Goal: Task Accomplishment & Management: Use online tool/utility

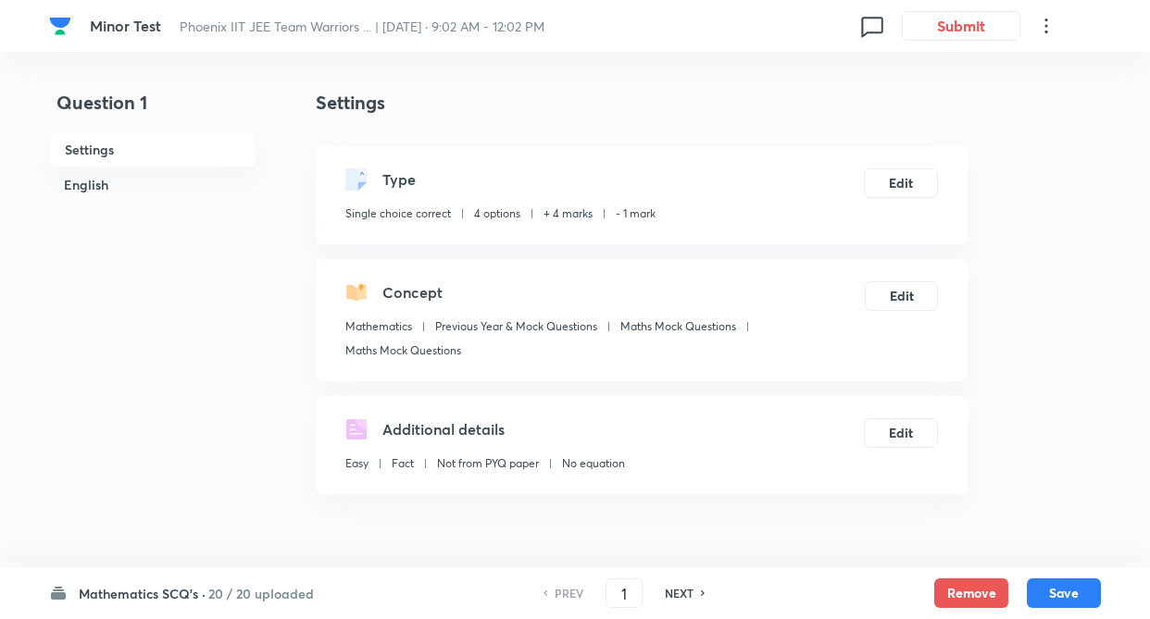
click at [210, 588] on h6 "20 / 20 uploaded" at bounding box center [261, 593] width 106 height 19
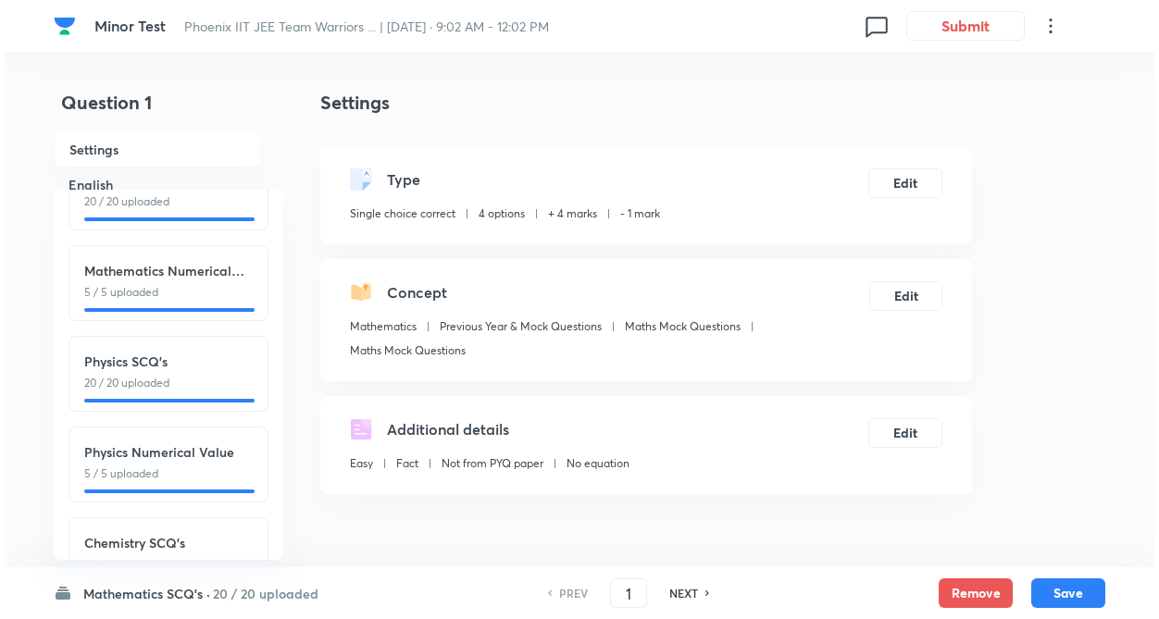
scroll to position [205, 0]
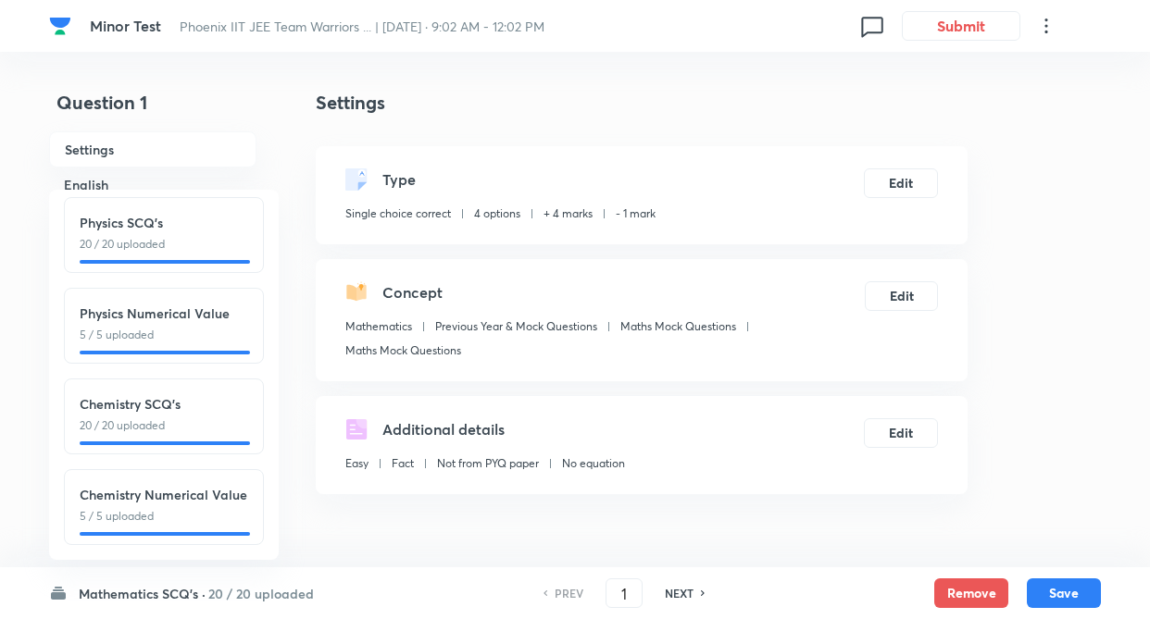
click at [239, 417] on p "20 / 20 uploaded" at bounding box center [164, 425] width 168 height 17
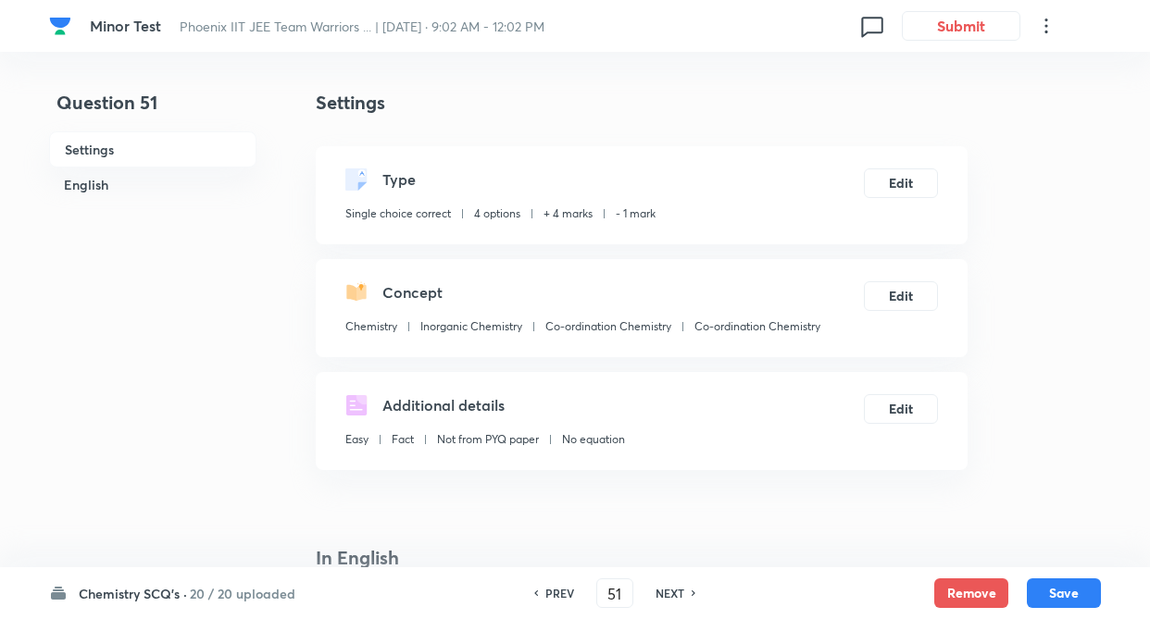
type input "51"
checkbox input "false"
checkbox input "true"
click at [961, 584] on button "Remove" at bounding box center [971, 592] width 74 height 30
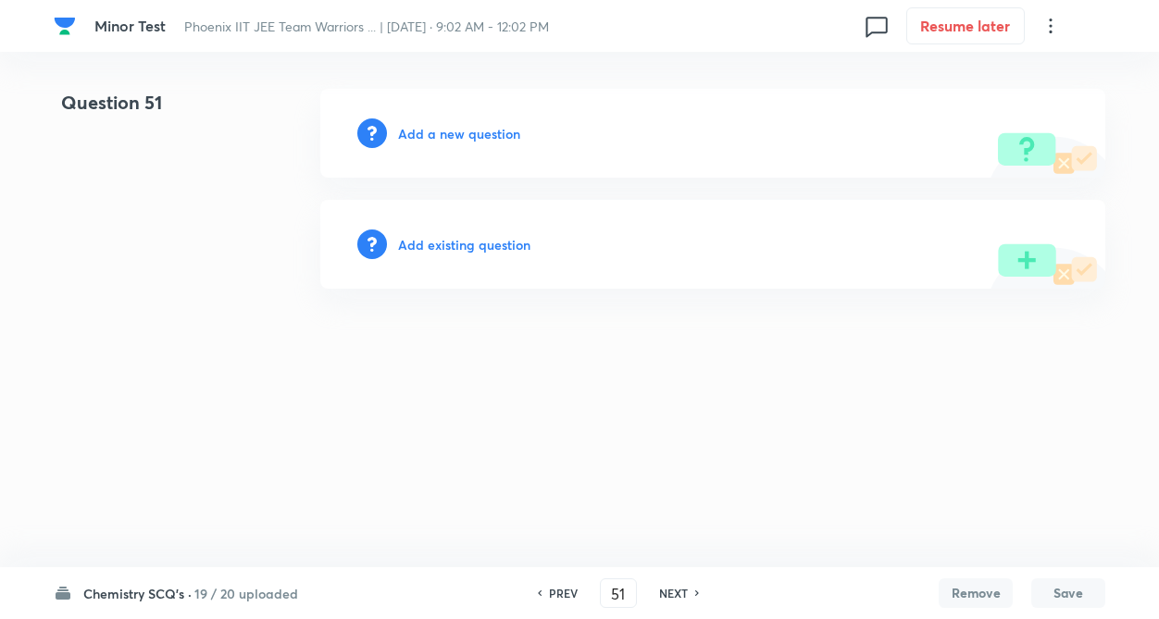
drag, startPoint x: 663, startPoint y: 595, endPoint x: 684, endPoint y: 582, distance: 24.9
click at [667, 593] on h6 "NEXT" at bounding box center [673, 593] width 29 height 17
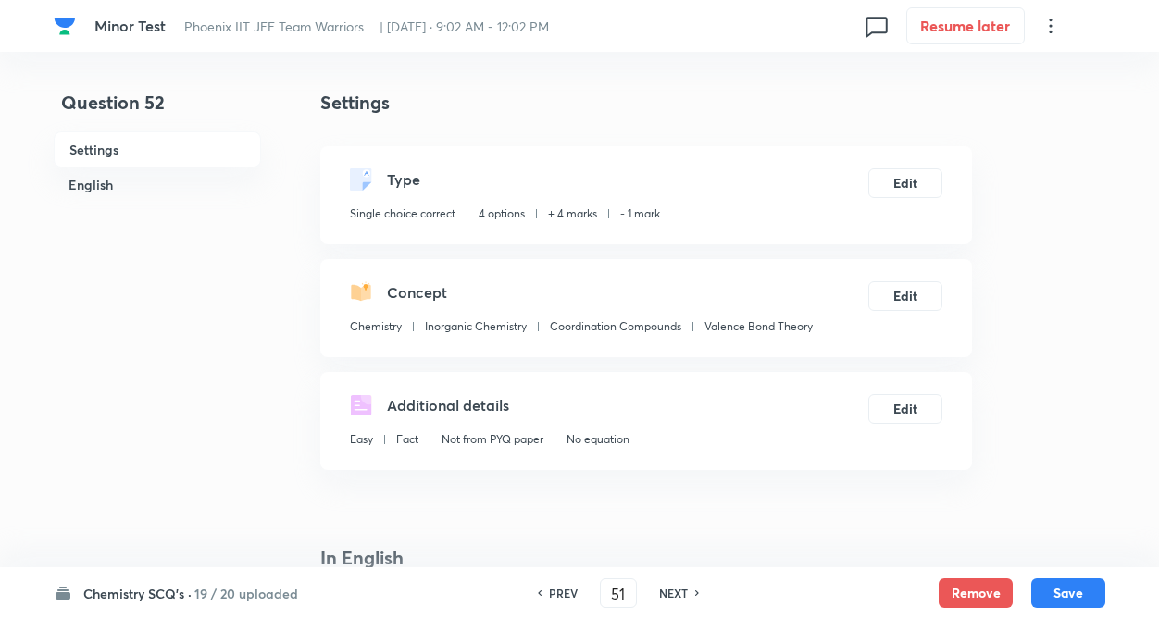
type input "52"
checkbox input "true"
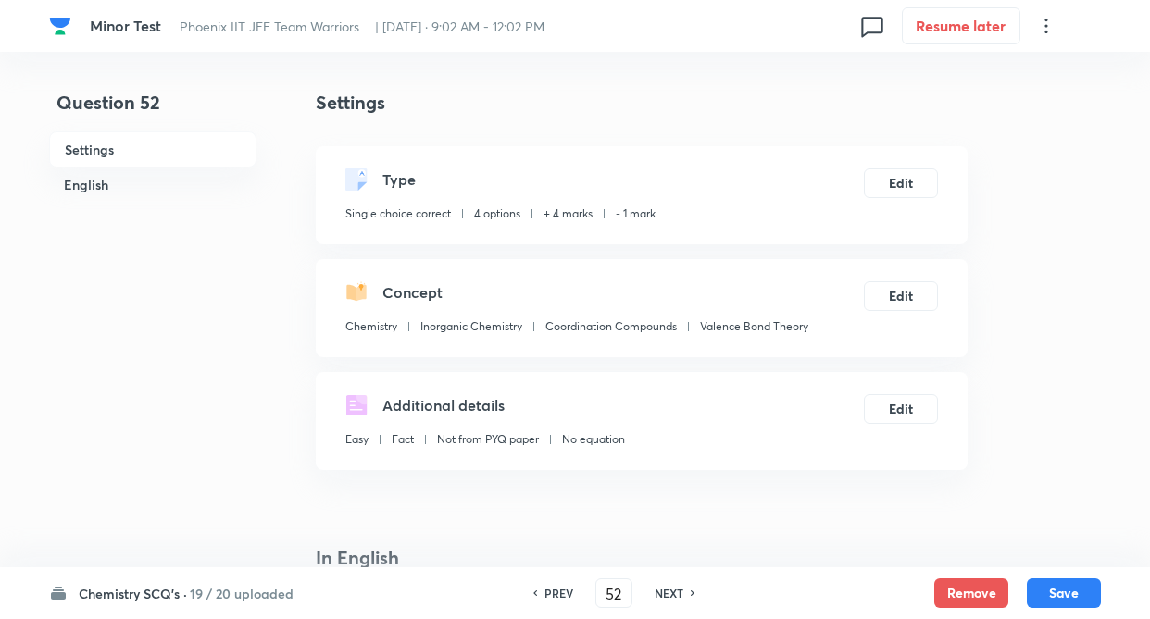
drag, startPoint x: 970, startPoint y: 595, endPoint x: 825, endPoint y: 550, distance: 152.2
click at [970, 593] on button "Remove" at bounding box center [971, 593] width 74 height 30
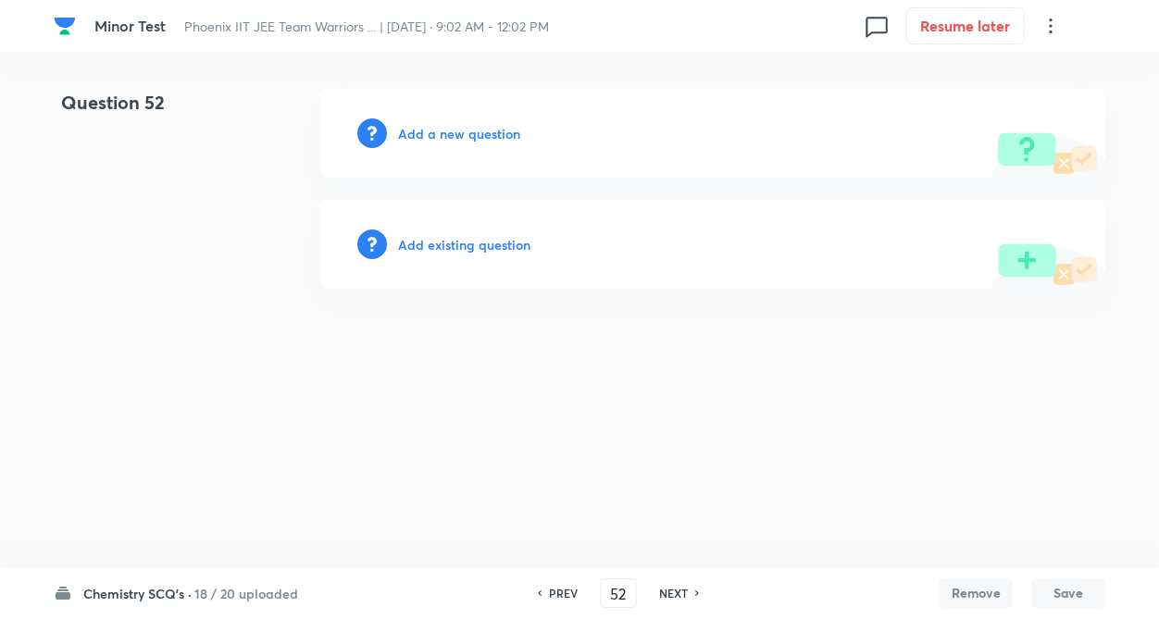
click at [665, 596] on h6 "NEXT" at bounding box center [673, 593] width 29 height 17
type input "53"
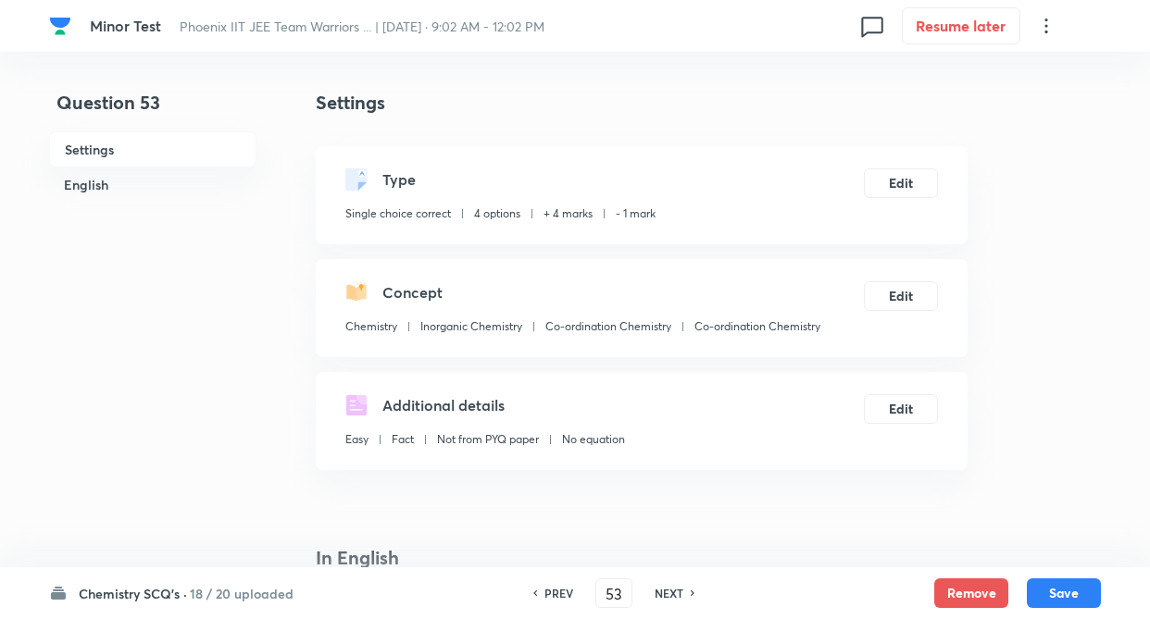
checkbox input "true"
drag, startPoint x: 970, startPoint y: 584, endPoint x: 695, endPoint y: 558, distance: 276.1
click at [969, 585] on button "Remove" at bounding box center [971, 593] width 74 height 30
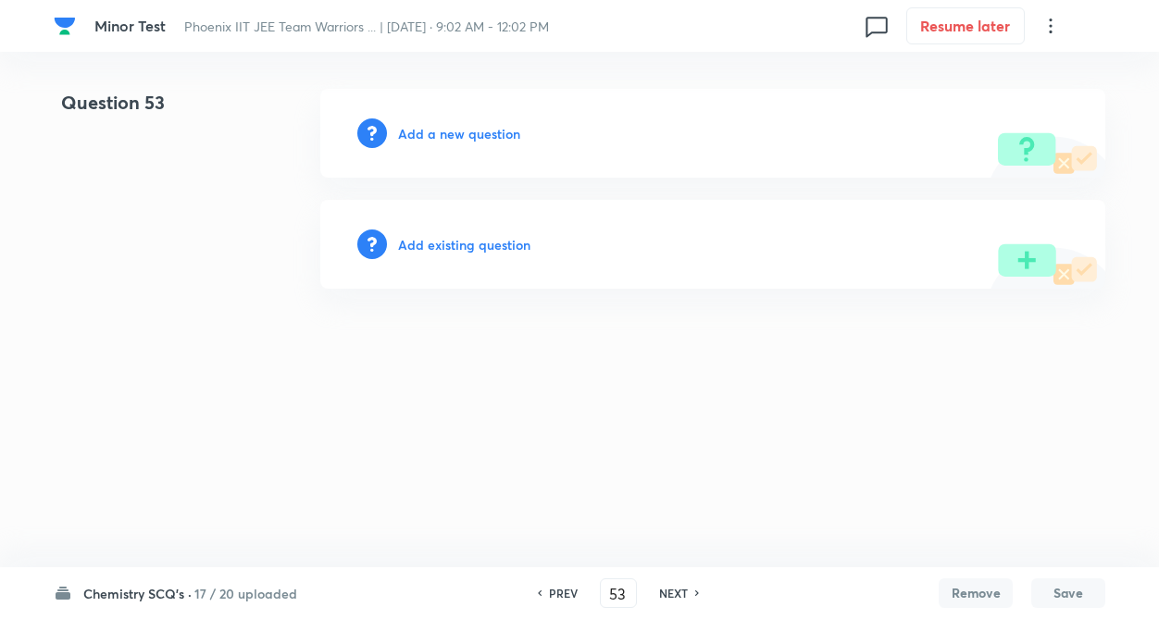
drag, startPoint x: 681, startPoint y: 589, endPoint x: 628, endPoint y: 513, distance: 92.4
click at [681, 588] on h6 "NEXT" at bounding box center [673, 593] width 29 height 17
type input "54"
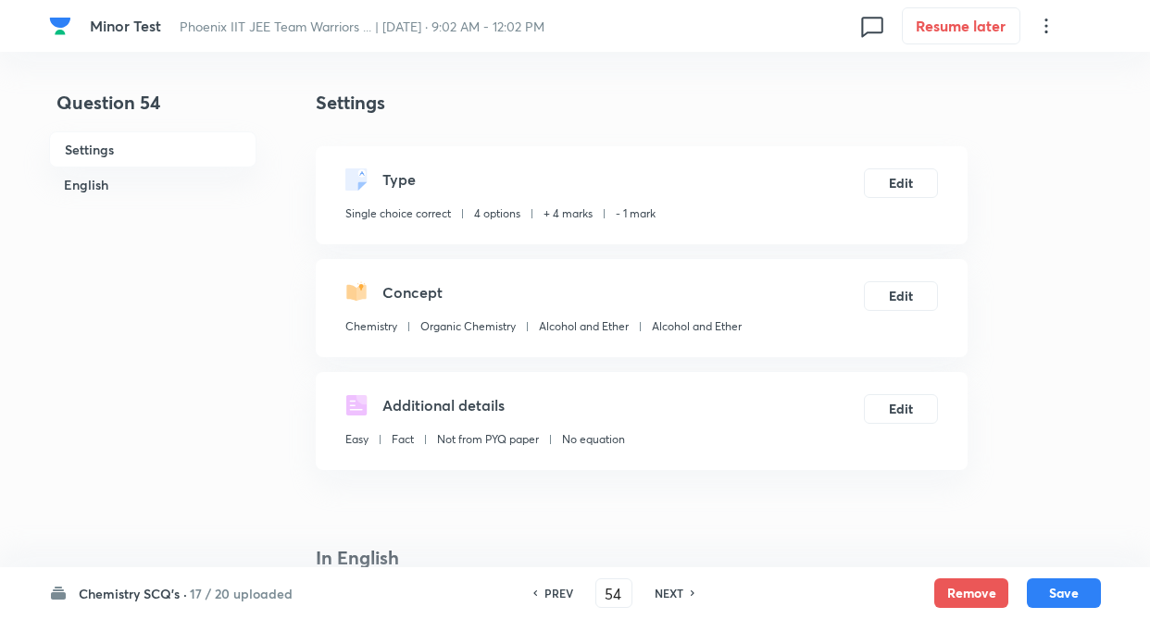
checkbox input "true"
click at [988, 586] on button "Remove" at bounding box center [971, 592] width 74 height 30
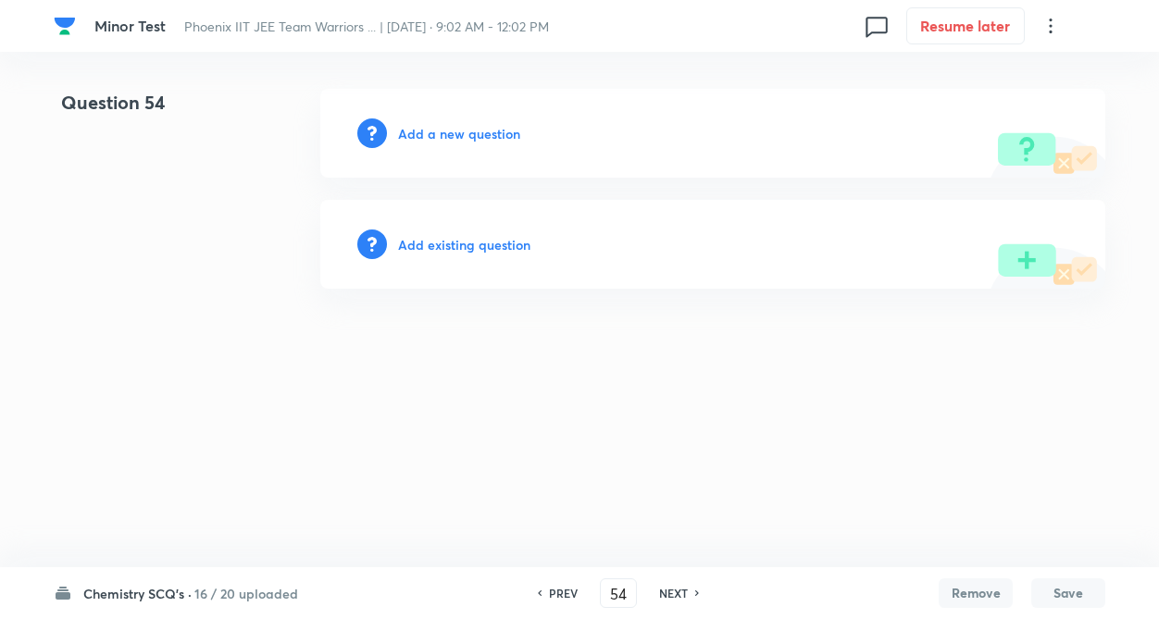
drag, startPoint x: 657, startPoint y: 590, endPoint x: 873, endPoint y: 589, distance: 215.7
click at [657, 589] on div "NEXT" at bounding box center [676, 593] width 49 height 17
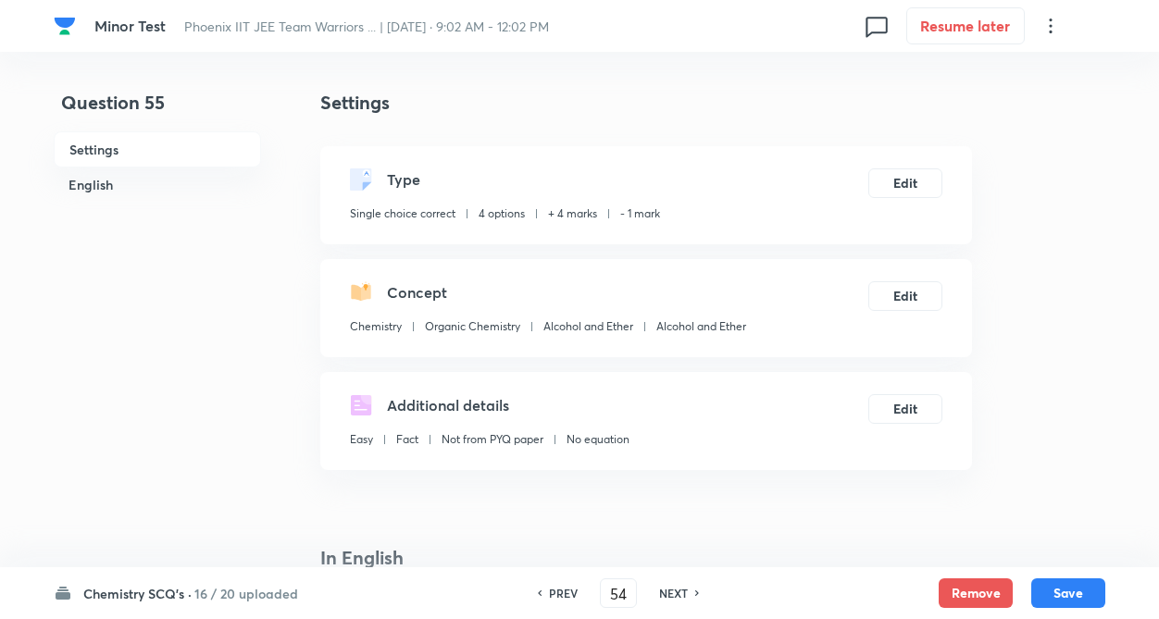
type input "55"
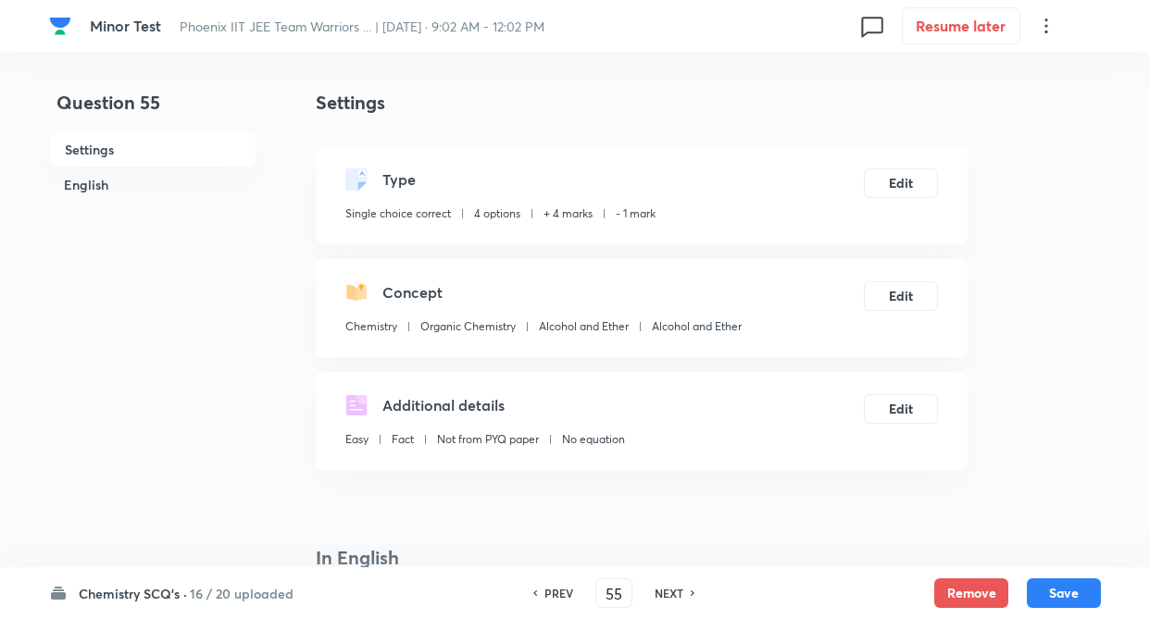
checkbox input "true"
click at [963, 592] on button "Remove" at bounding box center [971, 592] width 74 height 30
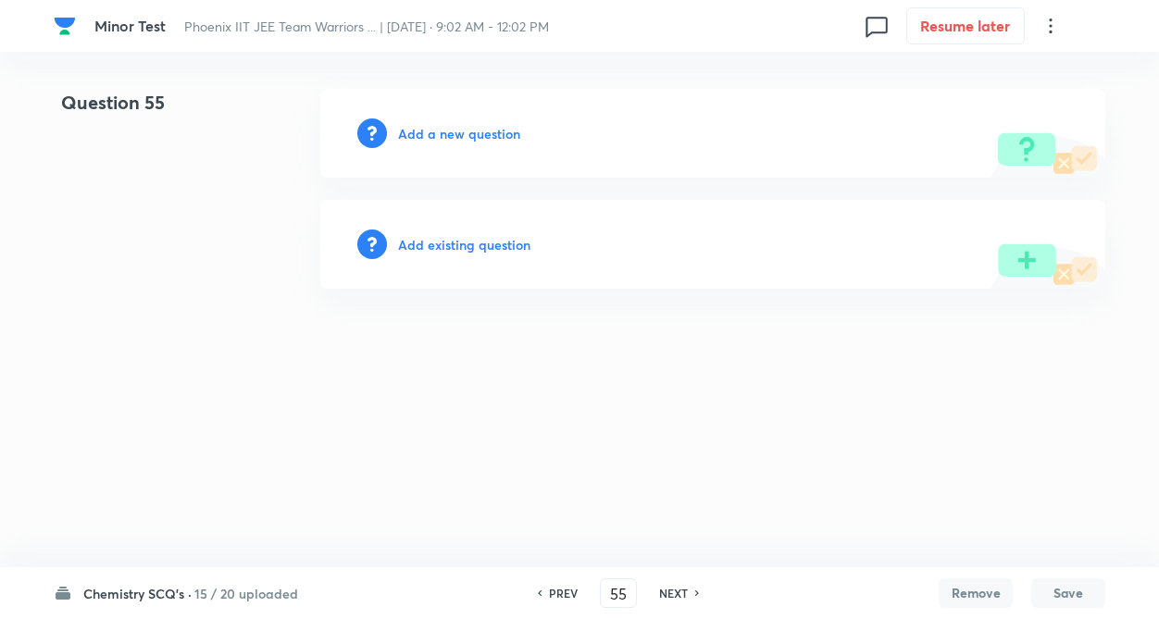
drag, startPoint x: 664, startPoint y: 585, endPoint x: 670, endPoint y: 566, distance: 20.5
click at [665, 584] on div "PREV 55 ​ NEXT" at bounding box center [618, 593] width 239 height 30
drag, startPoint x: 688, startPoint y: 591, endPoint x: 969, endPoint y: 595, distance: 281.4
click at [690, 591] on div "NEXT" at bounding box center [676, 593] width 49 height 17
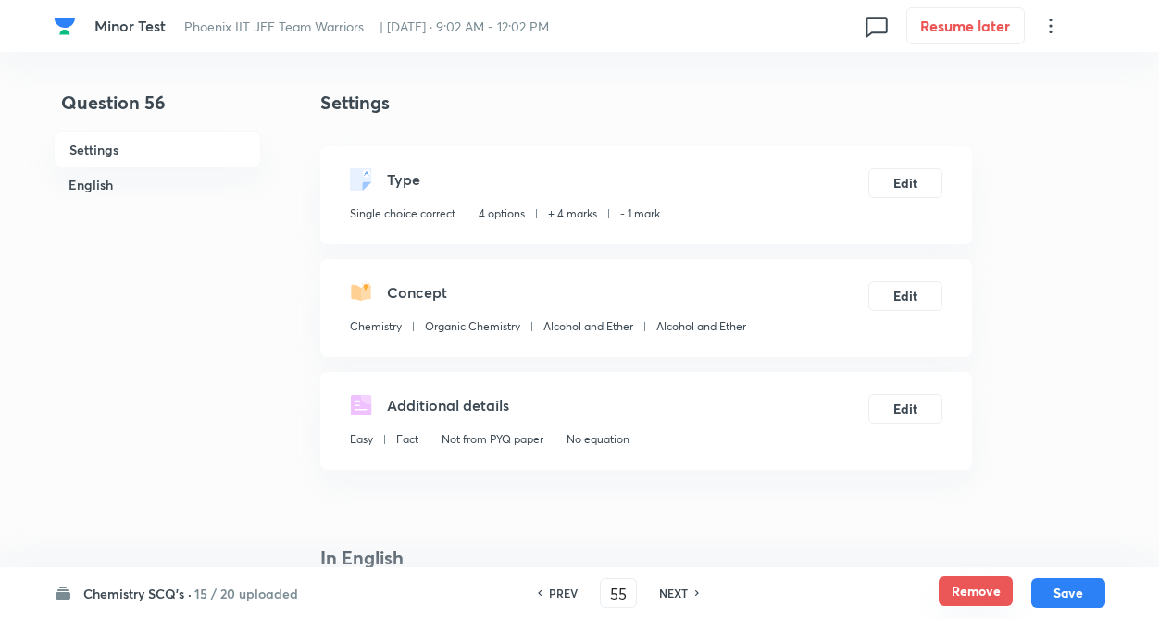
type input "56"
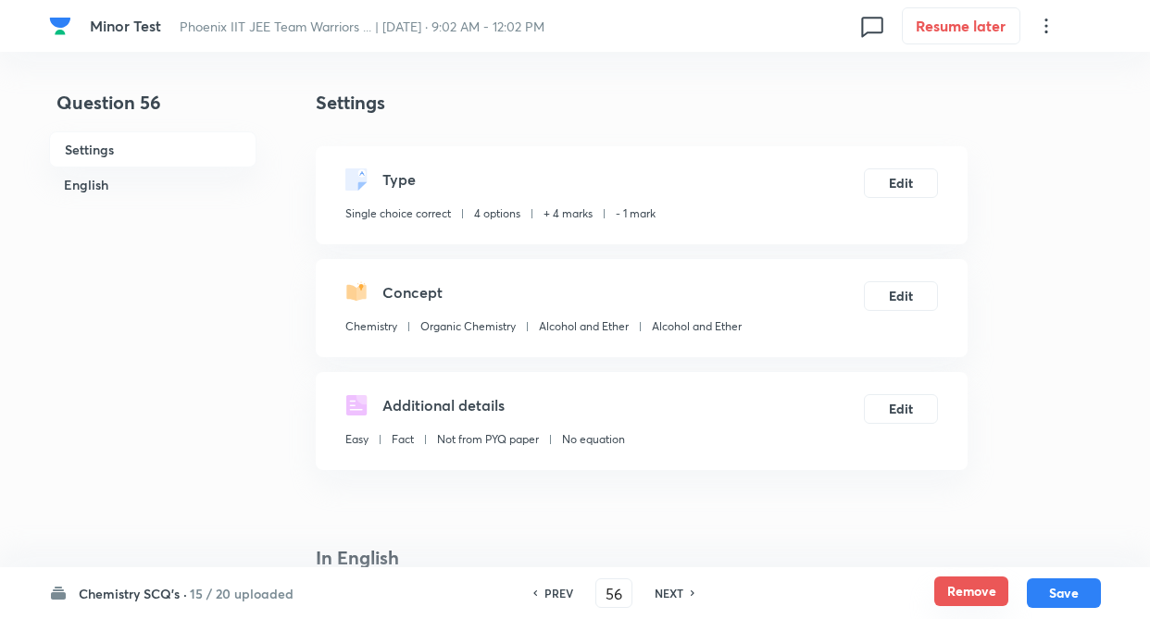
checkbox input "true"
click at [973, 592] on button "Remove" at bounding box center [971, 592] width 74 height 30
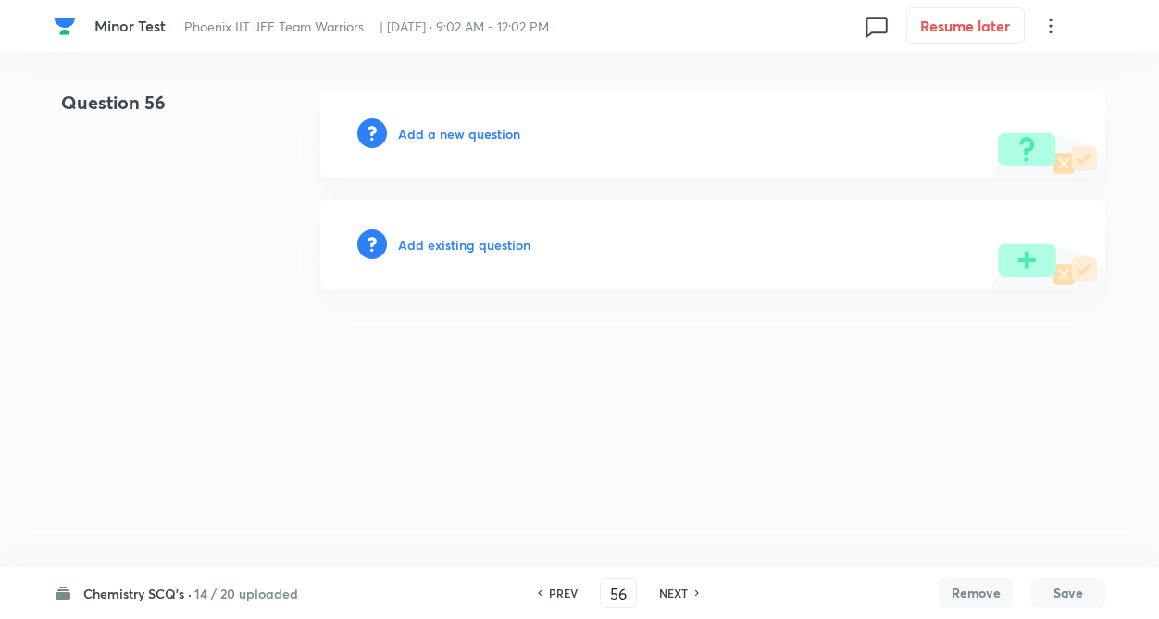
drag, startPoint x: 681, startPoint y: 594, endPoint x: 672, endPoint y: 590, distance: 10.3
click at [680, 593] on h6 "NEXT" at bounding box center [673, 593] width 29 height 17
type input "57"
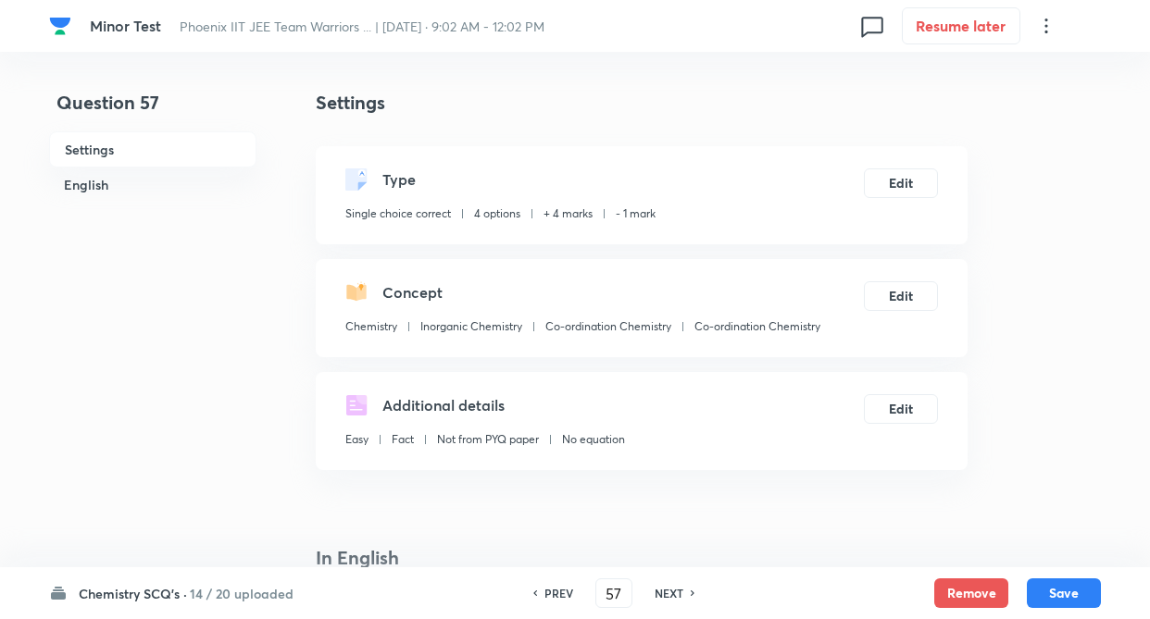
checkbox input "true"
click at [981, 595] on button "Remove" at bounding box center [971, 592] width 74 height 30
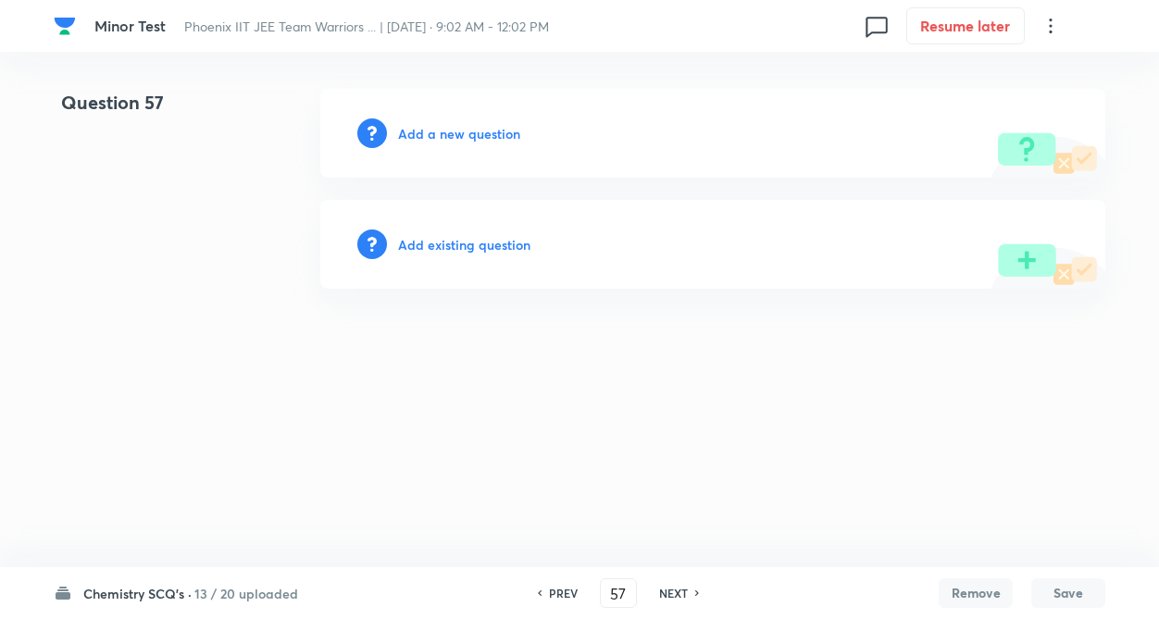
click at [679, 592] on h6 "NEXT" at bounding box center [673, 593] width 29 height 17
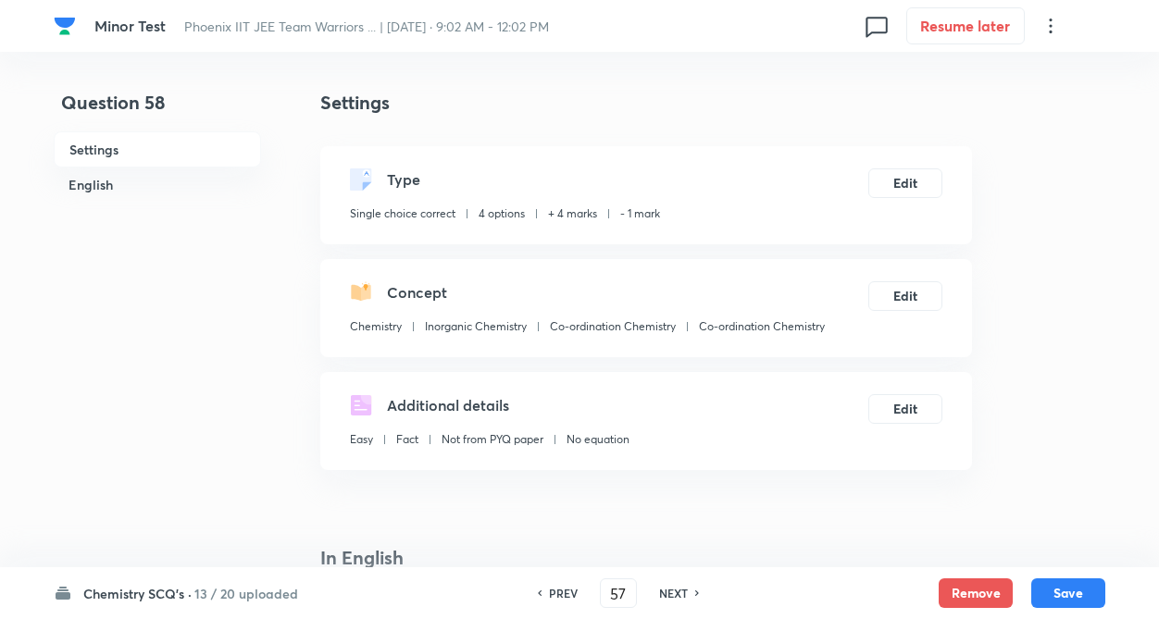
type input "58"
checkbox input "true"
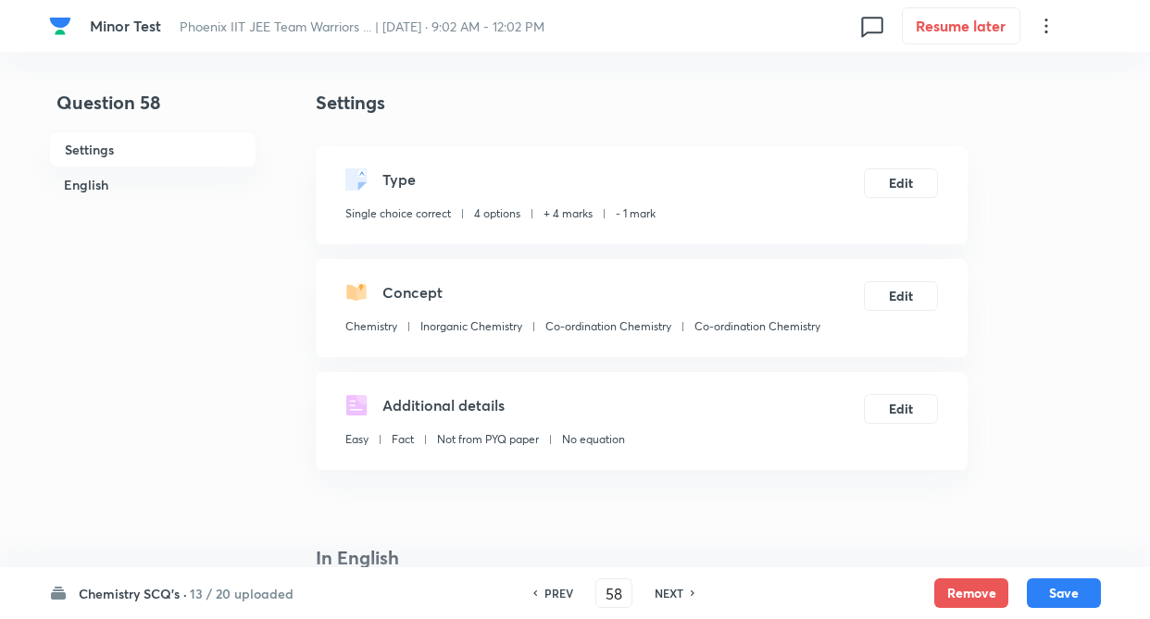
drag, startPoint x: 984, startPoint y: 592, endPoint x: 944, endPoint y: 608, distance: 42.8
click at [983, 592] on button "Remove" at bounding box center [971, 593] width 74 height 30
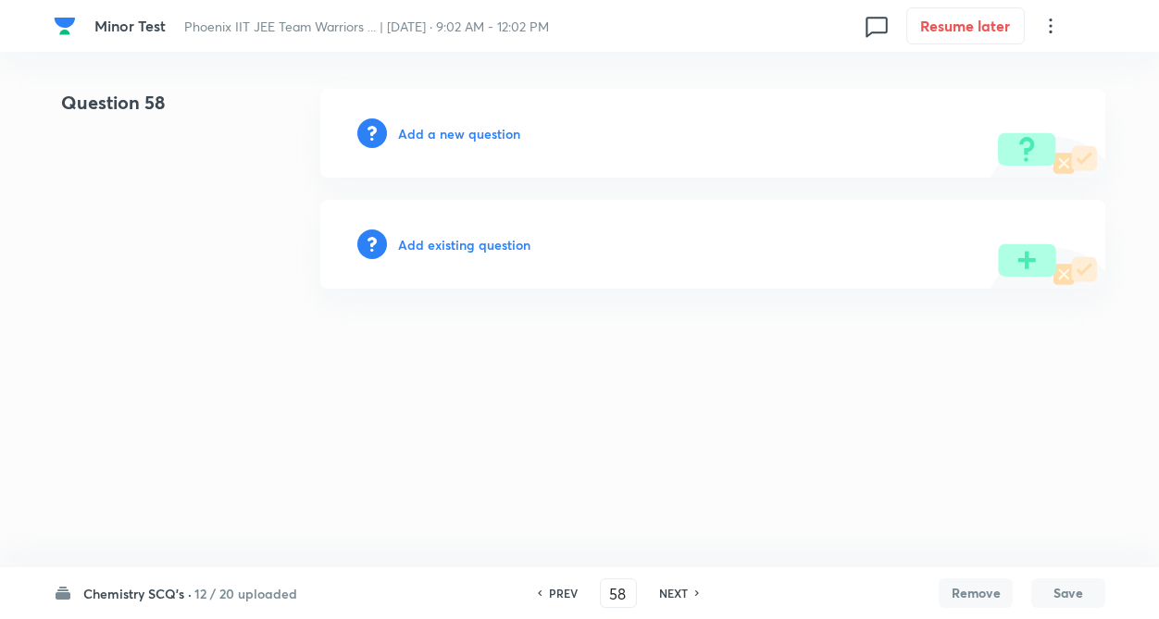
click at [692, 593] on div "NEXT" at bounding box center [676, 593] width 49 height 17
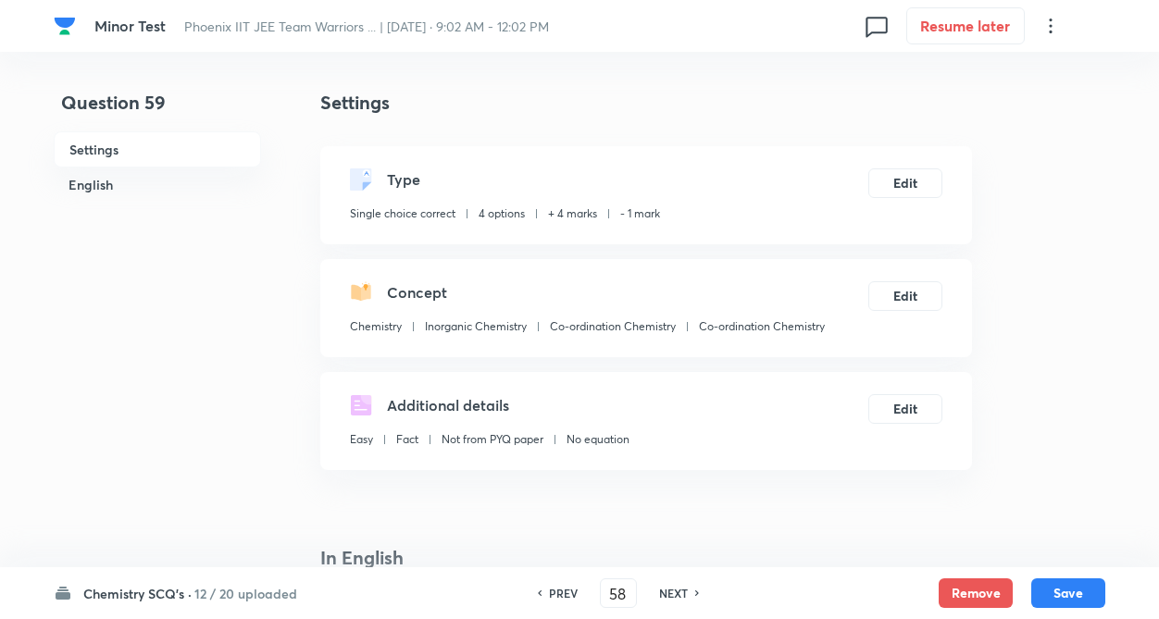
type input "59"
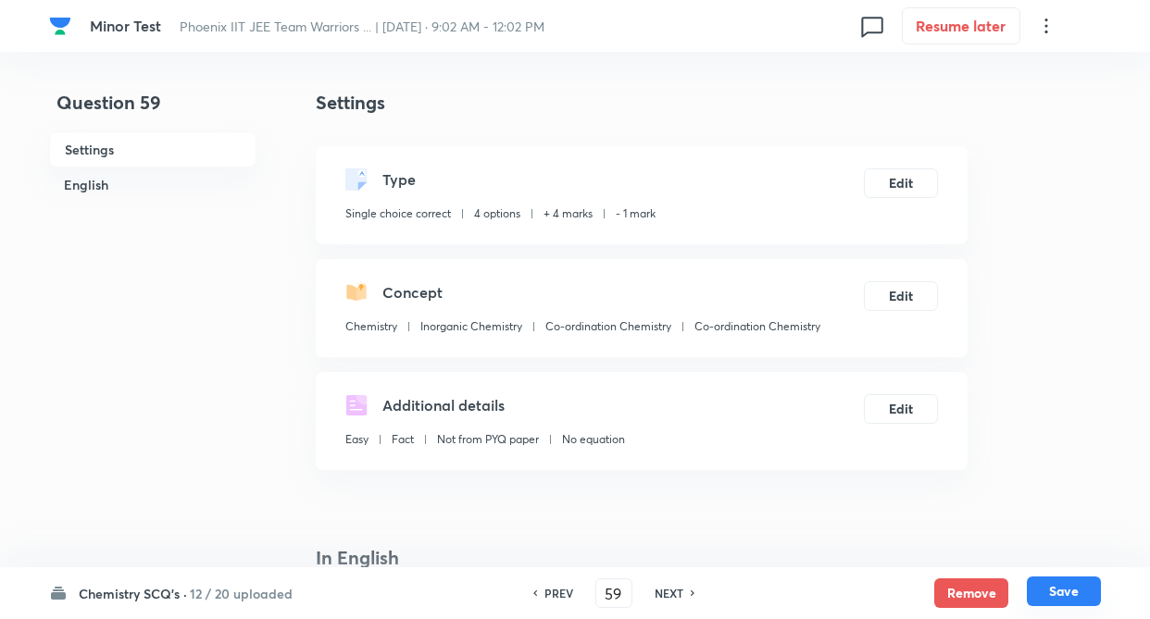
checkbox input "true"
click at [949, 598] on button "Remove" at bounding box center [971, 592] width 74 height 30
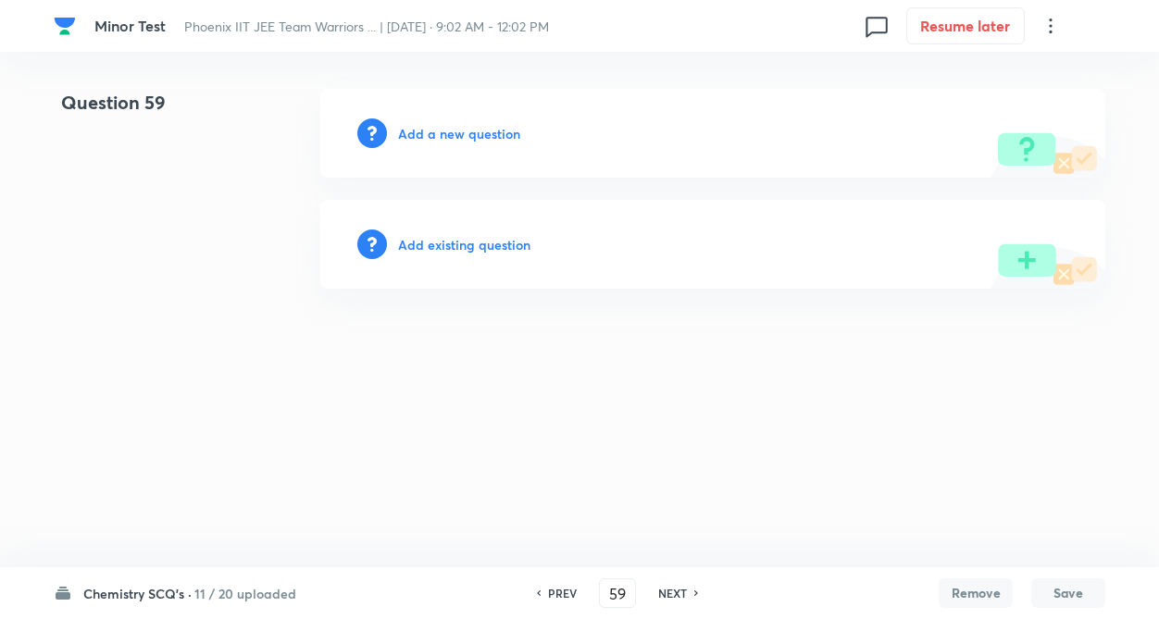
click at [680, 590] on h6 "NEXT" at bounding box center [672, 593] width 29 height 17
type input "60"
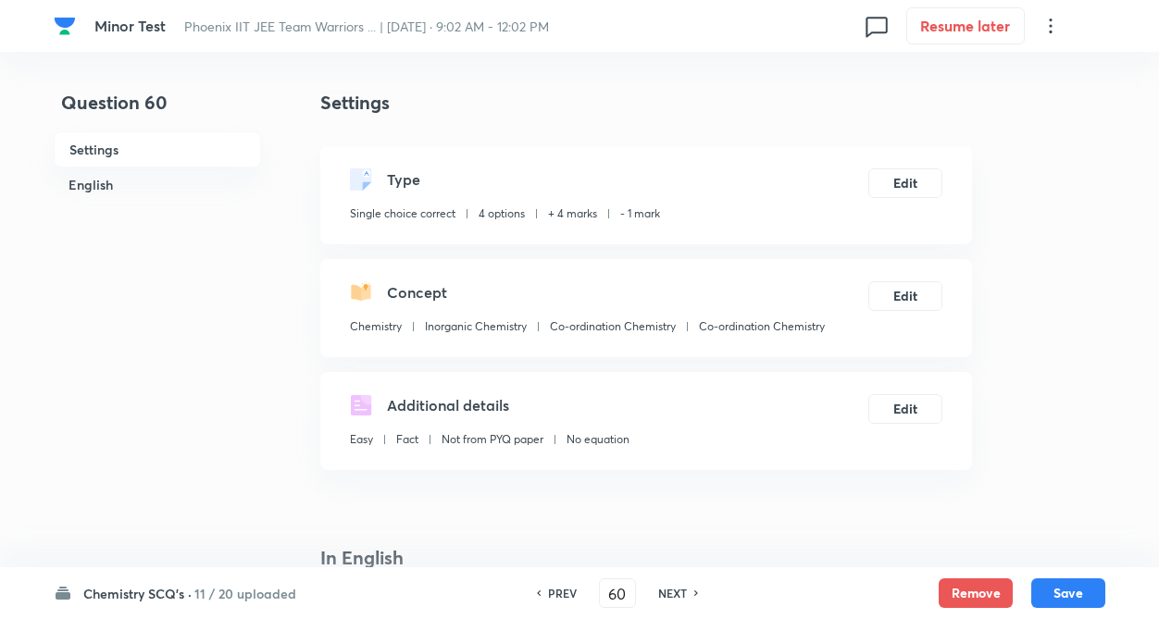
checkbox input "true"
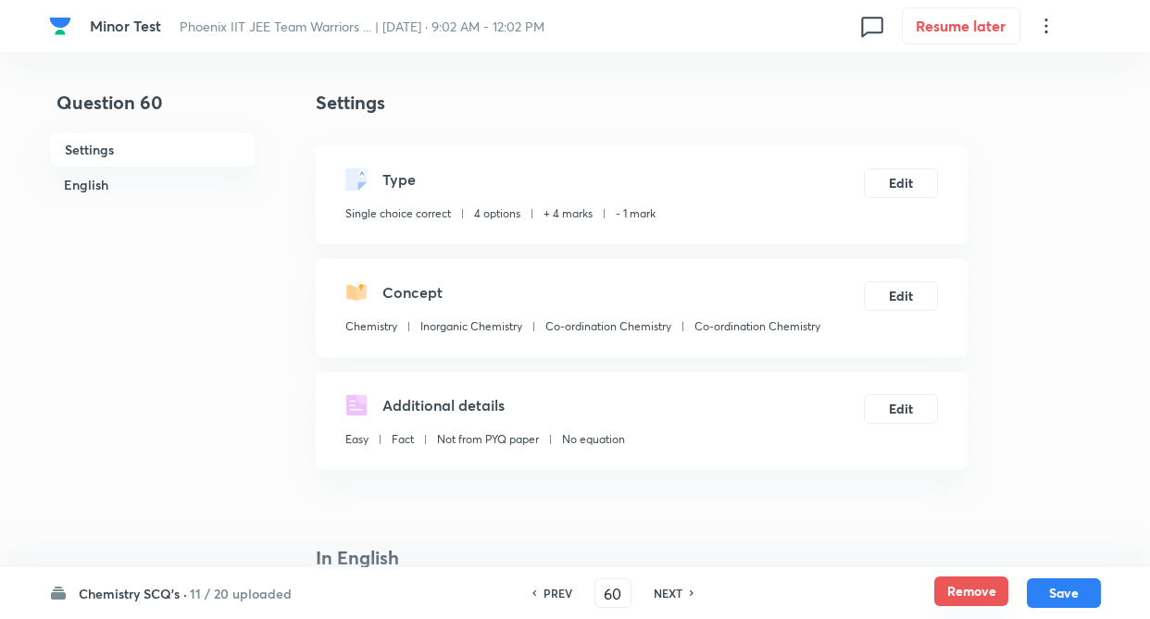
click at [940, 581] on button "Remove" at bounding box center [971, 592] width 74 height 30
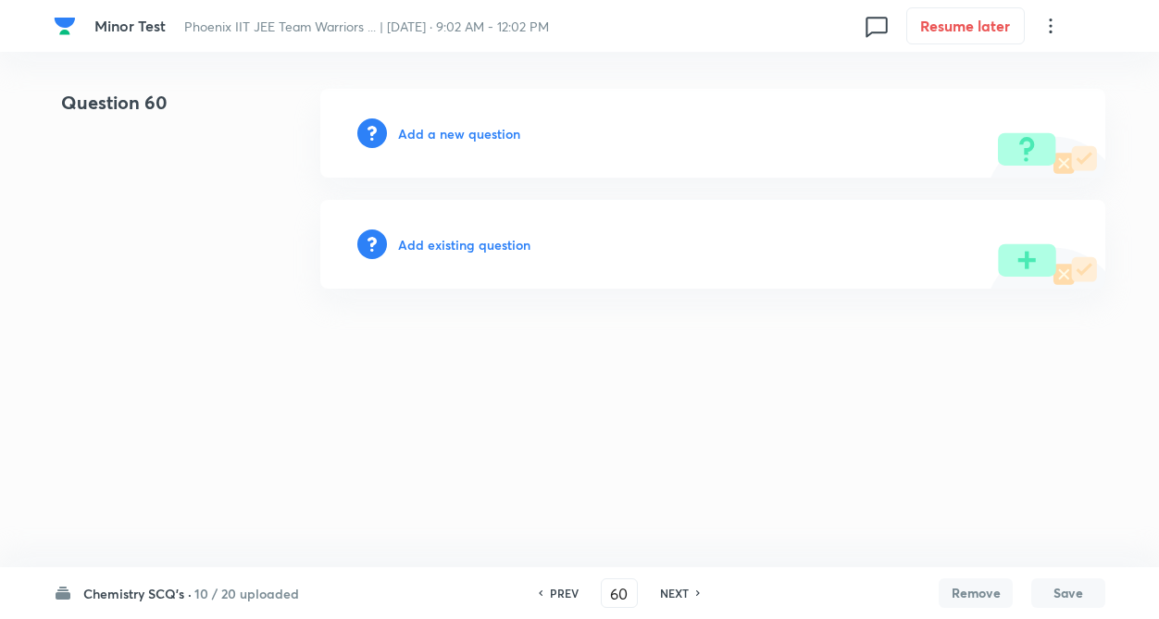
click at [682, 584] on div "PREV 60 ​ NEXT" at bounding box center [619, 593] width 239 height 30
click at [678, 595] on h6 "NEXT" at bounding box center [674, 593] width 29 height 17
type input "61"
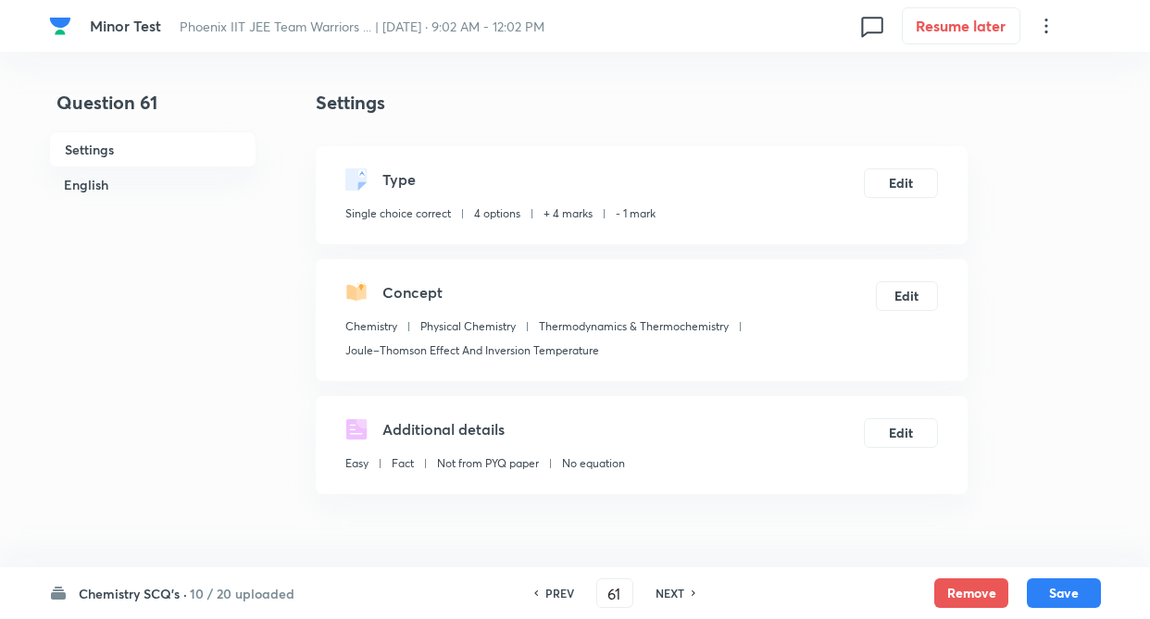
checkbox input "true"
click at [970, 596] on button "Remove" at bounding box center [971, 592] width 74 height 30
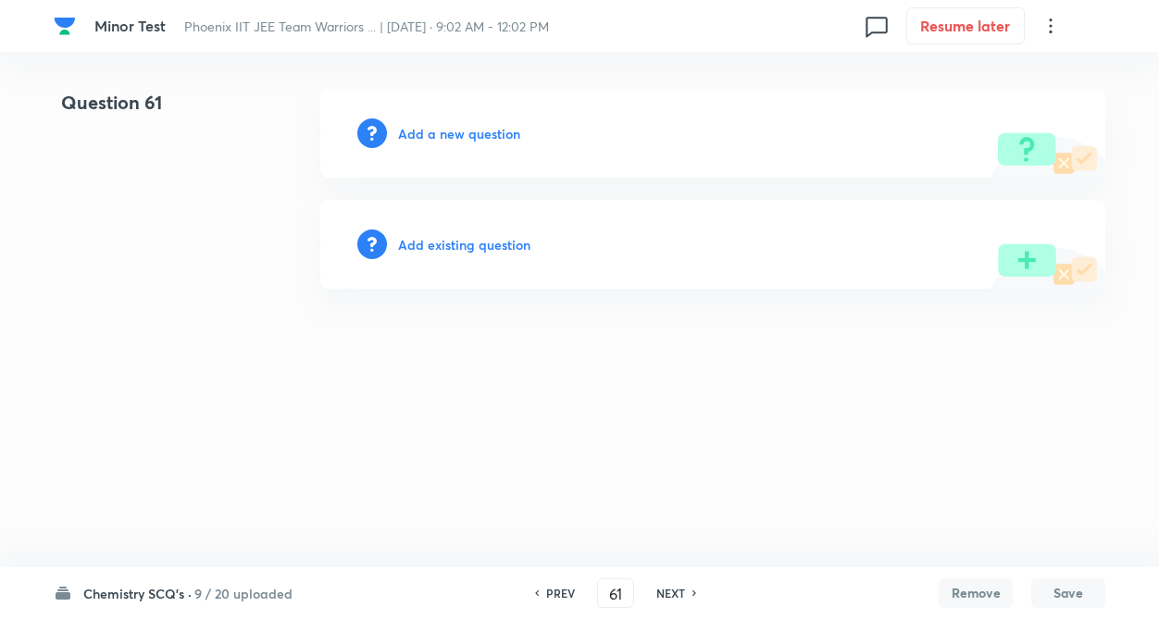
click at [677, 594] on h6 "NEXT" at bounding box center [670, 593] width 29 height 17
type input "62"
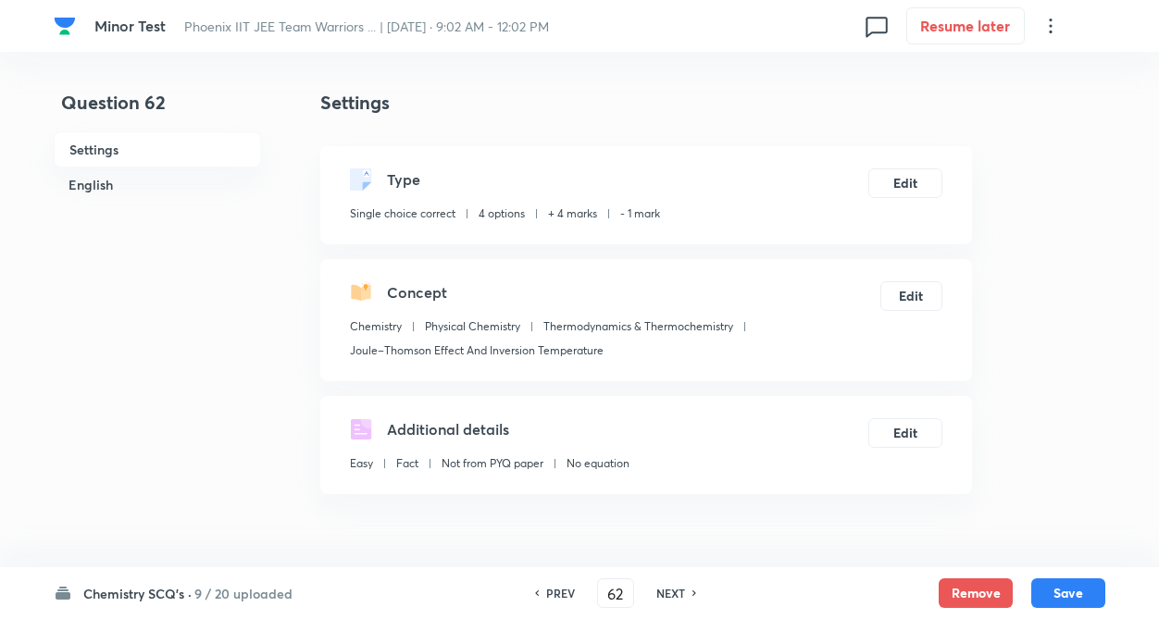
click at [967, 593] on button "Remove" at bounding box center [975, 593] width 74 height 30
checkbox input "true"
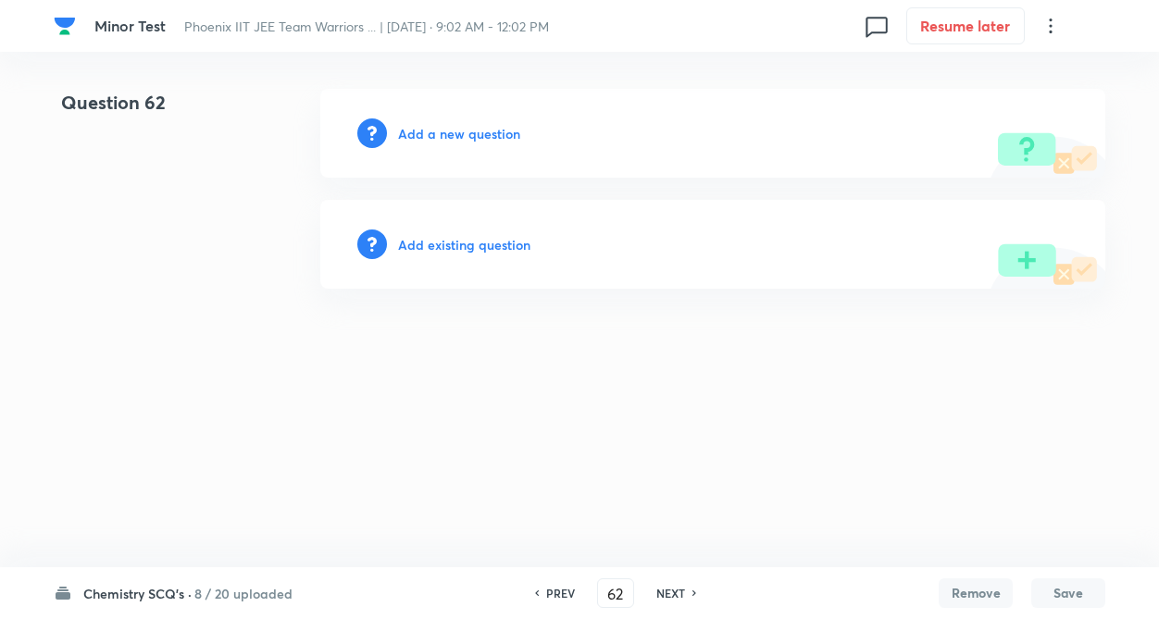
click at [673, 589] on h6 "NEXT" at bounding box center [670, 593] width 29 height 17
type input "63"
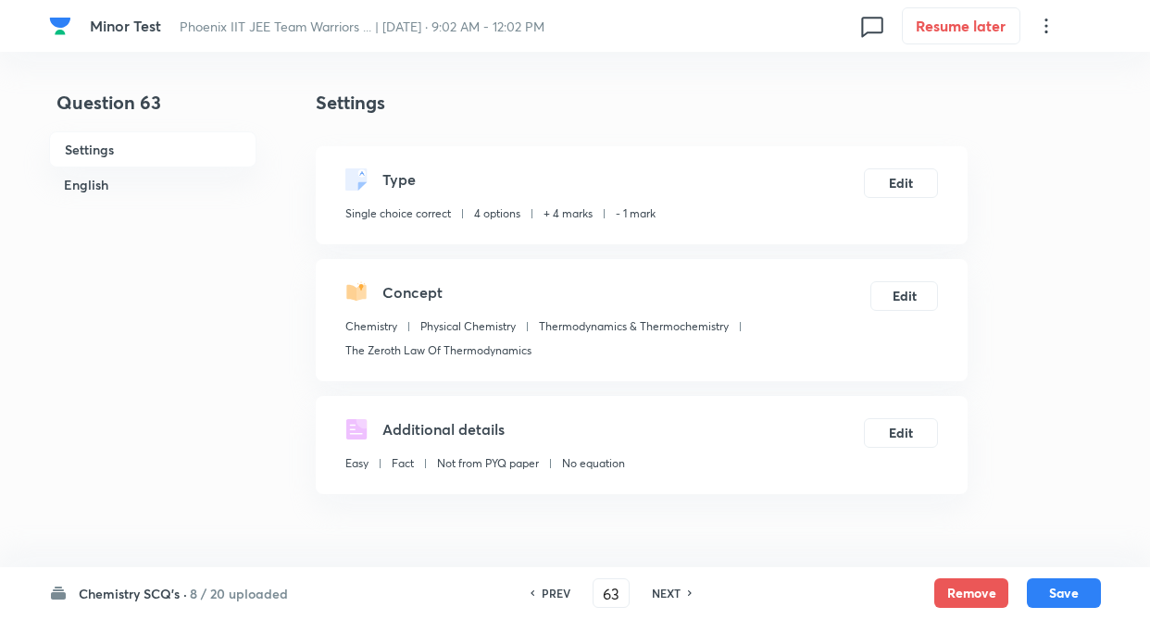
checkbox input "true"
click at [960, 580] on button "Remove" at bounding box center [971, 592] width 74 height 30
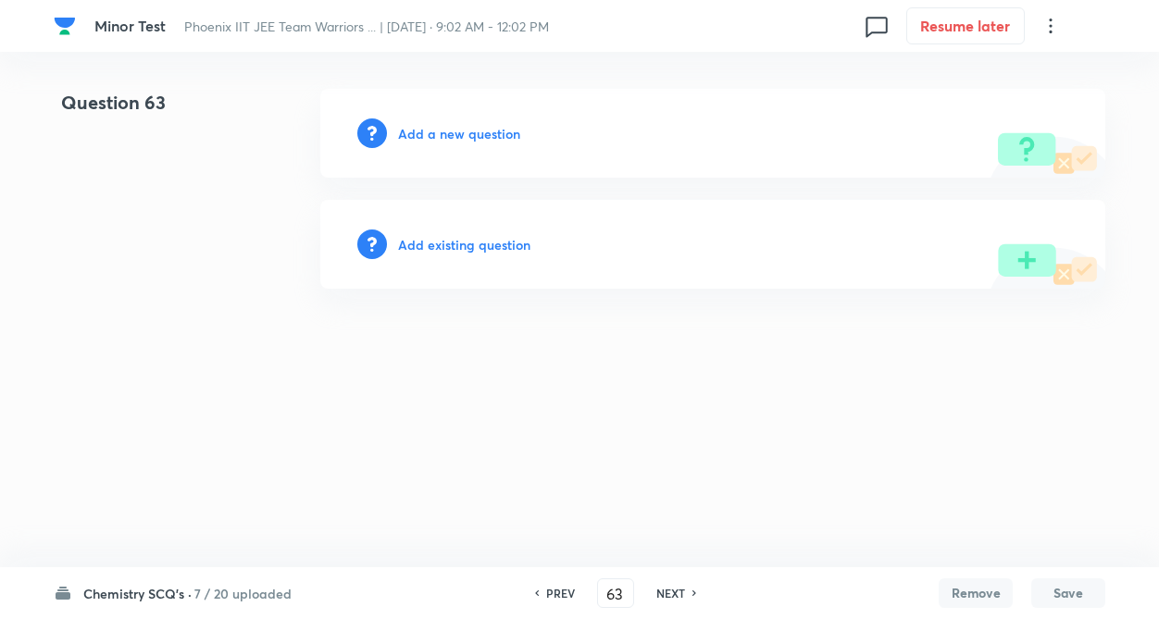
drag, startPoint x: 671, startPoint y: 596, endPoint x: 958, endPoint y: 574, distance: 287.8
click at [675, 594] on h6 "NEXT" at bounding box center [670, 593] width 29 height 17
type input "64"
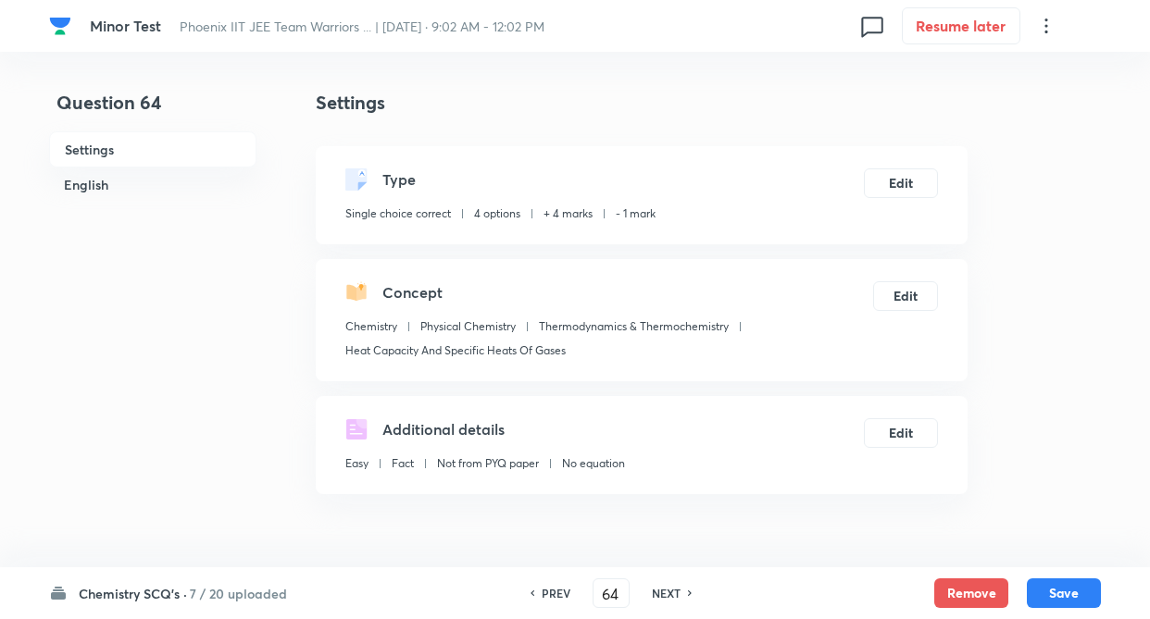
checkbox input "true"
drag, startPoint x: 963, startPoint y: 586, endPoint x: 884, endPoint y: 588, distance: 78.7
click at [959, 588] on button "Remove" at bounding box center [971, 593] width 74 height 30
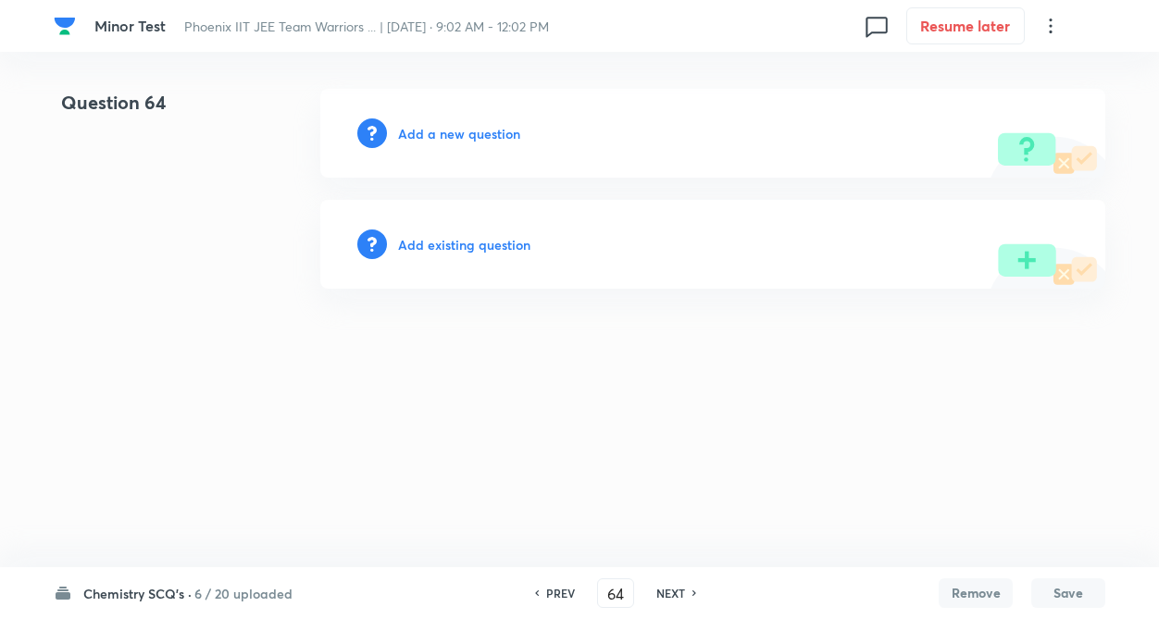
click at [660, 590] on h6 "NEXT" at bounding box center [670, 593] width 29 height 17
type input "65"
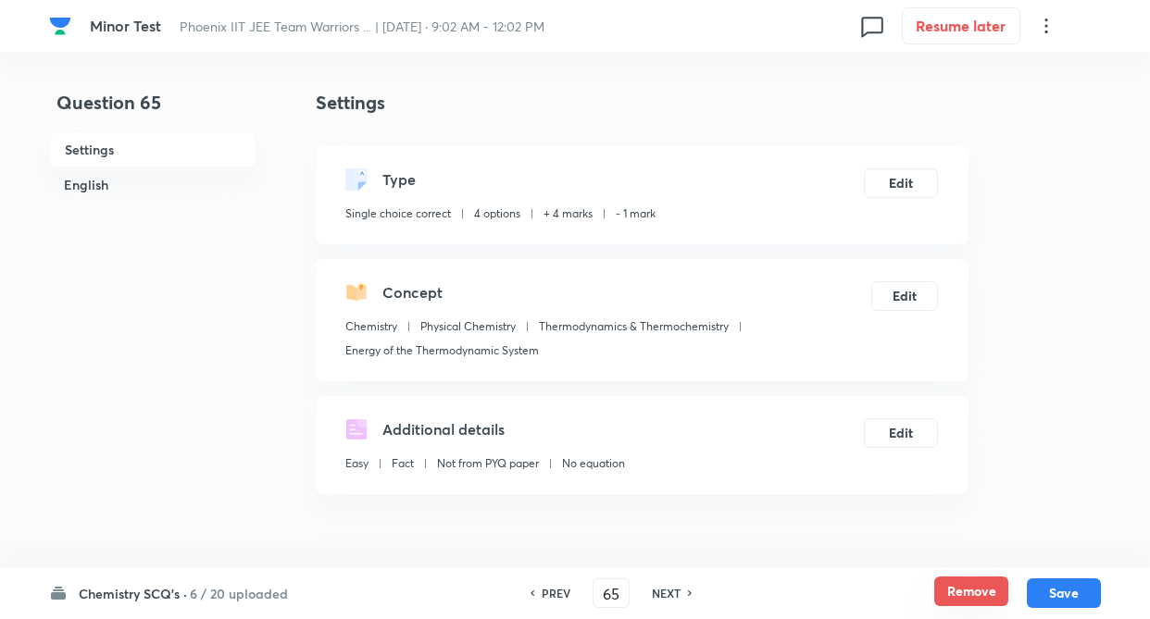
checkbox input "true"
click at [981, 579] on button "Remove" at bounding box center [971, 592] width 74 height 30
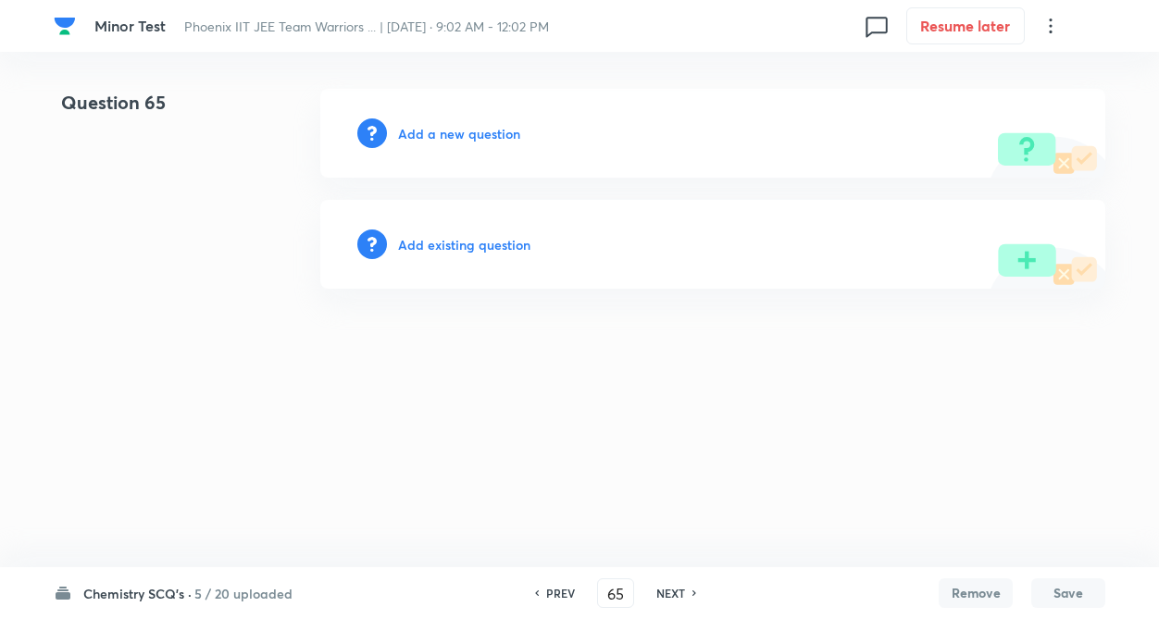
drag, startPoint x: 679, startPoint y: 593, endPoint x: 960, endPoint y: 591, distance: 280.4
click at [681, 593] on h6 "NEXT" at bounding box center [670, 593] width 29 height 17
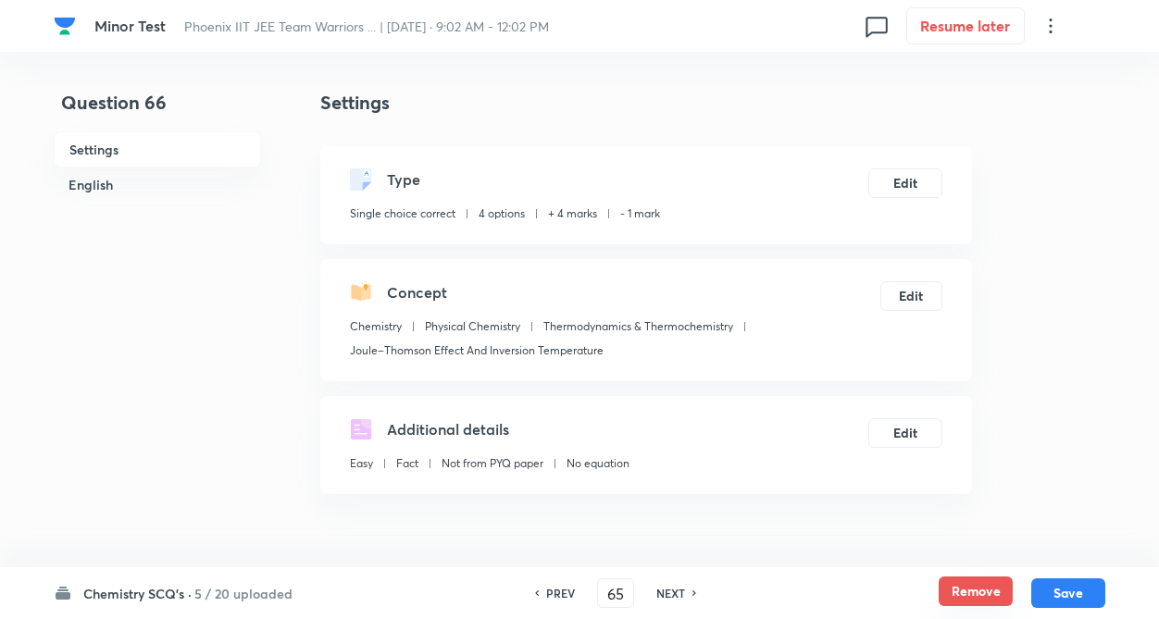
type input "66"
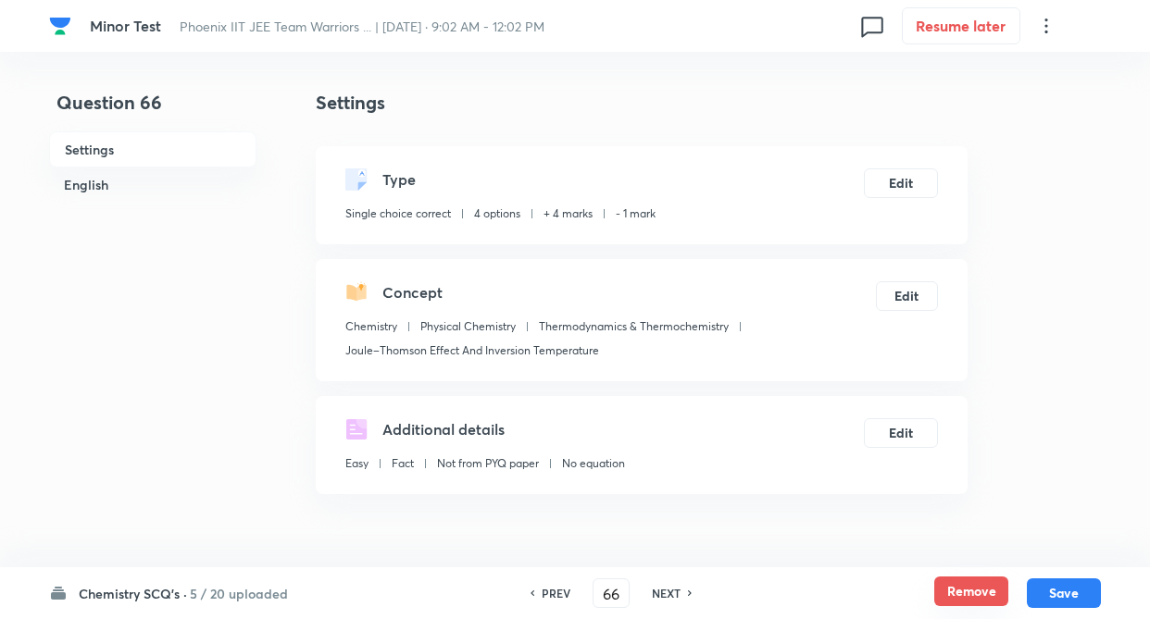
checkbox input "true"
click at [987, 590] on button "Remove" at bounding box center [971, 592] width 74 height 30
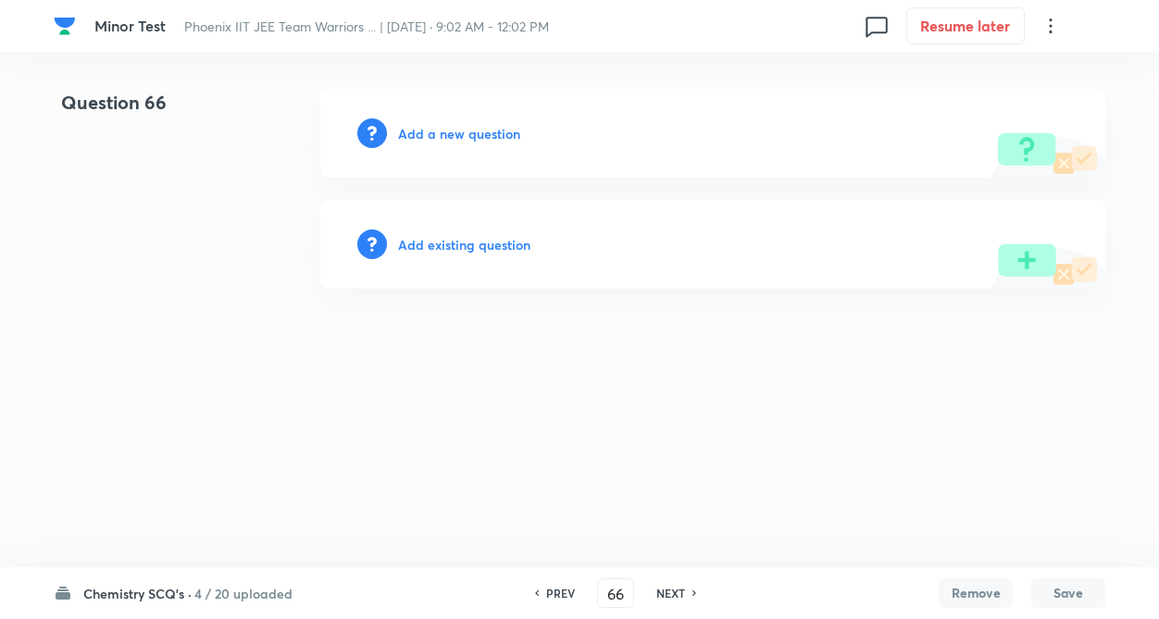
click at [674, 595] on h6 "NEXT" at bounding box center [670, 593] width 29 height 17
type input "67"
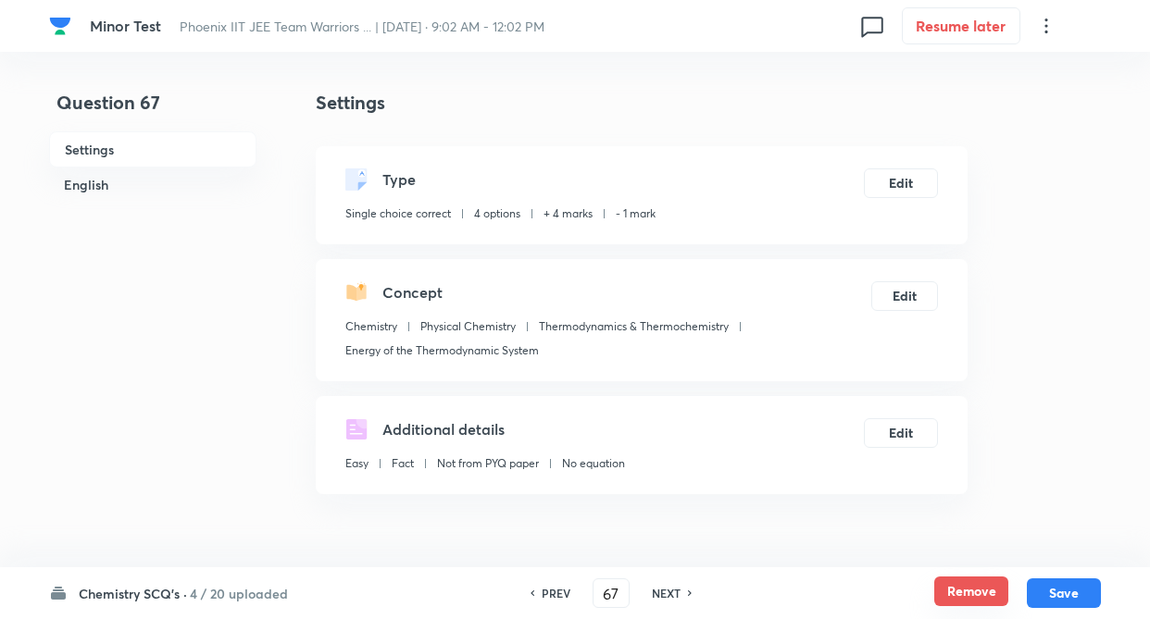
checkbox input "true"
click at [963, 598] on button "Remove" at bounding box center [971, 592] width 74 height 30
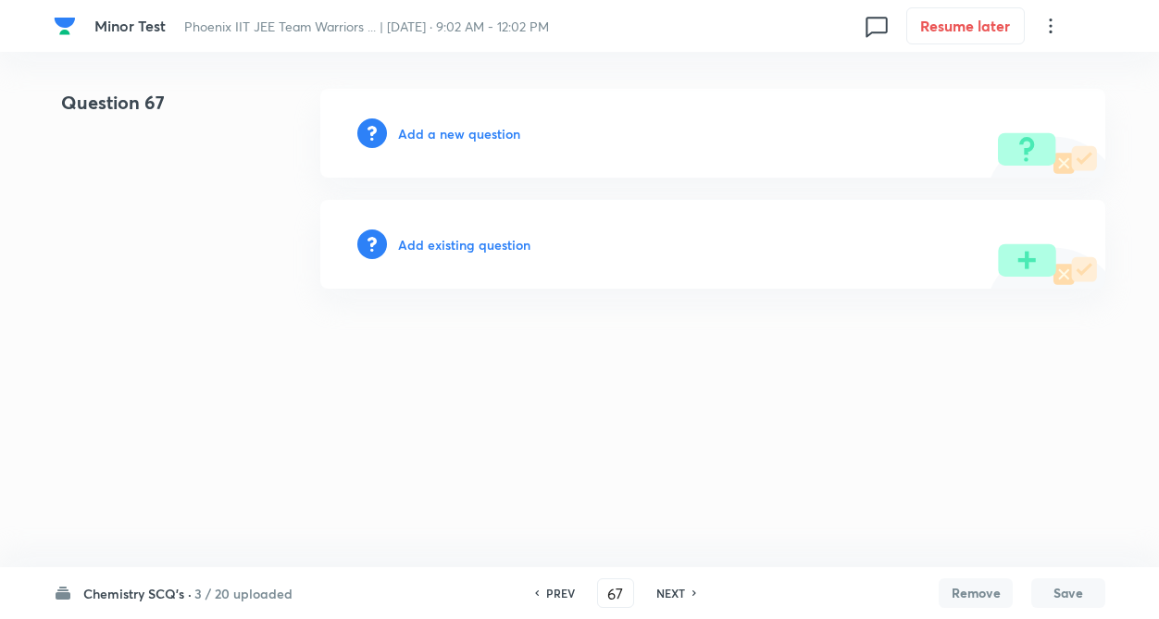
click at [663, 590] on h6 "NEXT" at bounding box center [670, 593] width 29 height 17
type input "68"
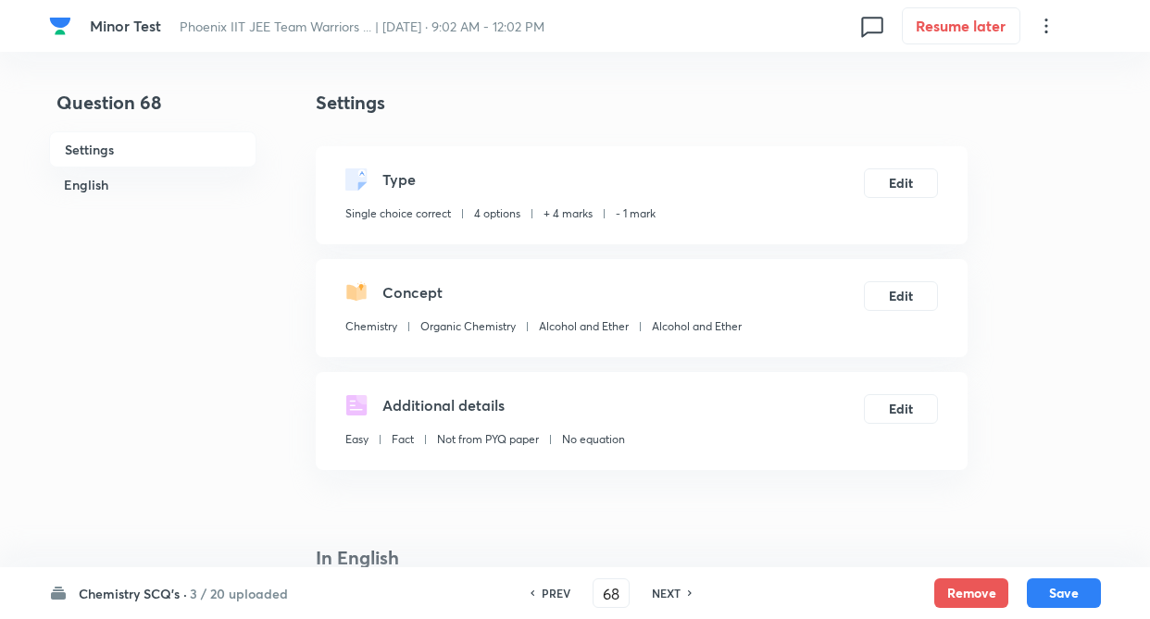
checkbox input "true"
click at [980, 593] on button "Remove" at bounding box center [971, 592] width 74 height 30
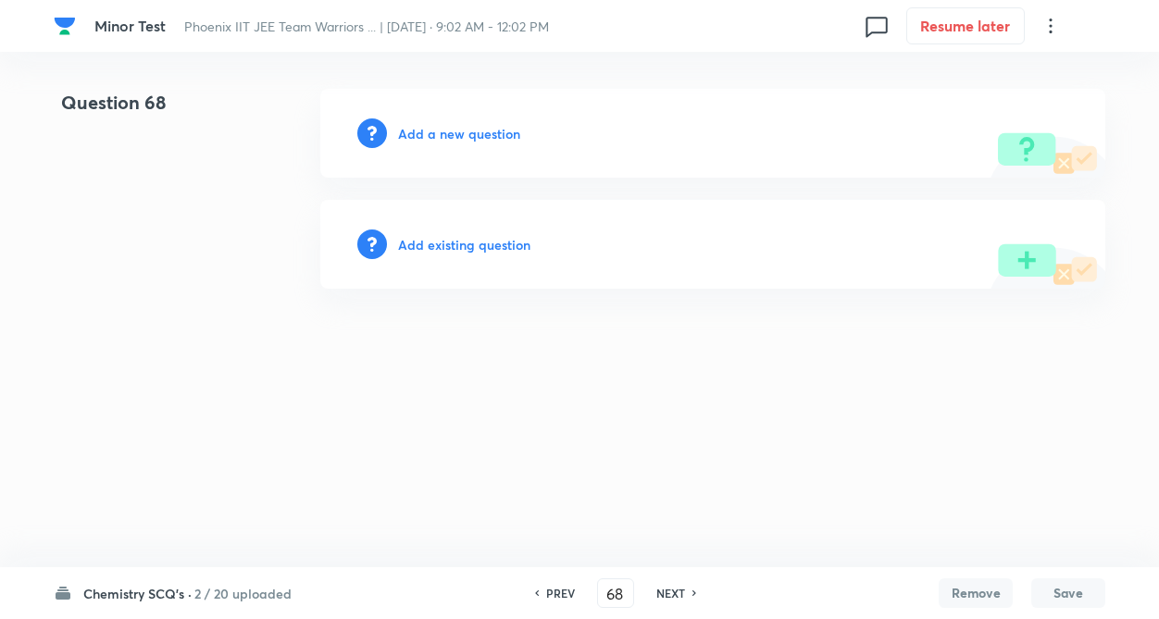
drag, startPoint x: 675, startPoint y: 592, endPoint x: 840, endPoint y: 567, distance: 167.5
click at [675, 591] on h6 "NEXT" at bounding box center [670, 593] width 29 height 17
type input "69"
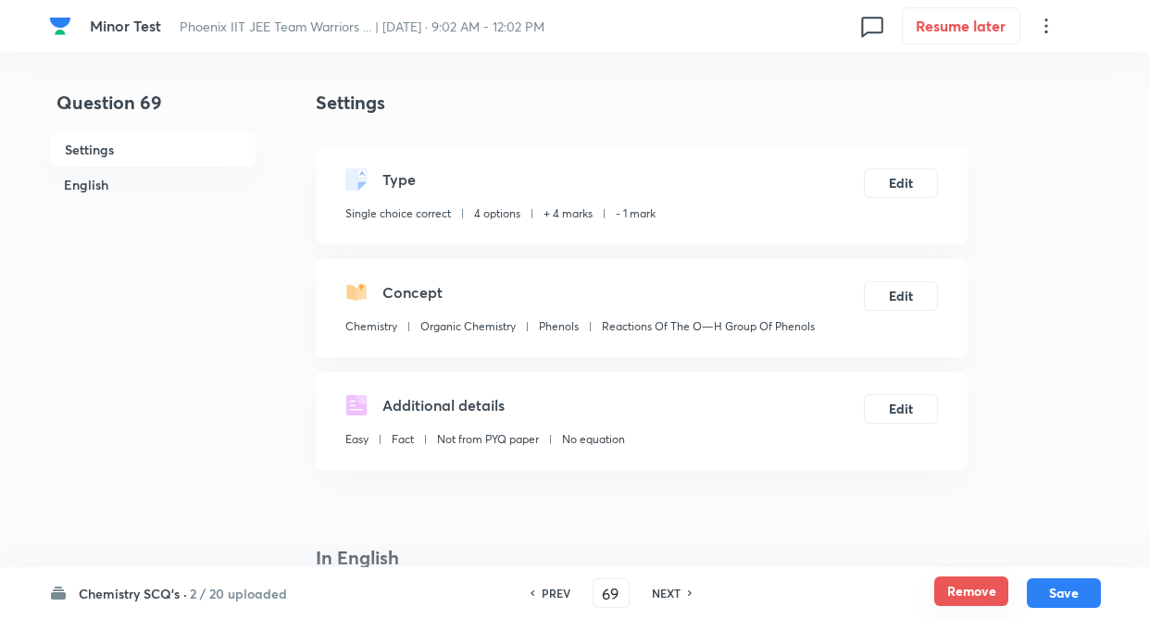
checkbox input "true"
click at [955, 590] on button "Remove" at bounding box center [971, 592] width 74 height 30
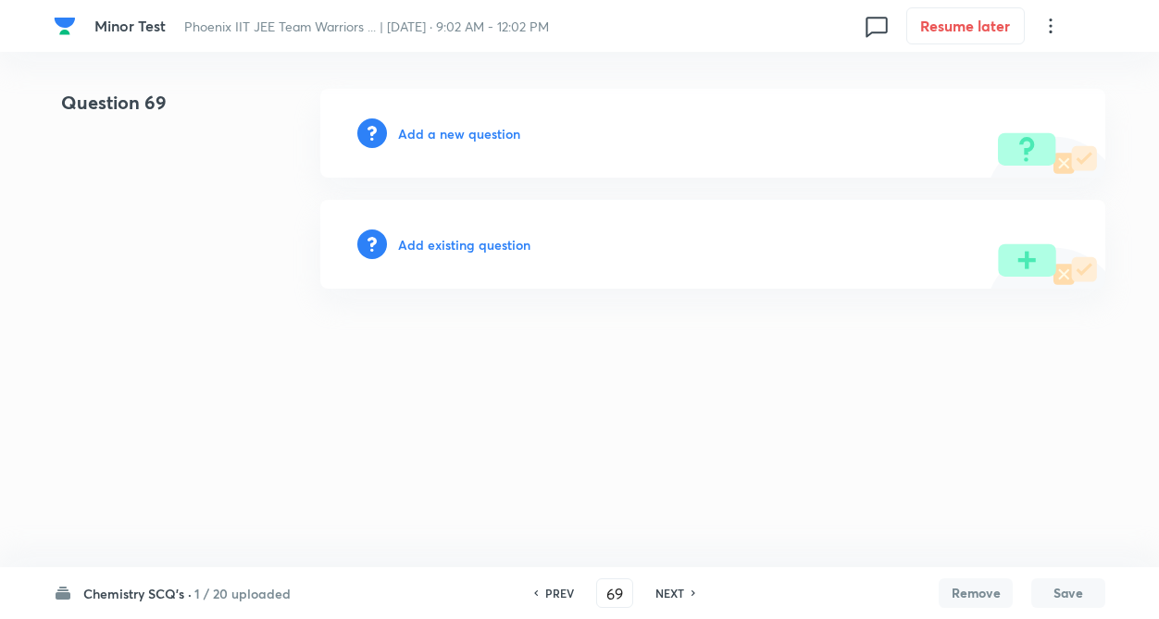
click at [684, 594] on div "NEXT" at bounding box center [672, 593] width 49 height 17
type input "70"
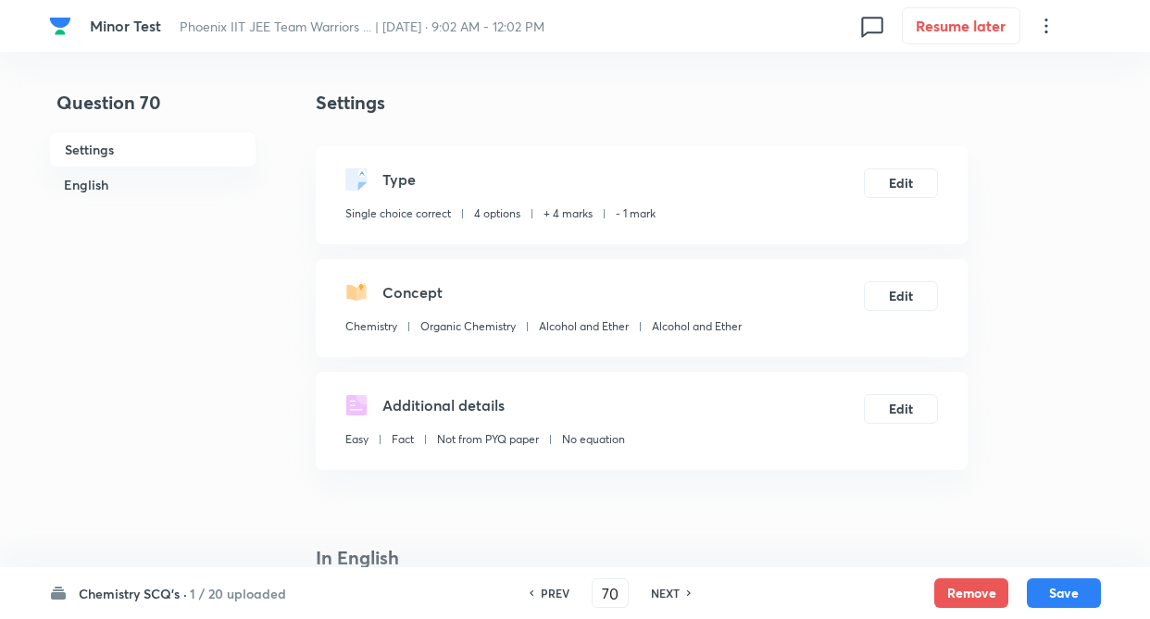
checkbox input "true"
drag, startPoint x: 671, startPoint y: 594, endPoint x: 1037, endPoint y: 574, distance: 366.2
click at [674, 594] on h6 "NEXT" at bounding box center [665, 593] width 29 height 17
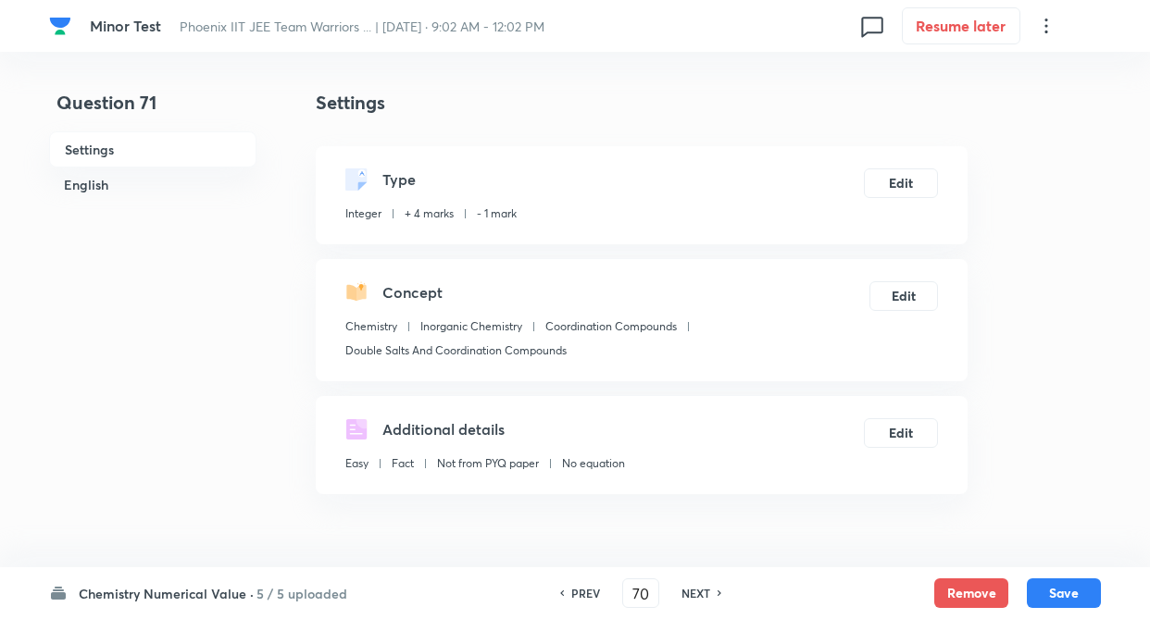
type input "71"
type input "3"
drag, startPoint x: 589, startPoint y: 597, endPoint x: 1149, endPoint y: 604, distance: 560.0
click at [590, 597] on h6 "PREV" at bounding box center [585, 593] width 29 height 17
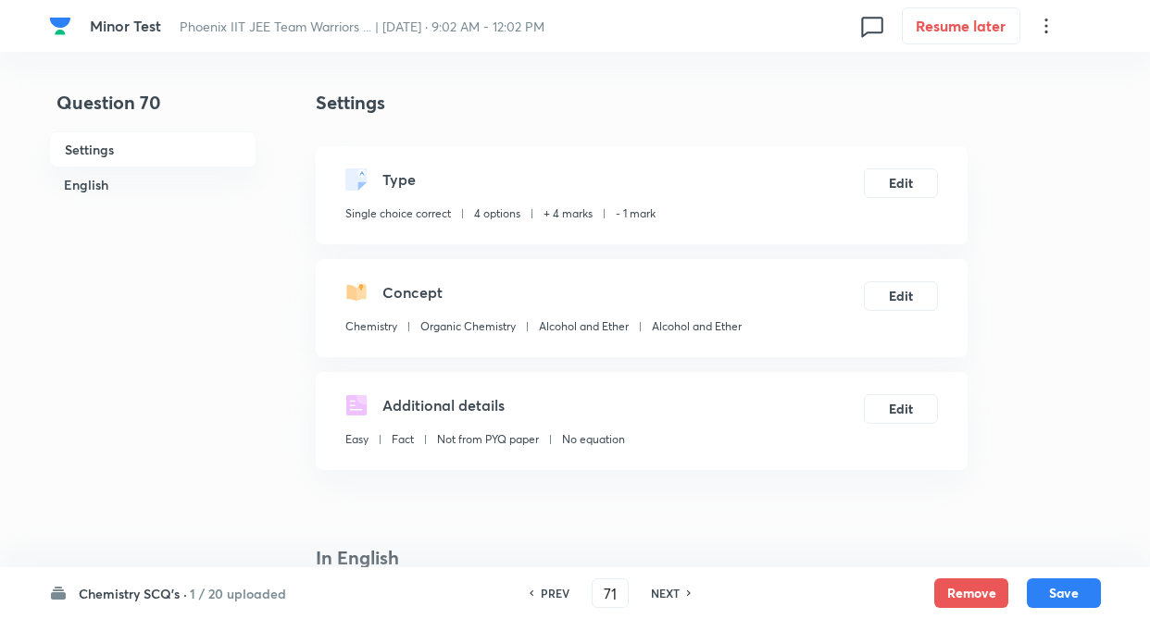
type input "70"
checkbox input "true"
click at [974, 591] on button "Remove" at bounding box center [971, 592] width 74 height 30
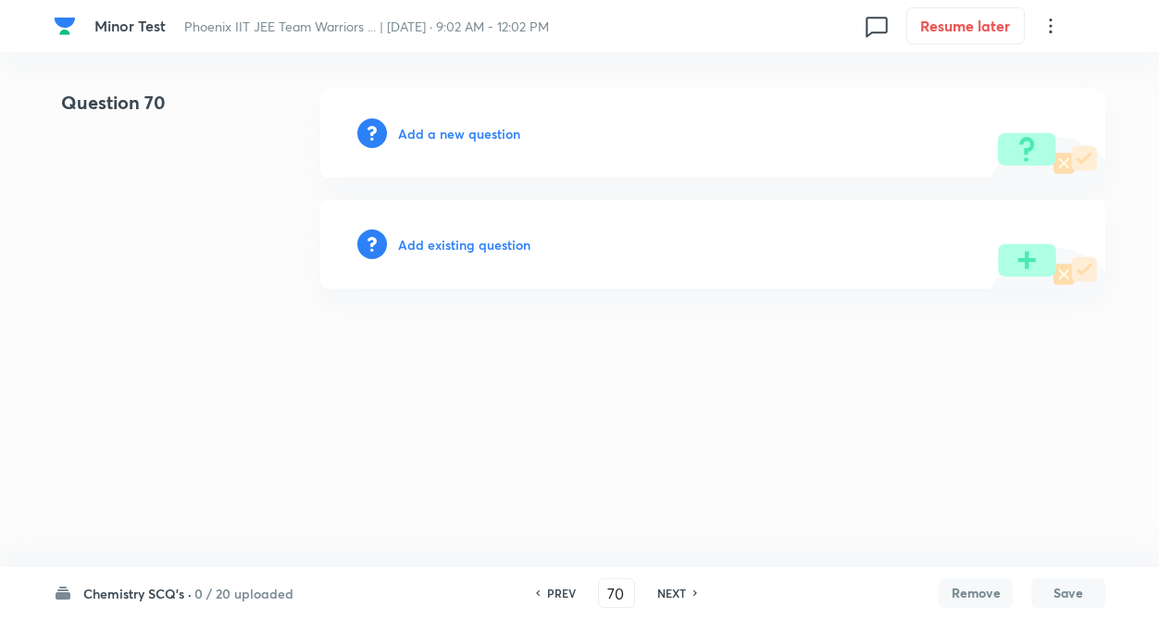
drag, startPoint x: 673, startPoint y: 597, endPoint x: 1099, endPoint y: 581, distance: 426.0
click at [675, 596] on h6 "NEXT" at bounding box center [671, 593] width 29 height 17
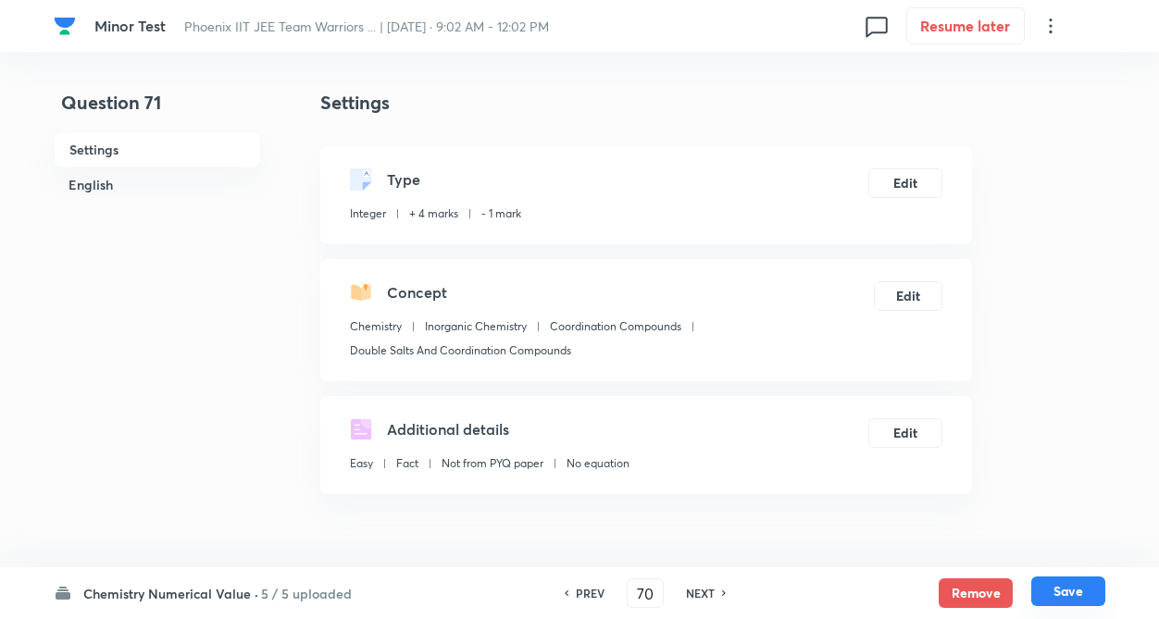
type input "71"
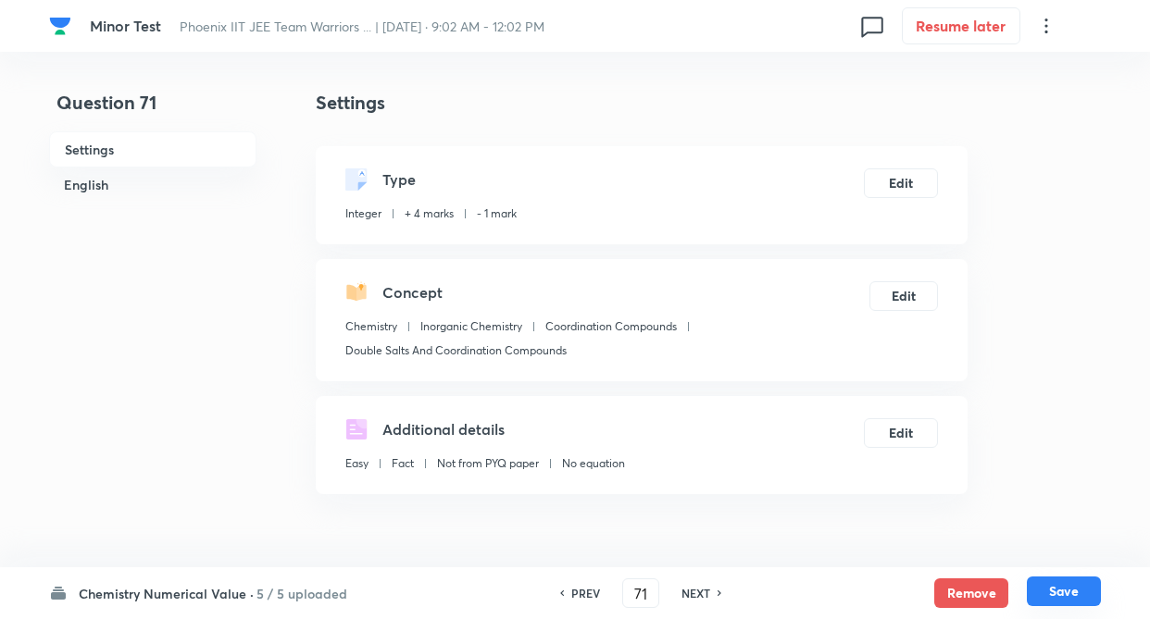
type input "3"
drag, startPoint x: 980, startPoint y: 589, endPoint x: 951, endPoint y: 580, distance: 29.9
click at [976, 587] on button "Remove" at bounding box center [971, 592] width 74 height 30
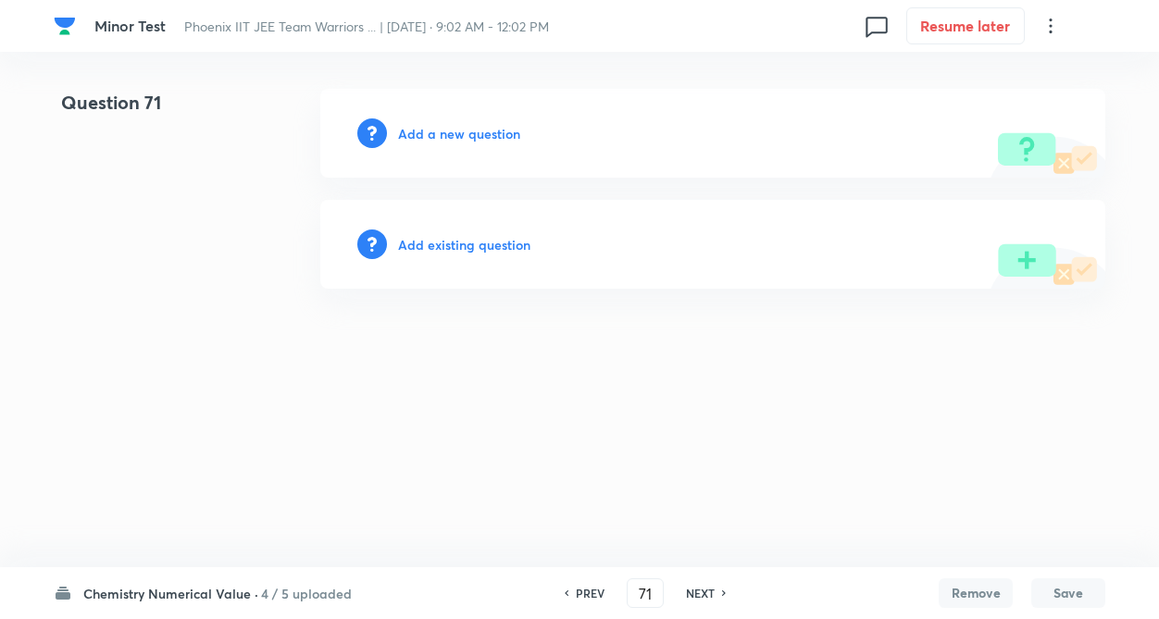
click at [690, 597] on h6 "NEXT" at bounding box center [700, 593] width 29 height 17
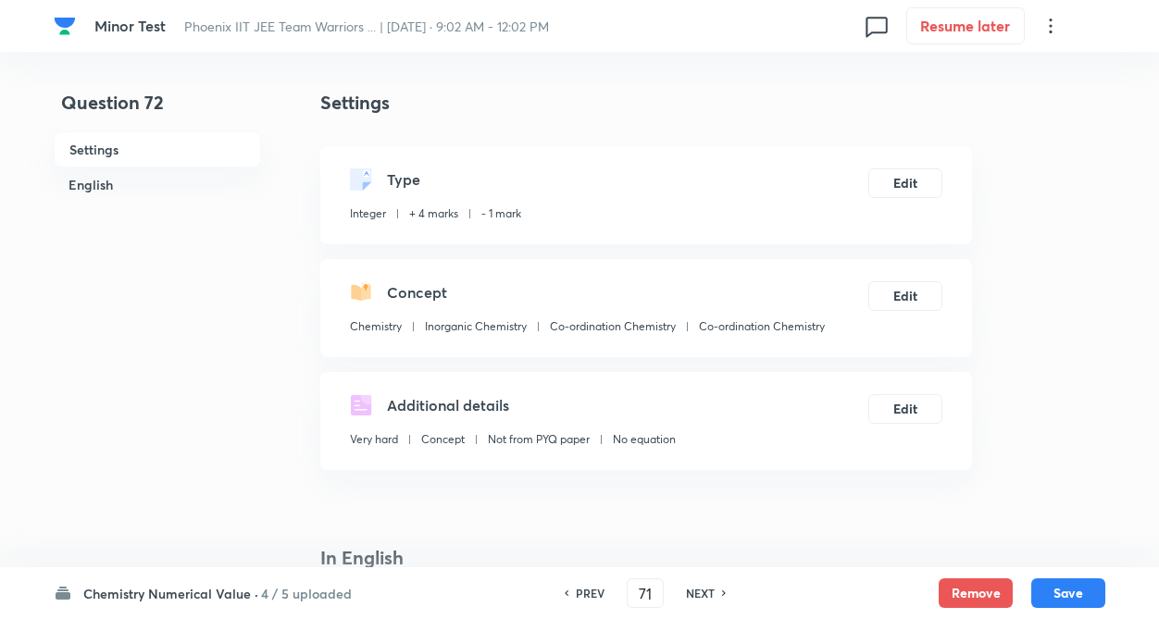
type input "72"
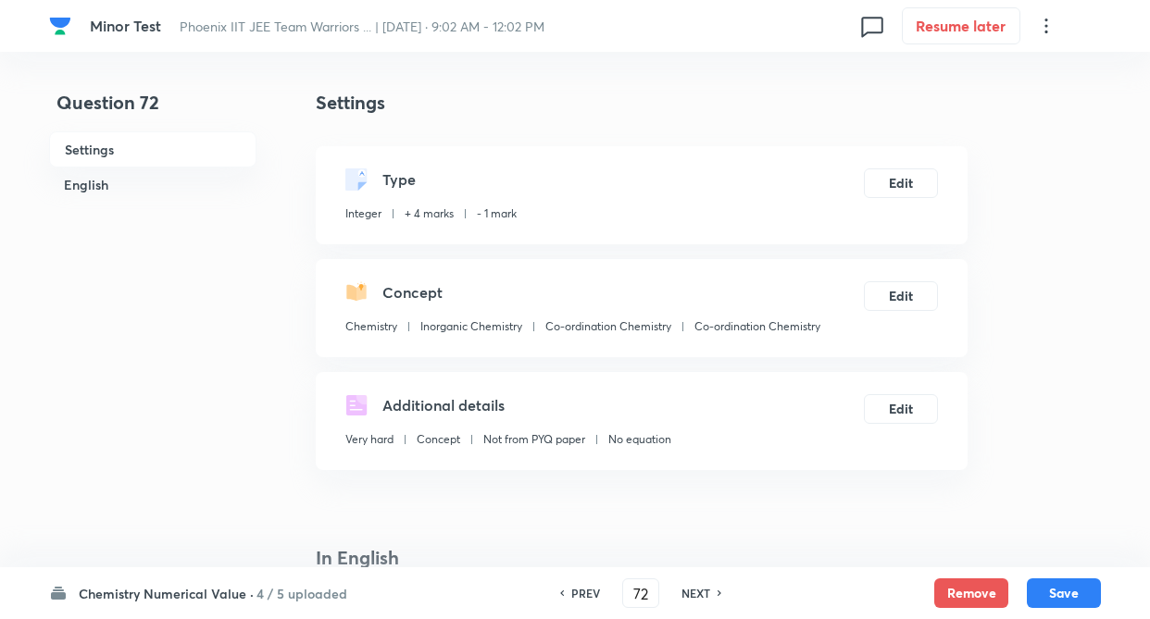
type input "1"
click at [964, 584] on button "Remove" at bounding box center [971, 592] width 74 height 30
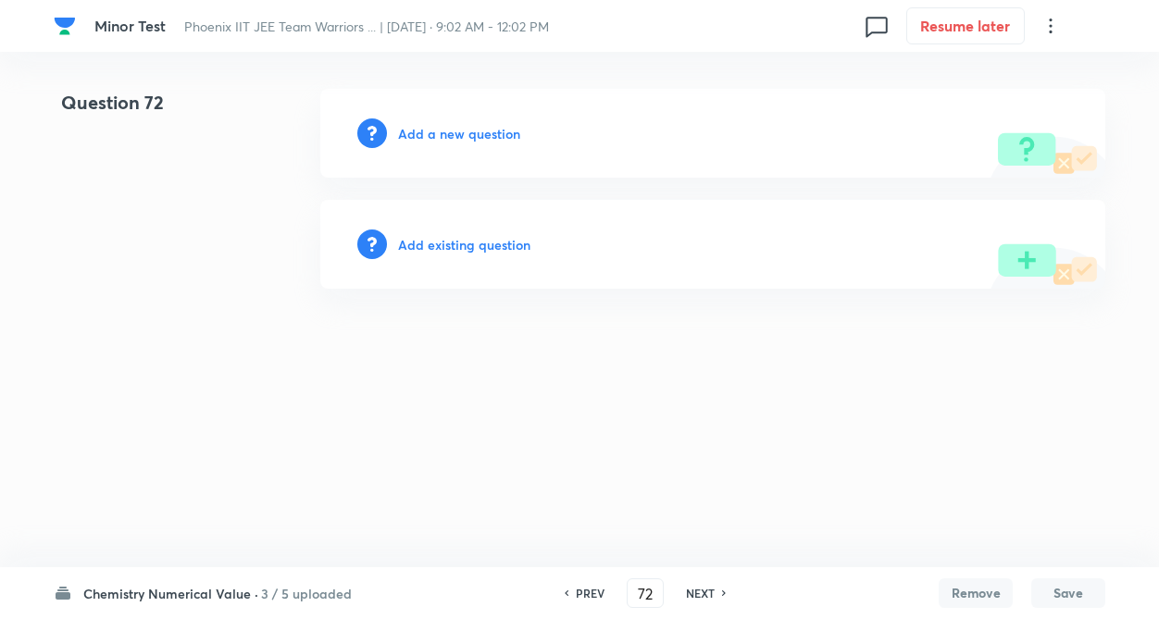
click at [699, 594] on h6 "NEXT" at bounding box center [700, 593] width 29 height 17
type input "73"
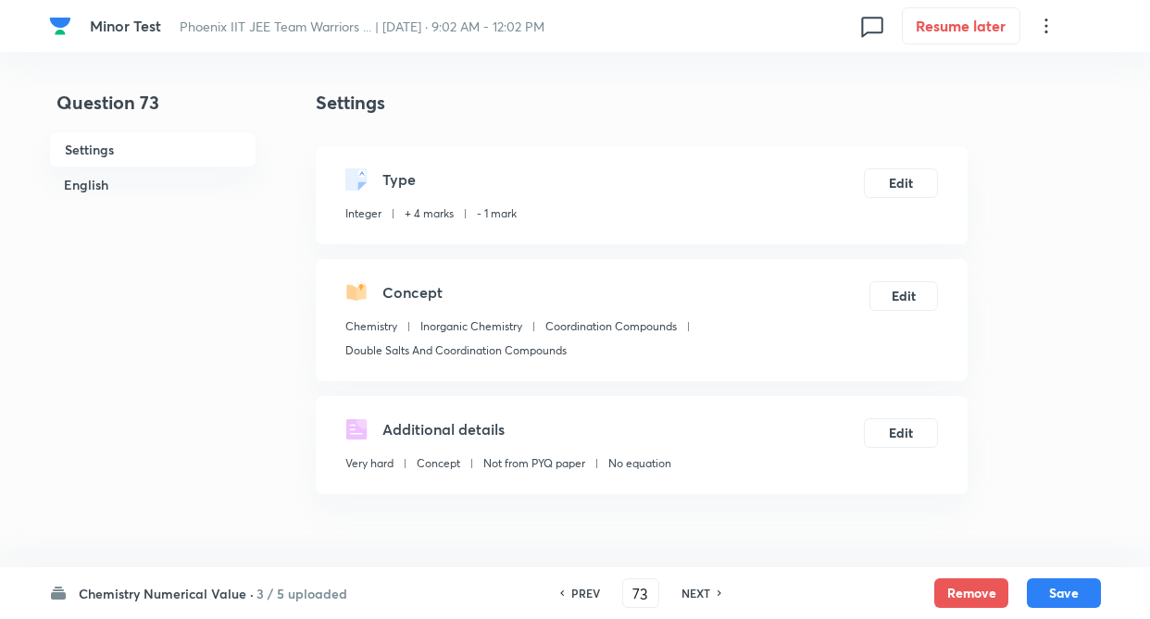
type input "2"
click at [971, 593] on button "Remove" at bounding box center [971, 592] width 74 height 30
click at [689, 591] on h6 "NEXT" at bounding box center [695, 593] width 29 height 17
type input "74"
type input "22"
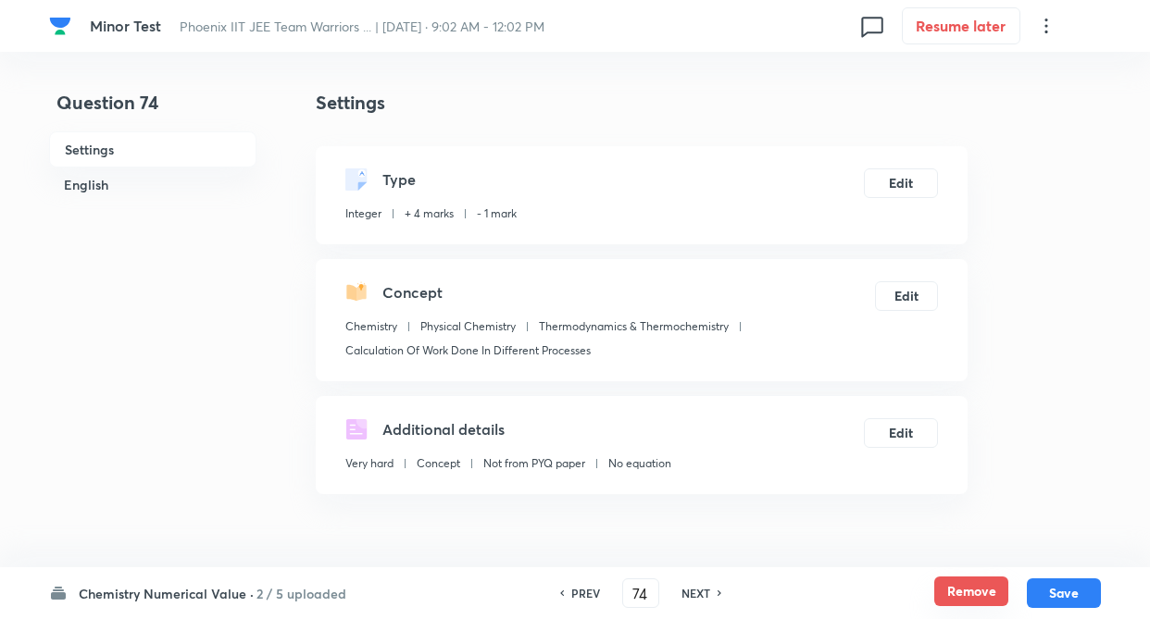
click at [975, 592] on button "Remove" at bounding box center [971, 592] width 74 height 30
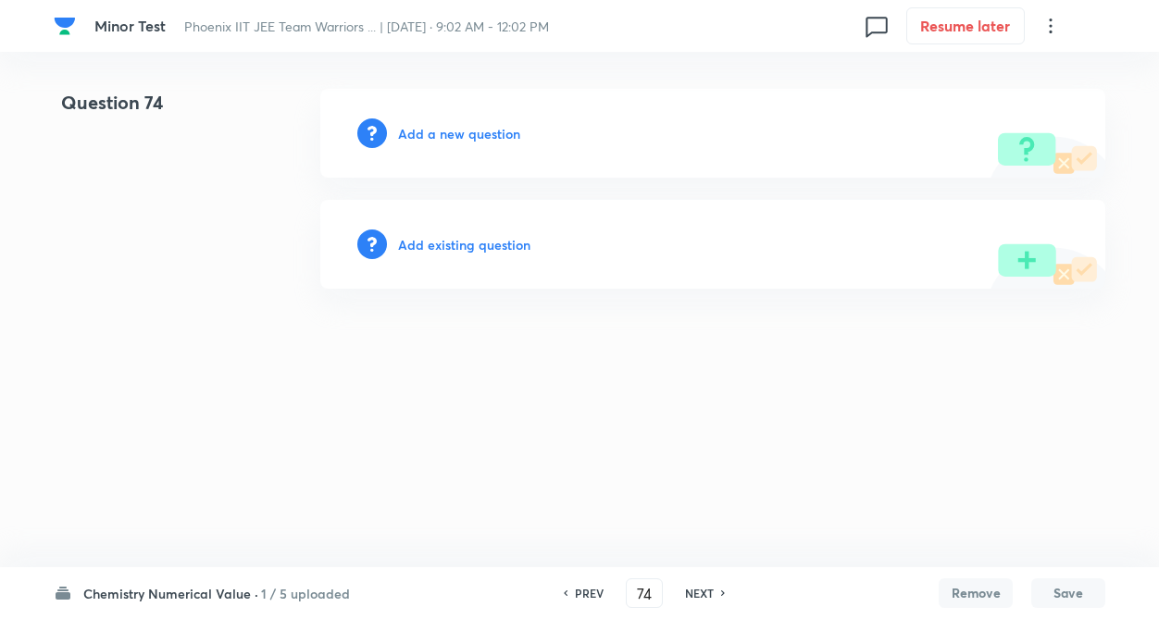
click at [698, 596] on h6 "NEXT" at bounding box center [699, 593] width 29 height 17
type input "75"
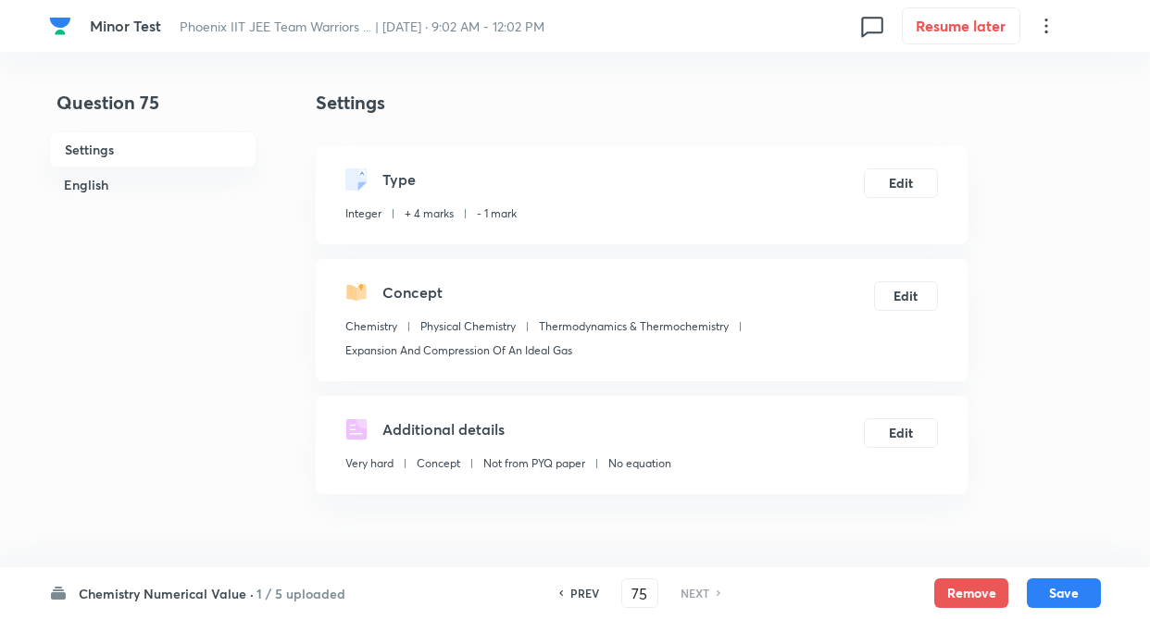
type input "96"
drag, startPoint x: 976, startPoint y: 581, endPoint x: 809, endPoint y: 594, distance: 167.1
click at [973, 581] on button "Remove" at bounding box center [971, 593] width 74 height 30
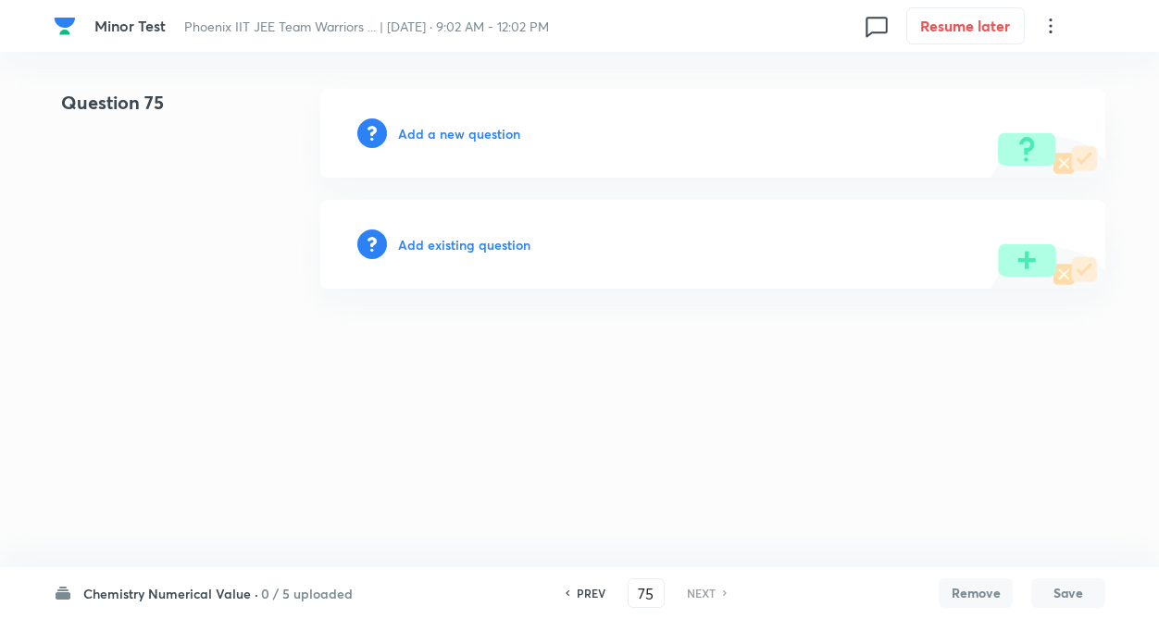
click at [583, 606] on div "PREV 75 ​ NEXT" at bounding box center [646, 593] width 239 height 30
click at [584, 587] on h6 "PREV" at bounding box center [591, 593] width 29 height 17
drag, startPoint x: 584, startPoint y: 585, endPoint x: 650, endPoint y: 606, distance: 69.1
click at [587, 585] on h6 "PREV" at bounding box center [591, 593] width 29 height 17
click at [654, 586] on input "73" at bounding box center [645, 594] width 35 height 32
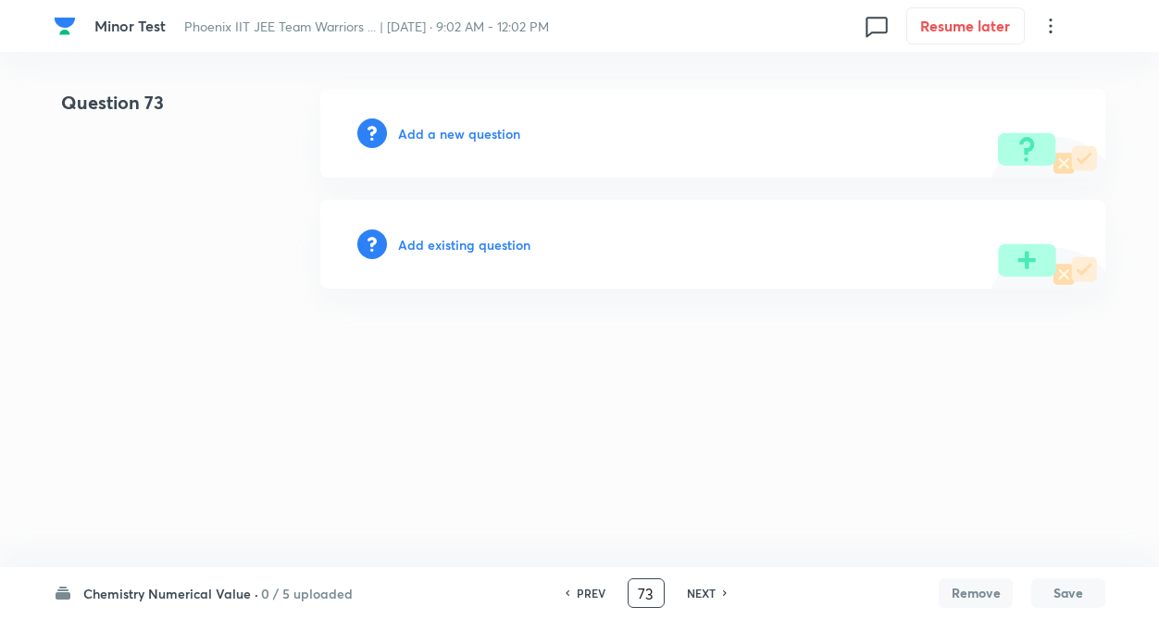
type input "7"
type input "51"
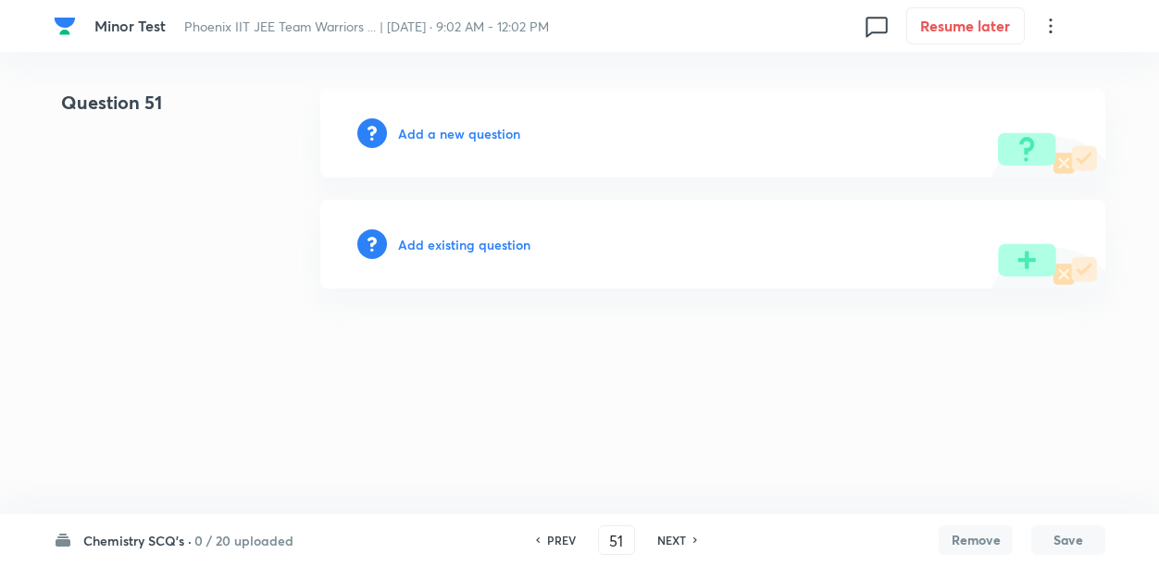
drag, startPoint x: 528, startPoint y: 464, endPoint x: 576, endPoint y: 178, distance: 290.0
click at [528, 378] on html "Minor Test Phoenix IIT JEE Team Warriors ... | Sep 14, 2025 · 9:02 AM - 12:02 P…" at bounding box center [579, 189] width 1159 height 378
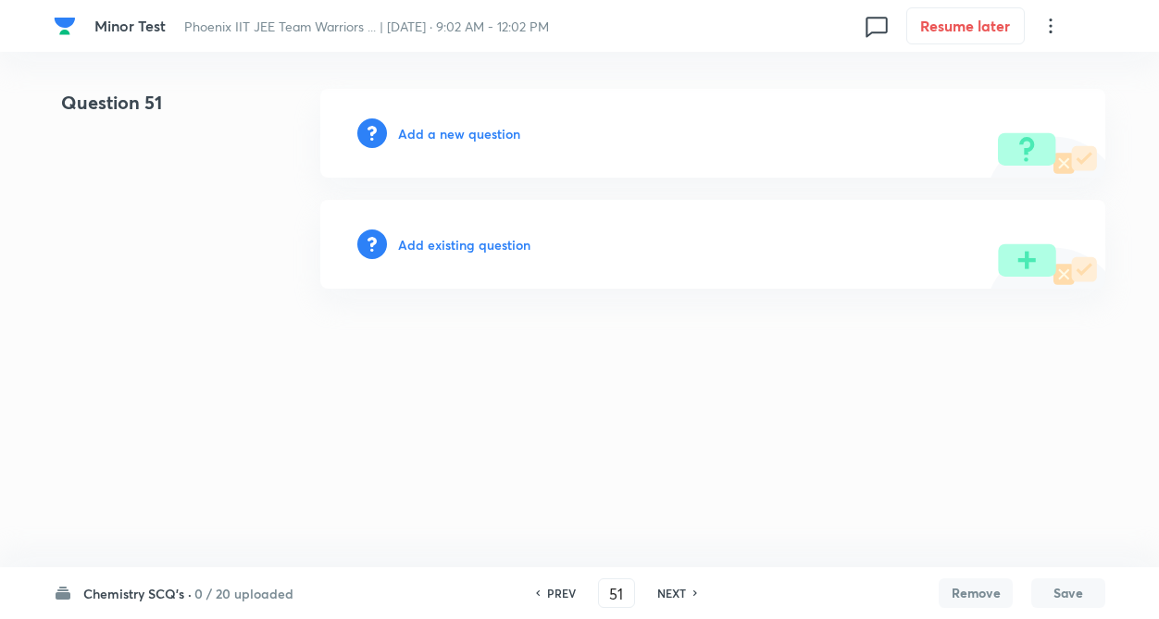
click at [459, 133] on h6 "Add a new question" at bounding box center [459, 133] width 122 height 19
click at [516, 135] on h6 "Choose a question type" at bounding box center [469, 133] width 143 height 19
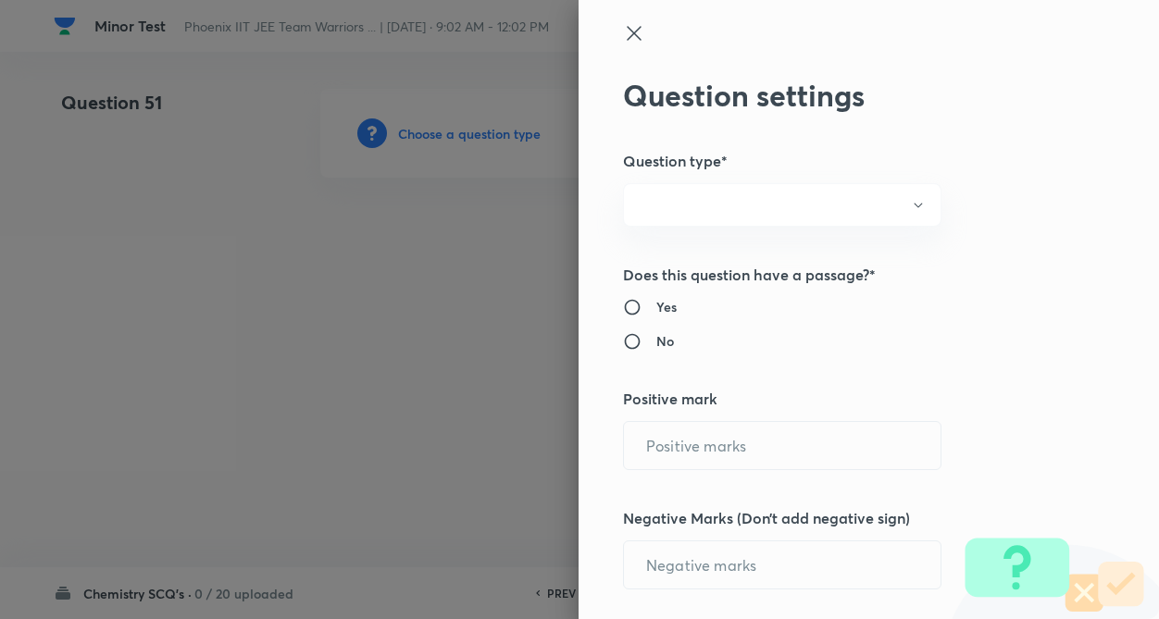
radio input "true"
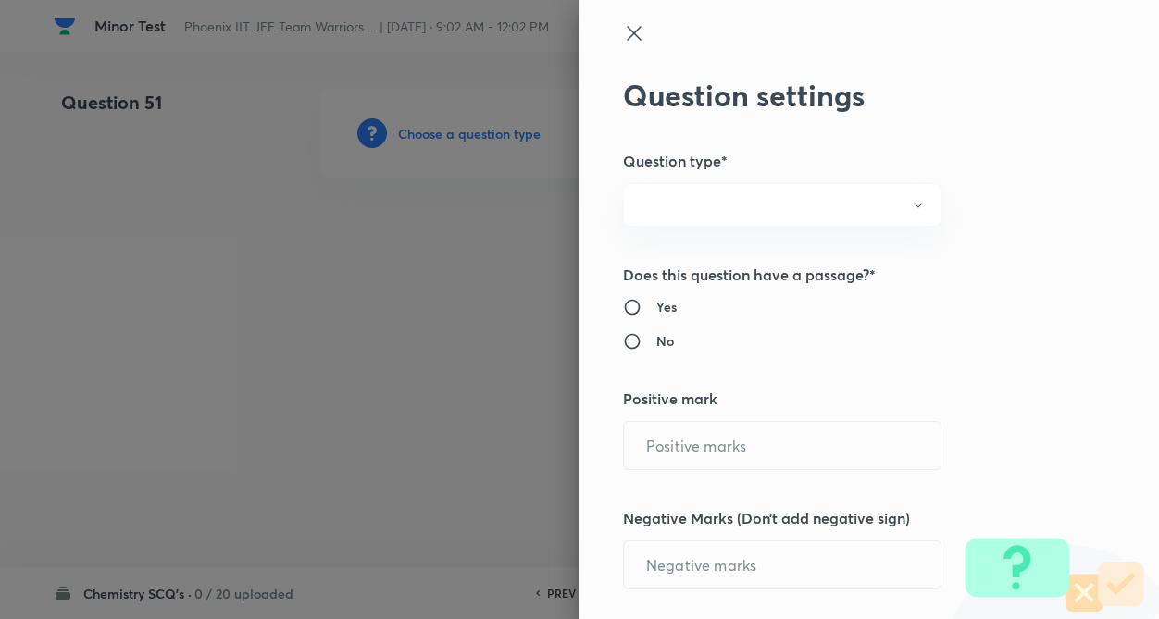
radio input "true"
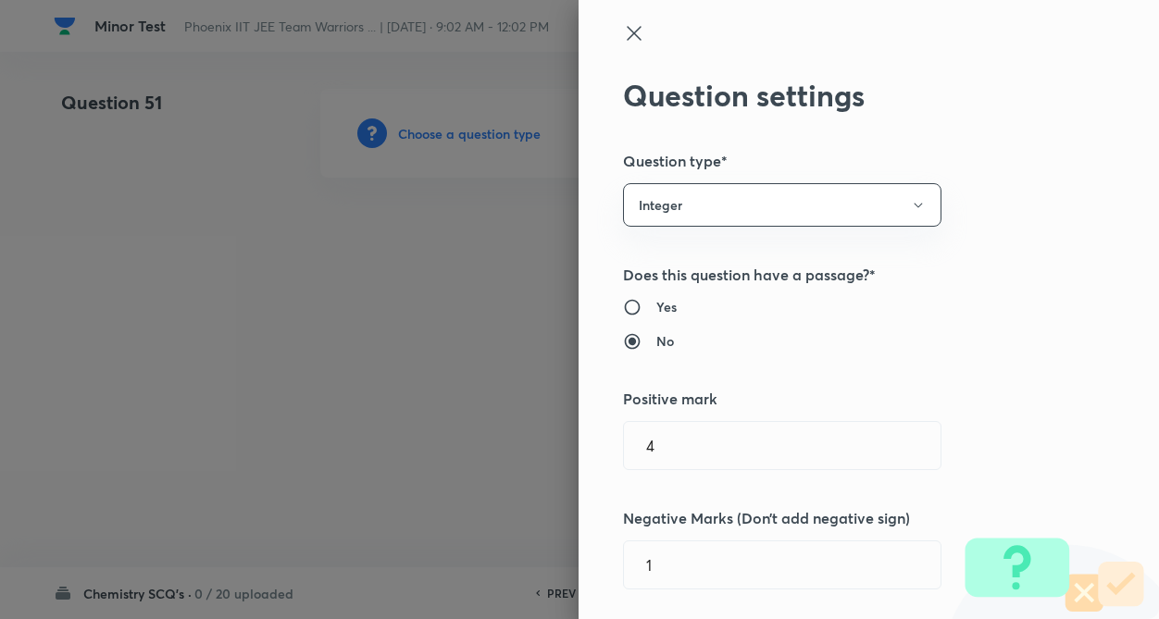
type input "4"
type input "1"
click at [798, 206] on button "Integer" at bounding box center [782, 205] width 318 height 44
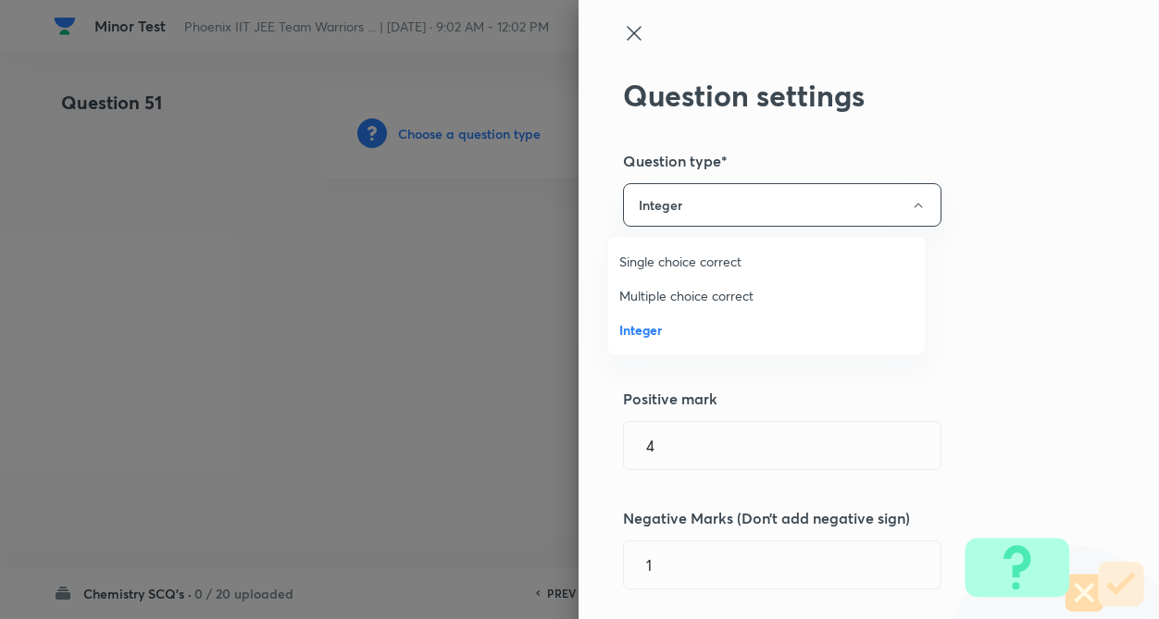
click at [690, 267] on span "Single choice correct" at bounding box center [766, 261] width 294 height 19
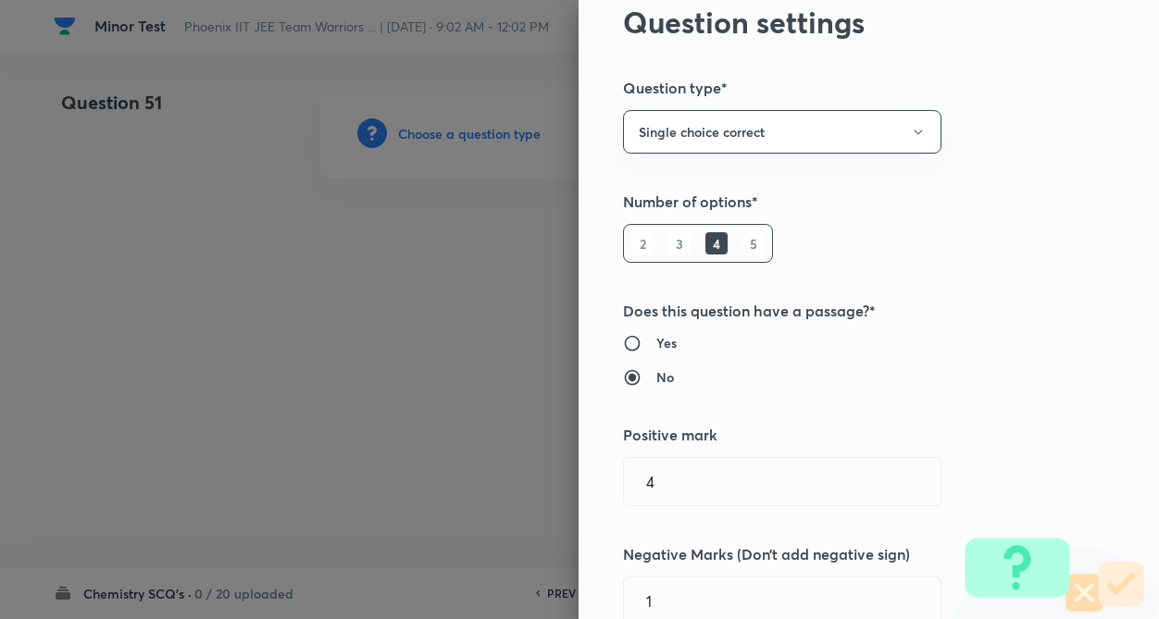
scroll to position [74, 0]
click at [903, 305] on div "Question settings Question type* Single choice correct Number of options* 2 3 4…" at bounding box center [868, 309] width 580 height 619
click at [951, 286] on div "Question settings Question type* Single choice correct Number of options* 2 3 4…" at bounding box center [868, 309] width 580 height 619
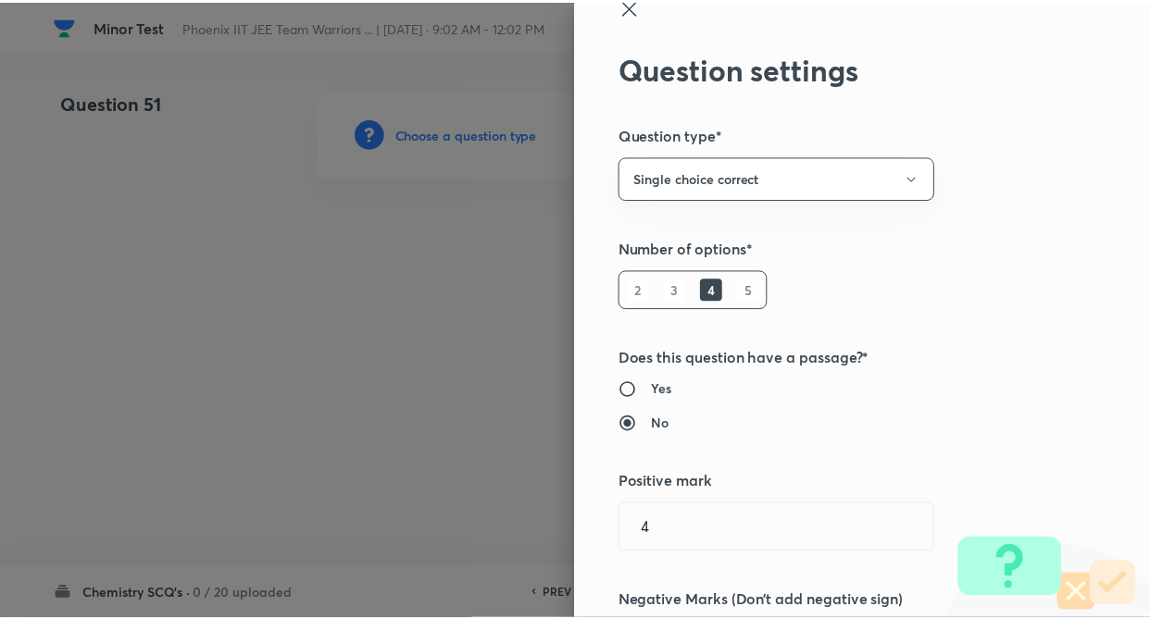
scroll to position [0, 0]
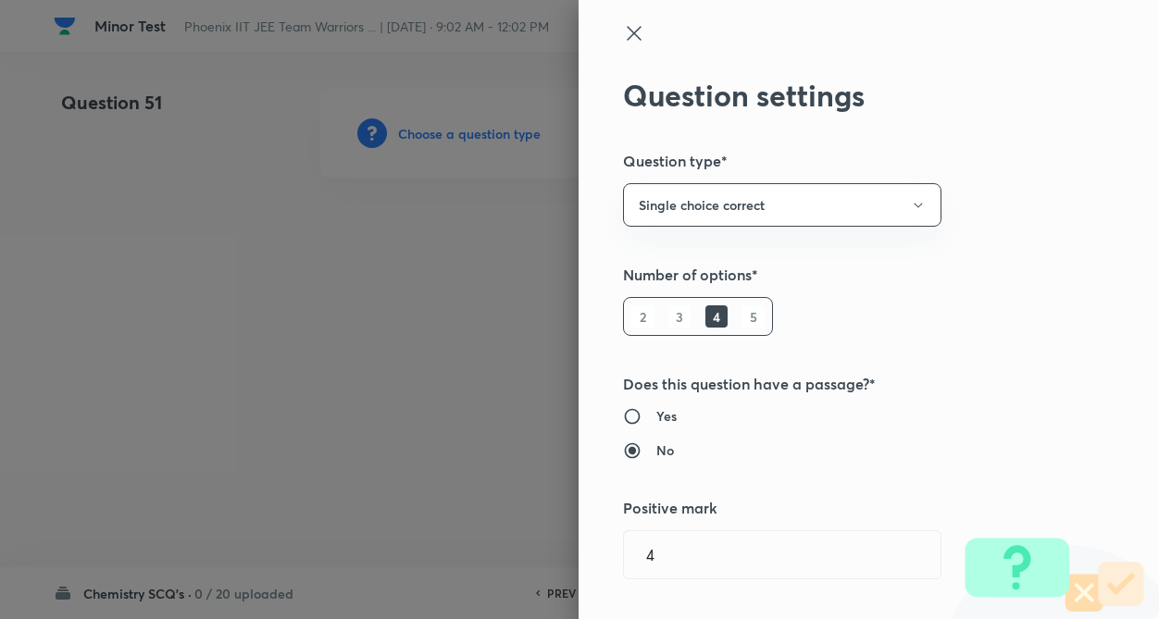
drag, startPoint x: 621, startPoint y: 30, endPoint x: 328, endPoint y: 377, distance: 454.5
click at [627, 34] on icon at bounding box center [634, 33] width 14 height 14
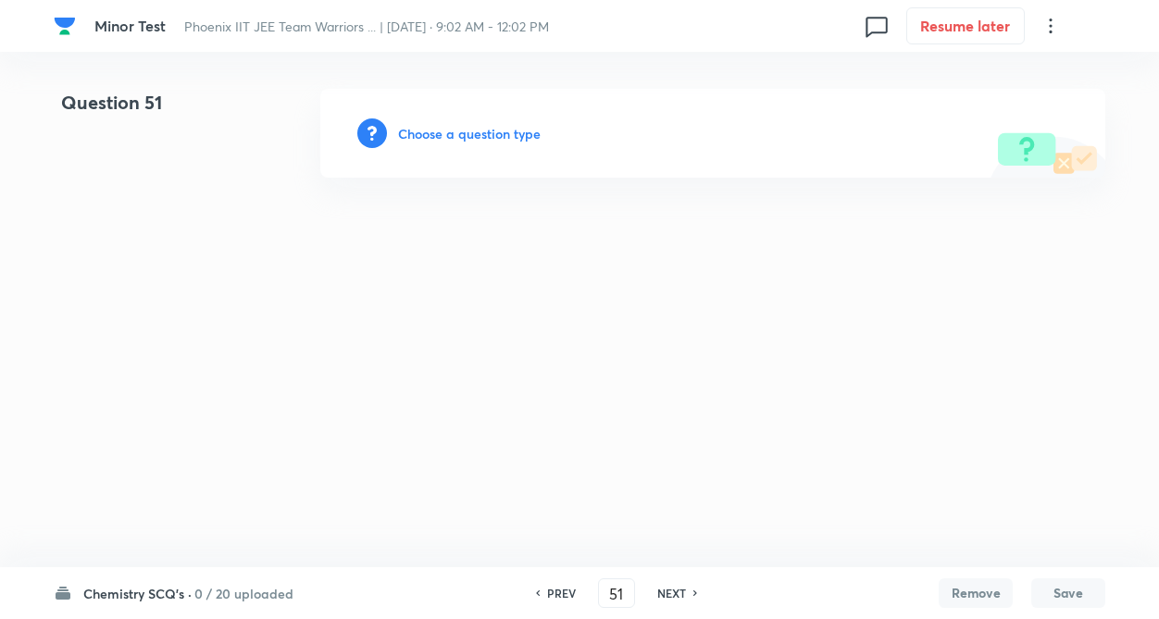
click at [553, 588] on h6 "PREV" at bounding box center [561, 593] width 29 height 17
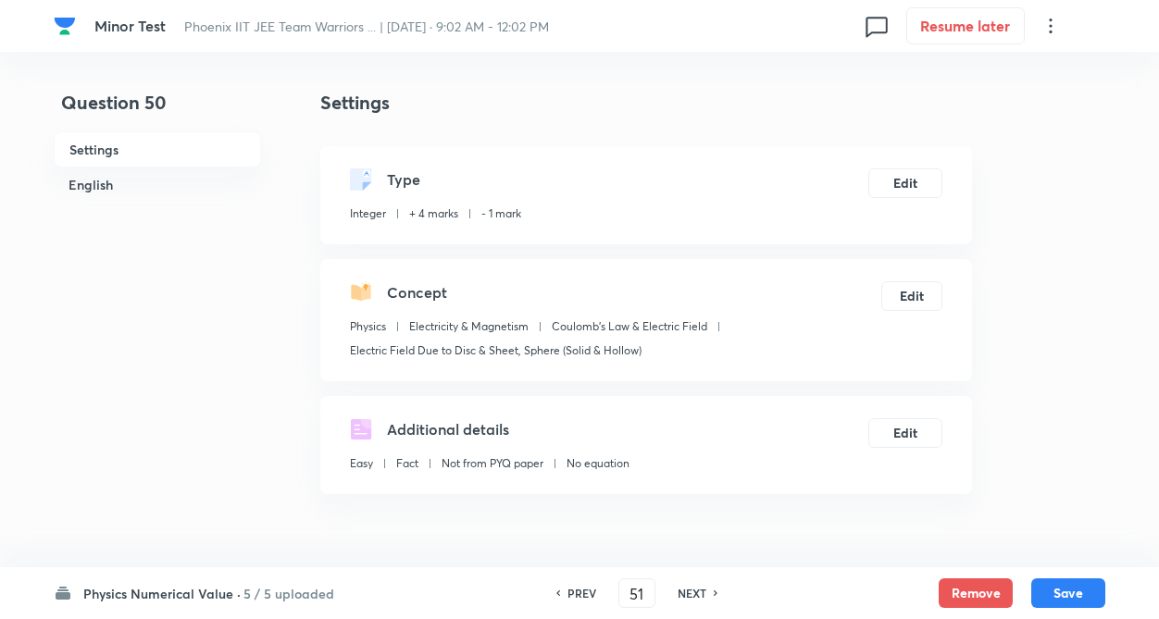
type input "50"
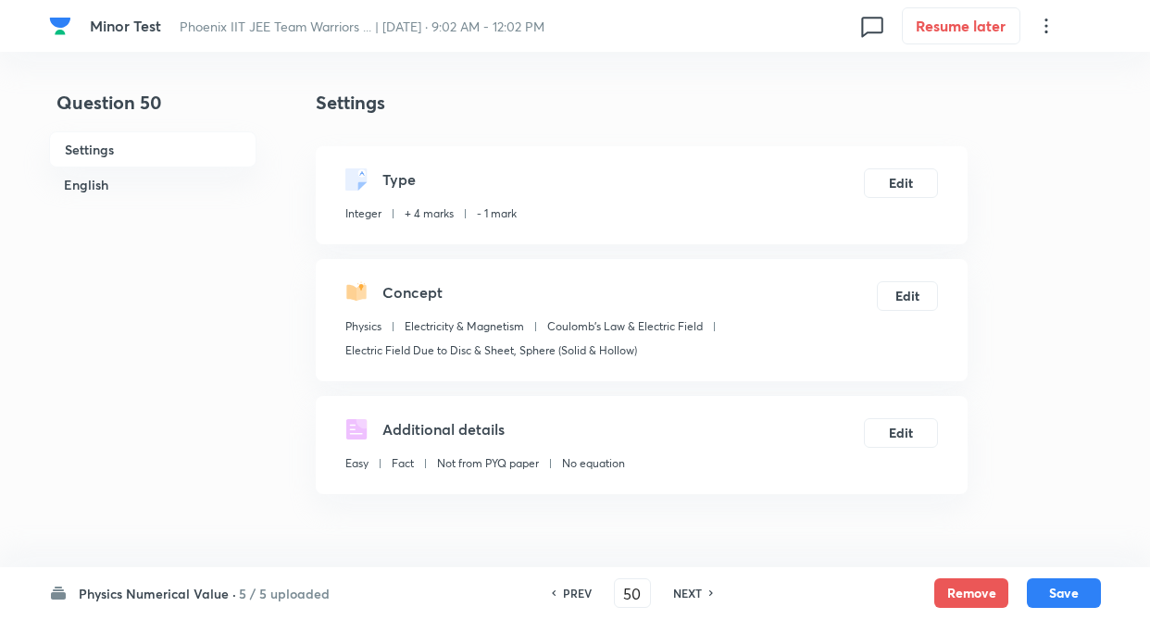
type input "2"
drag, startPoint x: 677, startPoint y: 592, endPoint x: 527, endPoint y: 506, distance: 172.9
click at [677, 590] on h6 "NEXT" at bounding box center [687, 593] width 29 height 17
type input "51"
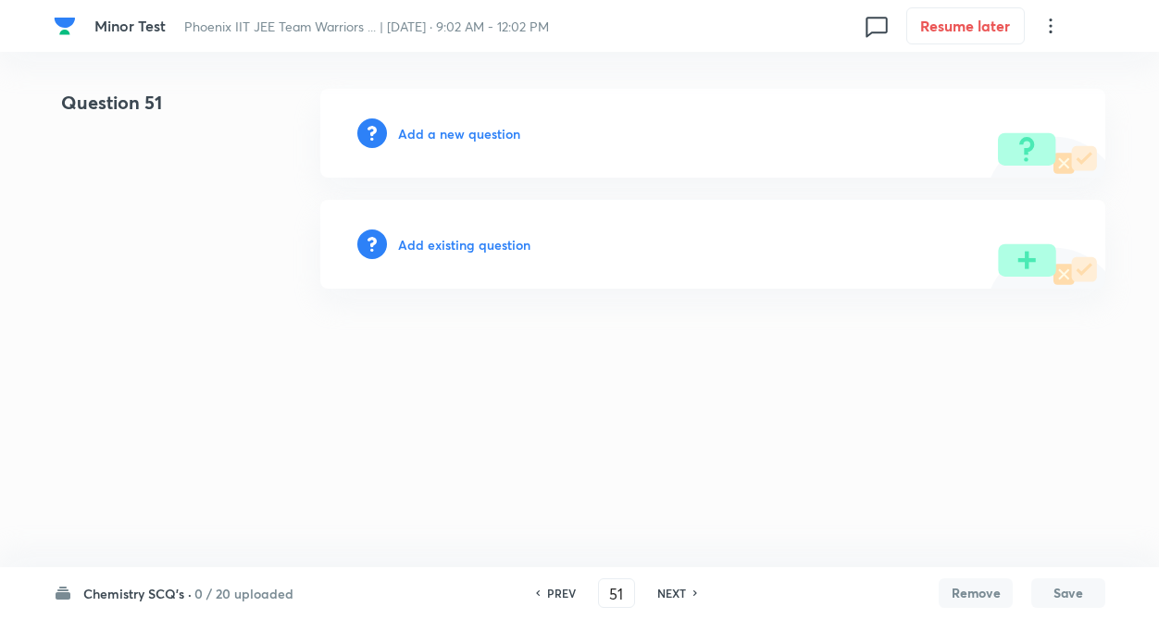
click at [459, 248] on h6 "Add existing question" at bounding box center [464, 244] width 132 height 19
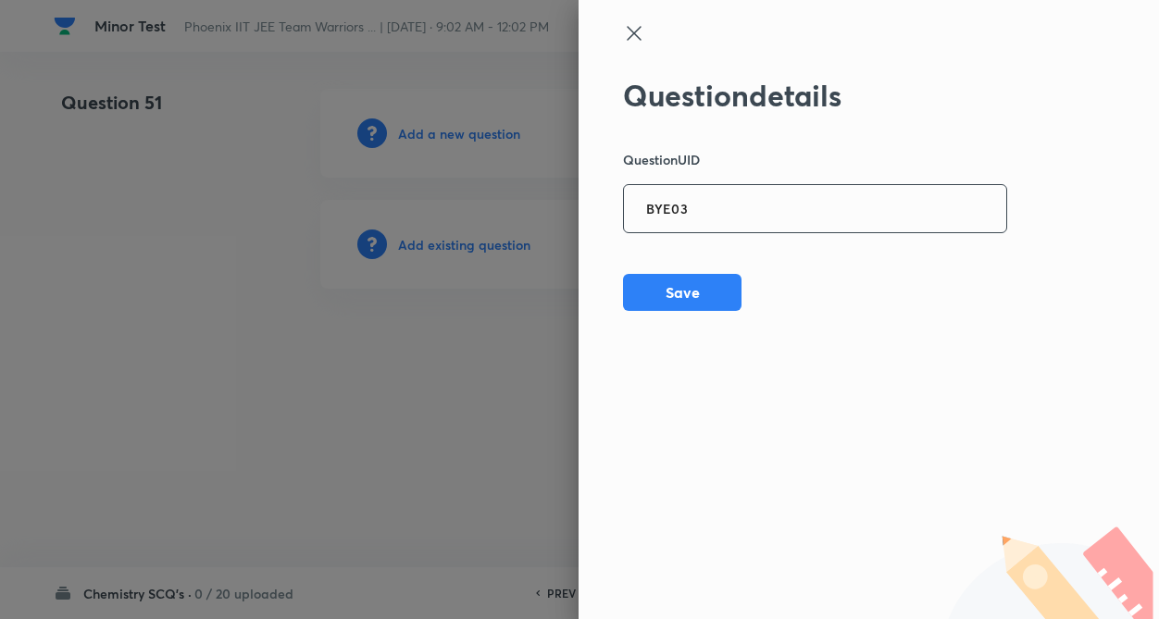
drag, startPoint x: 760, startPoint y: 217, endPoint x: 704, endPoint y: 403, distance: 194.1
click at [760, 230] on input "BYE03" at bounding box center [815, 209] width 382 height 45
type input "BYE03"
click at [694, 305] on button "Save" at bounding box center [682, 290] width 118 height 37
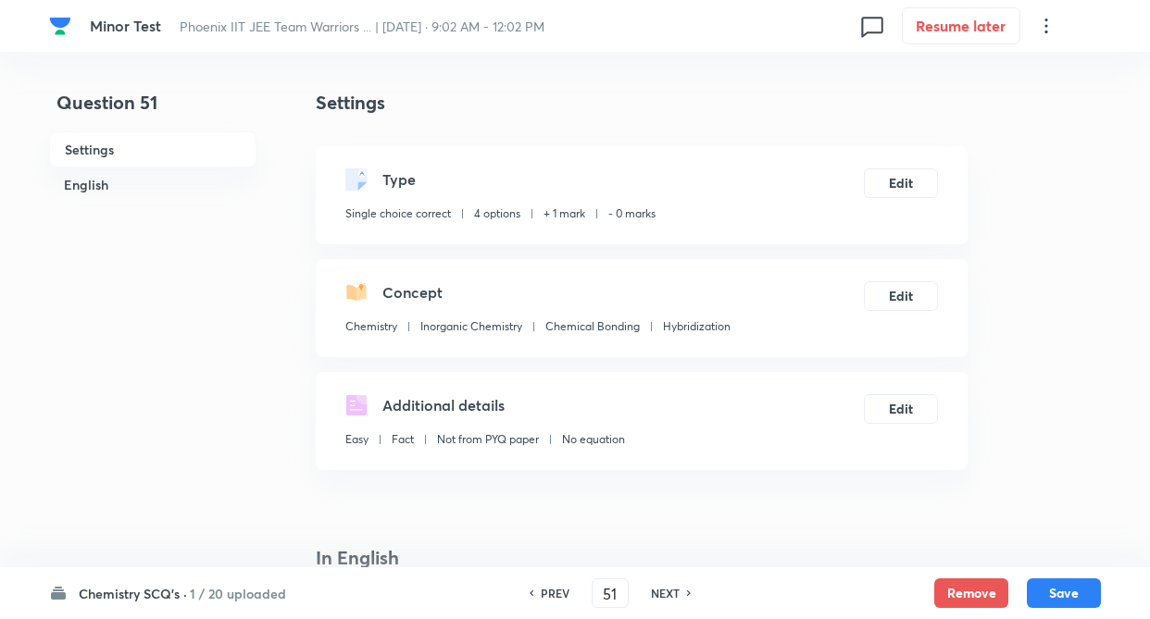
checkbox input "true"
click at [987, 585] on button "Remove" at bounding box center [971, 592] width 74 height 30
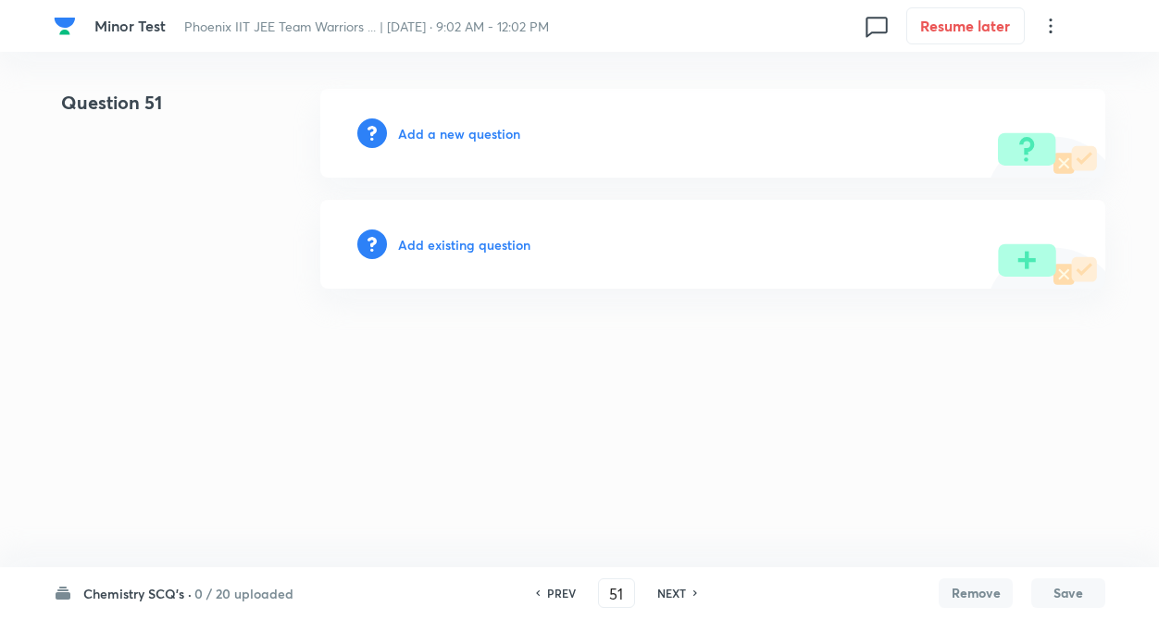
click at [478, 248] on h6 "Add existing question" at bounding box center [464, 244] width 132 height 19
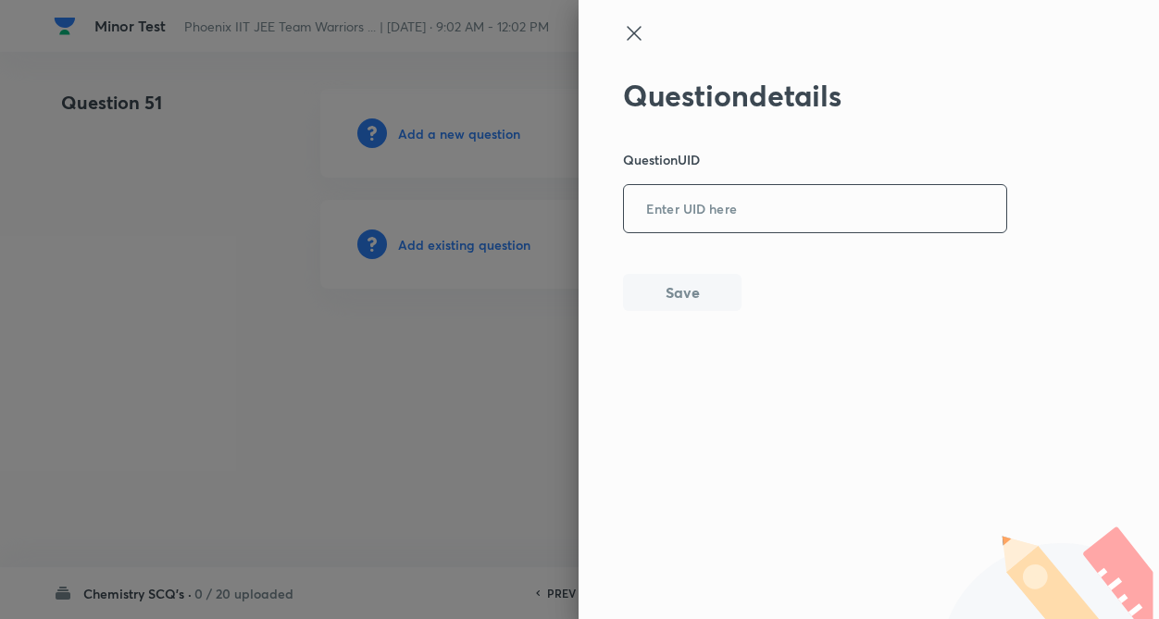
click at [786, 216] on input "text" at bounding box center [815, 209] width 382 height 45
type input "6HWS7"
click at [680, 288] on button "Save" at bounding box center [682, 290] width 118 height 37
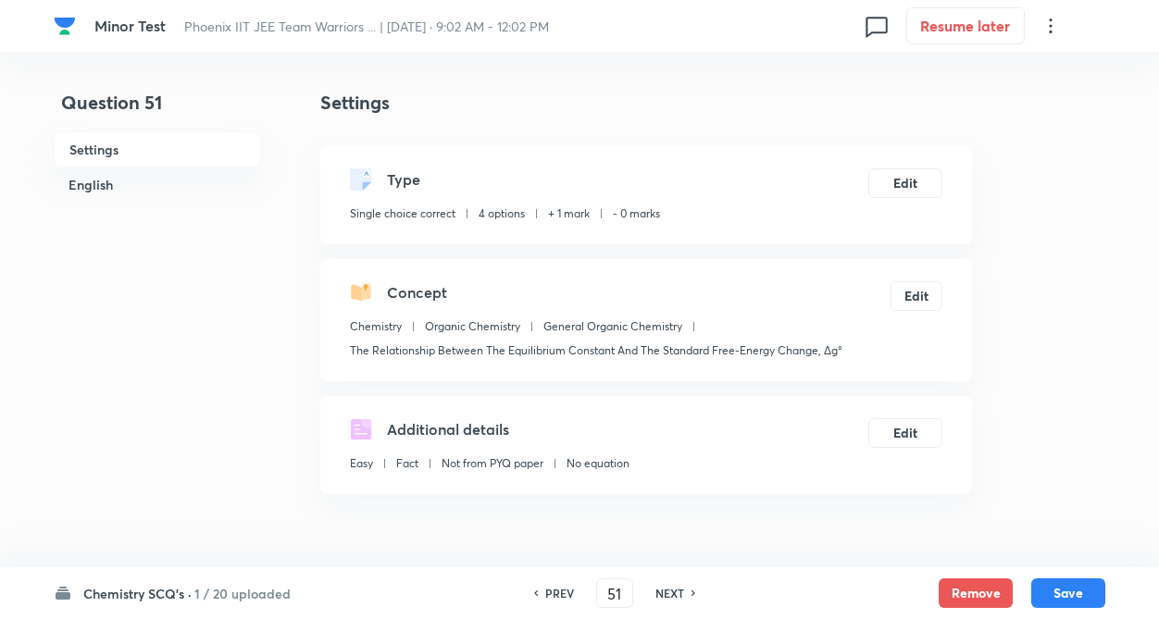
checkbox input "true"
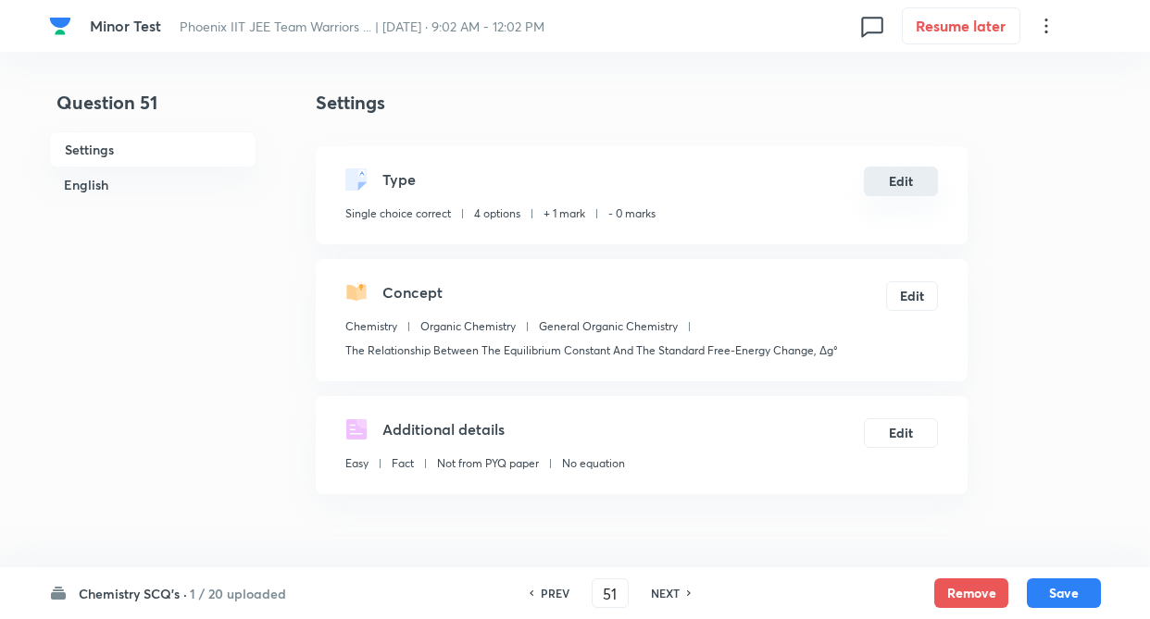
click at [902, 175] on button "Edit" at bounding box center [901, 182] width 74 height 30
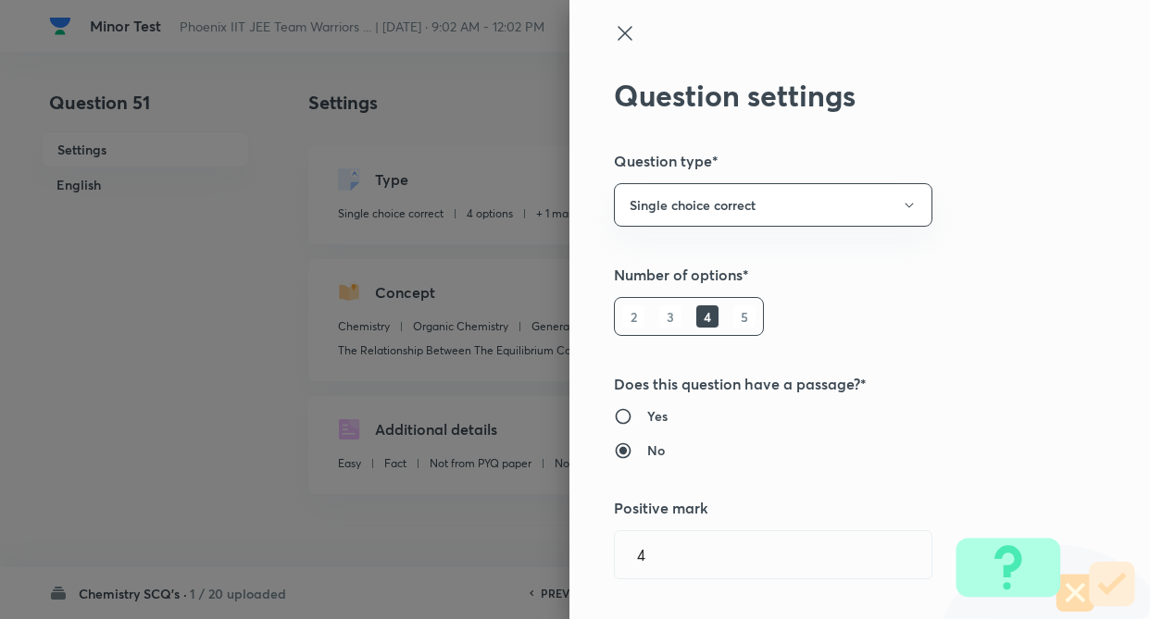
click at [1012, 235] on div "Question settings Question type* Single choice correct Number of options* 2 3 4…" at bounding box center [859, 309] width 580 height 619
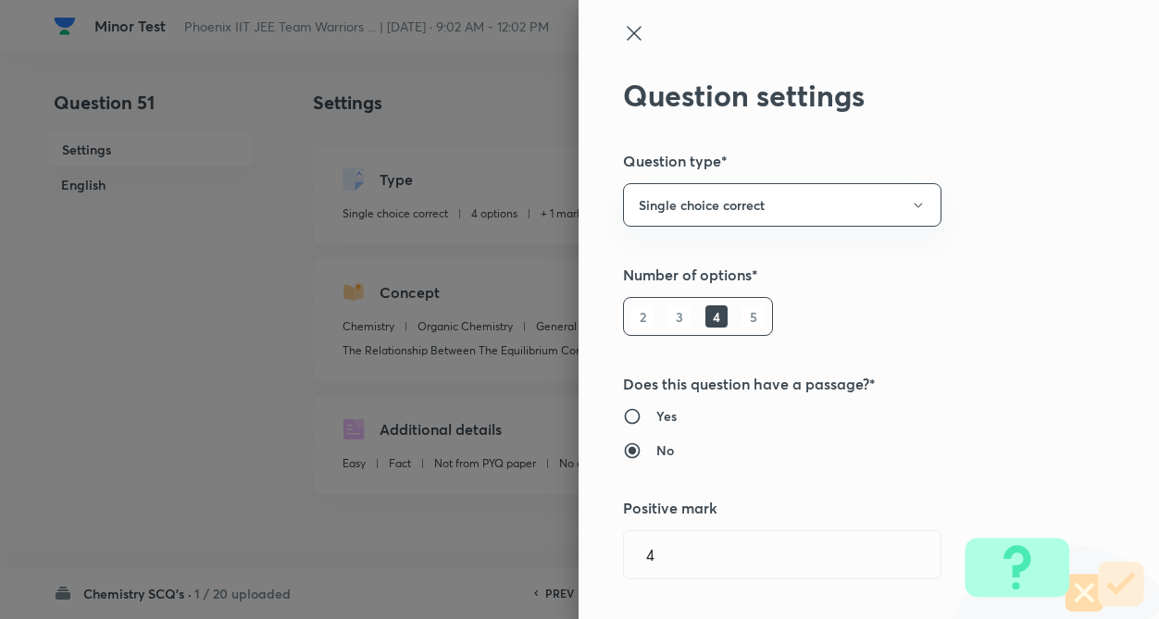
radio input "true"
radio input "false"
radio input "true"
radio input "false"
type input "1"
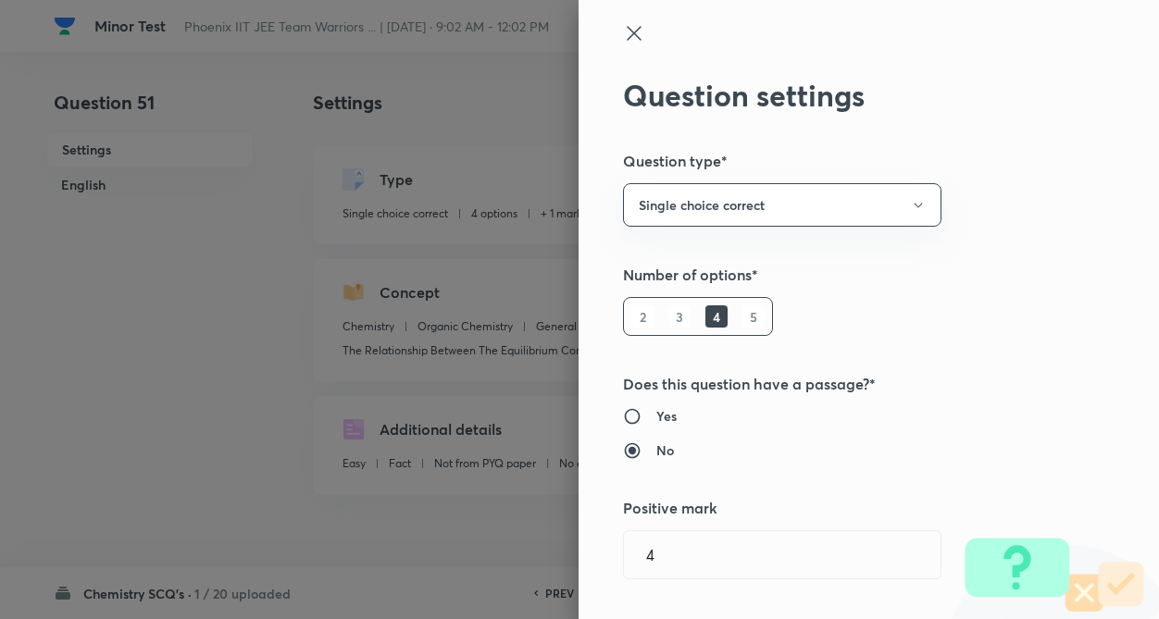
type input "0"
type input "Chemistry"
type input "Organic Chemistry"
type input "General Organic Chemistry"
type input "The Relationship Between The Equilibrium Constant And The Standard Free-Energy …"
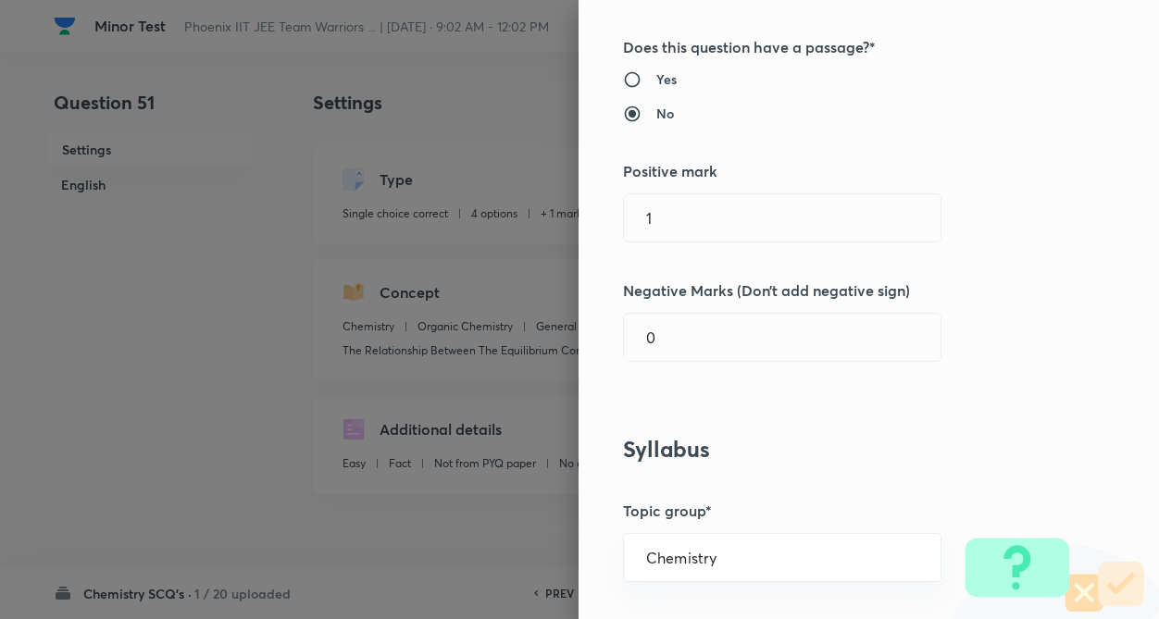
scroll to position [370, 0]
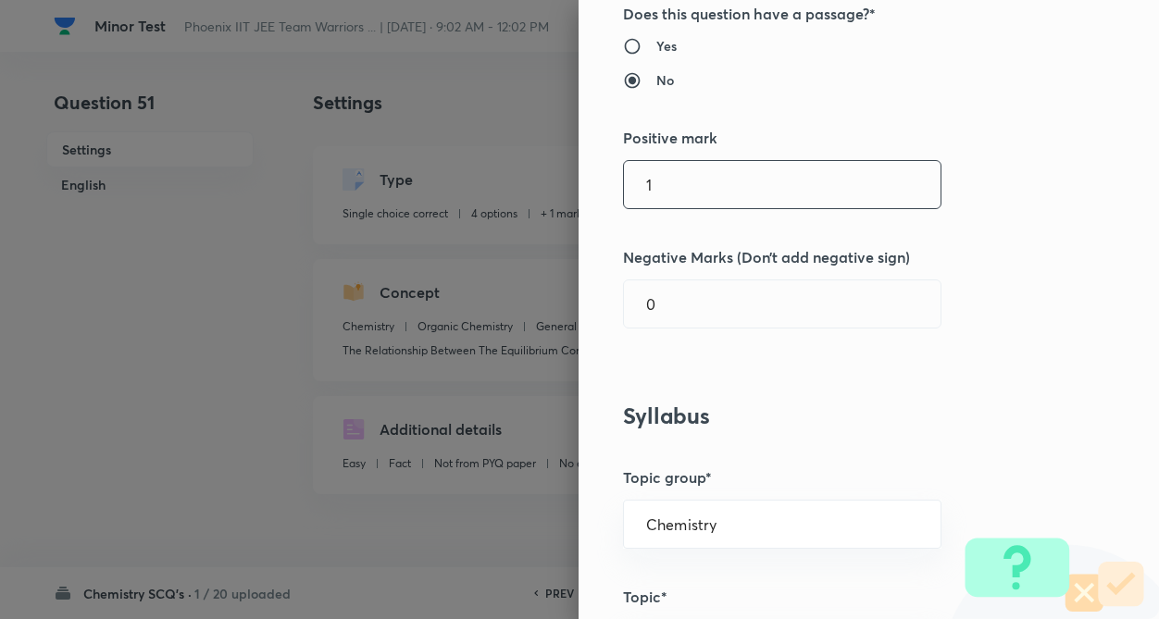
click at [717, 199] on input "1" at bounding box center [782, 184] width 317 height 47
type input "4"
click at [712, 310] on input "0" at bounding box center [782, 303] width 317 height 47
type input "1"
click at [838, 392] on div "Question settings Question type* Single choice correct Number of options* 2 3 4…" at bounding box center [868, 309] width 580 height 619
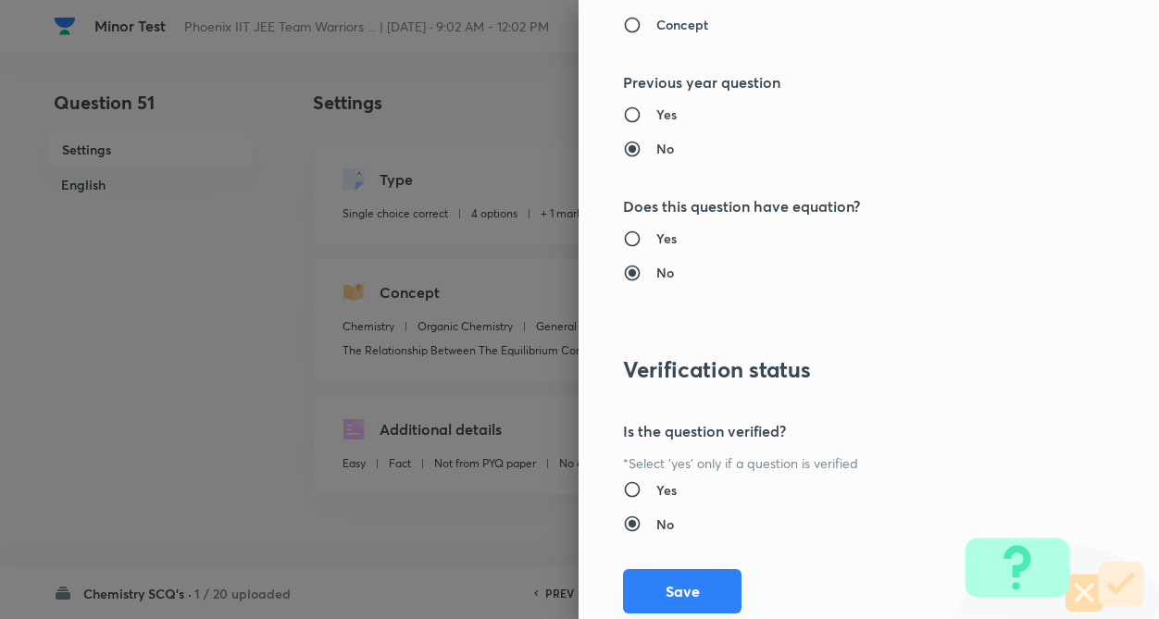
scroll to position [1904, 0]
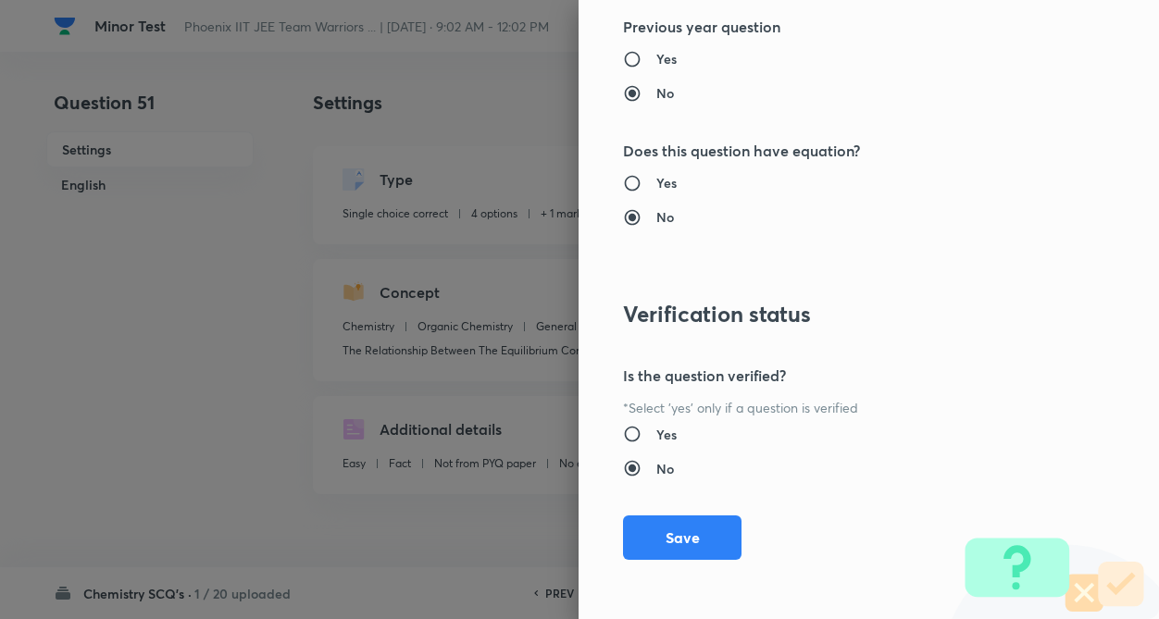
drag, startPoint x: 676, startPoint y: 536, endPoint x: 1093, endPoint y: 561, distance: 418.2
click at [676, 535] on button "Save" at bounding box center [682, 538] width 118 height 44
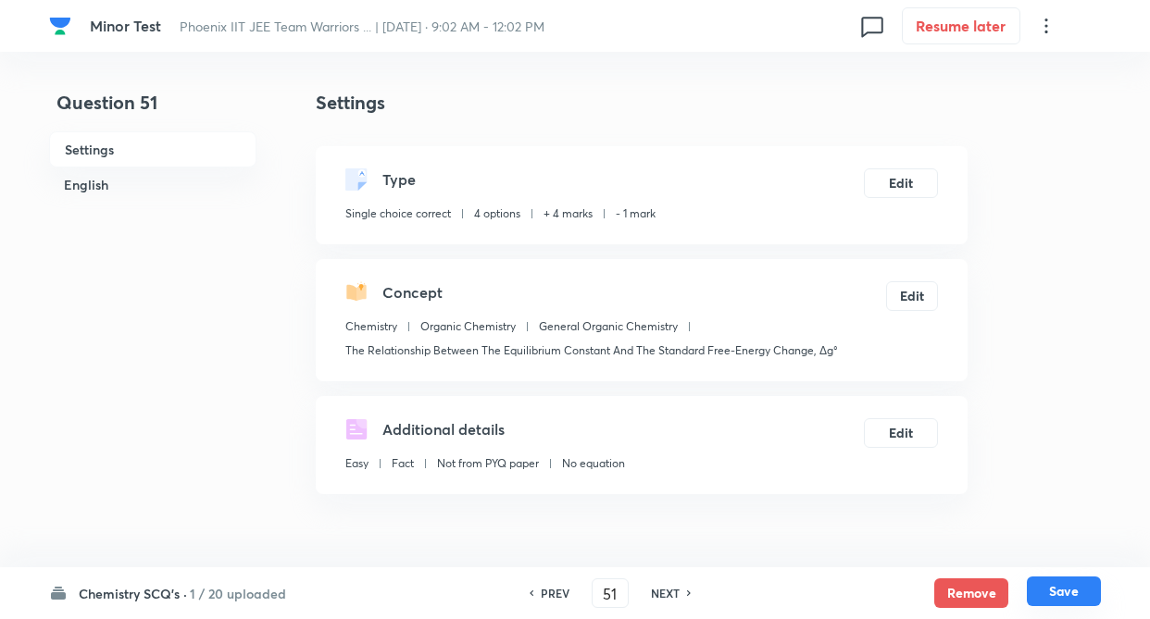
click at [1067, 586] on button "Save" at bounding box center [1063, 592] width 74 height 30
type input "52"
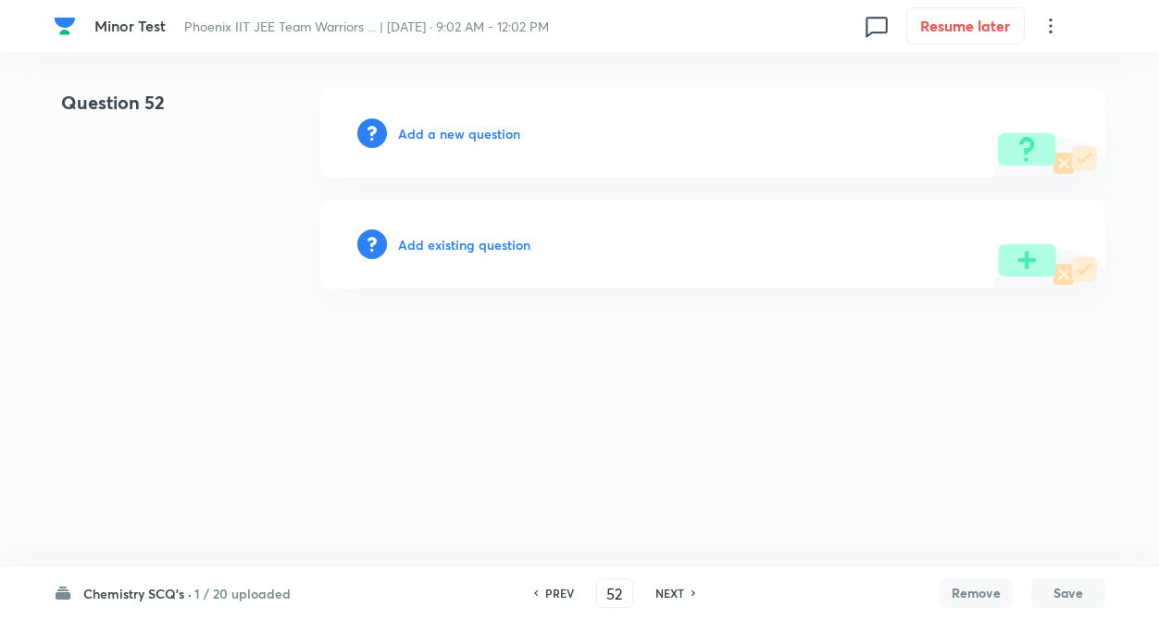
click at [488, 251] on h6 "Add existing question" at bounding box center [464, 244] width 132 height 19
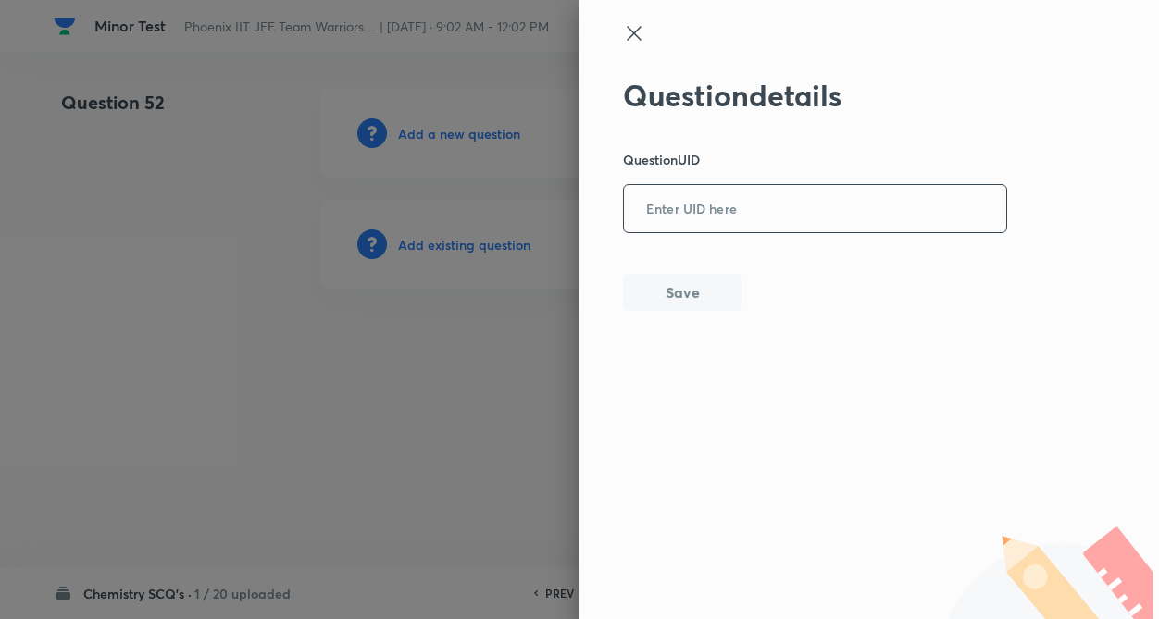
click at [789, 218] on input "text" at bounding box center [815, 209] width 382 height 45
drag, startPoint x: 863, startPoint y: 192, endPoint x: 738, endPoint y: 213, distance: 126.7
click at [738, 213] on input "text" at bounding box center [815, 209] width 382 height 45
type input "8HV21"
click at [671, 311] on div "Question details Question UID 8HV21 ​ Save" at bounding box center [815, 194] width 385 height 233
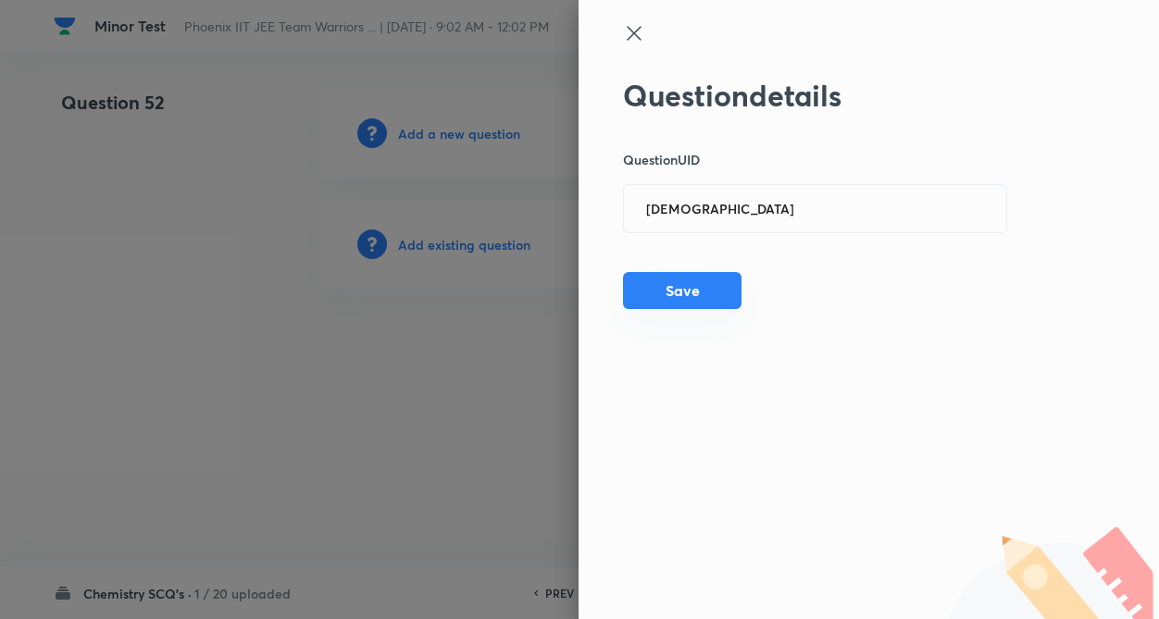
click at [677, 290] on button "Save" at bounding box center [682, 290] width 118 height 37
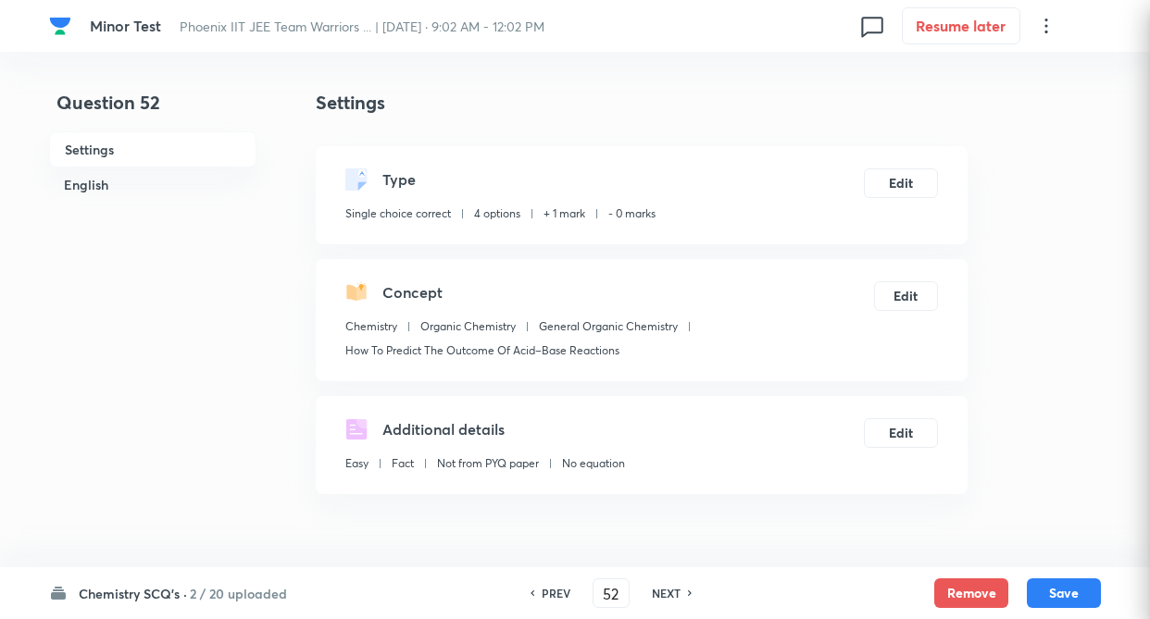
checkbox input "true"
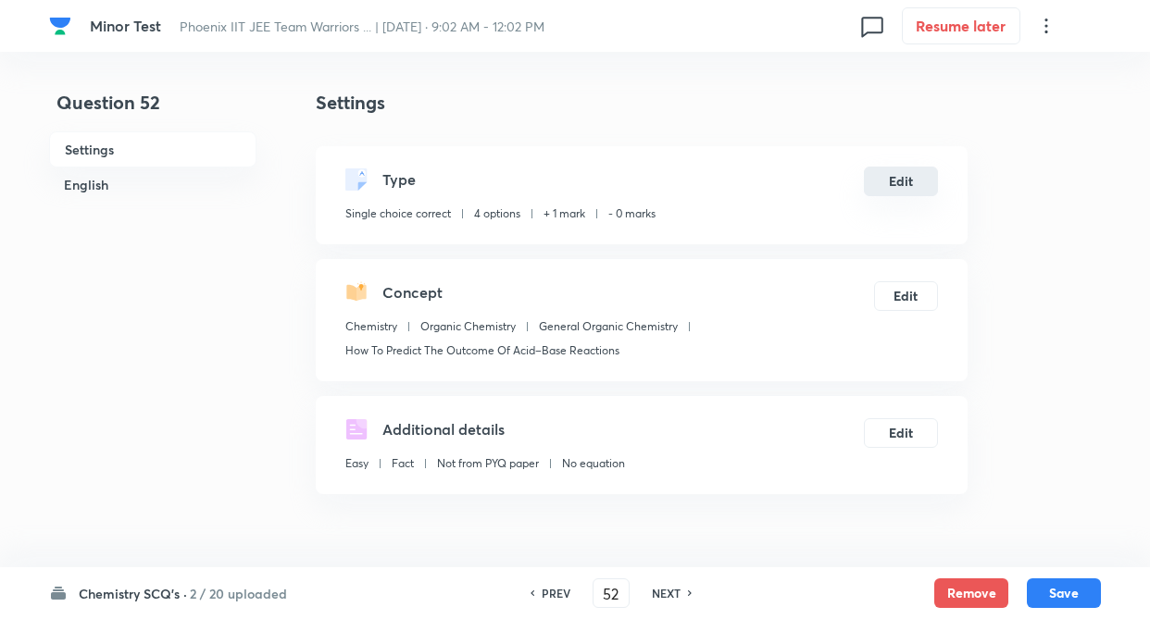
click at [910, 187] on button "Edit" at bounding box center [901, 182] width 74 height 30
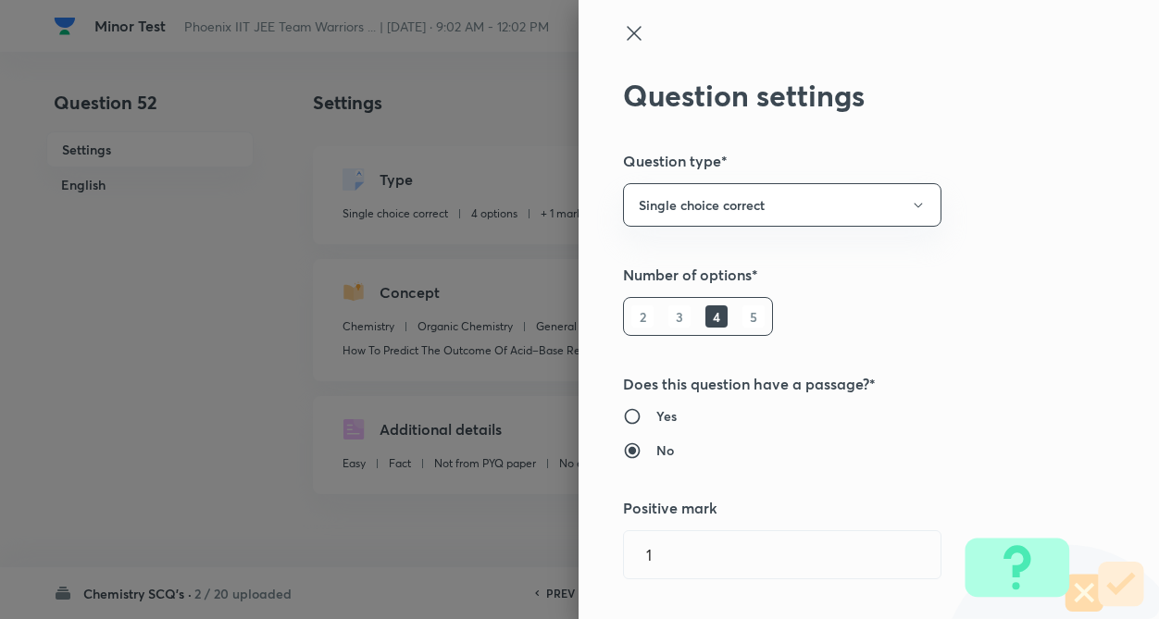
type input "1"
type input "0"
type input "How To Predict The Outcome Of Acid–Base Reactions"
click at [1067, 264] on div "Question settings Question type* Single choice correct Number of options* 2 3 4…" at bounding box center [868, 309] width 580 height 619
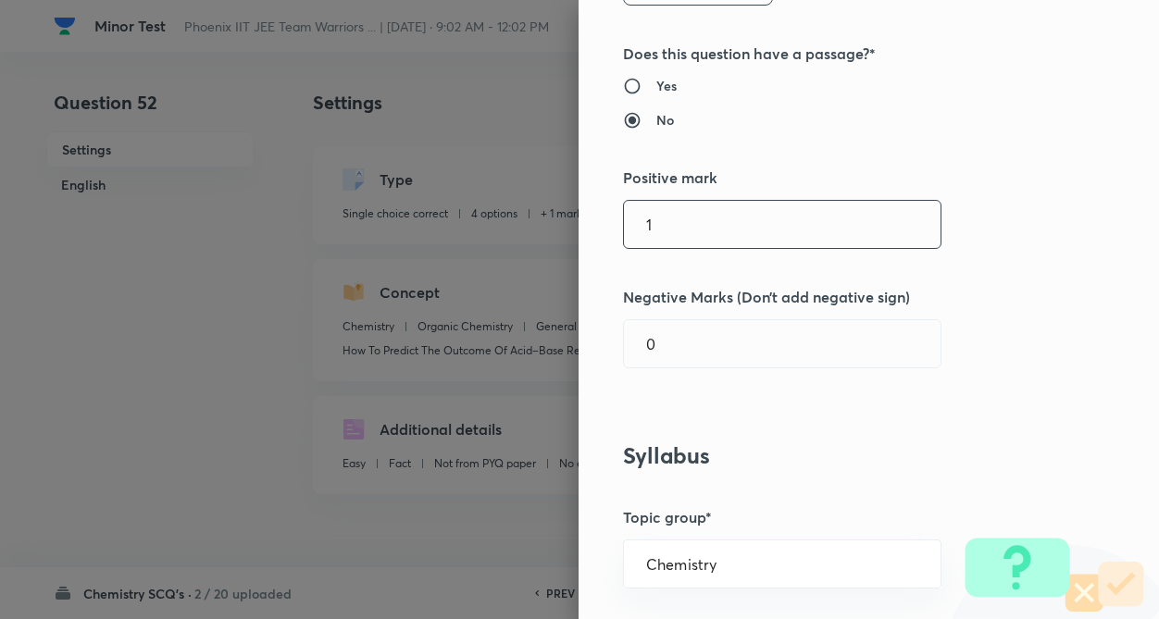
scroll to position [333, 0]
click at [759, 226] on input "1" at bounding box center [782, 221] width 317 height 47
type input "4"
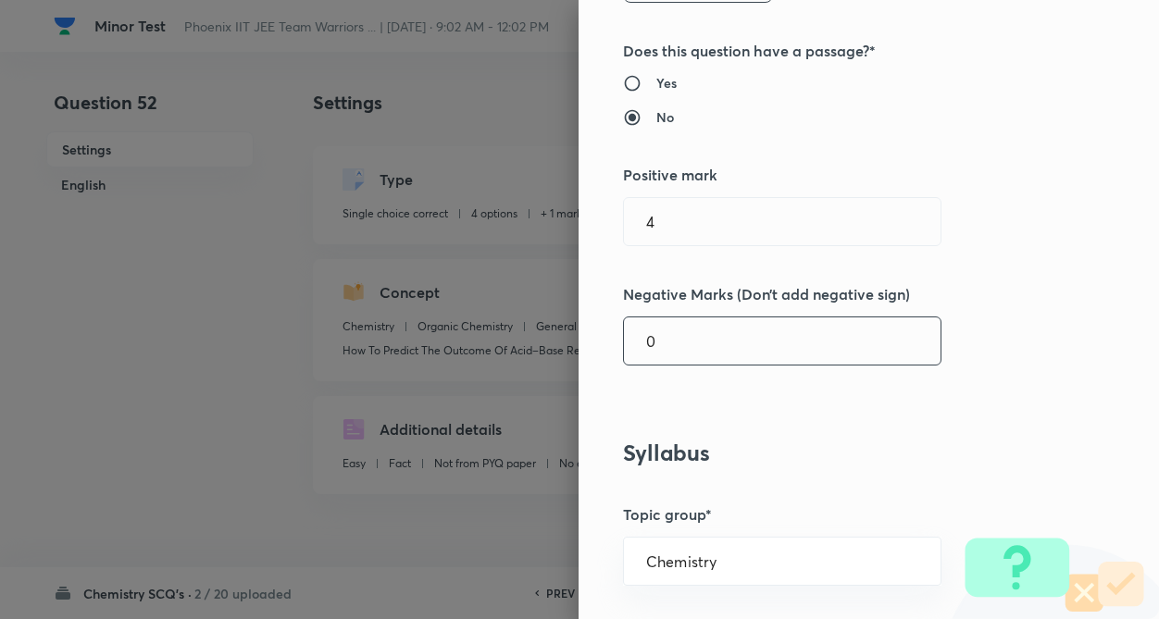
click at [747, 361] on input "0" at bounding box center [782, 340] width 317 height 47
type input "1"
click at [960, 399] on div "Question settings Question type* Single choice correct Number of options* 2 3 4…" at bounding box center [868, 309] width 580 height 619
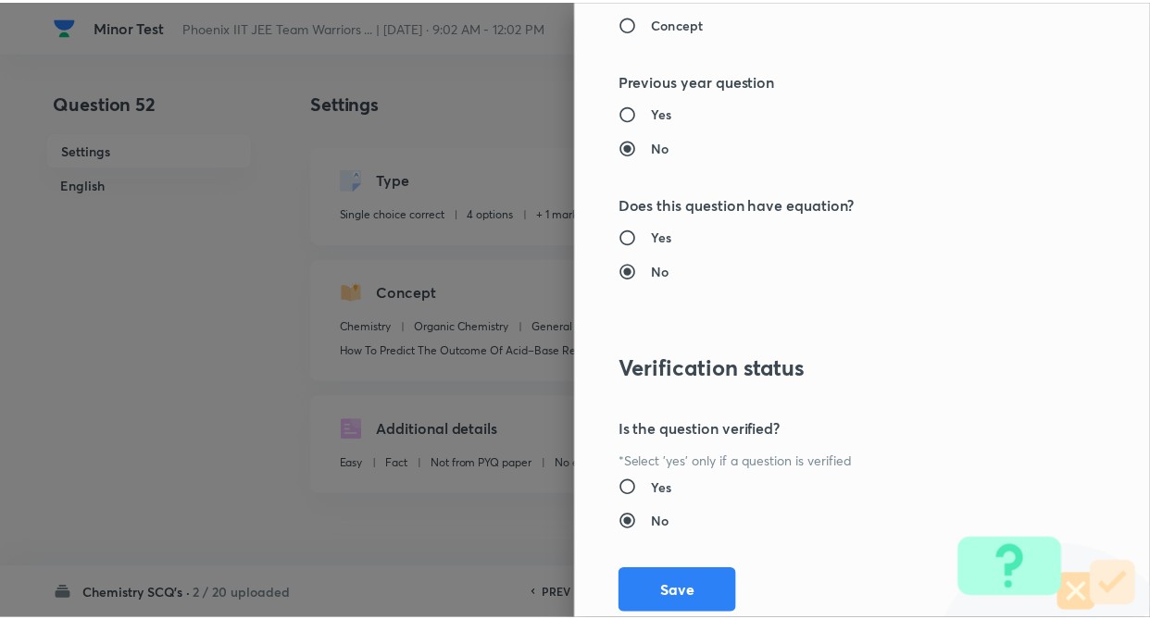
scroll to position [1904, 0]
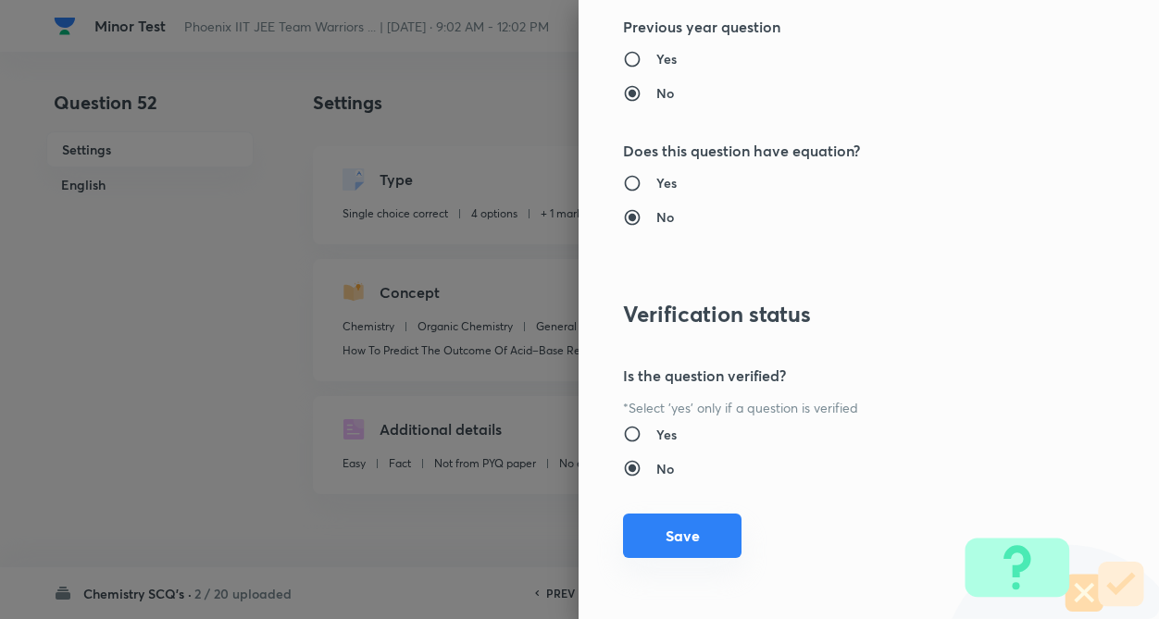
click at [654, 550] on button "Save" at bounding box center [682, 536] width 118 height 44
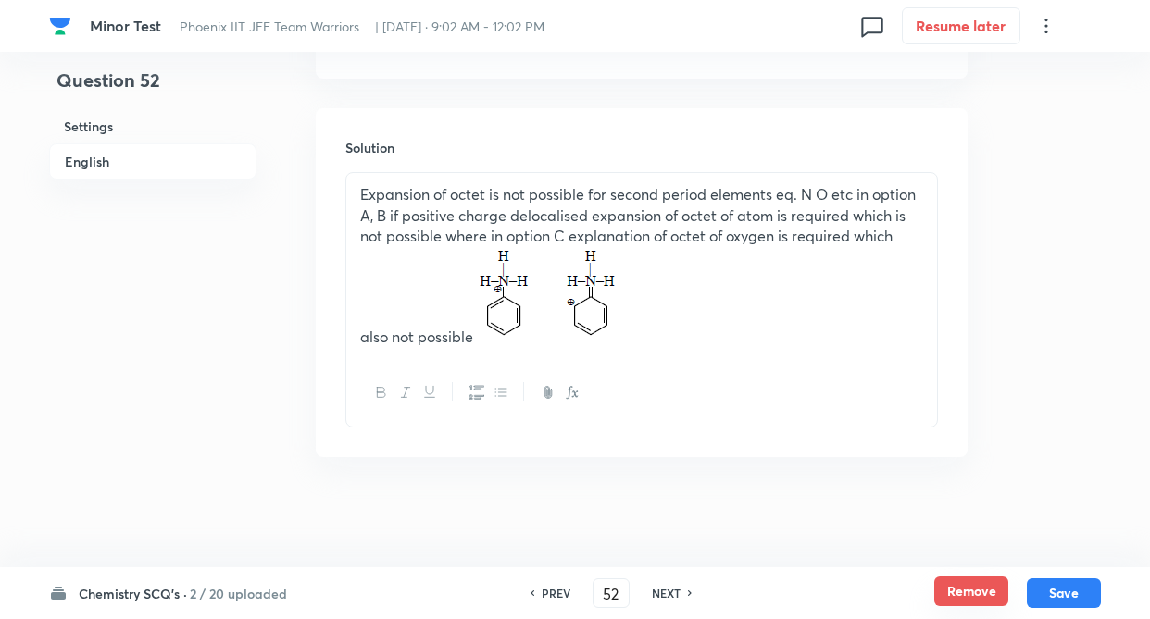
scroll to position [1994, 0]
click at [1045, 584] on button "Save" at bounding box center [1063, 592] width 74 height 30
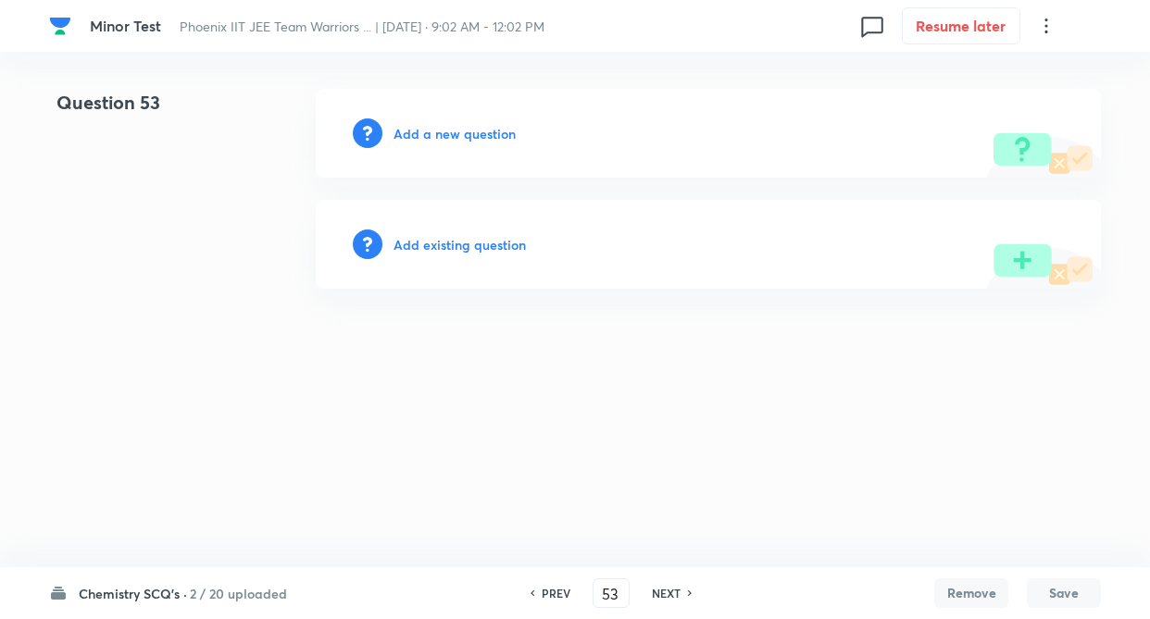
scroll to position [0, 0]
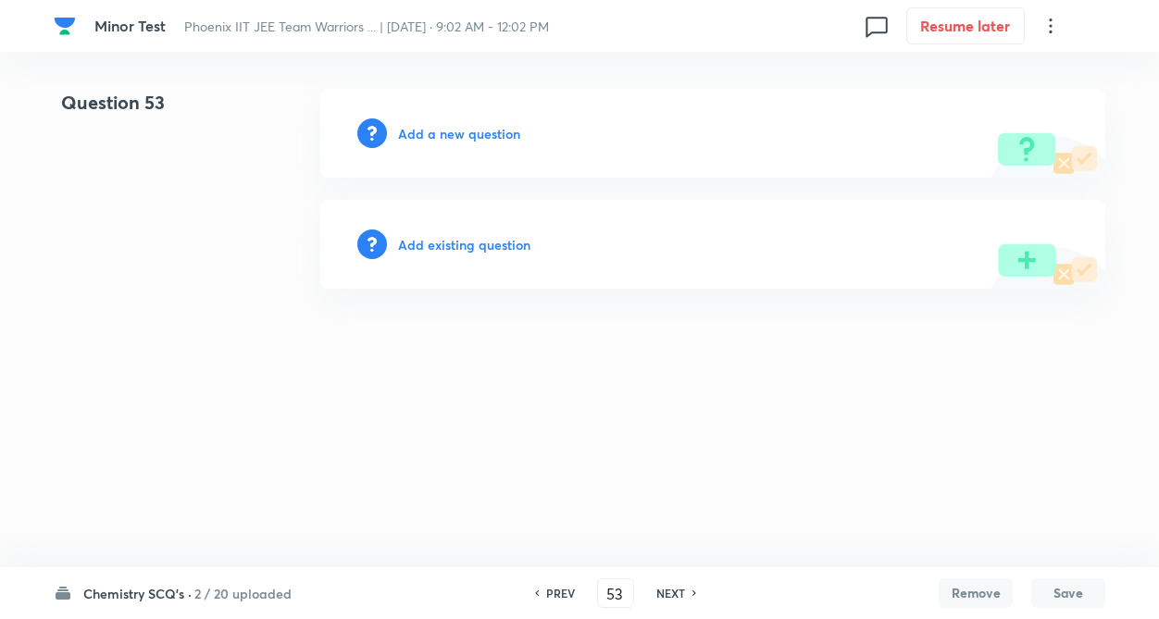
drag, startPoint x: 553, startPoint y: 600, endPoint x: 555, endPoint y: 519, distance: 80.6
click at [552, 600] on h6 "PREV" at bounding box center [560, 593] width 29 height 17
type input "52"
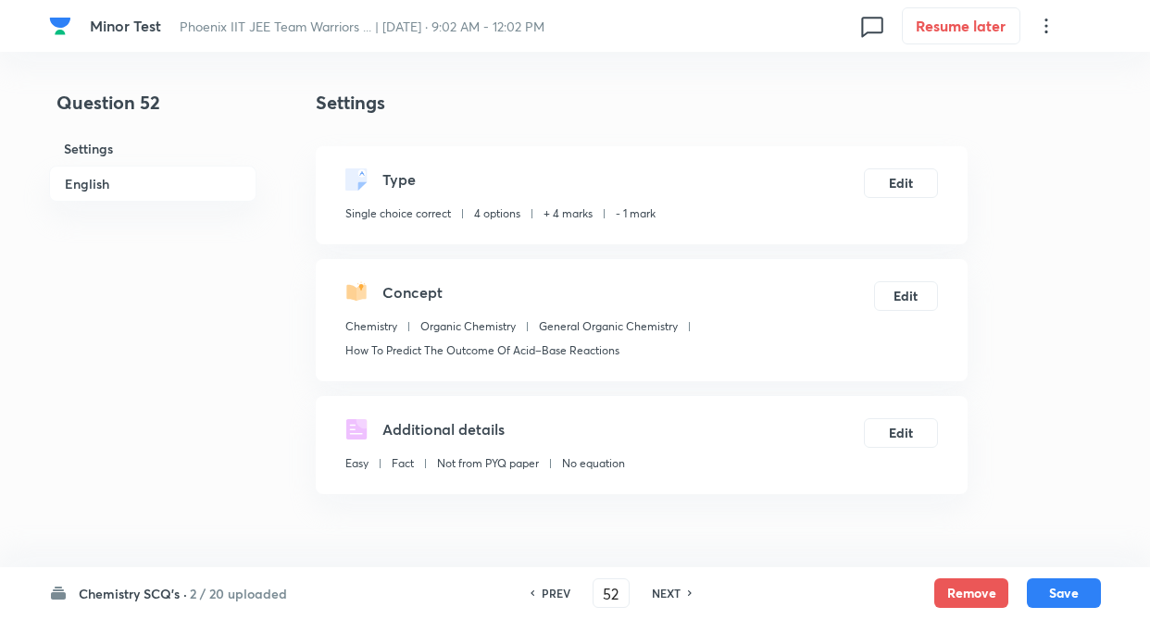
checkbox input "true"
click at [321, 472] on div "Additional details Easy Fact Not from PYQ paper No equation Edit" at bounding box center [642, 445] width 652 height 98
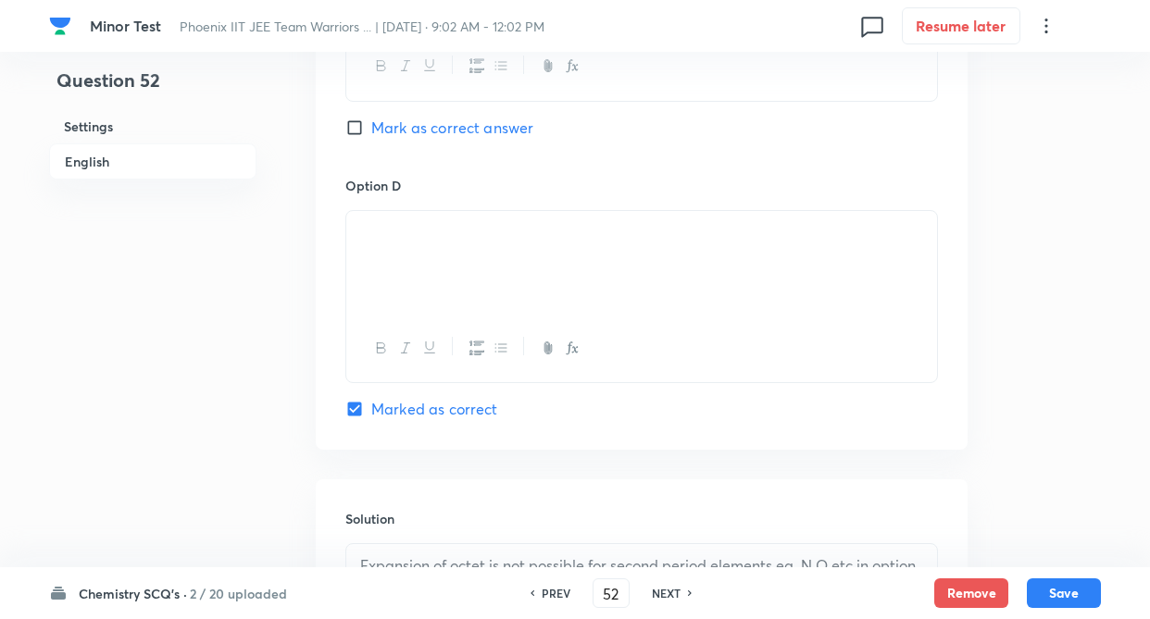
scroll to position [1629, 0]
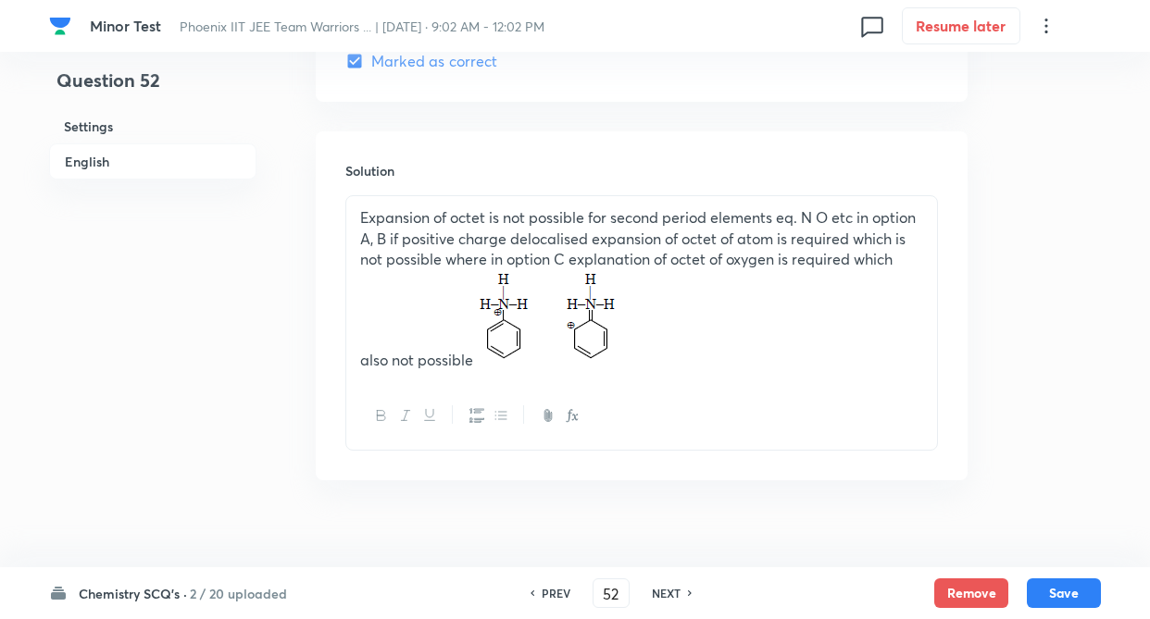
scroll to position [1994, 0]
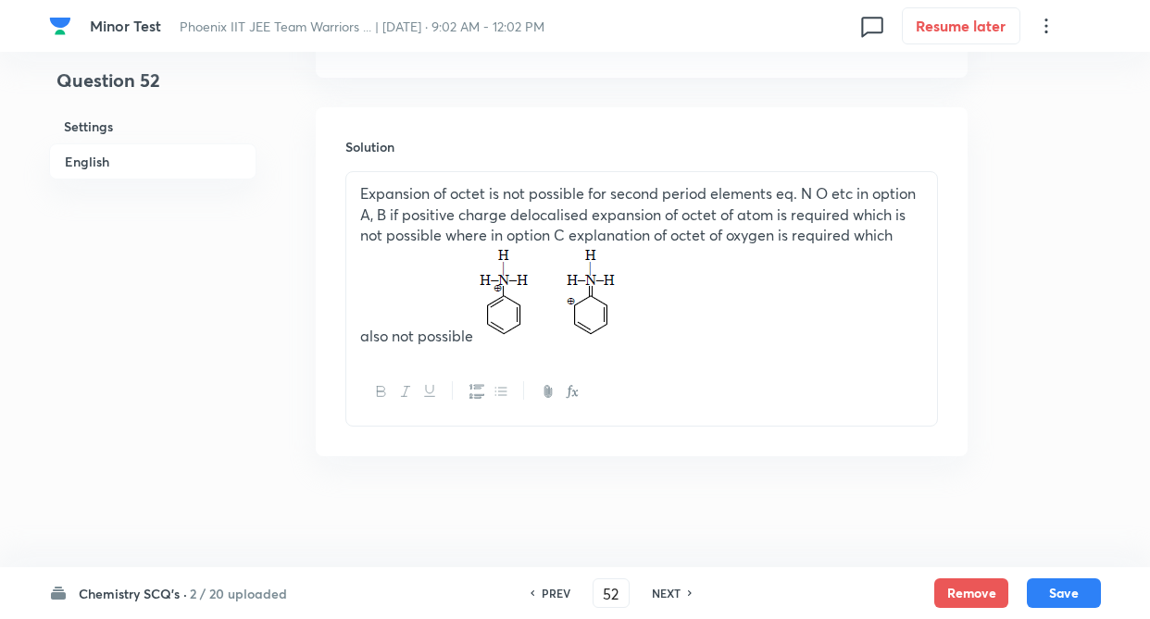
click at [483, 317] on img at bounding box center [547, 293] width 149 height 95
click at [474, 342] on img at bounding box center [547, 293] width 149 height 95
click at [466, 280] on p "Expansion of octet is not possible for second period elements eq. N O etc in op…" at bounding box center [641, 265] width 563 height 164
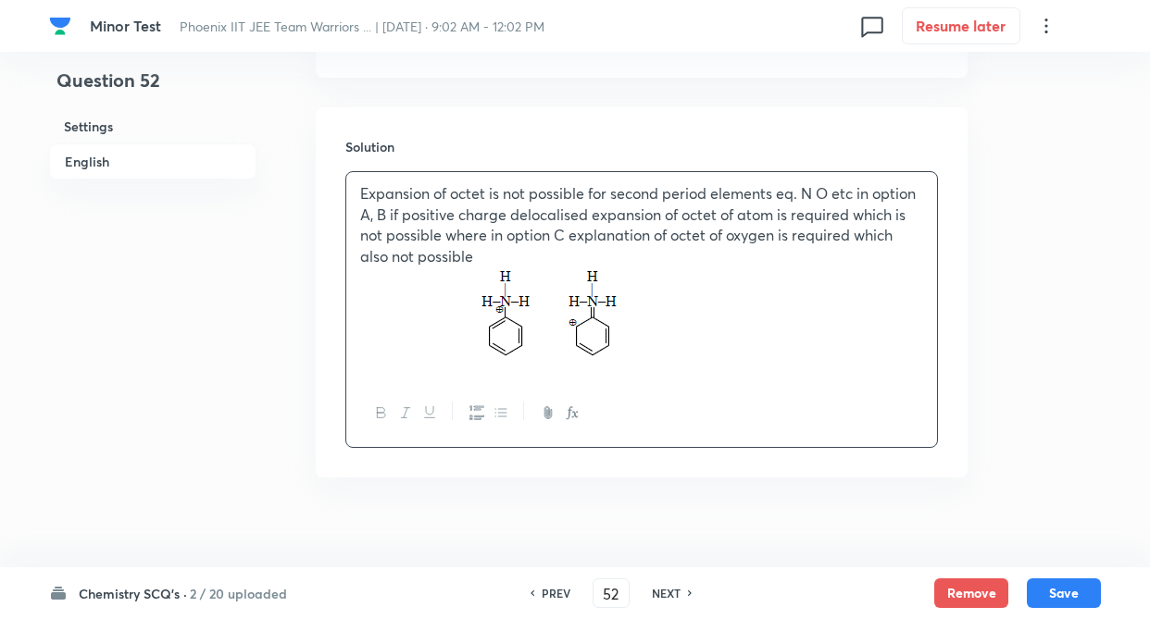
click at [829, 187] on p "Expansion of octet is not possible for second period elements eq. N O etc in op…" at bounding box center [641, 225] width 563 height 84
click at [824, 197] on p "Expansion of octet is not possible for second period elements eq. N O etc in op…" at bounding box center [641, 225] width 563 height 84
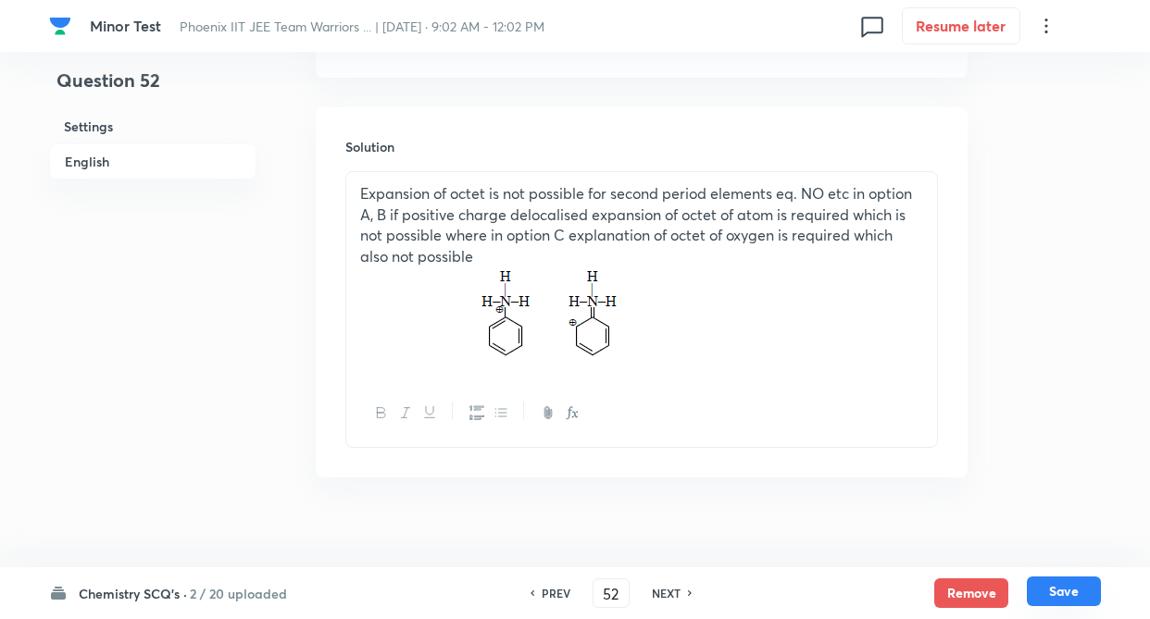
click at [1046, 587] on button "Save" at bounding box center [1063, 592] width 74 height 30
type input "53"
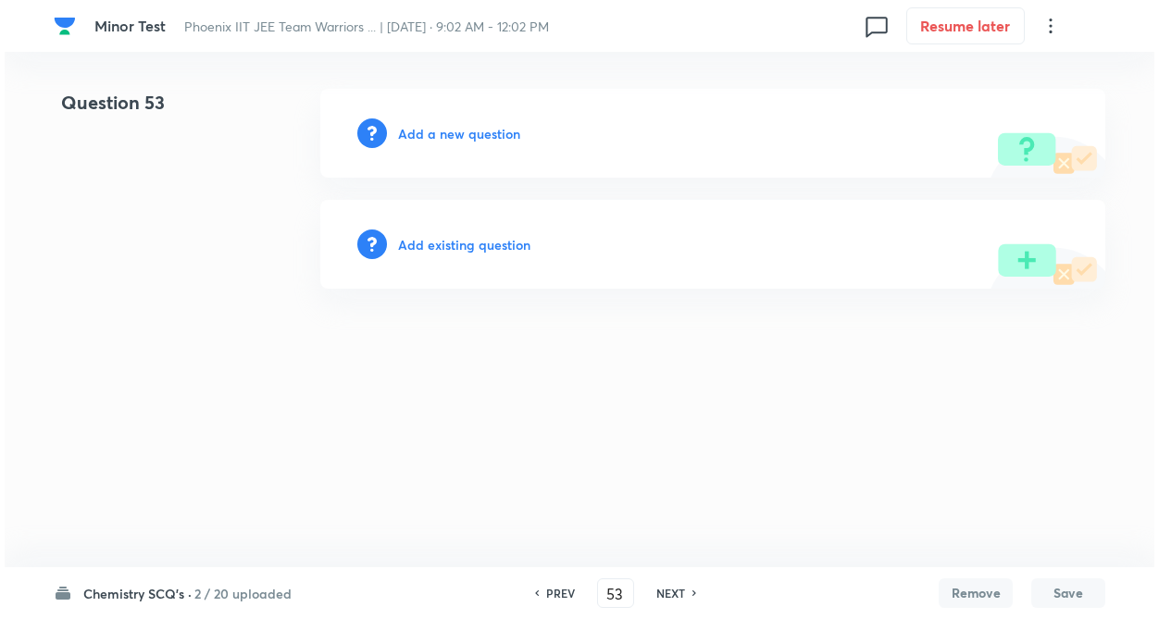
scroll to position [0, 0]
click at [441, 247] on h6 "Add existing question" at bounding box center [464, 244] width 132 height 19
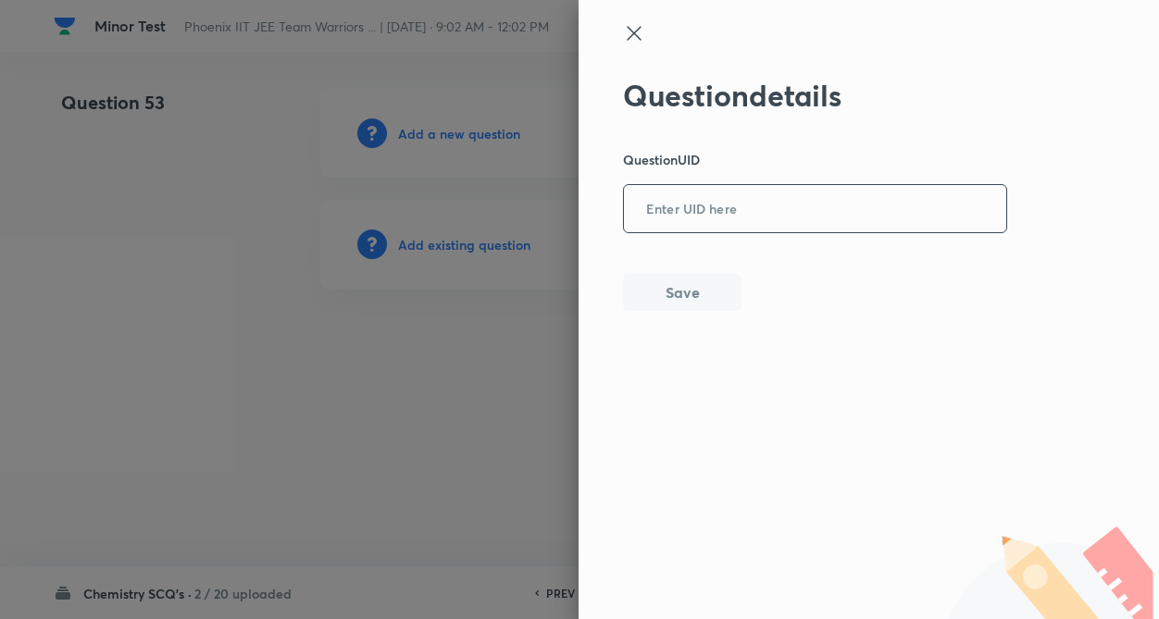
click at [847, 196] on input "text" at bounding box center [815, 209] width 382 height 45
type input "GN8JD"
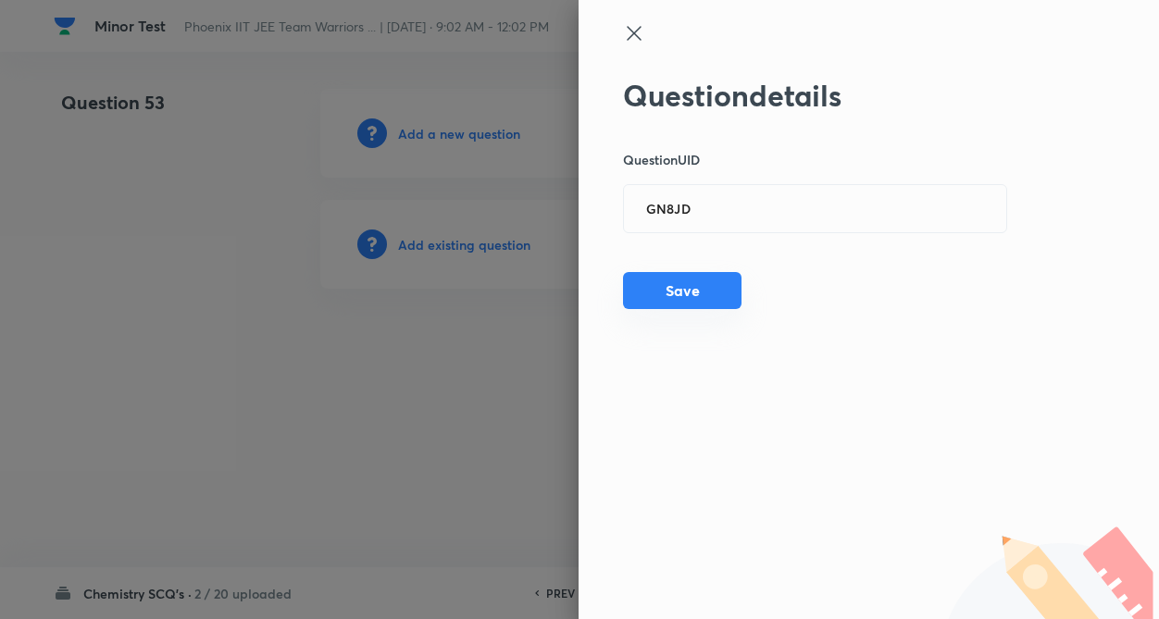
click at [678, 297] on button "Save" at bounding box center [682, 290] width 118 height 37
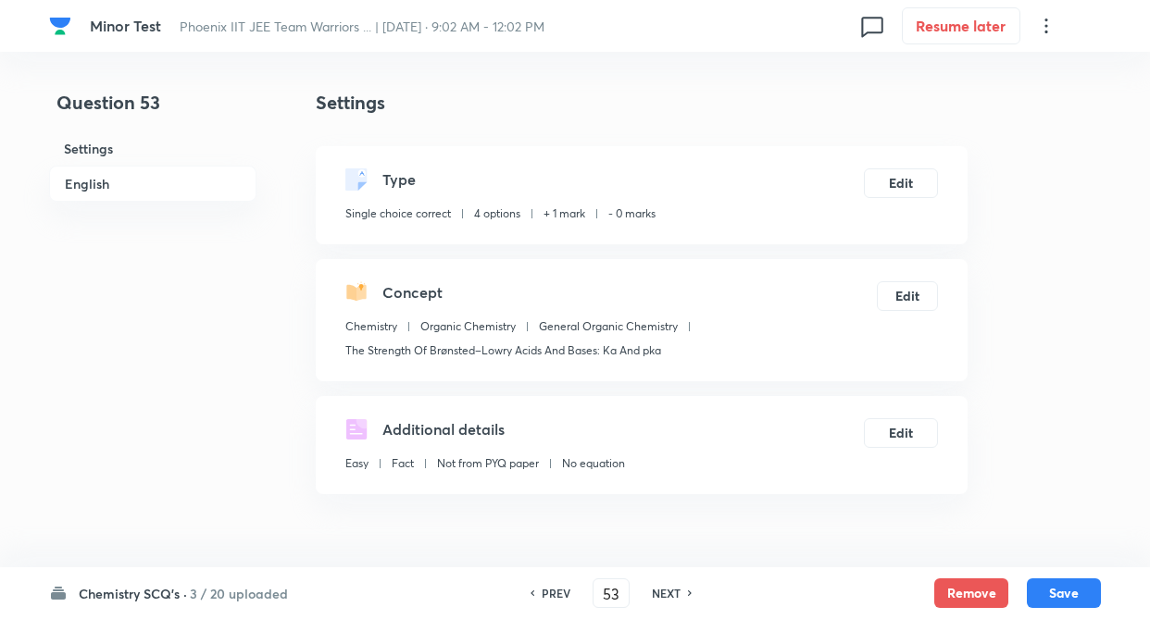
checkbox input "true"
click at [923, 185] on button "Edit" at bounding box center [901, 182] width 74 height 30
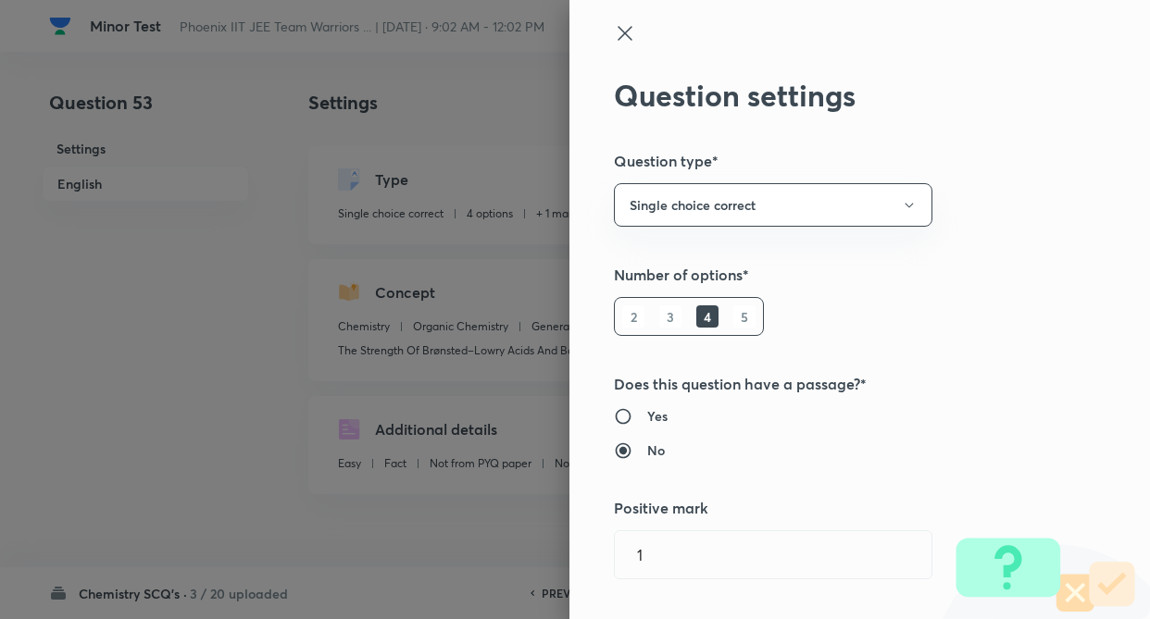
type input "1"
type input "0"
type input "The Strength Of Brønsted–Lowry Acids And Bases: Ka And pka"
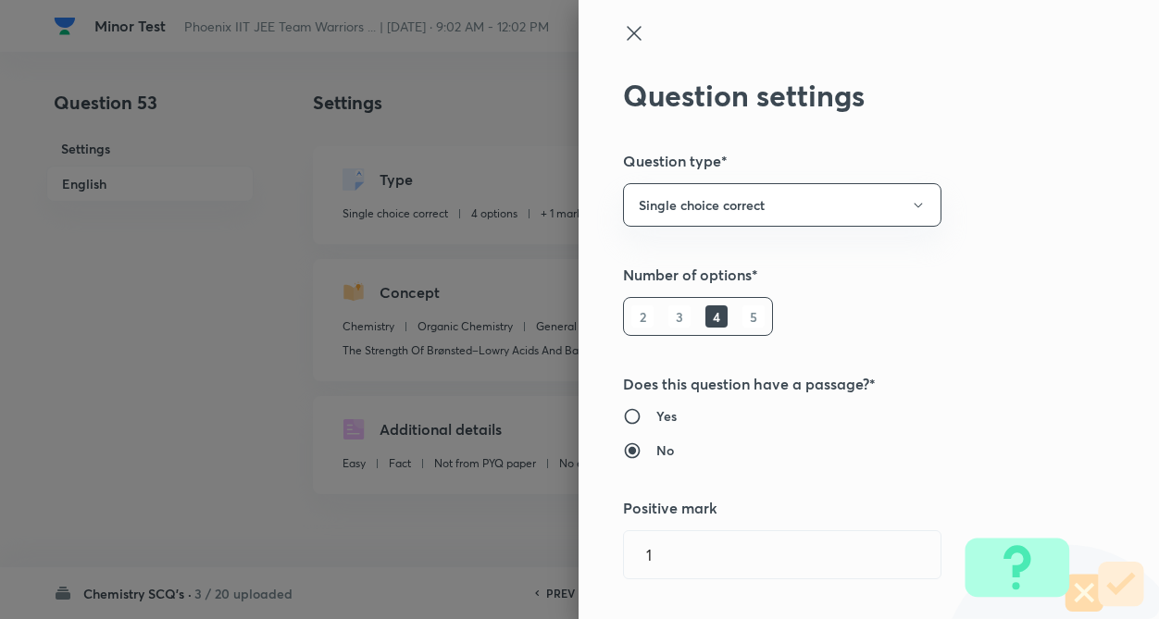
click at [1048, 239] on div "Question settings Question type* Single choice correct Number of options* 2 3 4…" at bounding box center [868, 309] width 580 height 619
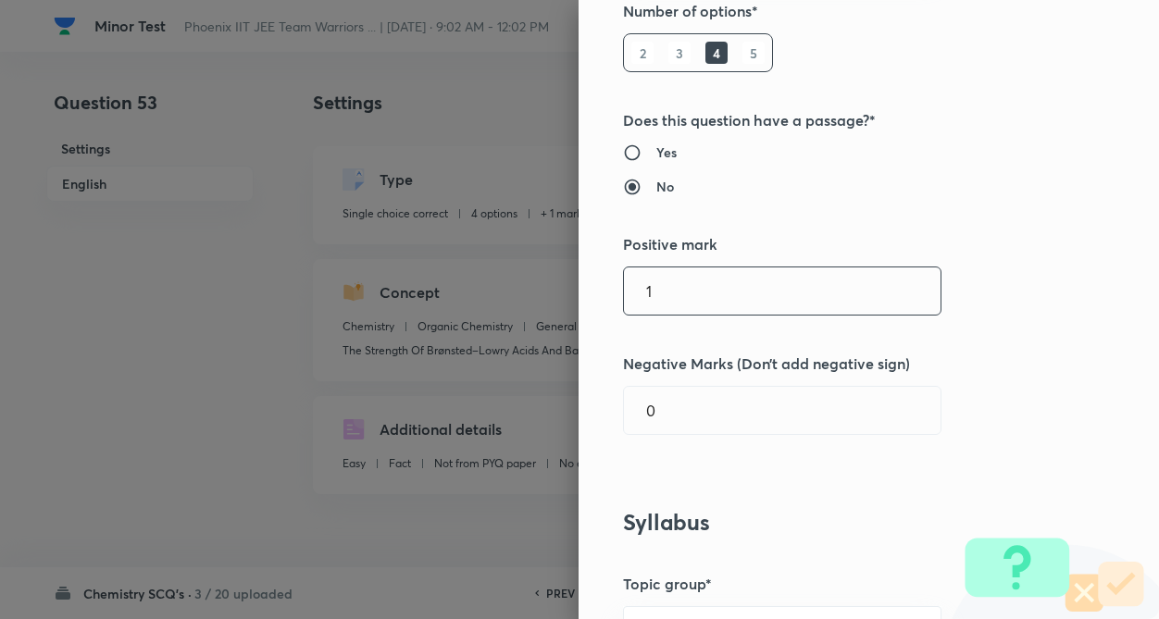
scroll to position [296, 0]
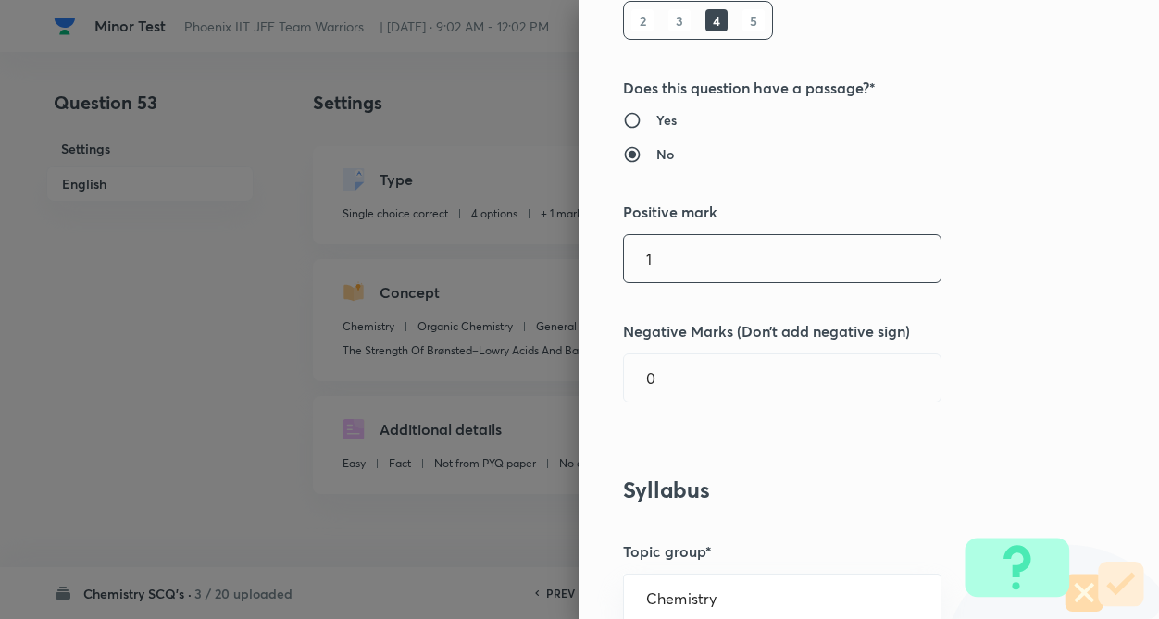
click at [764, 269] on input "1" at bounding box center [782, 258] width 317 height 47
type input "4"
click at [760, 401] on input "0" at bounding box center [782, 377] width 317 height 47
type input "1"
click at [954, 404] on div "Question settings Question type* Single choice correct Number of options* 2 3 4…" at bounding box center [868, 309] width 580 height 619
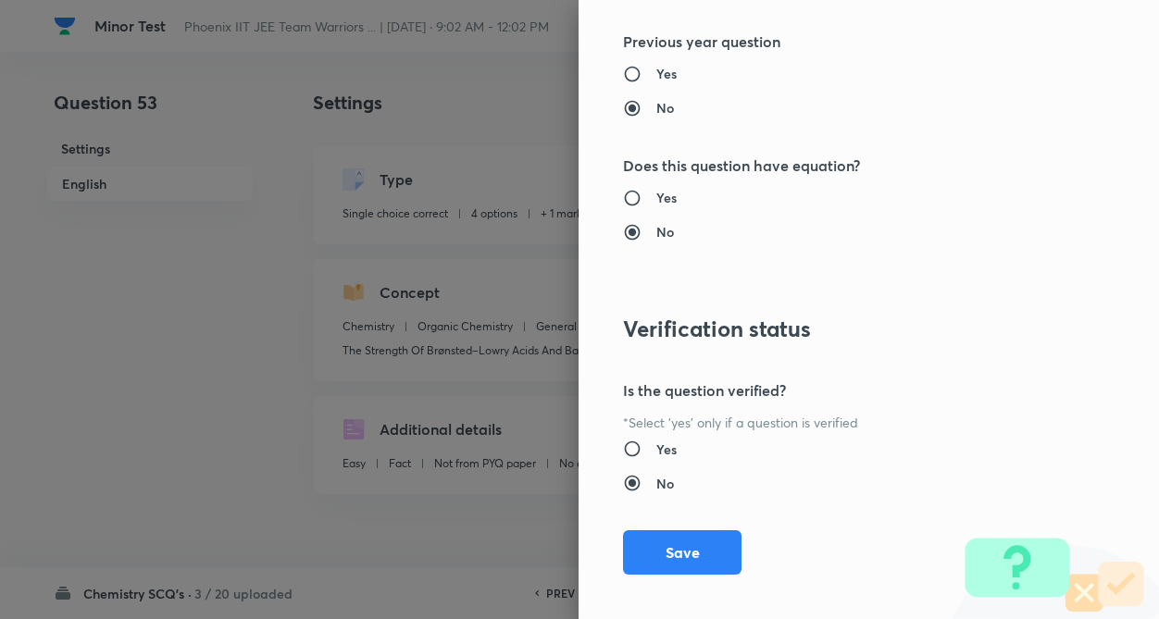
scroll to position [1904, 0]
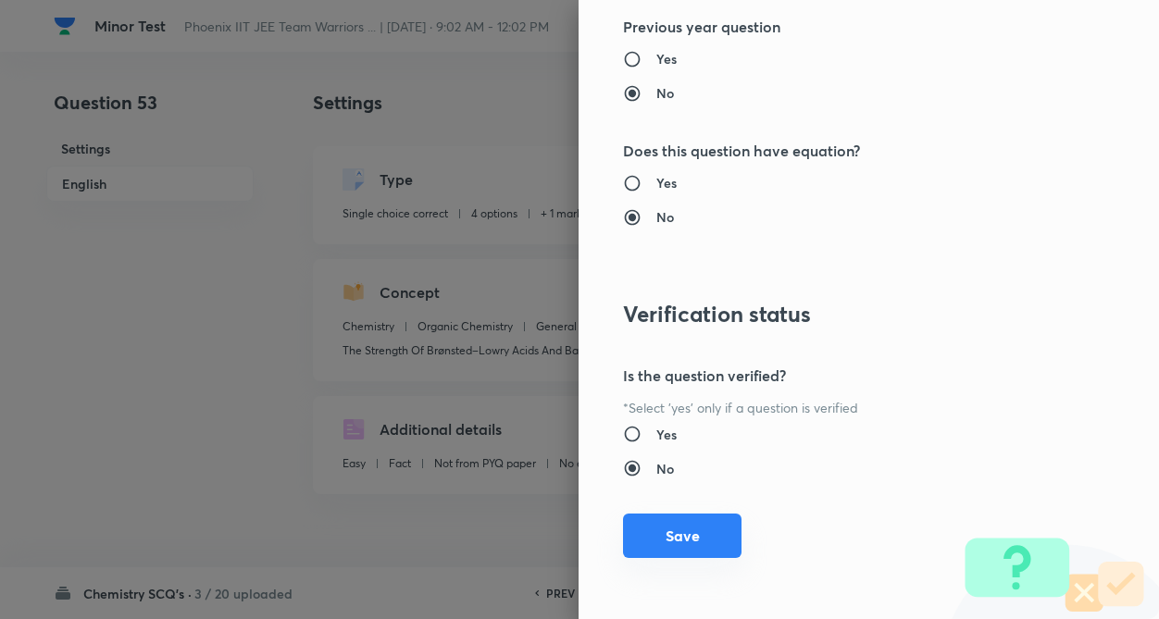
click at [661, 541] on button "Save" at bounding box center [682, 536] width 118 height 44
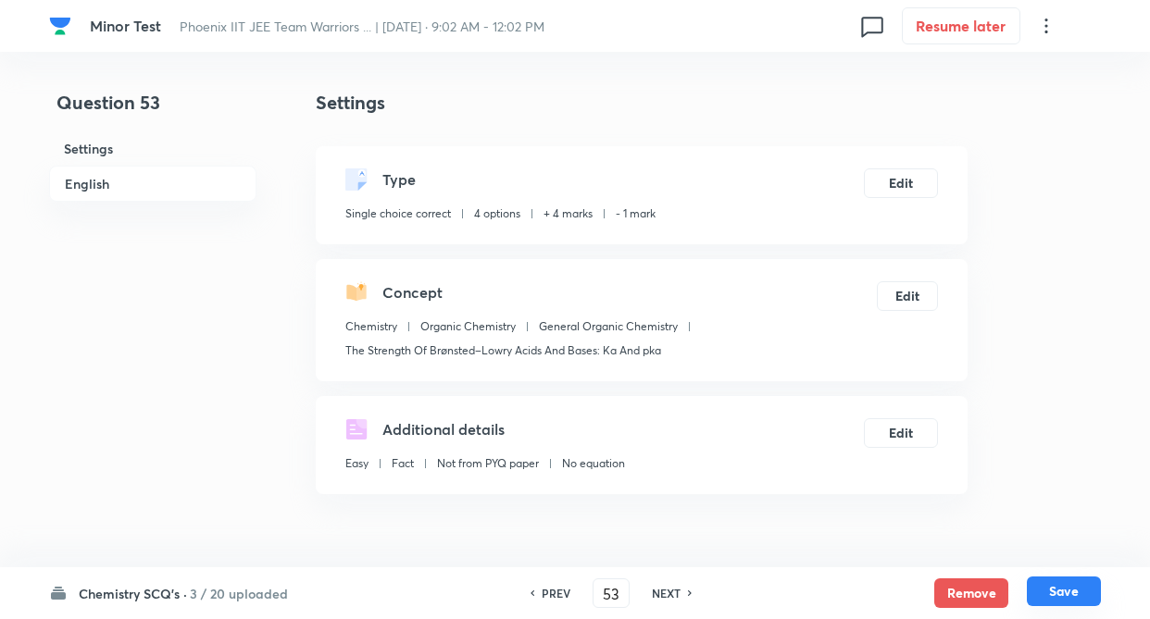
click at [1079, 586] on button "Save" at bounding box center [1063, 592] width 74 height 30
type input "54"
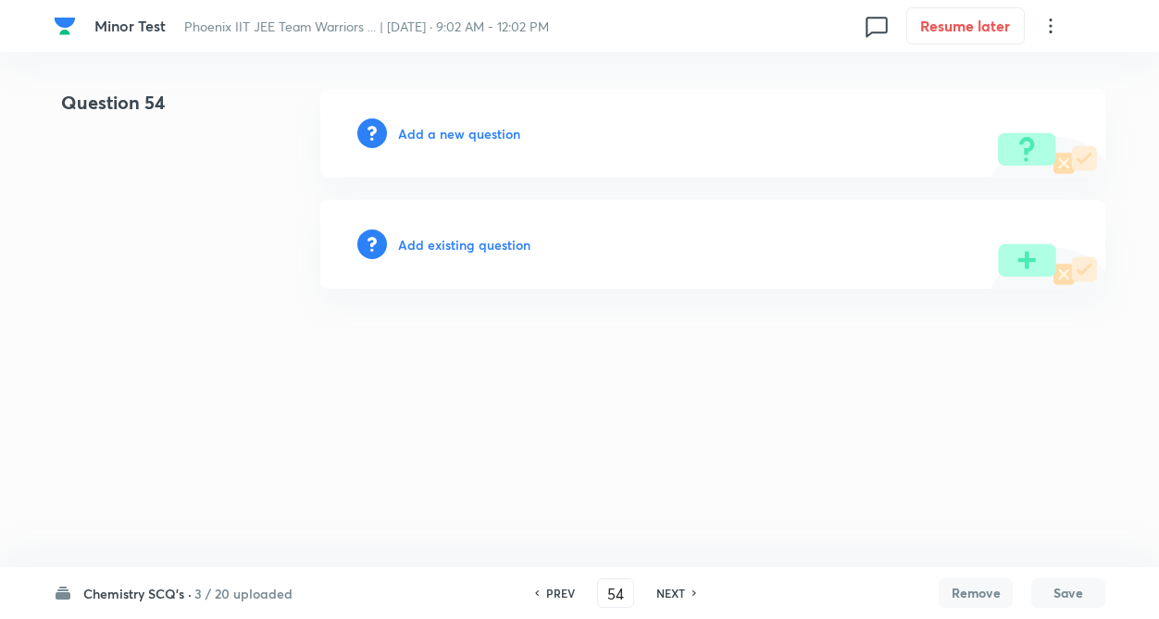
click at [491, 242] on h6 "Add existing question" at bounding box center [464, 244] width 132 height 19
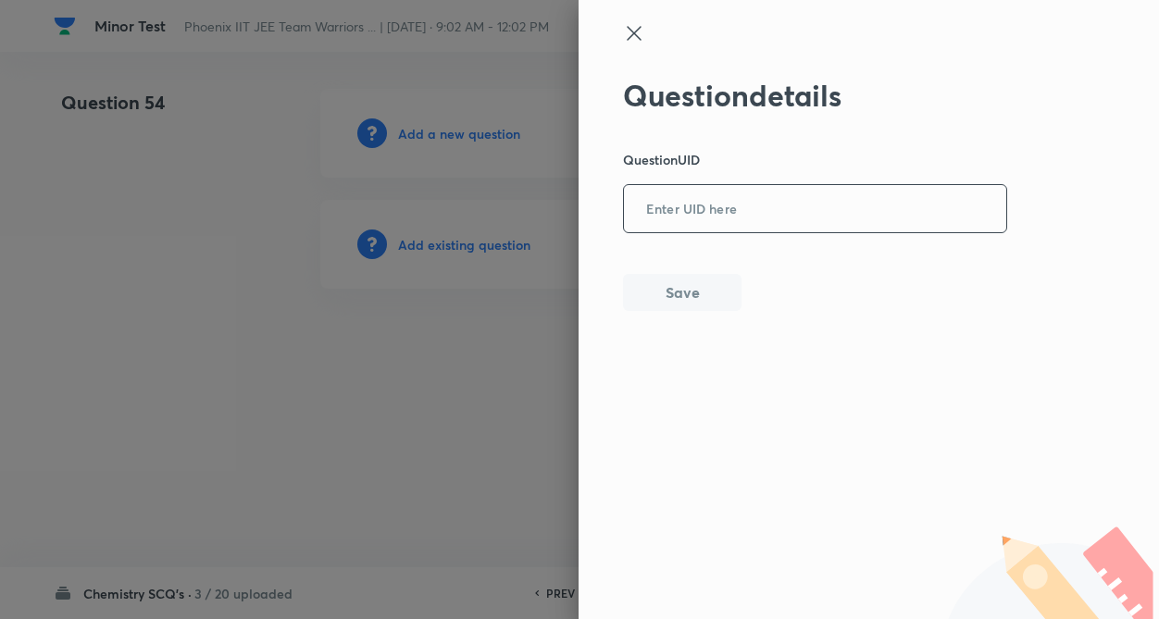
click at [662, 214] on input "text" at bounding box center [815, 209] width 382 height 45
type input "ER295"
click at [676, 283] on button "Save" at bounding box center [682, 290] width 118 height 37
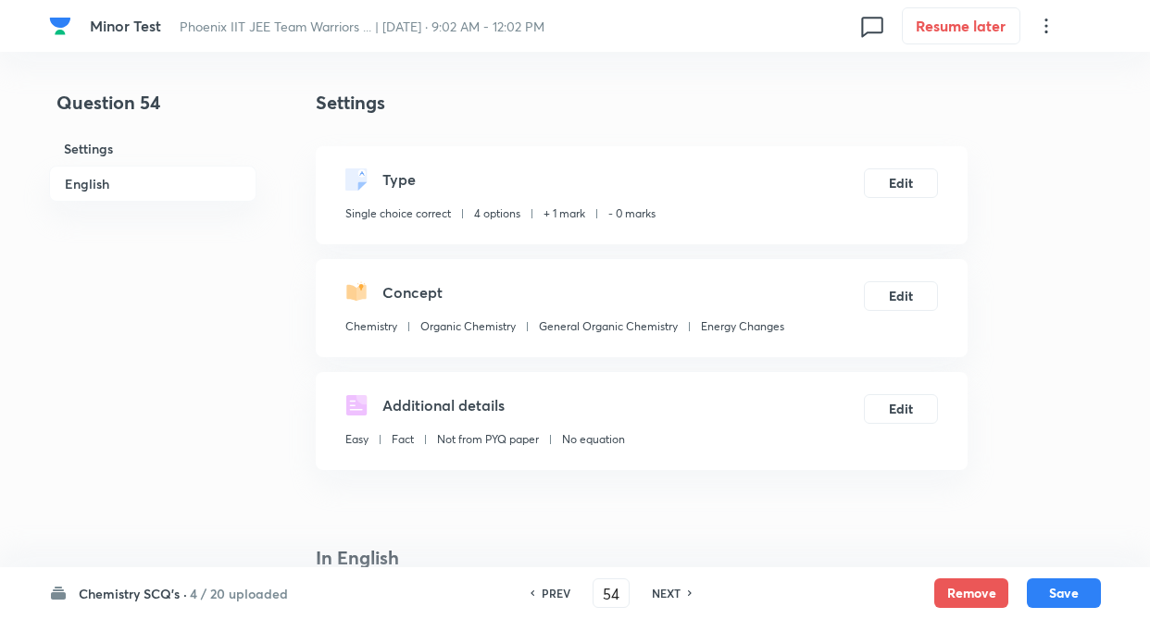
checkbox input "true"
click at [913, 186] on button "Edit" at bounding box center [901, 182] width 74 height 30
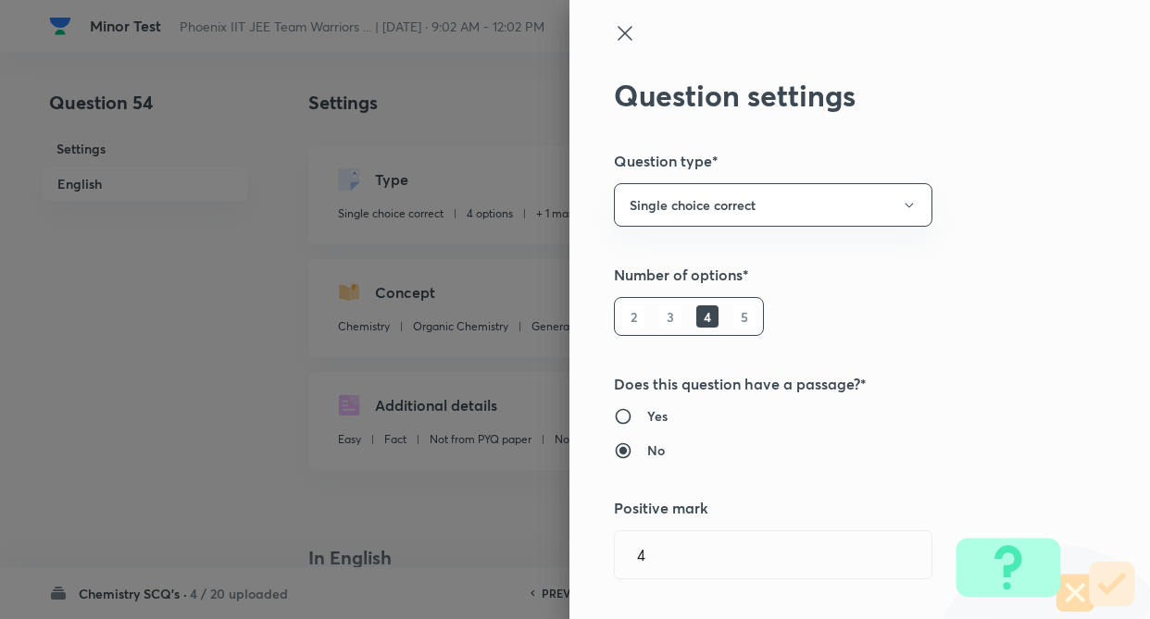
type input "1"
type input "0"
type input "Energy Changes"
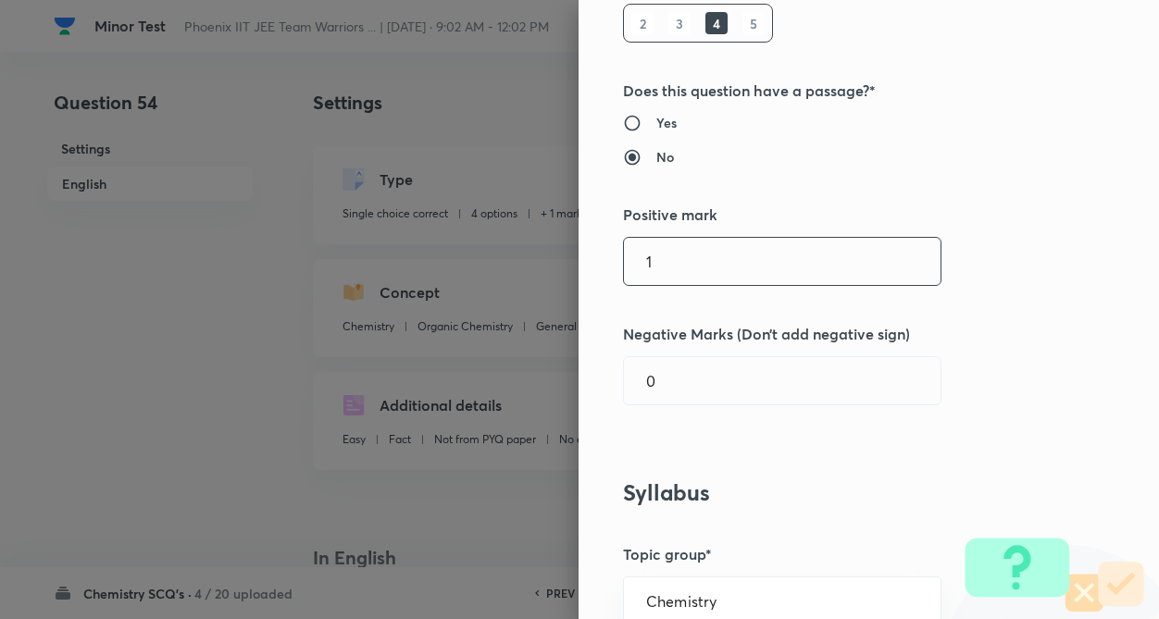
scroll to position [296, 0]
click at [800, 268] on input "1" at bounding box center [782, 258] width 317 height 47
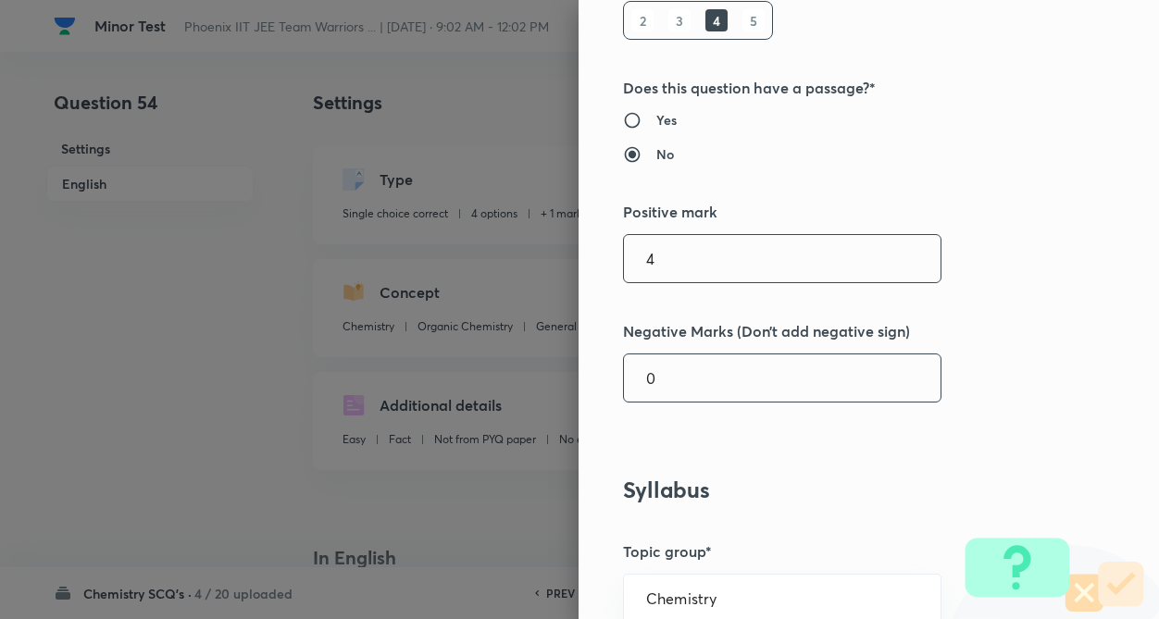
type input "4"
click at [800, 377] on input "0" at bounding box center [782, 377] width 317 height 47
type input "1"
click at [1080, 302] on div "Question settings Question type* Single choice correct Number of options* 2 3 4…" at bounding box center [868, 309] width 580 height 619
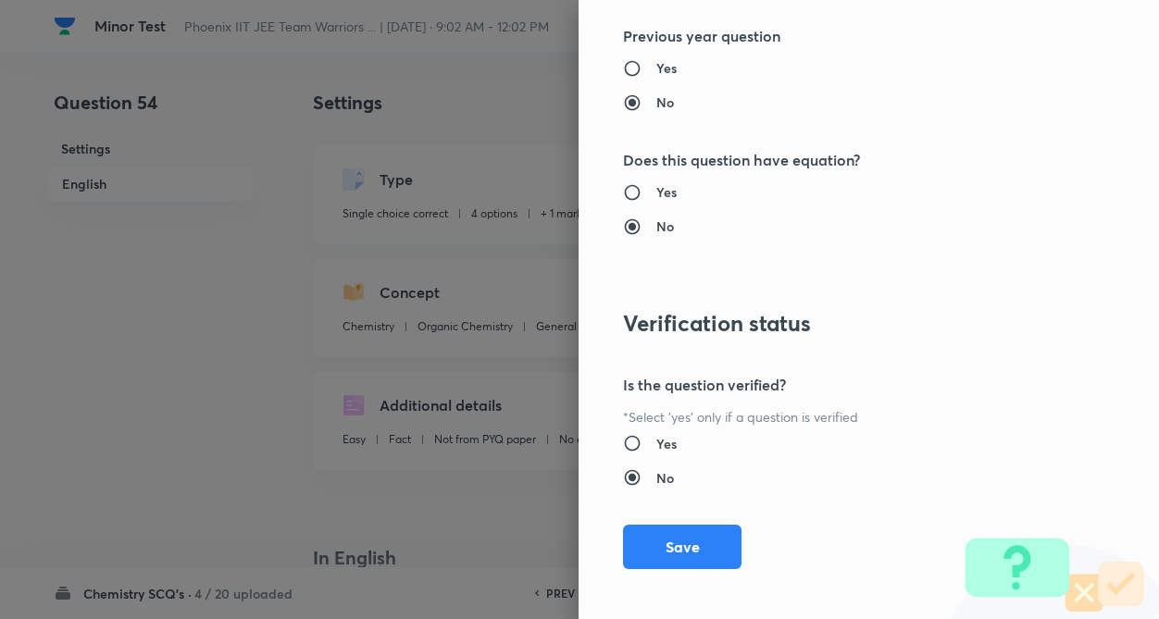
scroll to position [1904, 0]
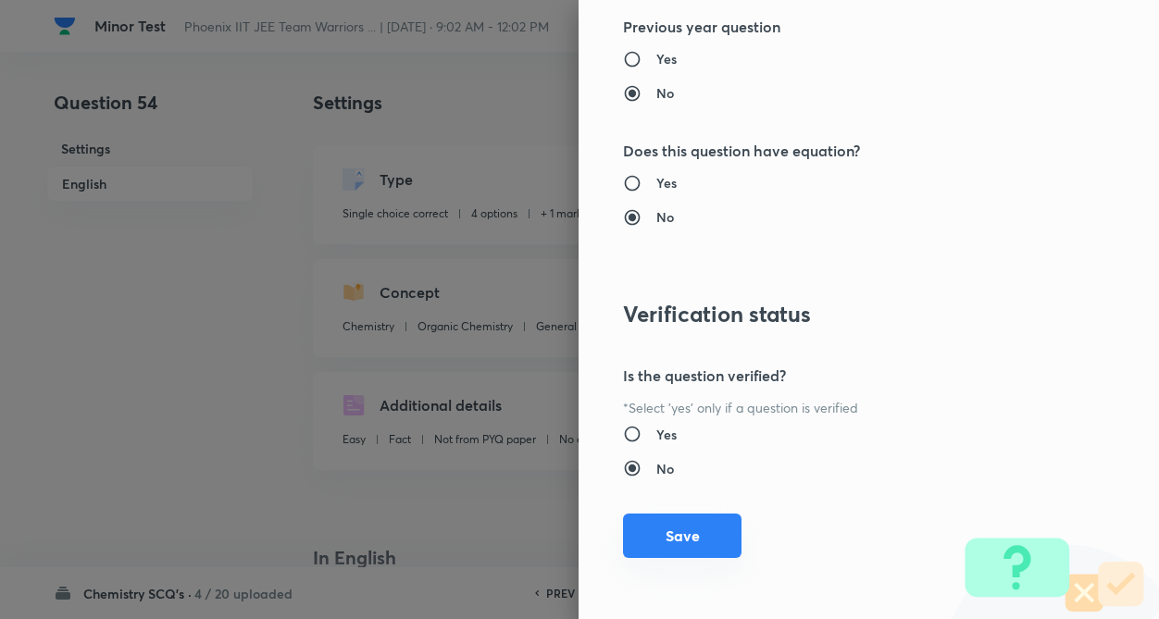
click at [681, 539] on button "Save" at bounding box center [682, 536] width 118 height 44
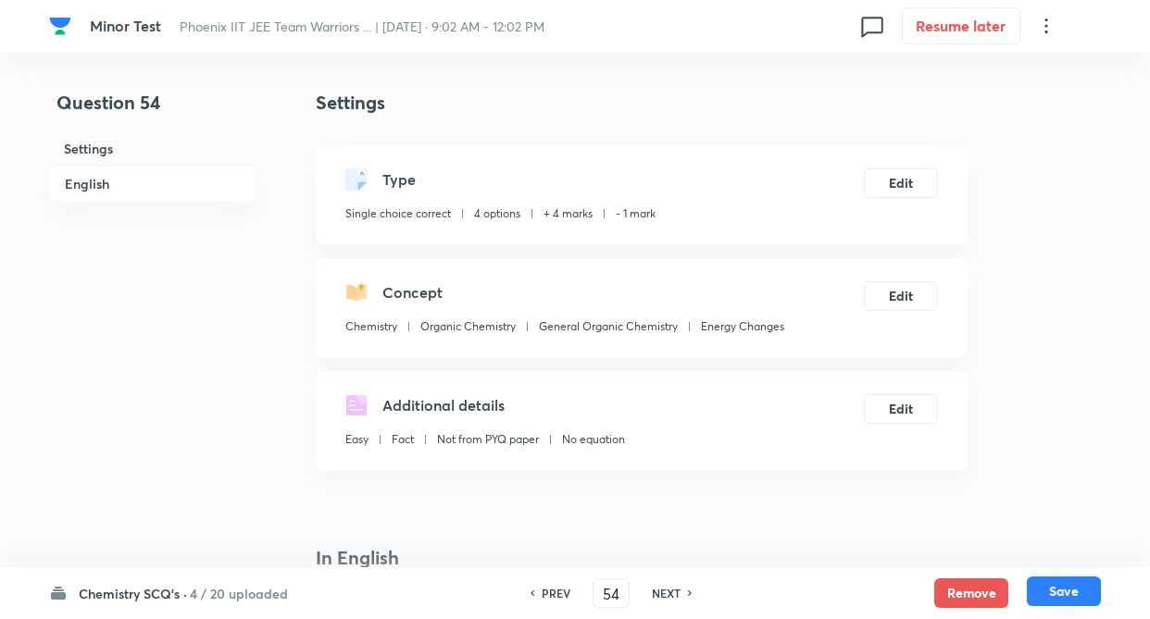
click at [1050, 587] on button "Save" at bounding box center [1063, 592] width 74 height 30
type input "55"
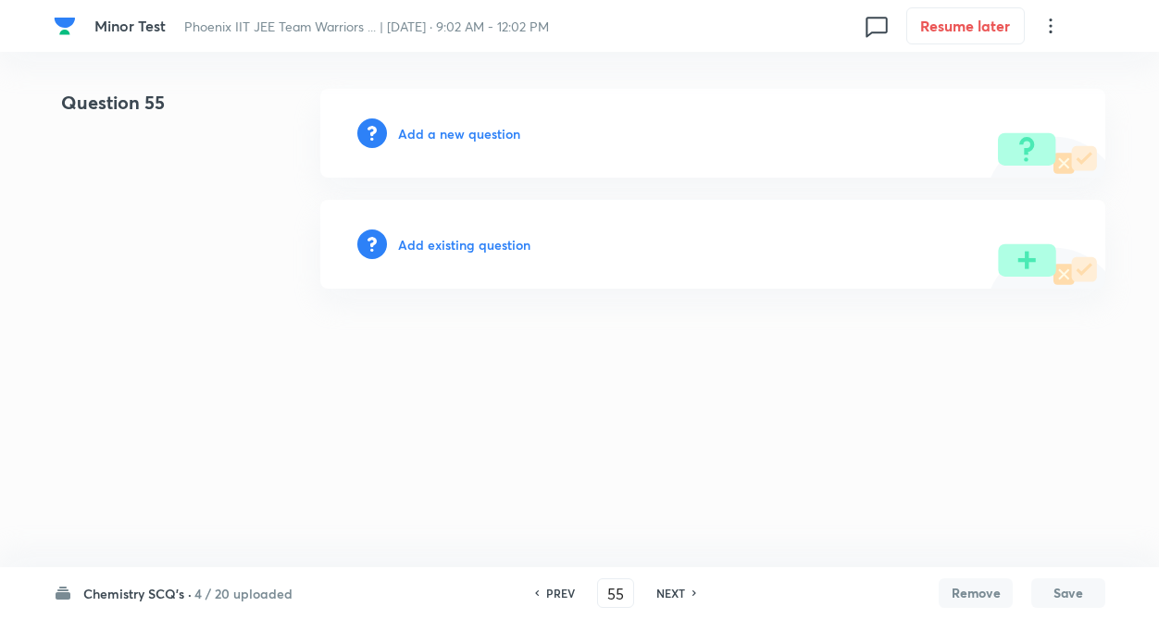
click at [461, 244] on h6 "Add existing question" at bounding box center [464, 244] width 132 height 19
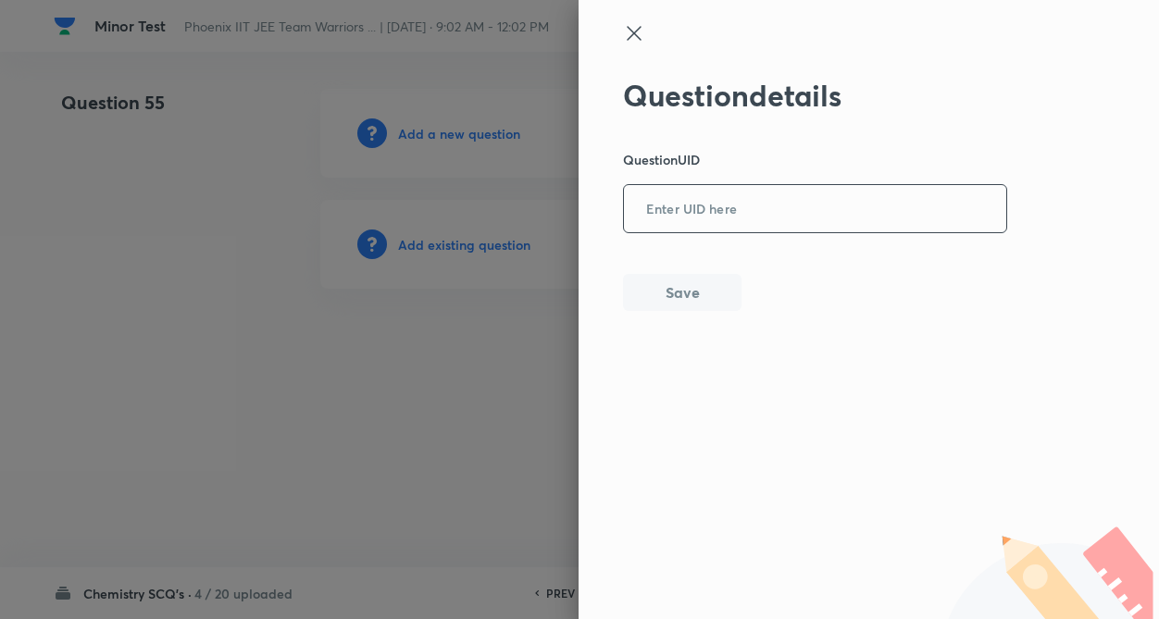
click at [671, 206] on input "text" at bounding box center [815, 209] width 382 height 45
type input "48HZE"
click at [684, 280] on button "Save" at bounding box center [682, 290] width 118 height 37
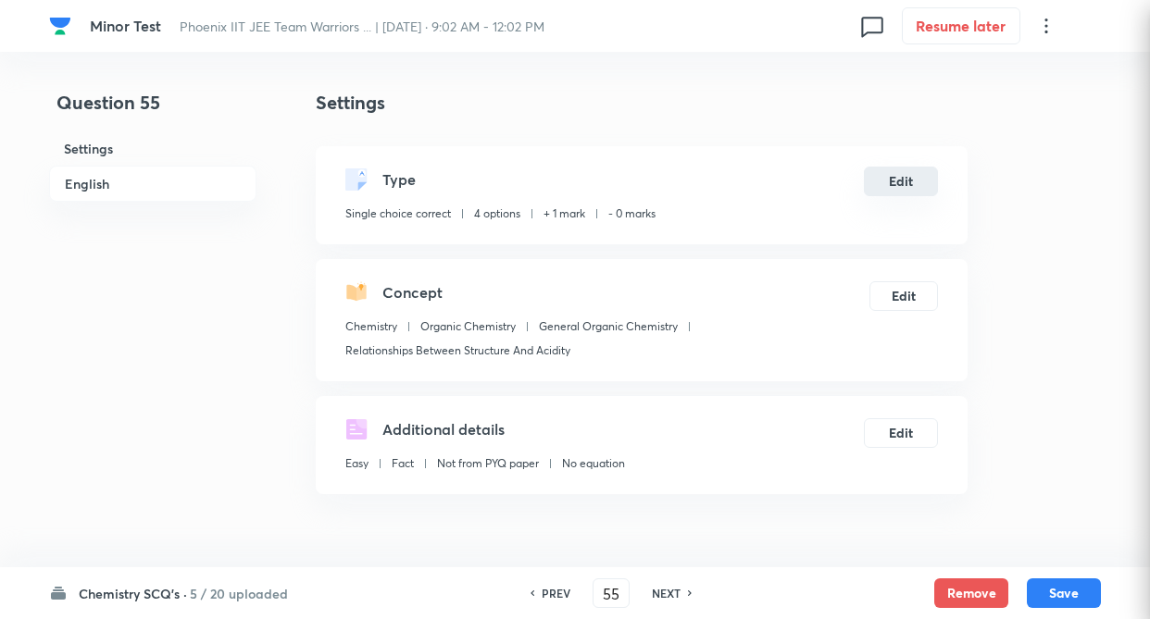
checkbox input "true"
click at [908, 182] on button "Edit" at bounding box center [901, 182] width 74 height 30
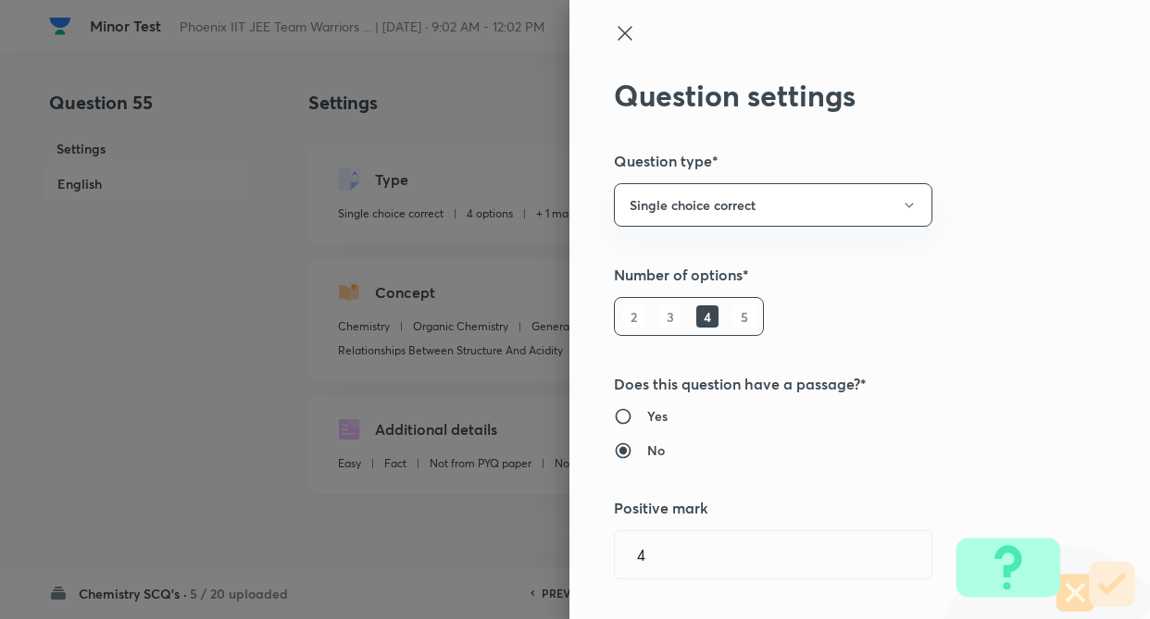
type input "1"
type input "0"
type input "Relationships Between Structure And Acidity"
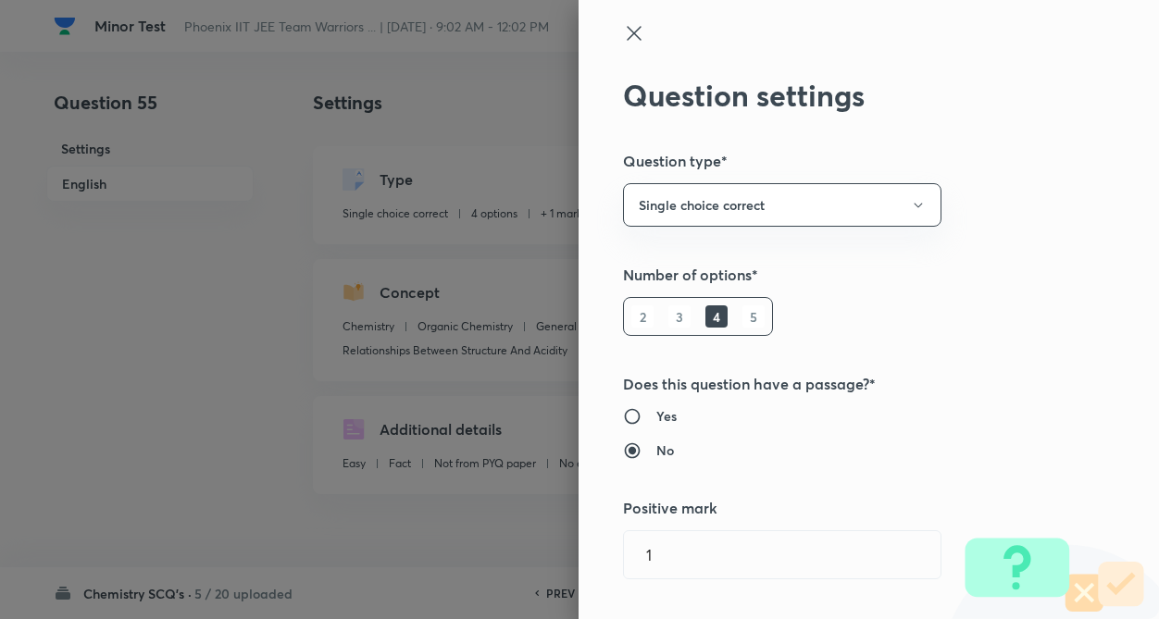
click at [941, 233] on div "Question settings Question type* Single choice correct Number of options* 2 3 4…" at bounding box center [868, 309] width 580 height 619
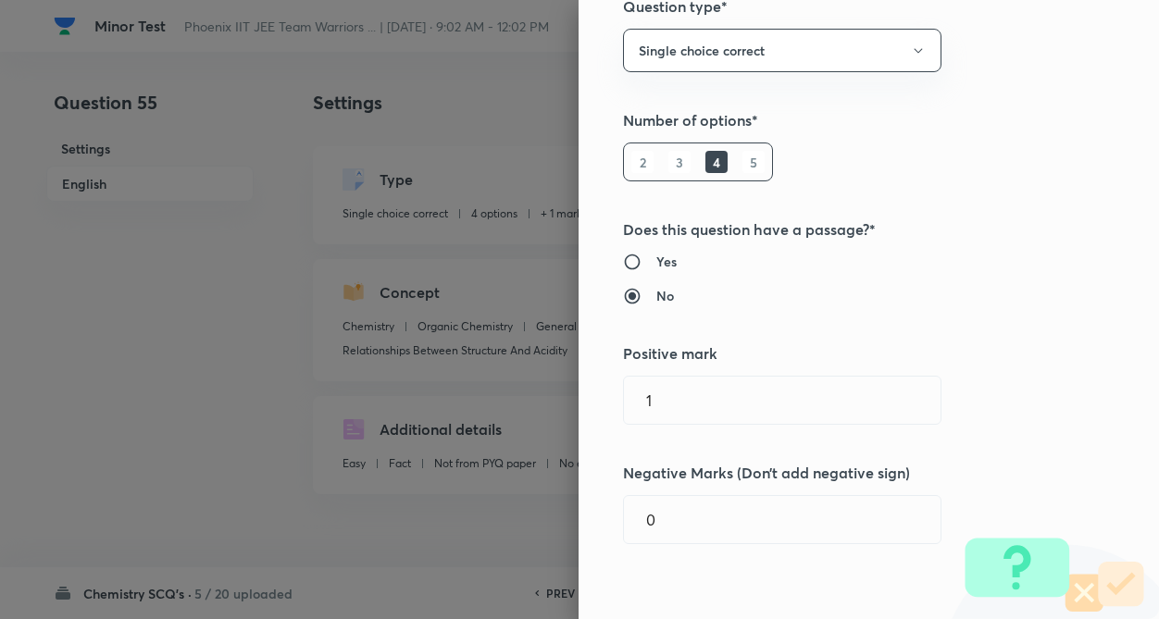
scroll to position [185, 0]
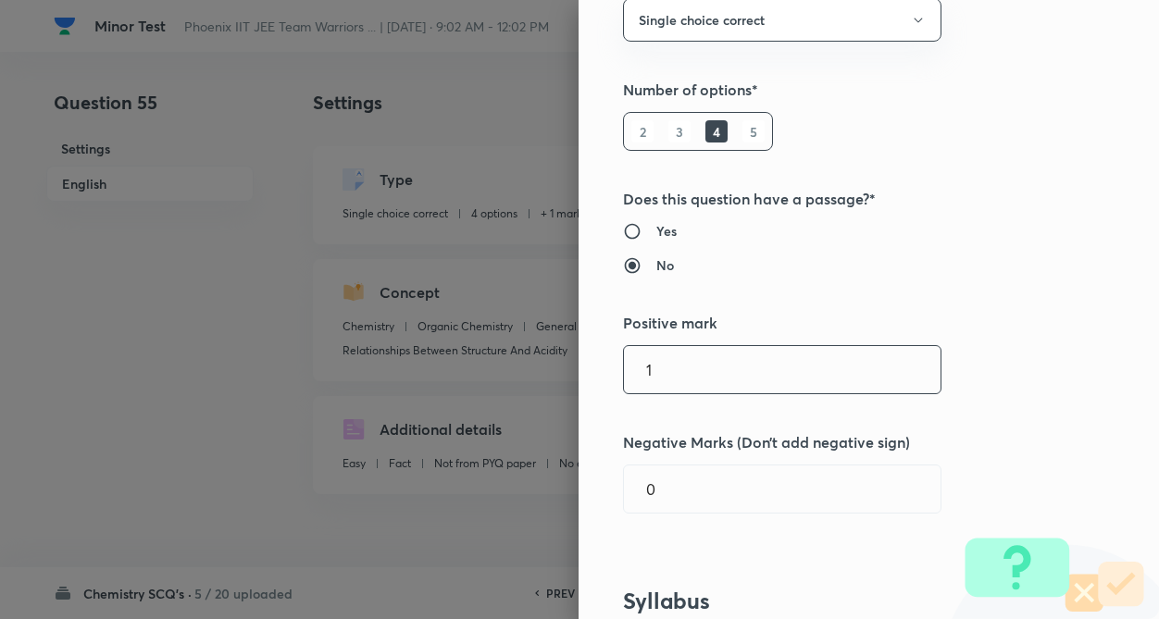
click at [777, 366] on input "1" at bounding box center [782, 369] width 317 height 47
type input "4"
click at [789, 503] on input "0" at bounding box center [782, 489] width 317 height 47
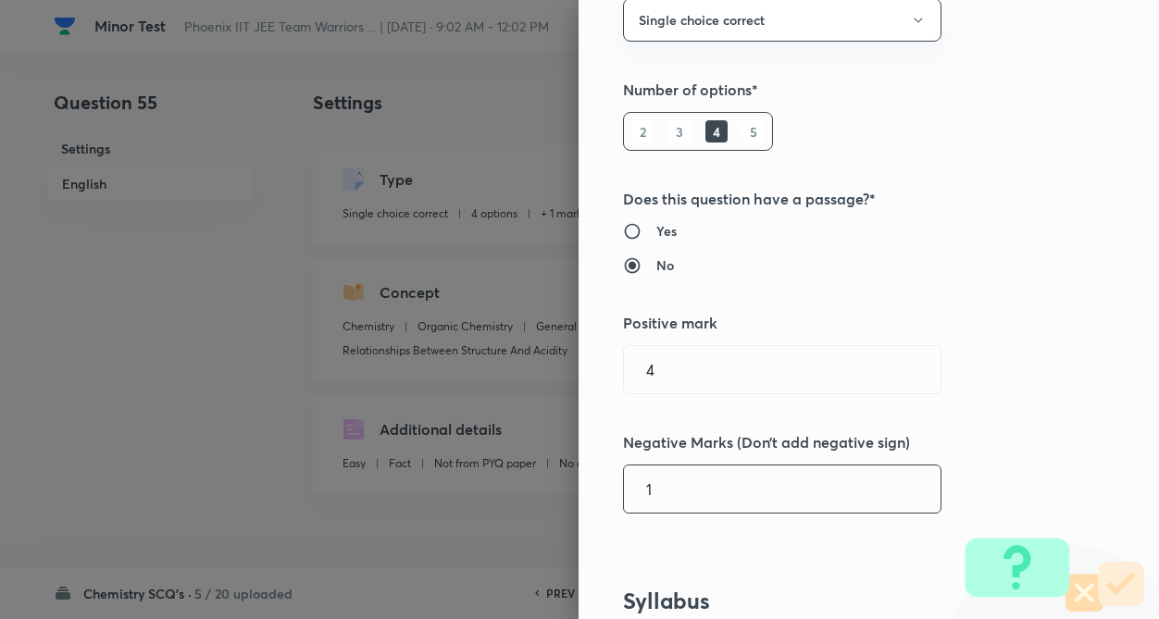
type input "1"
click at [1113, 377] on div "Question settings Question type* Single choice correct Number of options* 2 3 4…" at bounding box center [868, 309] width 580 height 619
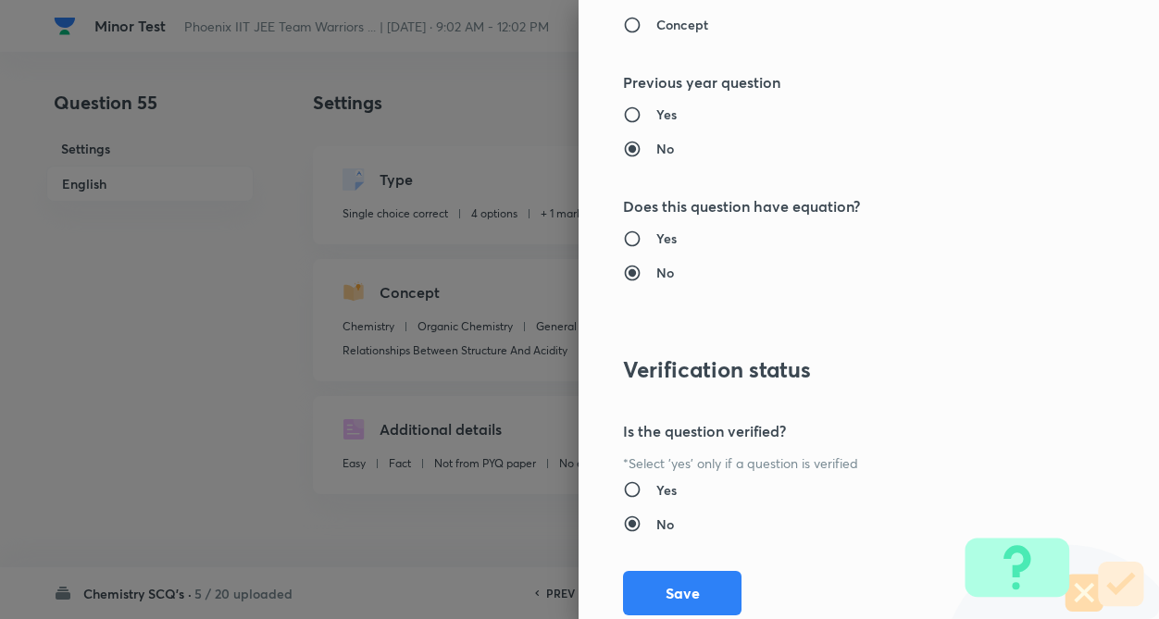
scroll to position [1904, 0]
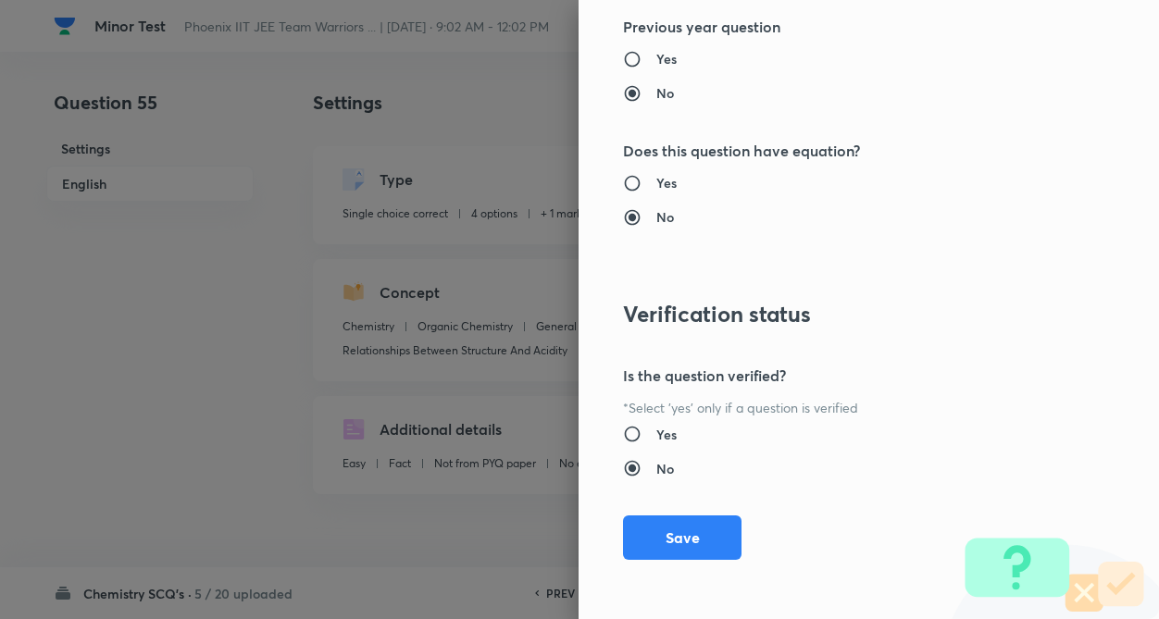
click at [680, 536] on button "Save" at bounding box center [682, 538] width 118 height 44
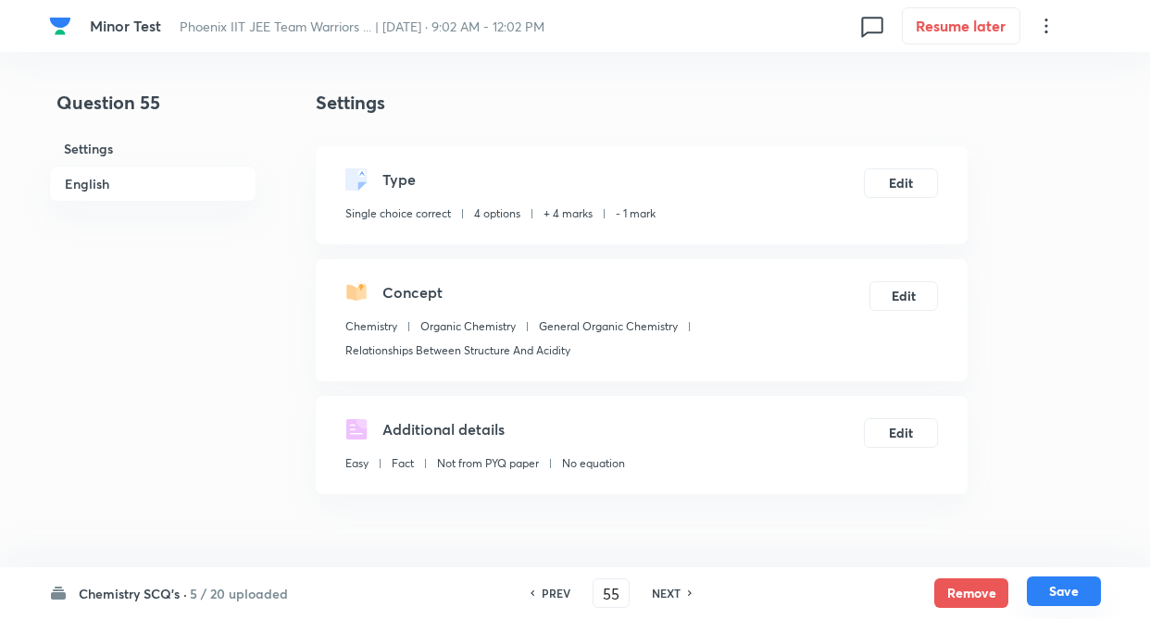
click at [1075, 597] on button "Save" at bounding box center [1063, 592] width 74 height 30
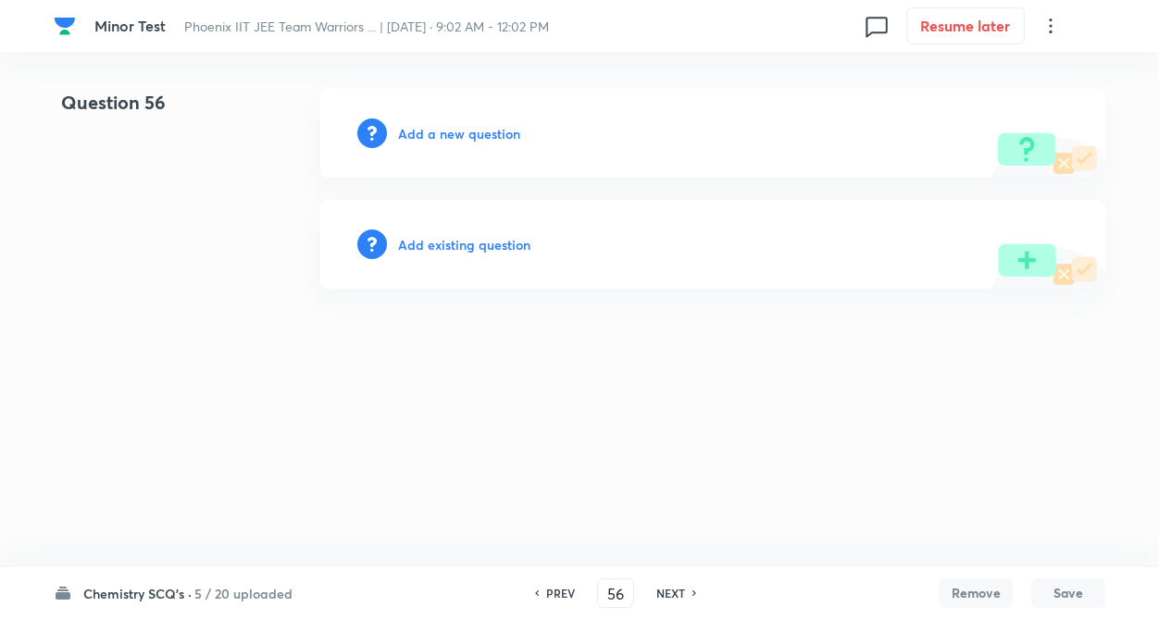
click at [441, 133] on h6 "Add a new question" at bounding box center [459, 133] width 122 height 19
click at [566, 590] on h6 "PREV" at bounding box center [560, 593] width 29 height 17
type input "55"
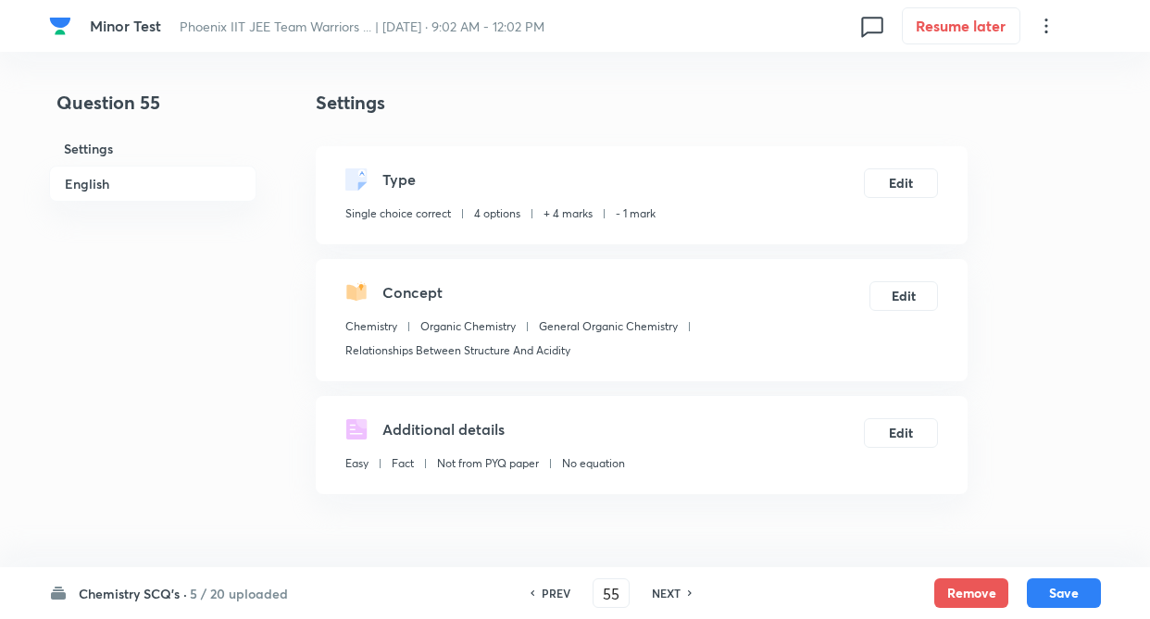
checkbox input "true"
click at [666, 589] on h6 "NEXT" at bounding box center [666, 593] width 29 height 17
type input "56"
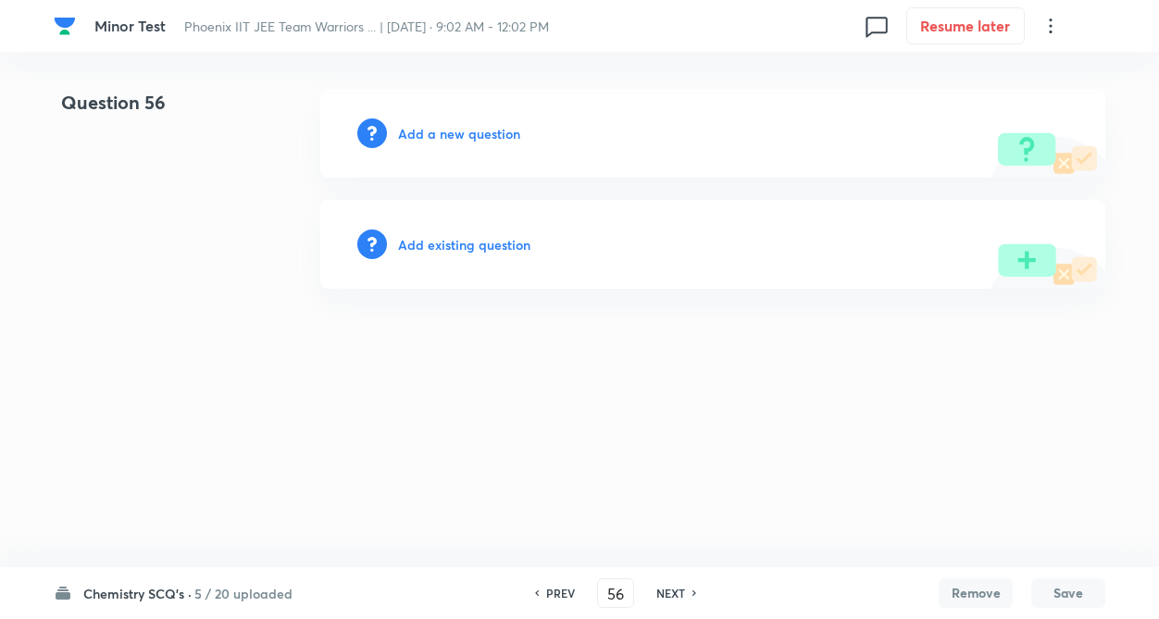
click at [506, 245] on h6 "Add existing question" at bounding box center [464, 244] width 132 height 19
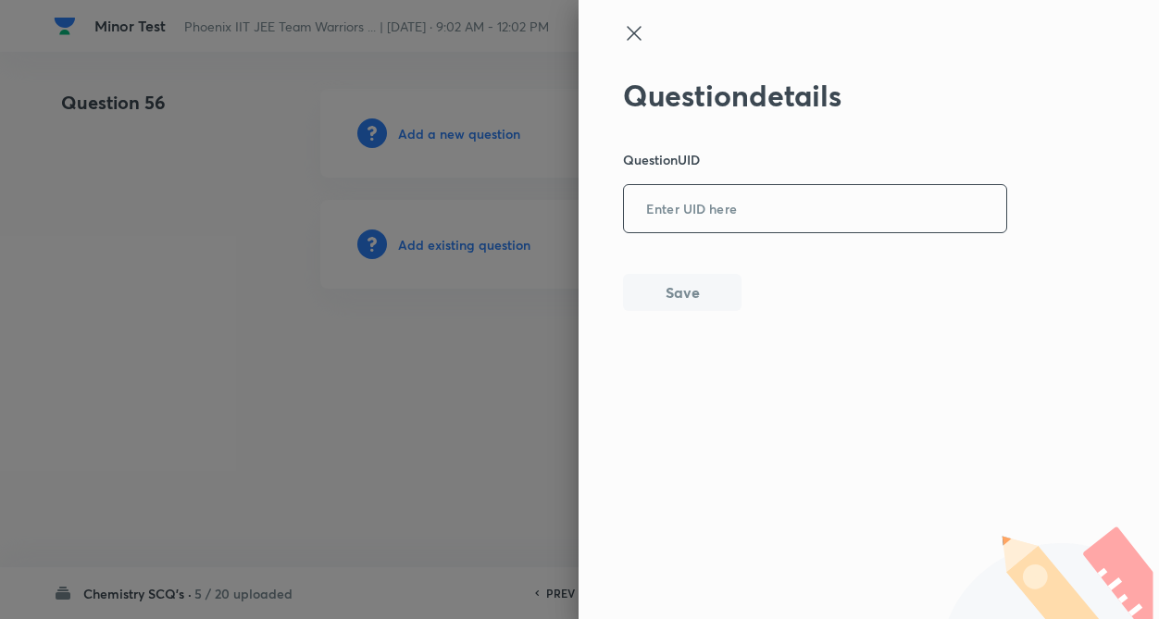
click at [758, 224] on input "text" at bounding box center [815, 209] width 382 height 45
type input "NWUAK"
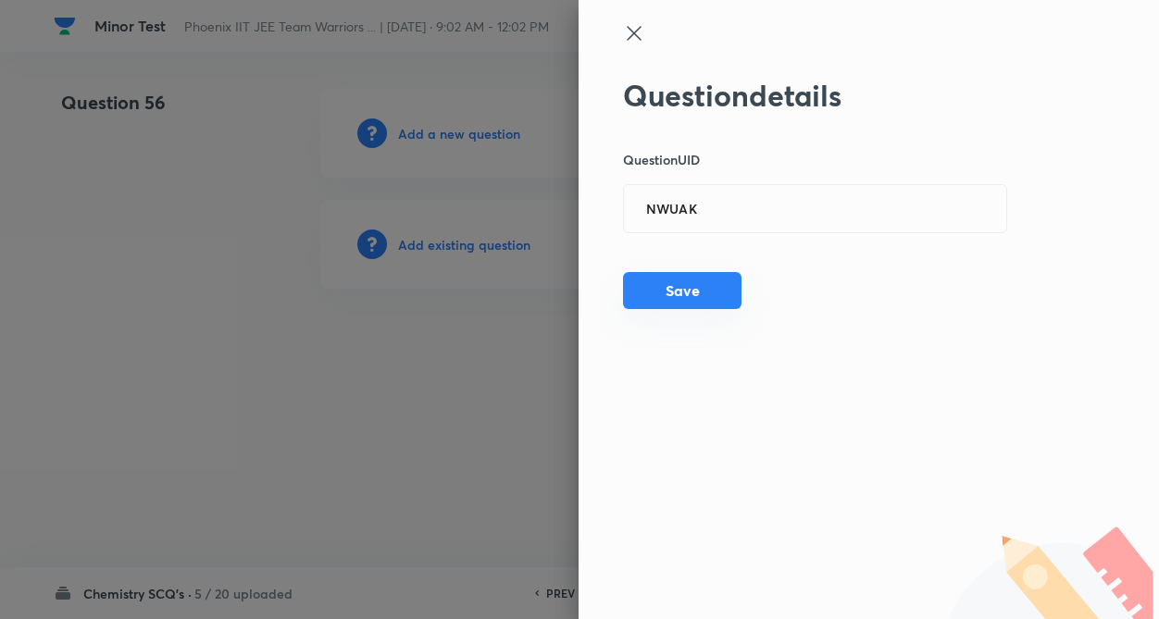
click at [721, 283] on button "Save" at bounding box center [682, 290] width 118 height 37
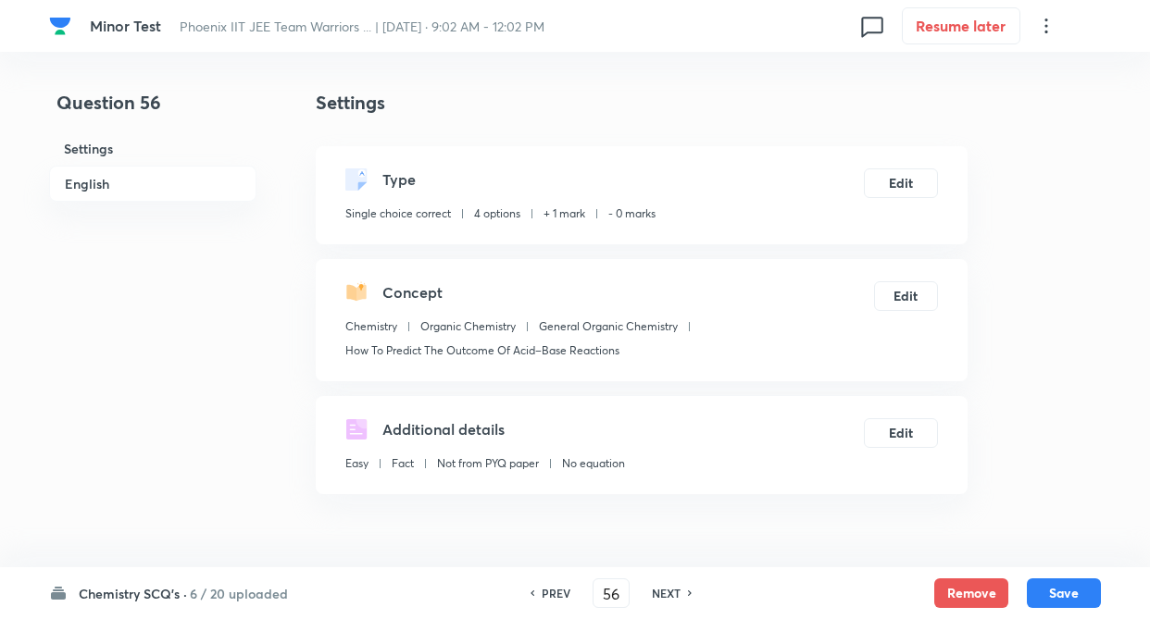
checkbox input "true"
click at [918, 187] on button "Edit" at bounding box center [901, 182] width 74 height 30
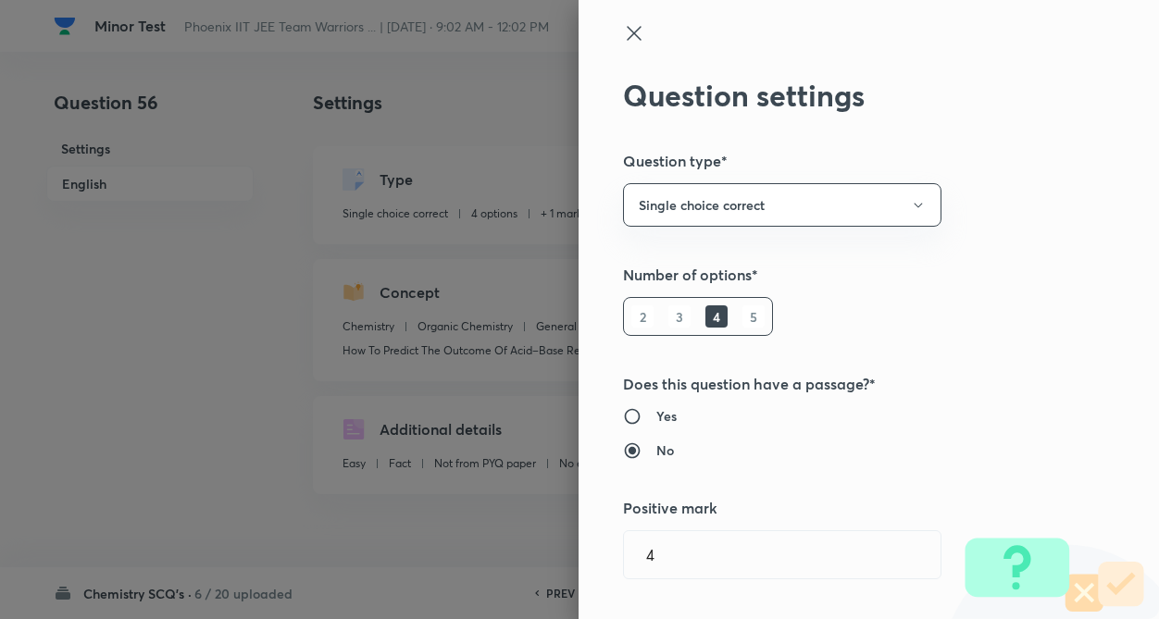
type input "1"
type input "0"
type input "How To Predict The Outcome Of Acid–Base Reactions"
click at [1034, 242] on div "Question settings Question type* Single choice correct Number of options* 2 3 4…" at bounding box center [579, 309] width 1159 height 619
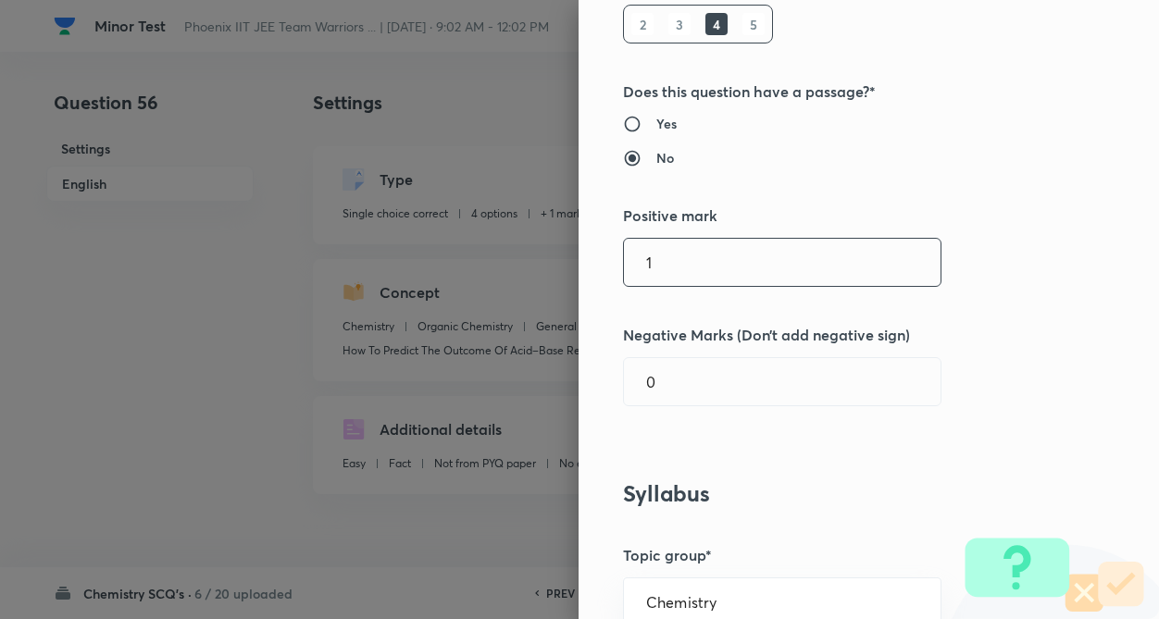
scroll to position [296, 0]
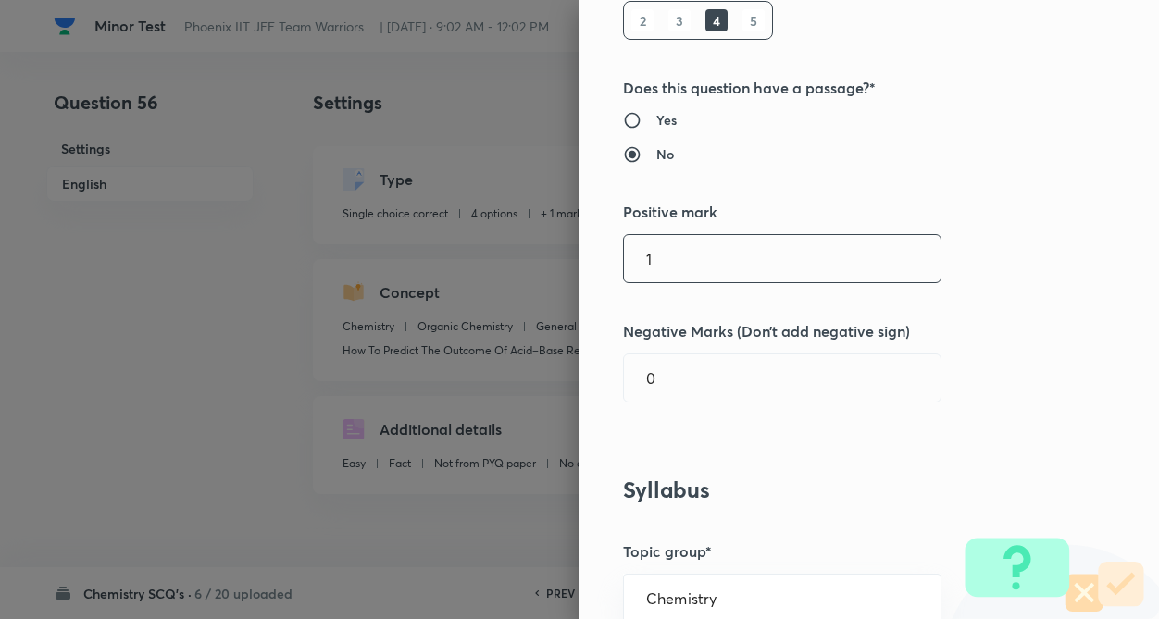
click at [776, 305] on div "Question settings Question type* Single choice correct Number of options* 2 3 4…" at bounding box center [868, 309] width 580 height 619
click at [787, 265] on input "1" at bounding box center [782, 258] width 317 height 47
type input "4"
click at [756, 385] on input "0" at bounding box center [782, 377] width 317 height 47
type input "1"
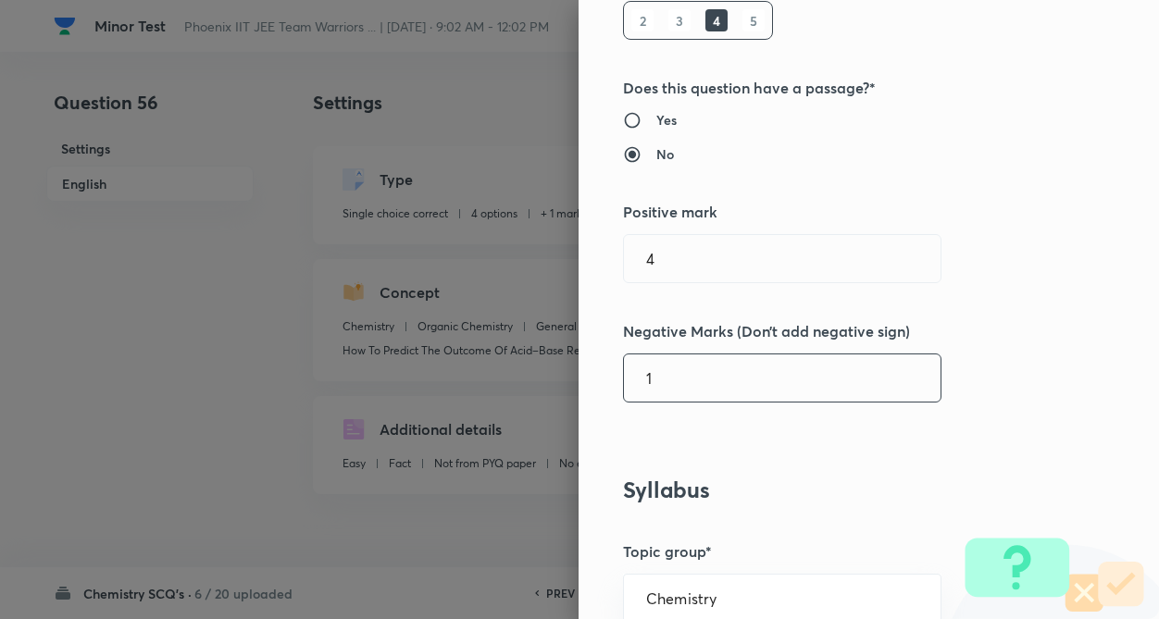
click at [801, 493] on h3 "Syllabus" at bounding box center [837, 490] width 429 height 27
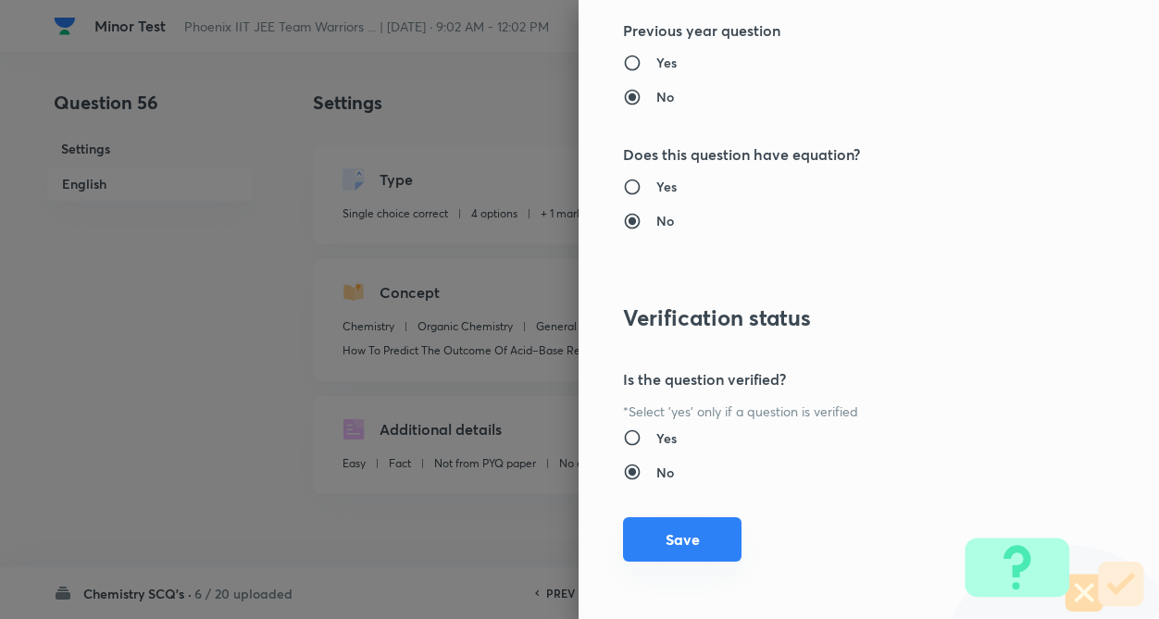
scroll to position [1904, 0]
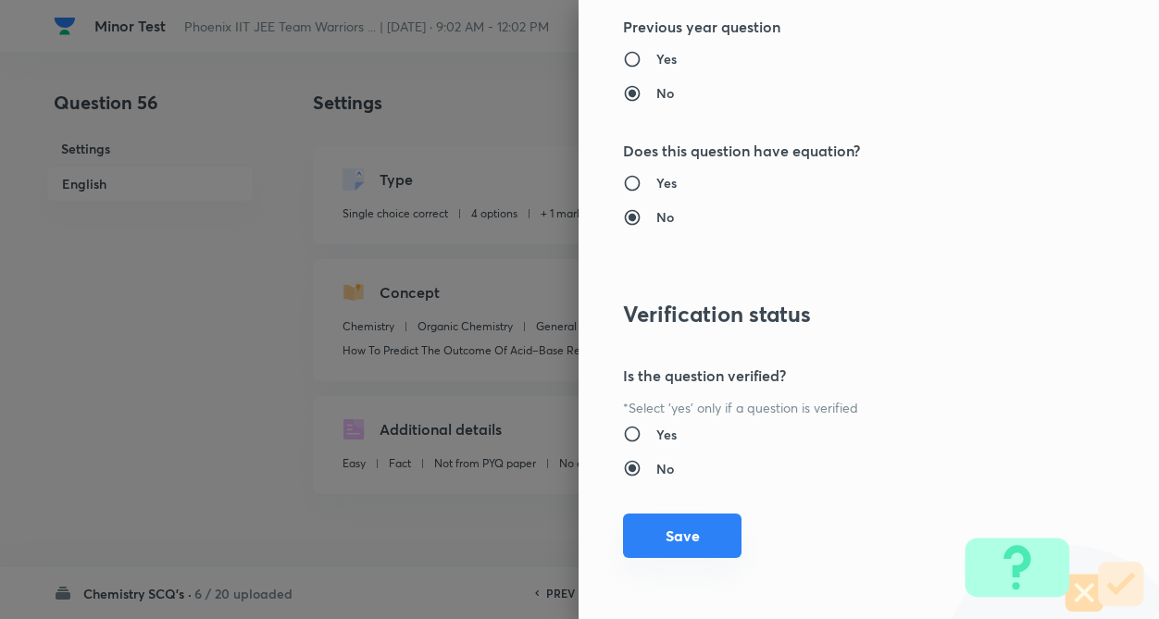
click at [654, 544] on button "Save" at bounding box center [682, 536] width 118 height 44
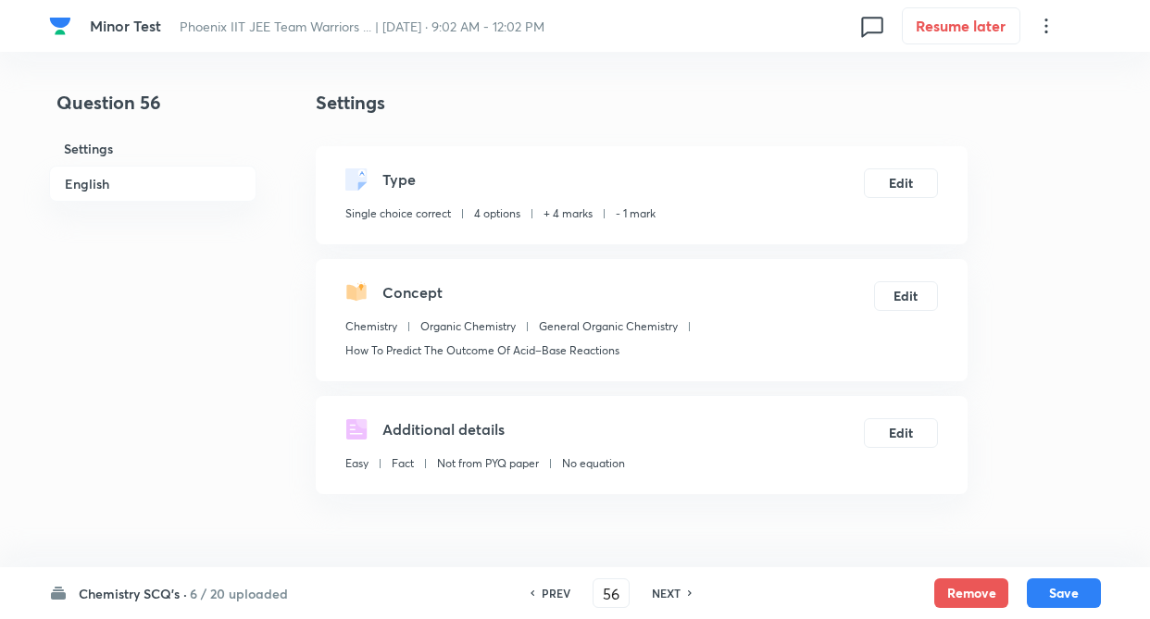
drag, startPoint x: 1058, startPoint y: 585, endPoint x: 299, endPoint y: 417, distance: 777.2
click at [1055, 582] on button "Save" at bounding box center [1063, 593] width 74 height 30
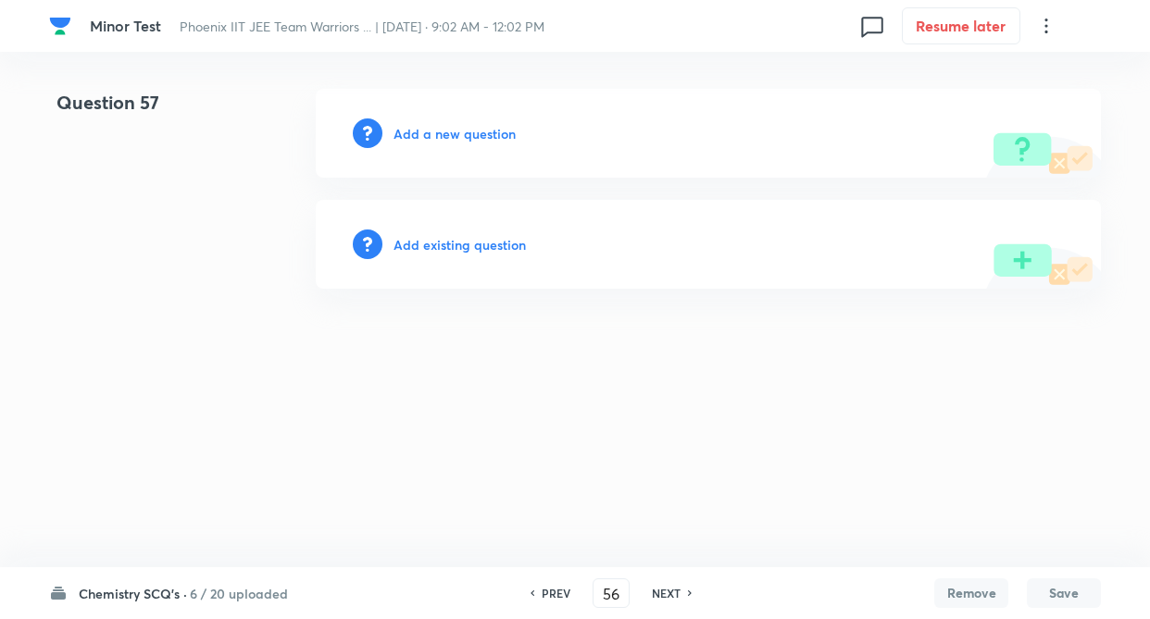
type input "57"
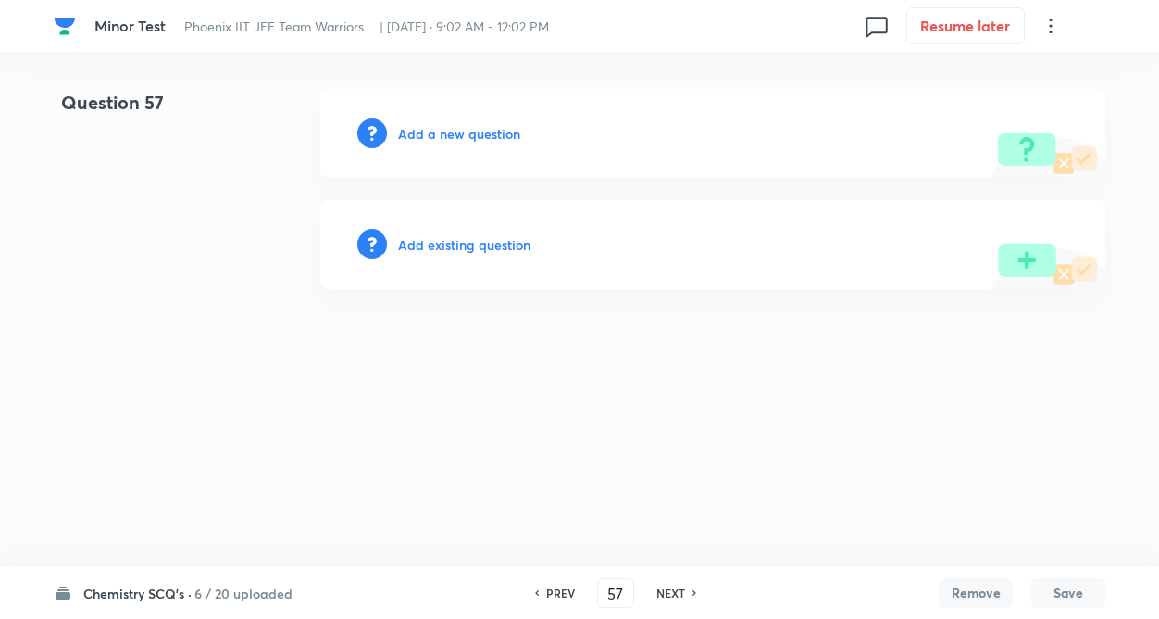
click at [476, 247] on h6 "Add existing question" at bounding box center [464, 244] width 132 height 19
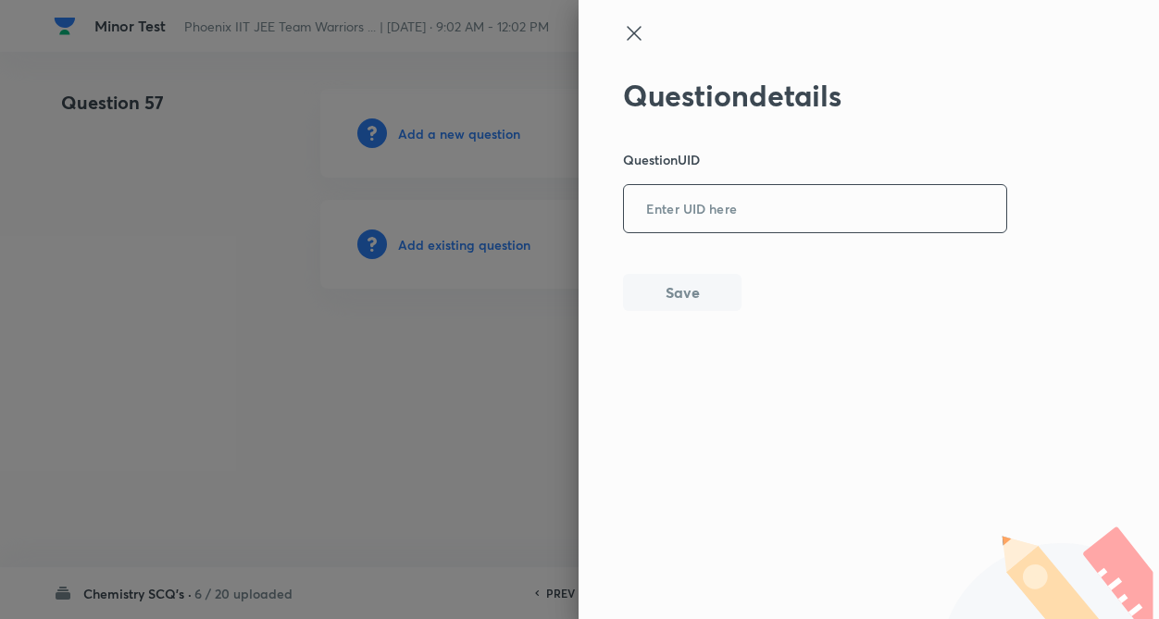
click at [714, 218] on input "text" at bounding box center [815, 209] width 382 height 45
type input "CMESB"
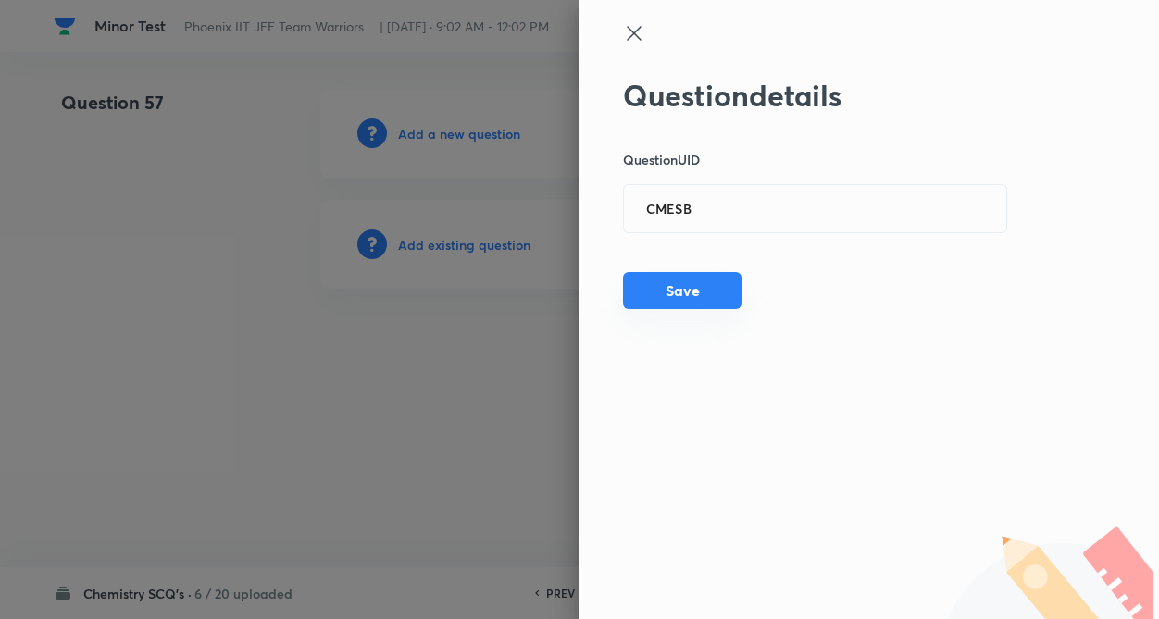
click at [680, 283] on button "Save" at bounding box center [682, 290] width 118 height 37
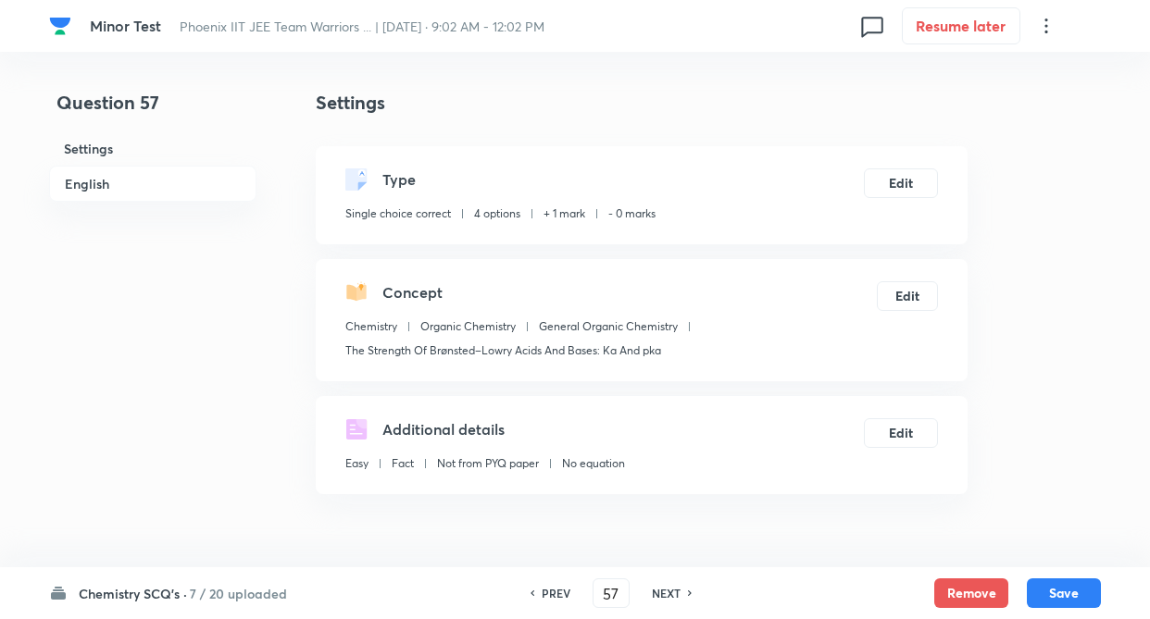
checkbox input "true"
click at [910, 189] on button "Edit" at bounding box center [901, 182] width 74 height 30
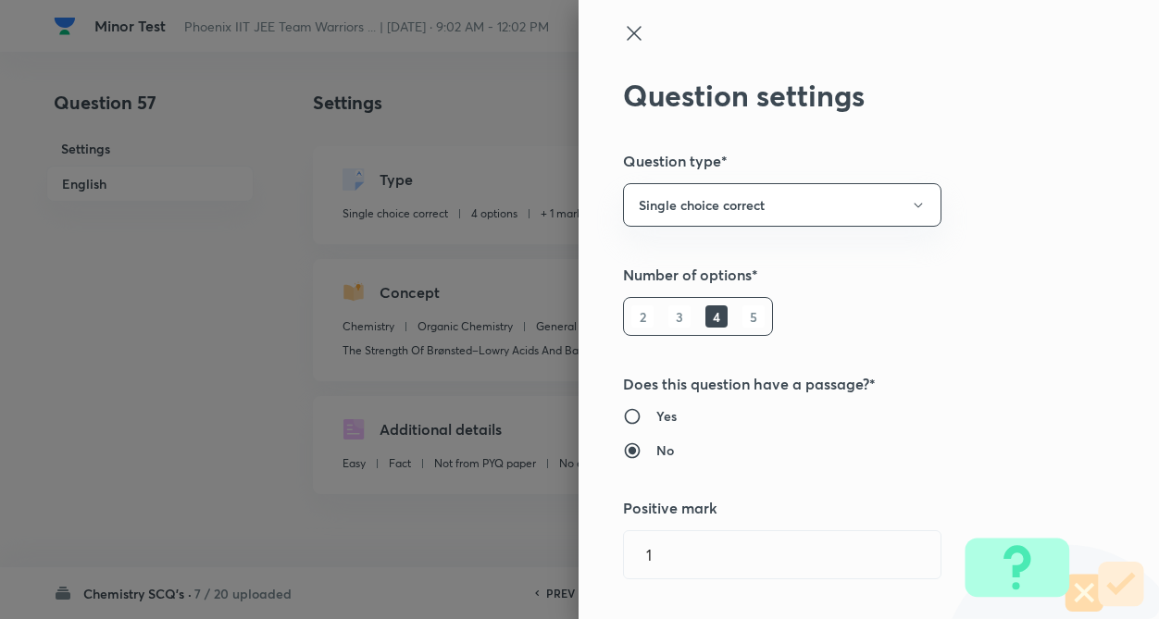
type input "1"
type input "0"
type input "The Strength Of Brønsted–Lowry Acids And Bases: Ka And pka"
click at [1009, 212] on div "Question settings Question type* Single choice correct Number of options* 2 3 4…" at bounding box center [868, 309] width 580 height 619
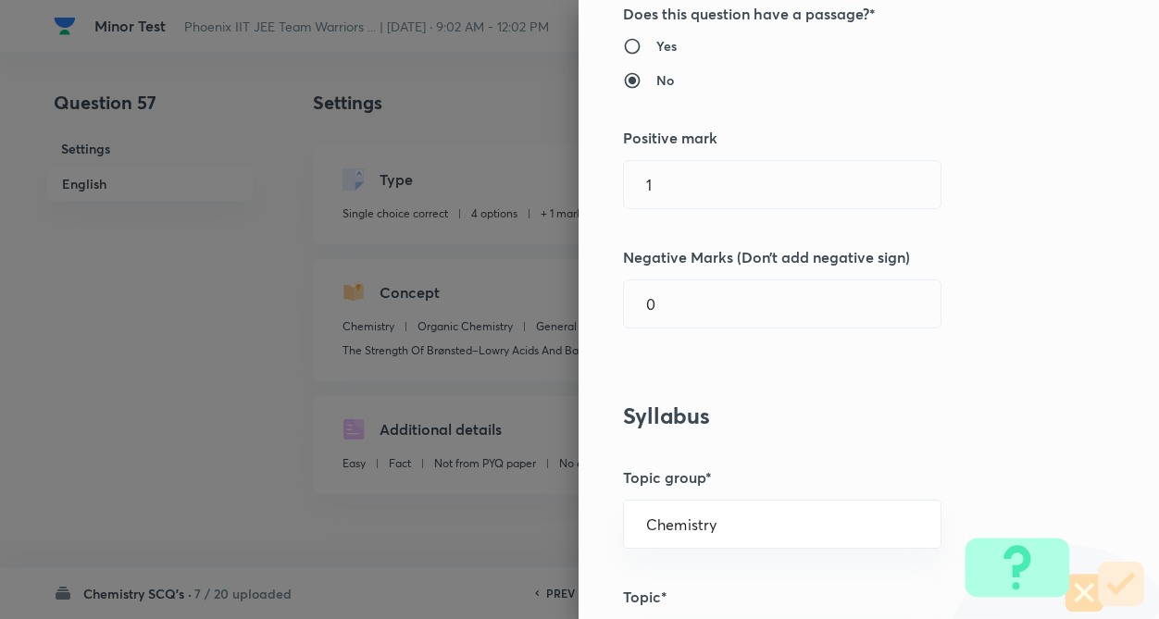
scroll to position [407, 0]
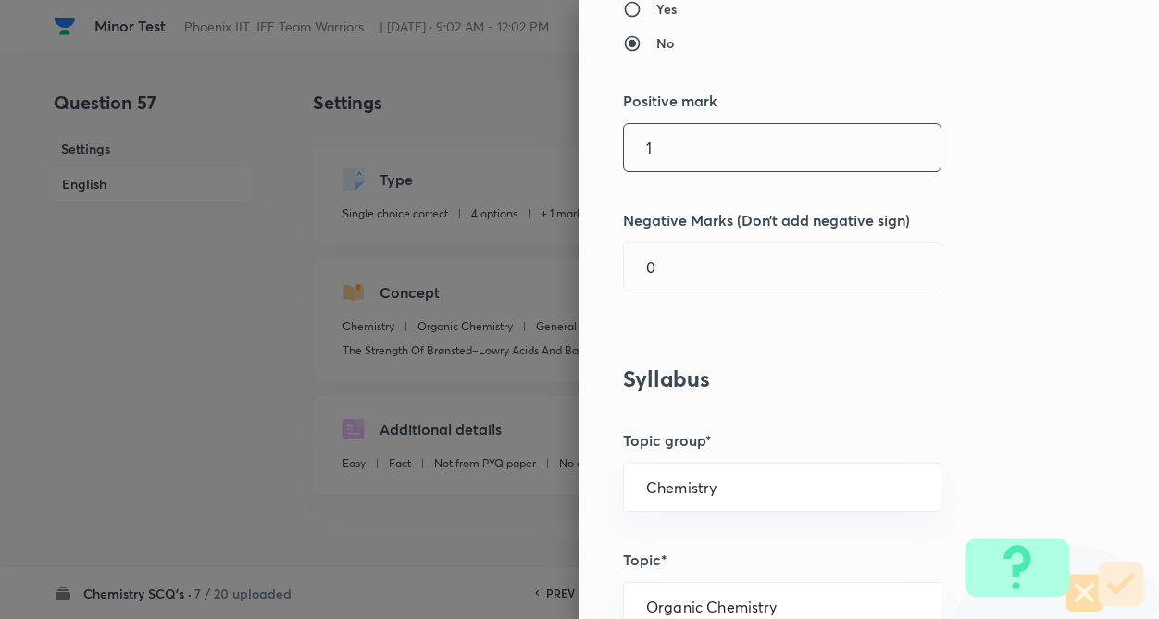
click at [892, 160] on input "1" at bounding box center [782, 147] width 317 height 47
type input "4"
click at [798, 280] on input "0" at bounding box center [782, 266] width 317 height 47
click at [1061, 369] on div "Question settings Question type* Single choice correct Number of options* 2 3 4…" at bounding box center [868, 309] width 580 height 619
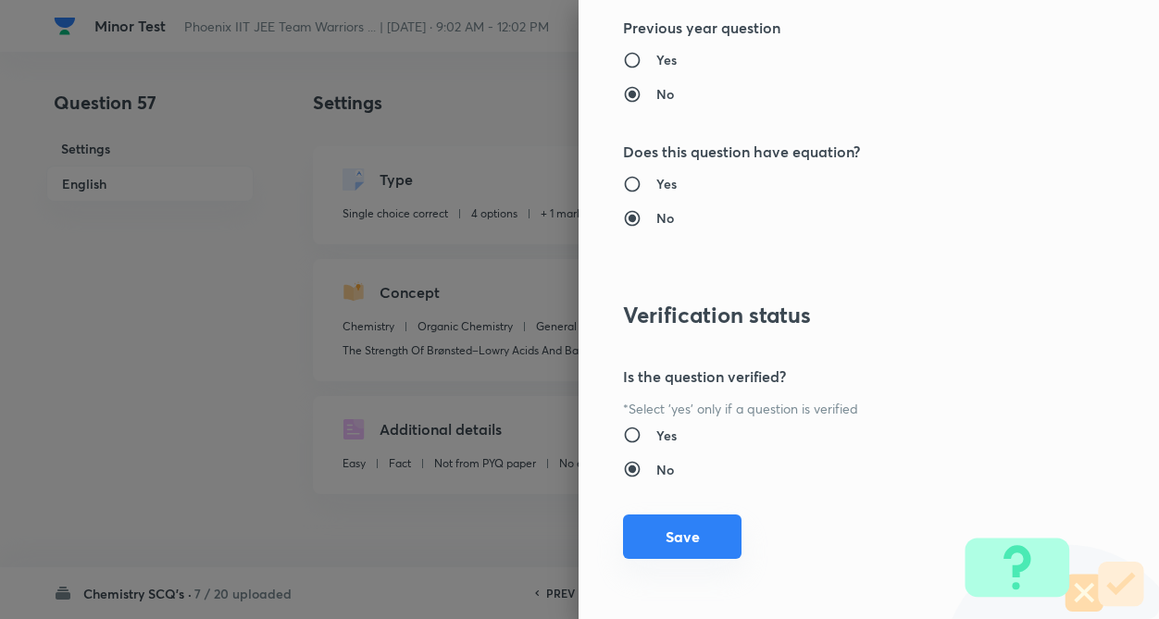
scroll to position [1904, 0]
click at [702, 541] on button "Save" at bounding box center [682, 536] width 118 height 44
checkbox input "false"
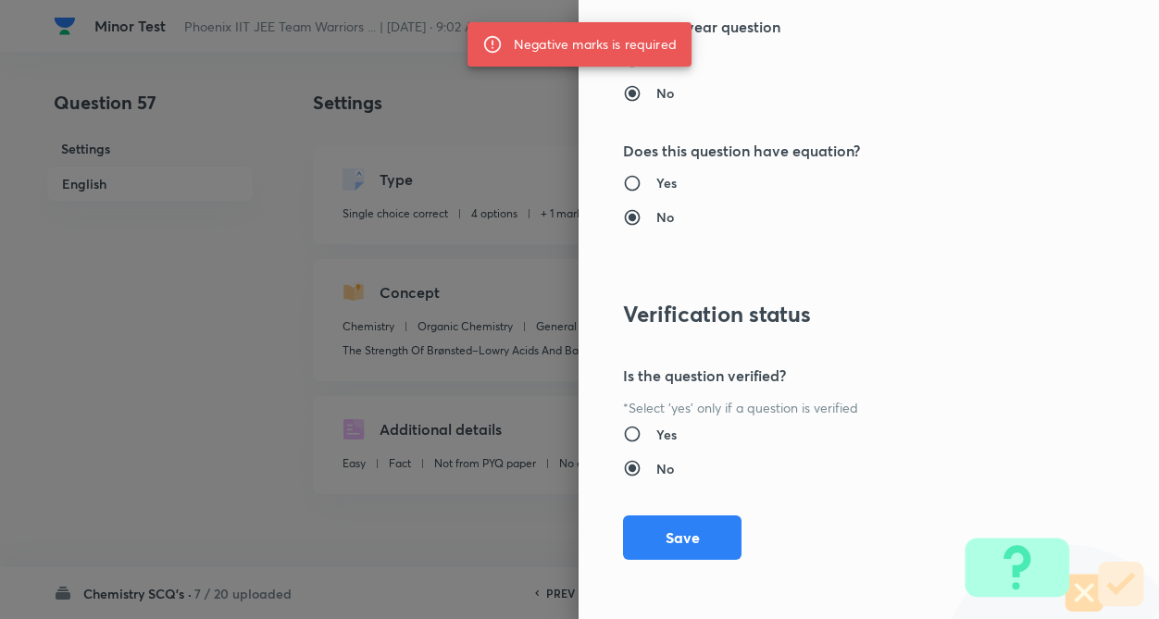
click at [1108, 324] on div "Question settings Question type* Single choice correct Number of options* 2 3 4…" at bounding box center [868, 309] width 580 height 619
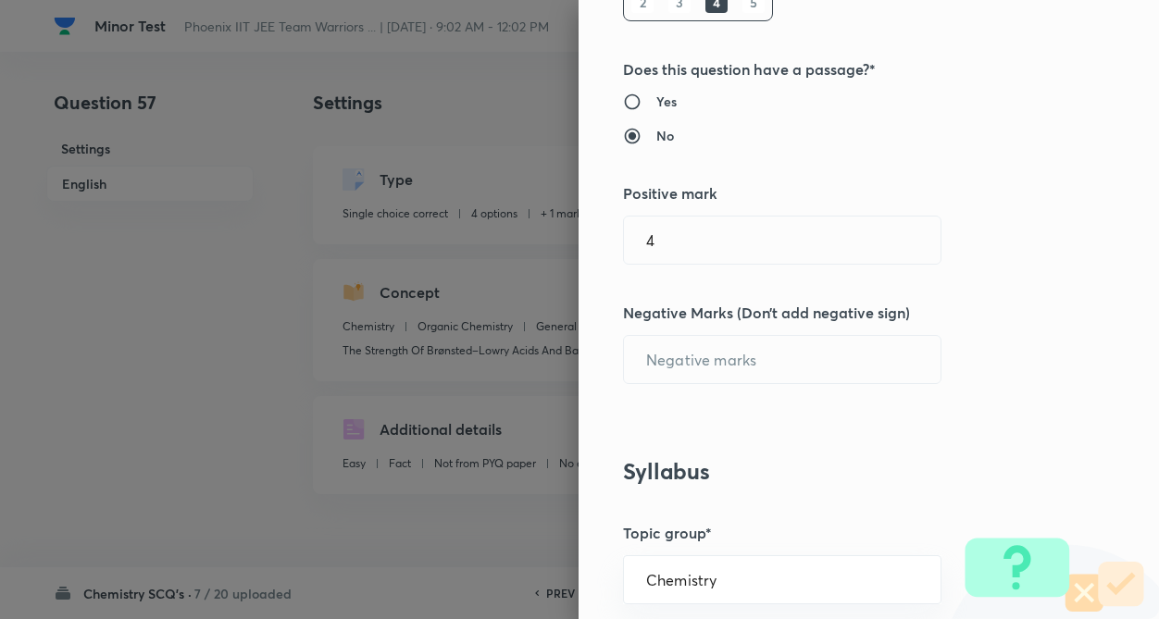
scroll to position [238, 0]
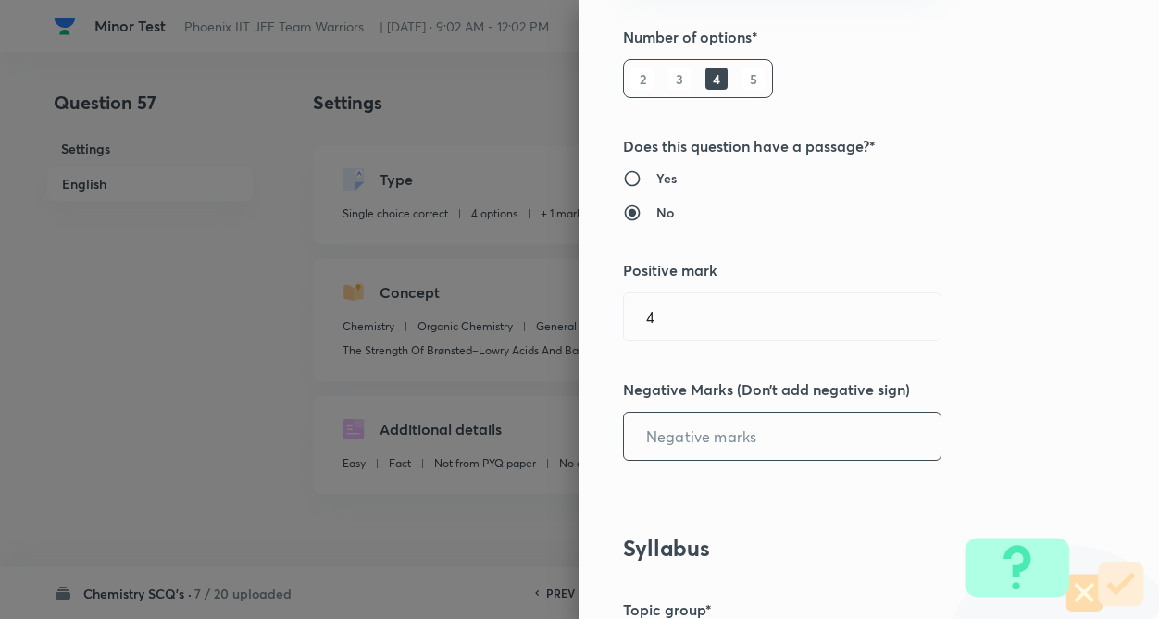
click at [709, 446] on input "text" at bounding box center [782, 436] width 317 height 47
type input "1"
click at [1078, 407] on div "Question settings Question type* Single choice correct Number of options* 2 3 4…" at bounding box center [868, 309] width 580 height 619
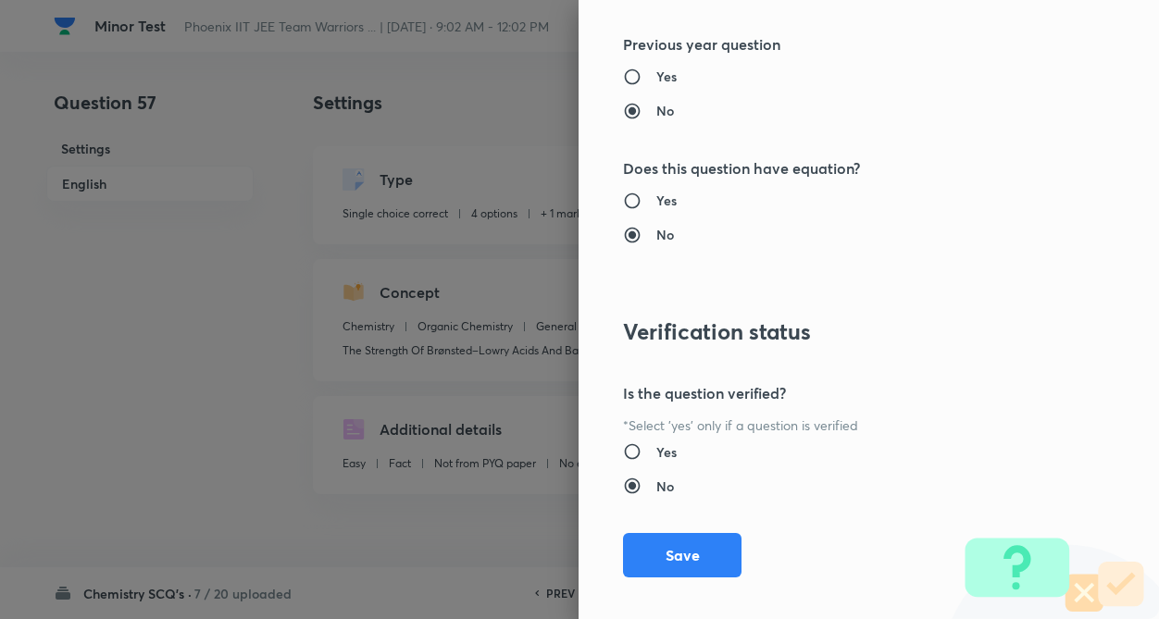
scroll to position [1904, 0]
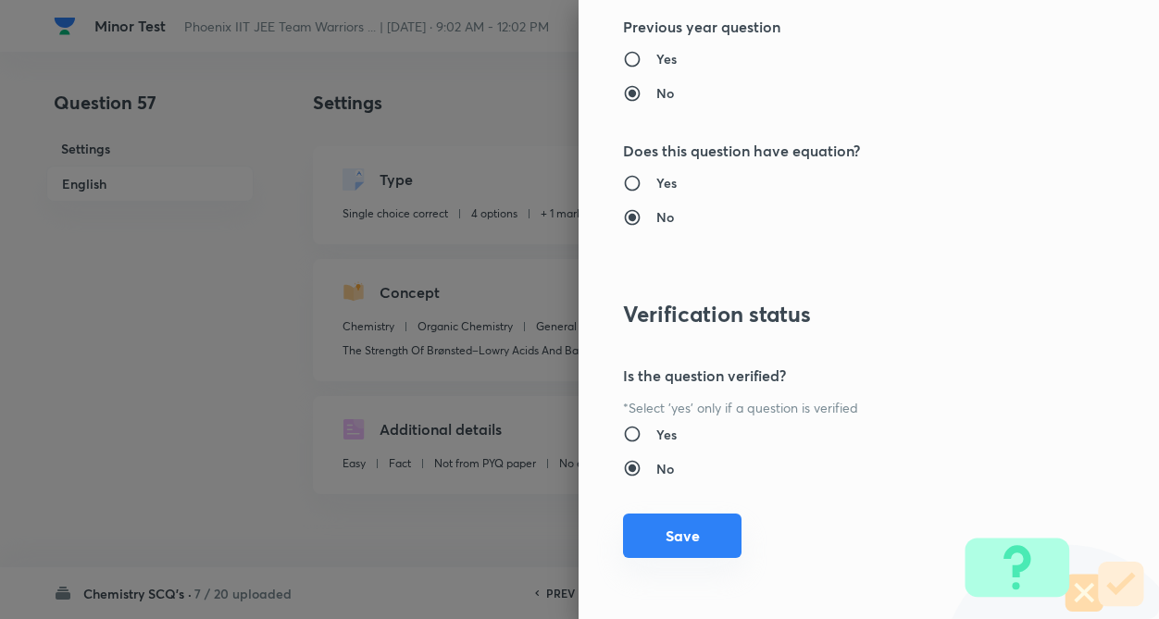
click at [673, 538] on button "Save" at bounding box center [682, 536] width 118 height 44
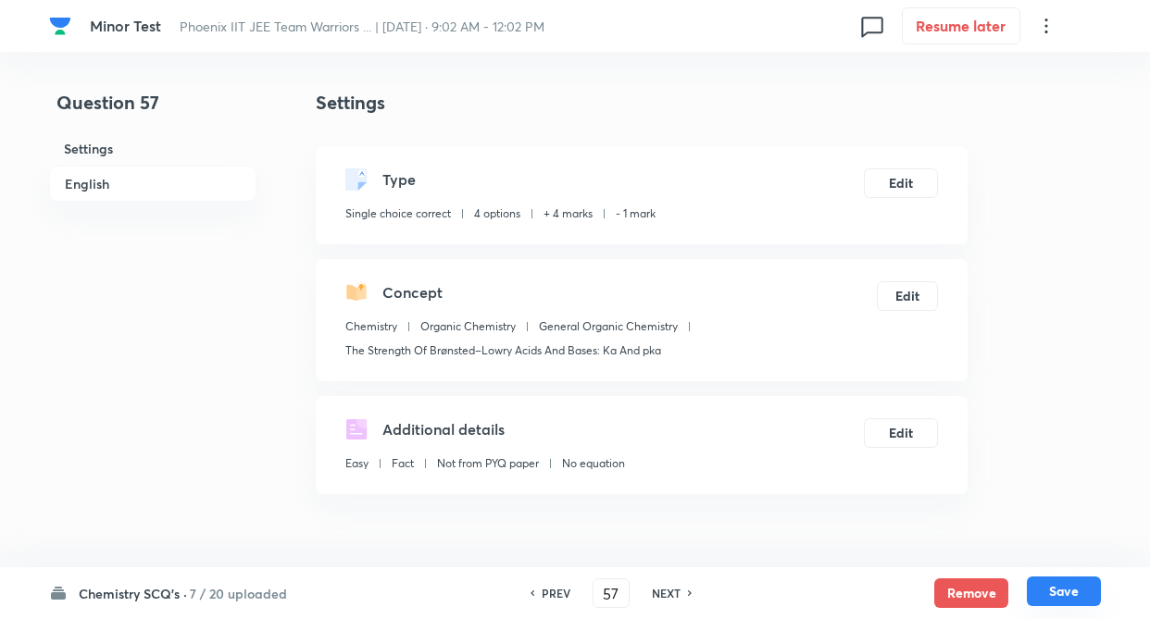
click at [1064, 590] on button "Save" at bounding box center [1063, 592] width 74 height 30
click at [949, 586] on button "Remove" at bounding box center [971, 592] width 74 height 30
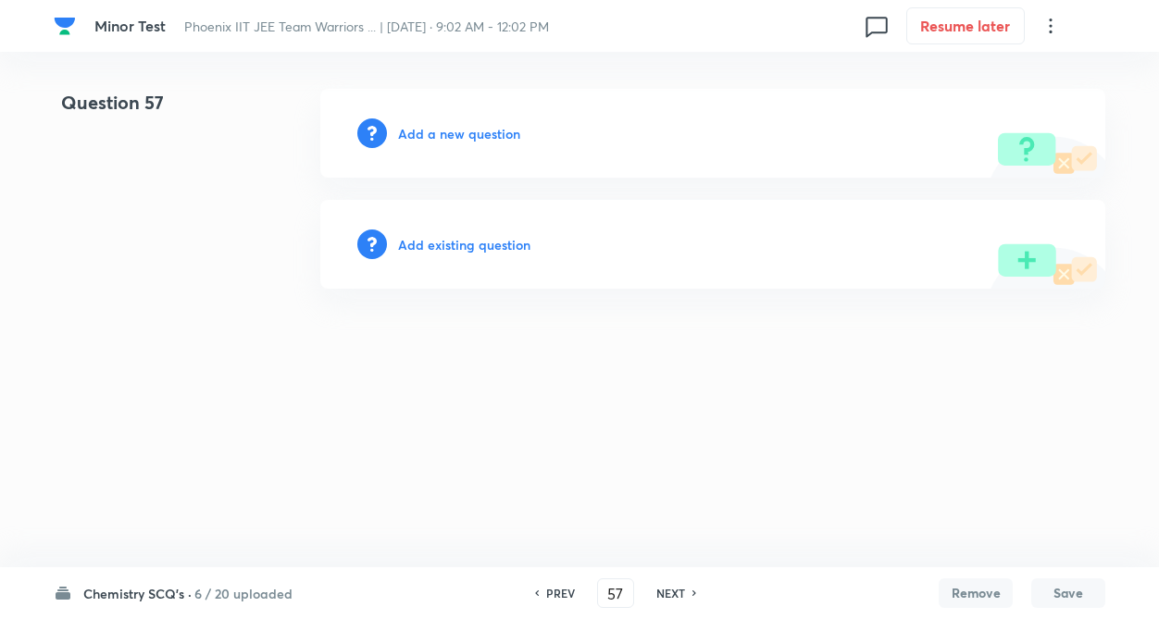
click at [441, 246] on h6 "Add existing question" at bounding box center [464, 244] width 132 height 19
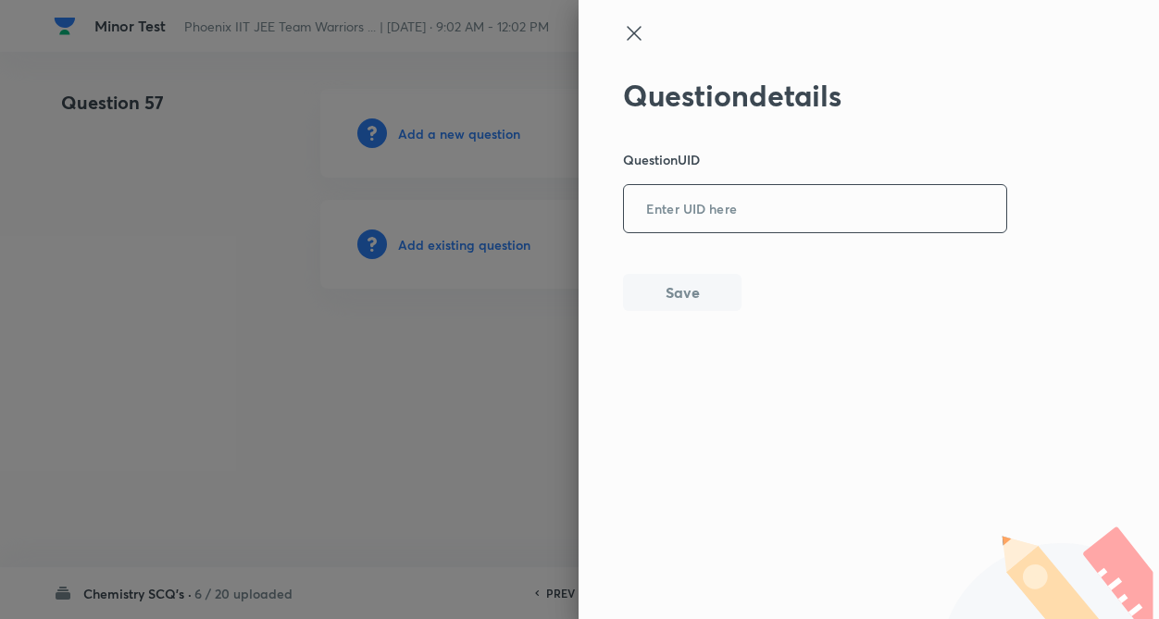
click at [777, 223] on input "text" at bounding box center [815, 209] width 382 height 45
type input "CMESB"
click at [678, 287] on button "Save" at bounding box center [682, 290] width 118 height 37
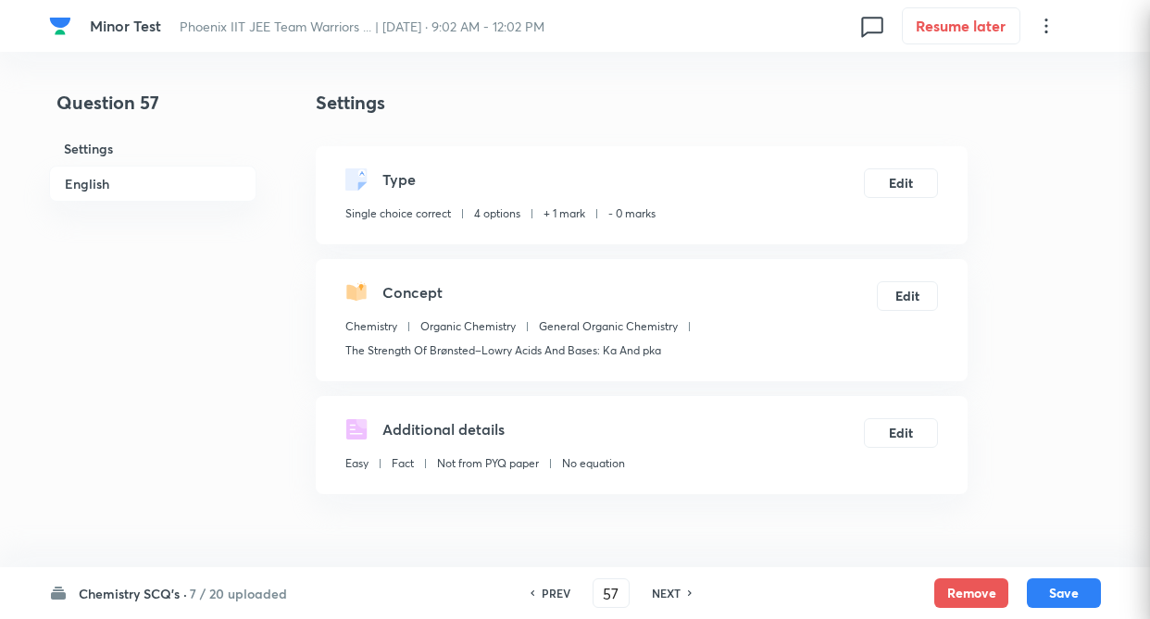
checkbox input "true"
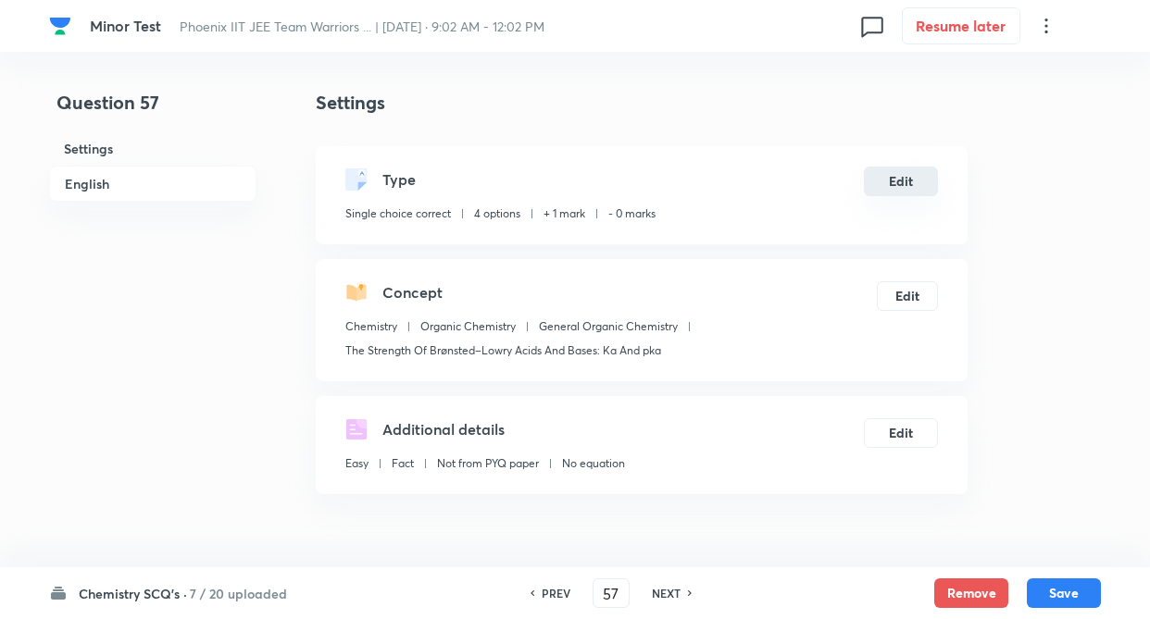
click at [886, 179] on button "Edit" at bounding box center [901, 182] width 74 height 30
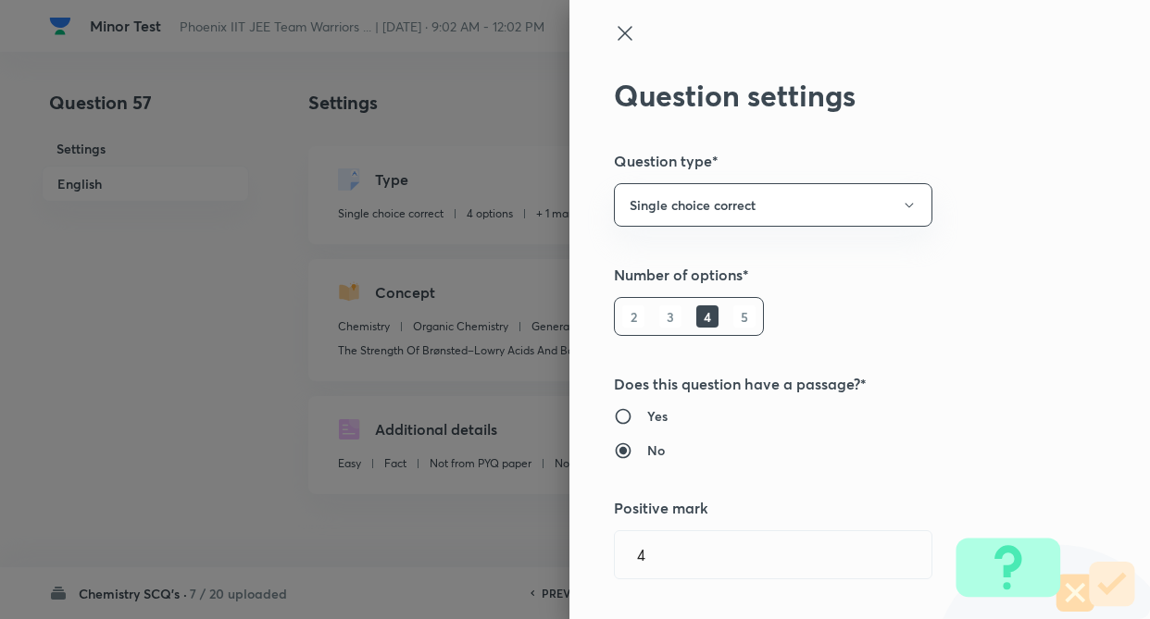
type input "1"
type input "0"
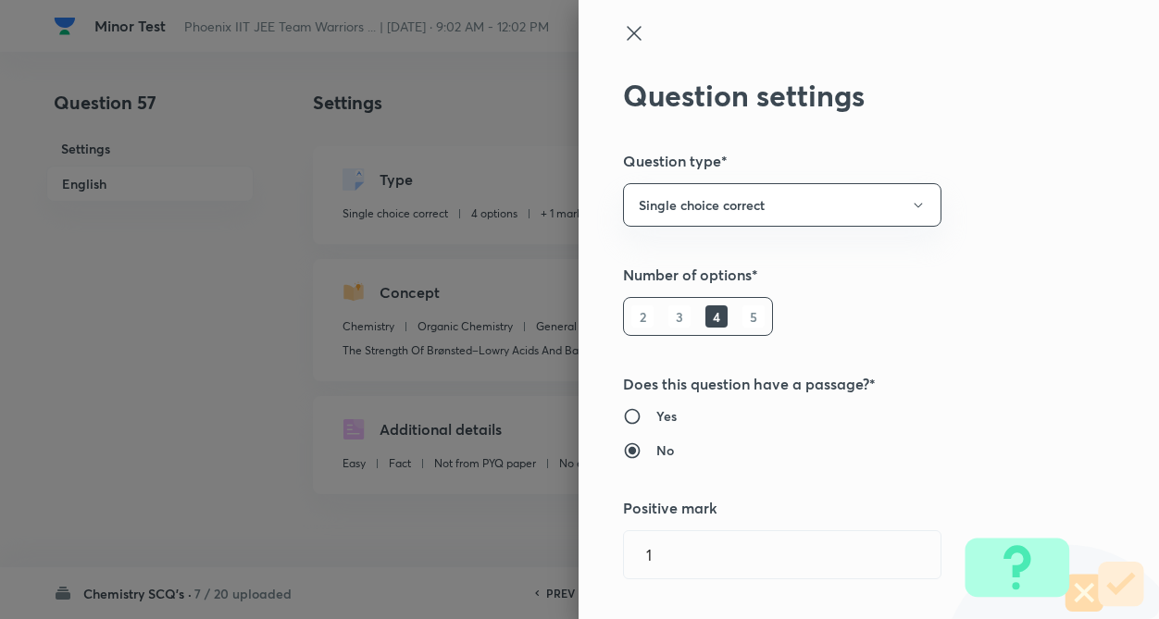
click at [1000, 281] on h5 "Number of options*" at bounding box center [837, 275] width 429 height 22
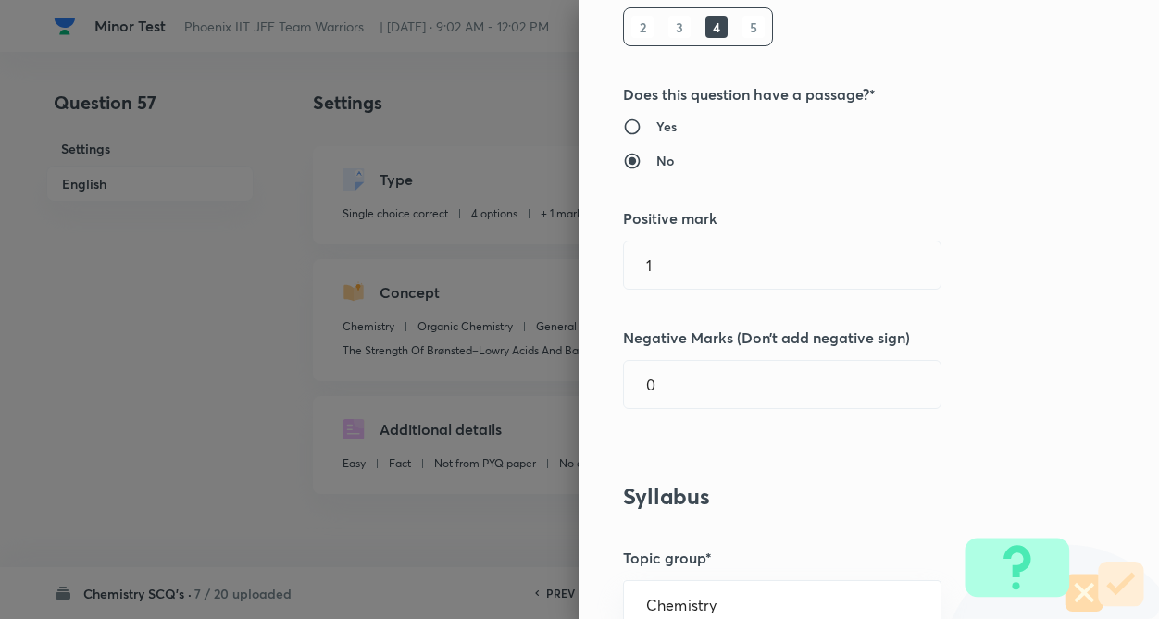
scroll to position [333, 0]
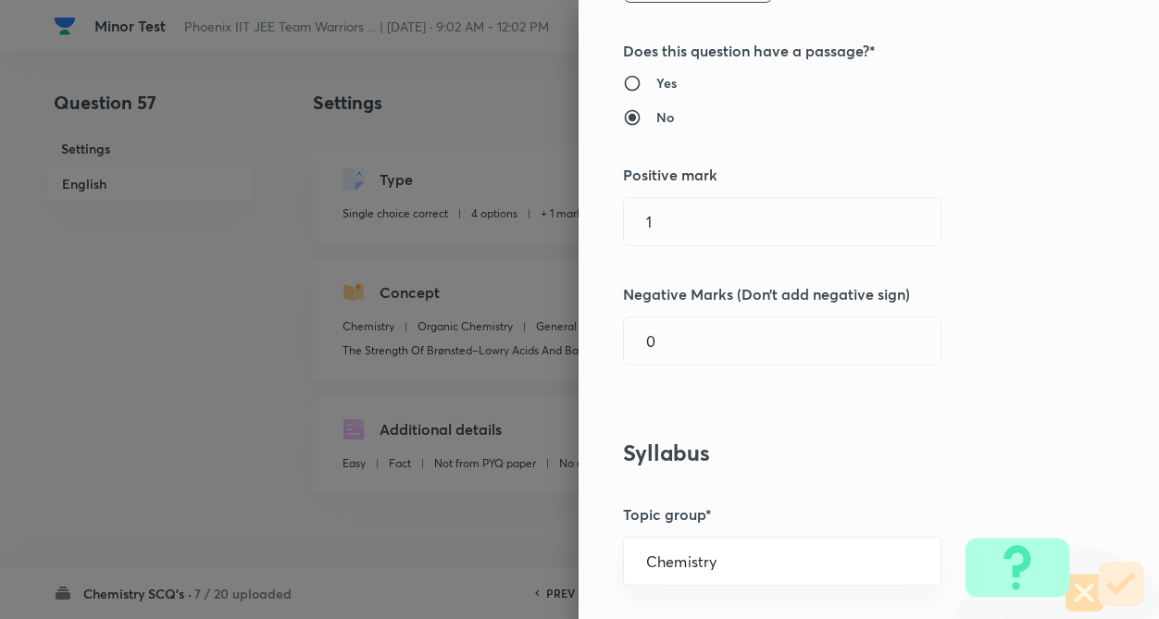
click at [737, 195] on div "Question settings Question type* Single choice correct Number of options* 2 3 4…" at bounding box center [868, 309] width 580 height 619
click at [730, 231] on input "1" at bounding box center [782, 221] width 317 height 47
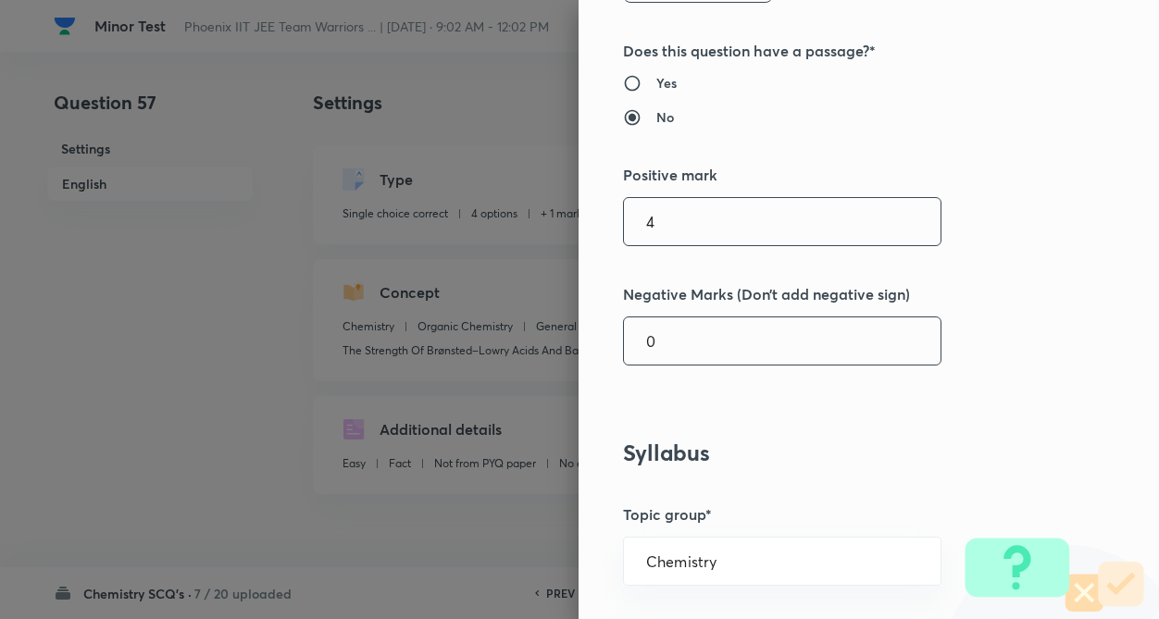
type input "4"
click at [715, 346] on input "0" at bounding box center [782, 340] width 317 height 47
type input "1"
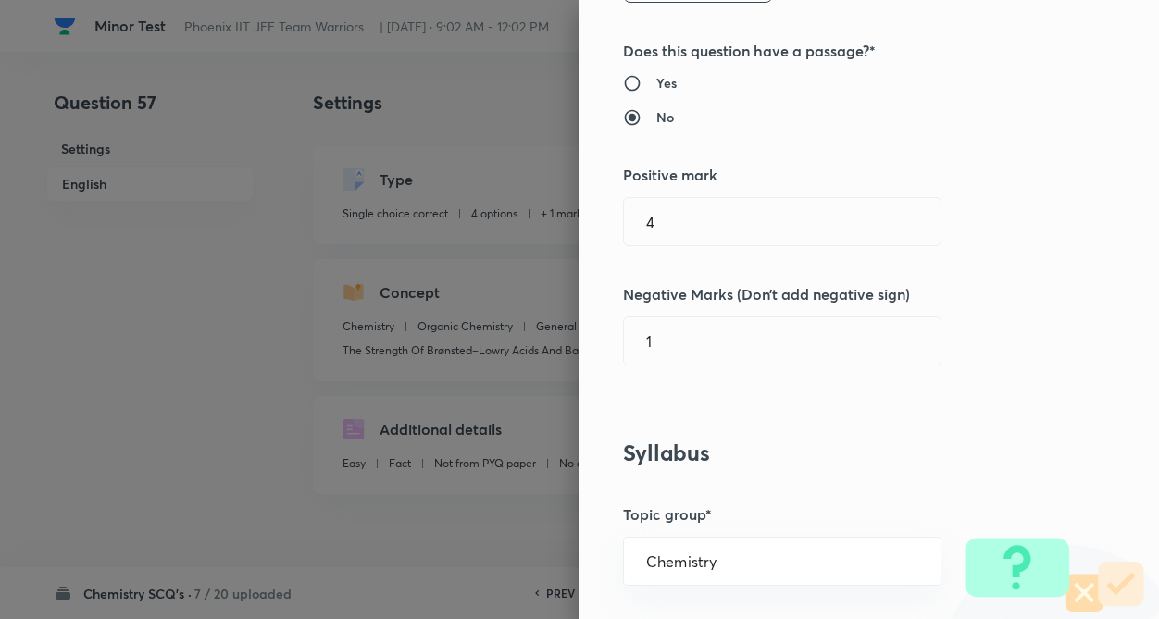
click at [978, 329] on div "Question settings Question type* Single choice correct Number of options* 2 3 4…" at bounding box center [868, 309] width 580 height 619
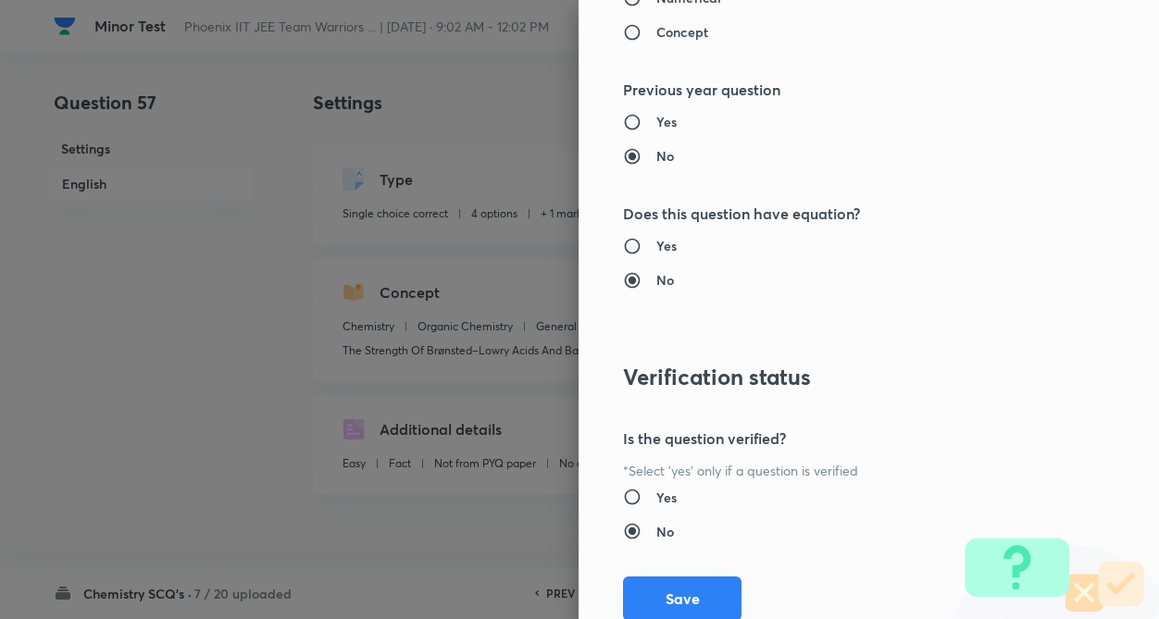
scroll to position [1904, 0]
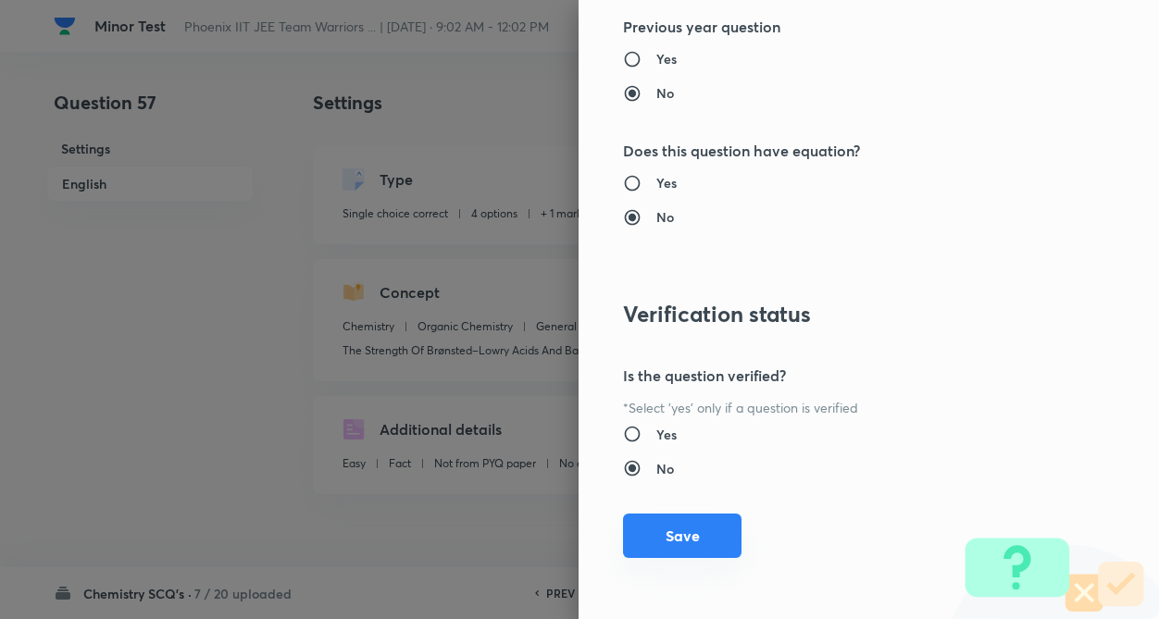
click at [656, 528] on button "Save" at bounding box center [682, 536] width 118 height 44
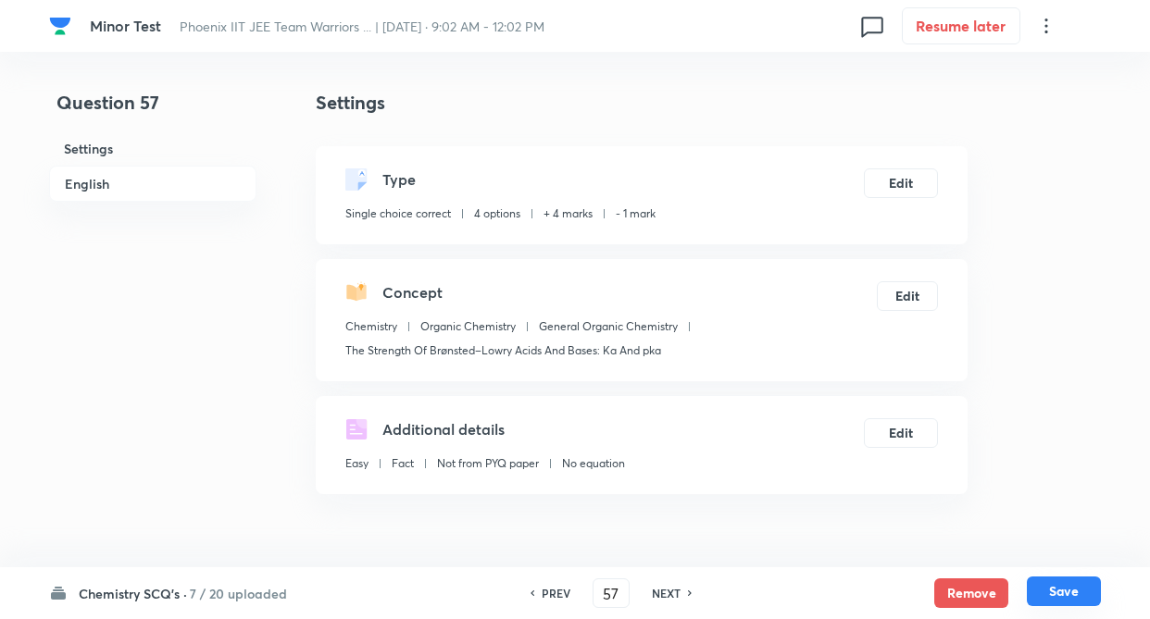
click at [1057, 587] on button "Save" at bounding box center [1063, 592] width 74 height 30
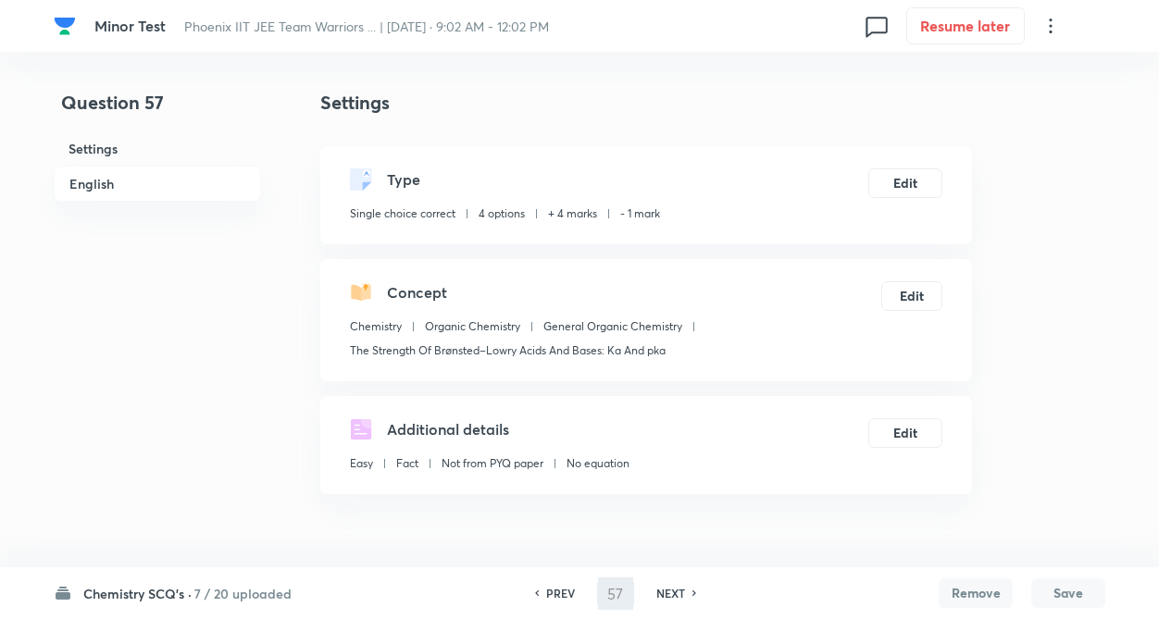
type input "58"
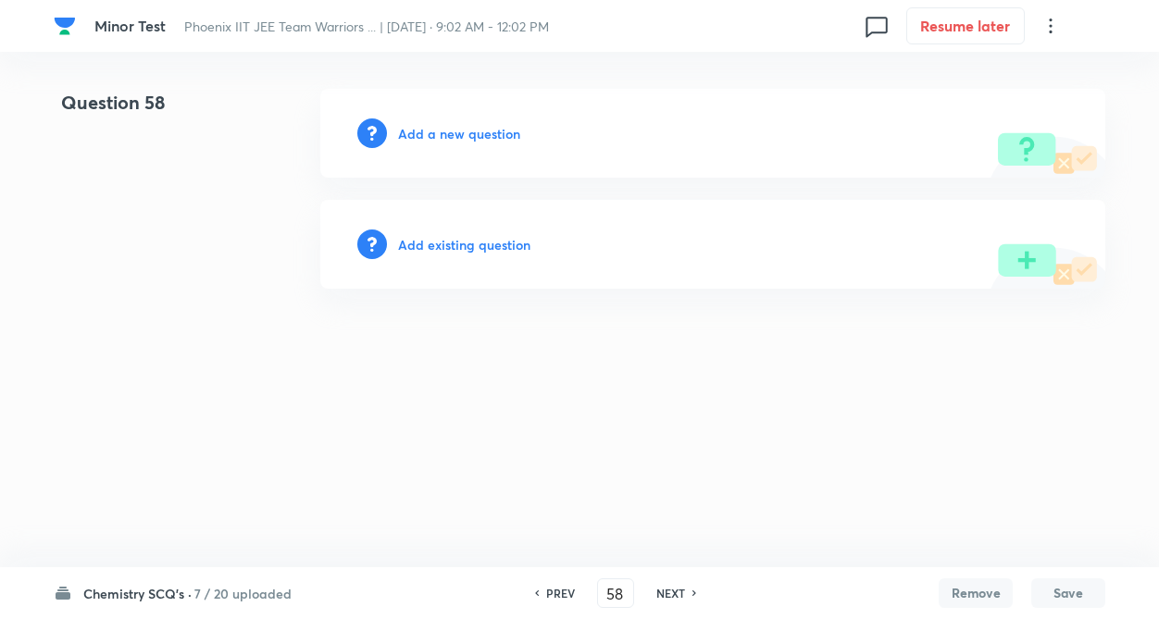
click at [444, 244] on h6 "Add existing question" at bounding box center [464, 244] width 132 height 19
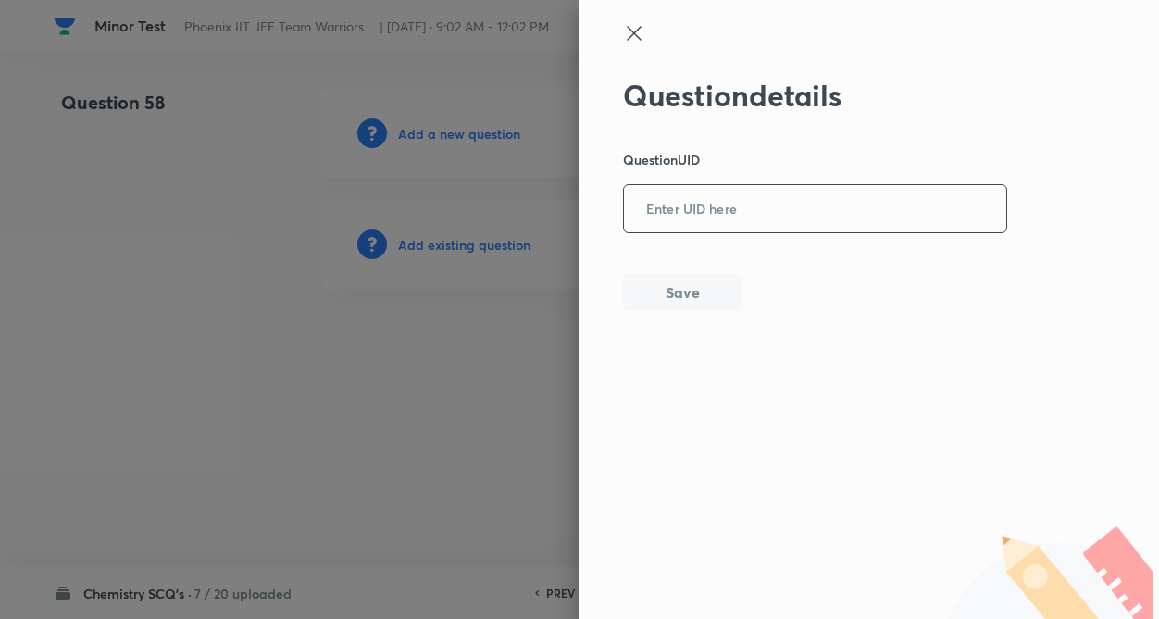
click at [681, 230] on input "text" at bounding box center [815, 209] width 382 height 45
type input "FR8MV"
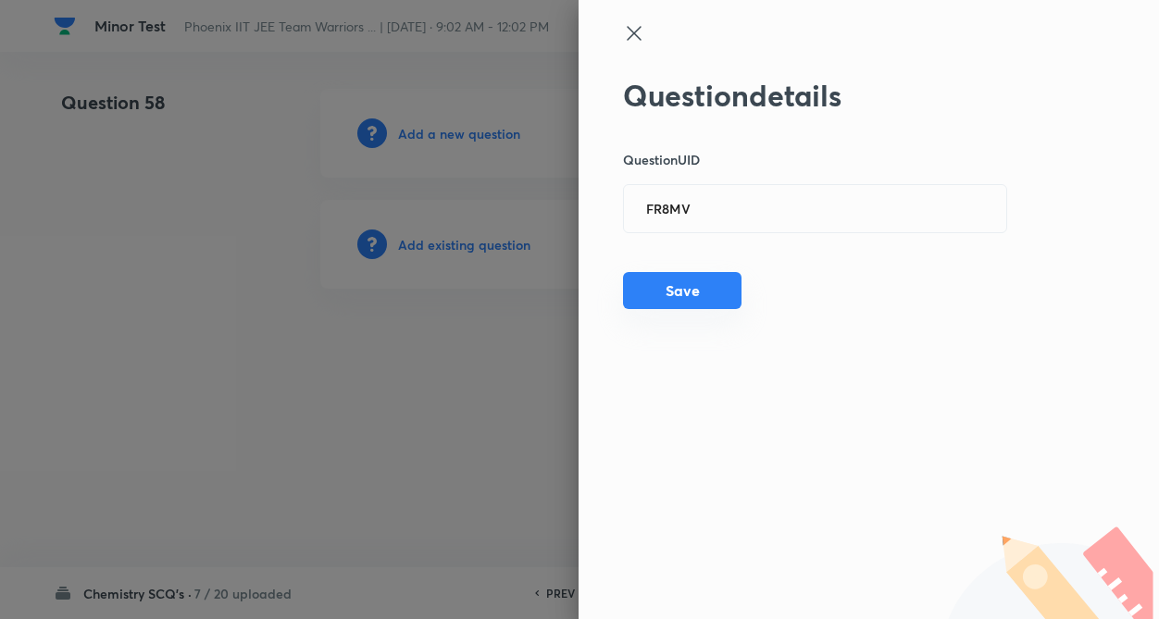
click at [690, 287] on button "Save" at bounding box center [682, 290] width 118 height 37
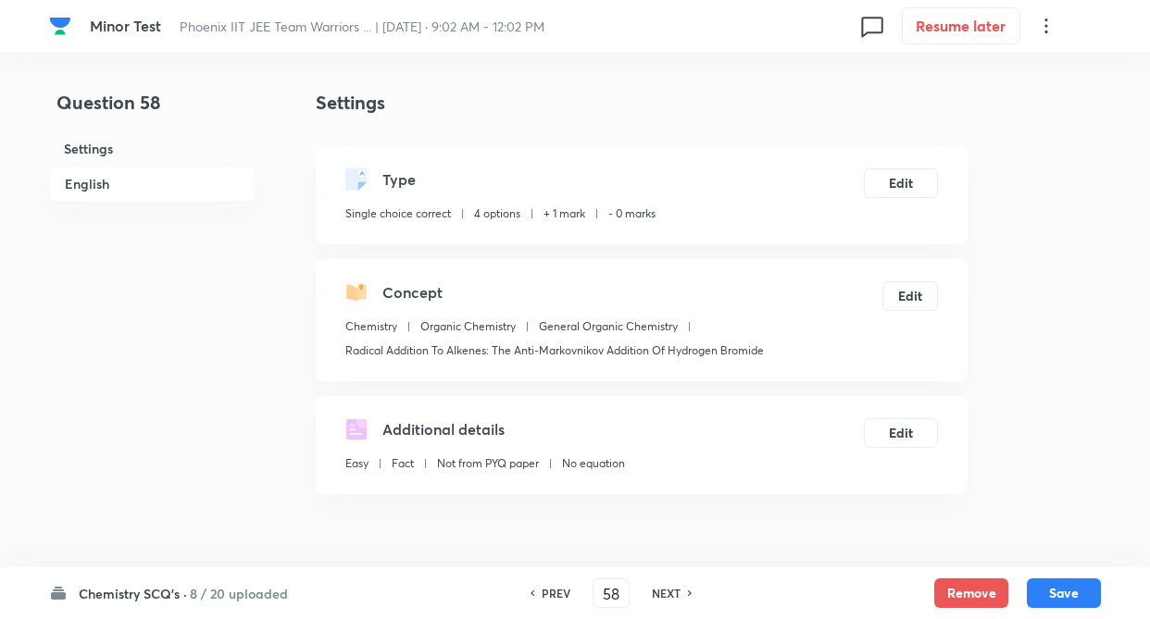
checkbox input "true"
click at [896, 186] on button "Edit" at bounding box center [901, 182] width 74 height 30
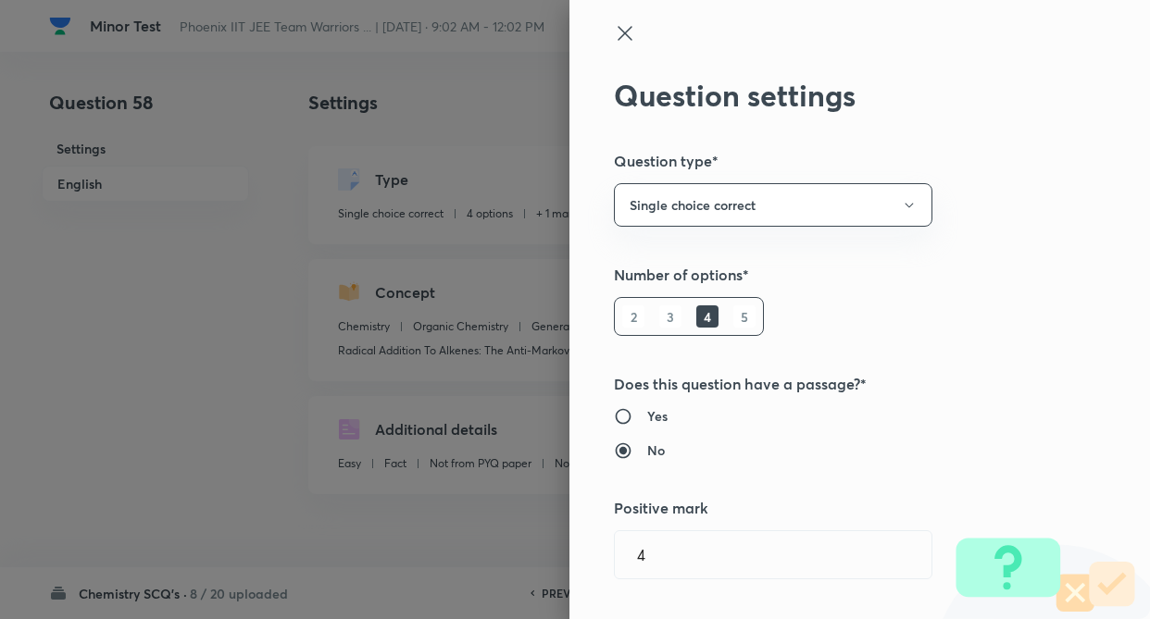
type input "Chemistry"
type input "Organic Chemistry"
type input "General Organic Chemistry"
type input "The Strength Of Brønsted–Lowry Acids And Bases: Ka And pka"
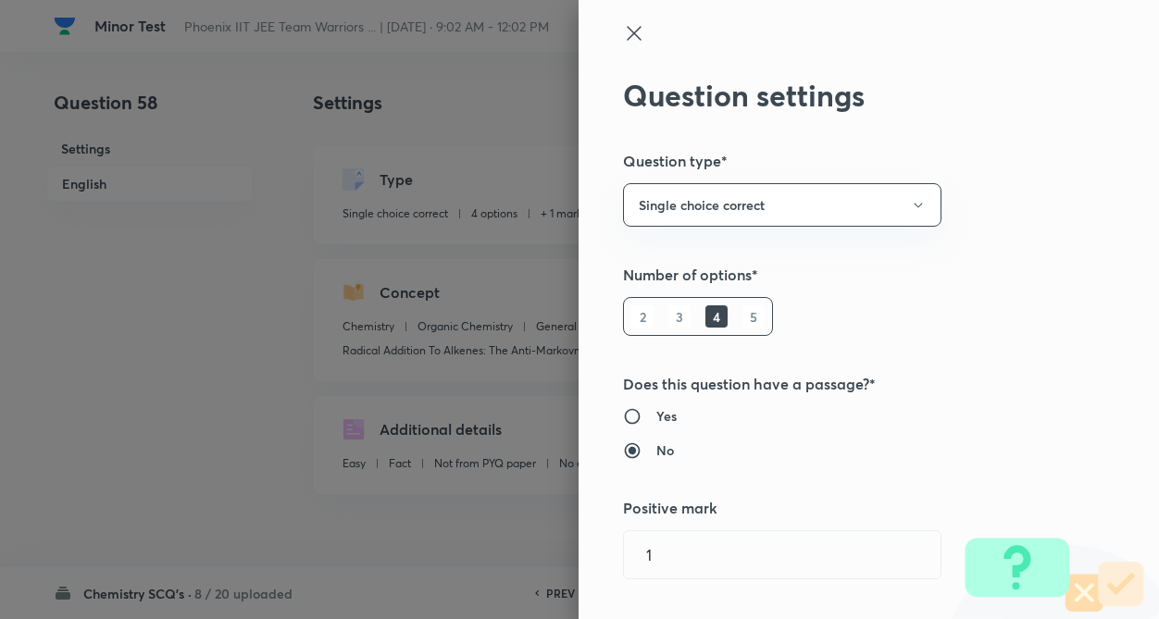
type input "1"
type input "0"
type input "Radical Addition To Alkenes: The Anti-Markovnikov Addition Of Hydrogen Bromide"
click at [1058, 260] on div "Question settings Question type* Single choice correct Number of options* 2 3 4…" at bounding box center [868, 309] width 580 height 619
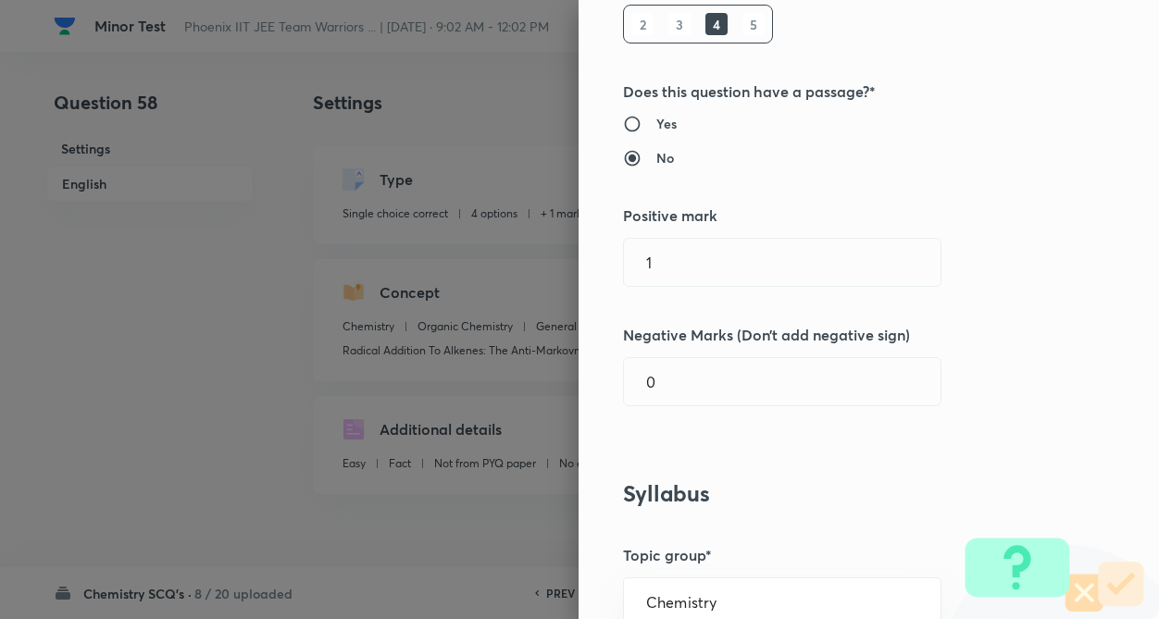
scroll to position [296, 0]
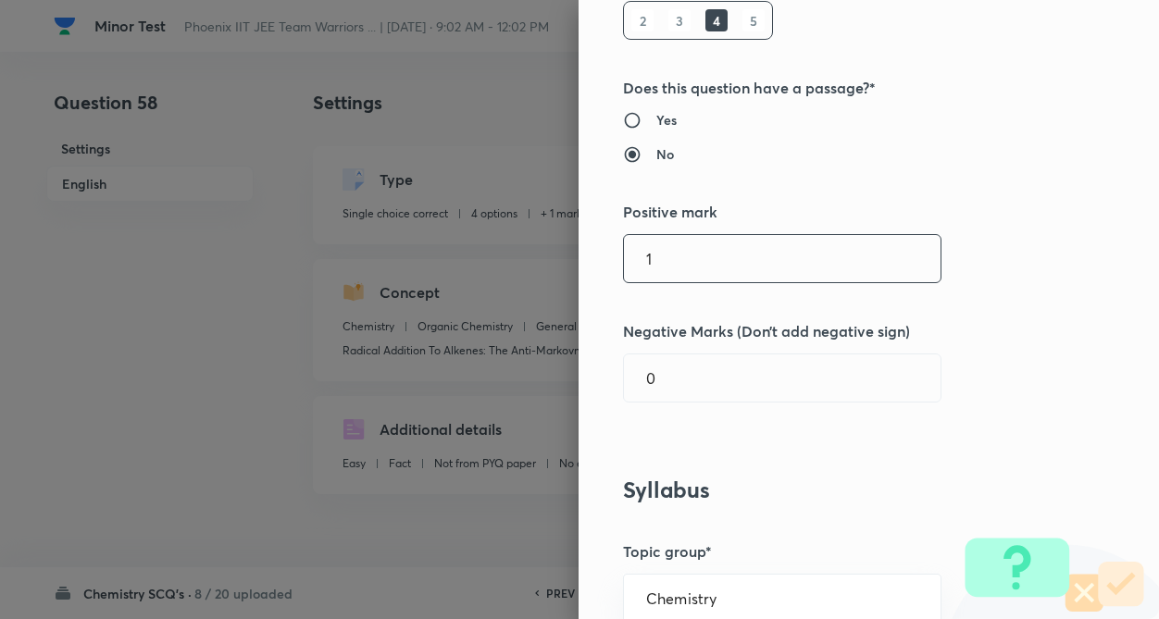
click at [721, 245] on input "1" at bounding box center [782, 258] width 317 height 47
type input "4"
click at [696, 379] on input "0" at bounding box center [782, 377] width 317 height 47
type input "1"
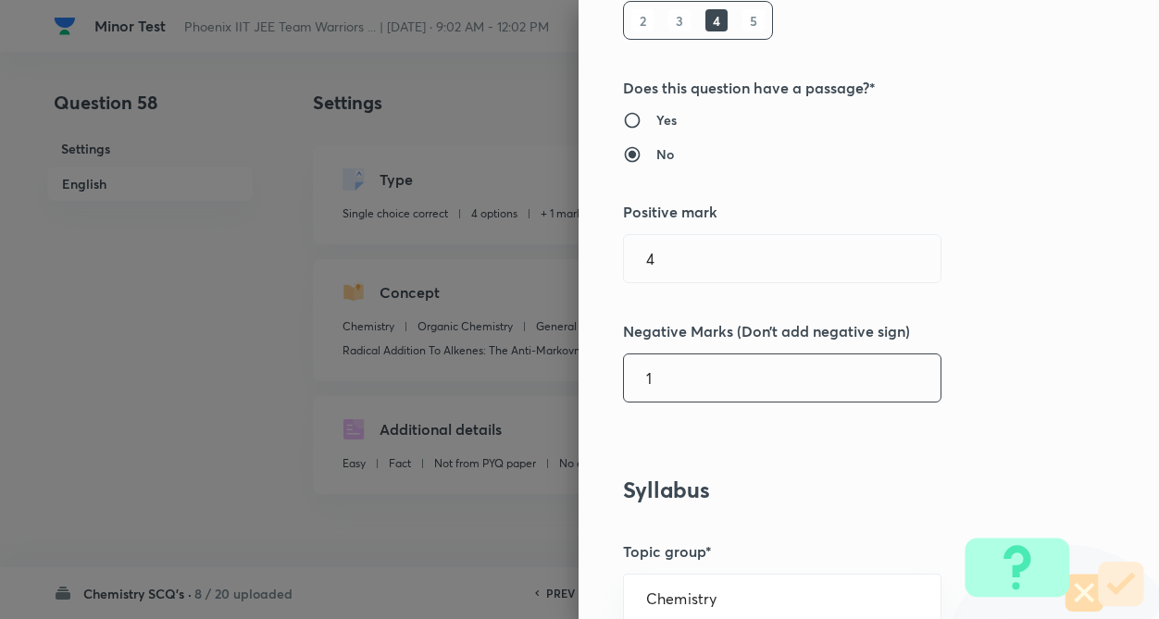
click at [1103, 423] on div "Question settings Question type* Single choice correct Number of options* 2 3 4…" at bounding box center [868, 309] width 580 height 619
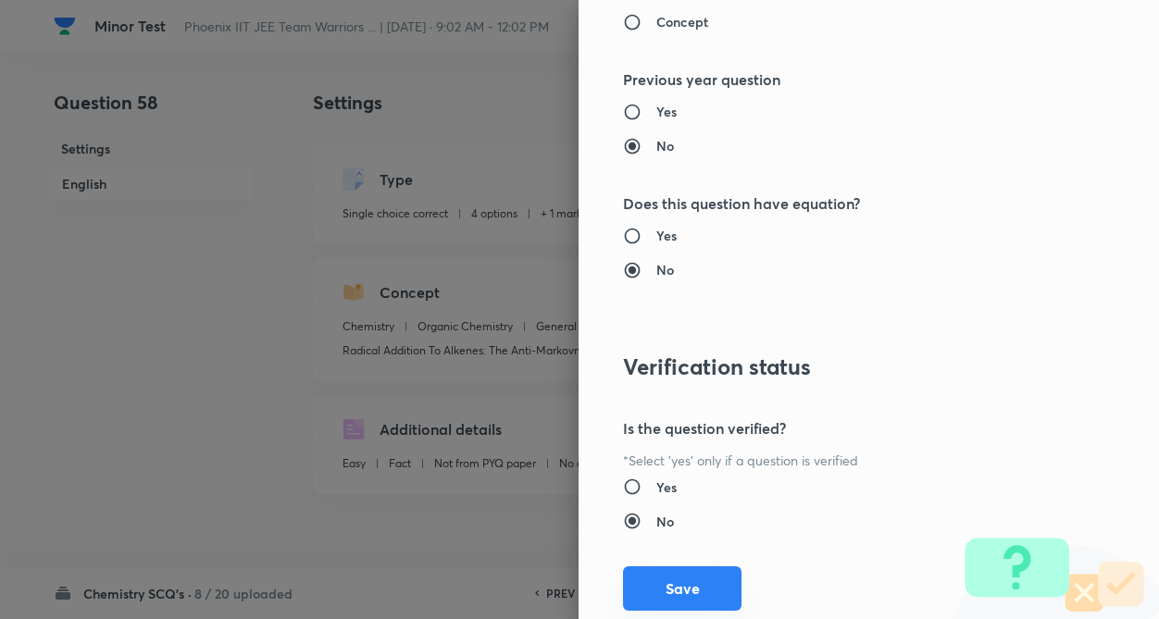
scroll to position [1904, 0]
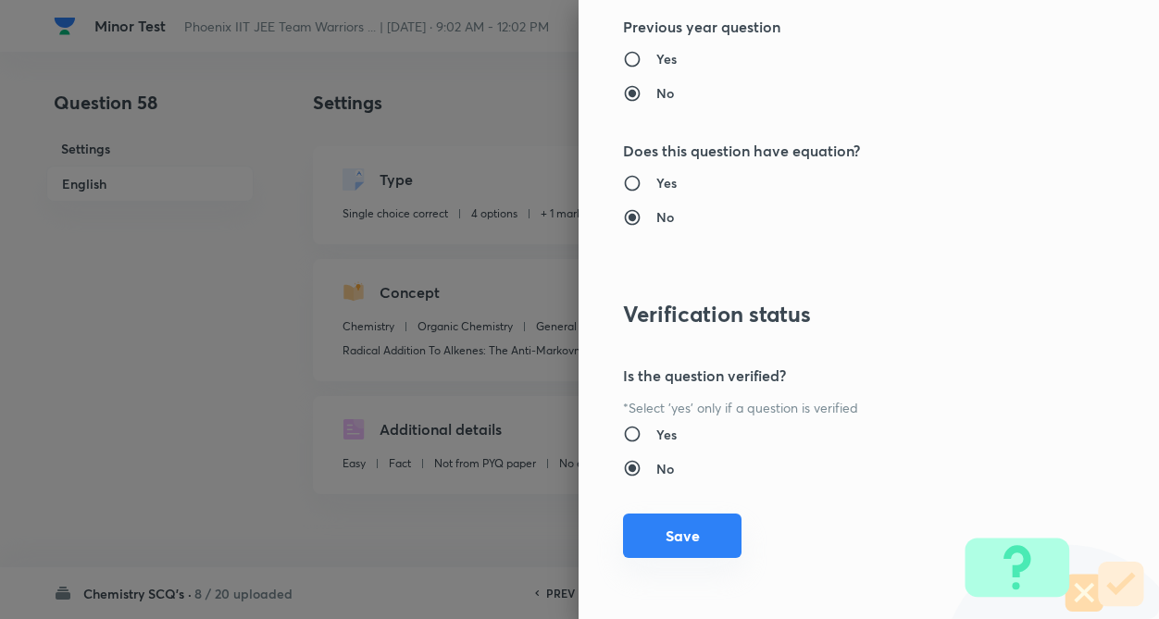
click at [655, 554] on button "Save" at bounding box center [682, 536] width 118 height 44
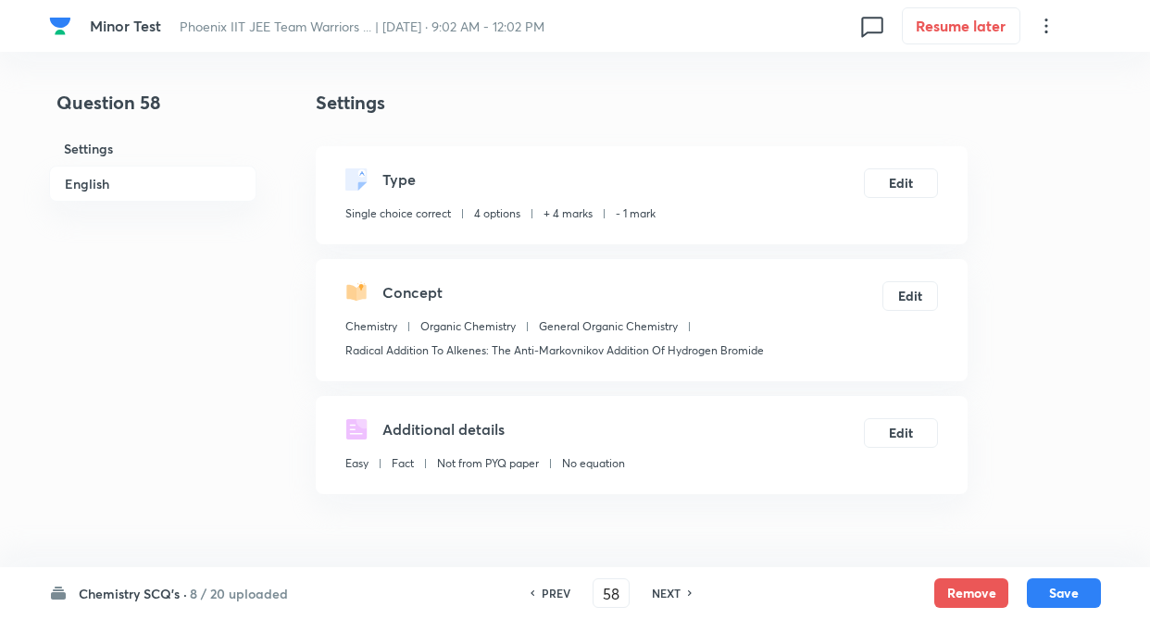
drag, startPoint x: 1076, startPoint y: 588, endPoint x: 445, endPoint y: 460, distance: 644.0
click at [1072, 585] on button "Save" at bounding box center [1063, 593] width 74 height 30
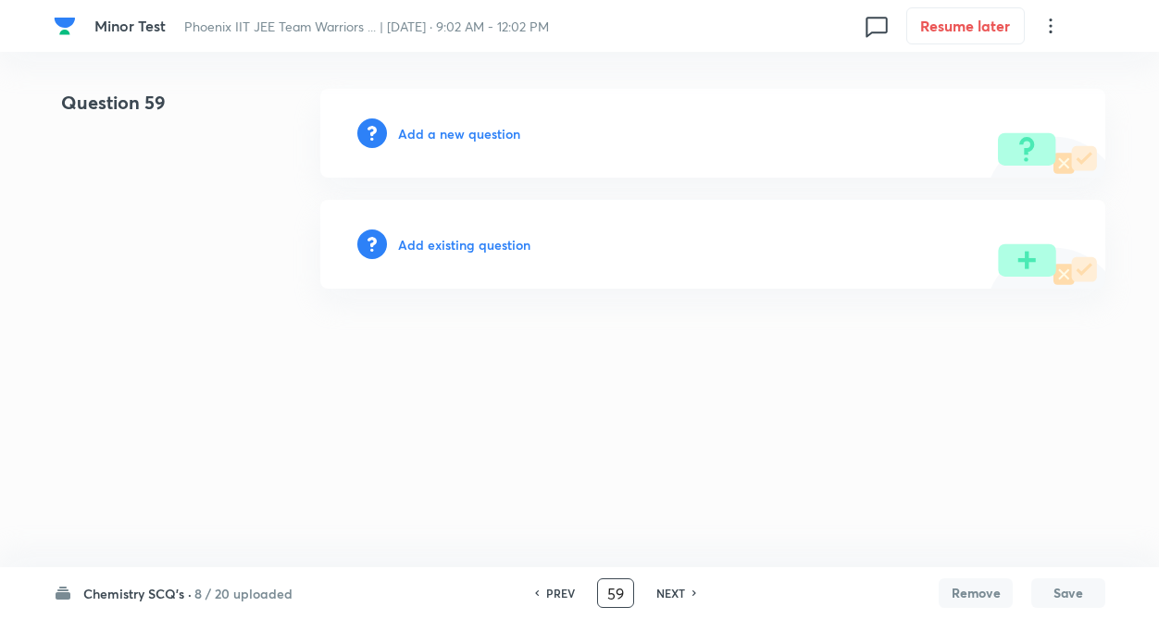
click at [625, 591] on input "59" at bounding box center [615, 594] width 35 height 32
type input "5"
type input "25"
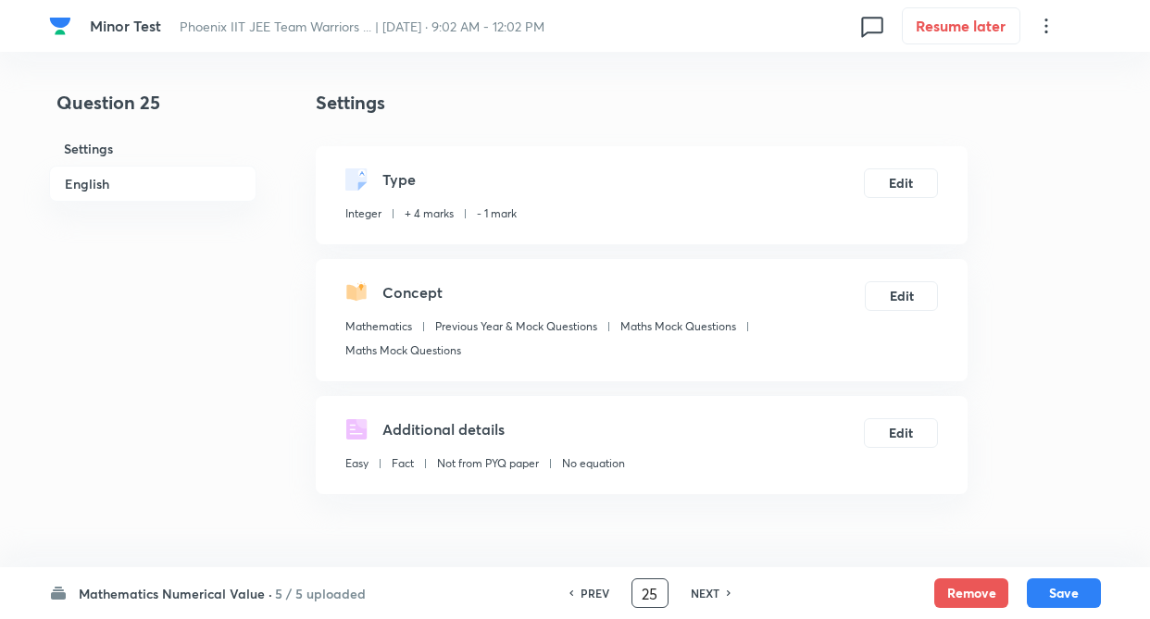
type input "2"
click at [646, 590] on input "25" at bounding box center [649, 594] width 35 height 32
type input "75"
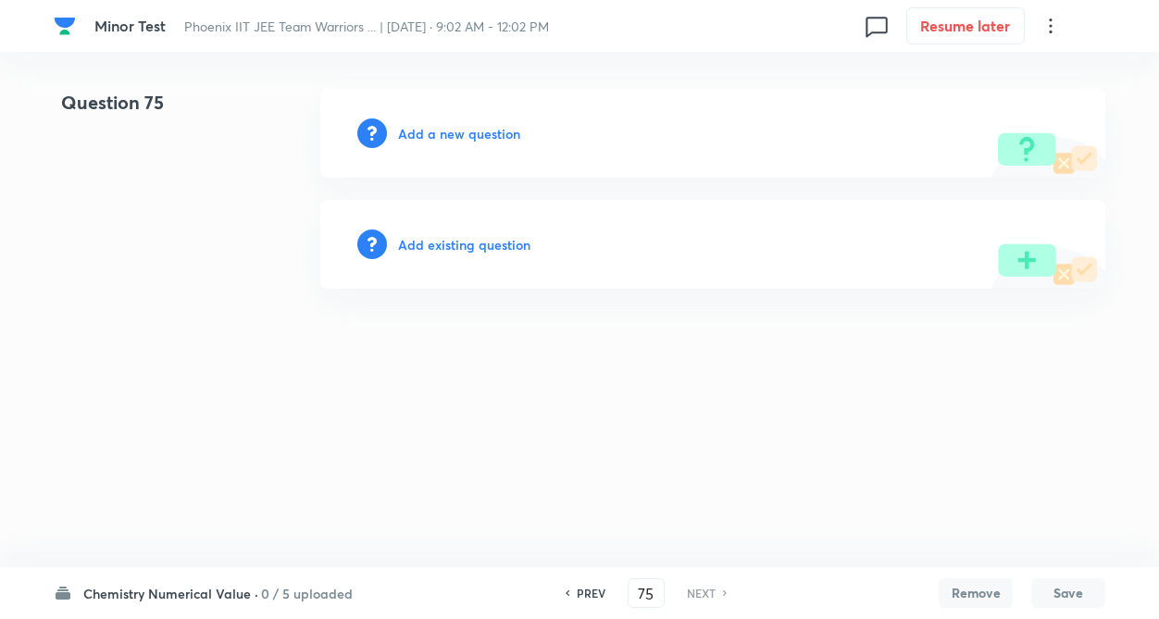
click at [269, 590] on h6 "0 / 5 uploaded" at bounding box center [307, 593] width 92 height 19
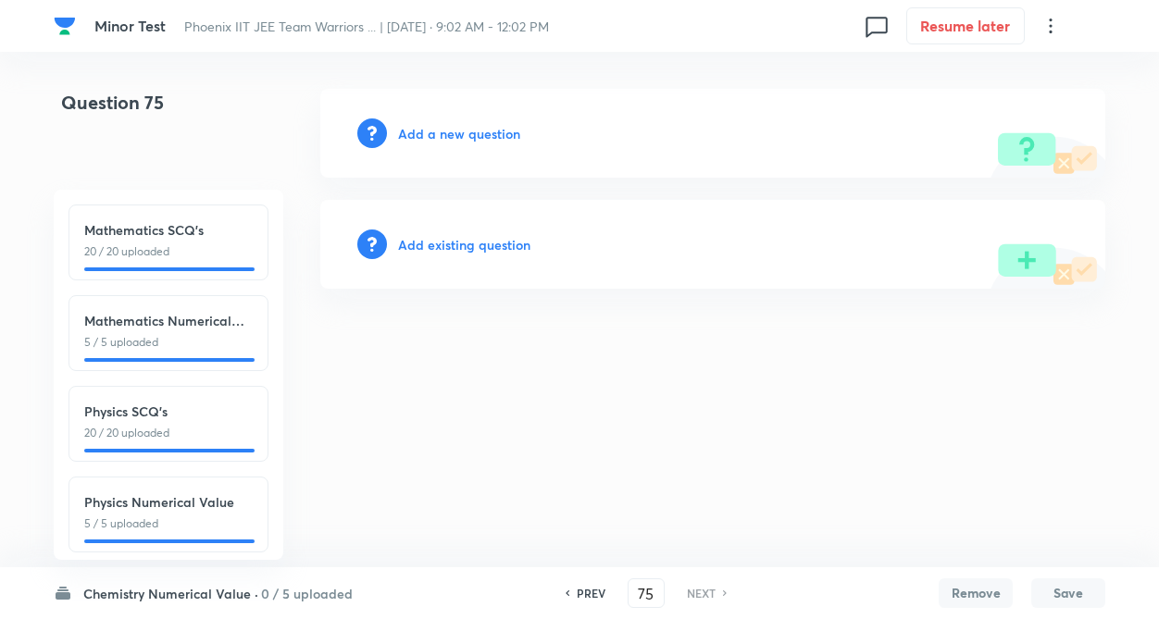
click at [186, 591] on h6 "Chemistry Numerical Value ·" at bounding box center [170, 593] width 175 height 19
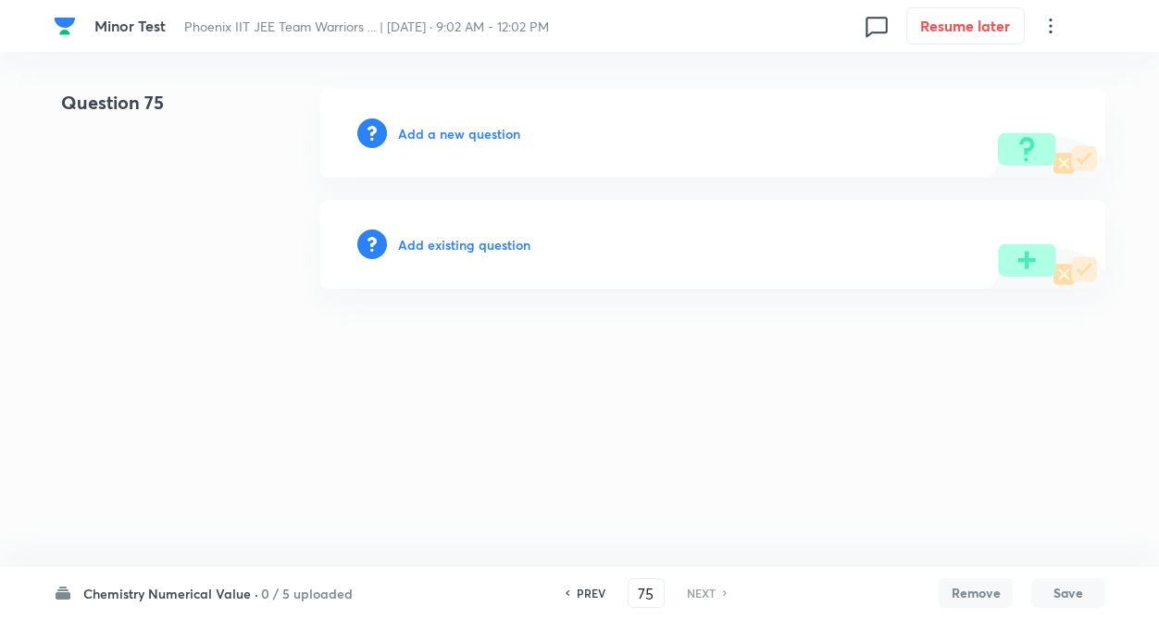
click at [509, 249] on h6 "Add existing question" at bounding box center [464, 244] width 132 height 19
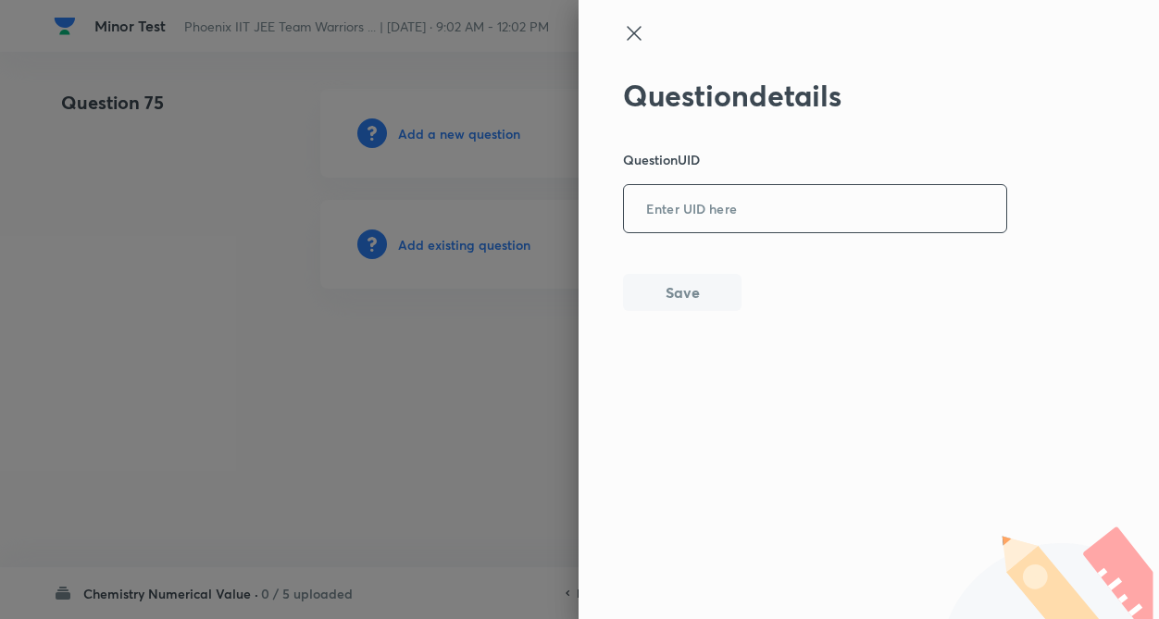
click at [662, 223] on input "text" at bounding box center [815, 209] width 382 height 45
type input "IJ7WO"
click at [653, 300] on button "Save" at bounding box center [682, 290] width 118 height 37
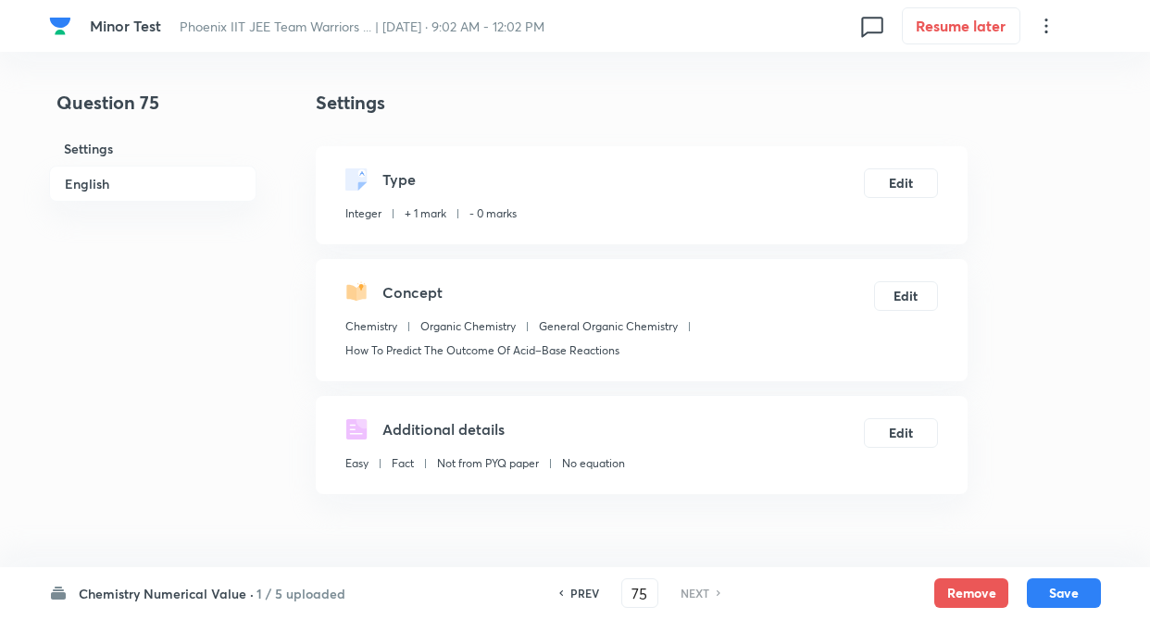
type input "6"
click at [922, 182] on button "Edit" at bounding box center [901, 182] width 74 height 30
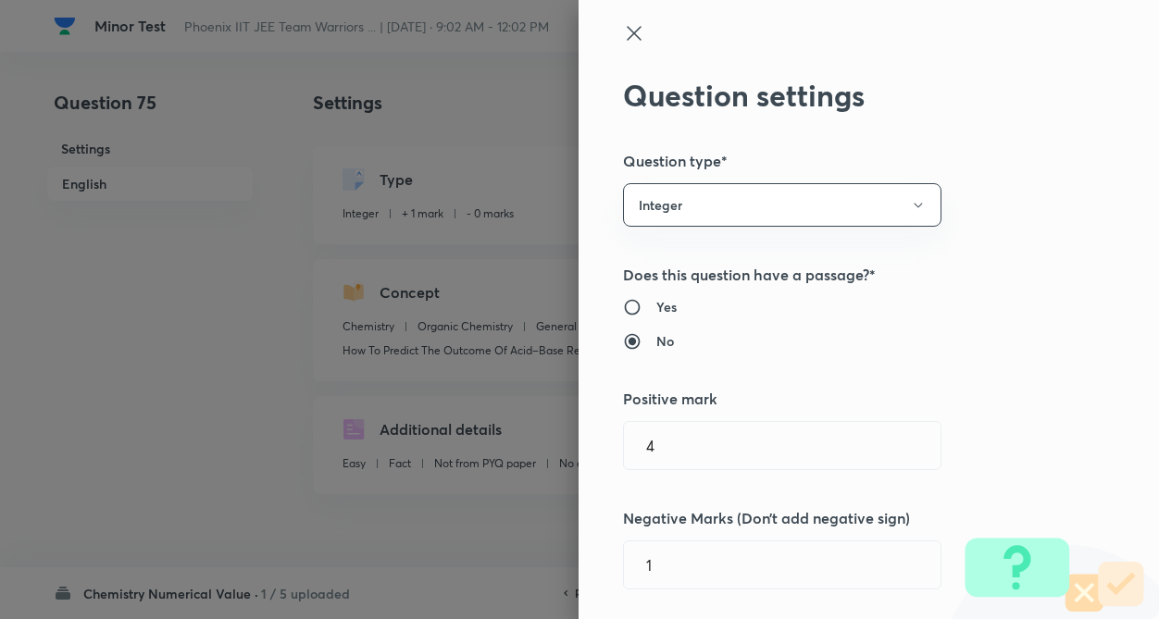
type input "1"
type input "0"
type input "How To Predict The Outcome Of Acid–Base Reactions"
click at [1037, 244] on div "Question settings Question type* Integer Does this question have a passage?* Ye…" at bounding box center [868, 309] width 580 height 619
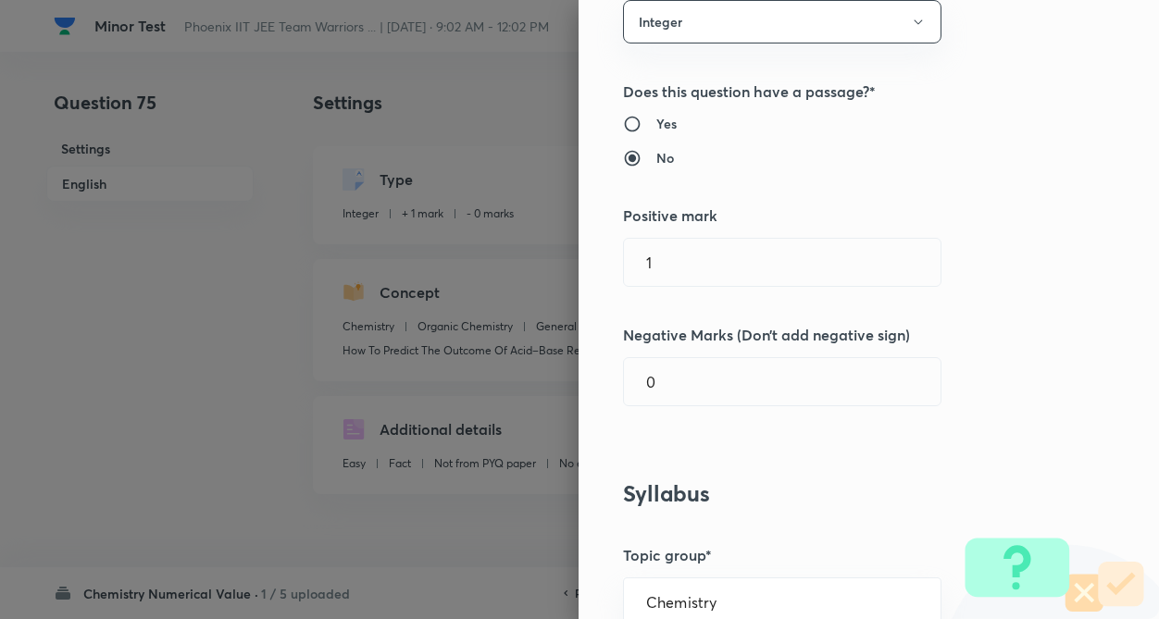
scroll to position [185, 0]
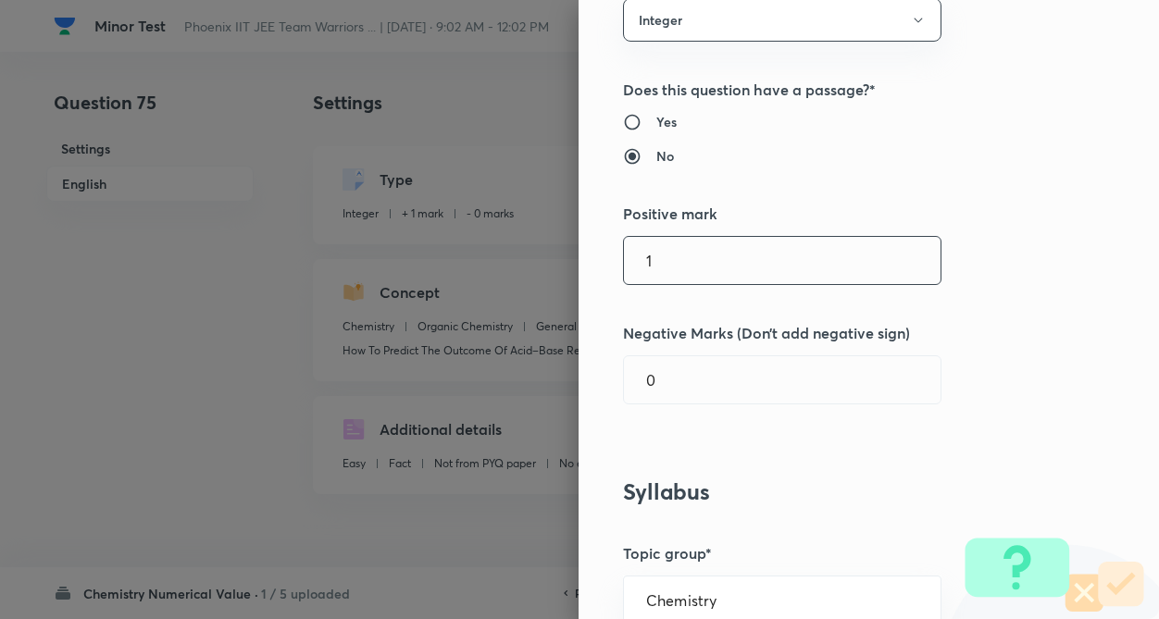
click at [776, 265] on input "1" at bounding box center [782, 260] width 317 height 47
type input "4"
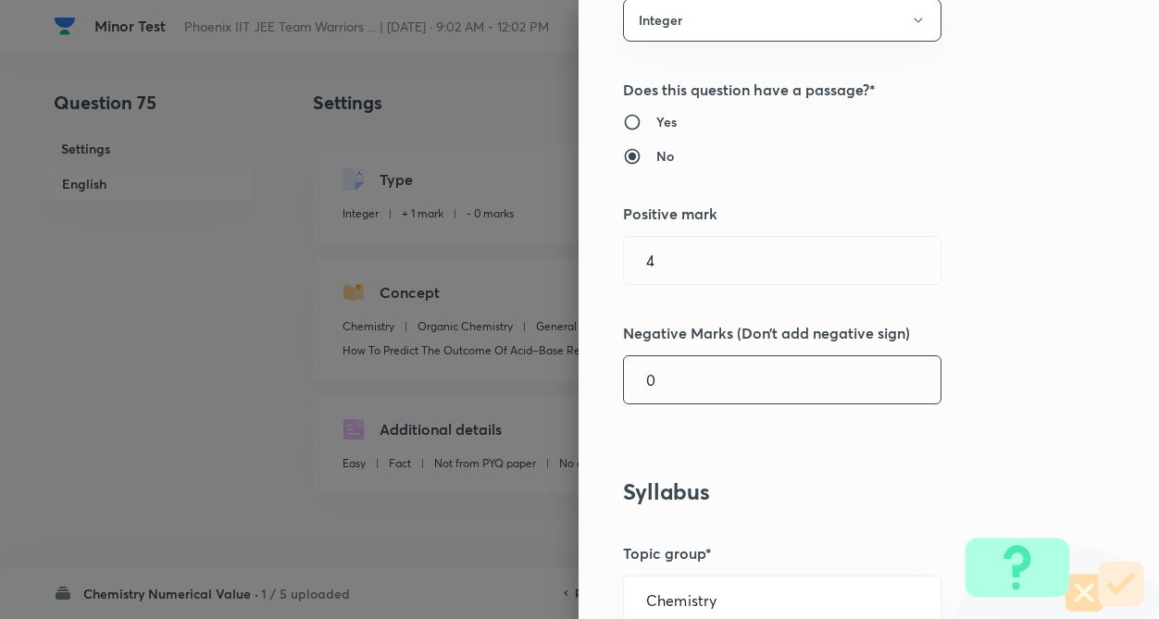
click at [729, 399] on input "0" at bounding box center [782, 379] width 317 height 47
type input "1"
click at [962, 318] on div "Question settings Question type* Integer Does this question have a passage?* Ye…" at bounding box center [868, 309] width 580 height 619
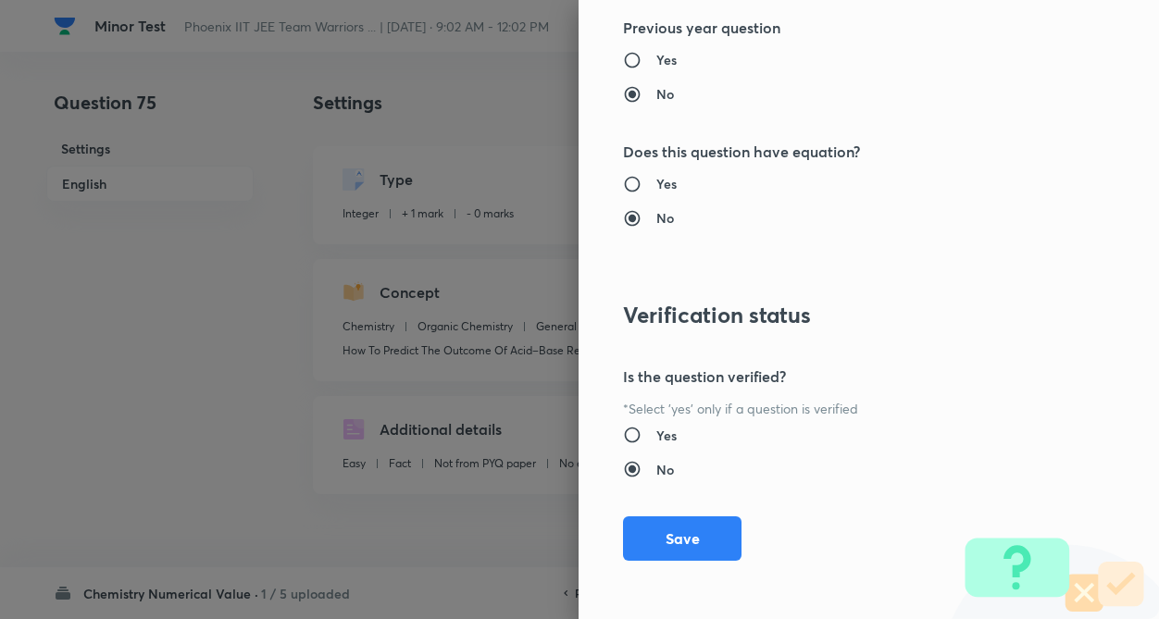
scroll to position [1795, 0]
click at [657, 528] on button "Save" at bounding box center [682, 536] width 118 height 44
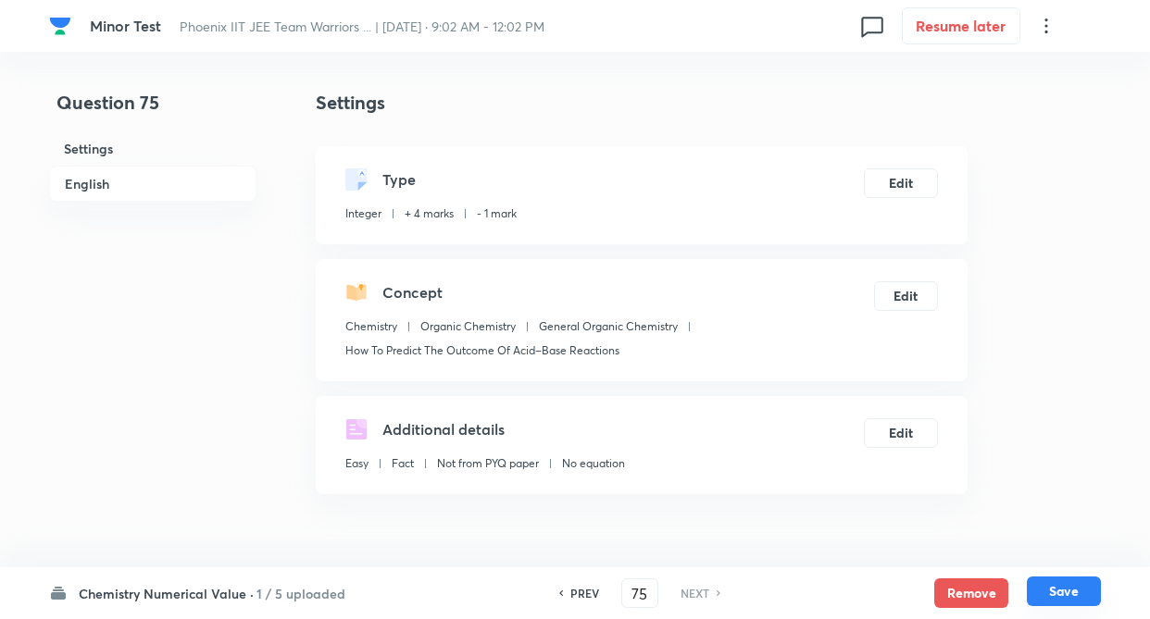
click at [1052, 595] on button "Save" at bounding box center [1063, 592] width 74 height 30
type input "6"
drag, startPoint x: 1066, startPoint y: 595, endPoint x: 687, endPoint y: 421, distance: 417.5
click at [1066, 584] on button "Save" at bounding box center [1063, 593] width 74 height 30
type input "6"
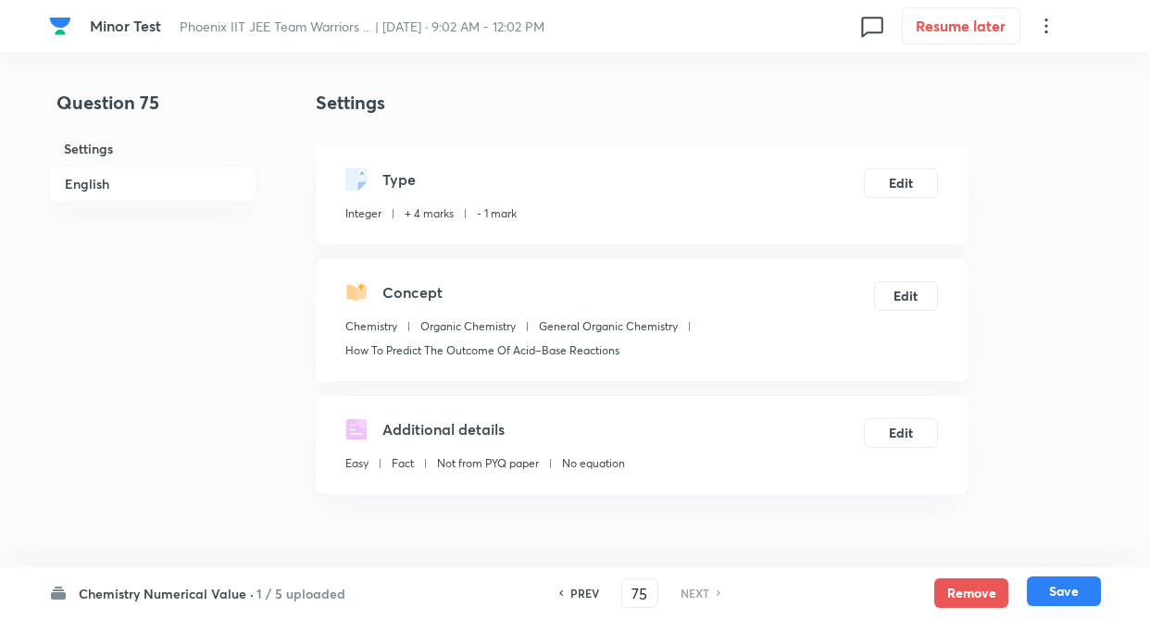
click at [1071, 591] on button "Save" at bounding box center [1063, 592] width 74 height 30
type input "6"
click at [574, 590] on h6 "PREV" at bounding box center [584, 593] width 29 height 17
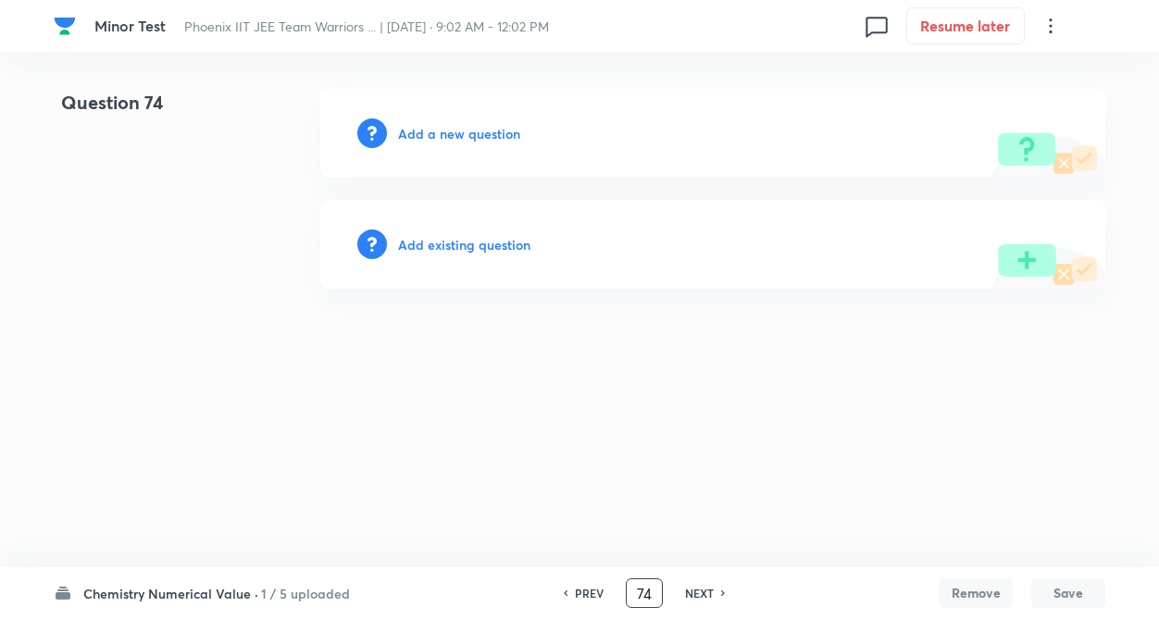
click at [649, 592] on input "74" at bounding box center [644, 594] width 35 height 32
type input "7"
type input "59"
click at [279, 378] on html "Minor Test Phoenix IIT JEE Team Warriors ... | Sep 14, 2025 · 9:02 AM - 12:02 P…" at bounding box center [579, 189] width 1159 height 378
click at [461, 237] on h6 "Add existing question" at bounding box center [464, 244] width 132 height 19
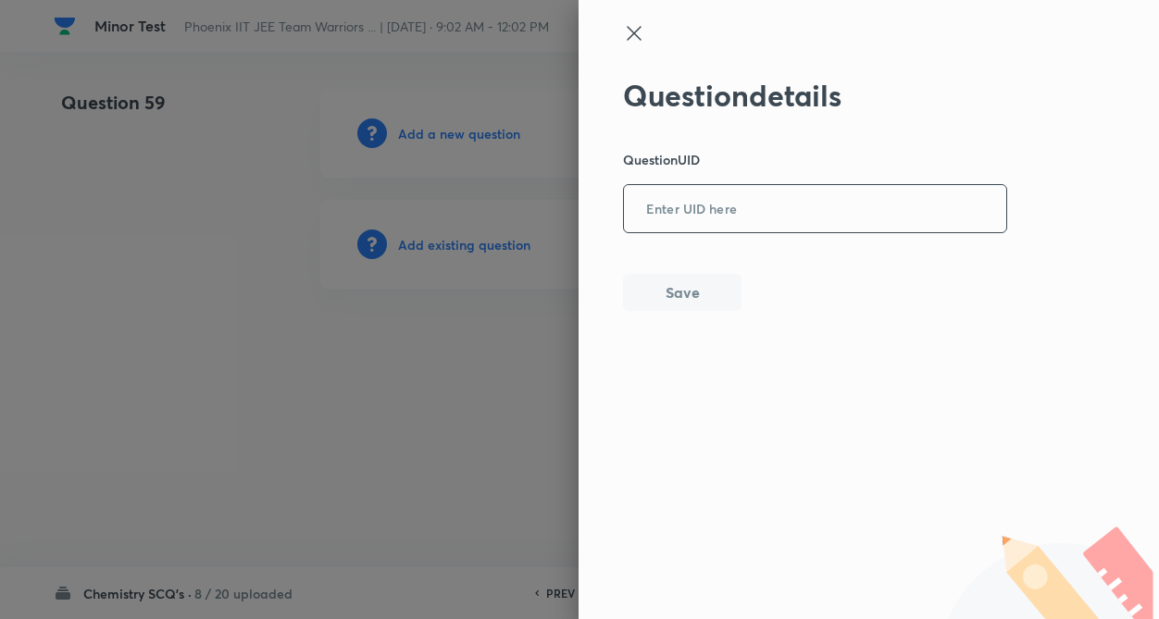
click at [831, 224] on input "text" at bounding box center [815, 209] width 382 height 45
type input "g"
type input "G"
type input "GMHZ2"
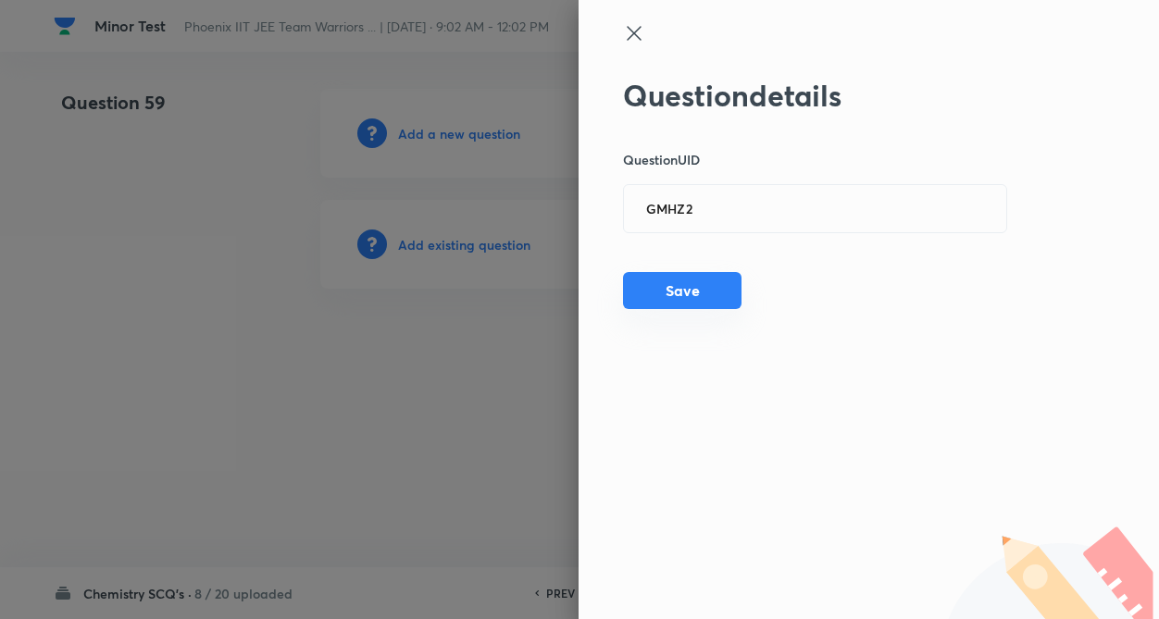
click at [680, 279] on button "Save" at bounding box center [682, 290] width 118 height 37
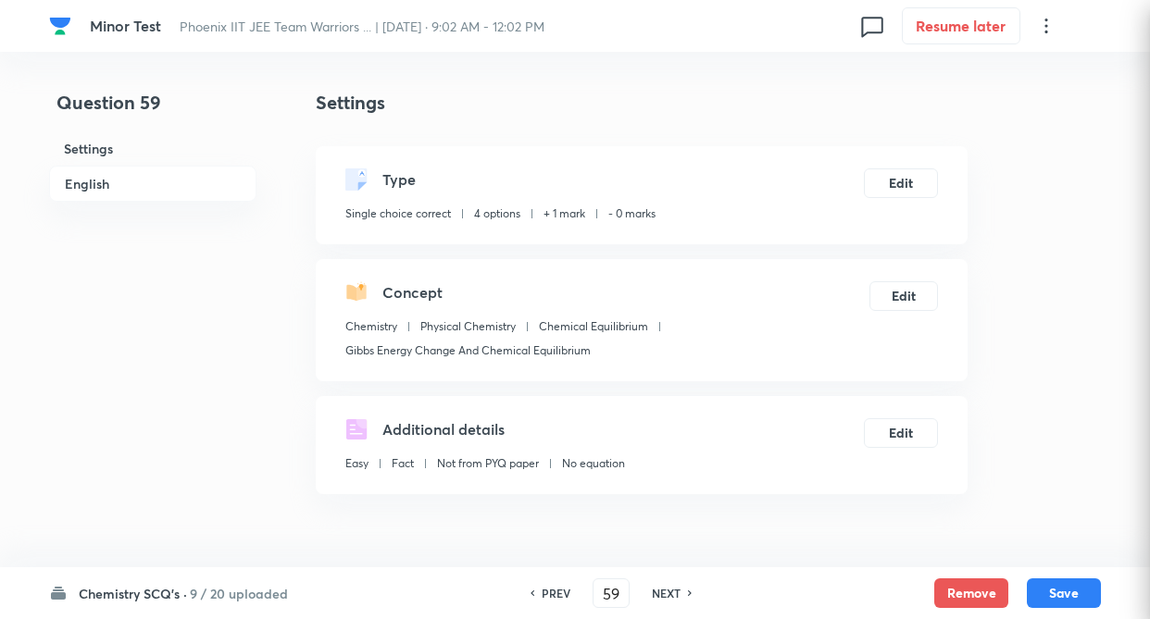
checkbox input "true"
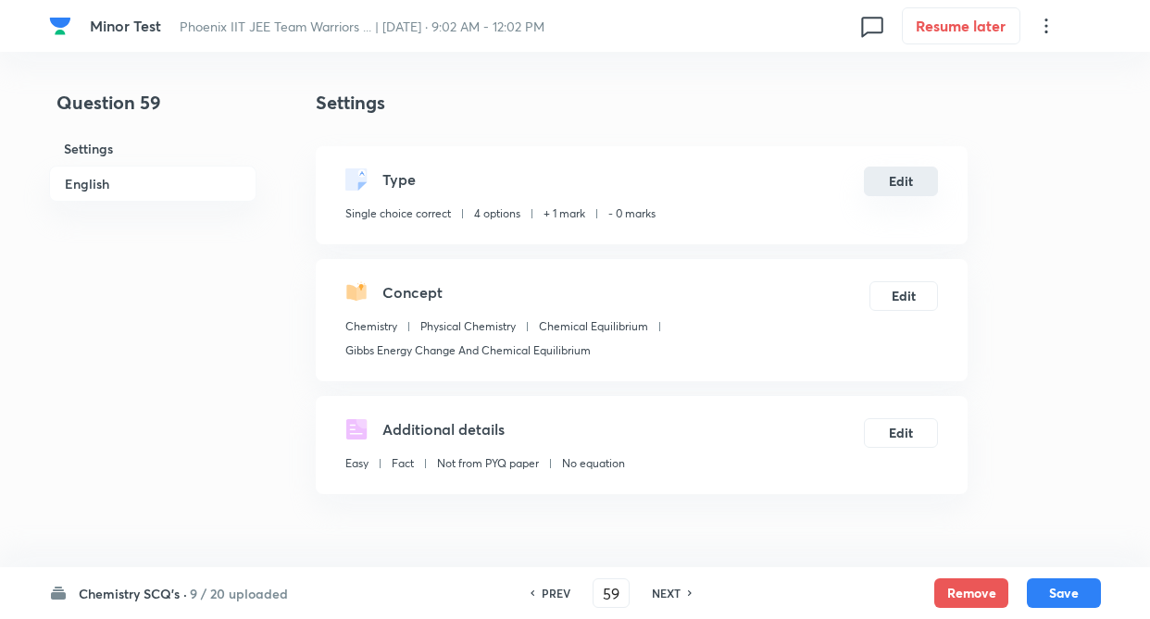
click at [888, 182] on button "Edit" at bounding box center [901, 182] width 74 height 30
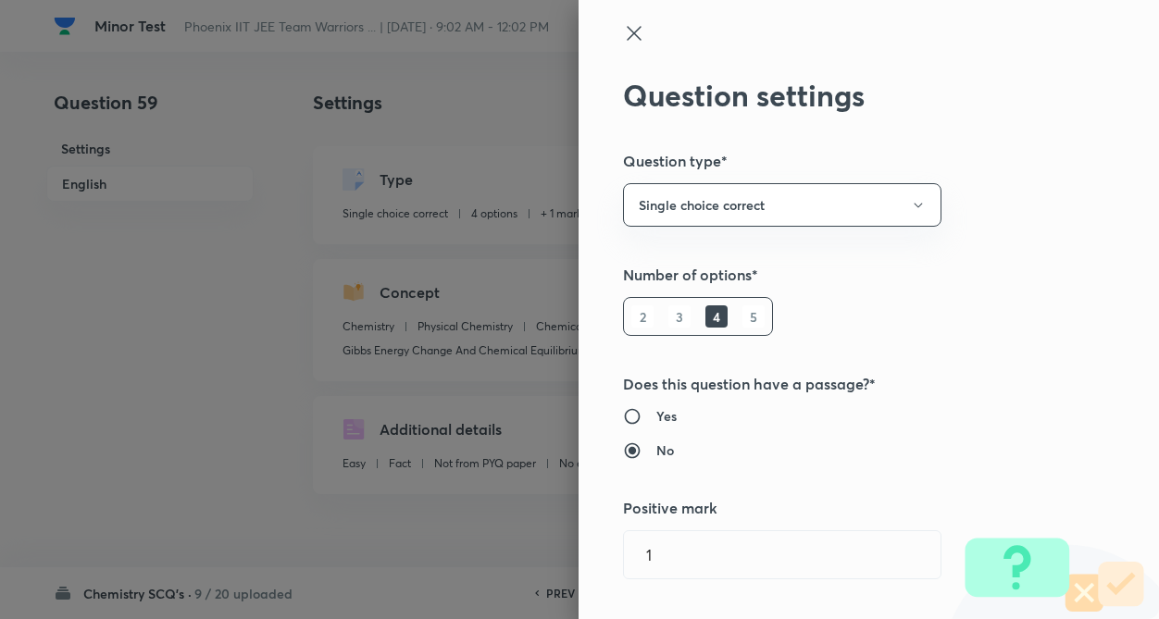
type input "1"
type input "0"
type input "Physical Chemistry"
type input "Chemical Equilibrium"
type input "Gibbs Energy Change And Chemical Equilibrium"
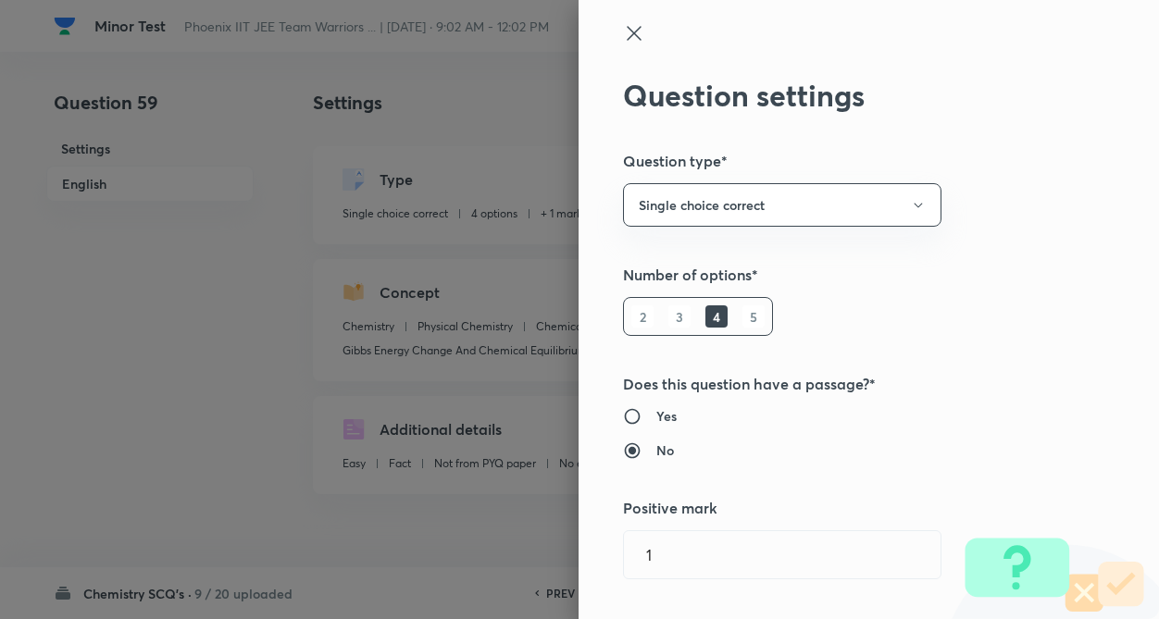
click at [1016, 279] on h5 "Number of options*" at bounding box center [837, 275] width 429 height 22
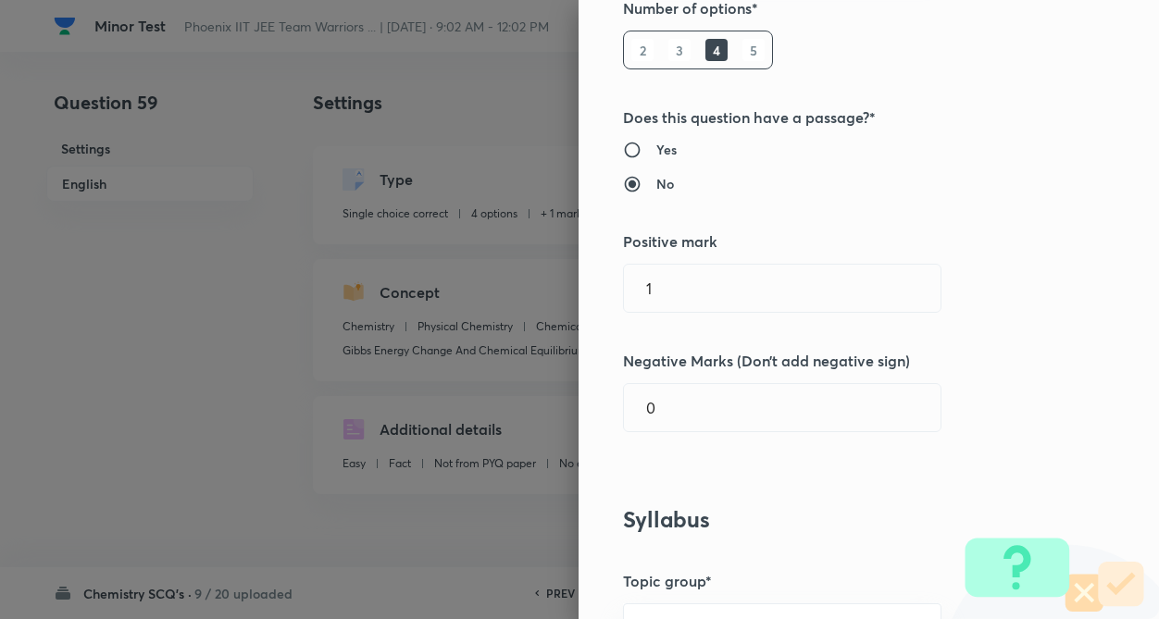
scroll to position [296, 0]
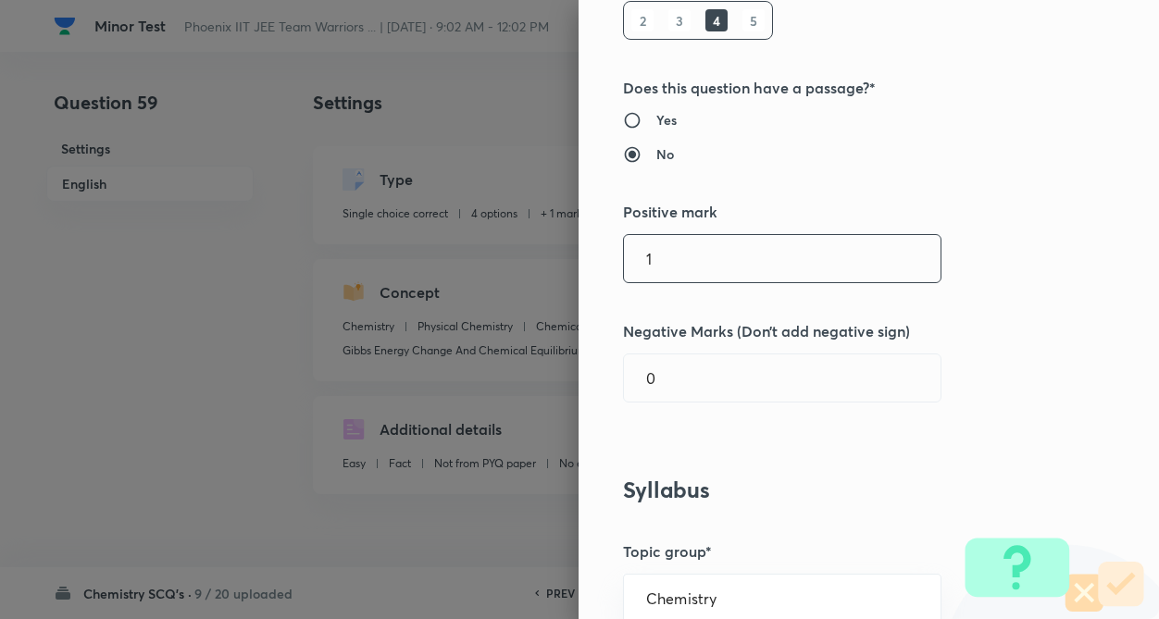
click at [763, 270] on input "1" at bounding box center [782, 258] width 317 height 47
type input "4"
click at [723, 374] on input "0" at bounding box center [782, 377] width 317 height 47
type input "1"
click at [959, 298] on div "Question settings Question type* Single choice correct Number of options* 2 3 4…" at bounding box center [868, 309] width 580 height 619
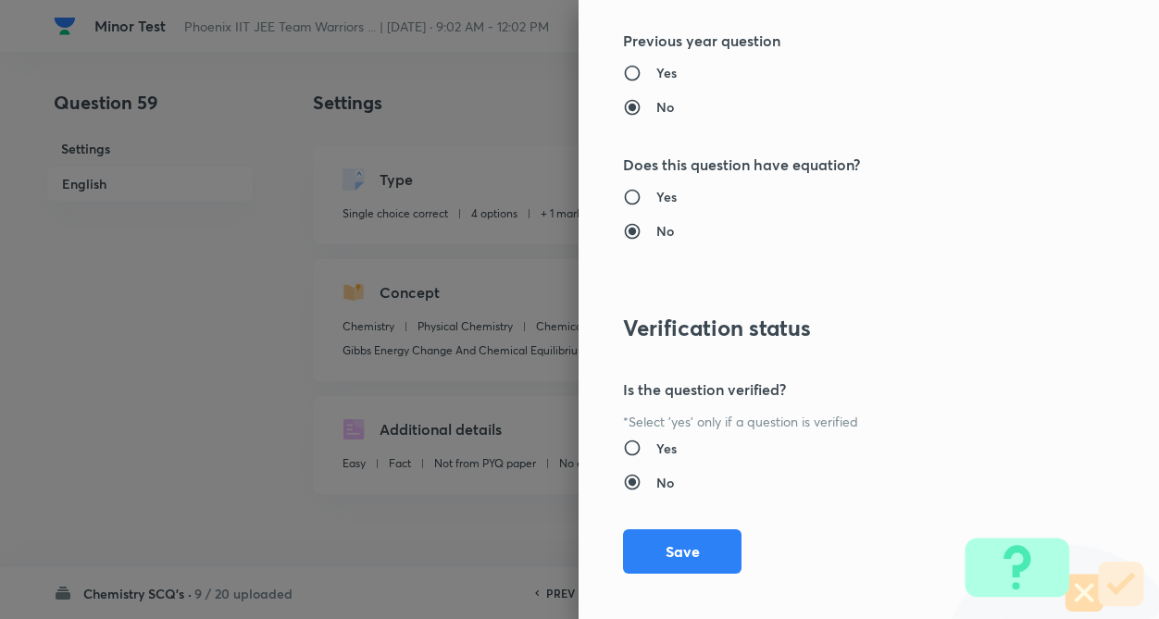
scroll to position [1904, 0]
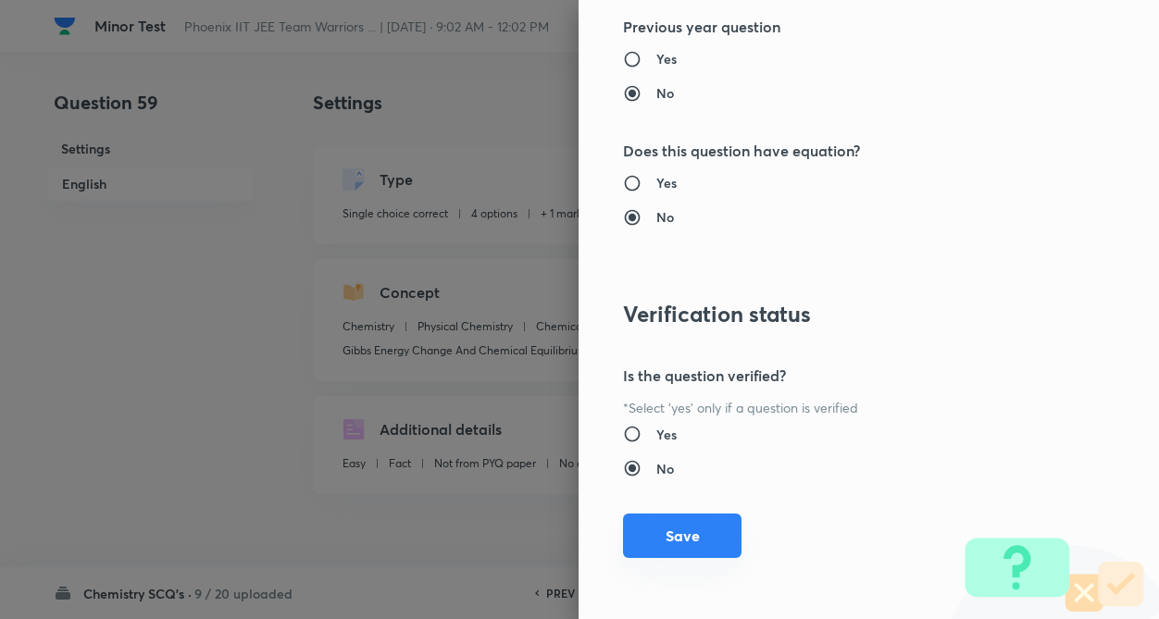
click at [684, 517] on button "Save" at bounding box center [682, 536] width 118 height 44
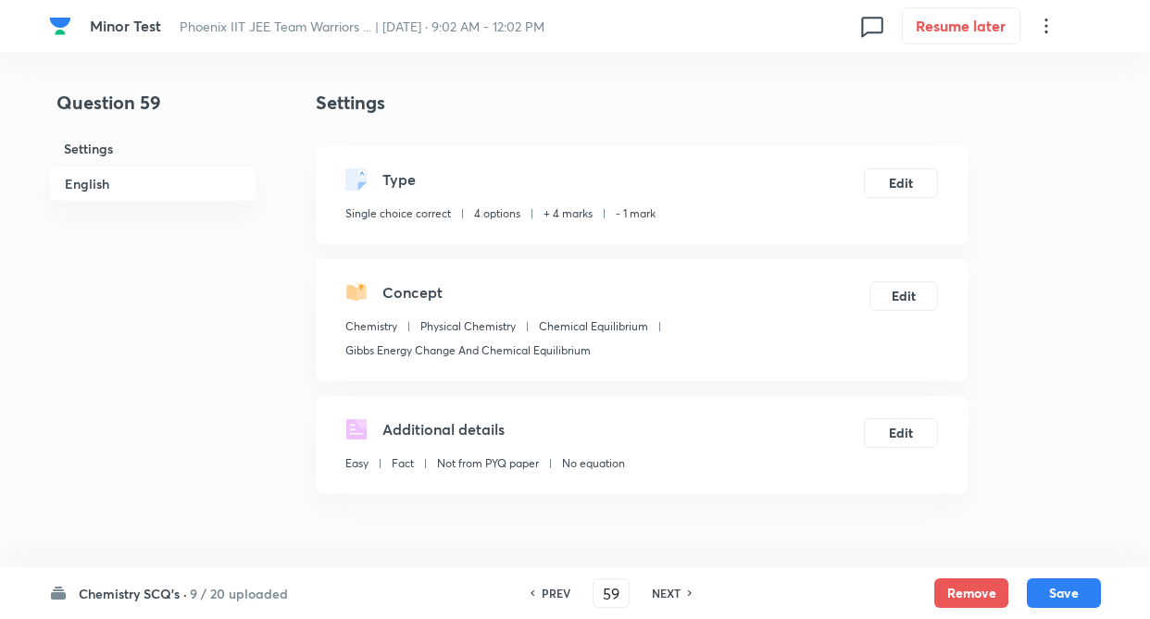
drag, startPoint x: 1071, startPoint y: 590, endPoint x: 814, endPoint y: 416, distance: 310.6
click at [1056, 571] on div "Chemistry SCQ's · 9 / 20 uploaded PREV 59 ​ NEXT Remove Save" at bounding box center [574, 593] width 1051 height 52
click at [1050, 590] on button "Save" at bounding box center [1063, 592] width 74 height 30
type input "60"
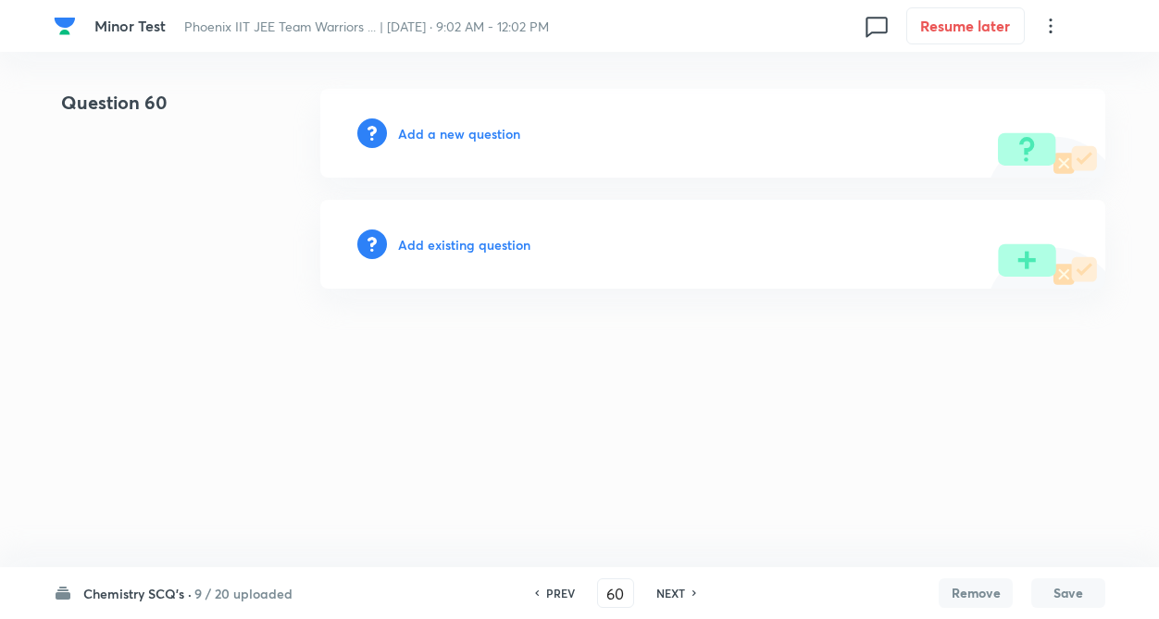
click at [469, 250] on h6 "Add existing question" at bounding box center [464, 244] width 132 height 19
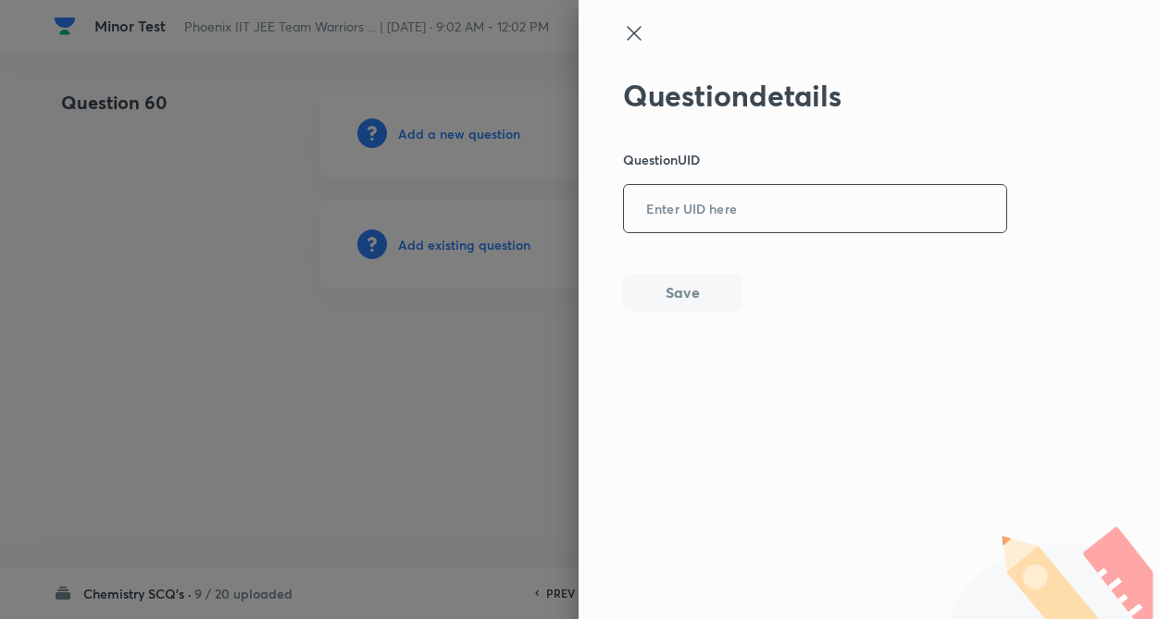
click at [710, 218] on input "text" at bounding box center [815, 209] width 382 height 45
type input "5R4IH"
click at [681, 288] on button "Save" at bounding box center [682, 290] width 118 height 37
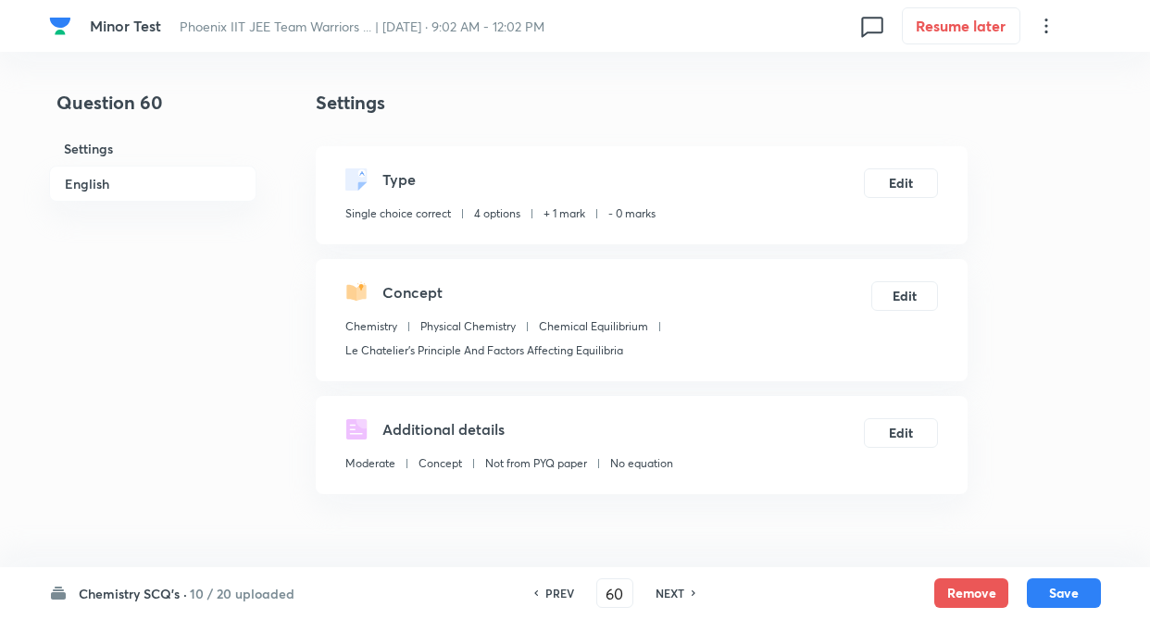
checkbox input "true"
click at [903, 182] on button "Edit" at bounding box center [901, 182] width 74 height 30
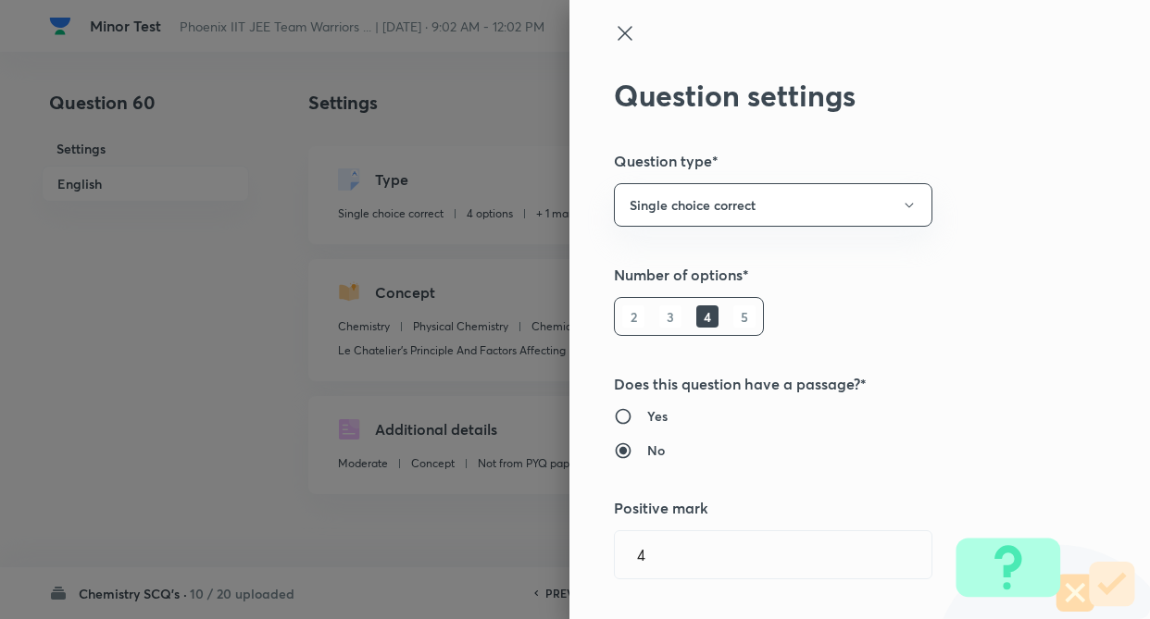
radio input "false"
radio input "true"
radio input "false"
radio input "true"
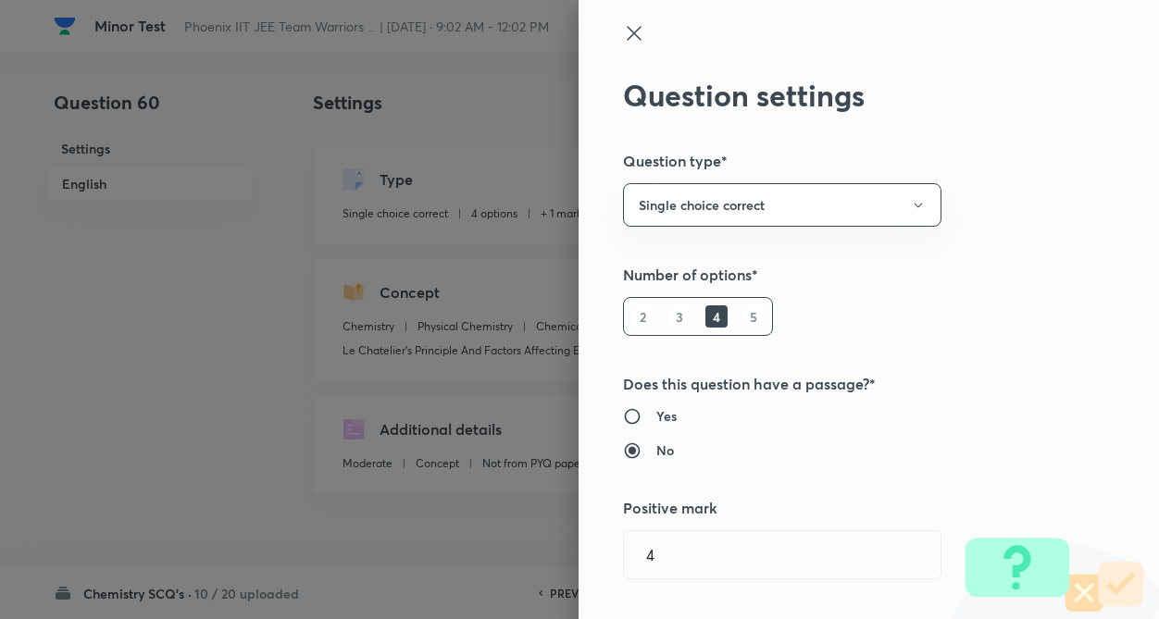
type input "1"
type input "0"
type input "Le Chatelier’s Principle And Factors Affecting Equilibria"
click at [1030, 296] on div "Question settings Question type* Single choice correct Number of options* 2 3 4…" at bounding box center [868, 309] width 580 height 619
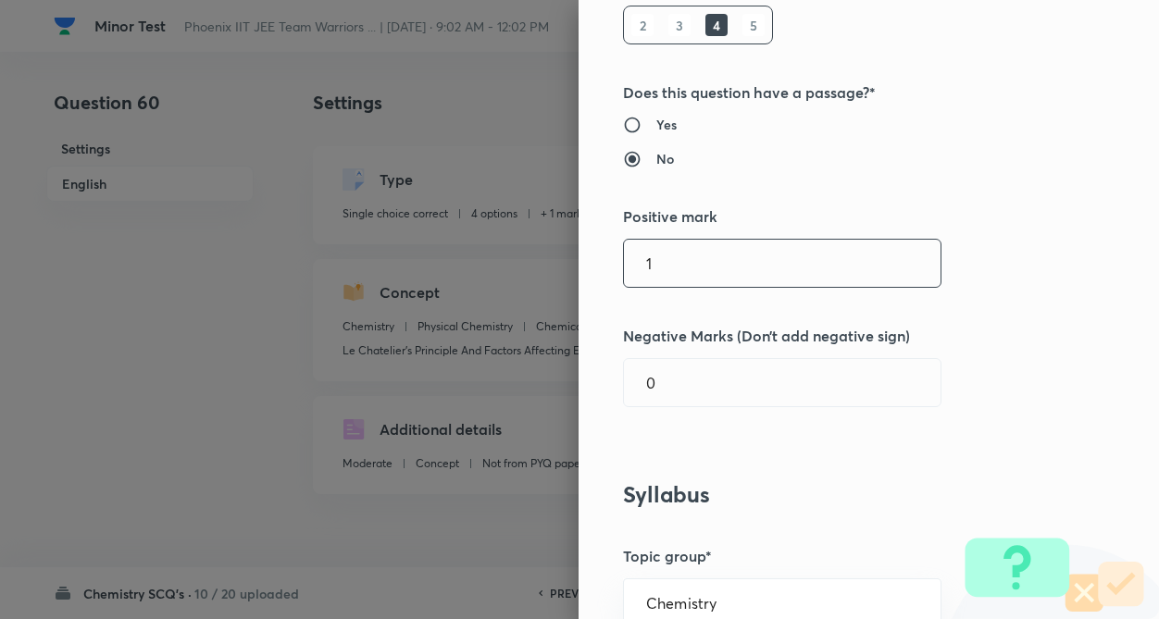
scroll to position [296, 0]
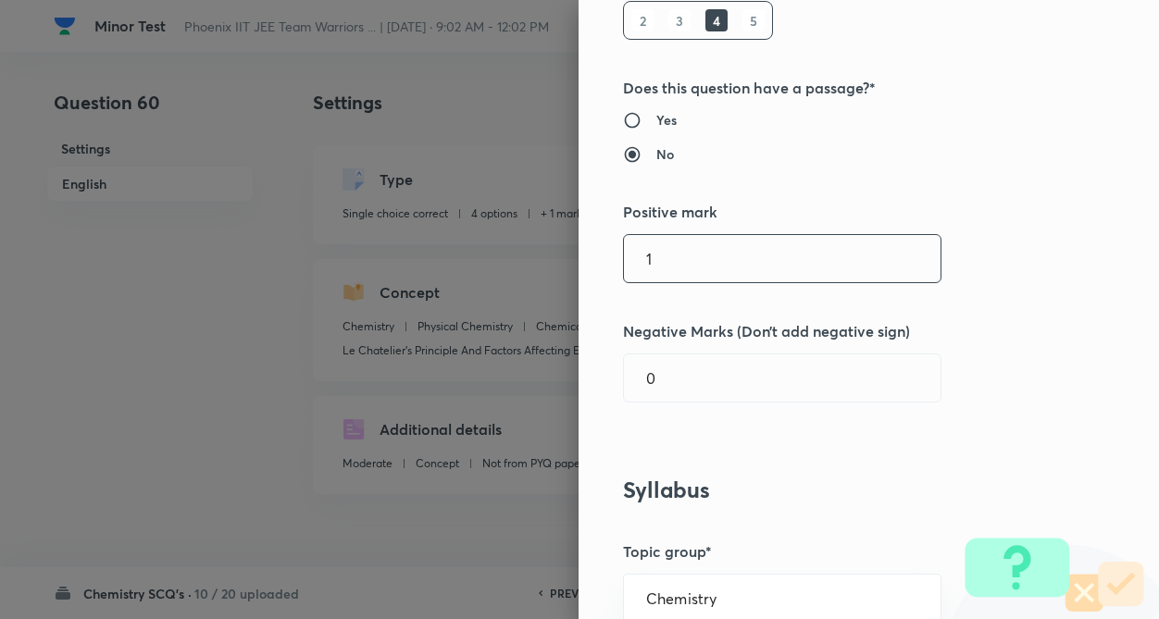
click at [710, 268] on input "1" at bounding box center [782, 258] width 317 height 47
type input "4"
click at [695, 376] on input "0" at bounding box center [782, 377] width 317 height 47
type input "1"
click at [824, 476] on div "Question settings Question type* Single choice correct Number of options* 2 3 4…" at bounding box center [868, 309] width 580 height 619
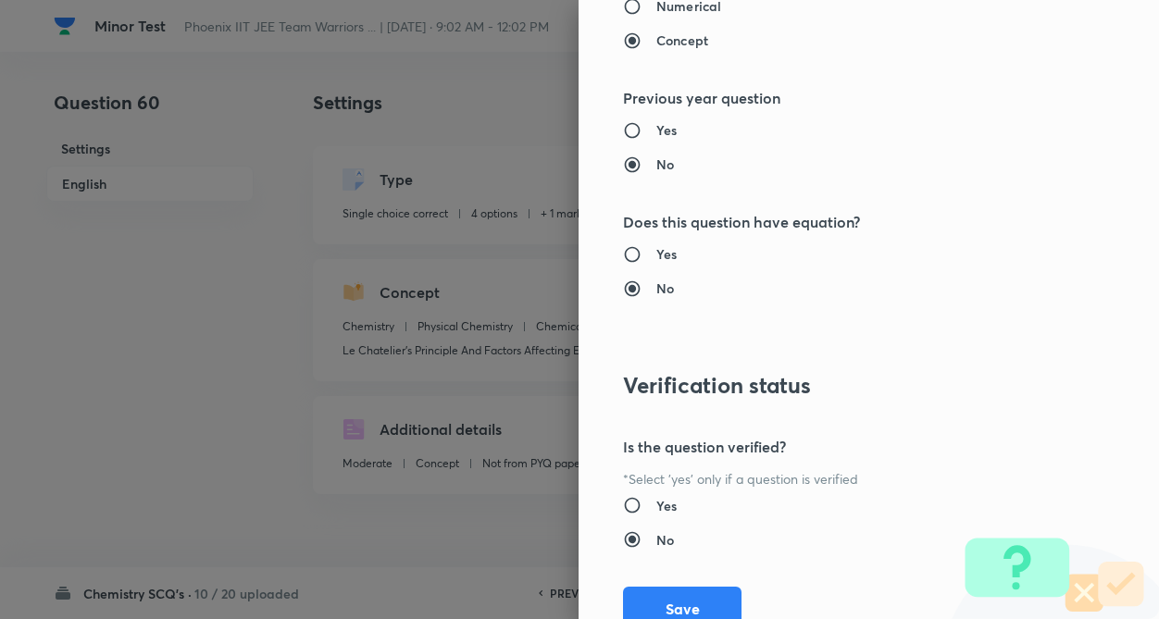
scroll to position [1904, 0]
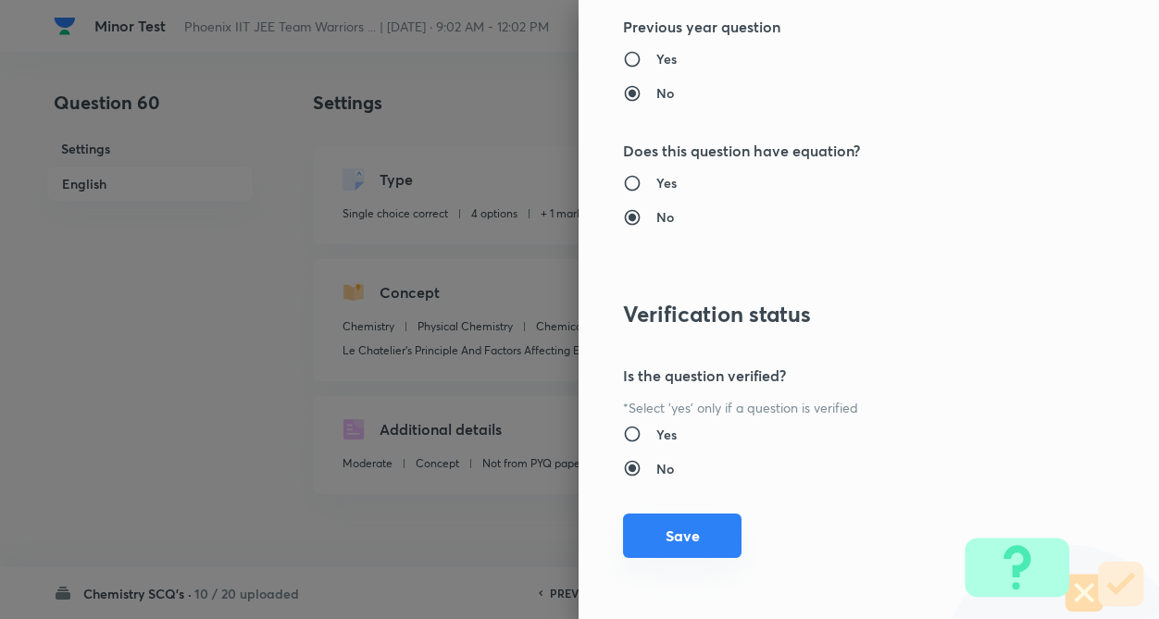
click at [678, 530] on button "Save" at bounding box center [682, 536] width 118 height 44
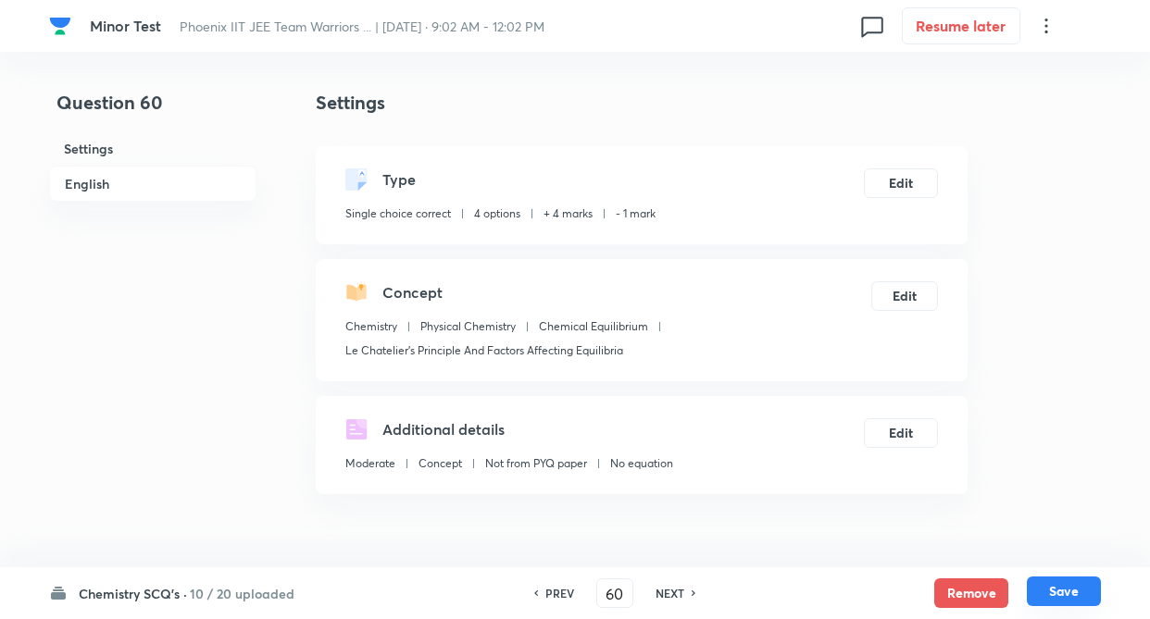
click at [1056, 585] on button "Save" at bounding box center [1063, 592] width 74 height 30
type input "61"
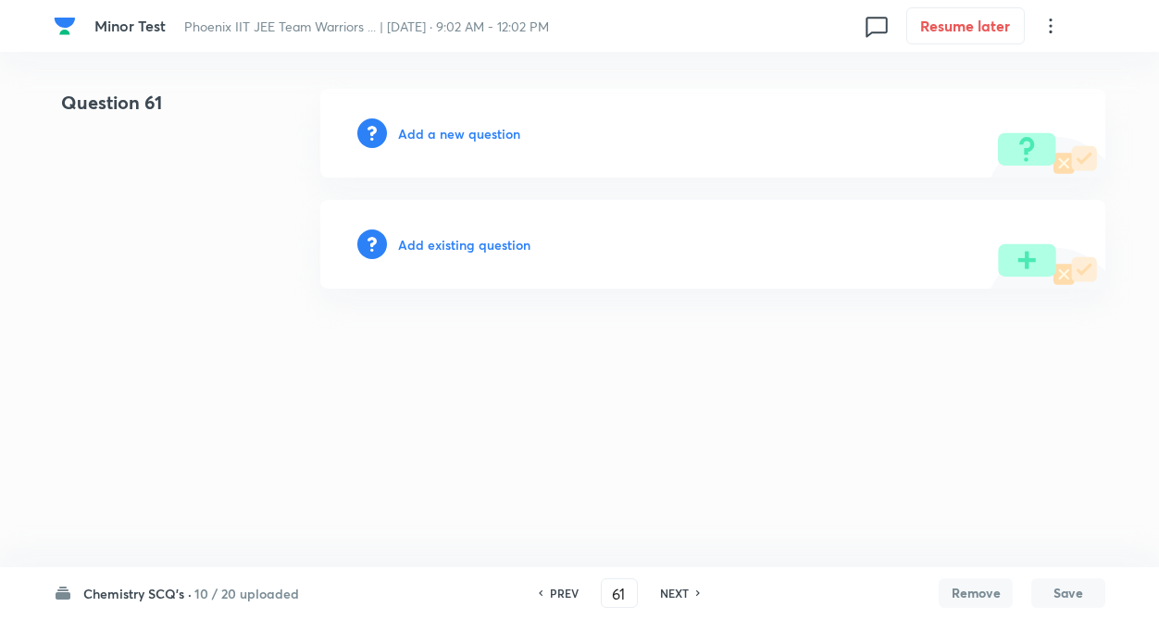
click at [459, 252] on h6 "Add existing question" at bounding box center [464, 244] width 132 height 19
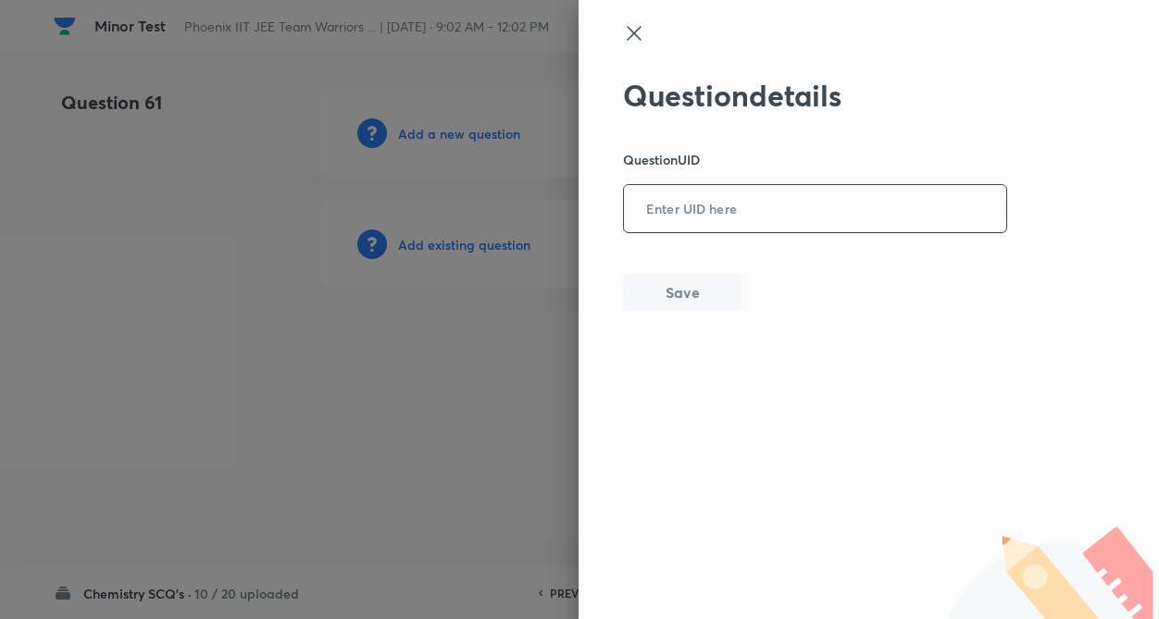
click at [715, 206] on input "text" at bounding box center [815, 209] width 382 height 45
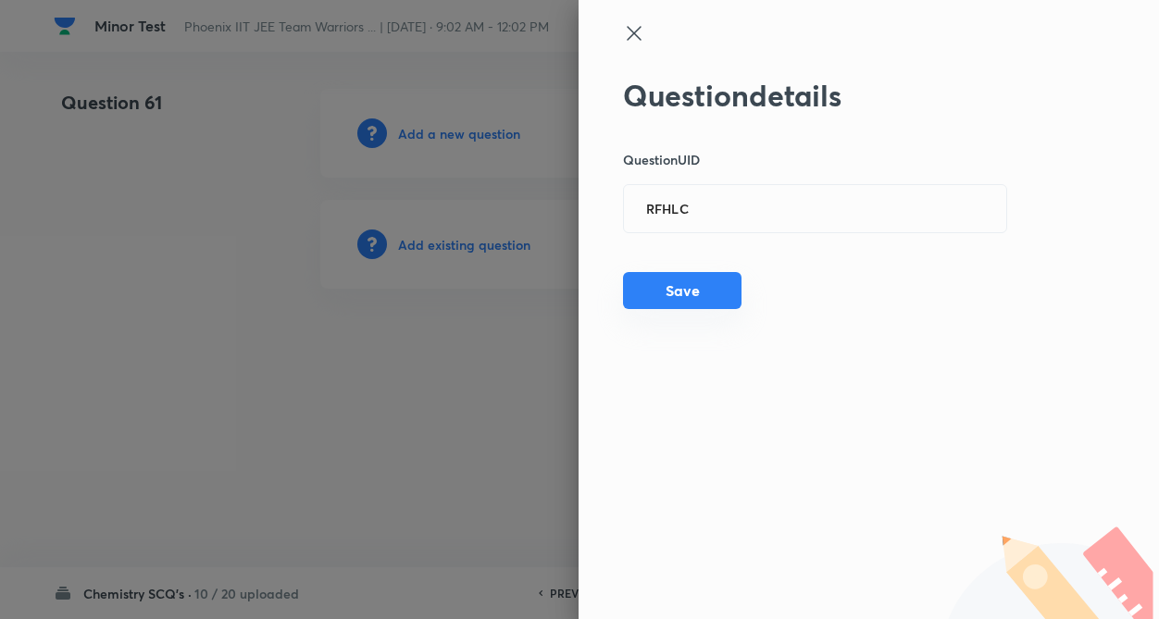
click at [690, 282] on button "Save" at bounding box center [682, 290] width 118 height 37
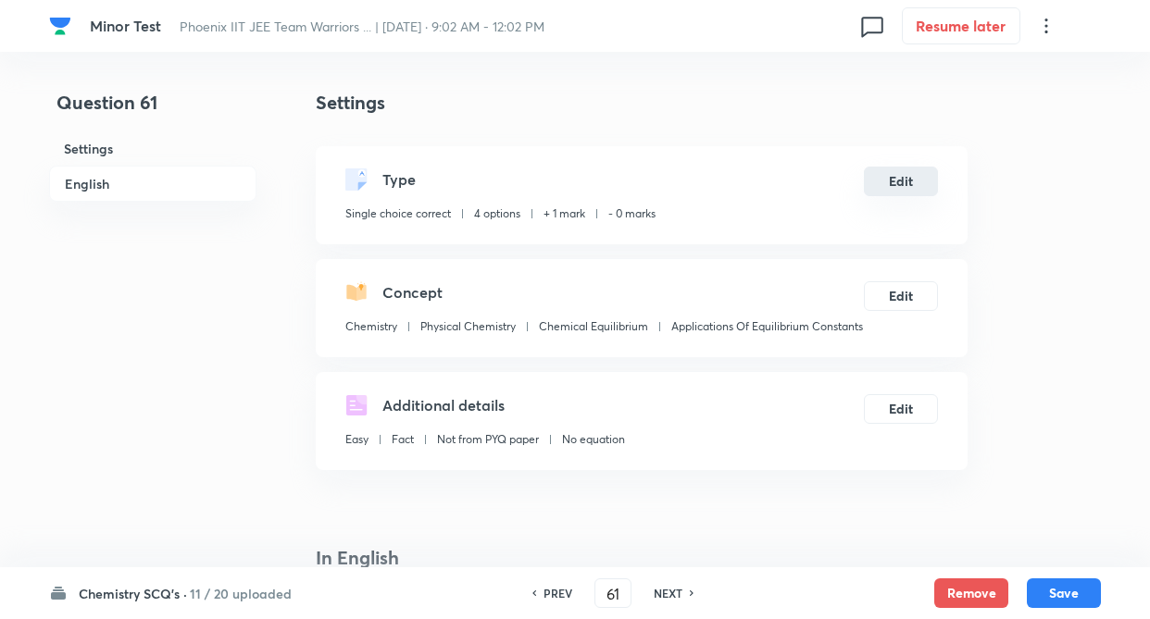
click at [895, 184] on button "Edit" at bounding box center [901, 182] width 74 height 30
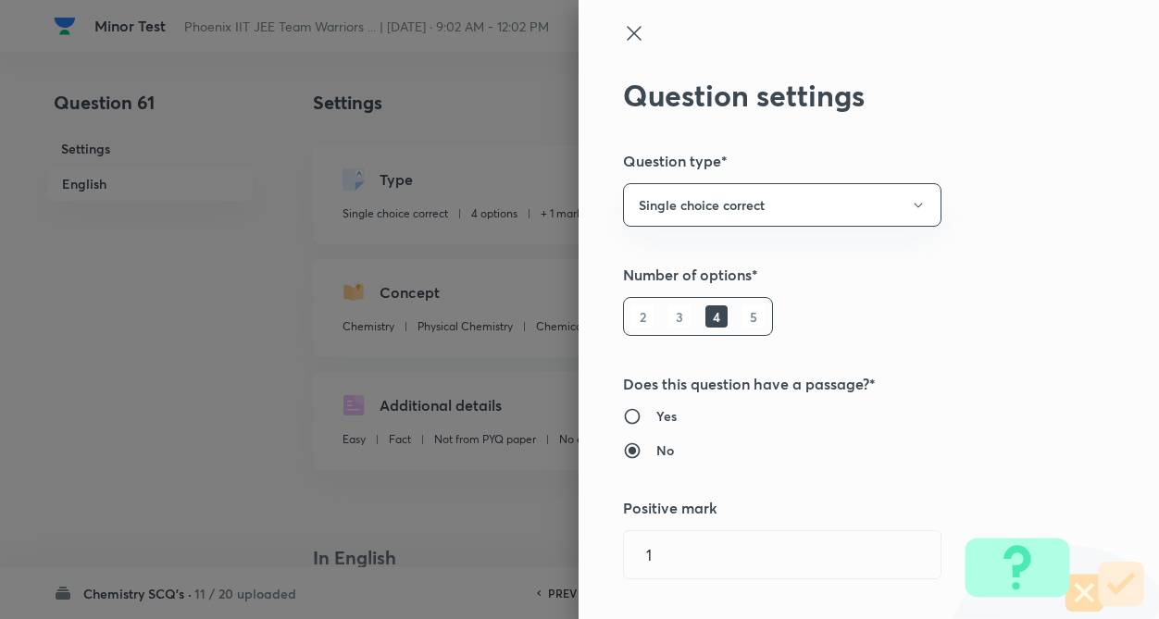
click at [1075, 280] on div "Question settings Question type* Single choice correct Number of options* 2 3 4…" at bounding box center [868, 309] width 580 height 619
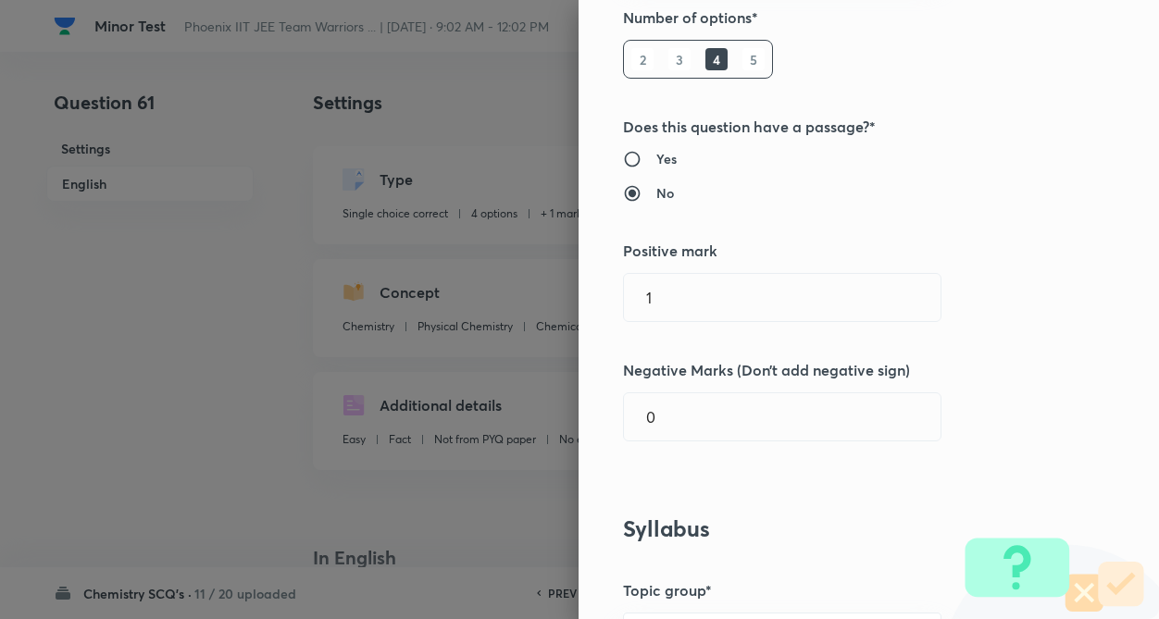
scroll to position [259, 0]
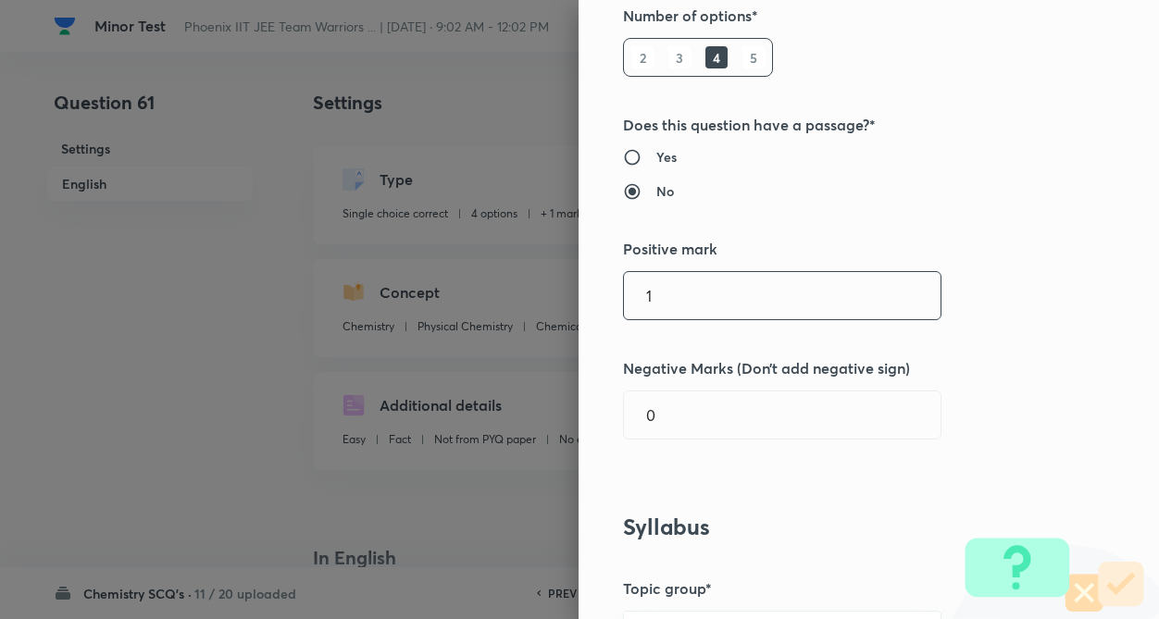
click at [746, 305] on input "1" at bounding box center [782, 295] width 317 height 47
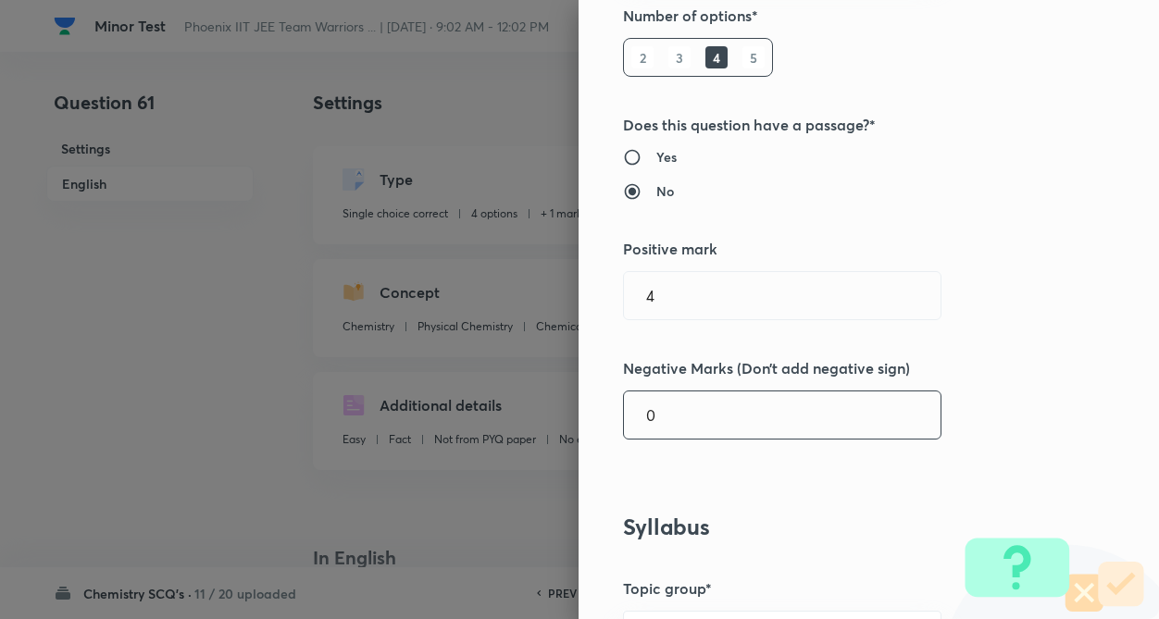
click at [744, 416] on input "0" at bounding box center [782, 415] width 317 height 47
click at [1051, 387] on div "Question settings Question type* Single choice correct Number of options* 2 3 4…" at bounding box center [868, 309] width 580 height 619
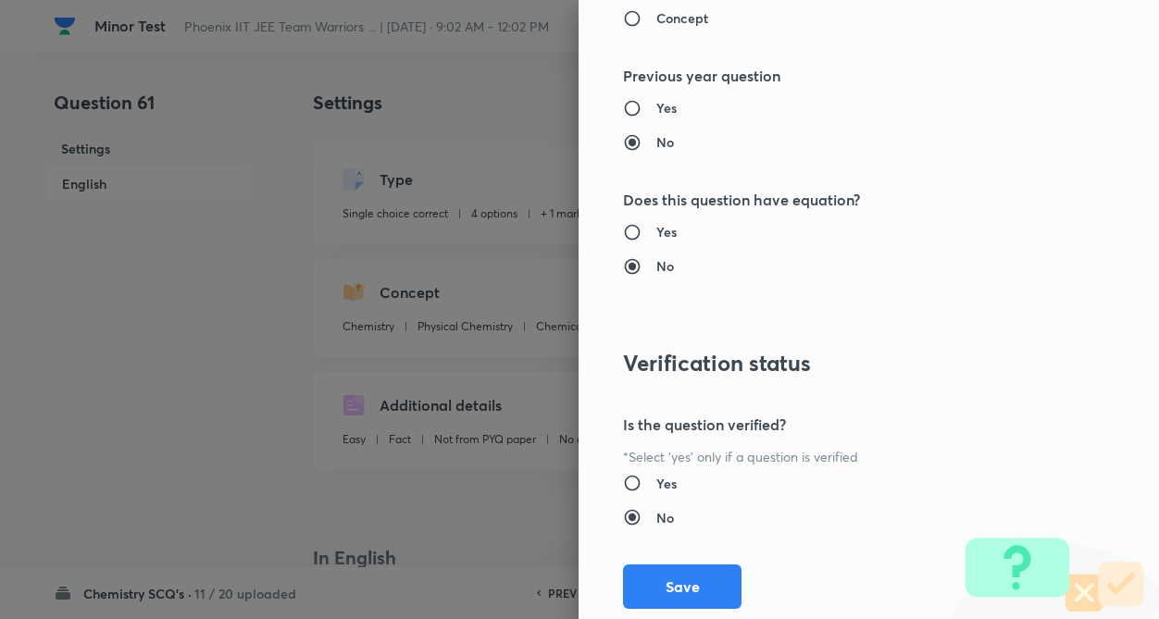
scroll to position [1904, 0]
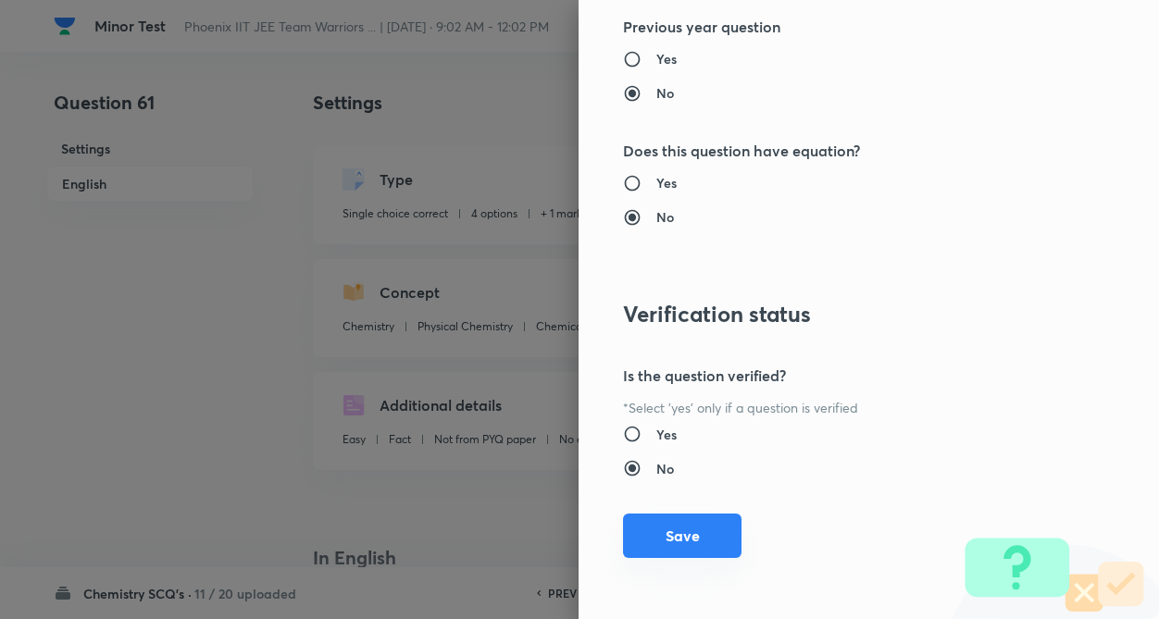
click at [649, 550] on button "Save" at bounding box center [682, 536] width 118 height 44
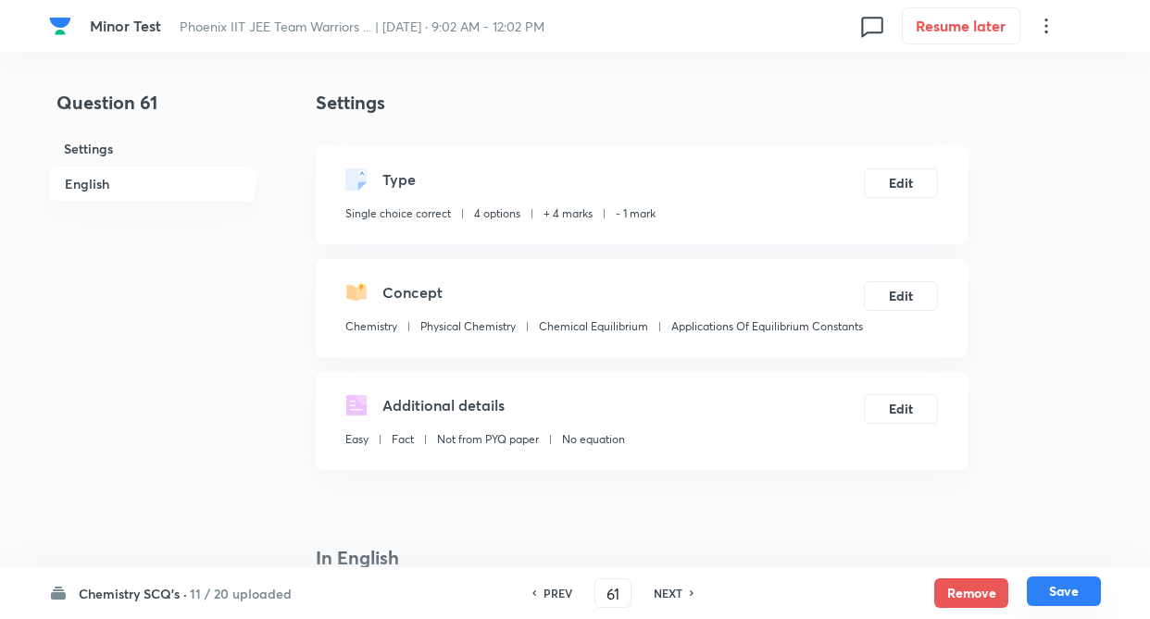
click at [1052, 588] on button "Save" at bounding box center [1063, 592] width 74 height 30
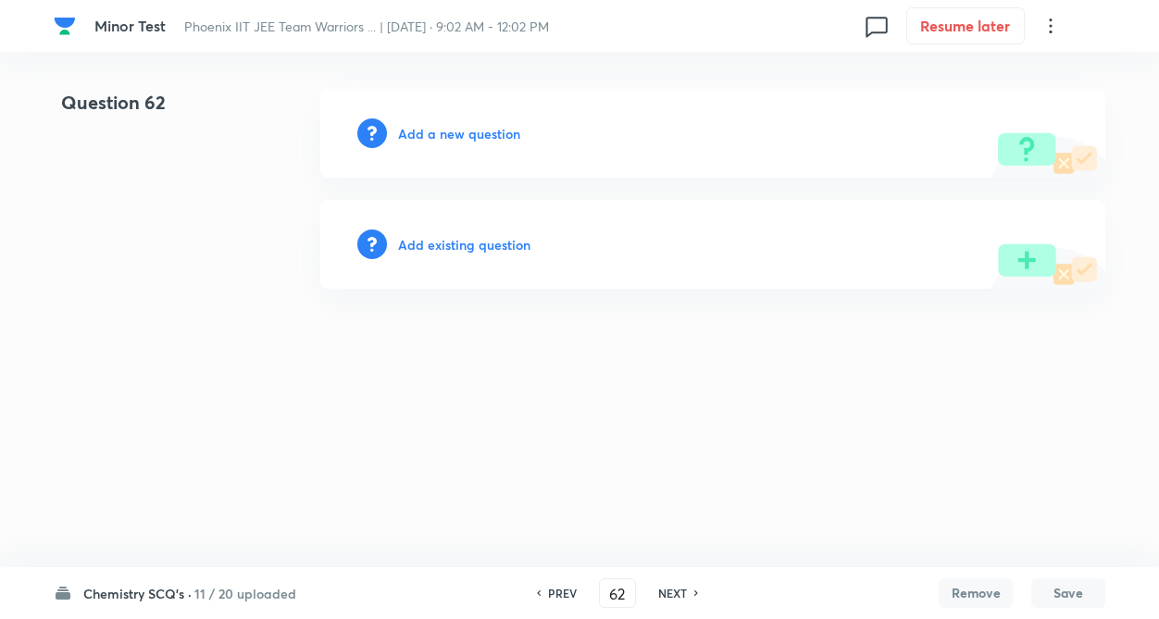
click at [495, 237] on h6 "Add existing question" at bounding box center [464, 244] width 132 height 19
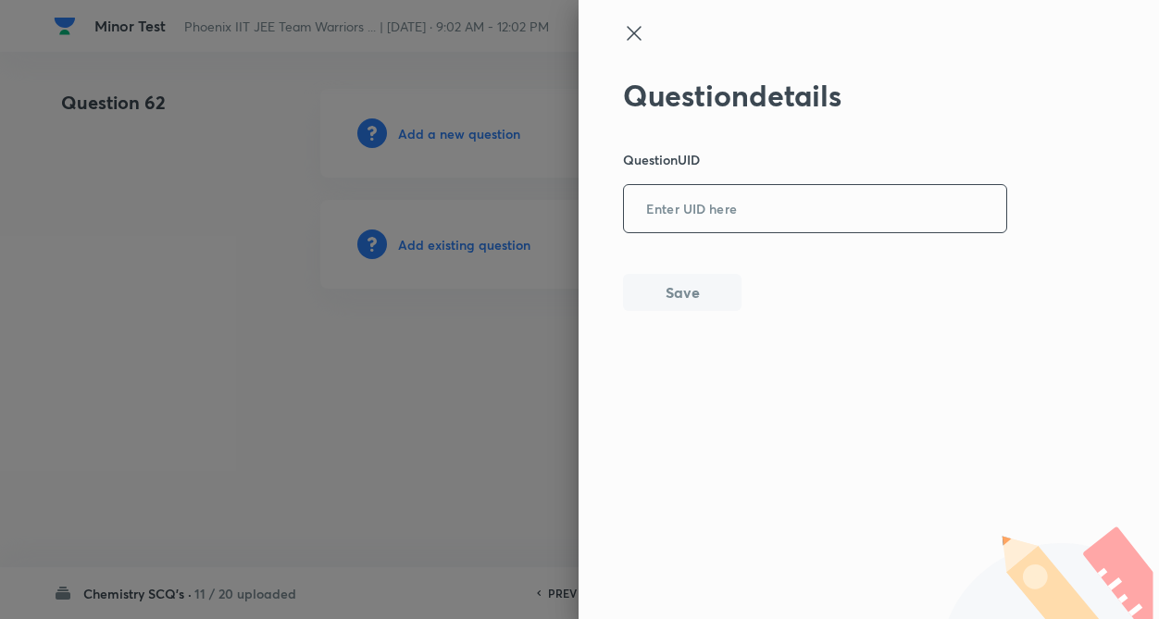
click at [681, 211] on input "text" at bounding box center [815, 209] width 382 height 45
click at [677, 285] on button "Save" at bounding box center [682, 290] width 118 height 37
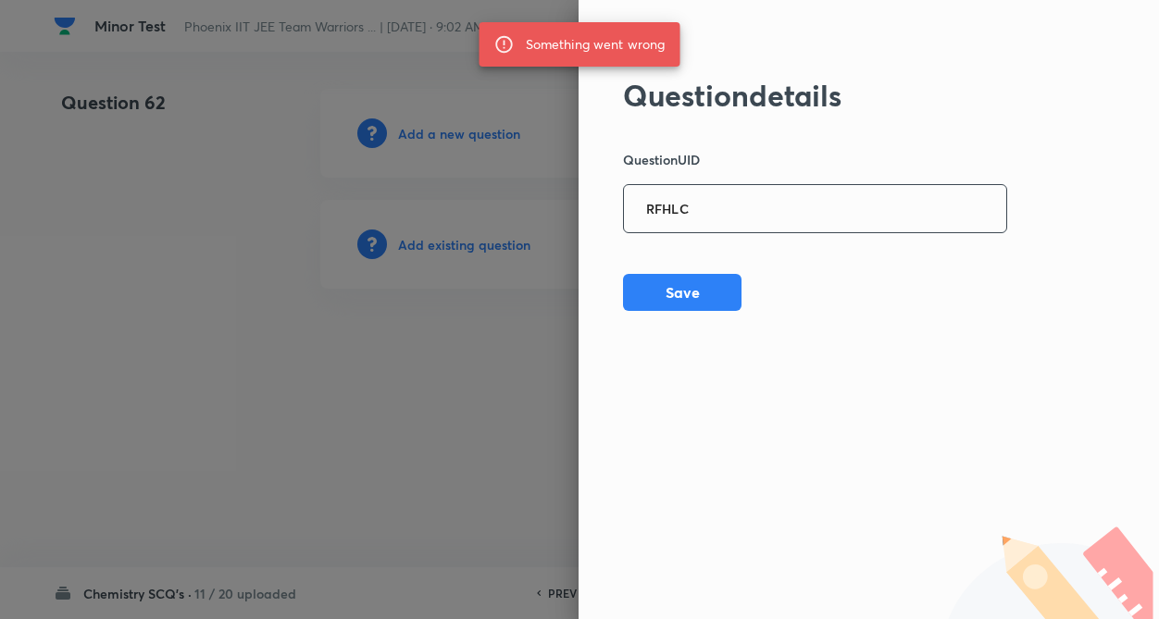
click at [746, 203] on input "RFHLC" at bounding box center [815, 209] width 382 height 45
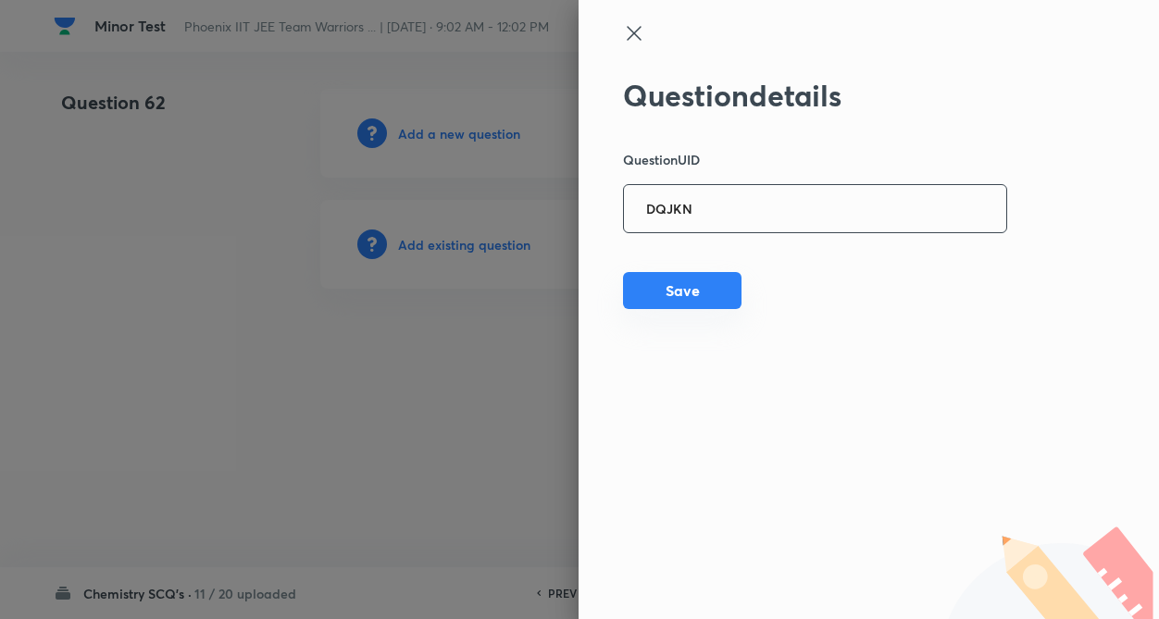
click at [710, 285] on button "Save" at bounding box center [682, 290] width 118 height 37
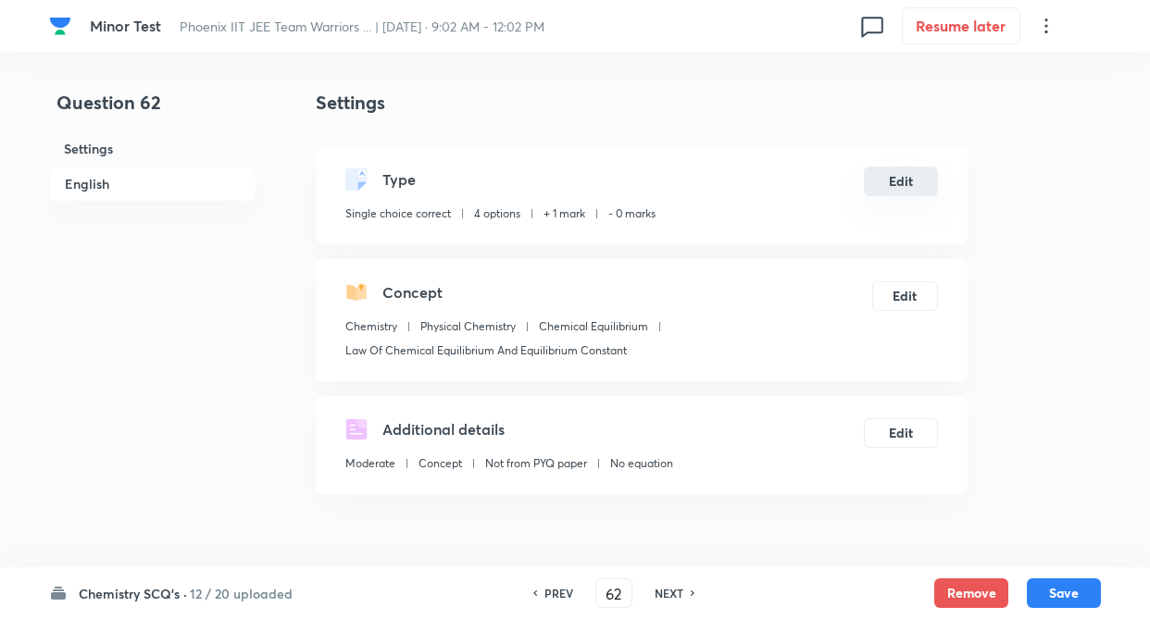
click at [876, 183] on button "Edit" at bounding box center [901, 182] width 74 height 30
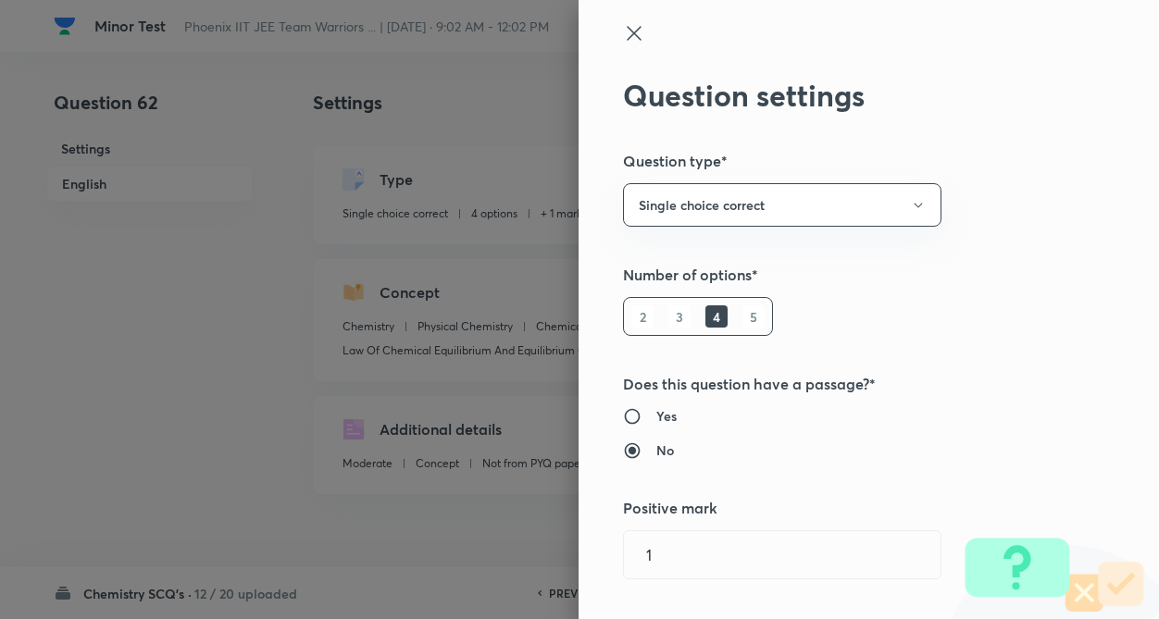
click at [989, 217] on div "Question settings Question type* Single choice correct Number of options* 2 3 4…" at bounding box center [868, 309] width 580 height 619
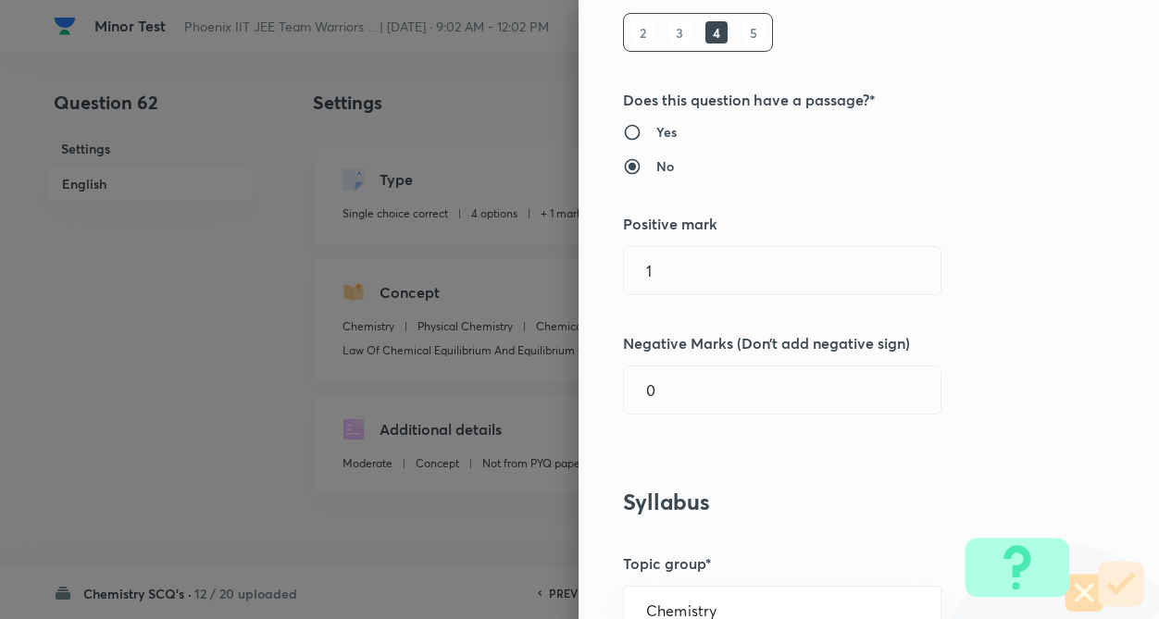
scroll to position [296, 0]
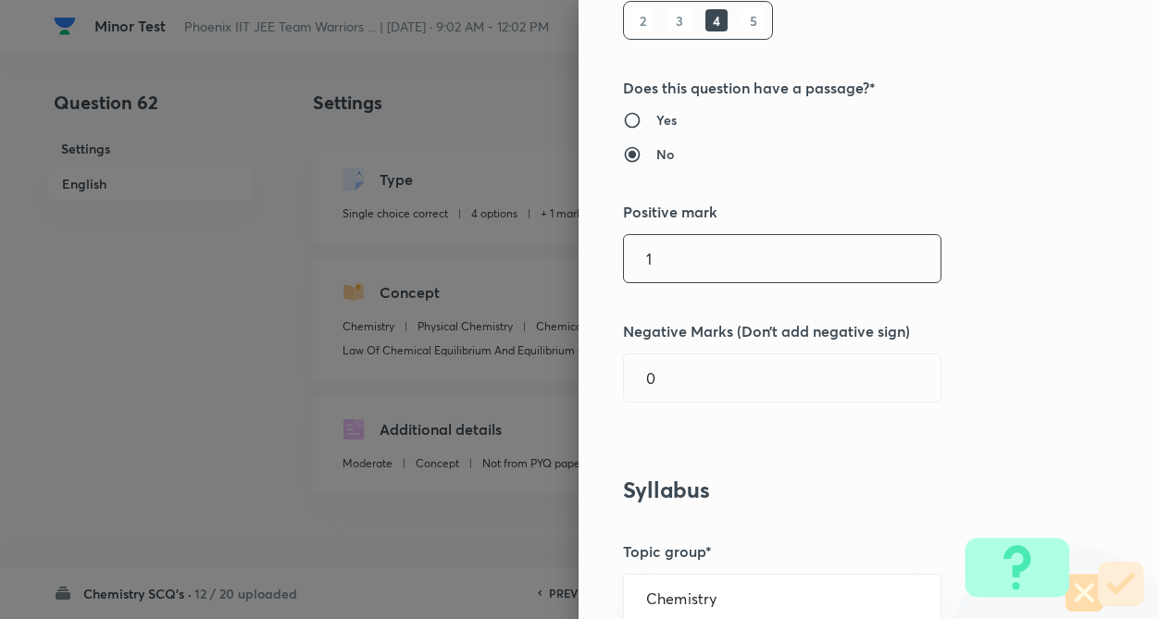
click at [709, 262] on input "1" at bounding box center [782, 258] width 317 height 47
click at [698, 380] on input "0" at bounding box center [782, 377] width 317 height 47
click at [997, 300] on div "Question settings Question type* Single choice correct Number of options* 2 3 4…" at bounding box center [868, 309] width 580 height 619
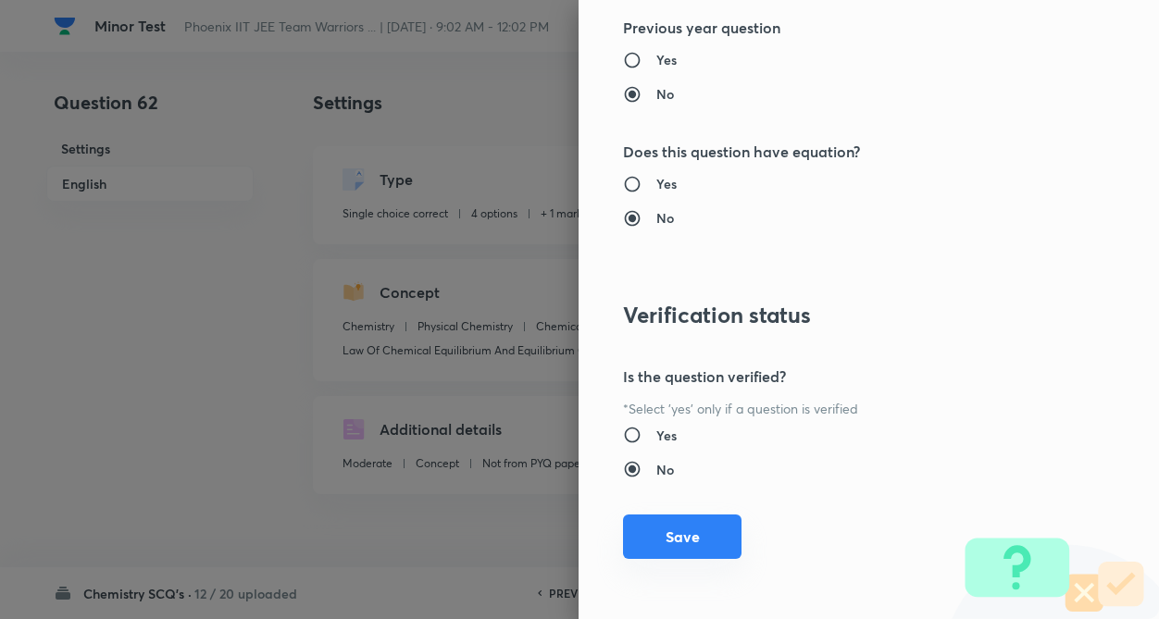
scroll to position [1904, 0]
click at [652, 533] on button "Save" at bounding box center [682, 536] width 118 height 44
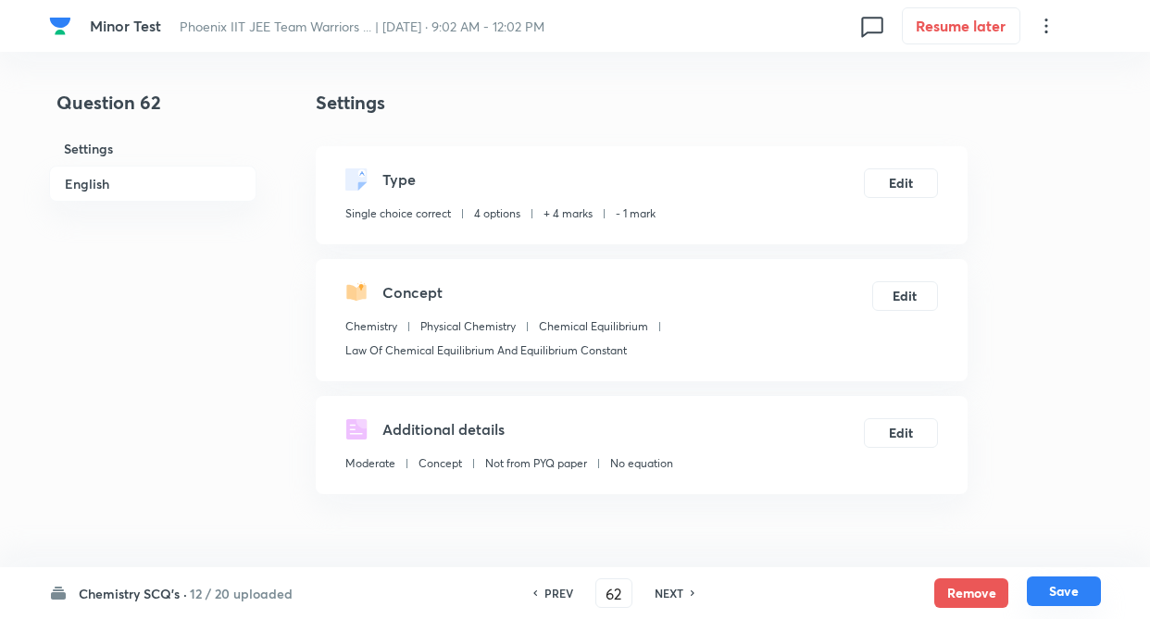
click at [1029, 583] on button "Save" at bounding box center [1063, 592] width 74 height 30
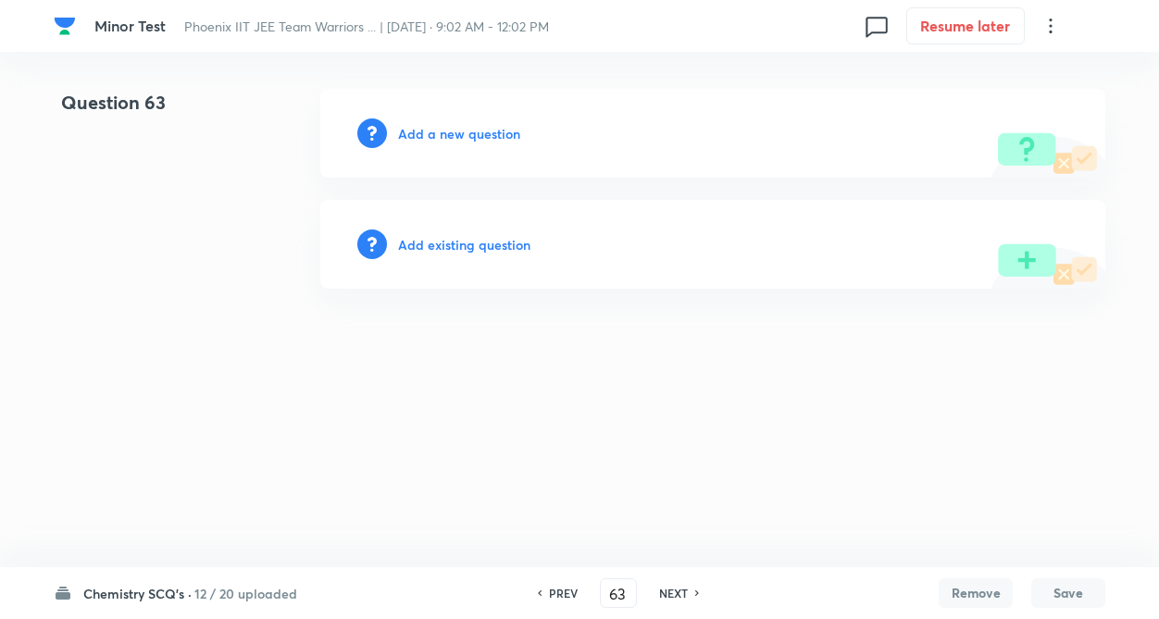
click at [442, 242] on h6 "Add existing question" at bounding box center [464, 244] width 132 height 19
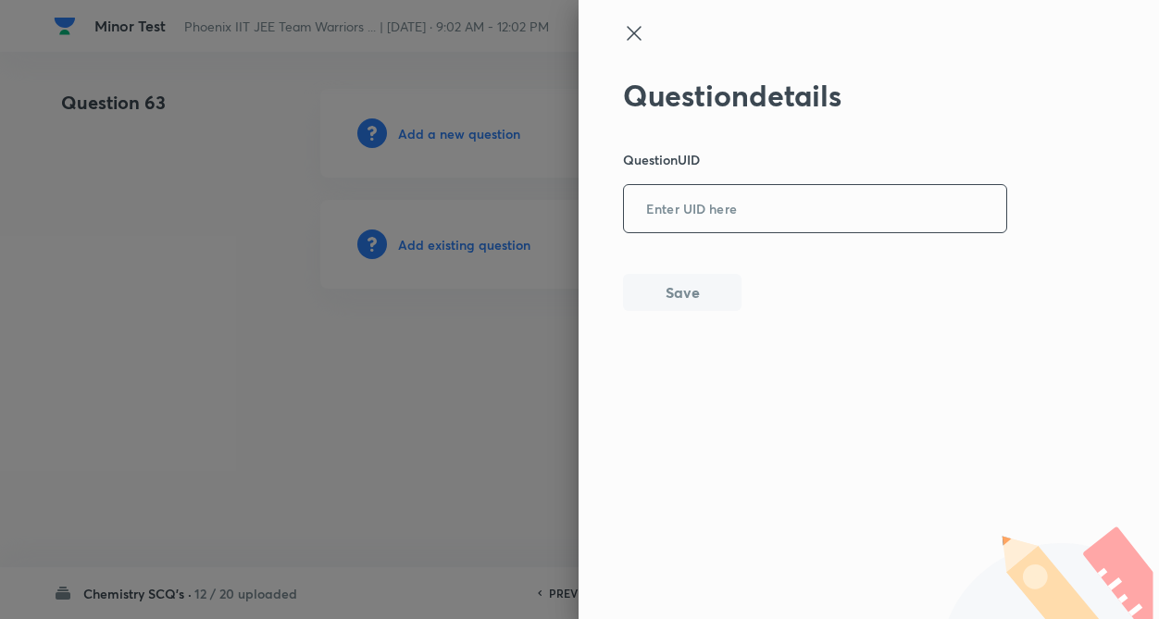
click at [758, 218] on input "text" at bounding box center [815, 209] width 382 height 45
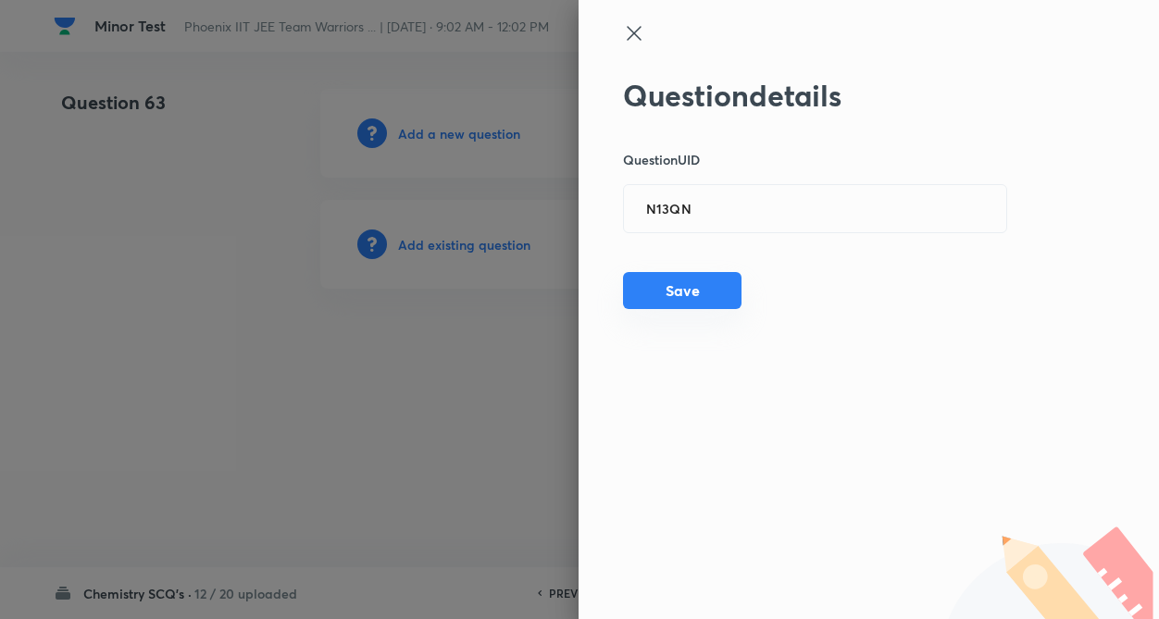
click at [690, 302] on button "Save" at bounding box center [682, 290] width 118 height 37
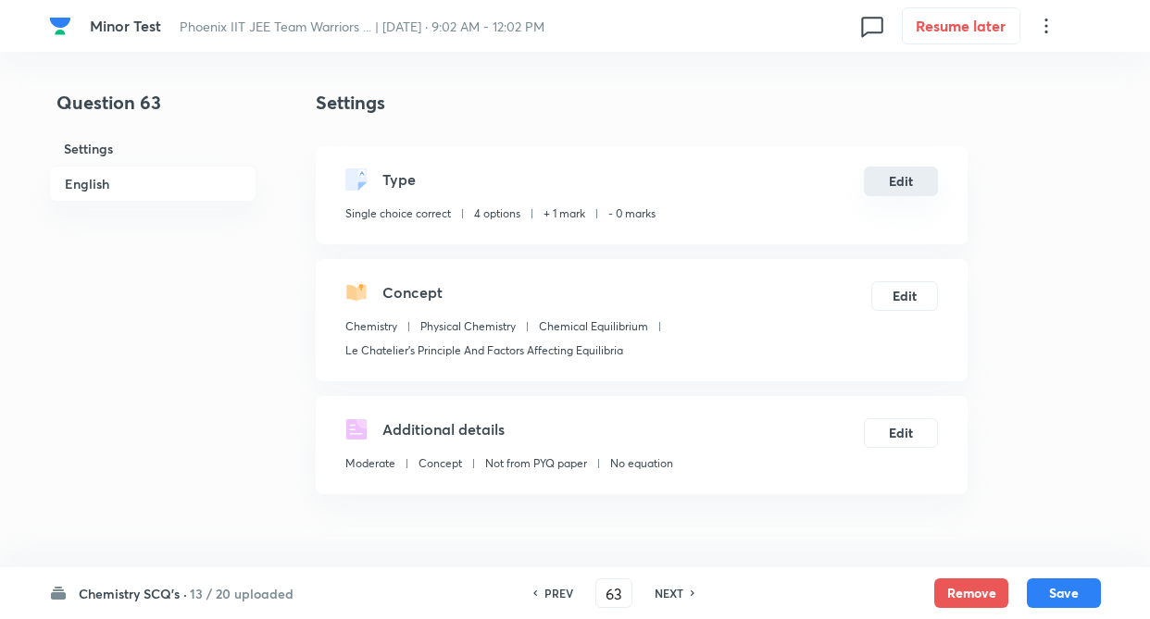
click at [919, 182] on button "Edit" at bounding box center [901, 182] width 74 height 30
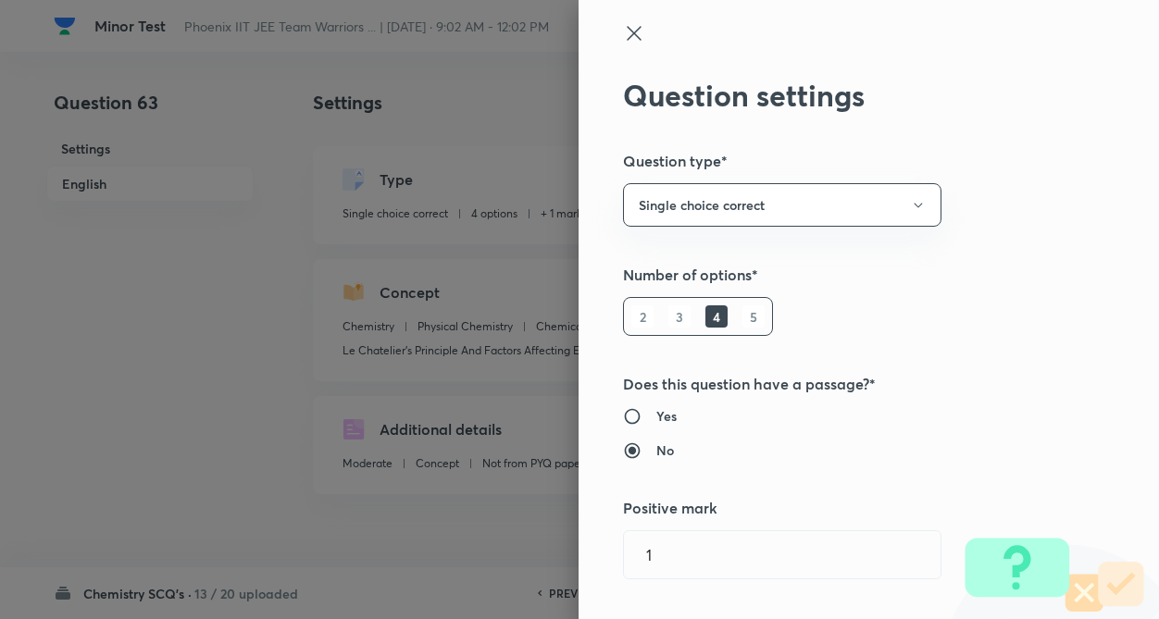
click at [987, 266] on h5 "Number of options*" at bounding box center [837, 275] width 429 height 22
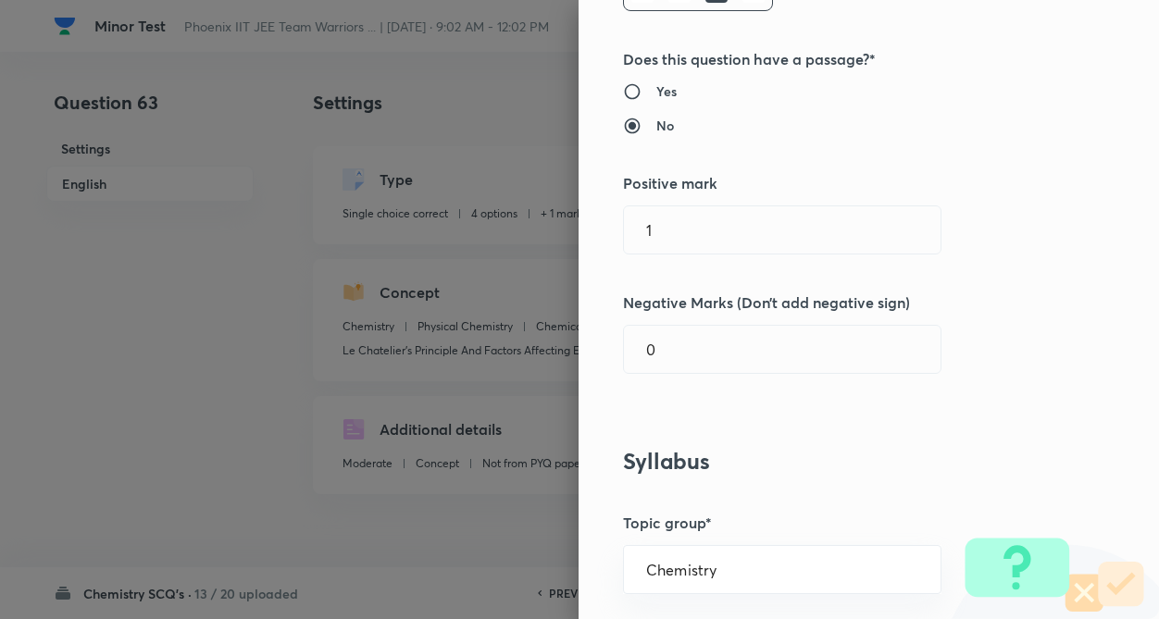
scroll to position [370, 0]
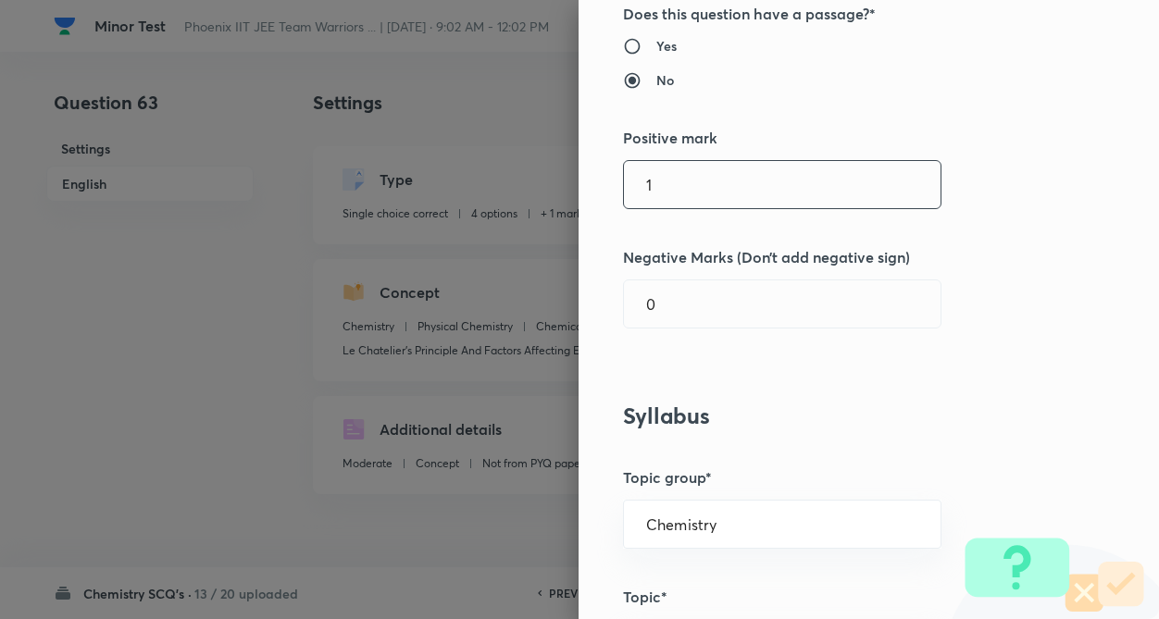
click at [650, 186] on input "1" at bounding box center [782, 184] width 317 height 47
click at [674, 296] on input "0" at bounding box center [782, 303] width 317 height 47
click at [808, 398] on div "Question settings Question type* Single choice correct Number of options* 2 3 4…" at bounding box center [868, 309] width 580 height 619
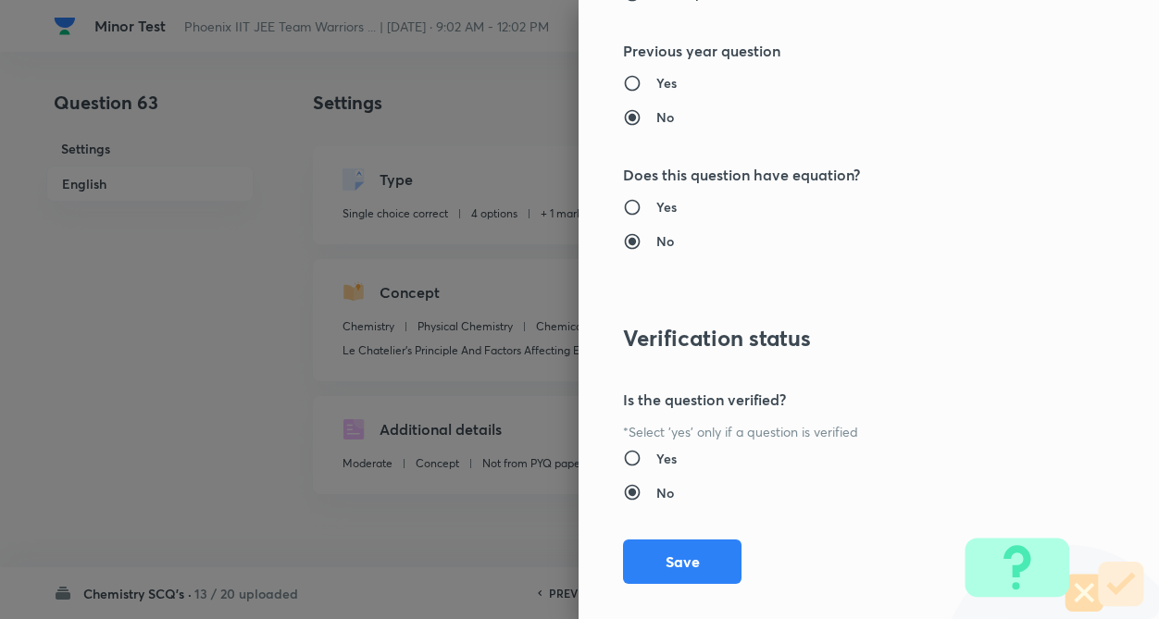
scroll to position [1904, 0]
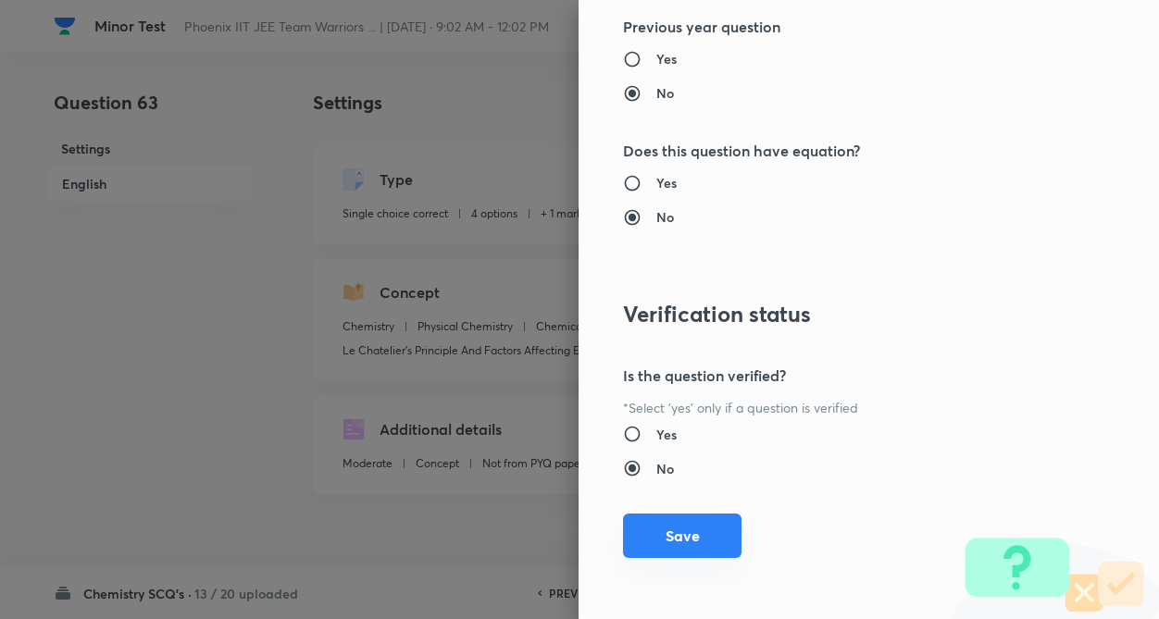
click at [660, 527] on button "Save" at bounding box center [682, 536] width 118 height 44
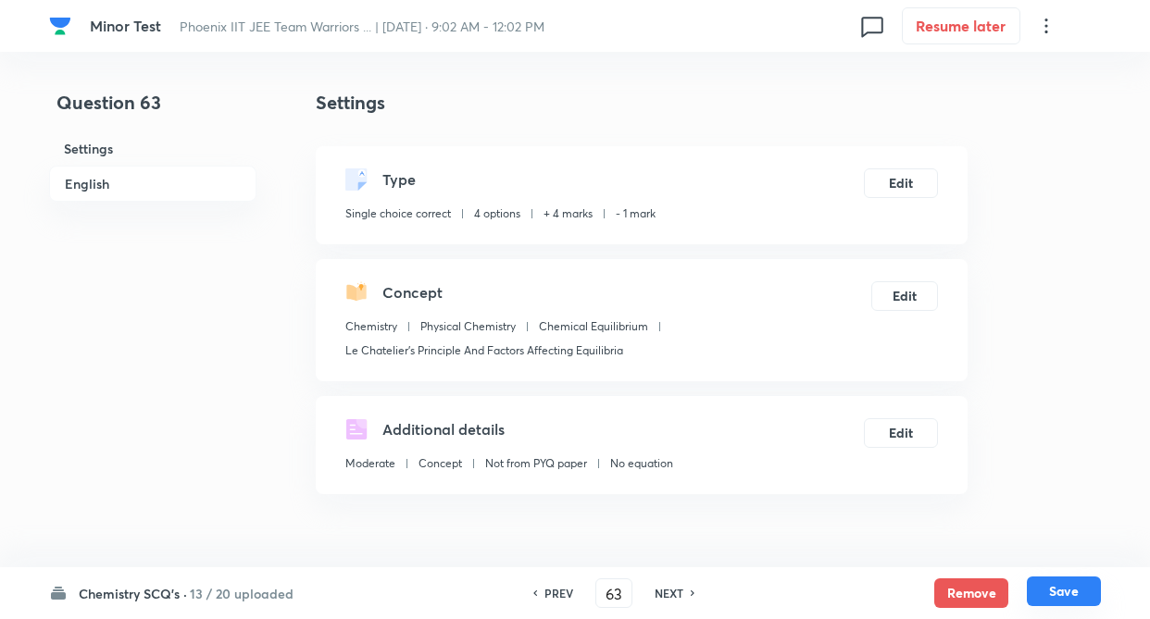
click at [1062, 589] on button "Save" at bounding box center [1063, 592] width 74 height 30
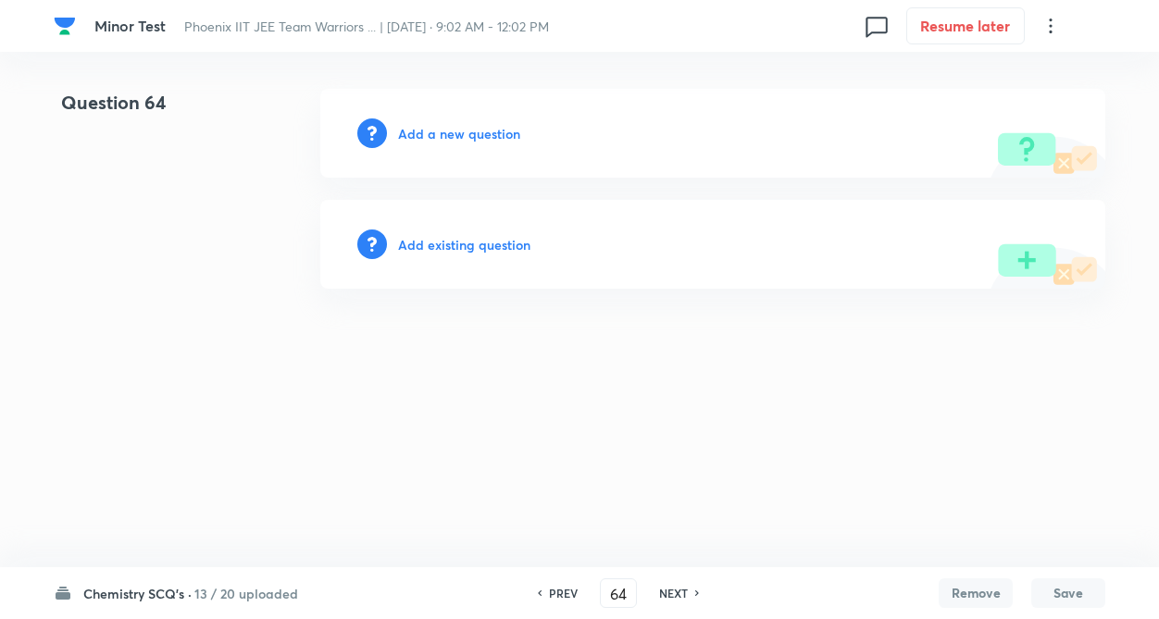
click at [476, 249] on h6 "Add existing question" at bounding box center [464, 244] width 132 height 19
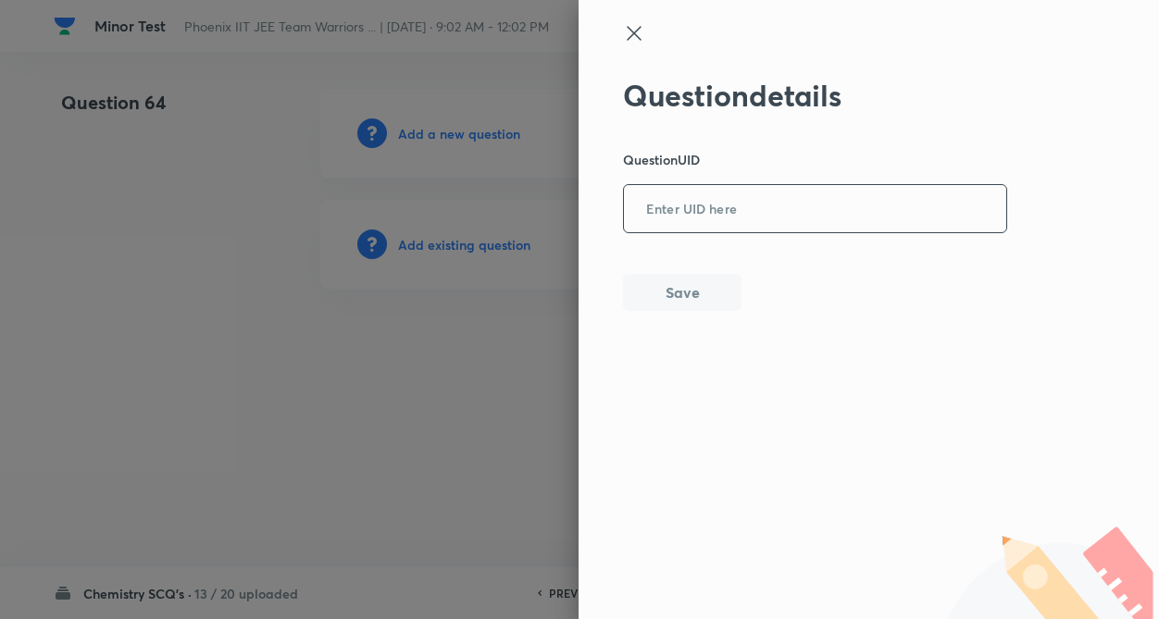
click at [668, 205] on input "text" at bounding box center [815, 209] width 382 height 45
click at [677, 288] on button "Save" at bounding box center [682, 290] width 118 height 37
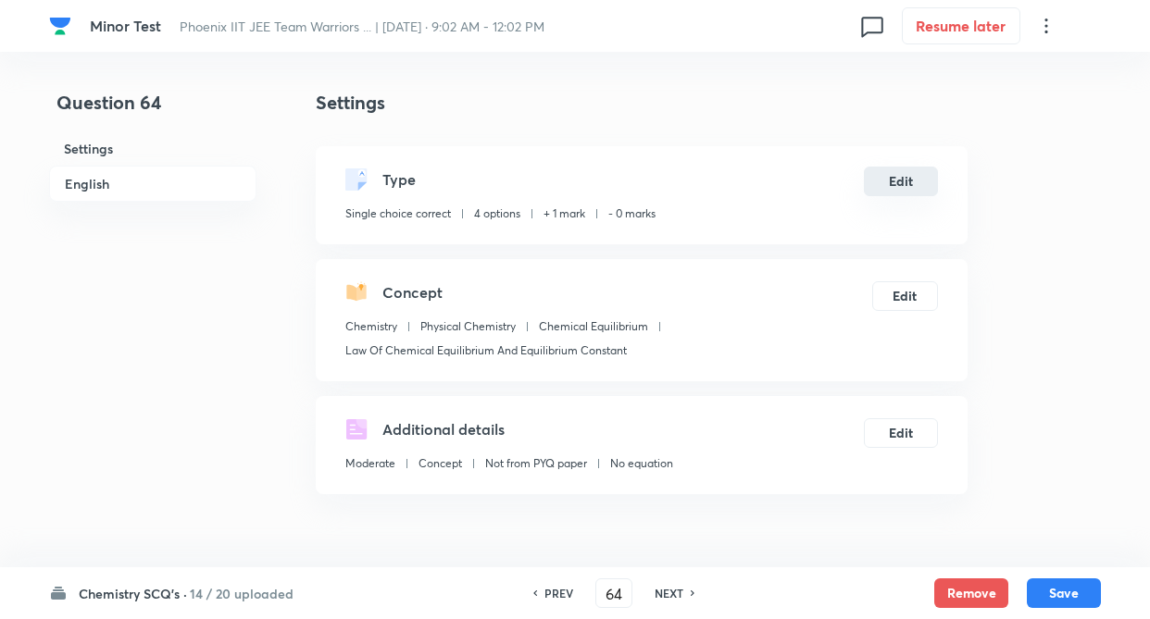
click at [907, 181] on button "Edit" at bounding box center [901, 182] width 74 height 30
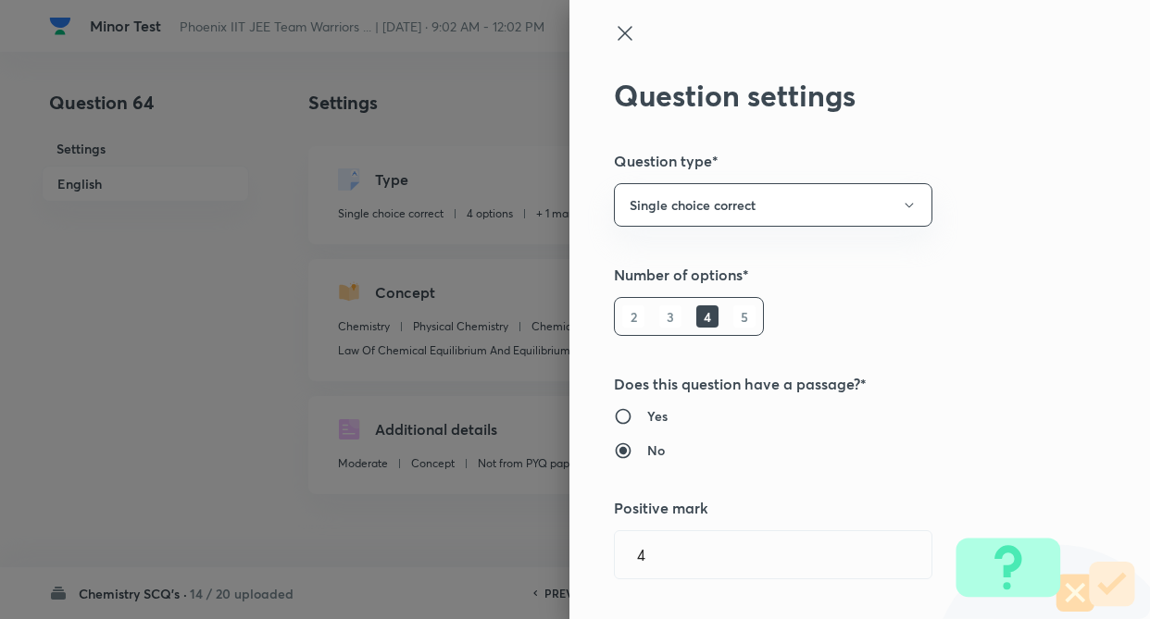
click at [960, 299] on div "Question settings Question type* Single choice correct Number of options* 2 3 4…" at bounding box center [575, 309] width 1150 height 619
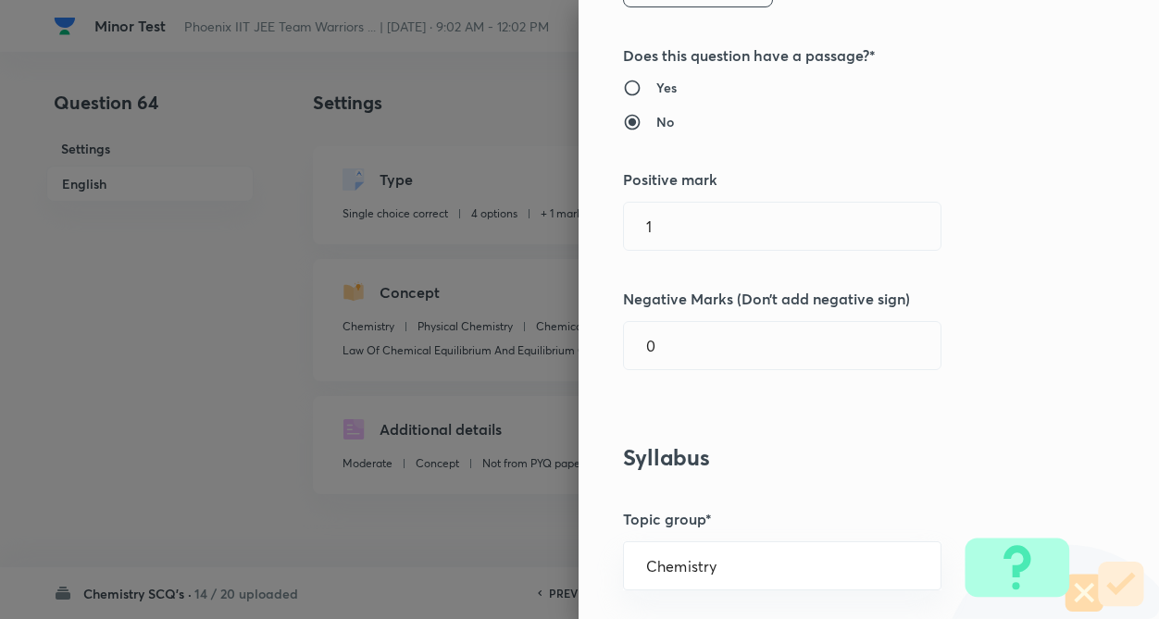
scroll to position [370, 0]
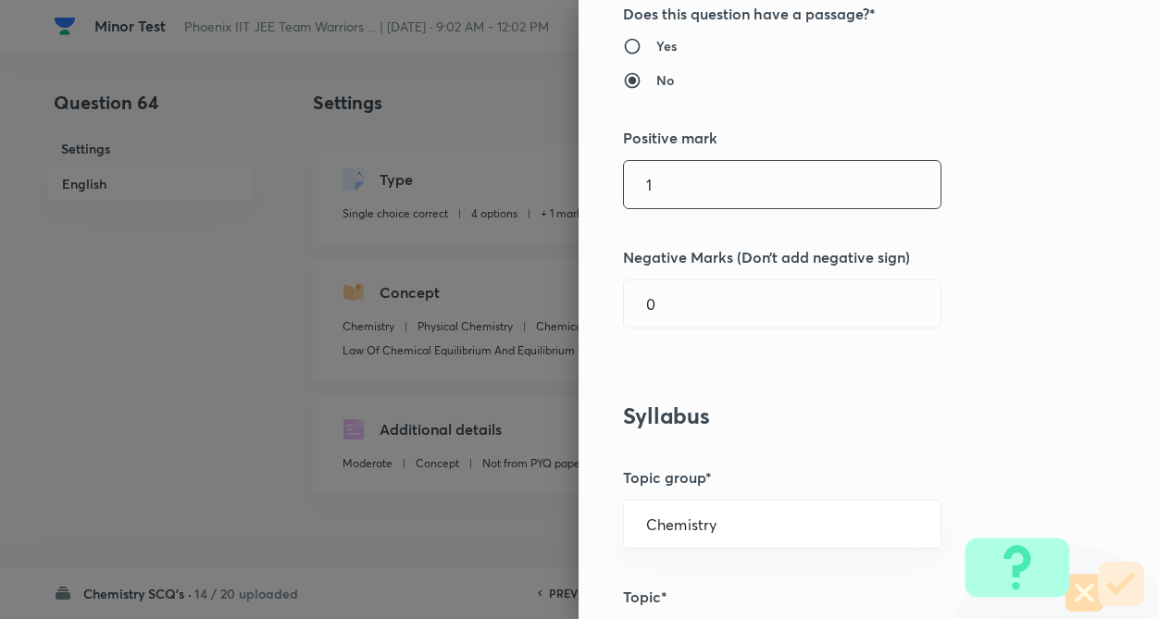
click at [665, 182] on input "1" at bounding box center [782, 184] width 317 height 47
click at [672, 314] on input "0" at bounding box center [782, 303] width 317 height 47
click at [867, 349] on div "Question settings Question type* Single choice correct Number of options* 2 3 4…" at bounding box center [868, 309] width 580 height 619
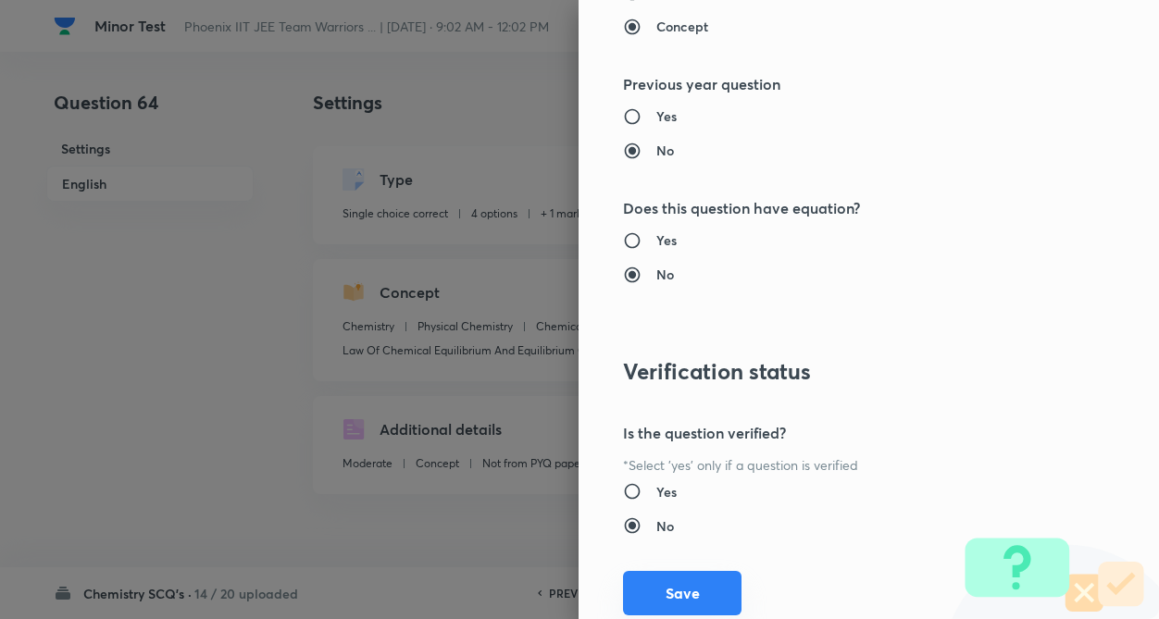
scroll to position [1904, 0]
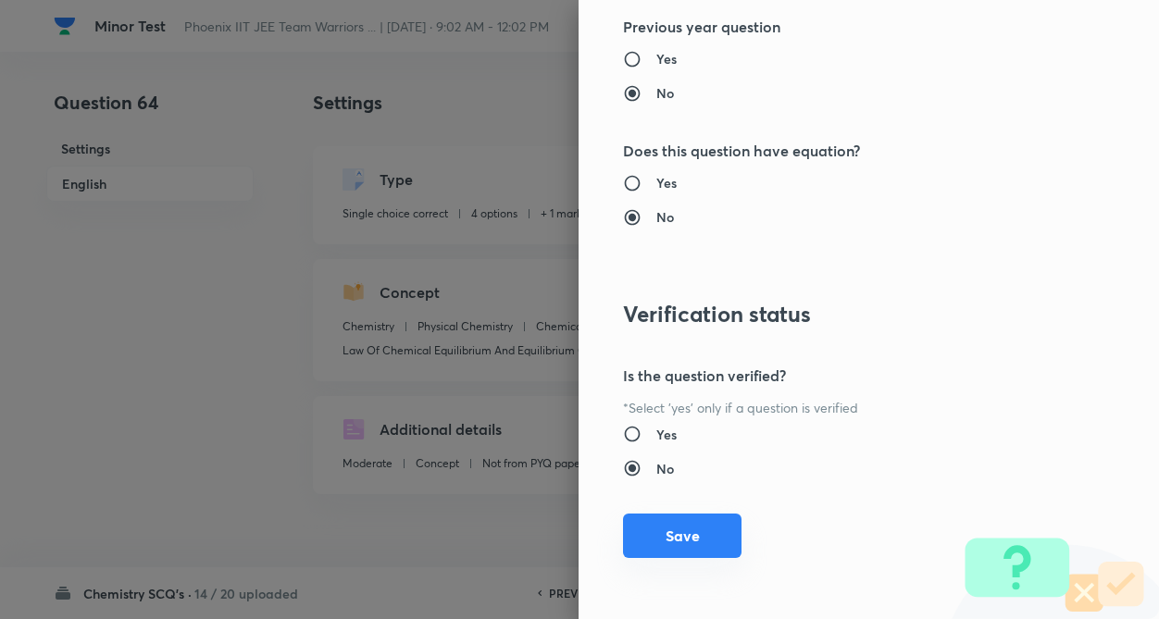
click at [676, 541] on button "Save" at bounding box center [682, 536] width 118 height 44
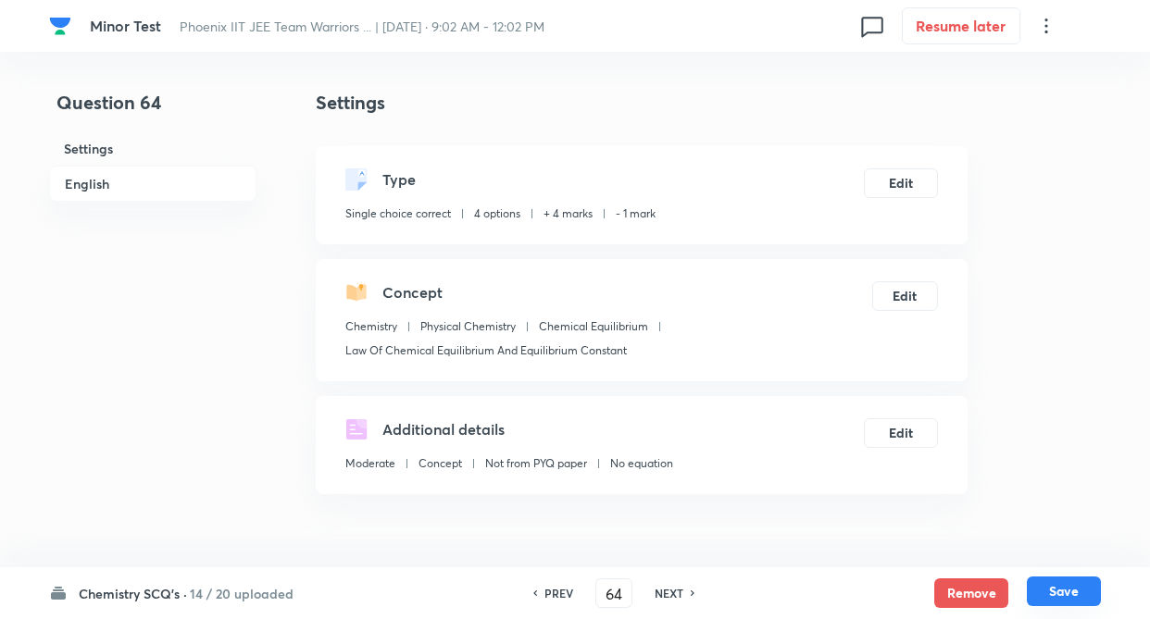
click at [1057, 589] on button "Save" at bounding box center [1063, 592] width 74 height 30
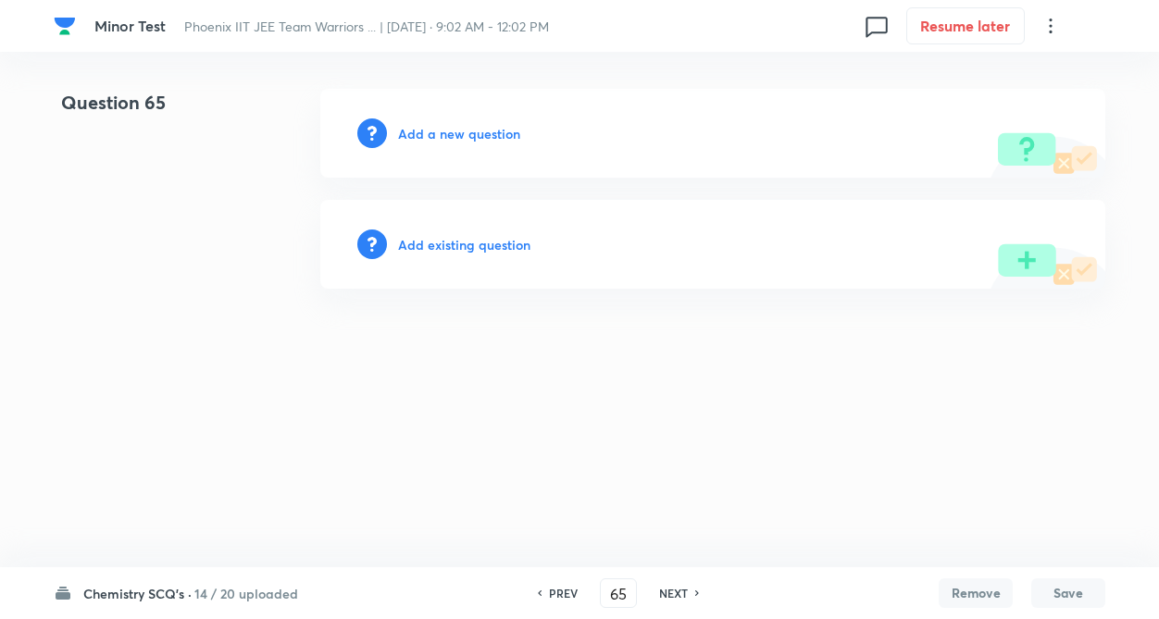
click at [473, 237] on h6 "Add existing question" at bounding box center [464, 244] width 132 height 19
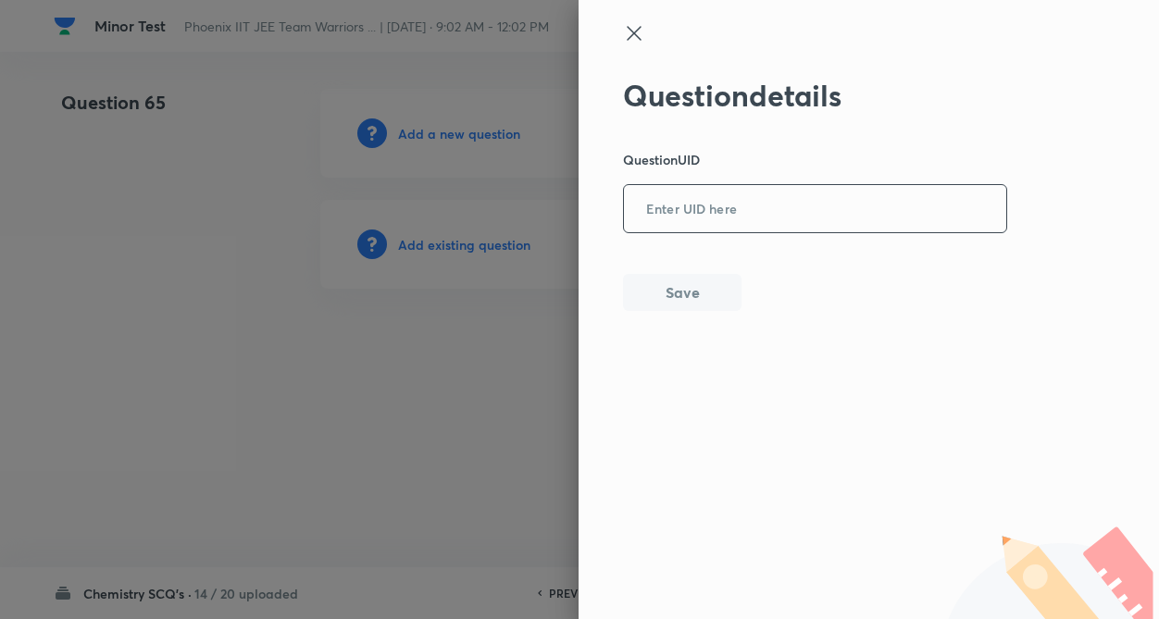
click at [740, 218] on input "text" at bounding box center [815, 209] width 382 height 45
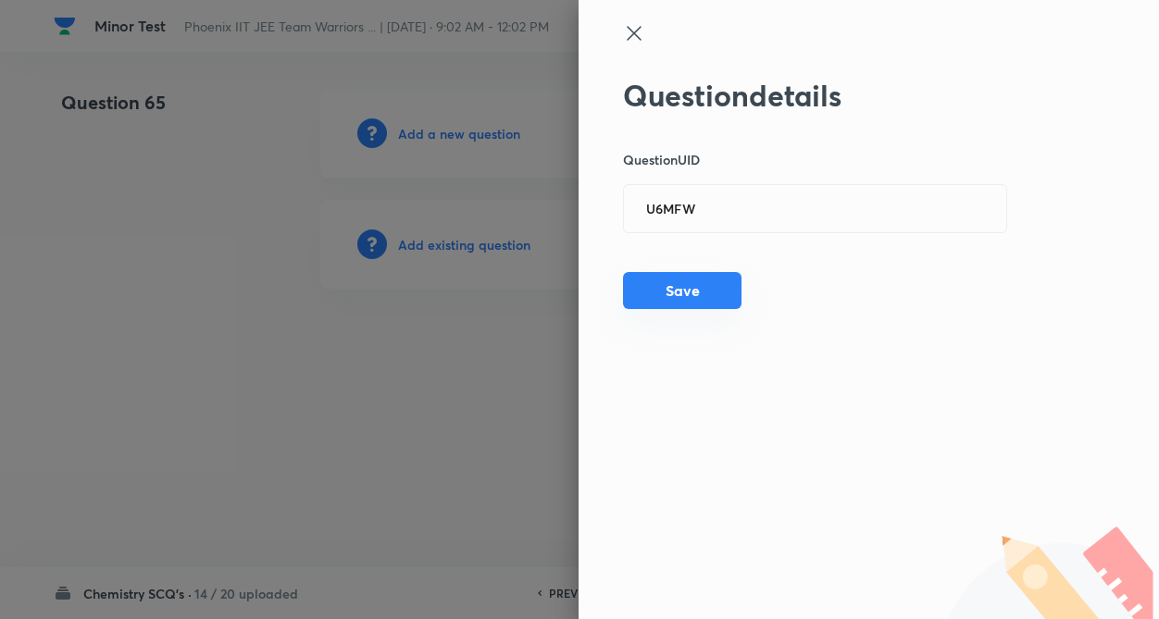
click at [684, 290] on button "Save" at bounding box center [682, 290] width 118 height 37
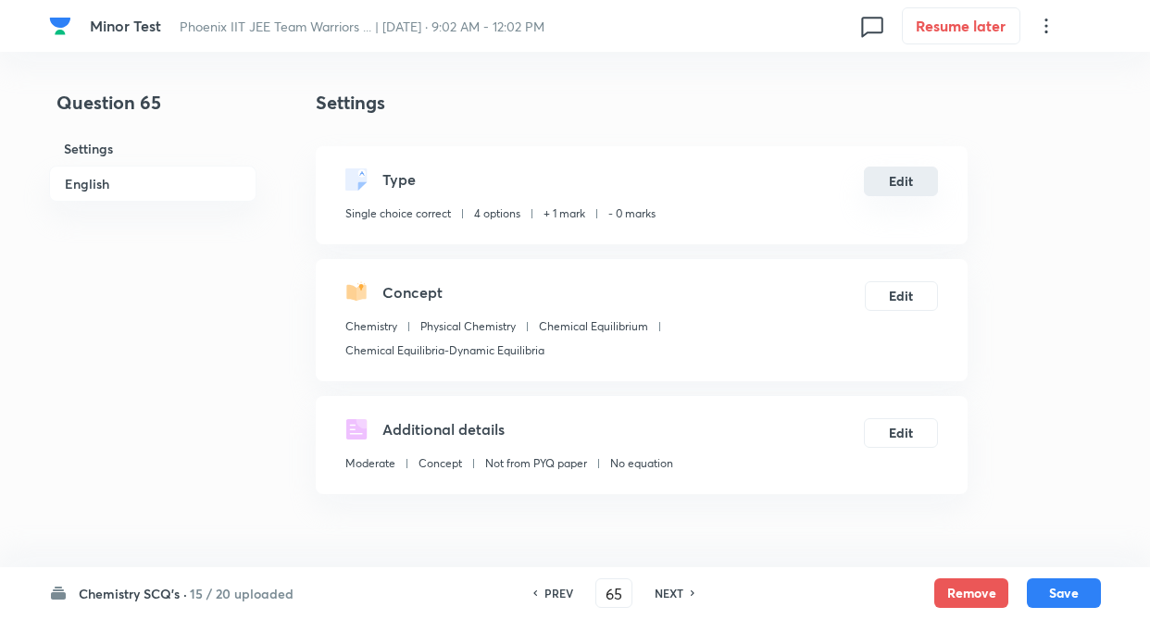
click at [904, 183] on button "Edit" at bounding box center [901, 182] width 74 height 30
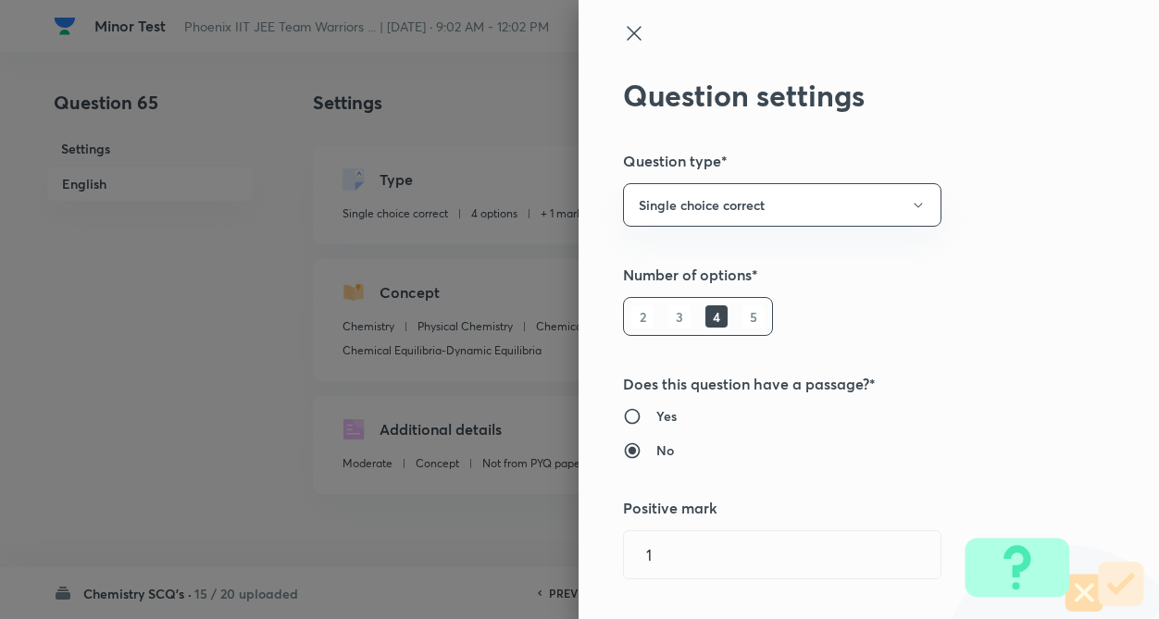
click at [968, 265] on h5 "Number of options*" at bounding box center [837, 275] width 429 height 22
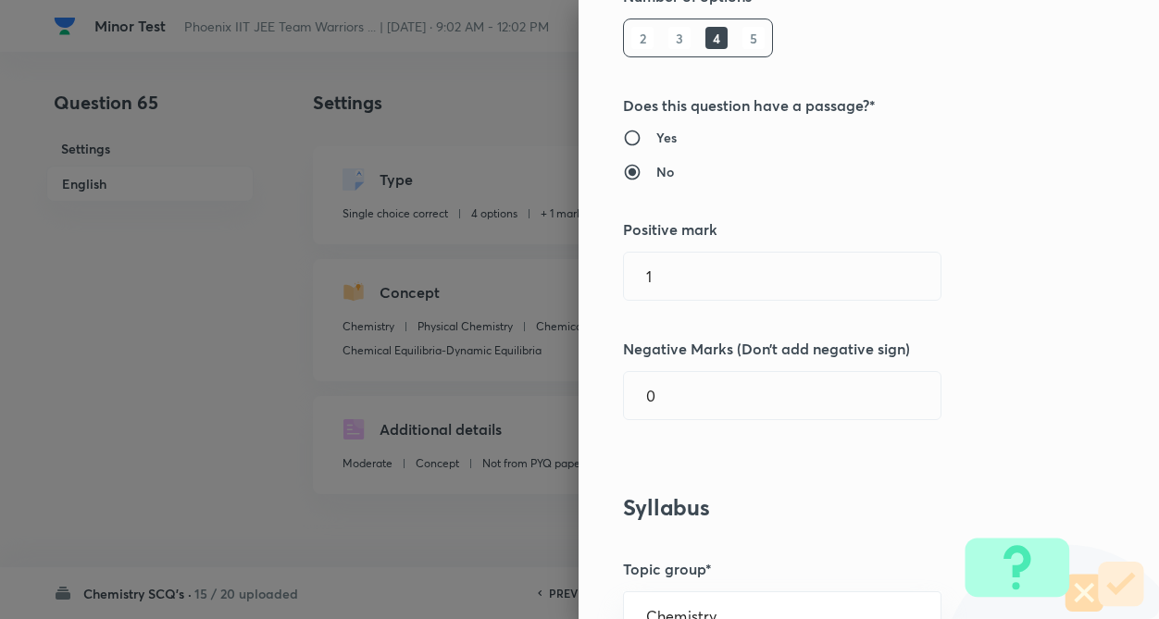
scroll to position [333, 0]
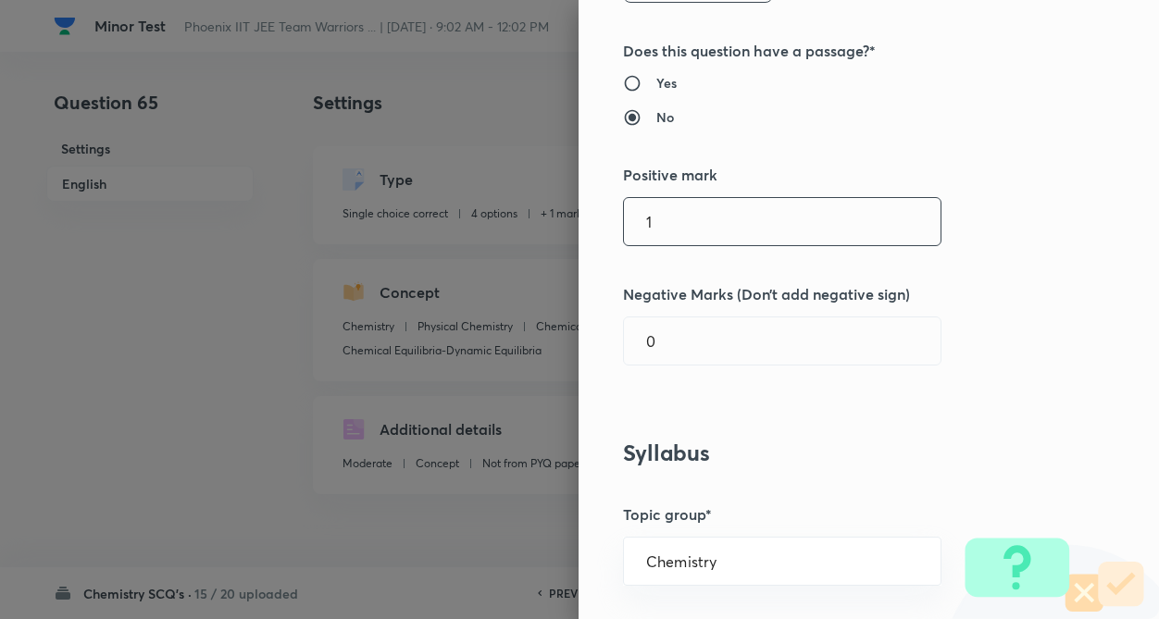
click at [693, 231] on input "1" at bounding box center [782, 221] width 317 height 47
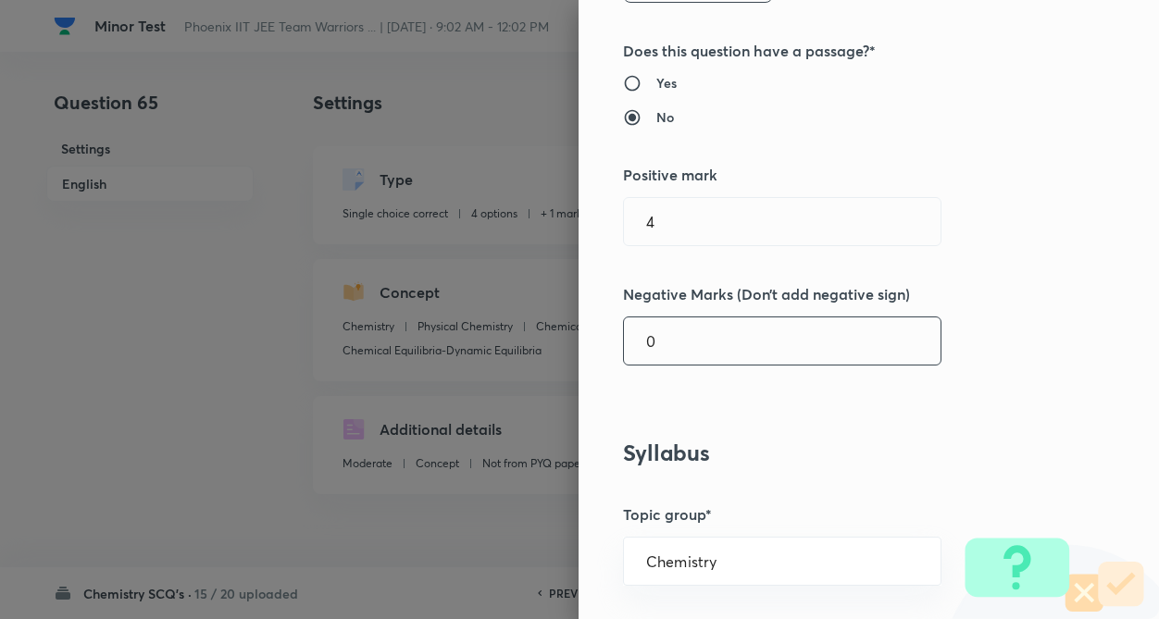
click at [682, 342] on input "0" at bounding box center [782, 340] width 317 height 47
click at [642, 417] on div "Question settings Question type* Single choice correct Number of options* 2 3 4…" at bounding box center [868, 309] width 580 height 619
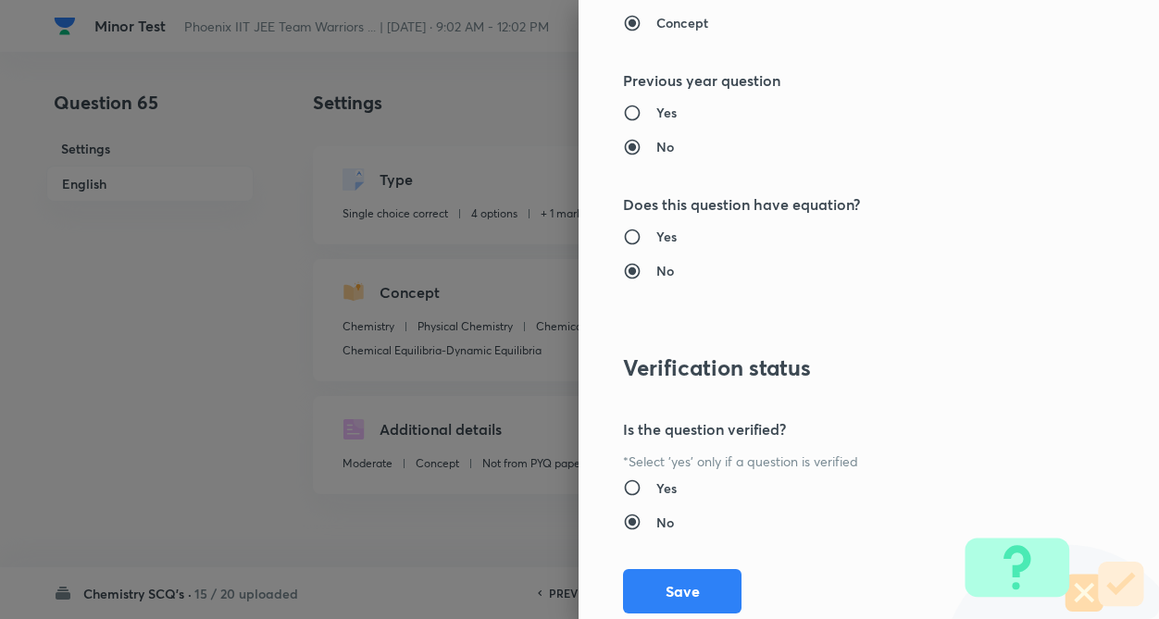
scroll to position [1904, 0]
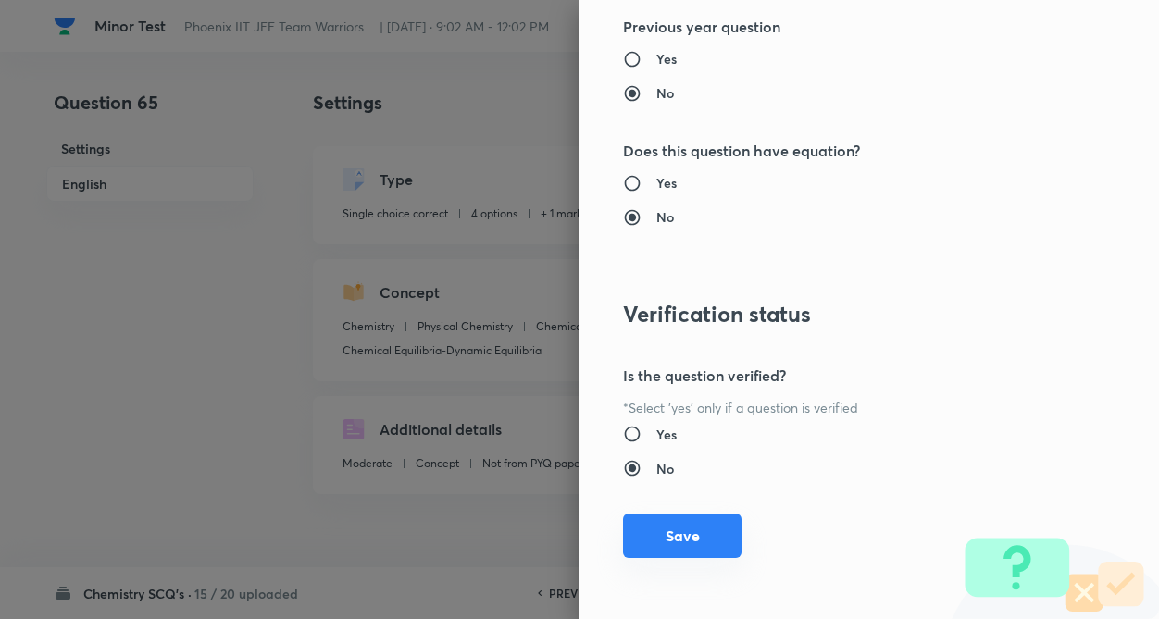
click at [682, 541] on button "Save" at bounding box center [682, 536] width 118 height 44
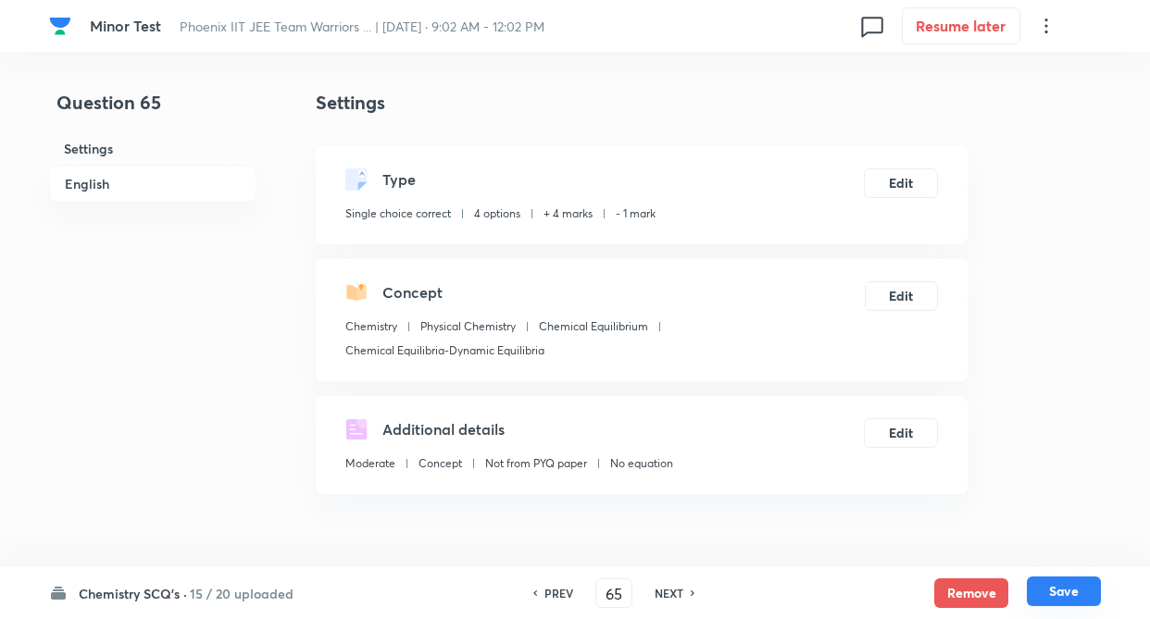
click at [1065, 591] on button "Save" at bounding box center [1063, 592] width 74 height 30
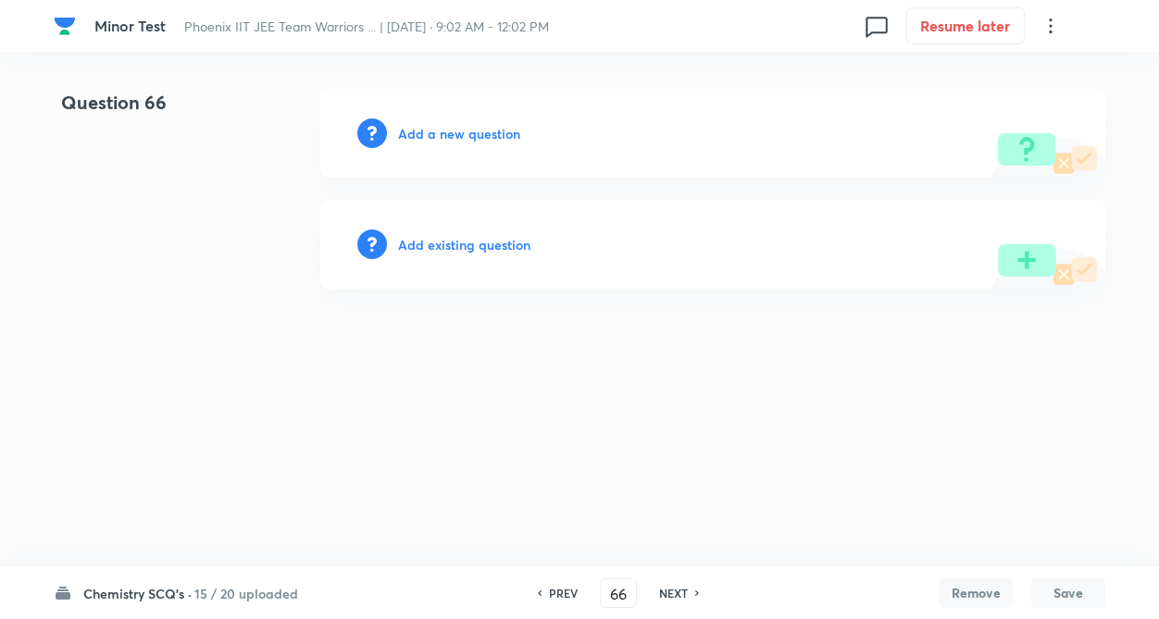
click at [507, 243] on h6 "Add existing question" at bounding box center [464, 244] width 132 height 19
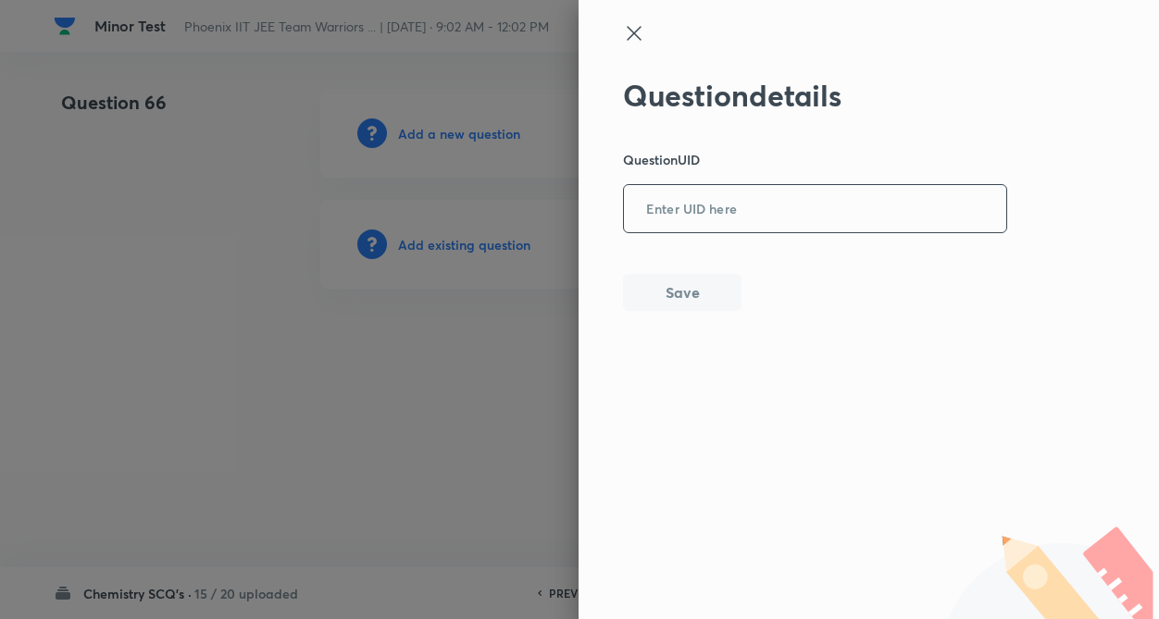
click at [673, 224] on input "text" at bounding box center [815, 209] width 382 height 45
paste input "YLFO7"
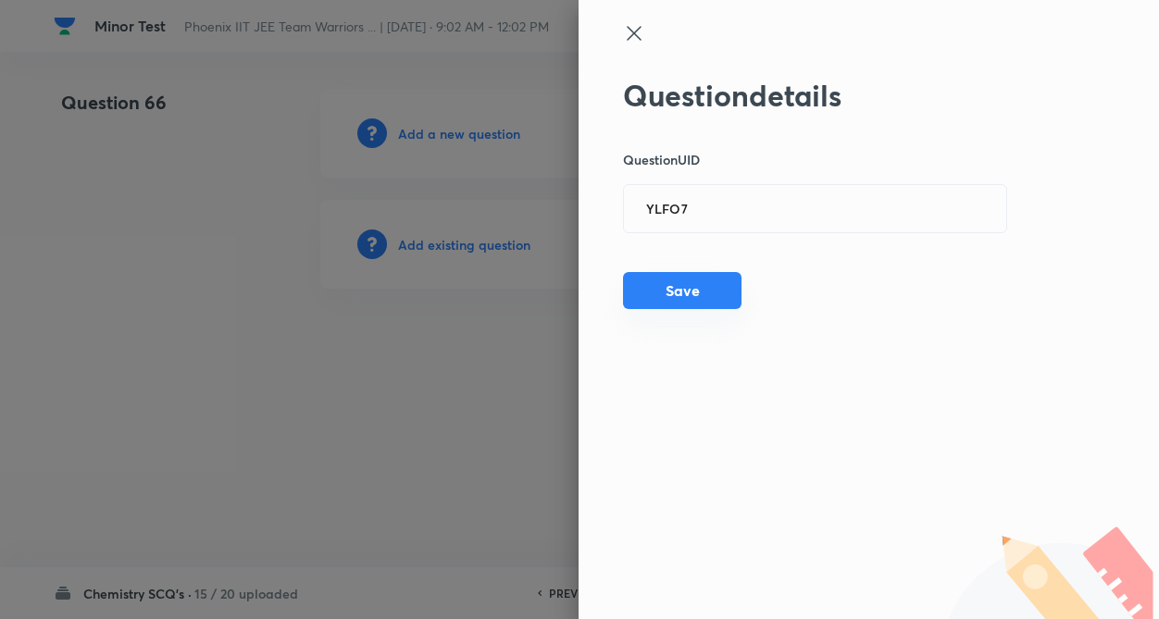
click at [675, 284] on button "Save" at bounding box center [682, 290] width 118 height 37
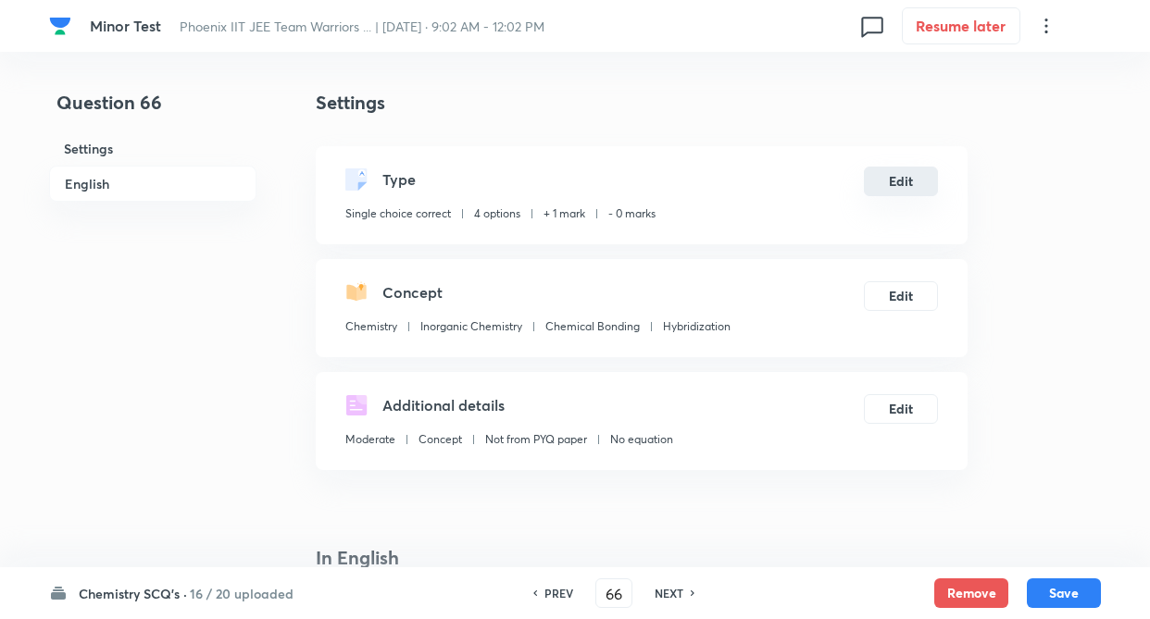
click at [914, 187] on button "Edit" at bounding box center [901, 182] width 74 height 30
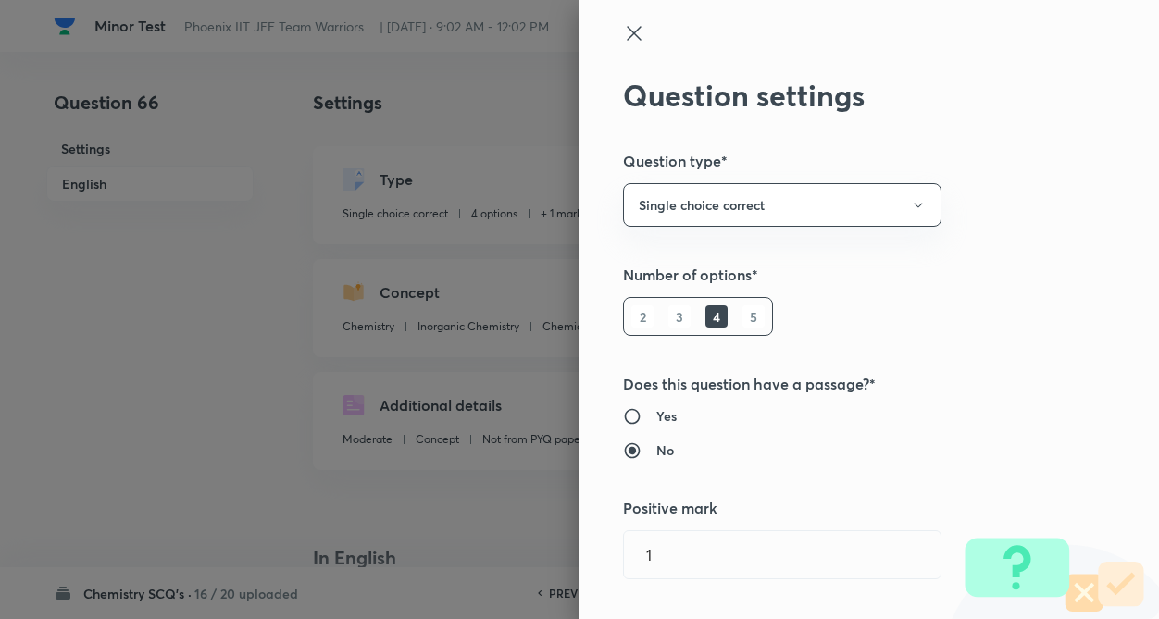
click at [1080, 322] on div "Question settings Question type* Single choice correct Number of options* 2 3 4…" at bounding box center [868, 309] width 580 height 619
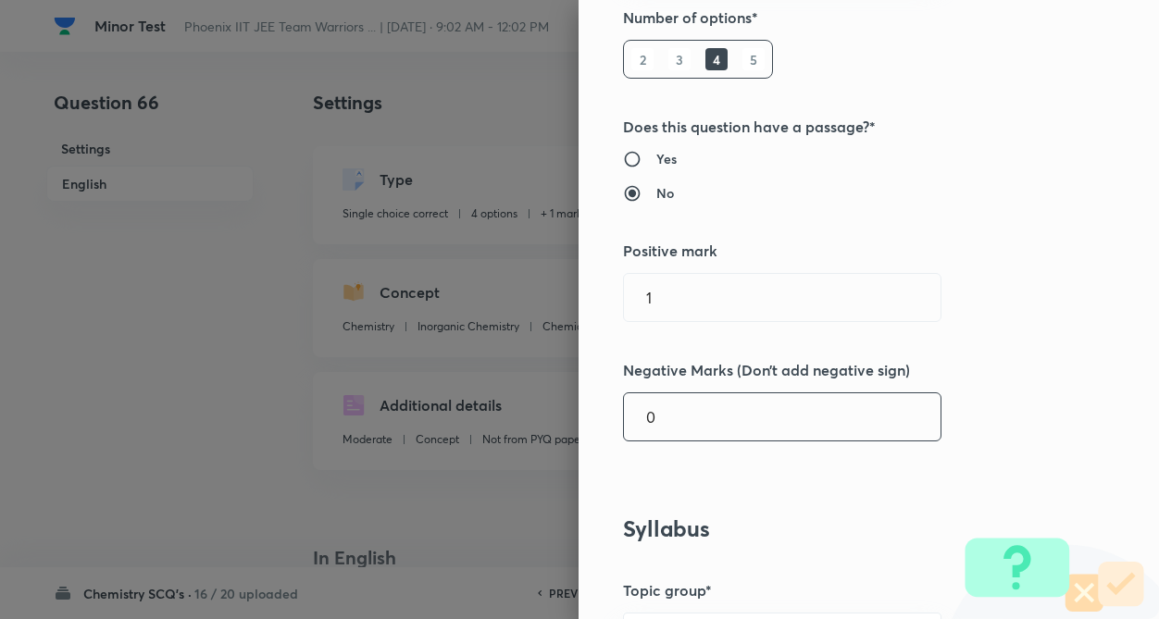
scroll to position [333, 0]
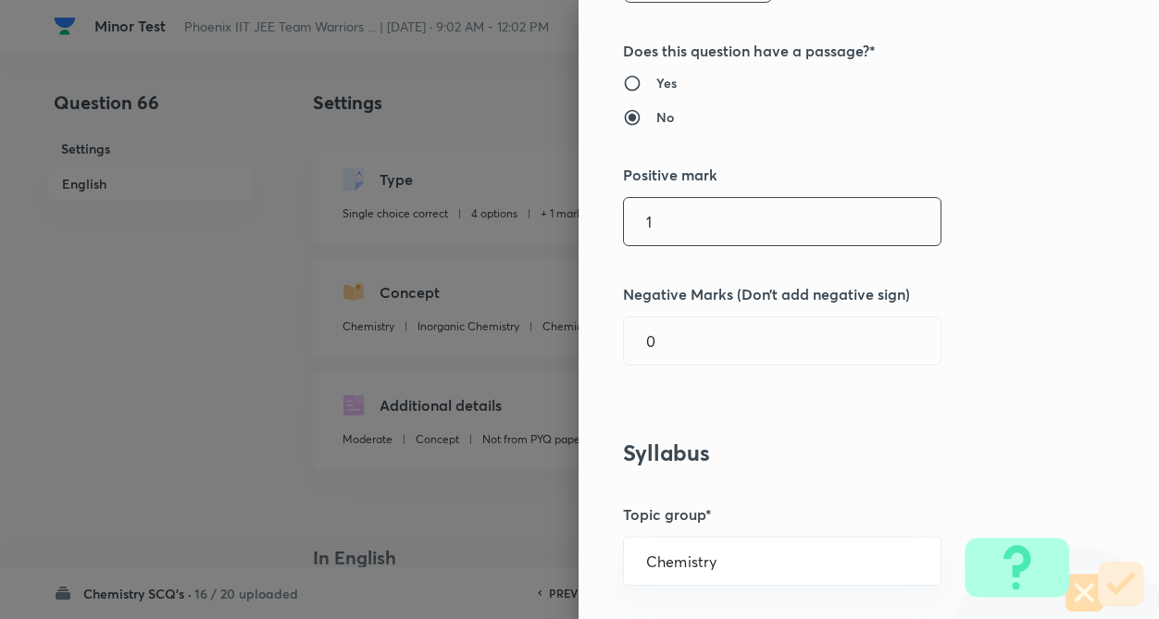
click at [750, 226] on input "1" at bounding box center [782, 221] width 317 height 47
click at [752, 337] on input "0" at bounding box center [782, 340] width 317 height 47
click at [872, 387] on div "Question settings Question type* Single choice correct Number of options* 2 3 4…" at bounding box center [868, 309] width 580 height 619
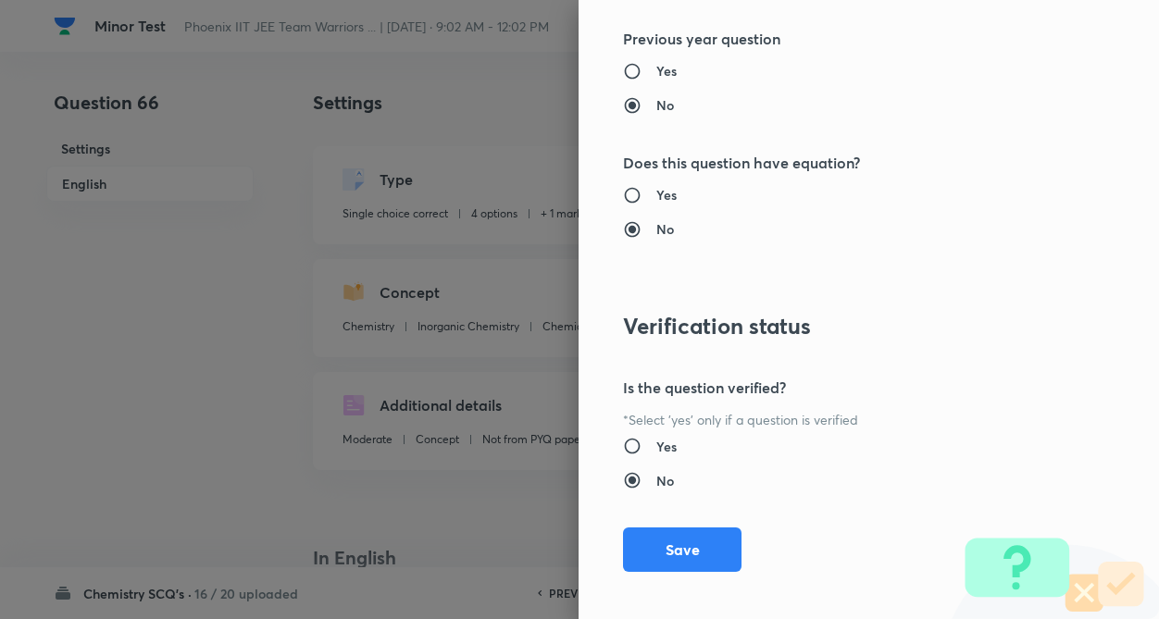
scroll to position [1904, 0]
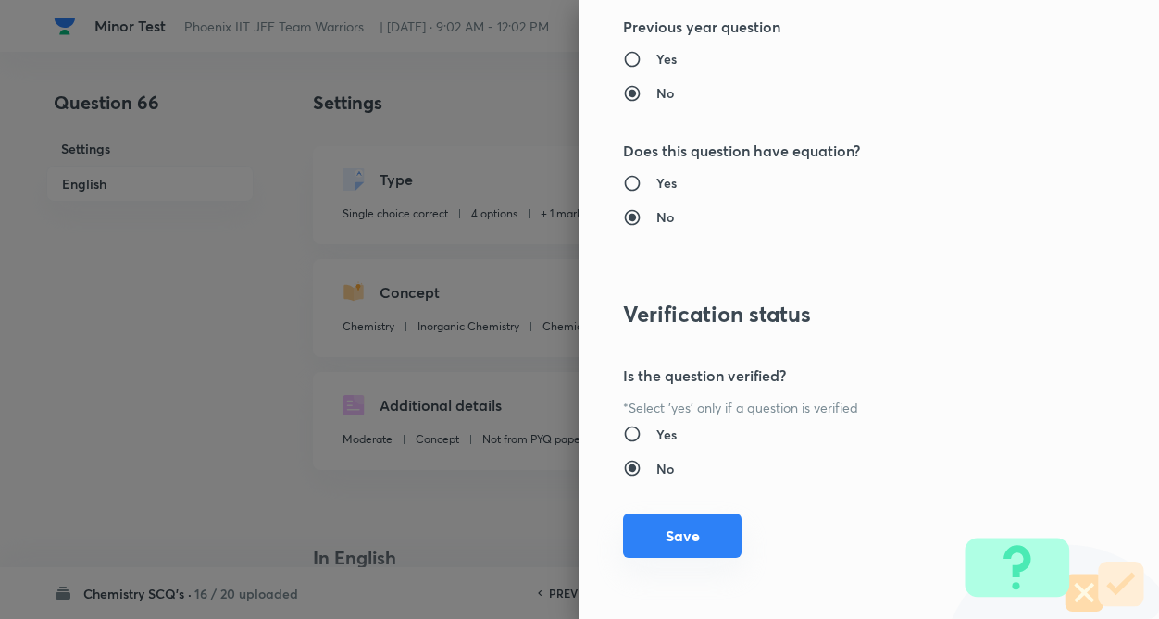
click at [653, 529] on button "Save" at bounding box center [682, 536] width 118 height 44
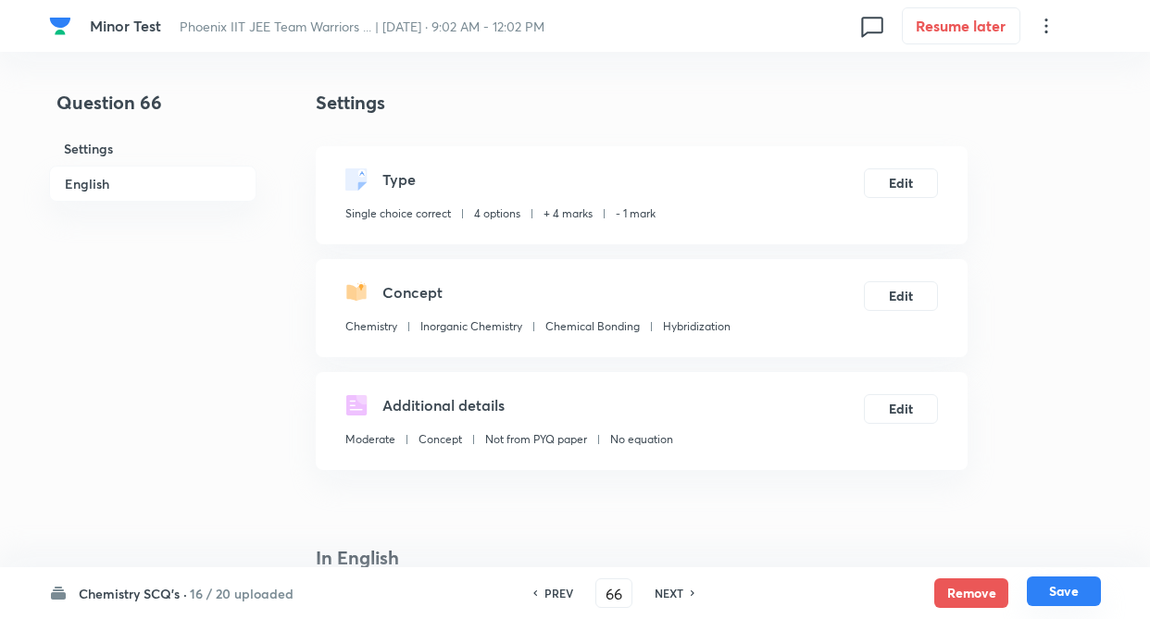
click at [1059, 589] on button "Save" at bounding box center [1063, 592] width 74 height 30
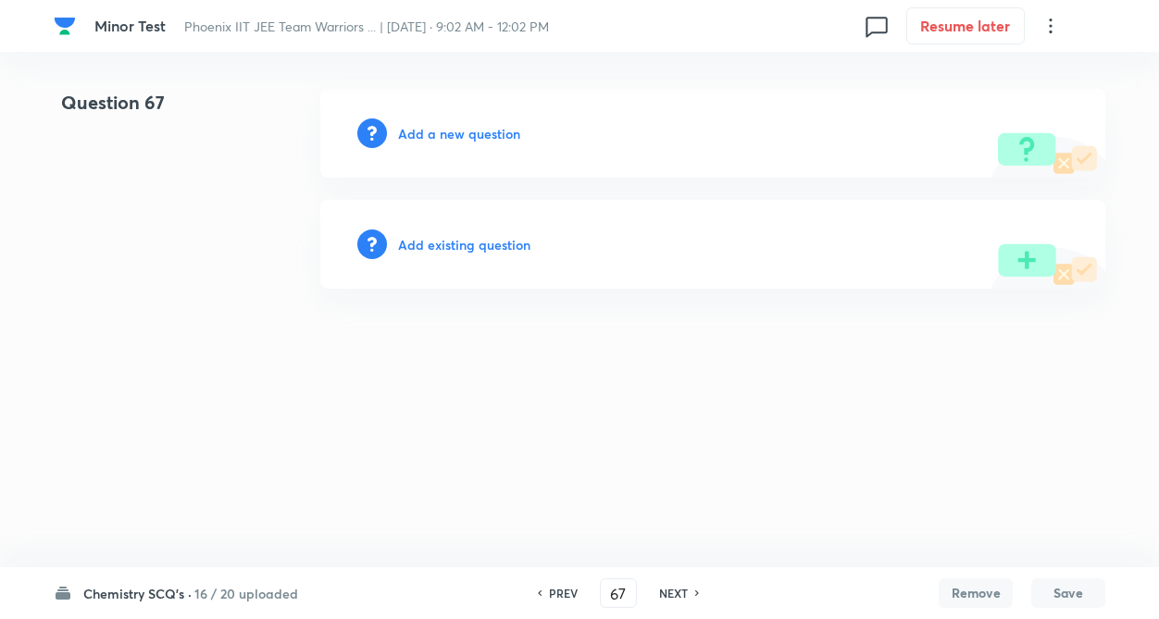
click at [496, 235] on h6 "Add existing question" at bounding box center [464, 244] width 132 height 19
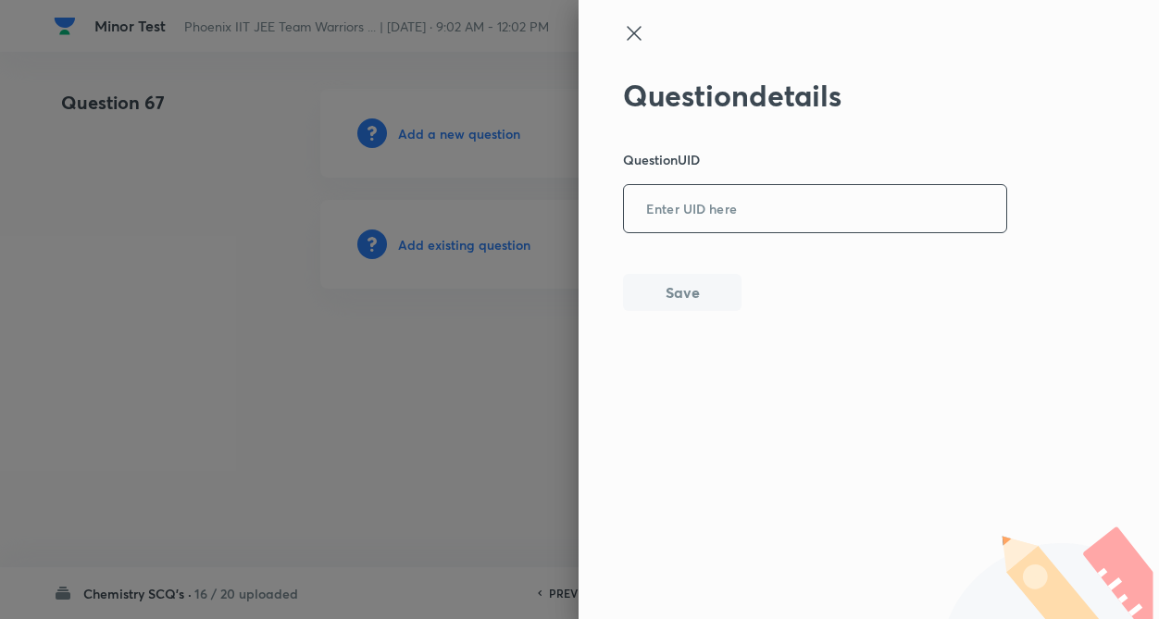
click at [640, 227] on input "text" at bounding box center [815, 209] width 382 height 45
paste input "7ESDX"
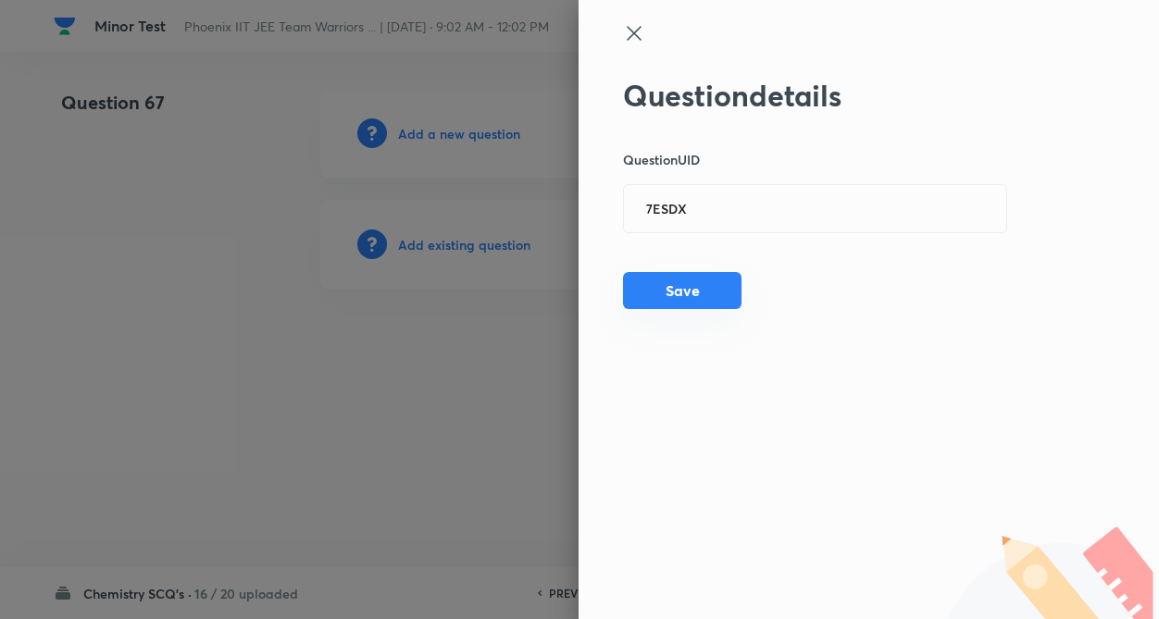
click at [660, 277] on button "Save" at bounding box center [682, 290] width 118 height 37
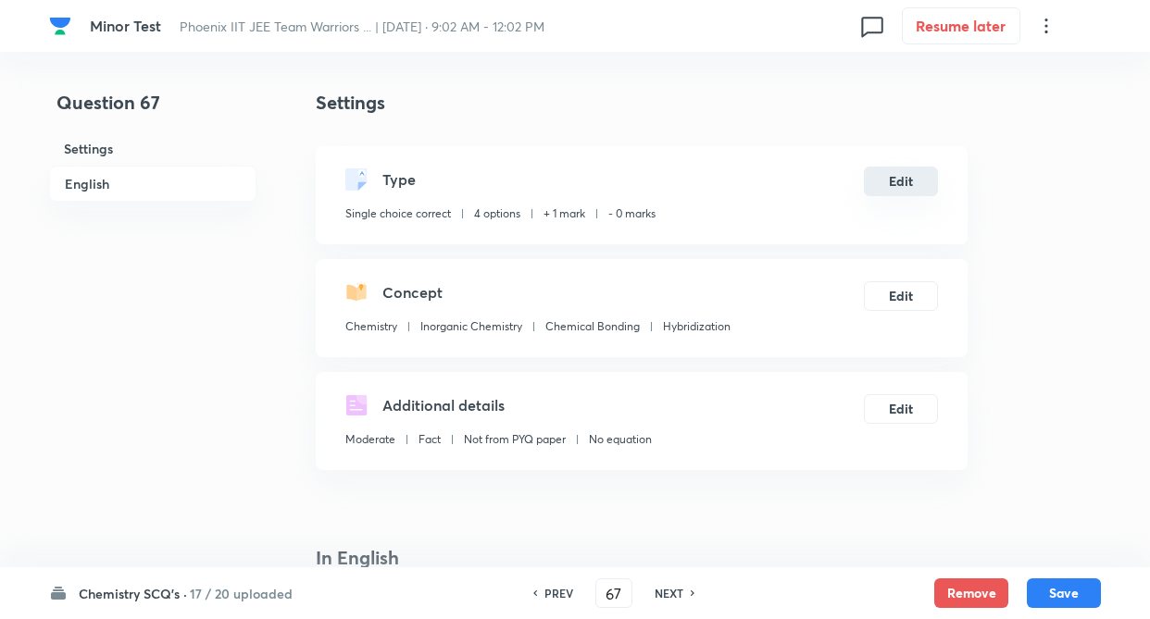
click at [887, 175] on button "Edit" at bounding box center [901, 182] width 74 height 30
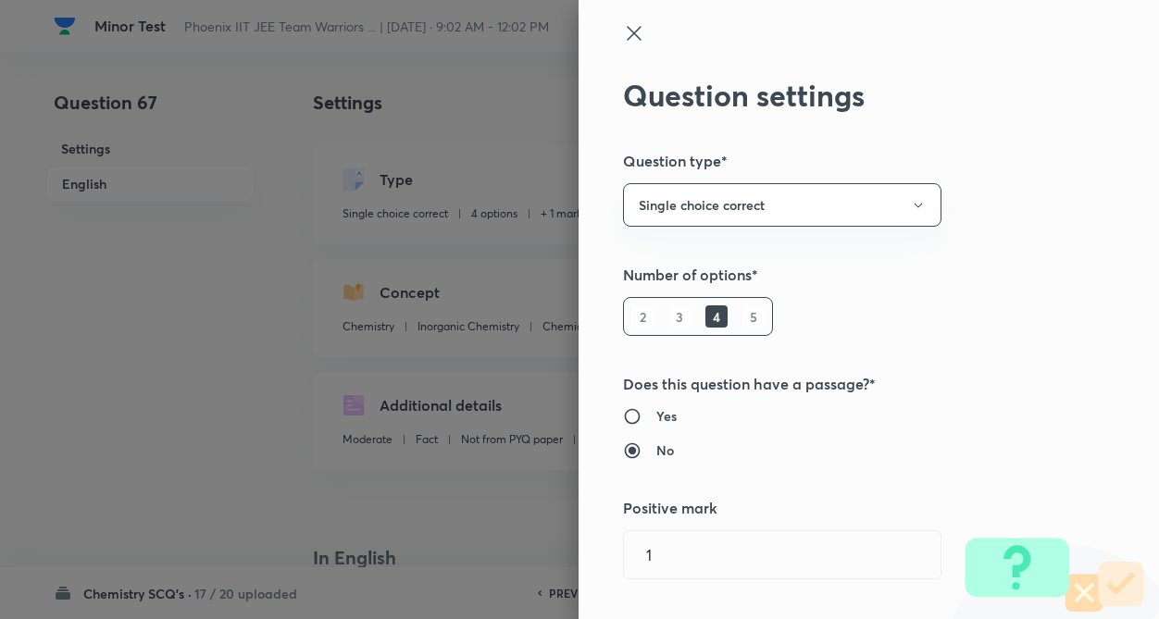
click at [1064, 230] on div "Question settings Question type* Single choice correct Number of options* 2 3 4…" at bounding box center [868, 309] width 580 height 619
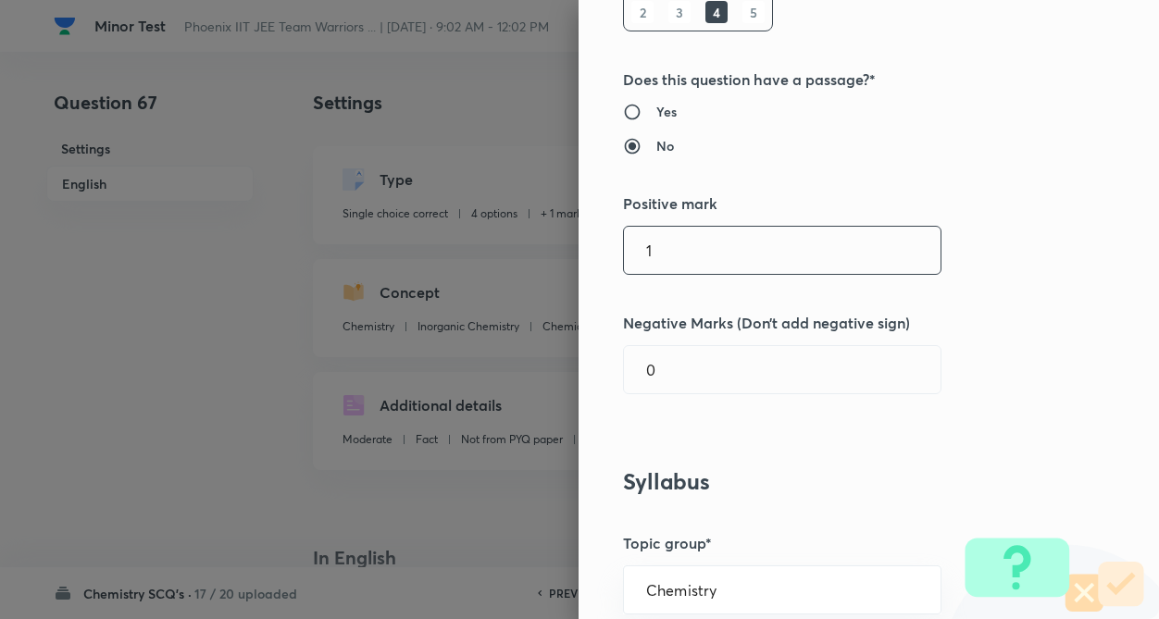
scroll to position [333, 0]
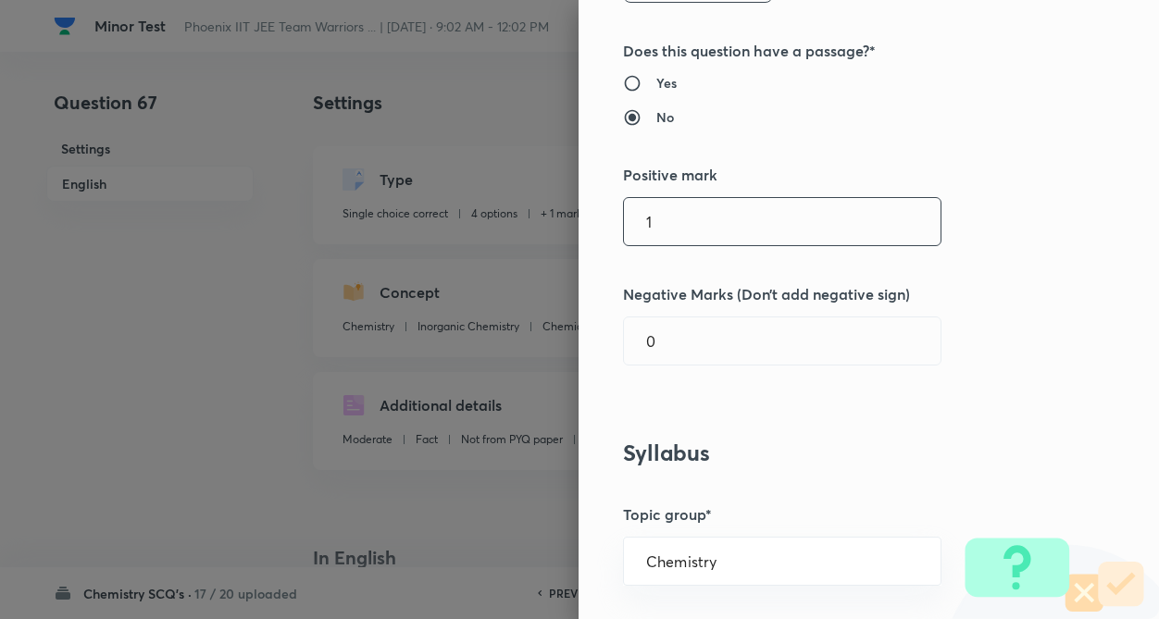
click at [710, 202] on input "1" at bounding box center [782, 221] width 317 height 47
click at [719, 342] on input "0" at bounding box center [782, 340] width 317 height 47
click at [780, 450] on h3 "Syllabus" at bounding box center [837, 453] width 429 height 27
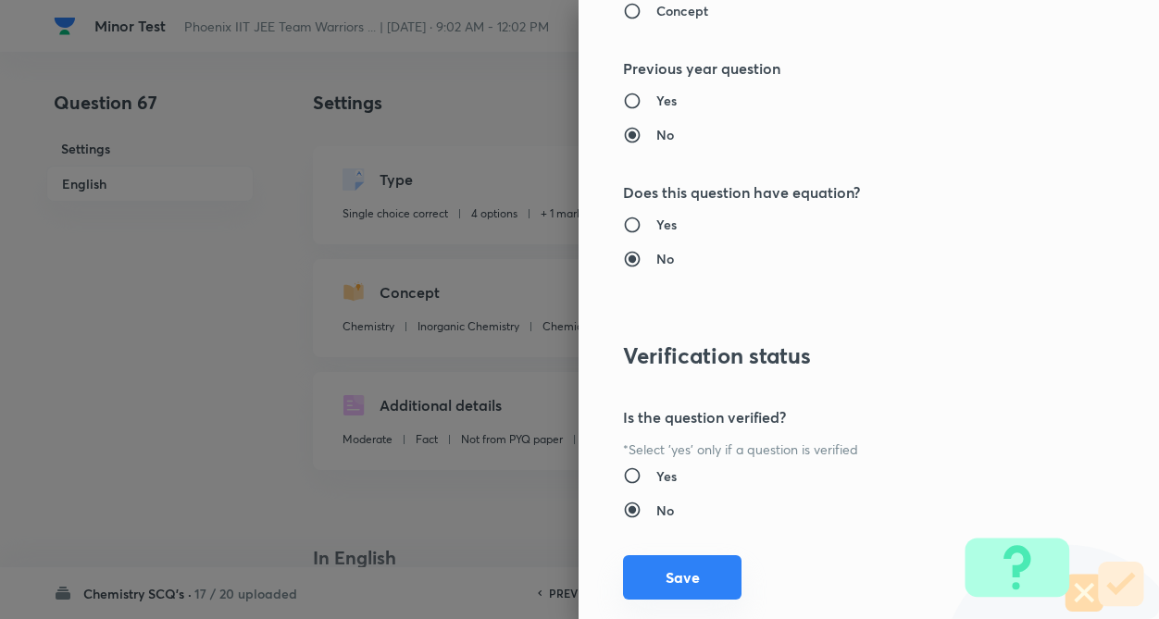
scroll to position [1904, 0]
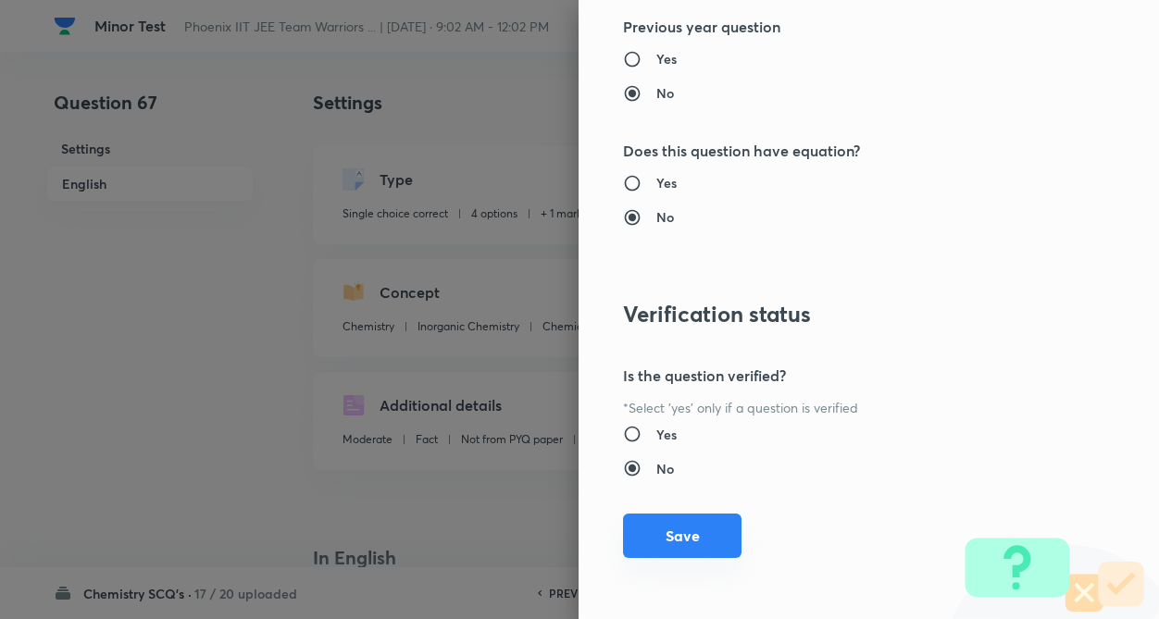
click at [679, 526] on button "Save" at bounding box center [682, 536] width 118 height 44
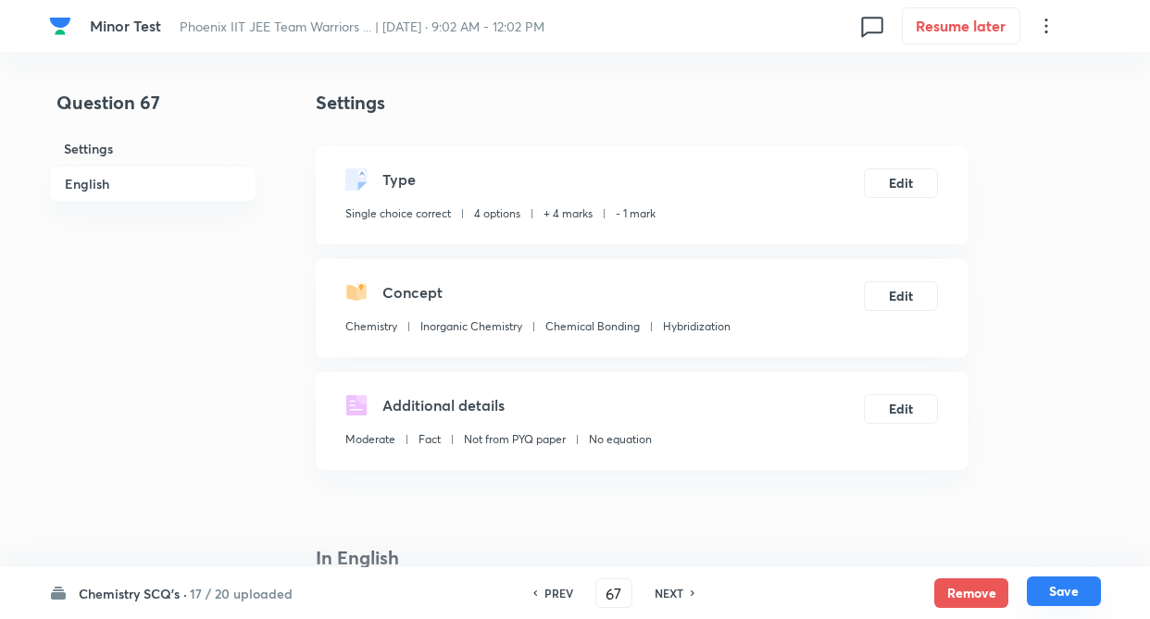
click at [1074, 598] on button "Save" at bounding box center [1063, 592] width 74 height 30
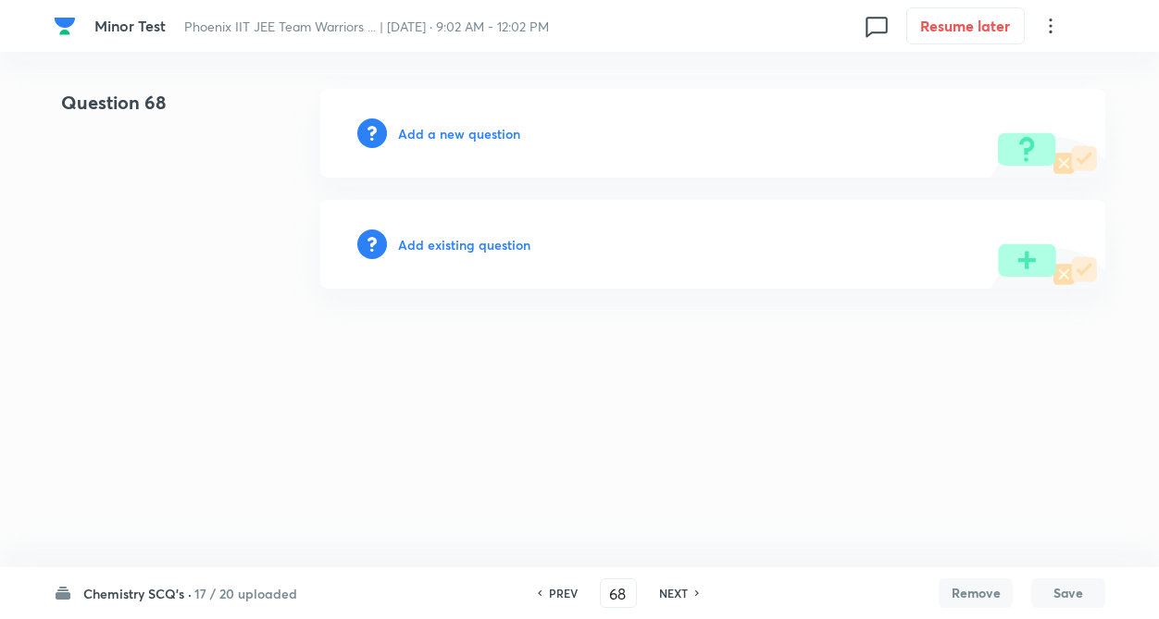
click at [415, 246] on h6 "Add existing question" at bounding box center [464, 244] width 132 height 19
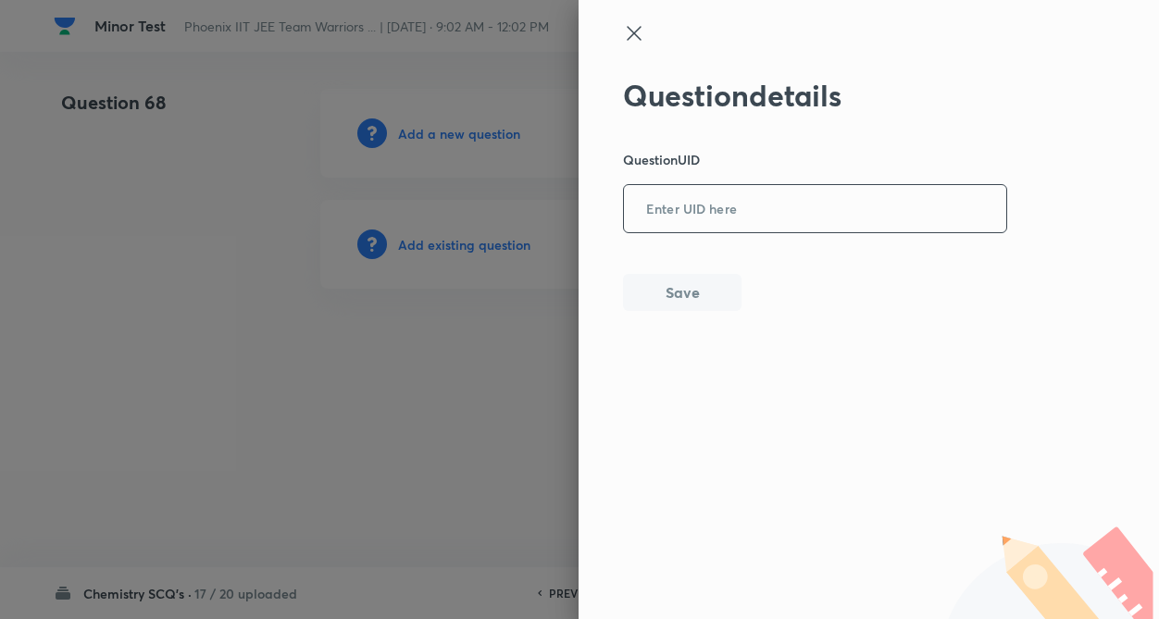
click at [681, 215] on input "text" at bounding box center [815, 209] width 382 height 45
paste input "RQHEH"
click at [682, 297] on button "Save" at bounding box center [682, 290] width 118 height 37
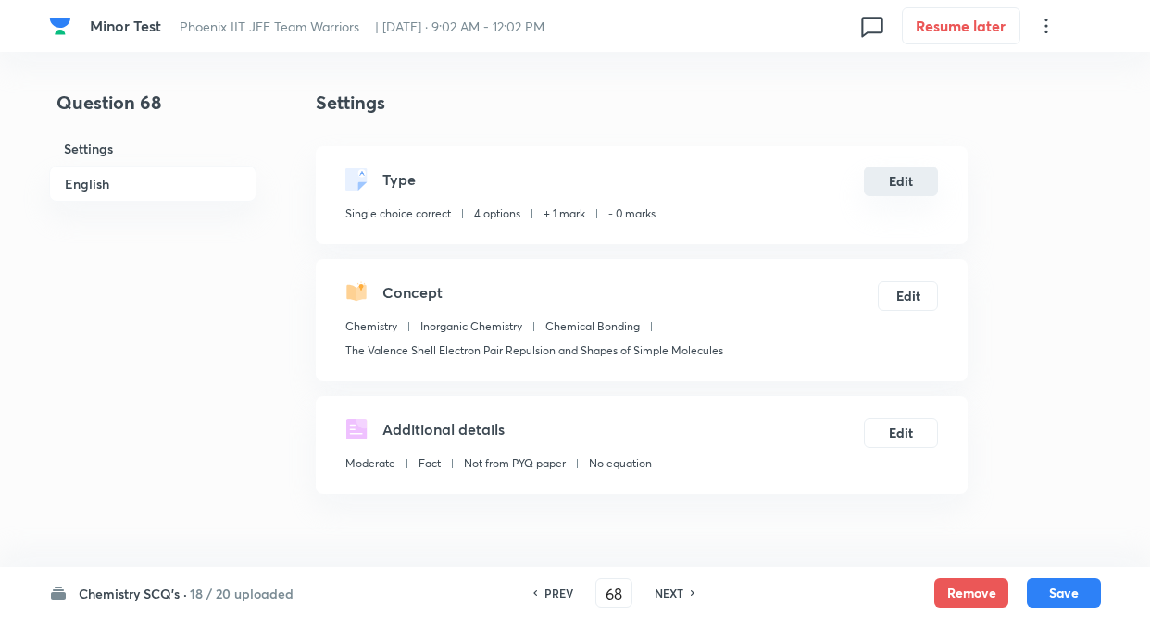
click at [911, 177] on button "Edit" at bounding box center [901, 182] width 74 height 30
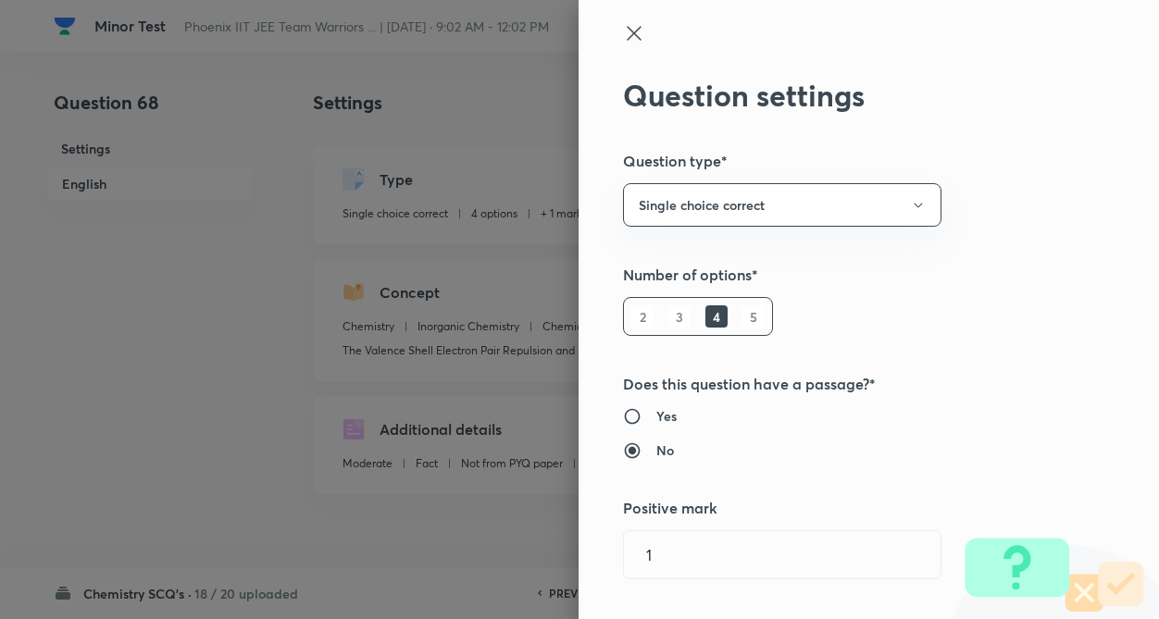
click at [1036, 276] on h5 "Number of options*" at bounding box center [837, 275] width 429 height 22
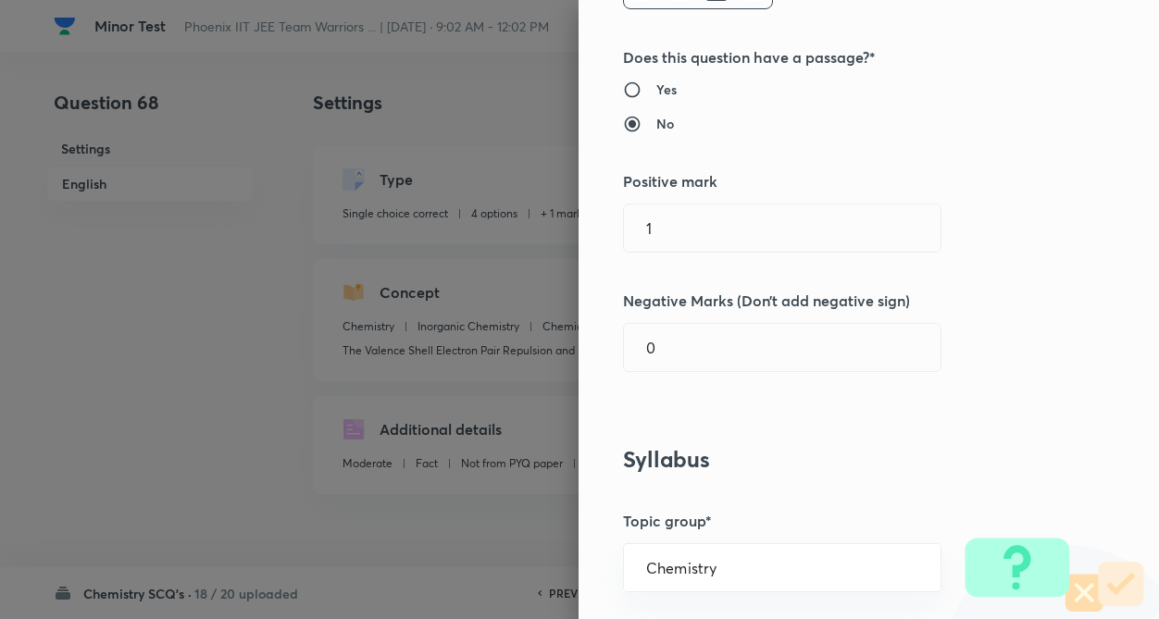
scroll to position [333, 0]
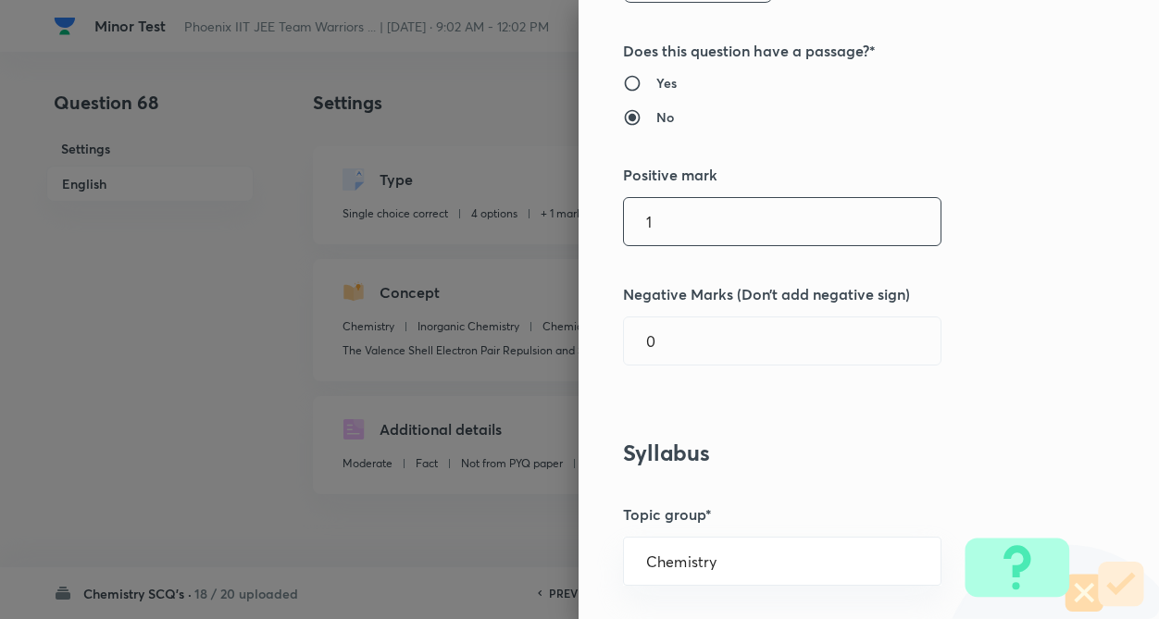
click at [715, 226] on input "1" at bounding box center [782, 221] width 317 height 47
click at [689, 339] on input "0" at bounding box center [782, 340] width 317 height 47
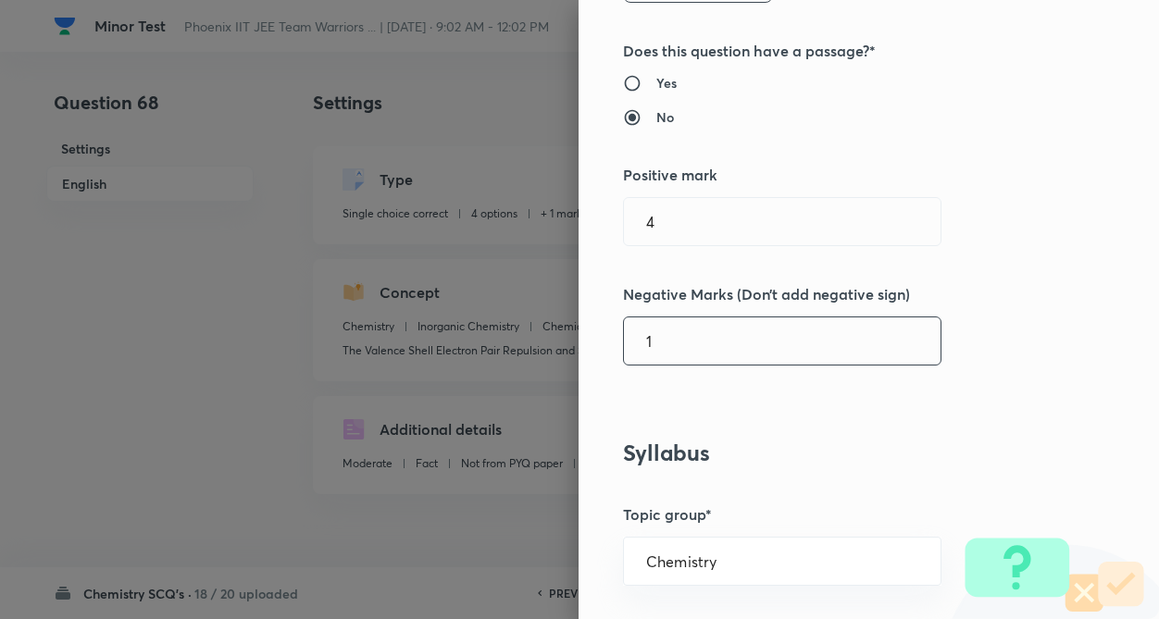
click at [796, 403] on div "Question settings Question type* Single choice correct Number of options* 2 3 4…" at bounding box center [868, 309] width 580 height 619
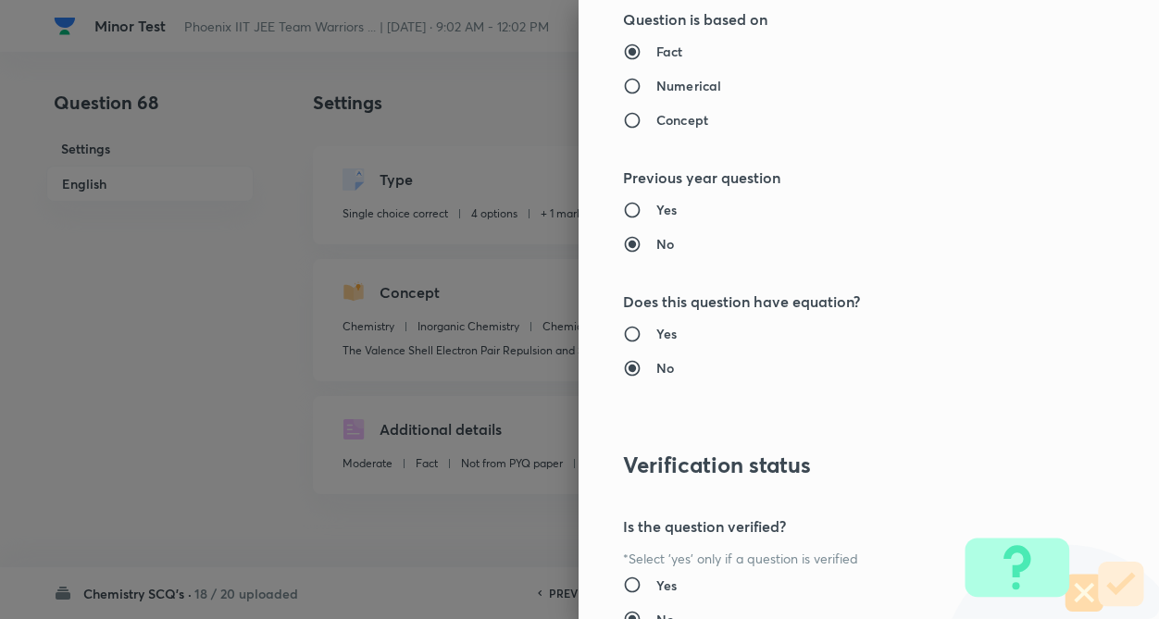
scroll to position [1904, 0]
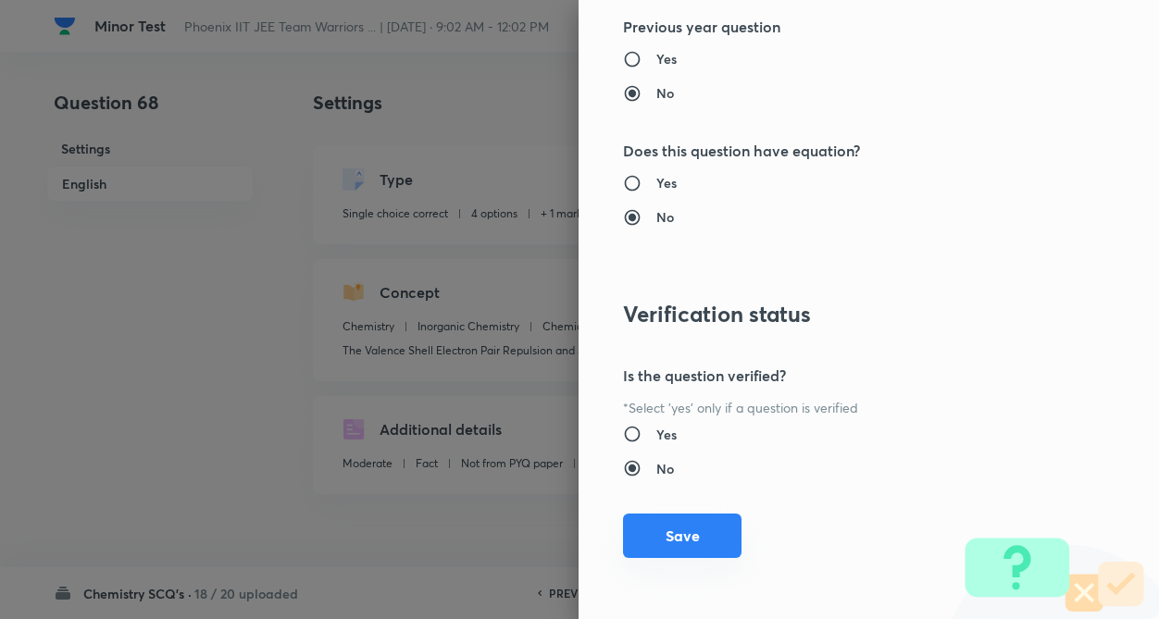
click at [628, 535] on button "Save" at bounding box center [682, 536] width 118 height 44
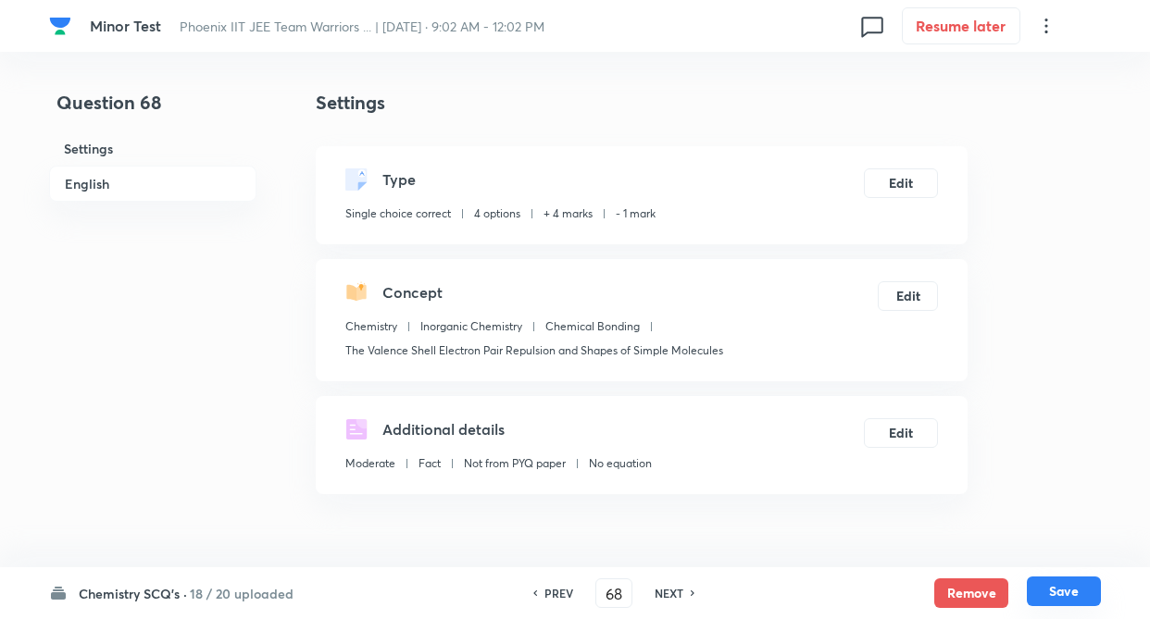
click at [1071, 591] on button "Save" at bounding box center [1063, 592] width 74 height 30
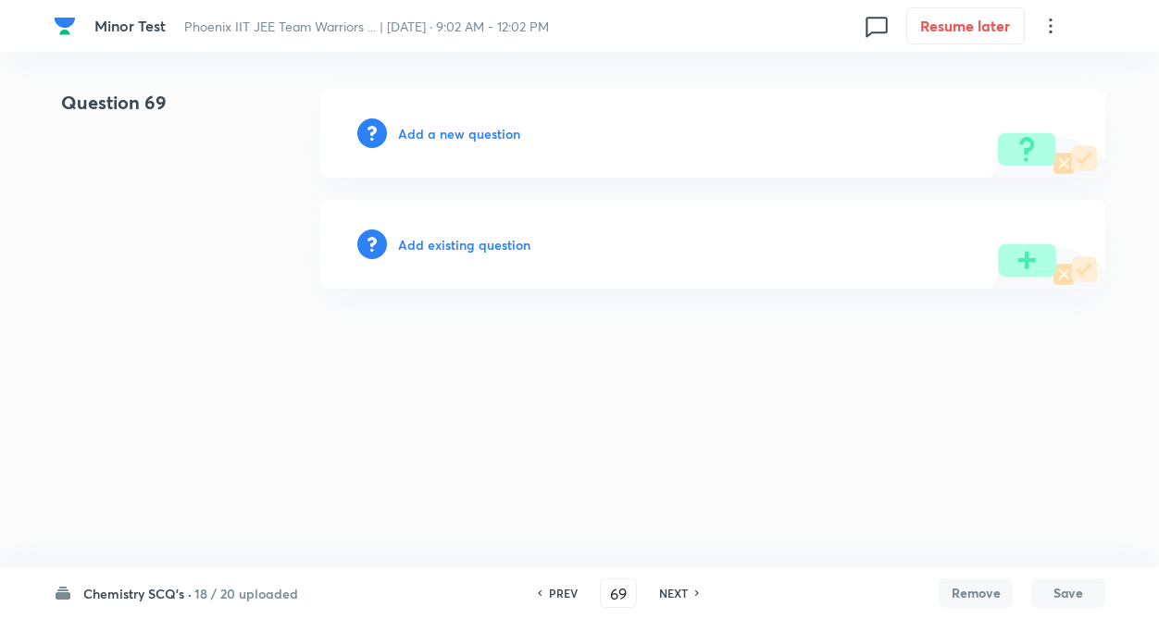
click at [491, 242] on h6 "Add existing question" at bounding box center [464, 244] width 132 height 19
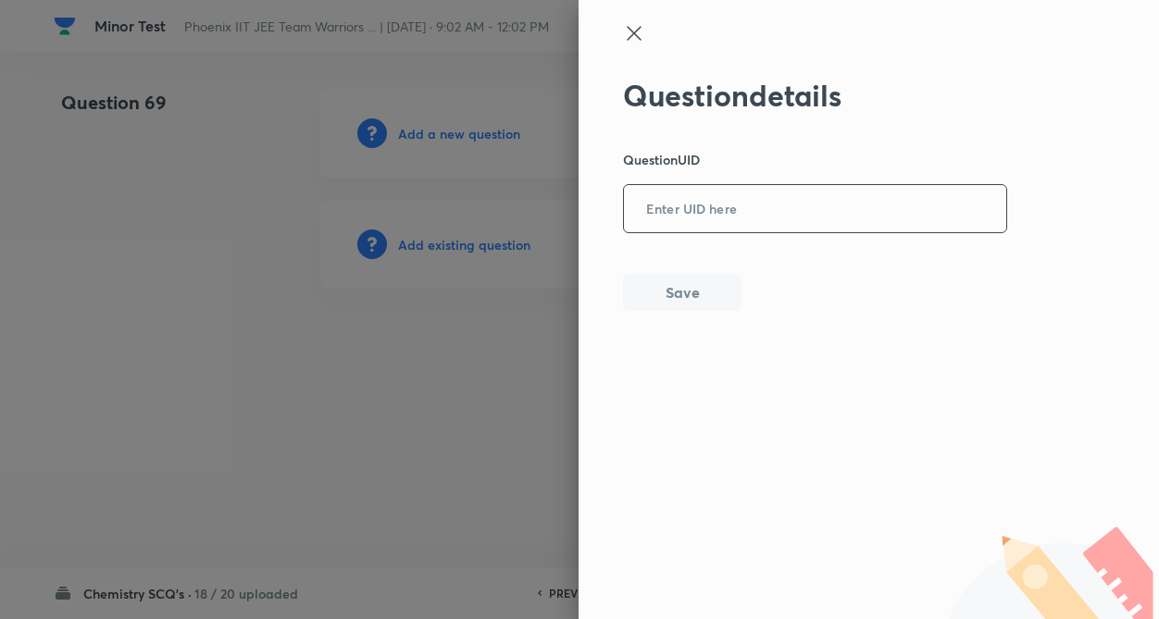
click at [717, 218] on input "text" at bounding box center [815, 209] width 382 height 45
paste input "8VL11"
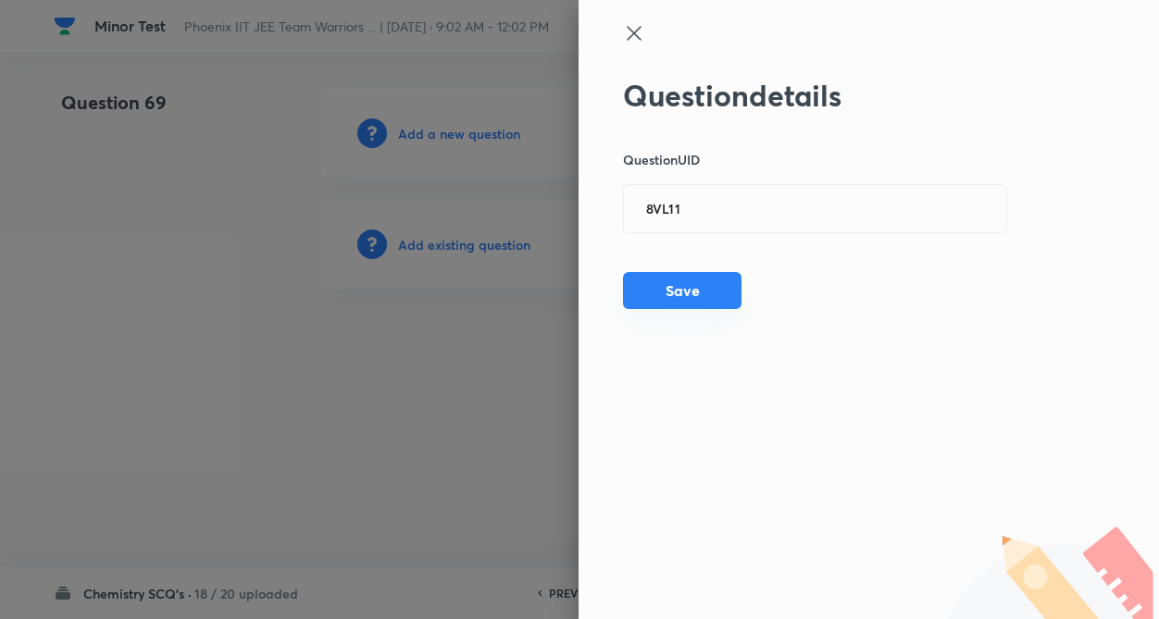
click at [683, 291] on button "Save" at bounding box center [682, 290] width 118 height 37
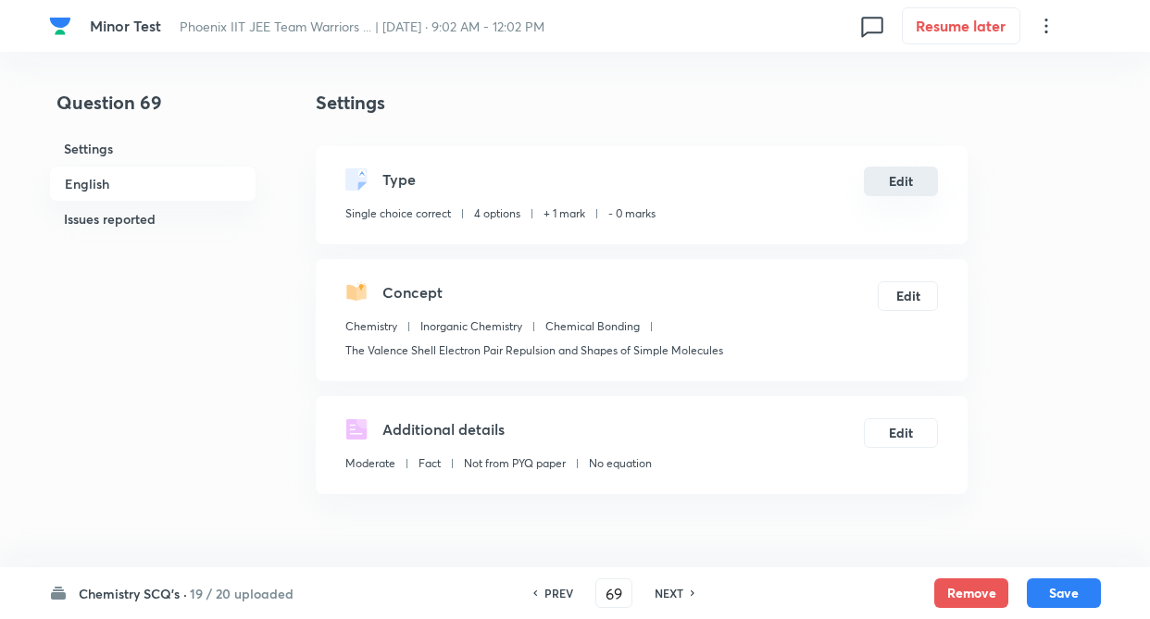
click at [908, 177] on button "Edit" at bounding box center [901, 182] width 74 height 30
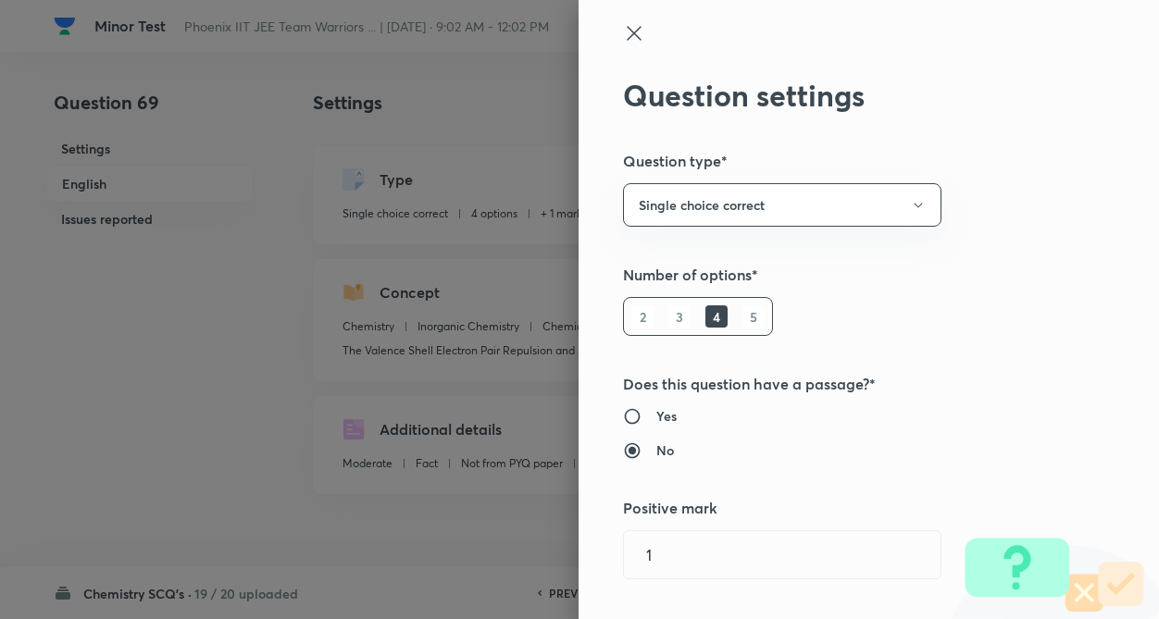
click at [1040, 242] on div "Question settings Question type* Single choice correct Number of options* 2 3 4…" at bounding box center [868, 309] width 580 height 619
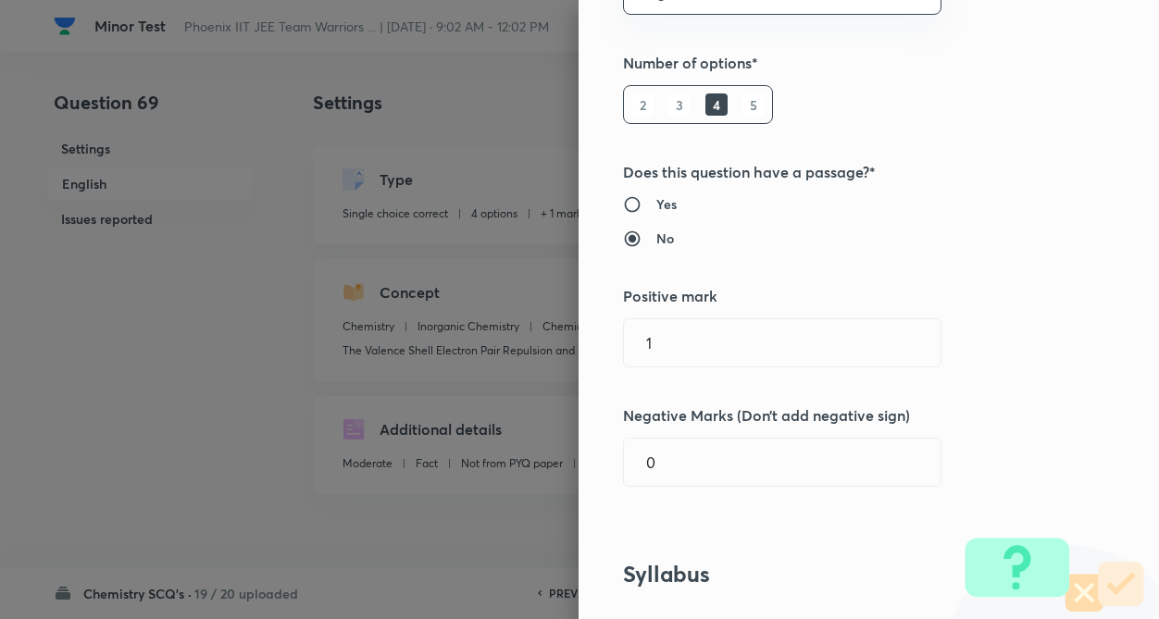
scroll to position [370, 0]
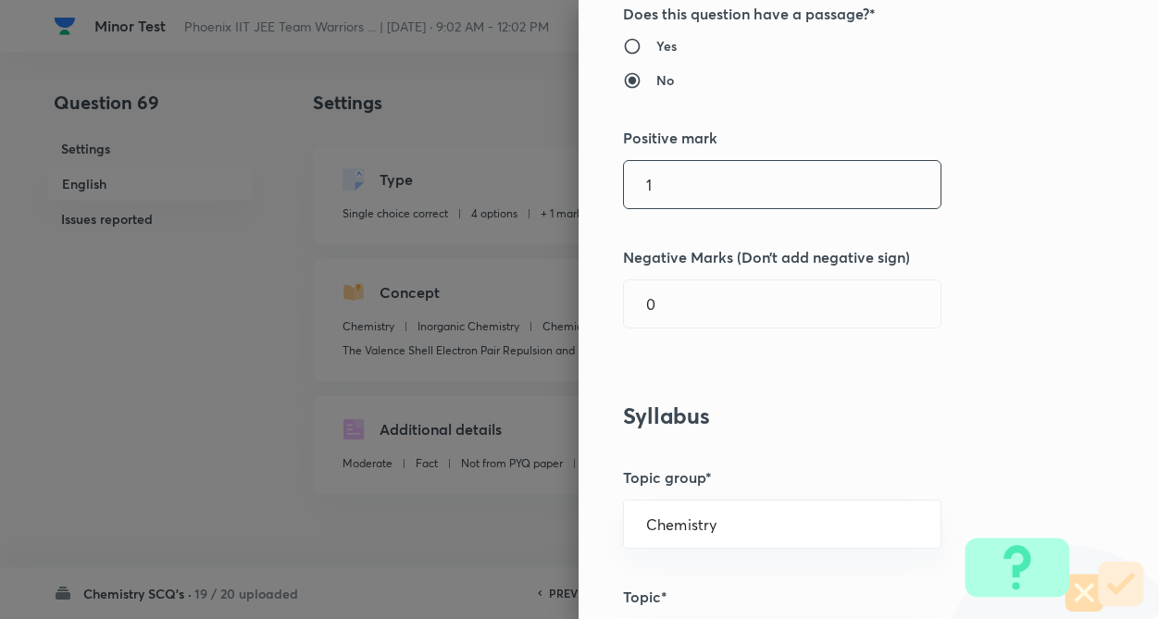
click at [784, 197] on input "1" at bounding box center [782, 184] width 317 height 47
click at [785, 316] on input "0" at bounding box center [782, 303] width 317 height 47
click at [997, 215] on div "Question settings Question type* Single choice correct Number of options* 2 3 4…" at bounding box center [868, 309] width 580 height 619
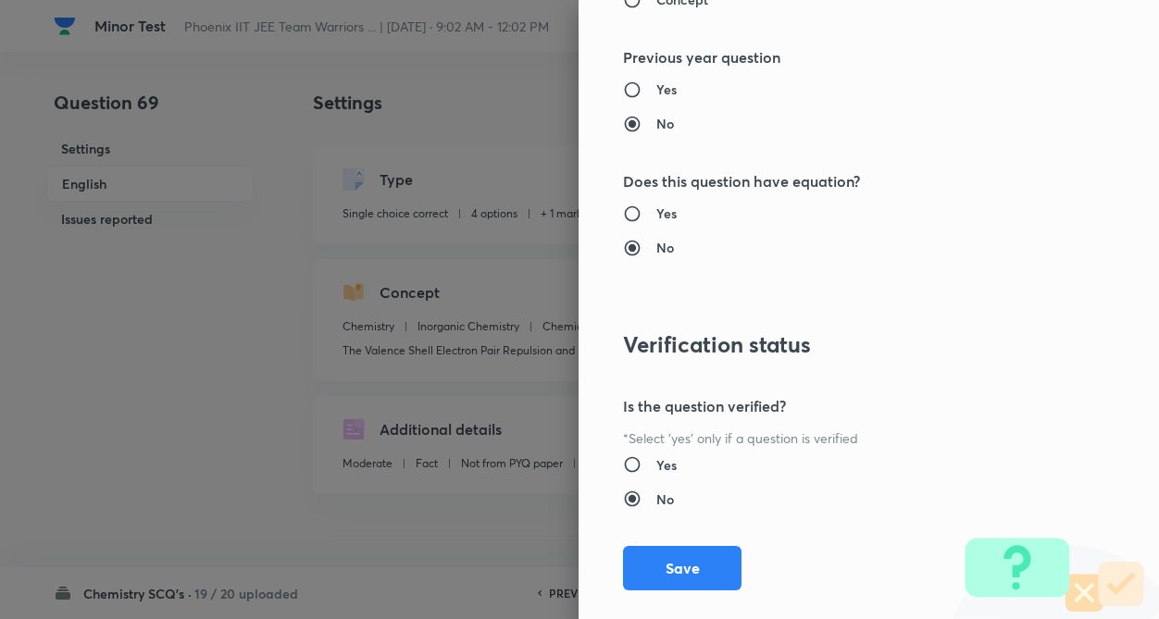
scroll to position [1904, 0]
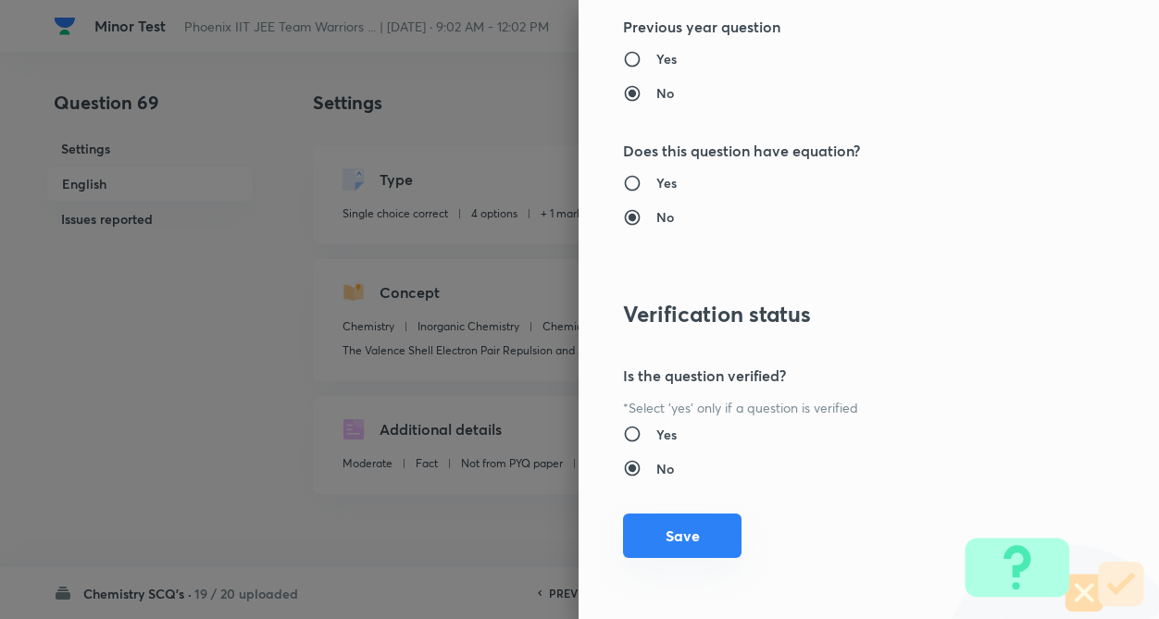
click at [695, 527] on button "Save" at bounding box center [682, 536] width 118 height 44
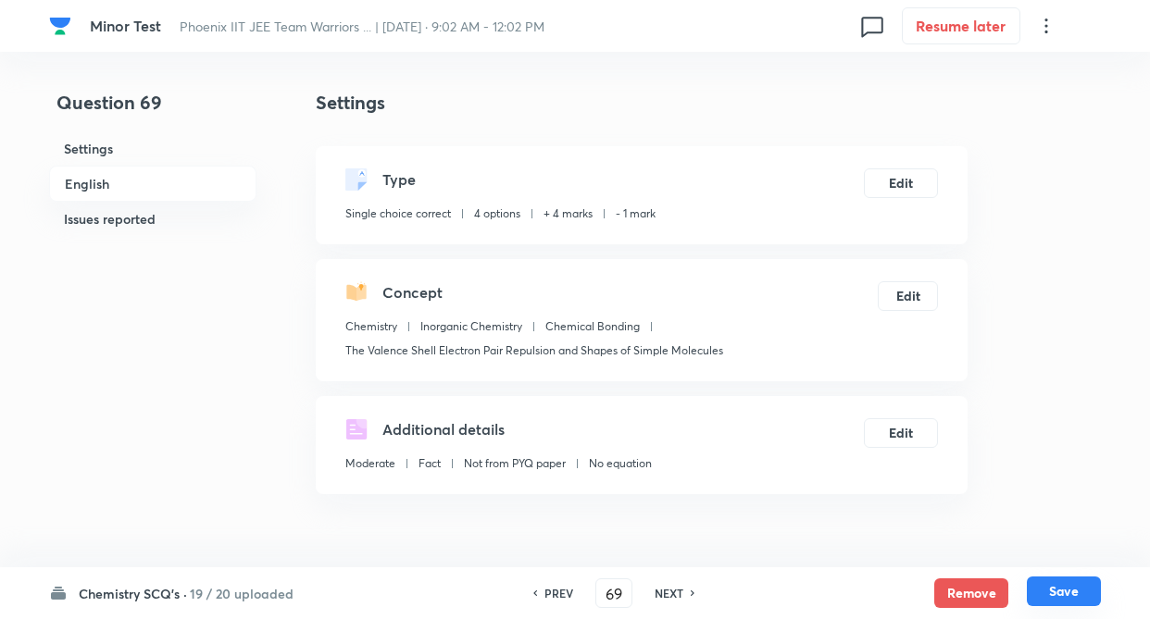
click at [1063, 592] on button "Save" at bounding box center [1063, 592] width 74 height 30
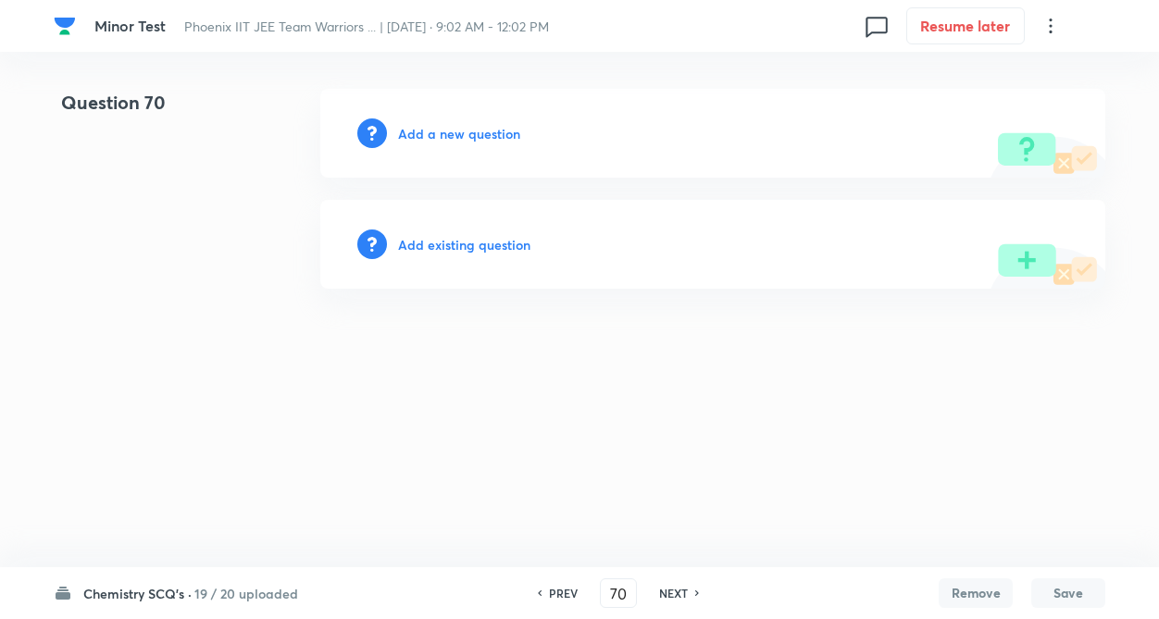
click at [437, 235] on h6 "Add existing question" at bounding box center [464, 244] width 132 height 19
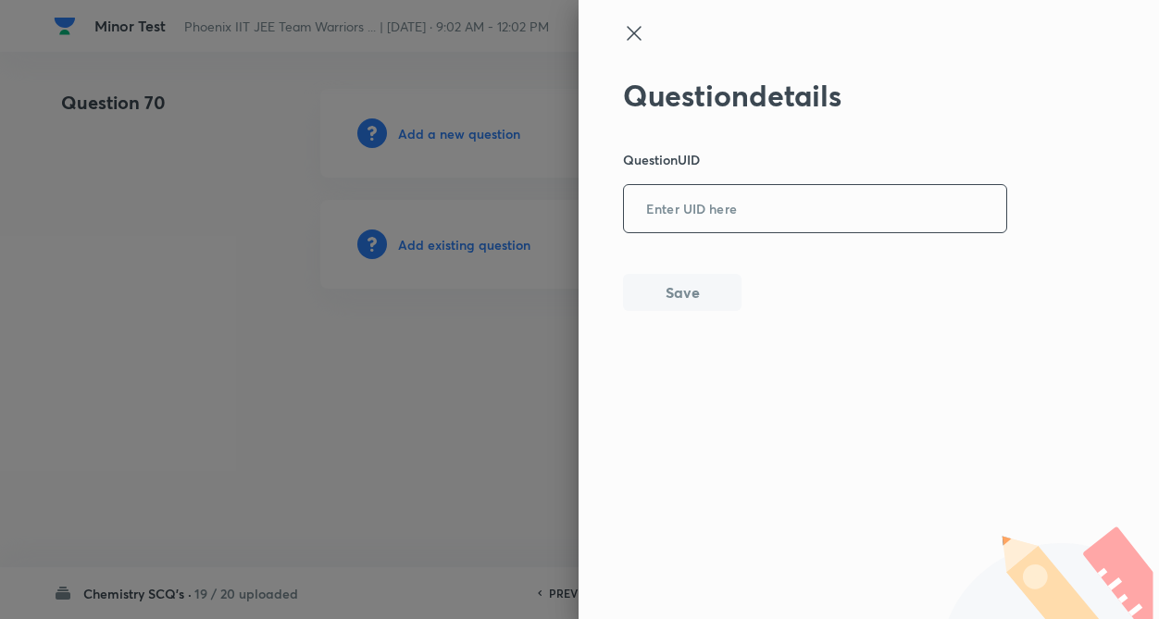
click at [705, 223] on input "text" at bounding box center [815, 209] width 382 height 45
paste input "MR0NL"
click at [686, 281] on button "Save" at bounding box center [682, 290] width 118 height 37
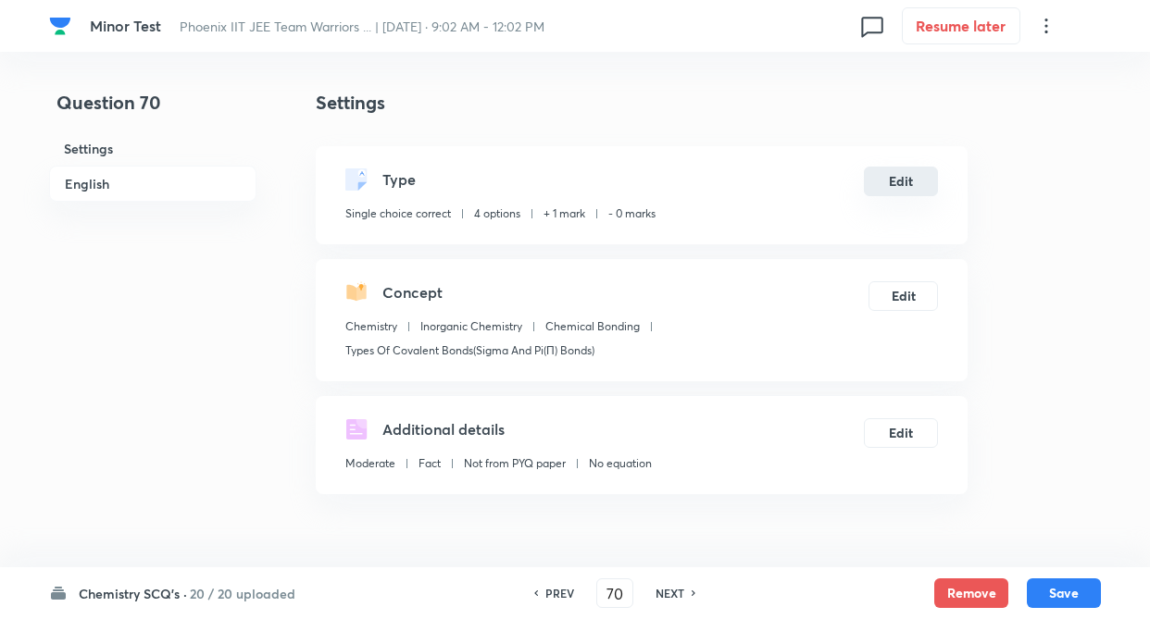
click at [899, 174] on button "Edit" at bounding box center [901, 182] width 74 height 30
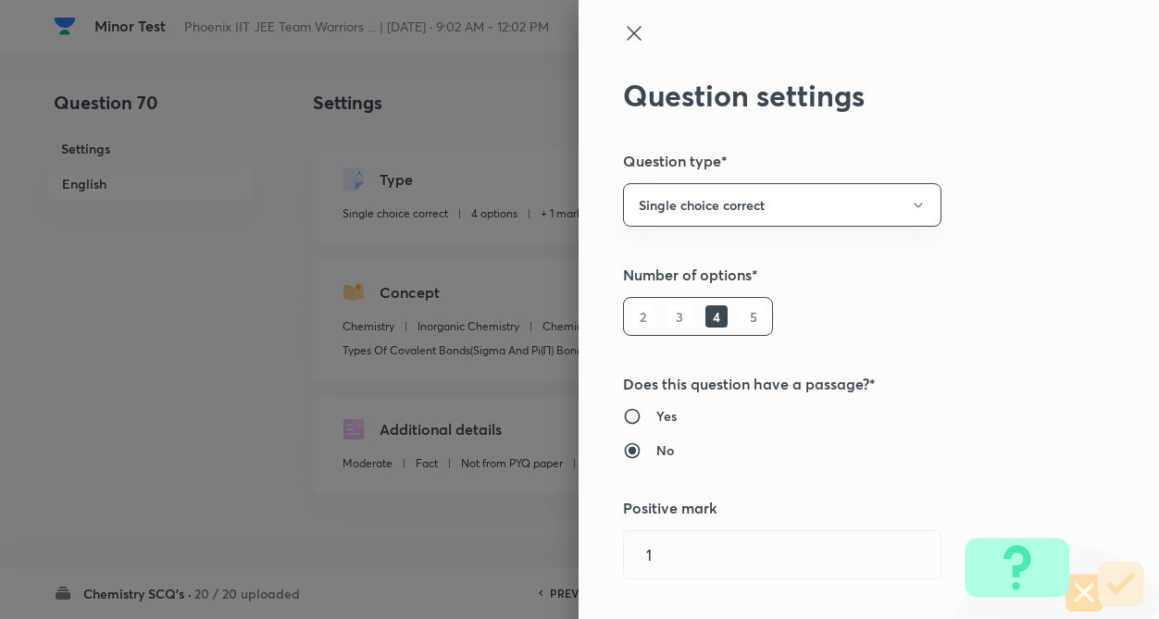
click at [1013, 223] on div "Question settings Question type* Single choice correct Number of options* 2 3 4…" at bounding box center [868, 309] width 580 height 619
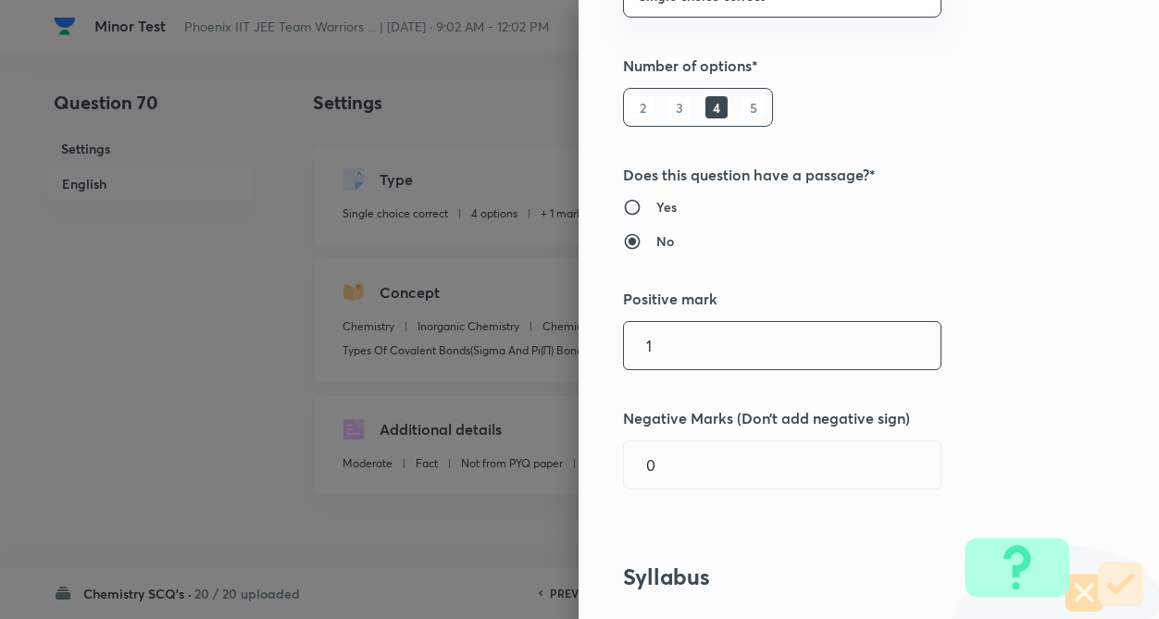
scroll to position [259, 0]
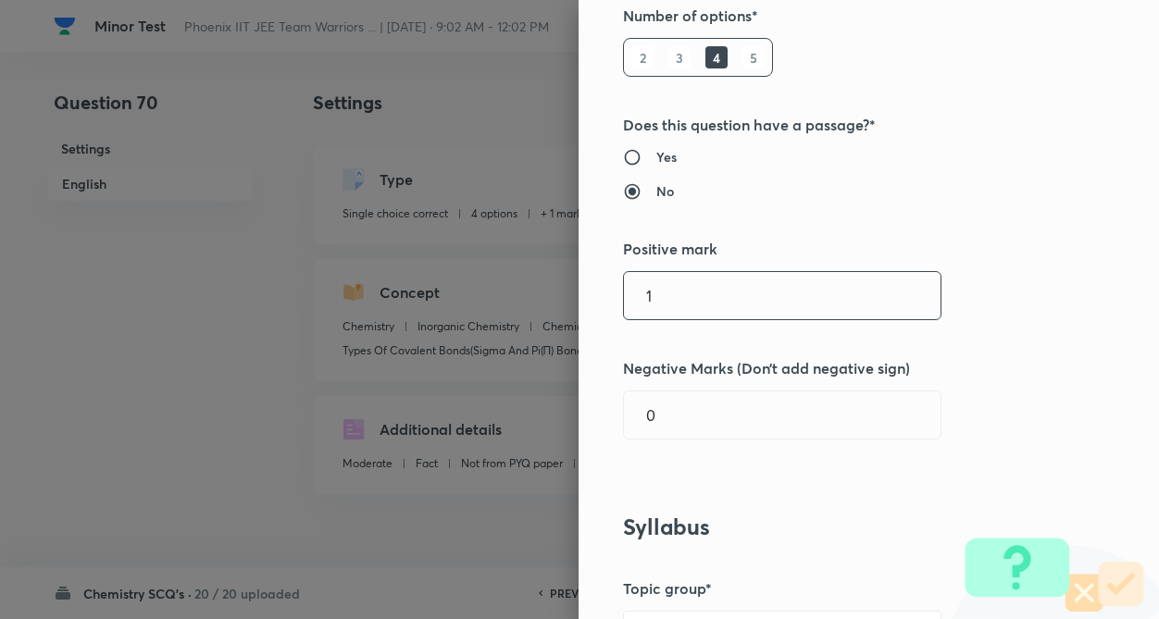
click at [752, 304] on input "1" at bounding box center [782, 295] width 317 height 47
click at [752, 412] on input "0" at bounding box center [782, 415] width 317 height 47
click at [959, 331] on div "Question settings Question type* Single choice correct Number of options* 2 3 4…" at bounding box center [868, 309] width 580 height 619
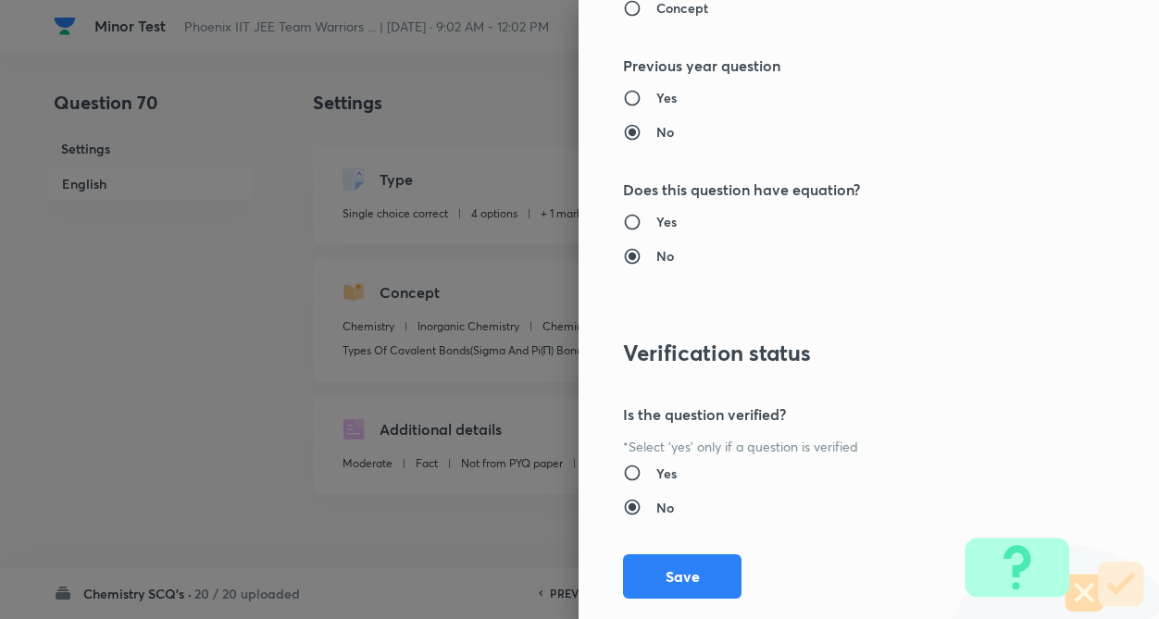
scroll to position [1904, 0]
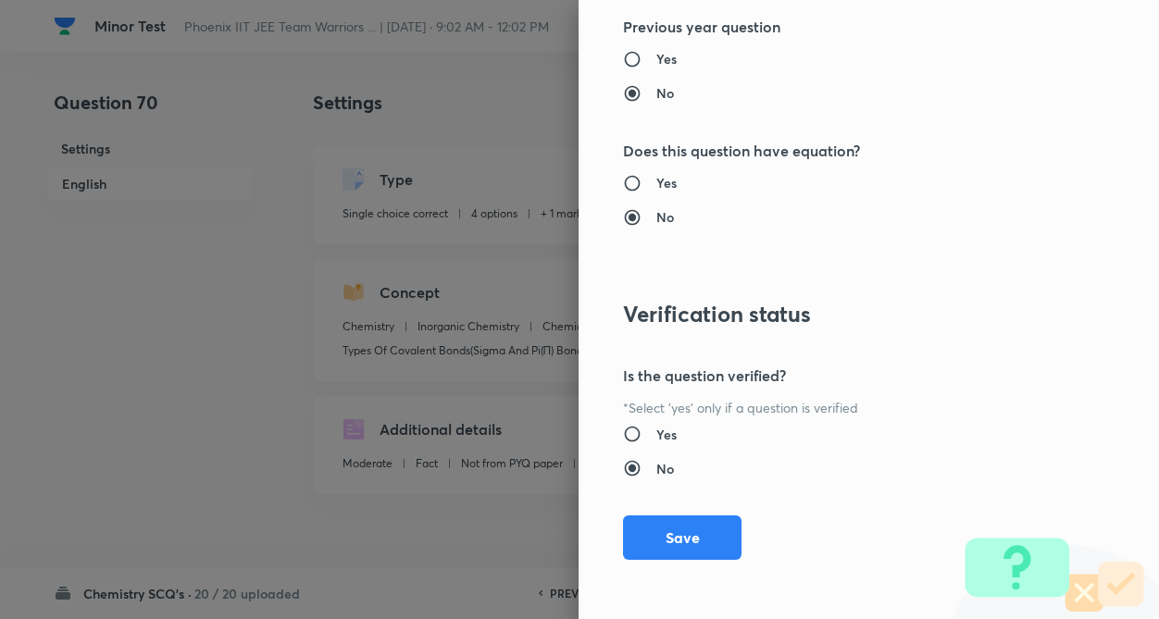
click at [663, 539] on button "Save" at bounding box center [682, 538] width 118 height 44
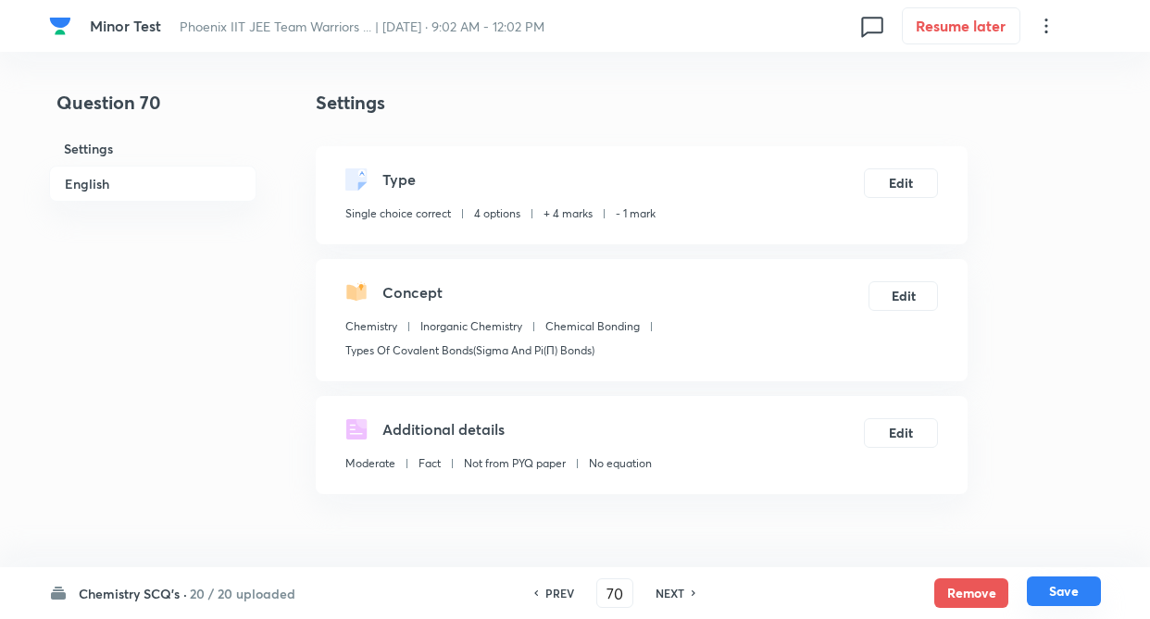
click at [1065, 592] on button "Save" at bounding box center [1063, 592] width 74 height 30
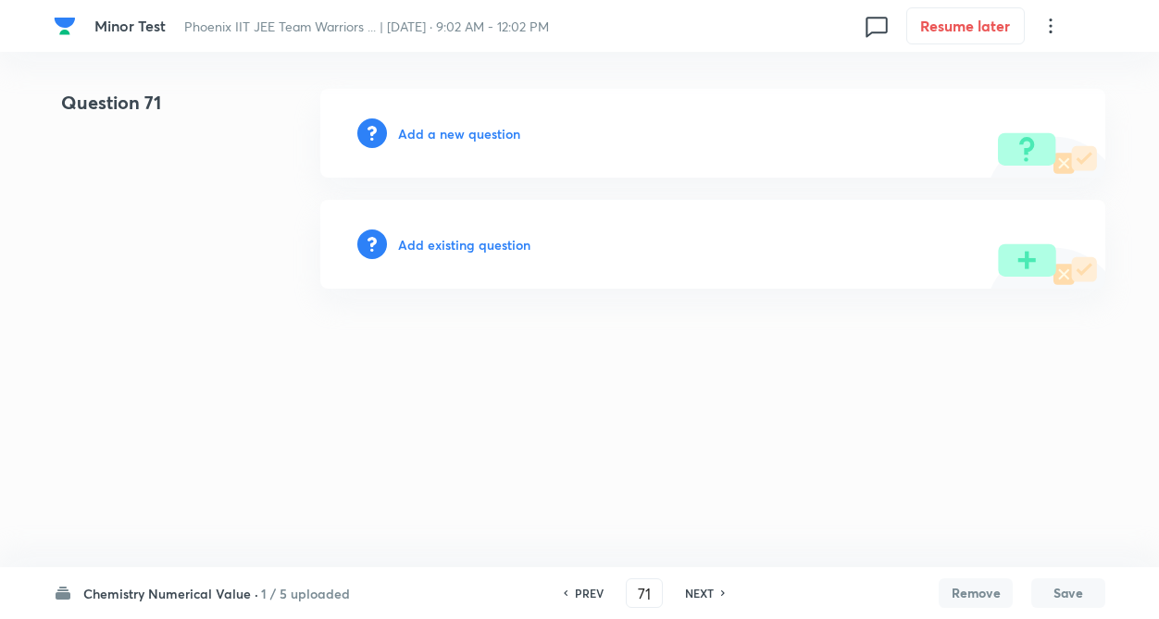
click at [429, 244] on h6 "Add existing question" at bounding box center [464, 244] width 132 height 19
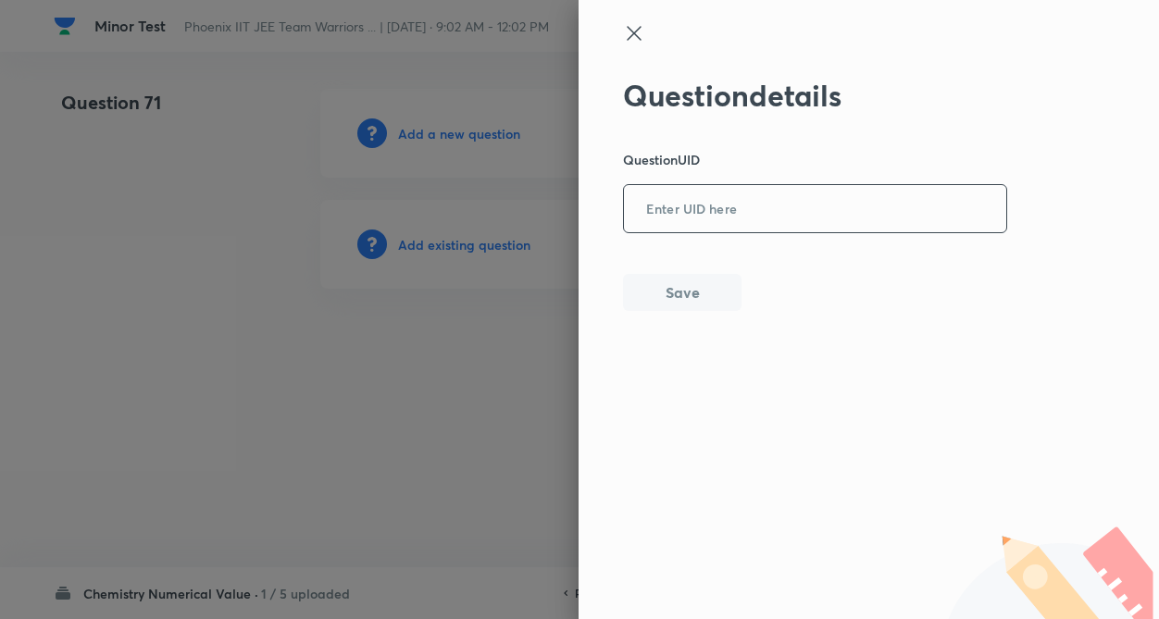
click at [702, 218] on input "text" at bounding box center [815, 209] width 382 height 45
paste input "WTUPJ"
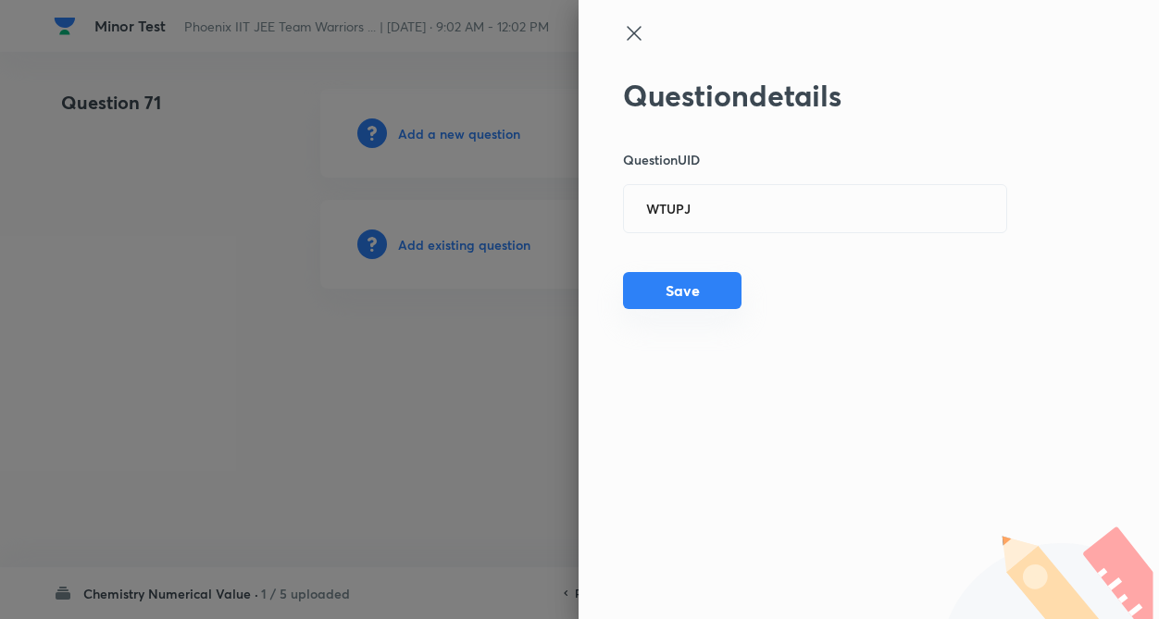
click at [684, 296] on button "Save" at bounding box center [682, 290] width 118 height 37
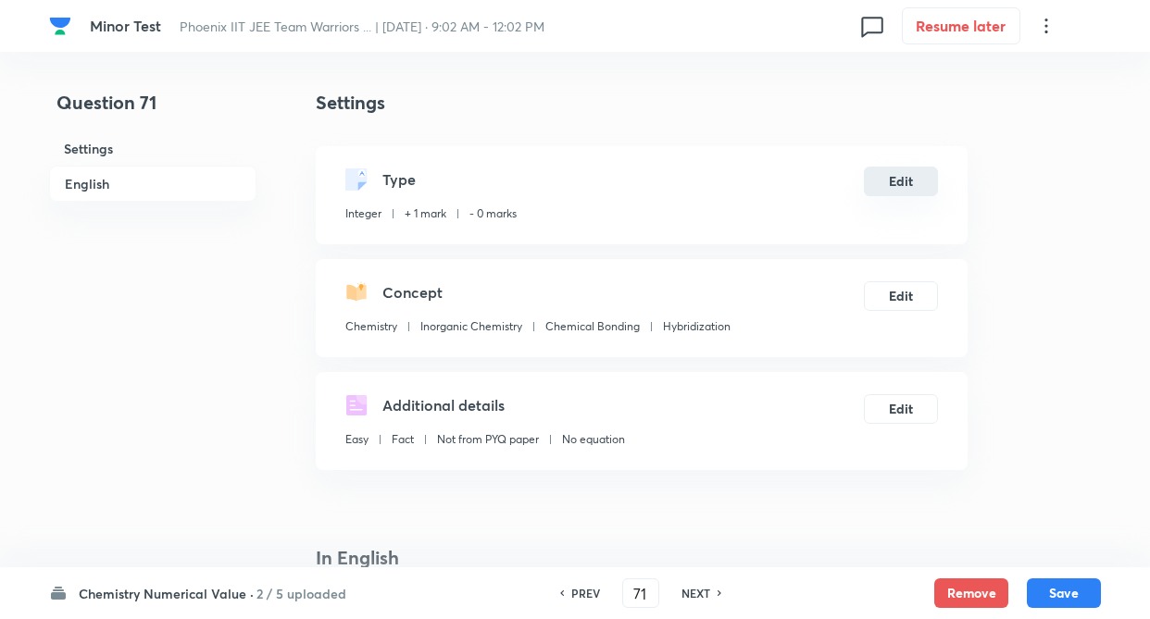
click at [888, 180] on button "Edit" at bounding box center [901, 182] width 74 height 30
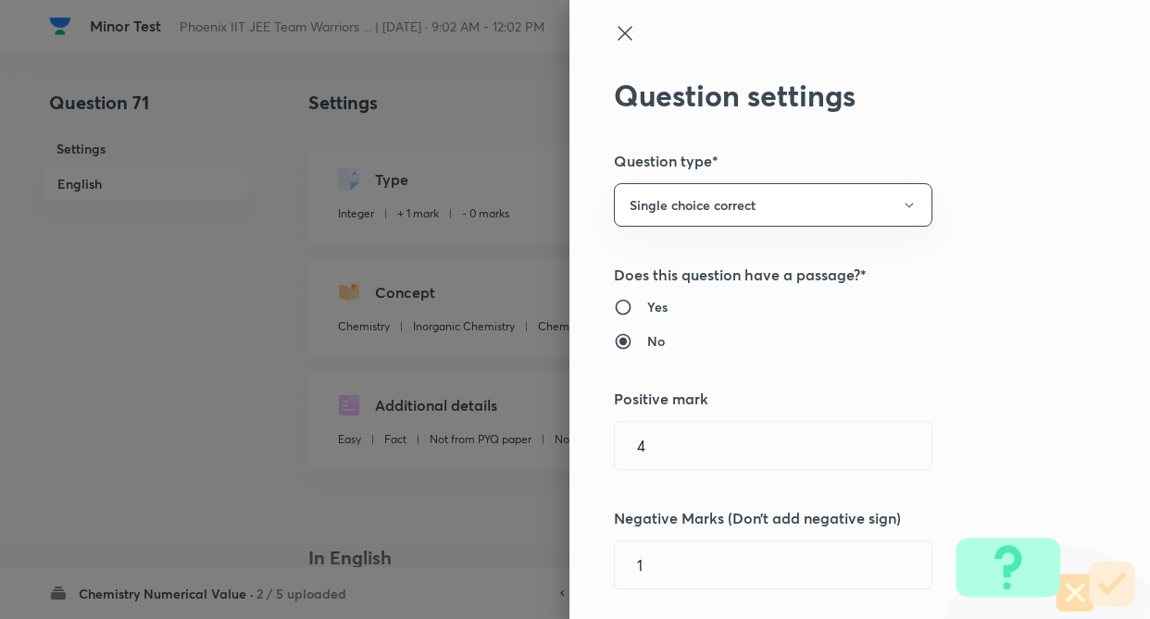
click at [1013, 218] on div "Question settings Question type* Single choice correct Does this question have …" at bounding box center [859, 309] width 580 height 619
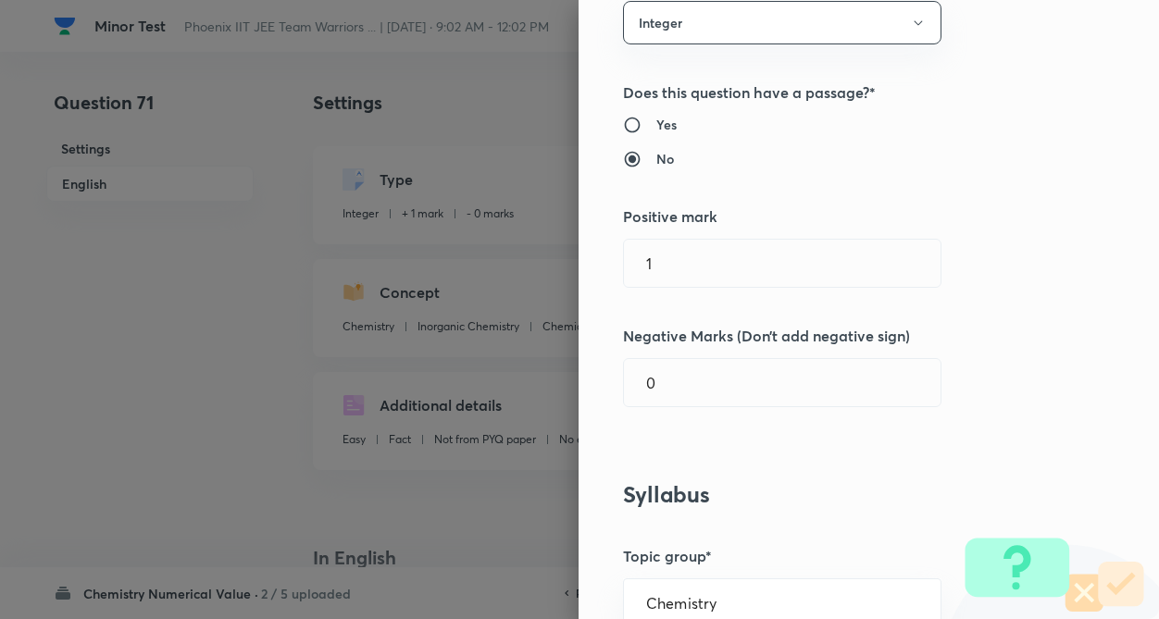
scroll to position [185, 0]
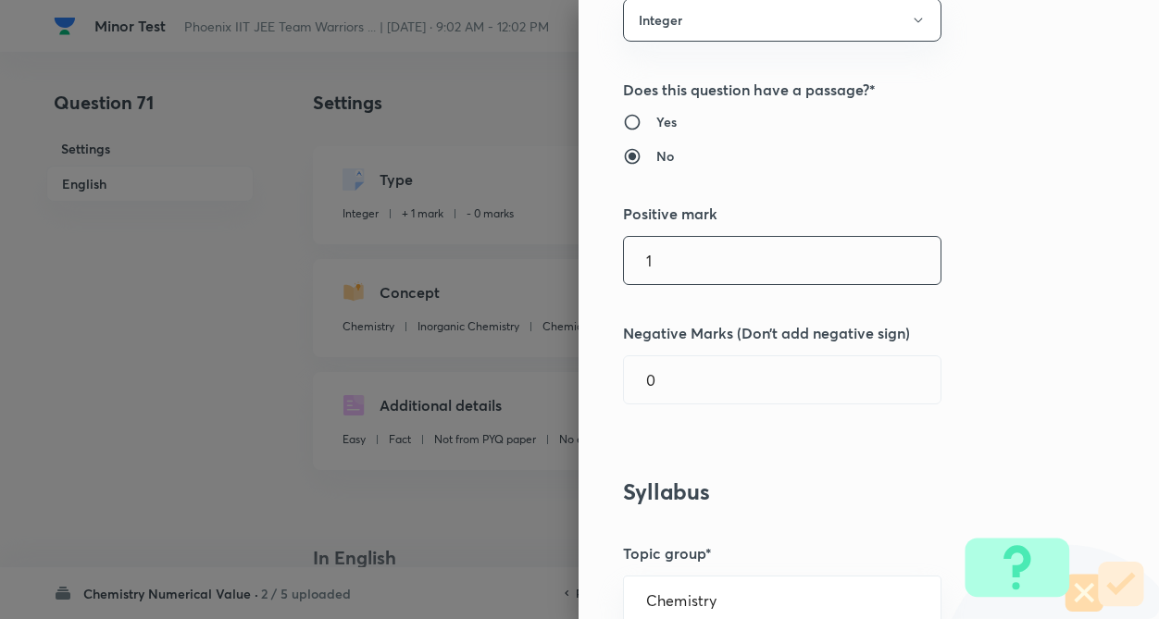
click at [694, 279] on input "1" at bounding box center [782, 260] width 317 height 47
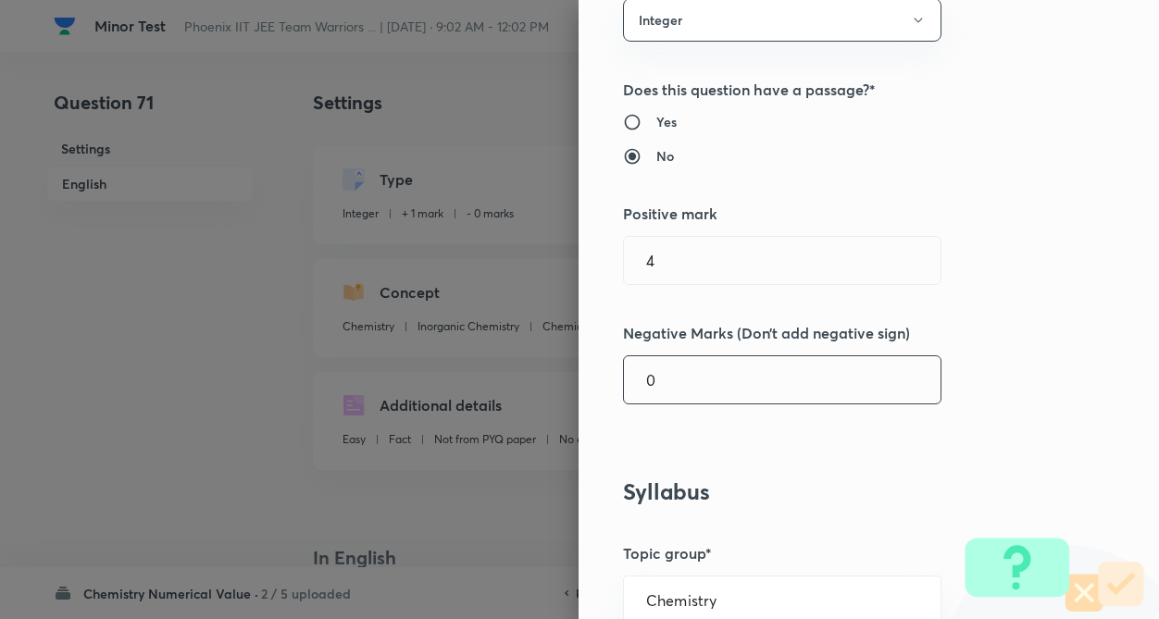
click at [689, 384] on input "0" at bounding box center [782, 379] width 317 height 47
click at [769, 440] on div "Question settings Question type* Integer Does this question have a passage?* Ye…" at bounding box center [868, 309] width 580 height 619
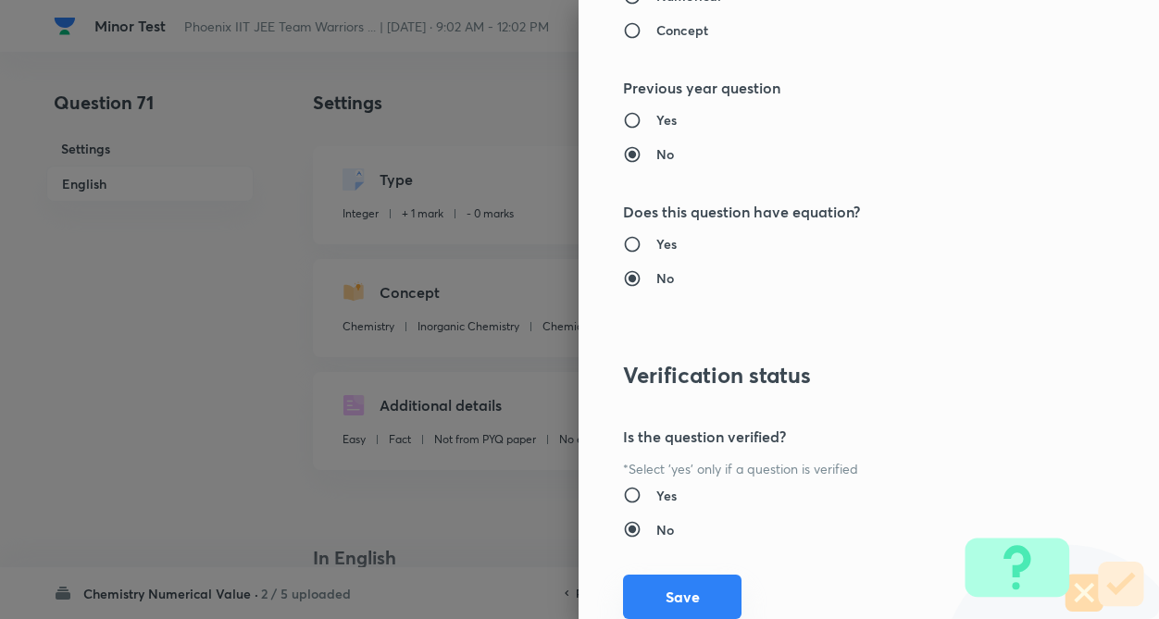
scroll to position [1795, 0]
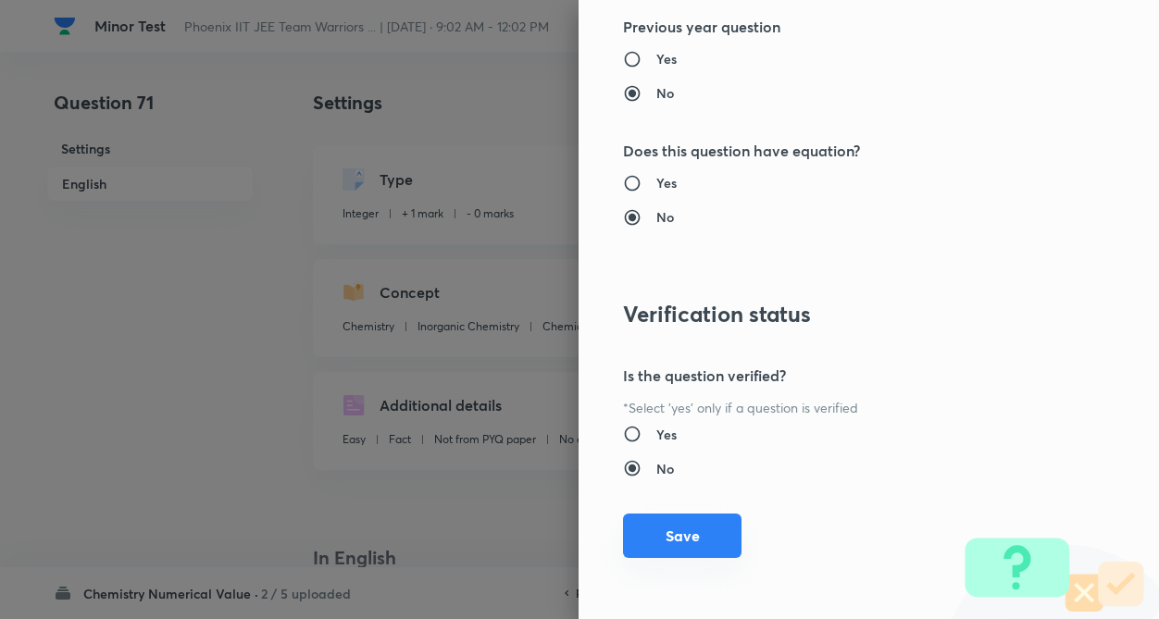
click at [673, 534] on button "Save" at bounding box center [682, 536] width 118 height 44
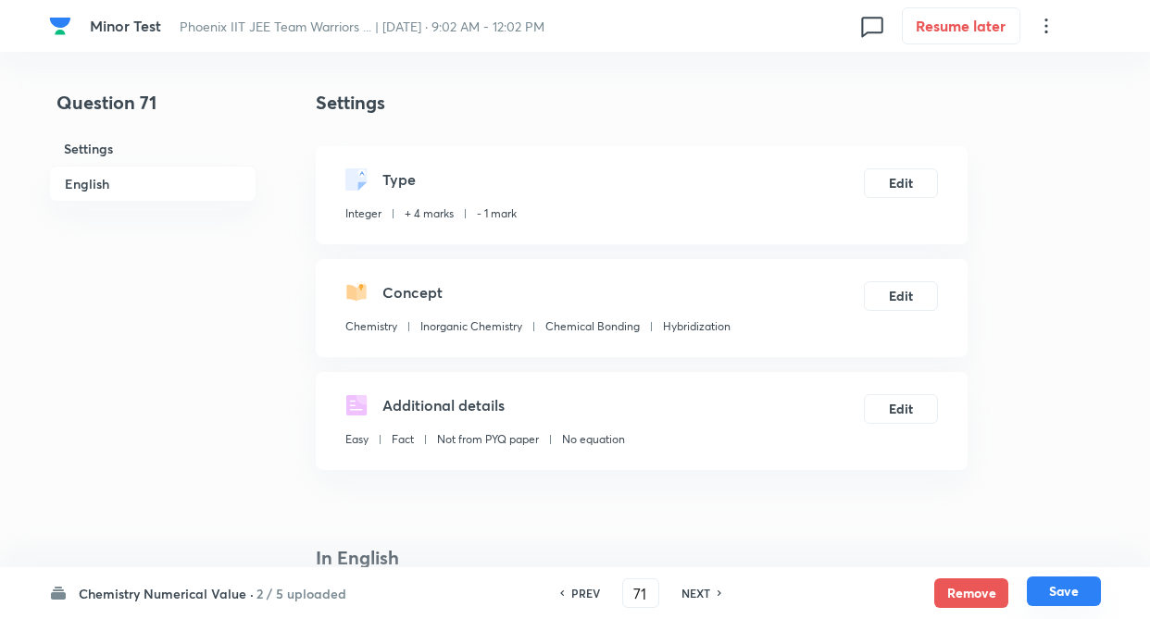
click at [1045, 586] on button "Save" at bounding box center [1063, 592] width 74 height 30
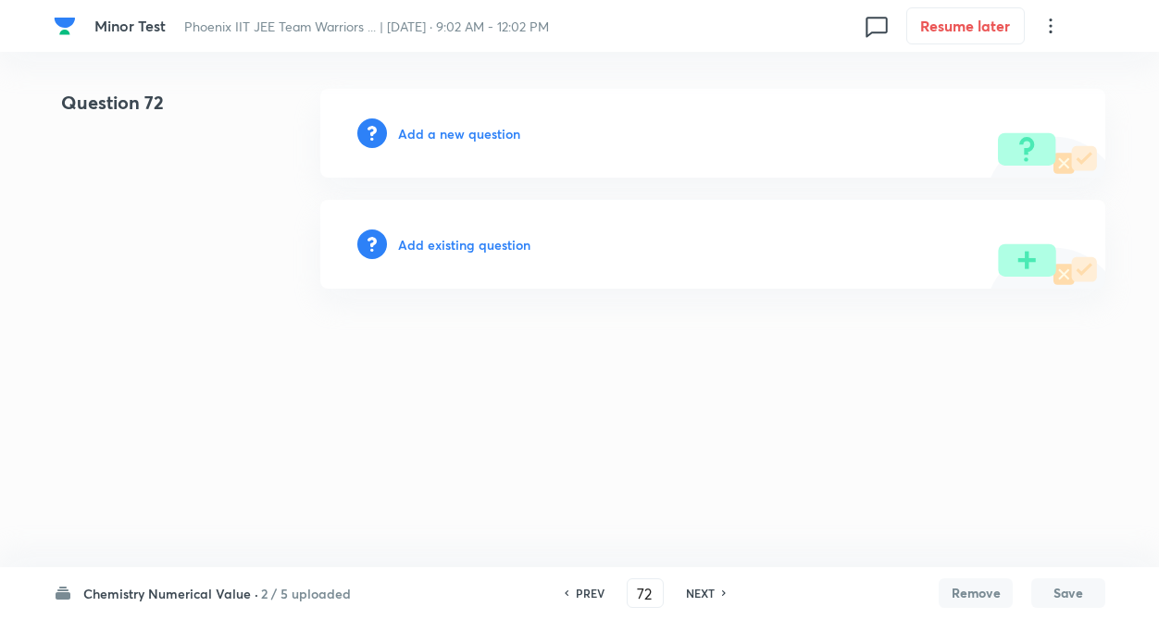
click at [481, 242] on h6 "Add existing question" at bounding box center [464, 244] width 132 height 19
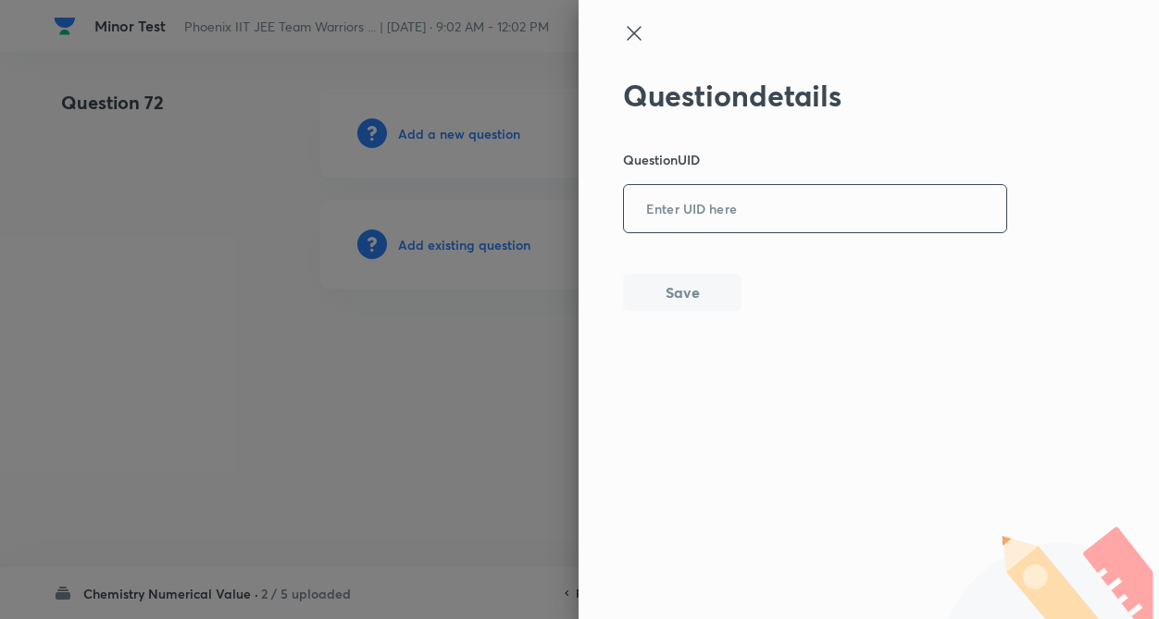
click at [859, 206] on input "text" at bounding box center [815, 209] width 382 height 45
click at [712, 214] on input "text" at bounding box center [815, 209] width 382 height 45
paste input "DU94I"
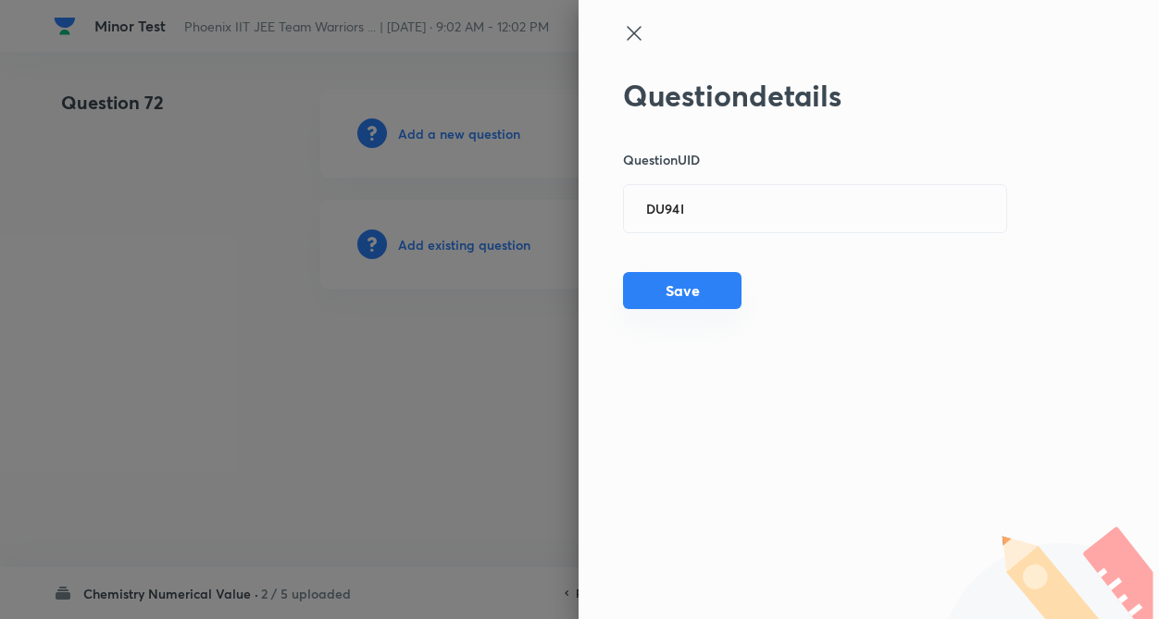
click at [688, 293] on button "Save" at bounding box center [682, 290] width 118 height 37
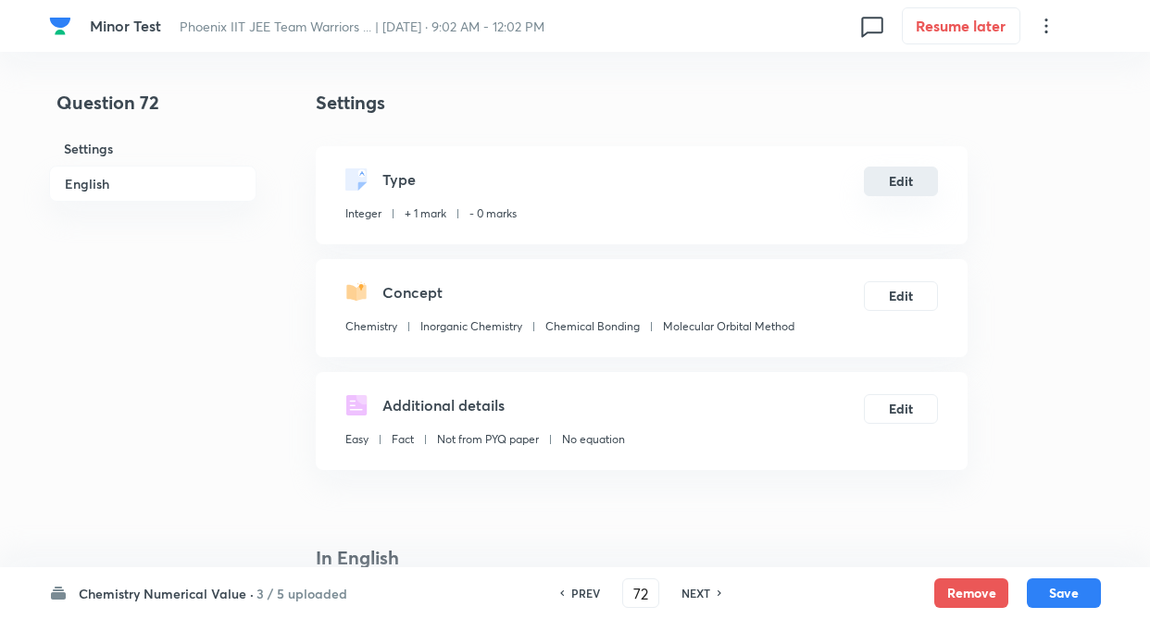
click at [889, 180] on button "Edit" at bounding box center [901, 182] width 74 height 30
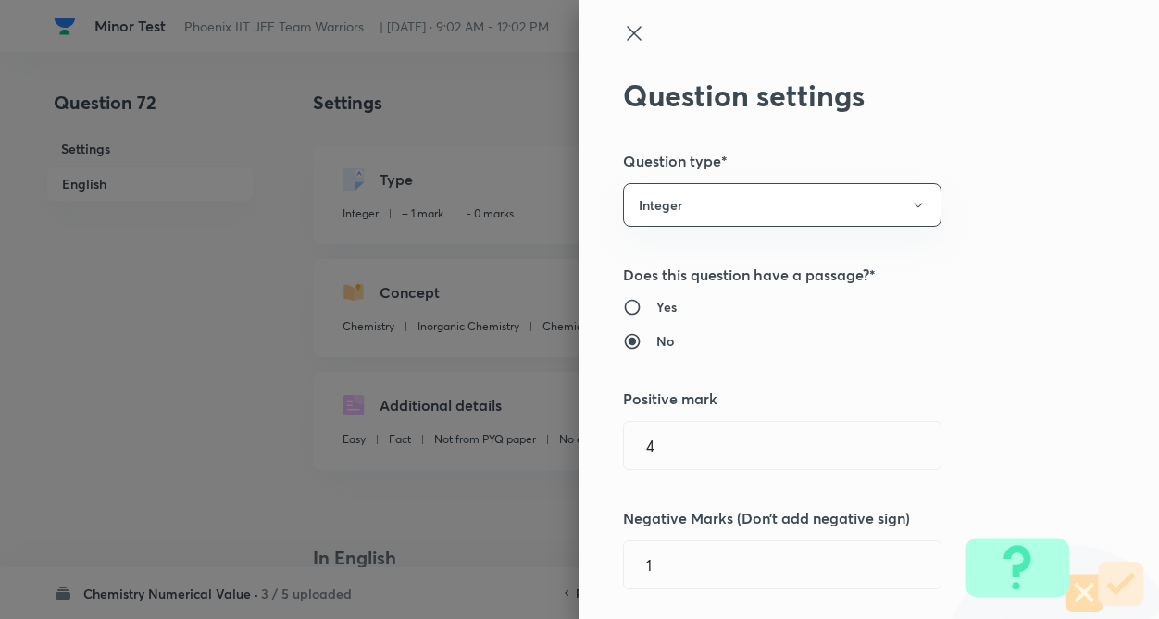
click at [977, 184] on div "Question settings Question type* Integer Does this question have a passage?* Ye…" at bounding box center [579, 309] width 1159 height 619
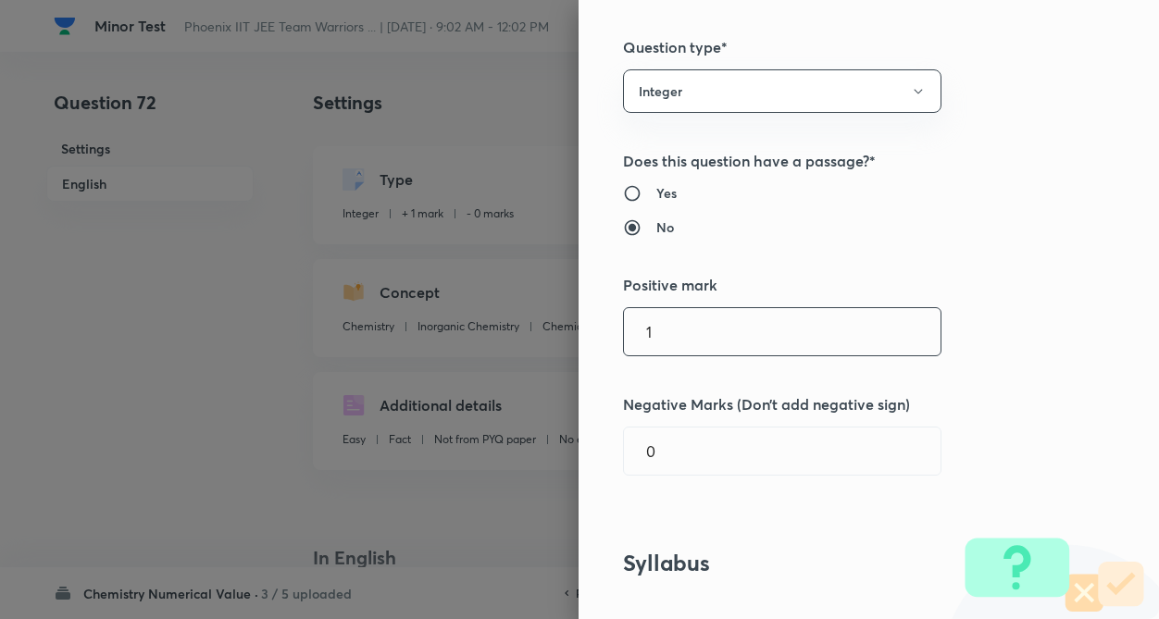
scroll to position [148, 0]
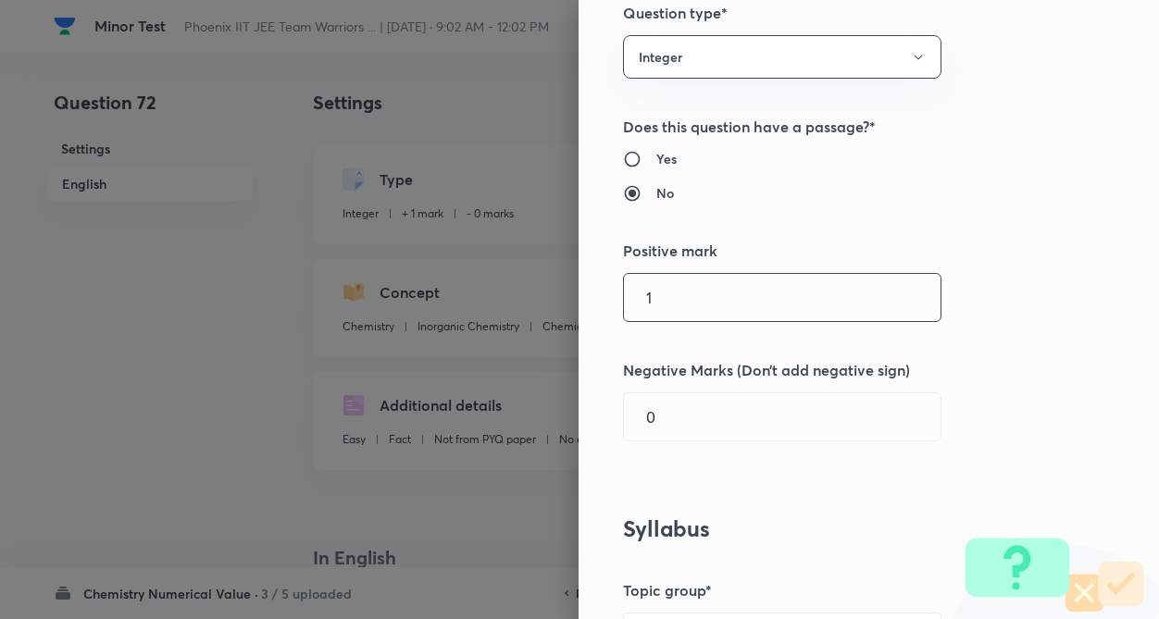
click at [779, 317] on input "1" at bounding box center [782, 297] width 317 height 47
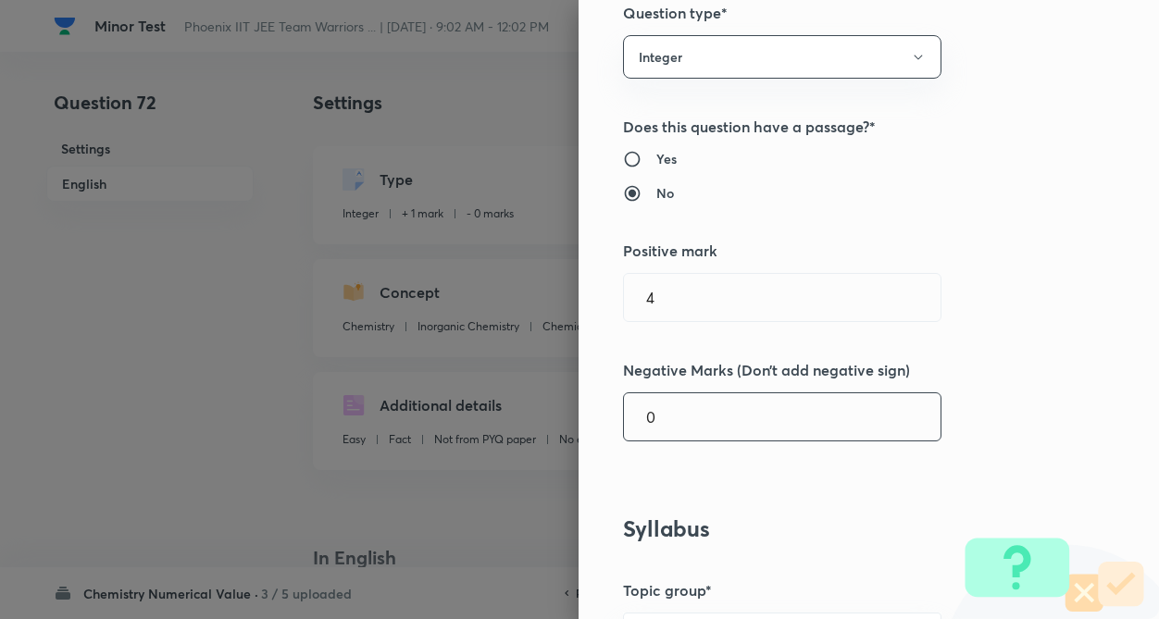
click at [755, 407] on input "0" at bounding box center [782, 416] width 317 height 47
click at [956, 388] on div "Question settings Question type* Integer Does this question have a passage?* Ye…" at bounding box center [868, 309] width 580 height 619
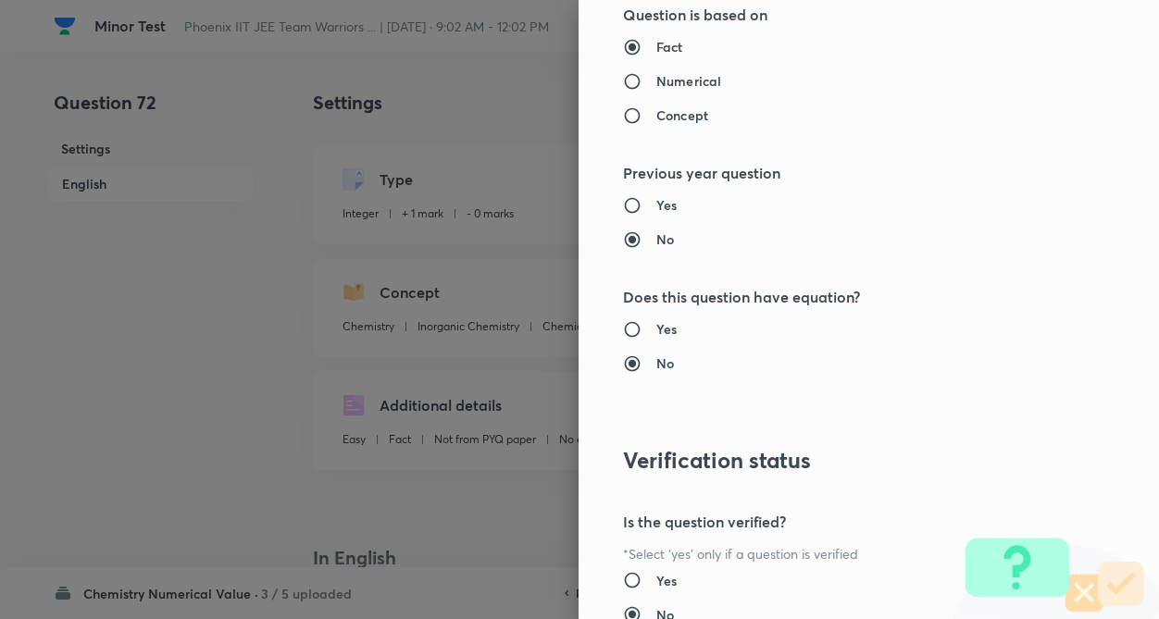
scroll to position [1795, 0]
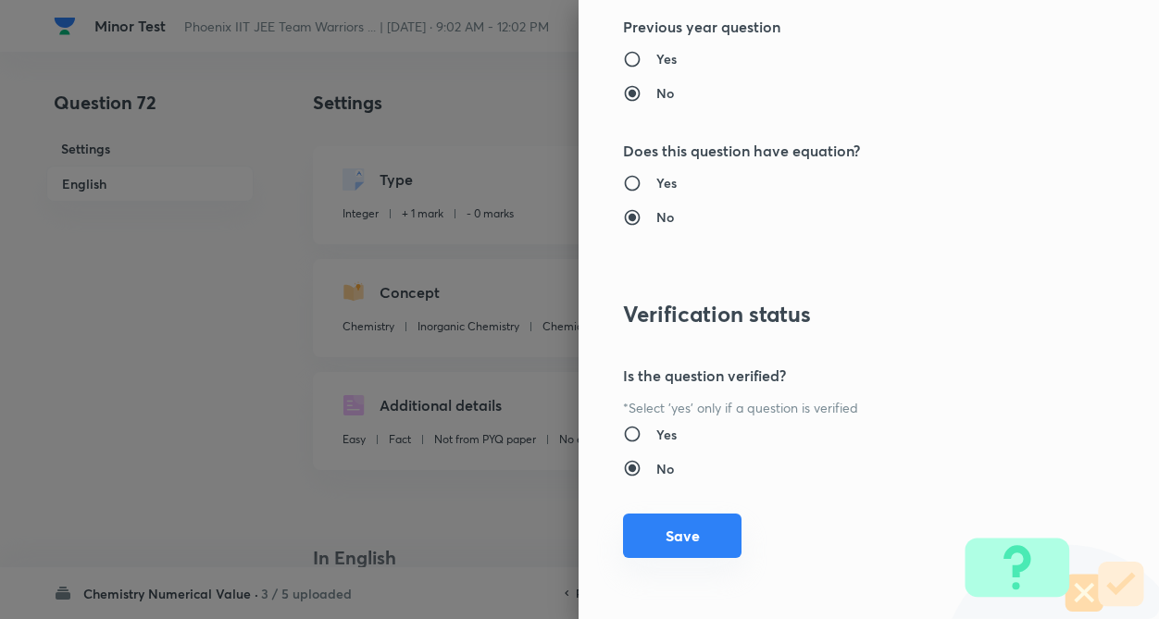
click at [665, 530] on button "Save" at bounding box center [682, 536] width 118 height 44
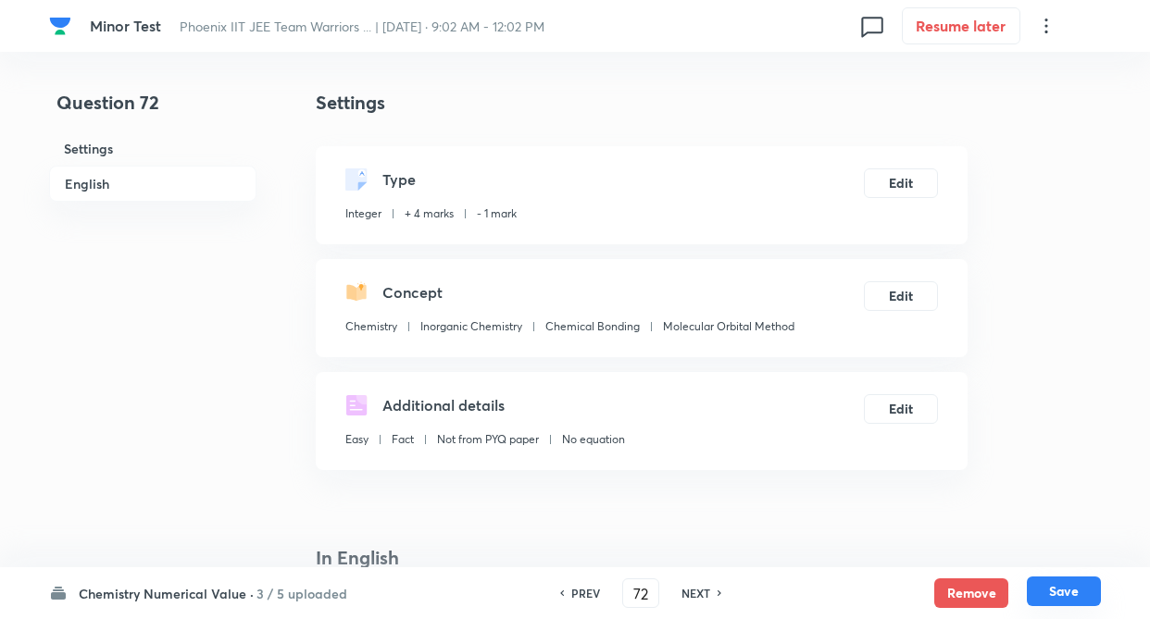
click at [1053, 600] on button "Save" at bounding box center [1063, 592] width 74 height 30
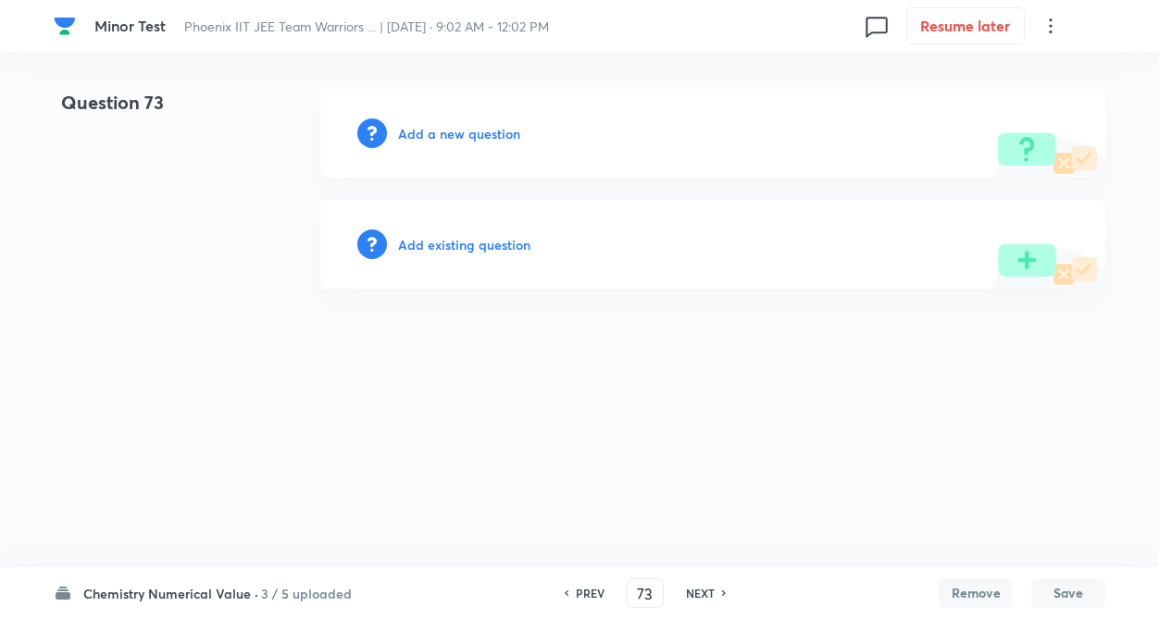
click at [490, 245] on h6 "Add existing question" at bounding box center [464, 244] width 132 height 19
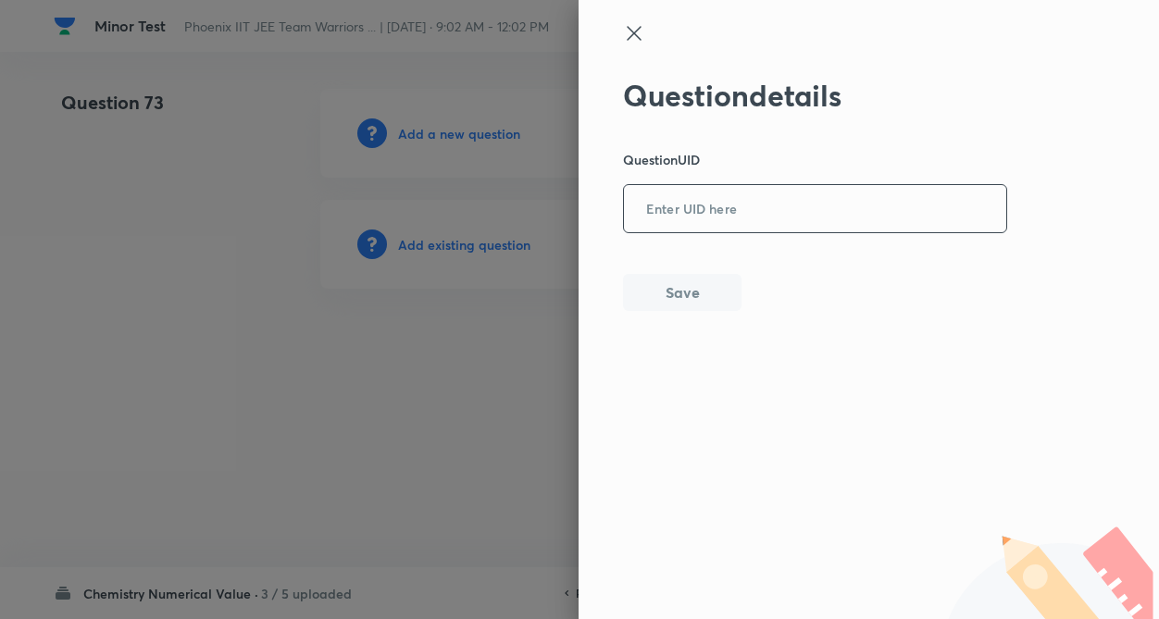
click at [702, 215] on input "text" at bounding box center [815, 209] width 382 height 45
click at [694, 285] on button "Save" at bounding box center [682, 290] width 118 height 37
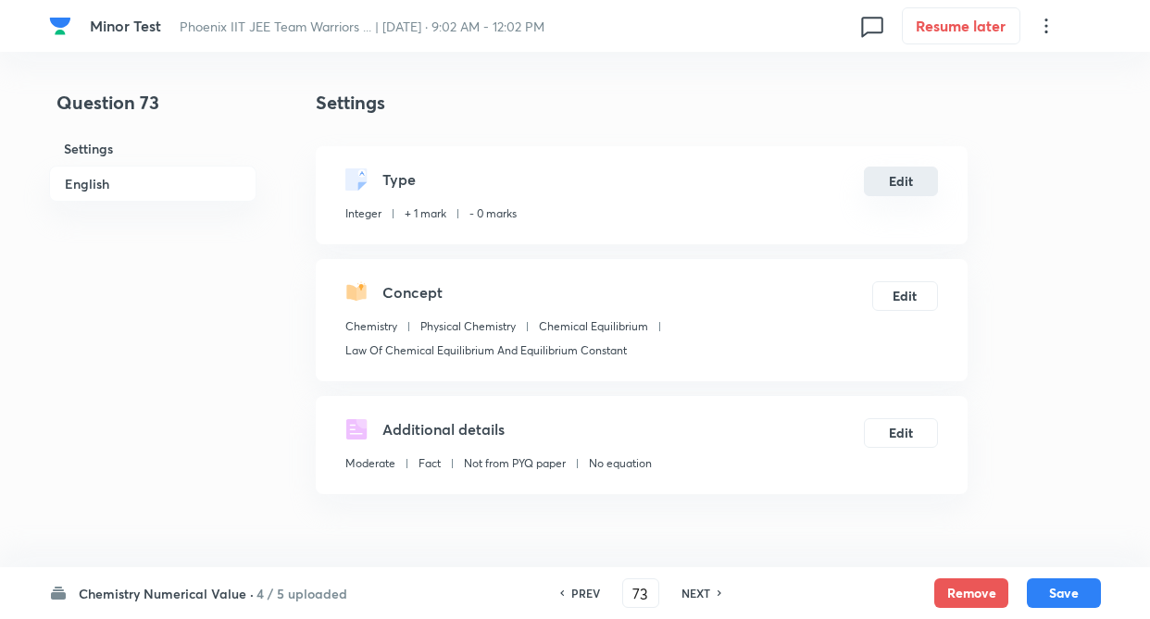
click at [902, 178] on button "Edit" at bounding box center [901, 182] width 74 height 30
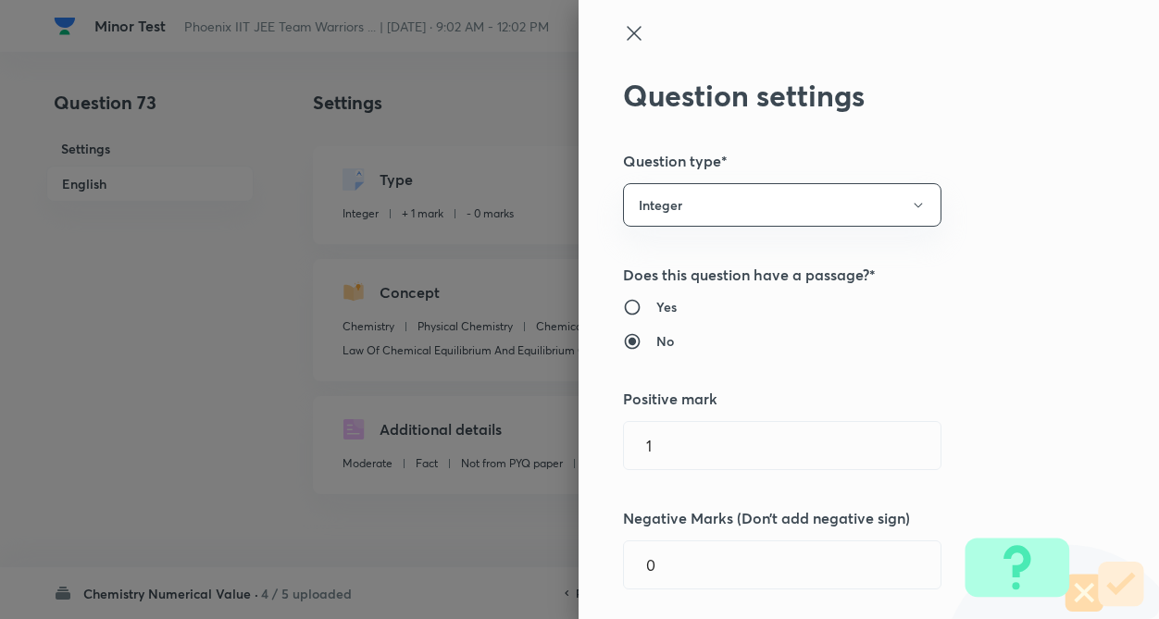
click at [1014, 238] on div "Question settings Question type* Integer Does this question have a passage?* Ye…" at bounding box center [868, 309] width 580 height 619
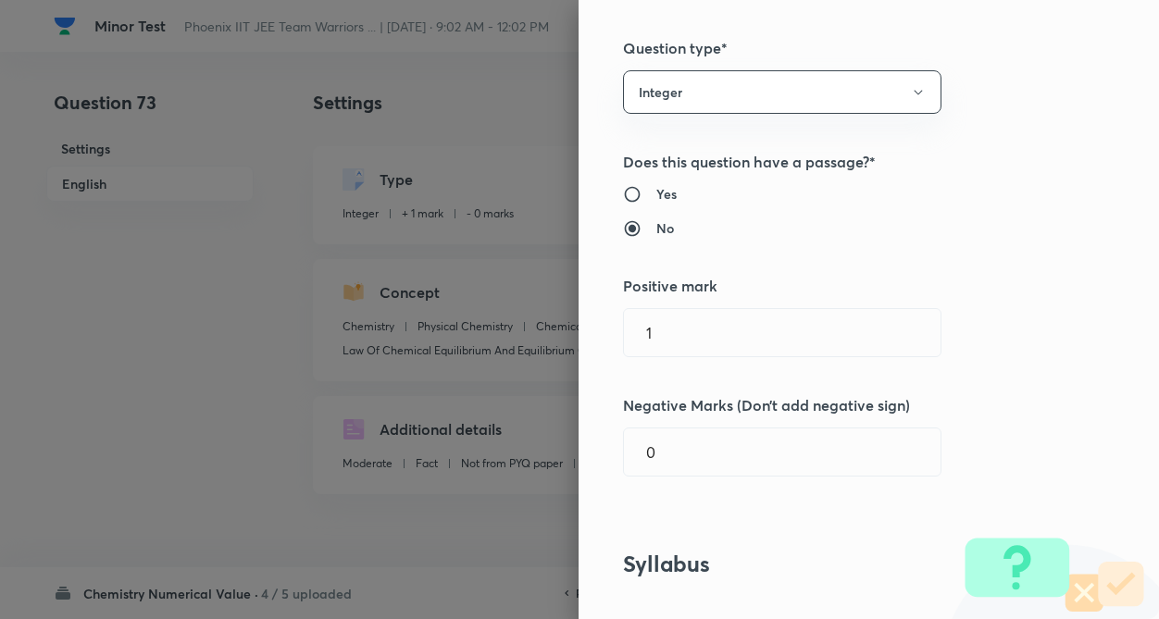
scroll to position [148, 0]
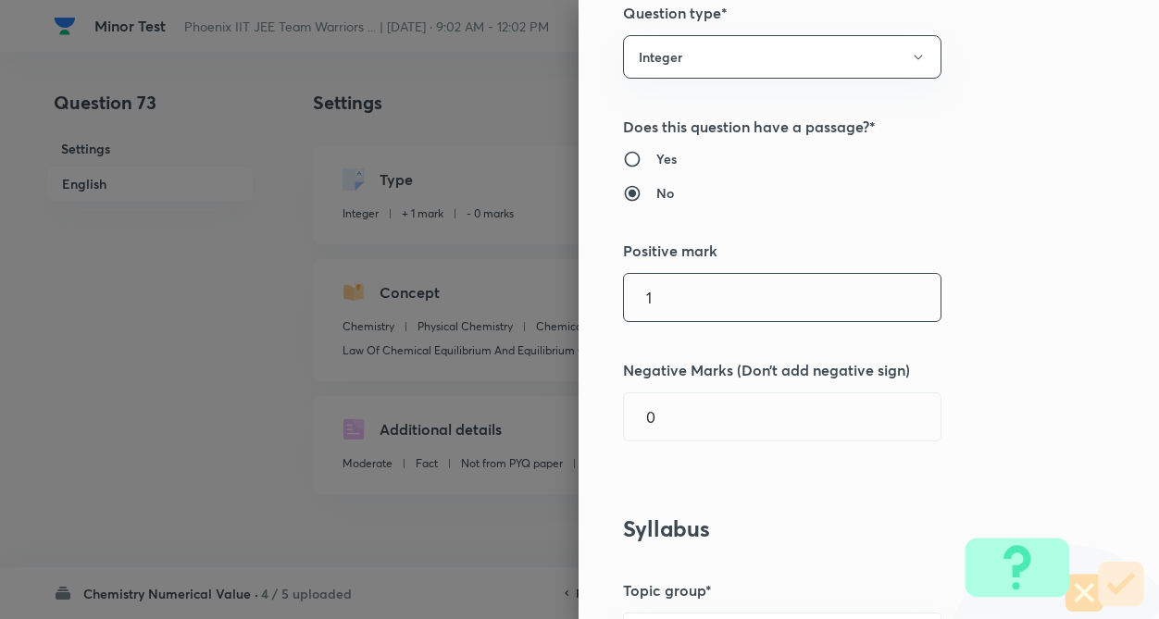
click at [733, 316] on input "1" at bounding box center [782, 297] width 317 height 47
click at [717, 422] on input "0" at bounding box center [782, 416] width 317 height 47
click at [967, 356] on div "Question settings Question type* Integer Does this question have a passage?* Ye…" at bounding box center [868, 309] width 580 height 619
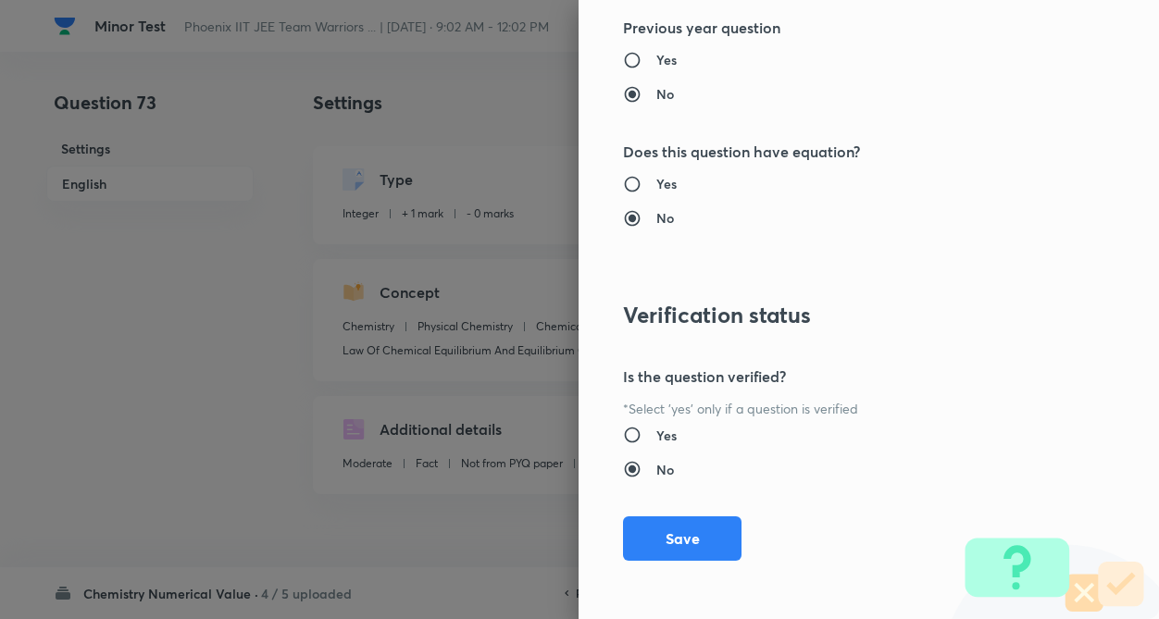
scroll to position [1795, 0]
click at [664, 531] on button "Save" at bounding box center [682, 536] width 118 height 44
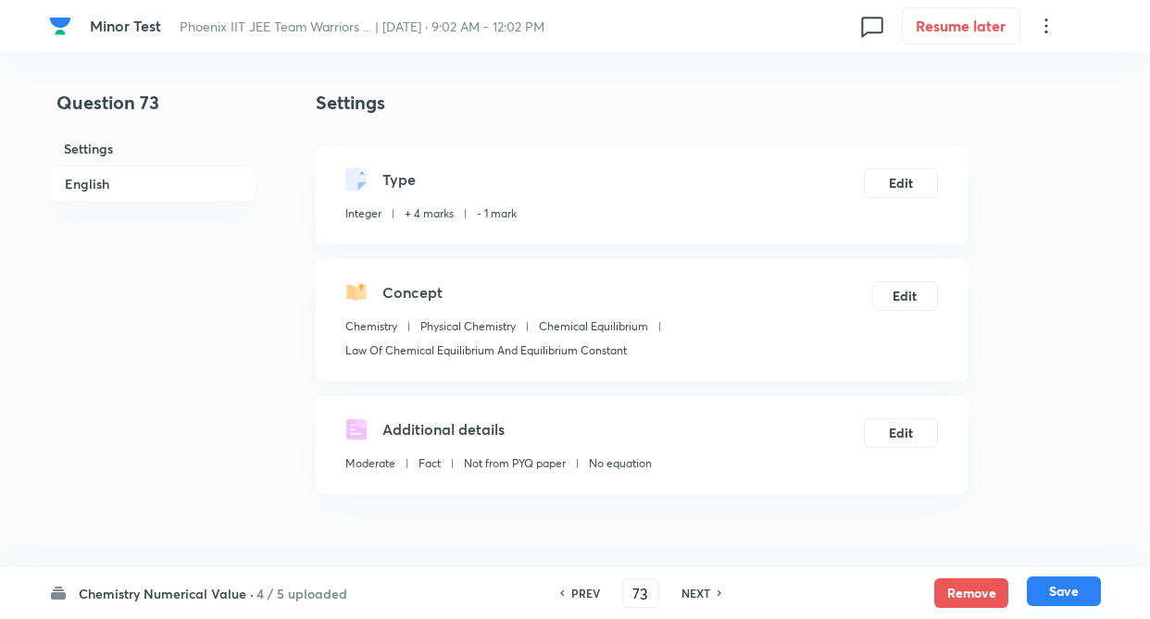
click at [1050, 588] on button "Save" at bounding box center [1063, 592] width 74 height 30
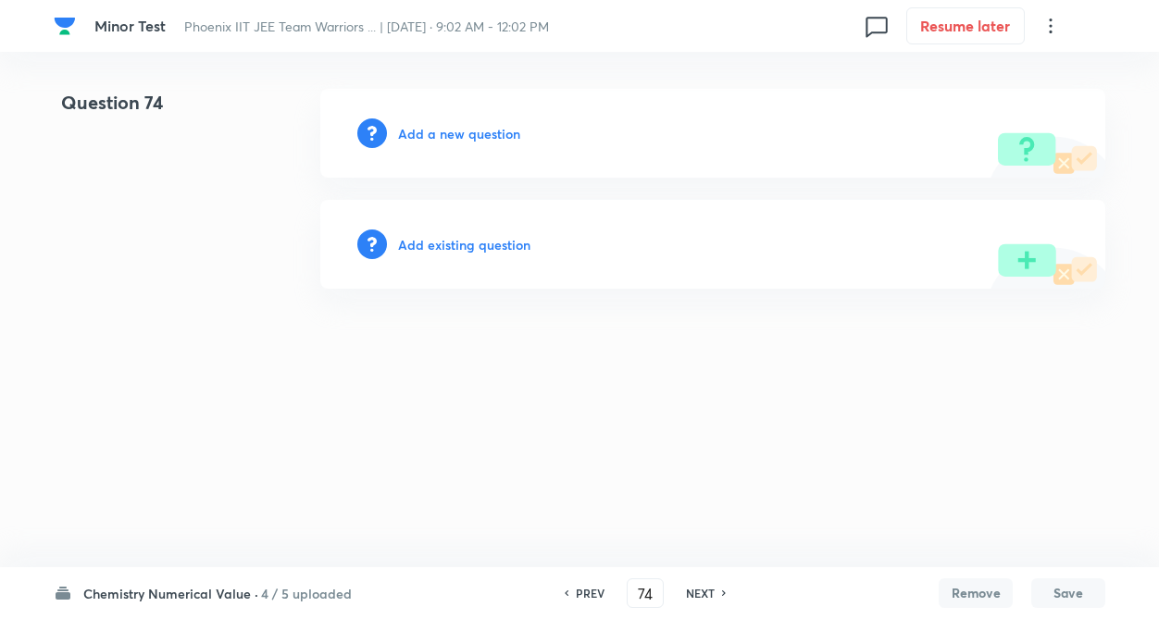
click at [464, 242] on h6 "Add existing question" at bounding box center [464, 244] width 132 height 19
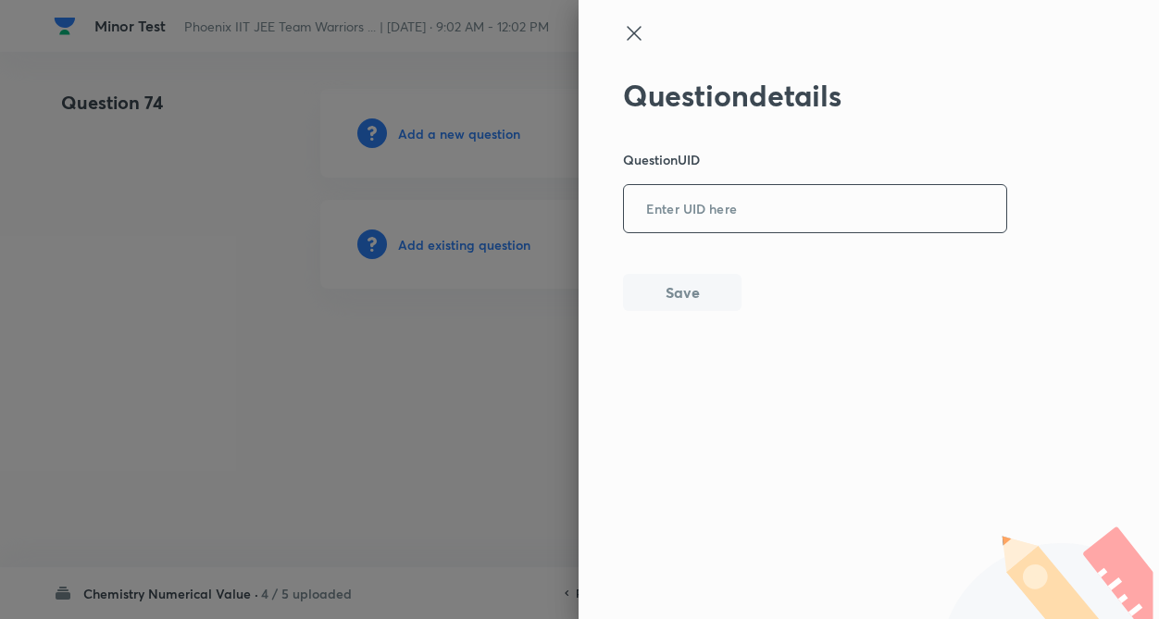
click at [640, 206] on input "text" at bounding box center [815, 209] width 382 height 45
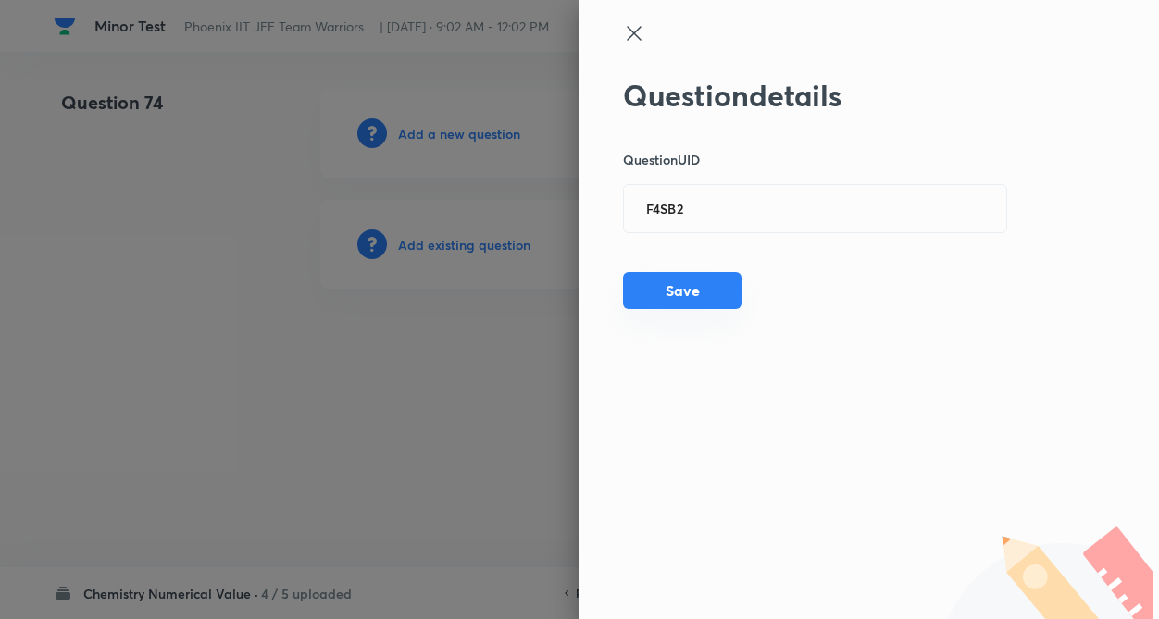
click at [680, 274] on button "Save" at bounding box center [682, 290] width 118 height 37
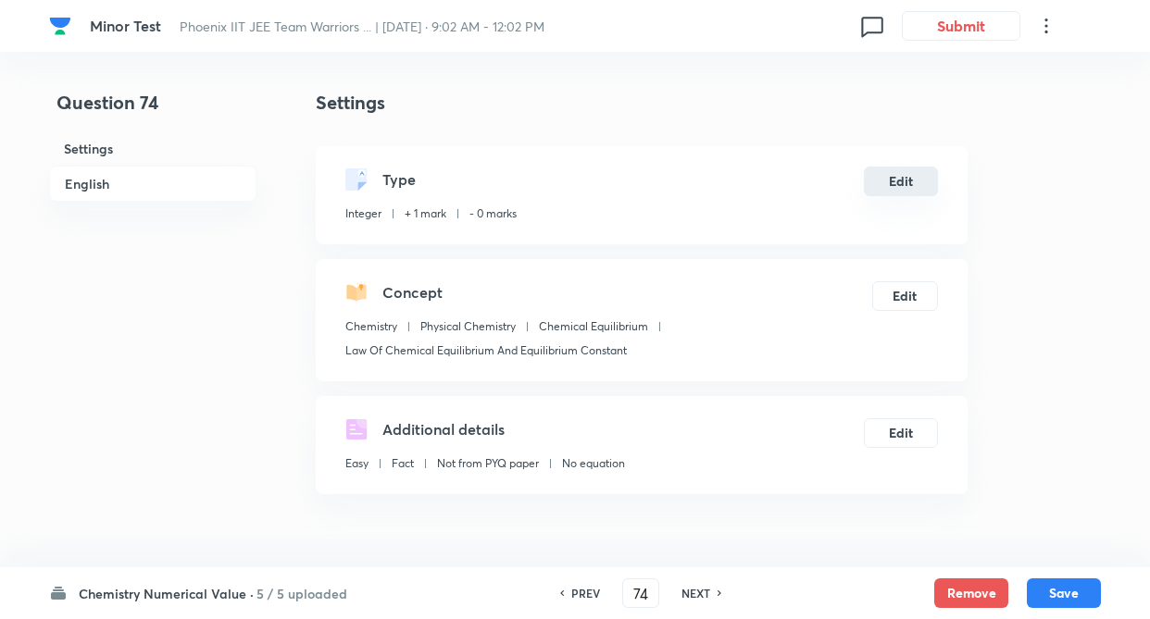
click at [911, 185] on button "Edit" at bounding box center [901, 182] width 74 height 30
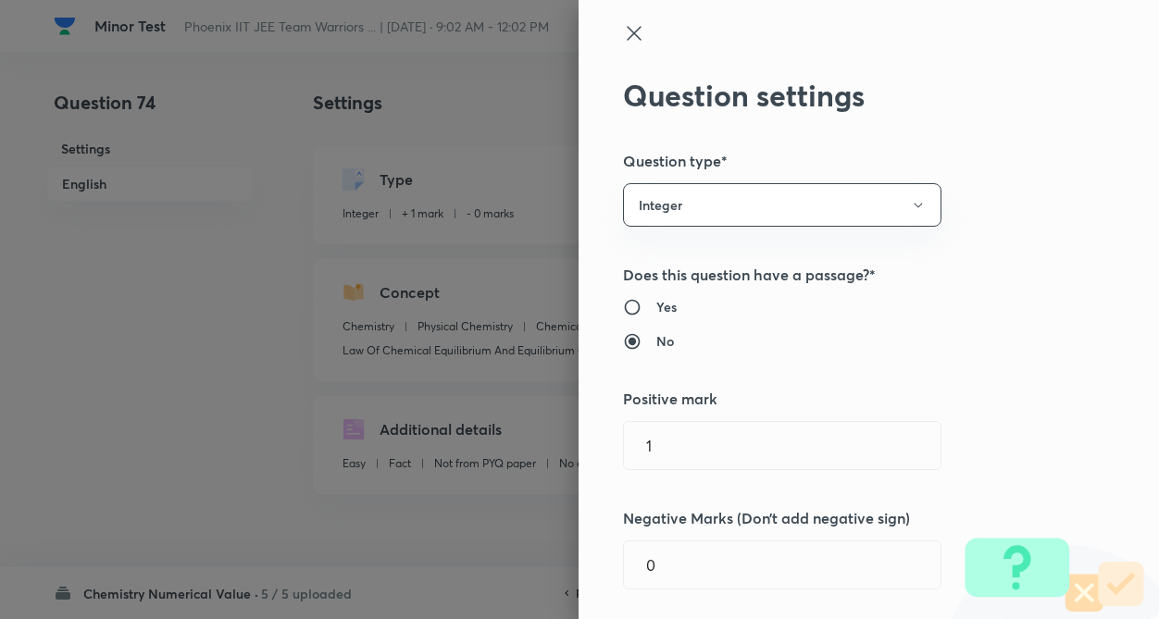
click at [1039, 272] on div "Question settings Question type* Integer Does this question have a passage?* Ye…" at bounding box center [868, 309] width 580 height 619
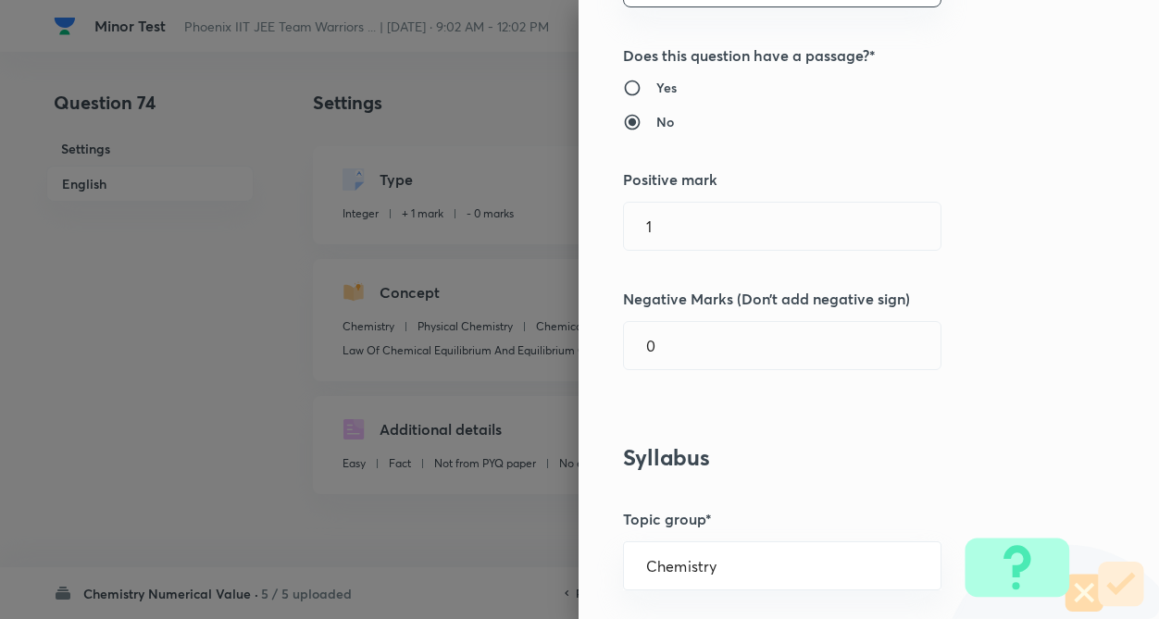
scroll to position [222, 0]
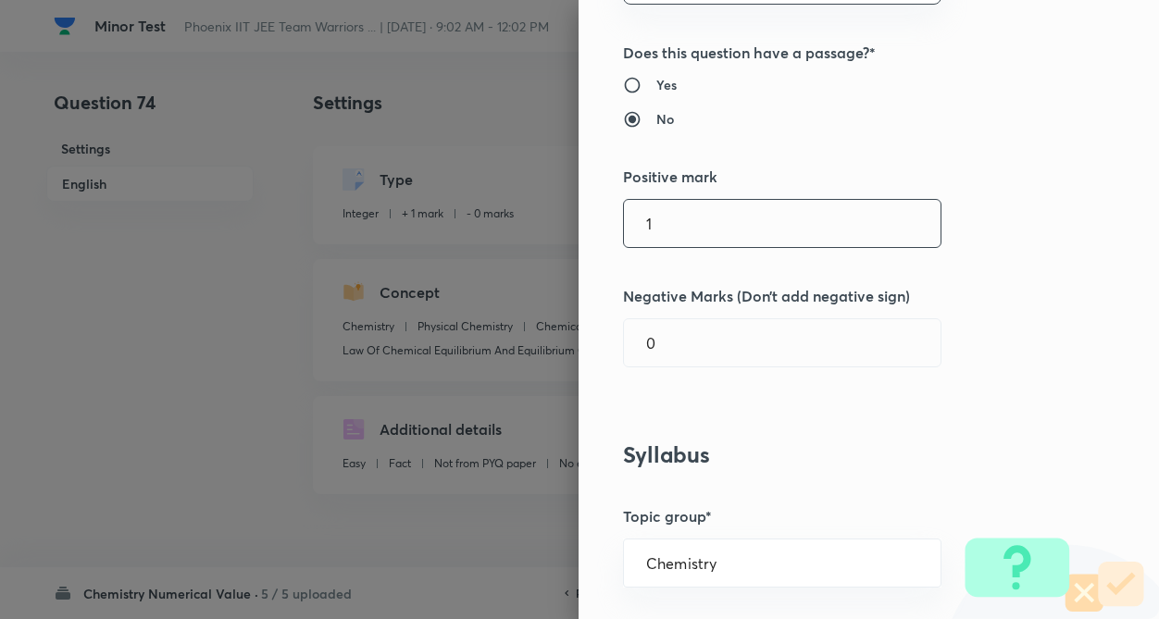
click at [742, 216] on input "1" at bounding box center [782, 223] width 317 height 47
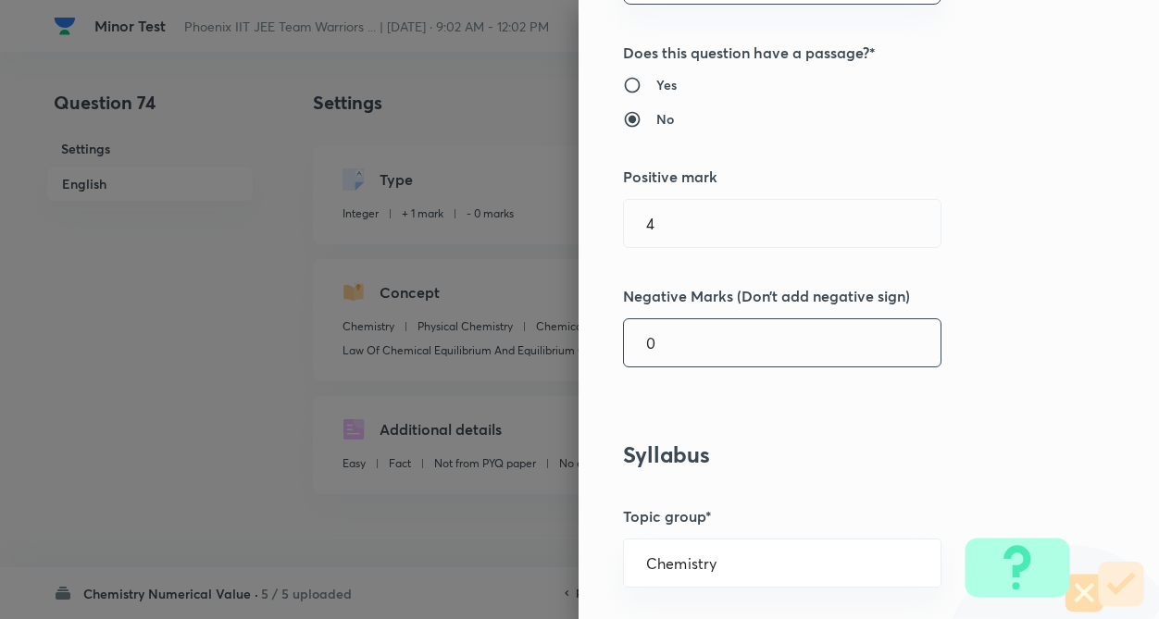
click at [748, 327] on input "0" at bounding box center [782, 342] width 317 height 47
click at [1039, 315] on div "Question settings Question type* Integer Does this question have a passage?* Ye…" at bounding box center [868, 309] width 580 height 619
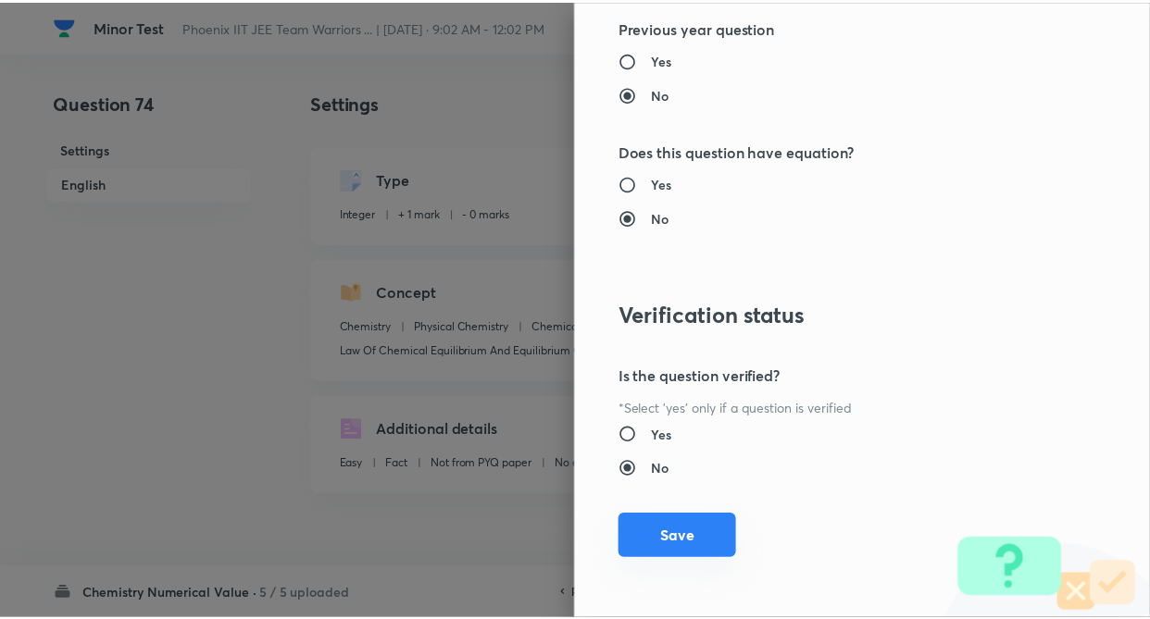
scroll to position [1795, 0]
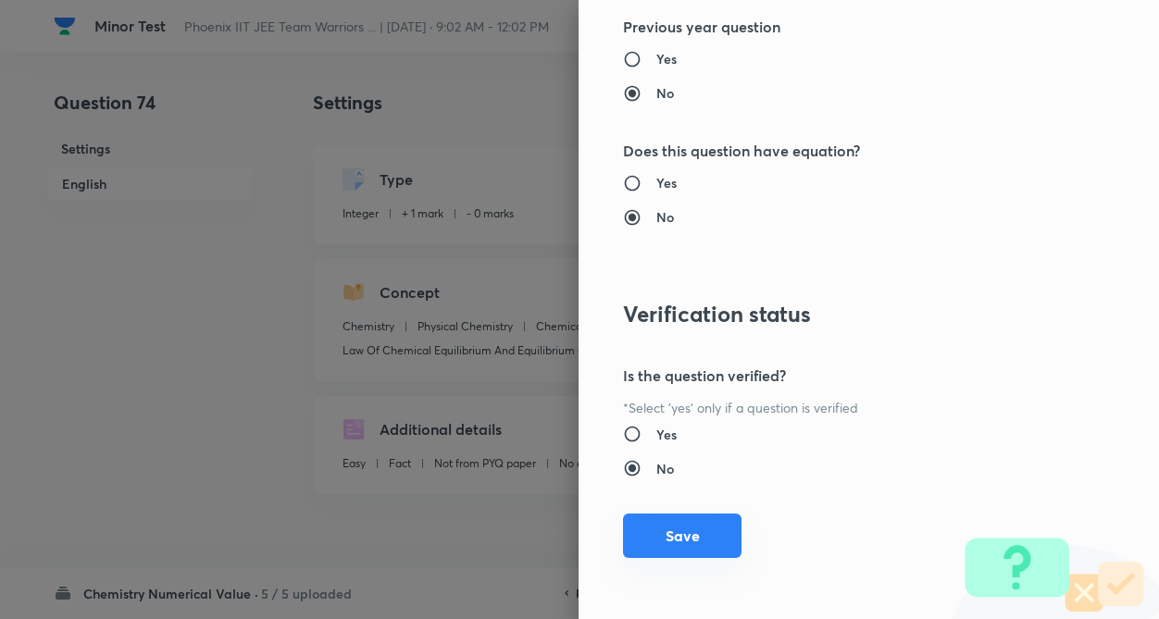
click at [646, 532] on button "Save" at bounding box center [682, 536] width 118 height 44
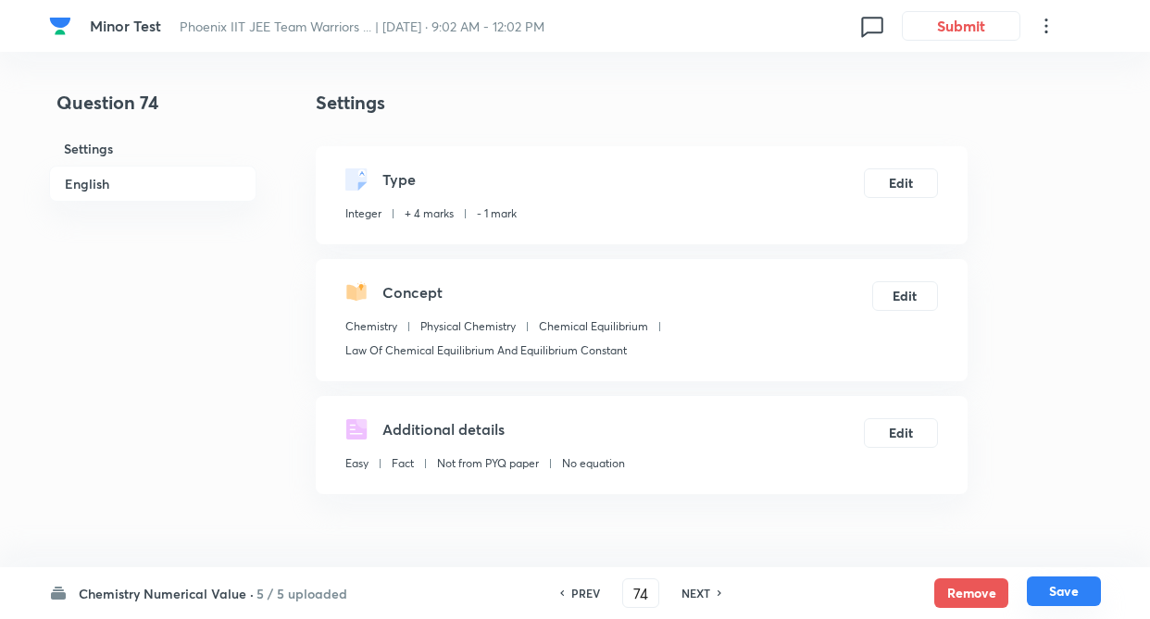
click at [1075, 590] on button "Save" at bounding box center [1063, 592] width 74 height 30
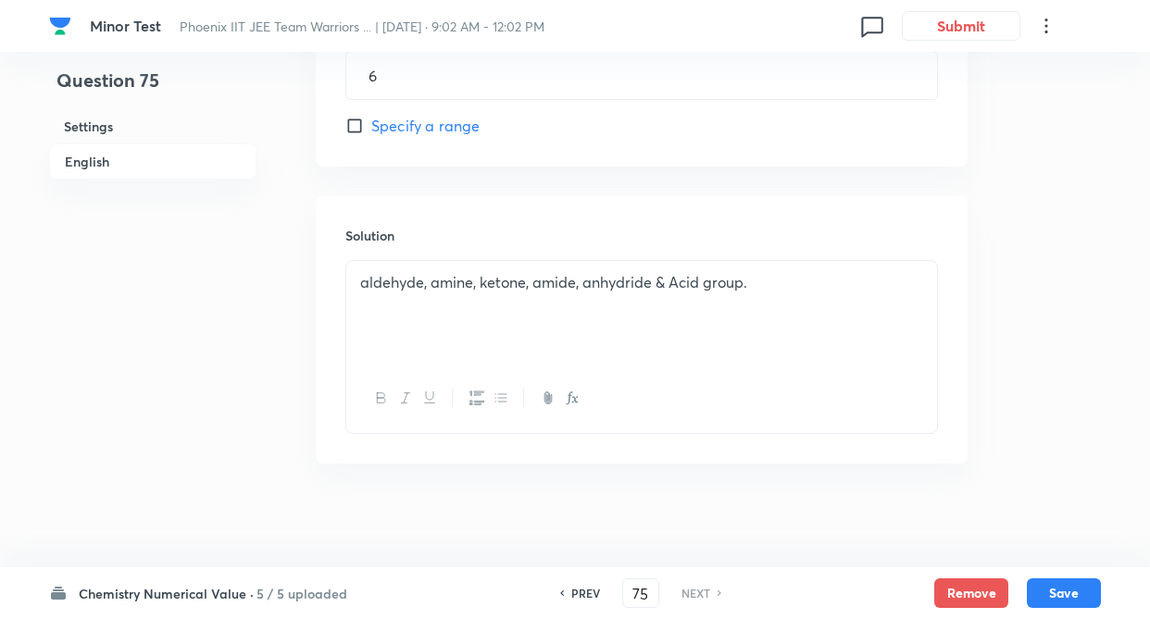
scroll to position [1020, 0]
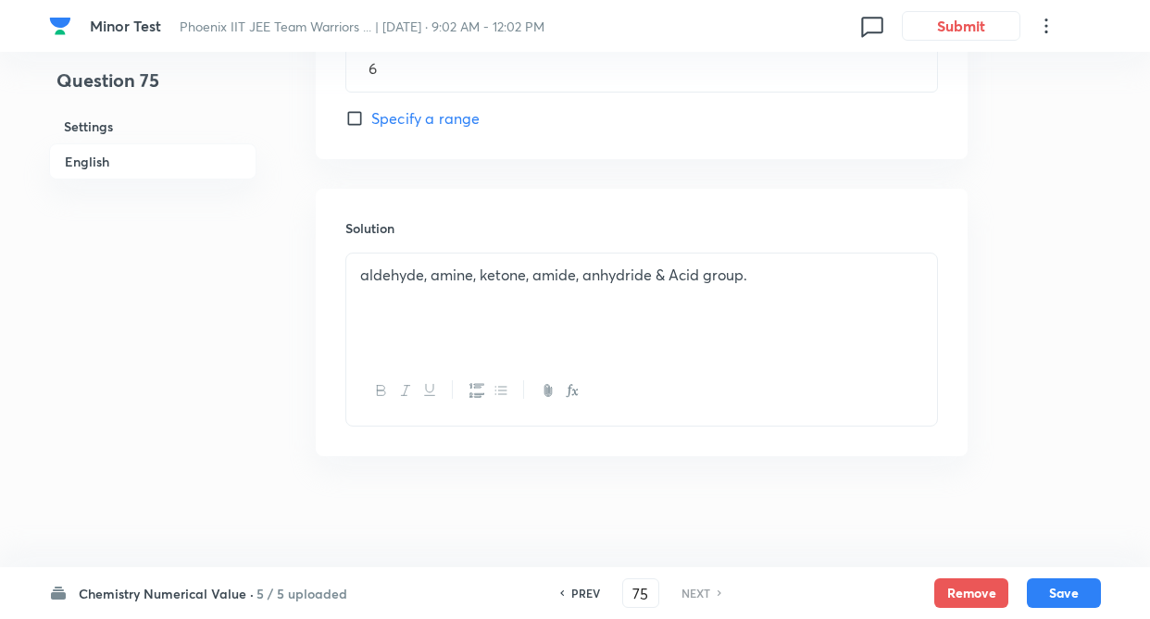
click at [578, 583] on div "PREV 75 ​ NEXT" at bounding box center [640, 593] width 239 height 30
click at [582, 594] on h6 "PREV" at bounding box center [585, 593] width 29 height 17
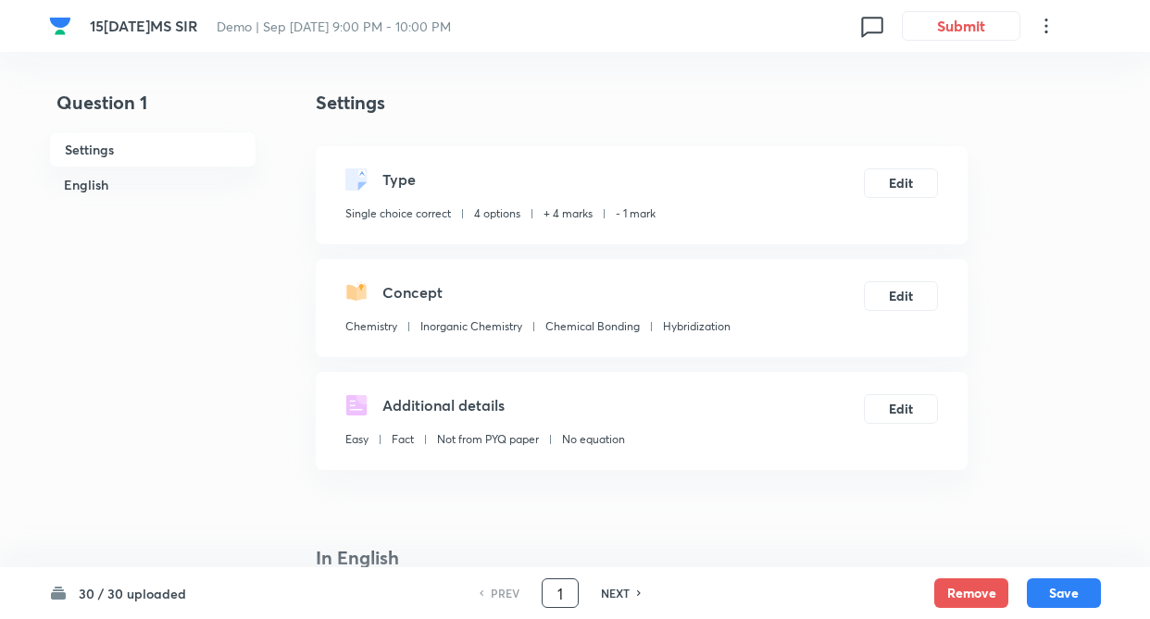
click at [568, 590] on input "1" at bounding box center [559, 594] width 35 height 32
drag, startPoint x: 285, startPoint y: 505, endPoint x: 277, endPoint y: 454, distance: 51.6
click at [614, 594] on h6 "NEXT" at bounding box center [615, 593] width 29 height 17
type input "2"
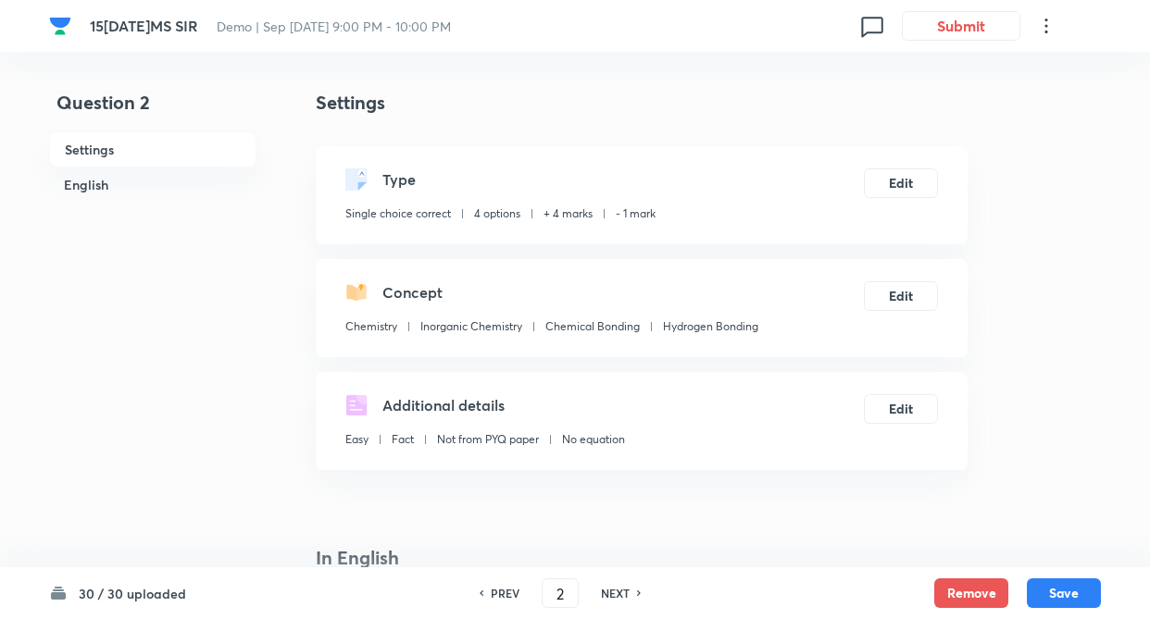
checkbox input "false"
checkbox input "true"
click at [614, 590] on h6 "NEXT" at bounding box center [615, 593] width 29 height 17
type input "3"
checkbox input "false"
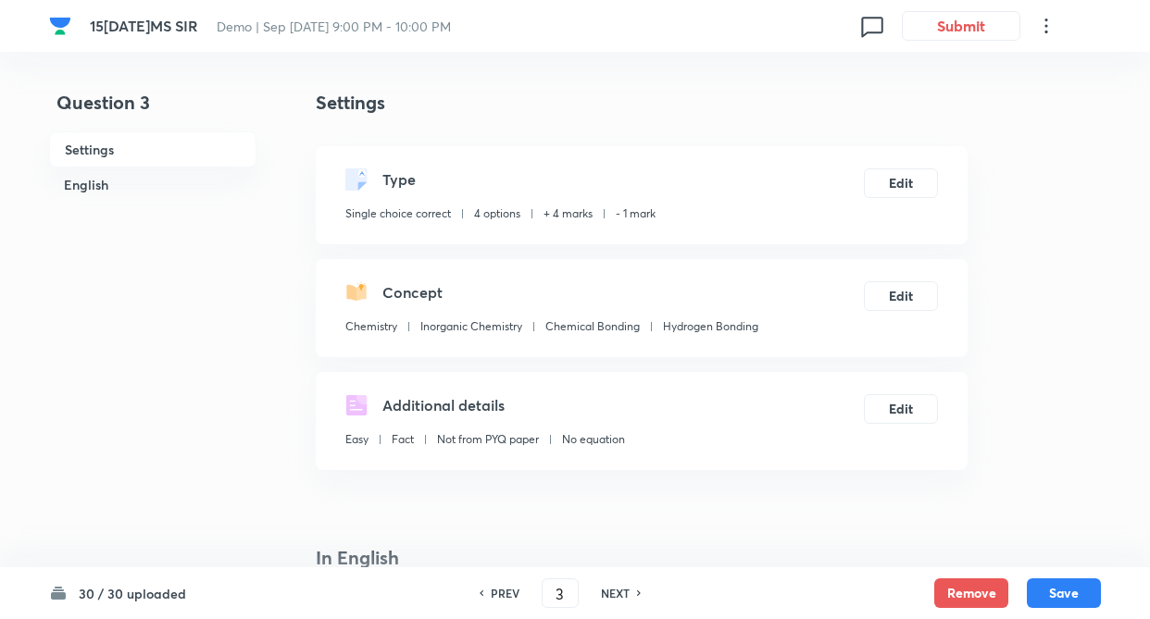
checkbox input "true"
click at [614, 594] on h6 "NEXT" at bounding box center [615, 593] width 29 height 17
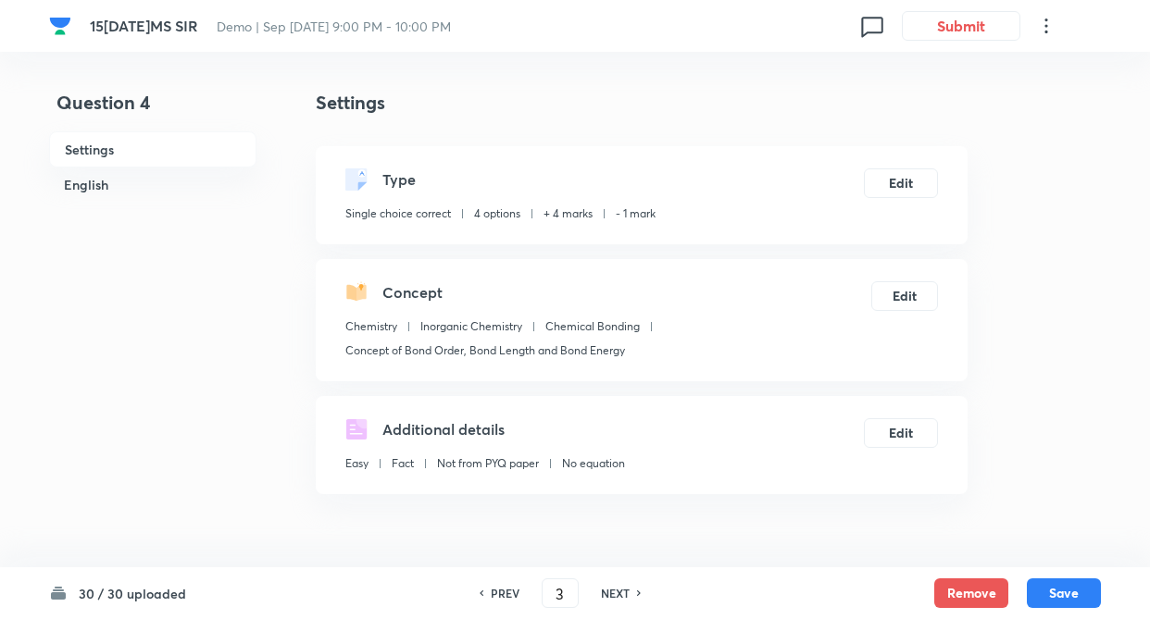
type input "4"
checkbox input "false"
checkbox input "true"
click at [615, 590] on h6 "NEXT" at bounding box center [615, 593] width 29 height 17
type input "5"
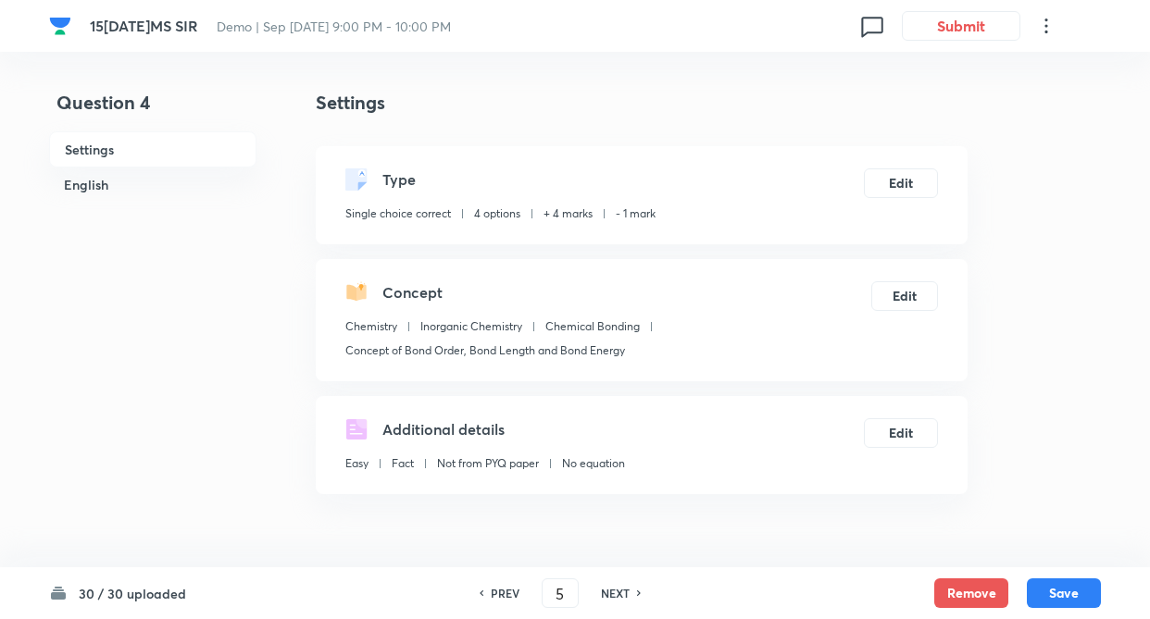
checkbox input "false"
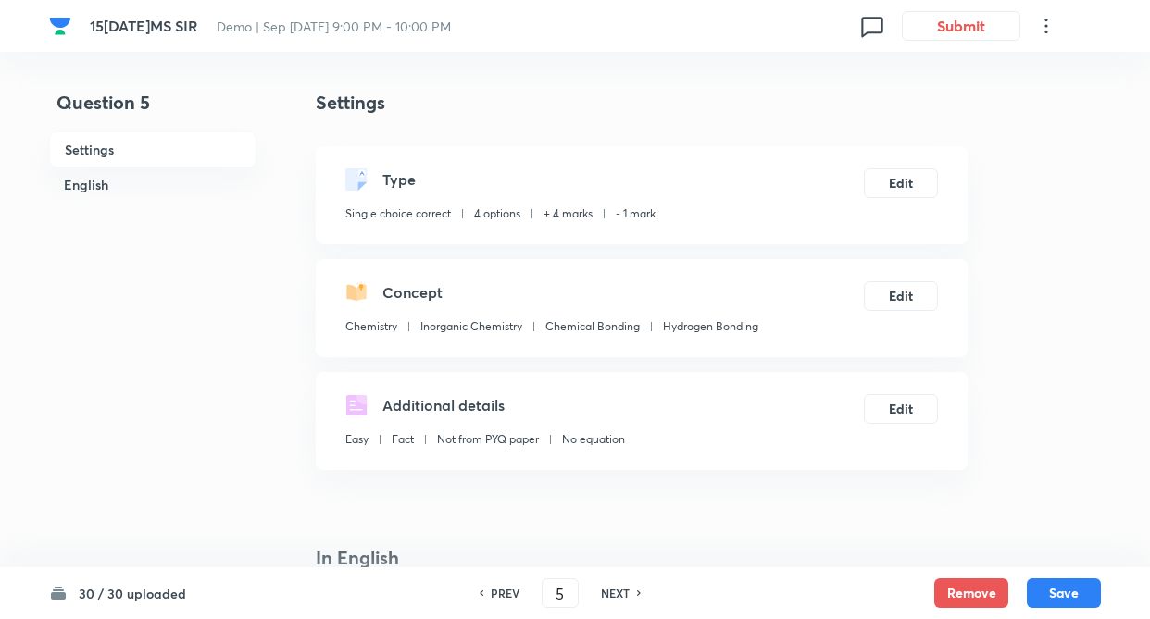
checkbox input "true"
click at [619, 588] on h6 "NEXT" at bounding box center [615, 593] width 29 height 17
type input "6"
checkbox input "false"
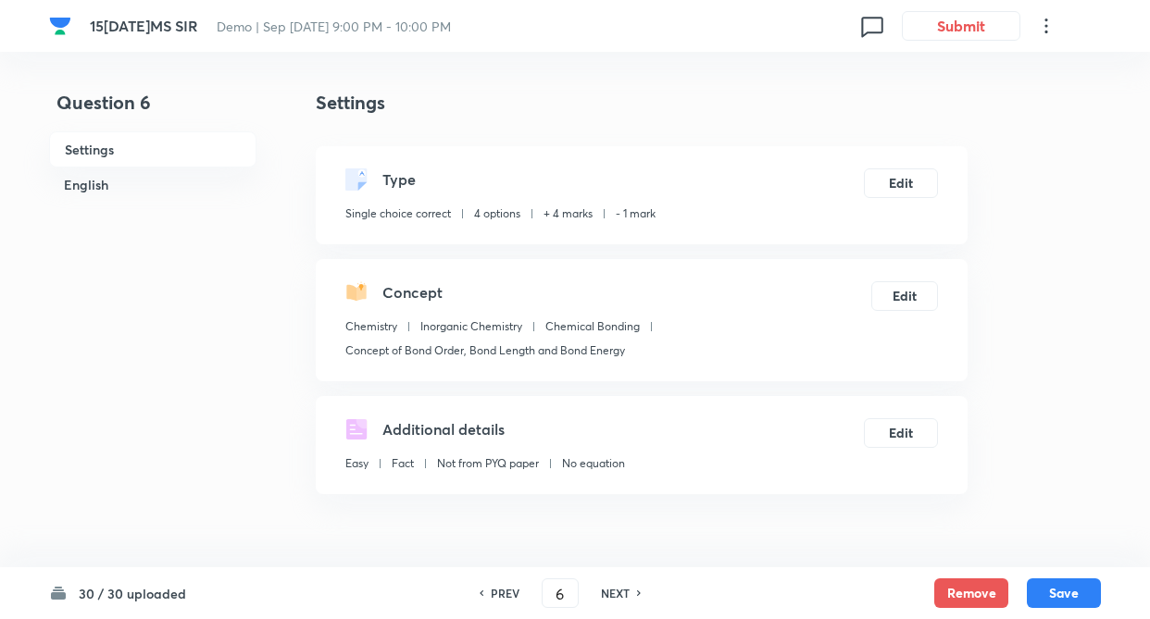
checkbox input "true"
click at [624, 592] on h6 "NEXT" at bounding box center [615, 593] width 29 height 17
type input "7"
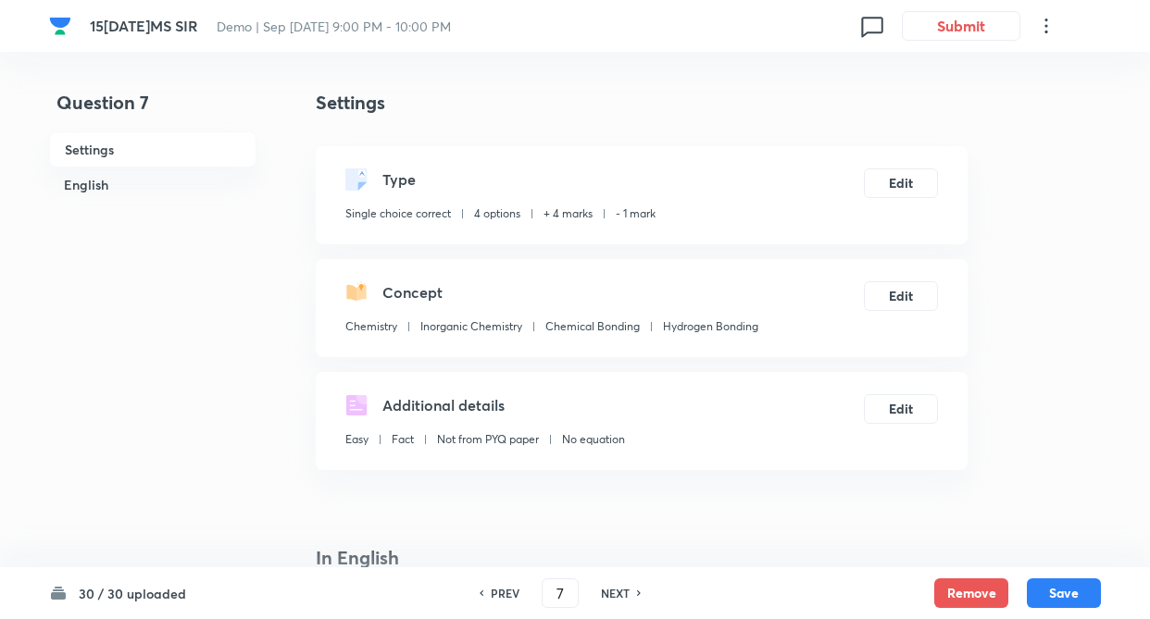
checkbox input "false"
checkbox input "true"
click at [613, 594] on h6 "NEXT" at bounding box center [615, 593] width 29 height 17
type input "8"
checkbox input "false"
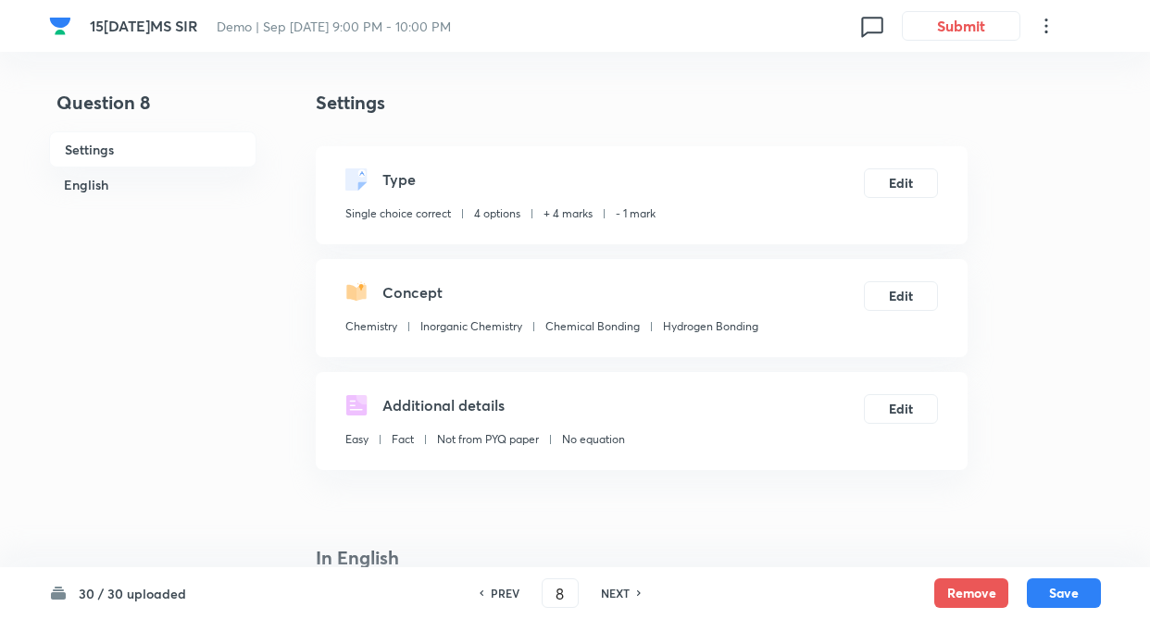
checkbox input "true"
click at [621, 588] on h6 "NEXT" at bounding box center [615, 593] width 29 height 17
type input "9"
checkbox input "false"
checkbox input "true"
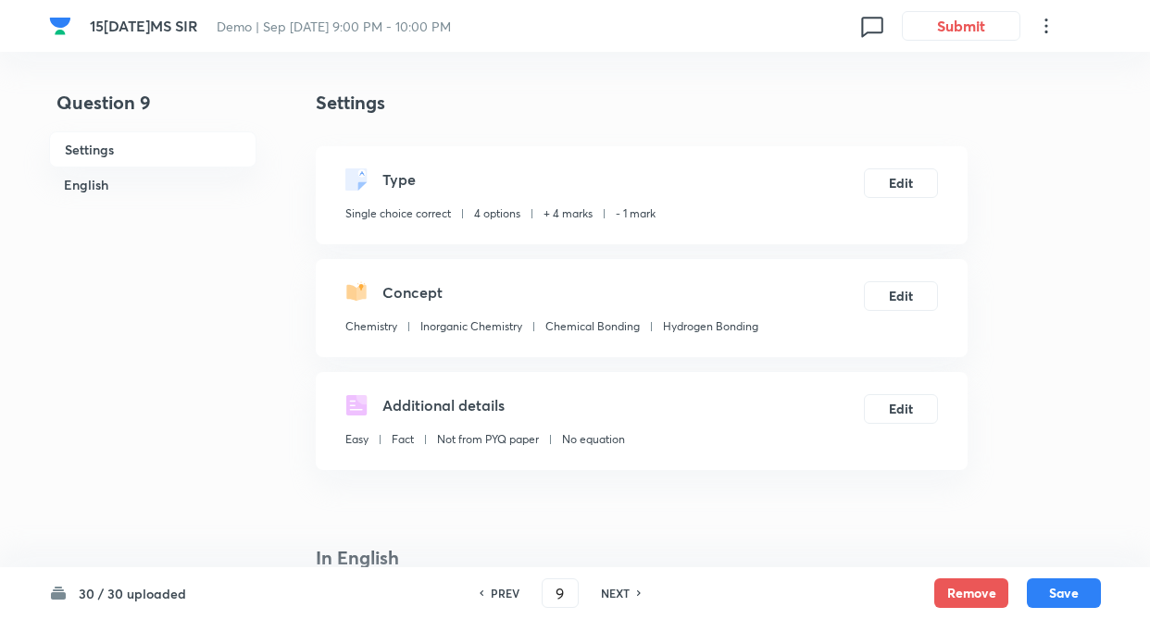
click at [634, 597] on div "NEXT" at bounding box center [617, 593] width 49 height 17
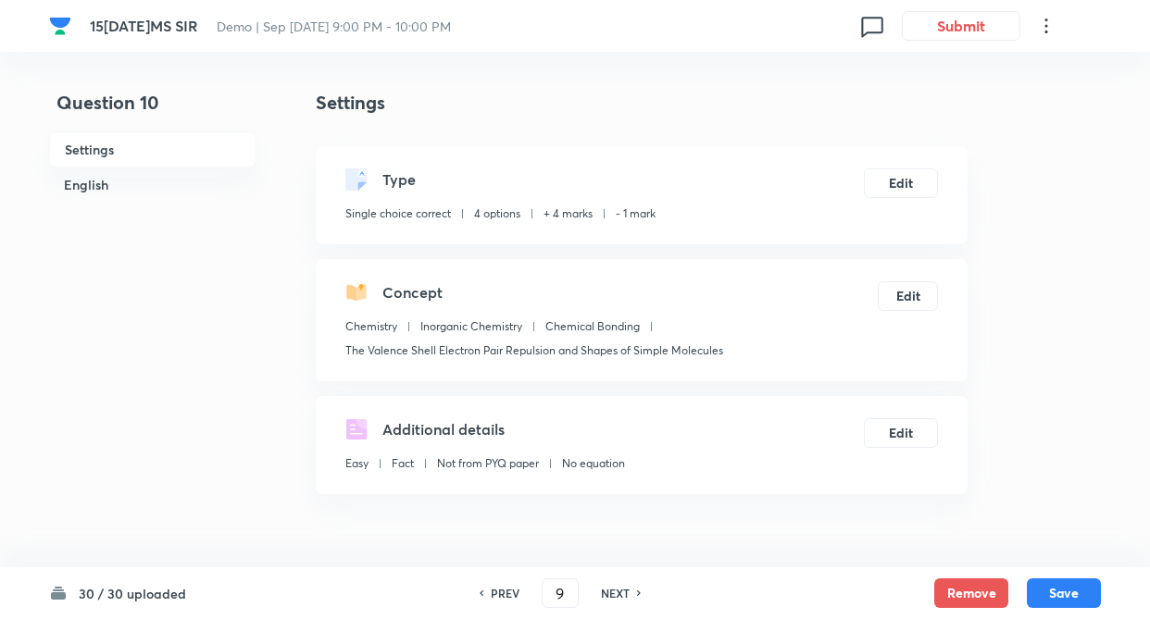
type input "10"
checkbox input "false"
checkbox input "true"
click at [634, 597] on div "NEXT" at bounding box center [617, 593] width 49 height 17
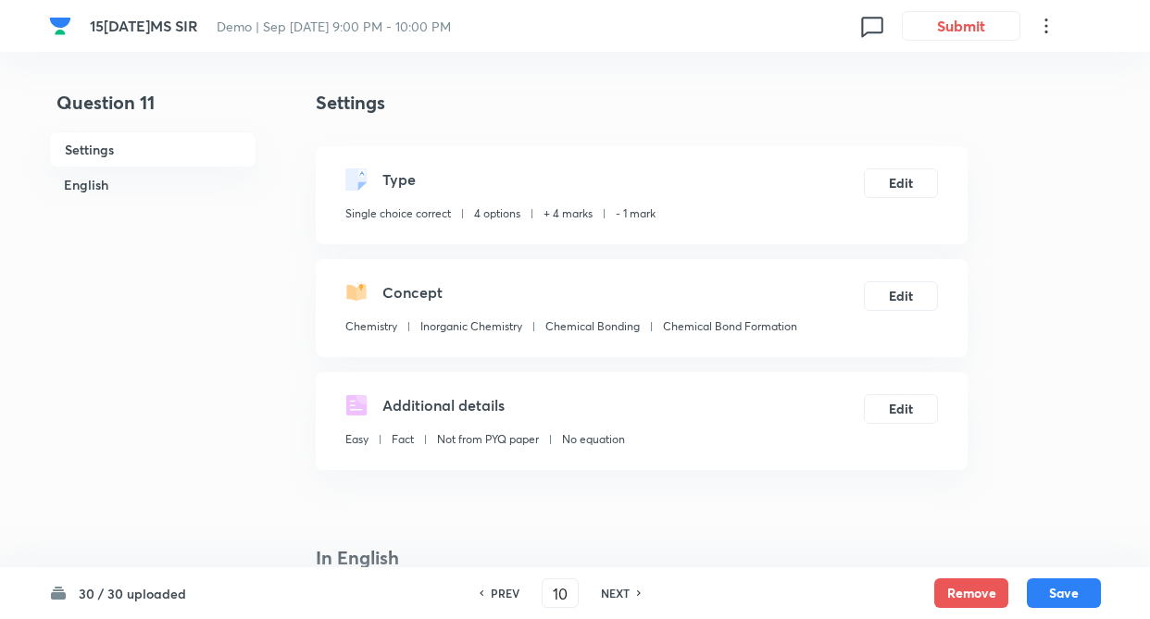
type input "11"
checkbox input "false"
checkbox input "true"
drag, startPoint x: 626, startPoint y: 590, endPoint x: 614, endPoint y: 592, distance: 12.2
click at [626, 590] on h6 "NEXT" at bounding box center [615, 593] width 29 height 17
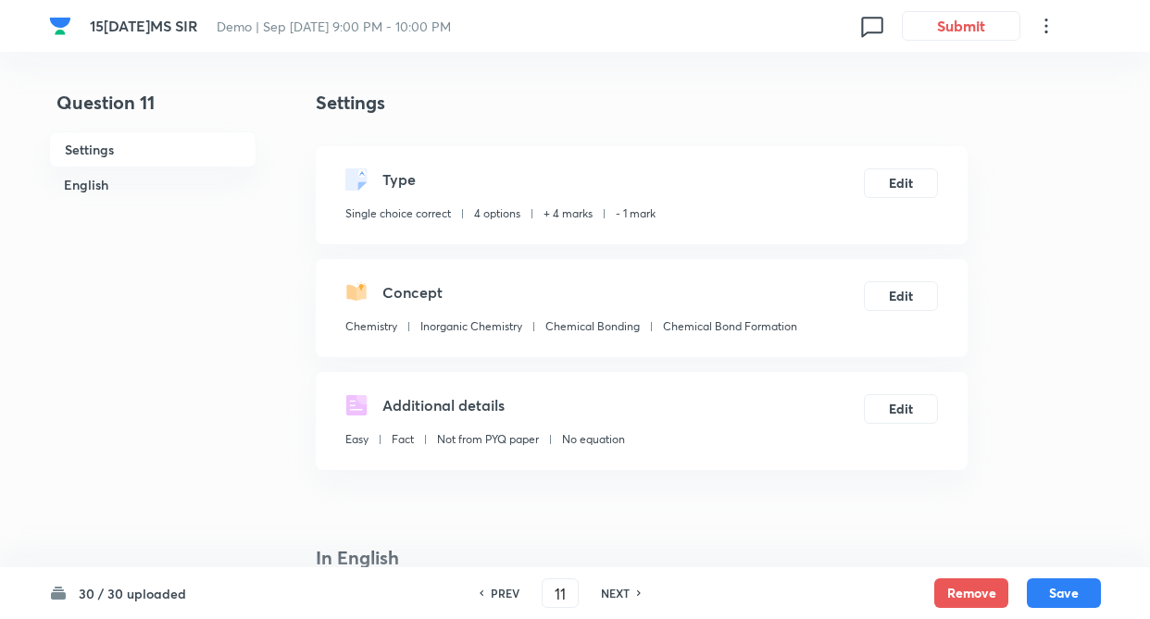
type input "12"
checkbox input "false"
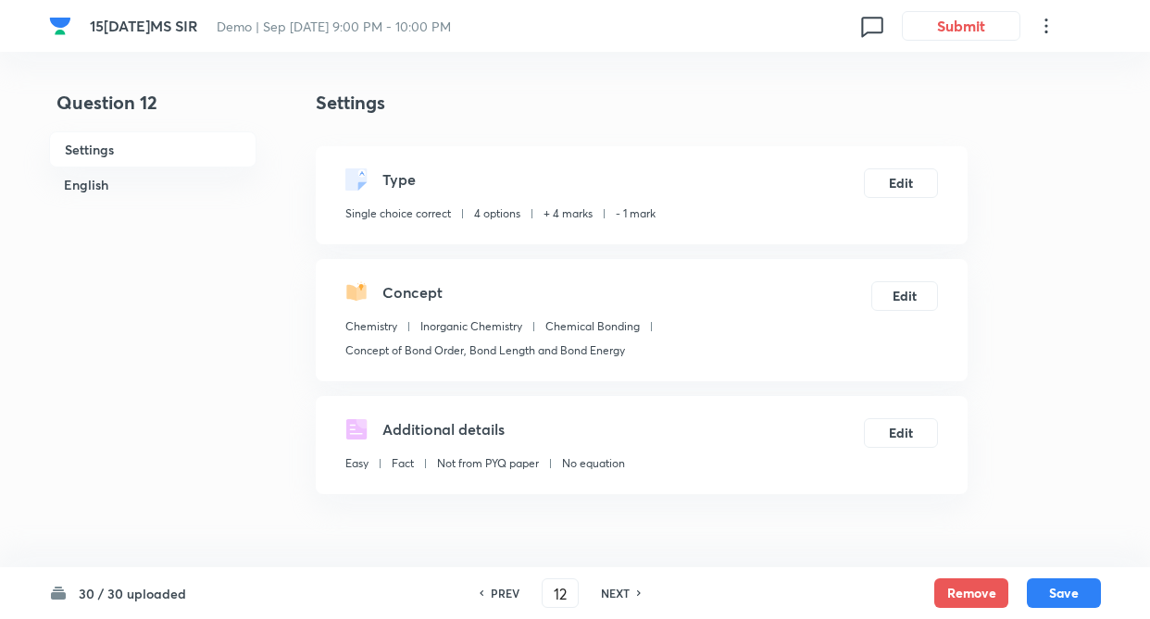
checkbox input "true"
click at [613, 592] on h6 "NEXT" at bounding box center [615, 593] width 29 height 17
type input "13"
checkbox input "true"
click at [621, 591] on h6 "NEXT" at bounding box center [615, 593] width 29 height 17
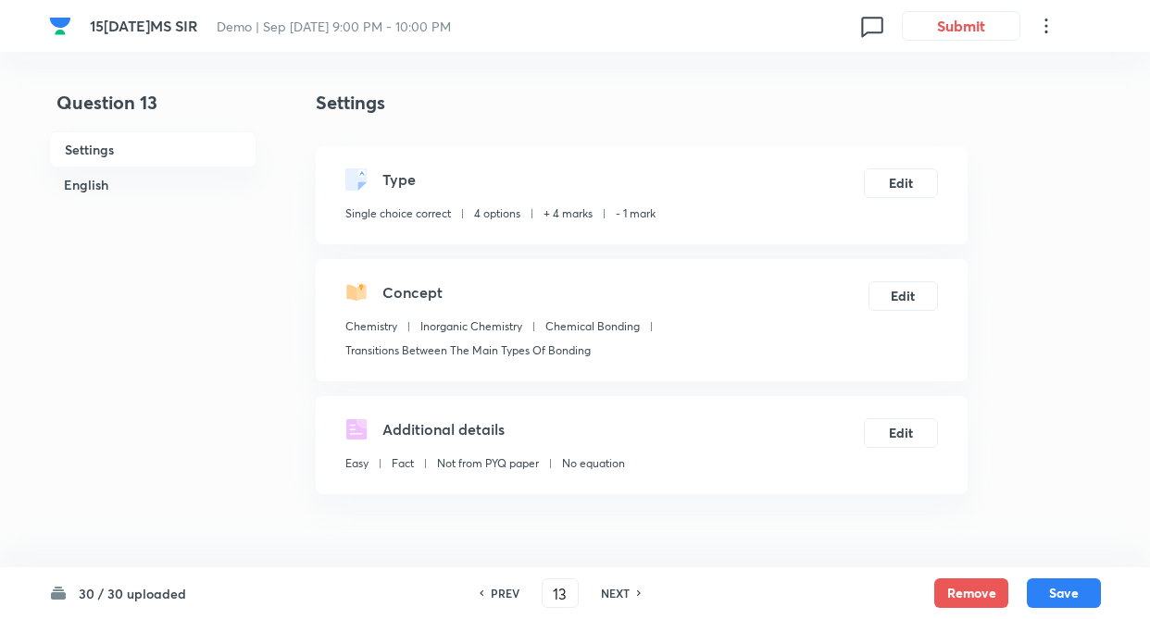
type input "14"
checkbox input "false"
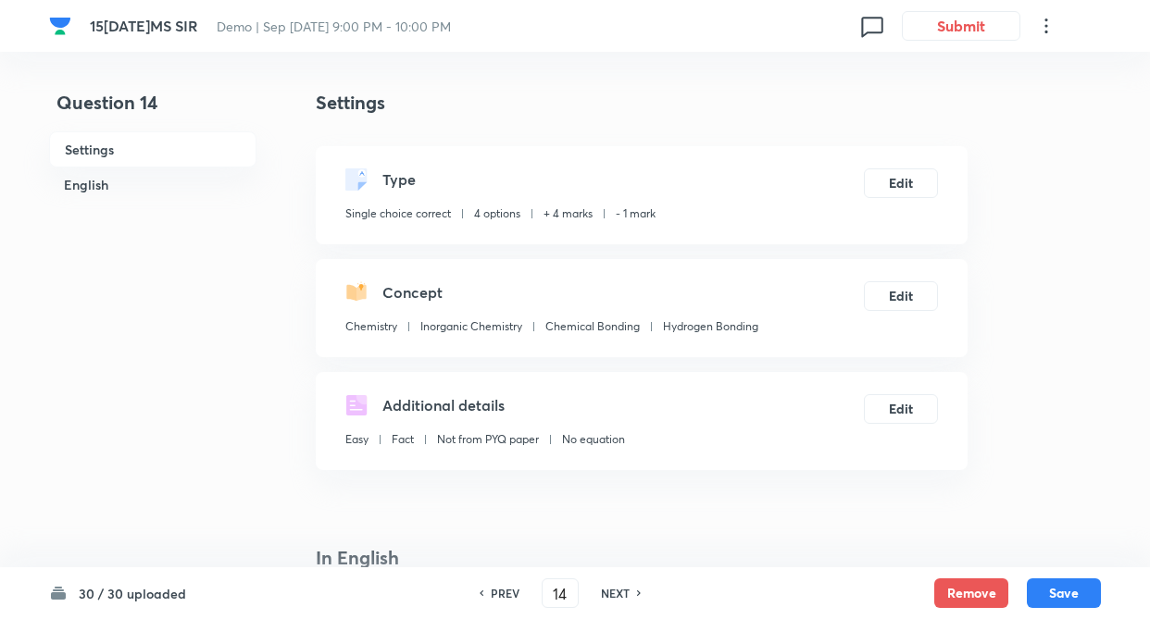
checkbox input "true"
click at [627, 596] on h6 "NEXT" at bounding box center [615, 593] width 29 height 17
type input "15"
checkbox input "true"
click at [618, 592] on h6 "NEXT" at bounding box center [615, 593] width 29 height 17
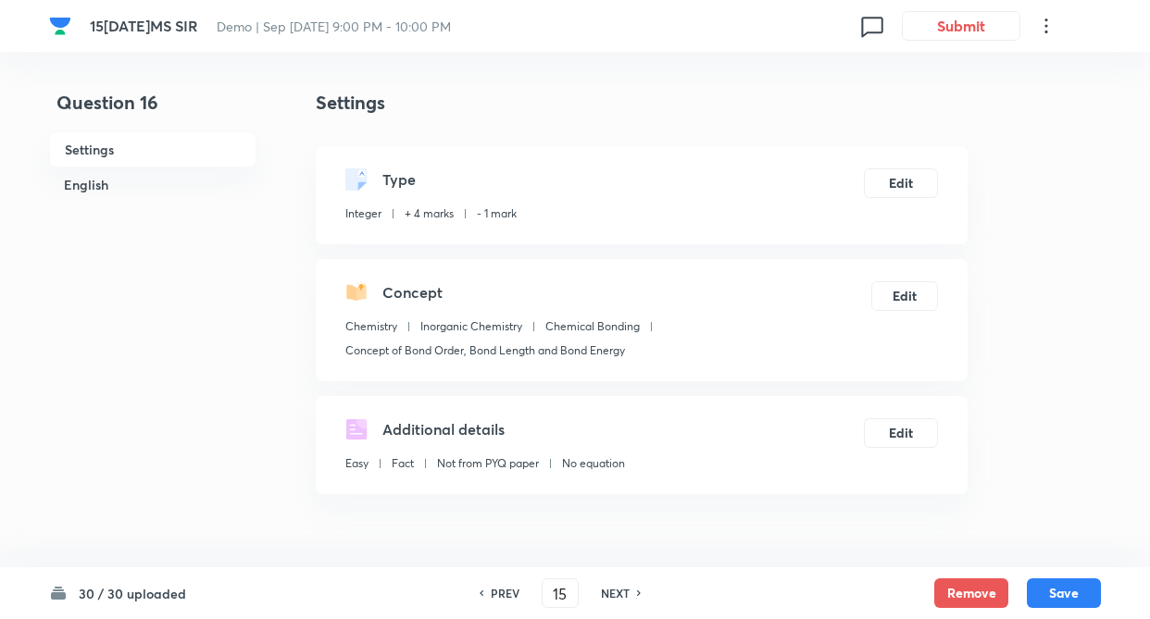
type input "16"
type input "4"
click at [623, 595] on h6 "NEXT" at bounding box center [615, 593] width 29 height 17
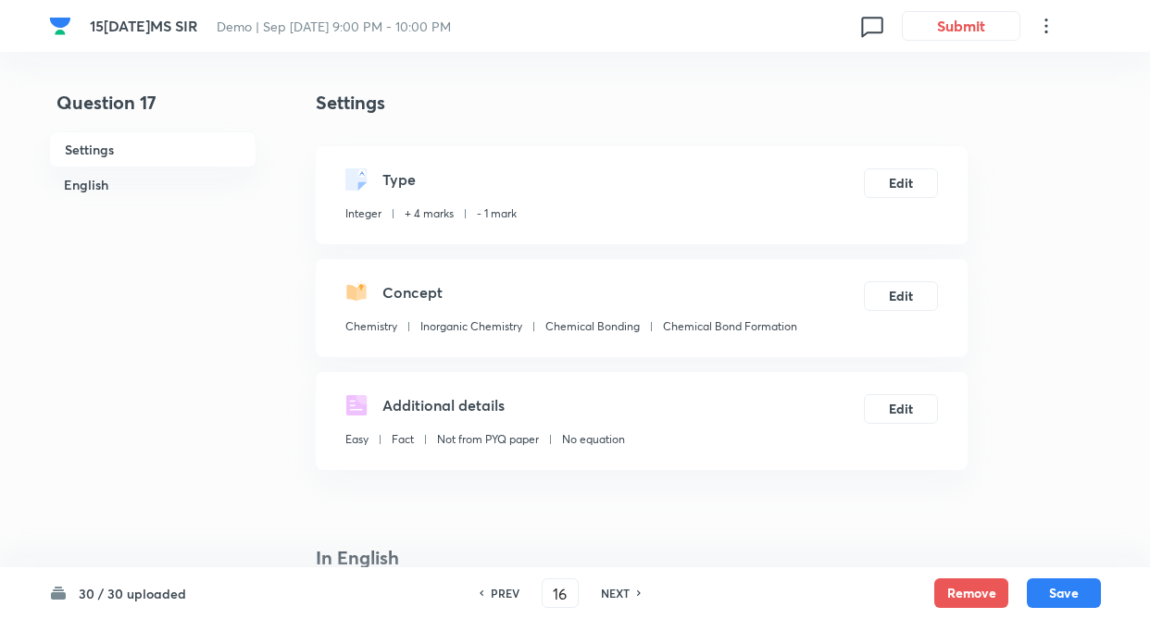
type input "17"
type input "2"
click at [615, 601] on h6 "NEXT" at bounding box center [615, 593] width 29 height 17
type input "18"
type input "5"
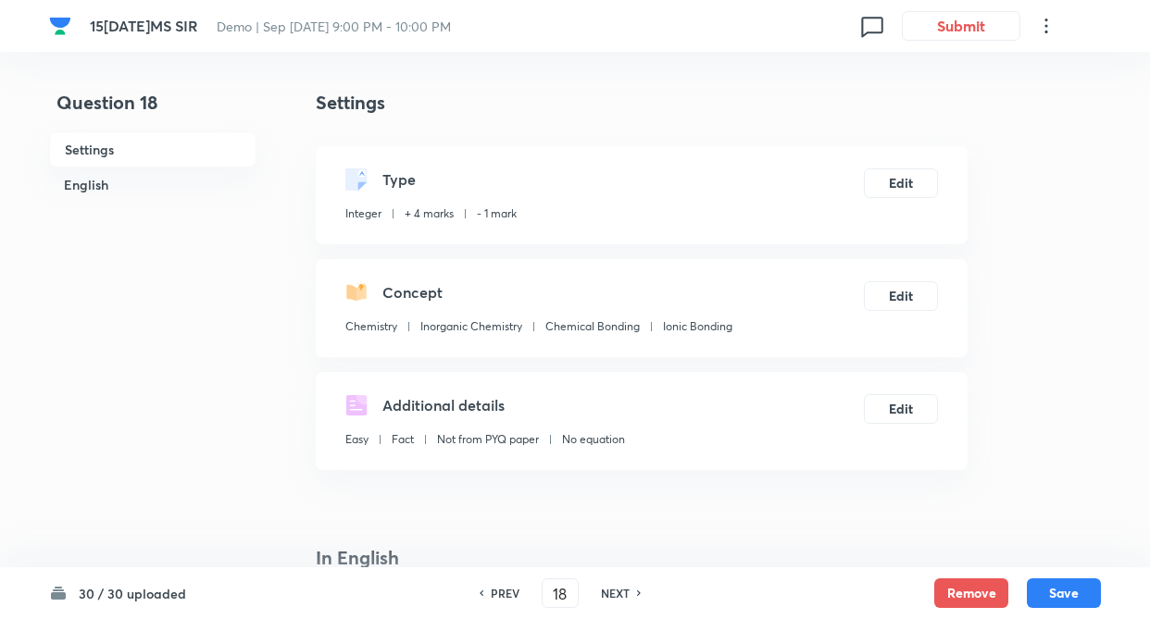
click at [610, 593] on h6 "NEXT" at bounding box center [615, 593] width 29 height 17
type input "19"
type input "3"
click at [626, 588] on h6 "NEXT" at bounding box center [615, 593] width 29 height 17
type input "20"
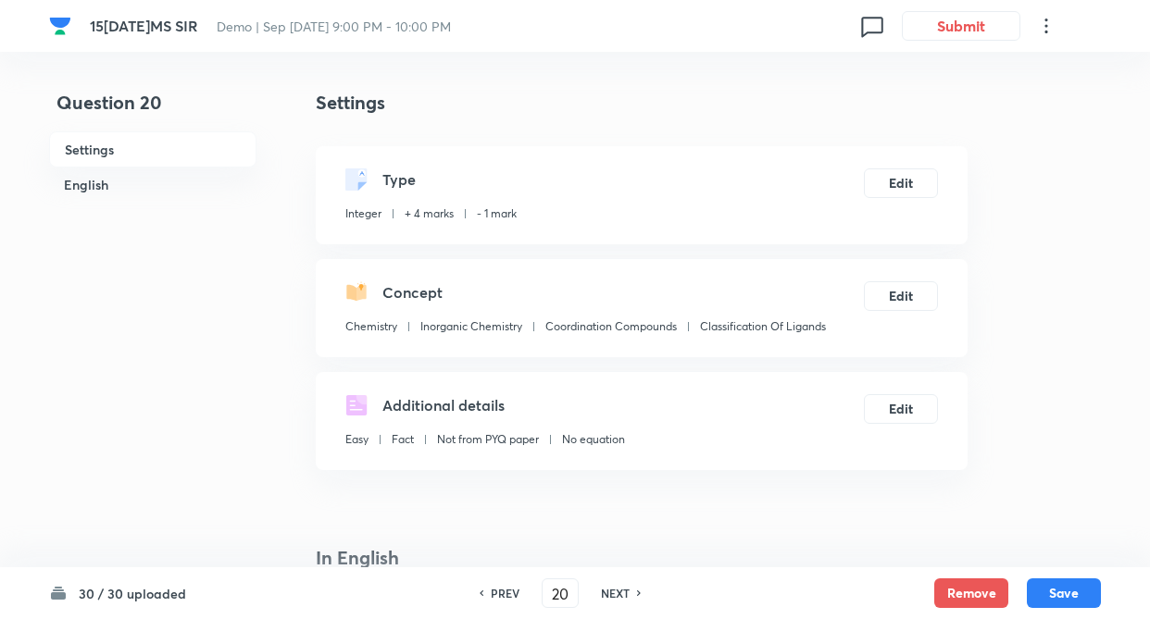
type input "6"
click at [507, 588] on h6 "PREV" at bounding box center [505, 593] width 29 height 17
type input "19"
type input "3"
click at [618, 589] on h6 "NEXT" at bounding box center [615, 593] width 29 height 17
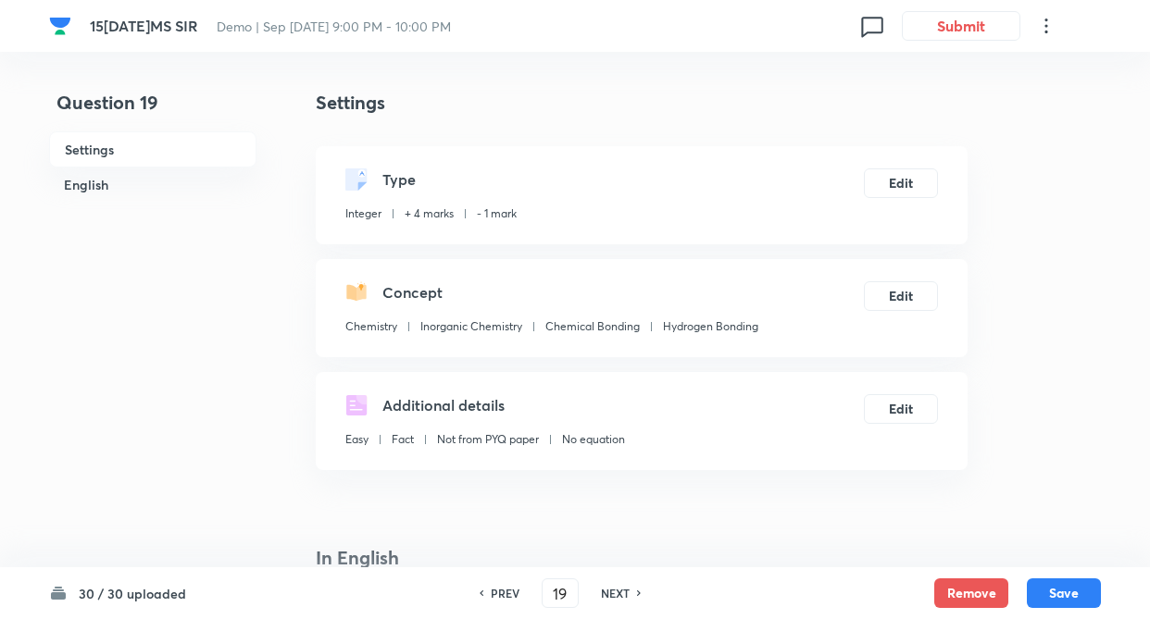
type input "20"
type input "6"
click at [618, 590] on h6 "NEXT" at bounding box center [615, 593] width 29 height 17
type input "21"
type input "19"
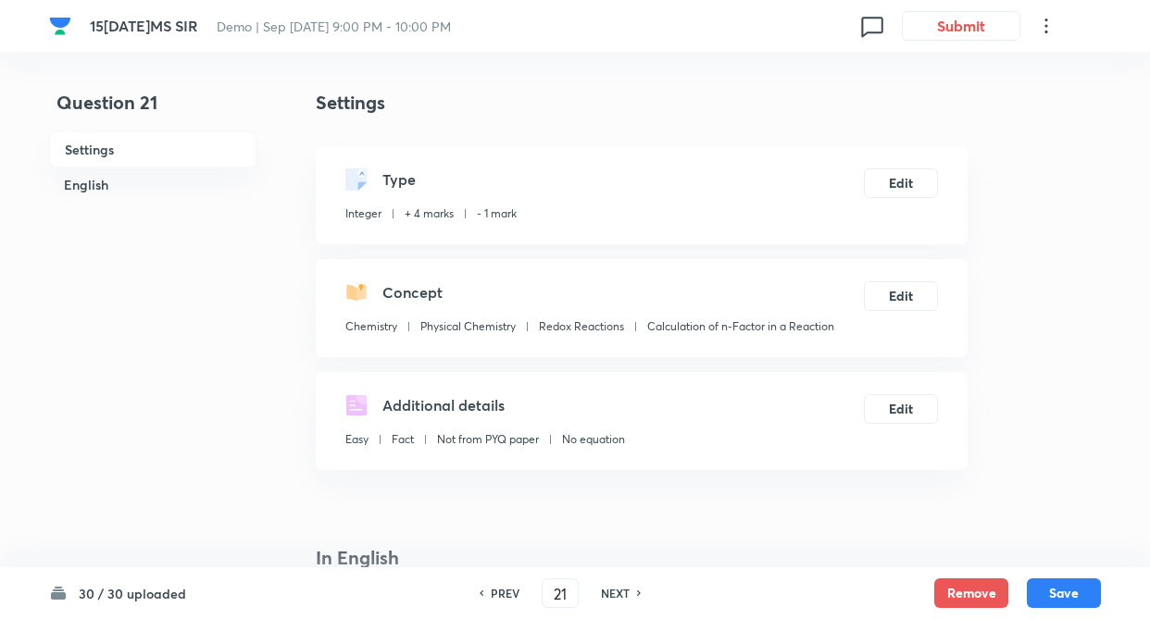
click at [608, 587] on h6 "NEXT" at bounding box center [615, 593] width 29 height 17
type input "22"
checkbox input "true"
click at [619, 593] on h6 "NEXT" at bounding box center [615, 593] width 29 height 17
type input "23"
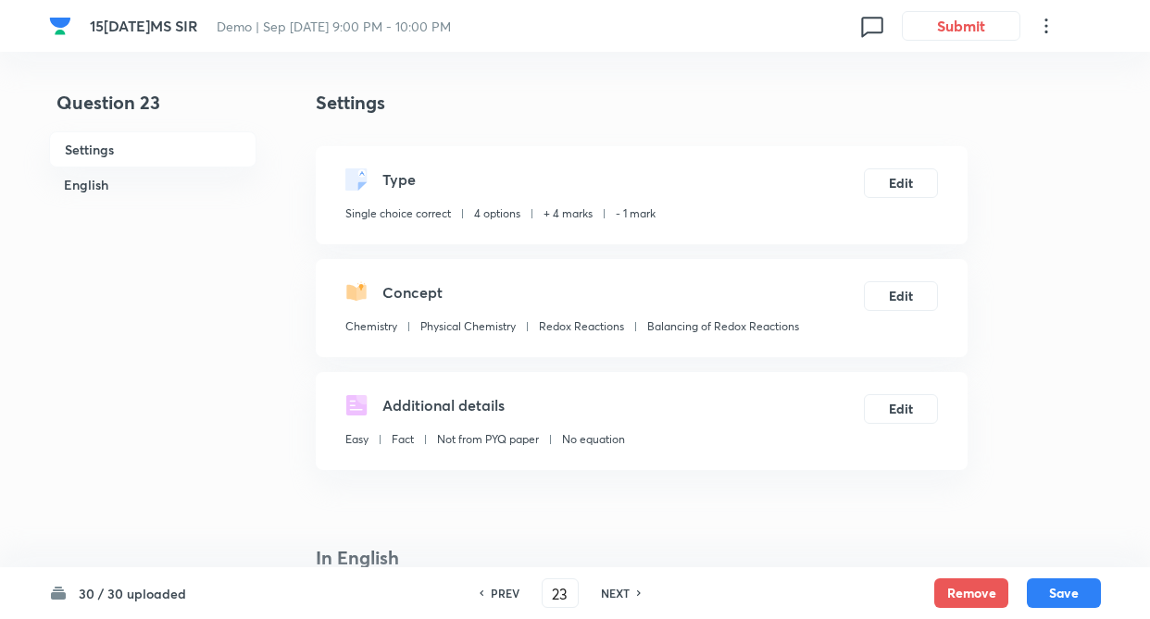
checkbox input "false"
checkbox input "true"
drag, startPoint x: 623, startPoint y: 591, endPoint x: 629, endPoint y: 584, distance: 9.8
click at [625, 589] on h6 "NEXT" at bounding box center [615, 593] width 29 height 17
type input "24"
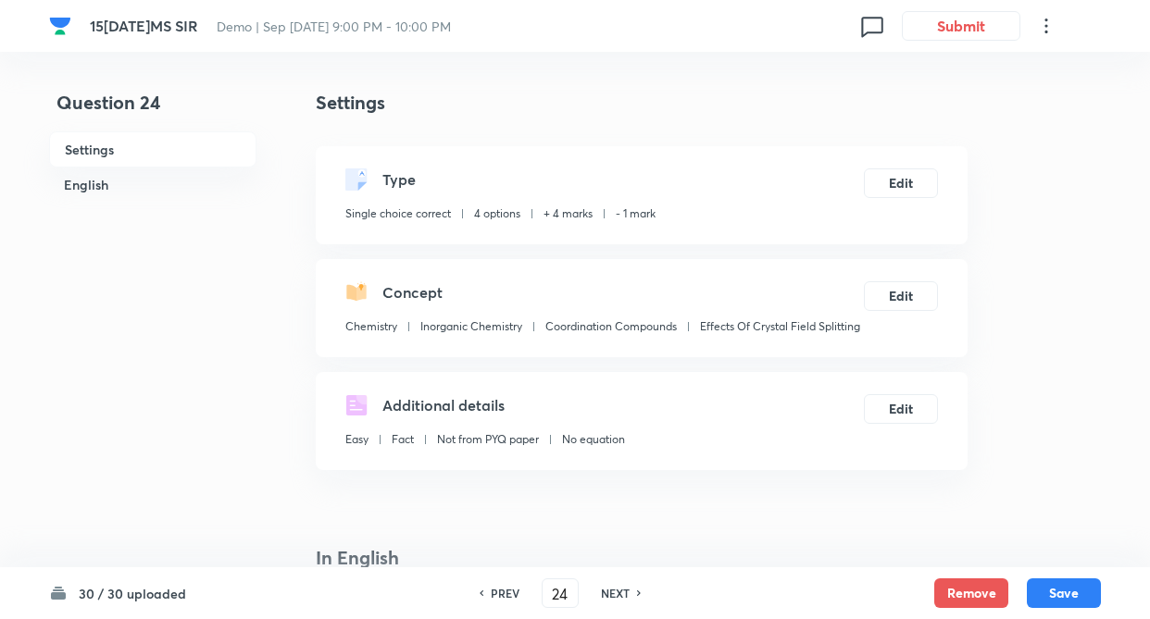
checkbox input "true"
click at [628, 591] on div "NEXT" at bounding box center [617, 593] width 49 height 17
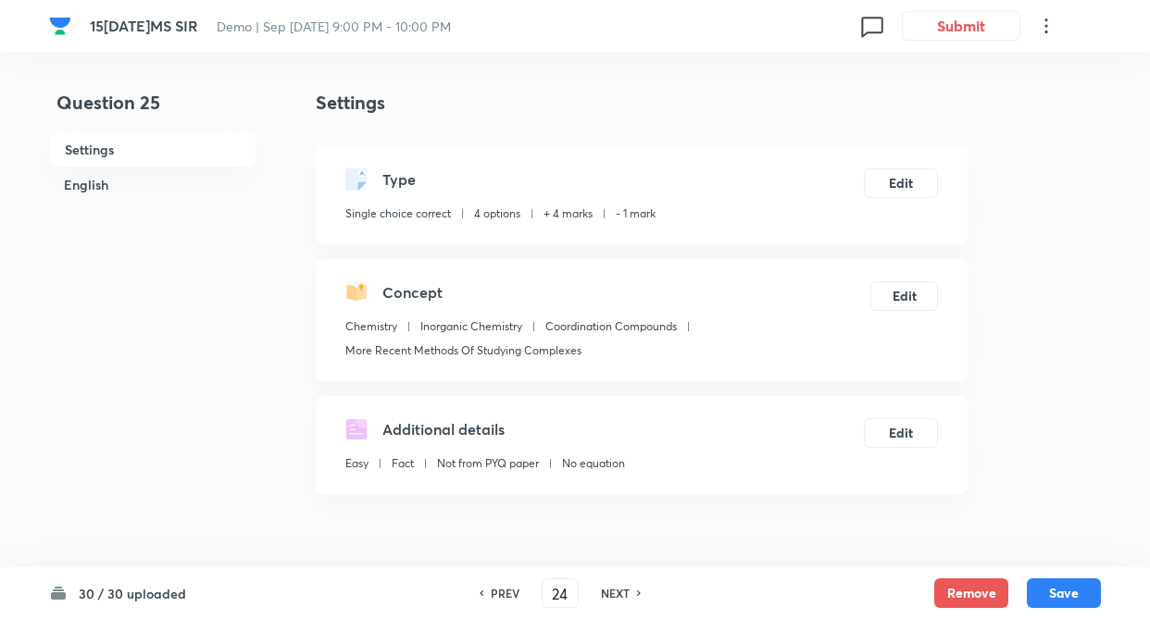
type input "25"
checkbox input "false"
checkbox input "true"
click at [626, 595] on h6 "NEXT" at bounding box center [615, 593] width 29 height 17
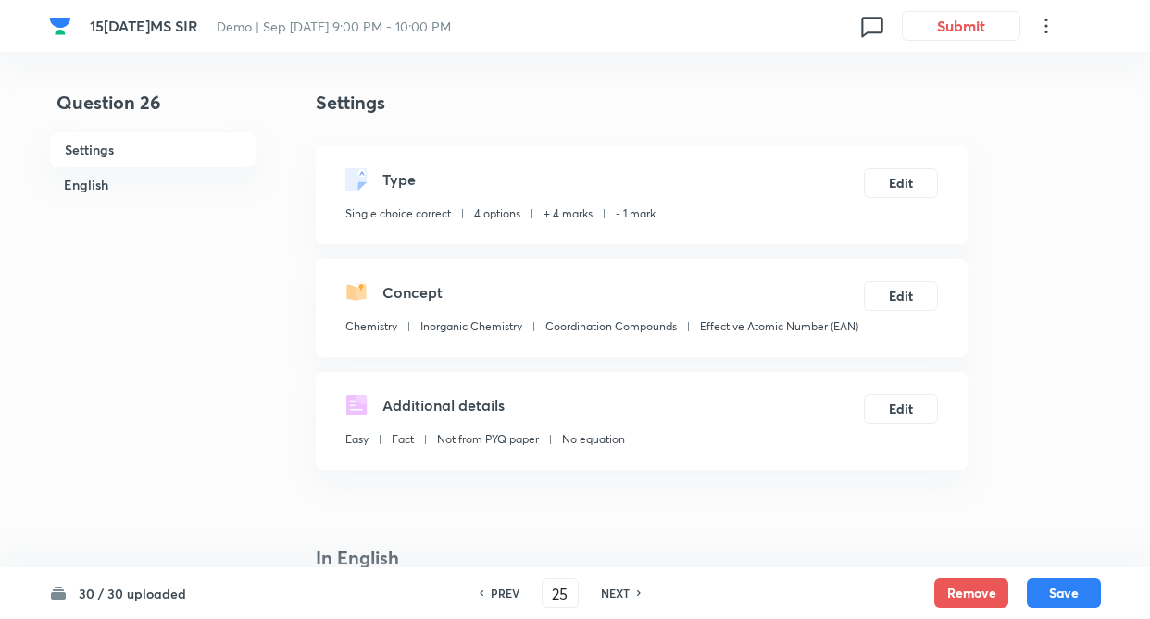
type input "26"
checkbox input "false"
checkbox input "true"
click at [634, 591] on div "NEXT" at bounding box center [617, 593] width 49 height 17
type input "27"
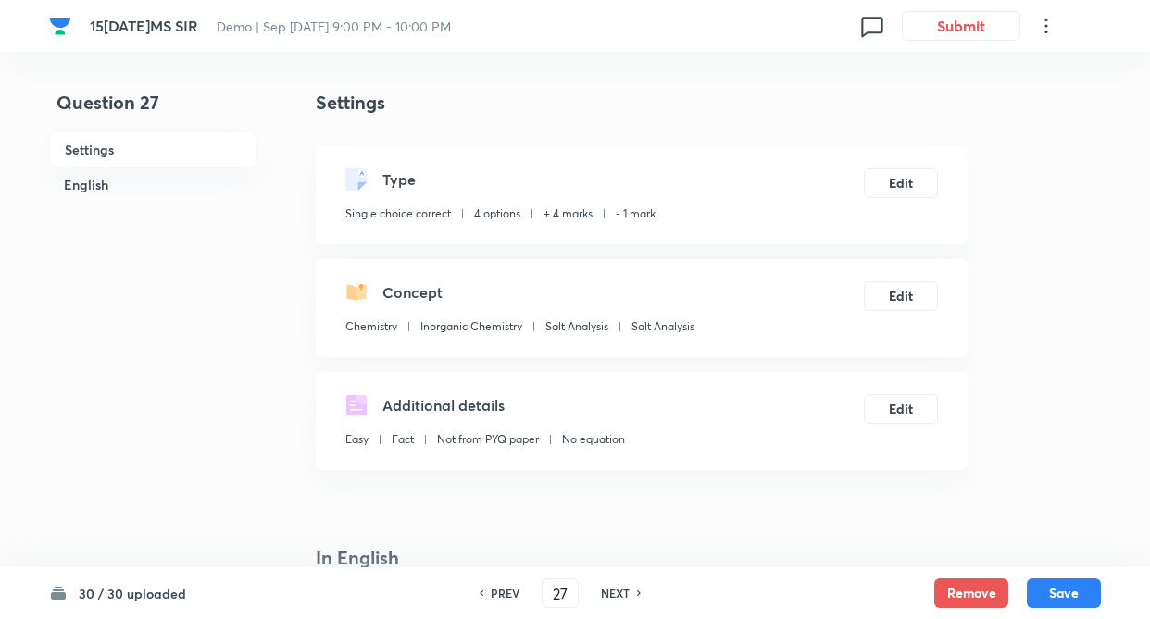
checkbox input "false"
checkbox input "true"
click at [620, 591] on h6 "NEXT" at bounding box center [615, 593] width 29 height 17
type input "28"
checkbox input "false"
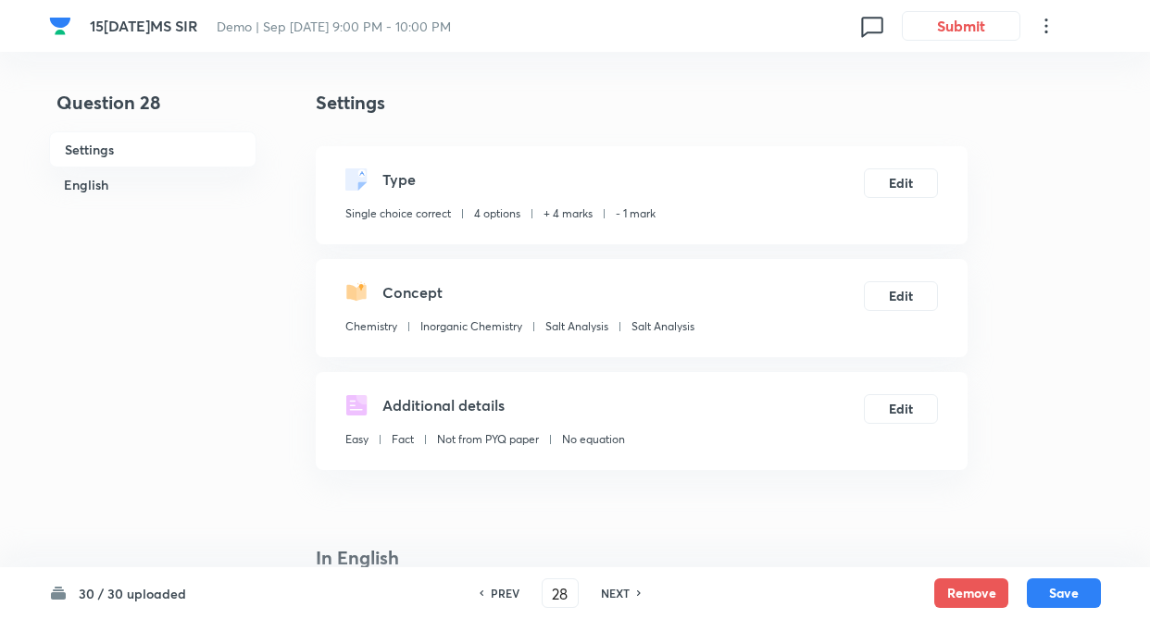
checkbox input "true"
click at [627, 590] on h6 "NEXT" at bounding box center [615, 593] width 29 height 17
type input "29"
checkbox input "false"
checkbox input "true"
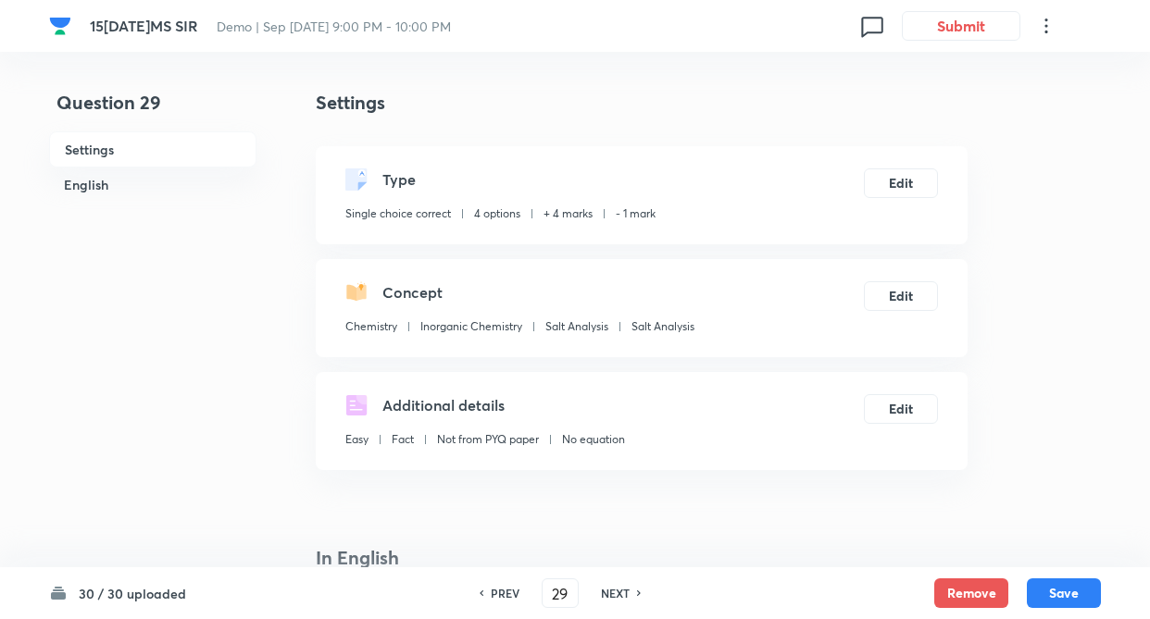
click at [627, 591] on h6 "NEXT" at bounding box center [615, 593] width 29 height 17
type input "30"
checkbox input "false"
checkbox input "true"
click at [500, 595] on h6 "PREV" at bounding box center [505, 593] width 29 height 17
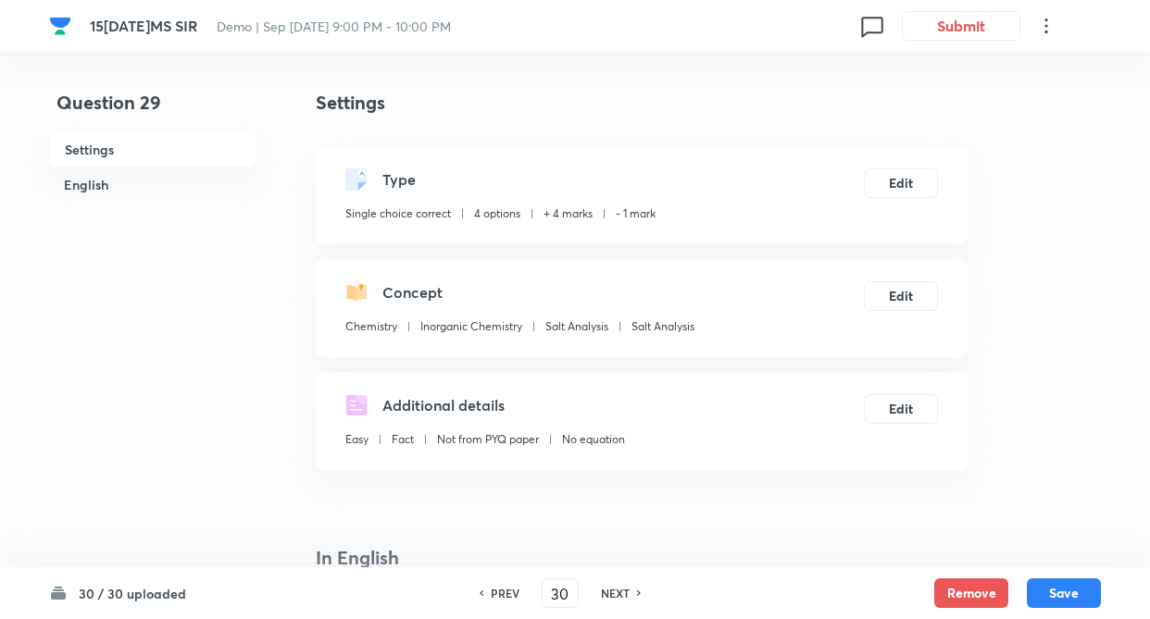
type input "29"
checkbox input "false"
checkbox input "true"
click at [499, 592] on h6 "PREV" at bounding box center [505, 593] width 29 height 17
type input "28"
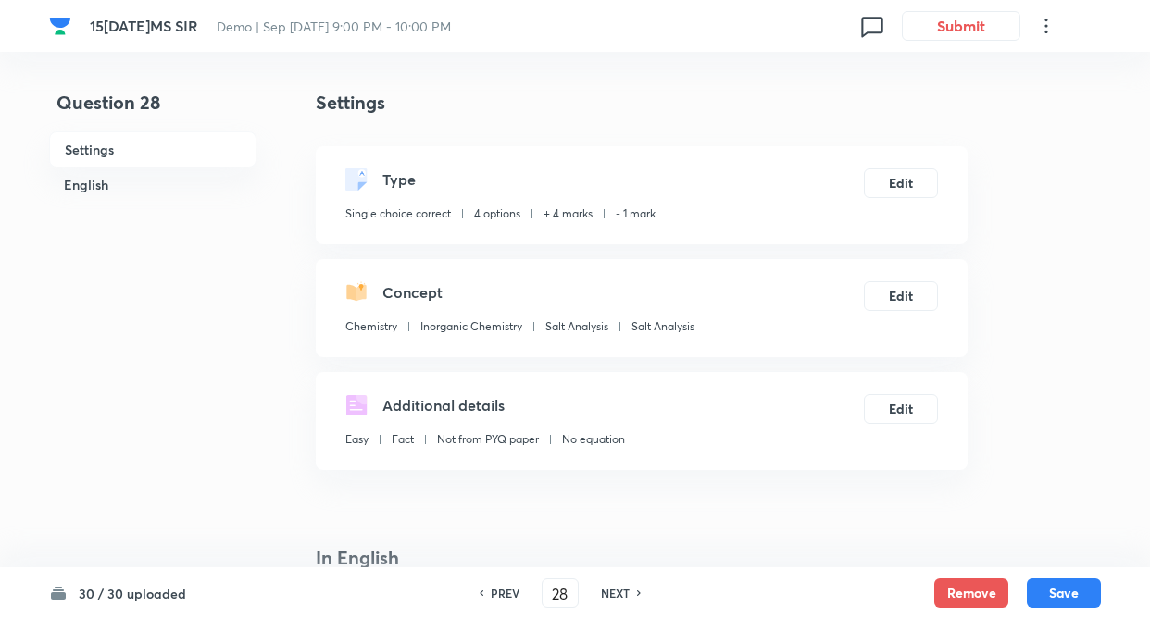
checkbox input "false"
checkbox input "true"
click at [503, 589] on h6 "PREV" at bounding box center [505, 593] width 29 height 17
type input "27"
checkbox input "false"
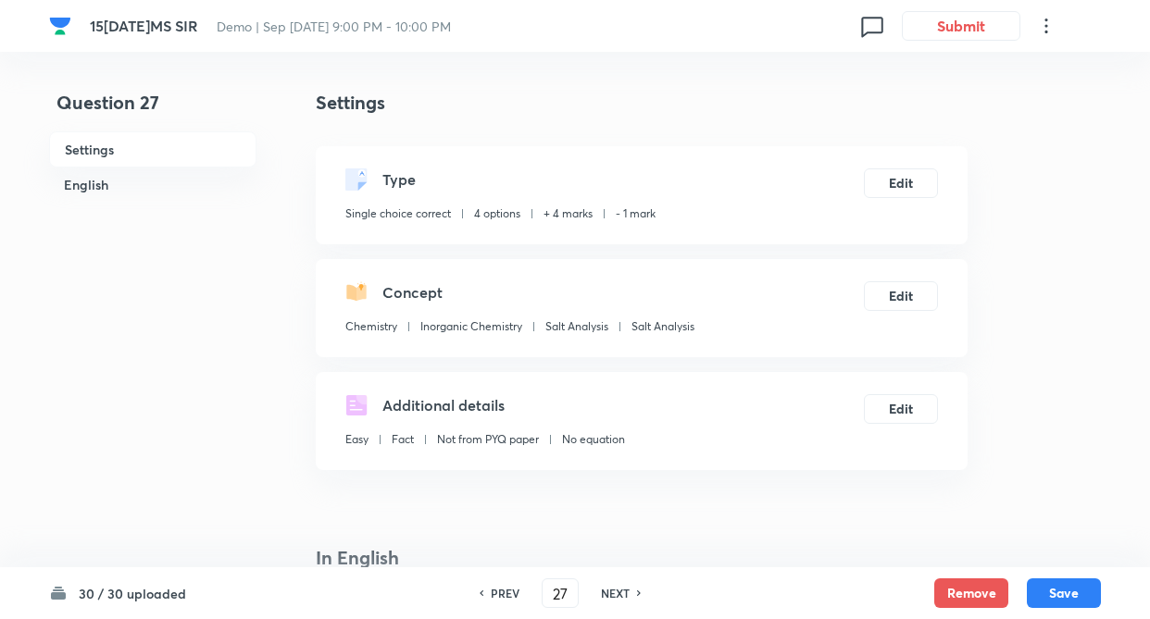
checkbox input "true"
click at [502, 591] on h6 "PREV" at bounding box center [505, 593] width 29 height 17
type input "26"
checkbox input "false"
checkbox input "true"
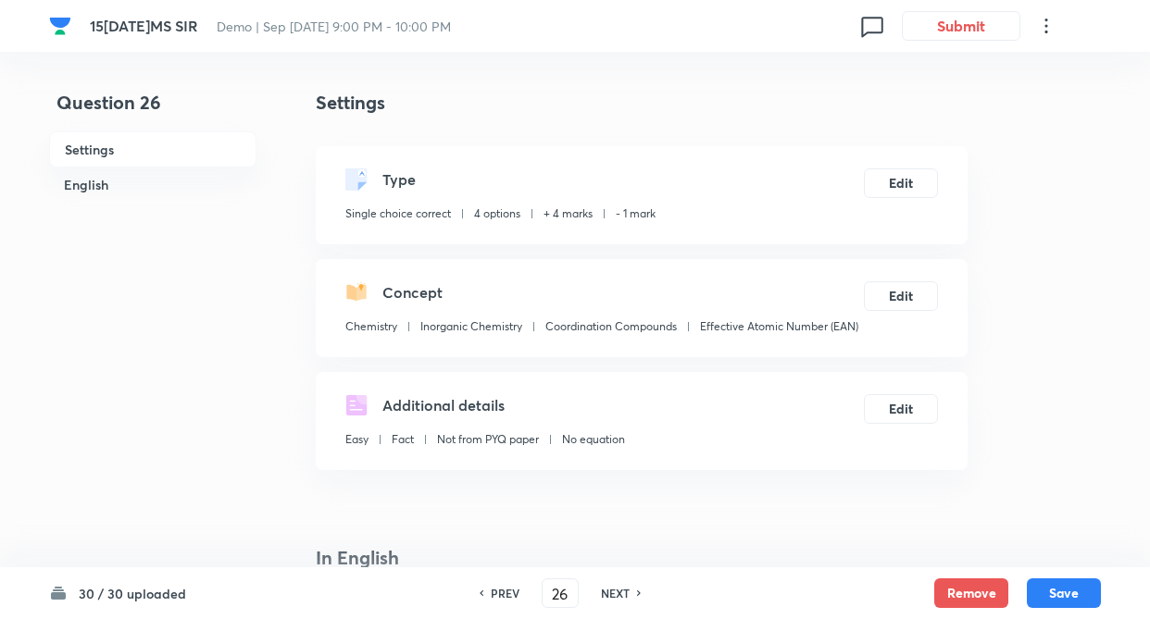
click at [603, 591] on h6 "NEXT" at bounding box center [615, 593] width 29 height 17
type input "27"
checkbox input "false"
checkbox input "true"
click at [503, 591] on h6 "PREV" at bounding box center [505, 593] width 29 height 17
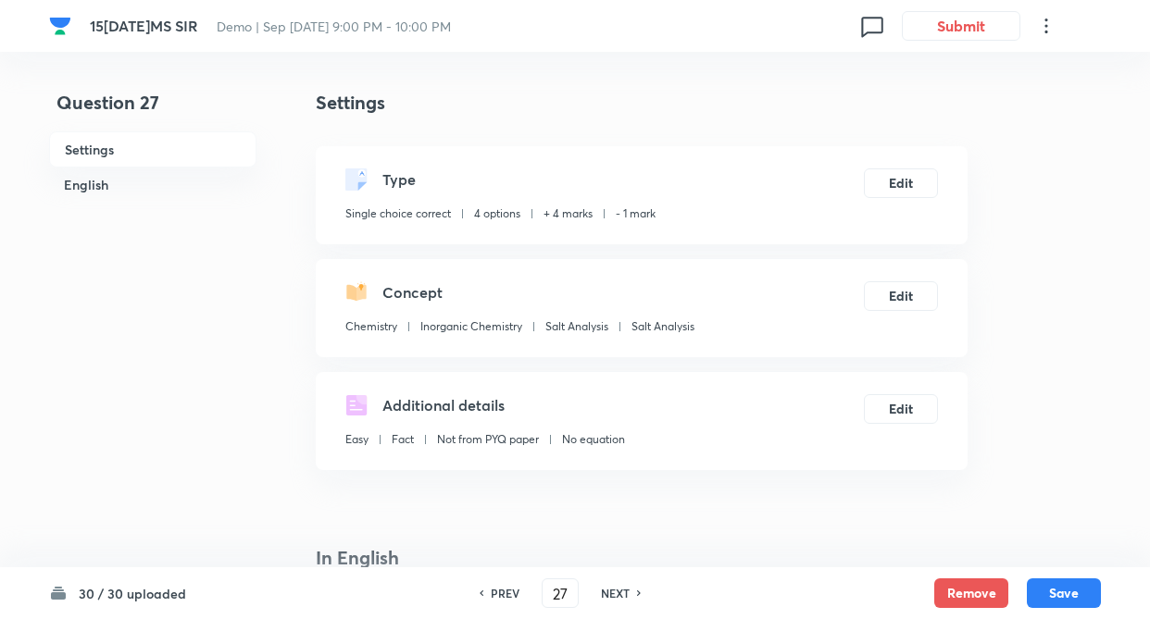
type input "26"
checkbox input "false"
checkbox input "true"
click at [503, 592] on h6 "PREV" at bounding box center [505, 593] width 29 height 17
type input "25"
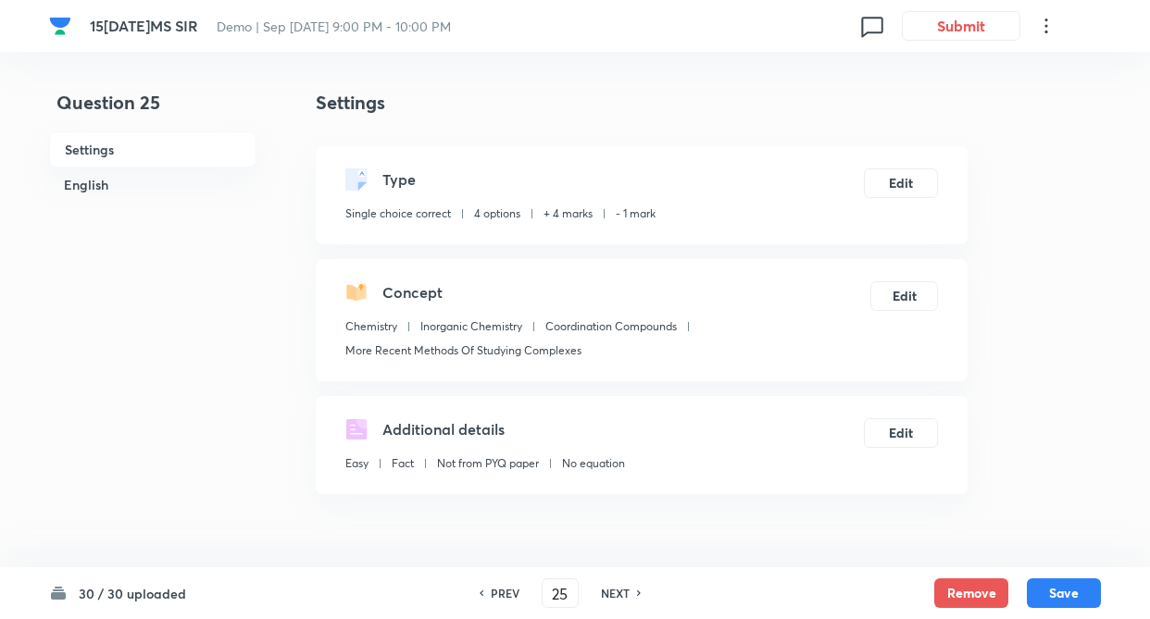
checkbox input "false"
checkbox input "true"
click at [501, 592] on h6 "PREV" at bounding box center [505, 593] width 29 height 17
type input "24"
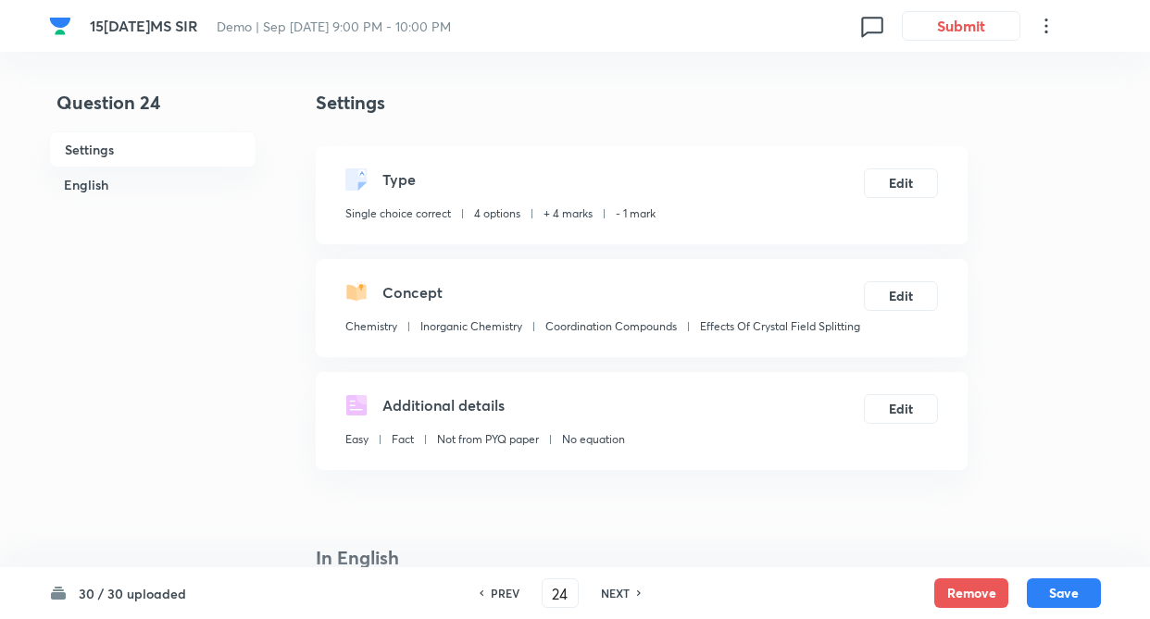
checkbox input "false"
checkbox input "true"
click at [497, 594] on h6 "PREV" at bounding box center [505, 593] width 29 height 17
type input "23"
checkbox input "true"
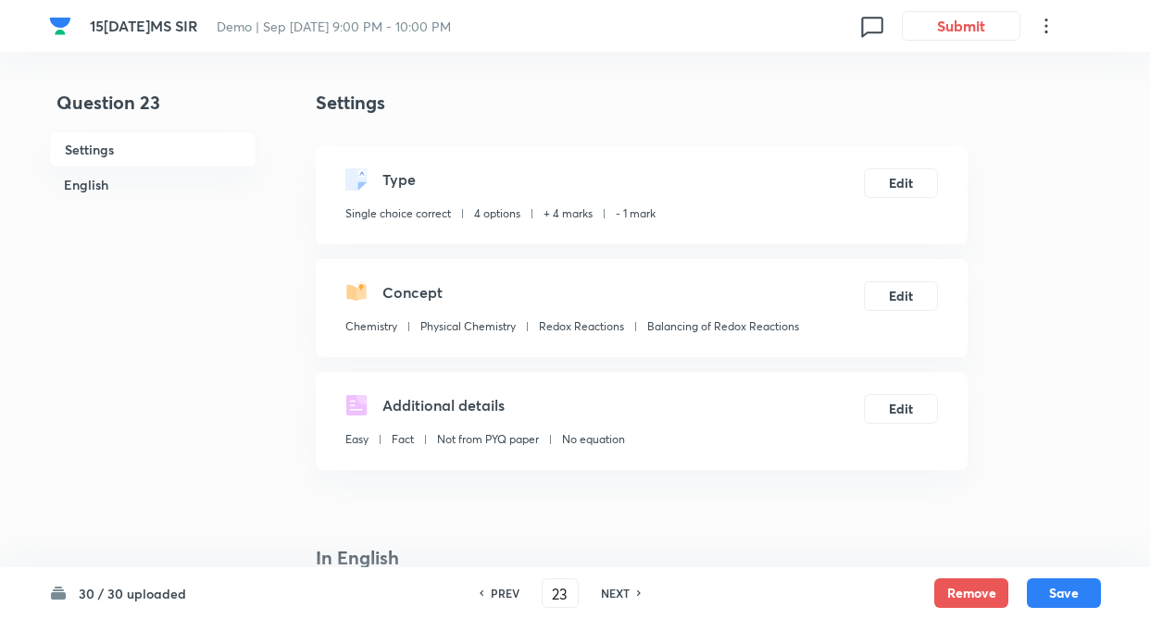
click at [605, 591] on h6 "NEXT" at bounding box center [615, 593] width 29 height 17
type input "24"
checkbox input "true"
click at [491, 589] on h6 "PREV" at bounding box center [505, 593] width 29 height 17
type input "23"
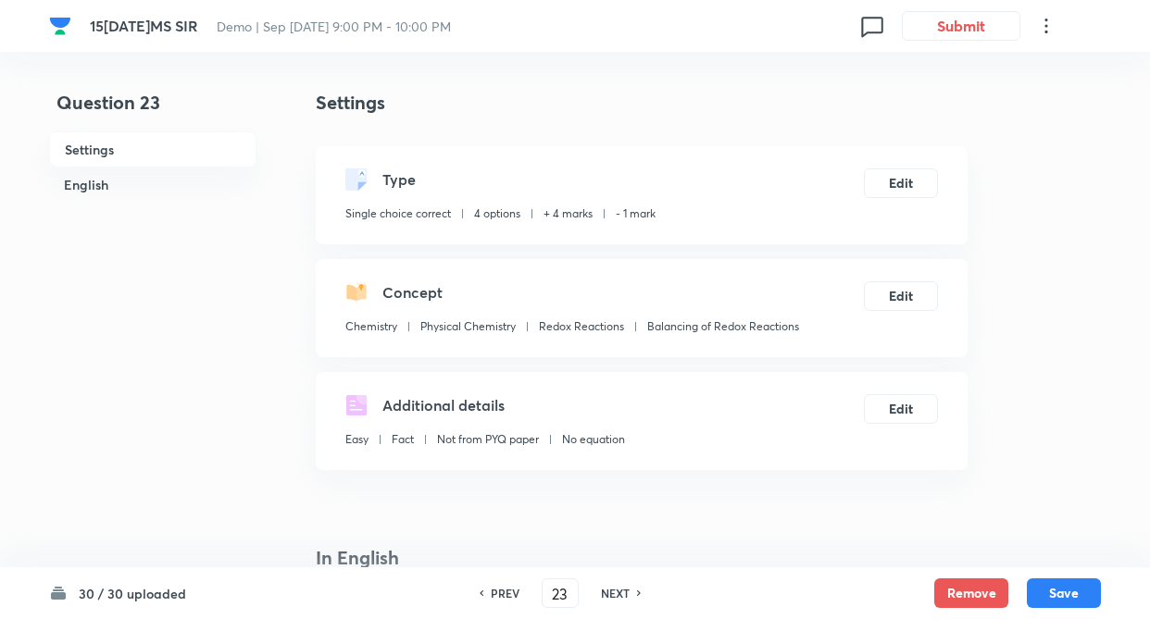
checkbox input "true"
click at [492, 588] on h6 "PREV" at bounding box center [505, 593] width 29 height 17
type input "22"
checkbox input "false"
checkbox input "true"
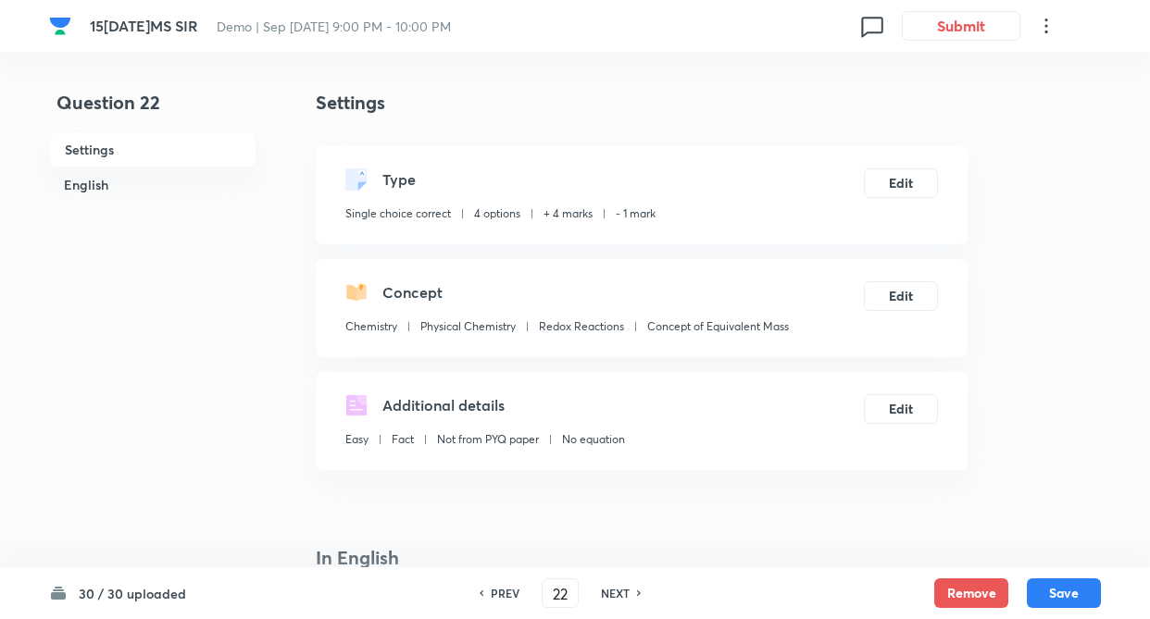
click at [621, 592] on h6 "NEXT" at bounding box center [615, 593] width 29 height 17
type input "23"
checkbox input "false"
checkbox input "true"
drag, startPoint x: 620, startPoint y: 590, endPoint x: 519, endPoint y: 584, distance: 101.1
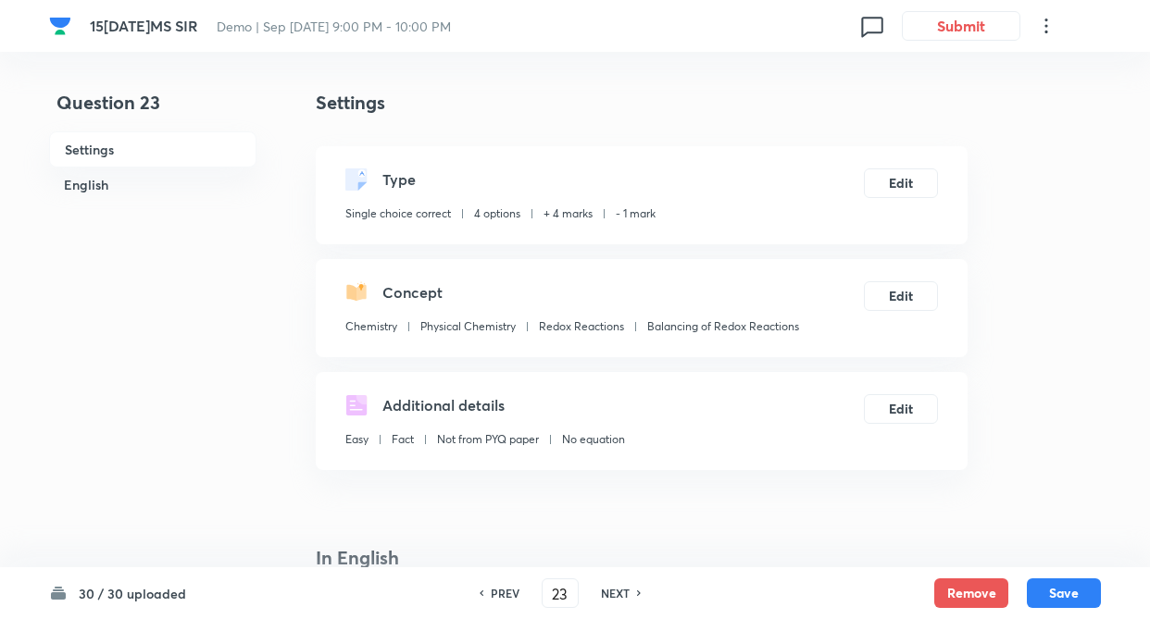
click at [618, 590] on h6 "NEXT" at bounding box center [615, 593] width 29 height 17
type input "24"
checkbox input "true"
click at [500, 591] on h6 "PREV" at bounding box center [505, 593] width 29 height 17
type input "23"
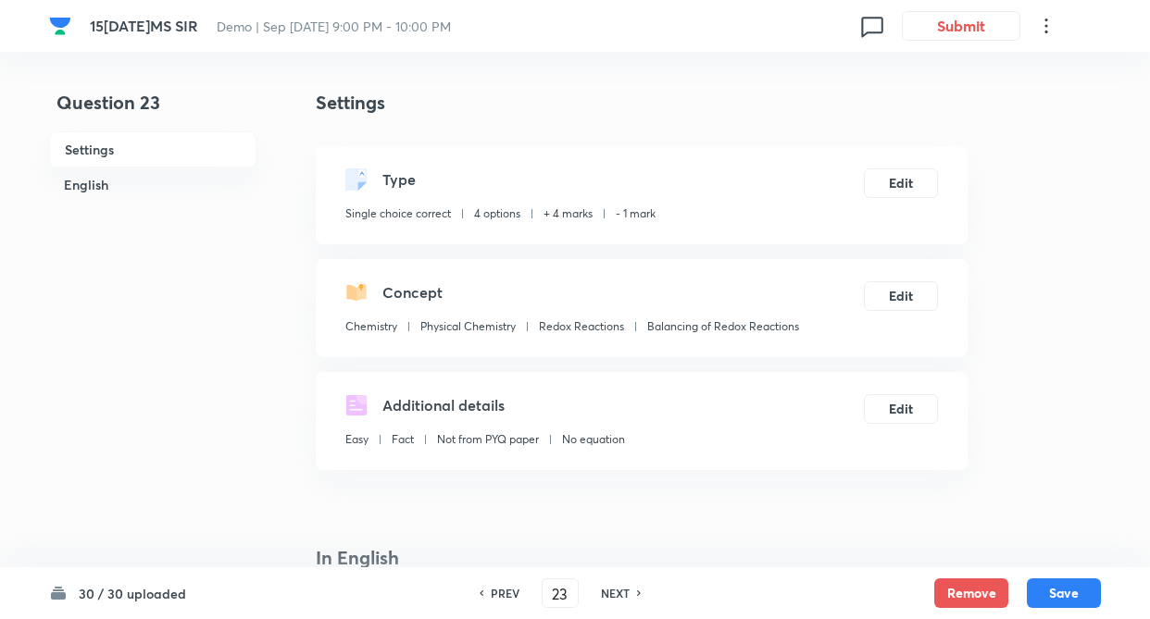
checkbox input "true"
click at [492, 587] on h6 "PREV" at bounding box center [505, 593] width 29 height 17
type input "22"
checkbox input "false"
checkbox input "true"
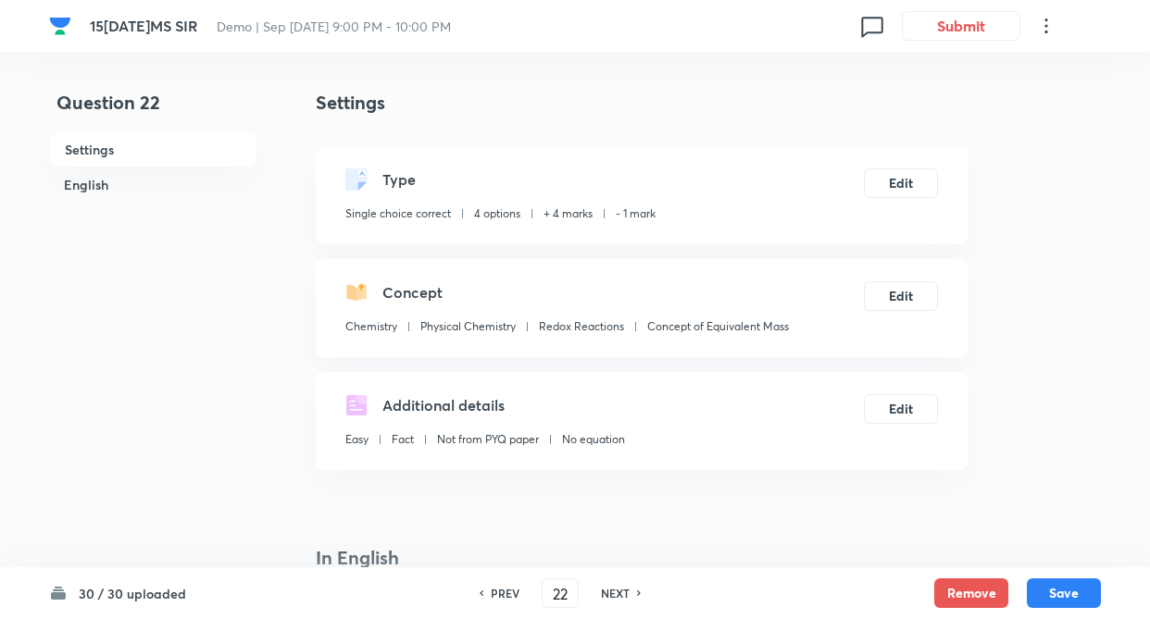
click at [494, 590] on h6 "PREV" at bounding box center [505, 593] width 29 height 17
type input "21"
type input "19"
click at [496, 596] on h6 "PREV" at bounding box center [505, 593] width 29 height 17
type input "20"
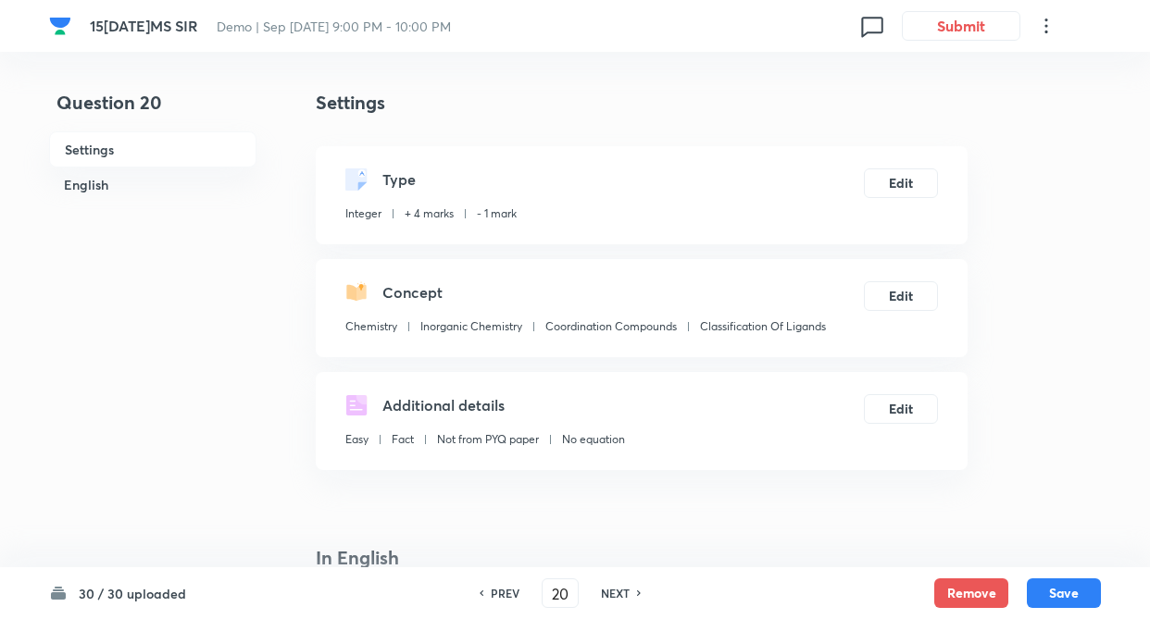
type input "6"
click at [612, 591] on h6 "NEXT" at bounding box center [615, 593] width 29 height 17
type input "21"
type input "19"
click at [611, 591] on h6 "NEXT" at bounding box center [615, 593] width 29 height 17
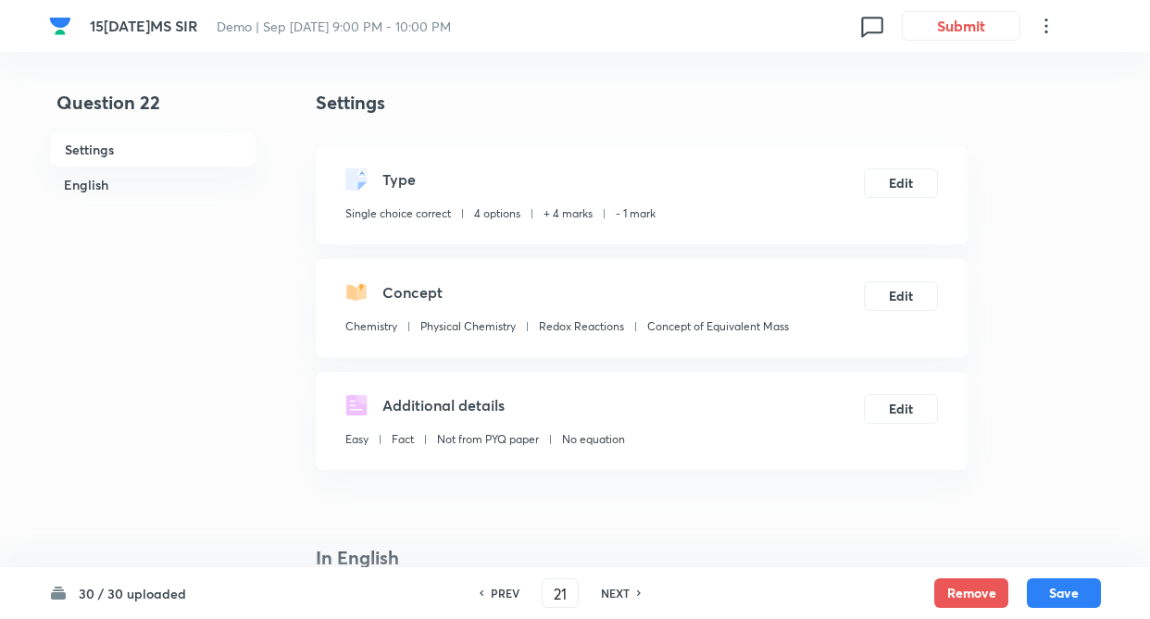
type input "22"
checkbox input "true"
click at [611, 588] on h6 "NEXT" at bounding box center [615, 593] width 29 height 17
type input "23"
checkbox input "false"
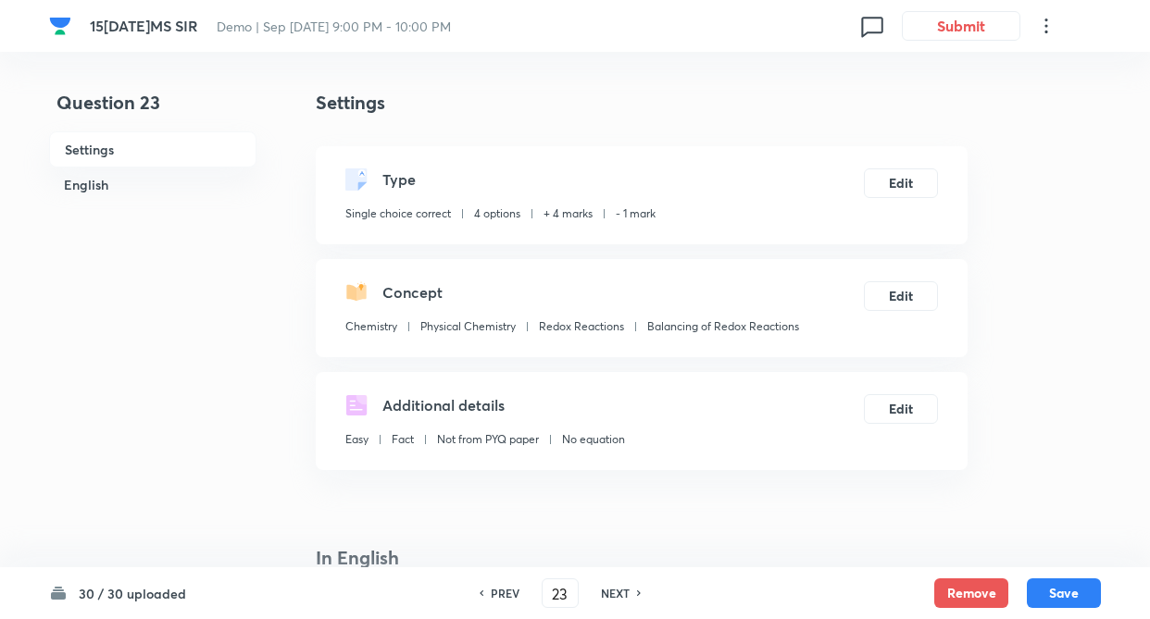
checkbox input "true"
click at [503, 589] on h6 "PREV" at bounding box center [505, 593] width 29 height 17
type input "22"
checkbox input "false"
checkbox input "true"
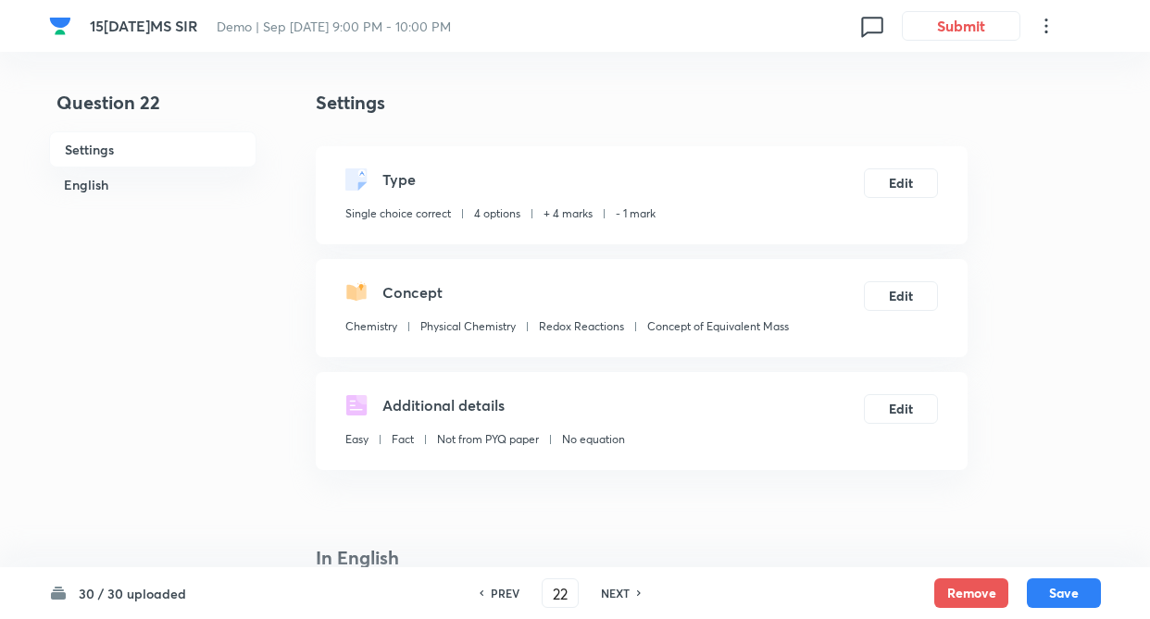
click at [496, 590] on h6 "PREV" at bounding box center [505, 593] width 29 height 17
type input "21"
type input "19"
click at [495, 590] on h6 "PREV" at bounding box center [505, 593] width 29 height 17
type input "20"
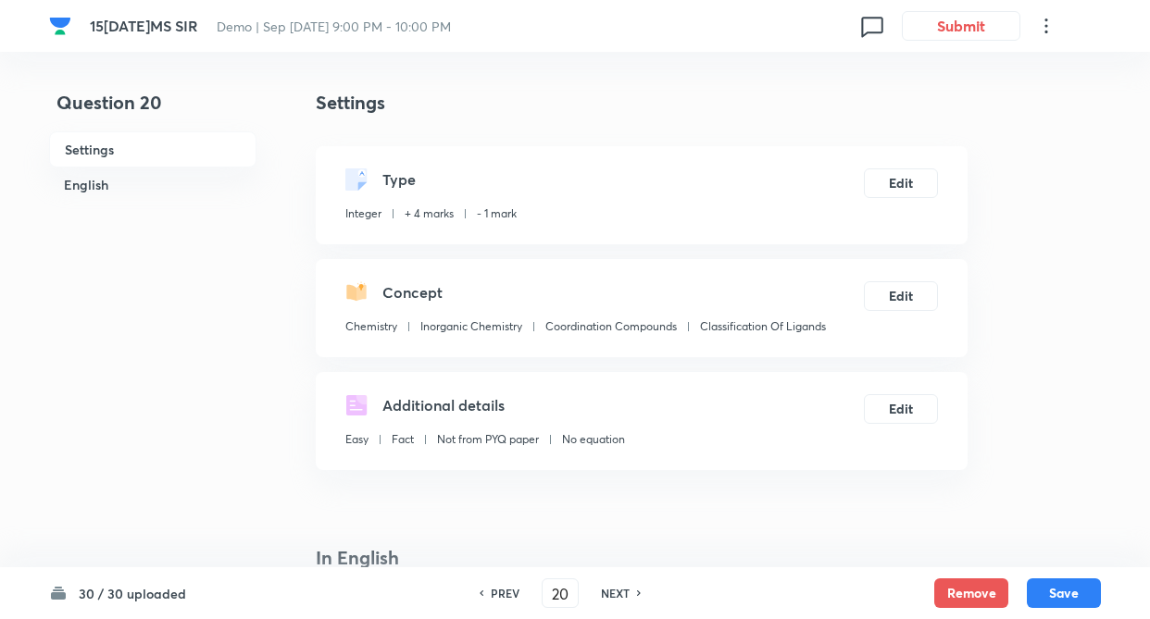
type input "6"
click at [495, 590] on h6 "PREV" at bounding box center [505, 593] width 29 height 17
type input "19"
type input "3"
drag, startPoint x: 494, startPoint y: 590, endPoint x: 530, endPoint y: 584, distance: 36.5
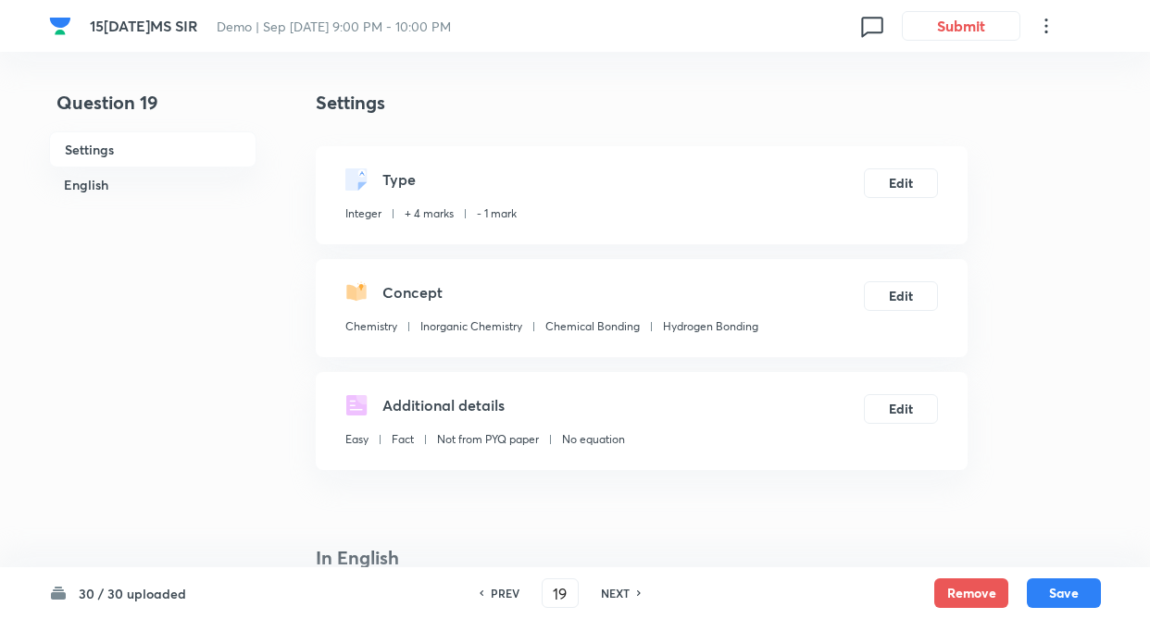
click at [497, 589] on h6 "PREV" at bounding box center [505, 593] width 29 height 17
type input "18"
type input "5"
click at [611, 592] on h6 "NEXT" at bounding box center [615, 593] width 29 height 17
type input "19"
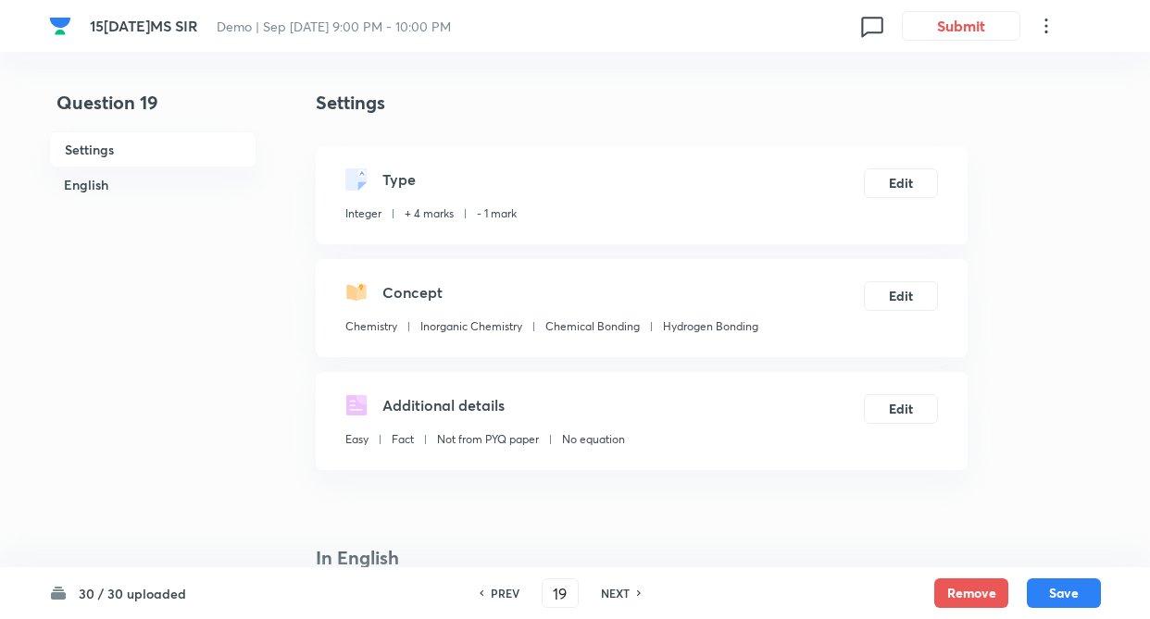
type input "3"
click at [610, 593] on h6 "NEXT" at bounding box center [615, 593] width 29 height 17
type input "20"
type input "6"
click at [504, 589] on h6 "PREV" at bounding box center [505, 593] width 29 height 17
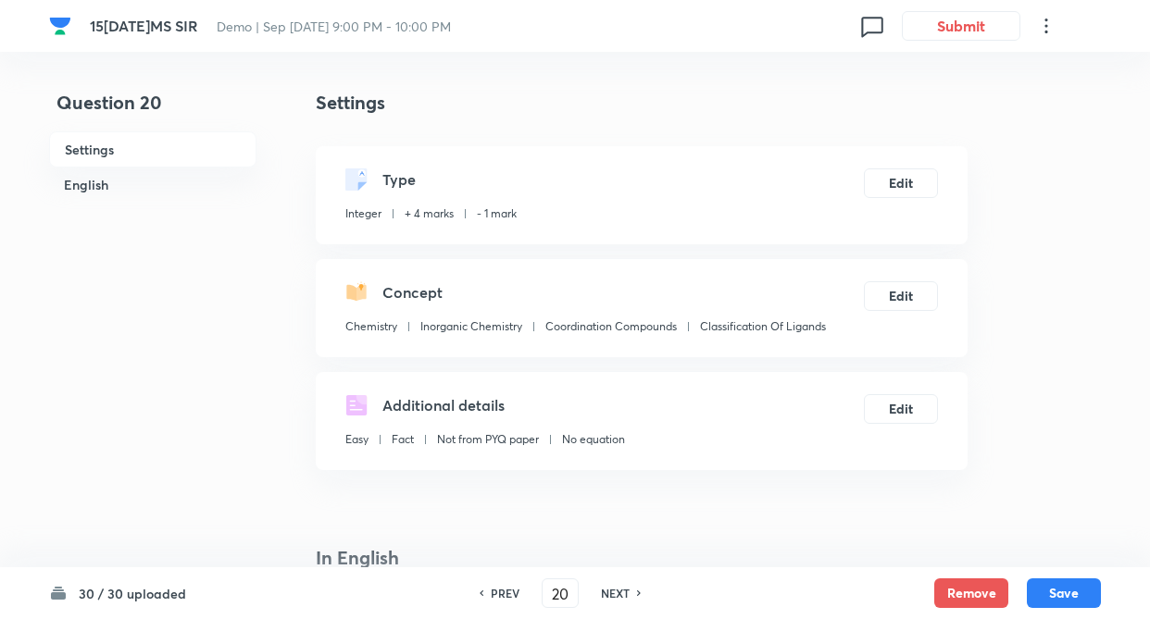
type input "19"
type input "3"
click at [495, 594] on h6 "PREV" at bounding box center [505, 593] width 29 height 17
type input "18"
type input "5"
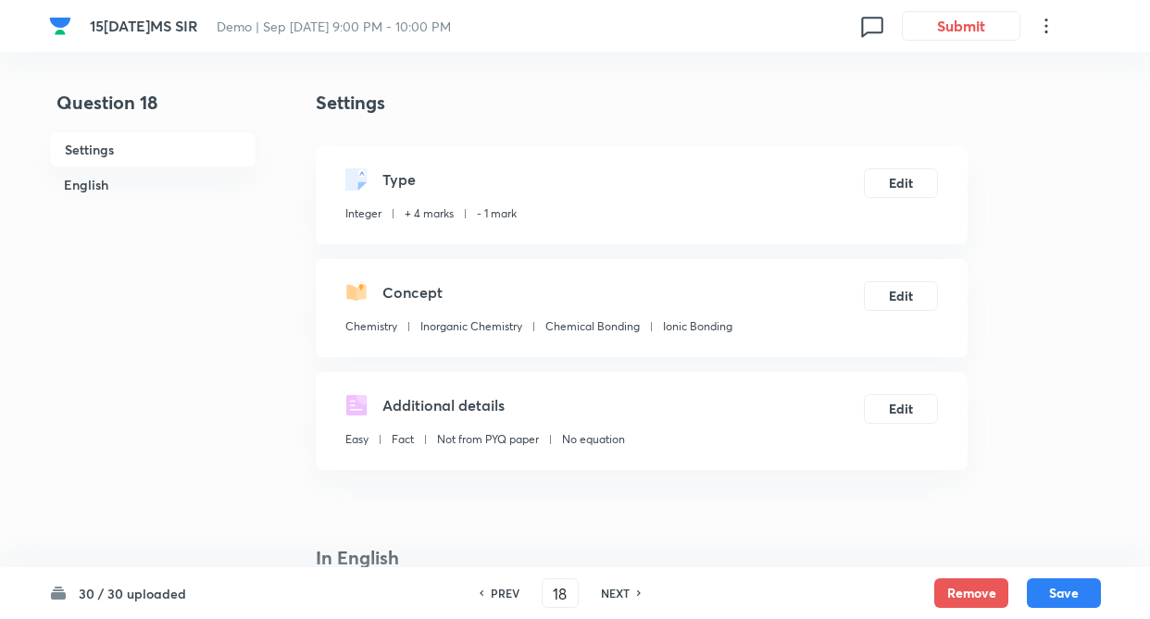
click at [494, 594] on h6 "PREV" at bounding box center [505, 593] width 29 height 17
type input "17"
type input "2"
click at [492, 593] on h6 "PREV" at bounding box center [505, 593] width 29 height 17
type input "16"
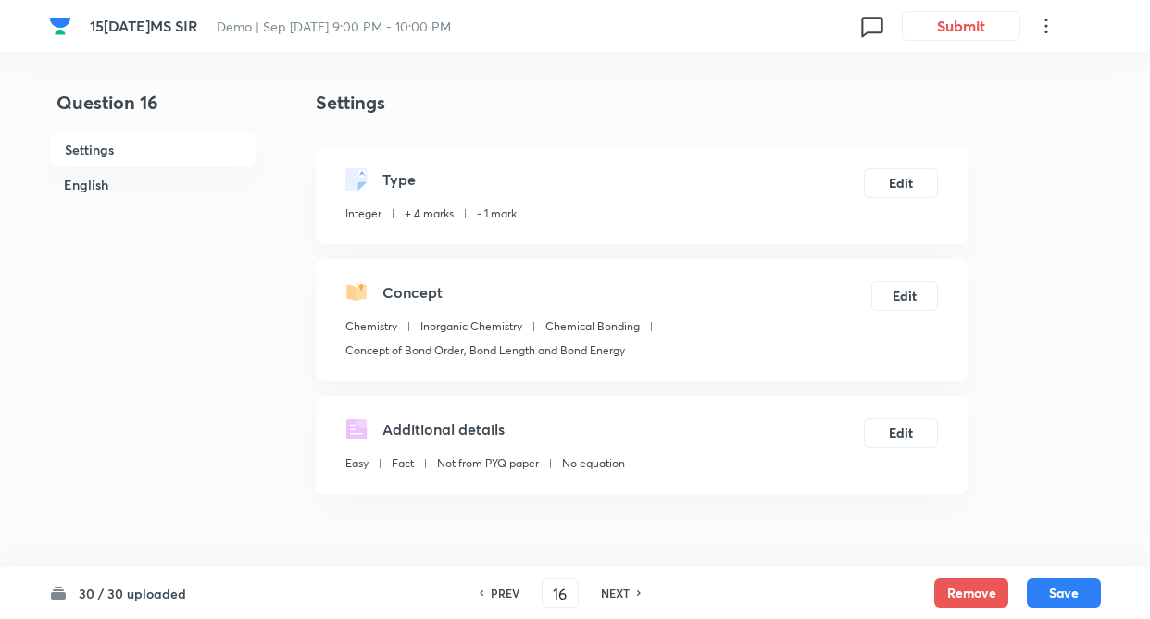
type input "4"
click at [491, 592] on h6 "PREV" at bounding box center [505, 593] width 29 height 17
type input "15"
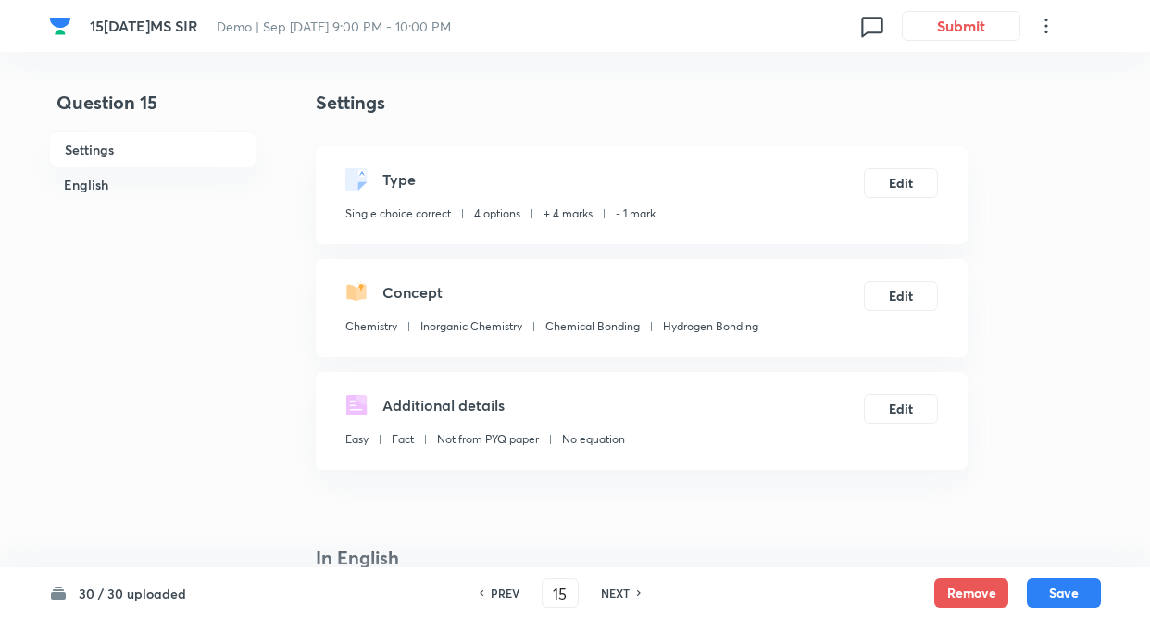
checkbox input "true"
click at [615, 588] on h6 "NEXT" at bounding box center [615, 593] width 29 height 17
type input "16"
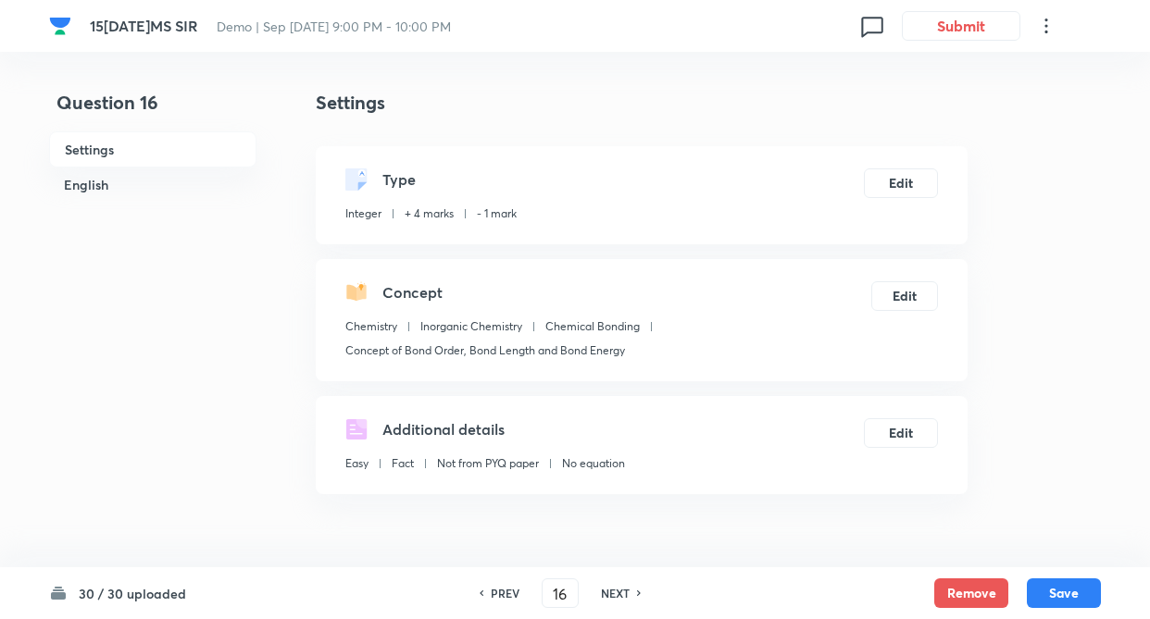
type input "4"
click at [620, 591] on h6 "NEXT" at bounding box center [615, 593] width 29 height 17
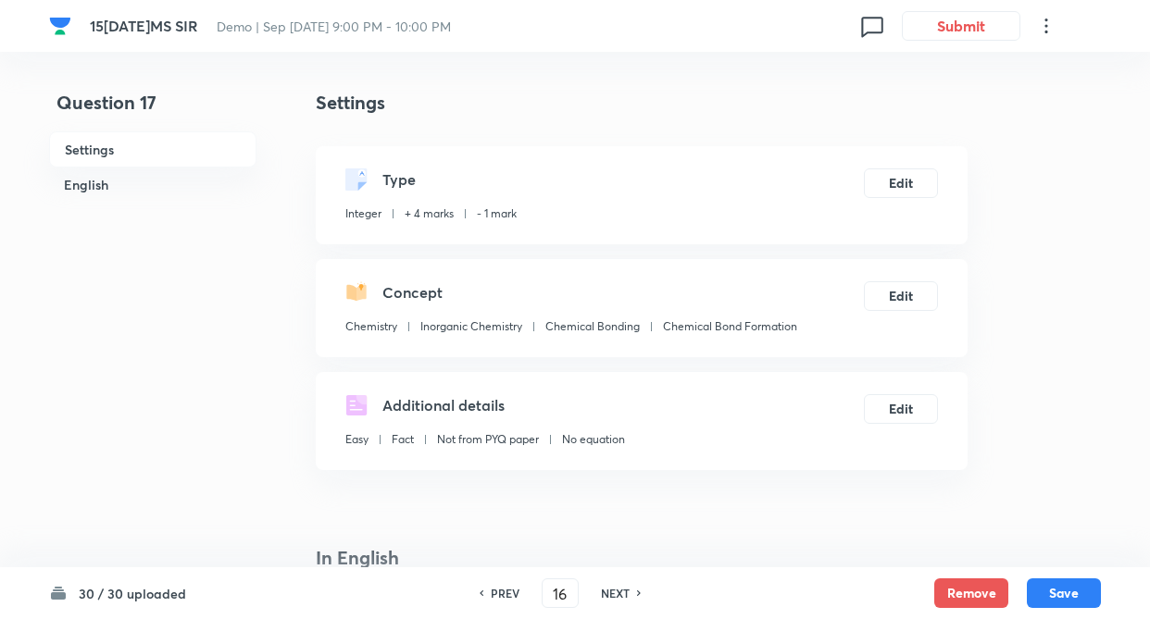
type input "17"
type input "2"
click at [618, 596] on h6 "NEXT" at bounding box center [615, 593] width 29 height 17
type input "18"
type input "5"
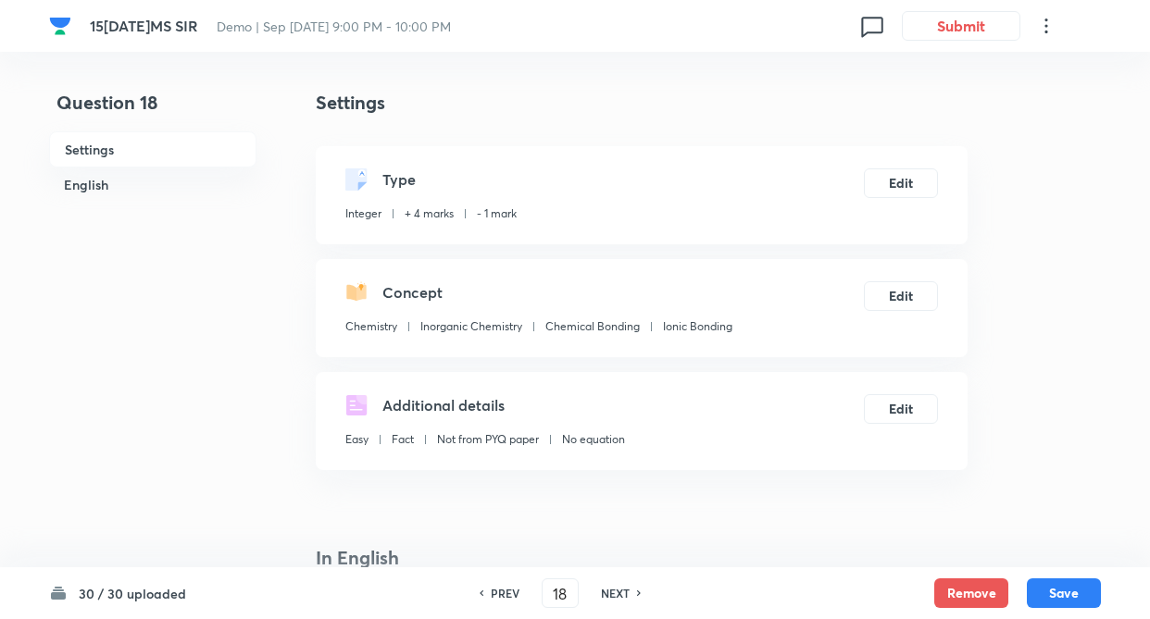
click at [617, 596] on h6 "NEXT" at bounding box center [615, 593] width 29 height 17
type input "19"
type input "3"
checkbox input "true"
drag, startPoint x: 242, startPoint y: 351, endPoint x: 214, endPoint y: 596, distance: 246.9
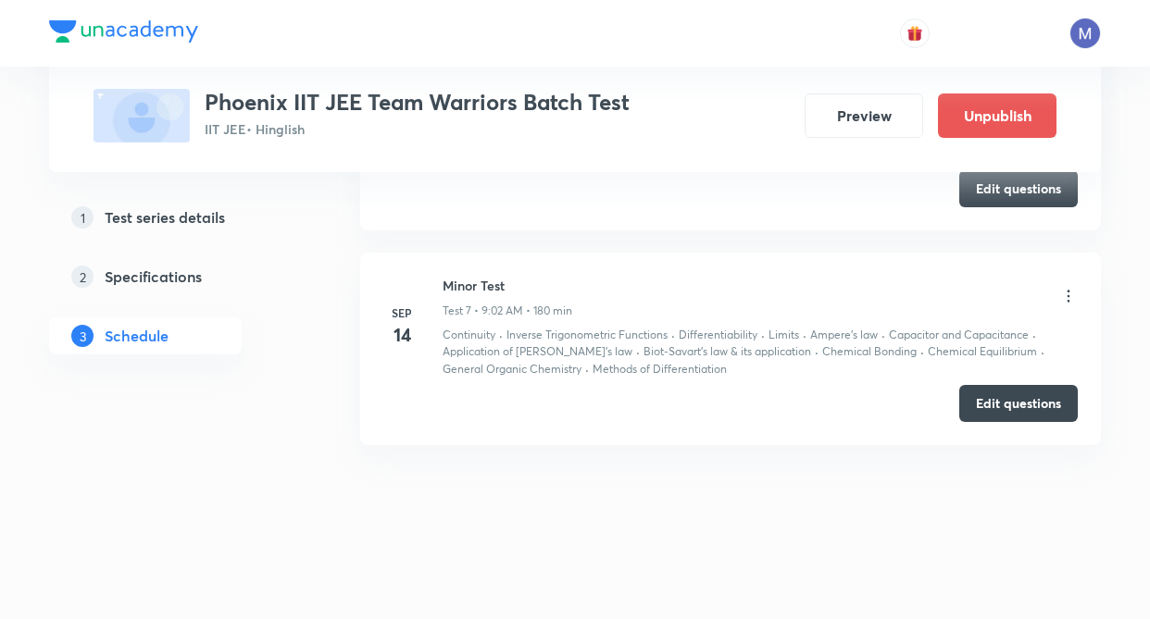
click at [1072, 298] on icon at bounding box center [1068, 296] width 19 height 19
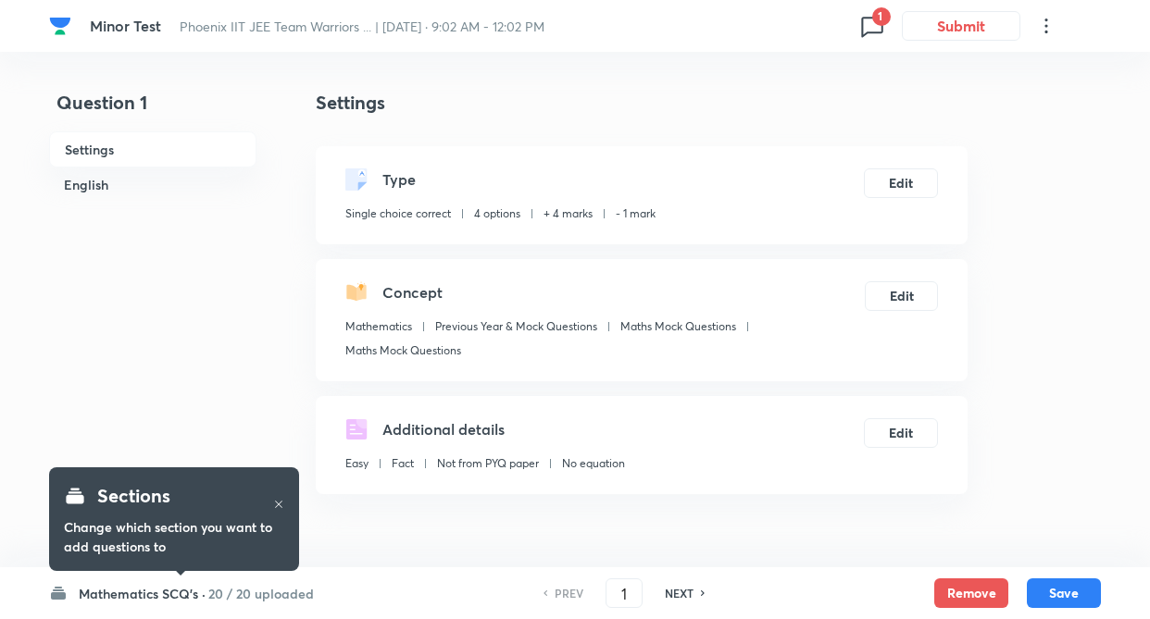
checkbox input "true"
click at [869, 25] on icon at bounding box center [872, 26] width 30 height 30
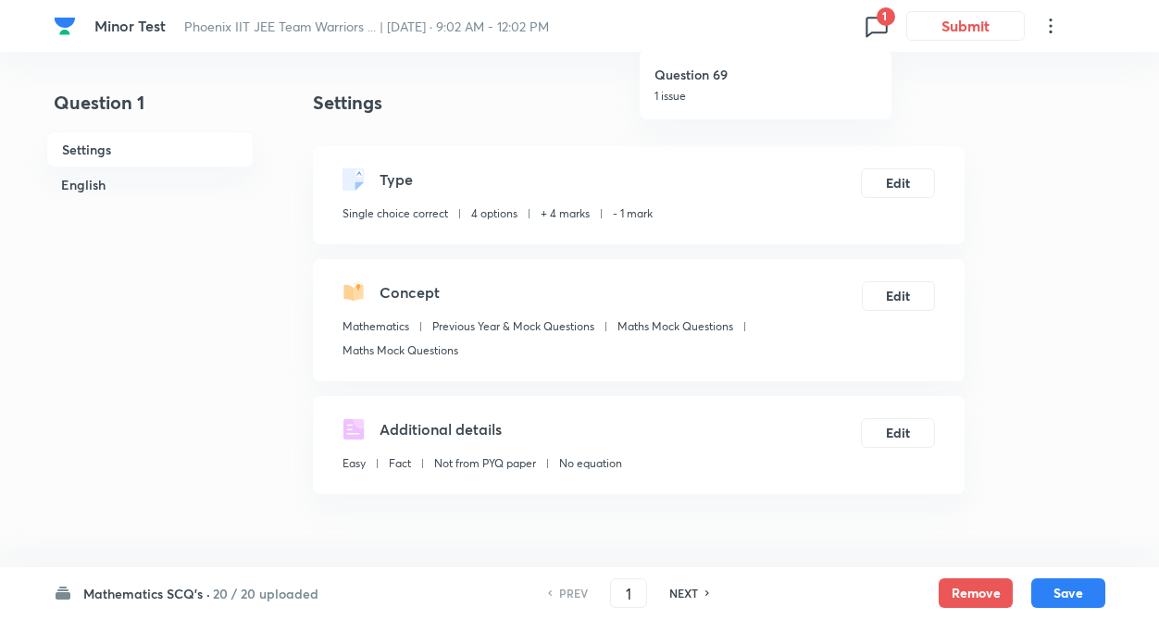
click at [811, 82] on h6 "Question 69" at bounding box center [765, 74] width 222 height 19
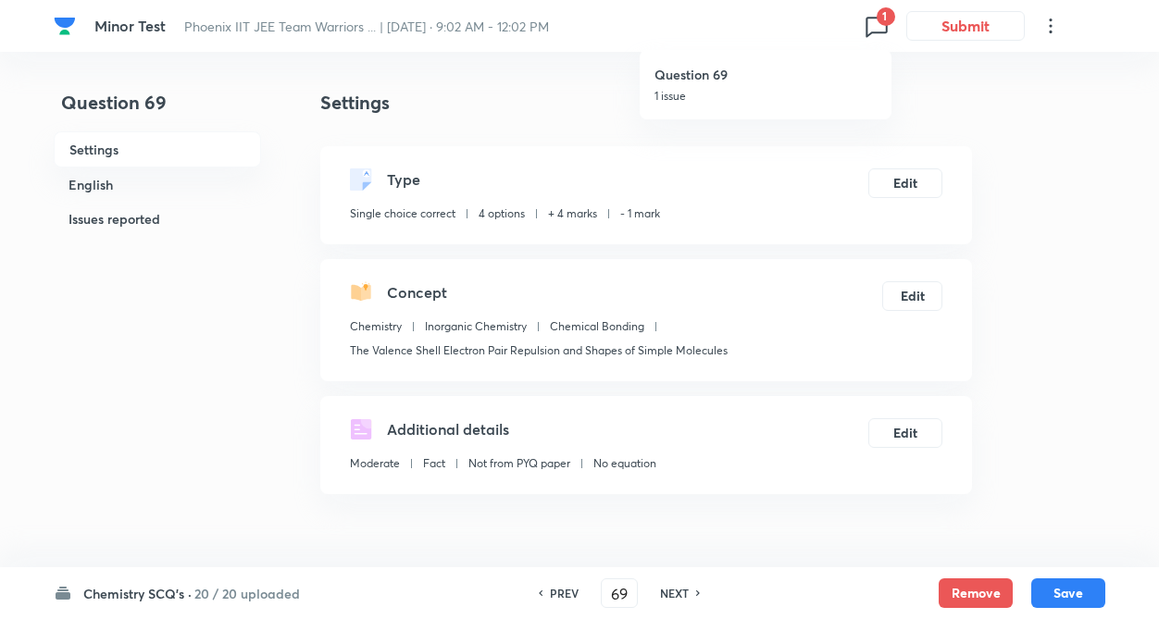
type input "69"
checkbox input "false"
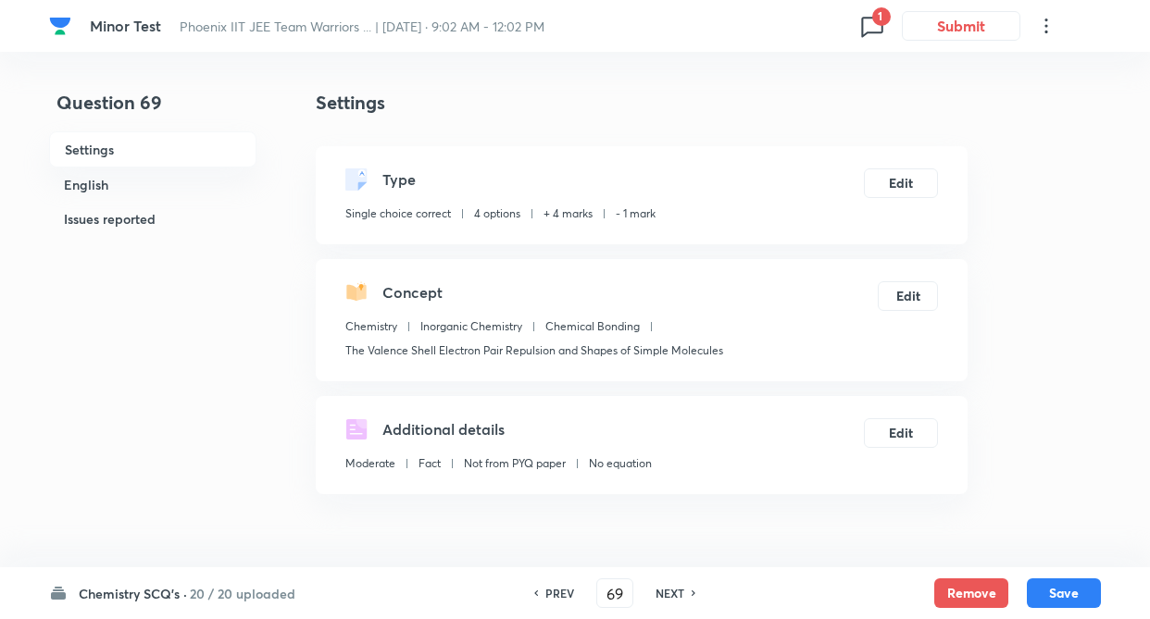
checkbox input "true"
click at [969, 584] on button "Remove" at bounding box center [971, 592] width 74 height 30
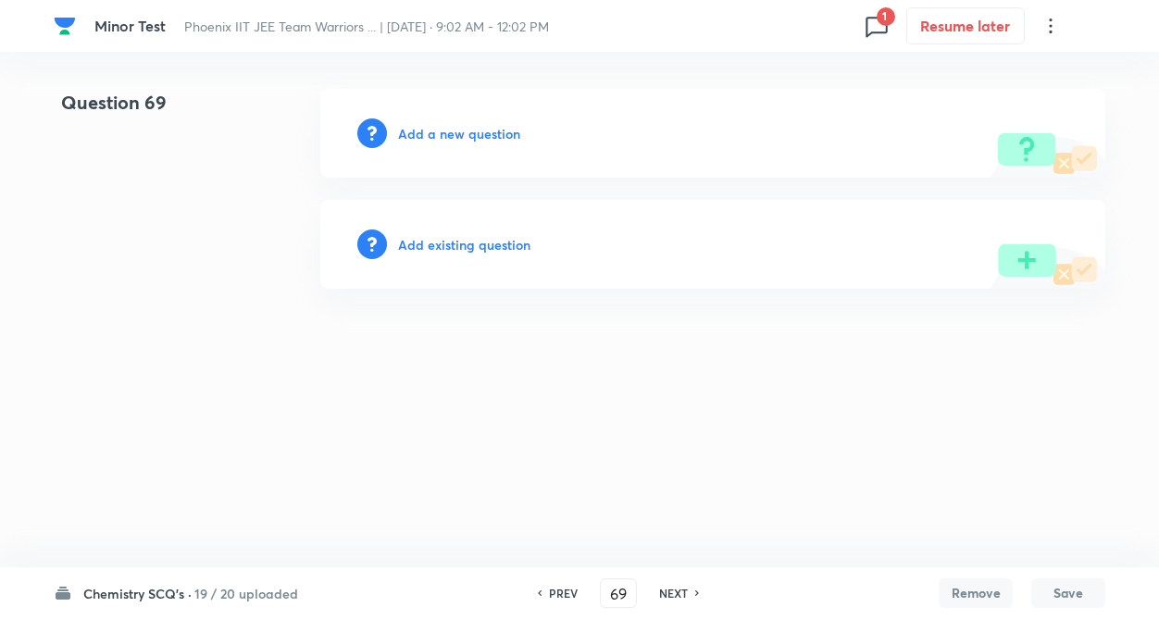
click at [498, 242] on h6 "Add existing question" at bounding box center [464, 244] width 132 height 19
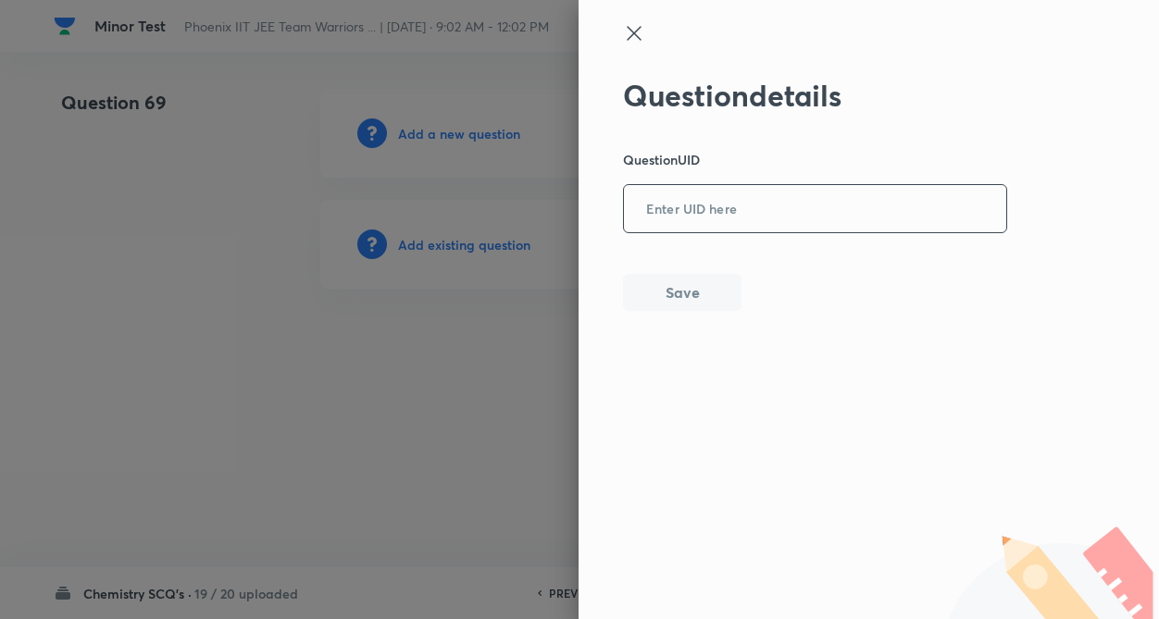
click at [674, 193] on input "text" at bounding box center [815, 209] width 382 height 45
paste input "6GG6H"
type input "6GG6H"
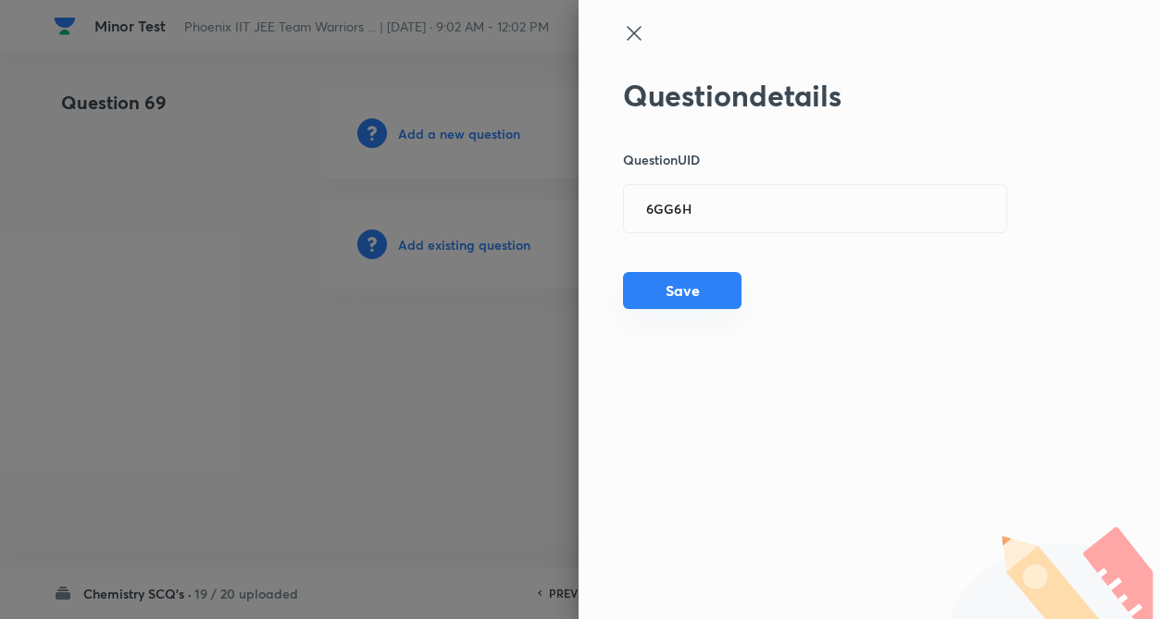
click at [675, 289] on button "Save" at bounding box center [682, 290] width 118 height 37
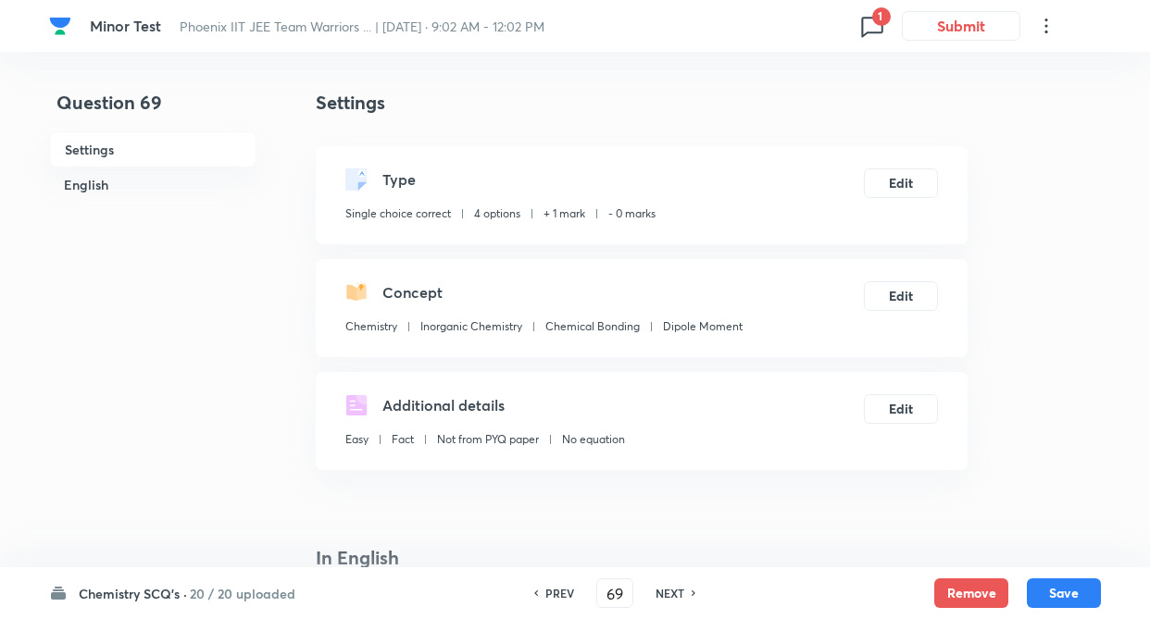
checkbox input "true"
click at [926, 183] on button "Edit" at bounding box center [901, 182] width 74 height 30
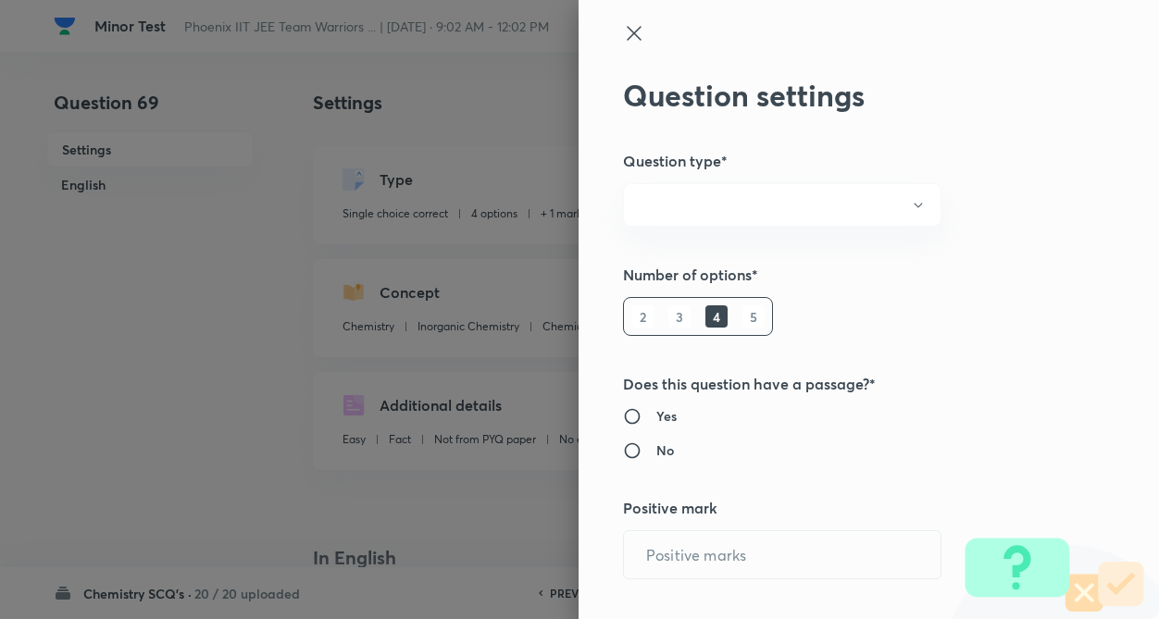
radio input "true"
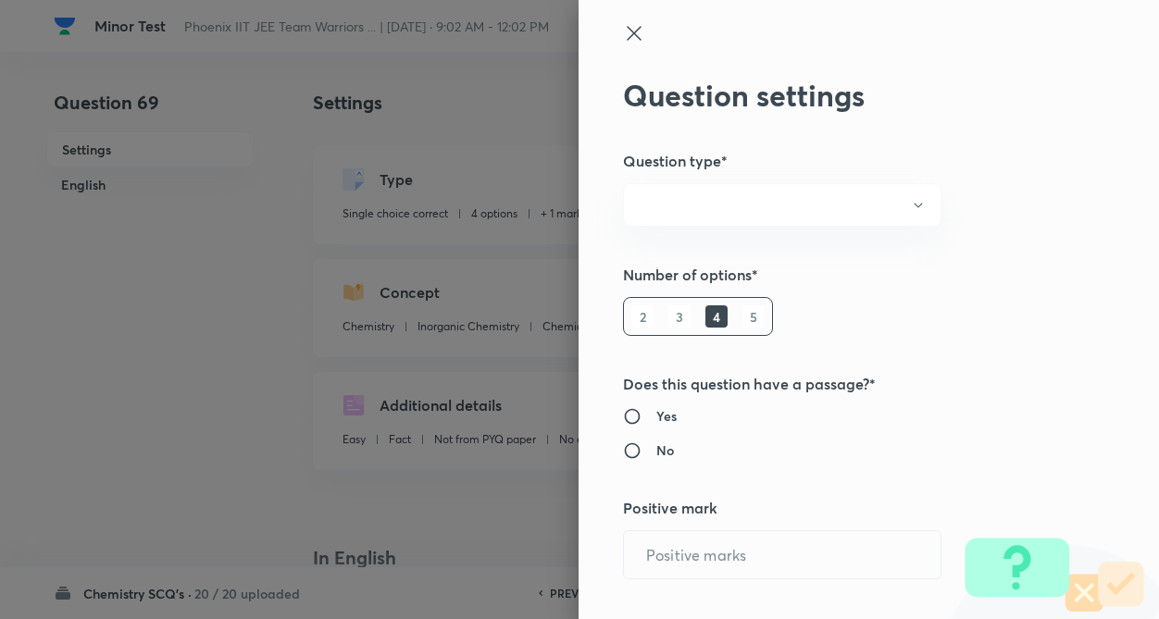
radio input "true"
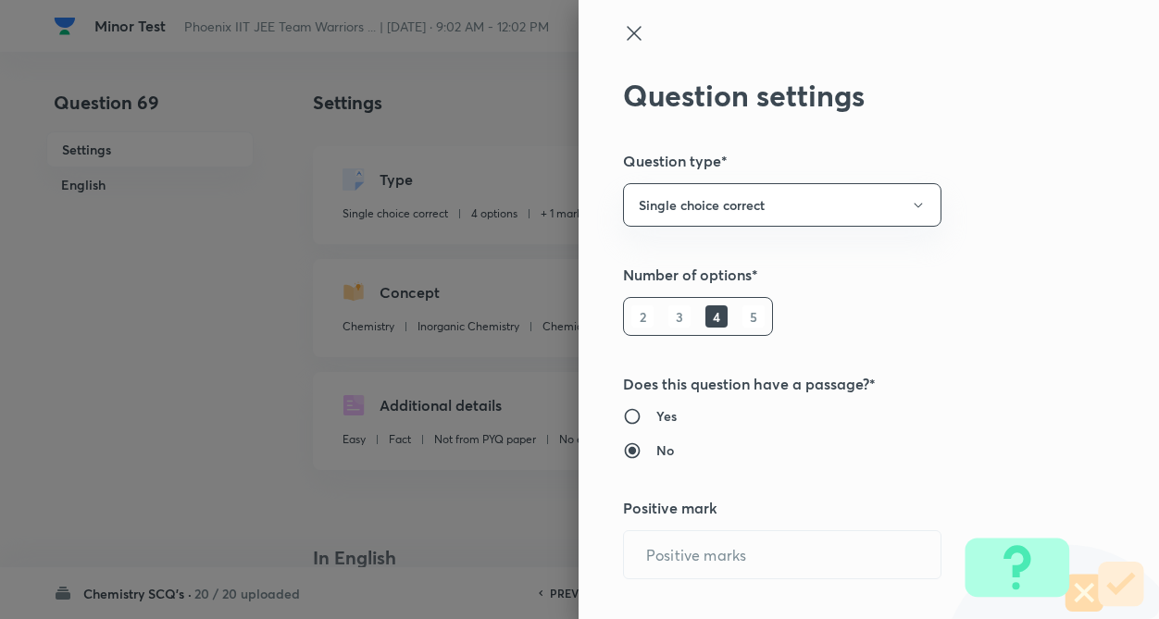
click at [1004, 202] on div "Question settings Question type* Single choice correct Number of options* 2 3 4…" at bounding box center [868, 309] width 580 height 619
type input "1"
type input "0"
type input "Chemistry"
type input "Inorganic Chemistry"
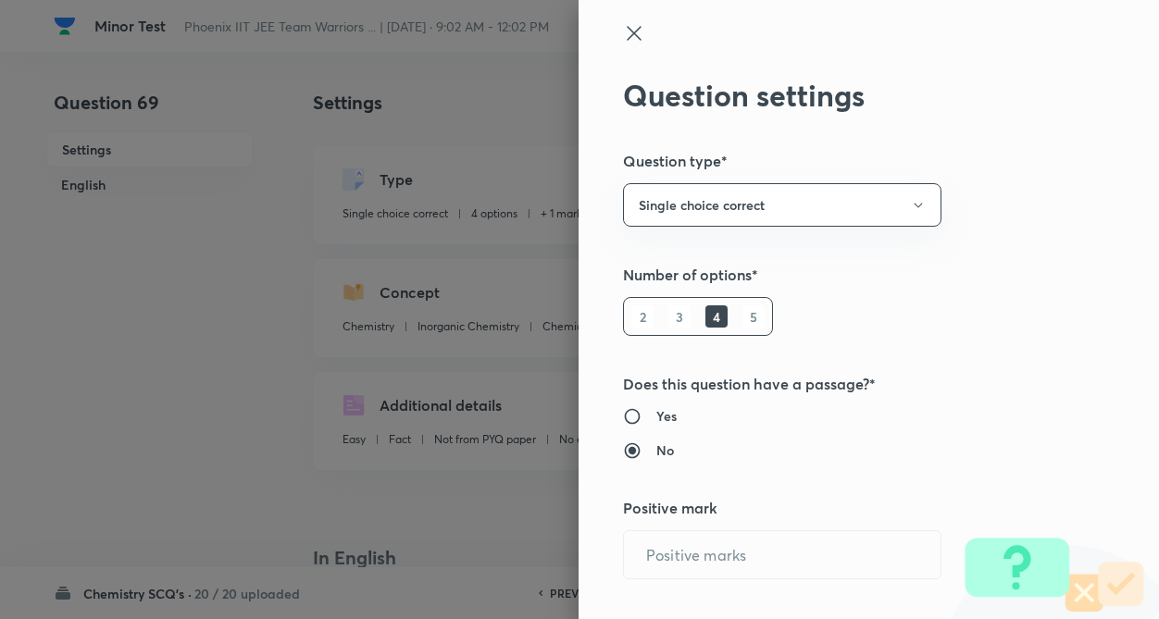
type input "Chemical Bonding"
type input "Dipole Moment"
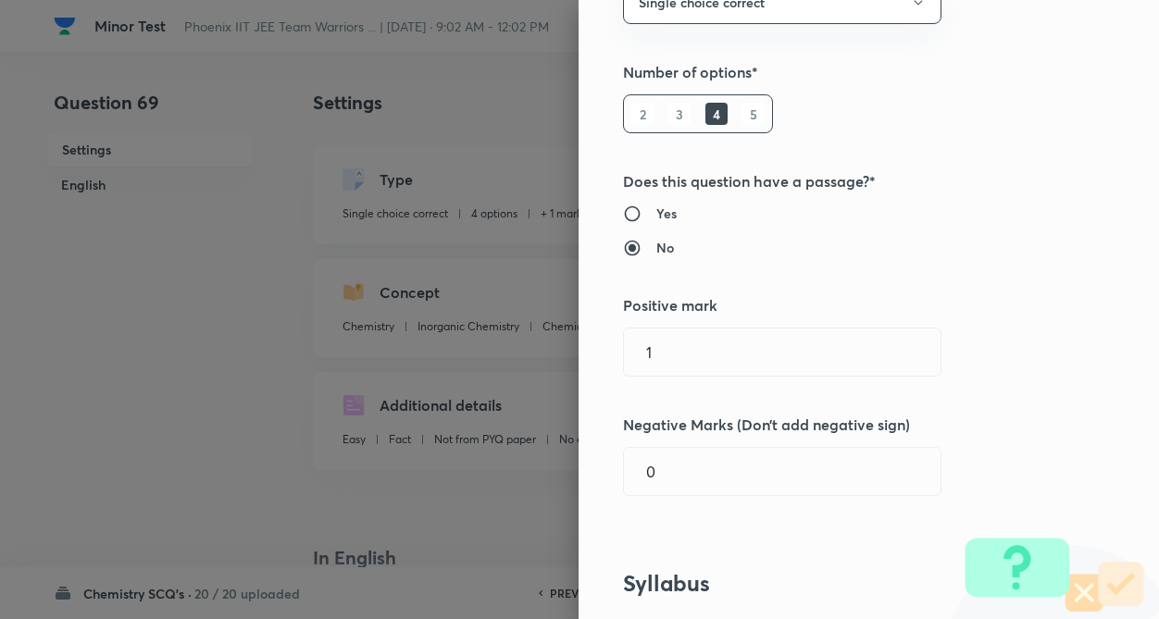
scroll to position [222, 0]
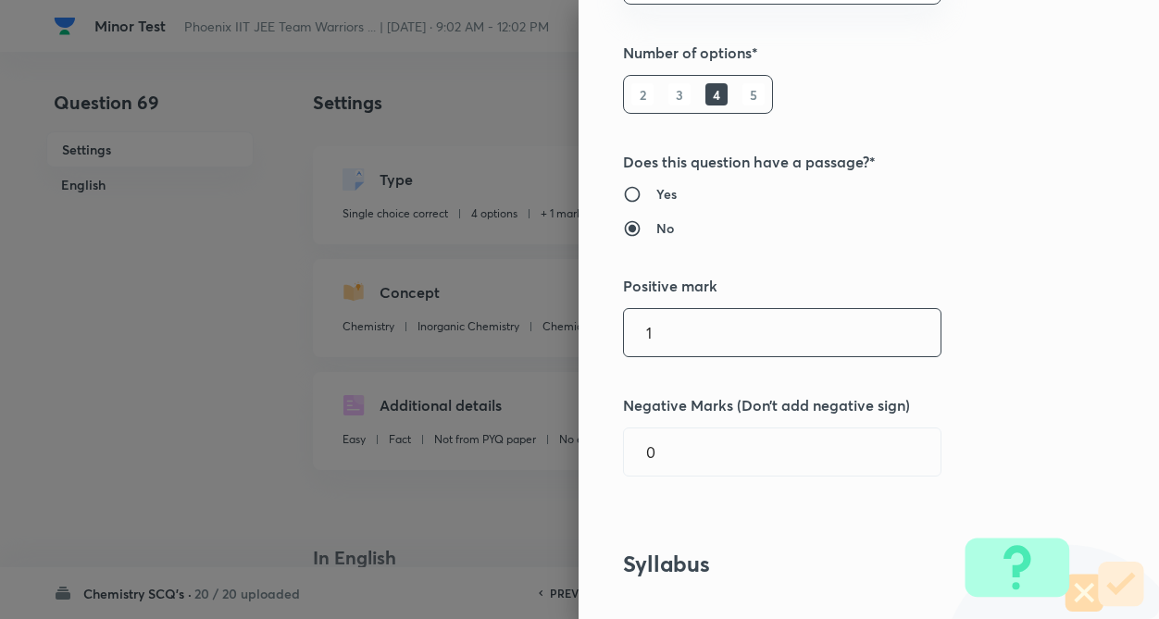
click at [771, 354] on input "1" at bounding box center [782, 332] width 317 height 47
type input "4"
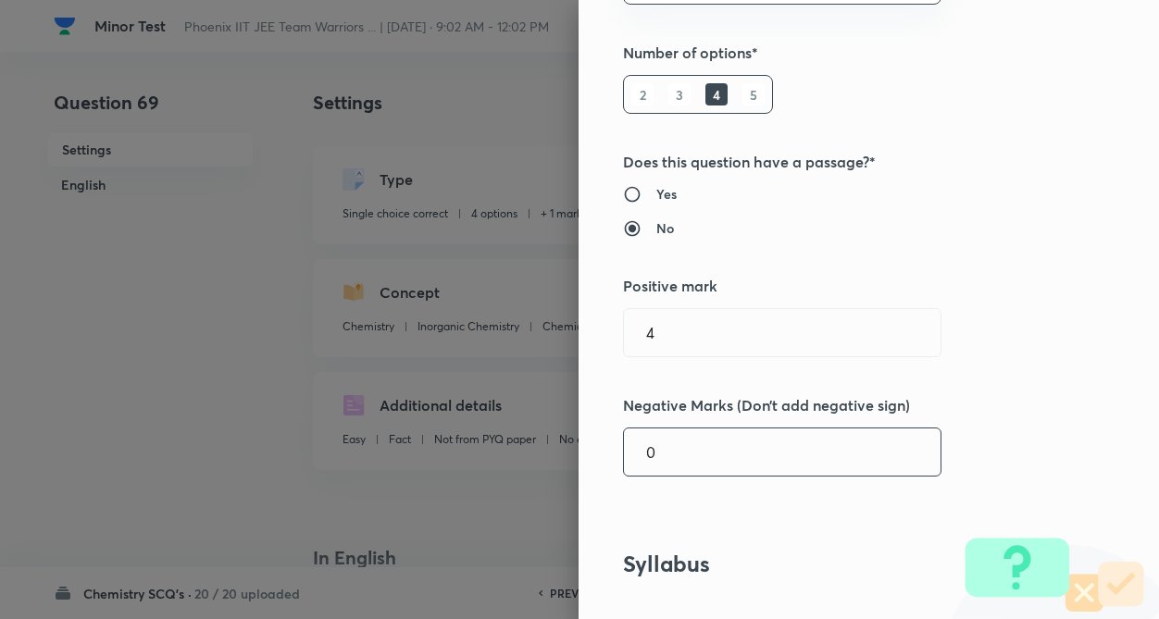
click at [777, 447] on input "0" at bounding box center [782, 452] width 317 height 47
type input "1"
click at [1018, 402] on h5 "Negative Marks (Don’t add negative sign)" at bounding box center [837, 405] width 429 height 22
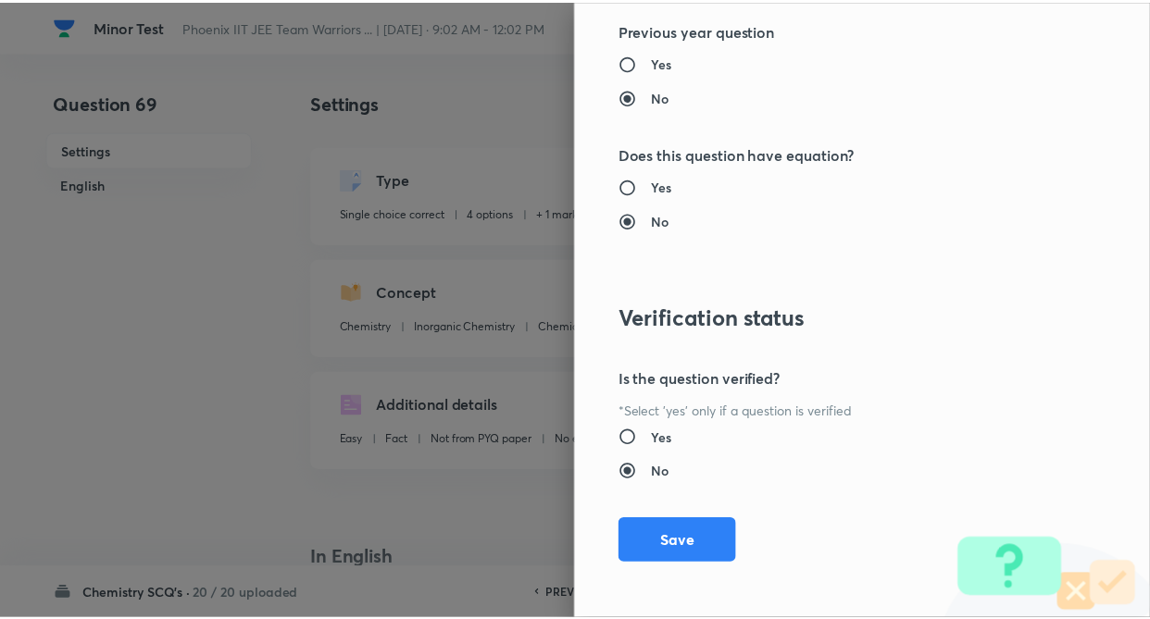
scroll to position [1904, 0]
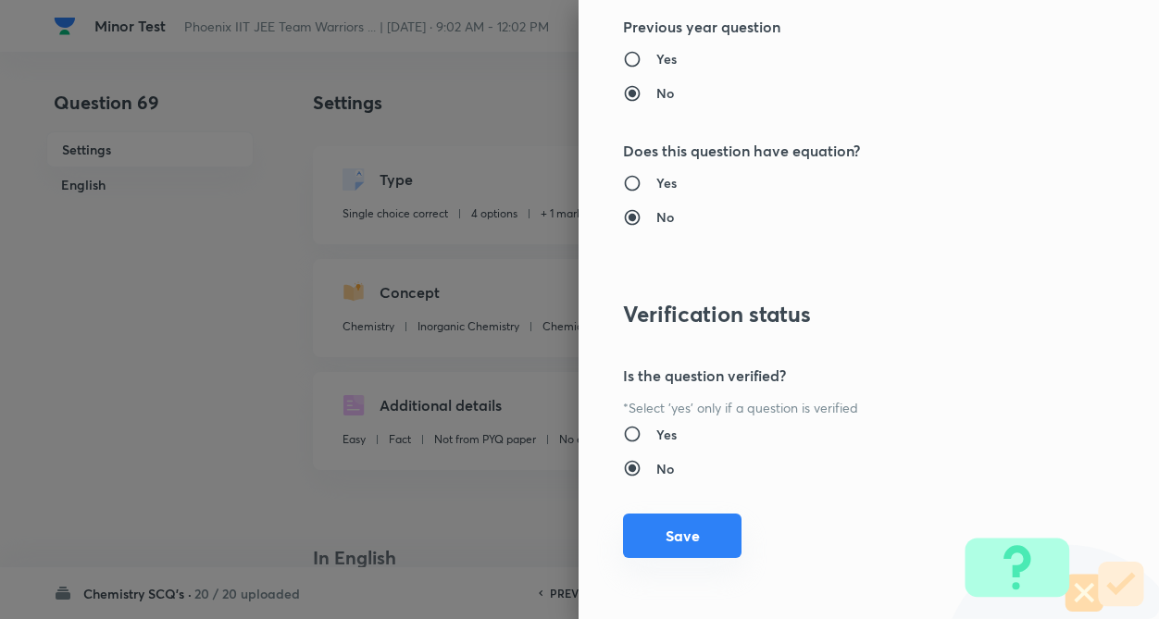
click at [669, 533] on button "Save" at bounding box center [682, 536] width 118 height 44
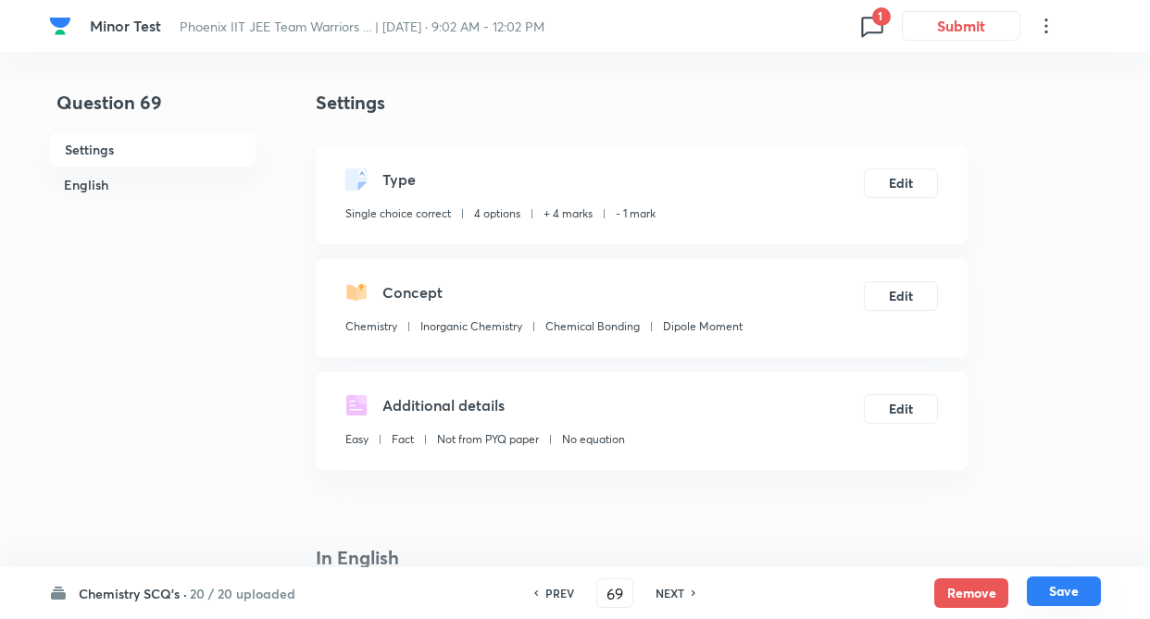
click at [1075, 587] on button "Save" at bounding box center [1063, 592] width 74 height 30
type input "70"
checkbox input "false"
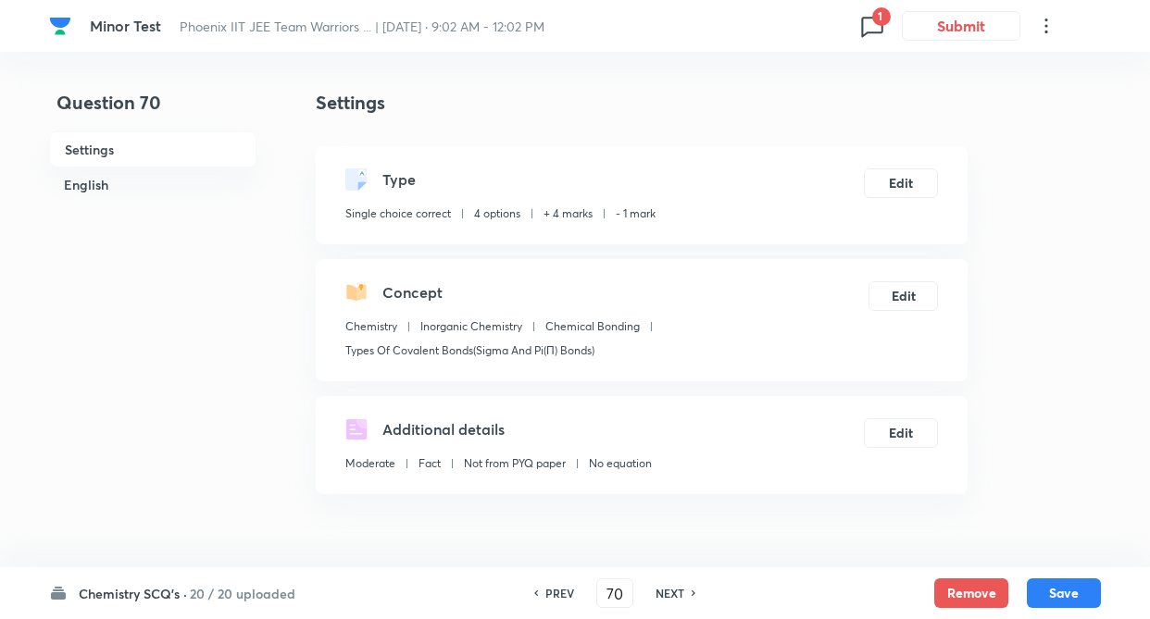
checkbox input "true"
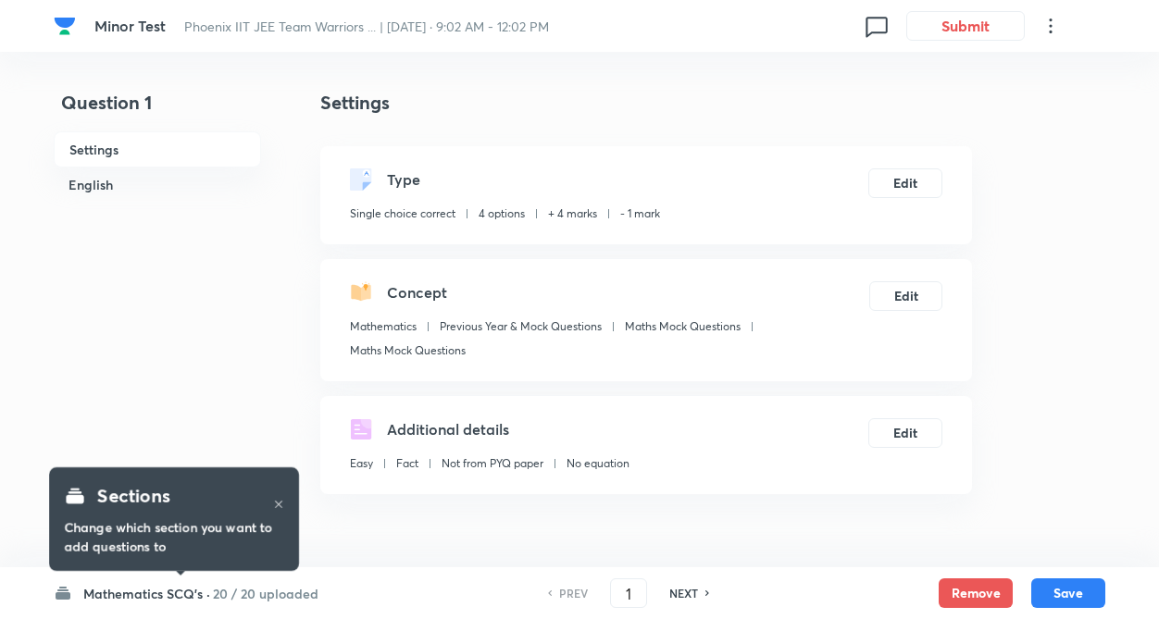
checkbox input "true"
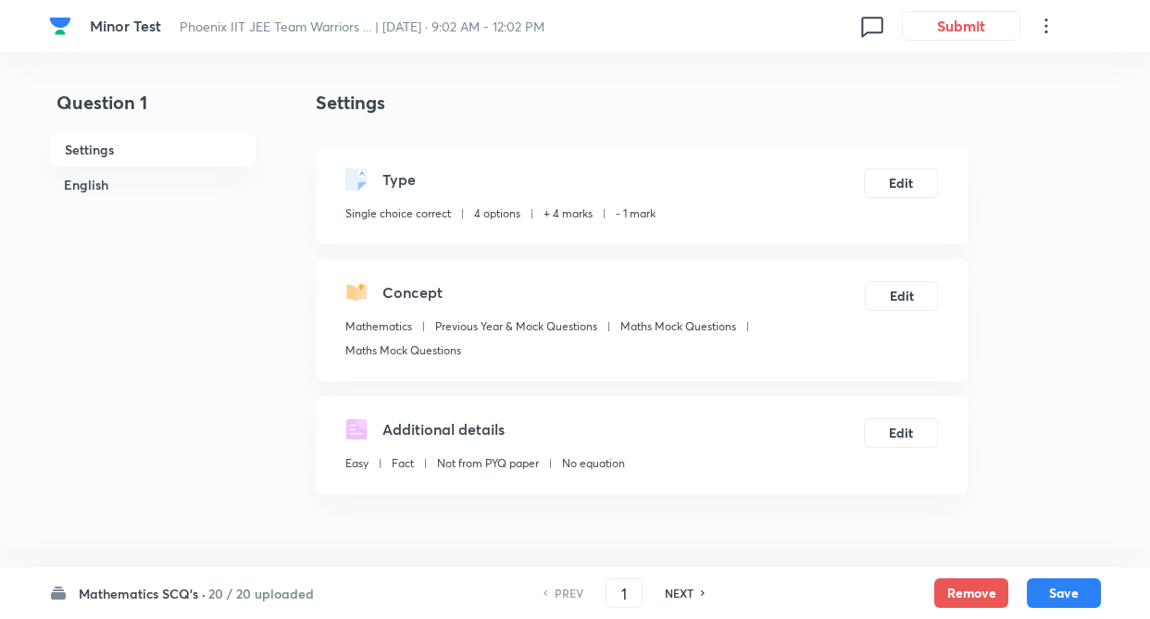
click at [229, 590] on h6 "20 / 20 uploaded" at bounding box center [261, 593] width 106 height 19
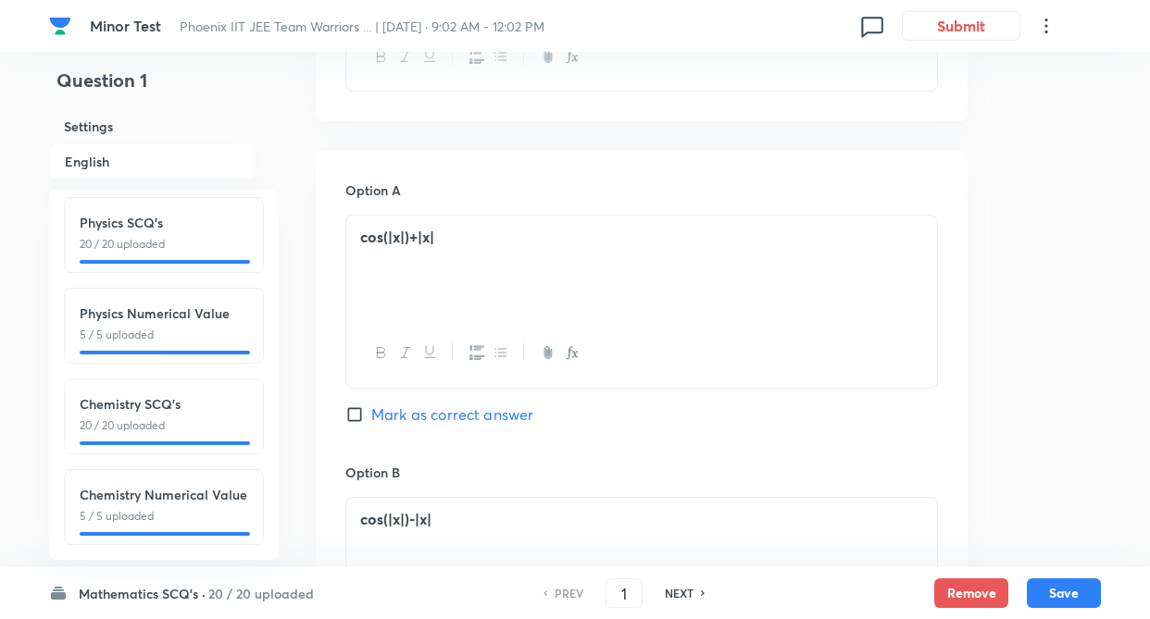
scroll to position [2144, 0]
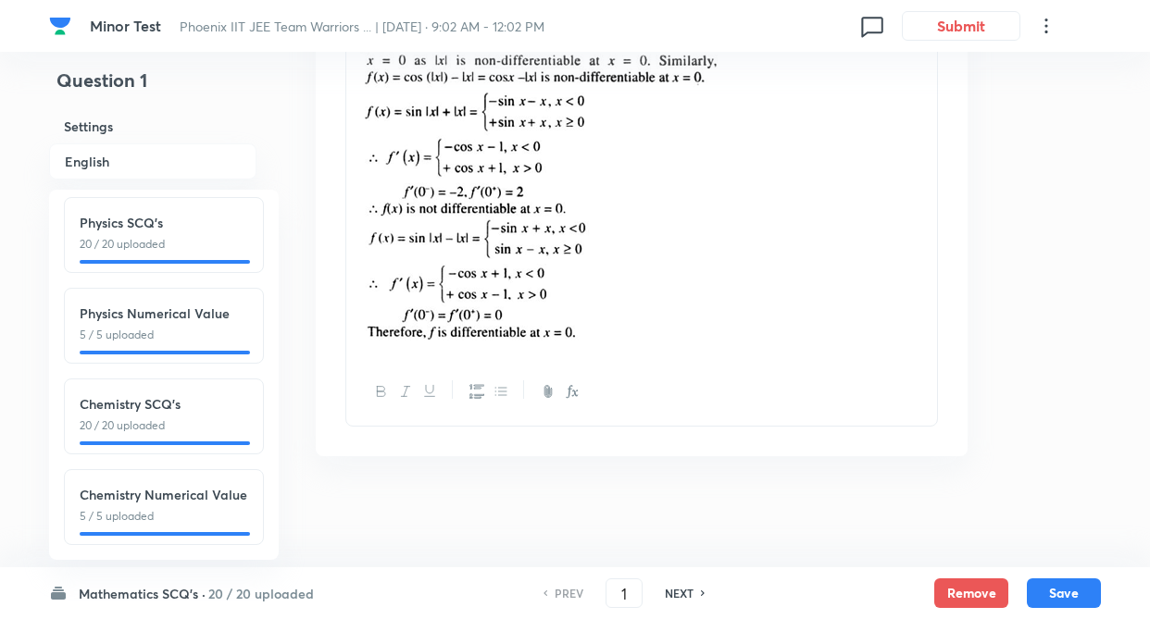
click at [182, 394] on h6 "Chemistry SCQ's" at bounding box center [164, 403] width 168 height 19
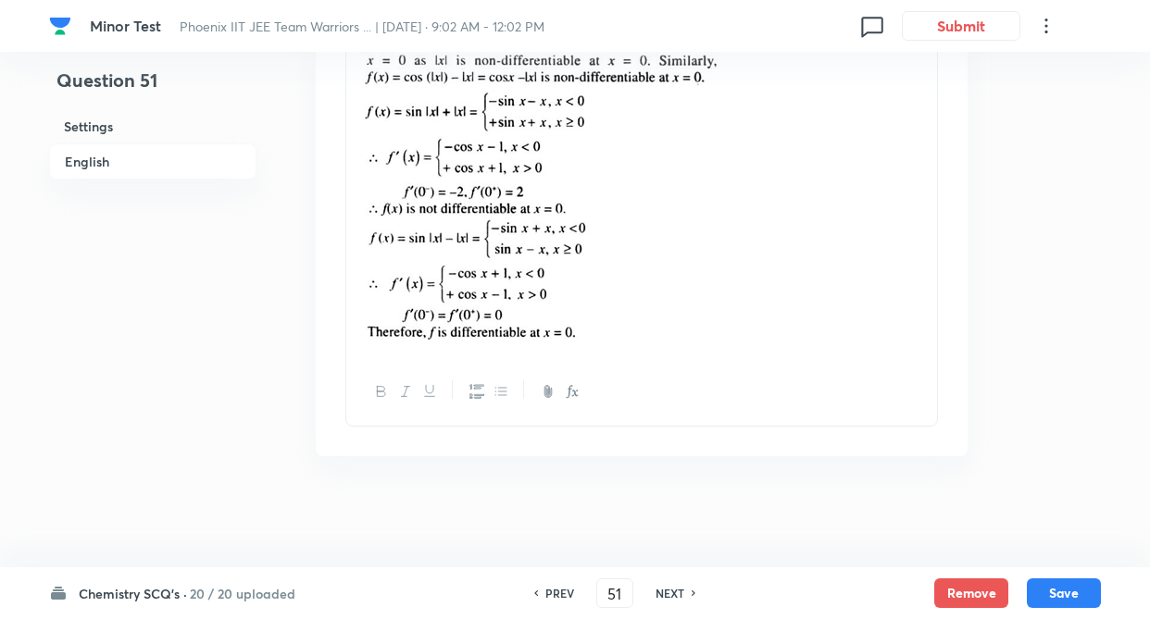
type input "51"
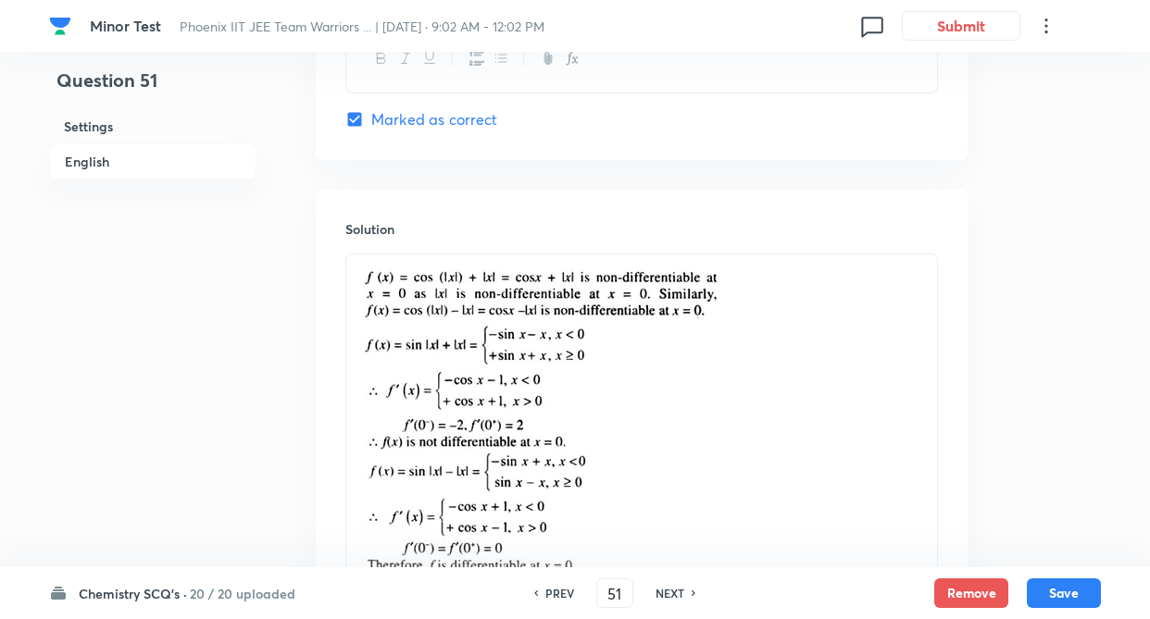
checkbox input "false"
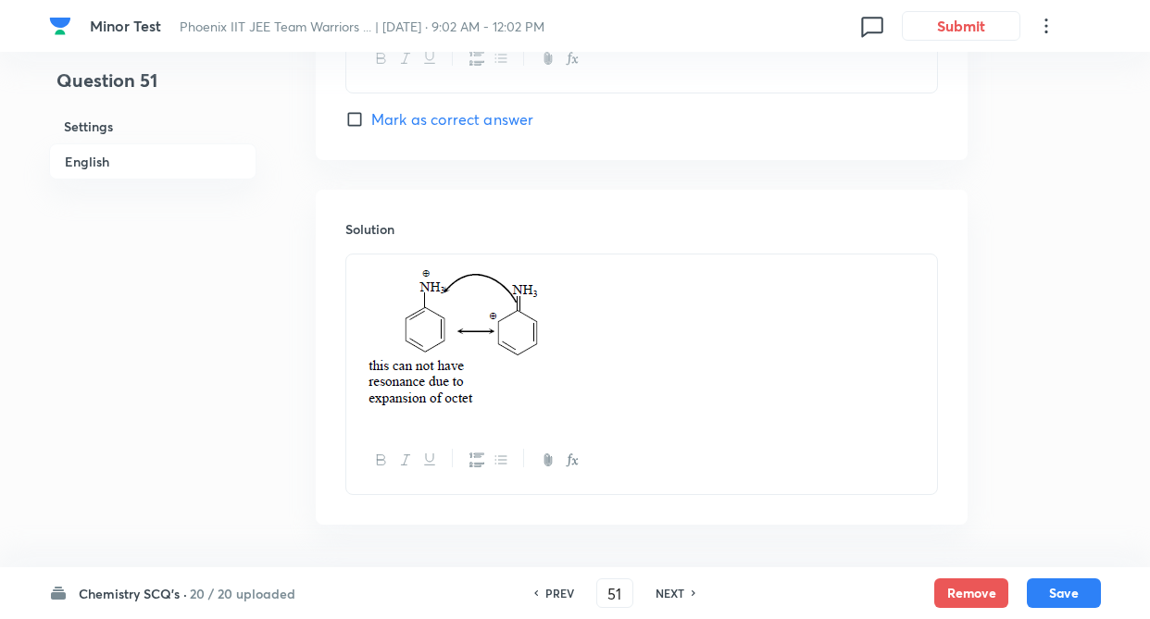
checkbox input "true"
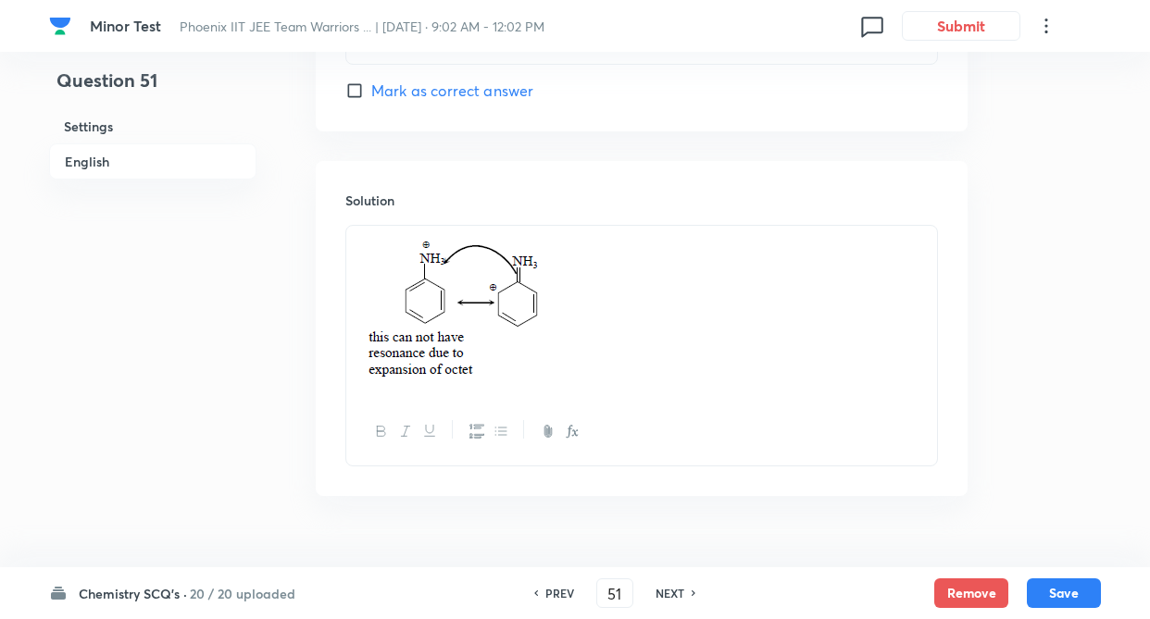
scroll to position [1980, 0]
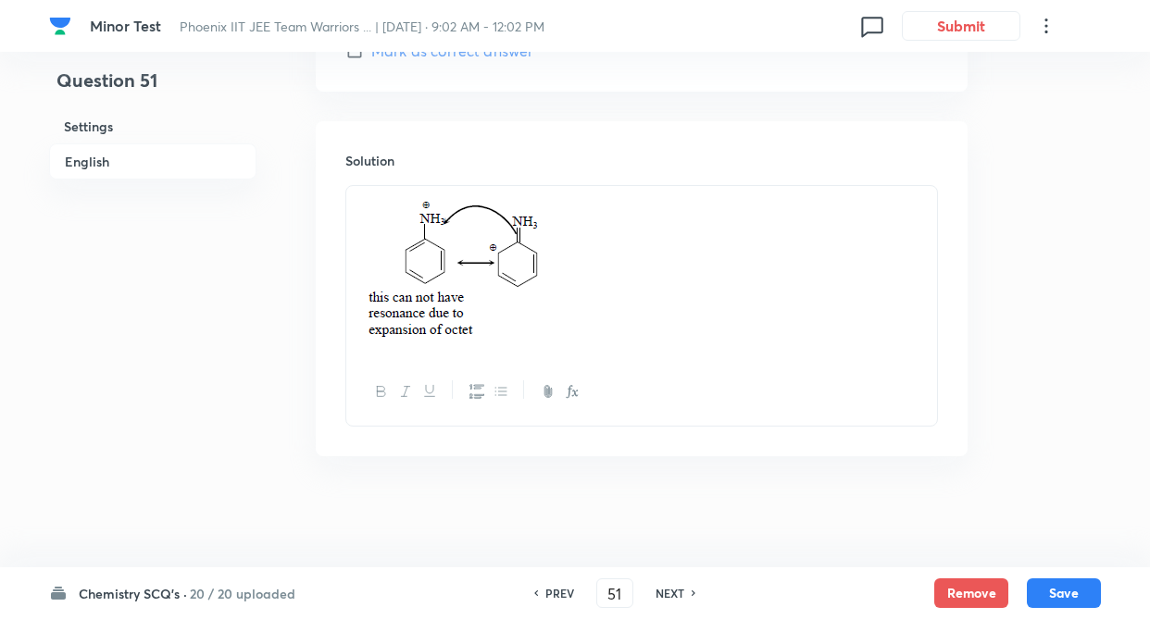
click at [658, 594] on h6 "NEXT" at bounding box center [669, 593] width 29 height 17
type input "52"
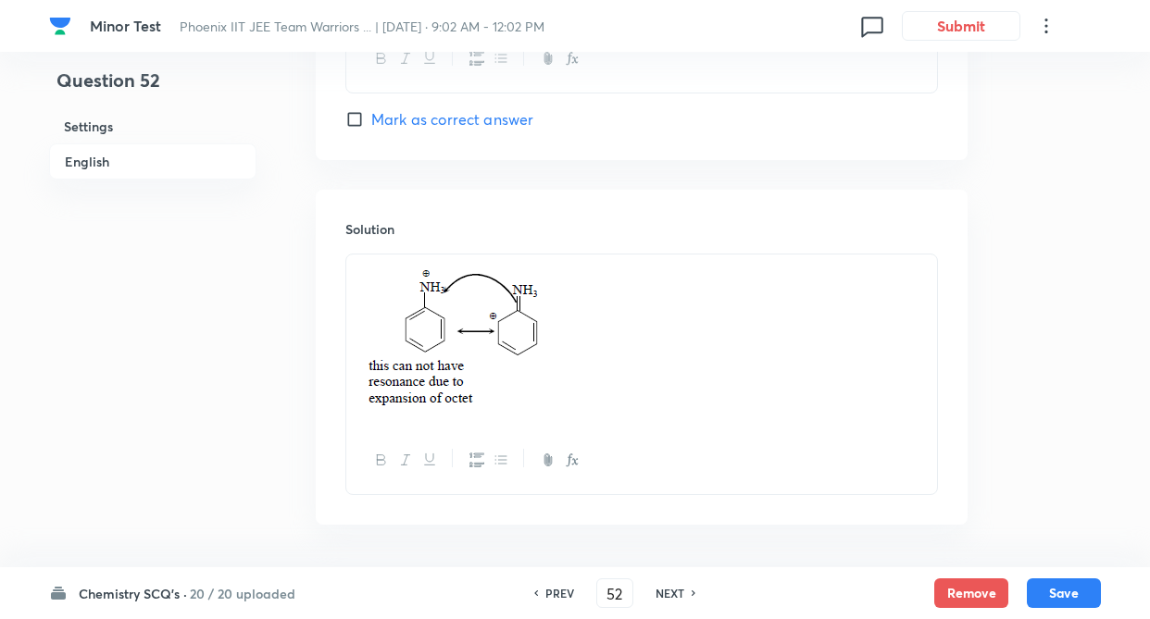
checkbox input "false"
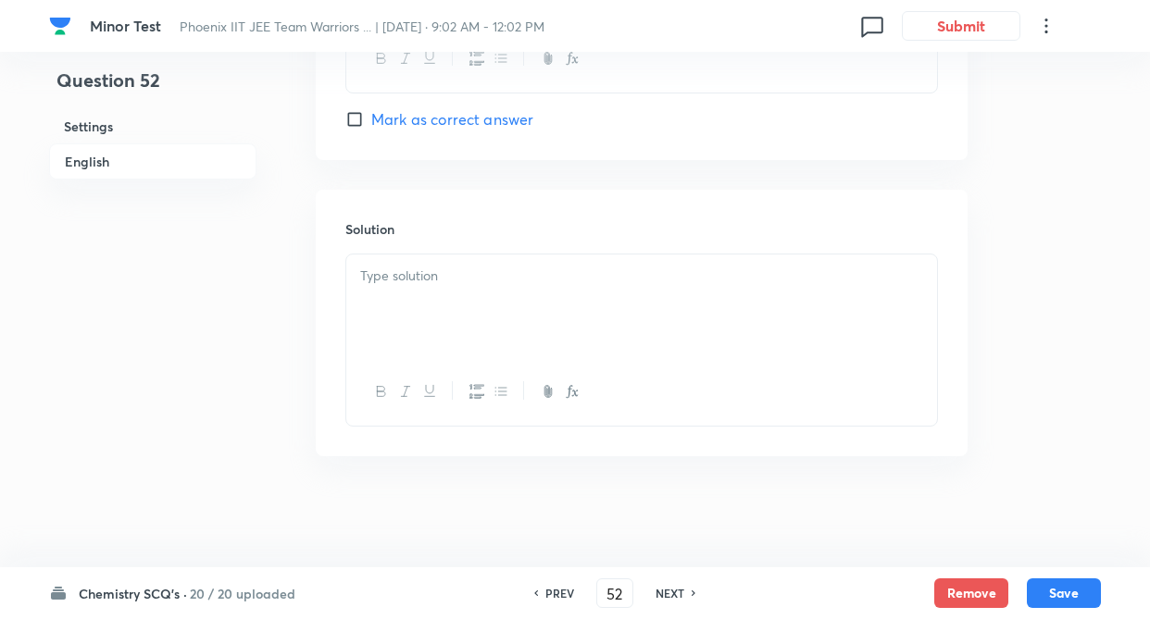
checkbox input "true"
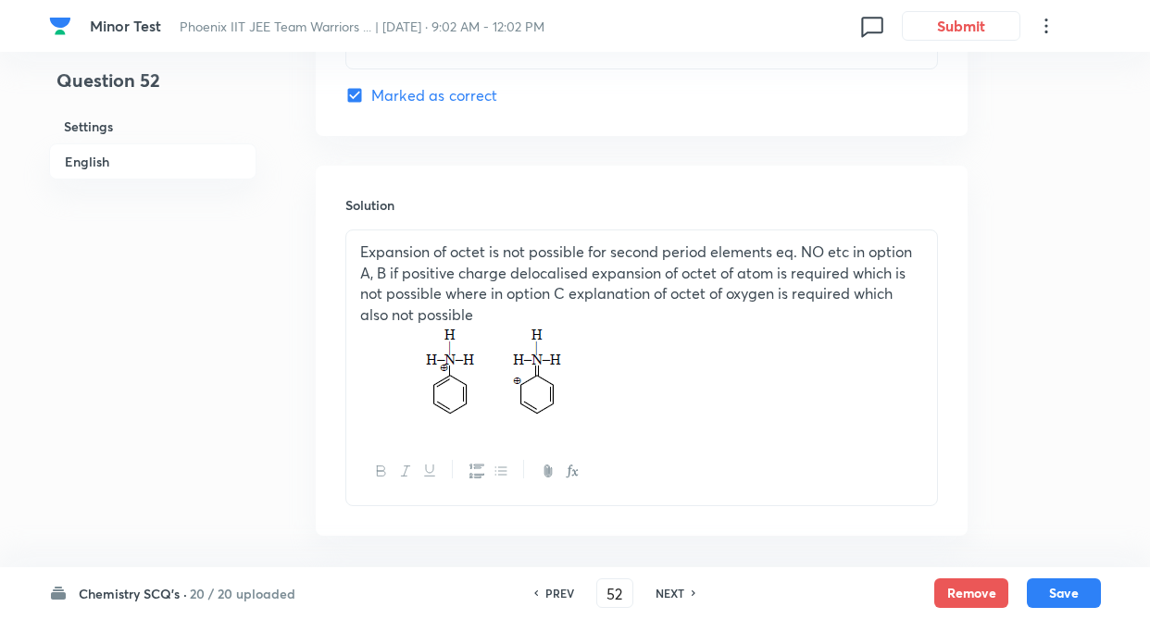
click at [668, 592] on h6 "NEXT" at bounding box center [669, 593] width 29 height 17
type input "53"
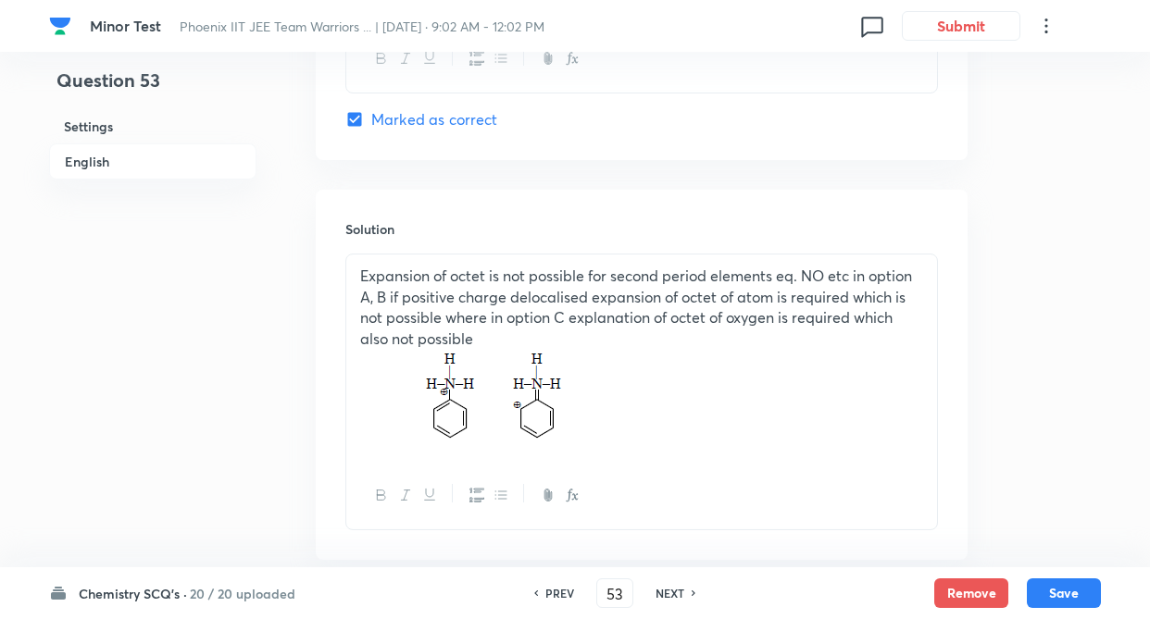
checkbox input "false"
checkbox input "true"
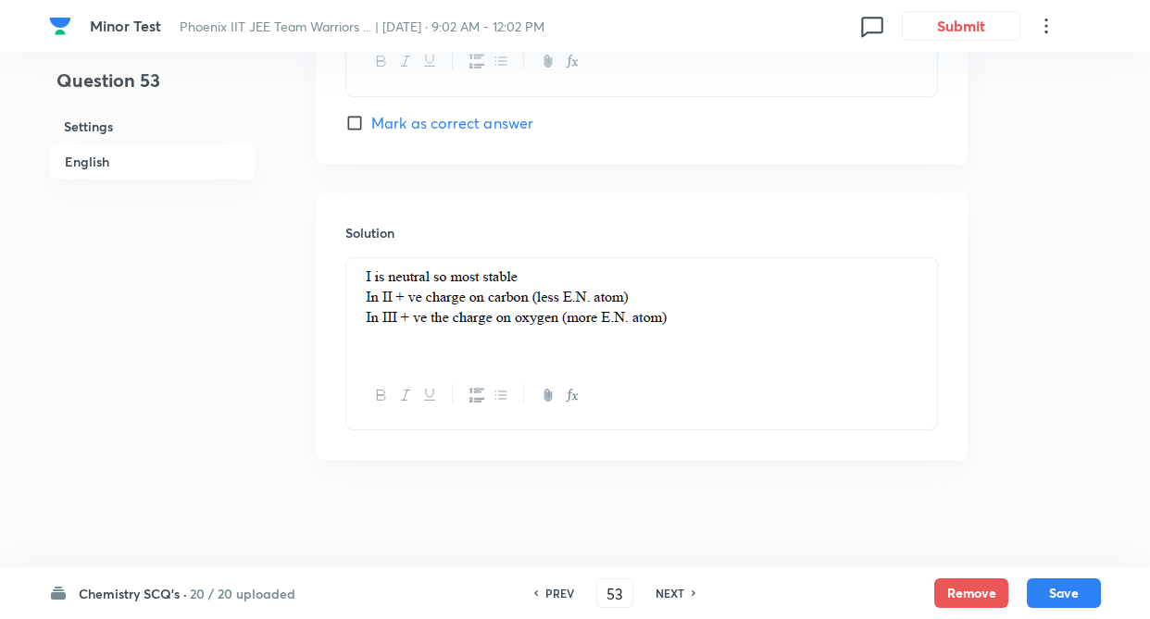
click at [668, 592] on h6 "NEXT" at bounding box center [669, 593] width 29 height 17
type input "54"
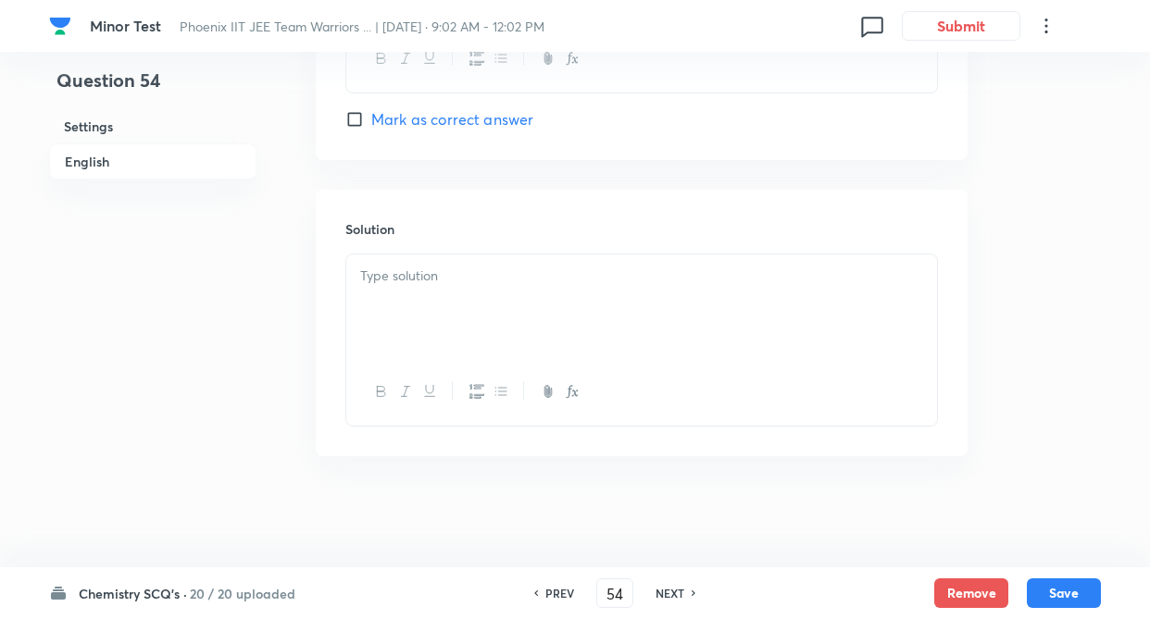
checkbox input "false"
checkbox input "true"
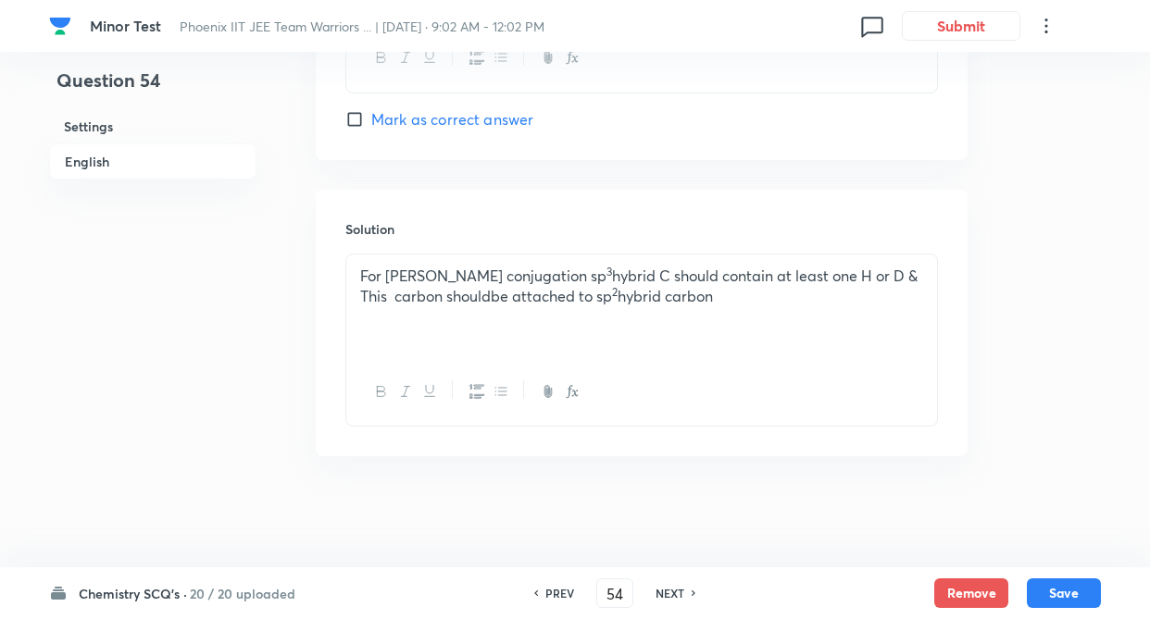
click at [668, 592] on h6 "NEXT" at bounding box center [669, 593] width 29 height 17
type input "55"
checkbox input "false"
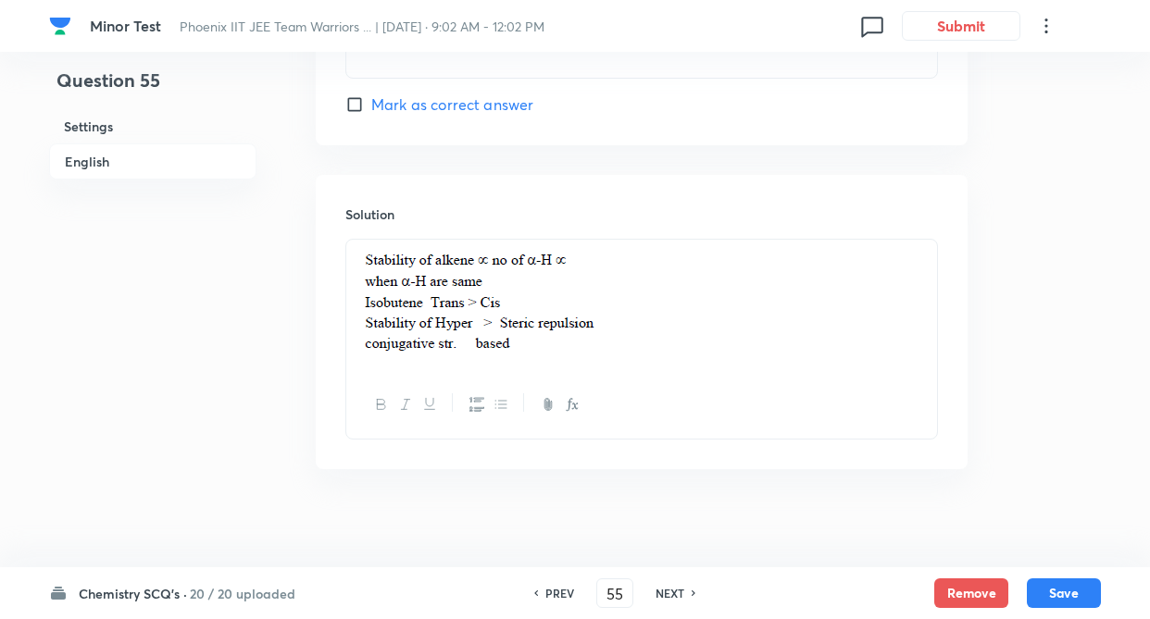
checkbox input "true"
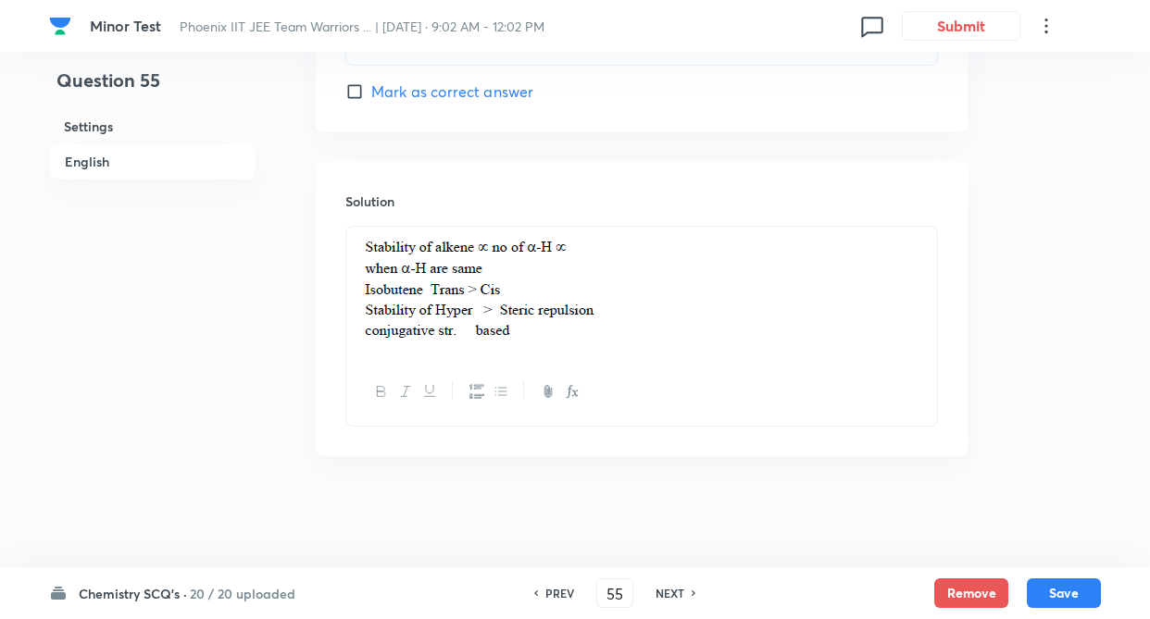
click at [668, 592] on h6 "NEXT" at bounding box center [669, 593] width 29 height 17
type input "56"
checkbox input "false"
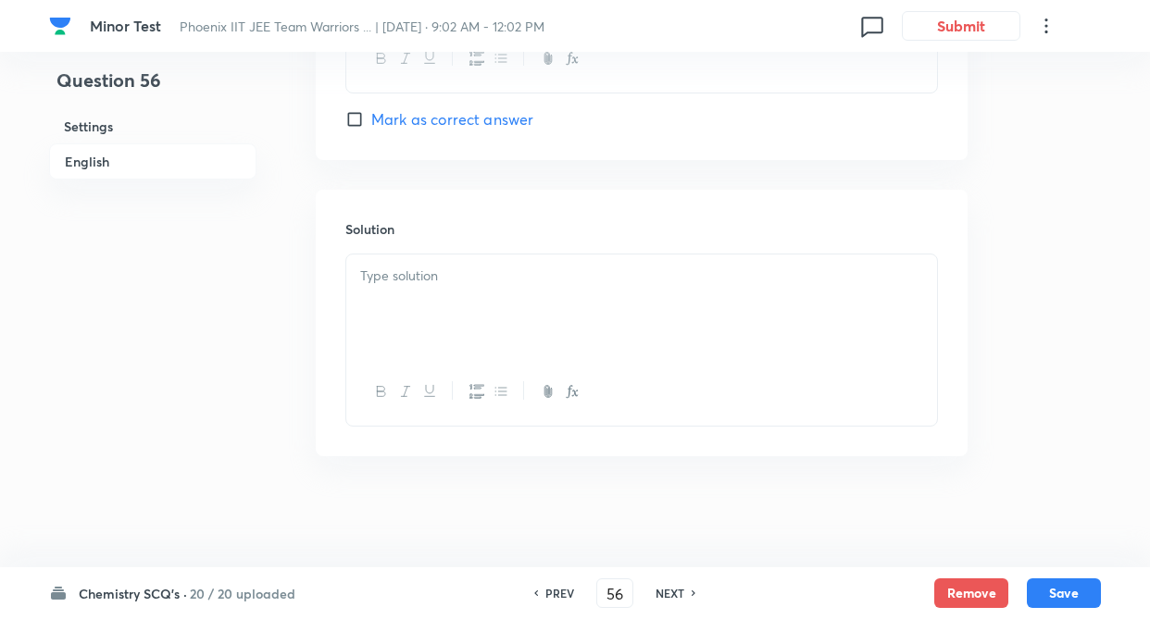
checkbox input "true"
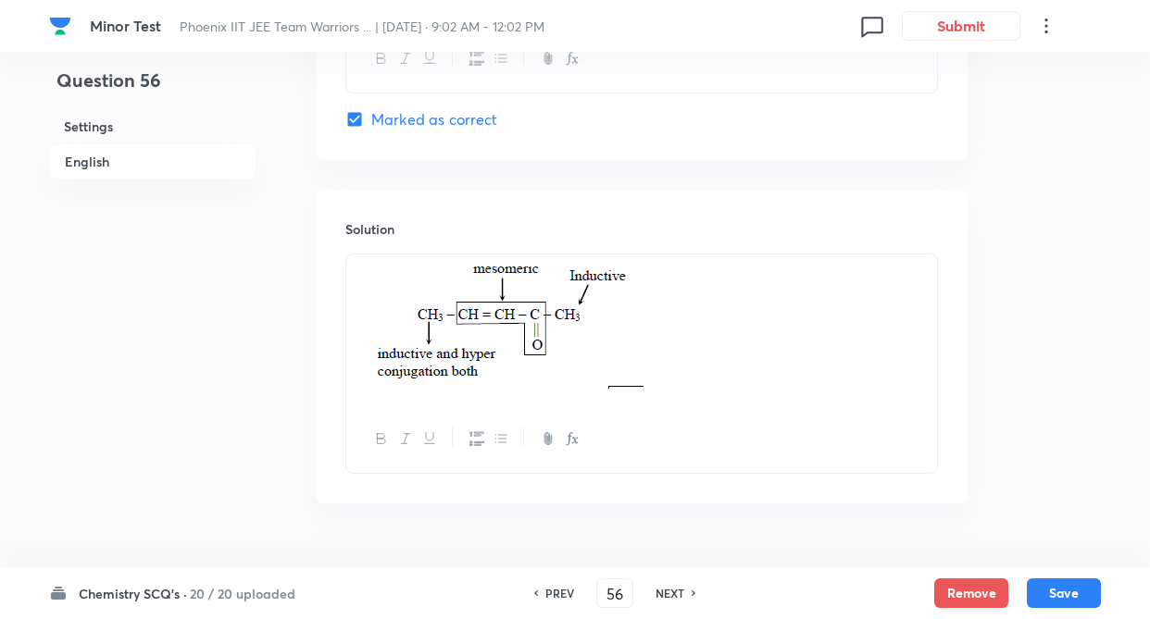
scroll to position [1958, 0]
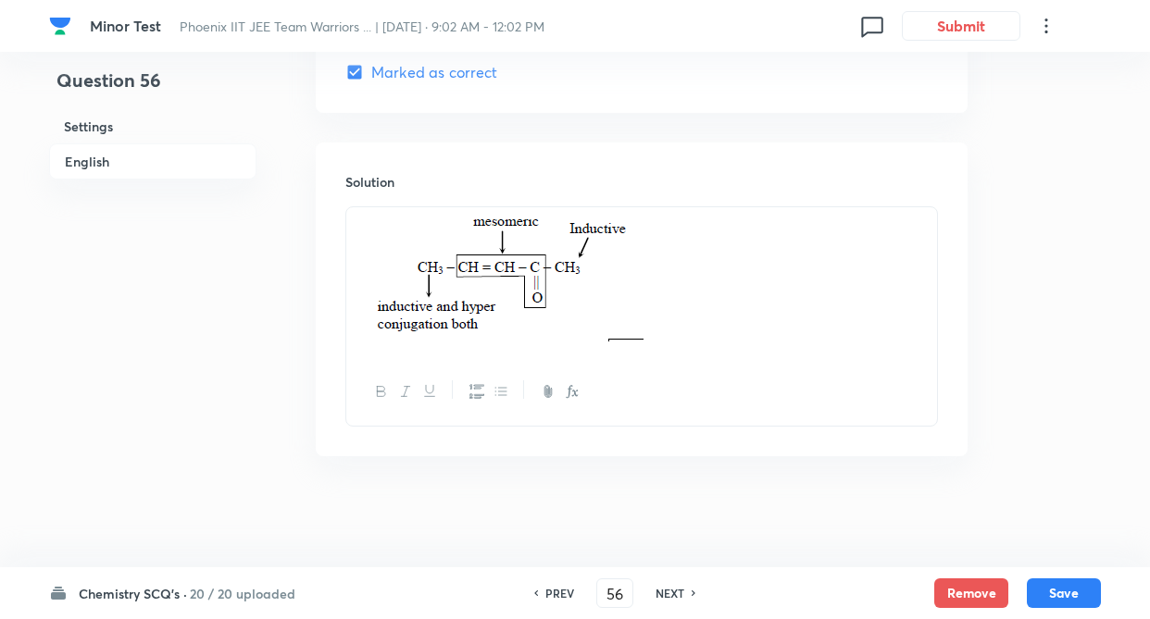
click at [668, 592] on h6 "NEXT" at bounding box center [669, 593] width 29 height 17
type input "57"
checkbox input "false"
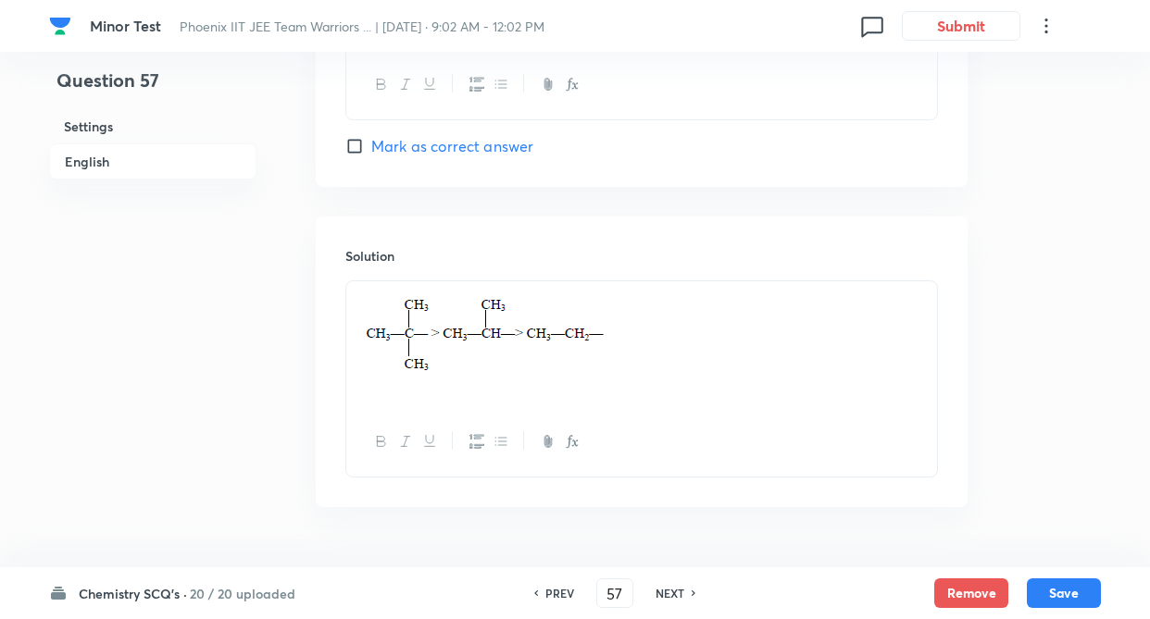
checkbox input "true"
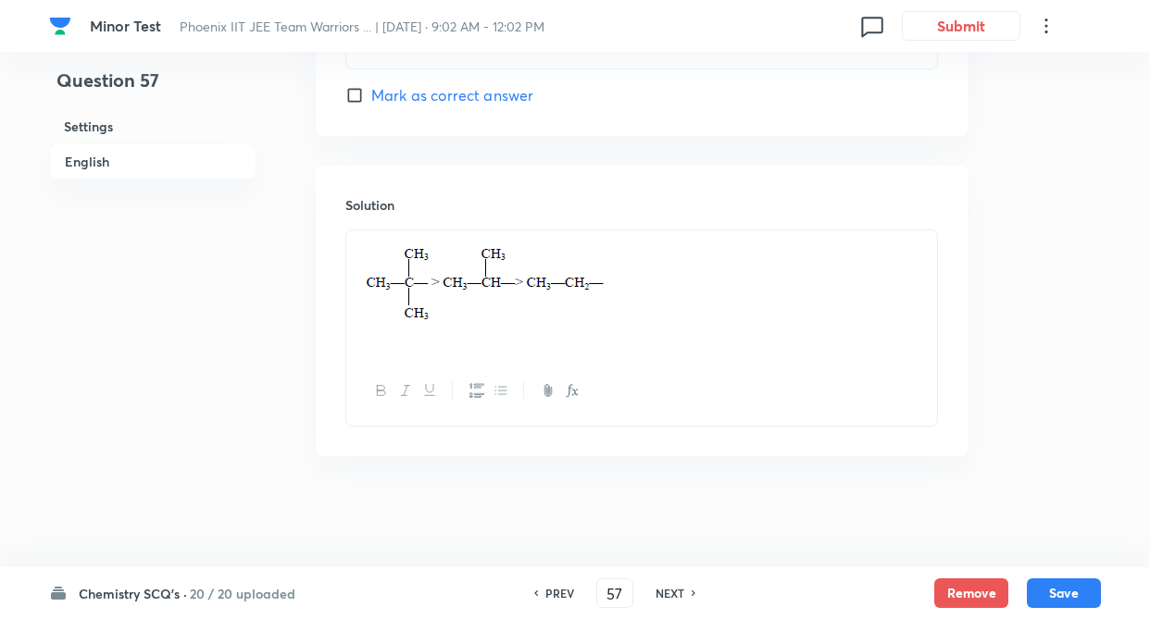
click at [668, 592] on h6 "NEXT" at bounding box center [669, 593] width 29 height 17
type input "58"
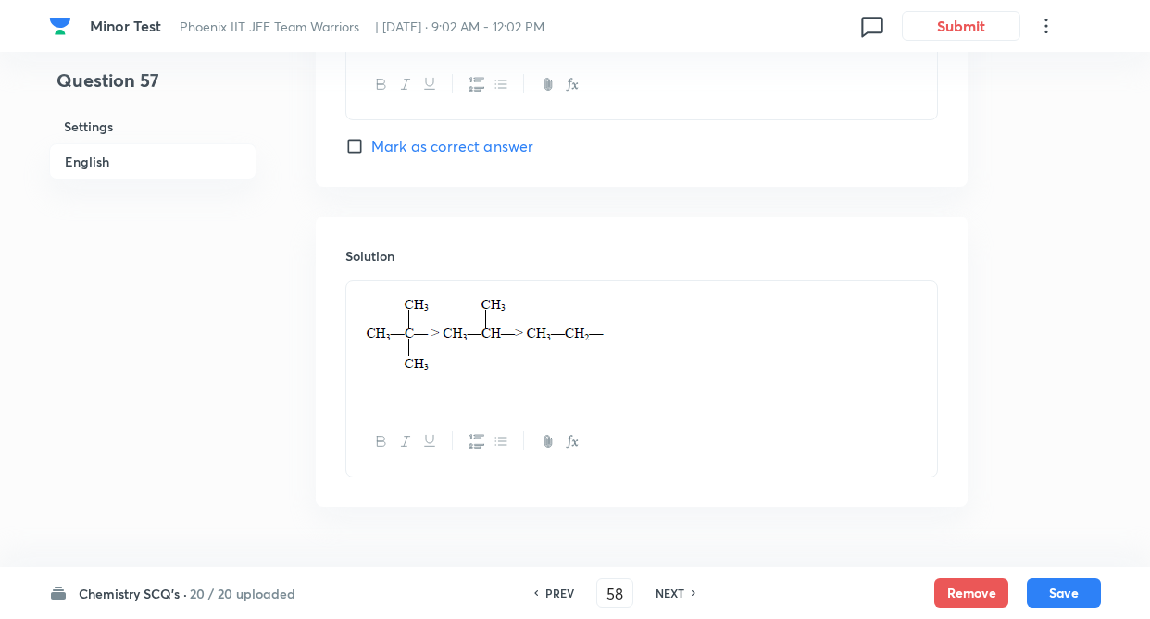
checkbox input "false"
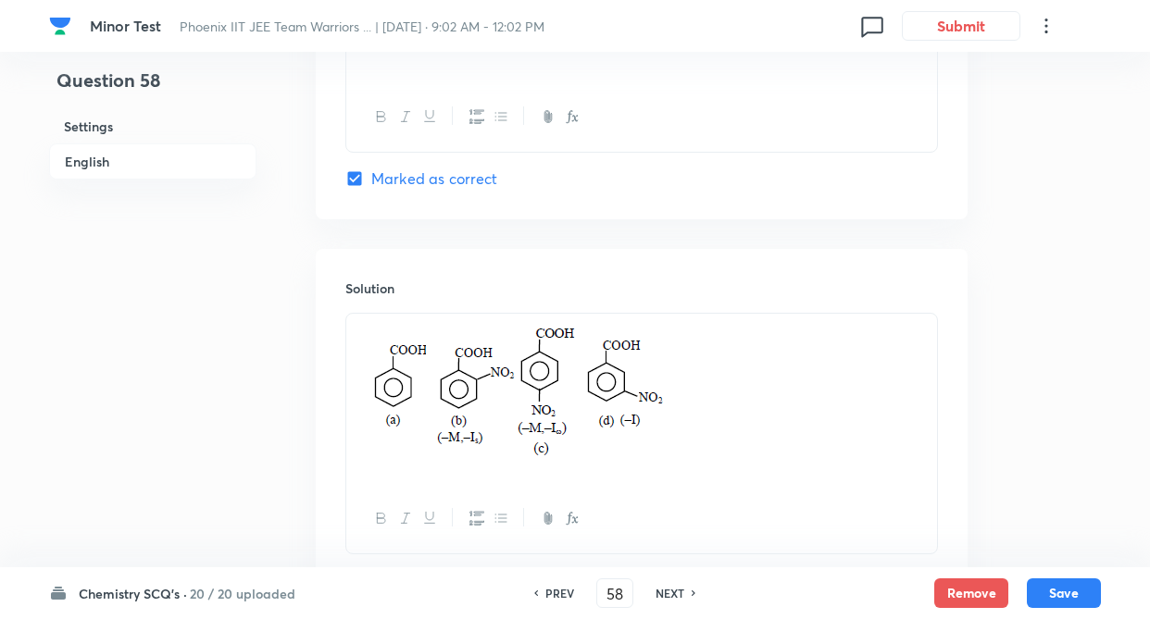
checkbox input "true"
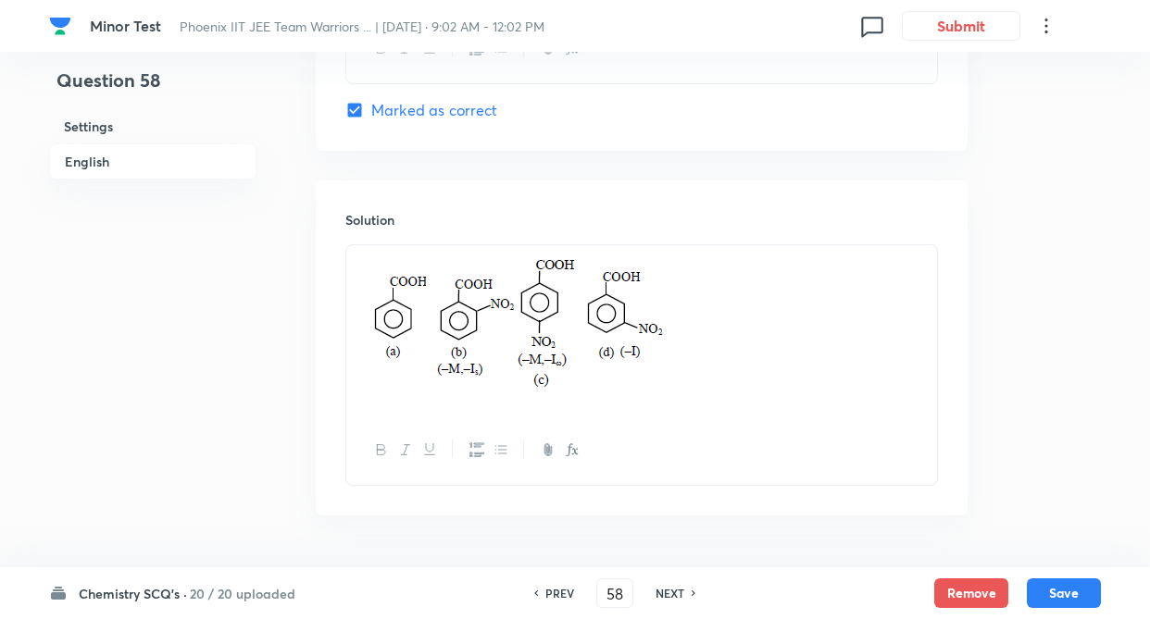
click at [668, 592] on h6 "NEXT" at bounding box center [669, 593] width 29 height 17
type input "59"
checkbox input "false"
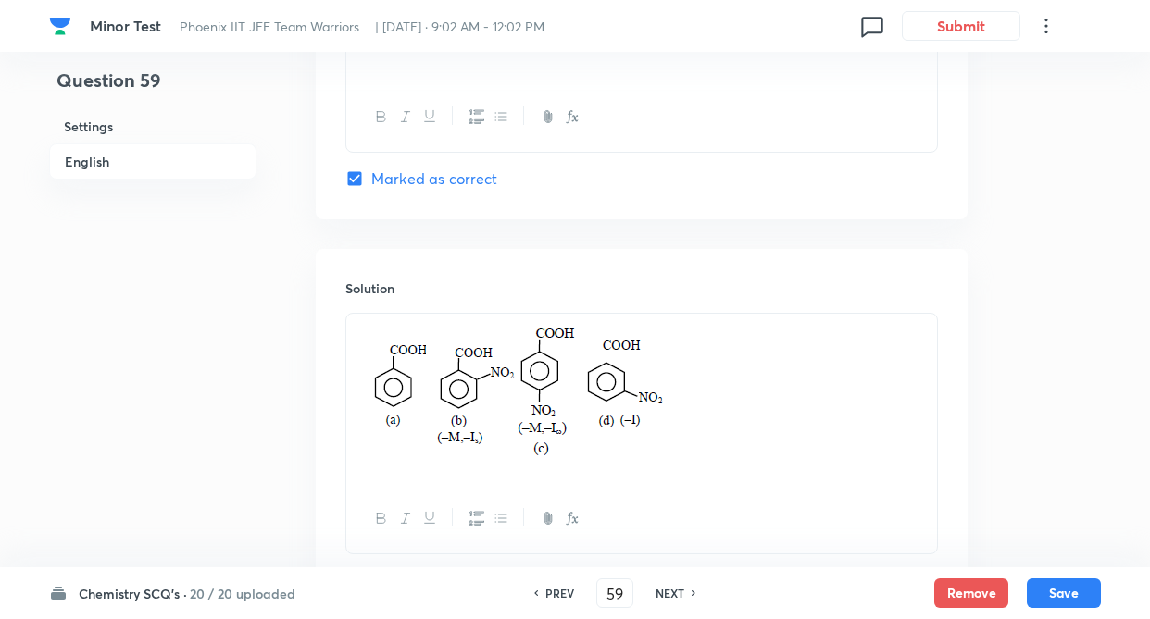
checkbox input "true"
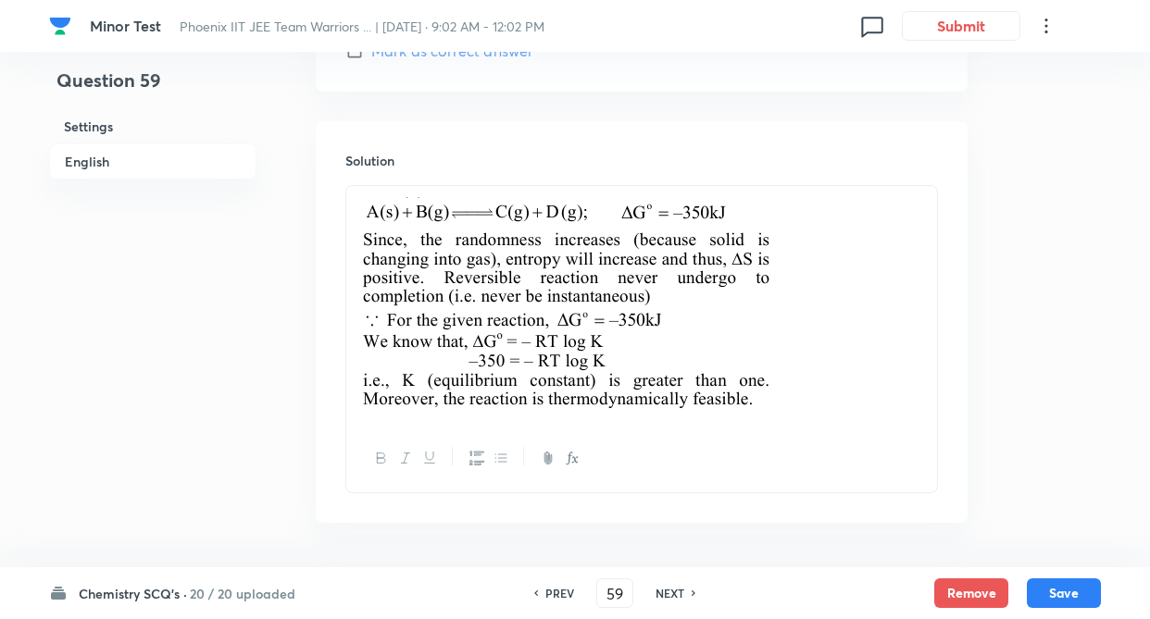
click at [668, 592] on h6 "NEXT" at bounding box center [669, 593] width 29 height 17
type input "60"
checkbox input "false"
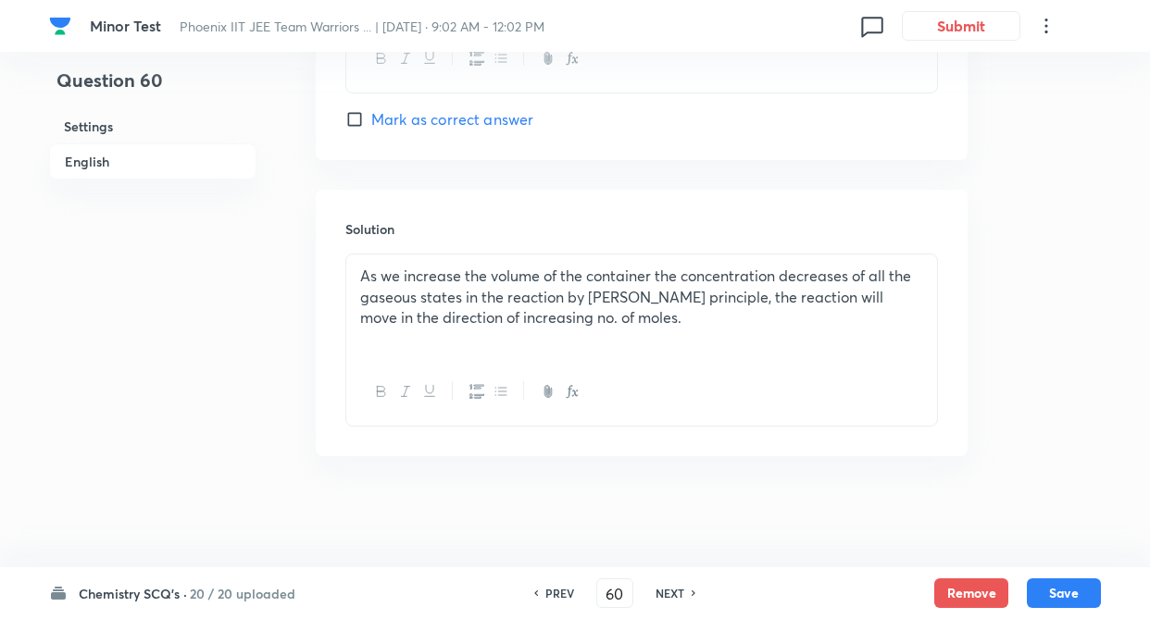
scroll to position [1911, 0]
checkbox input "true"
click at [1069, 598] on button "Save" at bounding box center [1063, 592] width 74 height 30
type input "61"
checkbox input "false"
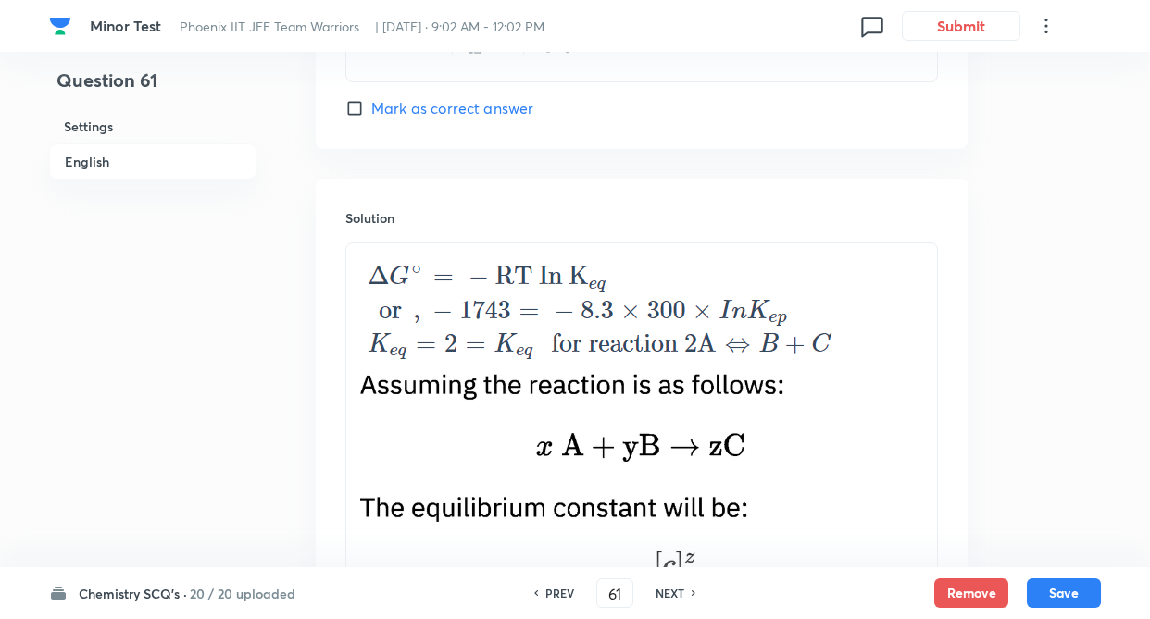
checkbox input "true"
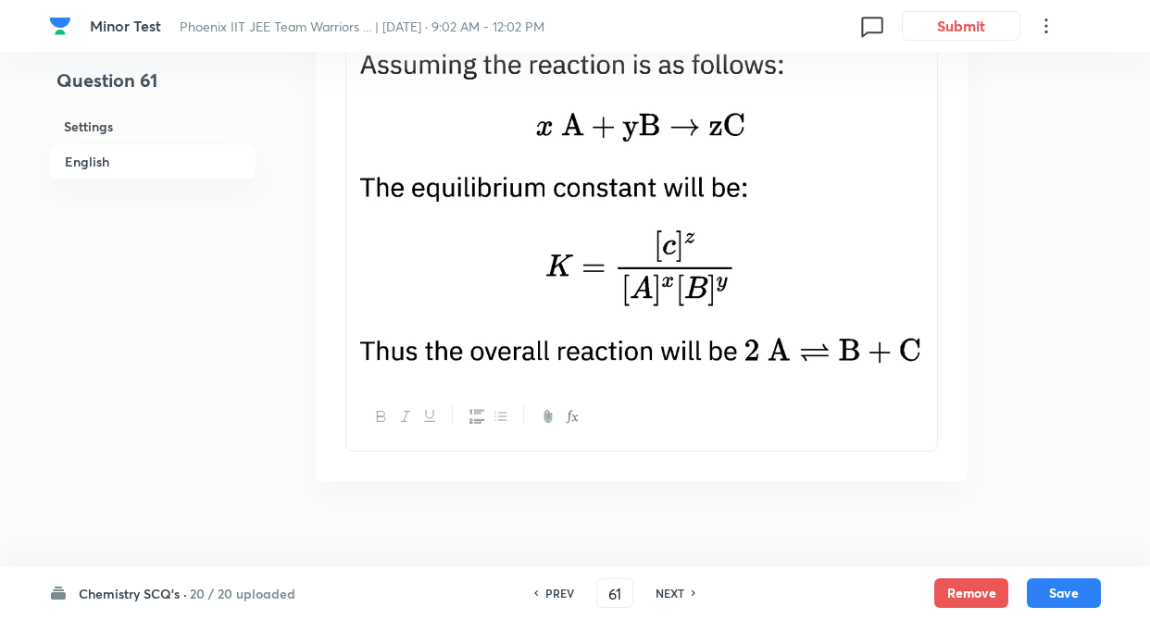
scroll to position [2281, 0]
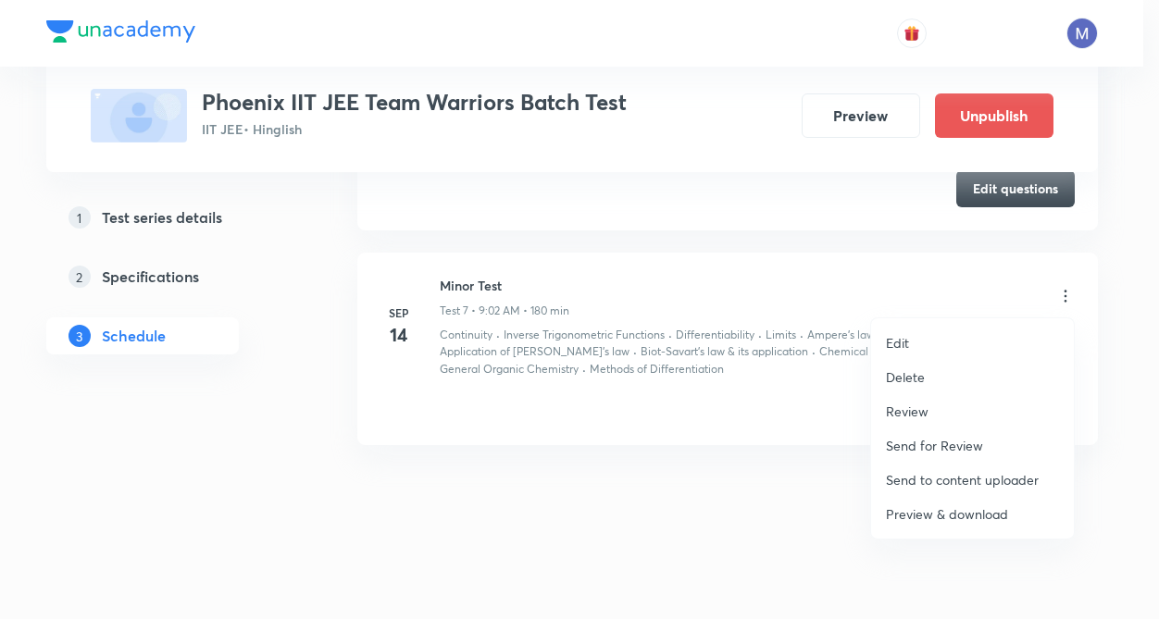
scroll to position [2079, 0]
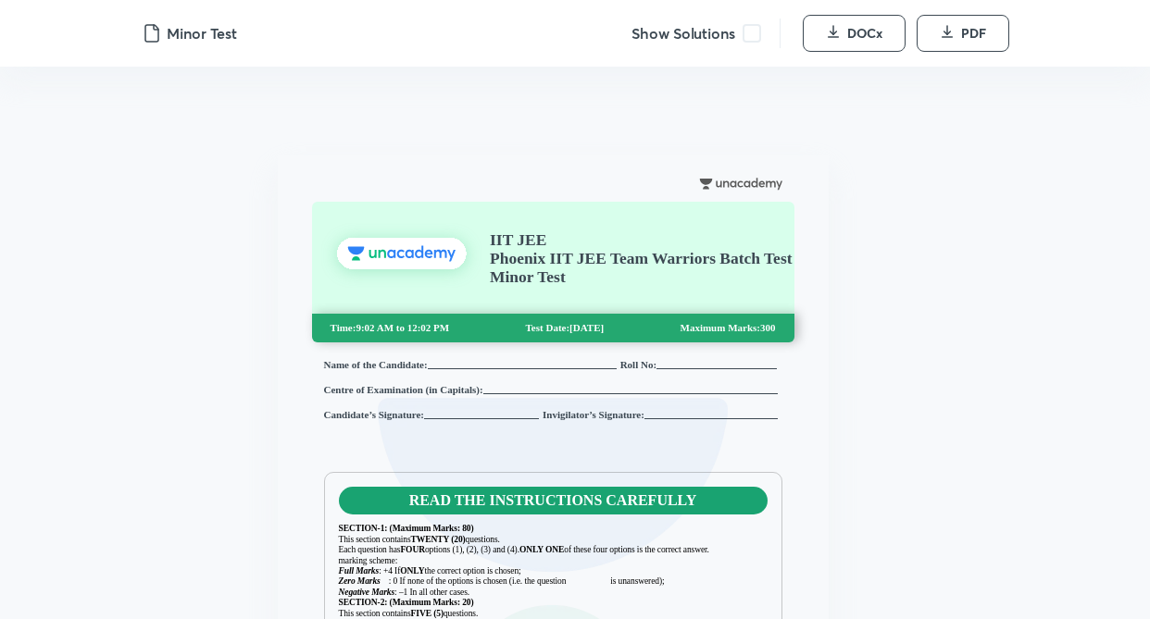
click at [747, 32] on span at bounding box center [751, 33] width 19 height 19
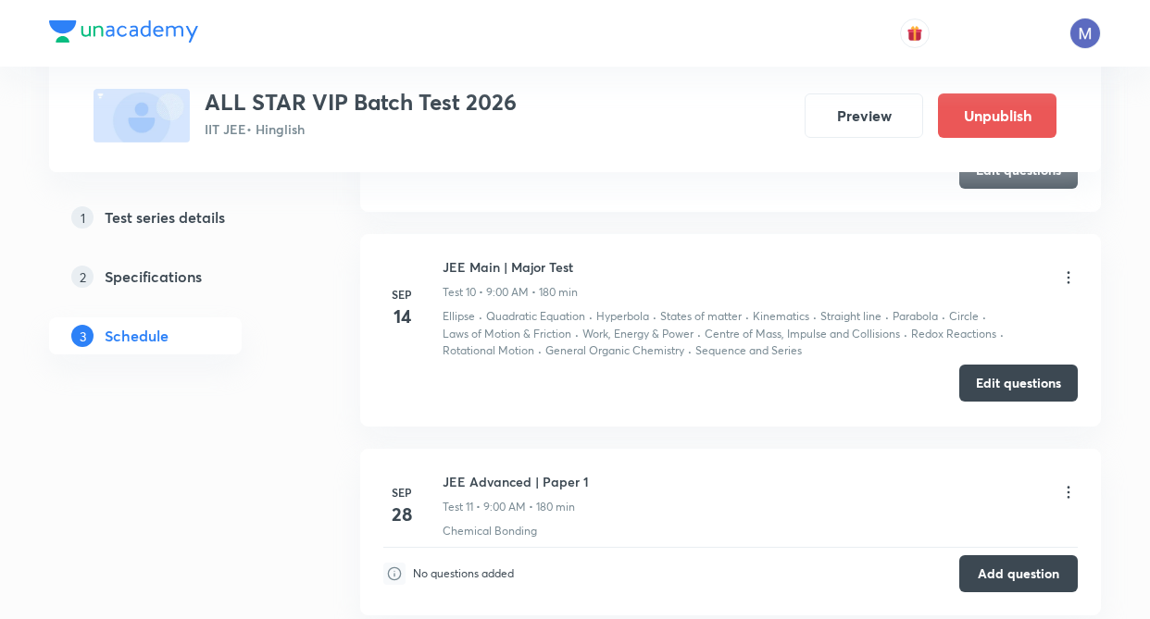
click at [1040, 379] on button "Edit questions" at bounding box center [1018, 383] width 118 height 37
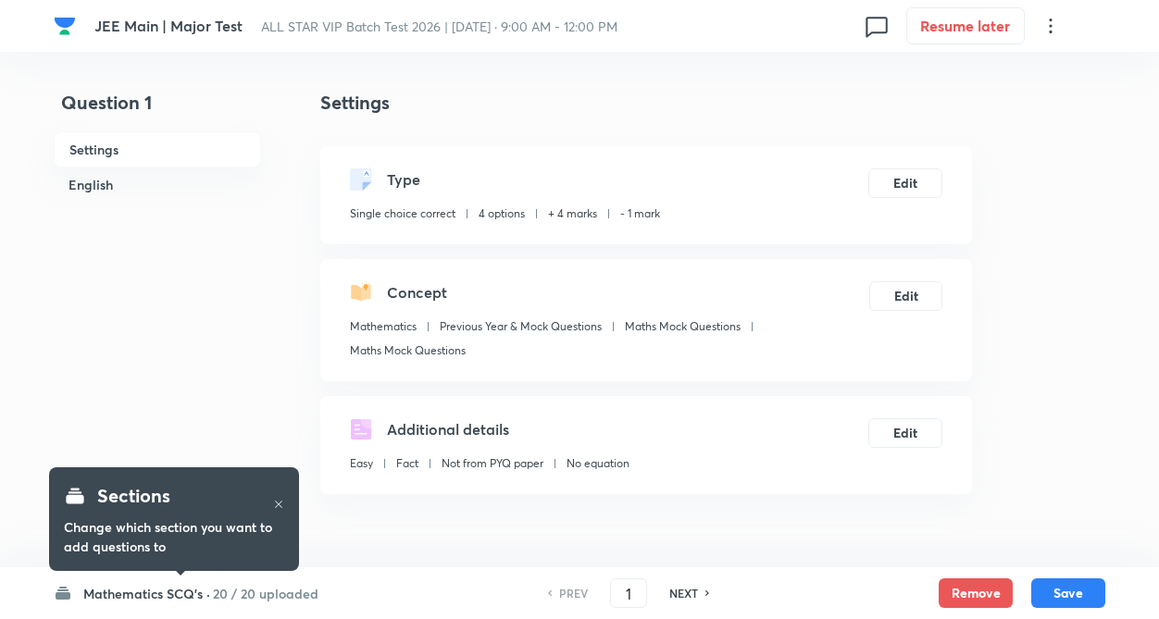
checkbox input "true"
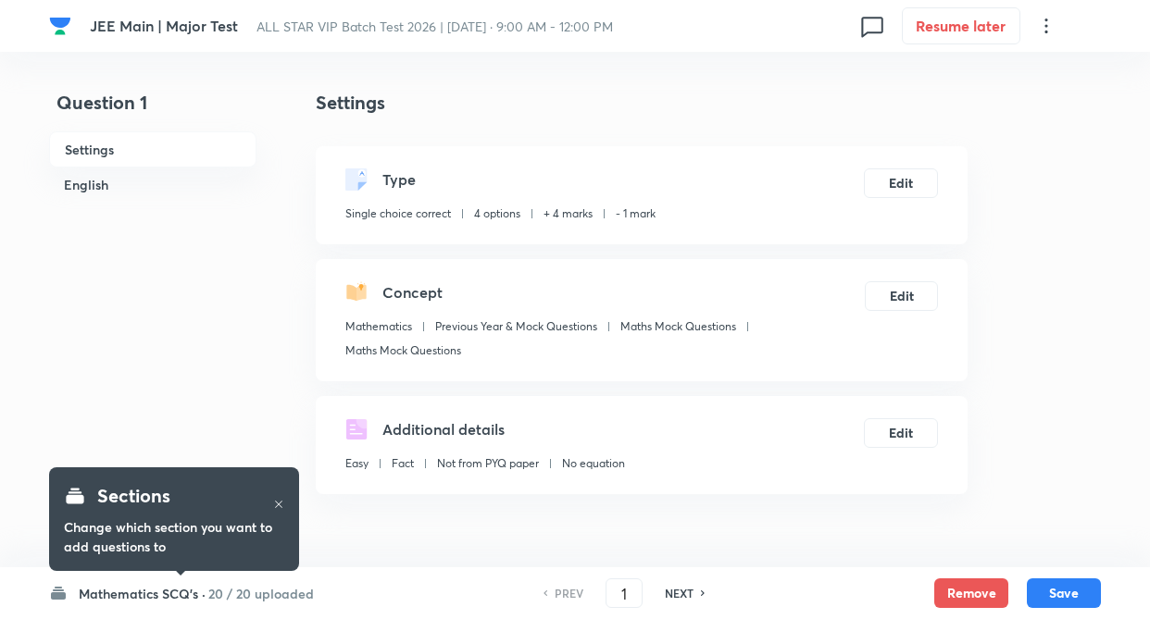
click at [205, 596] on h6 "Mathematics SCQ's ·" at bounding box center [142, 593] width 127 height 19
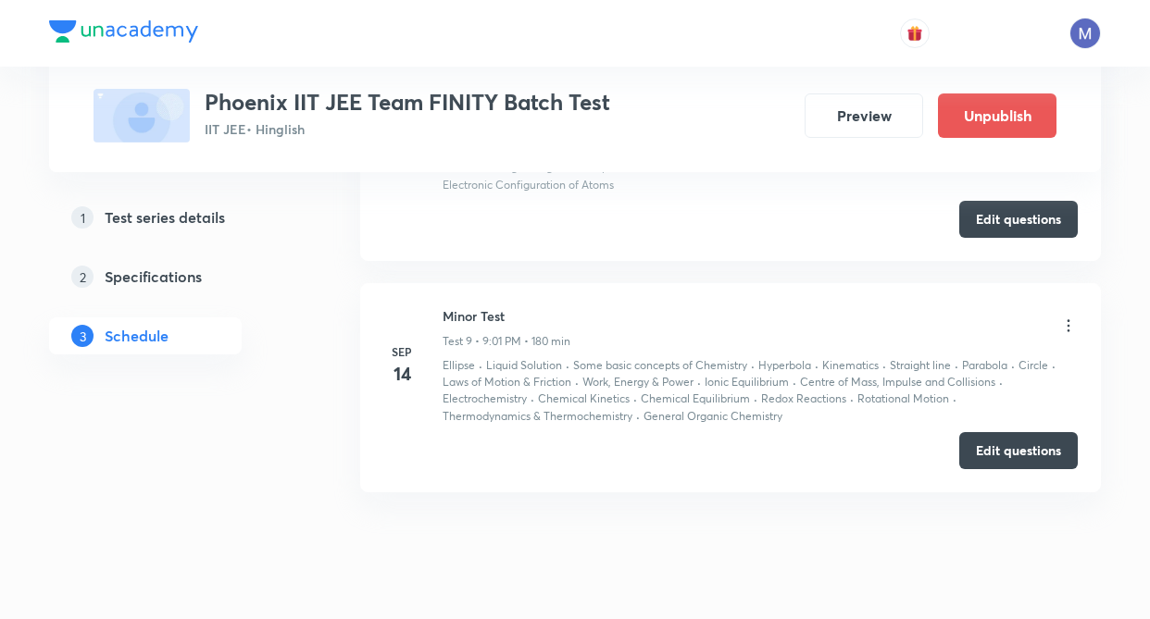
scroll to position [2498, 0]
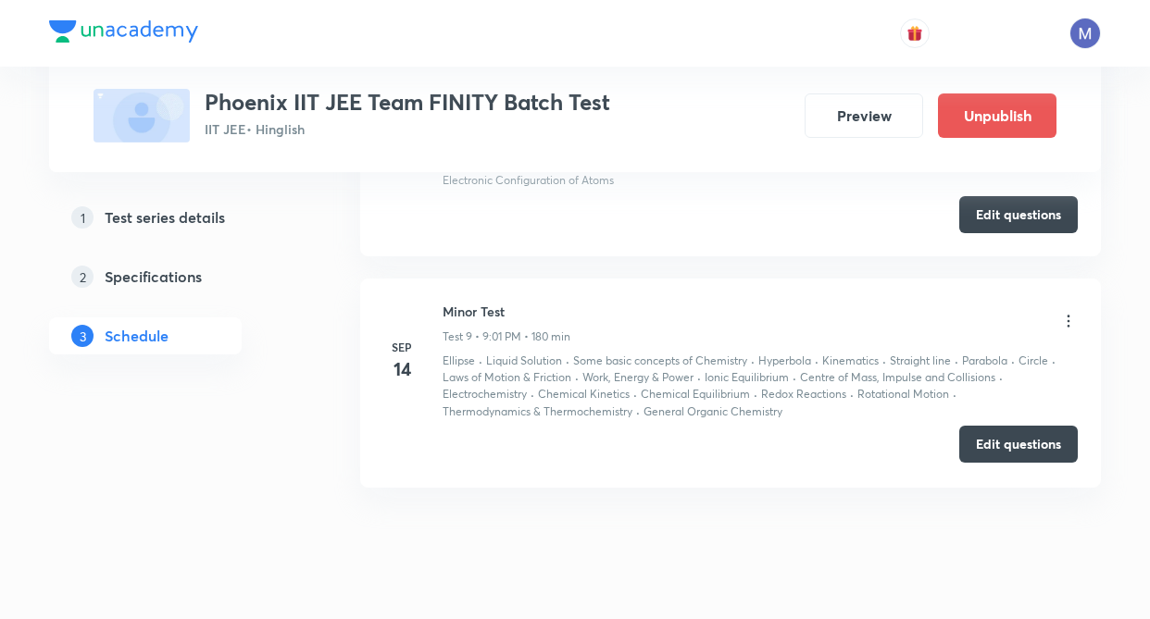
click at [993, 442] on button "Edit questions" at bounding box center [1018, 444] width 118 height 37
click at [1013, 439] on button "Edit questions" at bounding box center [1018, 444] width 118 height 37
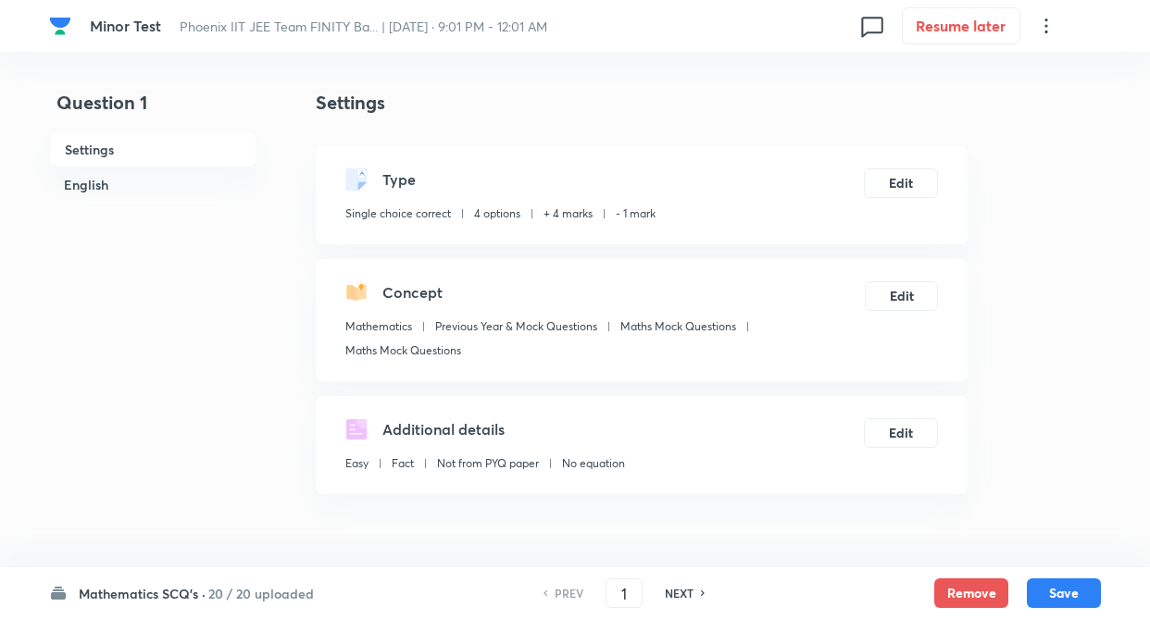
click at [273, 586] on h6 "20 / 20 uploaded" at bounding box center [261, 593] width 106 height 19
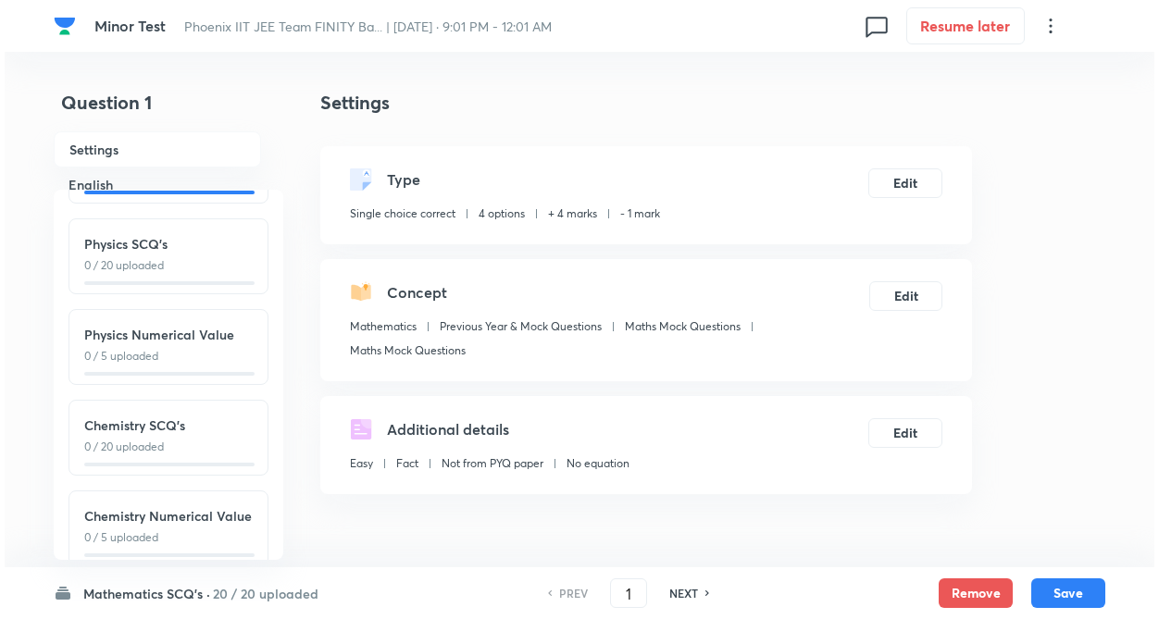
scroll to position [205, 0]
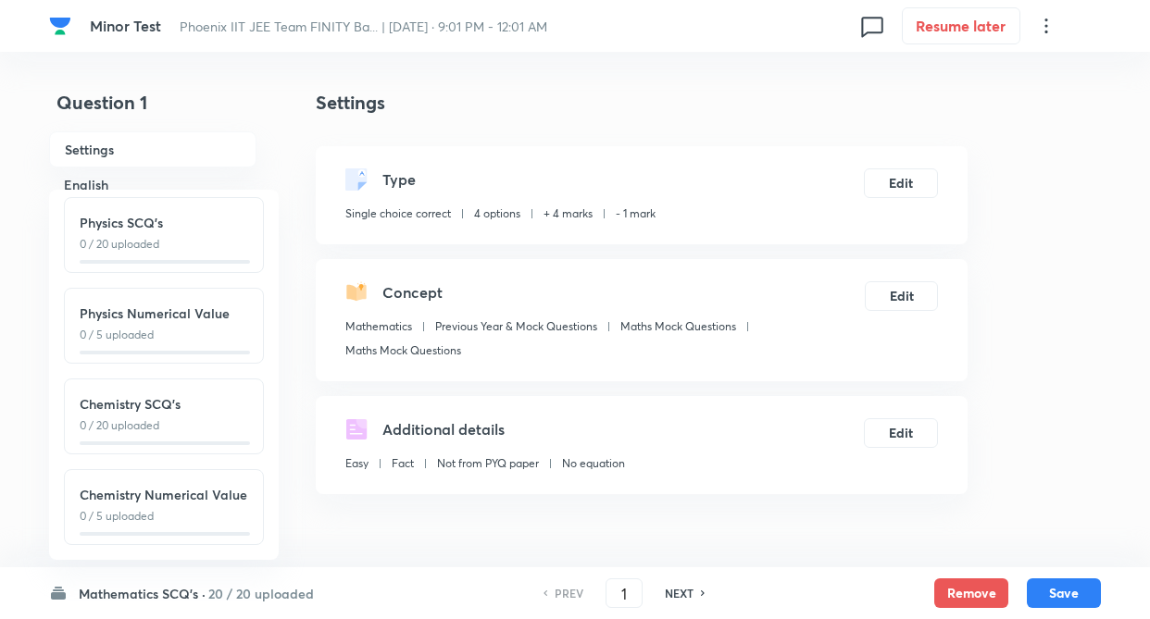
drag, startPoint x: 208, startPoint y: 418, endPoint x: 385, endPoint y: 407, distance: 177.1
click at [208, 417] on div "Chemistry SCQ's 0 / 20 uploaded" at bounding box center [164, 417] width 200 height 76
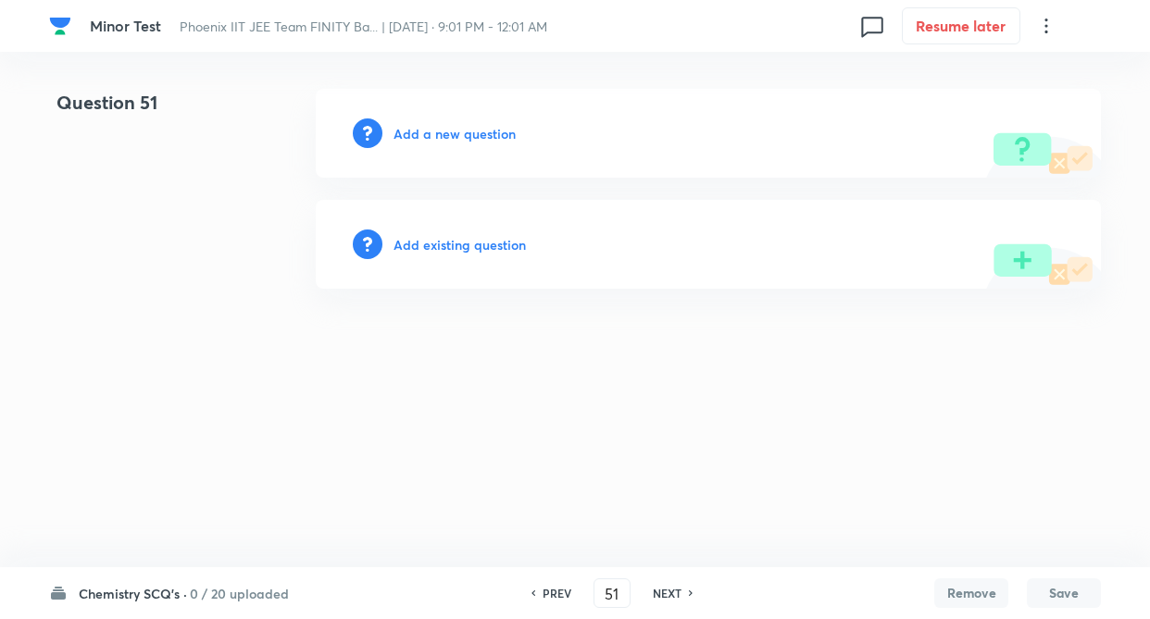
type input "51"
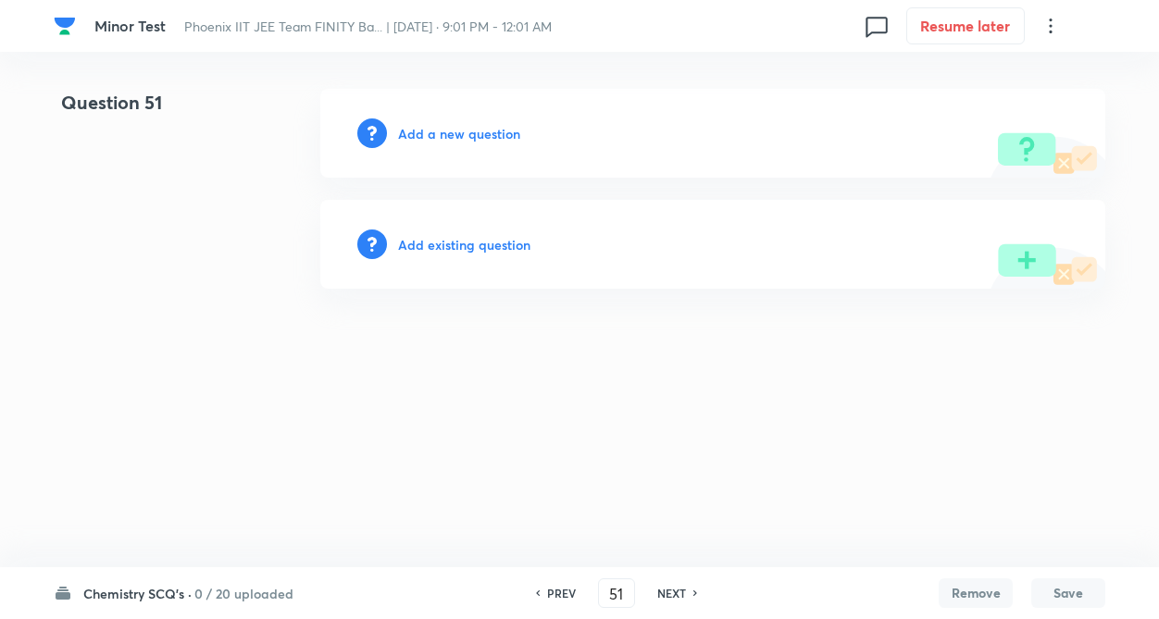
click at [167, 600] on h6 "Chemistry SCQ's ·" at bounding box center [137, 593] width 108 height 19
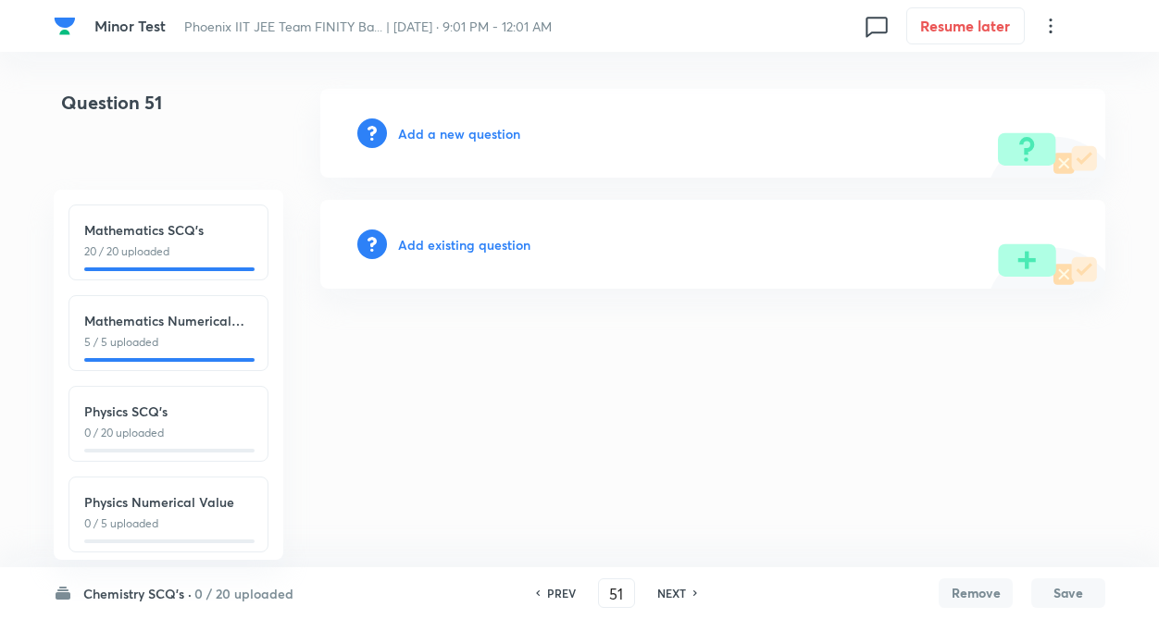
click at [126, 591] on h6 "Chemistry SCQ's ·" at bounding box center [137, 593] width 108 height 19
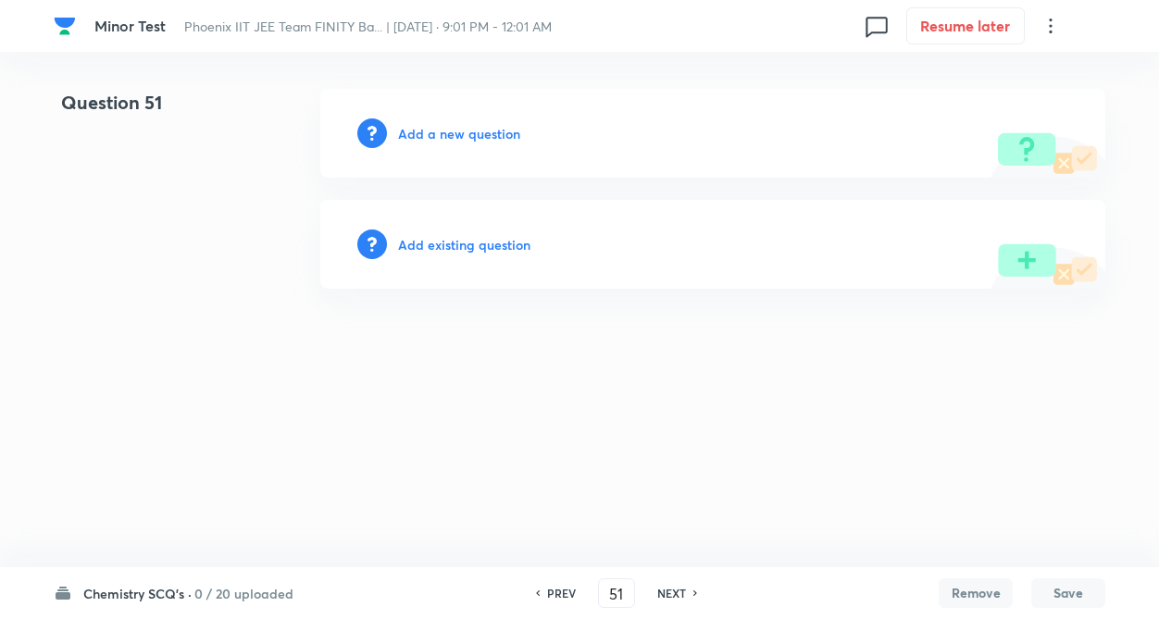
click at [454, 245] on h6 "Add existing question" at bounding box center [464, 244] width 132 height 19
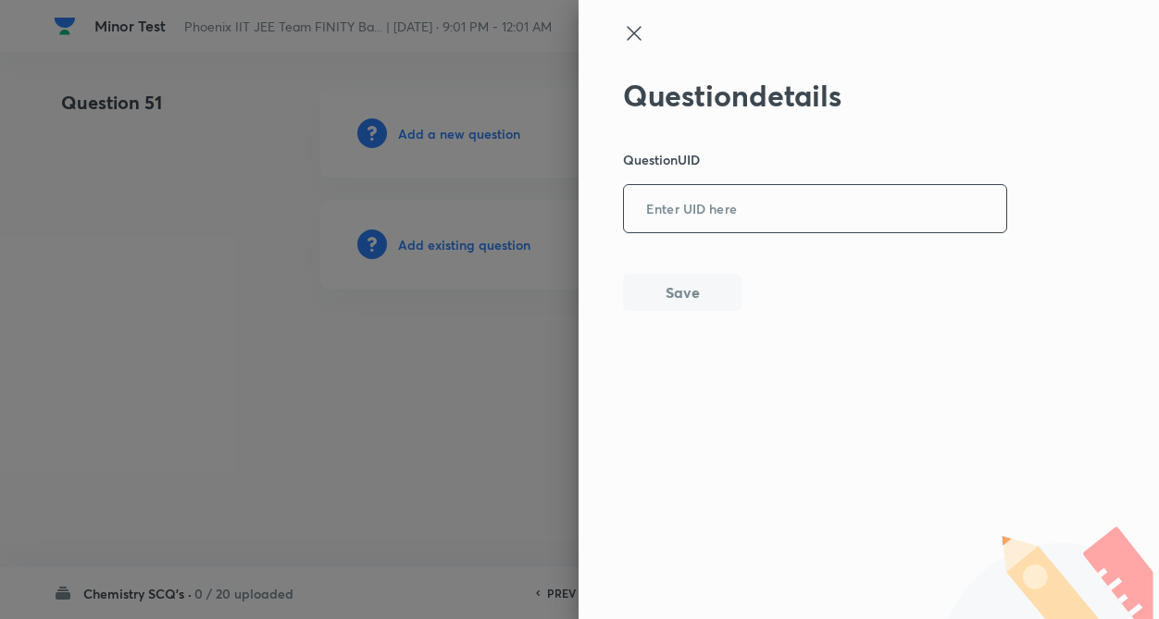
click at [839, 206] on input "text" at bounding box center [815, 209] width 382 height 45
type input "6HWS7"
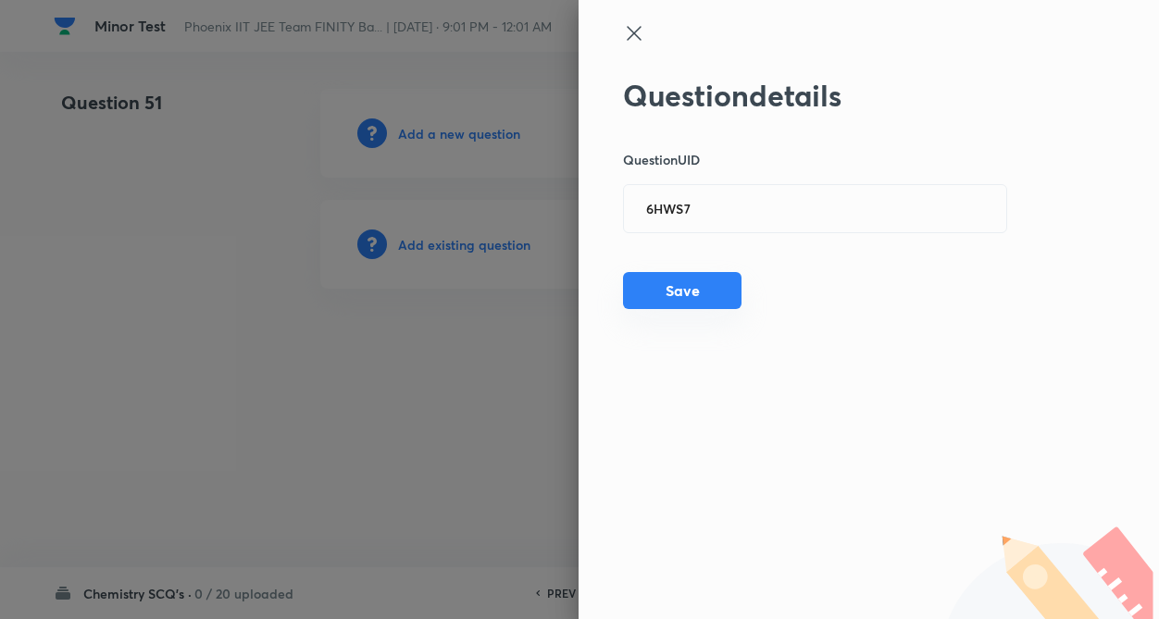
click at [716, 282] on button "Save" at bounding box center [682, 290] width 118 height 37
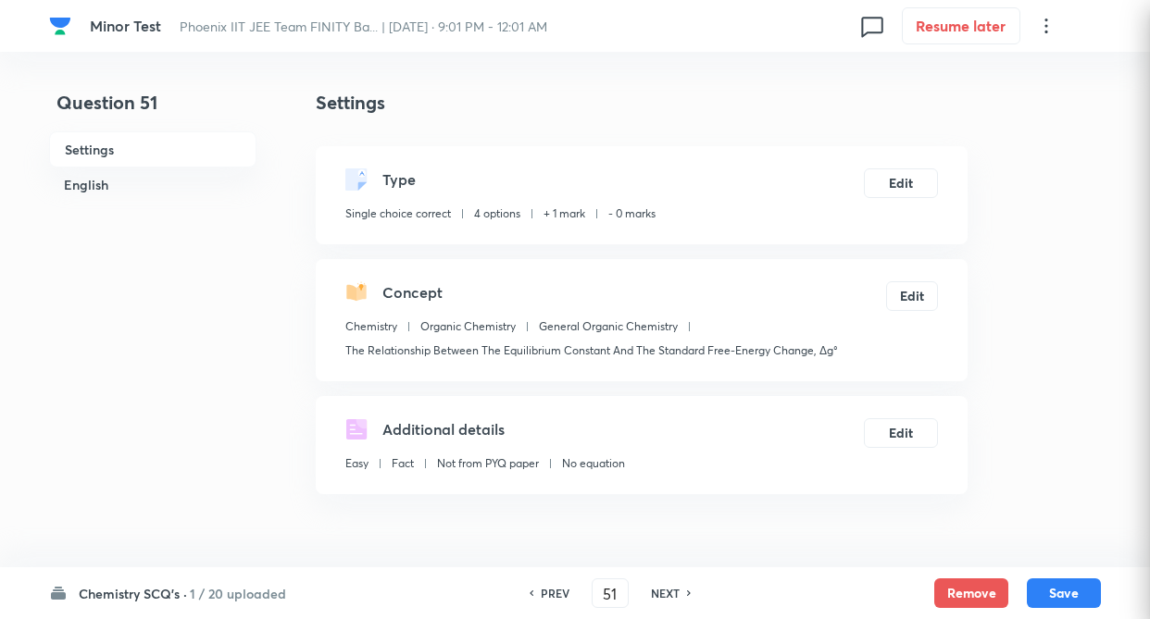
checkbox input "true"
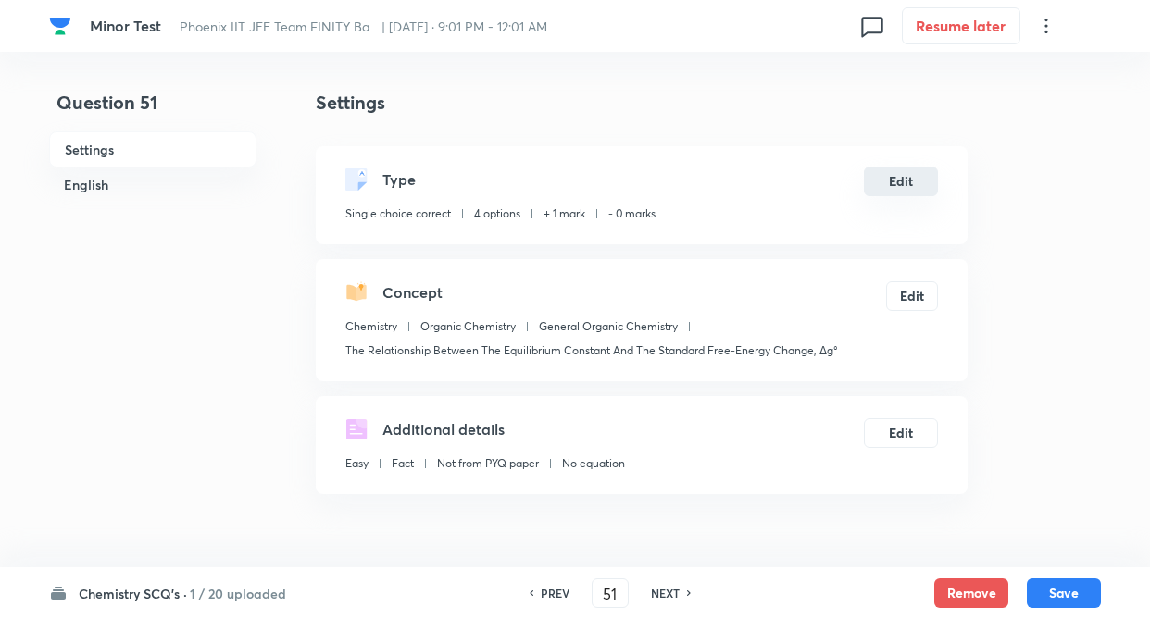
click at [913, 183] on button "Edit" at bounding box center [901, 182] width 74 height 30
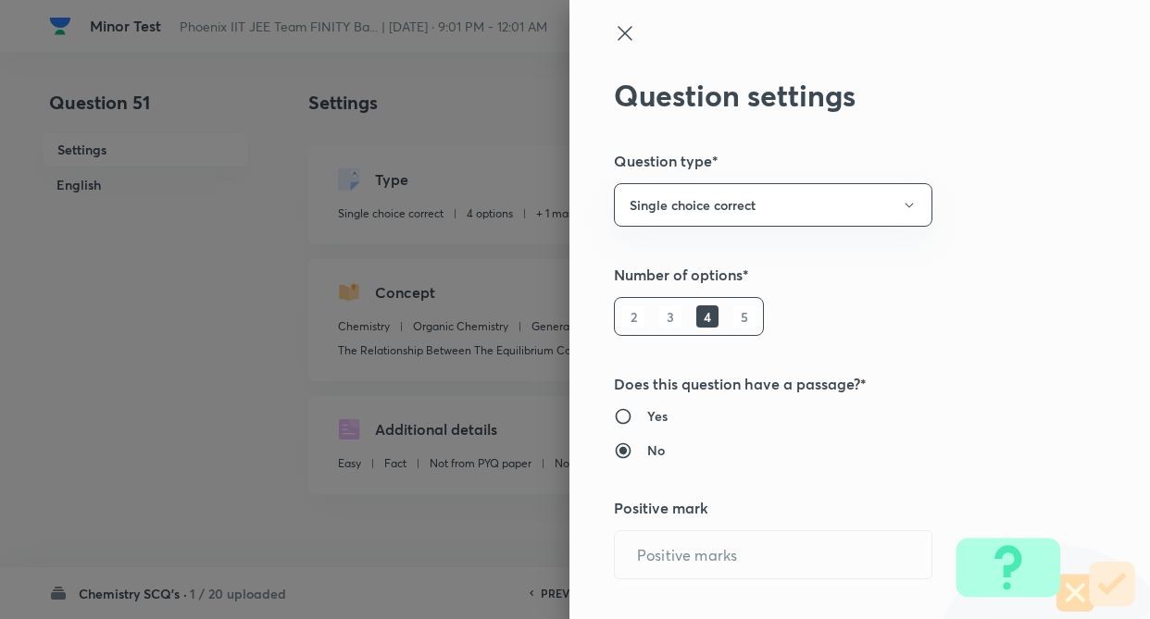
radio input "true"
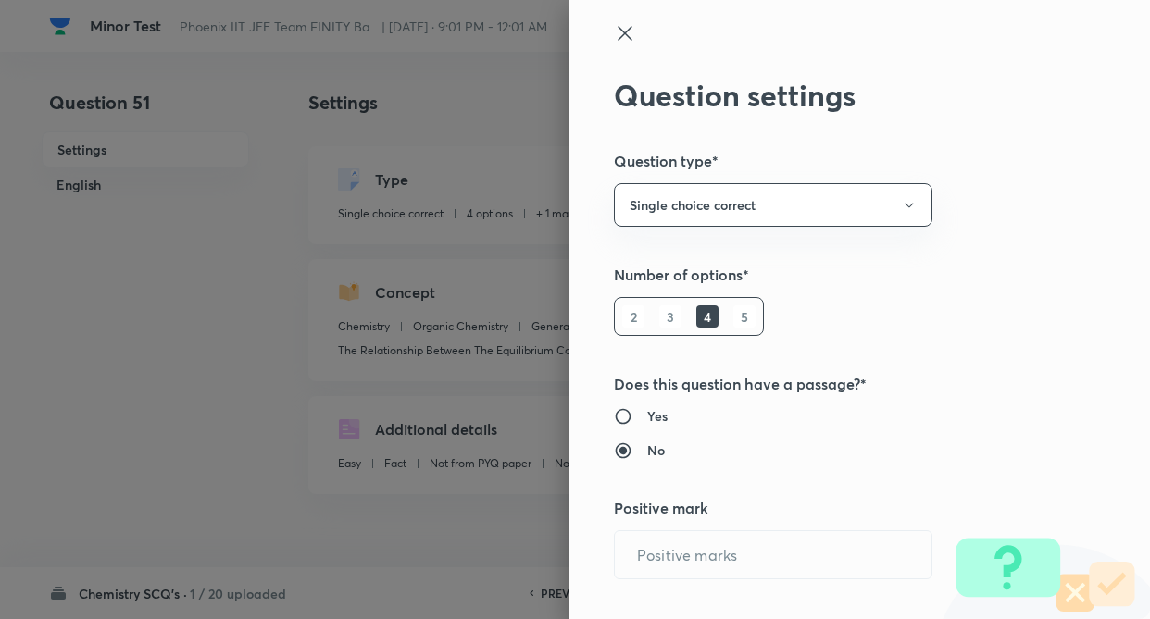
radio input "true"
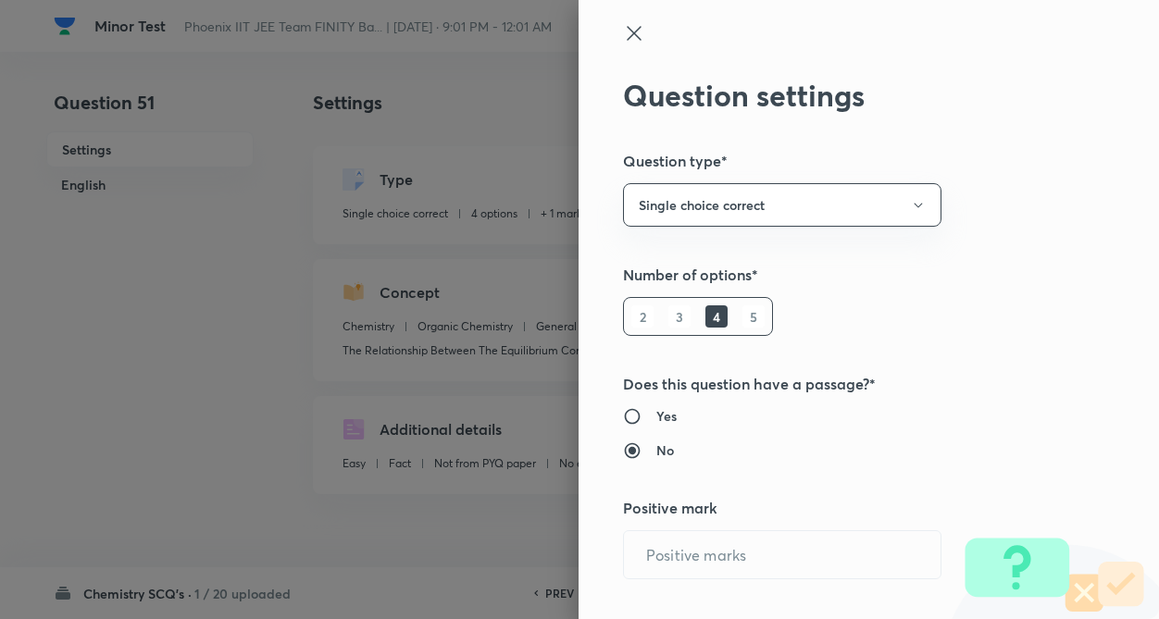
type input "1"
type input "0"
type input "Chemistry"
type input "Organic Chemistry"
type input "General Organic Chemistry"
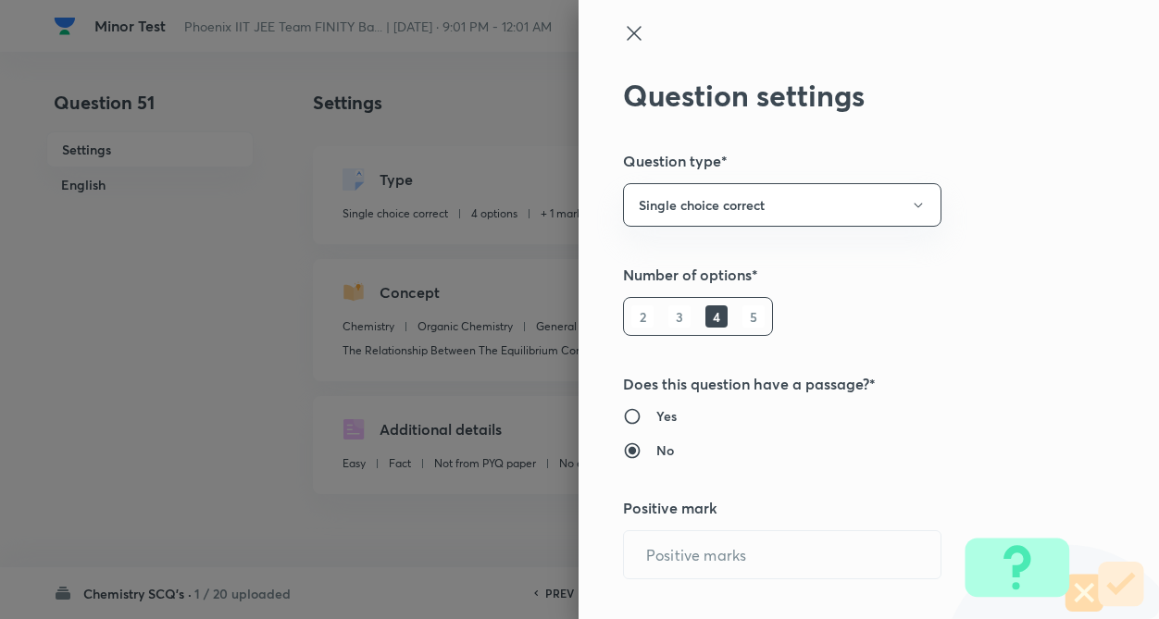
type input "The Relationship Between The Equilibrium Constant And The Standard Free-Energy …"
click at [1034, 270] on h5 "Number of options*" at bounding box center [837, 275] width 429 height 22
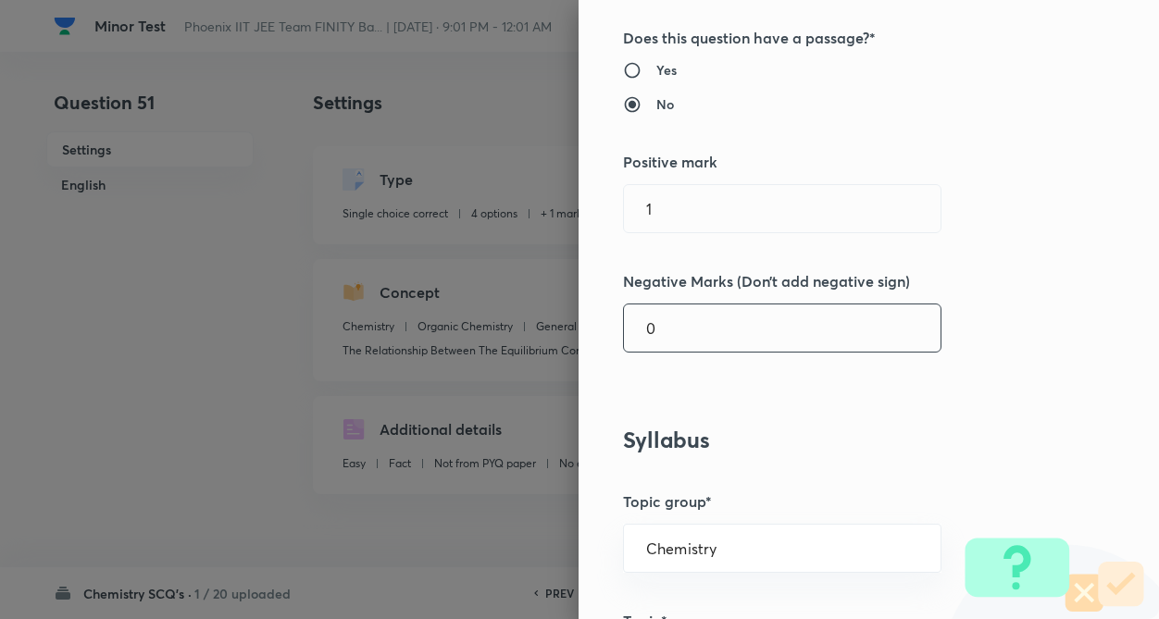
scroll to position [370, 0]
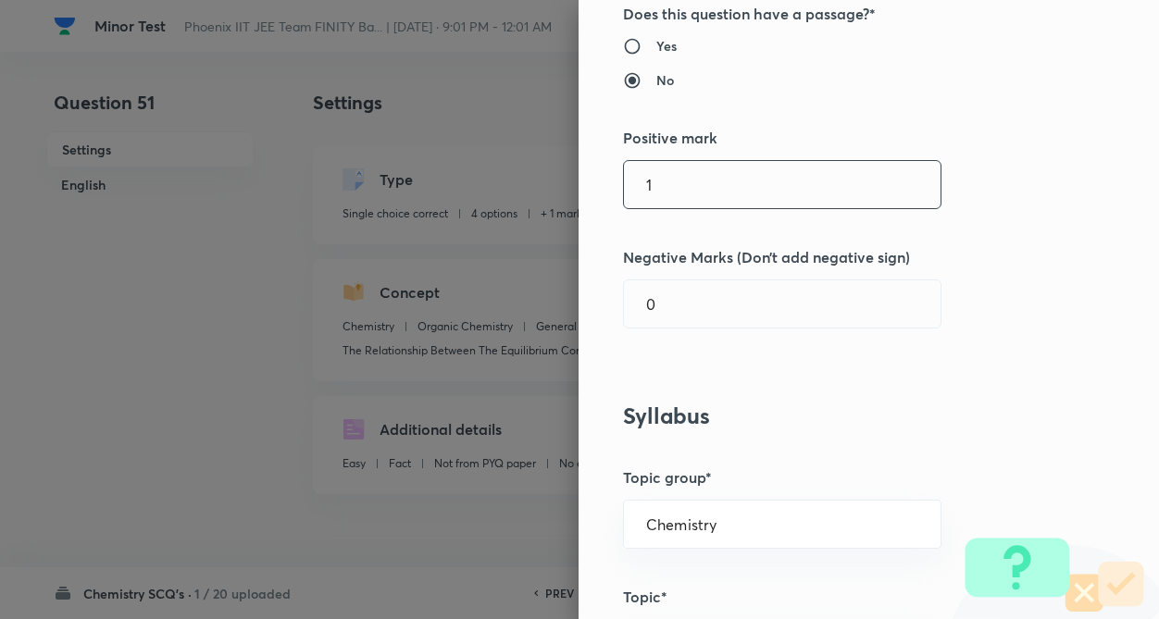
click at [740, 200] on input "1" at bounding box center [782, 184] width 317 height 47
type input "4"
click at [719, 314] on input "0" at bounding box center [782, 303] width 317 height 47
type input "1"
click at [948, 379] on div "Question settings Question type* Single choice correct Number of options* 2 3 4…" at bounding box center [868, 309] width 580 height 619
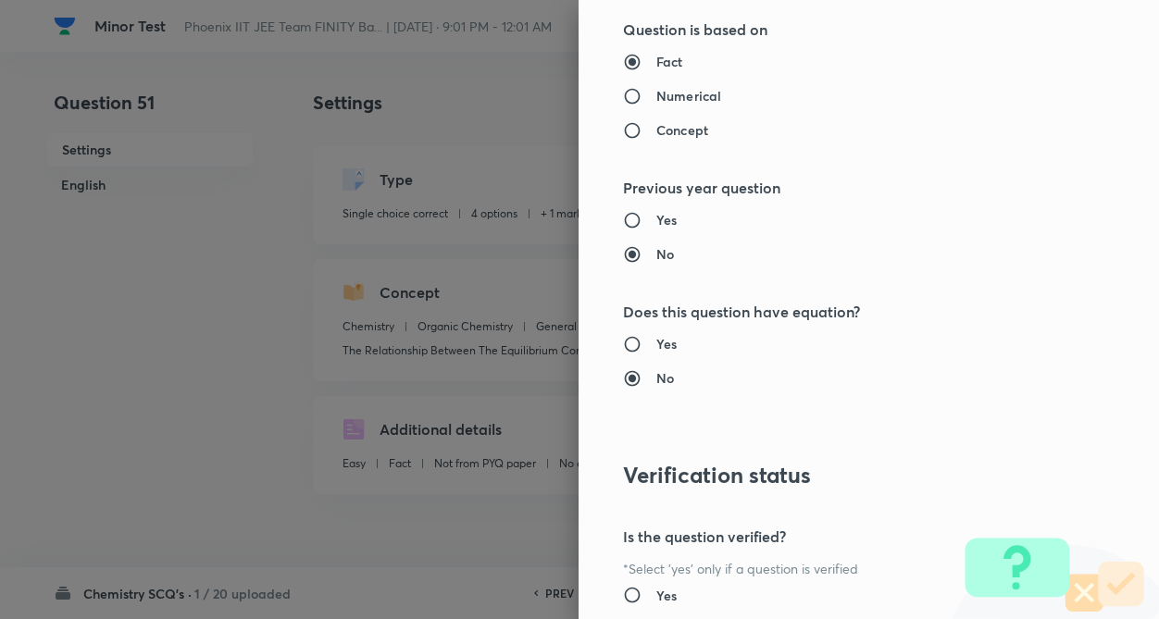
scroll to position [1904, 0]
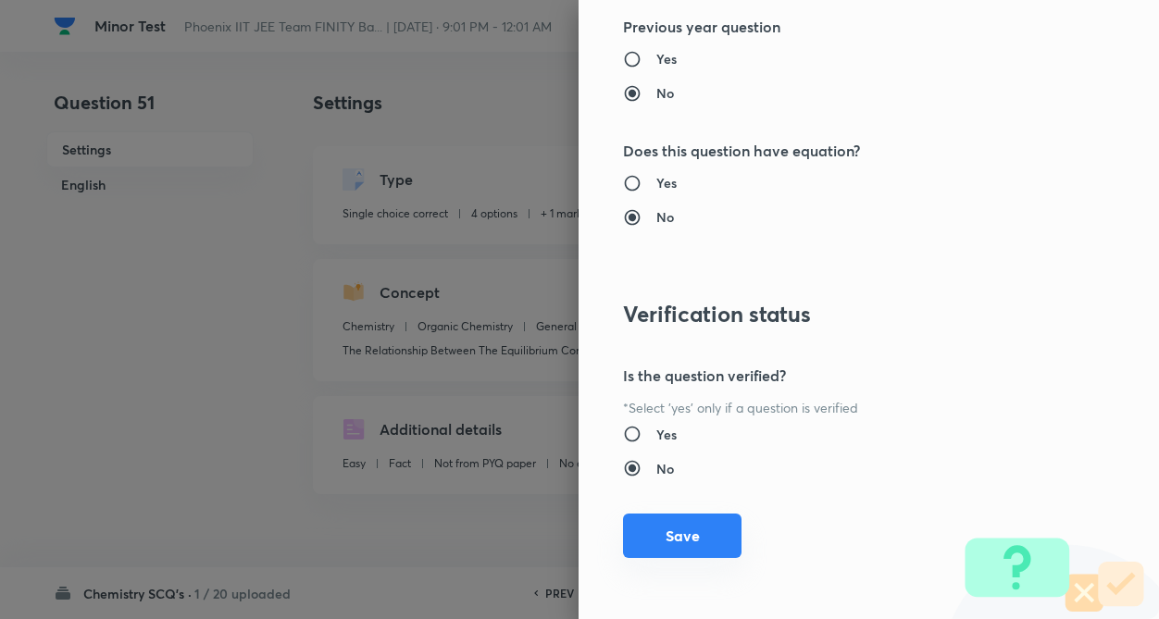
click at [668, 532] on button "Save" at bounding box center [682, 536] width 118 height 44
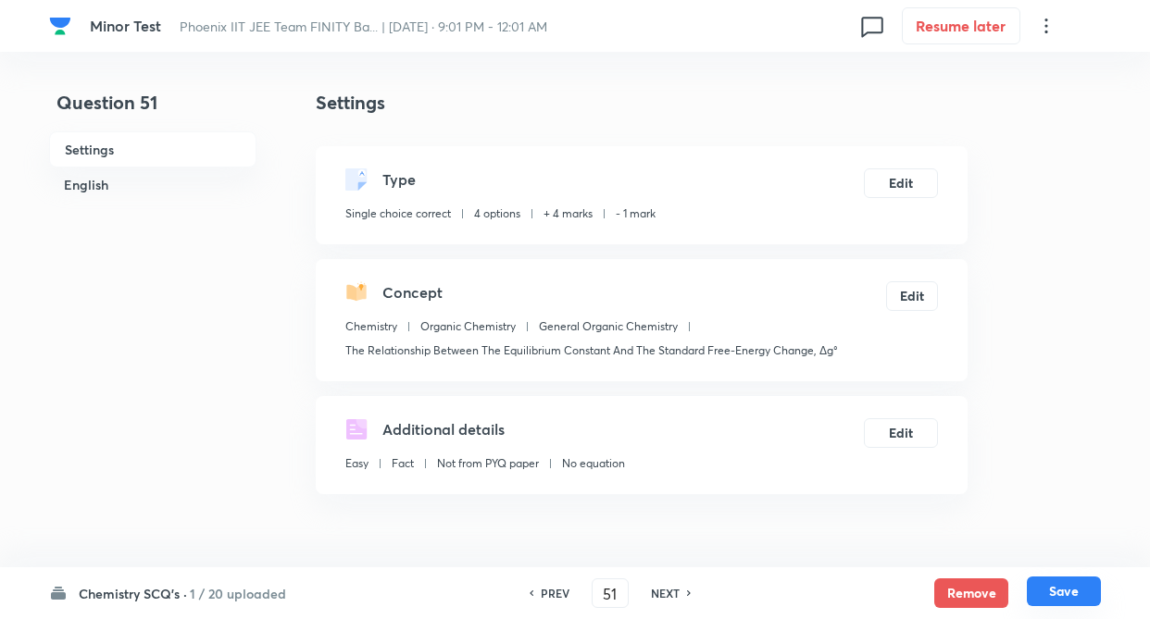
click at [1056, 589] on button "Save" at bounding box center [1063, 592] width 74 height 30
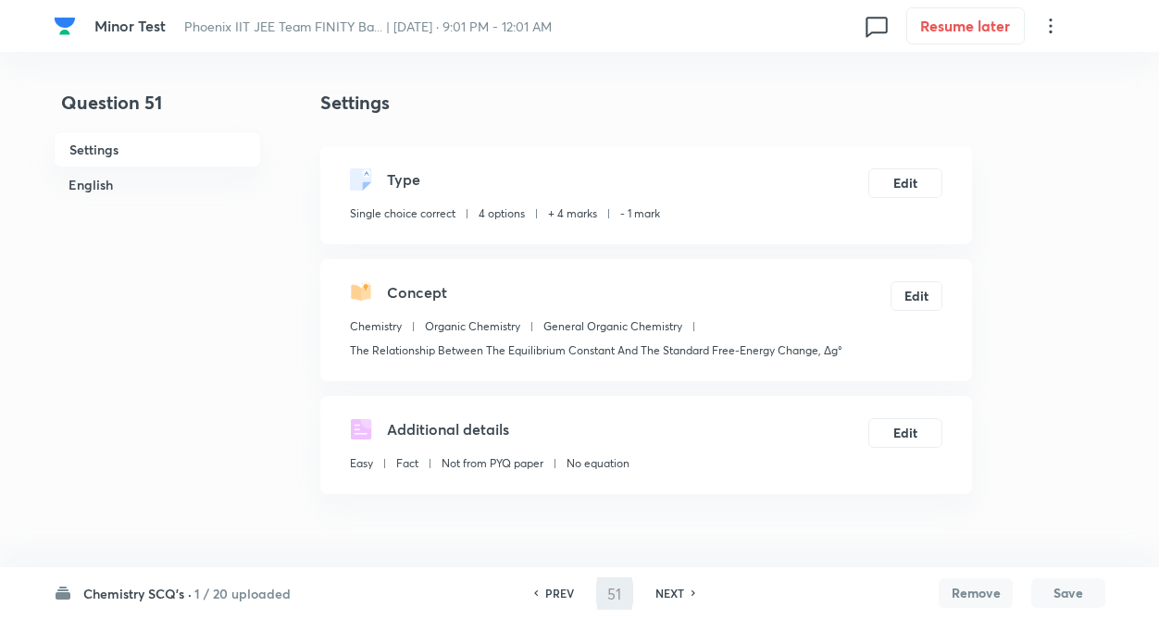
type input "52"
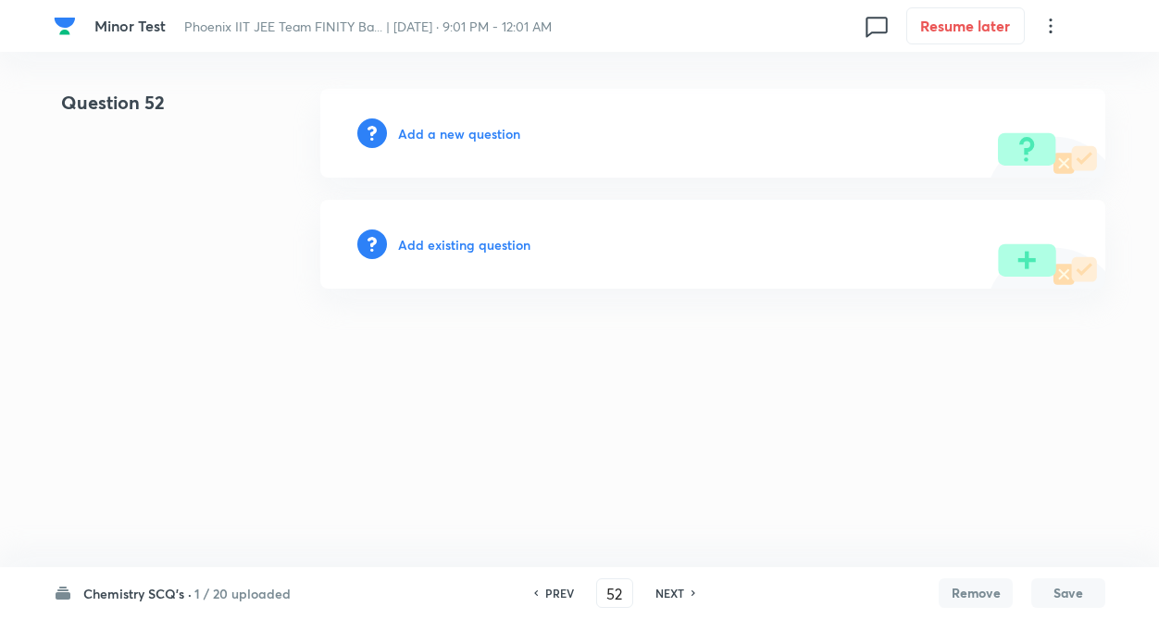
click at [424, 242] on h6 "Add existing question" at bounding box center [464, 244] width 132 height 19
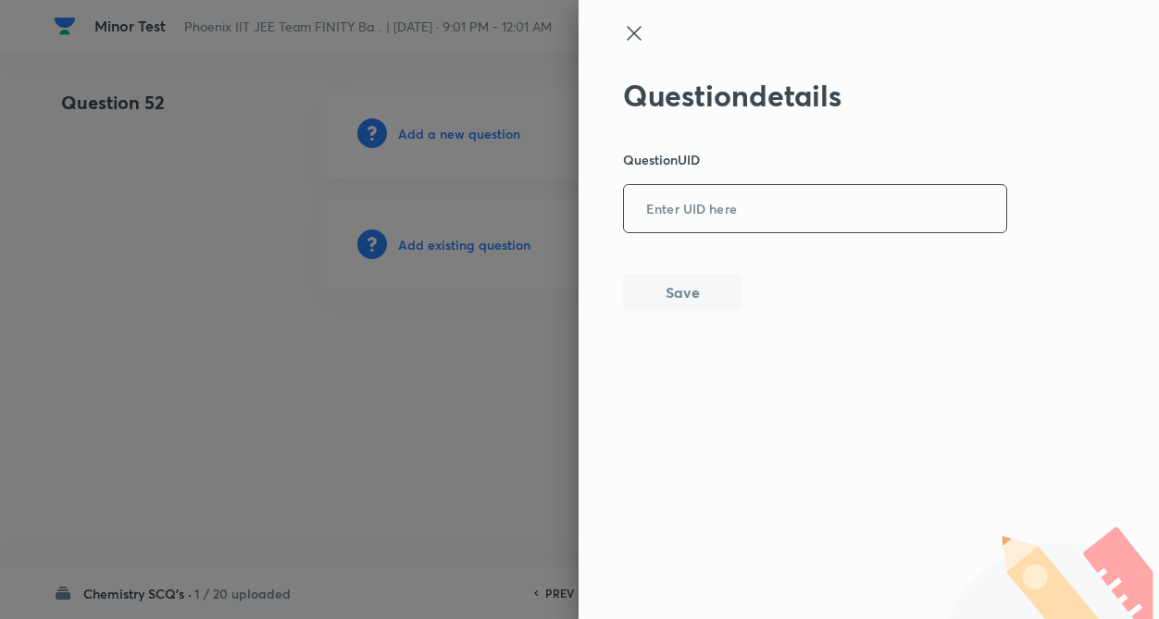
click at [710, 206] on input "text" at bounding box center [815, 209] width 382 height 45
type input "8HV21"
click at [691, 283] on button "Save" at bounding box center [682, 290] width 118 height 37
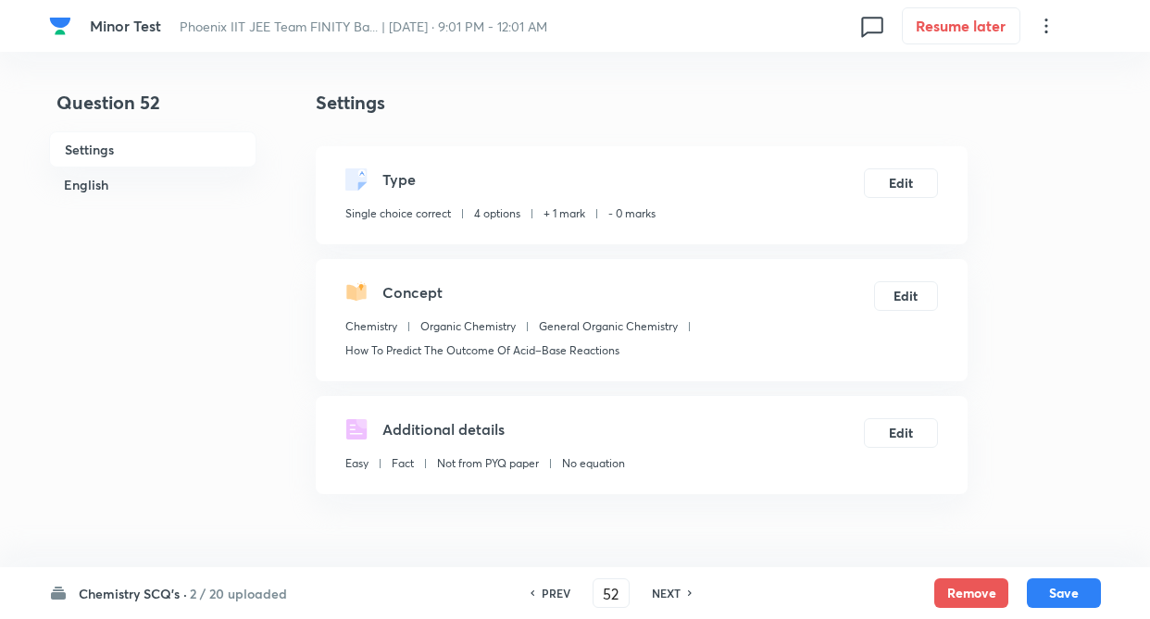
checkbox input "true"
click at [908, 183] on button "Edit" at bounding box center [901, 182] width 74 height 30
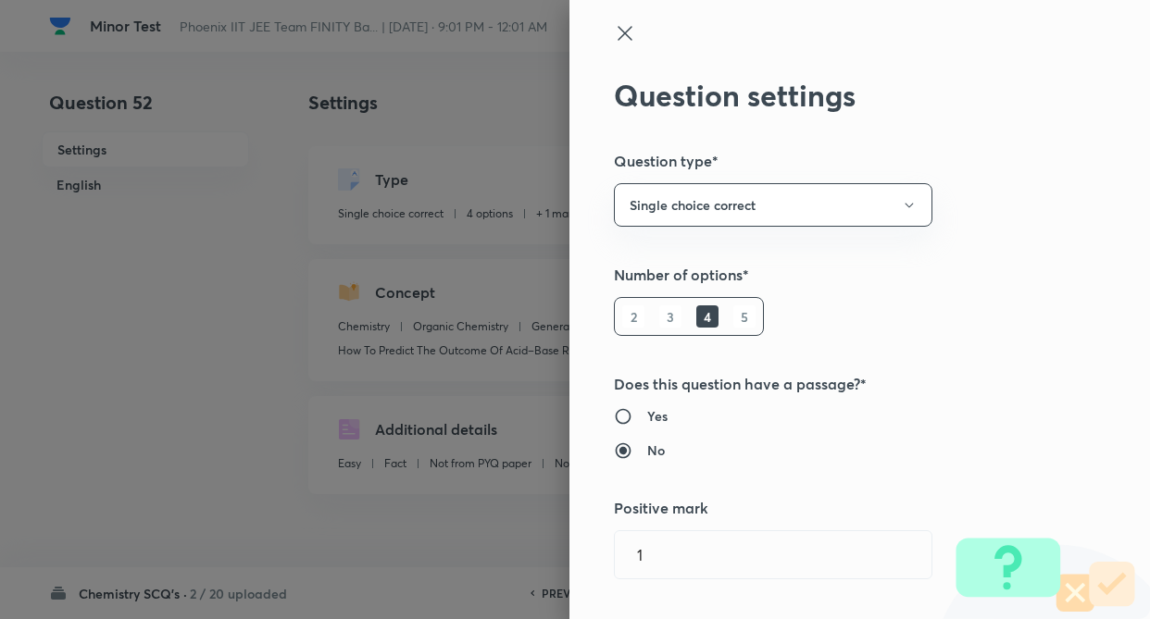
type input "1"
type input "0"
type input "How To Predict The Outcome Of Acid–Base Reactions"
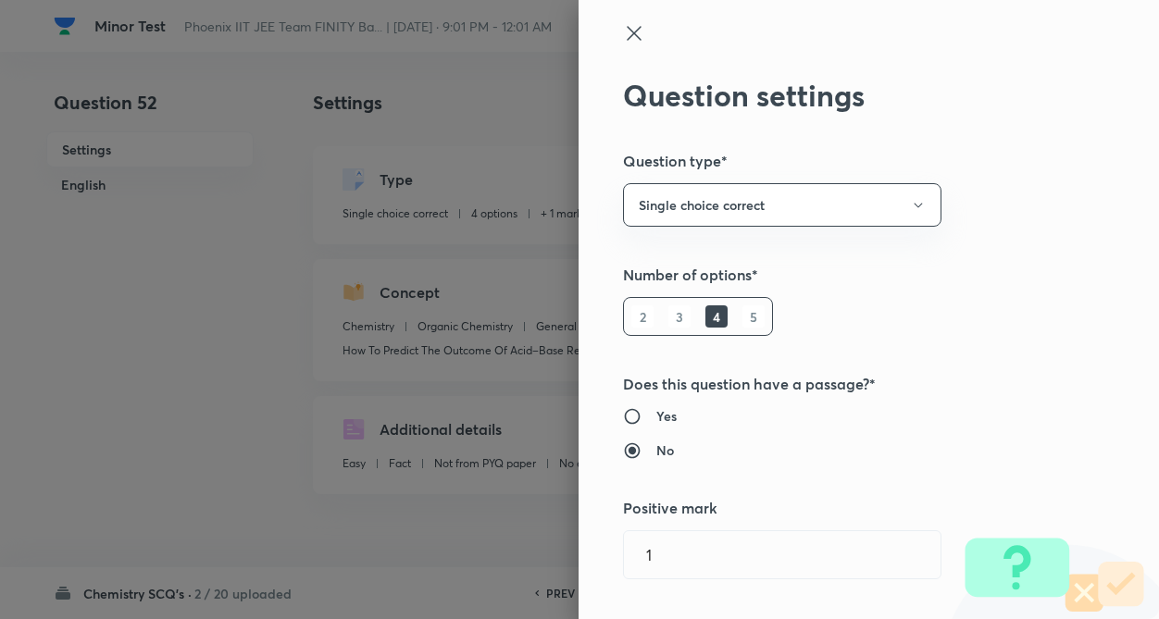
click at [1095, 269] on div "Question settings Question type* Single choice correct Number of options* 2 3 4…" at bounding box center [868, 309] width 580 height 619
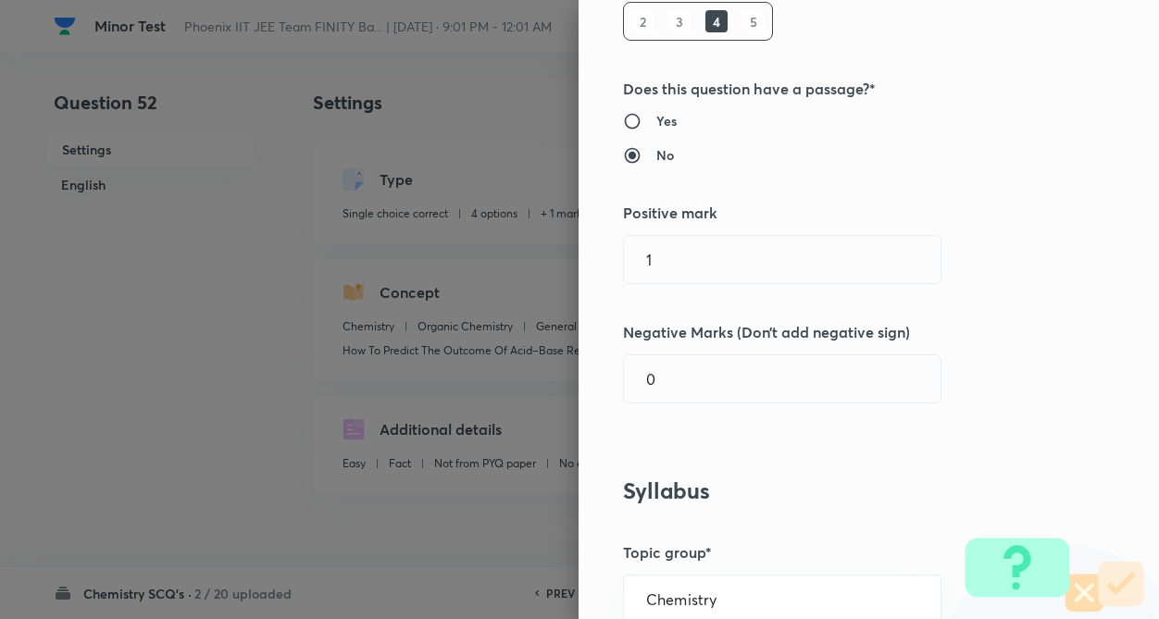
scroll to position [296, 0]
click at [732, 259] on input "1" at bounding box center [782, 258] width 317 height 47
type input "4"
click at [732, 420] on div "Question settings Question type* Single choice correct Number of options* 2 3 4…" at bounding box center [868, 309] width 580 height 619
click at [740, 384] on input "0" at bounding box center [782, 377] width 317 height 47
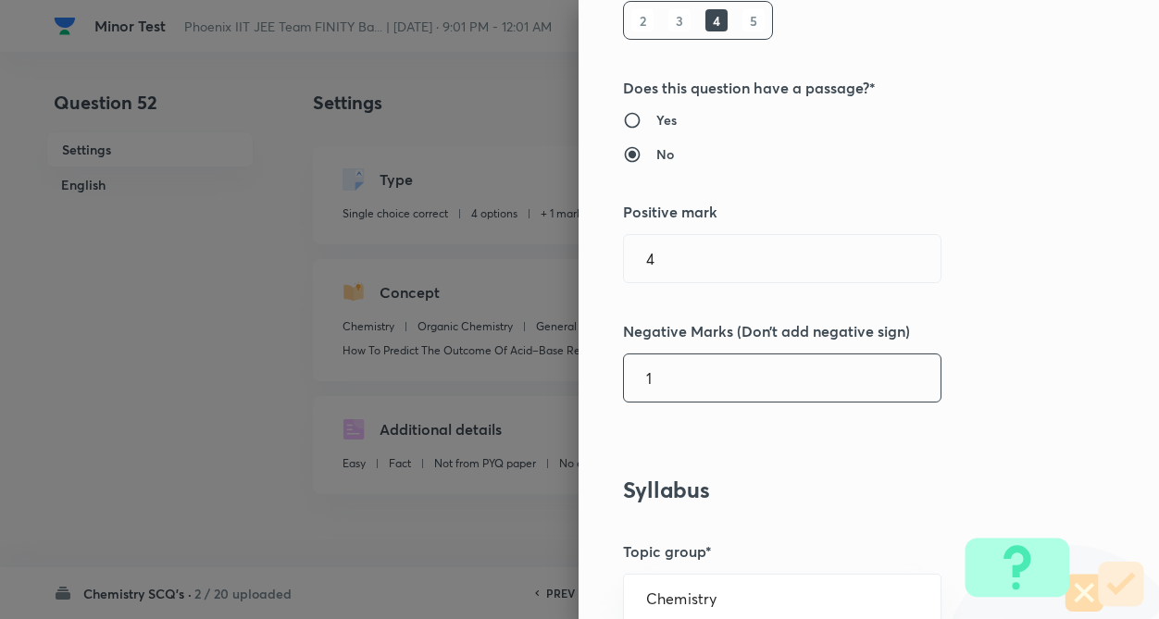
type input "1"
click at [1008, 335] on h5 "Negative Marks (Don’t add negative sign)" at bounding box center [837, 331] width 429 height 22
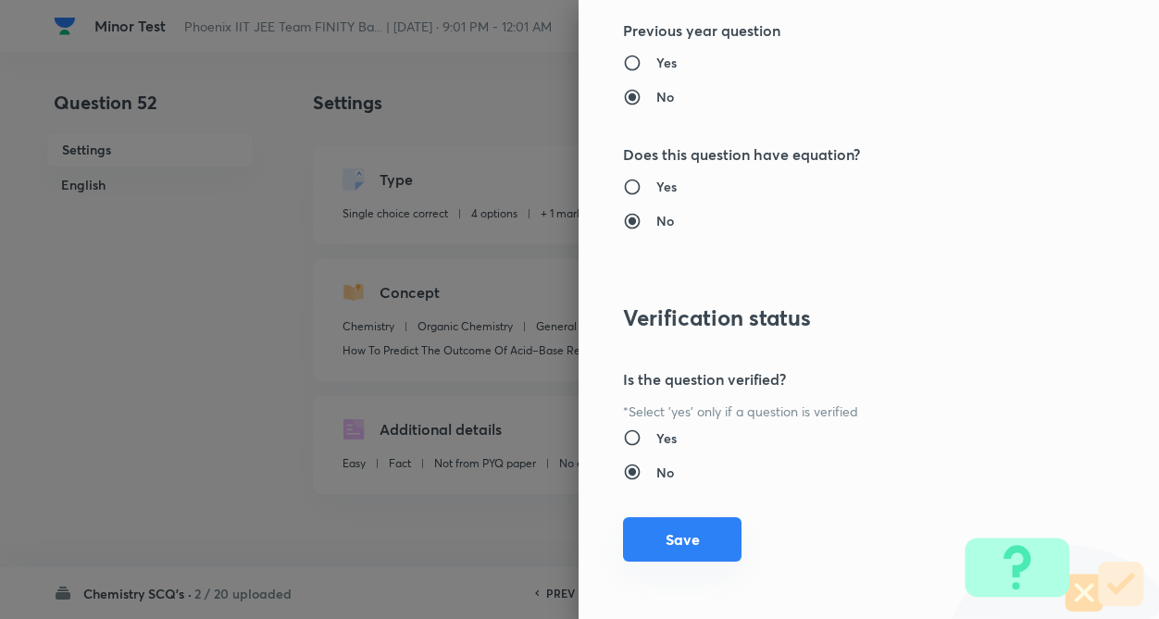
scroll to position [1904, 0]
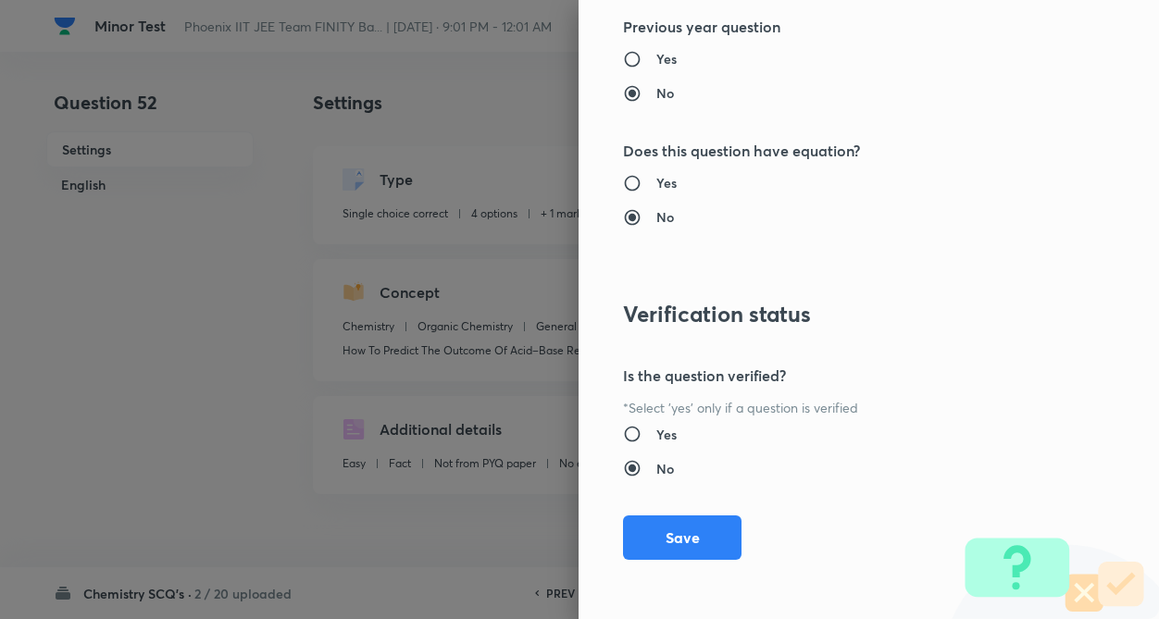
drag, startPoint x: 682, startPoint y: 543, endPoint x: 1023, endPoint y: 586, distance: 343.2
click at [682, 541] on button "Save" at bounding box center [682, 538] width 118 height 44
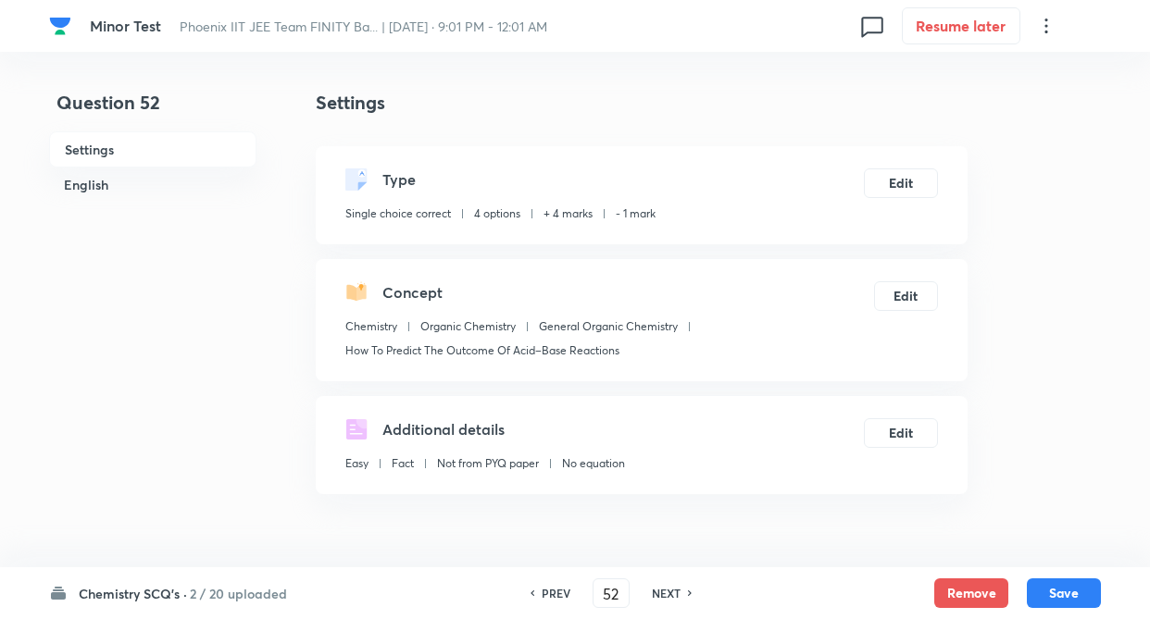
drag, startPoint x: 1076, startPoint y: 593, endPoint x: 698, endPoint y: 342, distance: 454.6
click at [1076, 592] on button "Save" at bounding box center [1063, 593] width 74 height 30
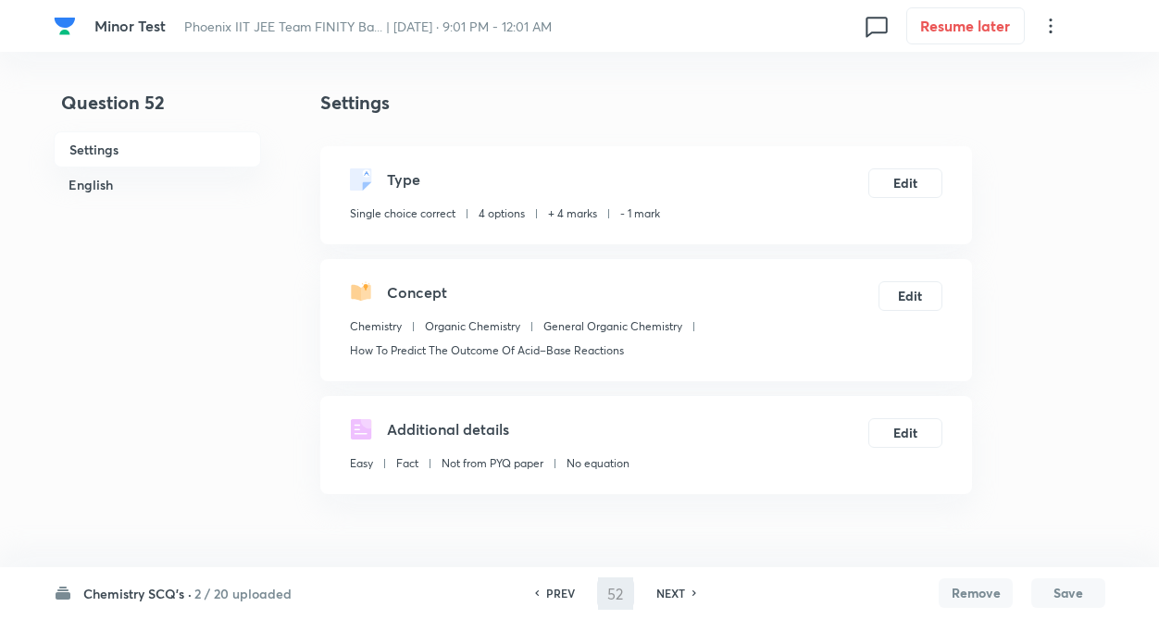
type input "53"
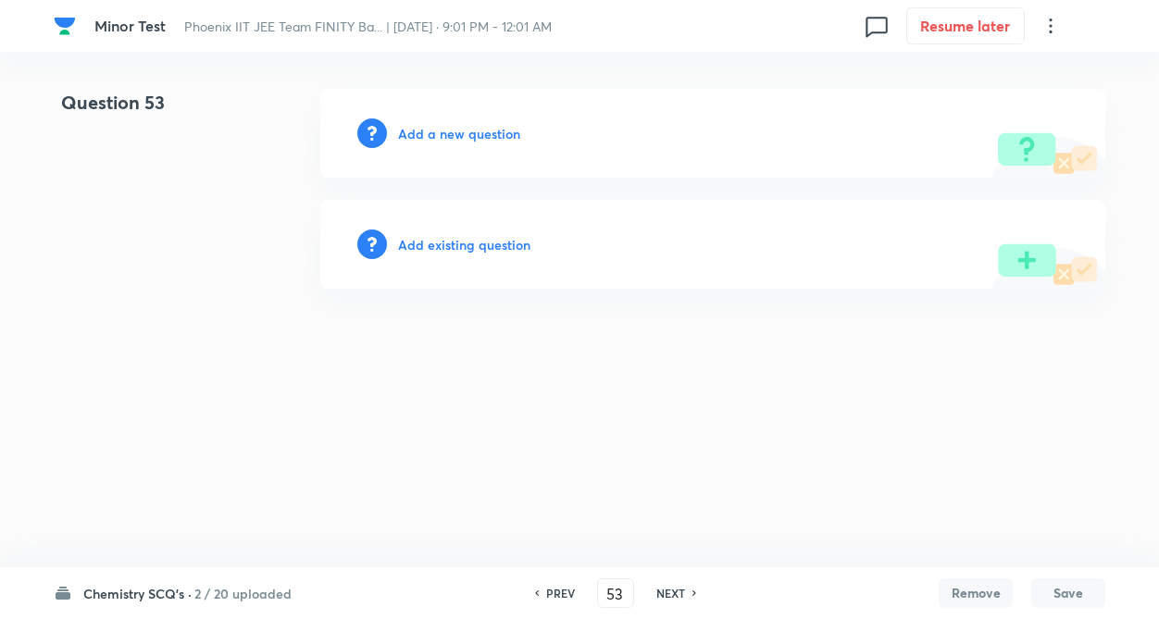
click at [458, 251] on h6 "Add existing question" at bounding box center [464, 244] width 132 height 19
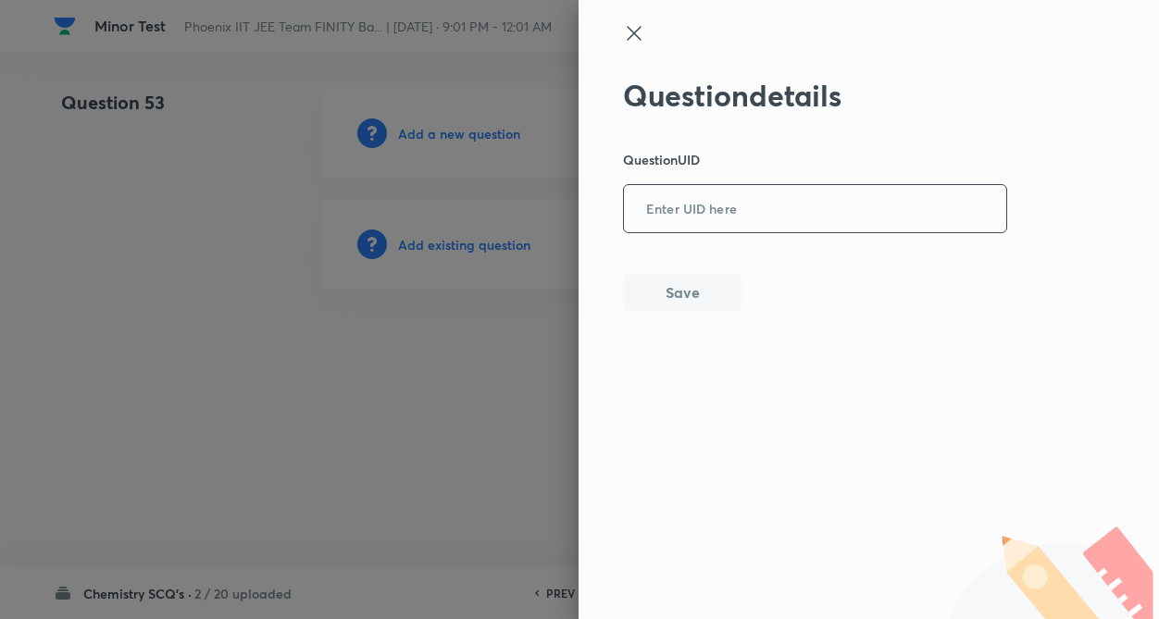
click at [803, 221] on input "text" at bounding box center [815, 209] width 382 height 45
type input "GN8JD"
click at [706, 298] on button "Save" at bounding box center [682, 290] width 118 height 37
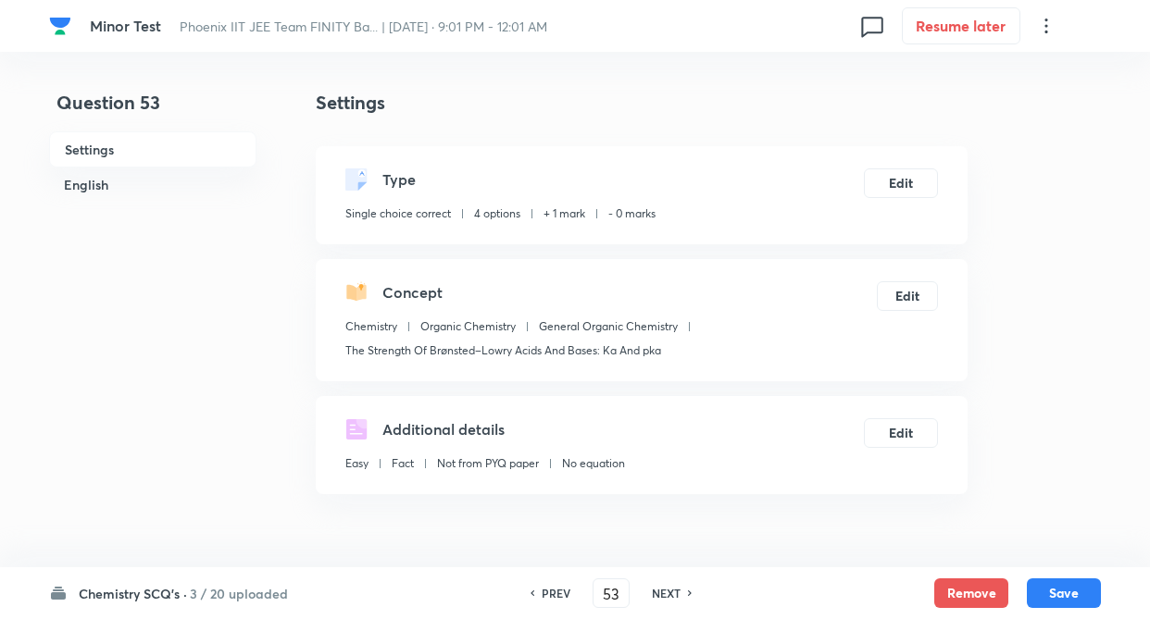
checkbox input "true"
click at [900, 178] on button "Edit" at bounding box center [901, 182] width 74 height 30
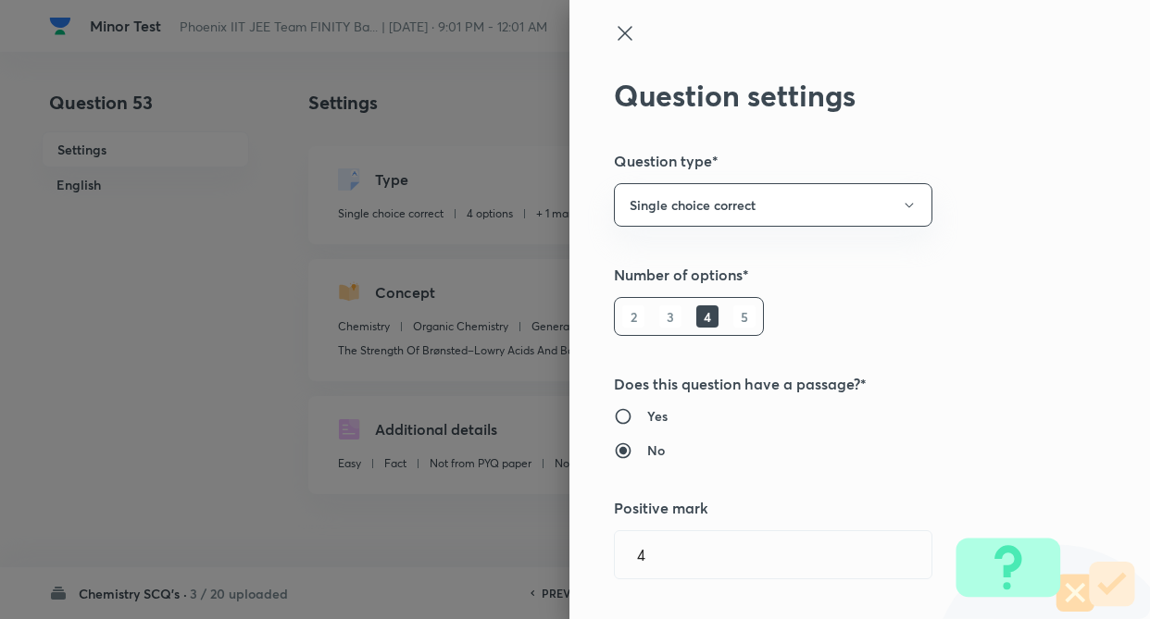
type input "1"
type input "0"
type input "The Strength Of Brønsted–Lowry Acids And Bases: Ka And pka"
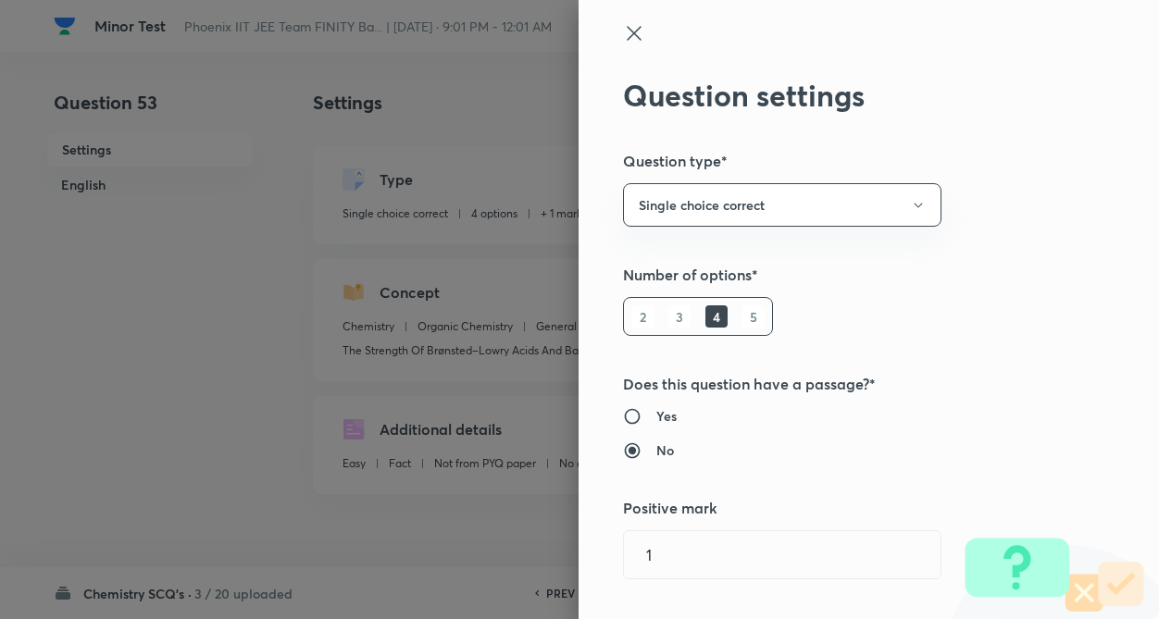
click at [1005, 239] on div "Question settings Question type* Single choice correct Number of options* 2 3 4…" at bounding box center [868, 309] width 580 height 619
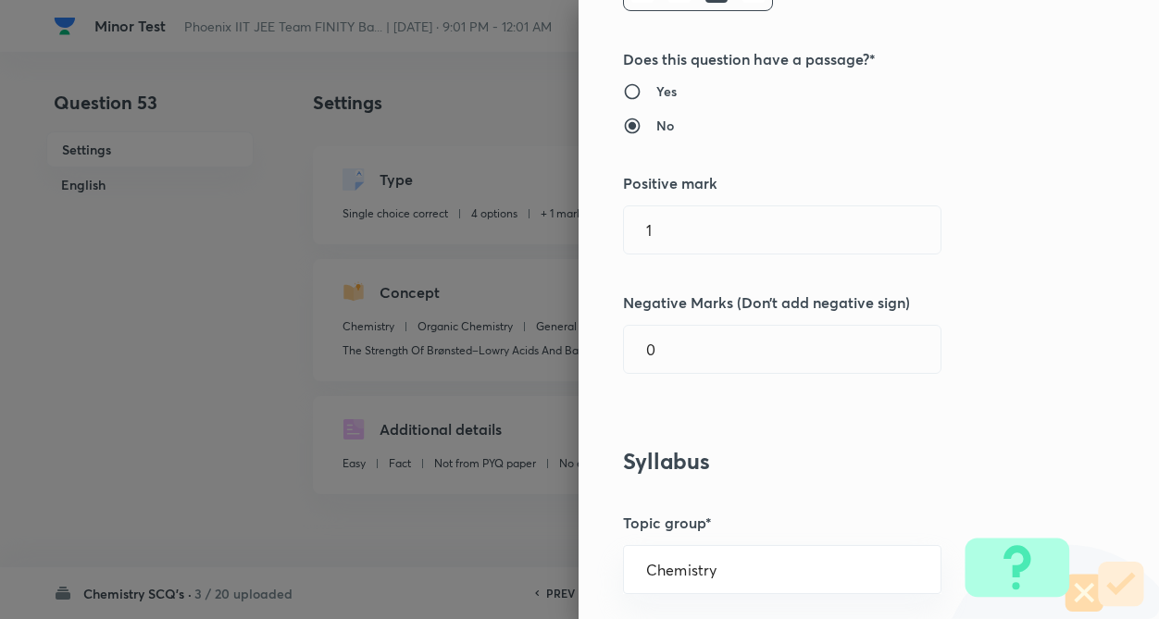
scroll to position [333, 0]
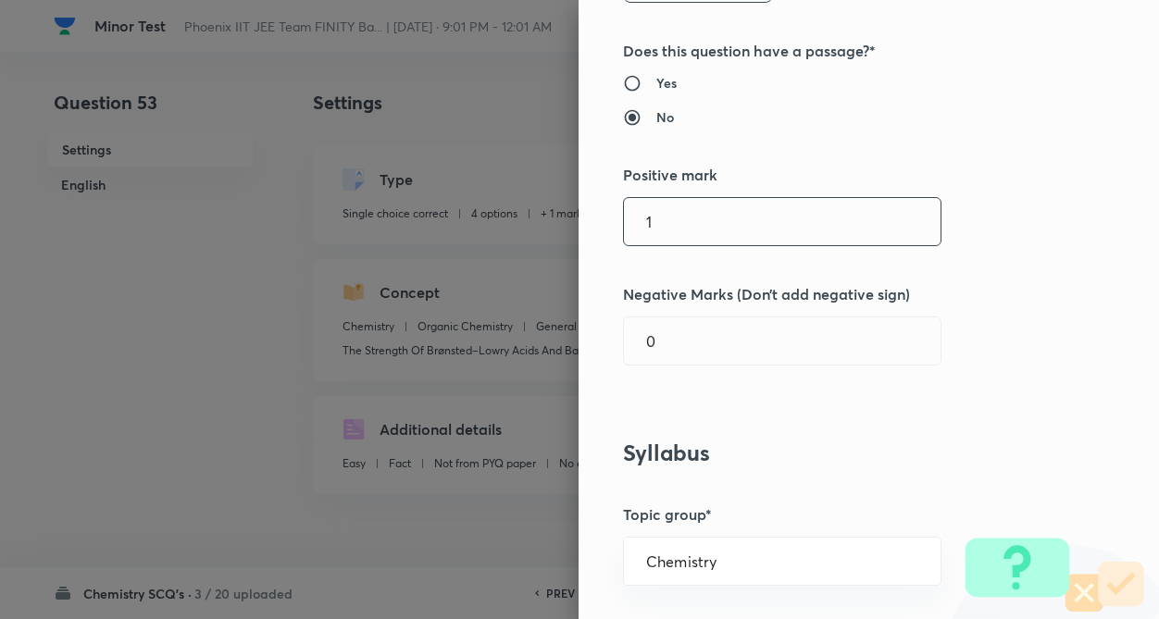
click at [765, 226] on input "1" at bounding box center [782, 221] width 317 height 47
type input "4"
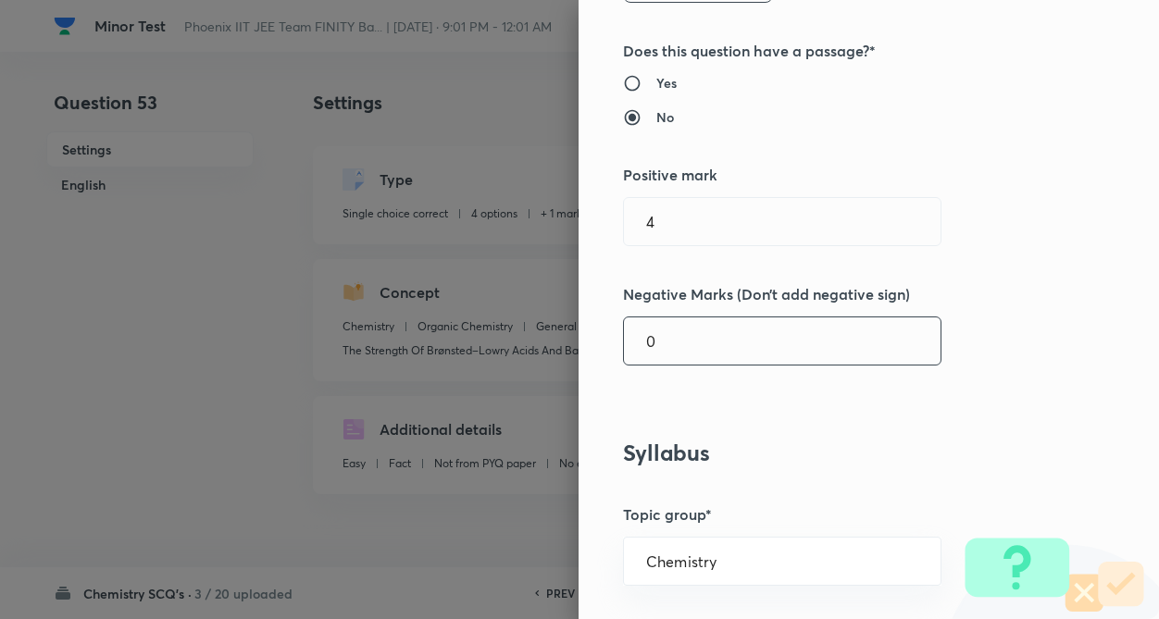
click at [760, 336] on input "0" at bounding box center [782, 340] width 317 height 47
type input "1"
click at [1046, 327] on div "Question settings Question type* Single choice correct Number of options* 2 3 4…" at bounding box center [868, 309] width 580 height 619
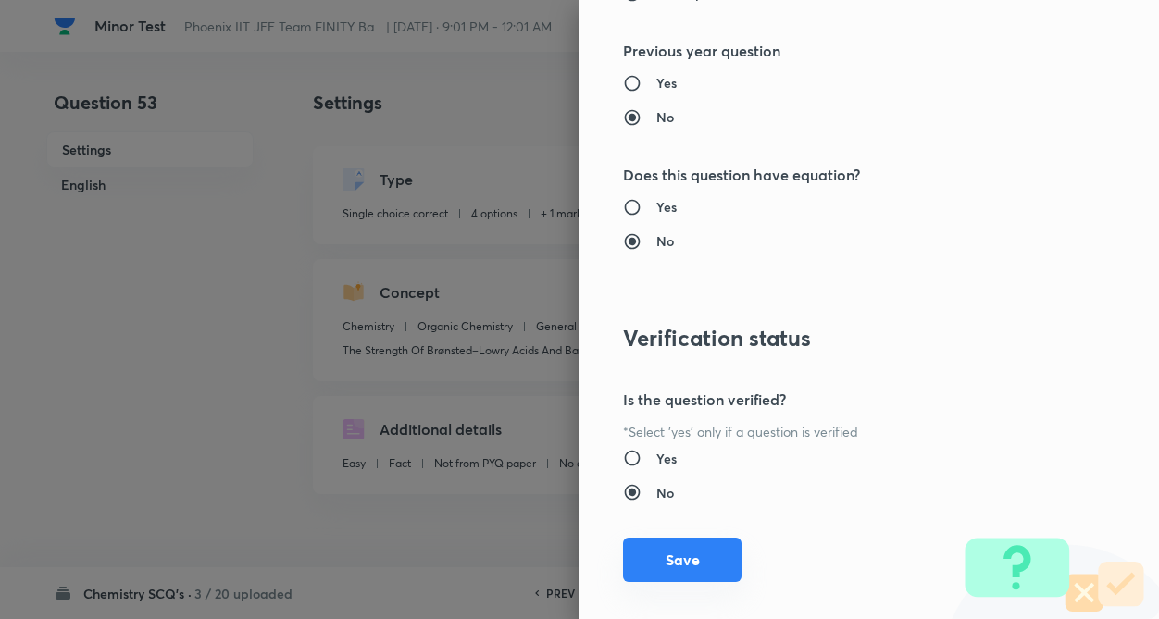
scroll to position [1904, 0]
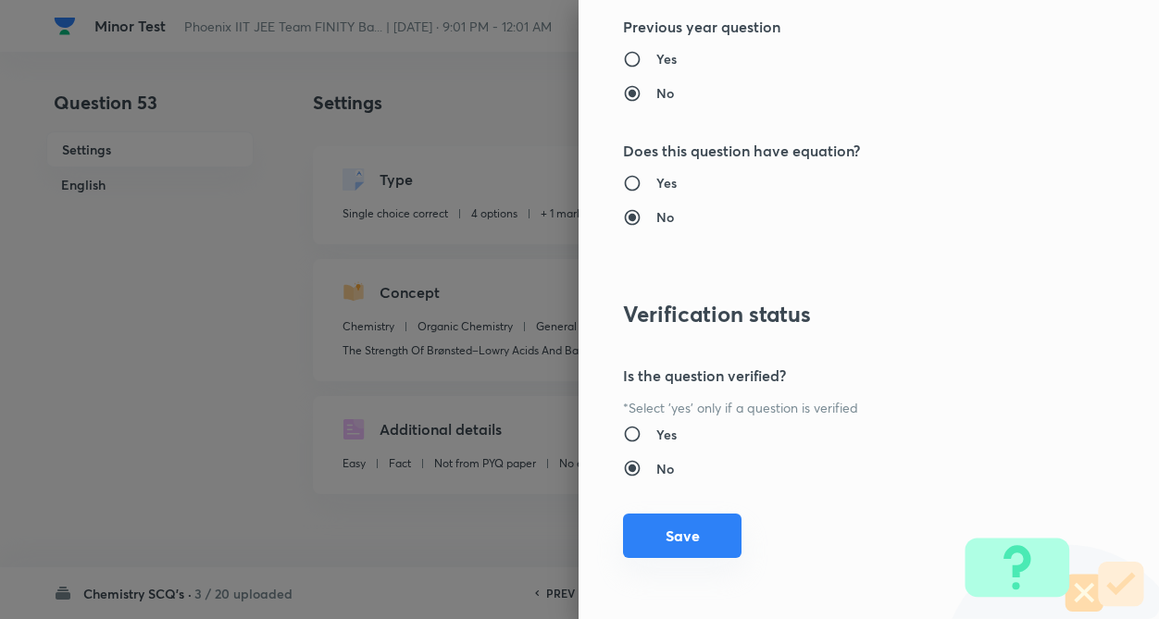
click at [655, 528] on button "Save" at bounding box center [682, 536] width 118 height 44
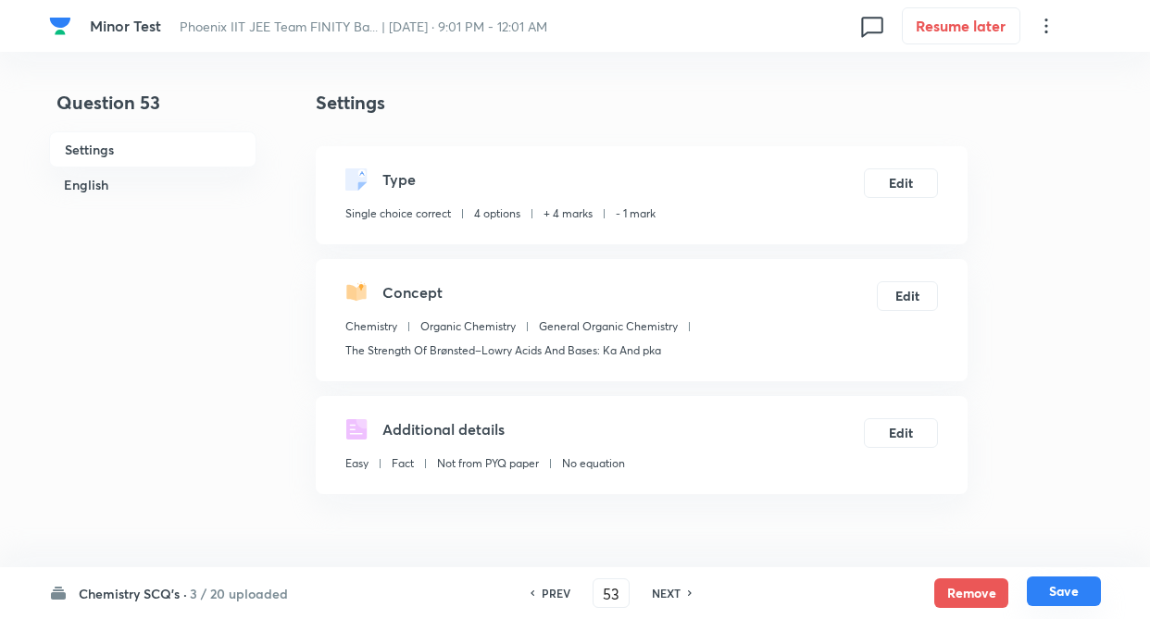
click at [1080, 592] on button "Save" at bounding box center [1063, 592] width 74 height 30
type input "54"
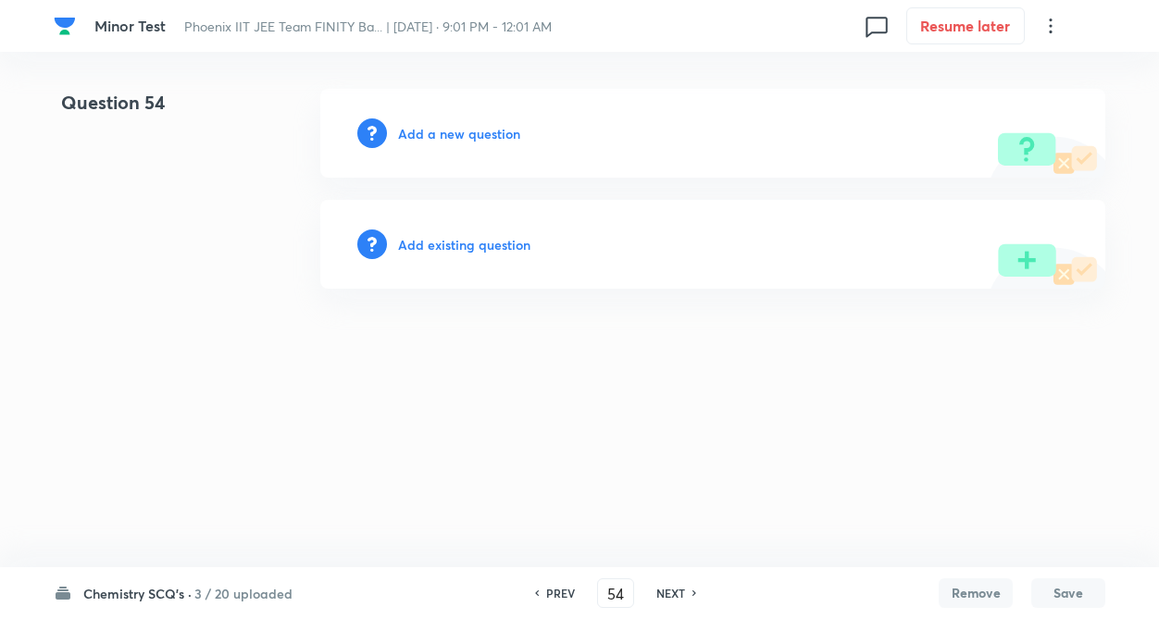
click at [474, 239] on h6 "Add existing question" at bounding box center [464, 244] width 132 height 19
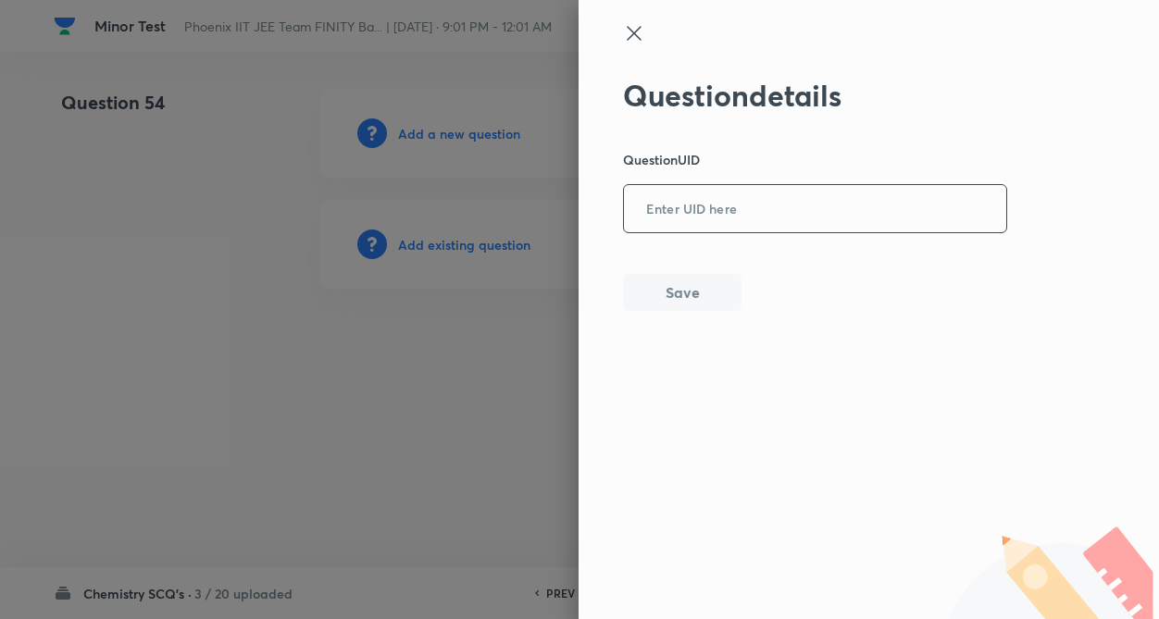
click at [777, 202] on input "text" at bounding box center [815, 209] width 382 height 45
type input "ER295"
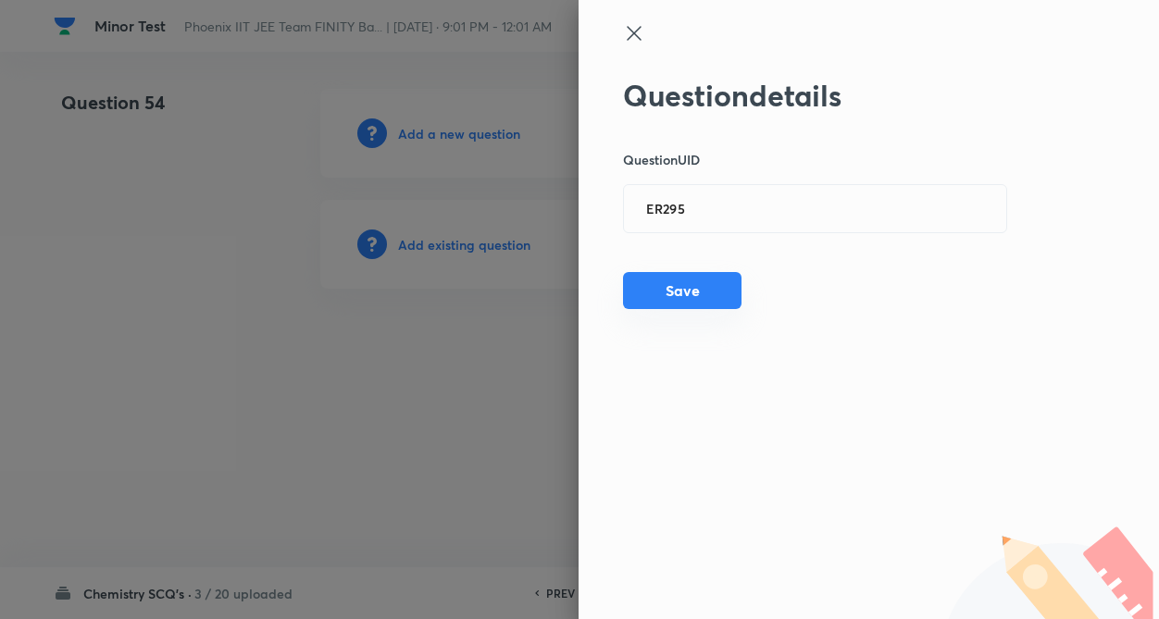
click at [688, 282] on button "Save" at bounding box center [682, 290] width 118 height 37
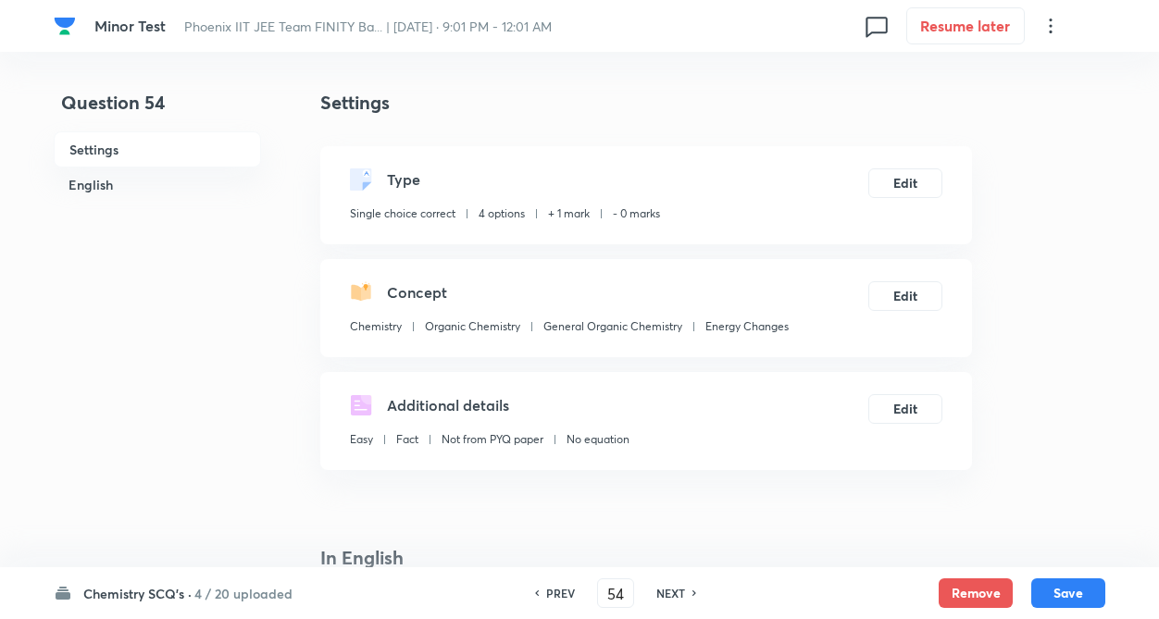
checkbox input "true"
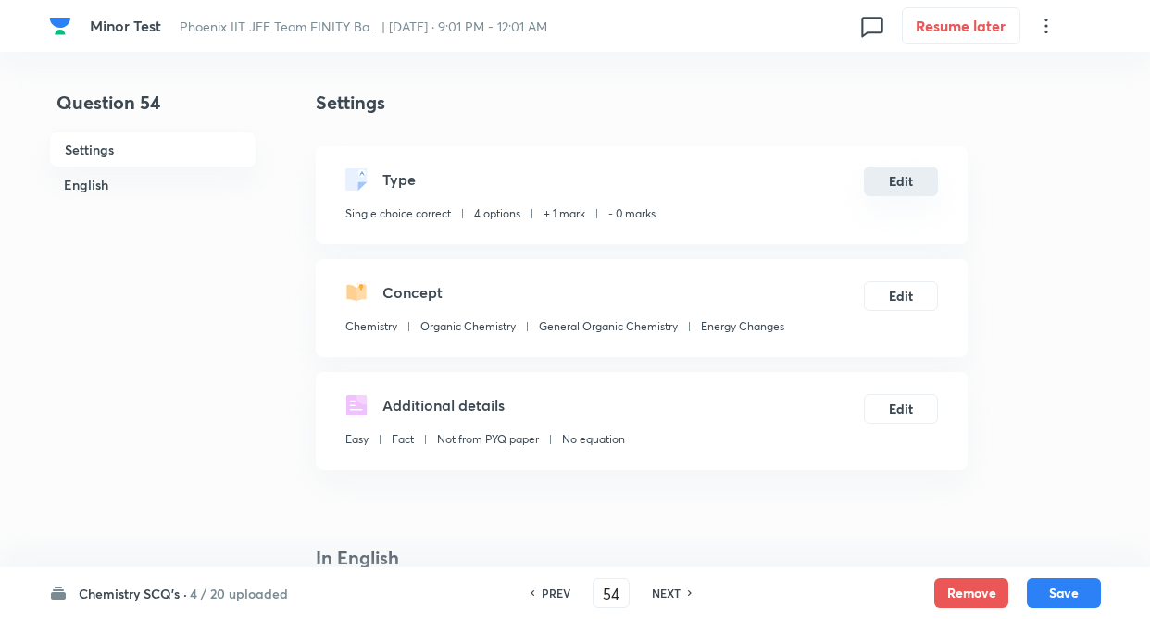
click at [904, 172] on button "Edit" at bounding box center [901, 182] width 74 height 30
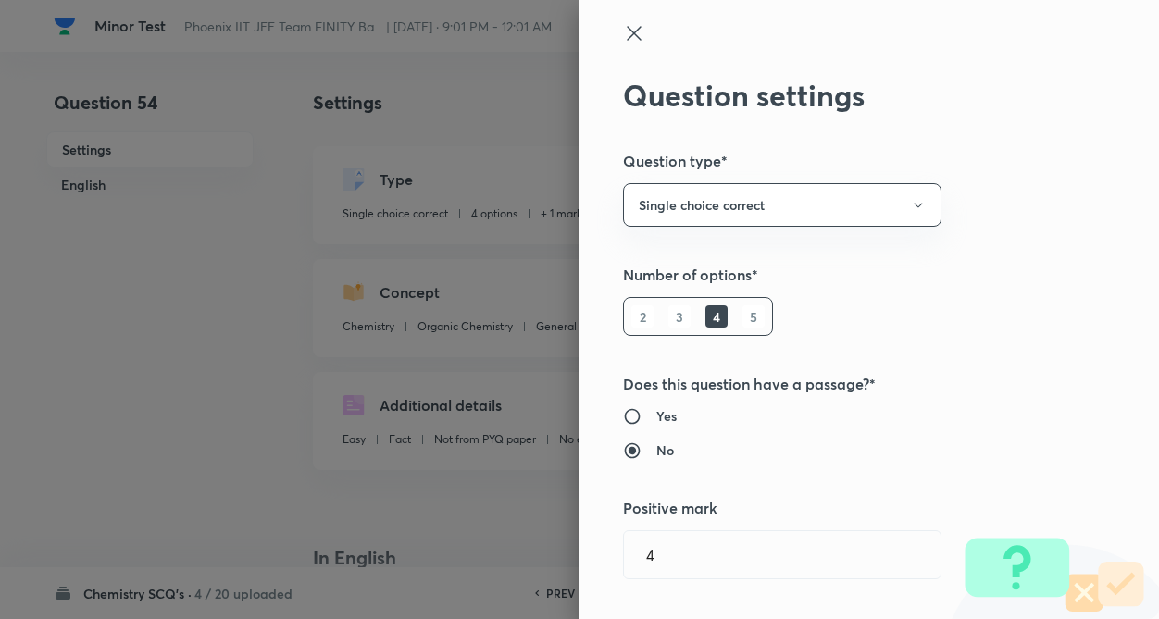
click at [989, 296] on div "Question settings Question type* Single choice correct Number of options* 2 3 4…" at bounding box center [868, 309] width 580 height 619
type input "1"
type input "0"
type input "Energy Changes"
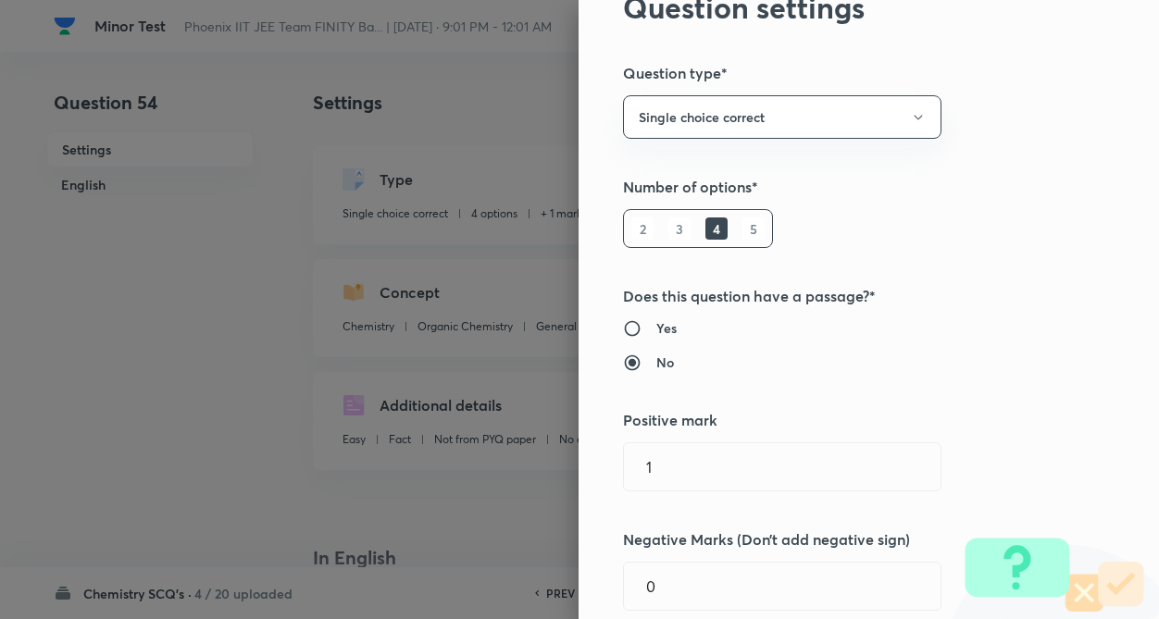
scroll to position [296, 0]
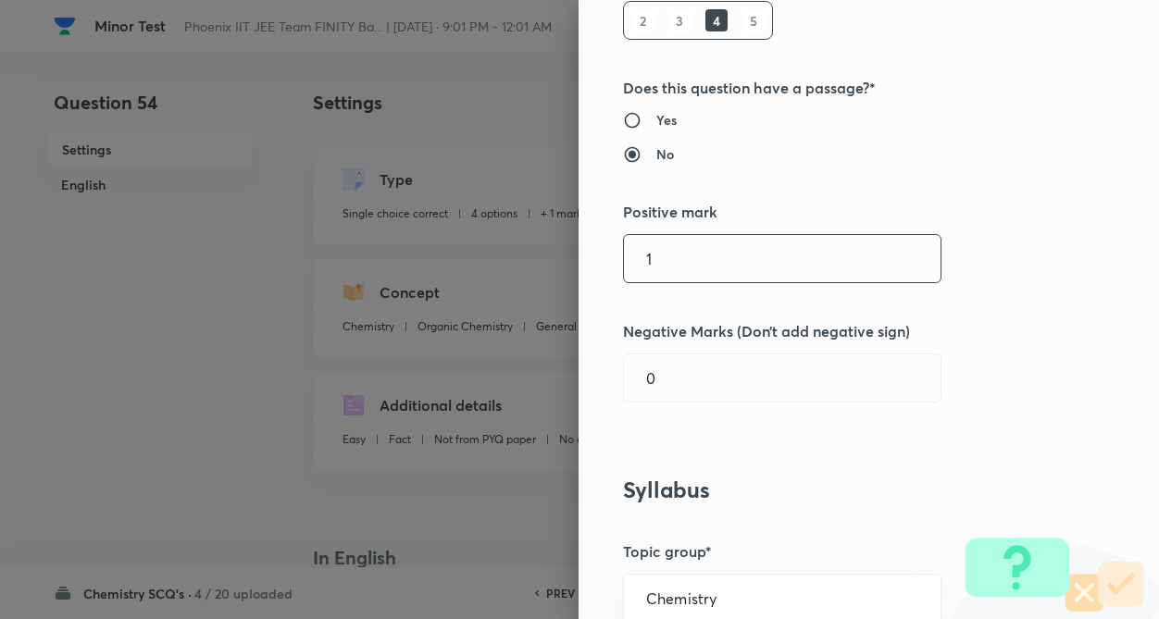
click at [727, 245] on input "1" at bounding box center [782, 258] width 317 height 47
type input "4"
click at [726, 394] on input "0" at bounding box center [782, 377] width 317 height 47
type input "1"
click at [949, 438] on div "Question settings Question type* Single choice correct Number of options* 2 3 4…" at bounding box center [868, 309] width 580 height 619
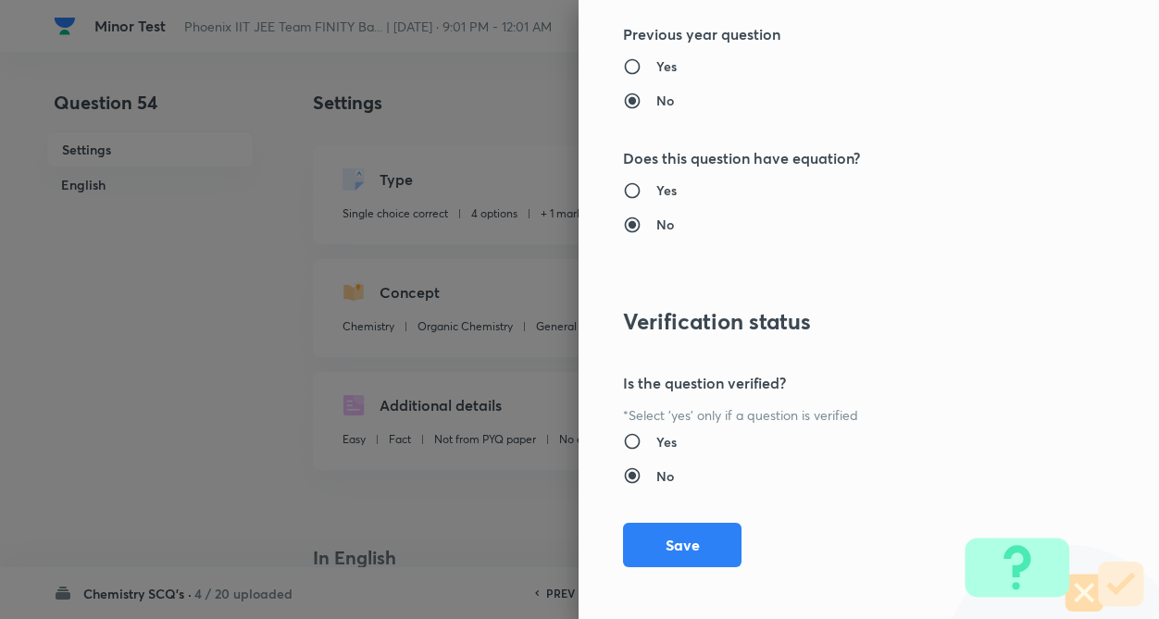
scroll to position [1904, 0]
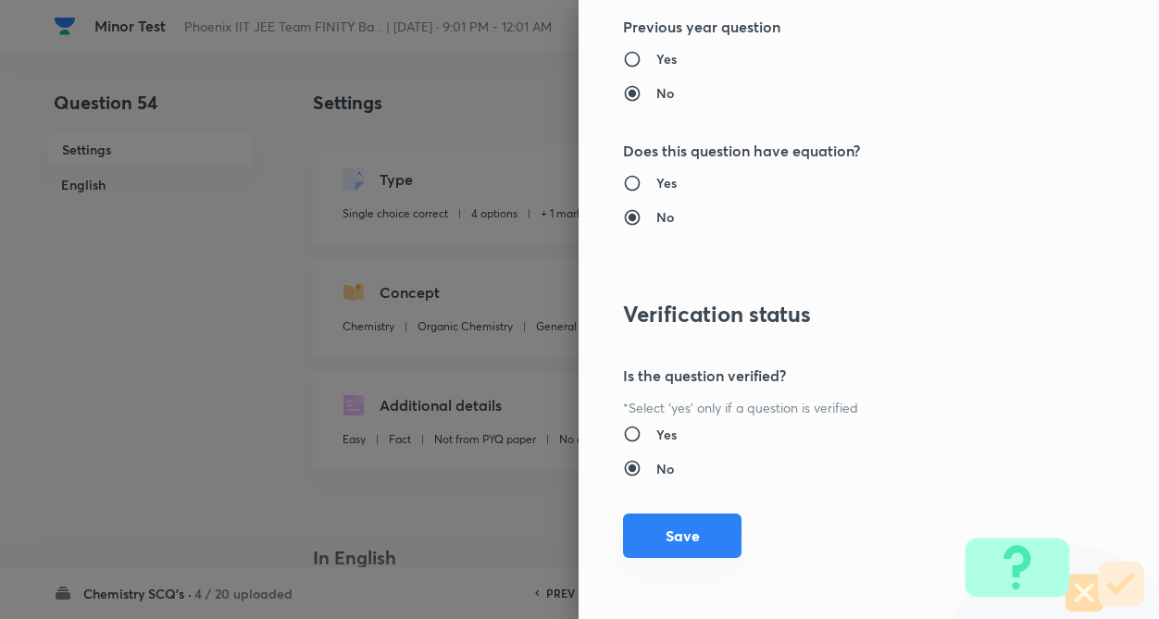
click at [653, 543] on button "Save" at bounding box center [682, 536] width 118 height 44
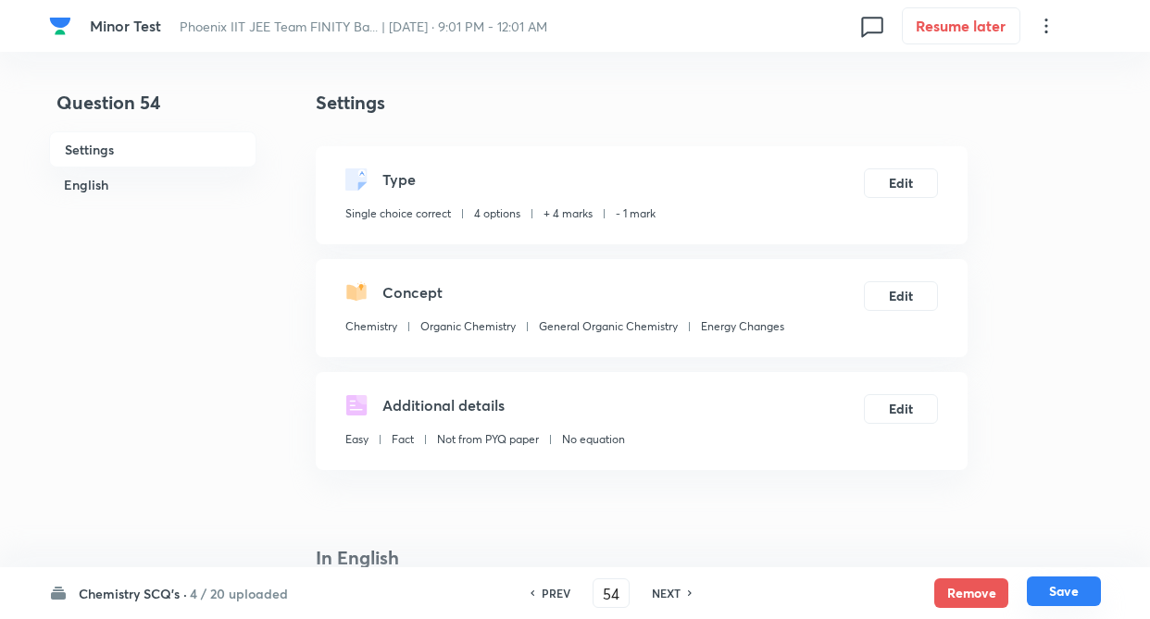
click at [1092, 590] on button "Save" at bounding box center [1063, 592] width 74 height 30
type input "55"
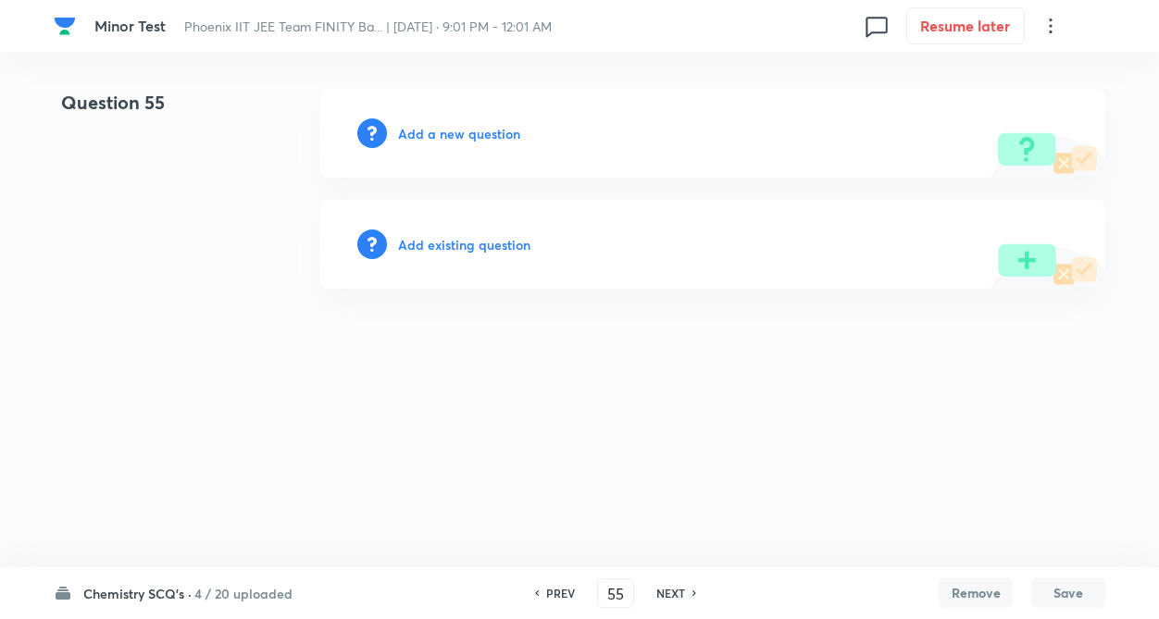
click at [454, 250] on h6 "Add existing question" at bounding box center [464, 244] width 132 height 19
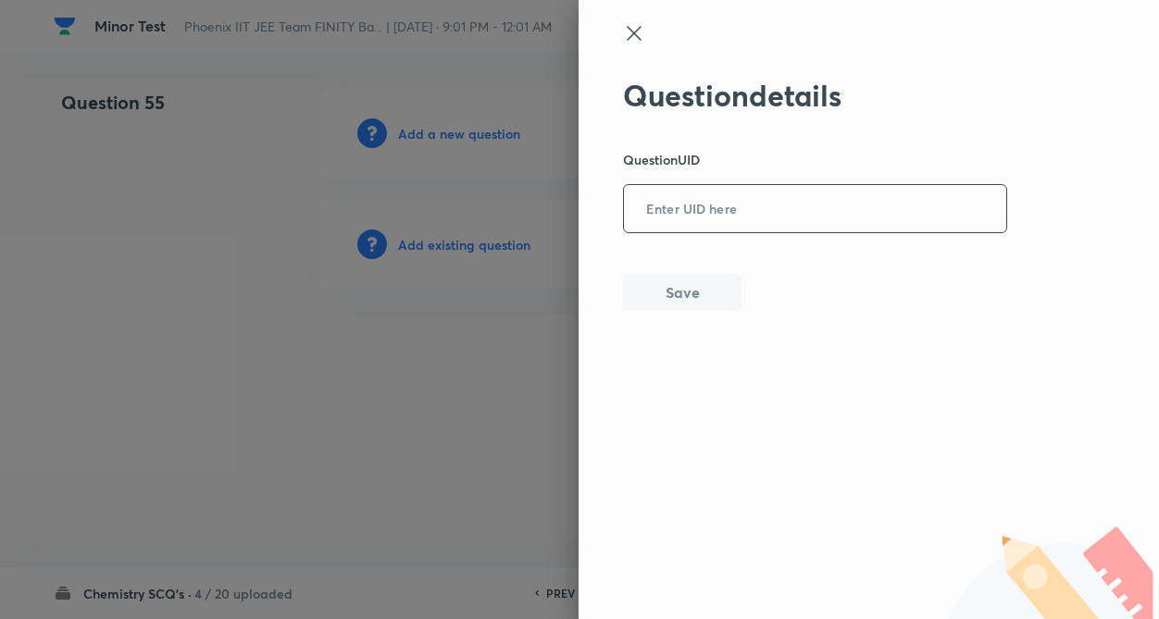
click at [727, 209] on input "text" at bounding box center [815, 209] width 382 height 45
type input "48HZE"
click at [705, 280] on button "Save" at bounding box center [682, 290] width 118 height 37
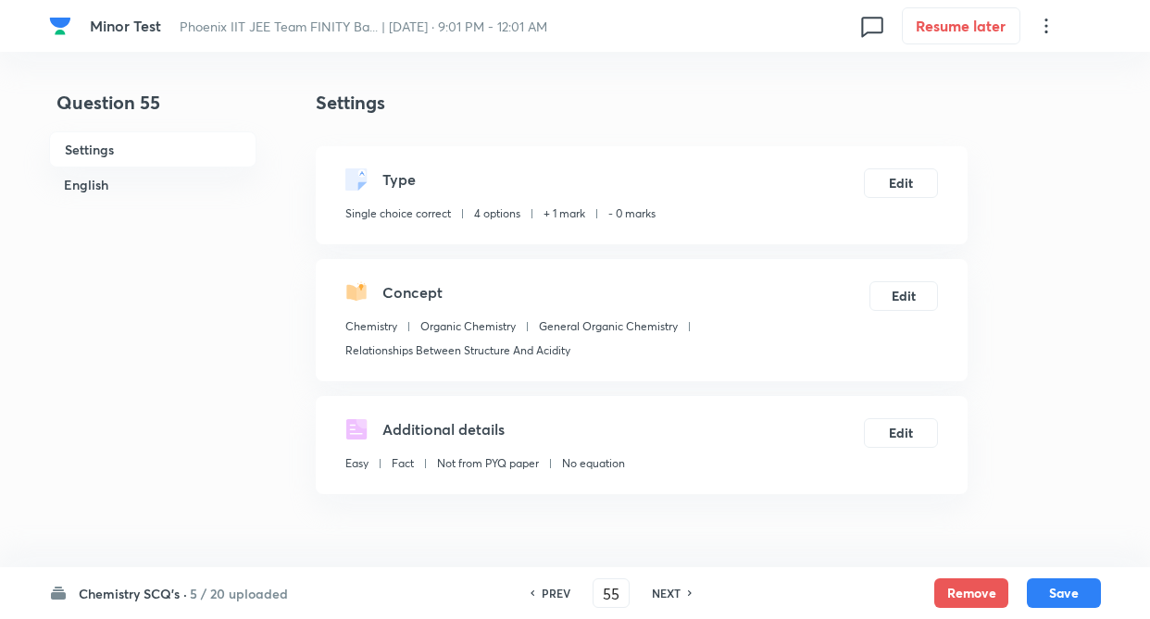
checkbox input "true"
click at [906, 182] on button "Edit" at bounding box center [901, 182] width 74 height 30
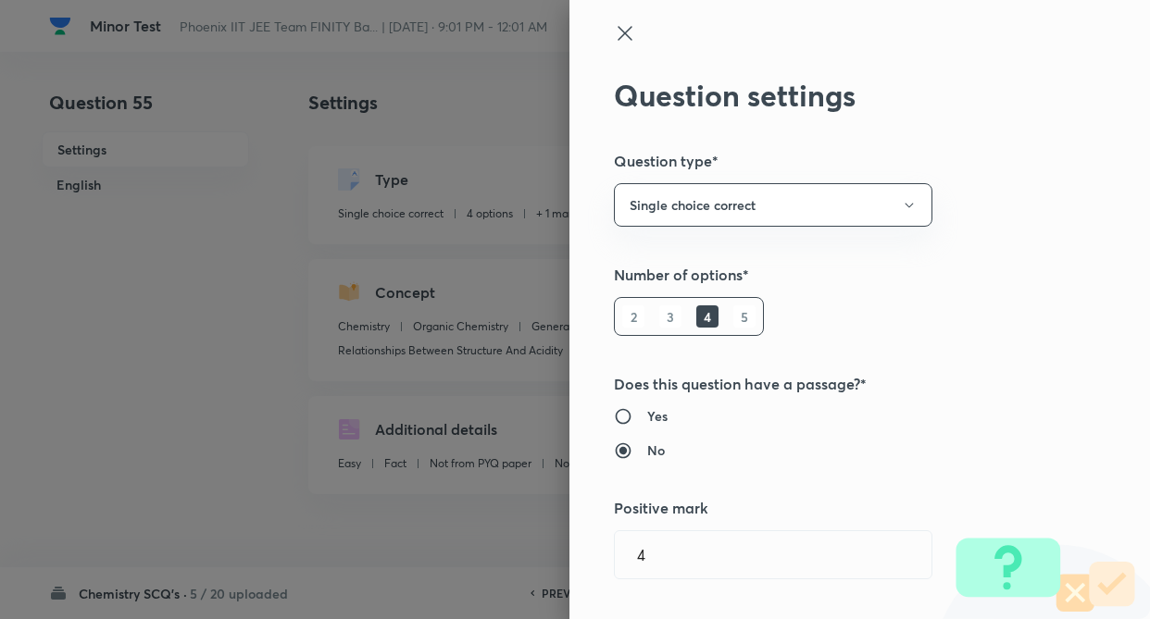
type input "1"
type input "0"
type input "Relationships Between Structure And Acidity"
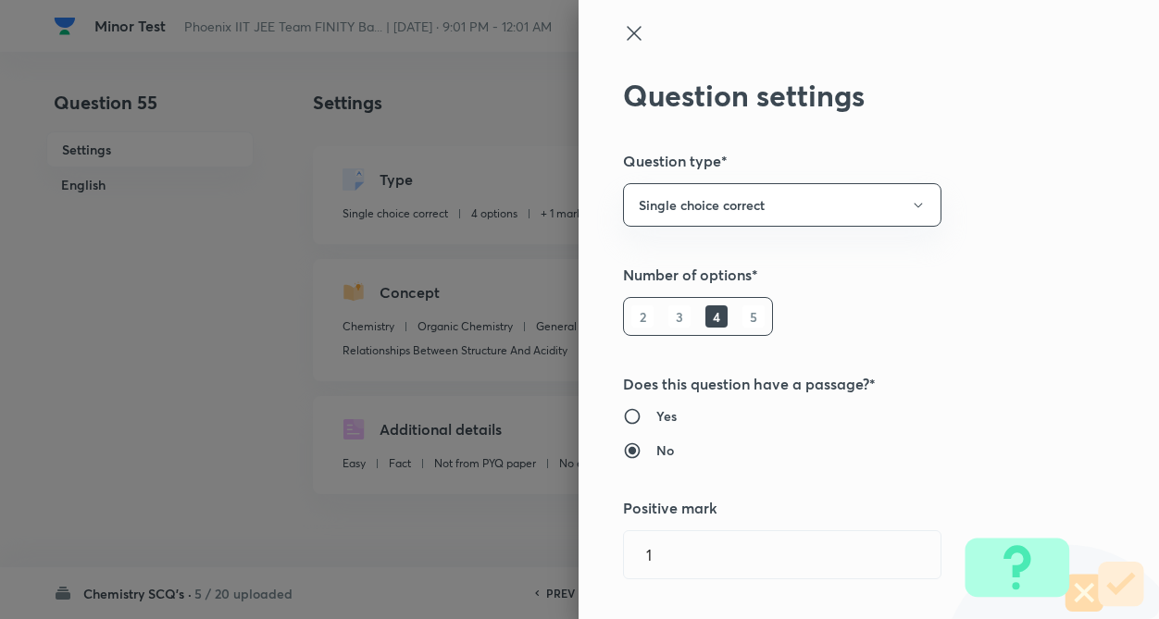
click at [1033, 206] on div "Question settings Question type* Single choice correct Number of options* 2 3 4…" at bounding box center [868, 309] width 580 height 619
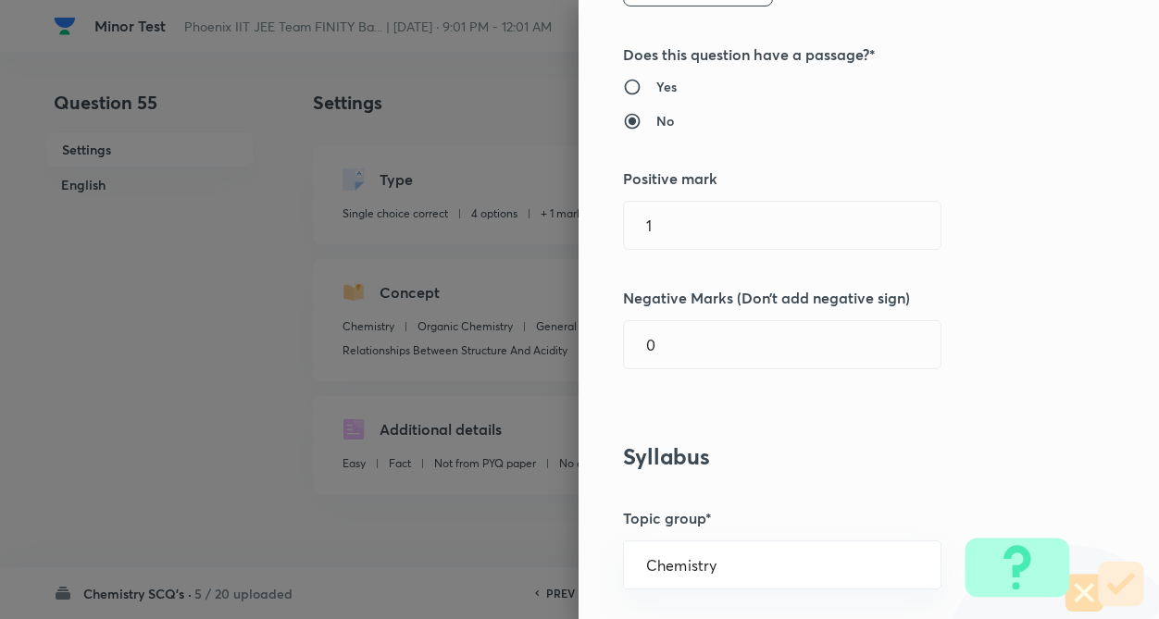
scroll to position [333, 0]
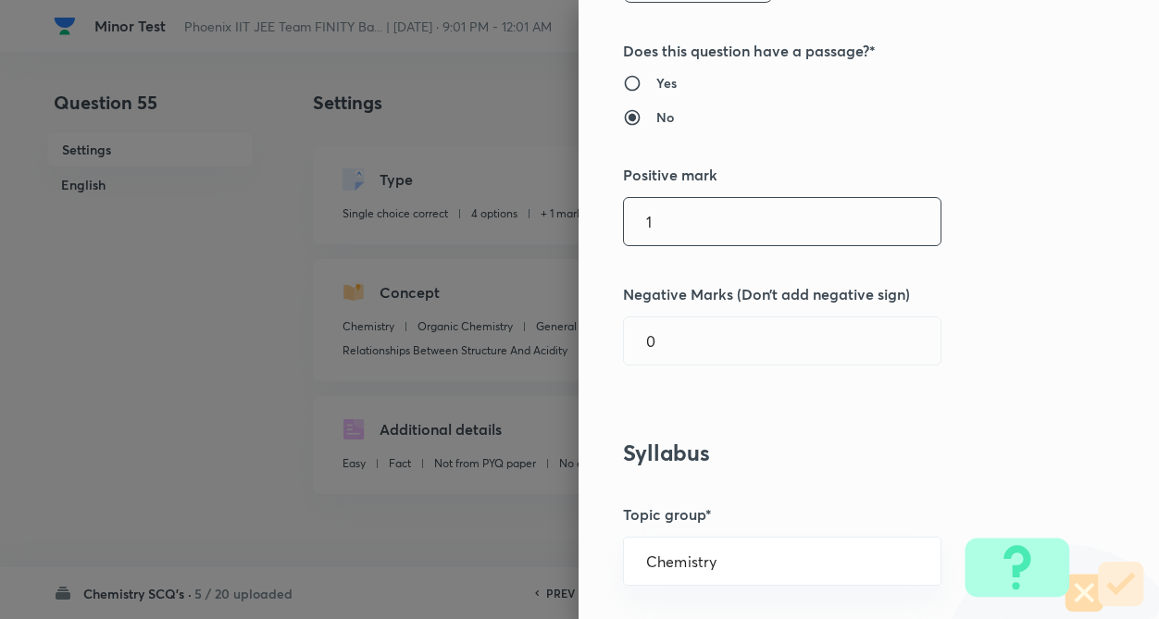
click at [740, 228] on input "1" at bounding box center [782, 221] width 317 height 47
type input "4"
click at [740, 337] on input "0" at bounding box center [782, 340] width 317 height 47
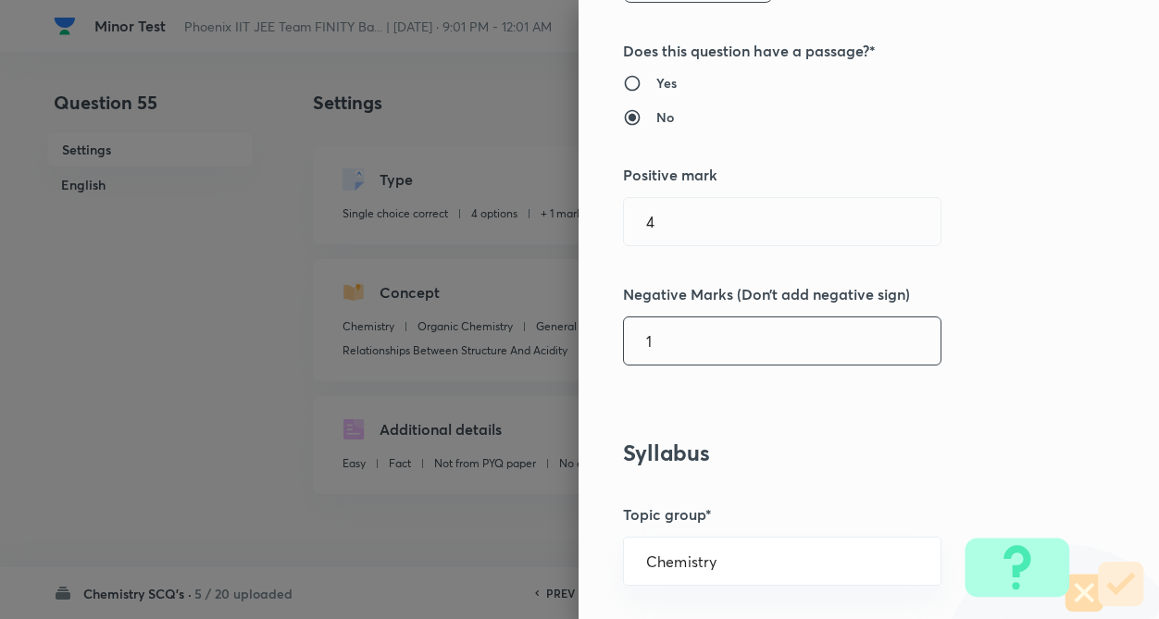
type input "1"
click at [1036, 277] on div "Question settings Question type* Single choice correct Number of options* 2 3 4…" at bounding box center [868, 309] width 580 height 619
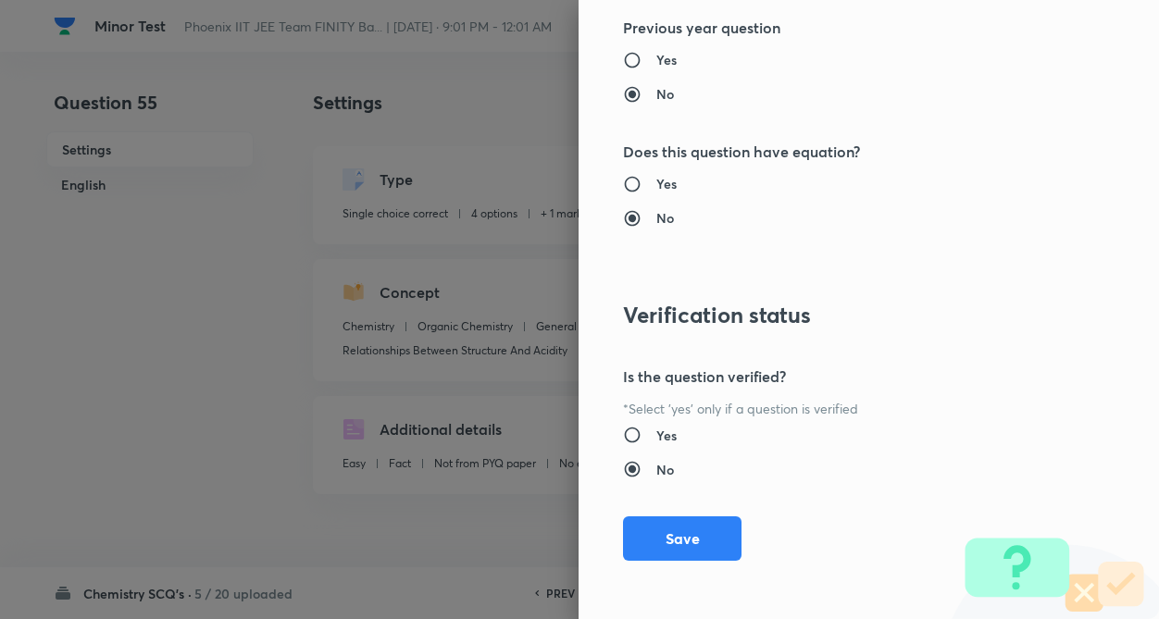
scroll to position [1904, 0]
click at [665, 553] on button "Save" at bounding box center [682, 536] width 118 height 44
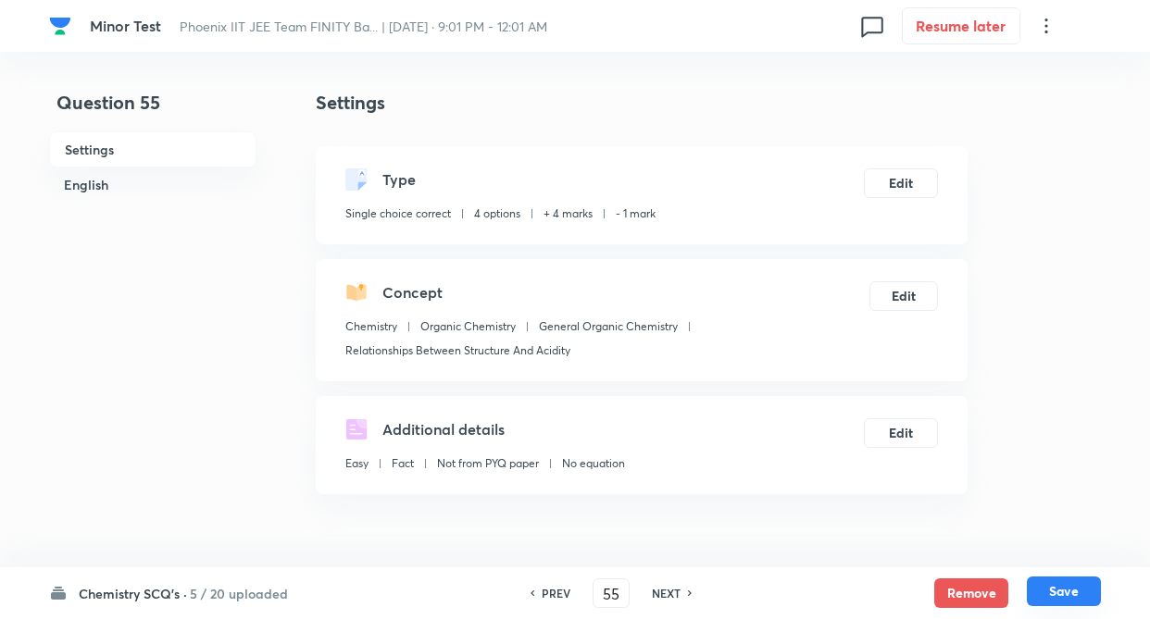
click at [1077, 586] on button "Save" at bounding box center [1063, 592] width 74 height 30
type input "56"
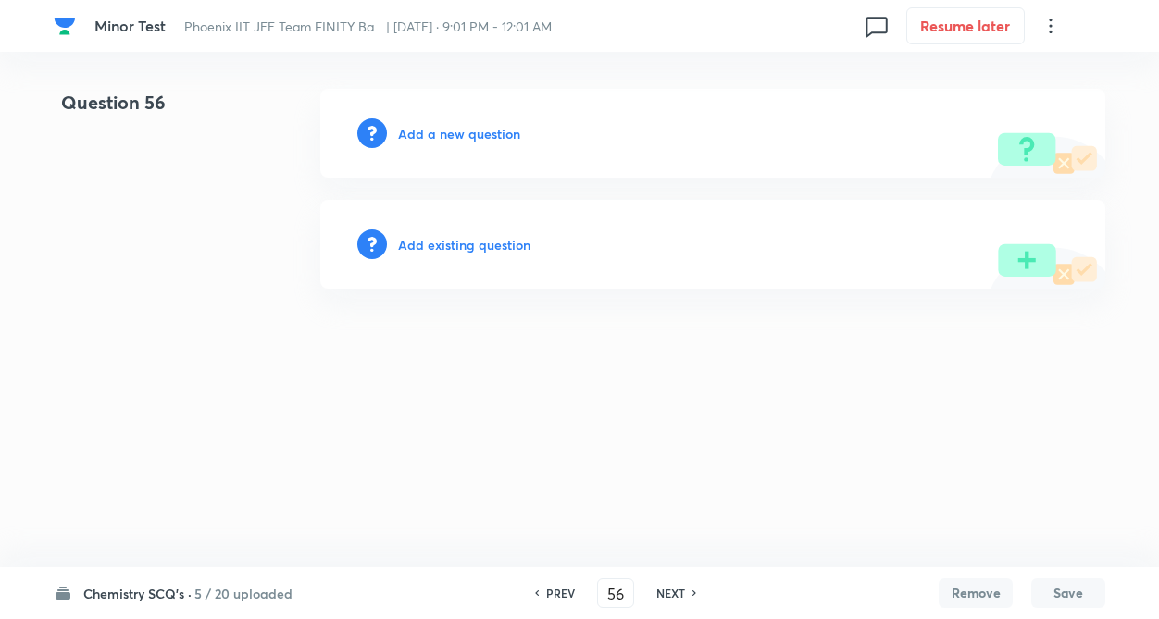
click at [469, 237] on h6 "Add existing question" at bounding box center [464, 244] width 132 height 19
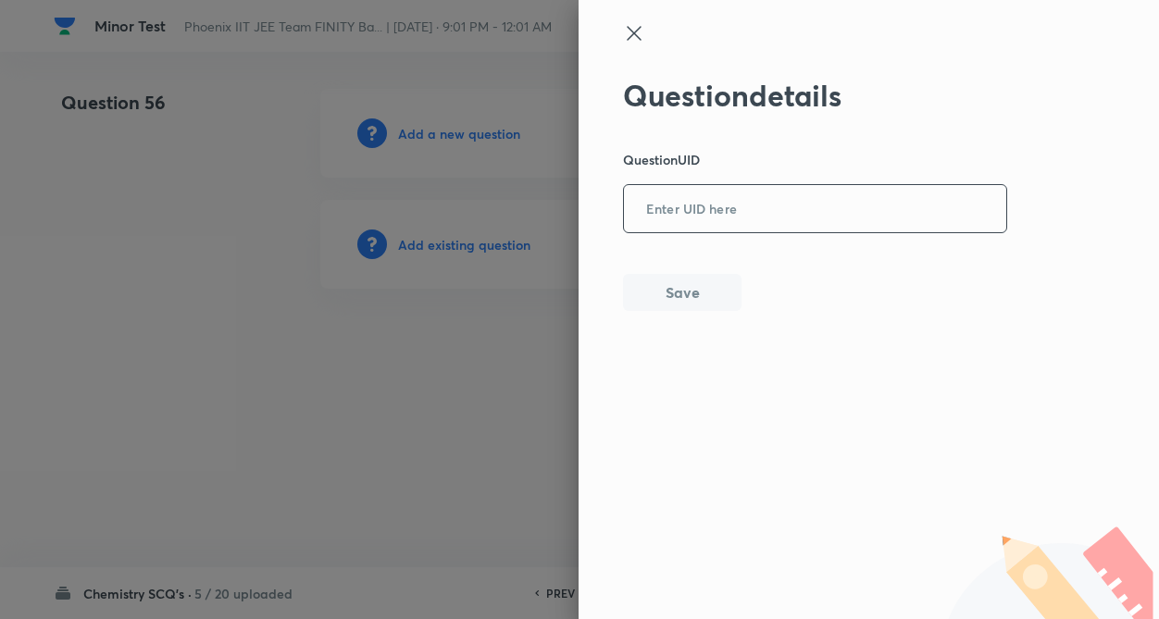
click at [799, 220] on input "text" at bounding box center [815, 209] width 382 height 45
type input "NWUAK"
click at [670, 281] on button "Save" at bounding box center [682, 290] width 118 height 37
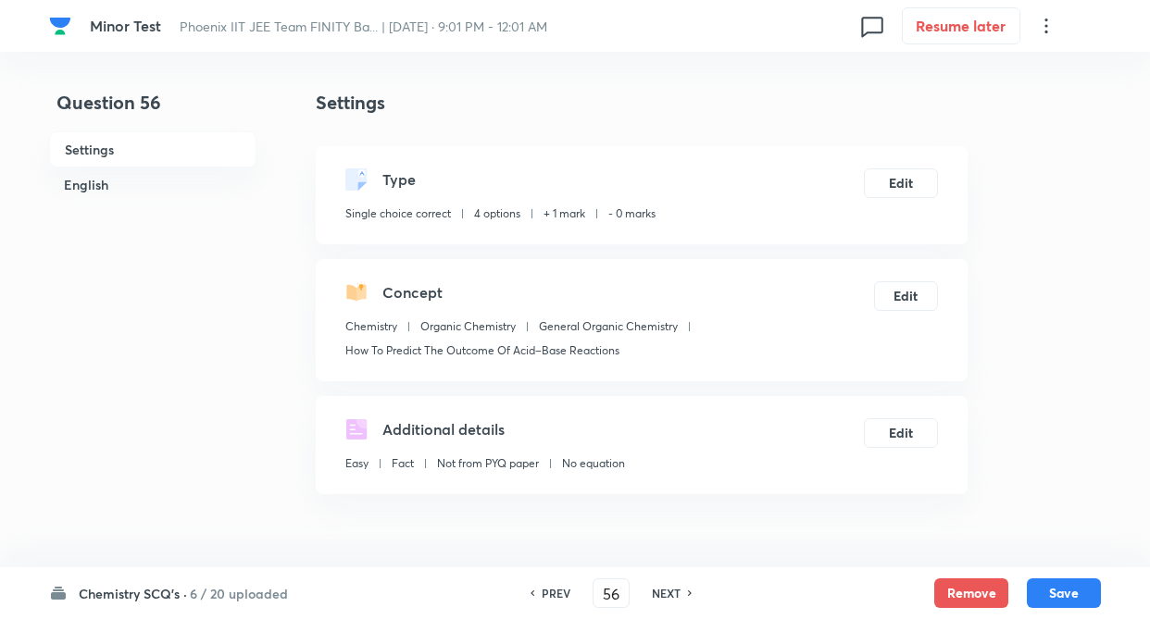
checkbox input "true"
click at [890, 180] on button "Edit" at bounding box center [901, 182] width 74 height 30
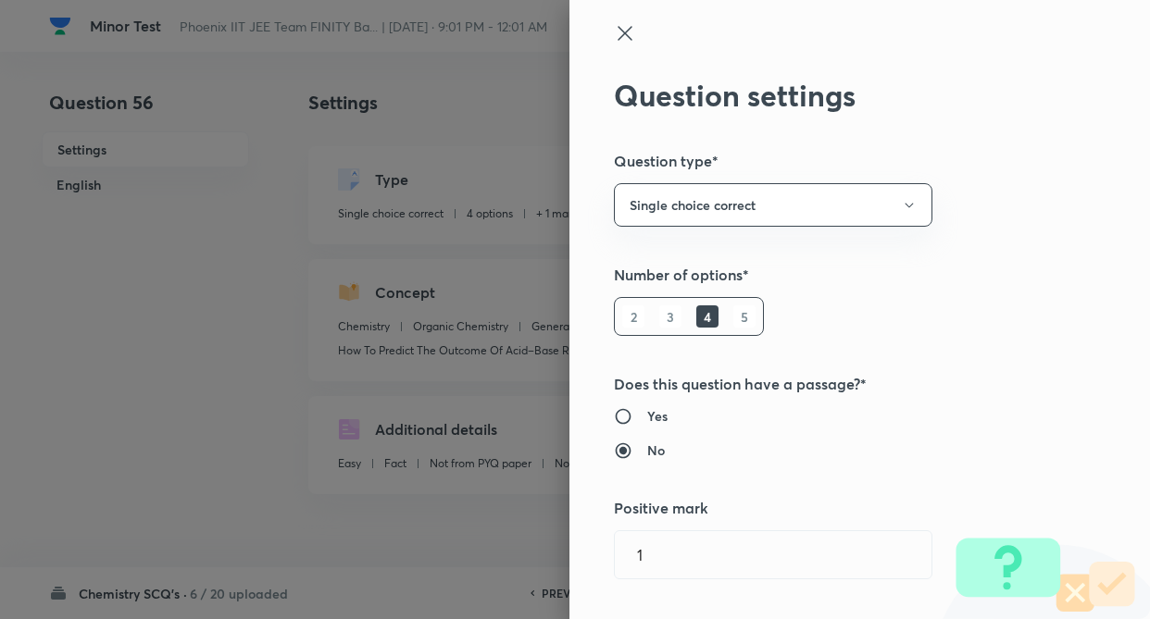
type input "1"
type input "0"
type input "How To Predict The Outcome Of Acid–Base Reactions"
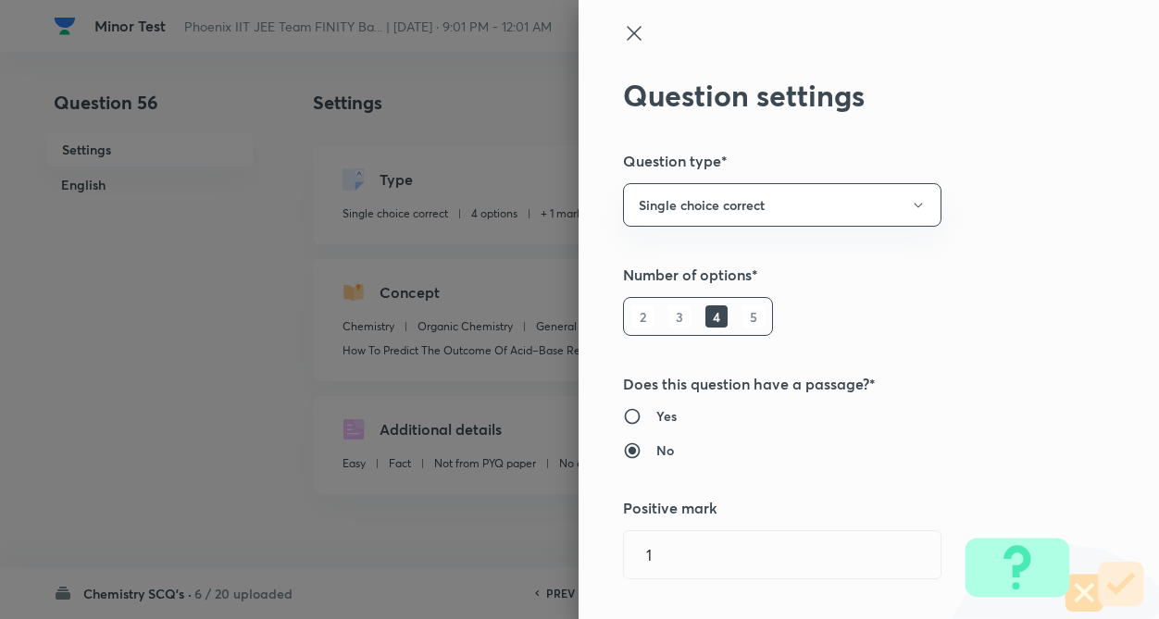
click at [1039, 241] on div "Question settings Question type* Single choice correct Number of options* 2 3 4…" at bounding box center [868, 309] width 580 height 619
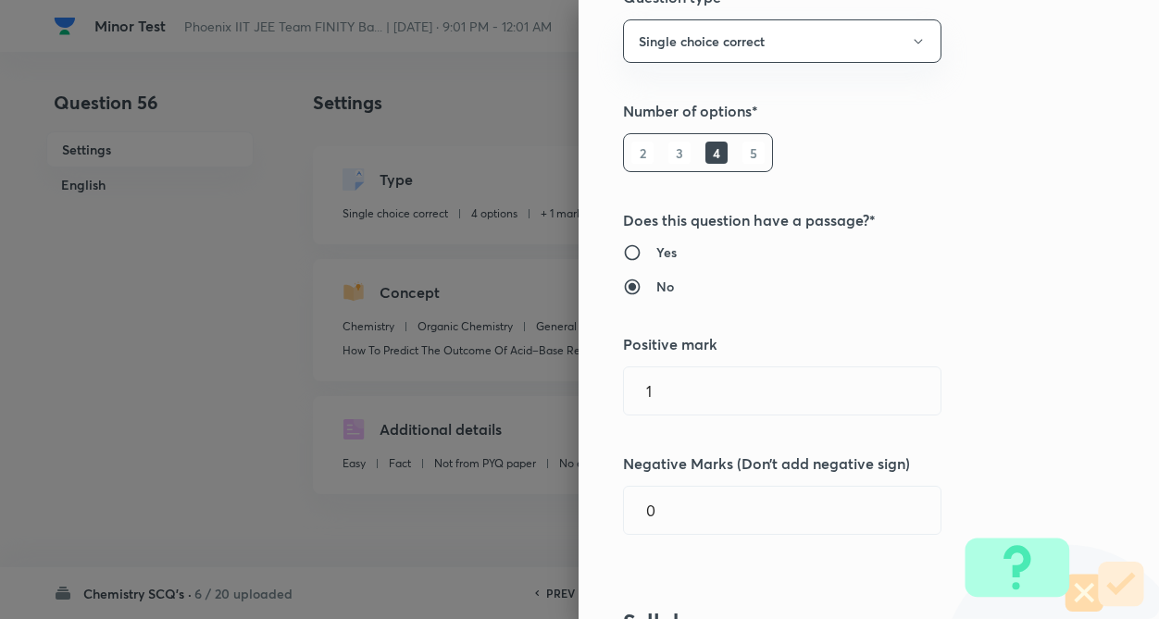
scroll to position [185, 0]
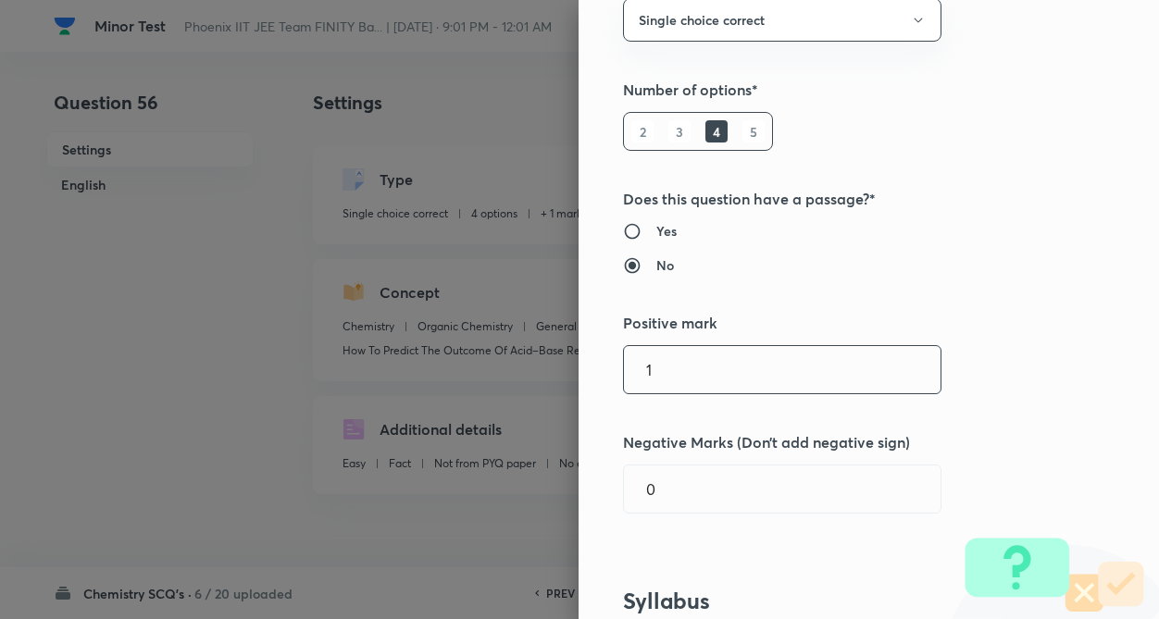
click at [694, 371] on input "1" at bounding box center [782, 369] width 317 height 47
type input "4"
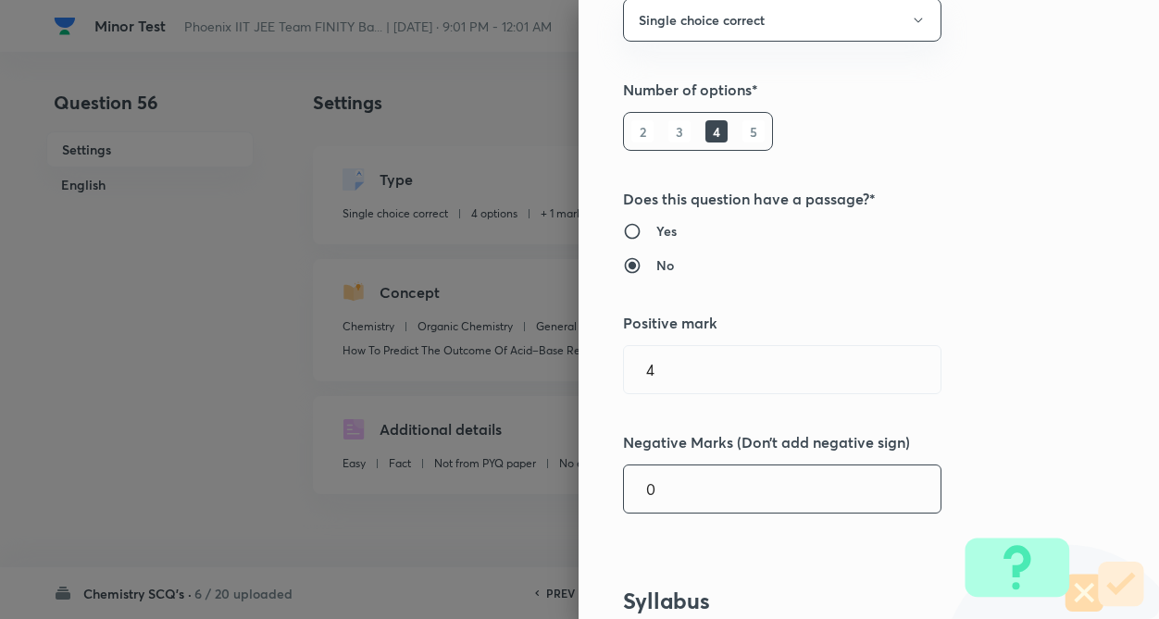
click at [673, 502] on input "0" at bounding box center [782, 489] width 317 height 47
type input "1"
click at [964, 451] on h5 "Negative Marks (Don’t add negative sign)" at bounding box center [837, 442] width 429 height 22
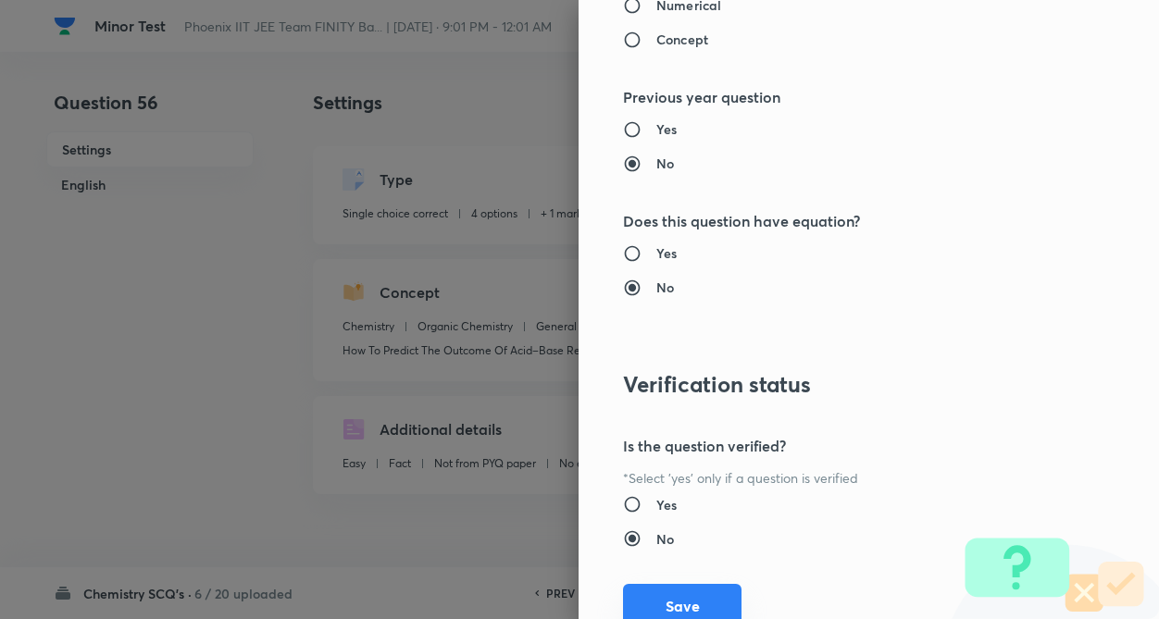
scroll to position [1904, 0]
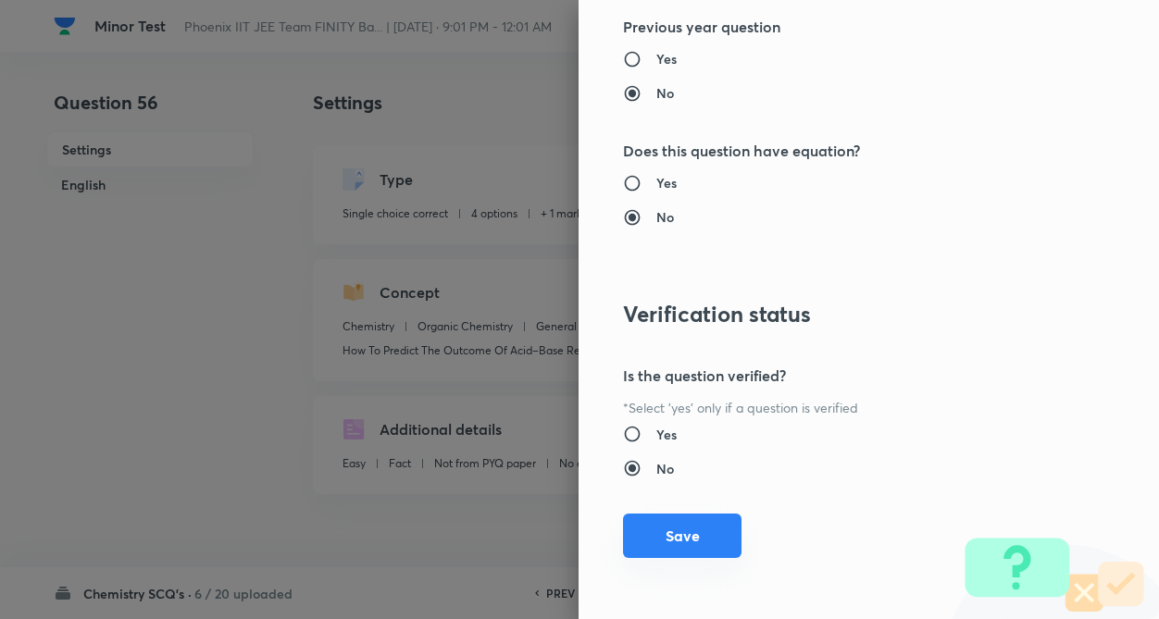
click at [645, 539] on button "Save" at bounding box center [682, 536] width 118 height 44
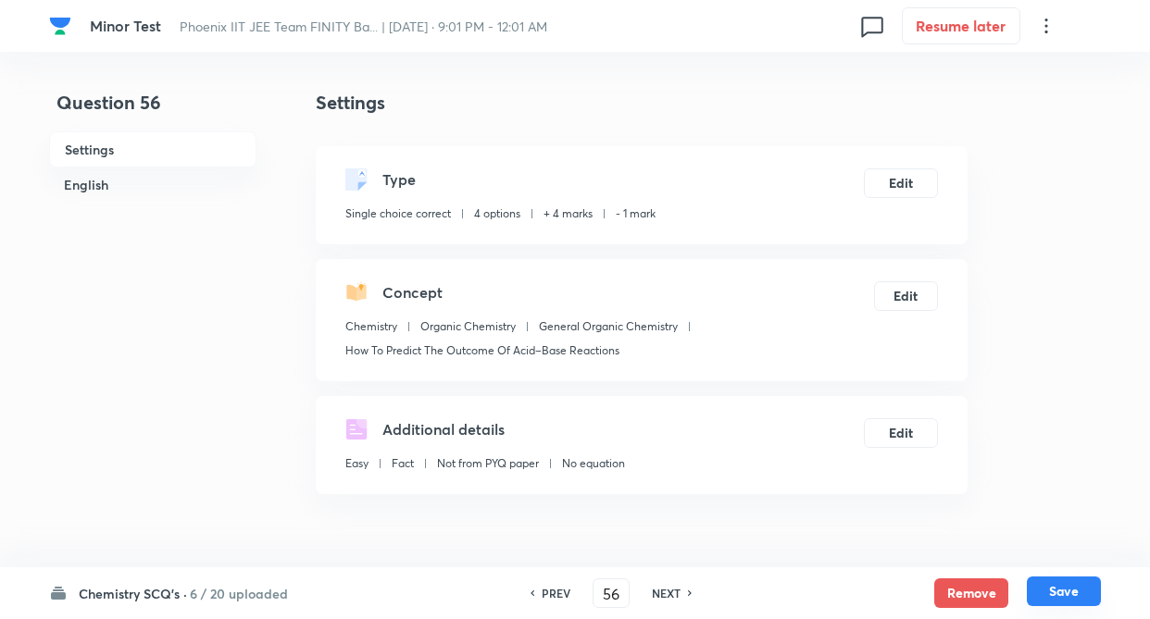
click at [1070, 597] on button "Save" at bounding box center [1063, 592] width 74 height 30
type input "57"
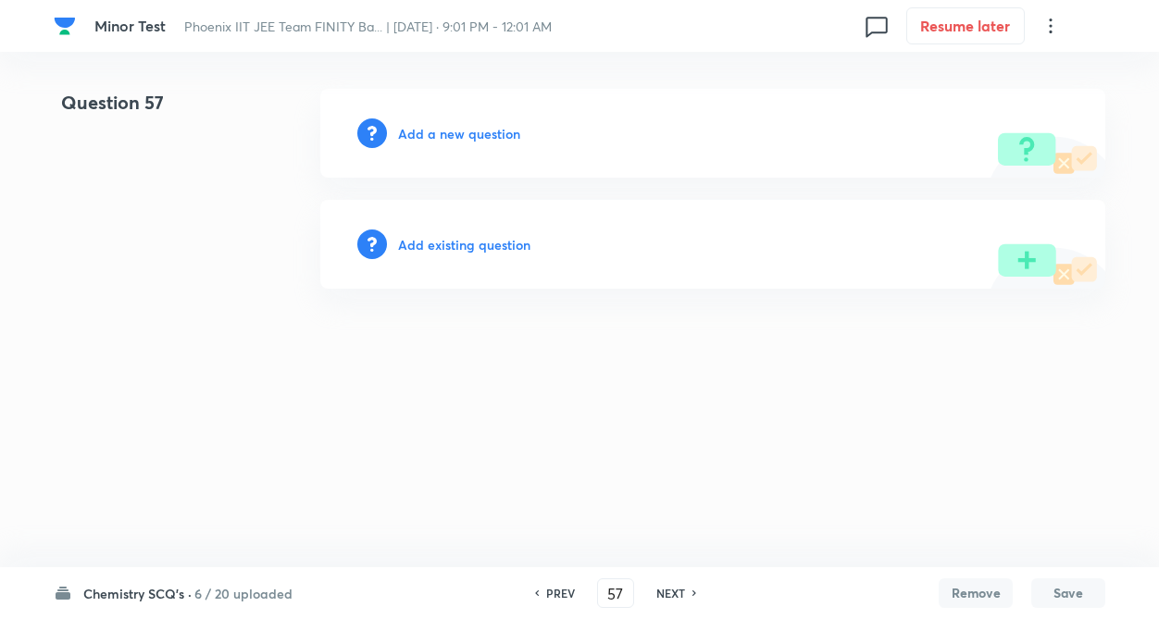
click at [485, 244] on h6 "Add existing question" at bounding box center [464, 244] width 132 height 19
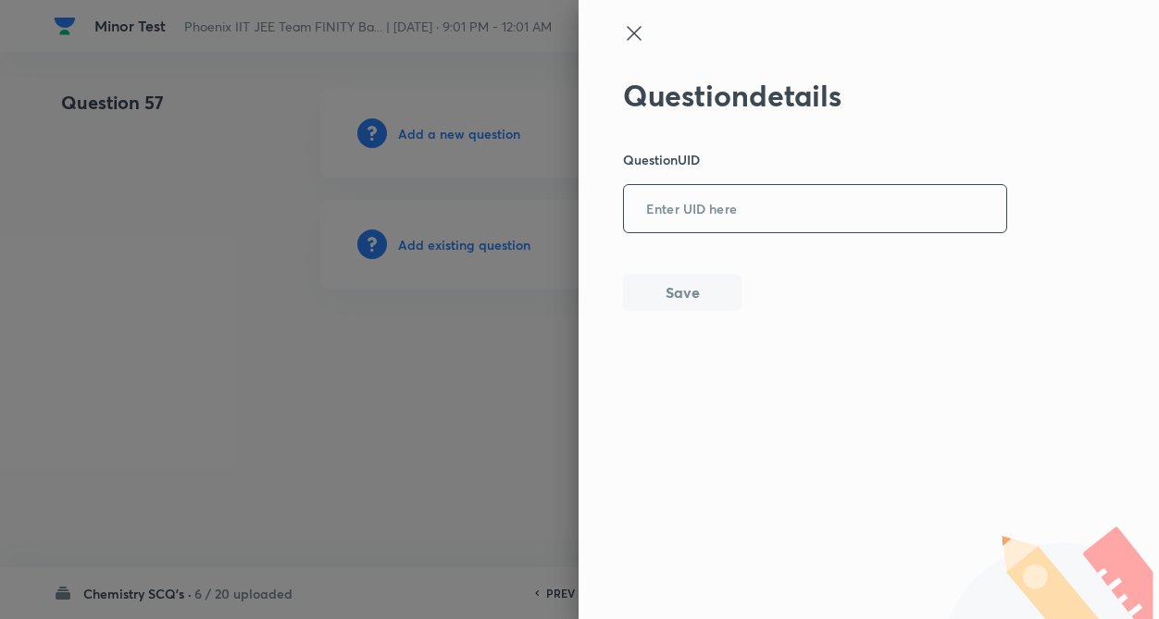
click at [733, 227] on input "text" at bounding box center [815, 209] width 382 height 45
type input "CMESB"
click at [690, 298] on button "Save" at bounding box center [682, 290] width 118 height 37
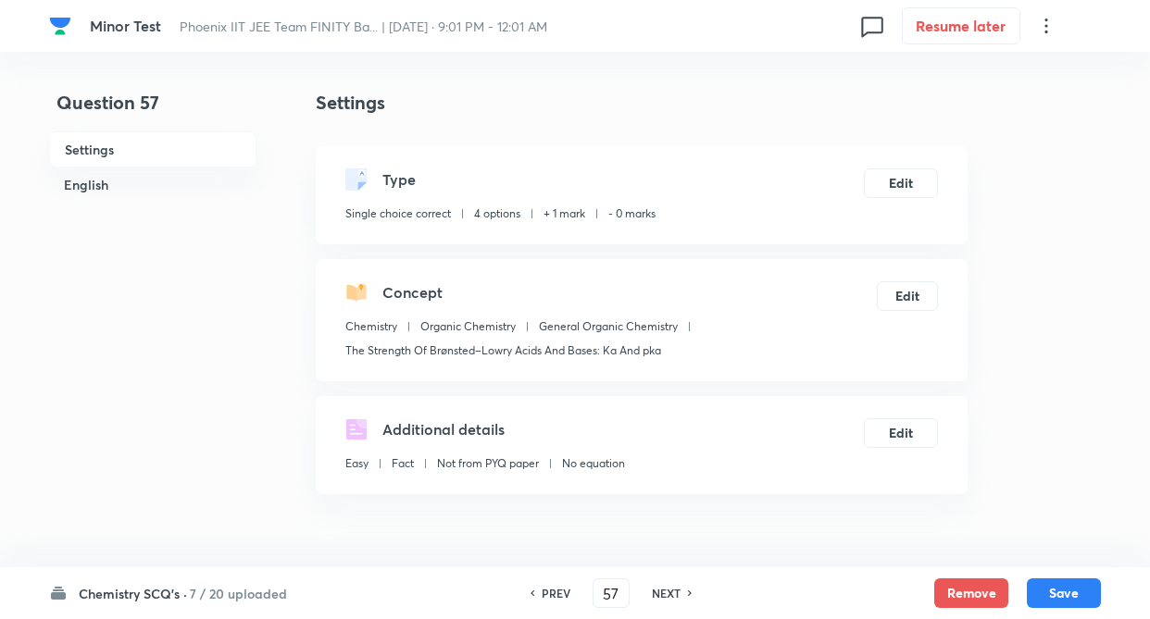
checkbox input "true"
click at [922, 183] on button "Edit" at bounding box center [901, 182] width 74 height 30
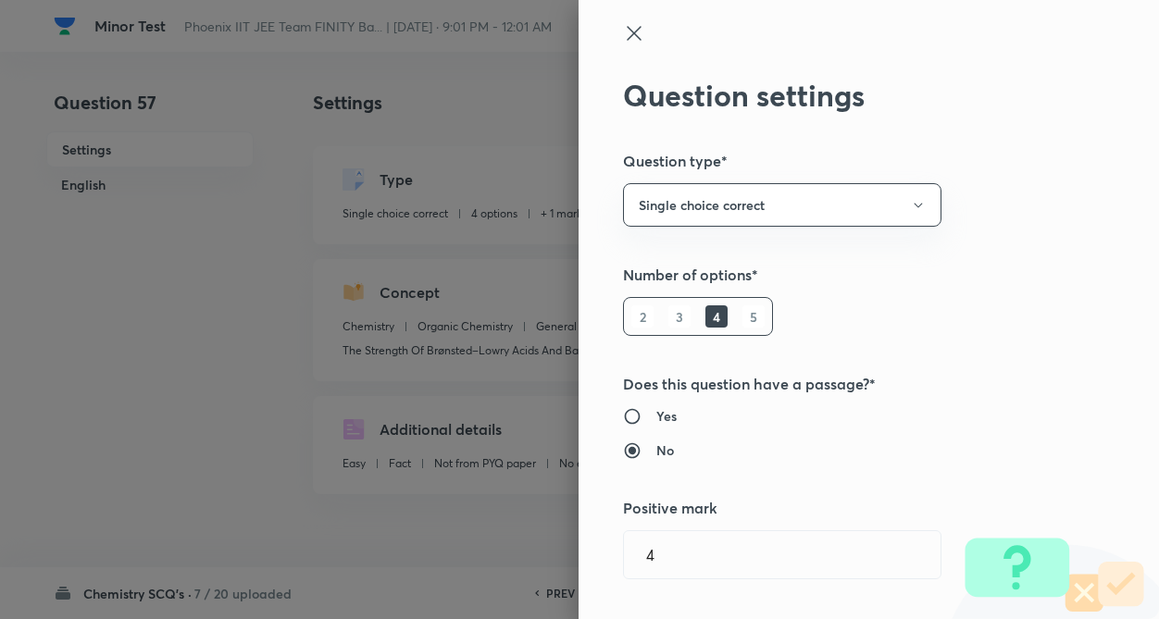
type input "1"
type input "0"
type input "The Strength Of Brønsted–Lowry Acids And Bases: Ka And pka"
click at [1027, 218] on div "Question settings Question type* Single choice correct Number of options* 2 3 4…" at bounding box center [868, 309] width 580 height 619
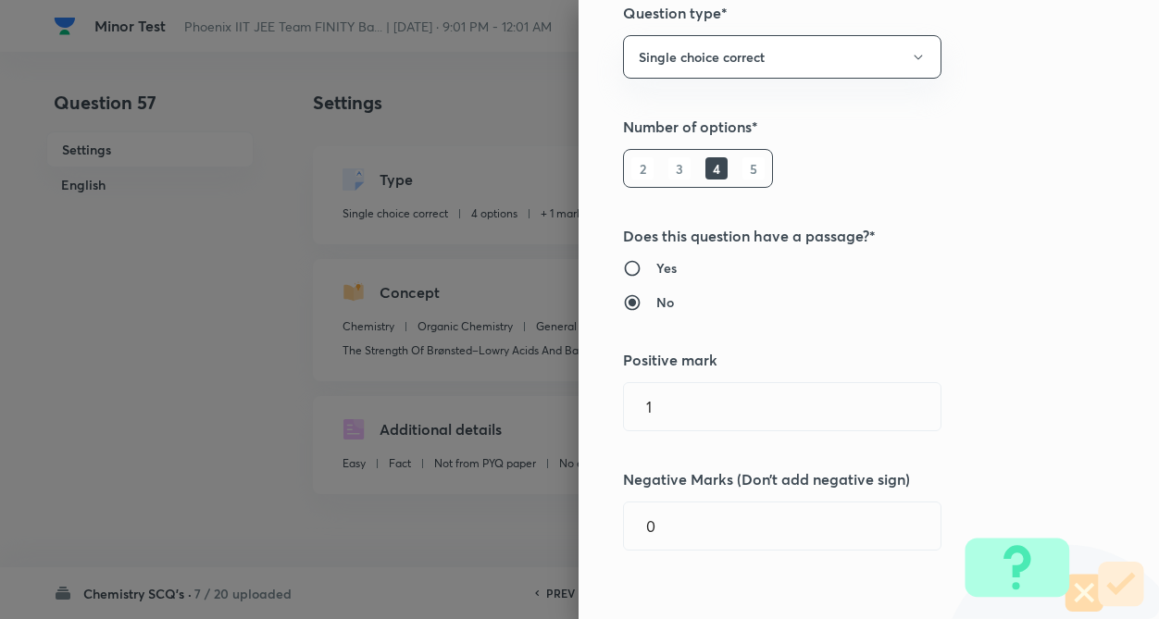
scroll to position [185, 0]
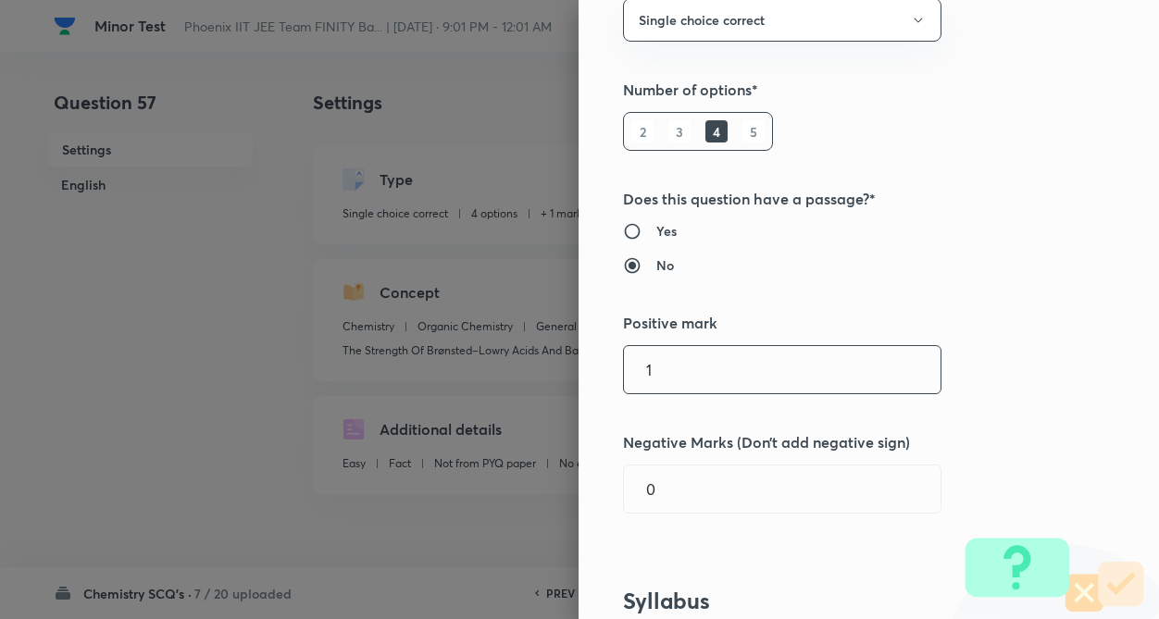
click at [776, 388] on input "1" at bounding box center [782, 369] width 317 height 47
type input "4"
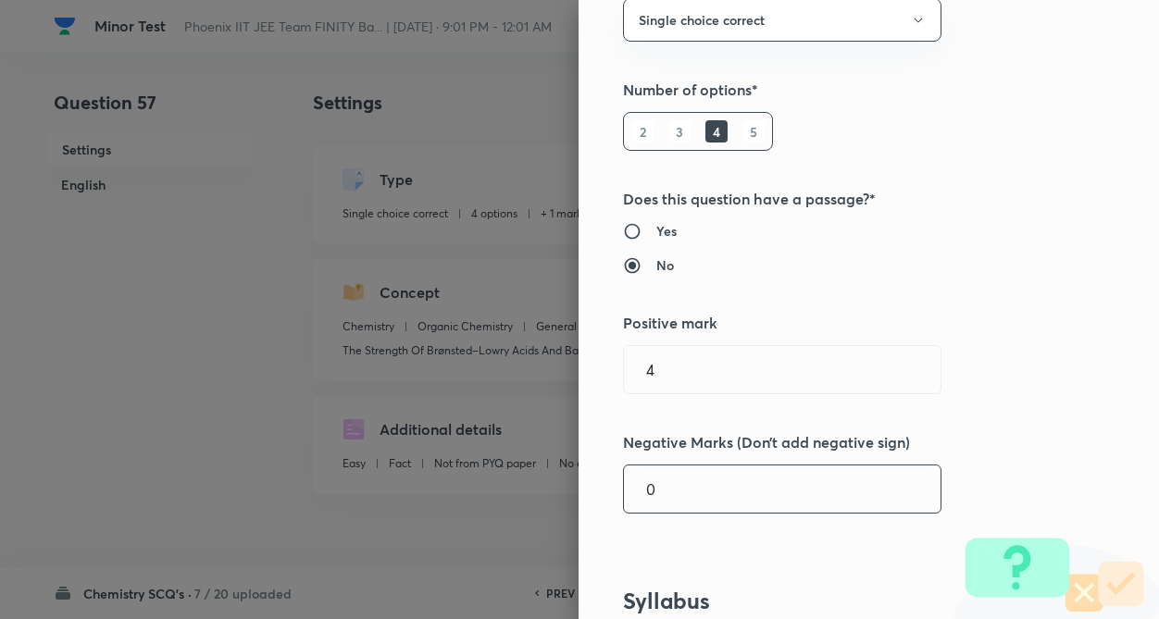
click at [758, 503] on input "0" at bounding box center [782, 489] width 317 height 47
type input "1"
click at [1013, 416] on div "Question settings Question type* Single choice correct Number of options* 2 3 4…" at bounding box center [868, 309] width 580 height 619
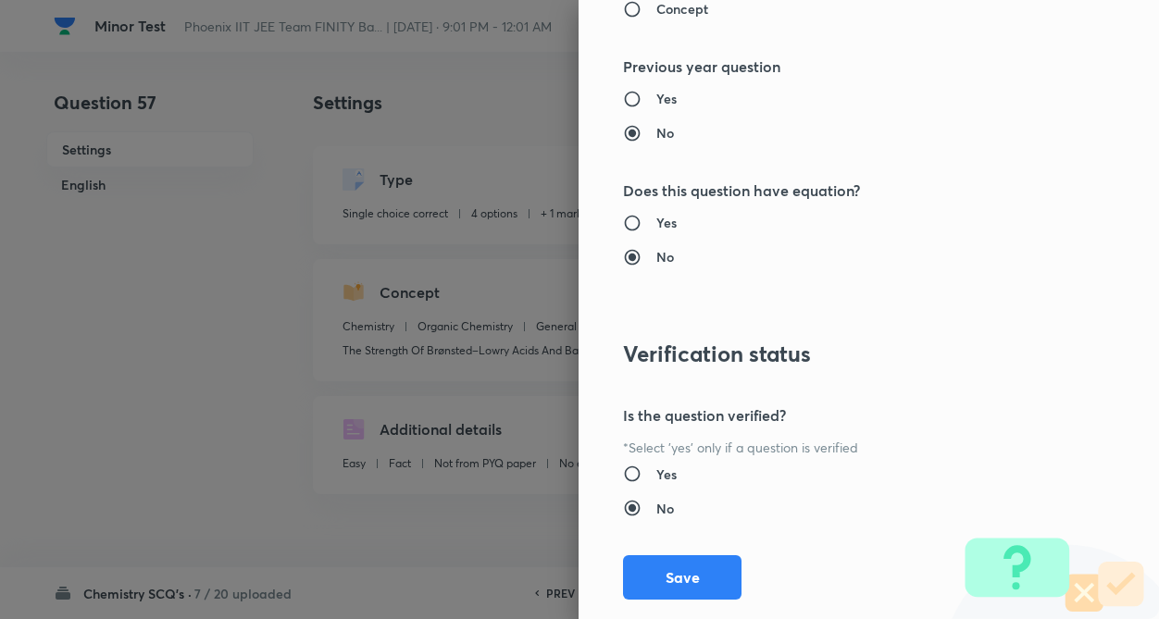
scroll to position [1904, 0]
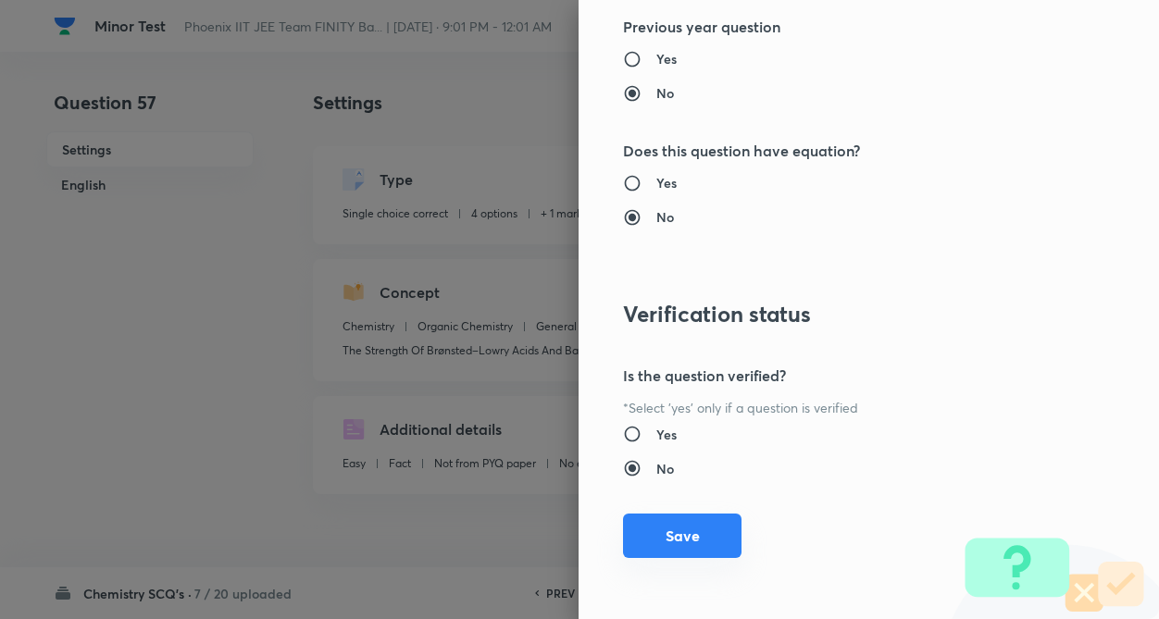
click at [658, 531] on button "Save" at bounding box center [682, 536] width 118 height 44
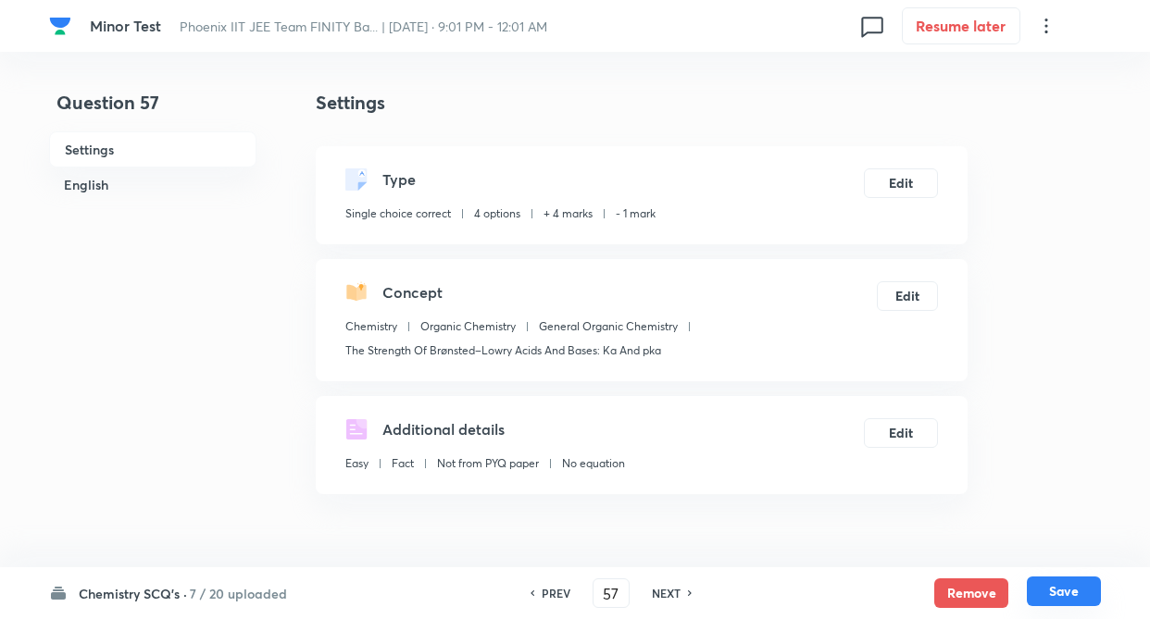
click at [1080, 587] on button "Save" at bounding box center [1063, 592] width 74 height 30
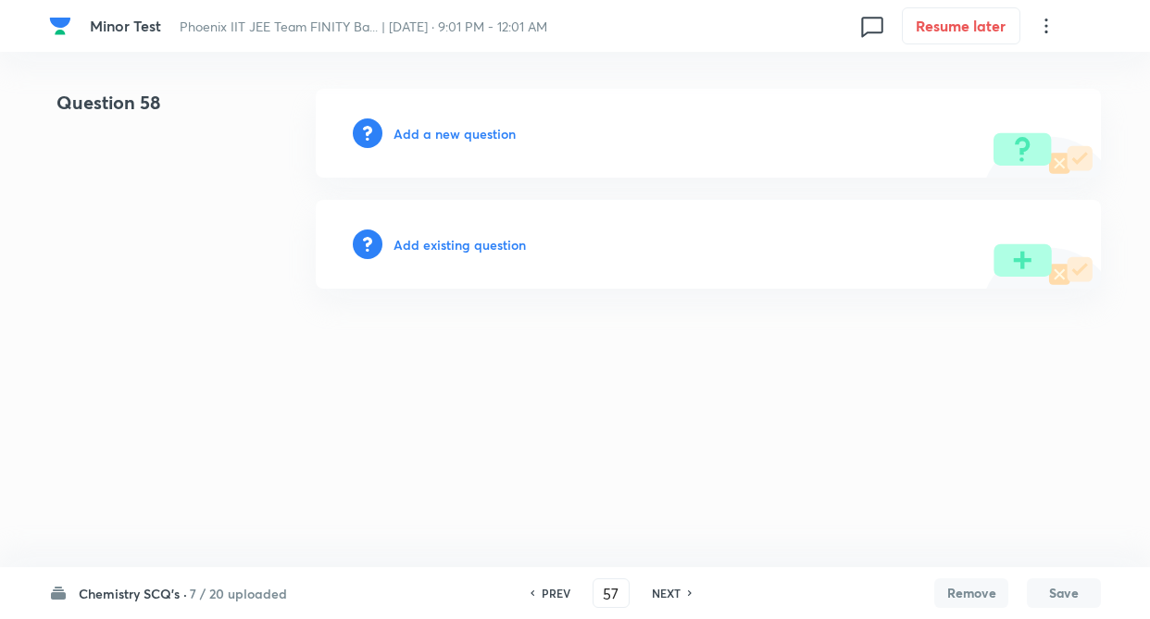
type input "58"
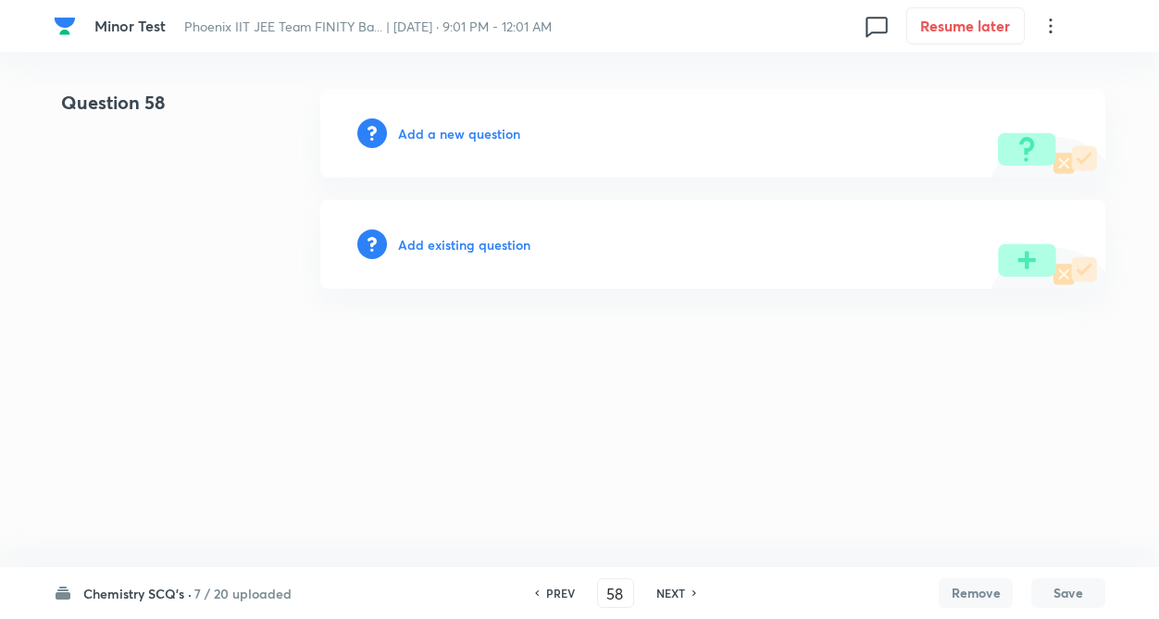
click at [490, 244] on h6 "Add existing question" at bounding box center [464, 244] width 132 height 19
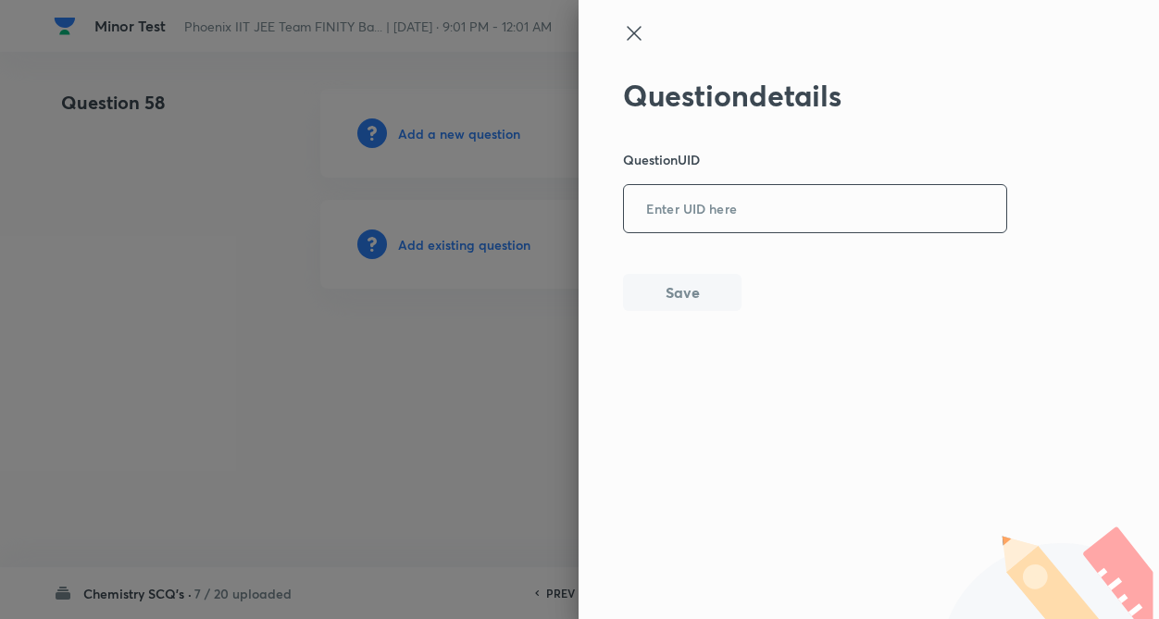
click at [839, 213] on input "text" at bounding box center [815, 209] width 382 height 45
type input "FR8MV"
click at [668, 289] on button "Save" at bounding box center [682, 290] width 118 height 37
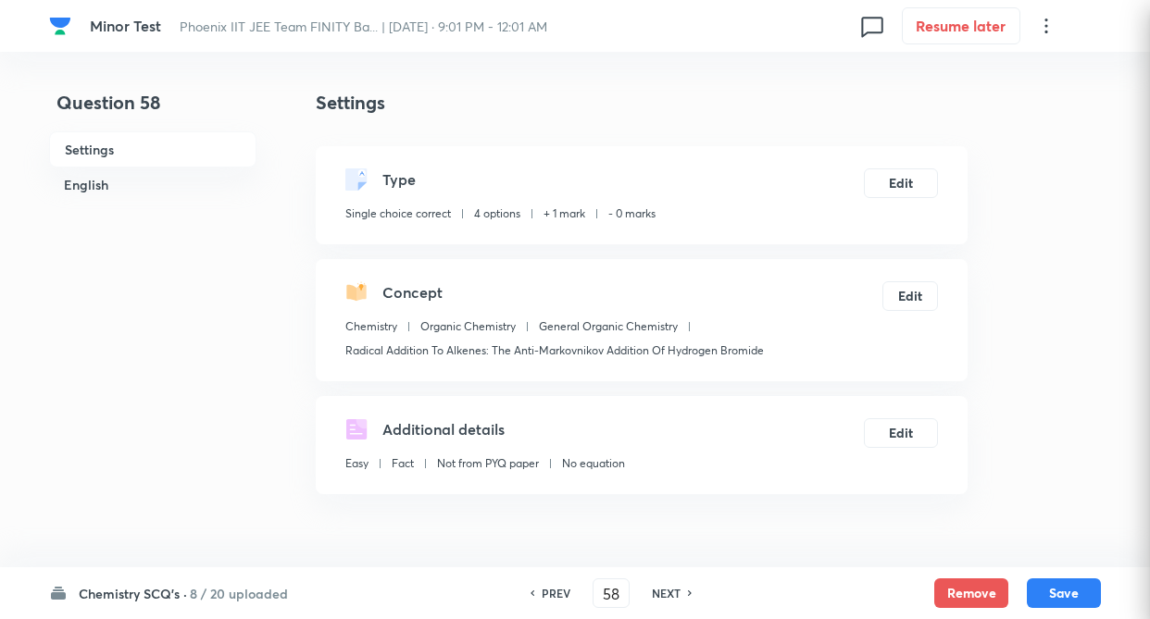
checkbox input "true"
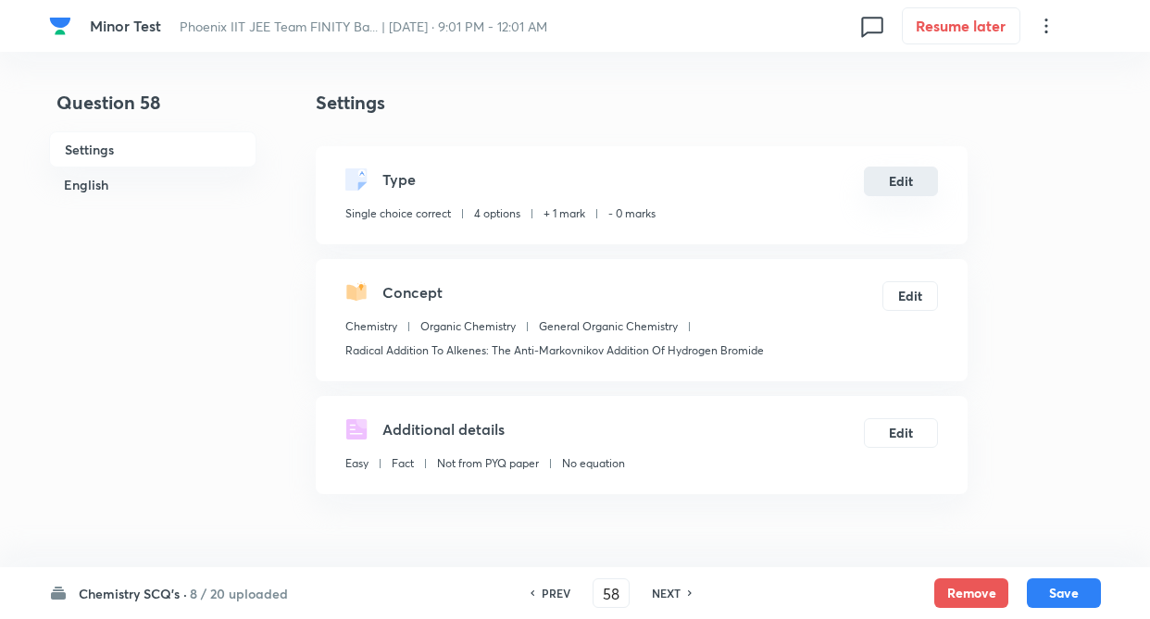
drag, startPoint x: 922, startPoint y: 169, endPoint x: 926, endPoint y: 178, distance: 9.5
click at [926, 178] on button "Edit" at bounding box center [901, 182] width 74 height 30
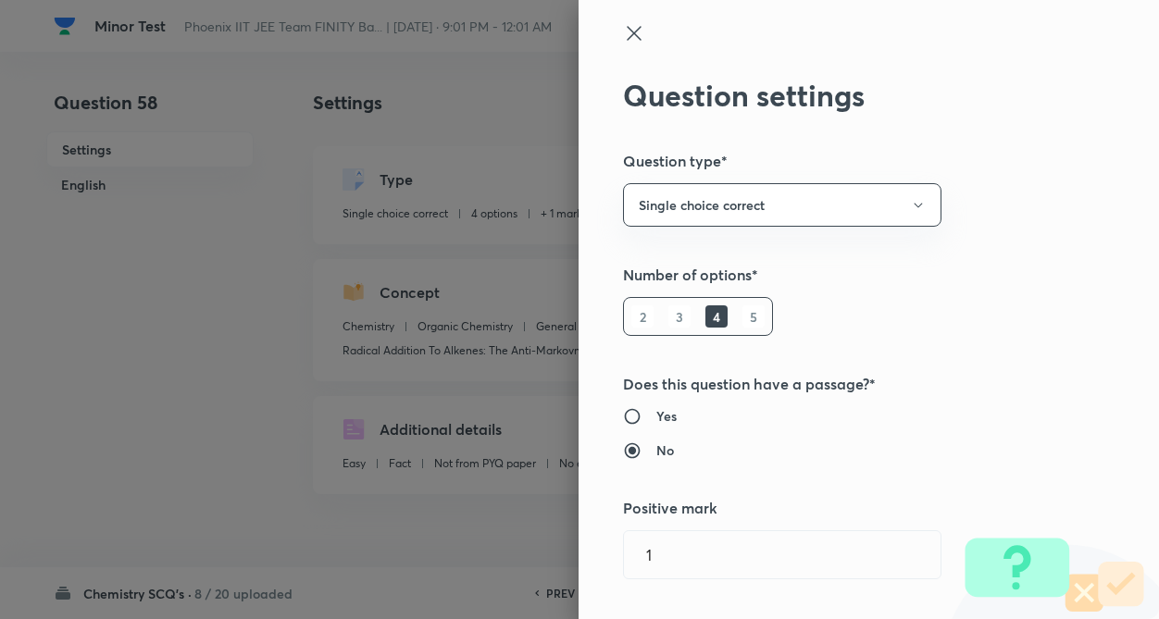
type input "1"
type input "0"
type input "Radical Addition To Alkenes: The Anti-Markovnikov Addition Of Hydrogen Bromide"
click at [986, 244] on div "Question settings Question type* Single choice correct Number of options* 2 3 4…" at bounding box center [868, 309] width 580 height 619
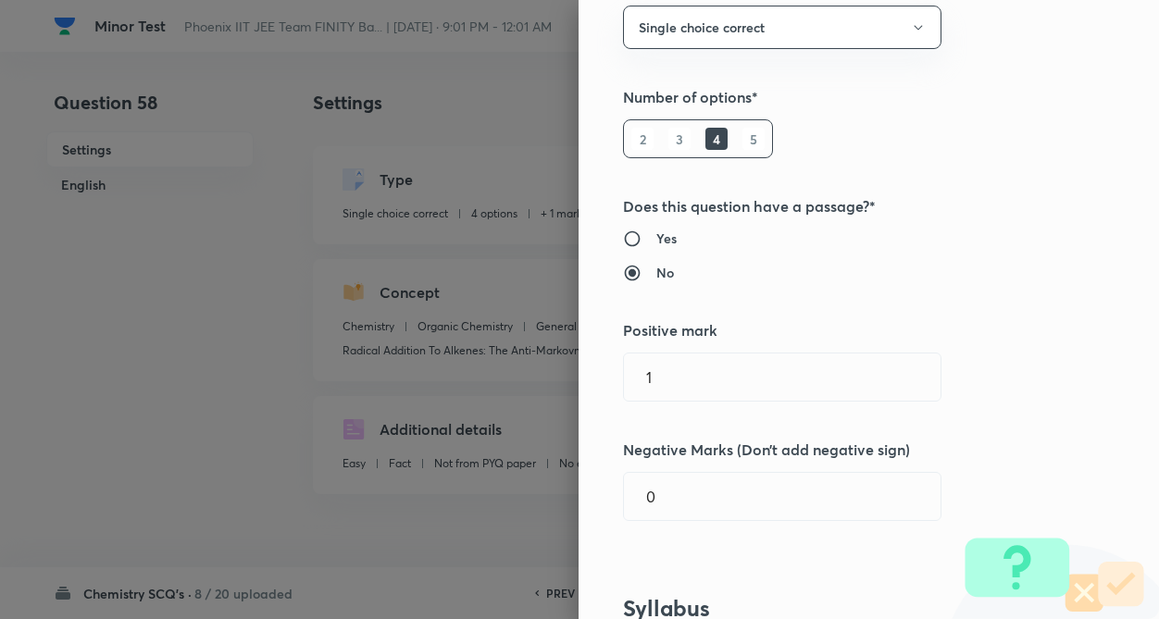
scroll to position [185, 0]
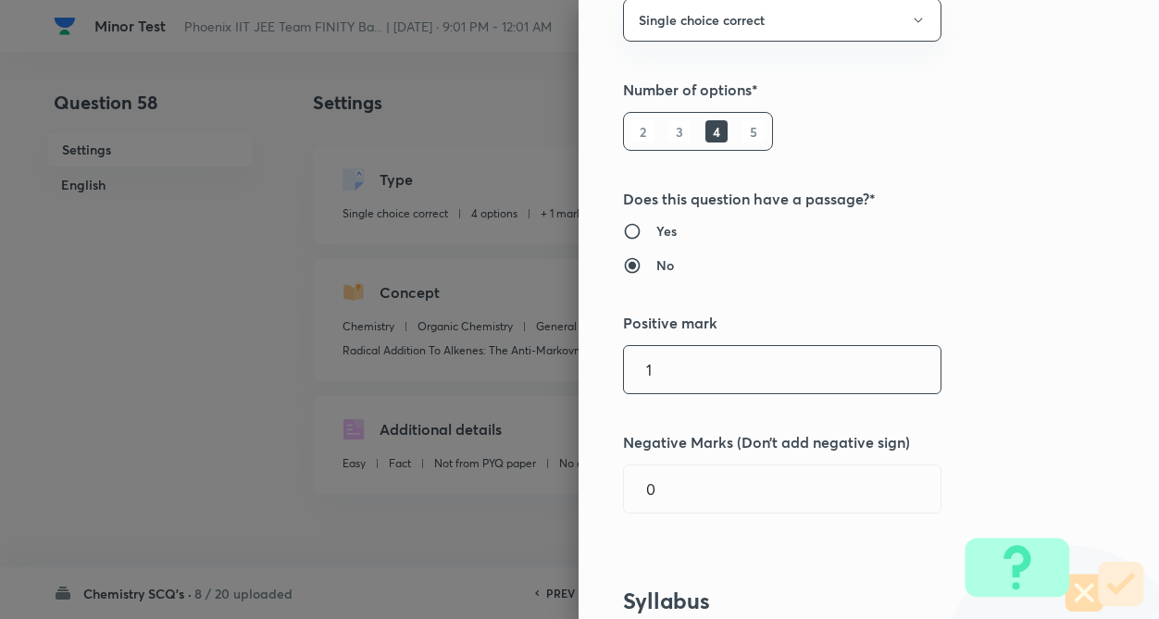
click at [751, 377] on input "1" at bounding box center [782, 369] width 317 height 47
type input "4"
click at [816, 489] on input "0" at bounding box center [782, 489] width 317 height 47
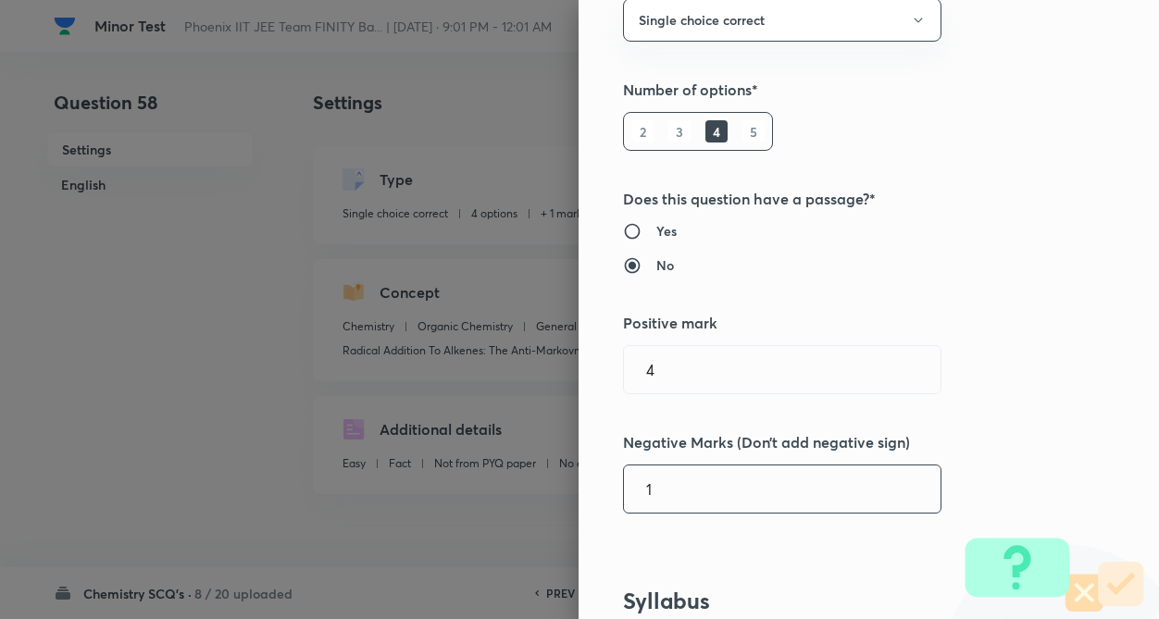
type input "1"
click at [1029, 431] on h5 "Negative Marks (Don’t add negative sign)" at bounding box center [837, 442] width 429 height 22
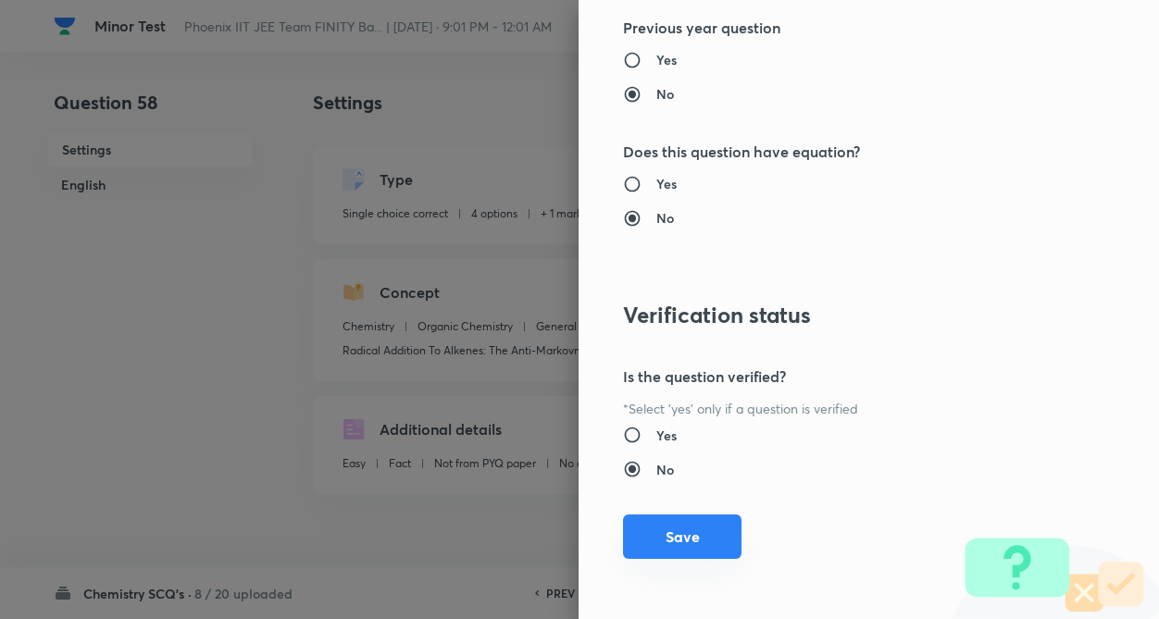
scroll to position [1904, 0]
click at [684, 543] on button "Save" at bounding box center [682, 536] width 118 height 44
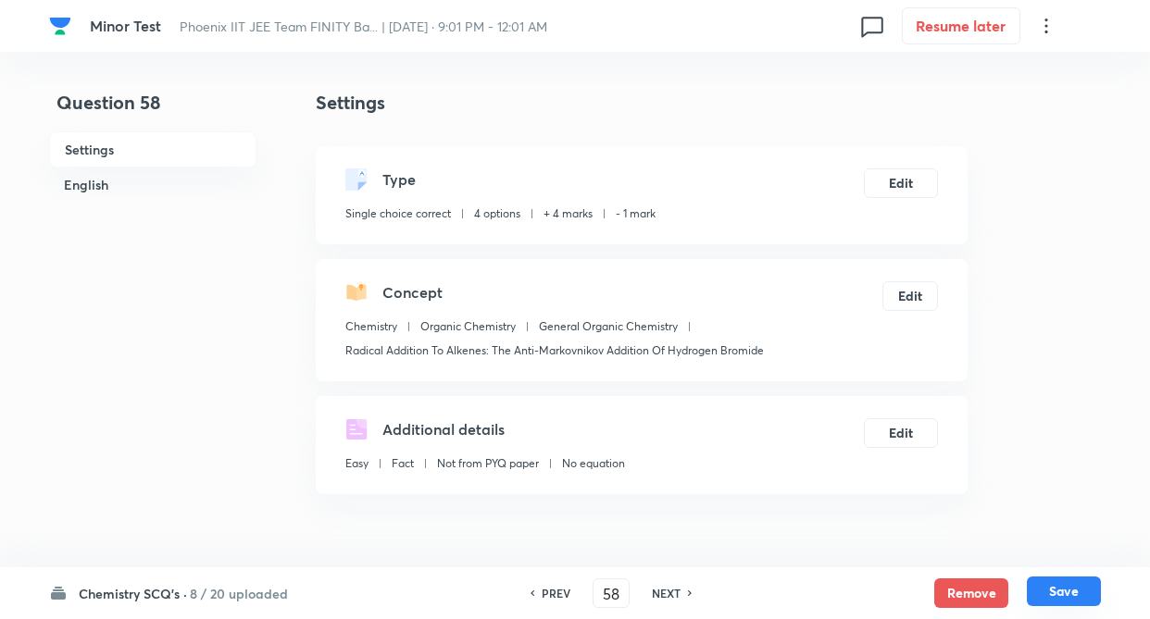
click at [1065, 585] on button "Save" at bounding box center [1063, 592] width 74 height 30
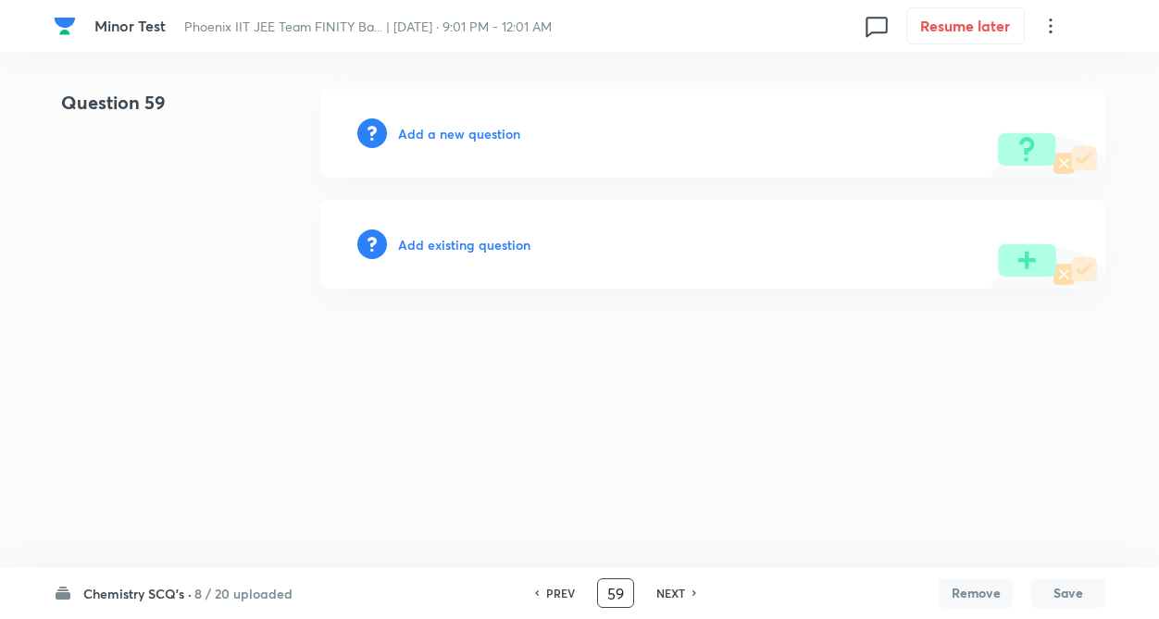
click at [623, 590] on input "59" at bounding box center [615, 594] width 35 height 32
type input "5"
type input "21"
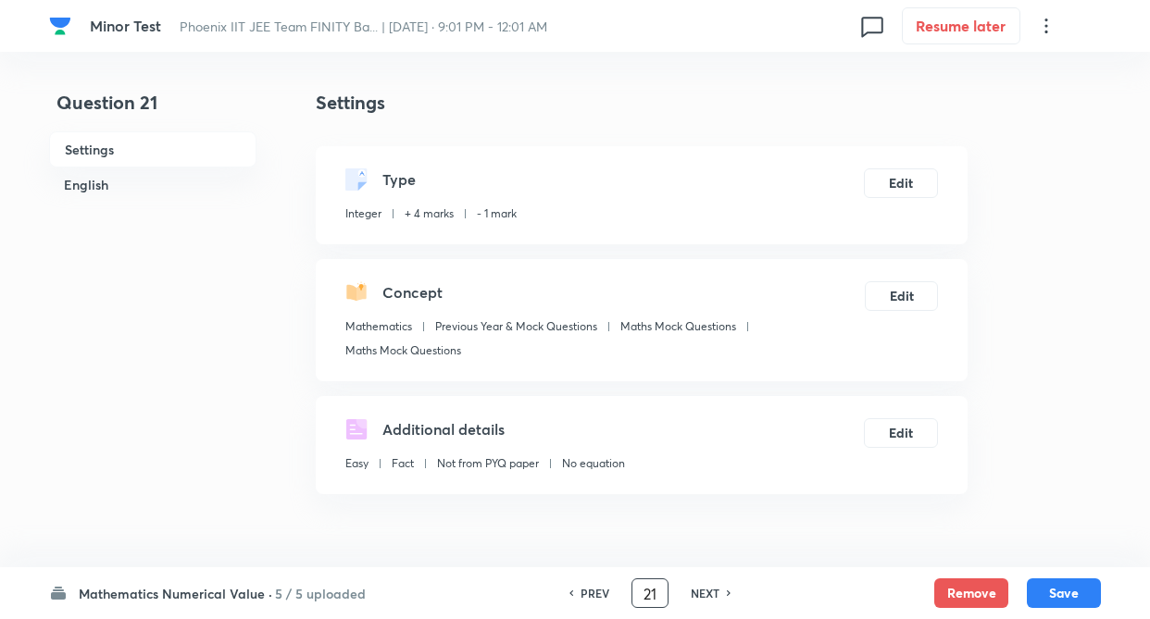
type input "40"
click at [670, 594] on div "PREV 21 ​ NEXT" at bounding box center [649, 593] width 239 height 30
type input "2"
type input "71"
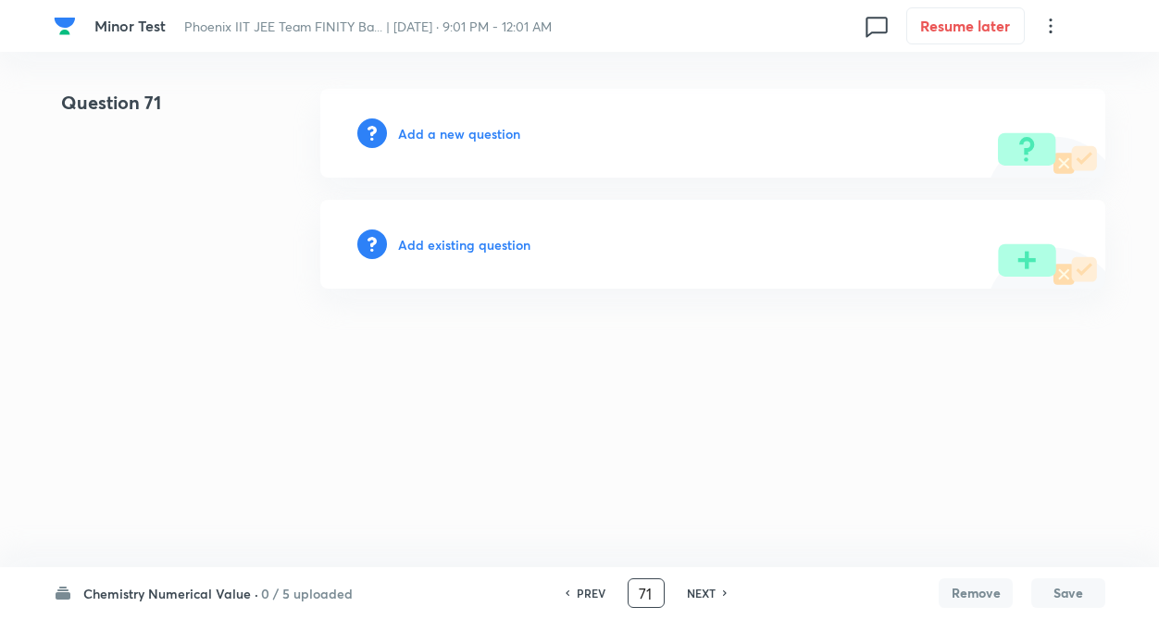
click at [476, 250] on h6 "Add existing question" at bounding box center [464, 244] width 132 height 19
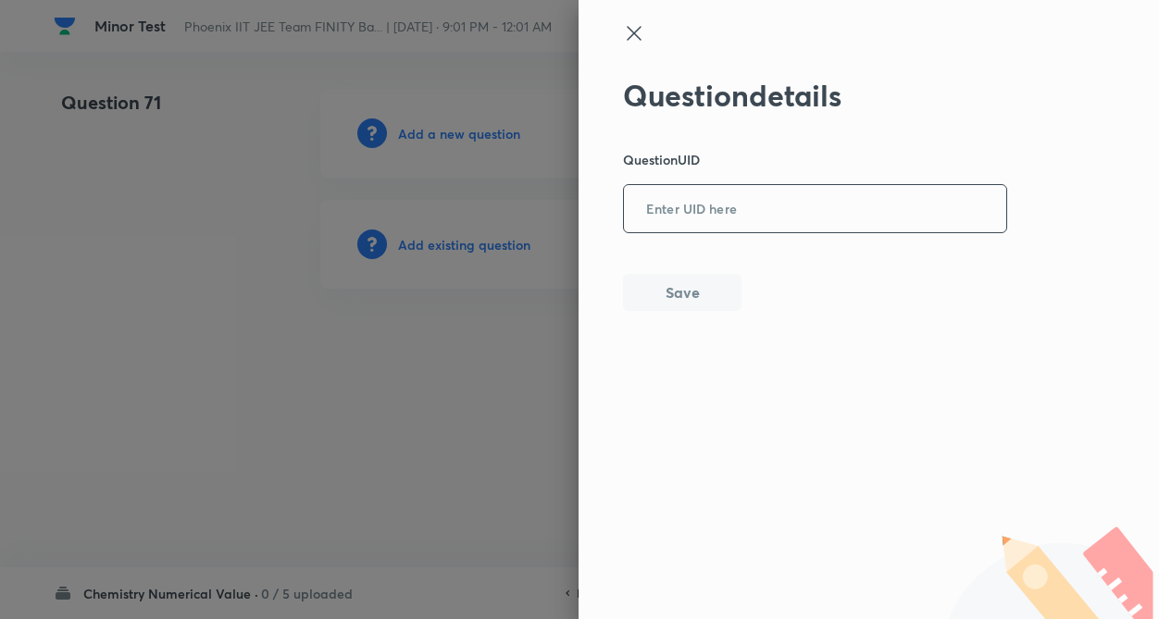
click at [669, 218] on input "text" at bounding box center [815, 209] width 382 height 45
type input "IJ7WO"
click at [650, 301] on button "Save" at bounding box center [682, 290] width 118 height 37
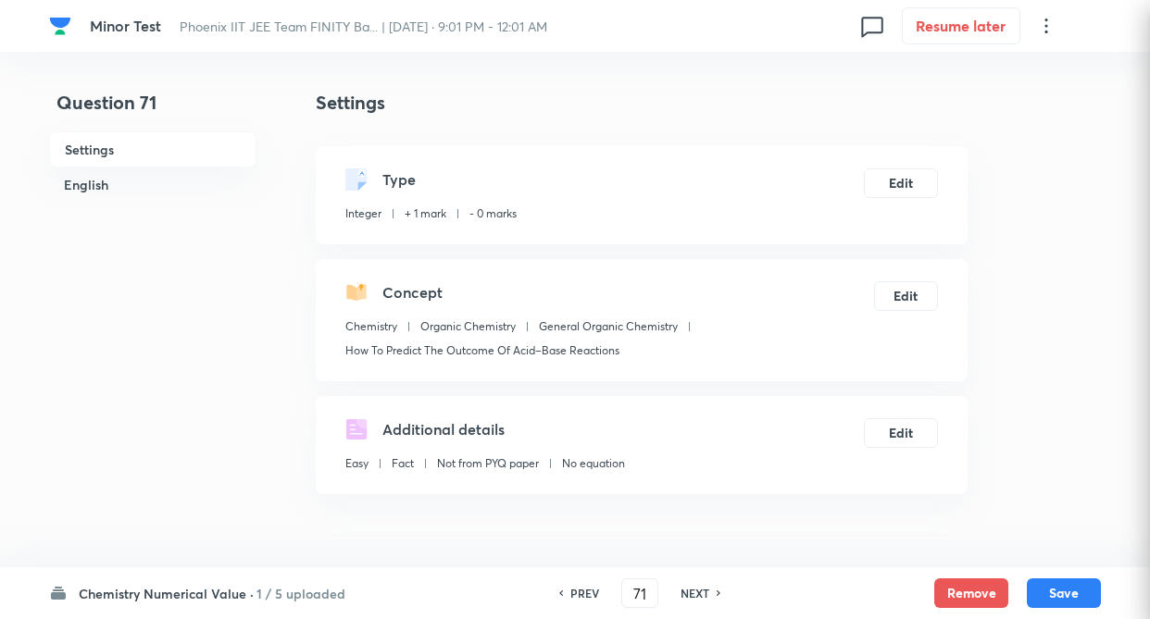
type input "6"
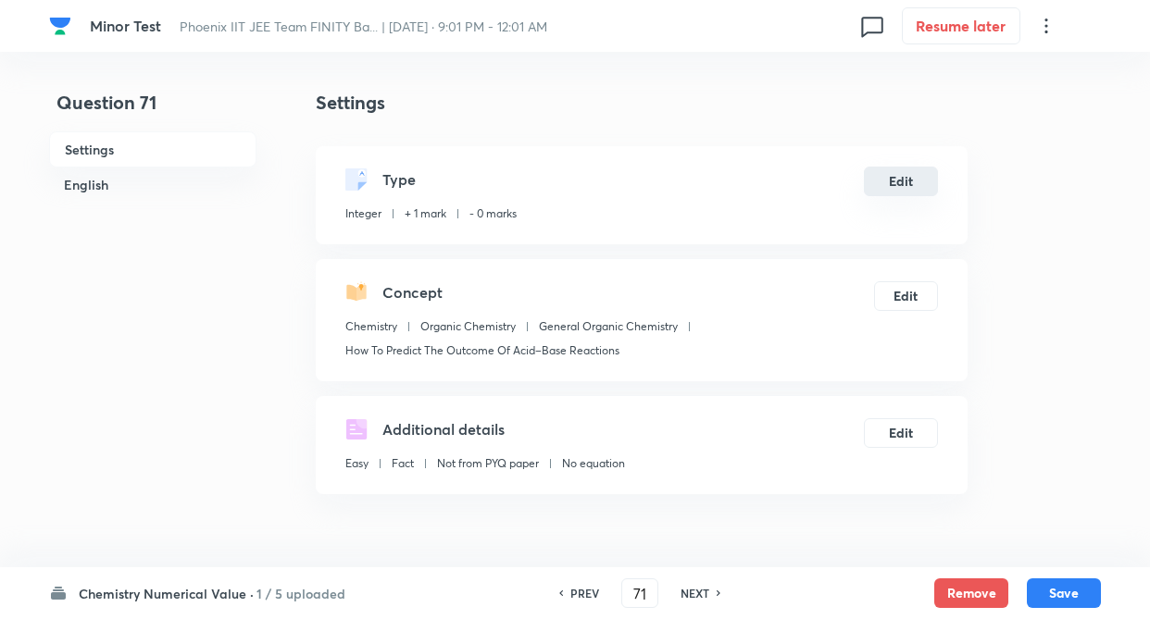
click at [923, 182] on button "Edit" at bounding box center [901, 182] width 74 height 30
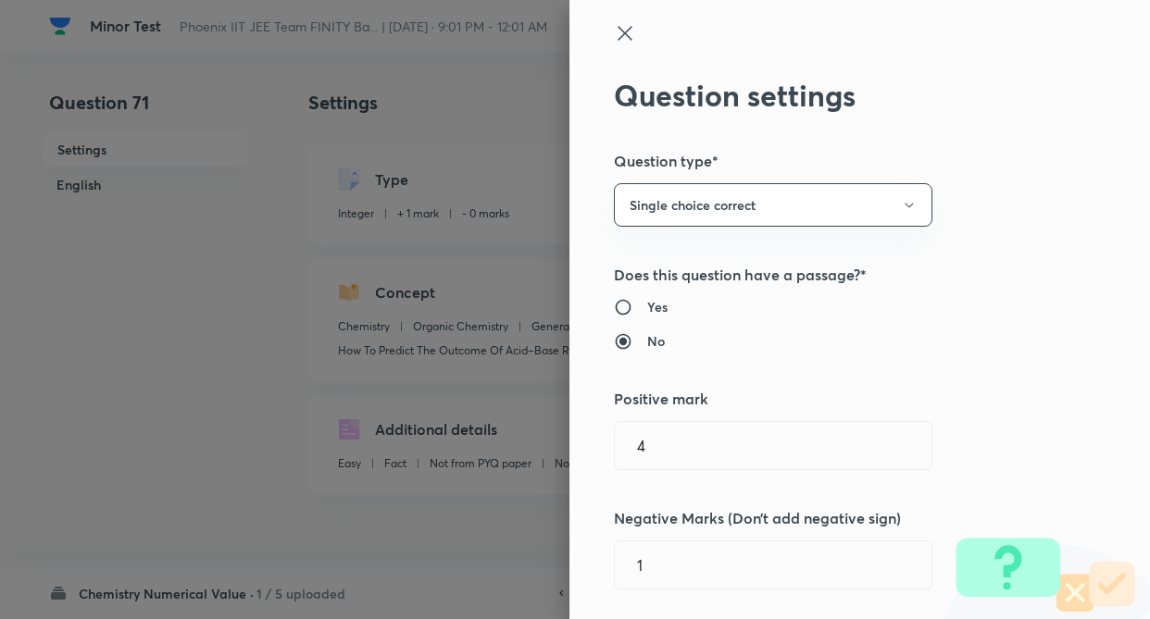
type input "1"
type input "0"
type input "How To Predict The Outcome Of Acid–Base Reactions"
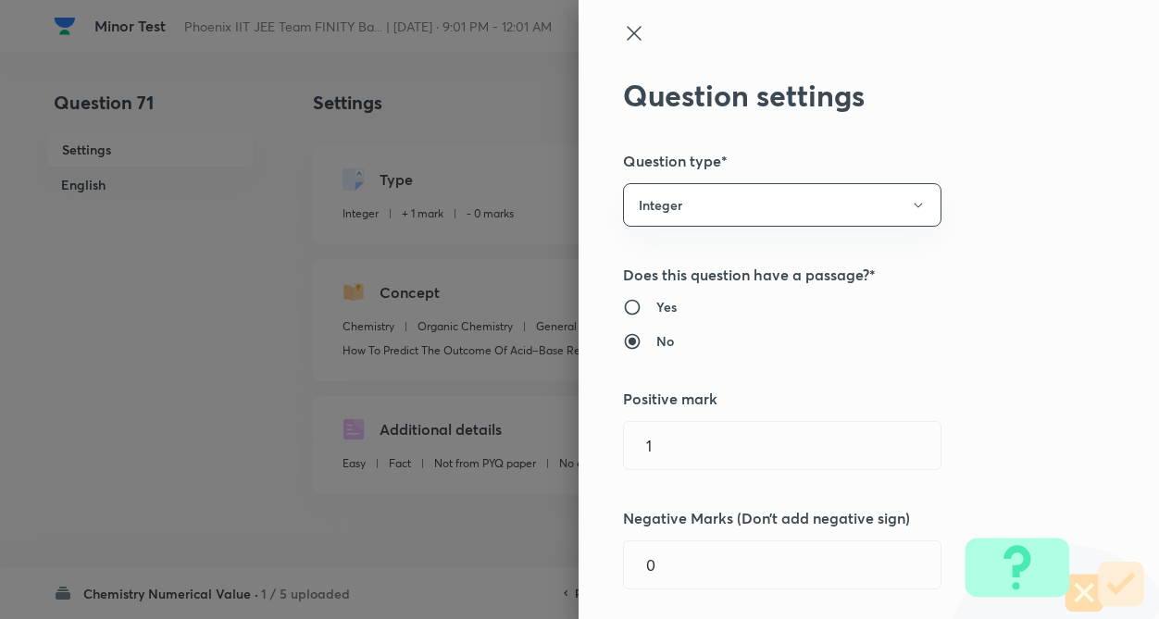
click at [983, 318] on div "Yes No" at bounding box center [837, 324] width 429 height 54
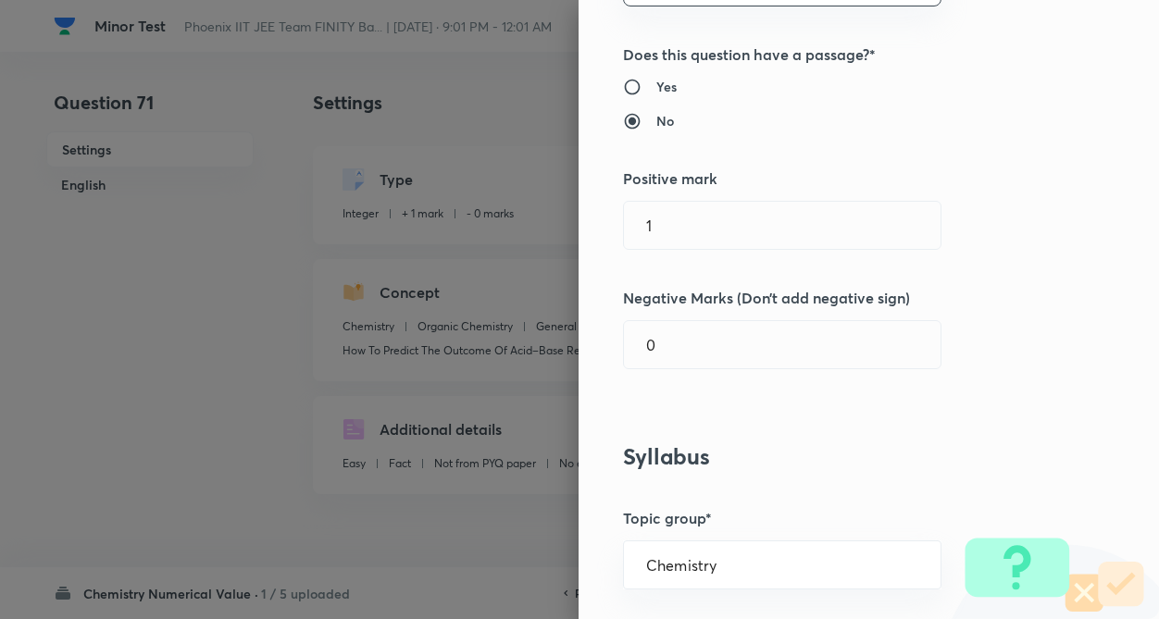
scroll to position [259, 0]
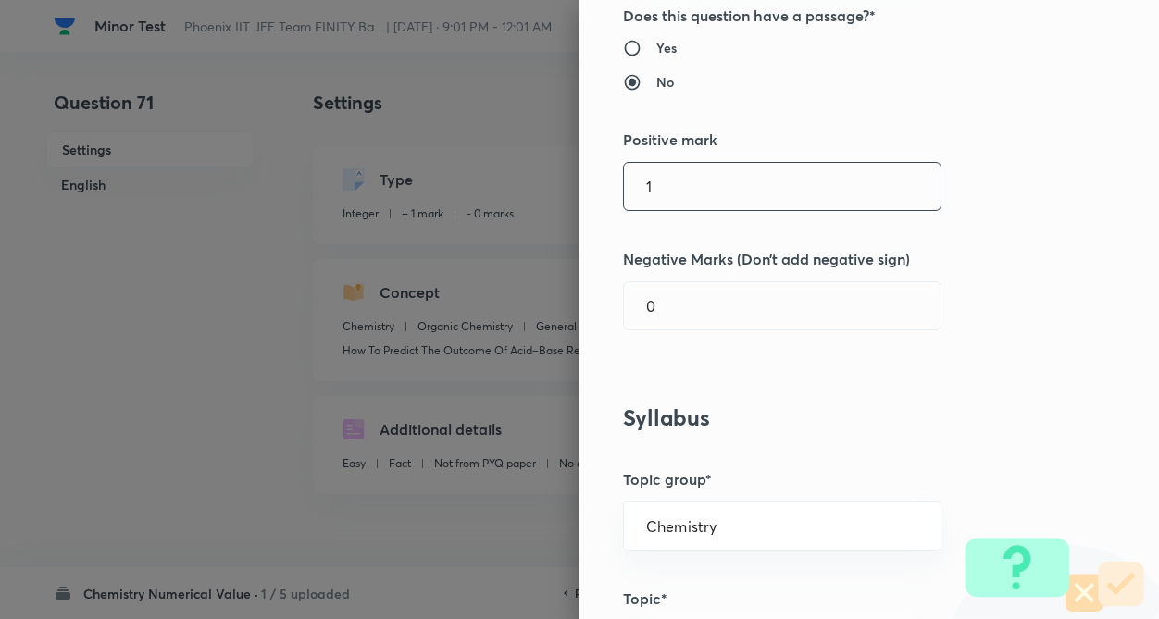
click at [778, 193] on input "1" at bounding box center [782, 186] width 317 height 47
type input "6"
type input "4"
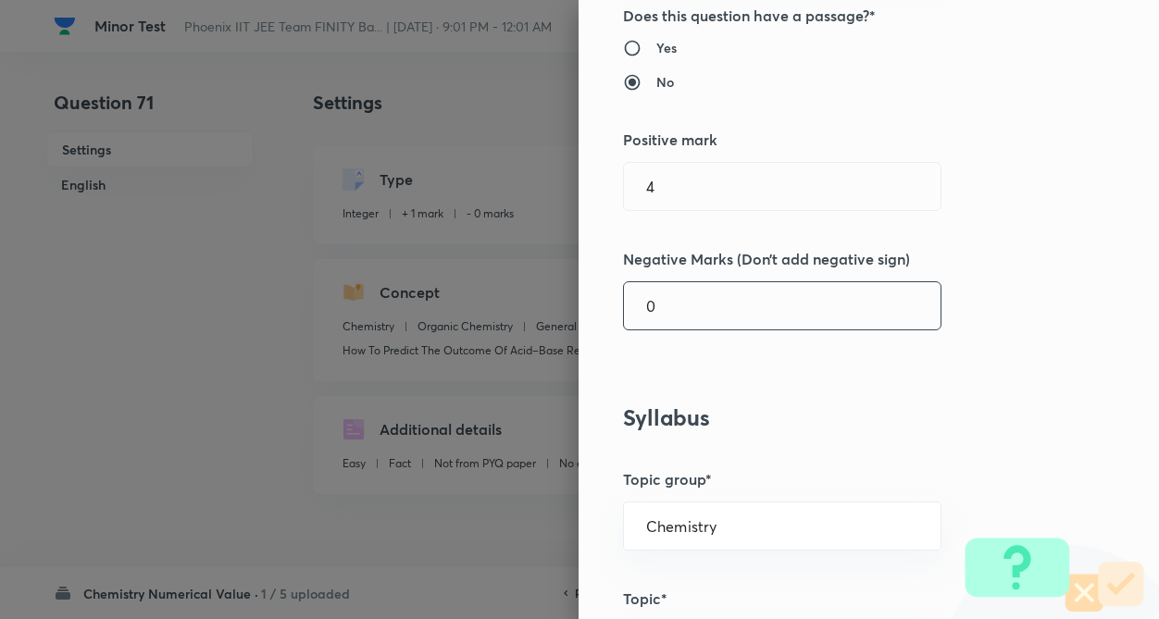
click at [718, 307] on input "0" at bounding box center [782, 305] width 317 height 47
type input "1"
click at [1063, 277] on div "Question settings Question type* Integer Does this question have a passage?* Ye…" at bounding box center [868, 309] width 580 height 619
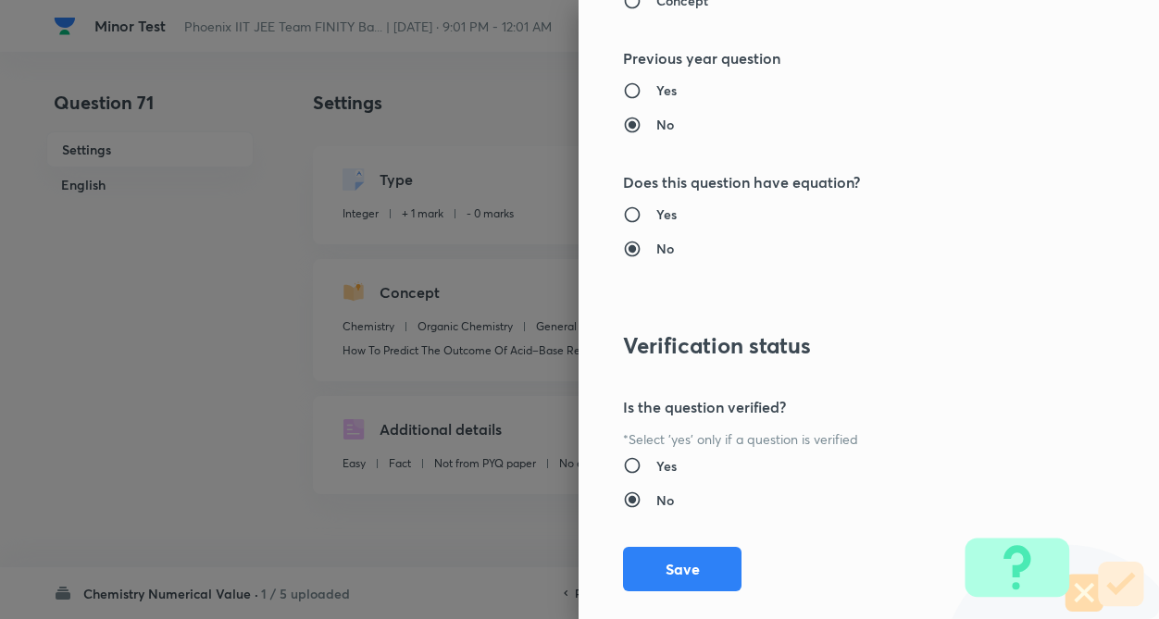
scroll to position [1795, 0]
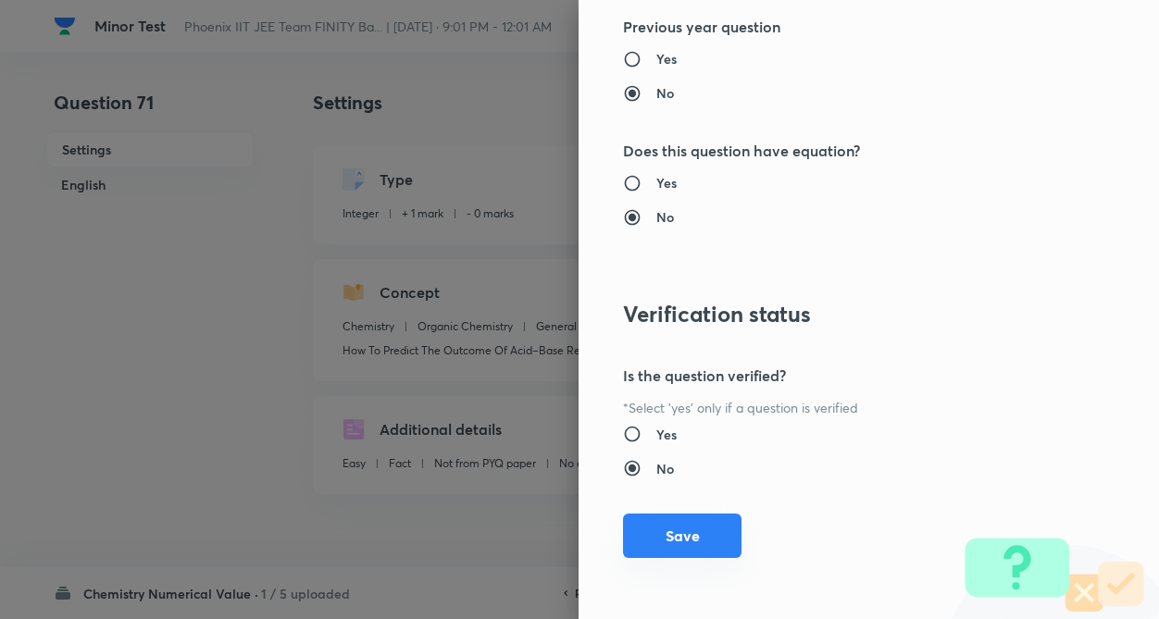
click at [663, 539] on button "Save" at bounding box center [682, 536] width 118 height 44
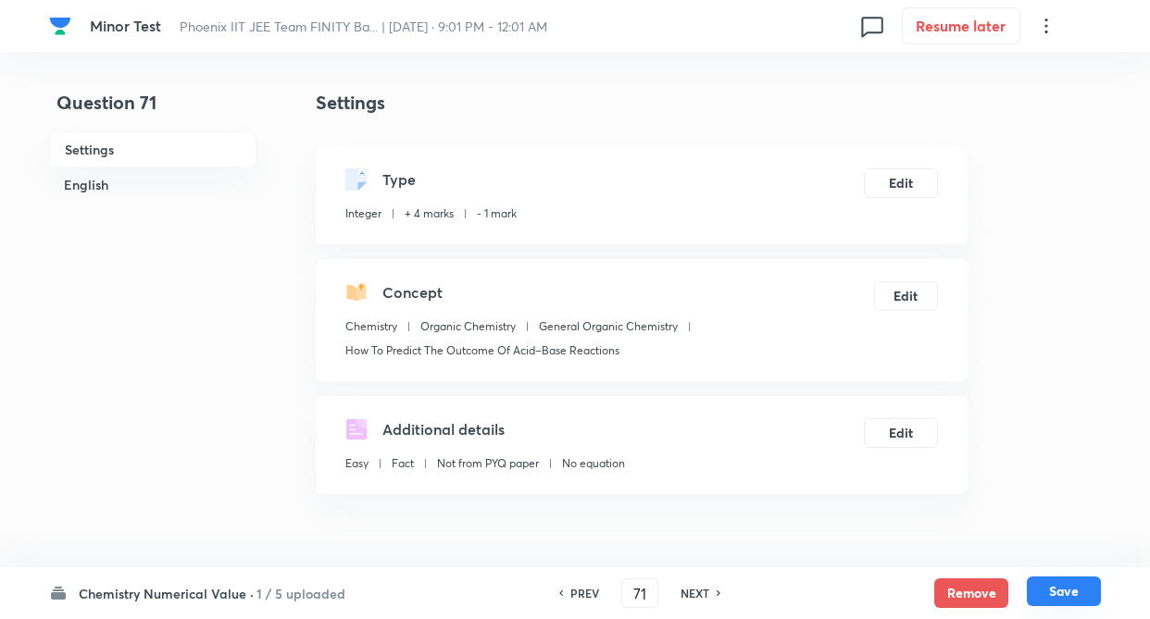
click at [1050, 596] on button "Save" at bounding box center [1063, 592] width 74 height 30
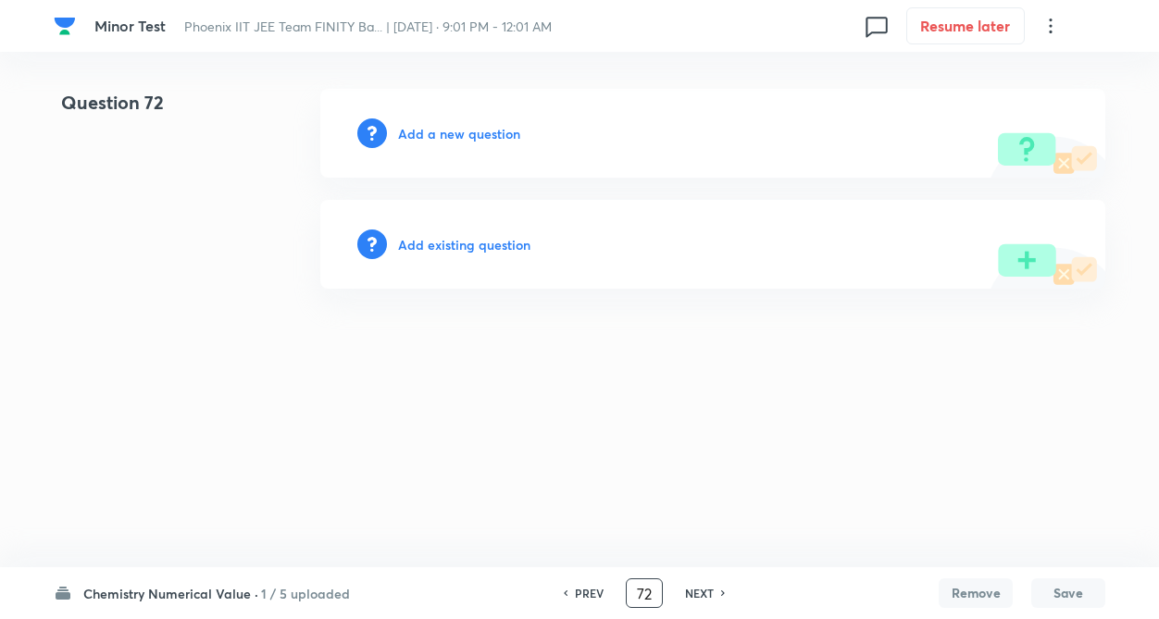
click at [653, 587] on input "72" at bounding box center [644, 594] width 35 height 32
type input "7"
type input "59"
click at [147, 269] on div "Question 59 Add a new question Add existing question" at bounding box center [579, 189] width 1051 height 200
click at [206, 283] on div "Question 59 Add a new question Add existing question" at bounding box center [579, 189] width 1051 height 200
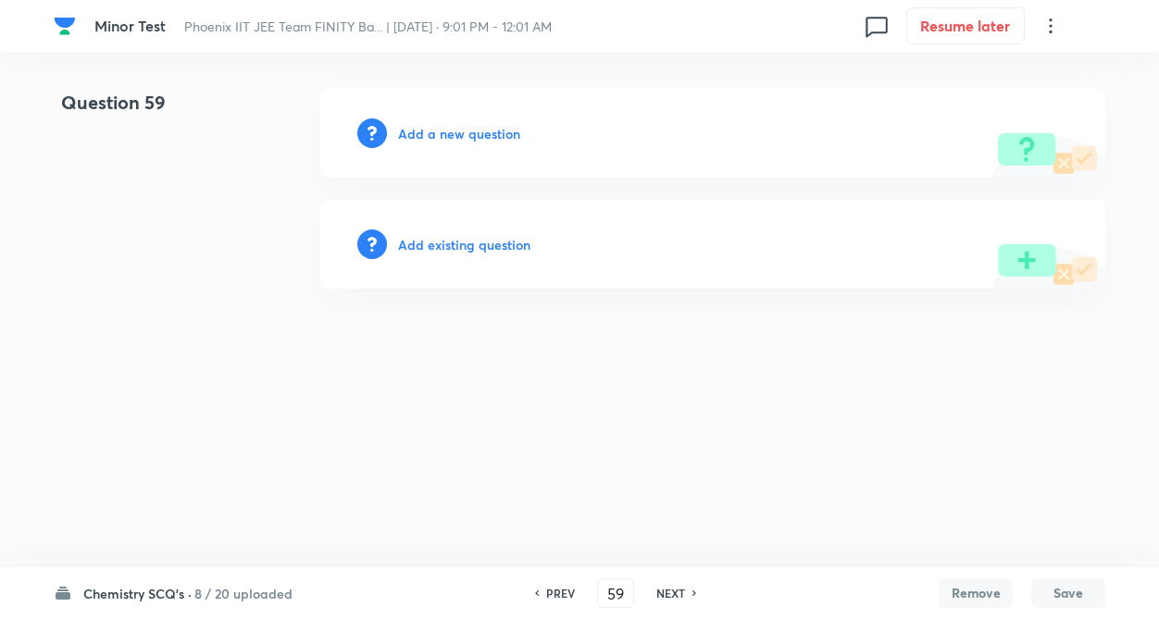
click at [491, 243] on h6 "Add existing question" at bounding box center [464, 244] width 132 height 19
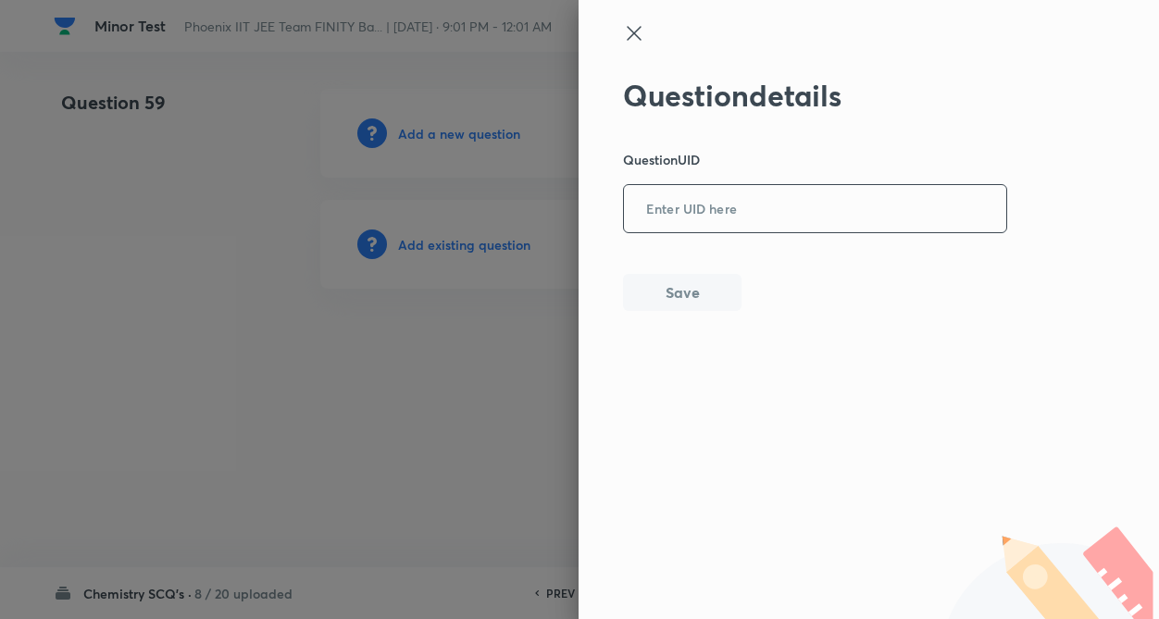
click at [670, 208] on input "text" at bounding box center [815, 209] width 382 height 45
paste input "6MNUN"
type input "6MNUN"
click at [671, 298] on button "Save" at bounding box center [682, 290] width 118 height 37
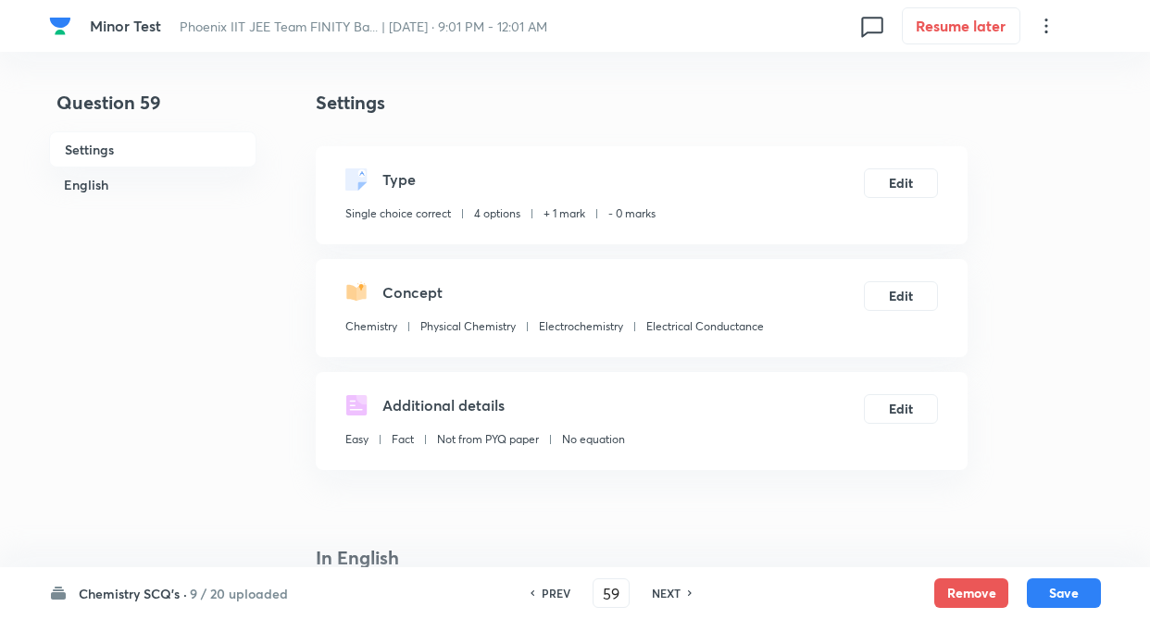
checkbox input "true"
click at [892, 179] on button "Edit" at bounding box center [901, 182] width 74 height 30
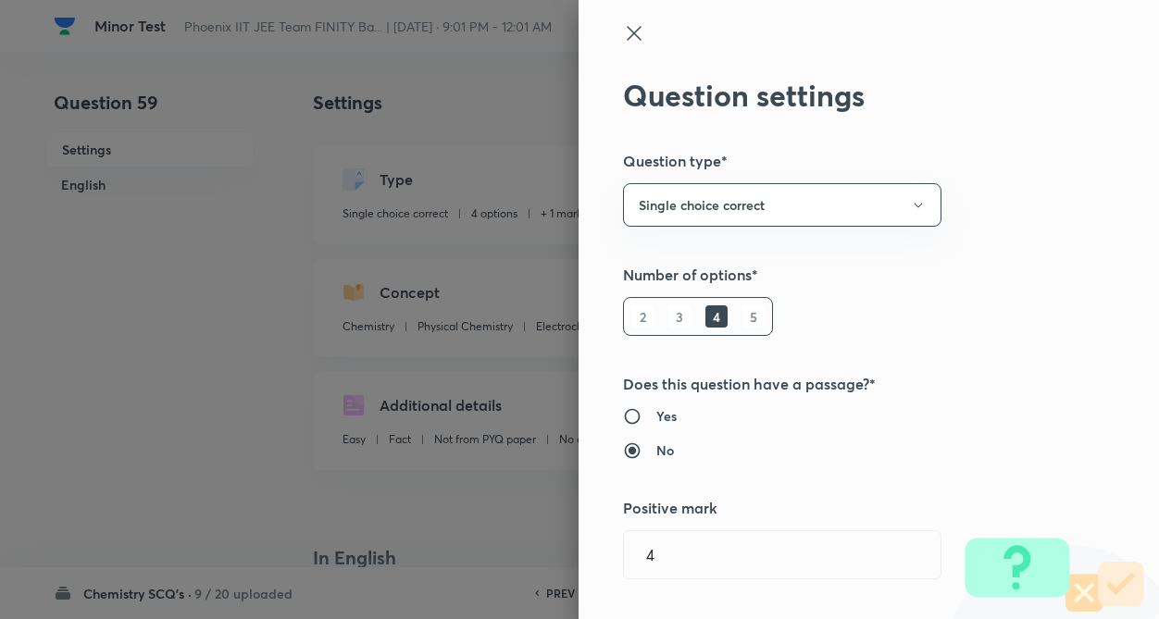
type input "1"
type input "0"
type input "Physical Chemistry"
type input "Electrochemistry"
type input "Electrical Conductance"
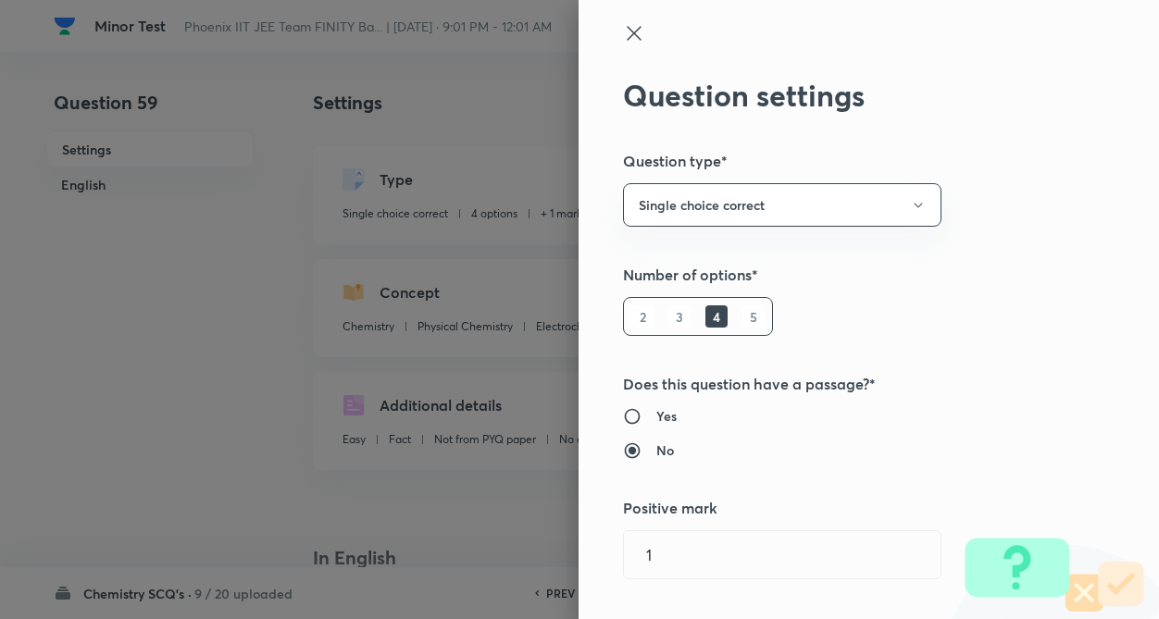
click at [1042, 298] on div "Question settings Question type* Single choice correct Number of options* 2 3 4…" at bounding box center [868, 309] width 580 height 619
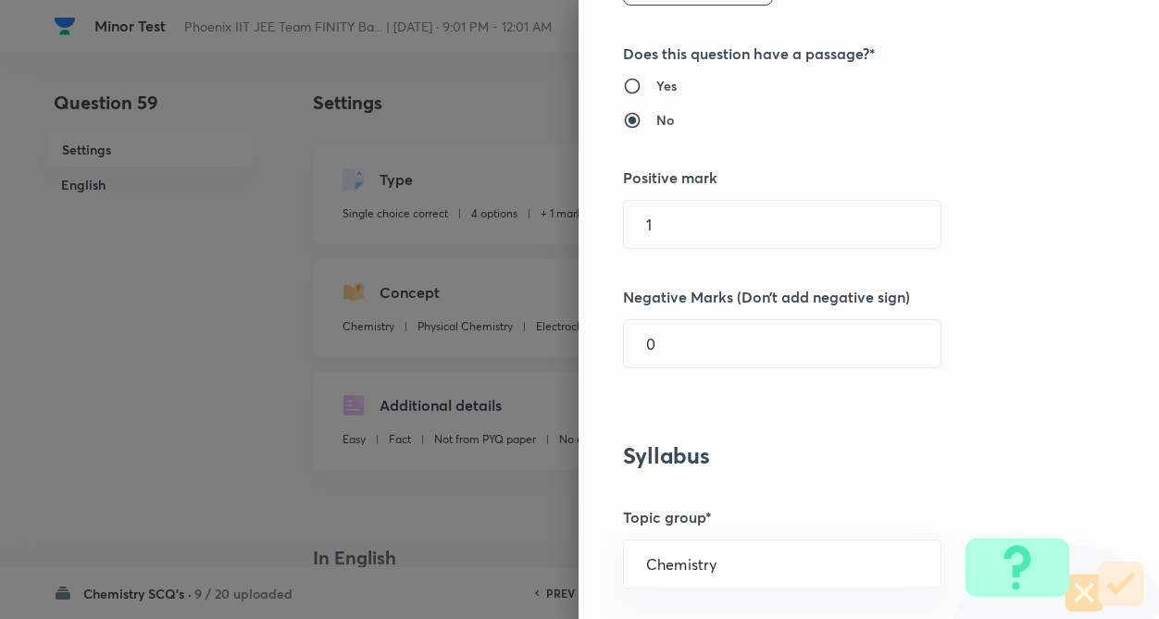
scroll to position [333, 0]
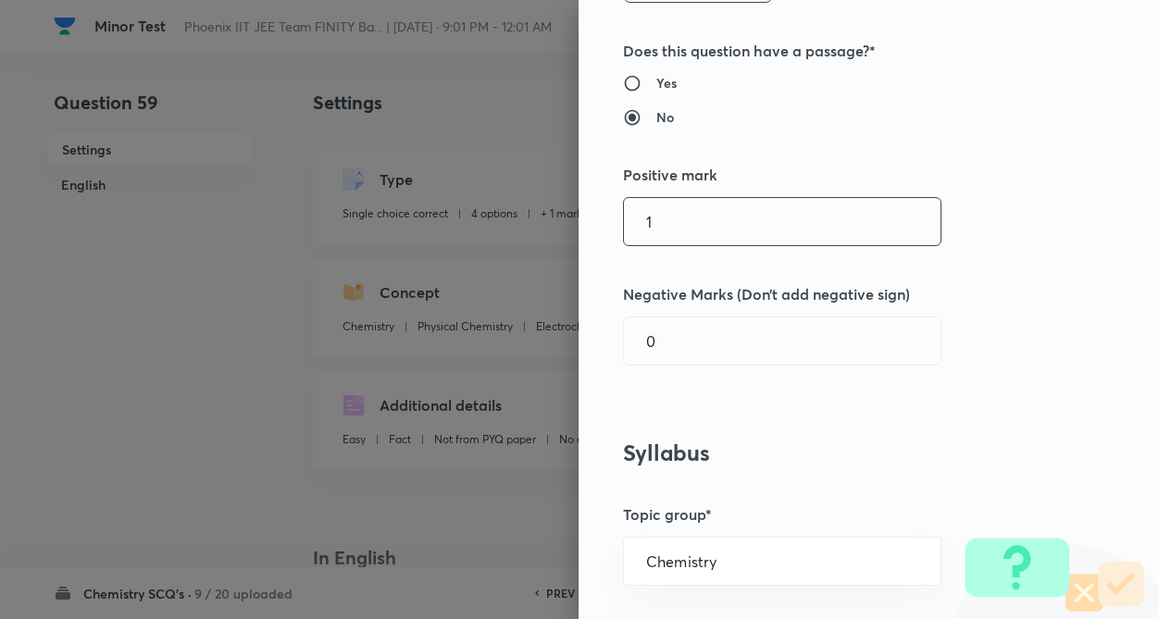
click at [727, 236] on input "1" at bounding box center [782, 221] width 317 height 47
type input "4"
click at [718, 345] on input "0" at bounding box center [782, 340] width 317 height 47
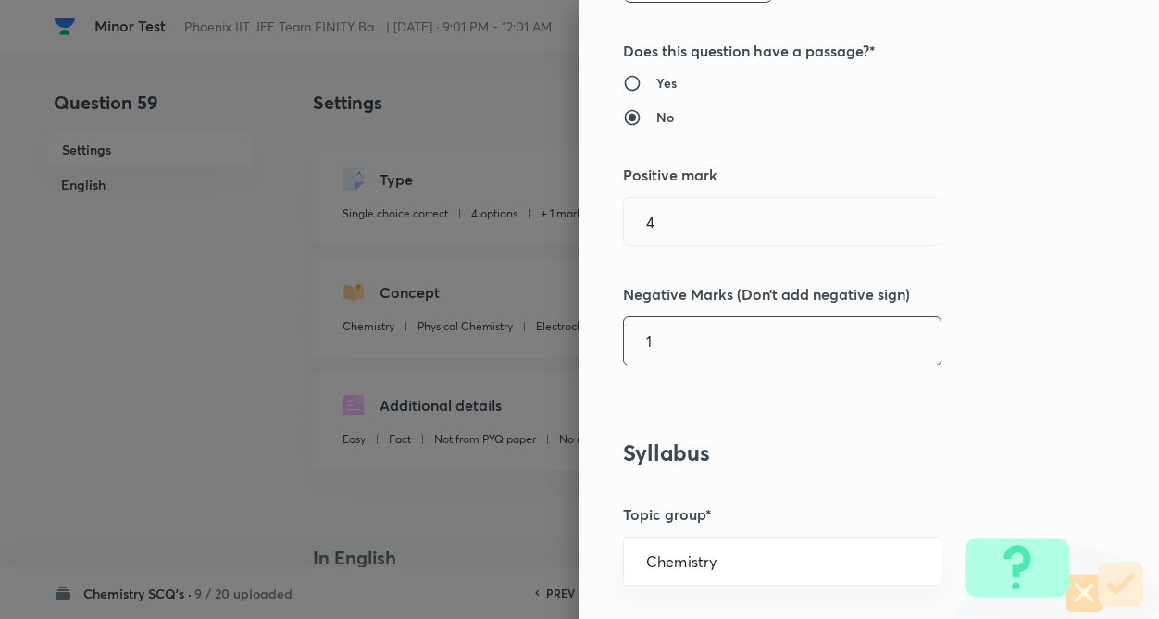
type input "1"
click at [877, 412] on div "Question settings Question type* Single choice correct Number of options* 2 3 4…" at bounding box center [868, 309] width 580 height 619
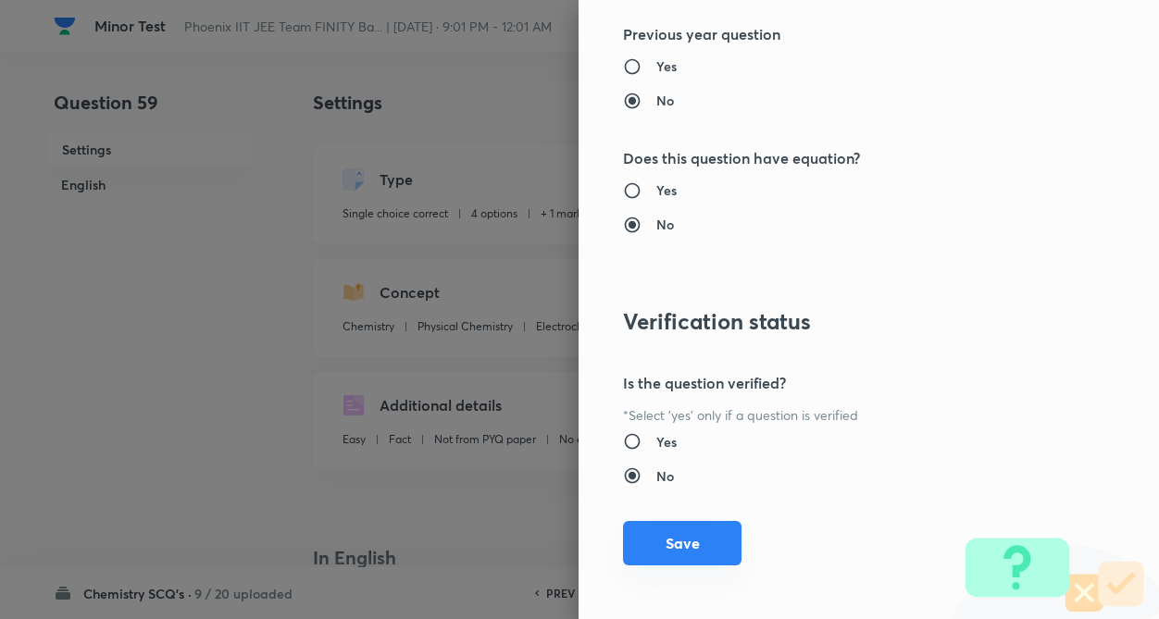
scroll to position [1904, 0]
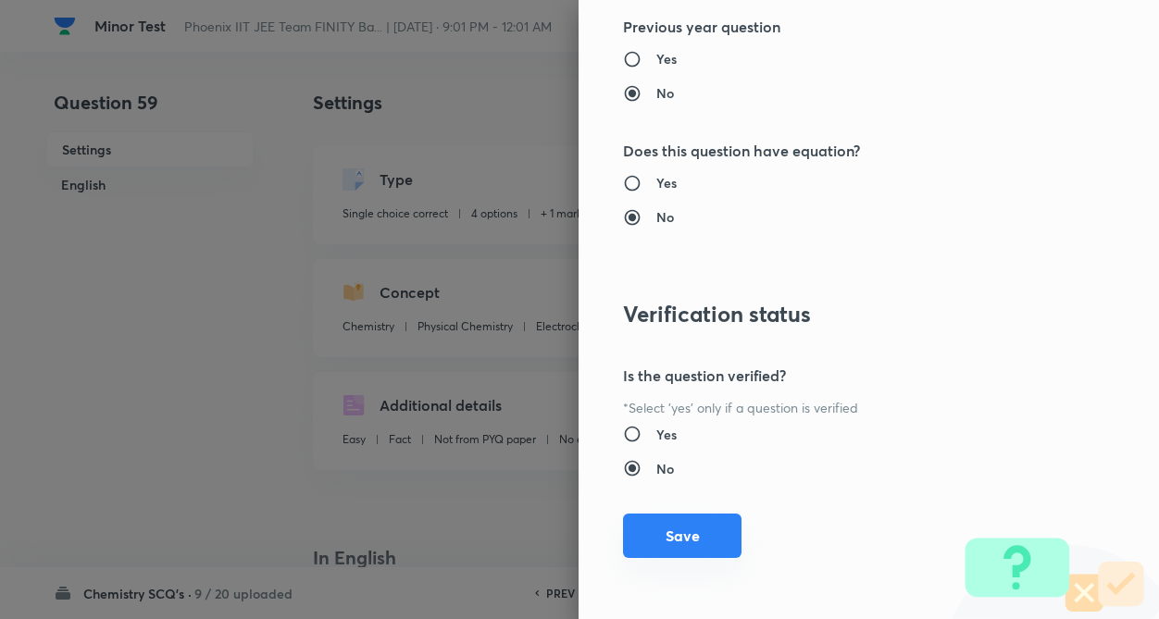
click at [651, 539] on button "Save" at bounding box center [682, 536] width 118 height 44
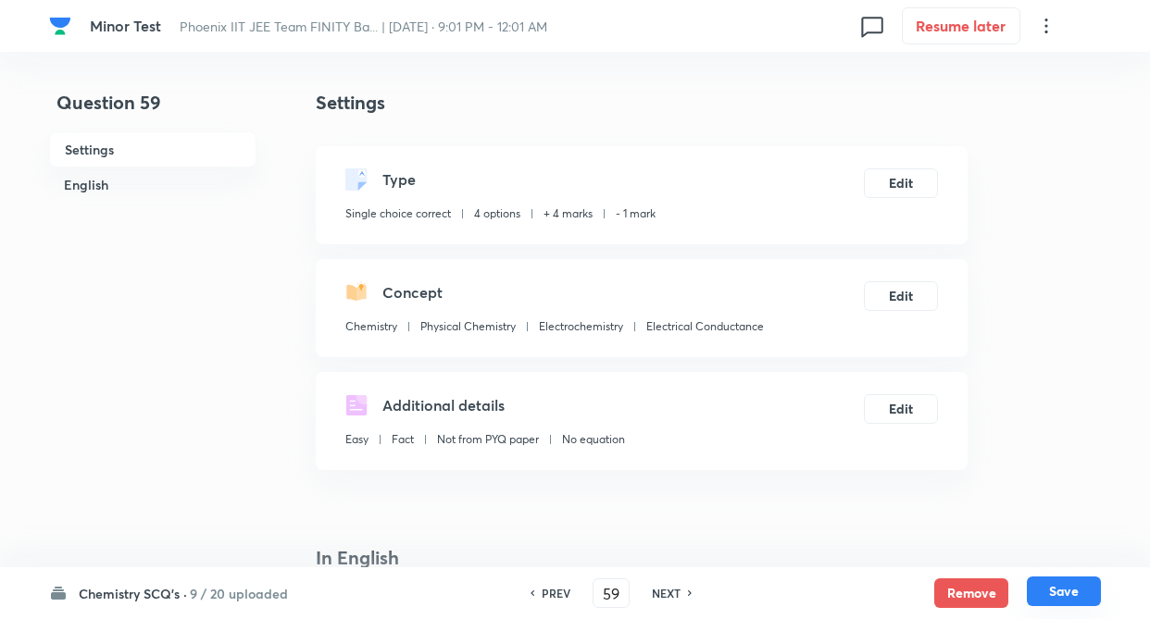
click at [1082, 593] on button "Save" at bounding box center [1063, 592] width 74 height 30
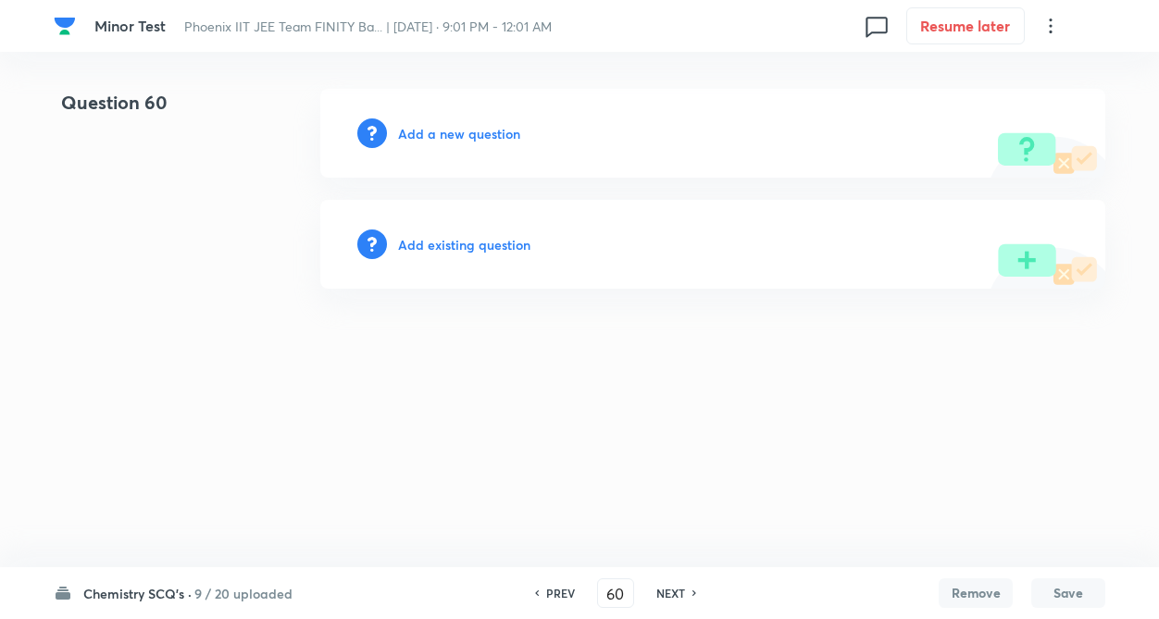
click at [667, 589] on h6 "NEXT" at bounding box center [670, 593] width 29 height 17
click at [668, 589] on h6 "NEXT" at bounding box center [670, 593] width 29 height 17
click at [670, 593] on h6 "NEXT" at bounding box center [670, 593] width 29 height 17
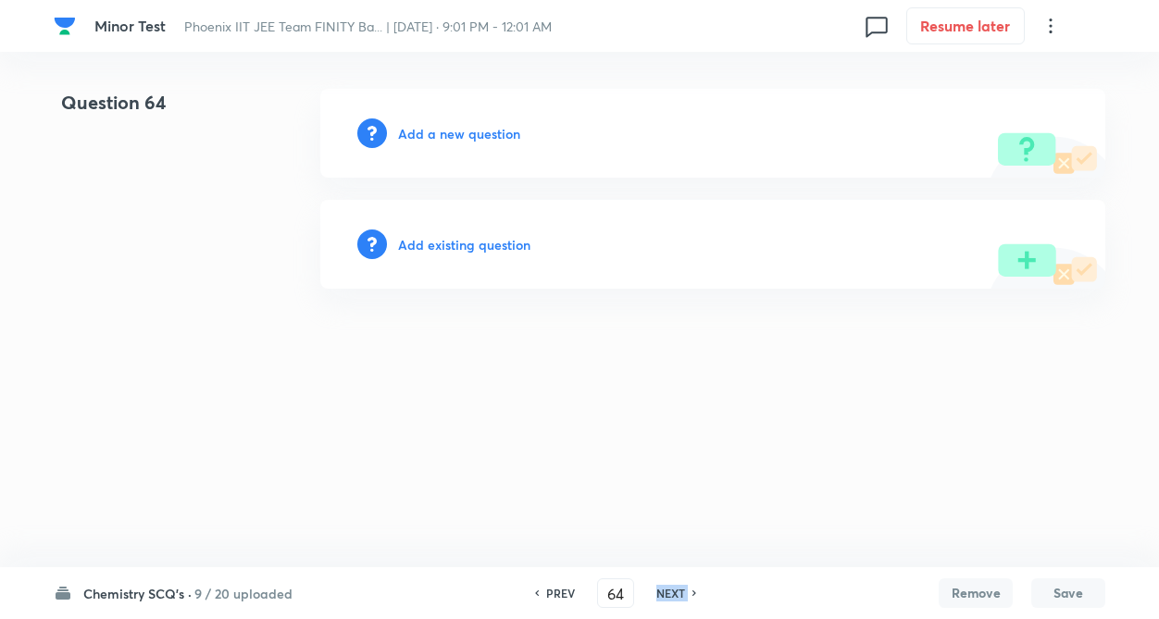
type input "65"
click at [480, 235] on h6 "Add existing question" at bounding box center [464, 244] width 132 height 19
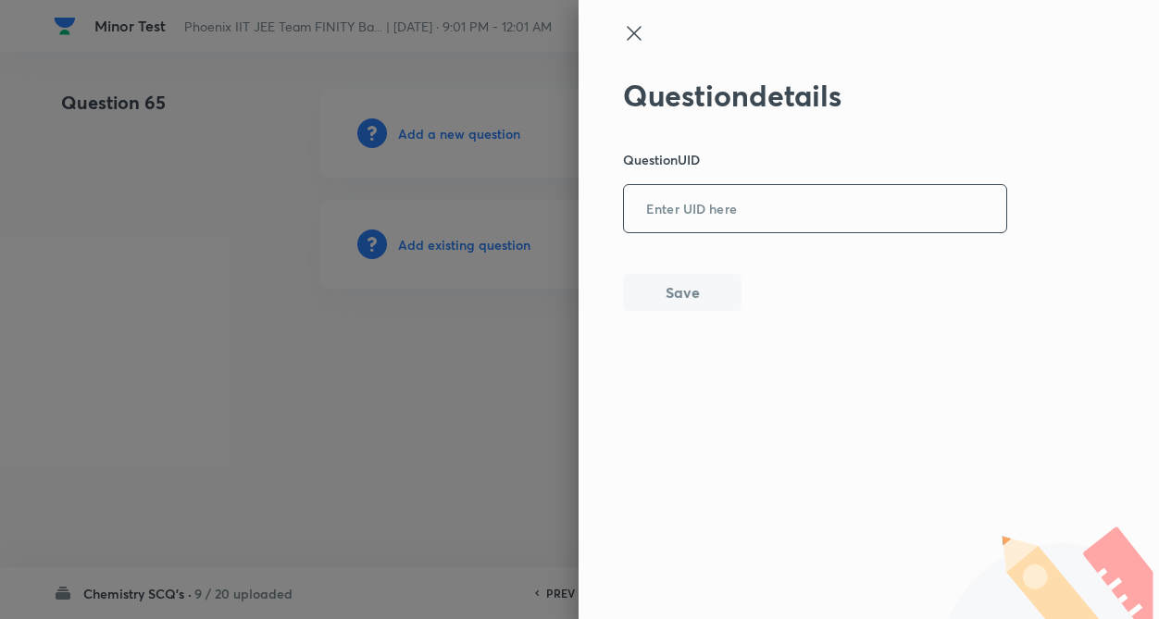
click at [727, 220] on input "text" at bounding box center [815, 209] width 382 height 45
paste input "86YBV"
type input "86YBV"
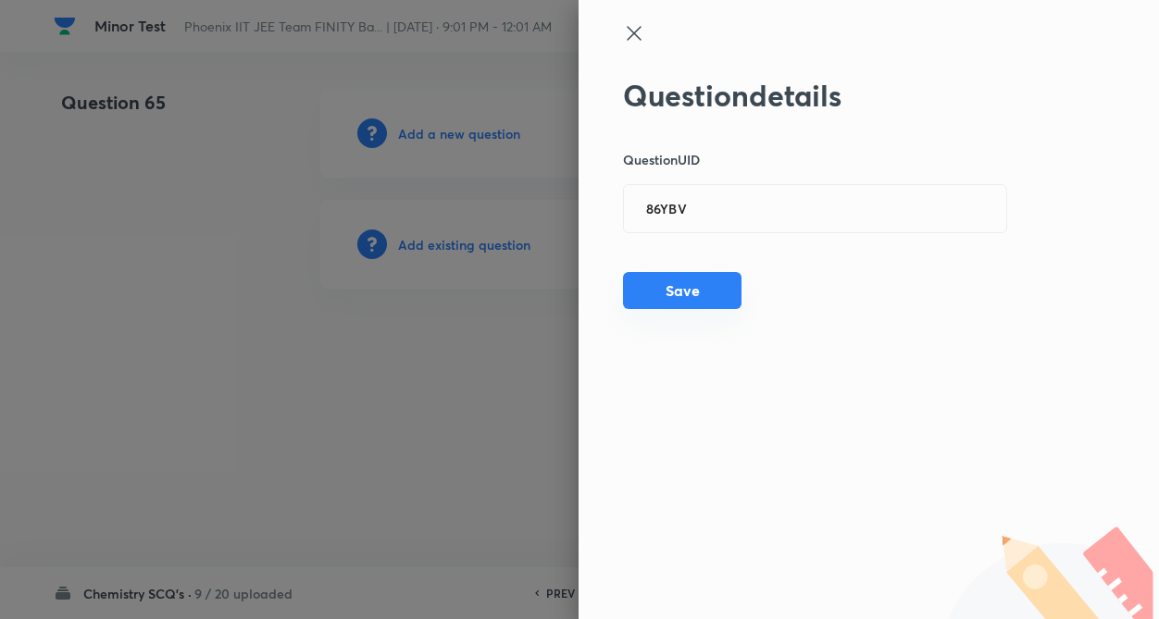
click at [673, 295] on button "Save" at bounding box center [682, 290] width 118 height 37
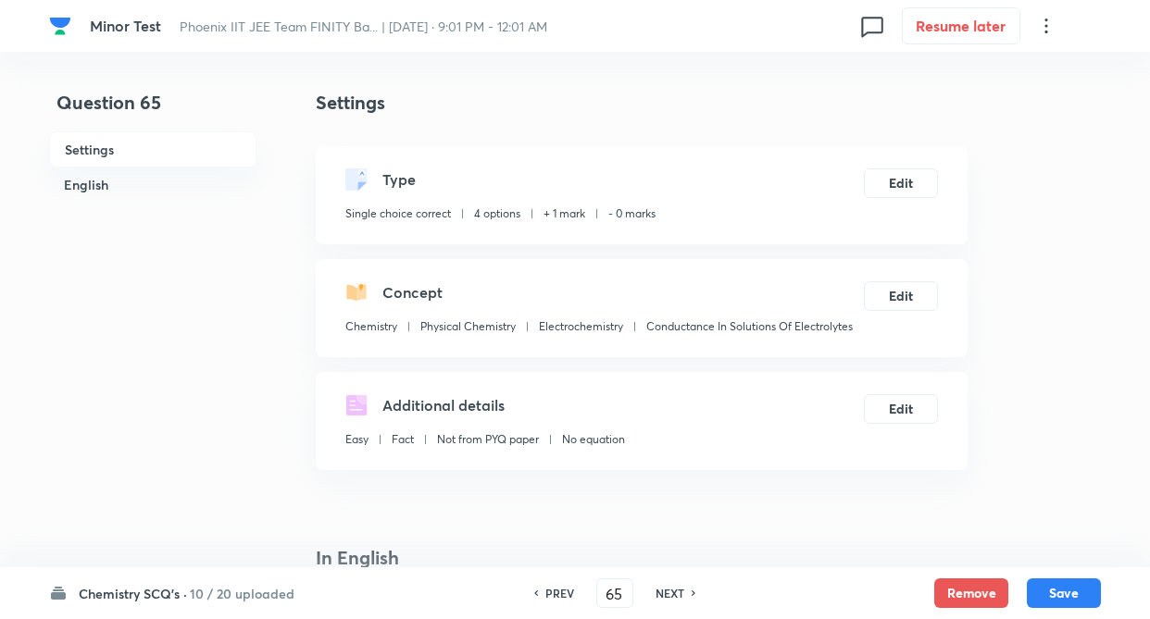
checkbox input "true"
click at [901, 175] on button "Edit" at bounding box center [901, 182] width 74 height 30
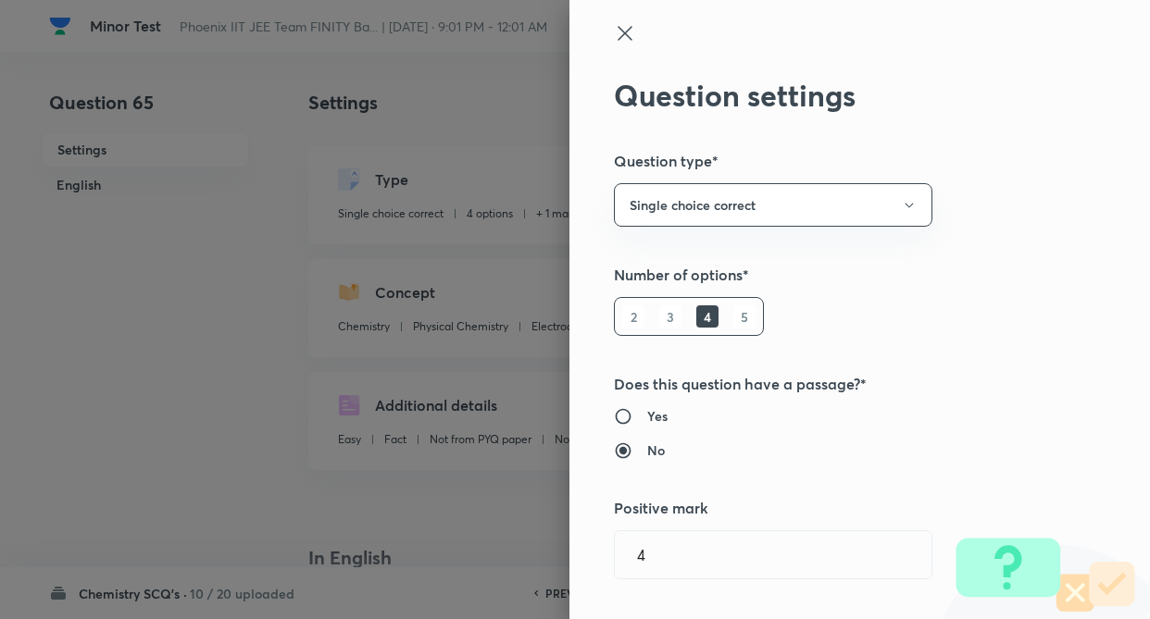
type input "1"
type input "0"
type input "Conductance In Solutions Of Electrolytes"
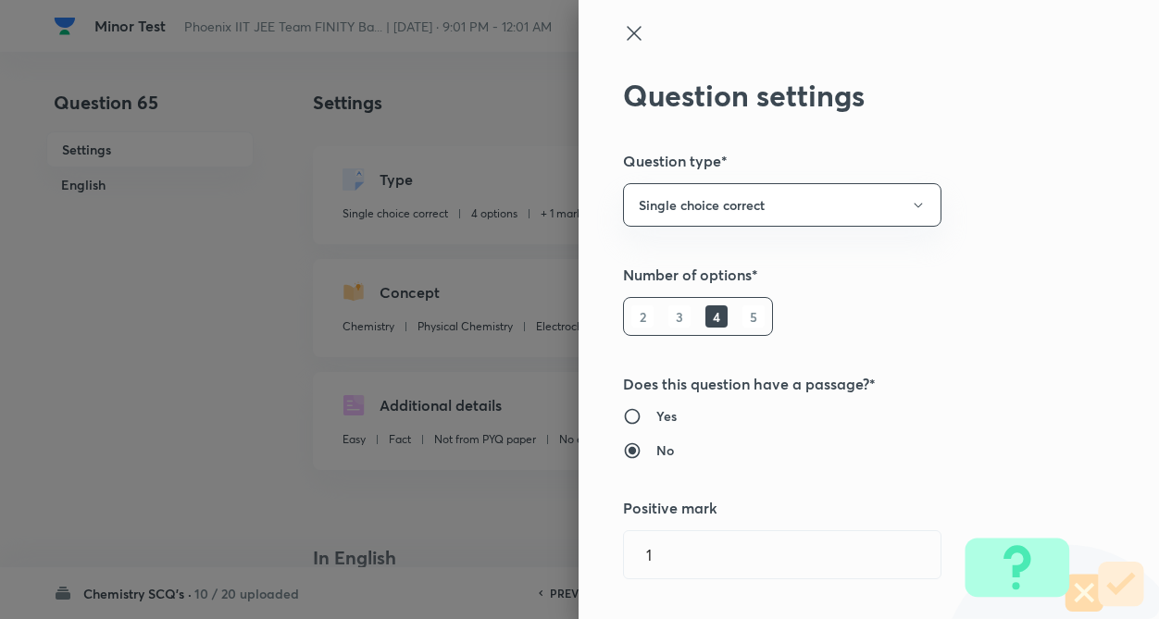
click at [1066, 247] on div "Question settings Question type* Single choice correct Number of options* 2 3 4…" at bounding box center [868, 309] width 580 height 619
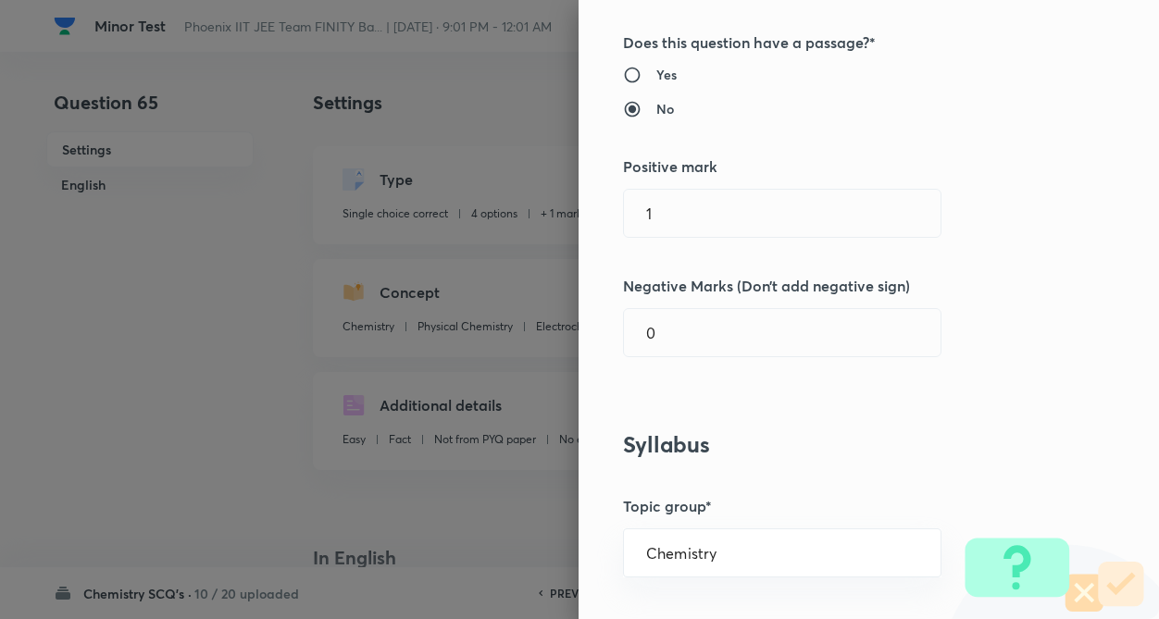
scroll to position [370, 0]
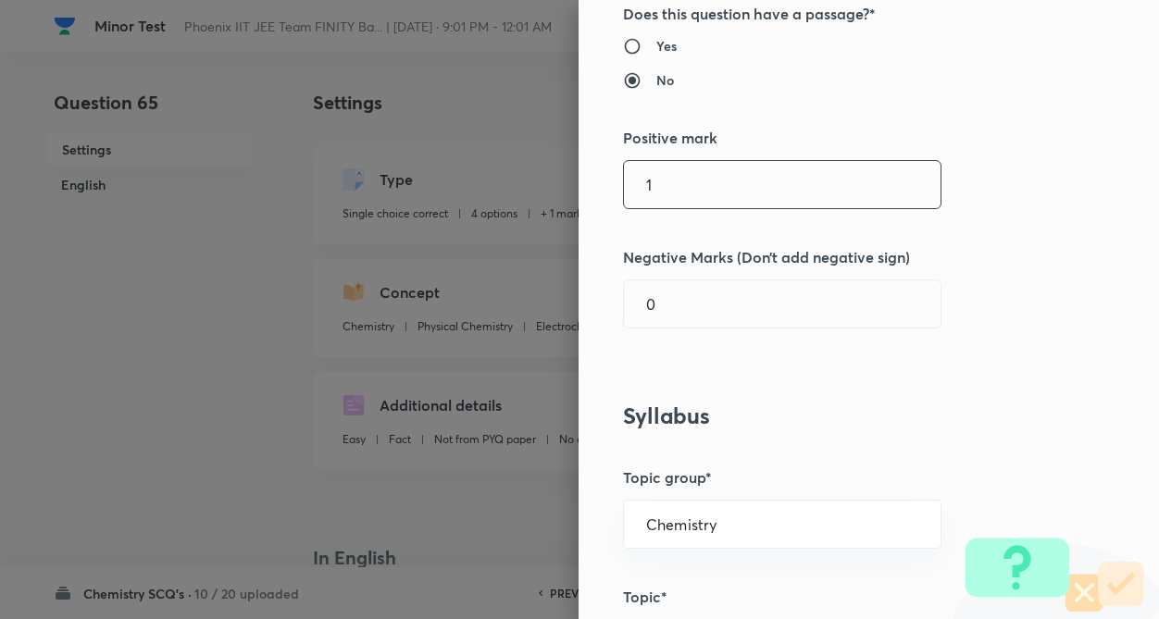
click at [713, 194] on input "1" at bounding box center [782, 184] width 317 height 47
type input "4"
click at [707, 301] on input "0" at bounding box center [782, 303] width 317 height 47
type input "1"
click at [1024, 273] on div "Question settings Question type* Single choice correct Number of options* 2 3 4…" at bounding box center [868, 309] width 580 height 619
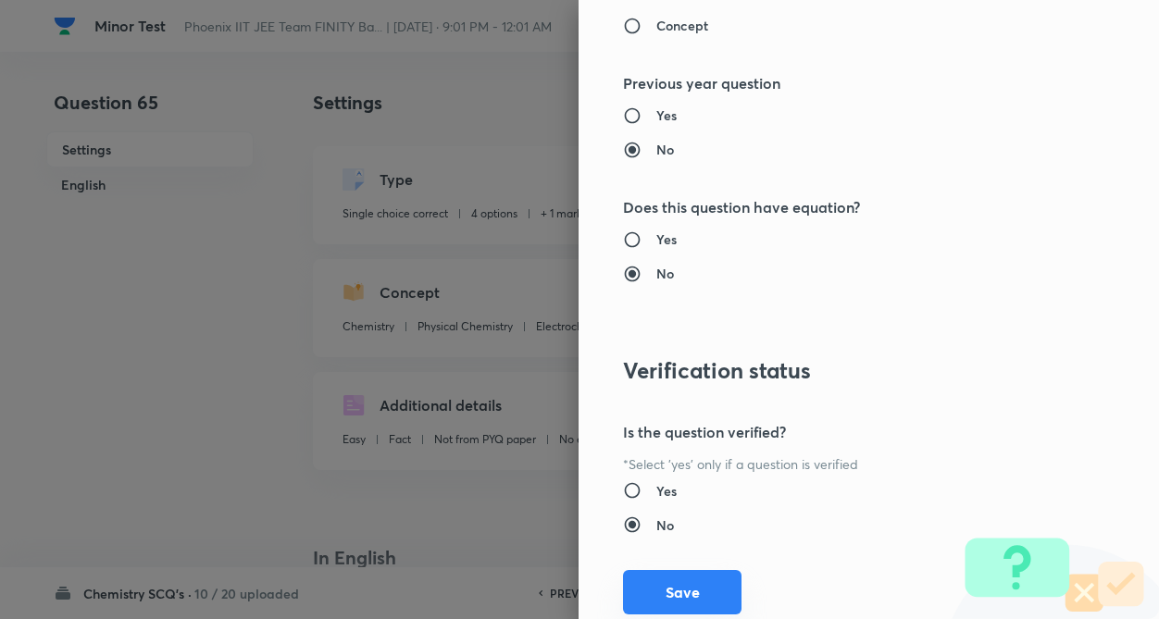
scroll to position [1904, 0]
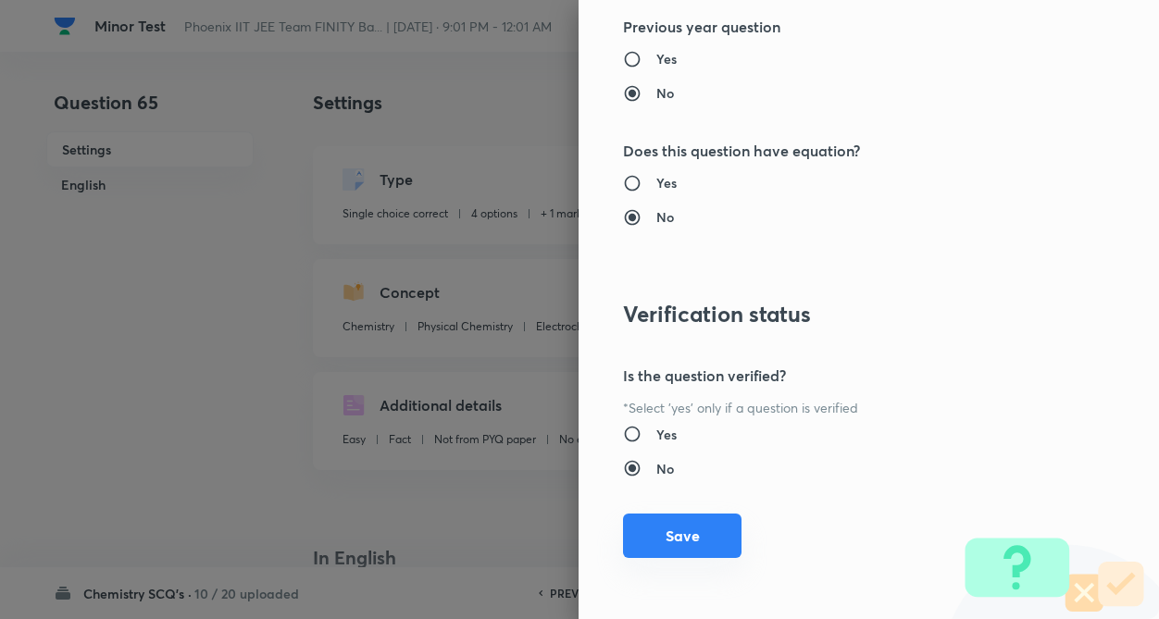
click at [678, 537] on button "Save" at bounding box center [682, 536] width 118 height 44
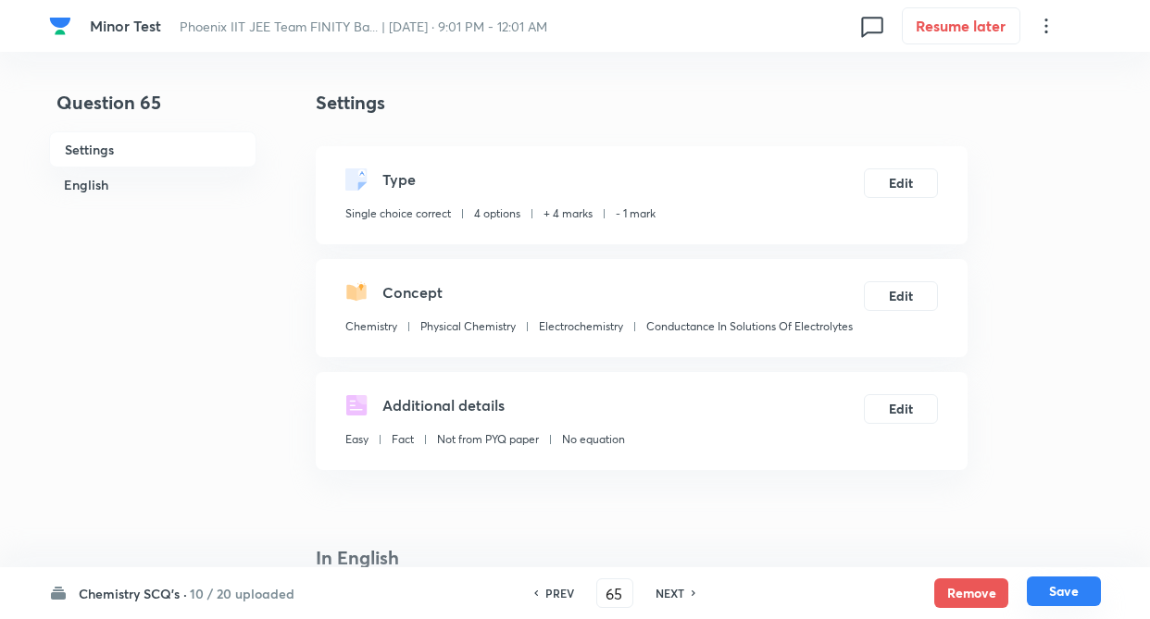
click at [1047, 589] on button "Save" at bounding box center [1063, 592] width 74 height 30
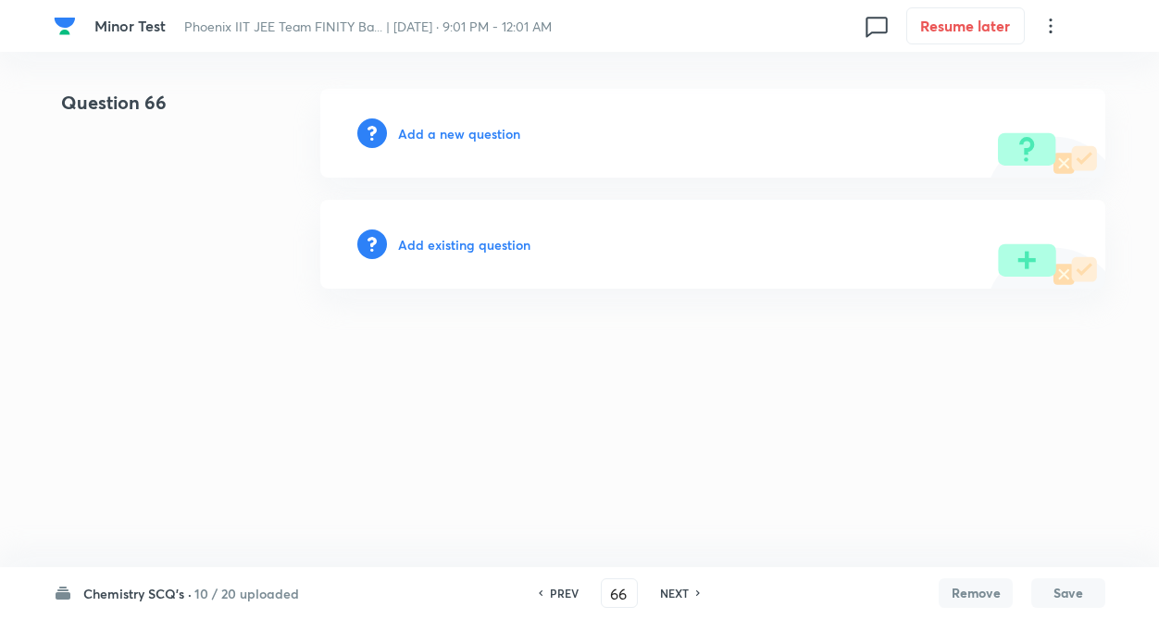
click at [541, 590] on div "PREV" at bounding box center [561, 593] width 49 height 17
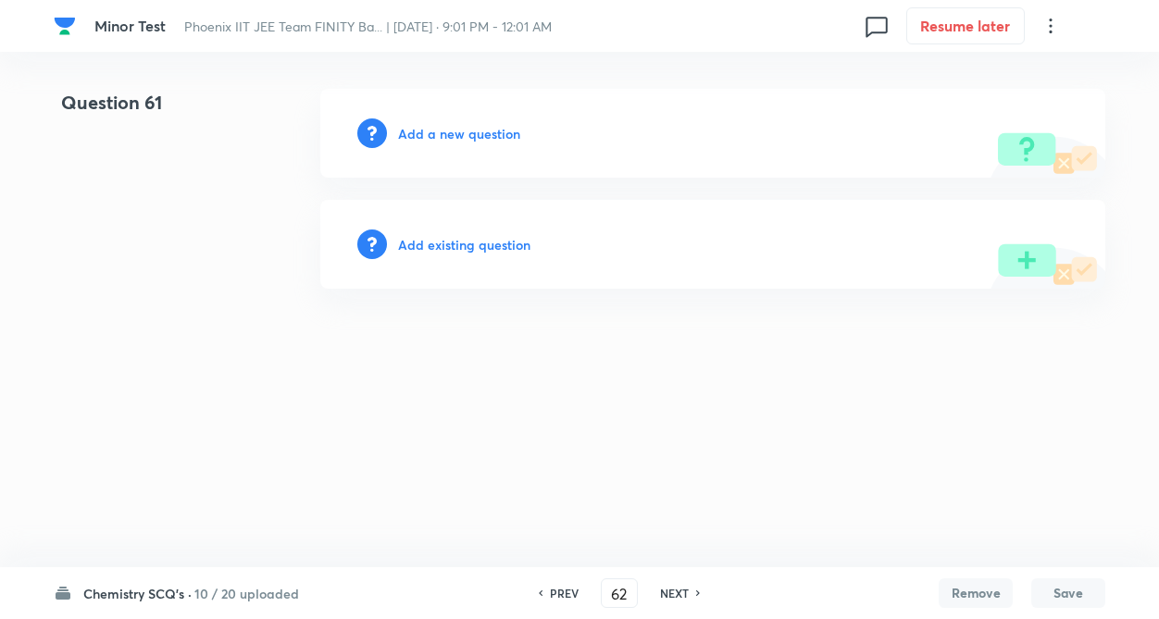
type input "61"
click at [456, 244] on h6 "Add existing question" at bounding box center [464, 244] width 132 height 19
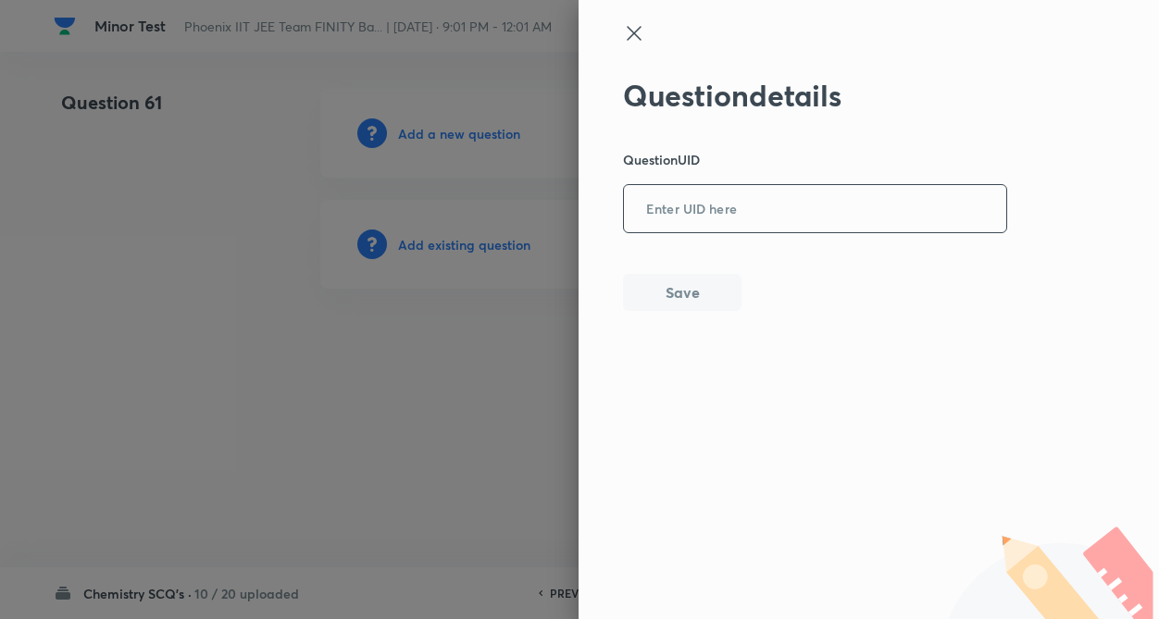
click at [696, 205] on input "text" at bounding box center [815, 209] width 382 height 45
paste input "BHIXZ"
type input "BHIXZ"
click at [690, 304] on button "Save" at bounding box center [682, 290] width 118 height 37
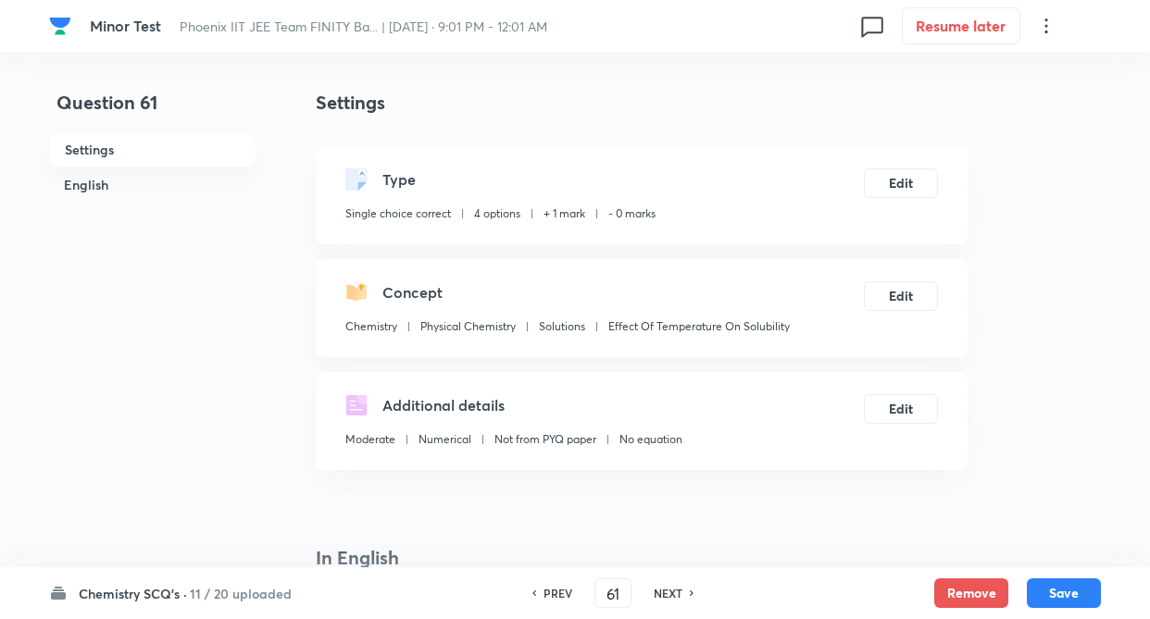
checkbox input "true"
click at [897, 189] on button "Edit" at bounding box center [901, 182] width 74 height 30
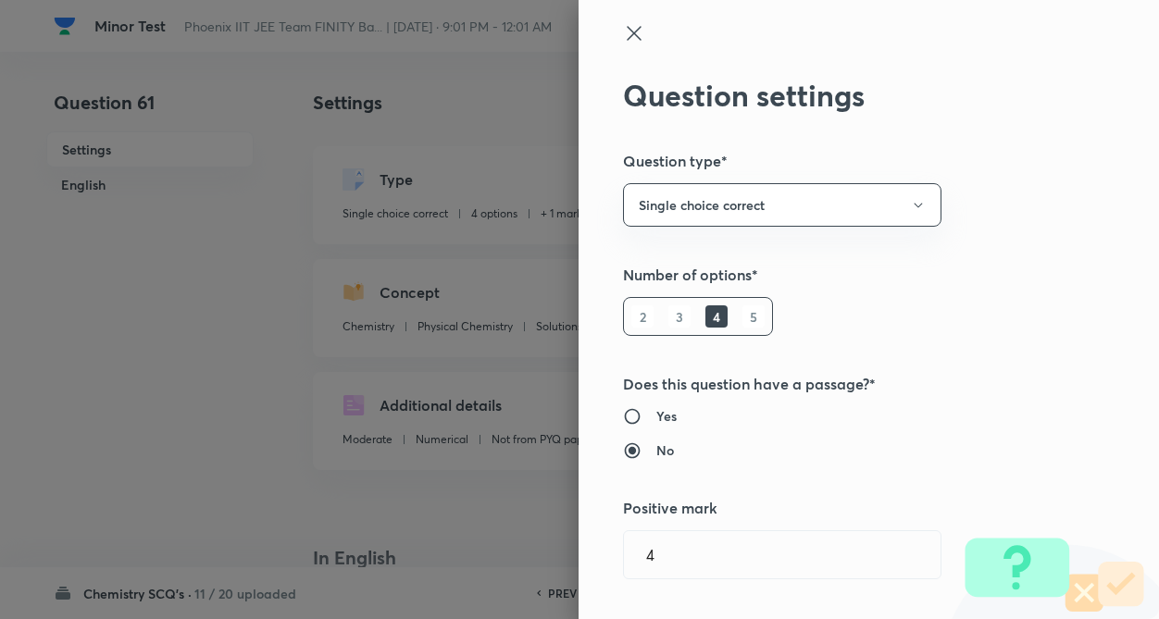
radio input "false"
radio input "true"
radio input "false"
radio input "true"
click at [995, 267] on div "Question settings Question type* Single choice correct Number of options* 2 3 4…" at bounding box center [579, 309] width 1159 height 619
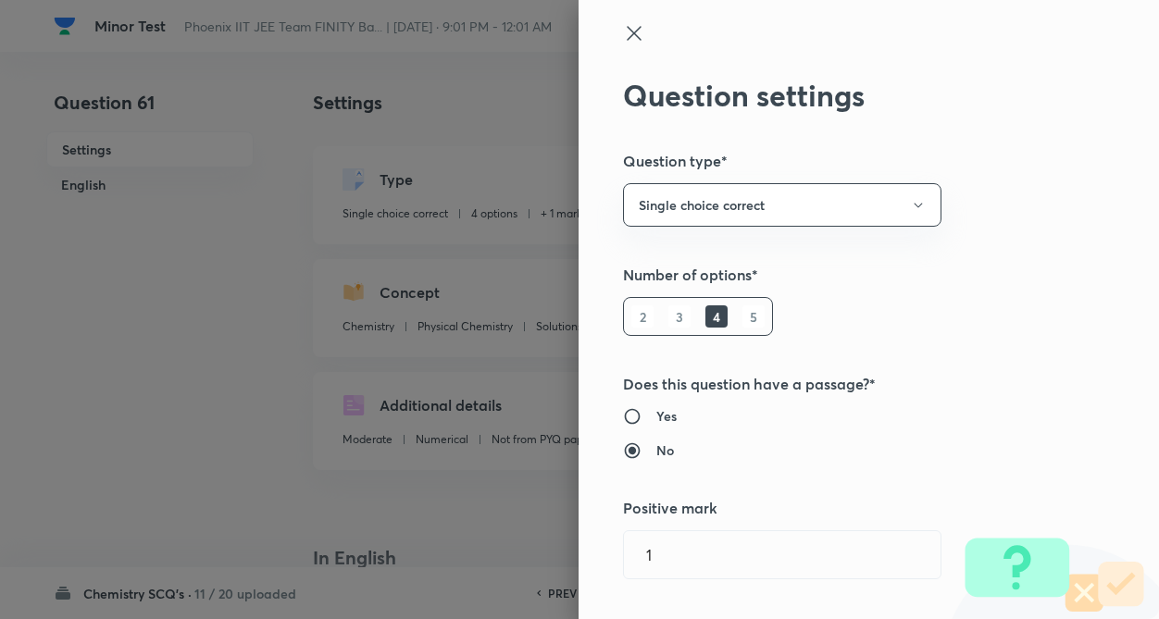
type input "1"
type input "0"
type input "Solutions"
type input "Effect Of Temperature On Solubility"
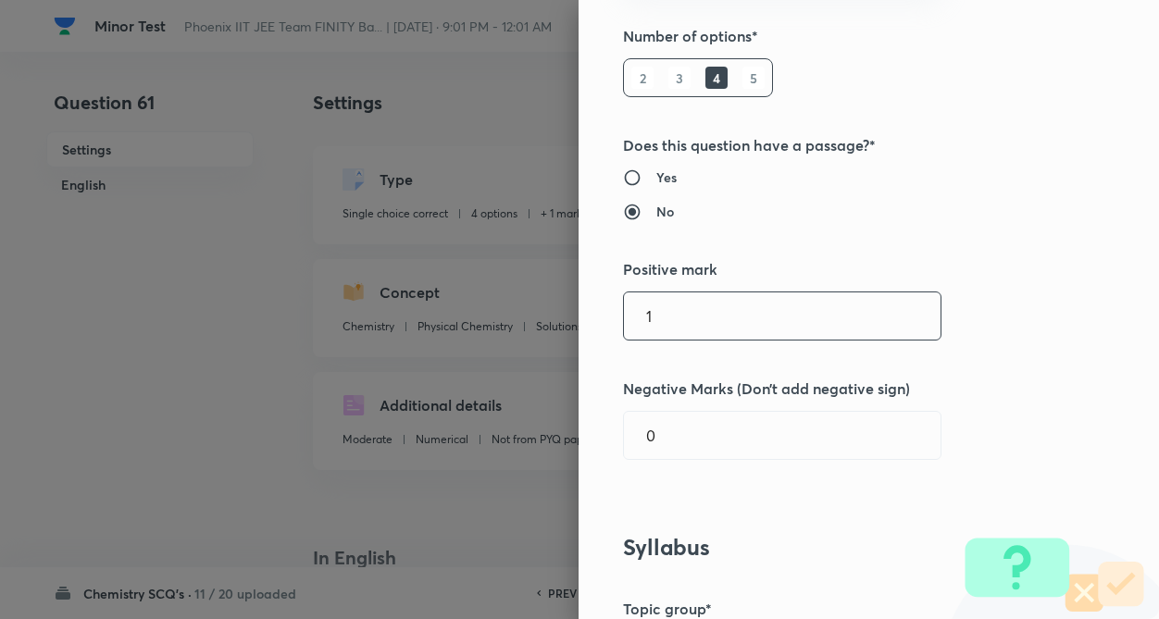
scroll to position [259, 0]
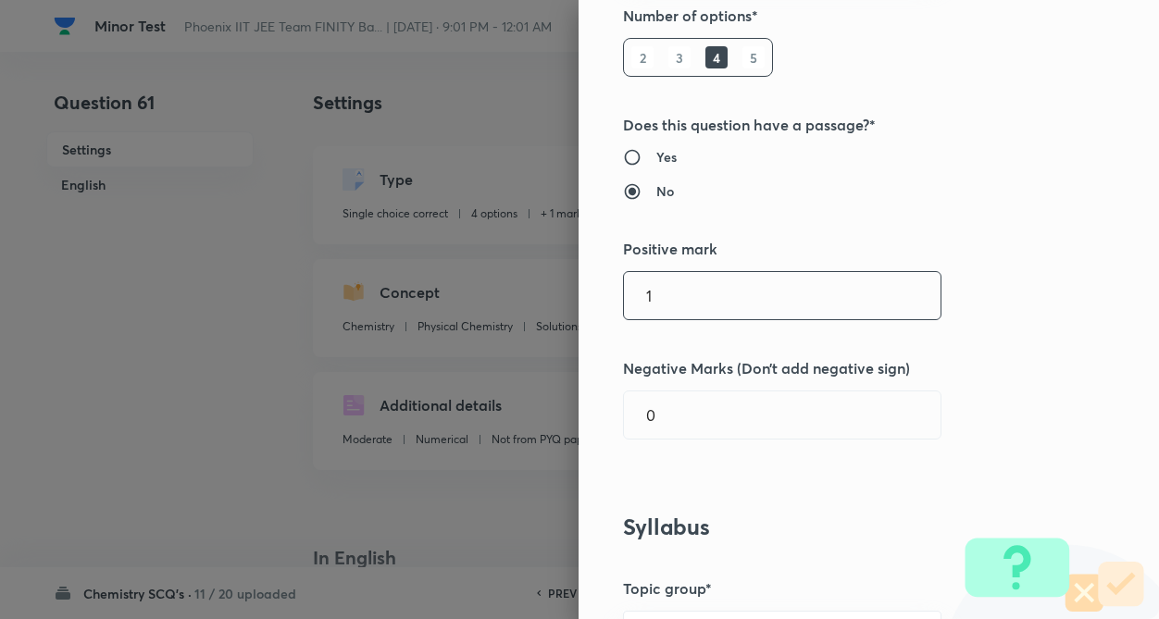
click at [799, 292] on input "1" at bounding box center [782, 295] width 317 height 47
type input "4"
click at [780, 419] on input "0" at bounding box center [782, 415] width 317 height 47
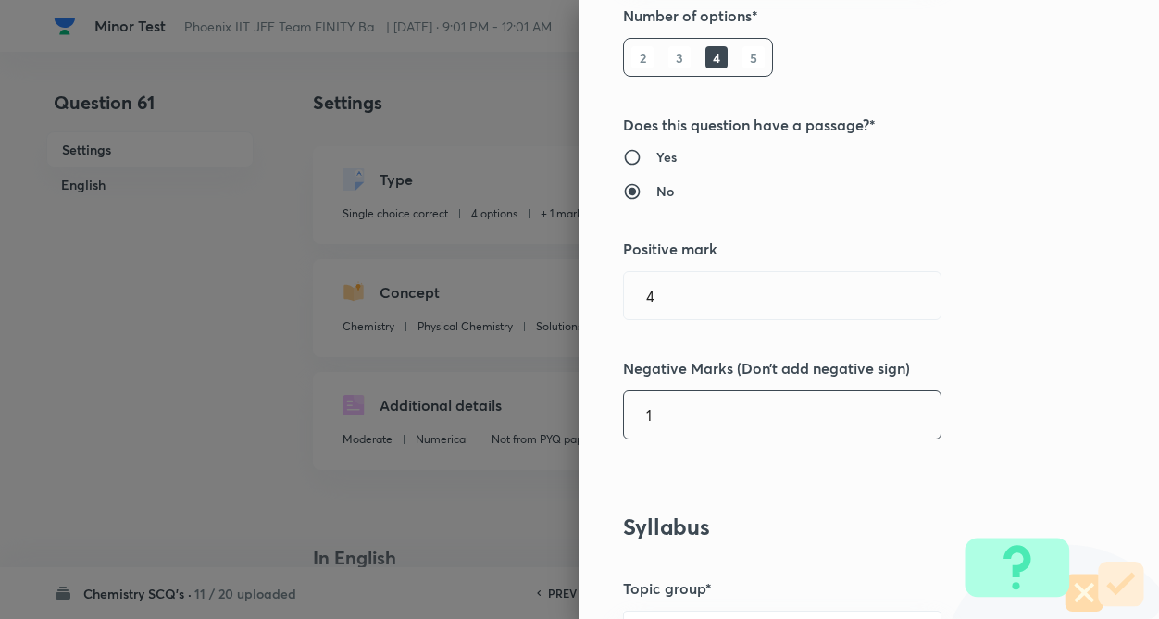
type input "1"
click at [1036, 401] on div "Question settings Question type* Single choice correct Number of options* 2 3 4…" at bounding box center [868, 309] width 580 height 619
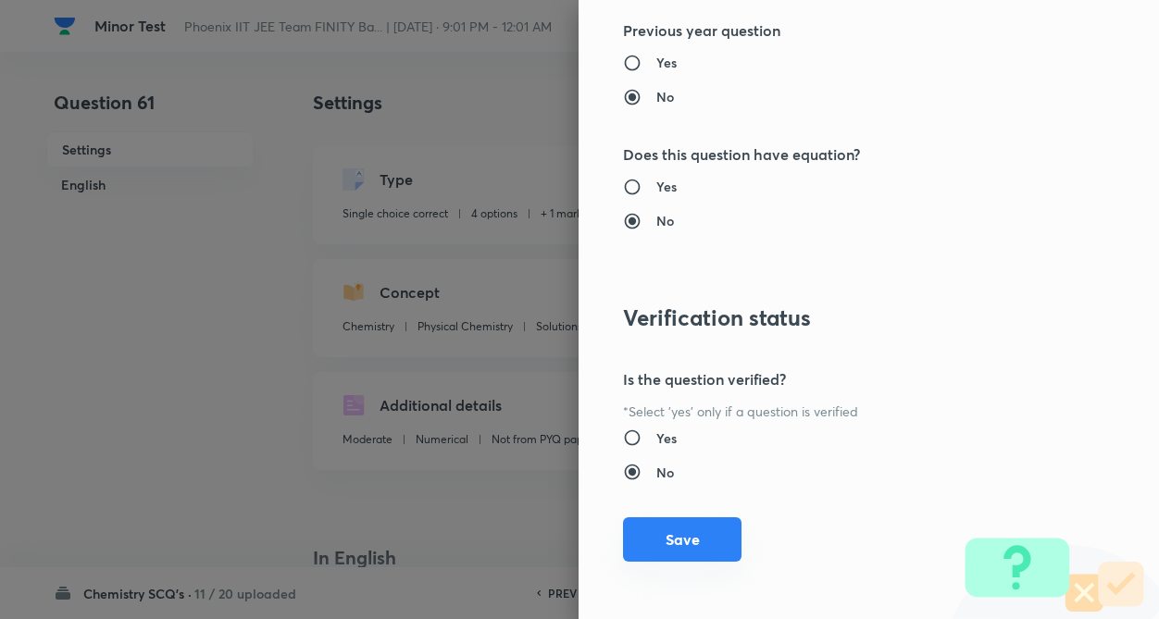
scroll to position [1904, 0]
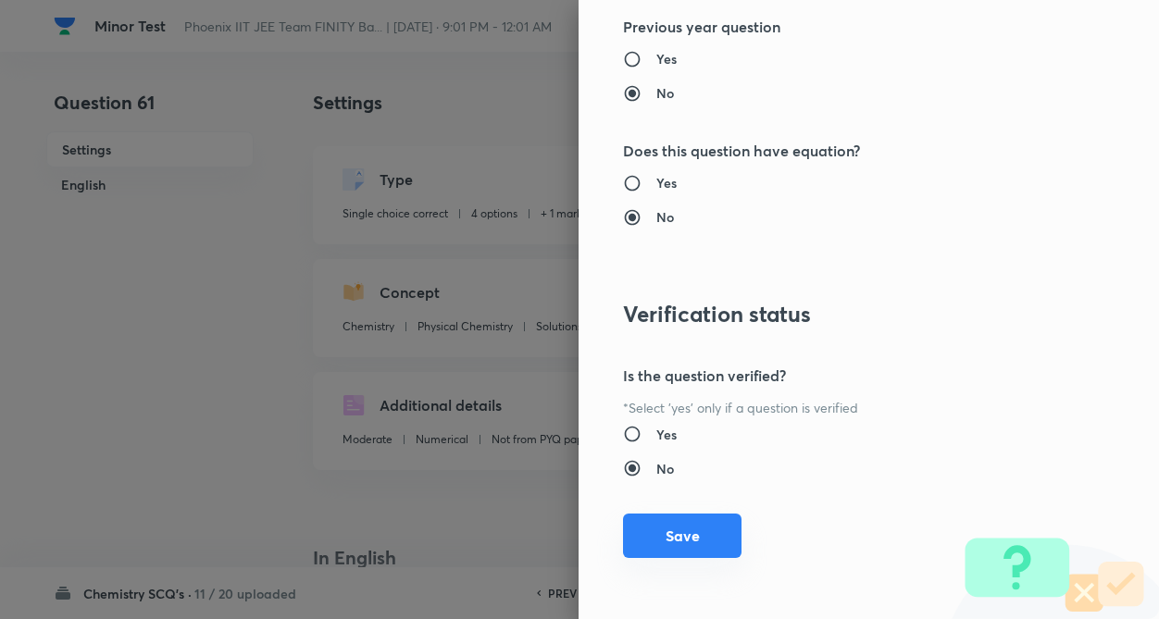
click at [666, 531] on button "Save" at bounding box center [682, 536] width 118 height 44
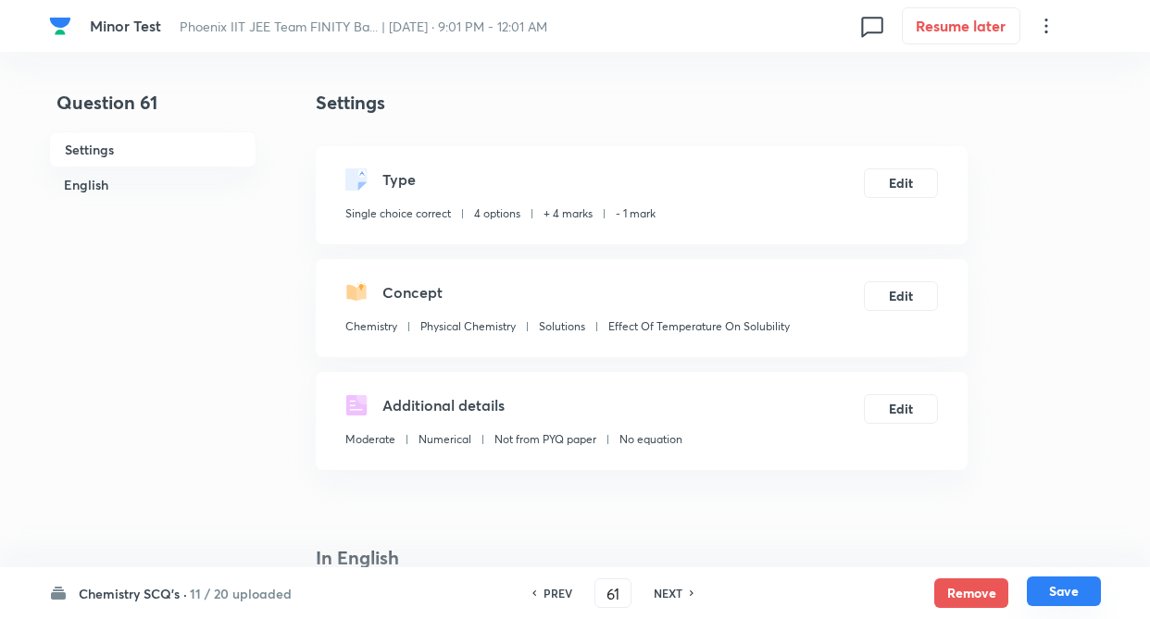
click at [1048, 590] on button "Save" at bounding box center [1063, 592] width 74 height 30
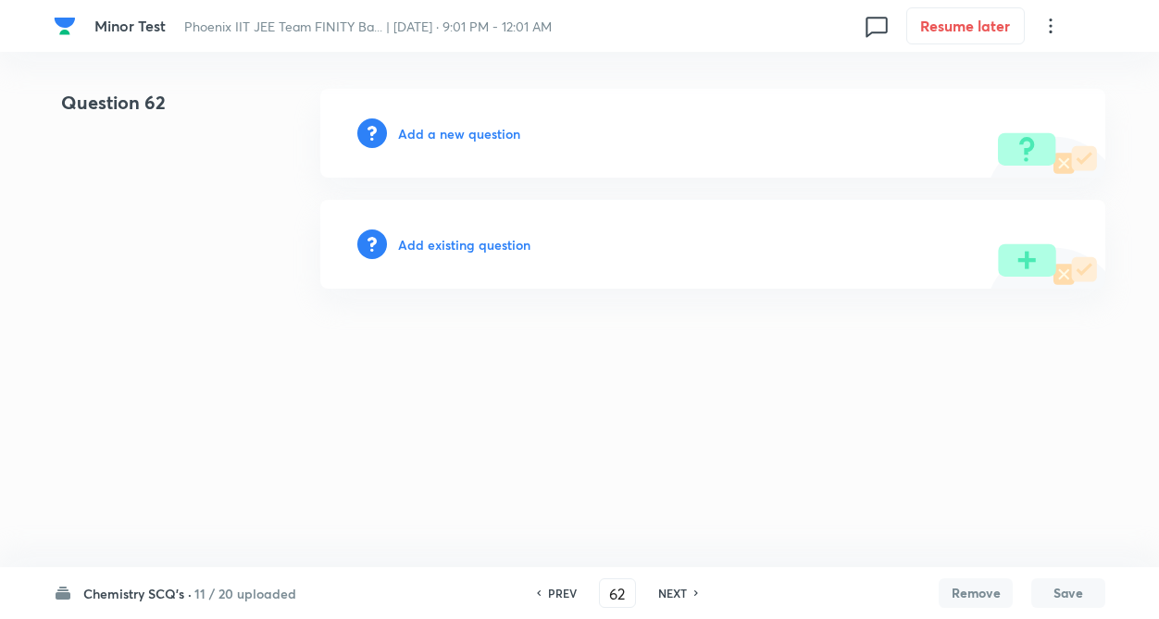
click at [690, 593] on div "NEXT" at bounding box center [675, 593] width 49 height 17
click at [681, 588] on h6 "NEXT" at bounding box center [672, 593] width 29 height 17
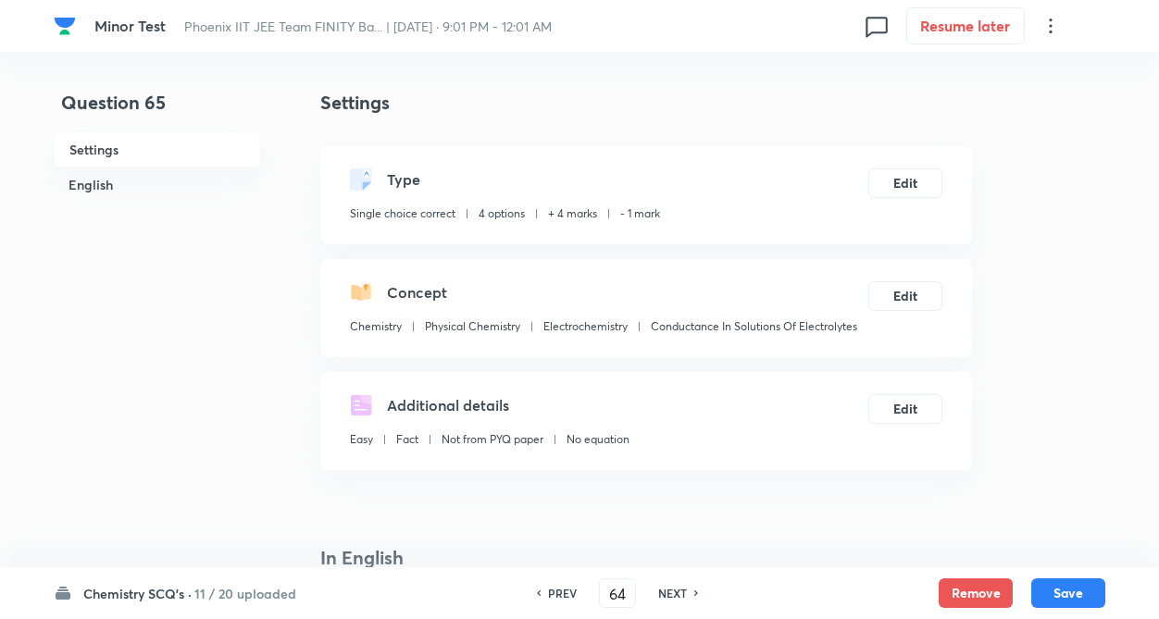
type input "65"
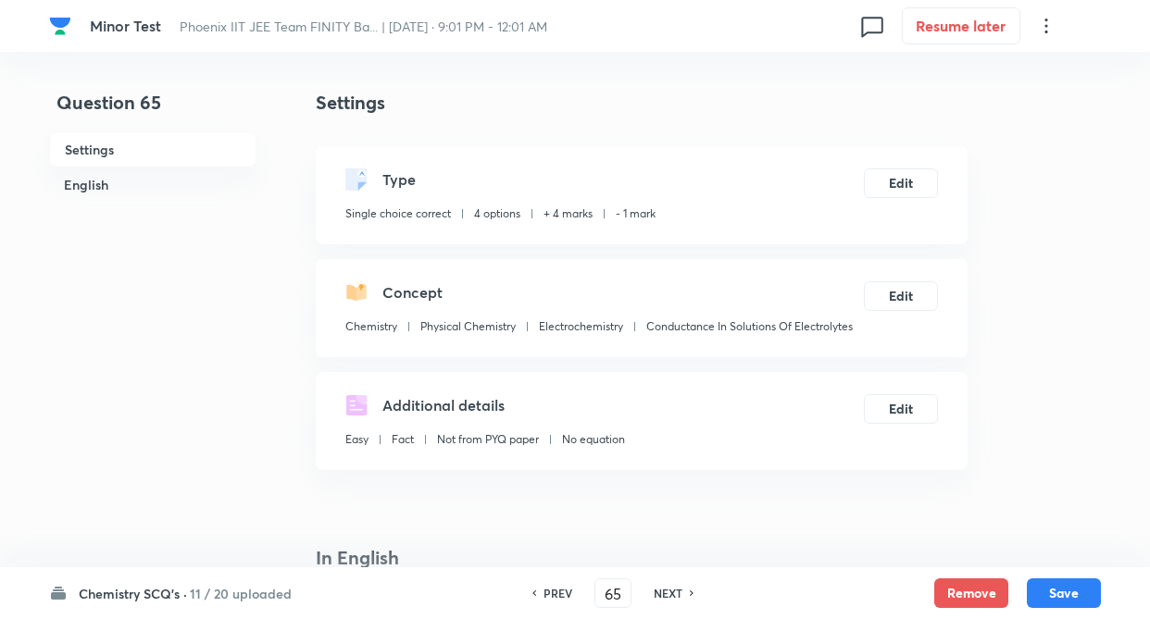
checkbox input "true"
click at [676, 594] on h6 "NEXT" at bounding box center [667, 593] width 29 height 17
type input "66"
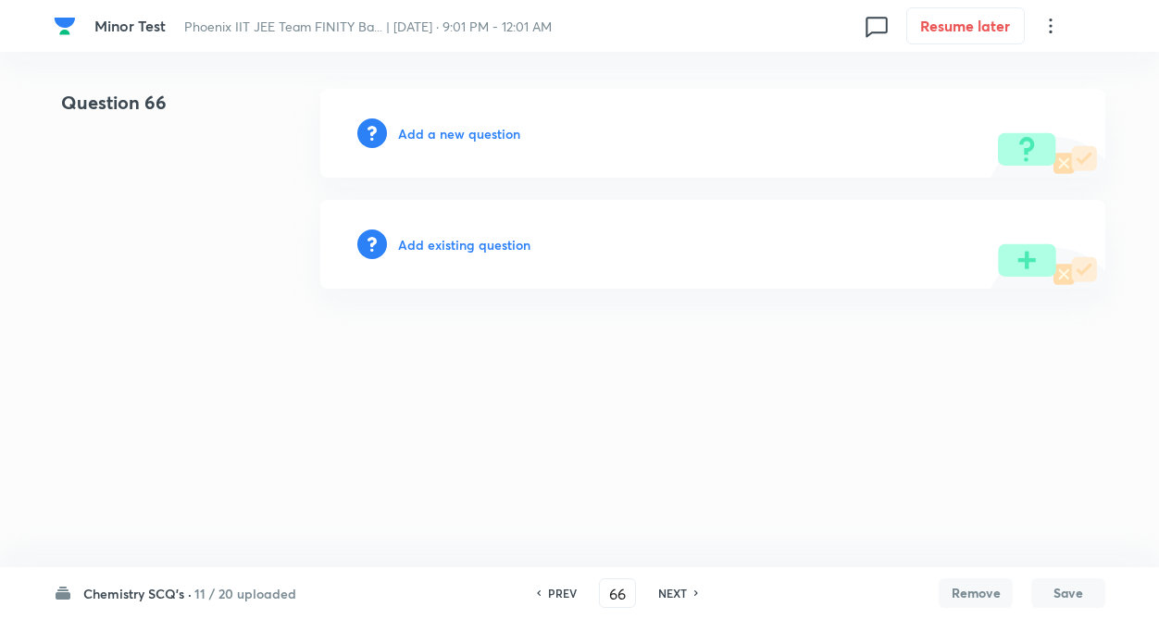
click at [501, 247] on h6 "Add existing question" at bounding box center [464, 244] width 132 height 19
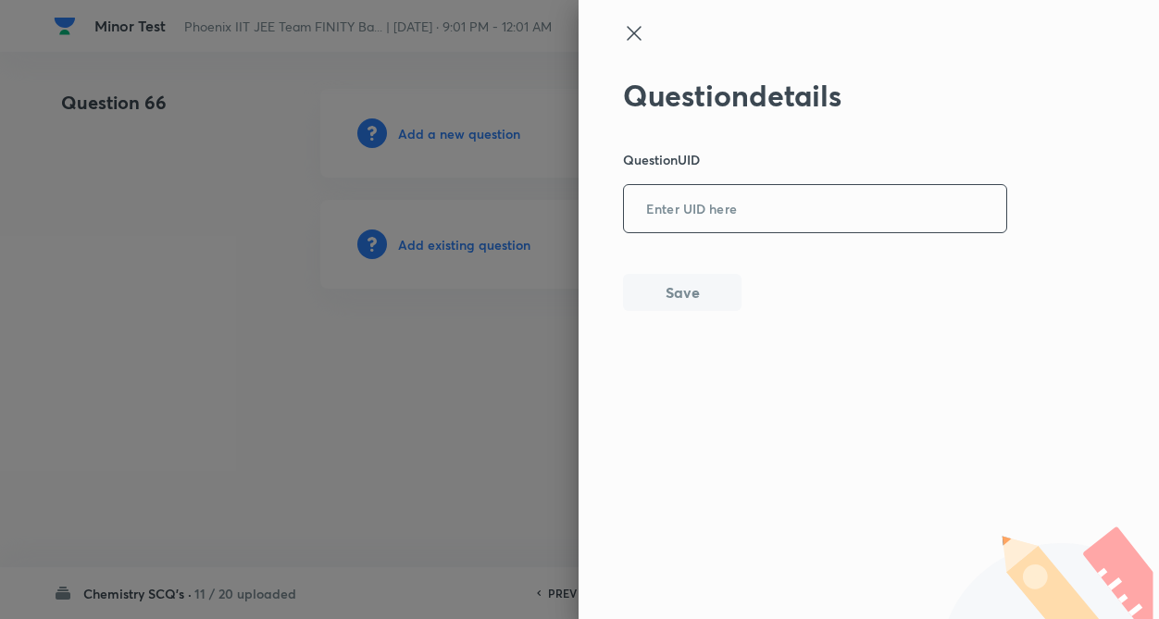
click at [665, 213] on input "text" at bounding box center [815, 209] width 382 height 45
paste input "FFA2B"
type input "FFA2B"
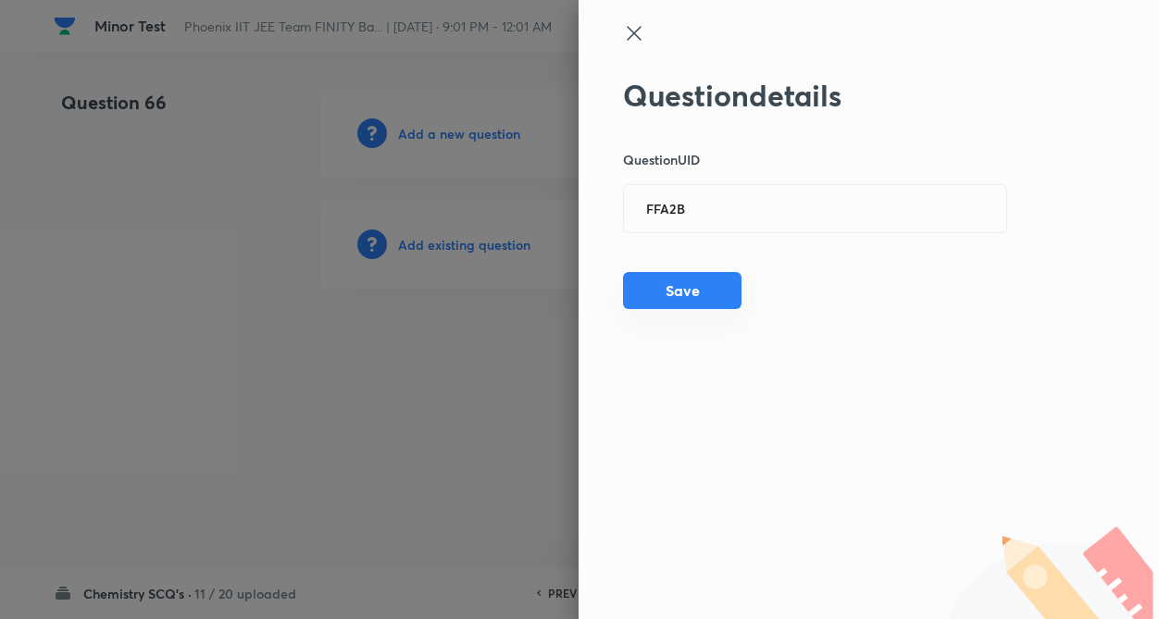
click at [670, 289] on button "Save" at bounding box center [682, 290] width 118 height 37
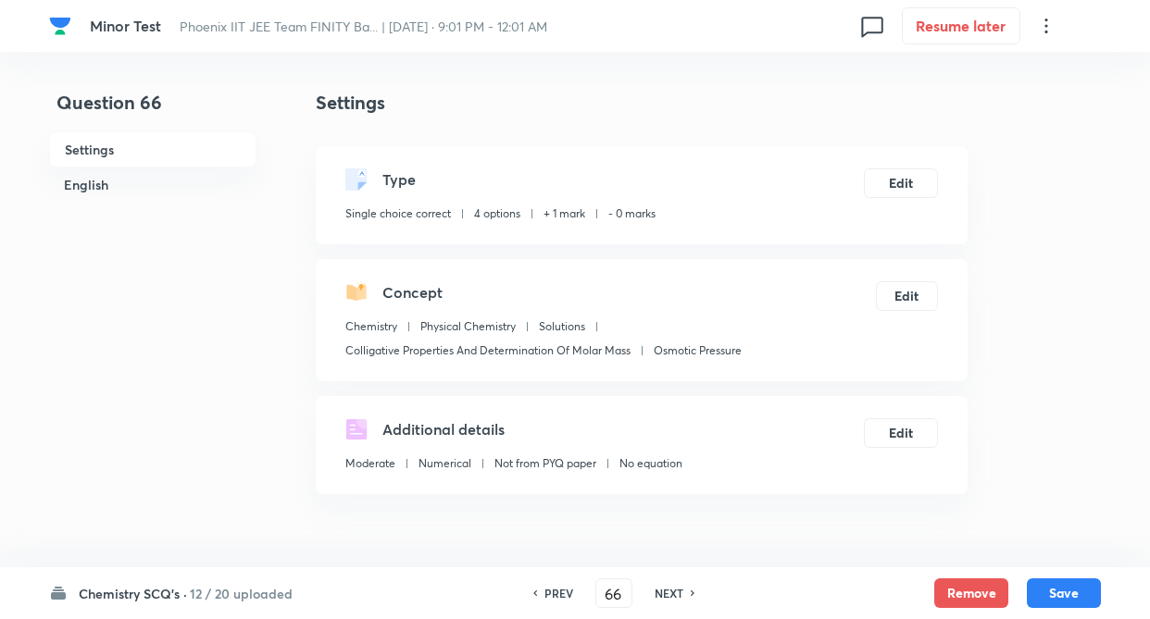
checkbox input "true"
click at [894, 194] on button "Edit" at bounding box center [901, 182] width 74 height 30
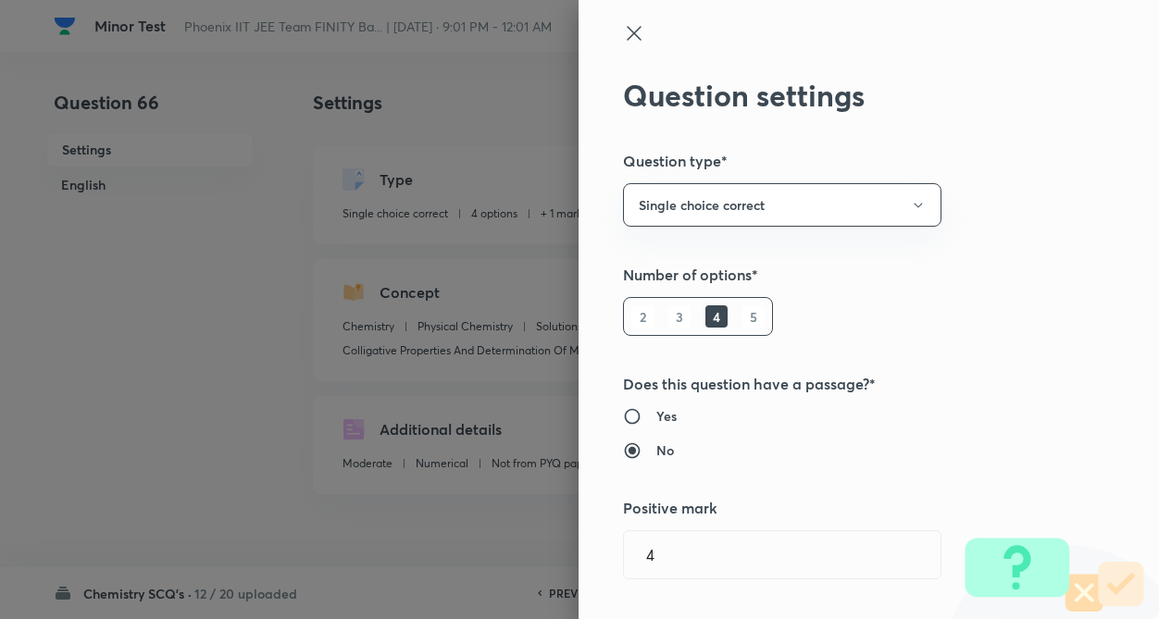
type input "1"
type input "0"
type input "Colligative Properties And Determination Of Molar Mass"
type input "Osmotic Pressure"
click at [1048, 267] on div "Question settings Question type* Single choice correct Number of options* 2 3 4…" at bounding box center [868, 309] width 580 height 619
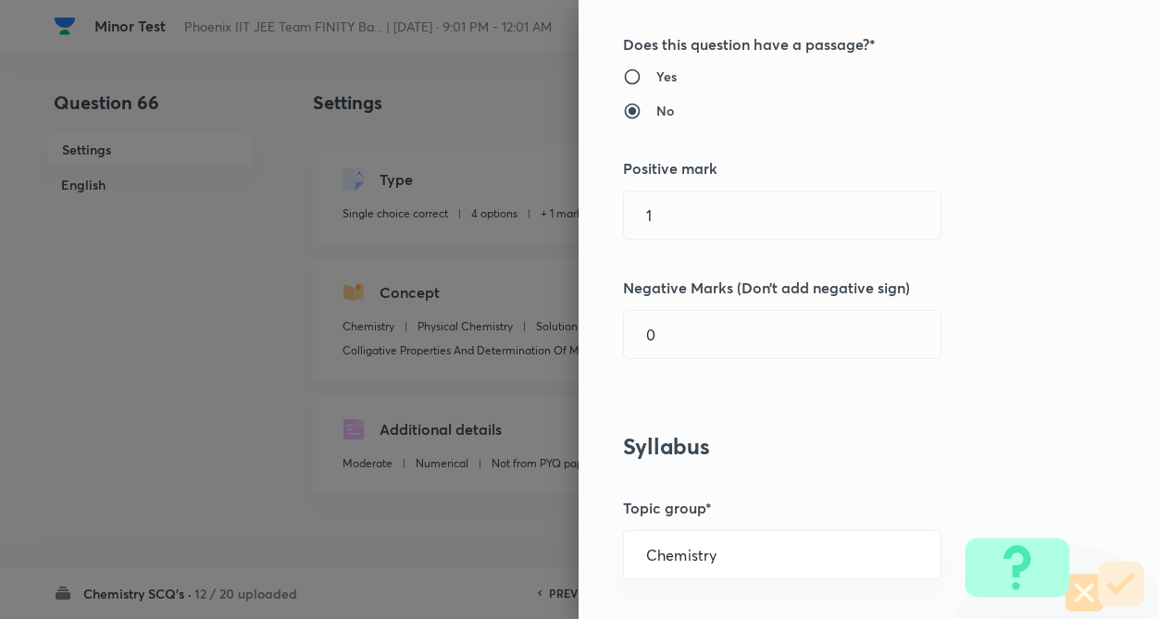
scroll to position [370, 0]
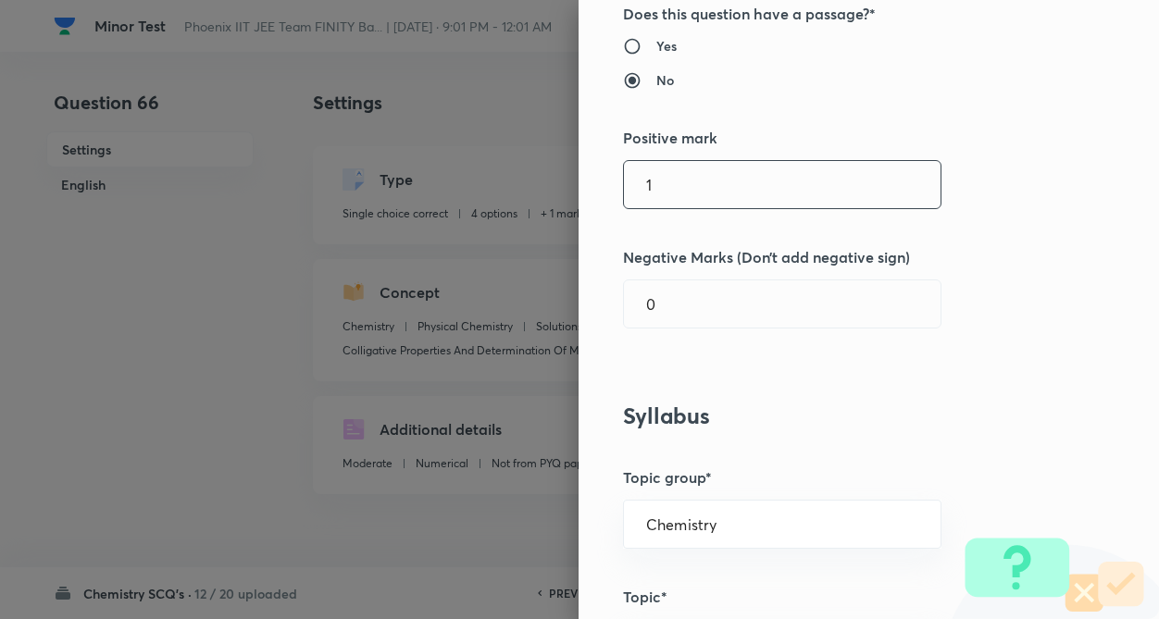
click at [749, 189] on input "1" at bounding box center [782, 184] width 317 height 47
type input "4"
click at [746, 318] on input "0" at bounding box center [782, 303] width 317 height 47
type input "1"
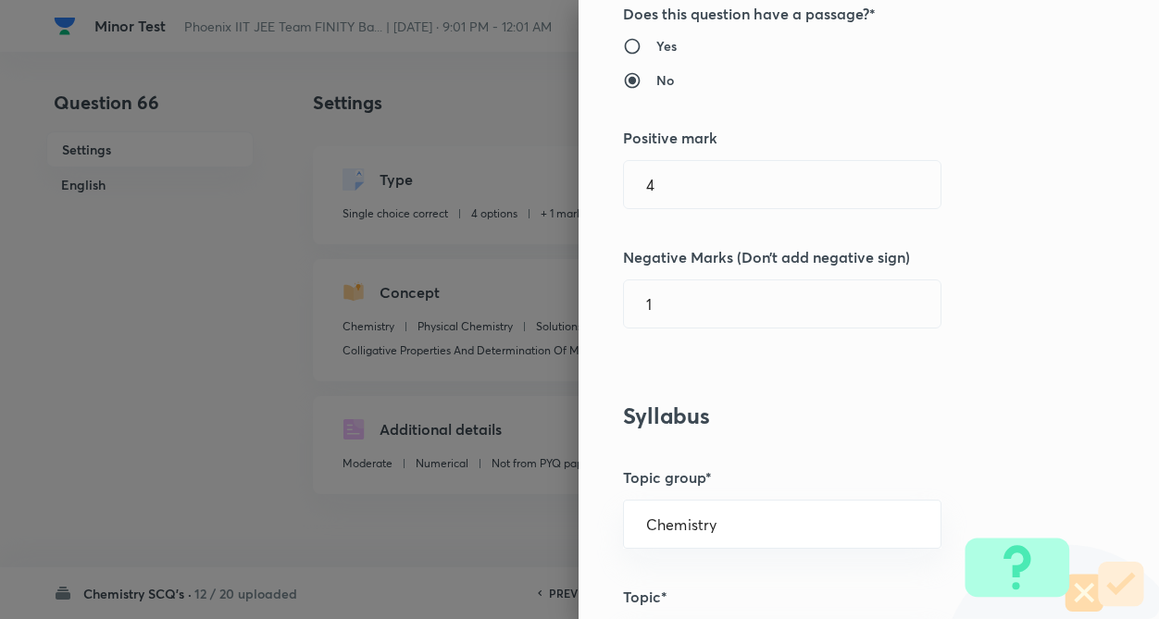
click at [846, 371] on div "Question settings Question type* Single choice correct Number of options* 2 3 4…" at bounding box center [868, 309] width 580 height 619
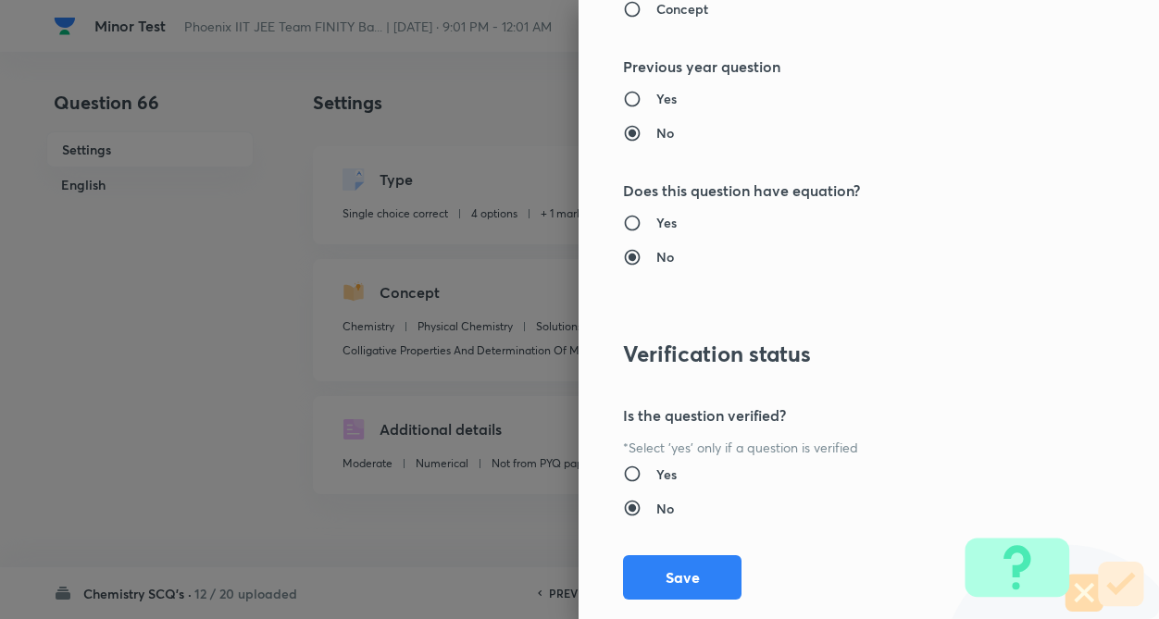
scroll to position [1904, 0]
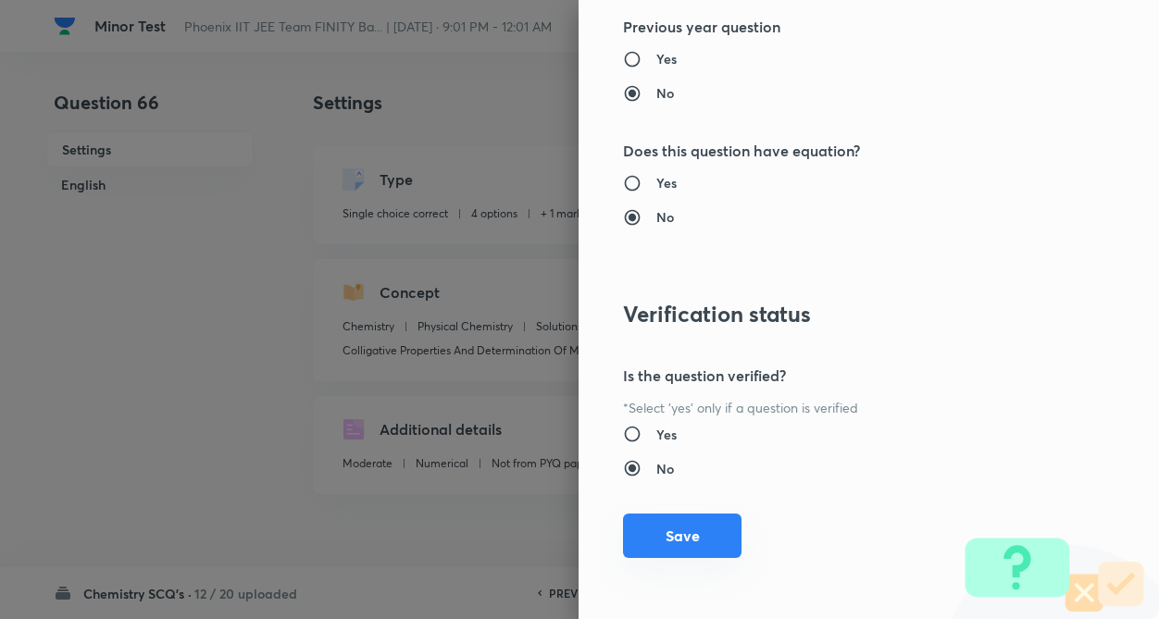
click at [674, 538] on button "Save" at bounding box center [682, 536] width 118 height 44
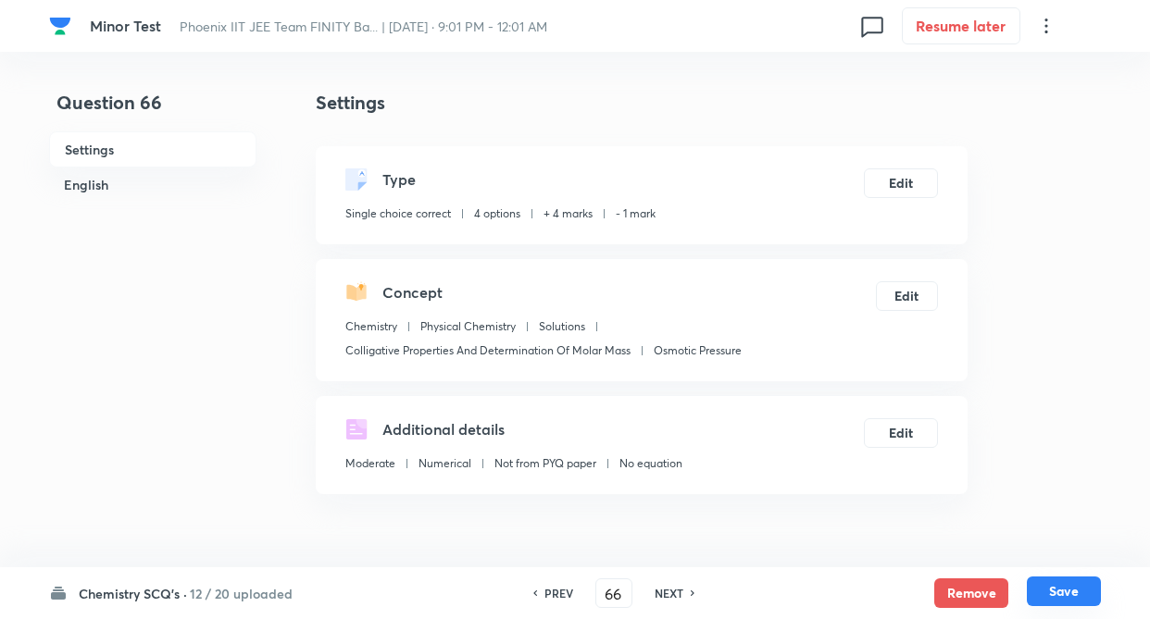
click at [1062, 586] on button "Save" at bounding box center [1063, 592] width 74 height 30
type input "67"
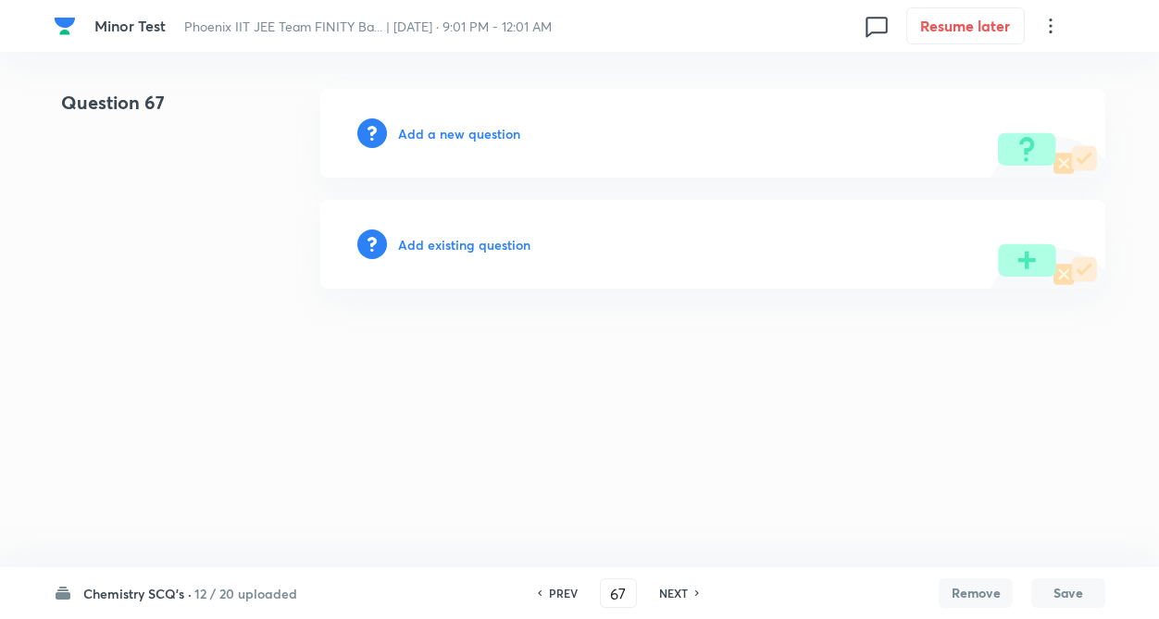
click at [457, 241] on h6 "Add existing question" at bounding box center [464, 244] width 132 height 19
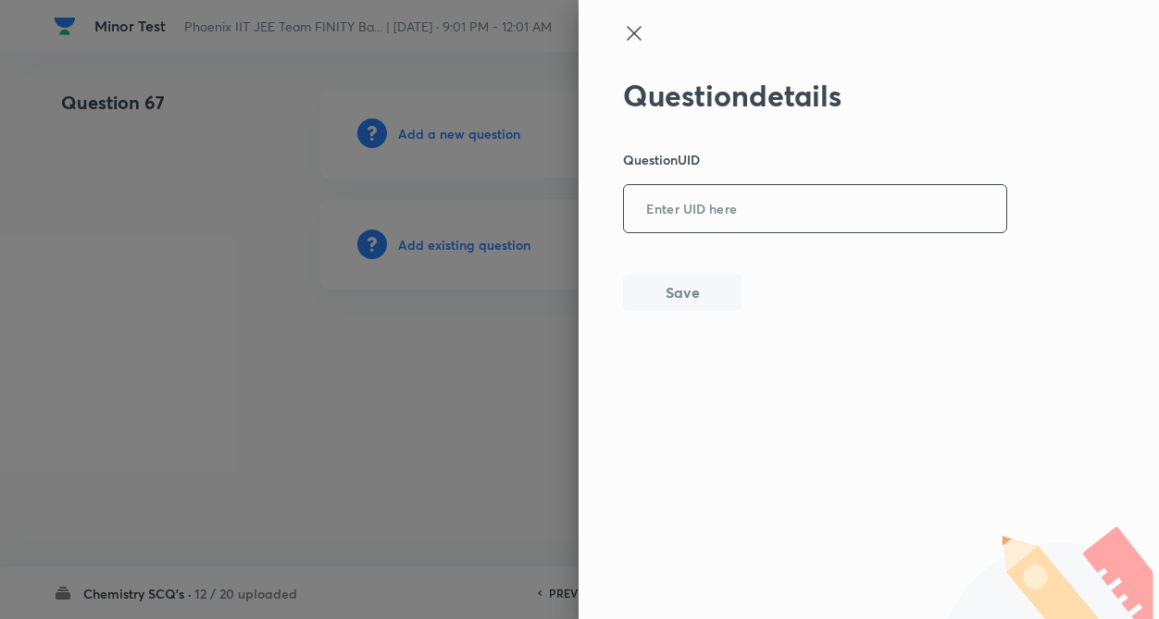
click at [715, 212] on input "text" at bounding box center [815, 209] width 382 height 45
paste input "N00X2"
type input "N00X2"
click at [690, 295] on button "Save" at bounding box center [682, 290] width 118 height 37
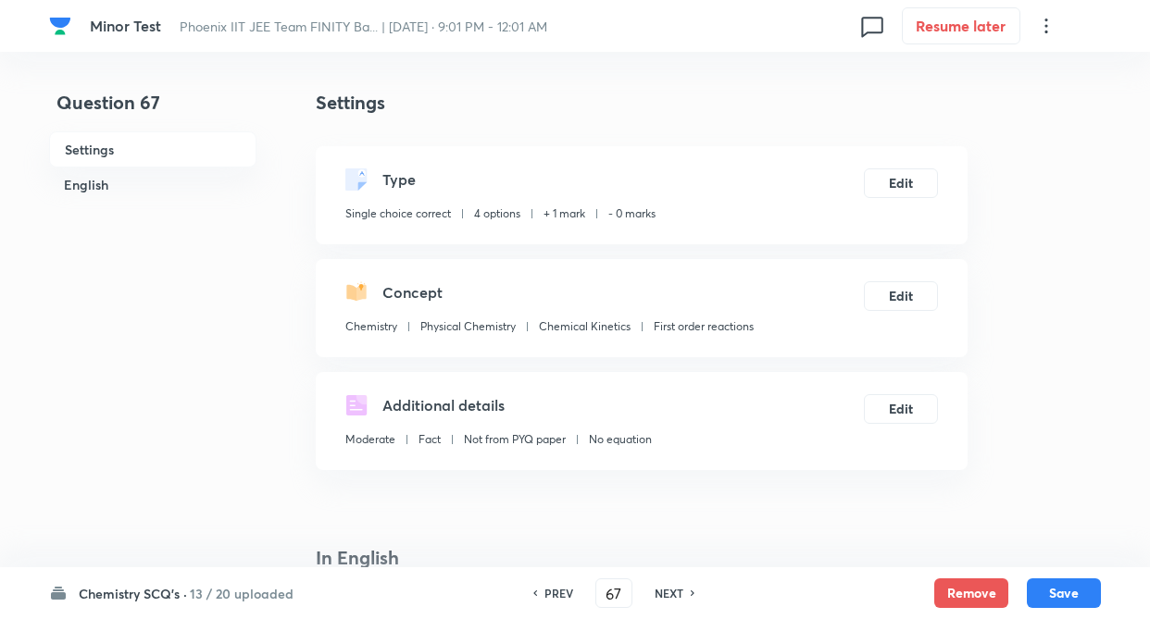
checkbox input "true"
click at [916, 193] on button "Edit" at bounding box center [901, 182] width 74 height 30
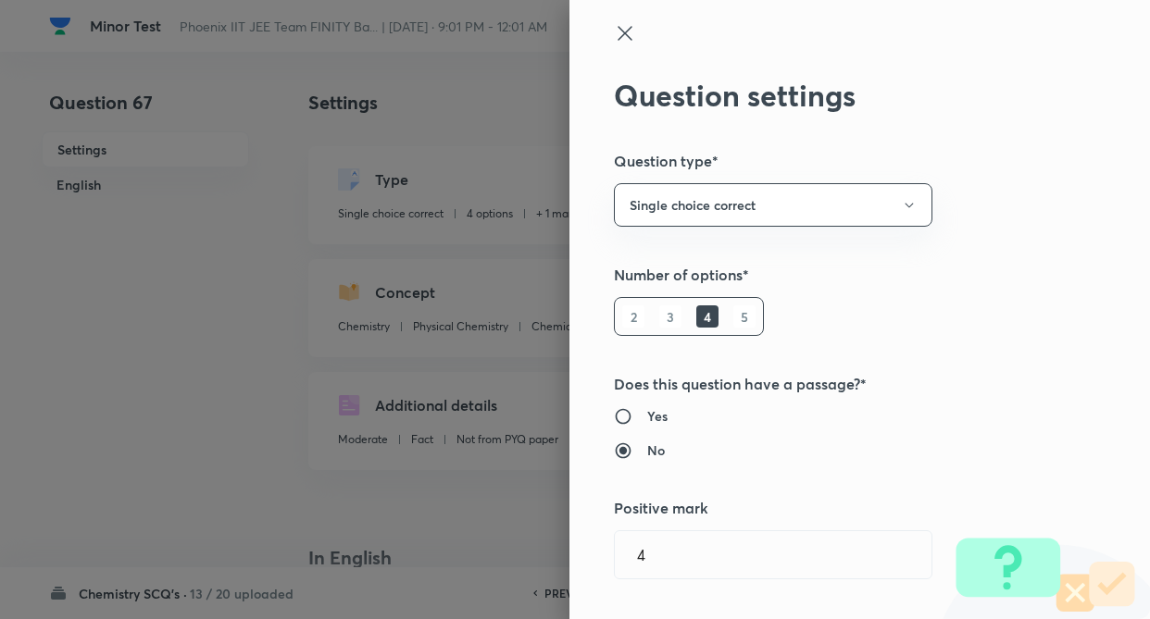
radio input "true"
radio input "false"
type input "1"
type input "0"
type input "Chemical Kinetics"
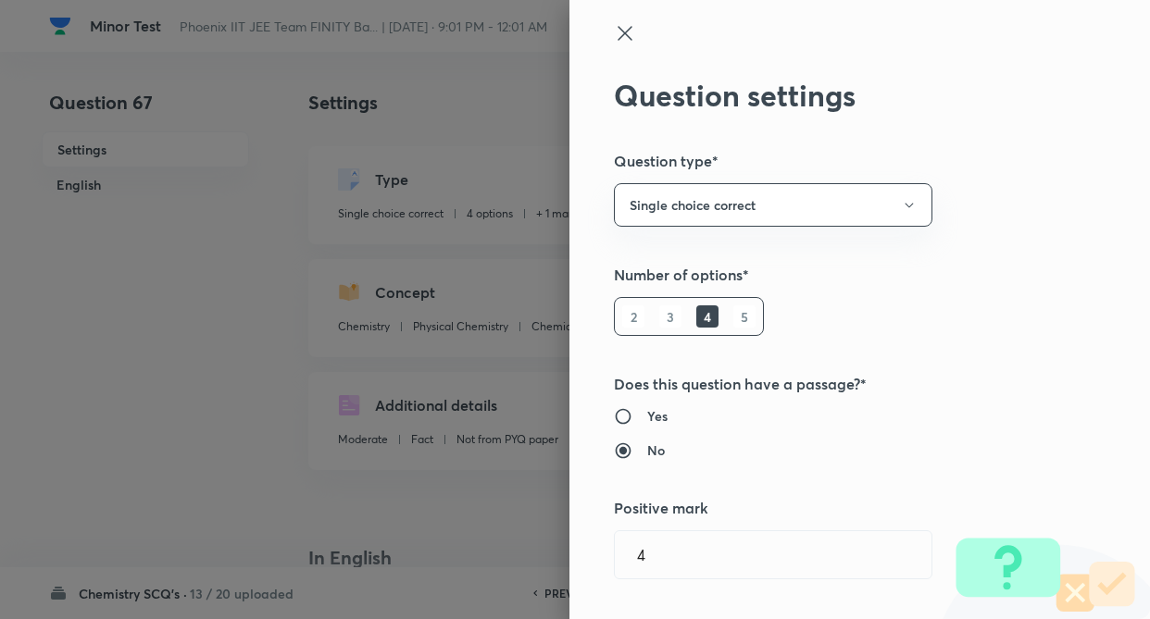
type input "First order reactions"
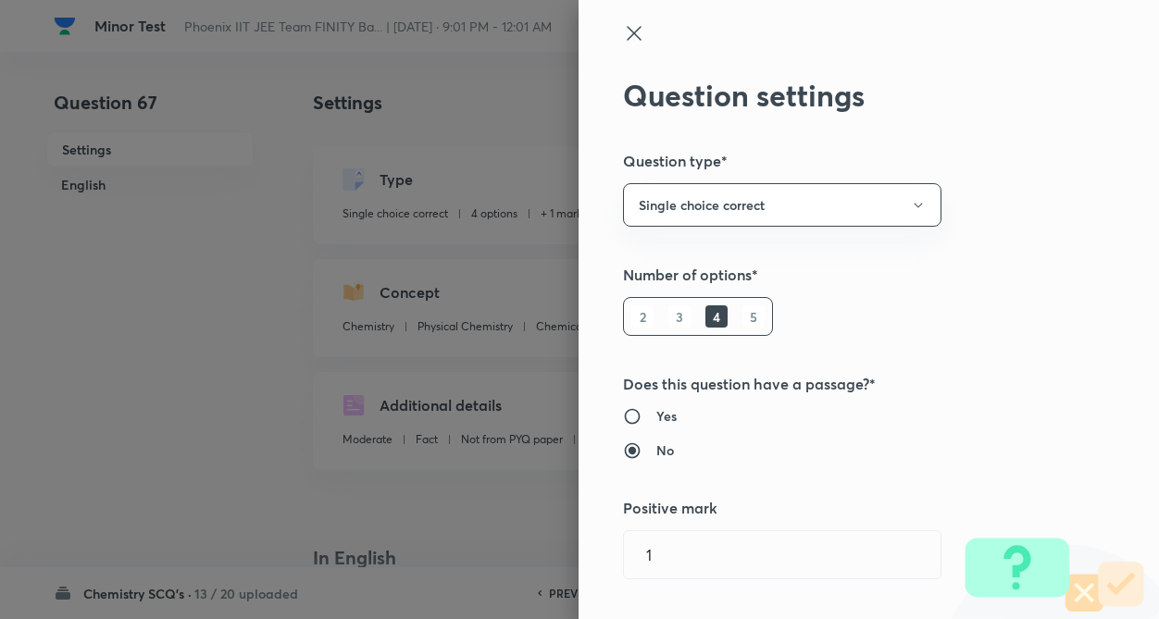
click at [1016, 294] on div "Question settings Question type* Single choice correct Number of options* 2 3 4…" at bounding box center [868, 309] width 580 height 619
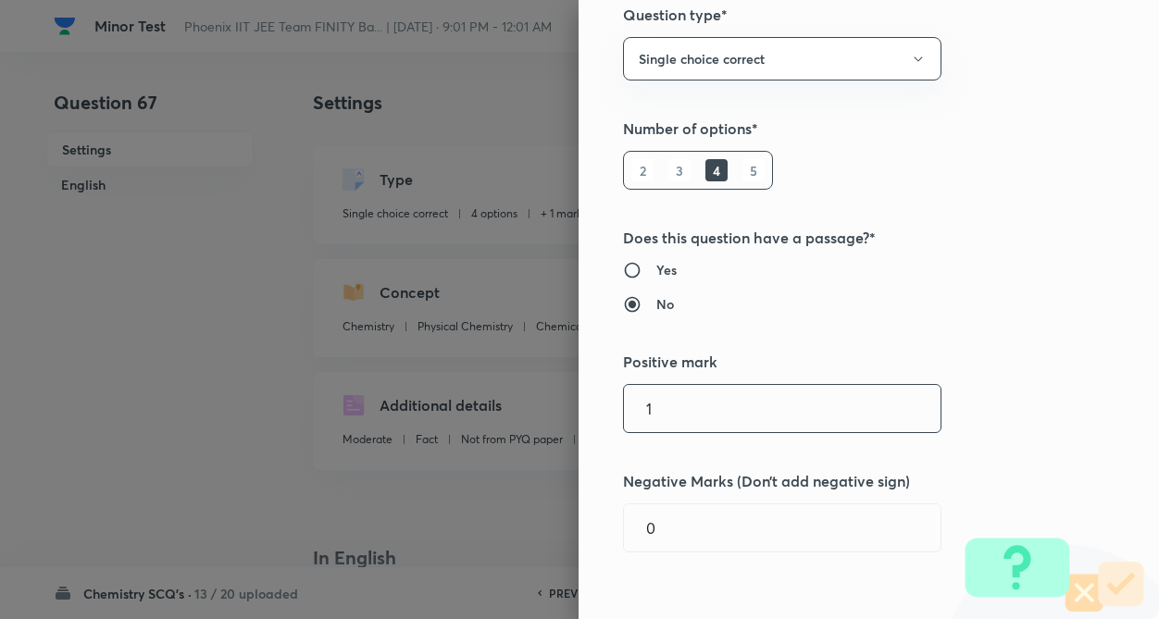
scroll to position [148, 0]
click at [698, 405] on input "1" at bounding box center [782, 406] width 317 height 47
type input "4"
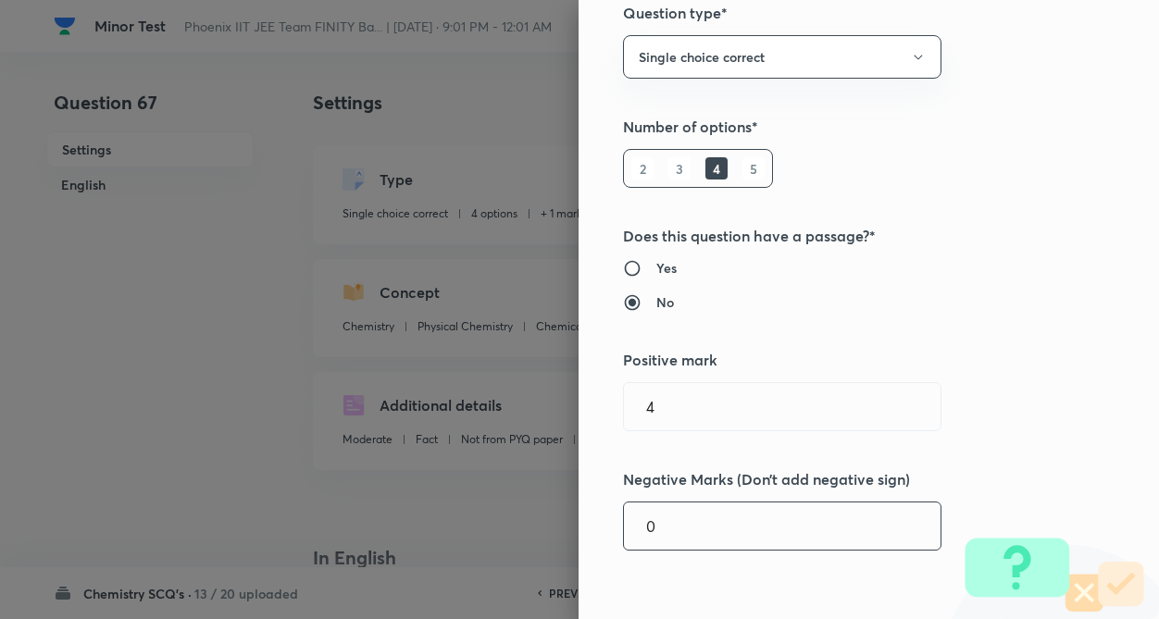
click at [701, 514] on input "0" at bounding box center [782, 526] width 317 height 47
type input "1"
click at [964, 435] on div "Question settings Question type* Single choice correct Number of options* 2 3 4…" at bounding box center [868, 309] width 580 height 619
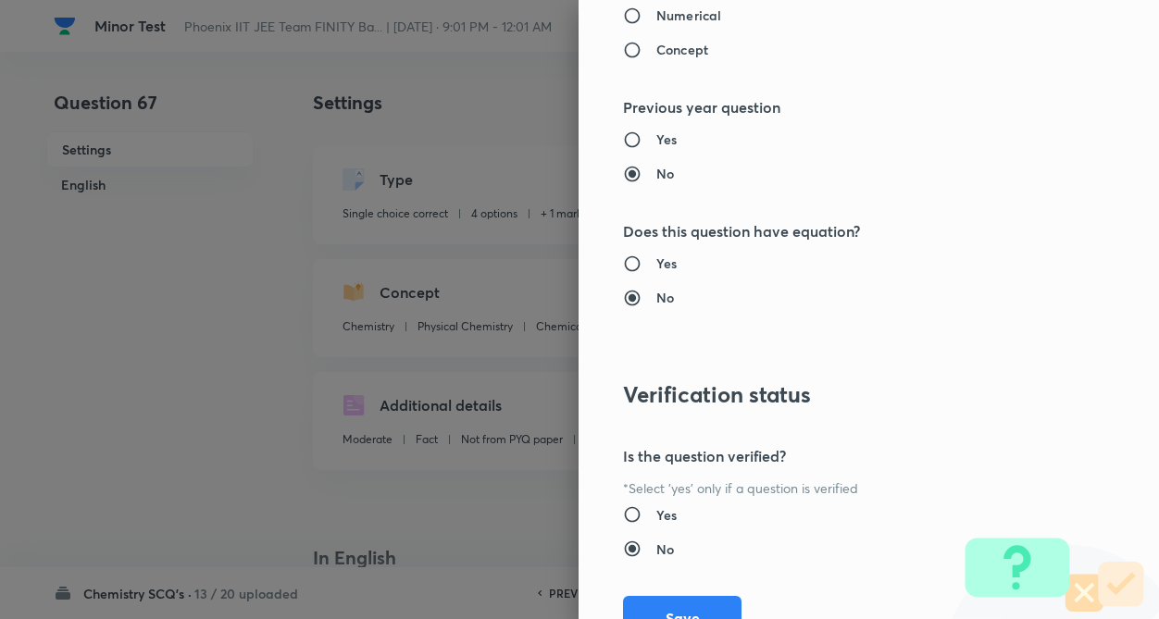
scroll to position [1904, 0]
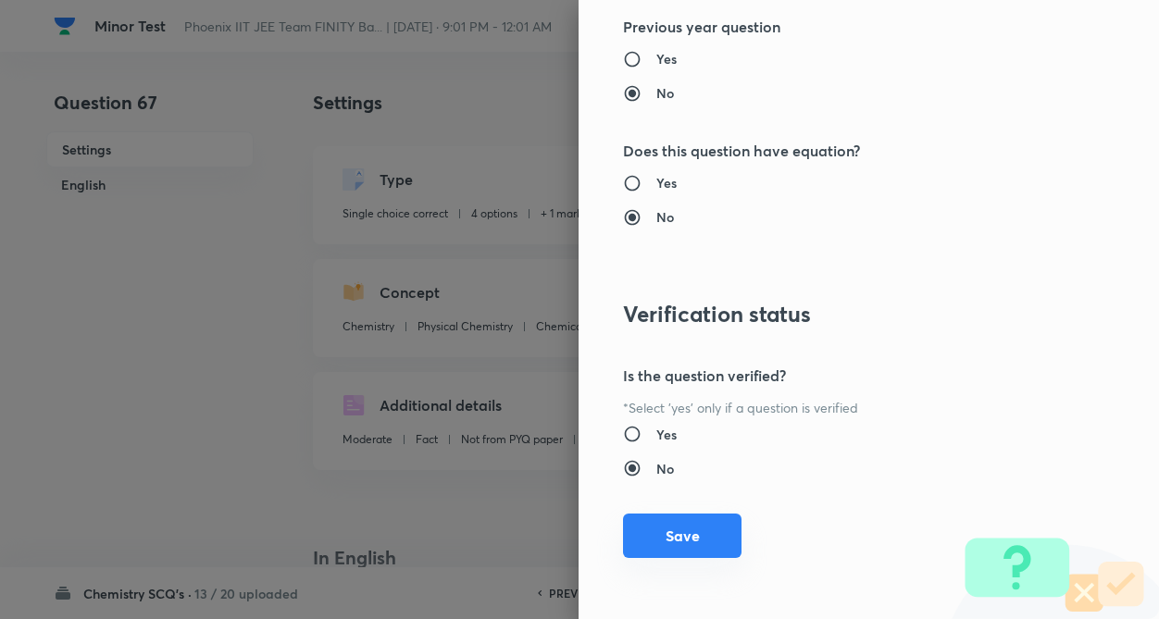
click at [689, 546] on button "Save" at bounding box center [682, 536] width 118 height 44
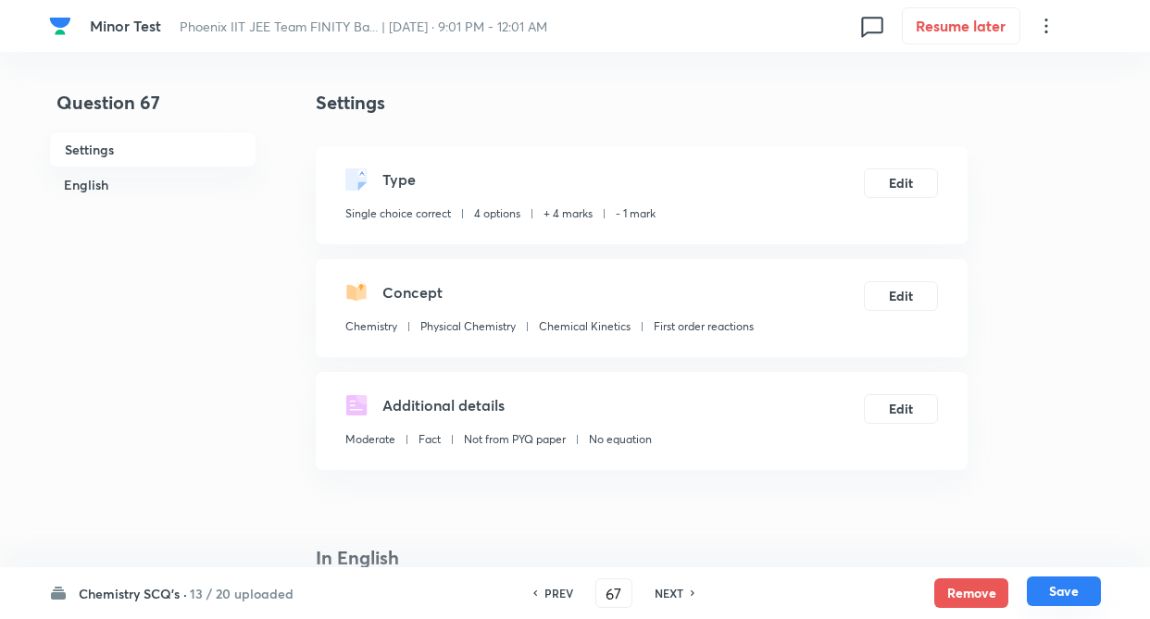
click at [1073, 588] on button "Save" at bounding box center [1063, 592] width 74 height 30
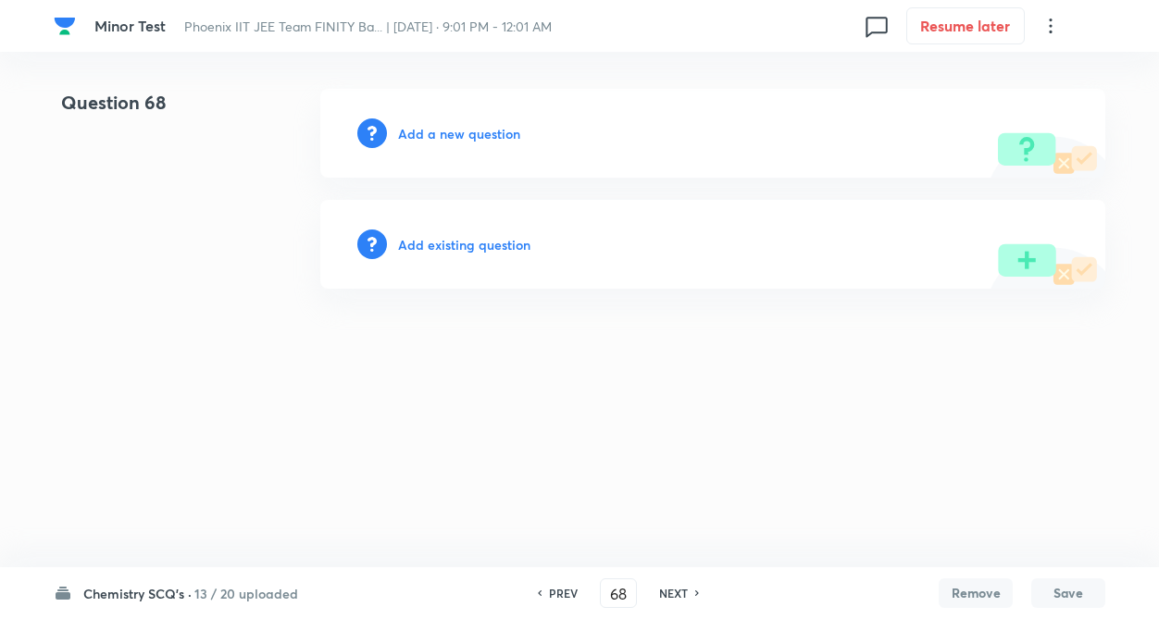
click at [553, 590] on h6 "PREV" at bounding box center [563, 593] width 29 height 17
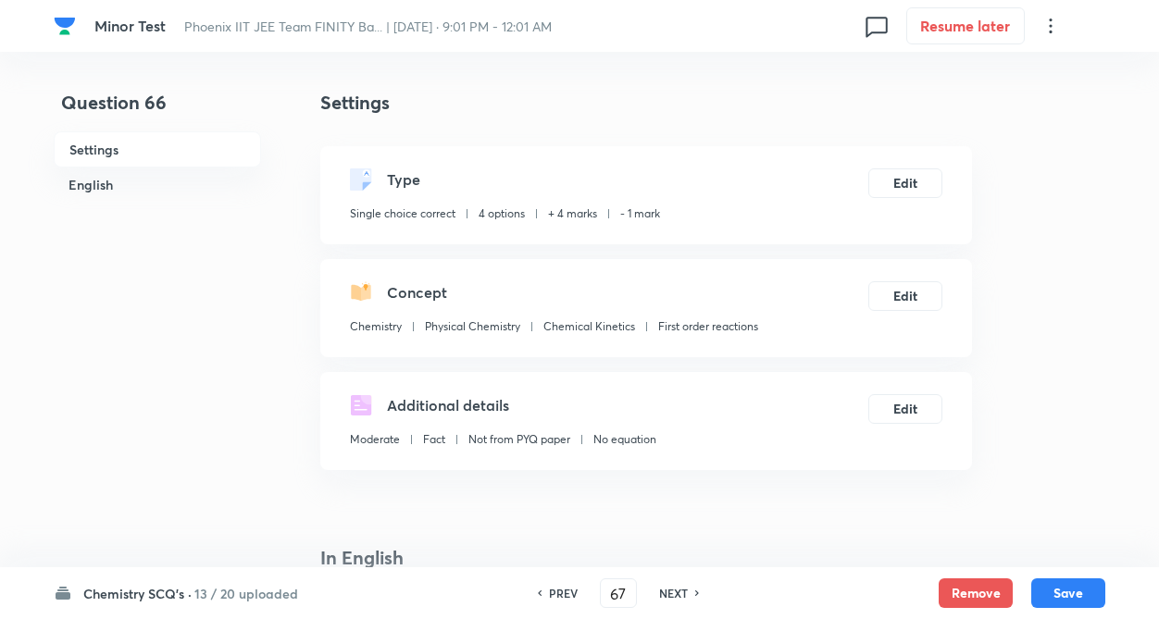
type input "66"
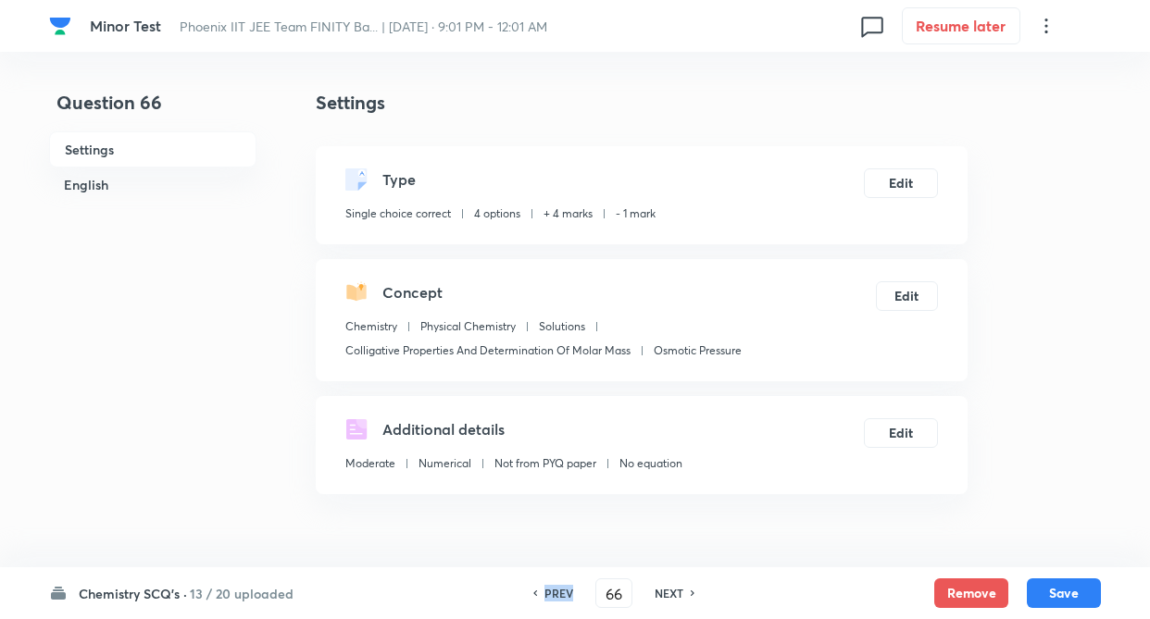
checkbox input "true"
click at [563, 593] on h6 "PREV" at bounding box center [558, 593] width 29 height 17
type input "65"
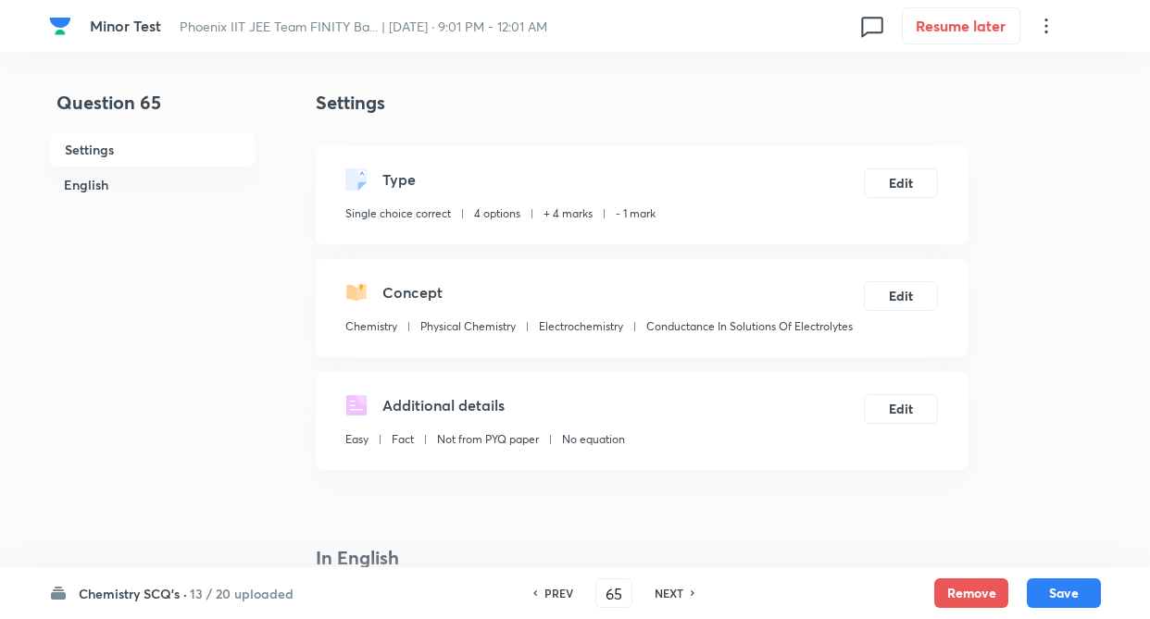
checkbox input "false"
checkbox input "true"
click at [554, 595] on h6 "PREV" at bounding box center [558, 593] width 29 height 17
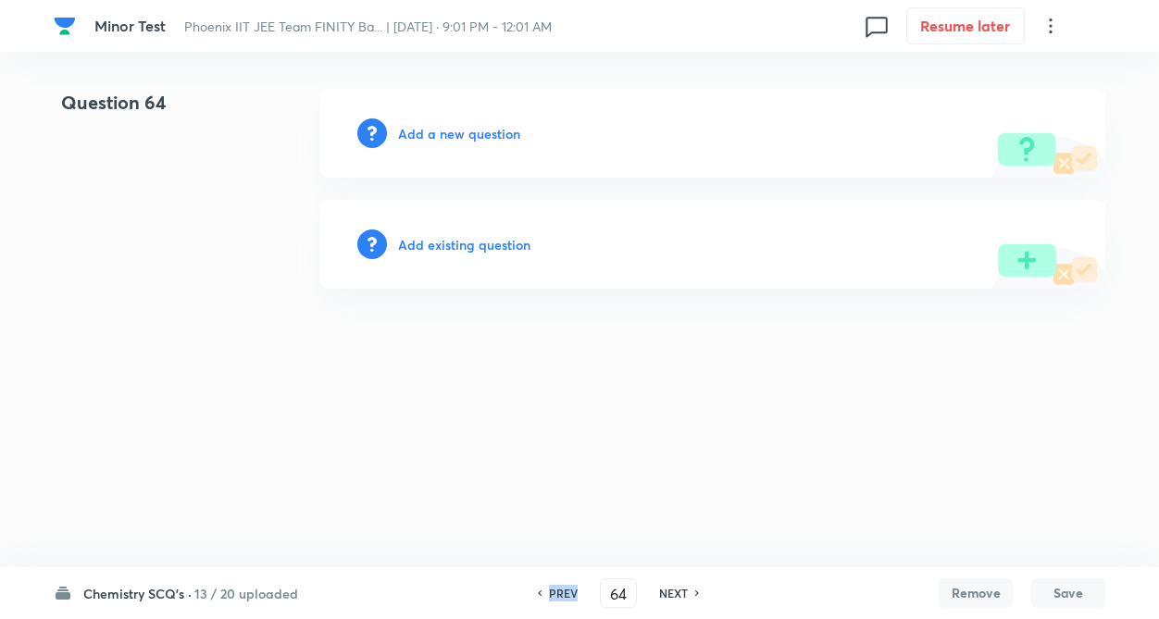
click at [554, 595] on h6 "PREV" at bounding box center [563, 593] width 29 height 17
click at [553, 595] on h6 "PREV" at bounding box center [563, 593] width 29 height 17
type input "61"
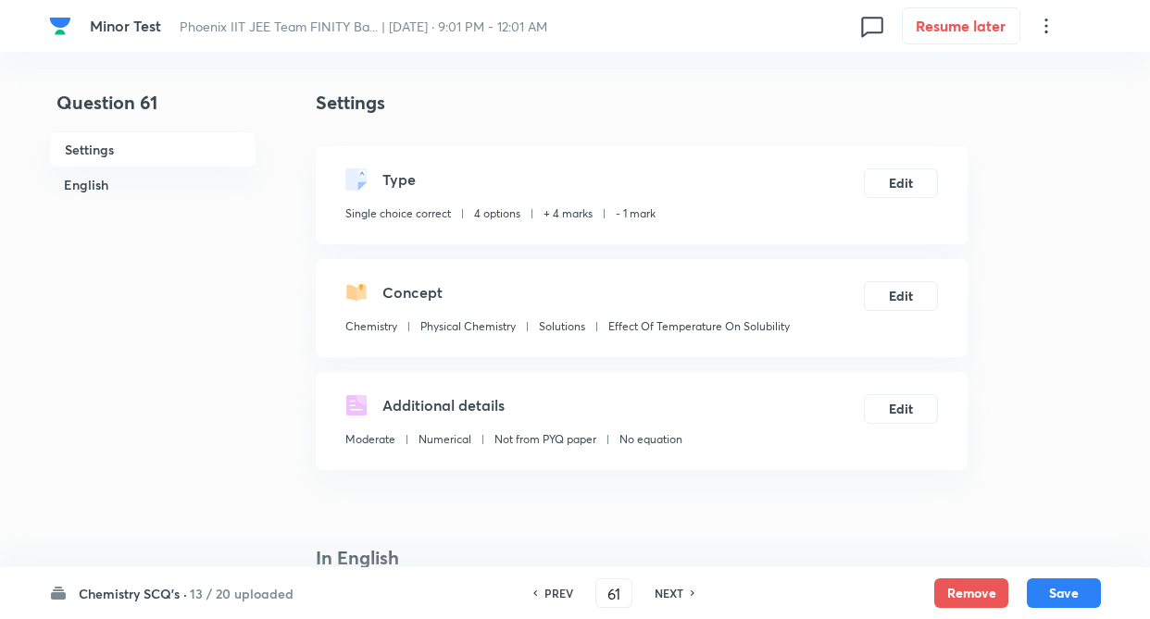
checkbox input "true"
click at [666, 588] on h6 "NEXT" at bounding box center [668, 593] width 29 height 17
type input "62"
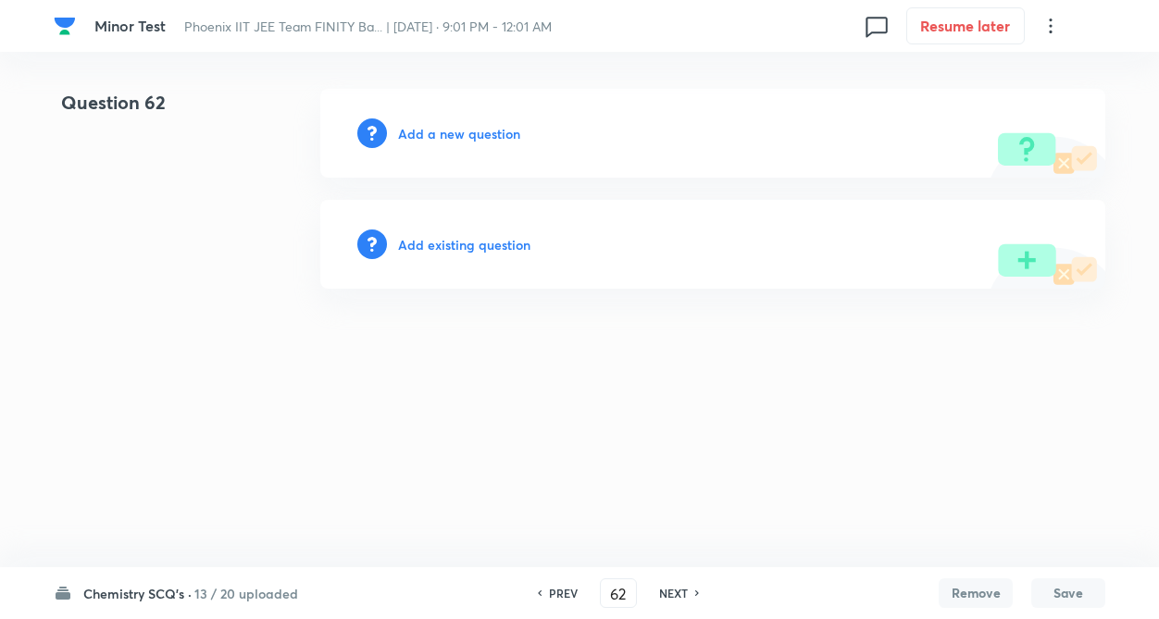
click at [487, 243] on h6 "Add existing question" at bounding box center [464, 244] width 132 height 19
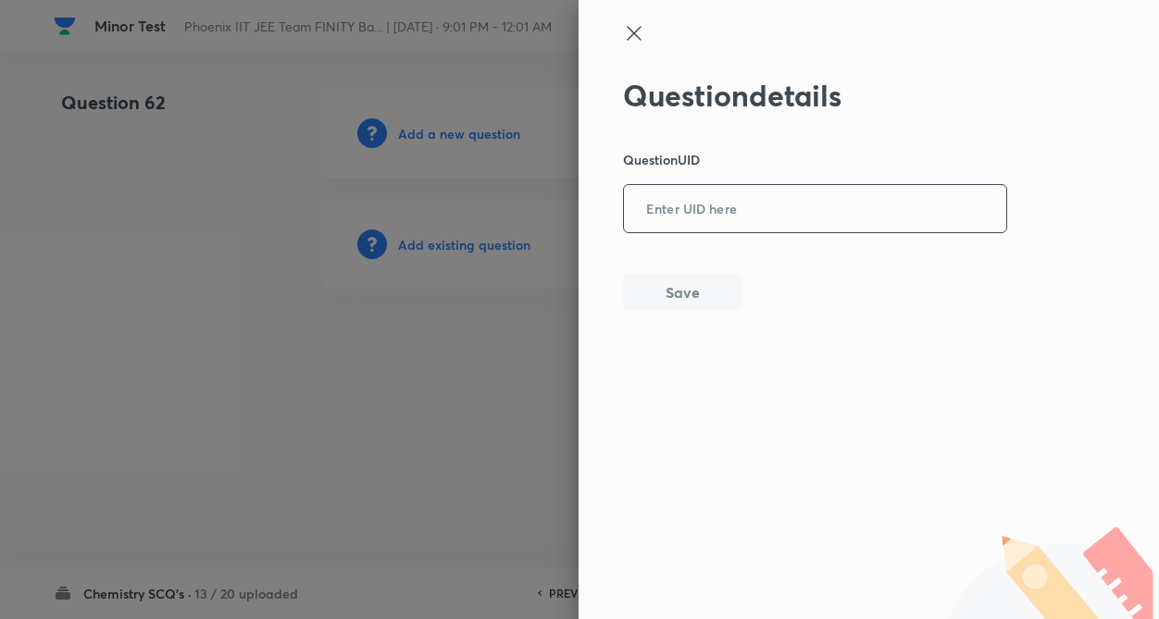
click at [660, 225] on input "text" at bounding box center [815, 209] width 382 height 45
paste input "EMWRO"
type input "EMWRO"
click at [681, 292] on button "Save" at bounding box center [682, 290] width 118 height 37
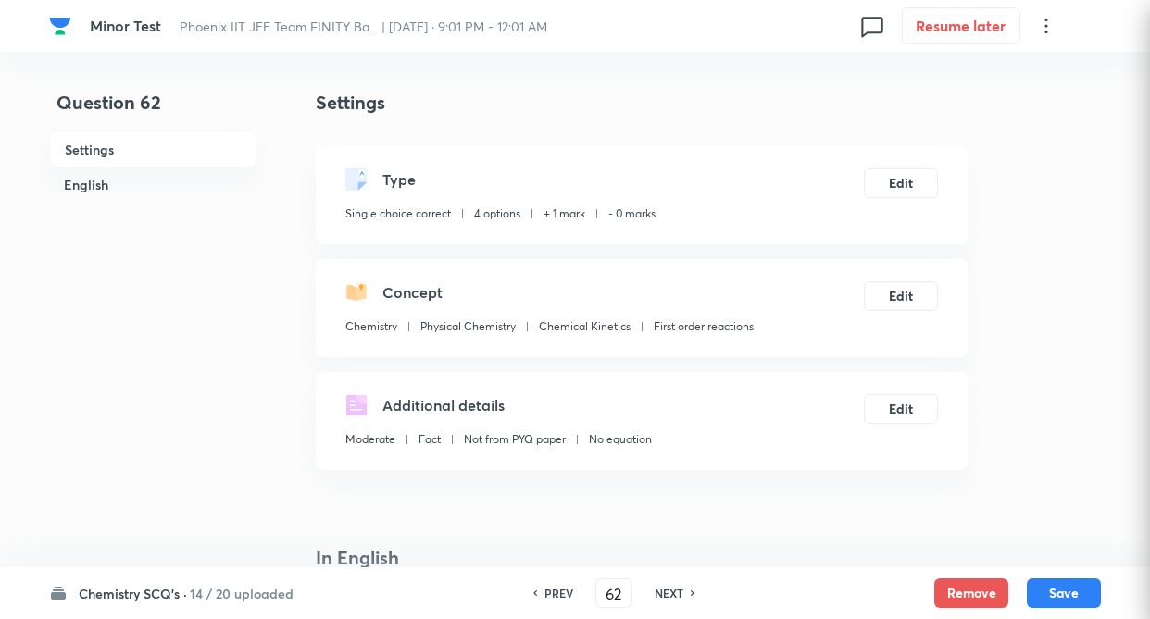
checkbox input "true"
click at [916, 163] on div "Type Single choice correct 4 options + 1 mark - 0 marks Edit" at bounding box center [642, 195] width 652 height 98
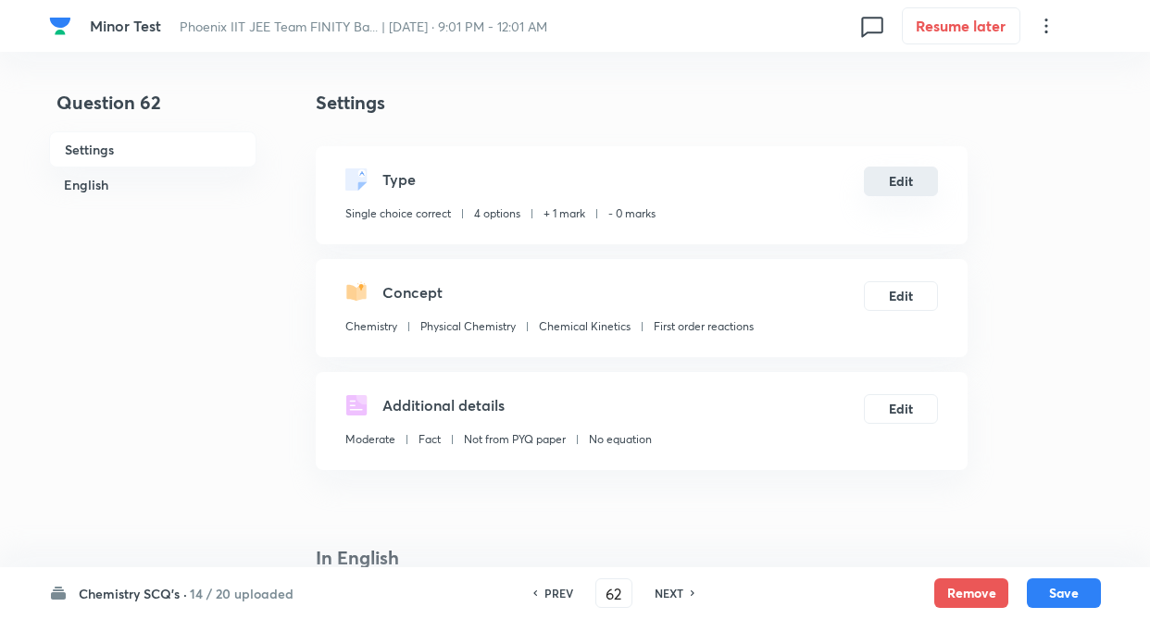
click at [913, 175] on button "Edit" at bounding box center [901, 182] width 74 height 30
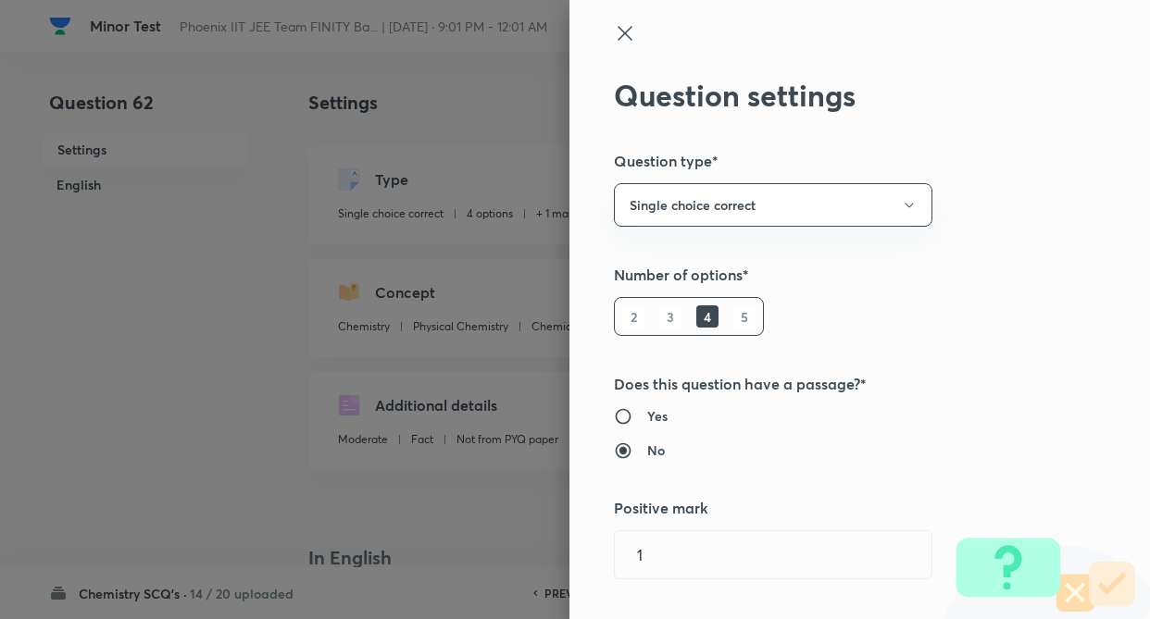
type input "1"
type input "0"
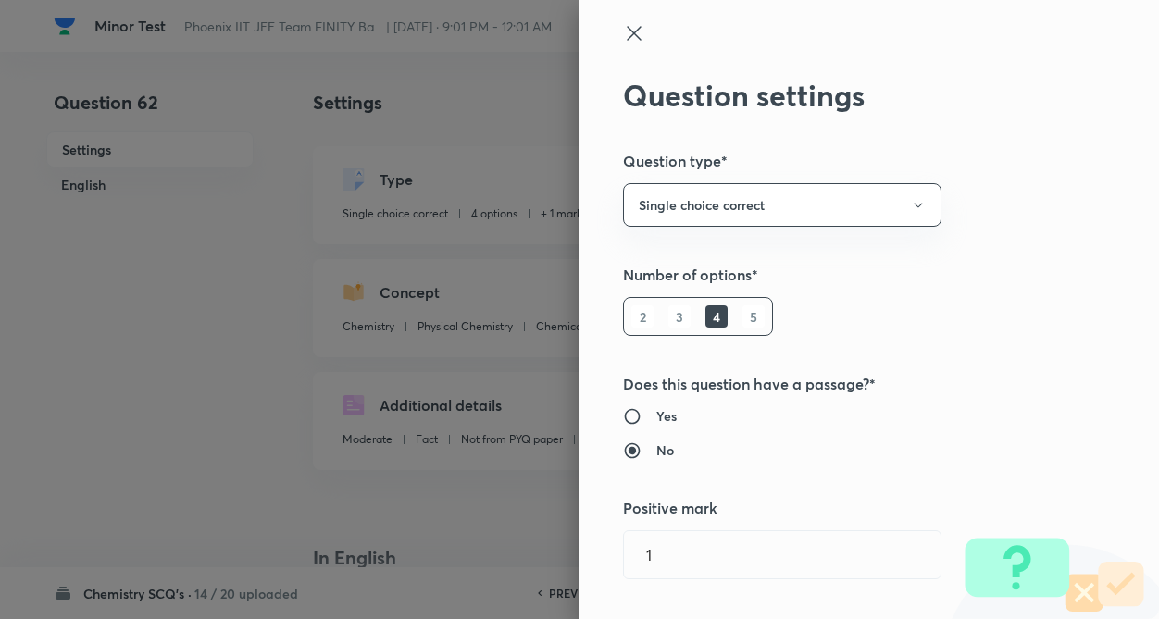
click at [1025, 210] on div "Question settings Question type* Single choice correct Number of options* 2 3 4…" at bounding box center [868, 309] width 580 height 619
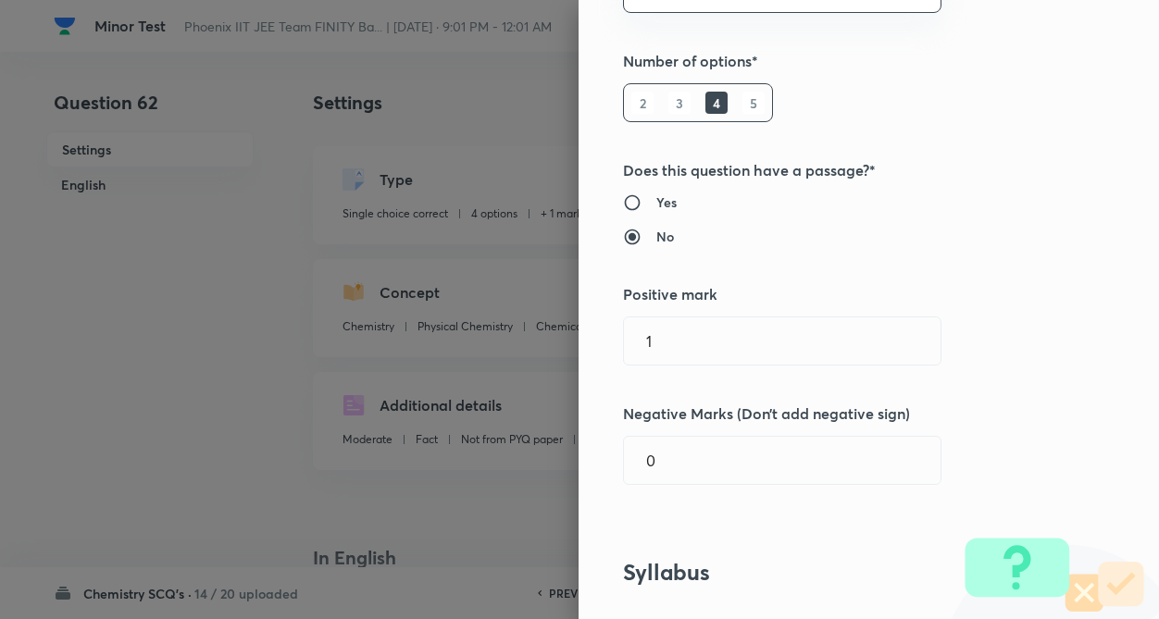
scroll to position [222, 0]
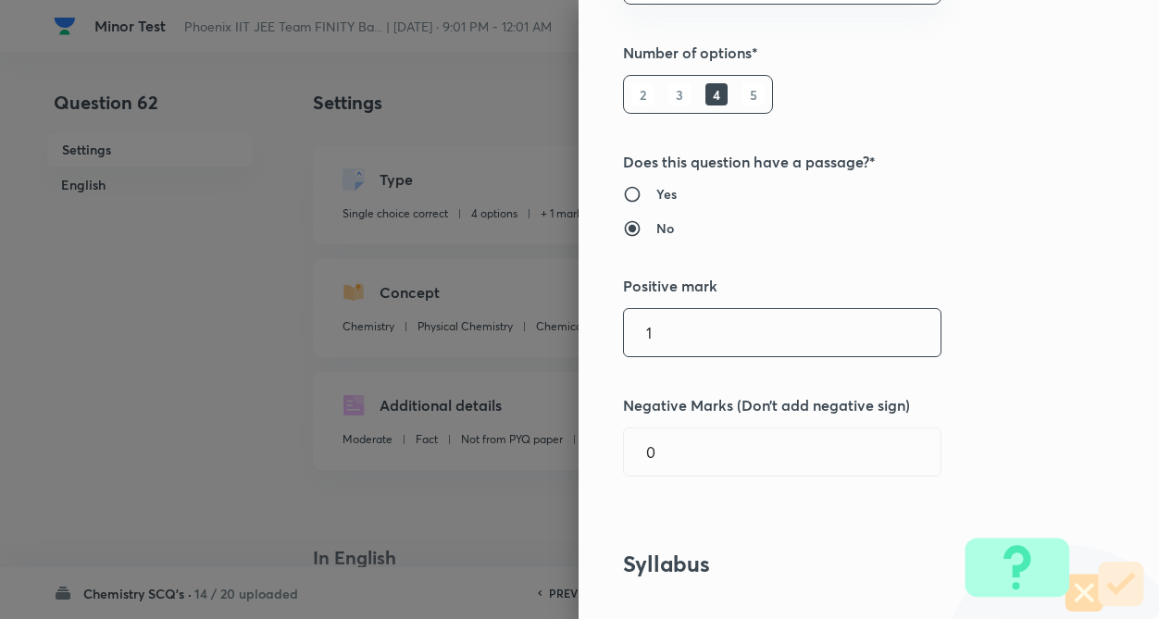
click at [770, 340] on input "1" at bounding box center [782, 332] width 317 height 47
type input "4"
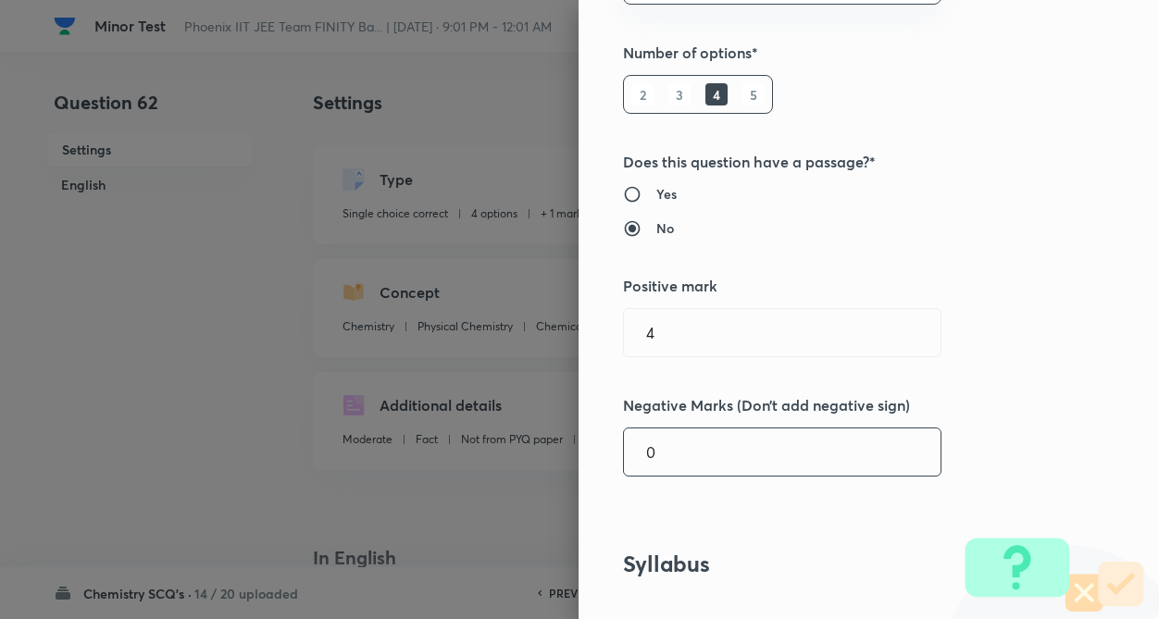
click at [767, 466] on input "0" at bounding box center [782, 452] width 317 height 47
type input "1"
click at [1015, 400] on h5 "Negative Marks (Don’t add negative sign)" at bounding box center [837, 405] width 429 height 22
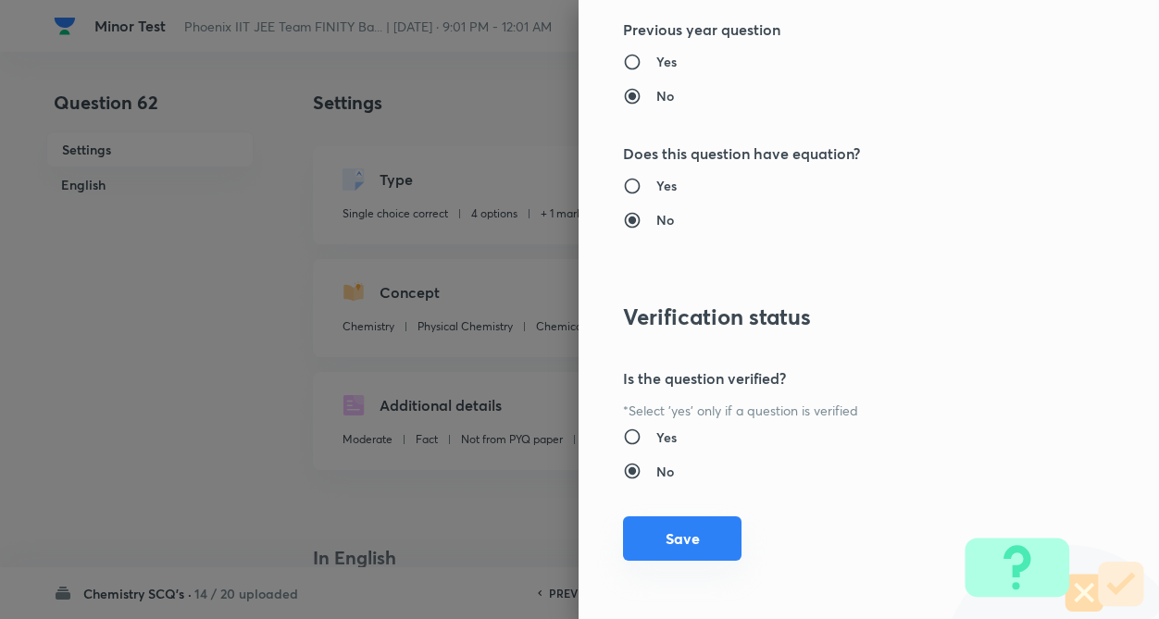
scroll to position [1904, 0]
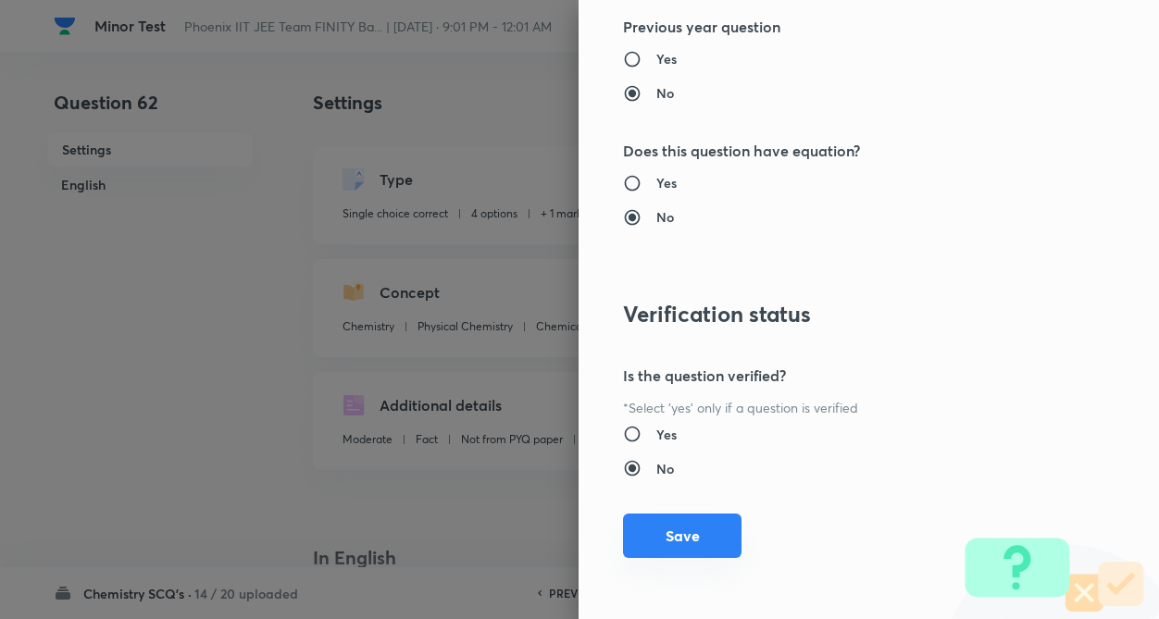
click at [648, 532] on button "Save" at bounding box center [682, 536] width 118 height 44
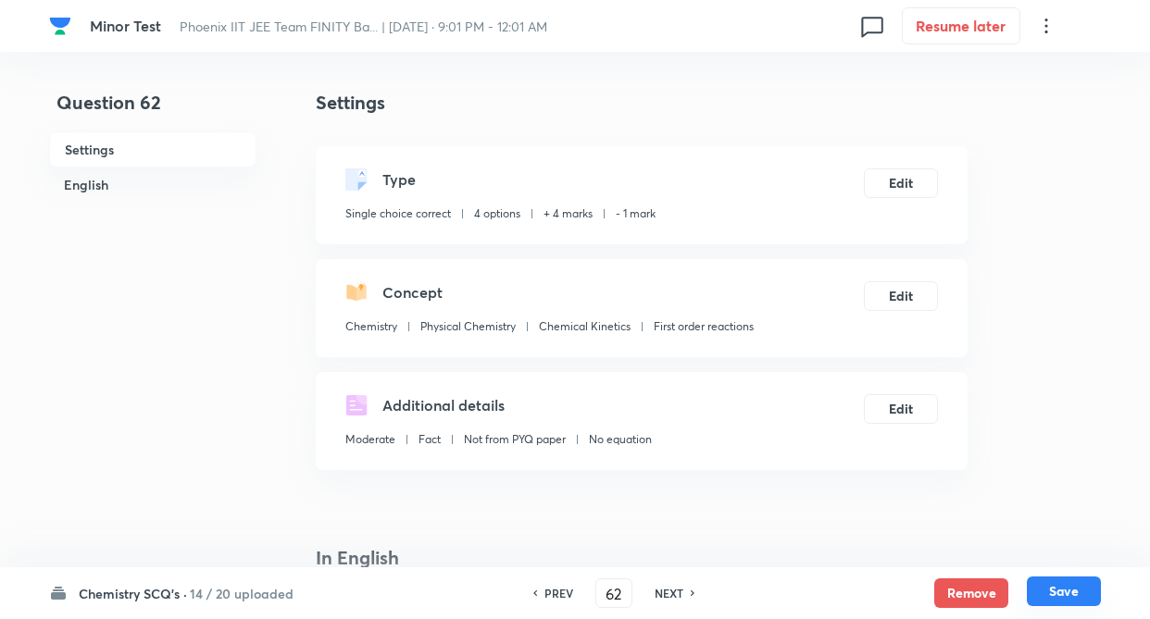
click at [1075, 586] on button "Save" at bounding box center [1063, 592] width 74 height 30
type input "63"
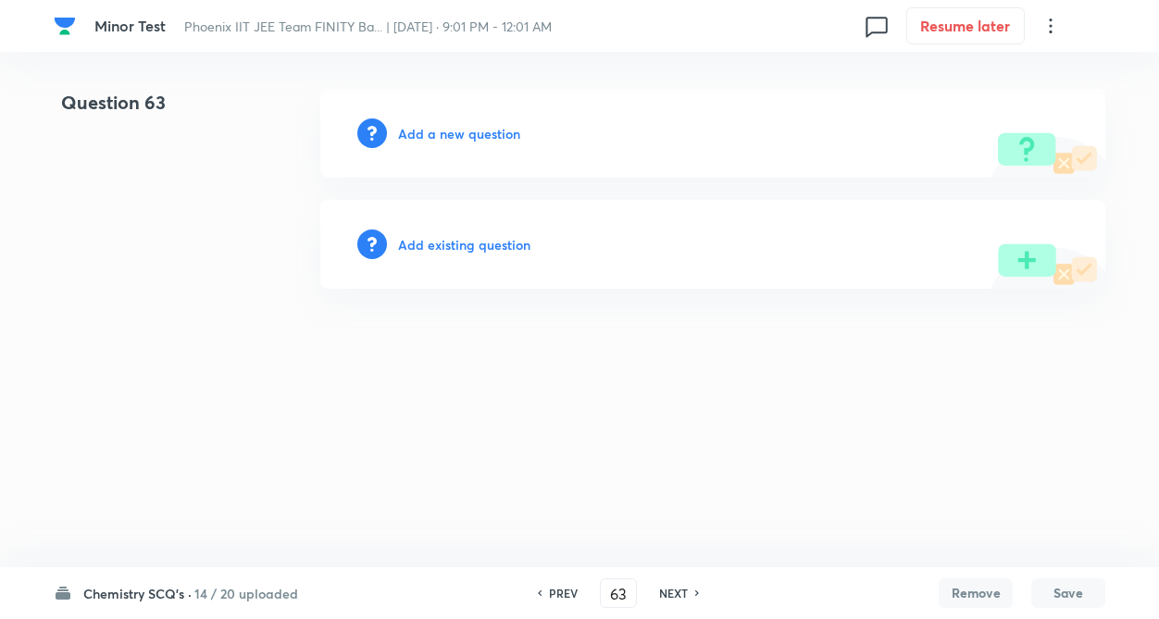
click at [503, 250] on h6 "Add existing question" at bounding box center [464, 244] width 132 height 19
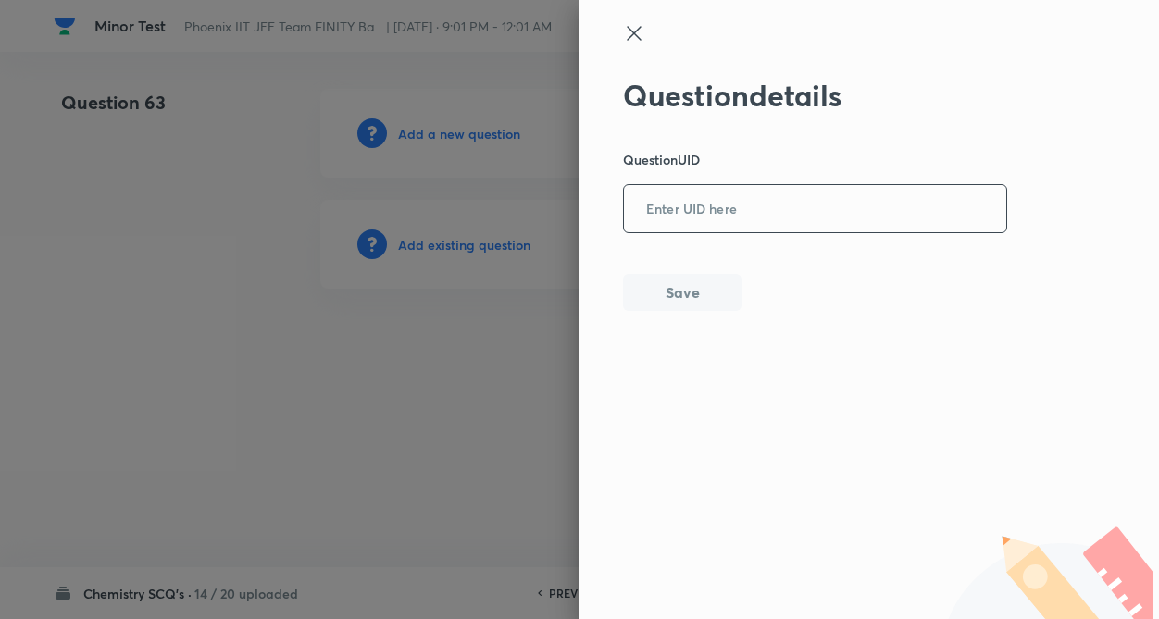
click at [663, 214] on input "text" at bounding box center [815, 209] width 382 height 45
type input "GSFHO"
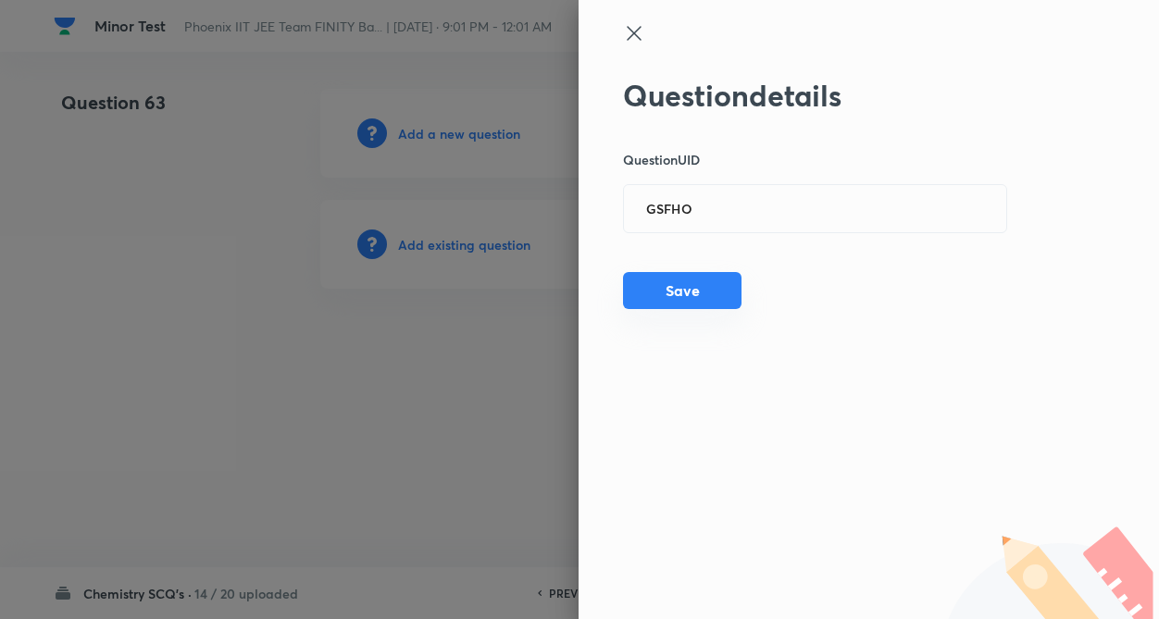
click at [696, 301] on button "Save" at bounding box center [682, 290] width 118 height 37
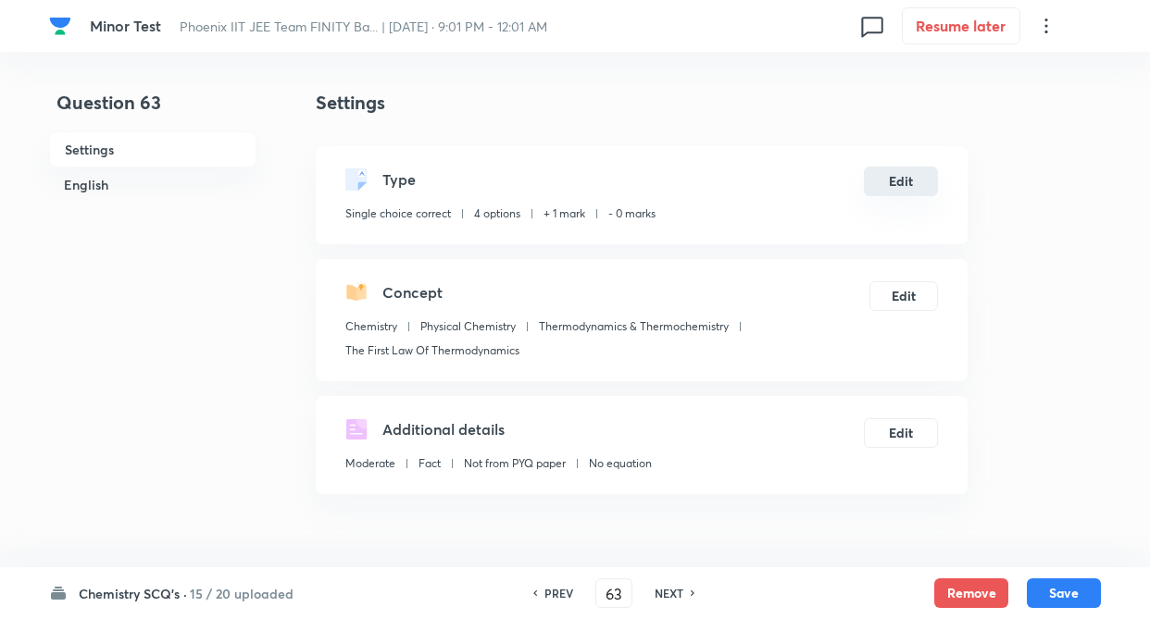
checkbox input "true"
click at [915, 190] on button "Edit" at bounding box center [901, 182] width 74 height 30
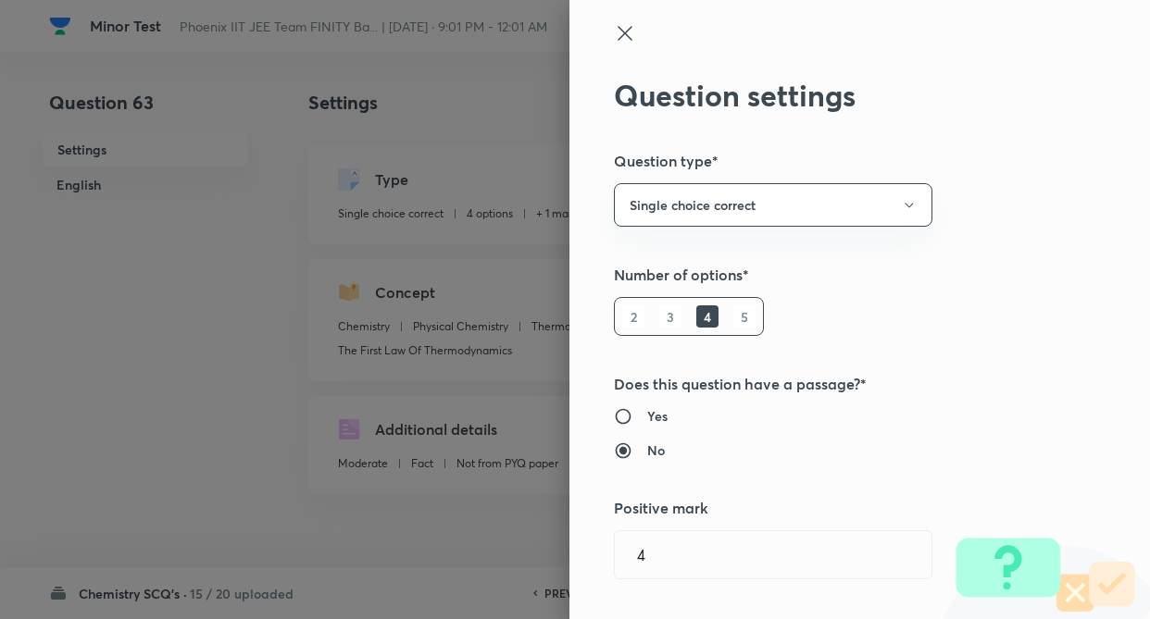
type input "1"
type input "0"
type input "Thermodynamics & Thermochemistry"
type input "The First Law Of Thermodynamics"
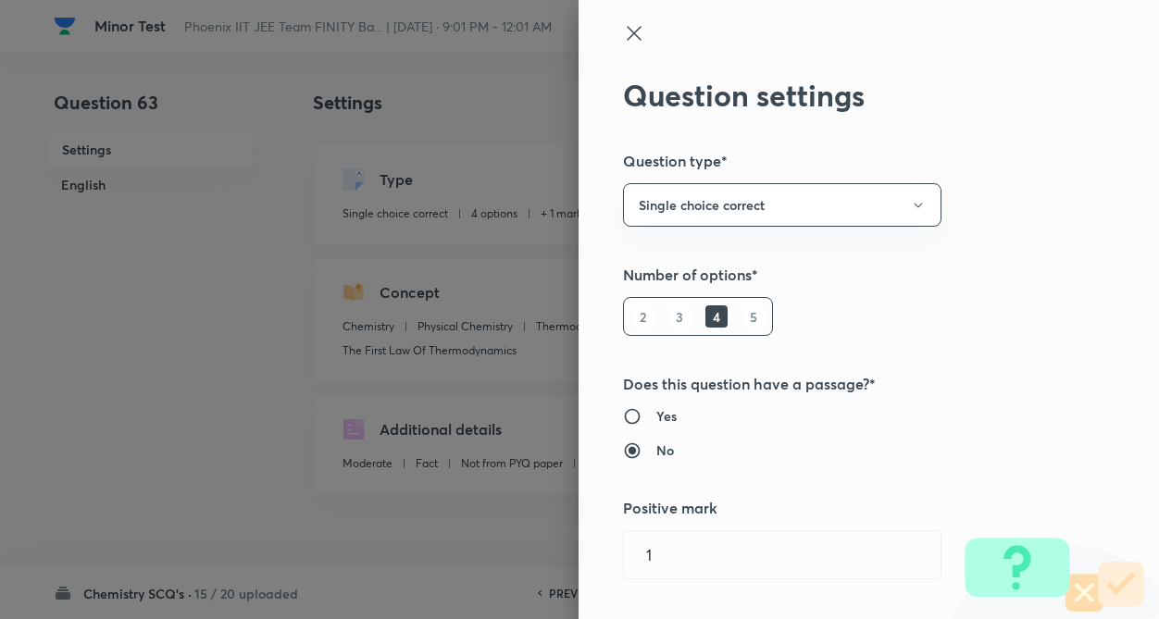
click at [1003, 240] on div "Question settings Question type* Single choice correct Number of options* 2 3 4…" at bounding box center [868, 309] width 580 height 619
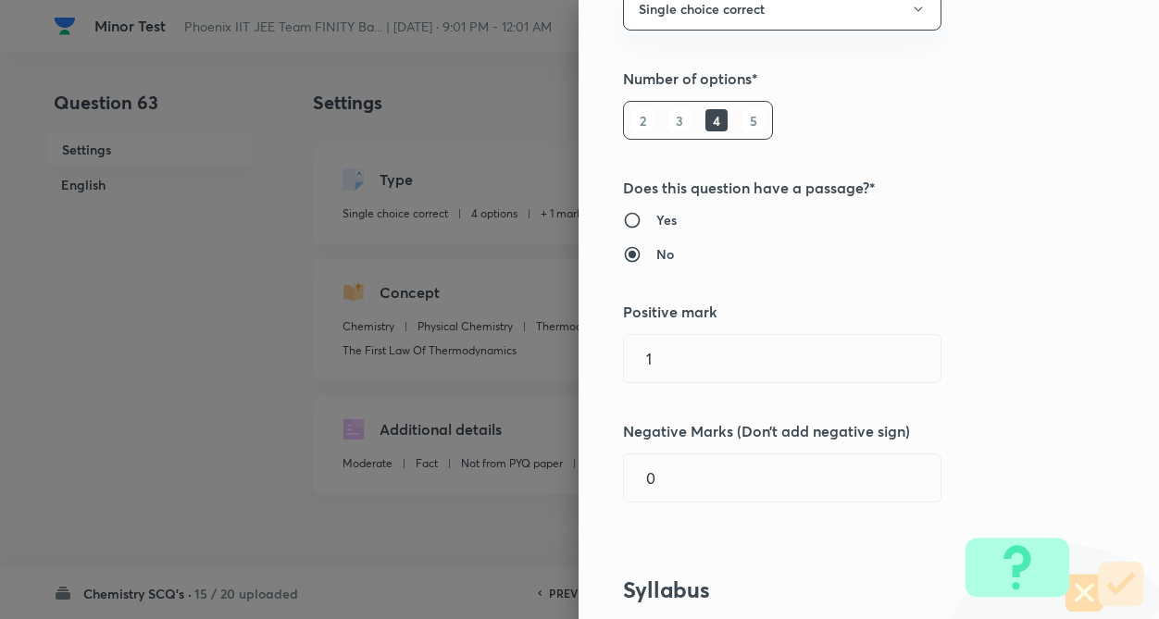
scroll to position [222, 0]
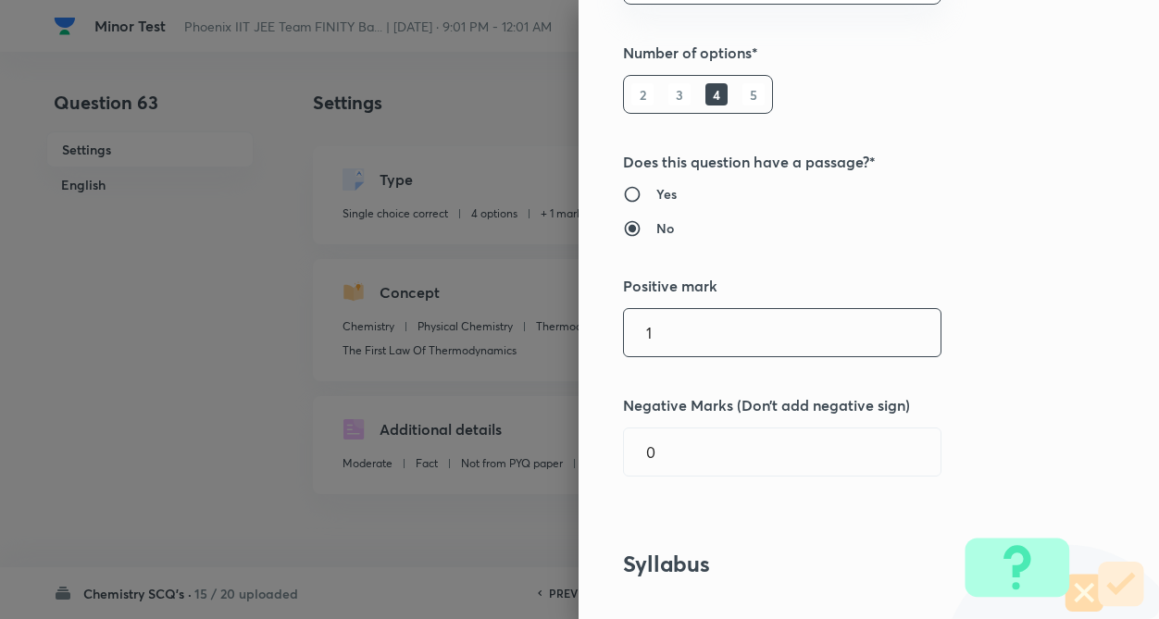
click at [867, 329] on input "1" at bounding box center [782, 332] width 317 height 47
type input "4"
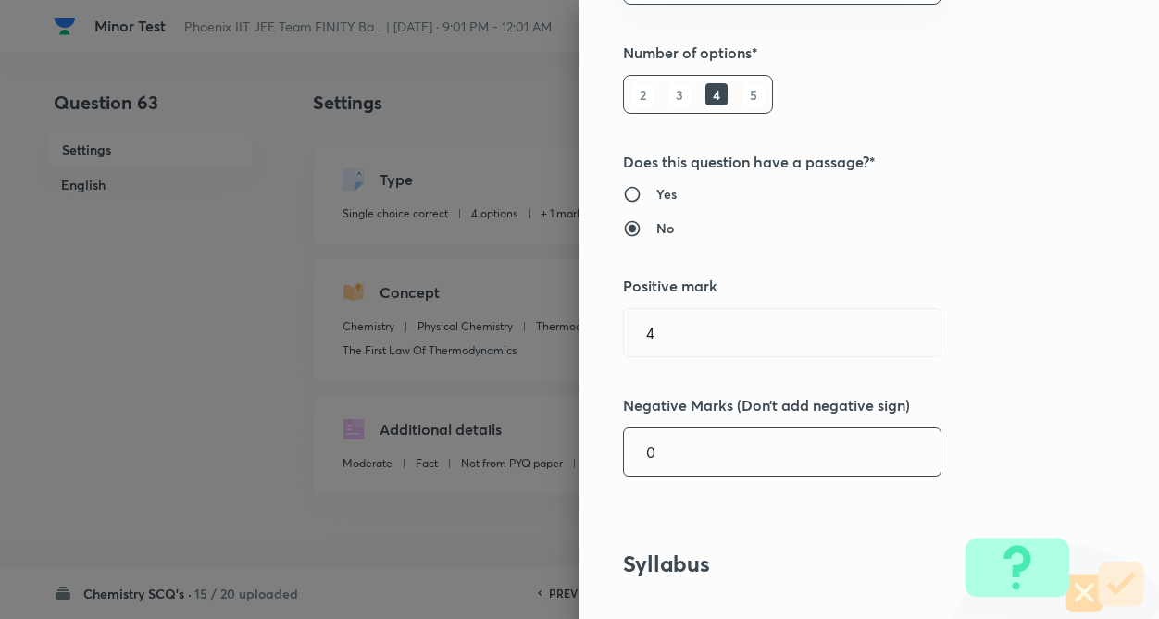
click at [812, 438] on input "0" at bounding box center [782, 452] width 317 height 47
type input "1"
click at [999, 407] on h5 "Negative Marks (Don’t add negative sign)" at bounding box center [837, 405] width 429 height 22
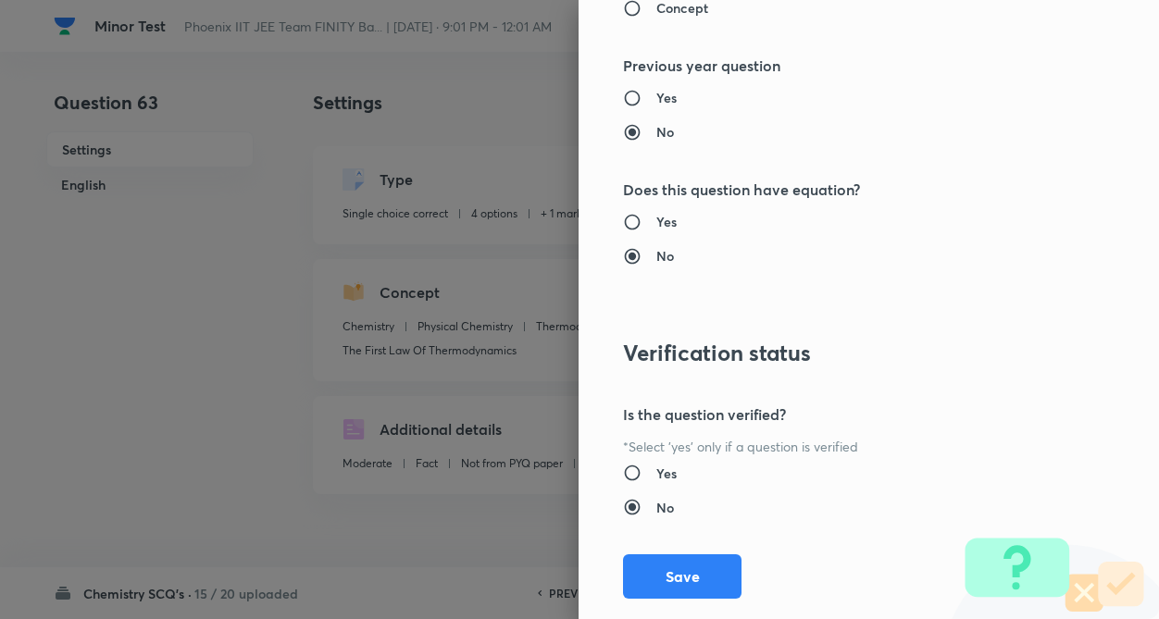
scroll to position [1904, 0]
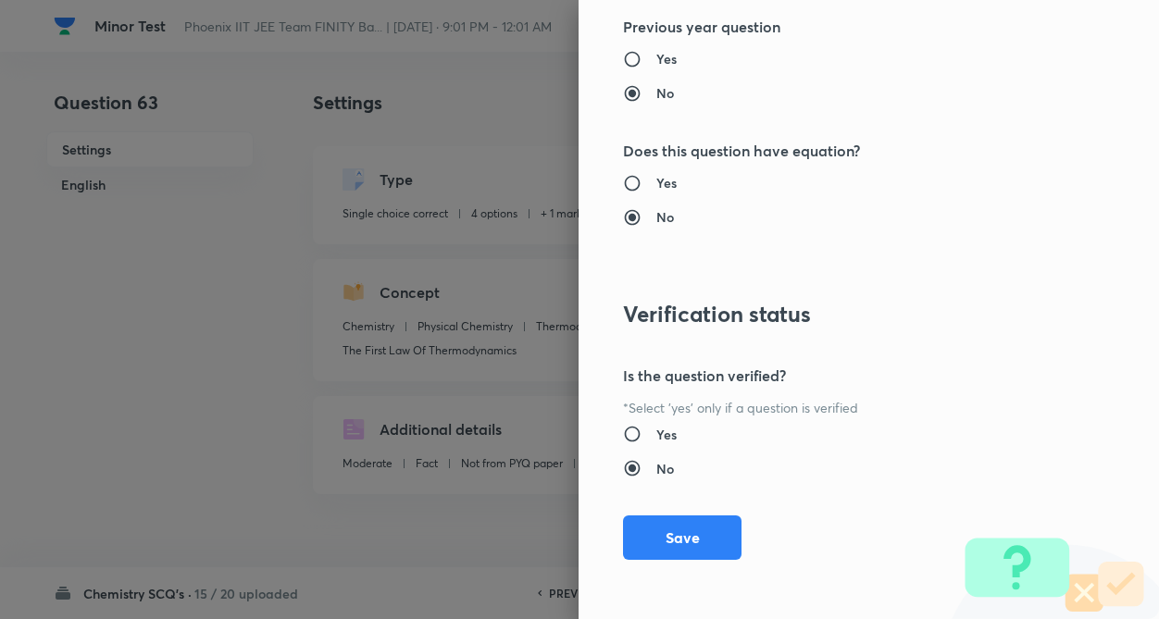
click at [650, 530] on button "Save" at bounding box center [682, 538] width 118 height 44
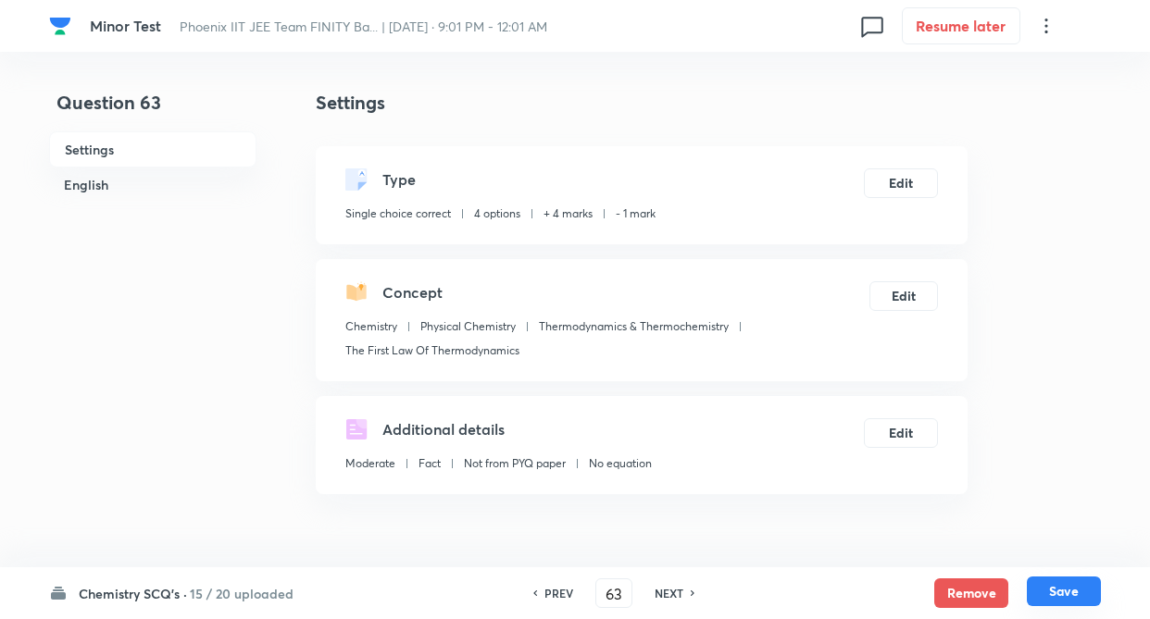
click at [1058, 585] on button "Save" at bounding box center [1063, 592] width 74 height 30
type input "64"
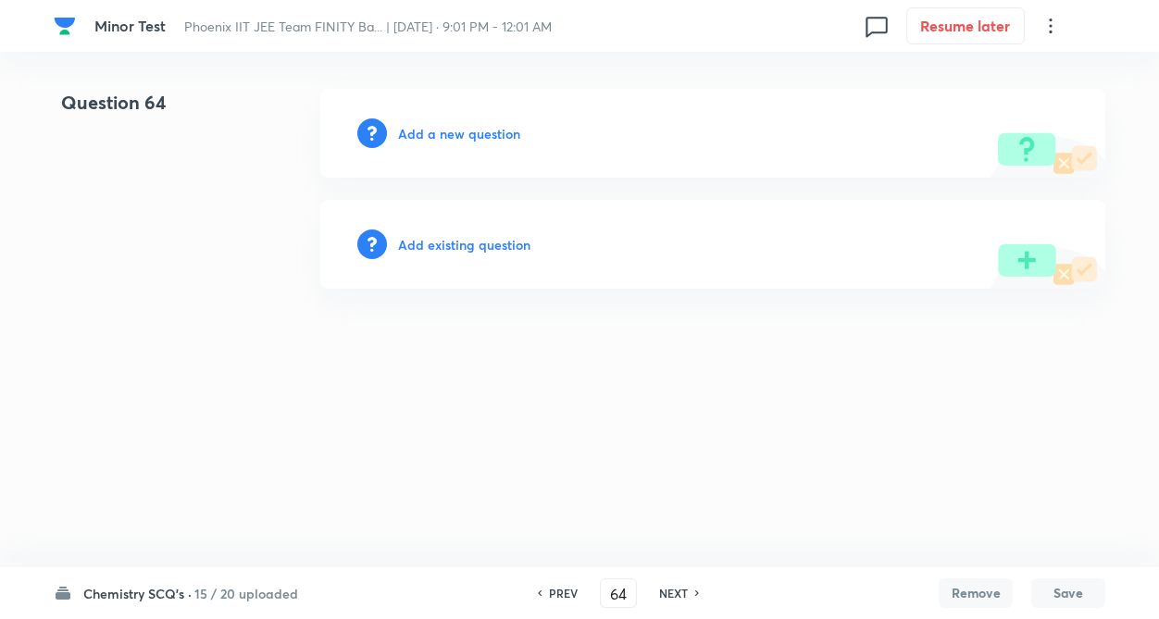
click at [425, 243] on h6 "Add existing question" at bounding box center [464, 244] width 132 height 19
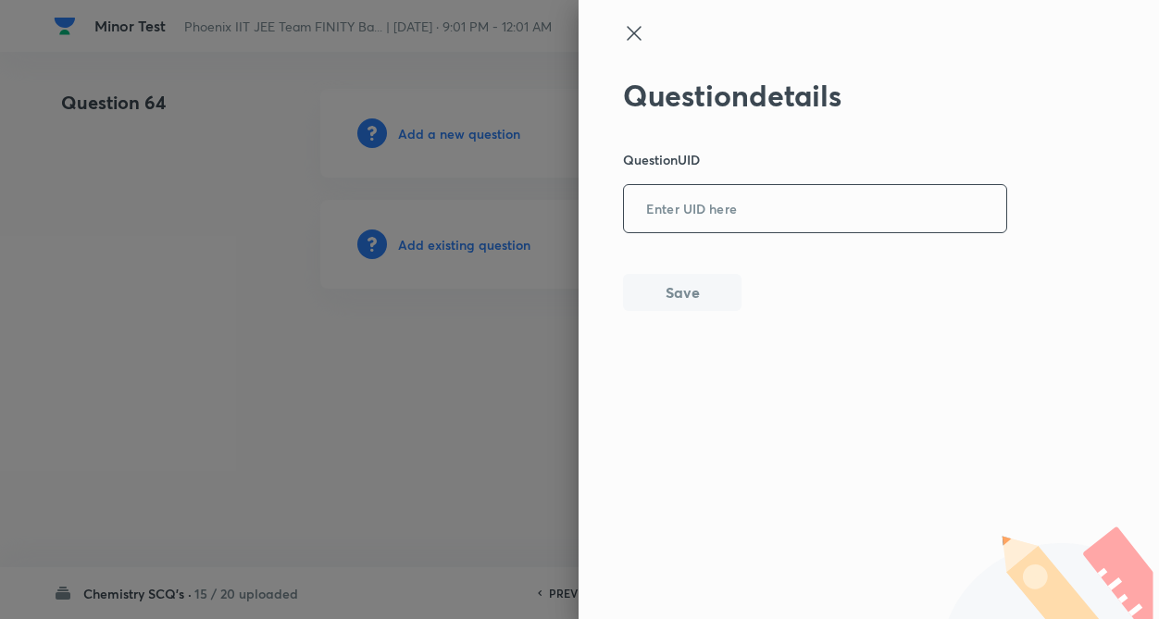
click at [744, 222] on input "text" at bounding box center [815, 209] width 382 height 45
paste input "GMHZ2"
type input "GMHZ2"
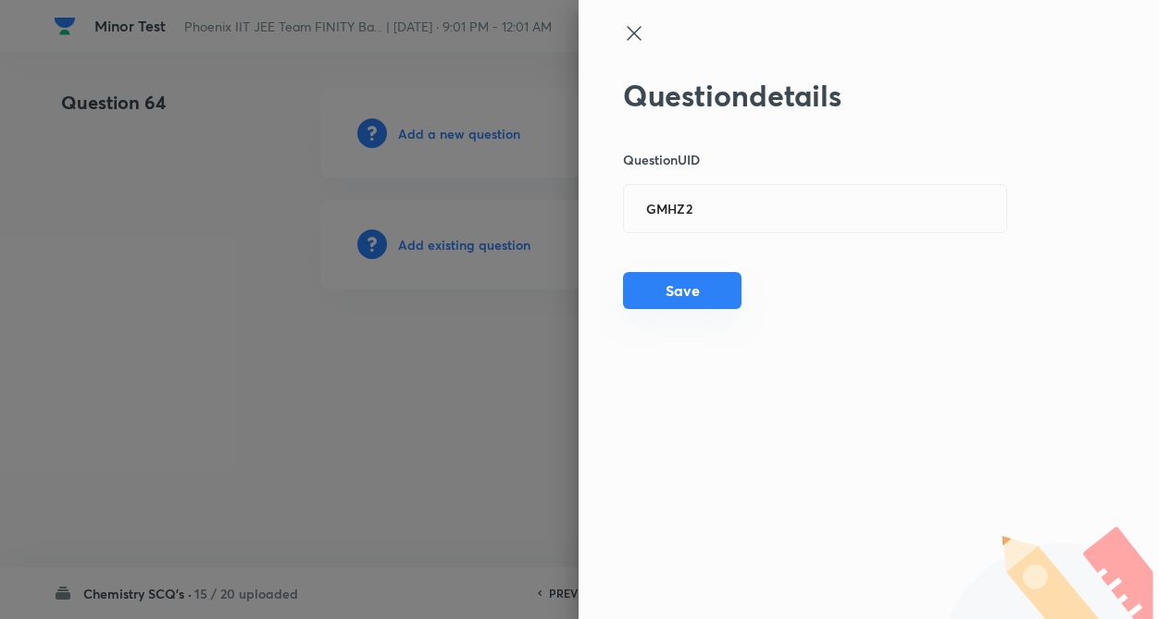
click at [696, 288] on button "Save" at bounding box center [682, 290] width 118 height 37
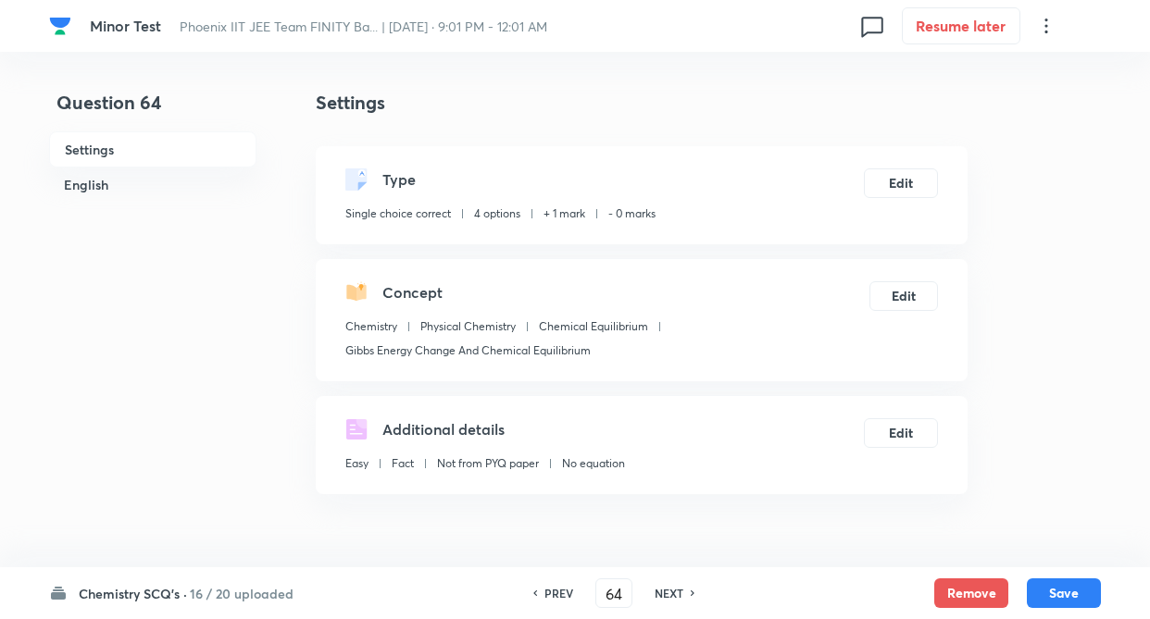
checkbox input "true"
click at [889, 184] on button "Edit" at bounding box center [901, 182] width 74 height 30
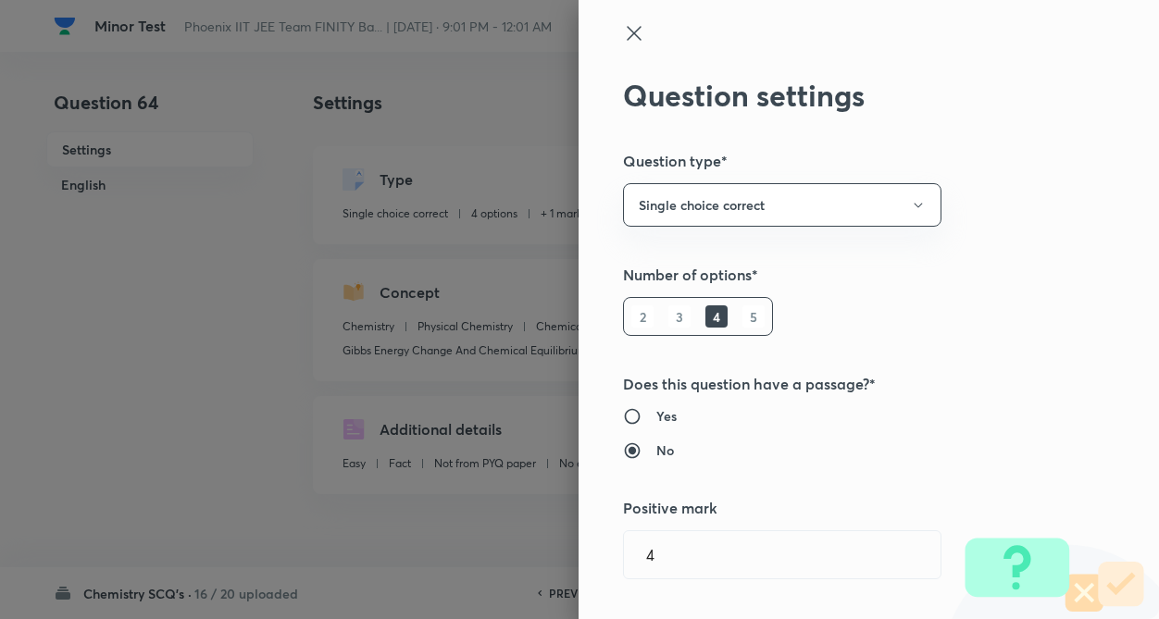
radio input "true"
radio input "false"
type input "1"
type input "0"
type input "Chemical Equilibrium"
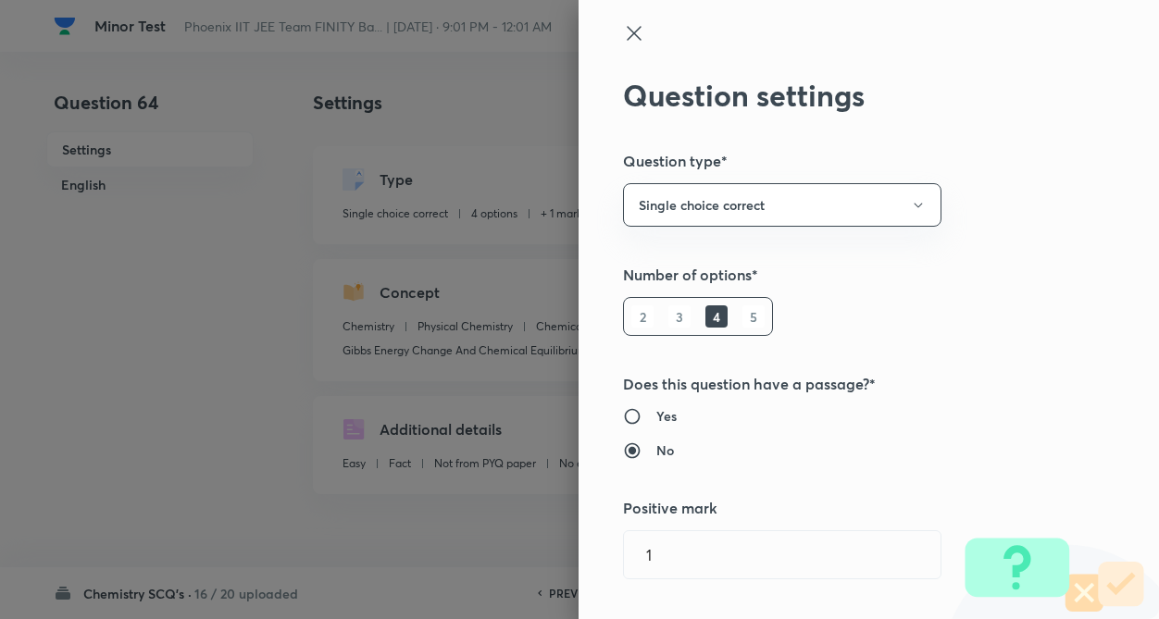
type input "Gibbs Energy Change And Chemical Equilibrium"
click at [1053, 201] on div "Question settings Question type* Single choice correct Number of options* 2 3 4…" at bounding box center [868, 309] width 580 height 619
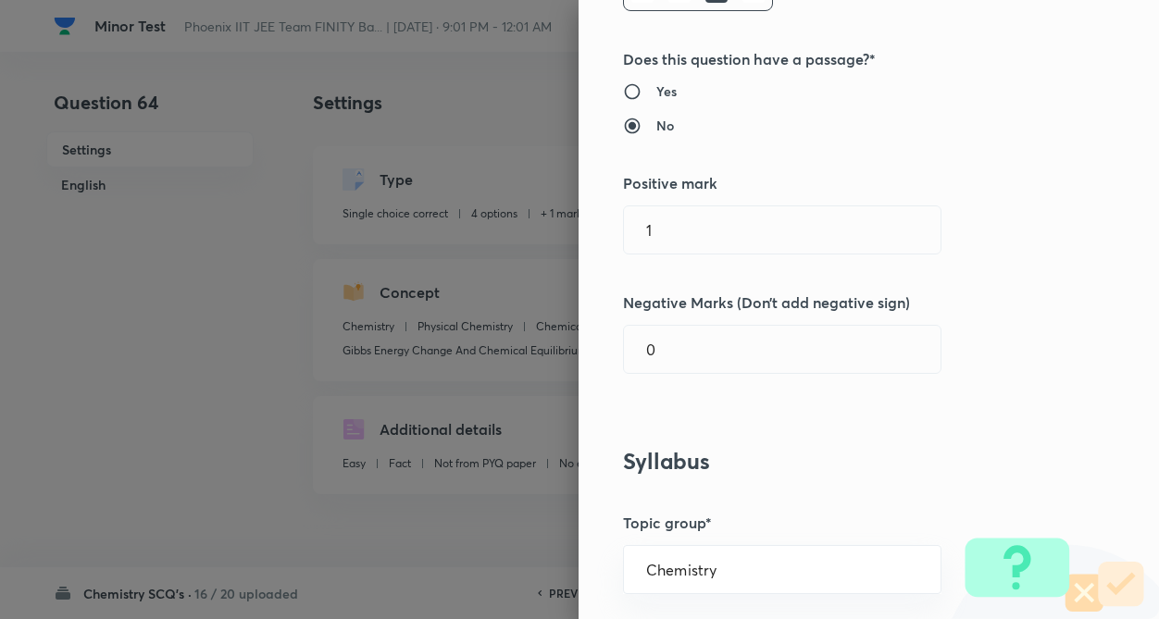
scroll to position [333, 0]
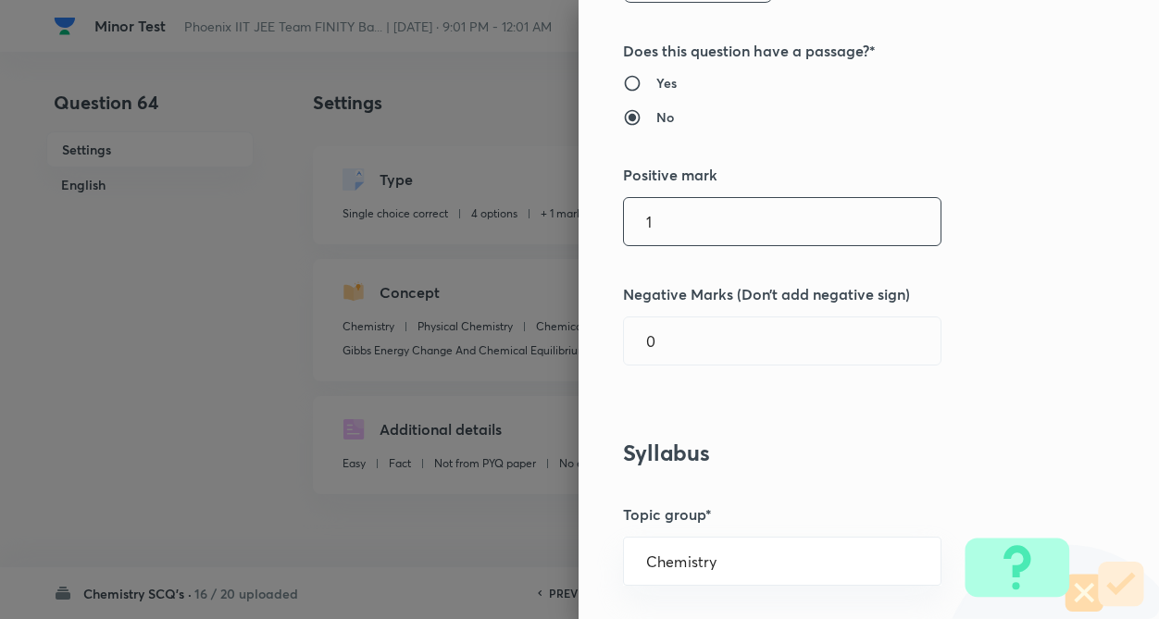
click at [751, 225] on input "1" at bounding box center [782, 221] width 317 height 47
type input "4"
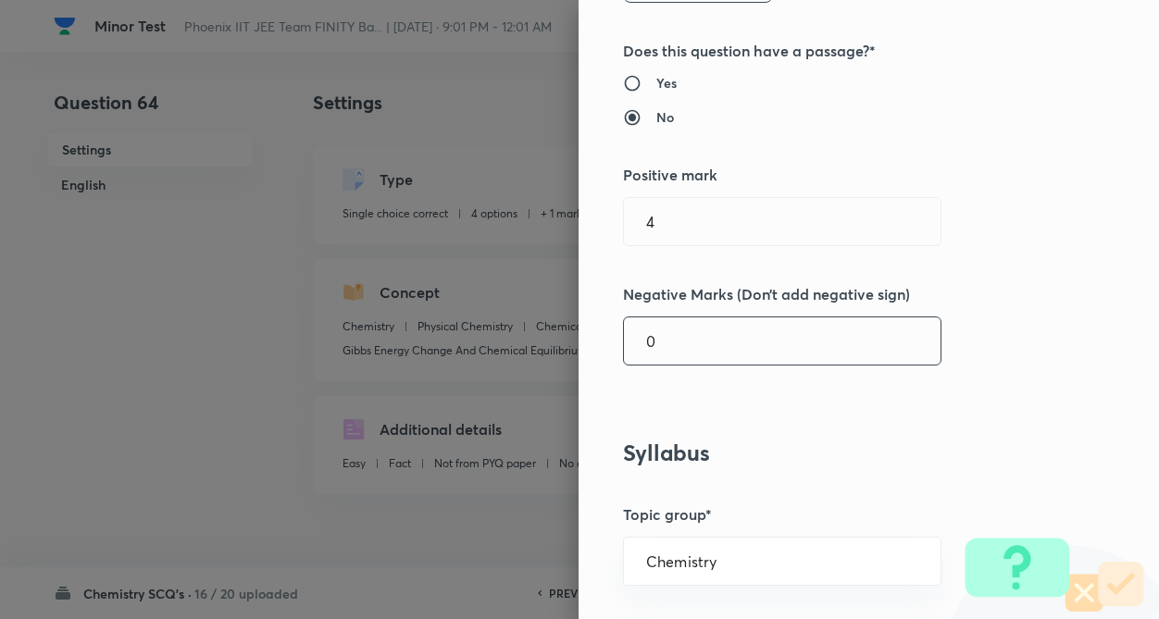
click at [718, 350] on input "0" at bounding box center [782, 340] width 317 height 47
type input "1"
click at [1021, 325] on div "Question settings Question type* Single choice correct Number of options* 2 3 4…" at bounding box center [868, 309] width 580 height 619
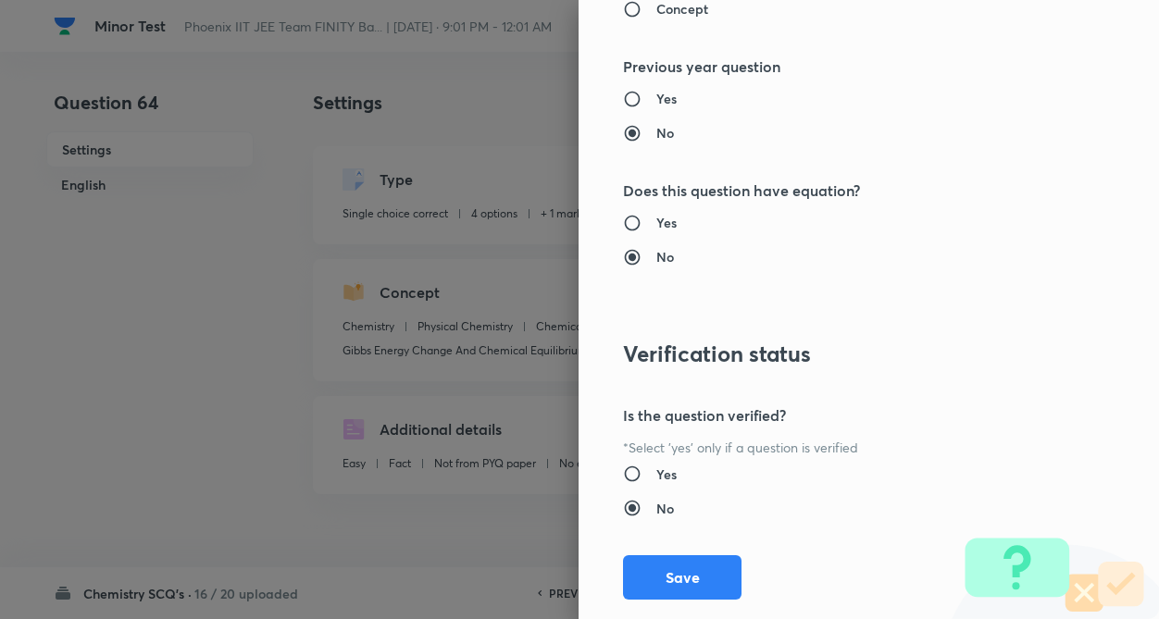
scroll to position [1904, 0]
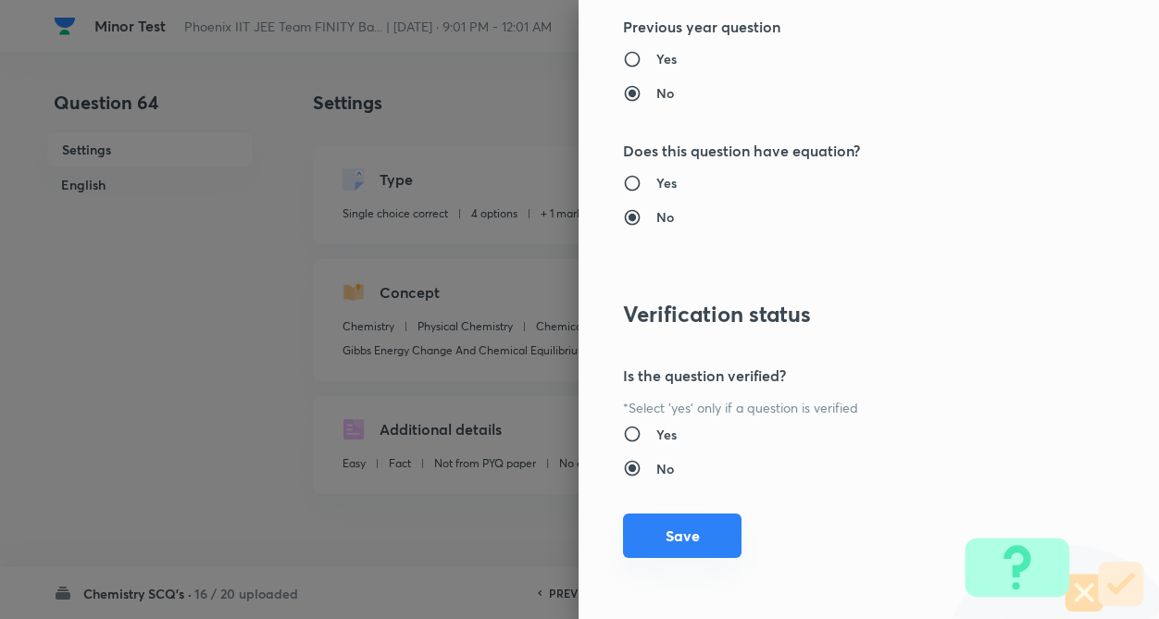
click at [662, 538] on button "Save" at bounding box center [682, 536] width 118 height 44
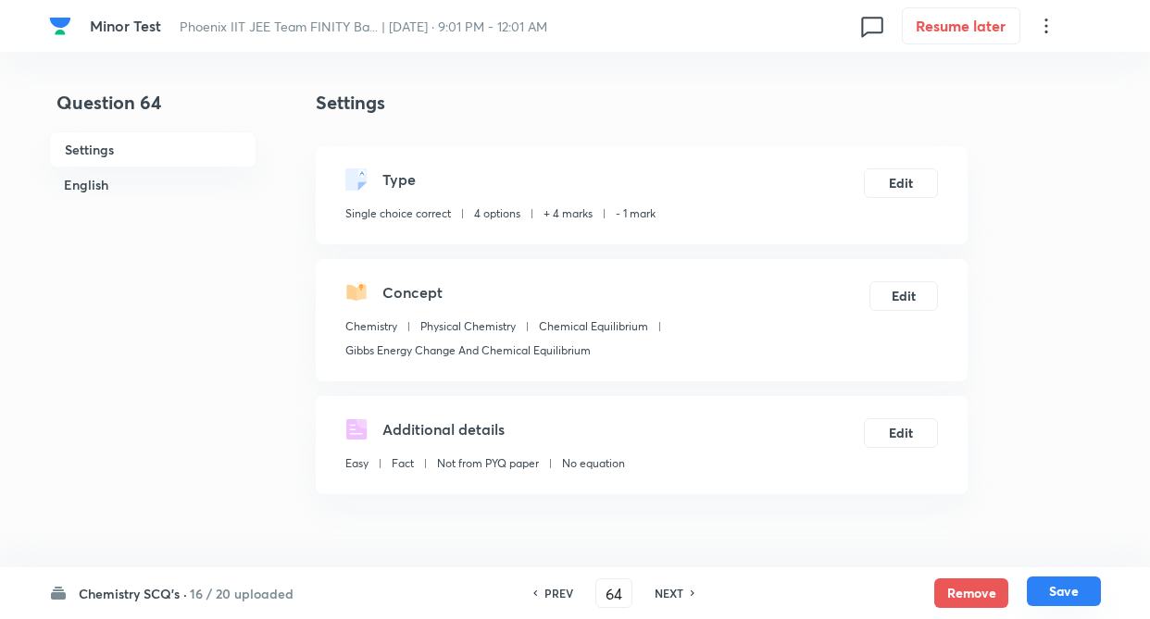
click at [1075, 582] on button "Save" at bounding box center [1063, 592] width 74 height 30
type input "65"
checkbox input "false"
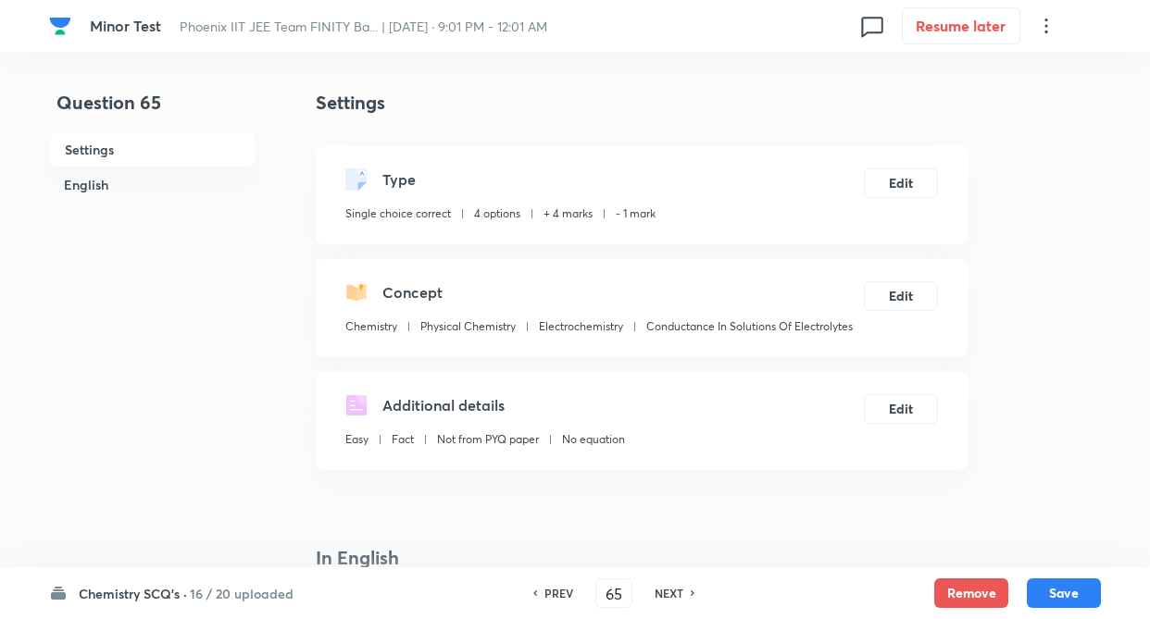
checkbox input "true"
click at [557, 589] on h6 "PREV" at bounding box center [558, 593] width 29 height 17
type input "64"
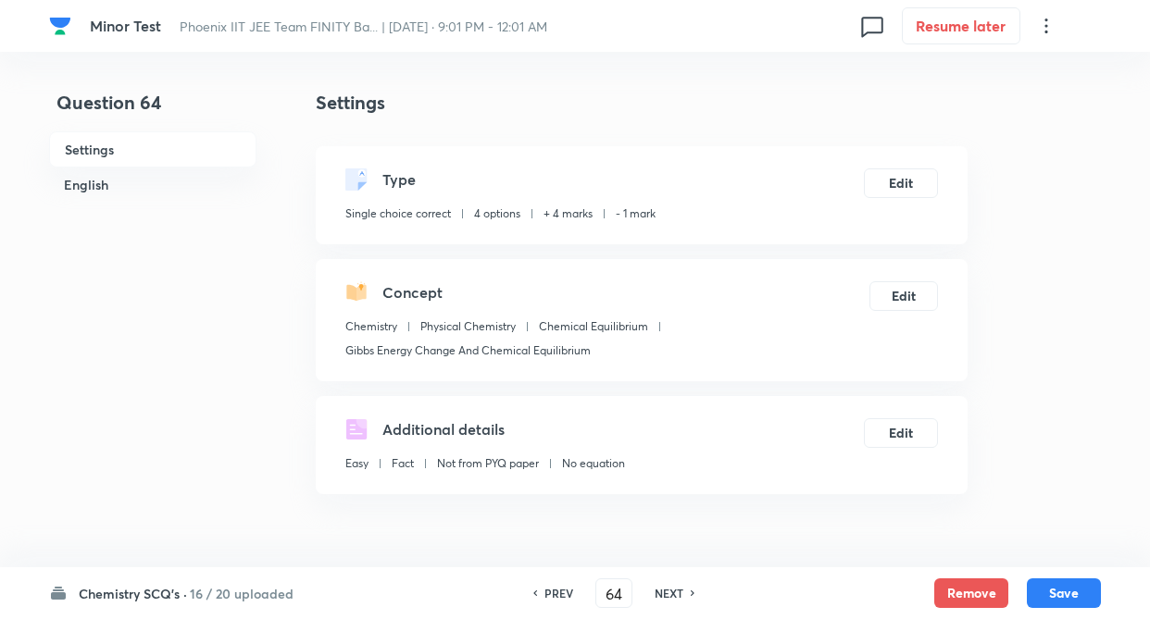
checkbox input "false"
checkbox input "true"
click at [557, 589] on h6 "PREV" at bounding box center [558, 593] width 29 height 17
type input "63"
checkbox input "true"
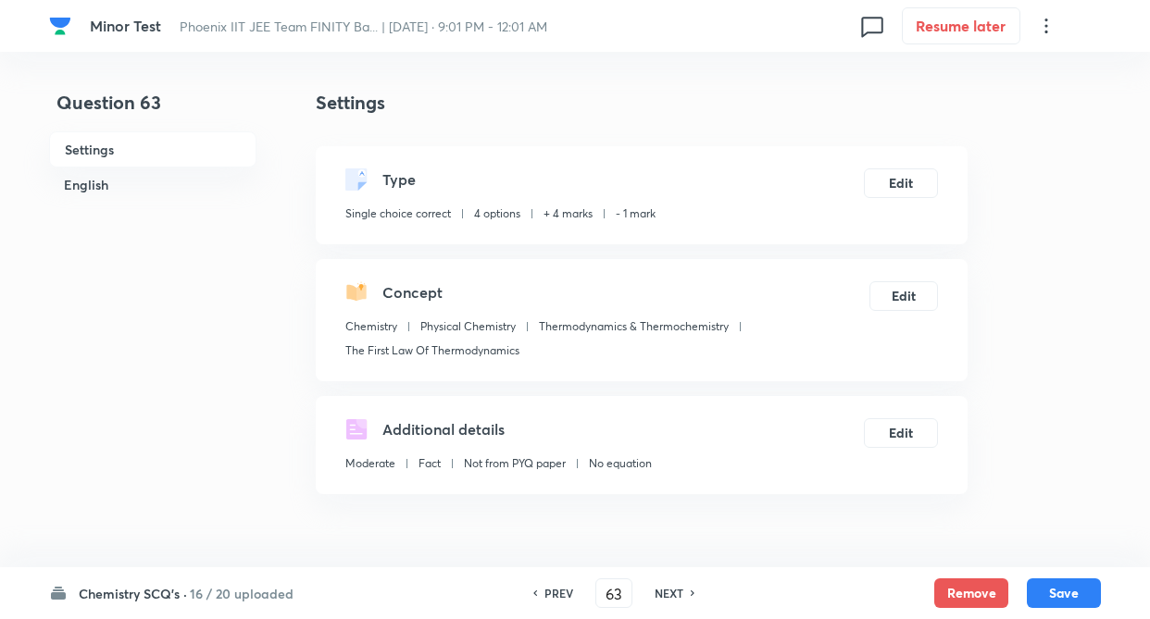
click at [557, 589] on h6 "PREV" at bounding box center [558, 593] width 29 height 17
type input "62"
checkbox input "false"
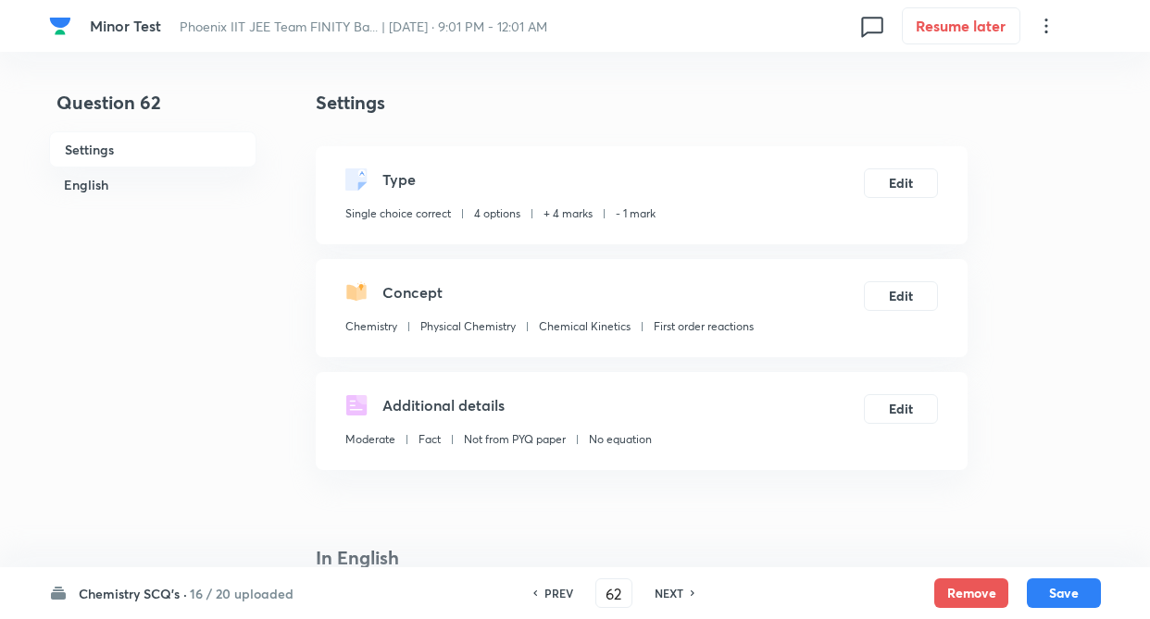
checkbox input "true"
click at [557, 589] on h6 "PREV" at bounding box center [558, 593] width 29 height 17
type input "61"
checkbox input "false"
checkbox input "true"
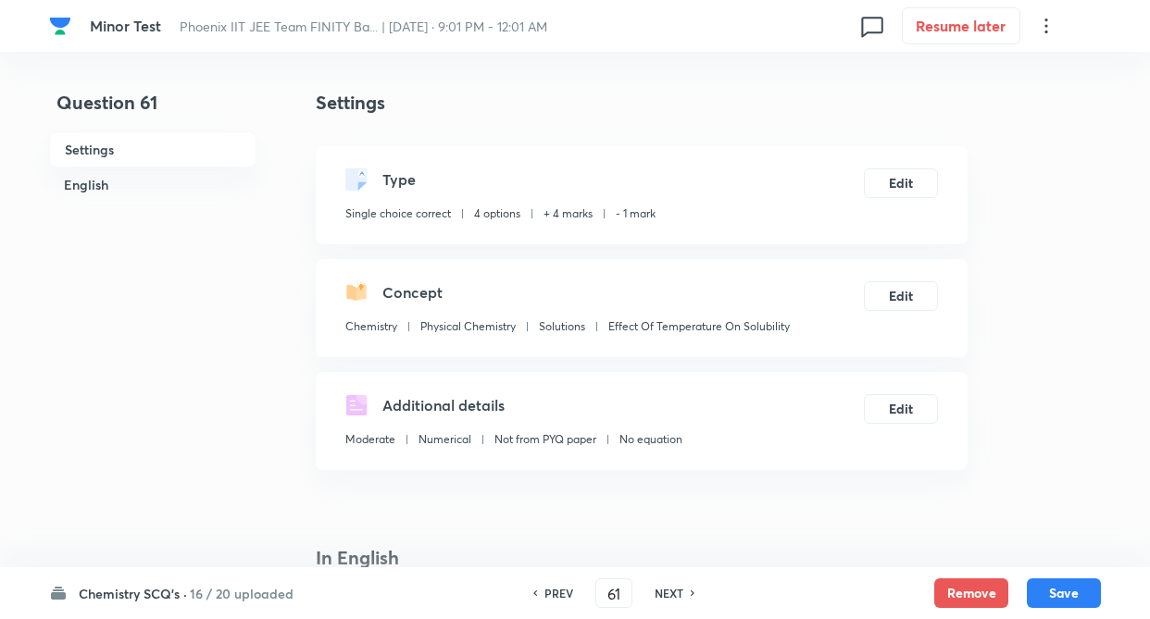
click at [557, 589] on h6 "PREV" at bounding box center [558, 593] width 29 height 17
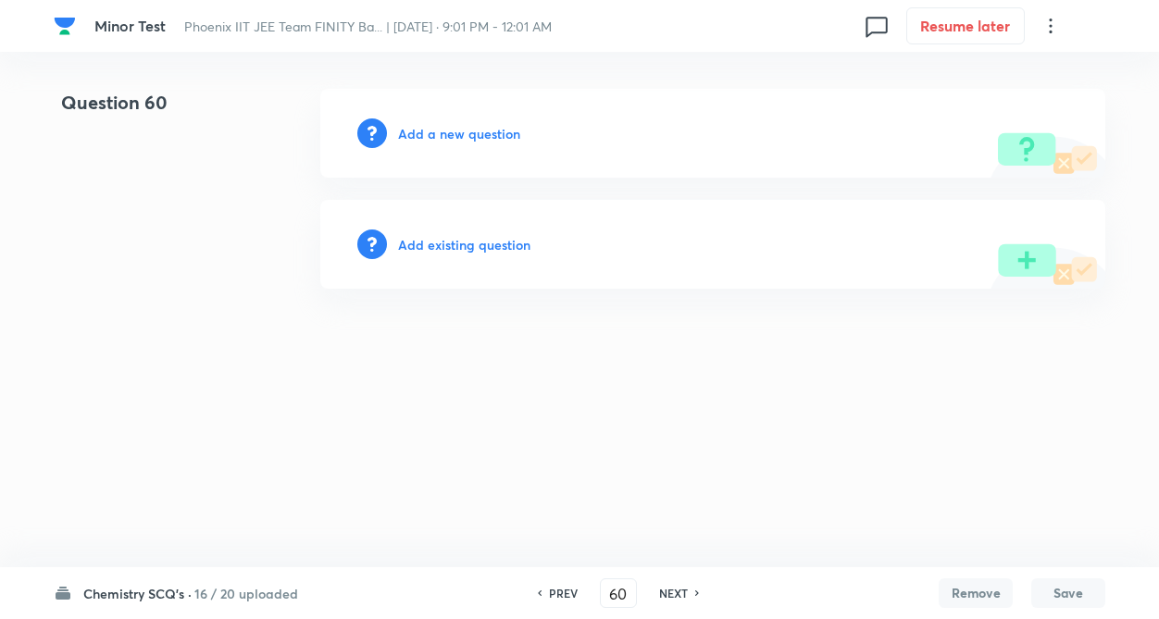
click at [557, 589] on h6 "PREV" at bounding box center [563, 593] width 29 height 17
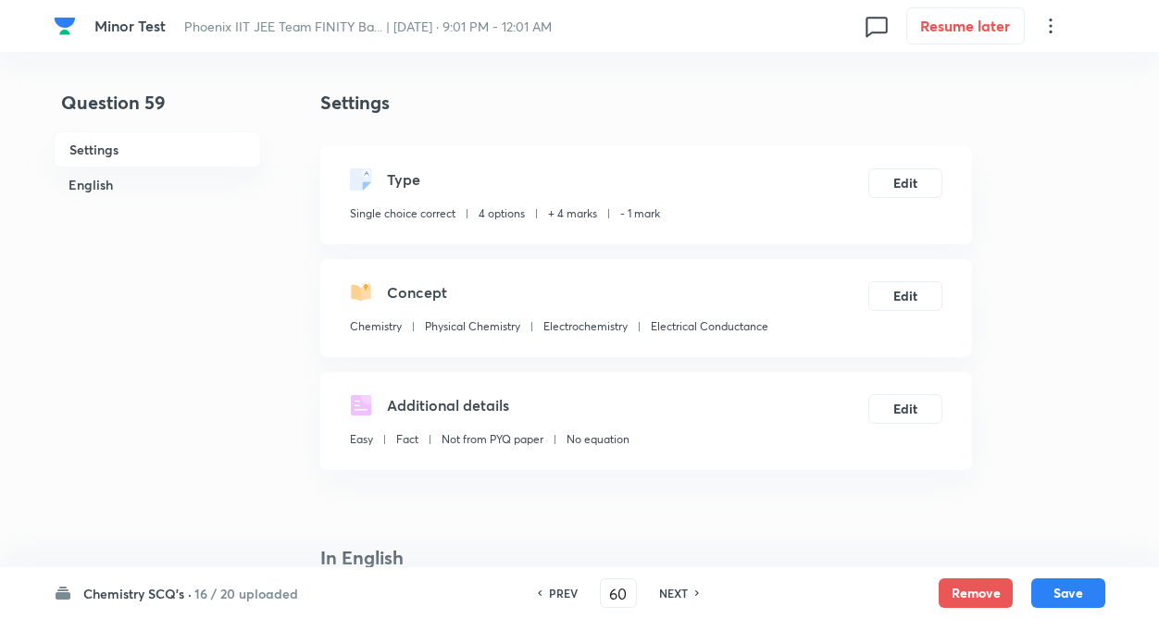
type input "59"
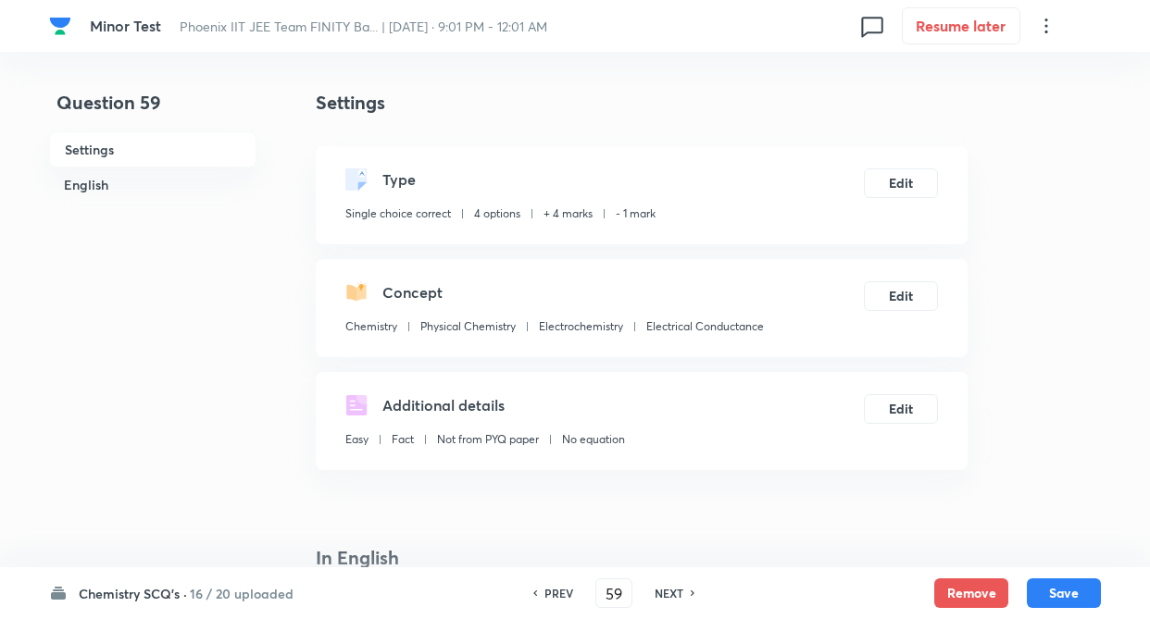
checkbox input "true"
click at [673, 592] on h6 "NEXT" at bounding box center [668, 593] width 29 height 17
type input "60"
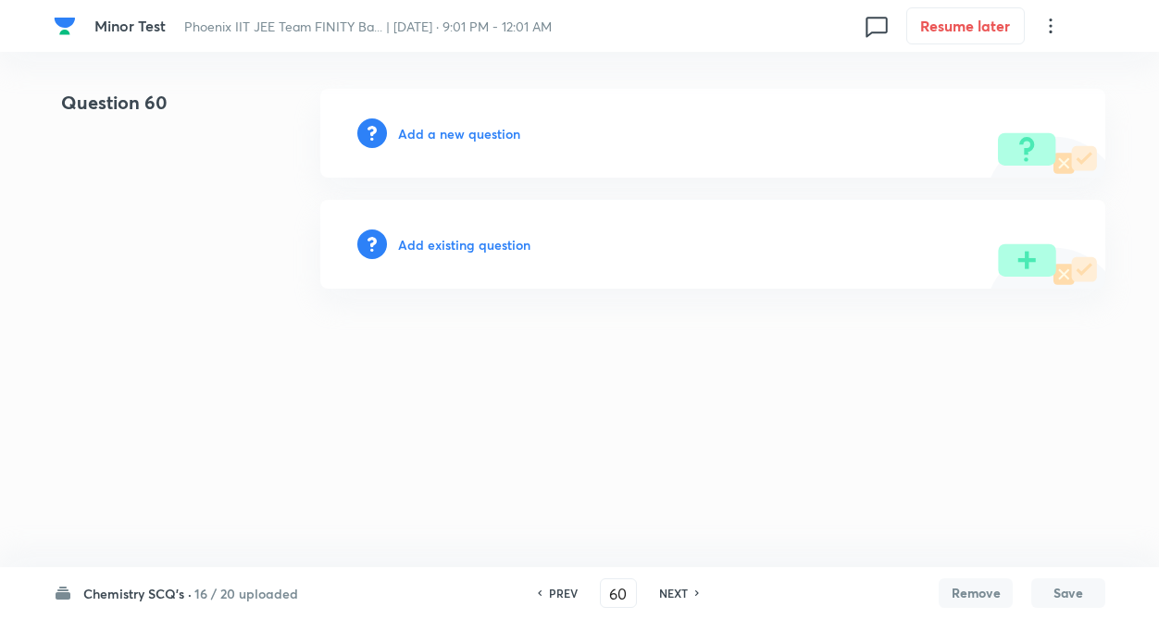
click at [468, 249] on h6 "Add existing question" at bounding box center [464, 244] width 132 height 19
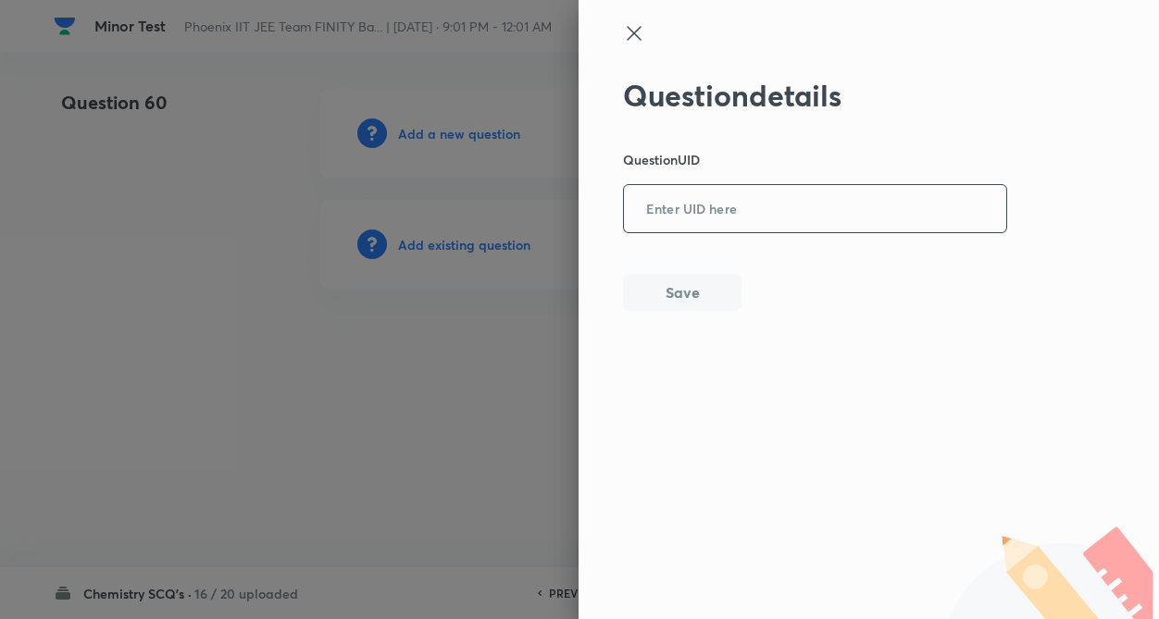
click at [868, 209] on input "text" at bounding box center [815, 209] width 382 height 45
click at [711, 207] on input "text" at bounding box center [815, 209] width 382 height 45
paste input "RFHLC"
type input "RFHLC"
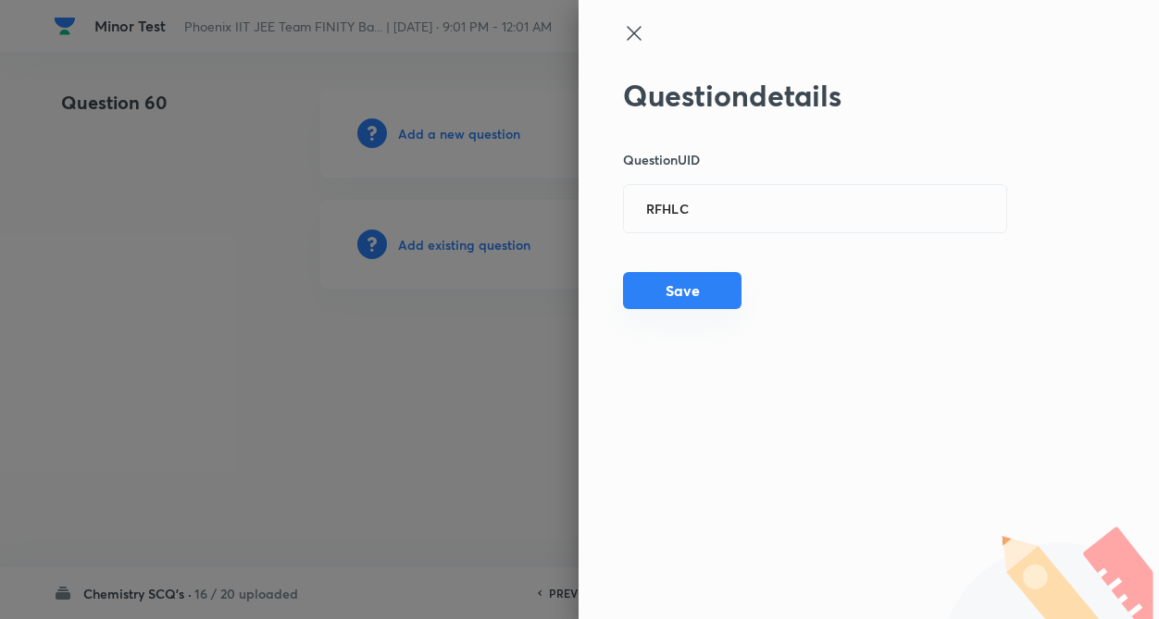
click at [712, 289] on button "Save" at bounding box center [682, 290] width 118 height 37
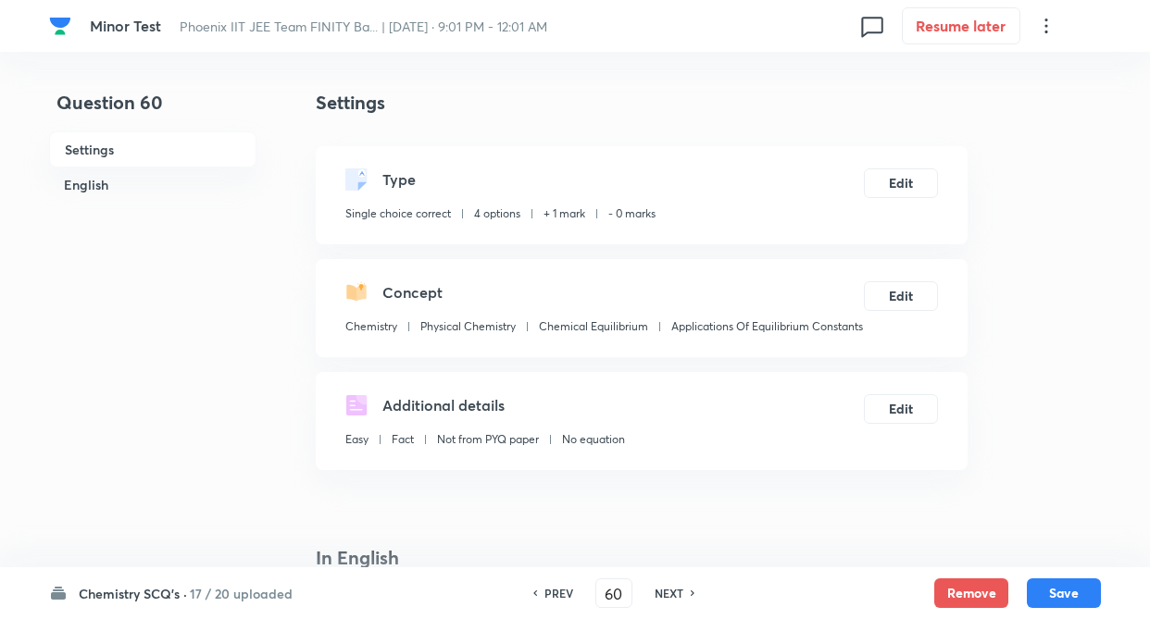
checkbox input "true"
click at [901, 173] on button "Edit" at bounding box center [901, 182] width 74 height 30
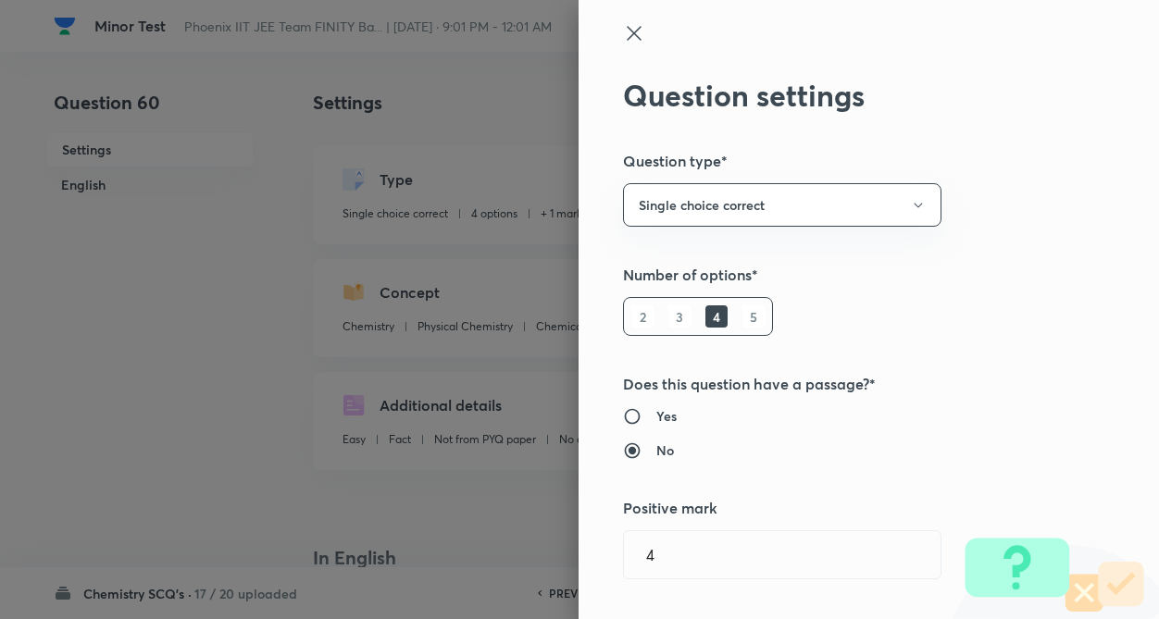
type input "1"
type input "0"
type input "Applications Of Equilibrium Constants"
click at [1013, 235] on div "Question settings Question type* Single choice correct Number of options* 2 3 4…" at bounding box center [868, 309] width 580 height 619
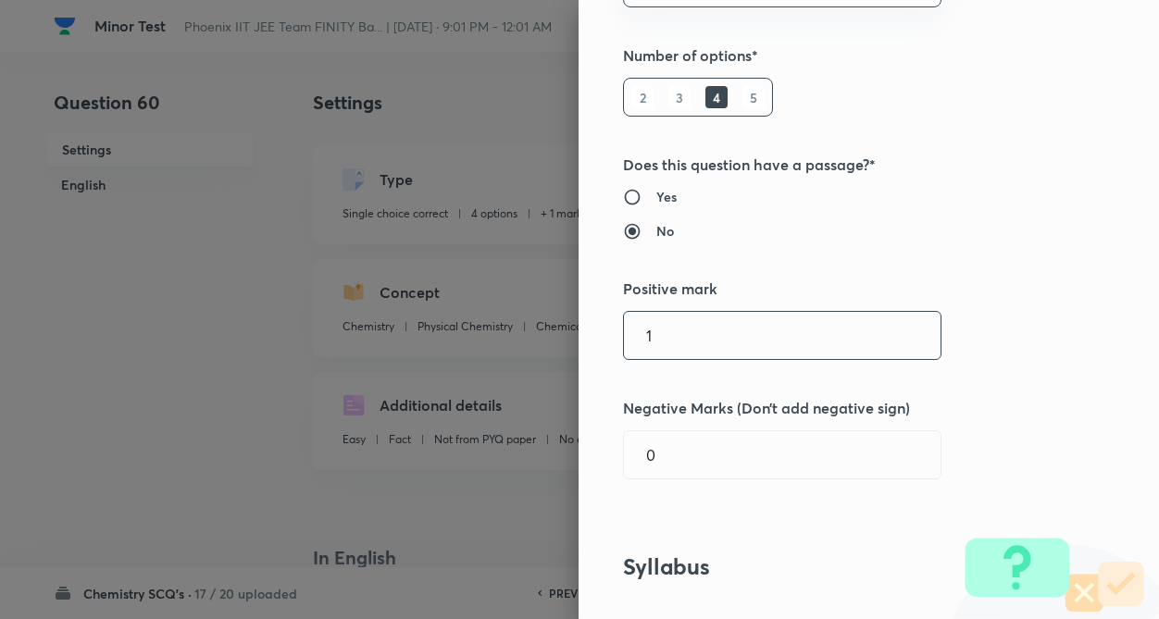
scroll to position [222, 0]
click at [711, 326] on input "1" at bounding box center [782, 332] width 317 height 47
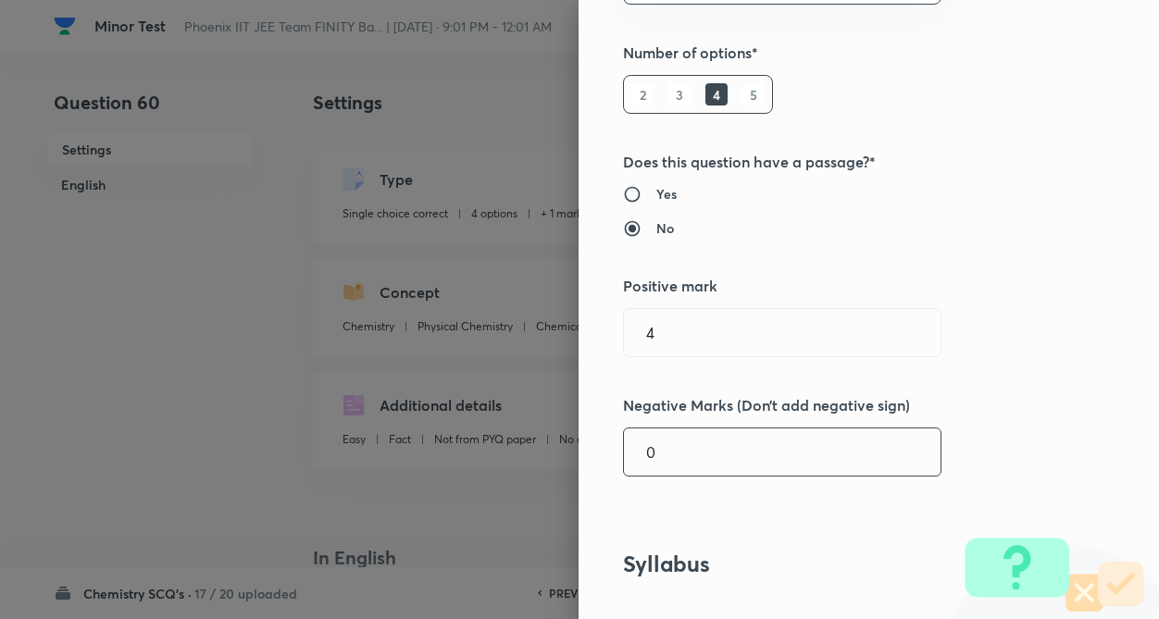
click at [662, 458] on input "0" at bounding box center [782, 452] width 317 height 47
click at [990, 435] on div "Question settings Question type* Single choice correct Number of options* 2 3 4…" at bounding box center [868, 309] width 580 height 619
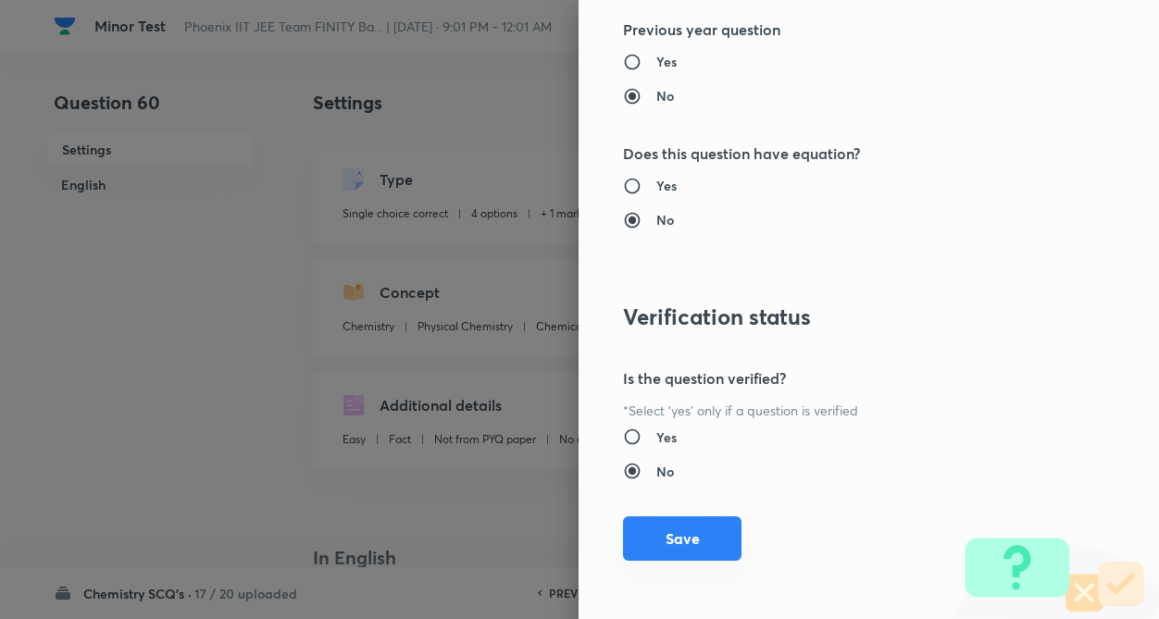
scroll to position [1904, 0]
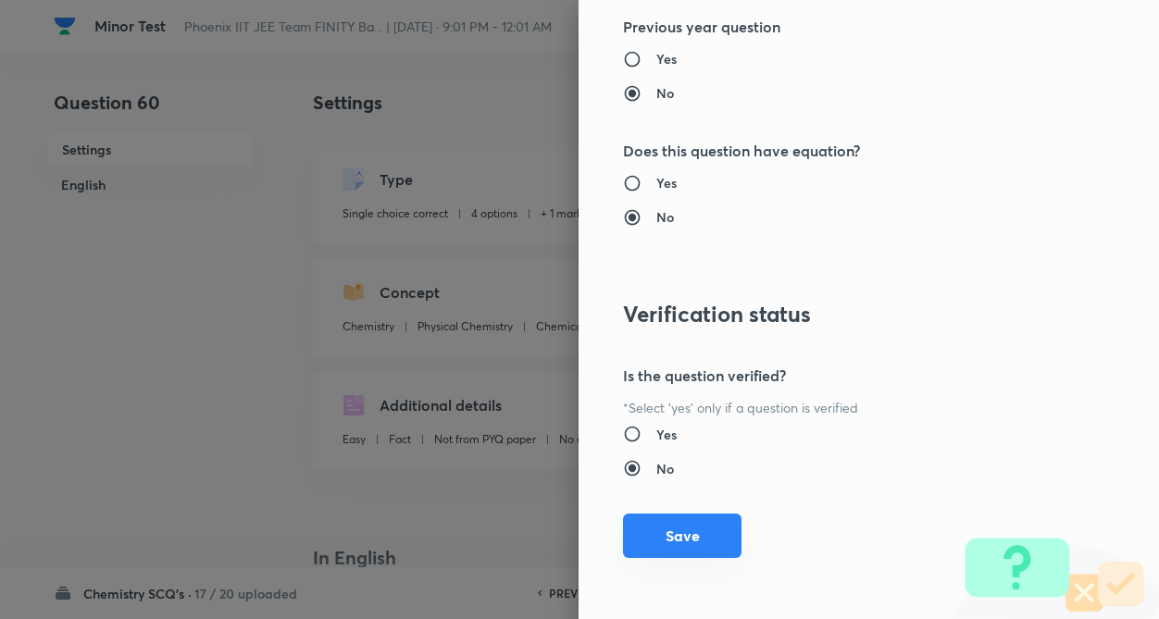
click at [650, 542] on button "Save" at bounding box center [682, 536] width 118 height 44
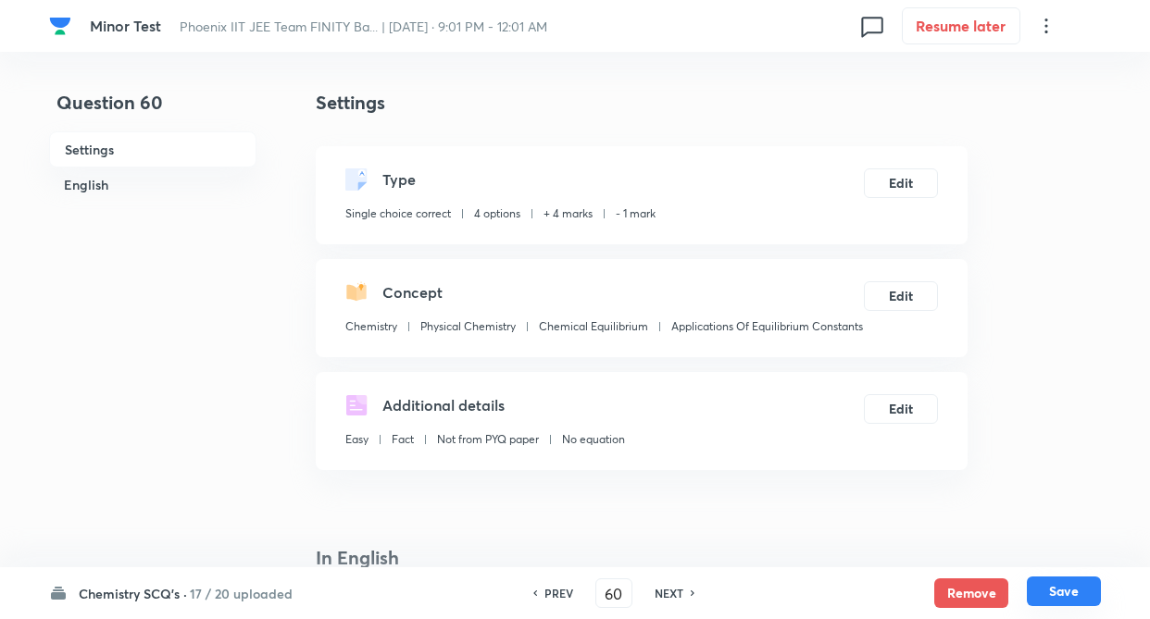
click at [1060, 589] on button "Save" at bounding box center [1063, 592] width 74 height 30
click at [679, 593] on h6 "NEXT" at bounding box center [668, 593] width 29 height 17
click at [670, 596] on h6 "NEXT" at bounding box center [668, 593] width 29 height 17
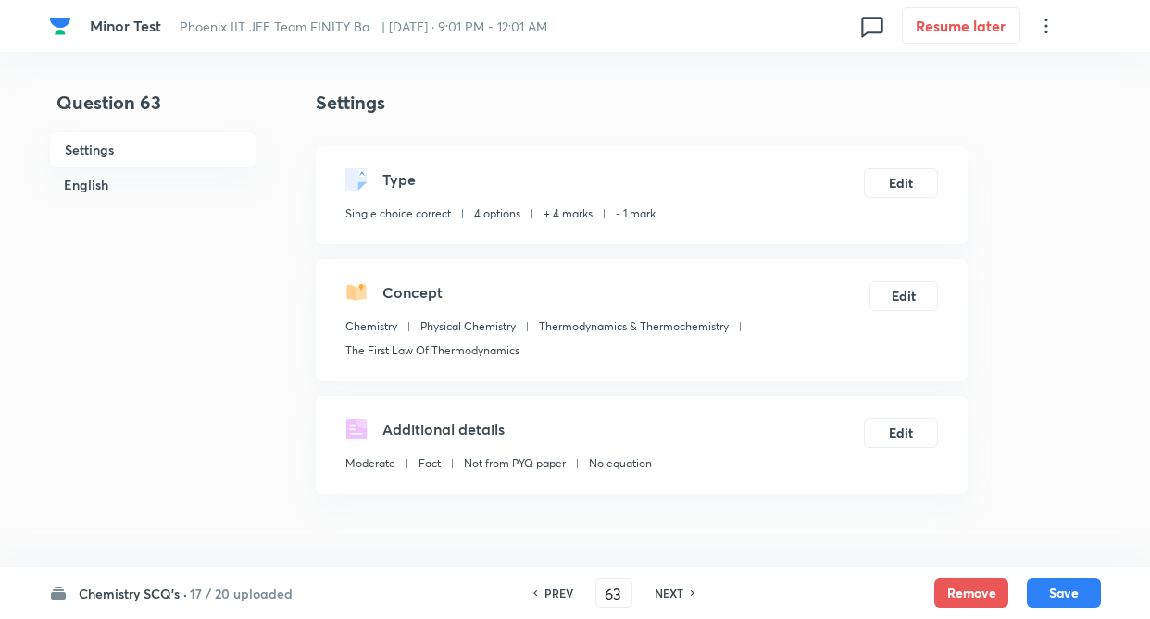
click at [670, 596] on h6 "NEXT" at bounding box center [668, 593] width 29 height 17
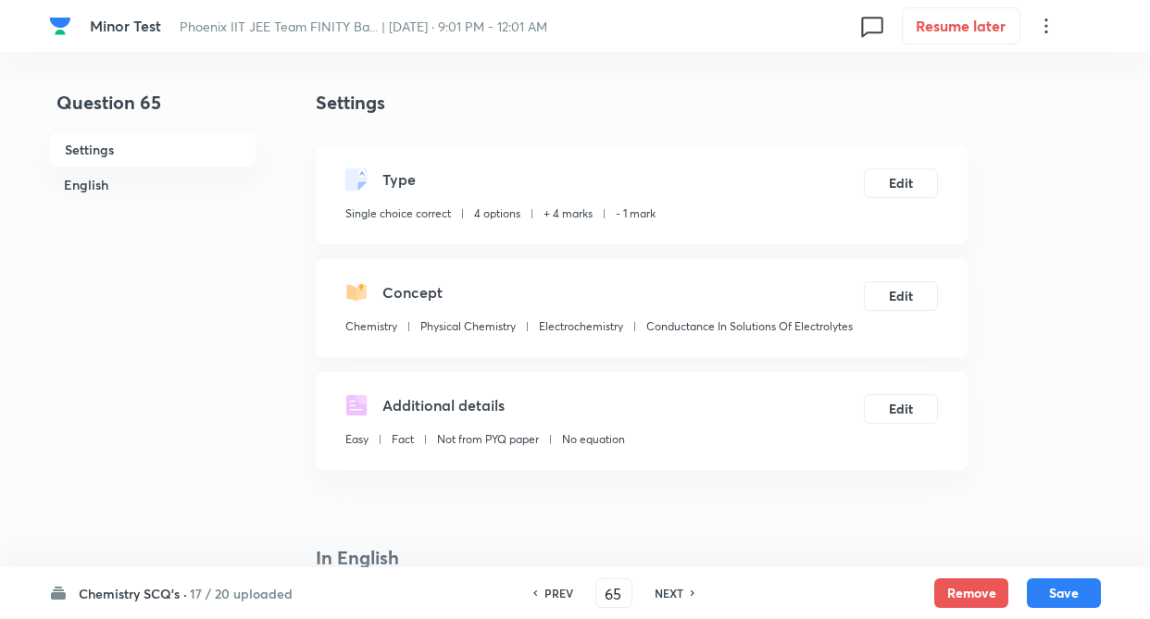
click at [670, 596] on h6 "NEXT" at bounding box center [668, 593] width 29 height 17
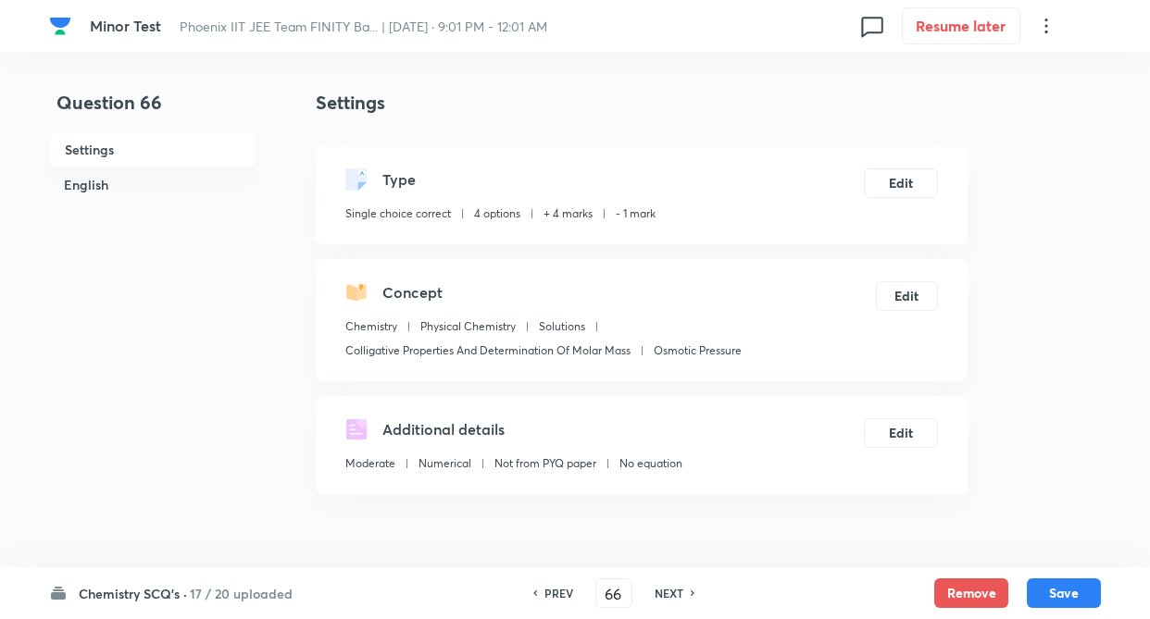
click at [670, 596] on h6 "NEXT" at bounding box center [668, 593] width 29 height 17
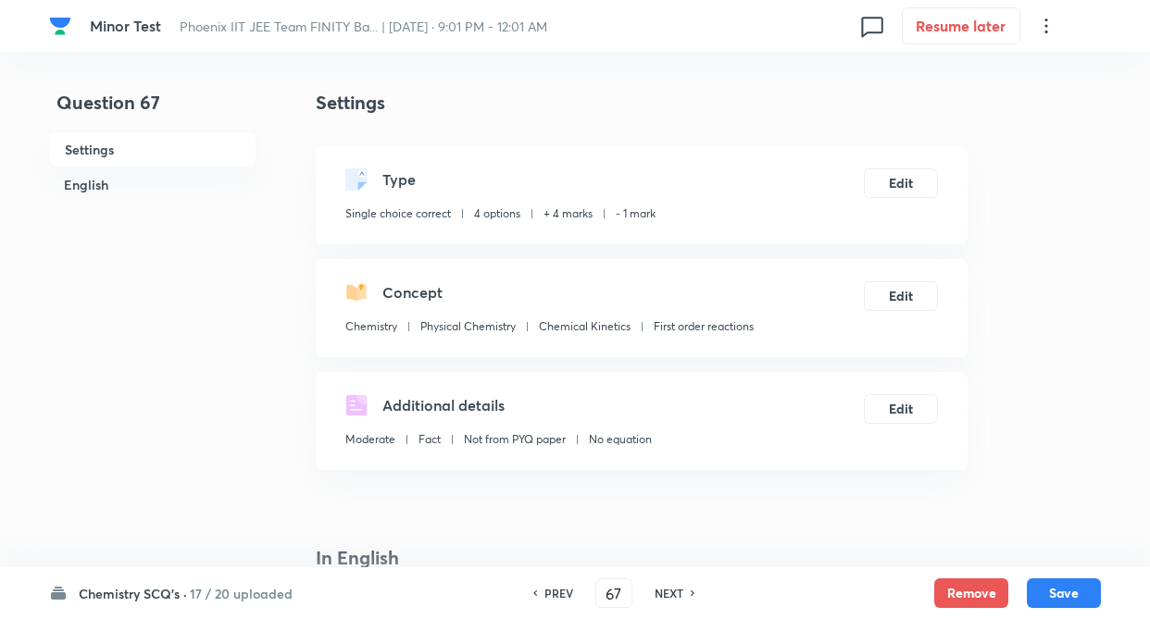
click at [670, 596] on h6 "NEXT" at bounding box center [668, 593] width 29 height 17
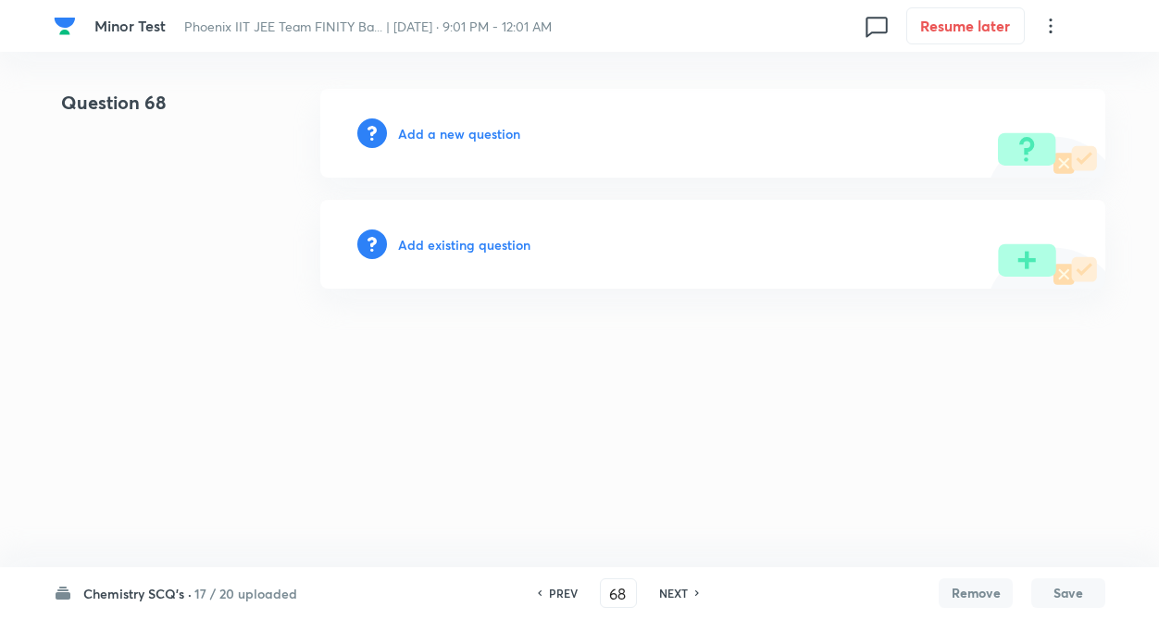
click at [258, 378] on html "Minor Test Phoenix IIT JEE Team FINITY Ba... | Sep 14, 2025 · 9:01 PM - 12:01 A…" at bounding box center [579, 189] width 1159 height 378
click at [555, 596] on h6 "PREV" at bounding box center [563, 593] width 29 height 17
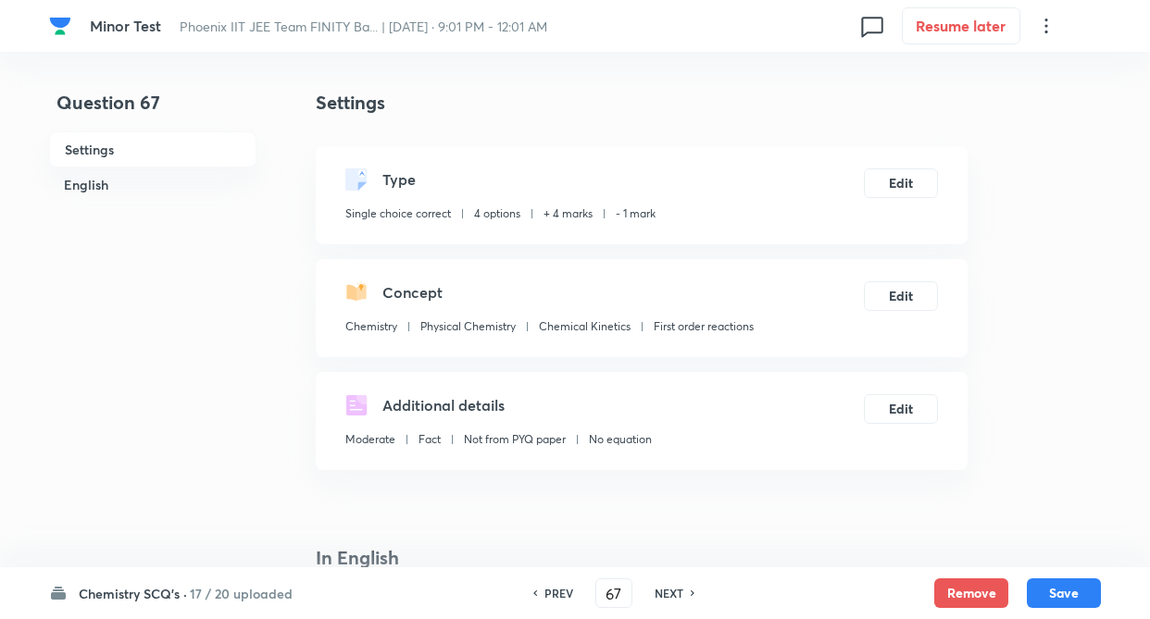
click at [551, 595] on h6 "PREV" at bounding box center [558, 593] width 29 height 17
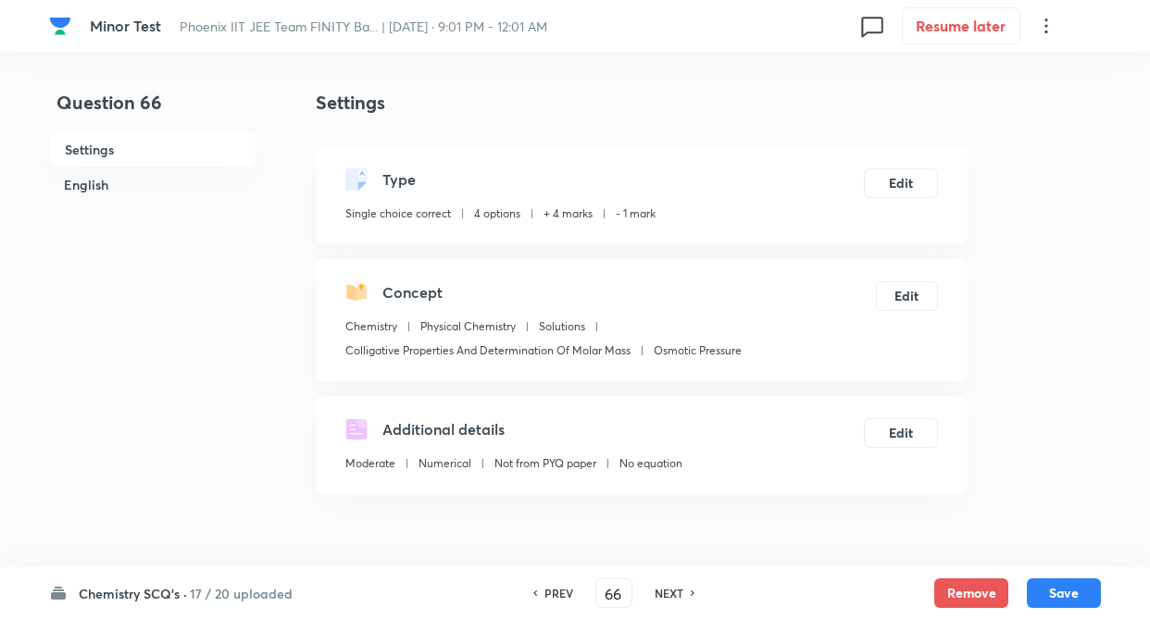
click at [551, 595] on h6 "PREV" at bounding box center [558, 593] width 29 height 17
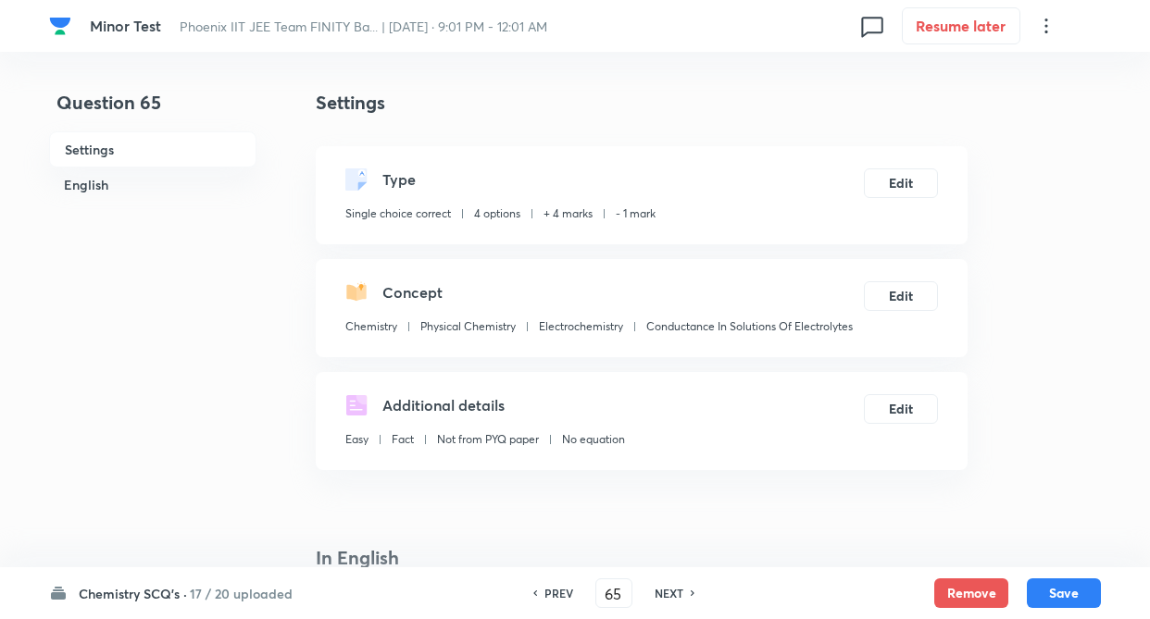
click at [551, 595] on h6 "PREV" at bounding box center [558, 593] width 29 height 17
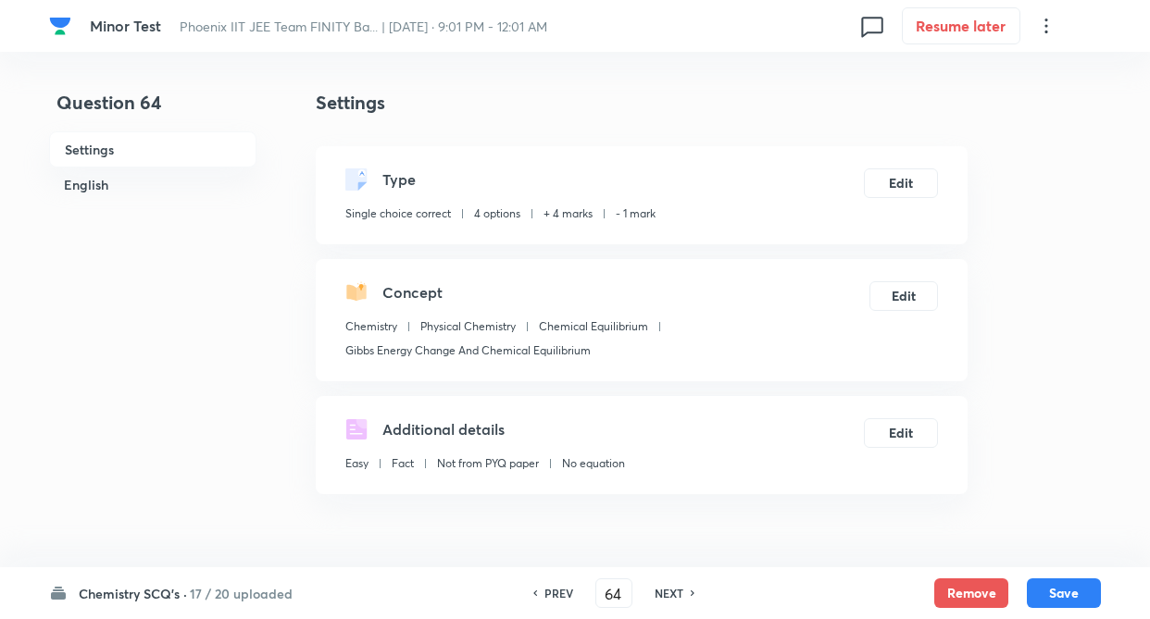
click at [551, 595] on h6 "PREV" at bounding box center [558, 593] width 29 height 17
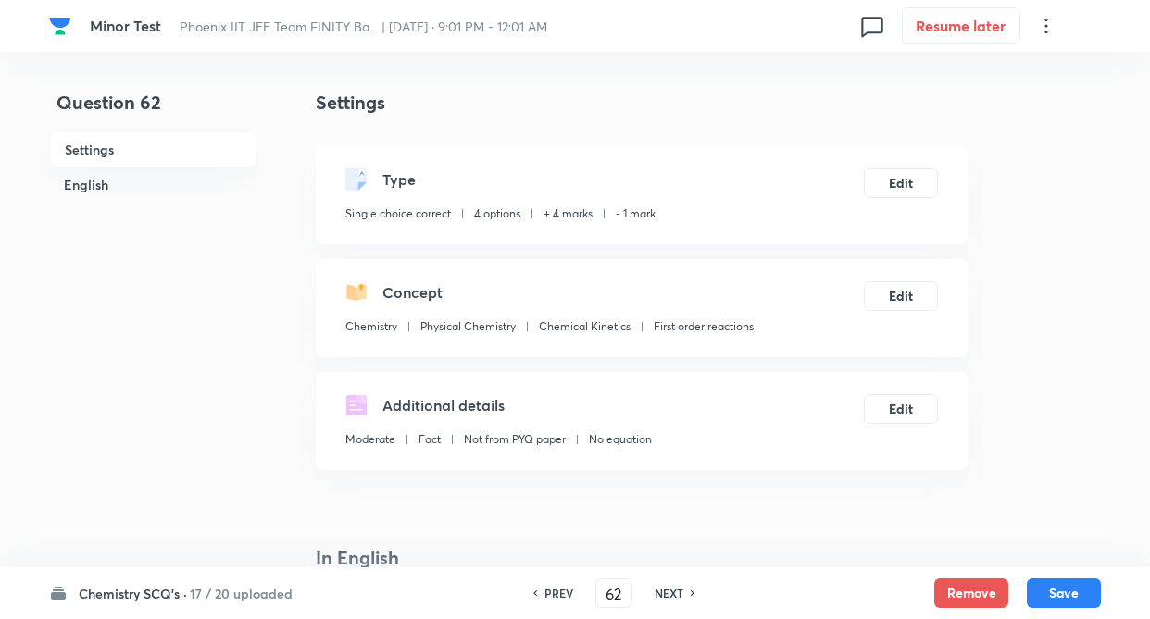
click at [551, 595] on h6 "PREV" at bounding box center [558, 593] width 29 height 17
click at [668, 595] on h6 "NEXT" at bounding box center [668, 593] width 29 height 17
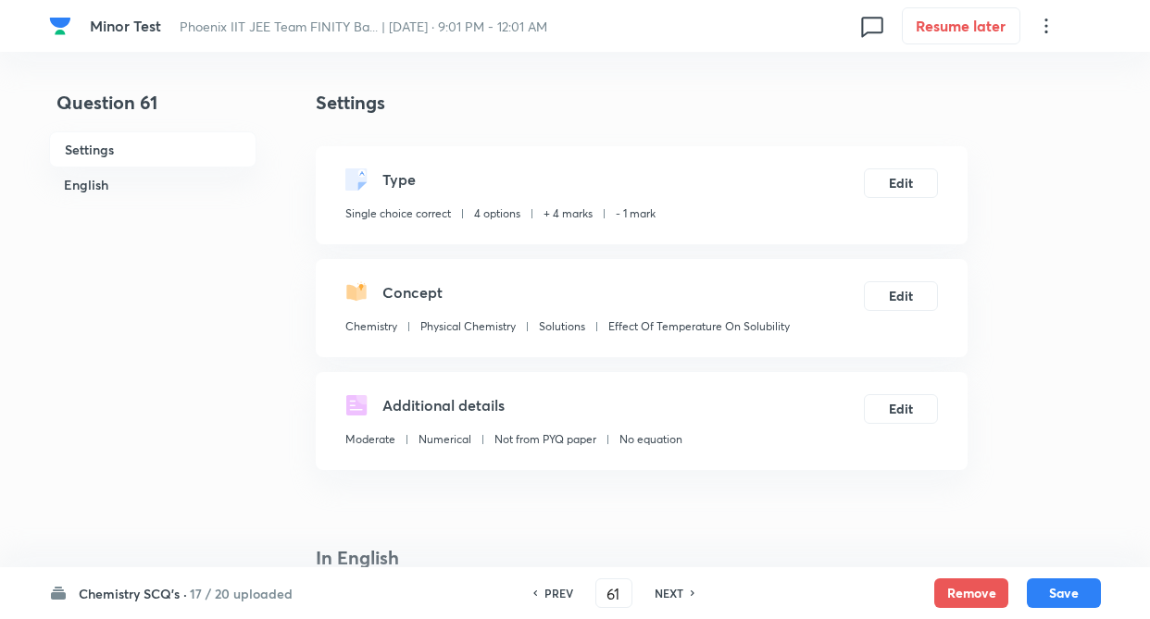
click at [668, 595] on h6 "NEXT" at bounding box center [668, 593] width 29 height 17
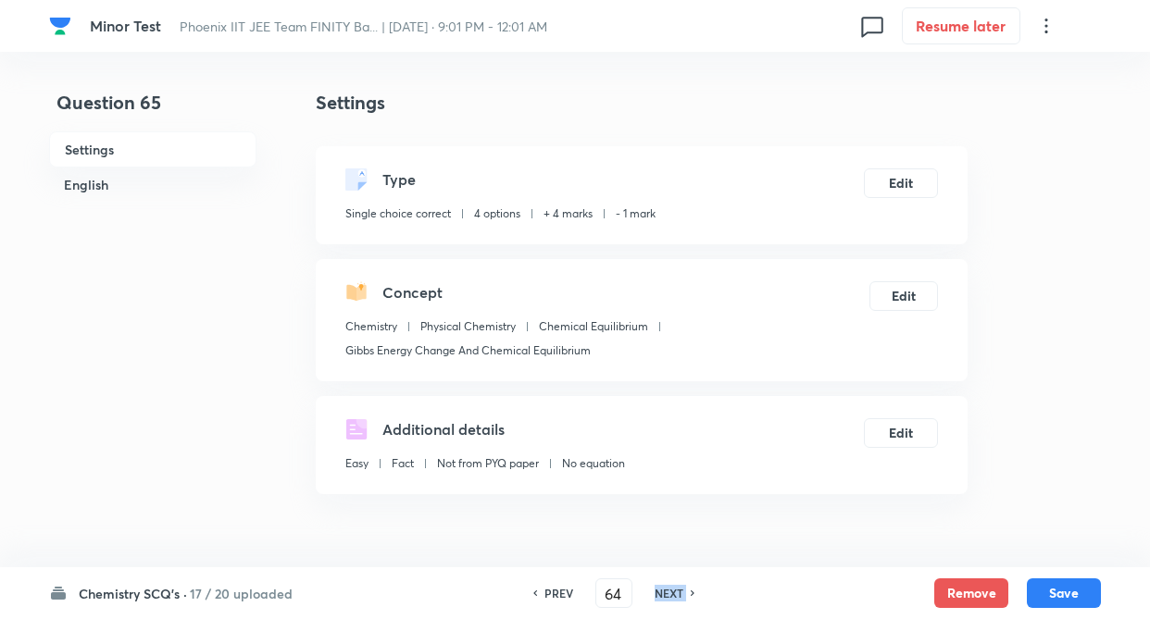
click at [668, 595] on h6 "NEXT" at bounding box center [668, 593] width 29 height 17
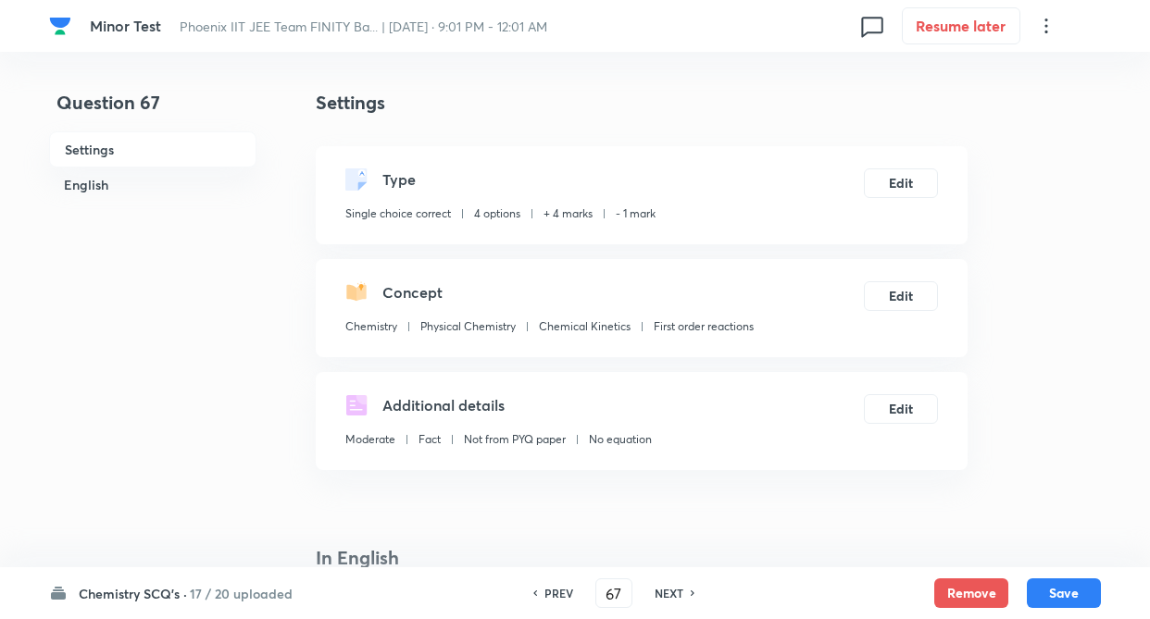
click at [668, 595] on h6 "NEXT" at bounding box center [668, 593] width 29 height 17
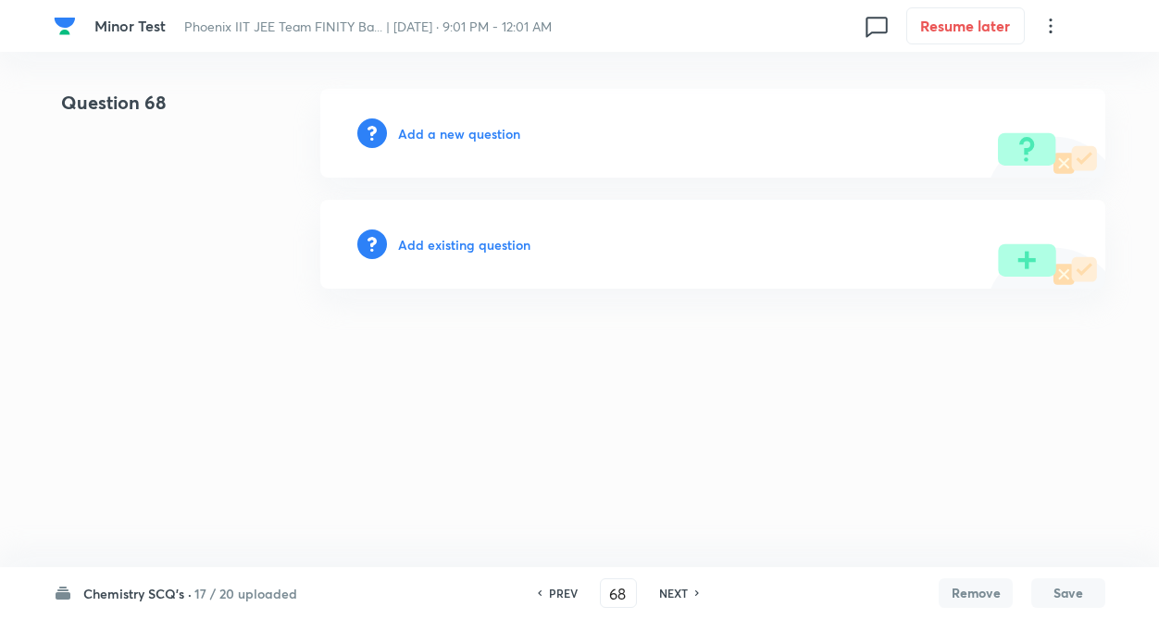
click at [526, 238] on h6 "Add existing question" at bounding box center [464, 244] width 132 height 19
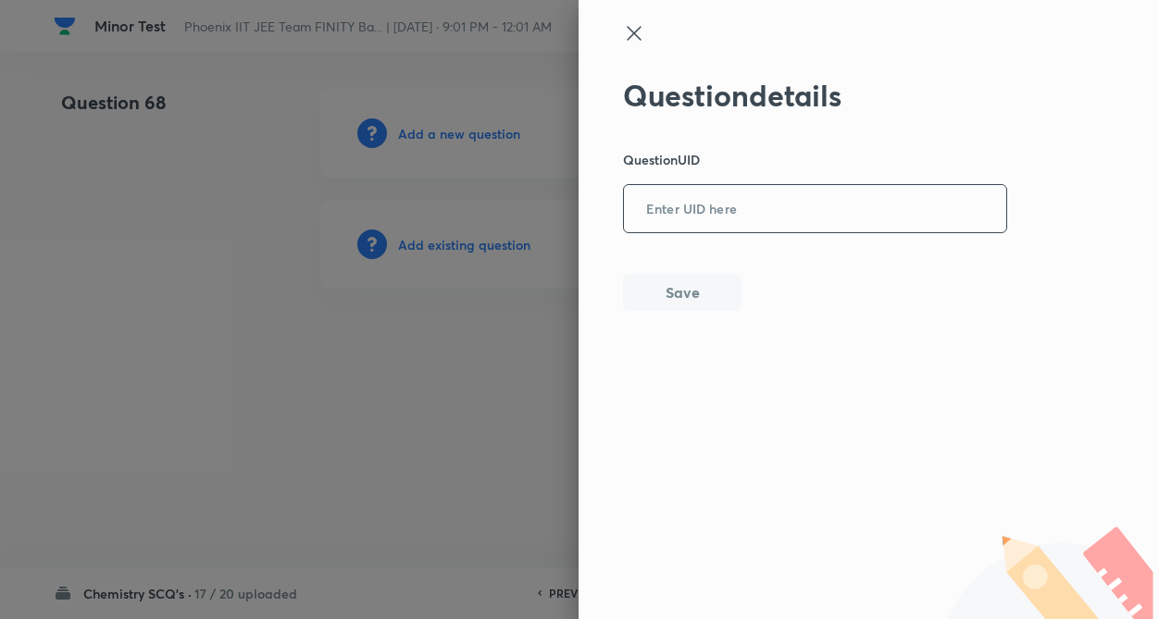
drag, startPoint x: 611, startPoint y: 216, endPoint x: 666, endPoint y: 213, distance: 55.6
click at [618, 216] on div "Question details Question UID ​ Save" at bounding box center [868, 309] width 580 height 619
click at [668, 212] on input "text" at bounding box center [815, 209] width 382 height 45
paste input "Q1RNI"
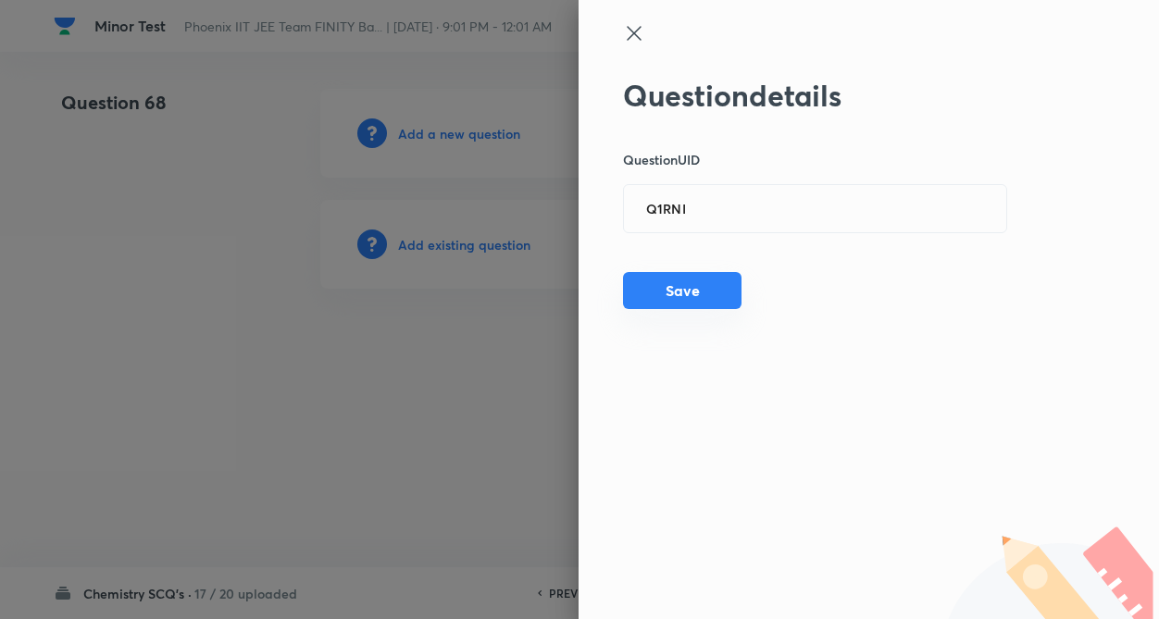
click at [667, 303] on button "Save" at bounding box center [682, 290] width 118 height 37
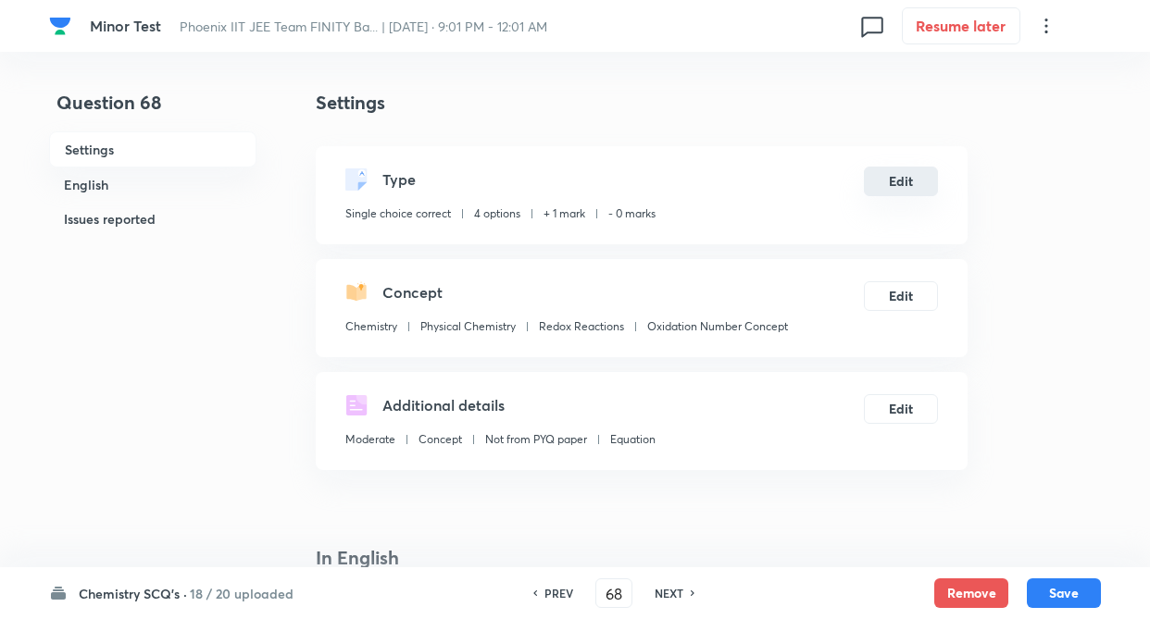
click at [901, 187] on button "Edit" at bounding box center [901, 182] width 74 height 30
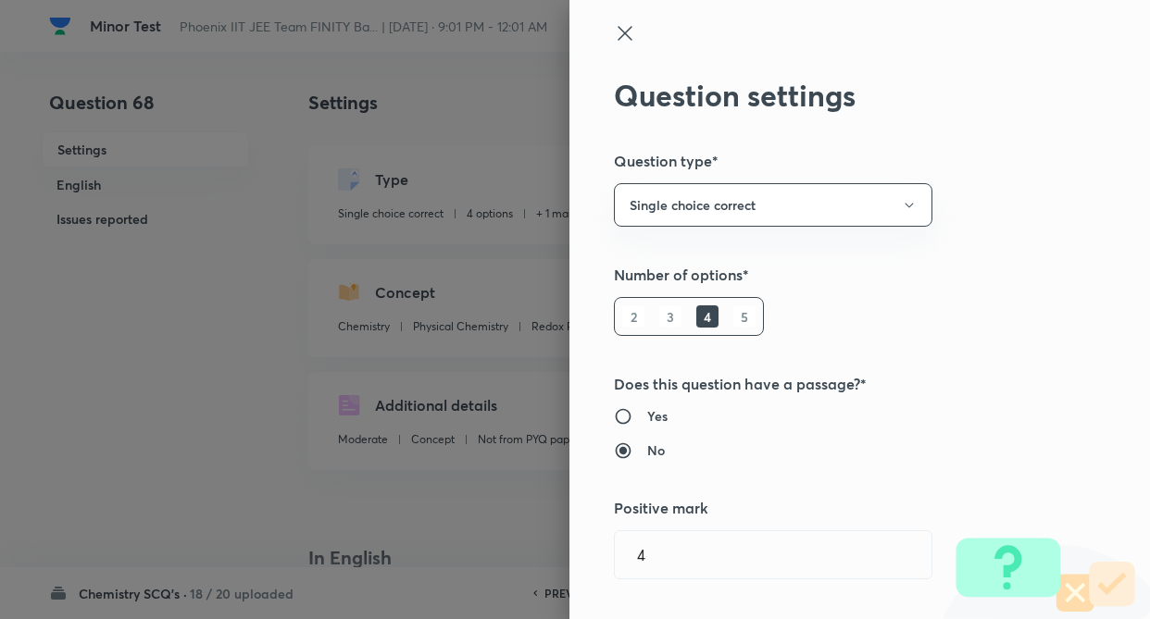
click at [1023, 314] on div "Question settings Question type* Single choice correct Number of options* 2 3 4…" at bounding box center [859, 309] width 580 height 619
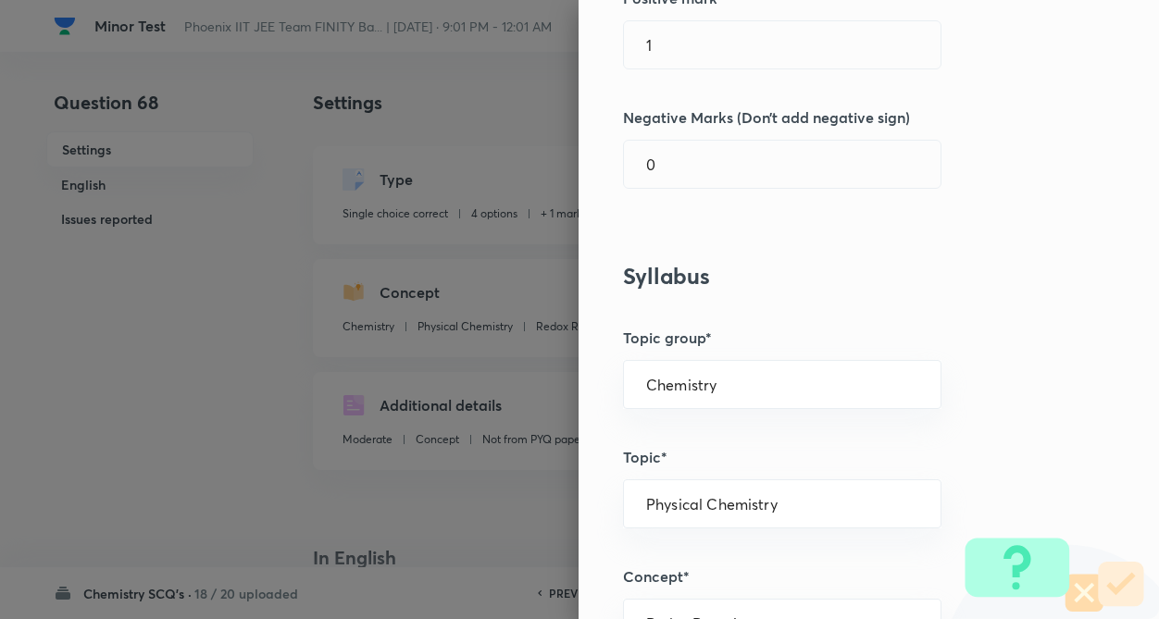
scroll to position [518, 0]
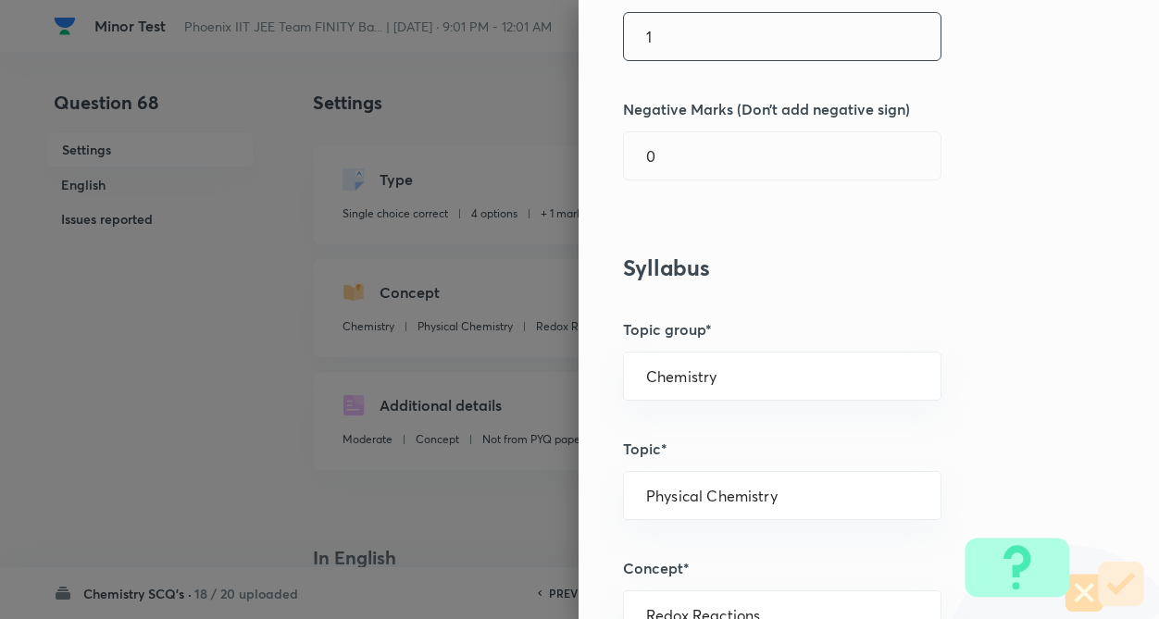
click at [726, 57] on input "1" at bounding box center [782, 36] width 317 height 47
click at [702, 169] on input "0" at bounding box center [782, 155] width 317 height 47
click at [789, 264] on h3 "Syllabus" at bounding box center [837, 268] width 429 height 27
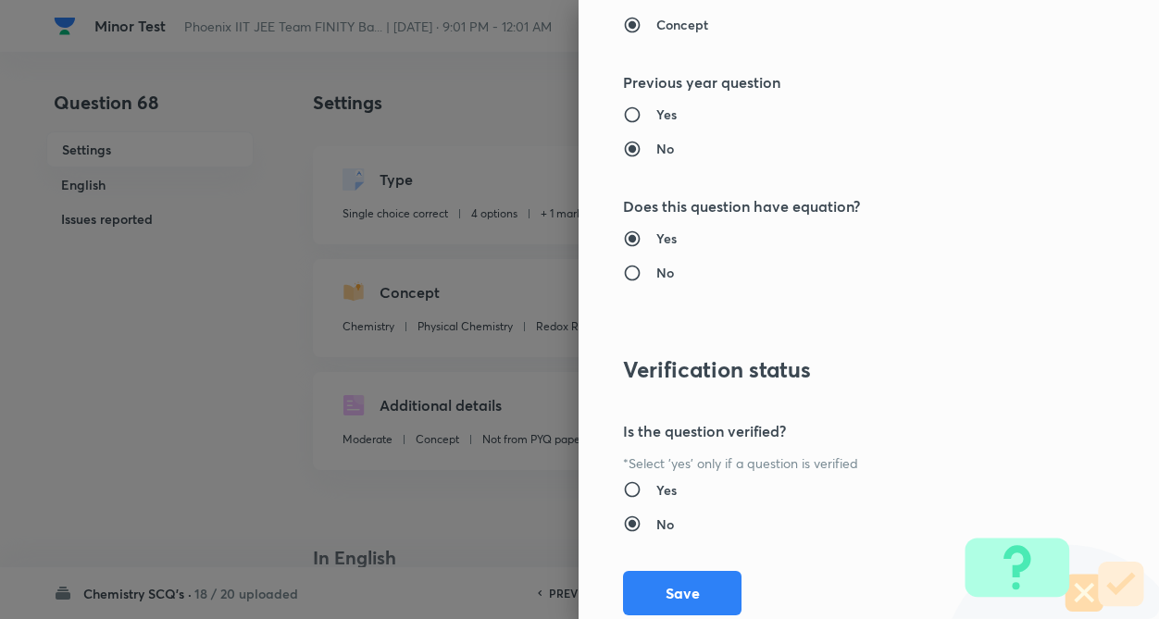
scroll to position [1904, 0]
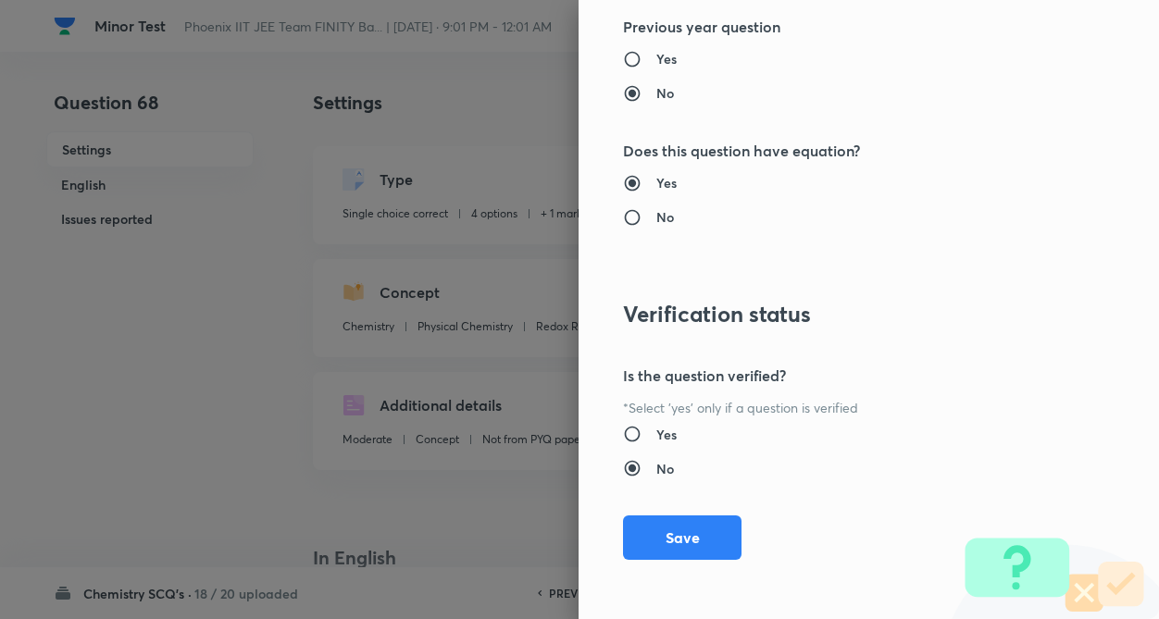
click at [688, 527] on button "Save" at bounding box center [682, 538] width 118 height 44
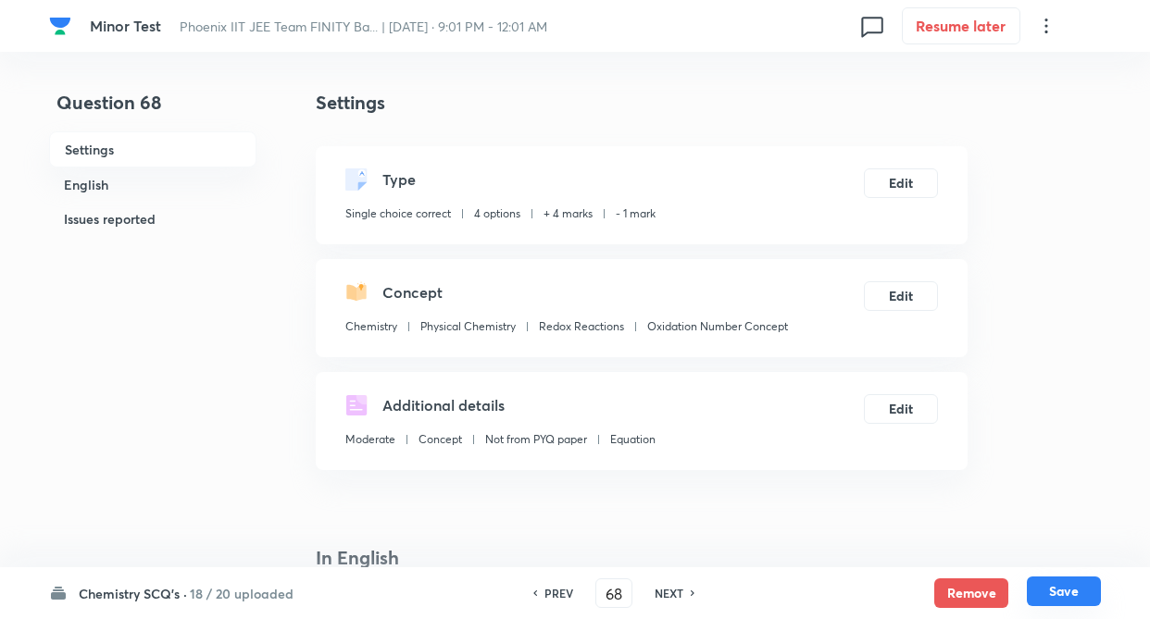
click at [1071, 578] on button "Save" at bounding box center [1063, 592] width 74 height 30
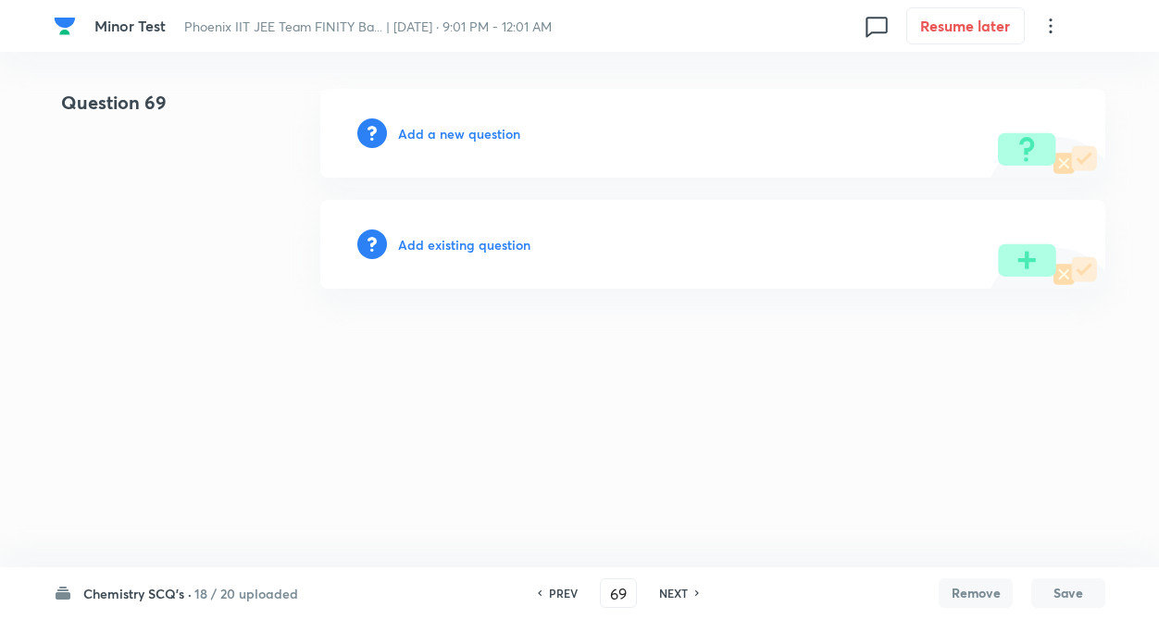
click at [534, 244] on div "Add existing question" at bounding box center [712, 244] width 785 height 89
click at [509, 246] on h6 "Add existing question" at bounding box center [464, 244] width 132 height 19
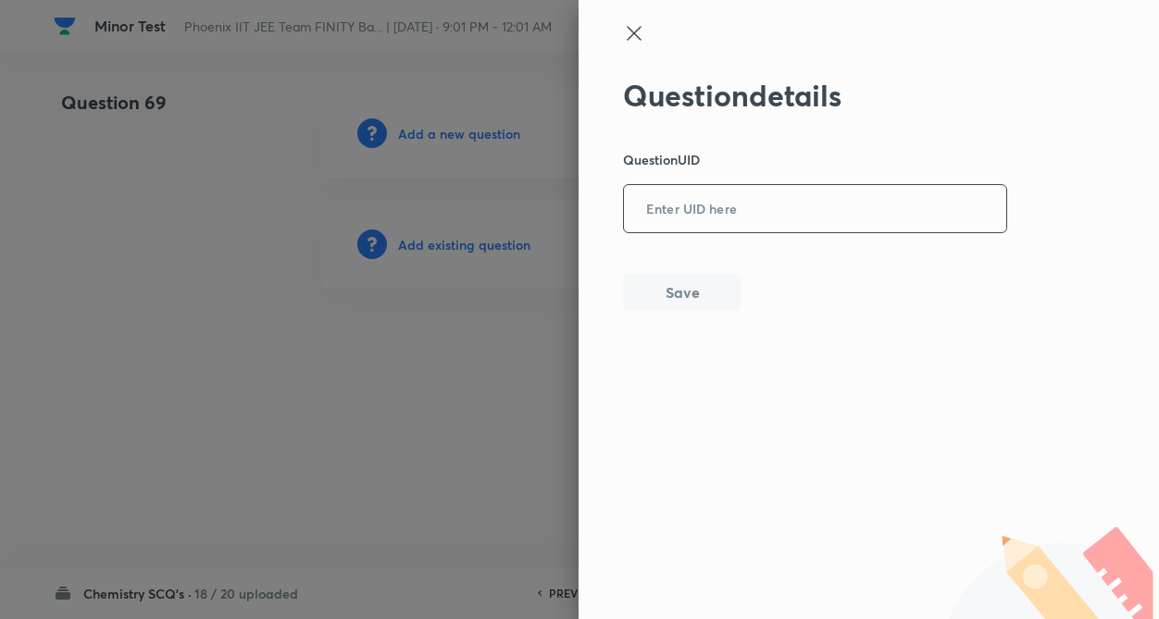
click at [760, 200] on input "text" at bounding box center [815, 209] width 382 height 45
paste input "XIOZR"
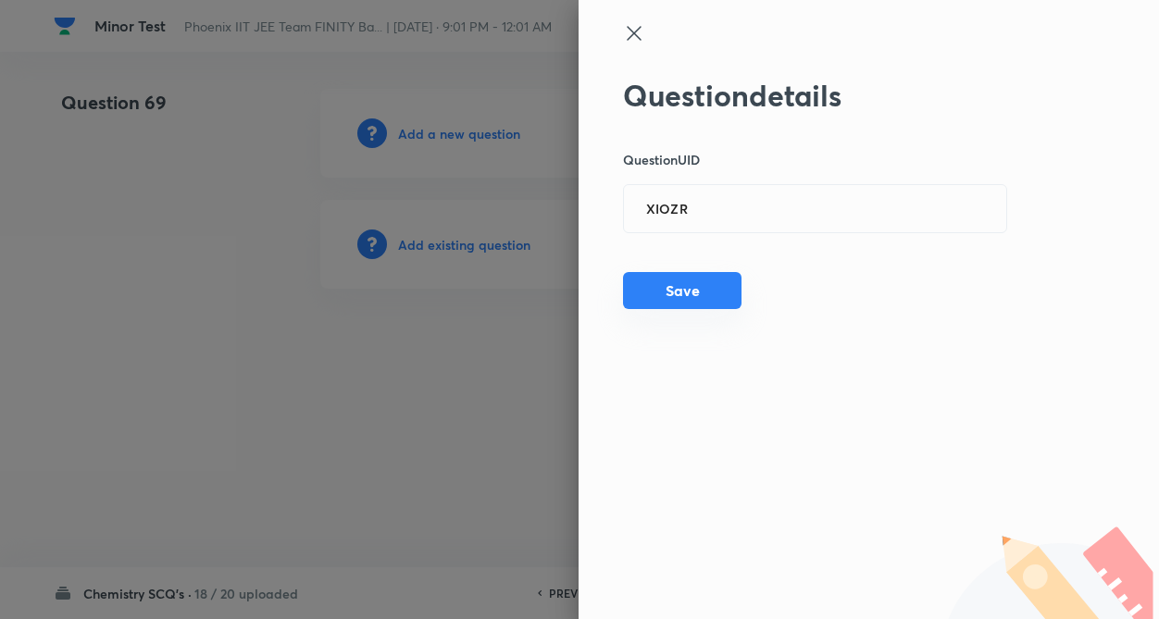
click at [732, 285] on button "Save" at bounding box center [682, 290] width 118 height 37
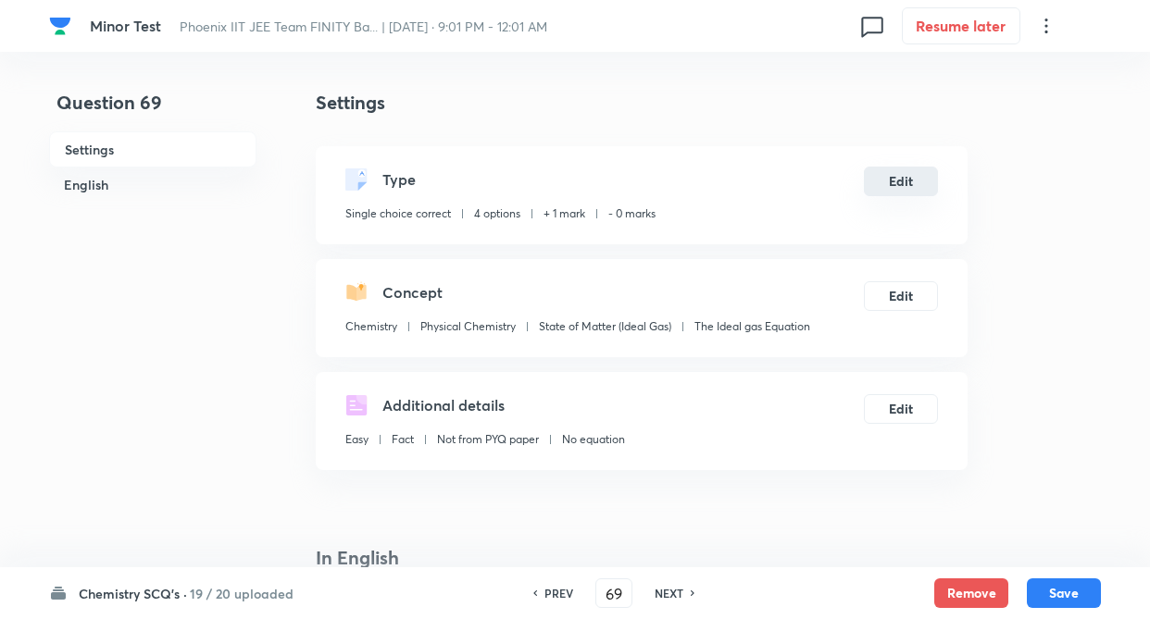
click at [918, 181] on button "Edit" at bounding box center [901, 182] width 74 height 30
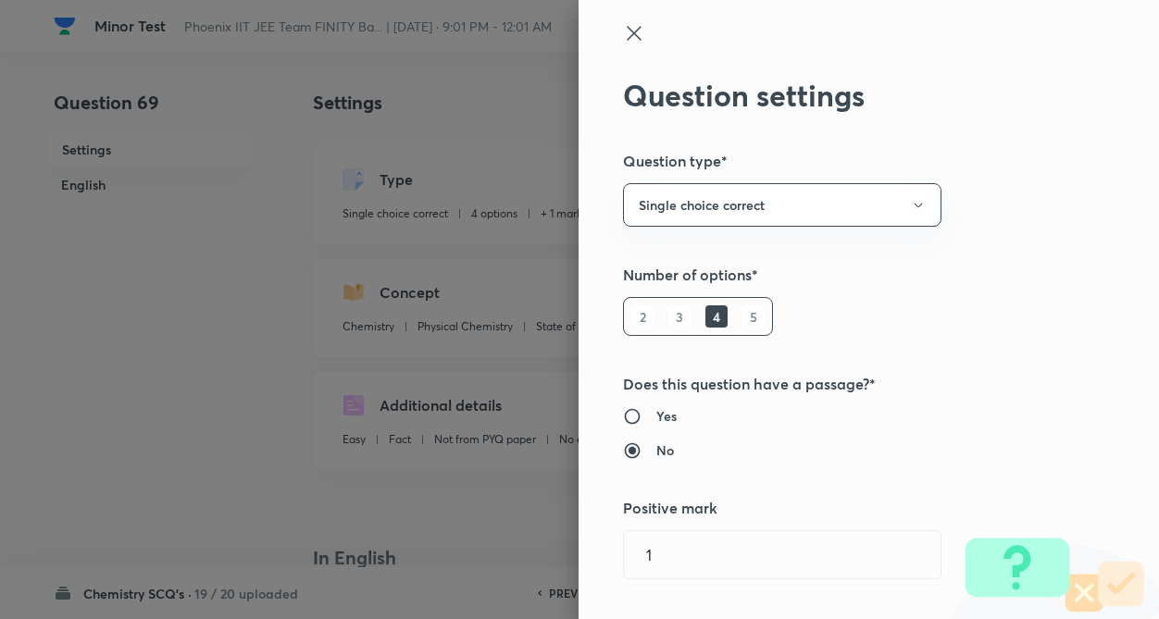
click at [1008, 208] on div "Question settings Question type* Single choice correct Number of options* 2 3 4…" at bounding box center [868, 309] width 580 height 619
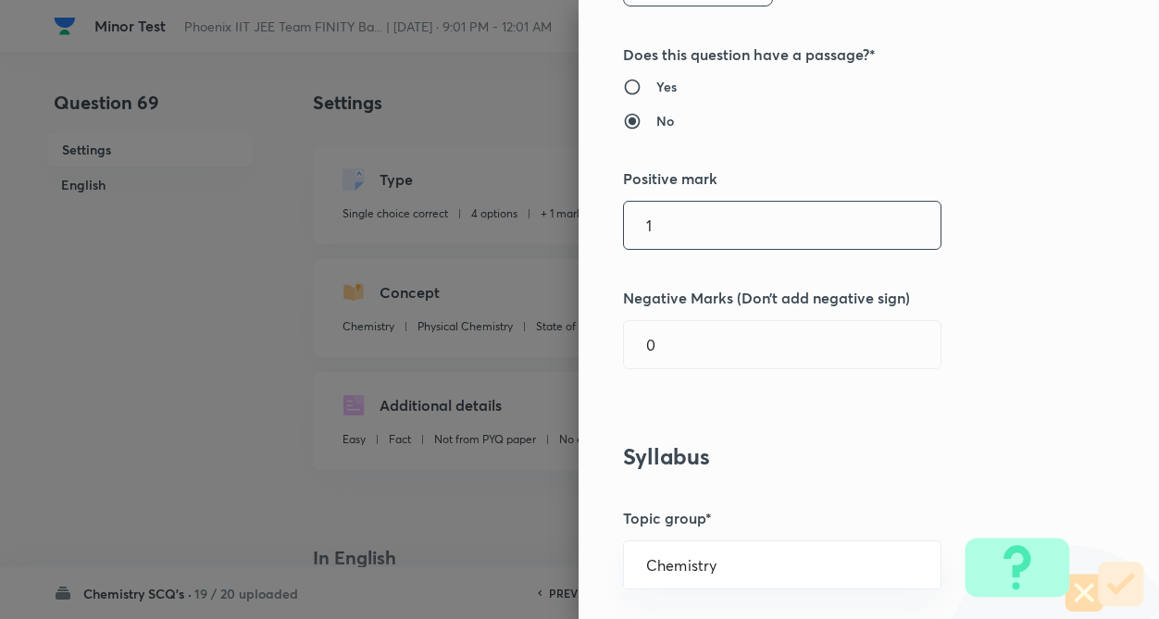
scroll to position [333, 0]
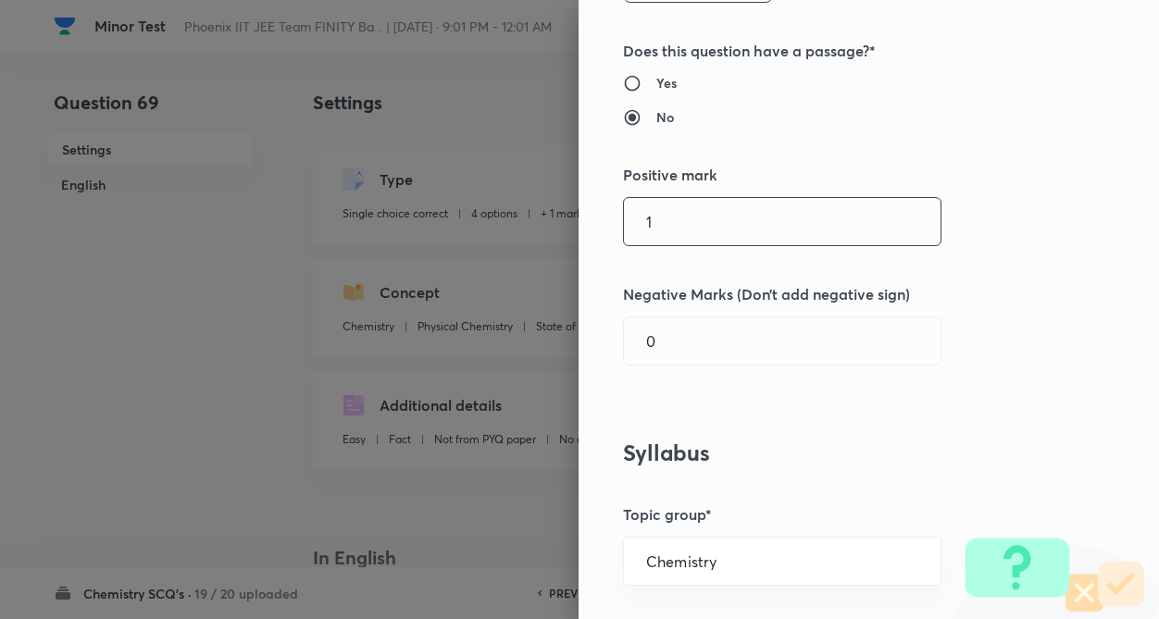
click at [750, 232] on input "1" at bounding box center [782, 221] width 317 height 47
click at [764, 336] on input "0" at bounding box center [782, 340] width 317 height 47
click at [969, 280] on div "Question settings Question type* Single choice correct Number of options* 2 3 4…" at bounding box center [868, 309] width 580 height 619
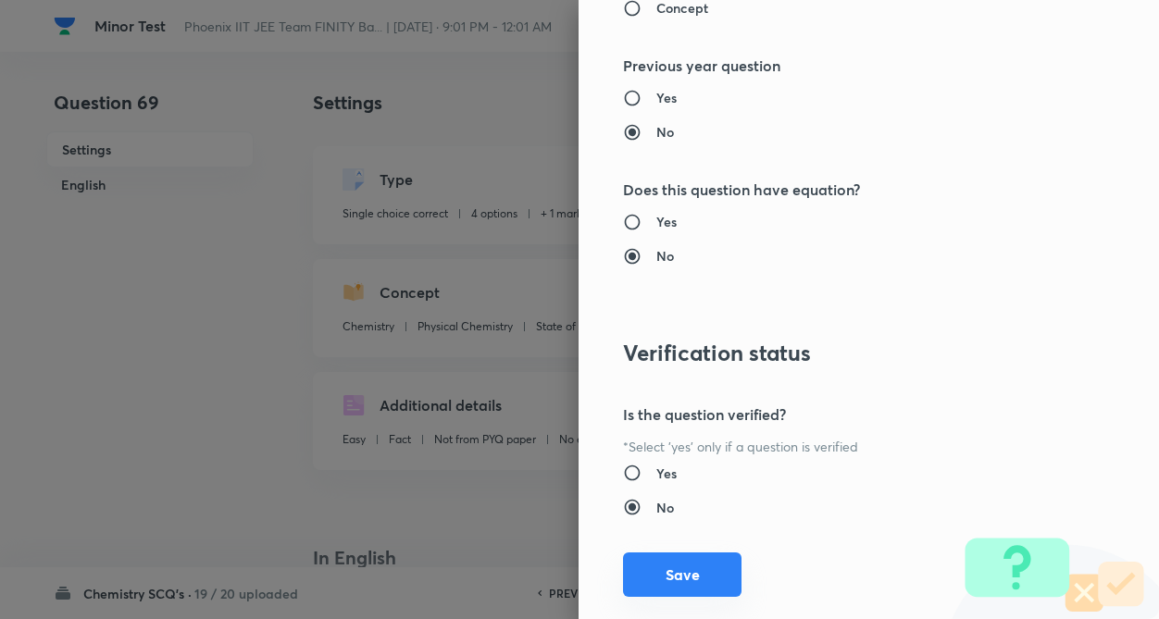
scroll to position [1904, 0]
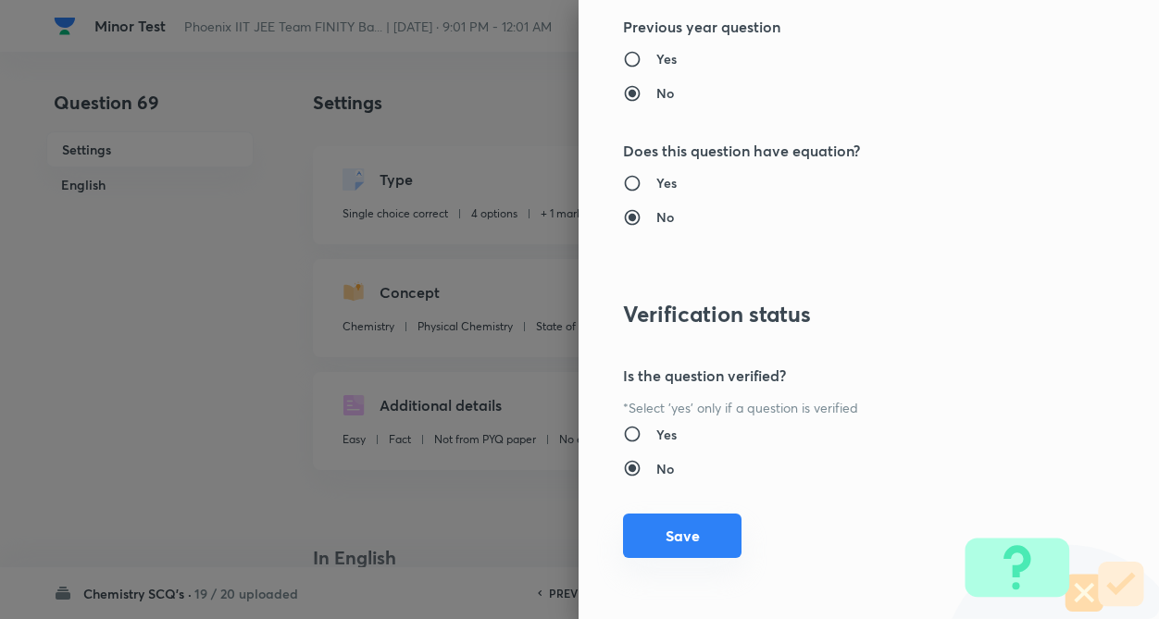
click at [702, 540] on button "Save" at bounding box center [682, 536] width 118 height 44
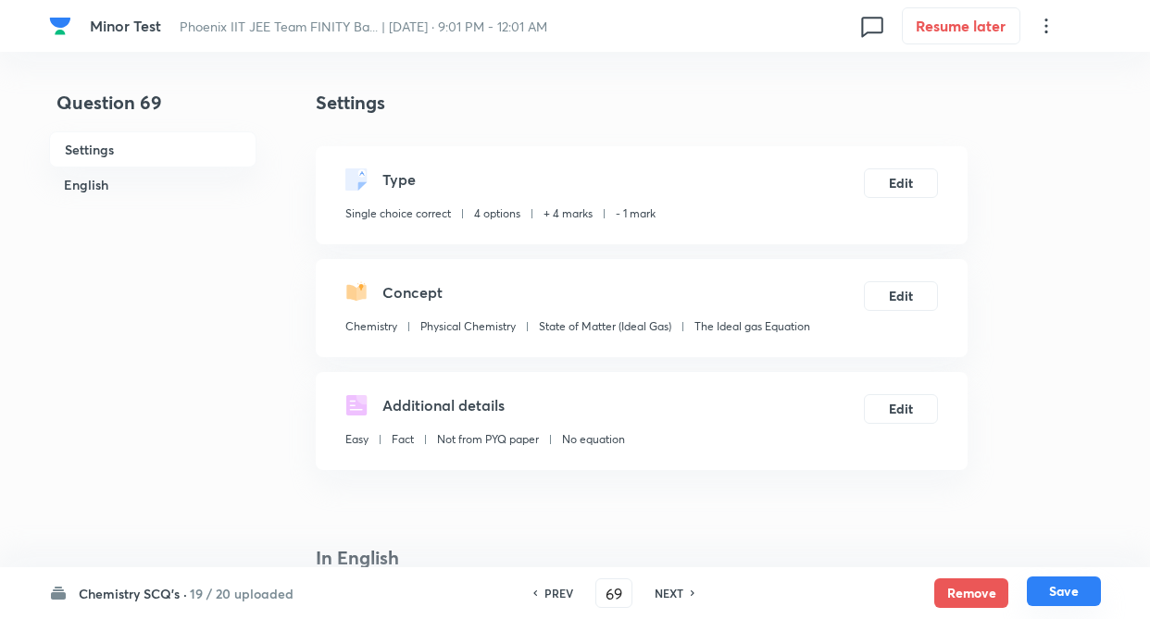
click at [1059, 583] on button "Save" at bounding box center [1063, 592] width 74 height 30
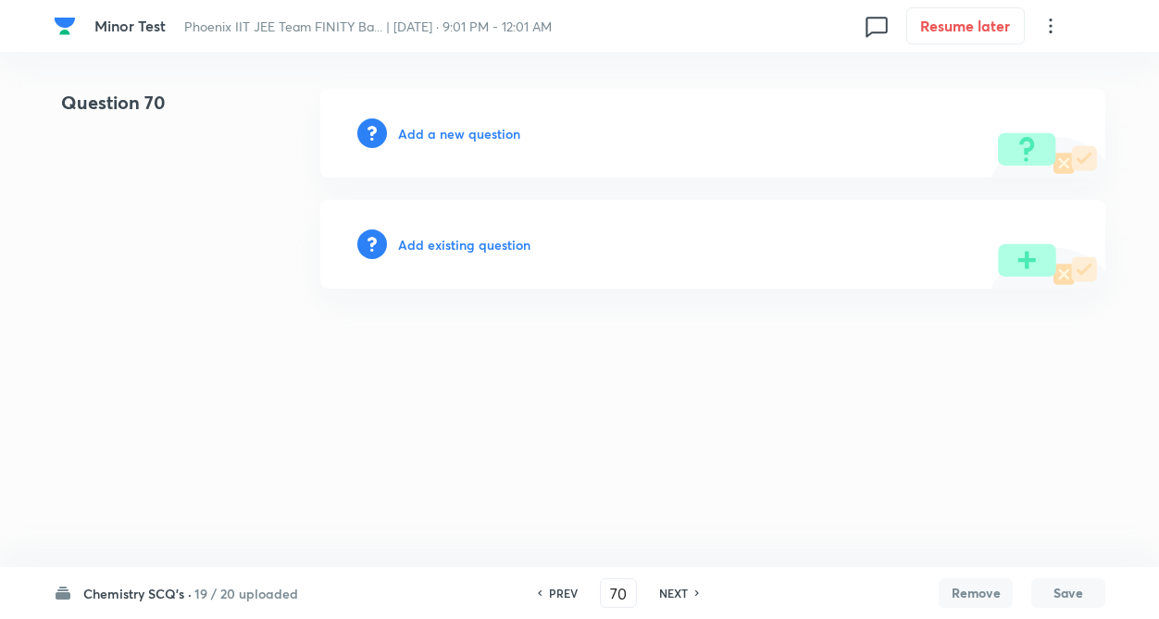
click at [571, 592] on h6 "PREV" at bounding box center [563, 593] width 29 height 17
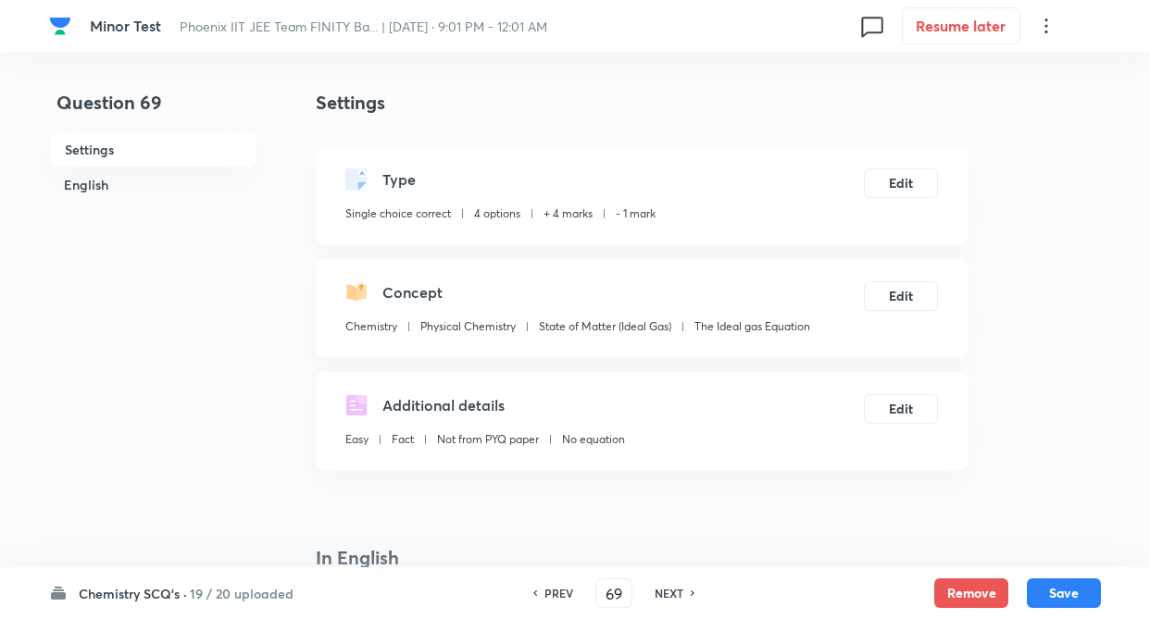
click at [573, 592] on div "PREV" at bounding box center [555, 593] width 49 height 17
click at [664, 589] on h6 "NEXT" at bounding box center [668, 593] width 29 height 17
click at [567, 589] on h6 "PREV" at bounding box center [558, 593] width 29 height 17
click at [687, 591] on div "NEXT" at bounding box center [671, 593] width 49 height 17
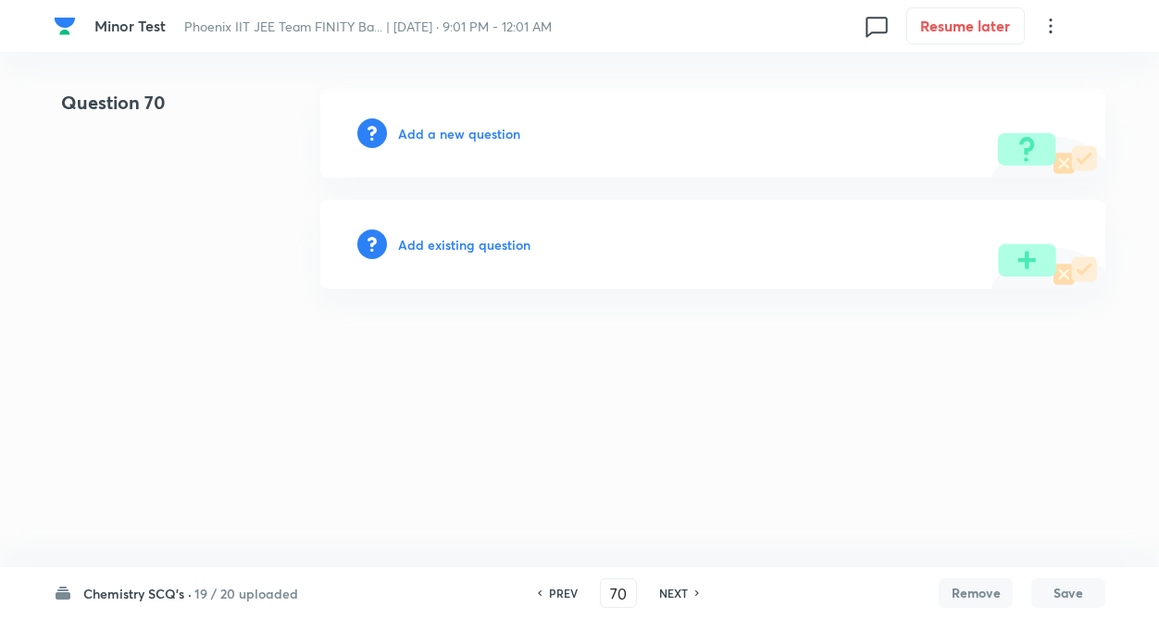
click at [473, 247] on h6 "Add existing question" at bounding box center [464, 244] width 132 height 19
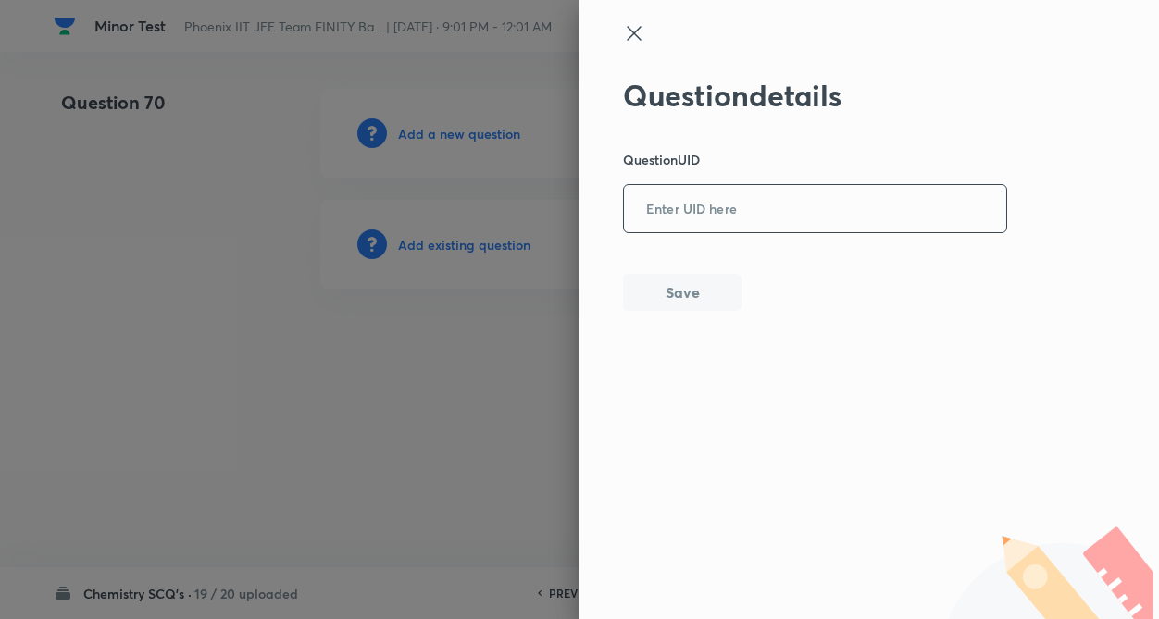
click at [671, 207] on input "text" at bounding box center [815, 209] width 382 height 45
paste input "U4KHV"
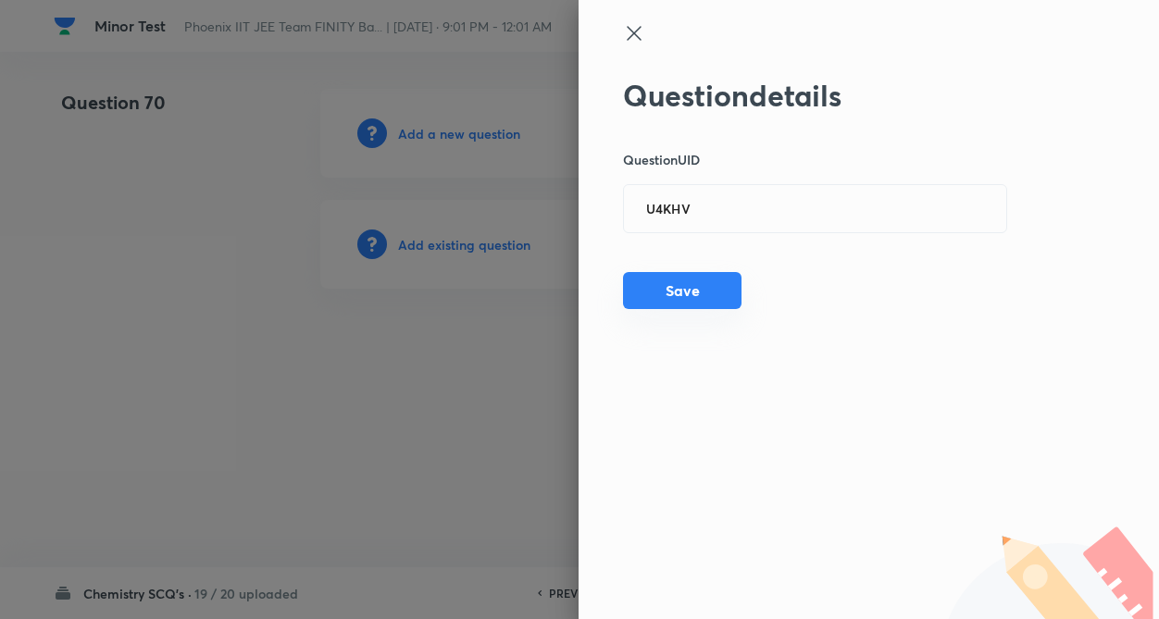
click at [666, 299] on button "Save" at bounding box center [682, 290] width 118 height 37
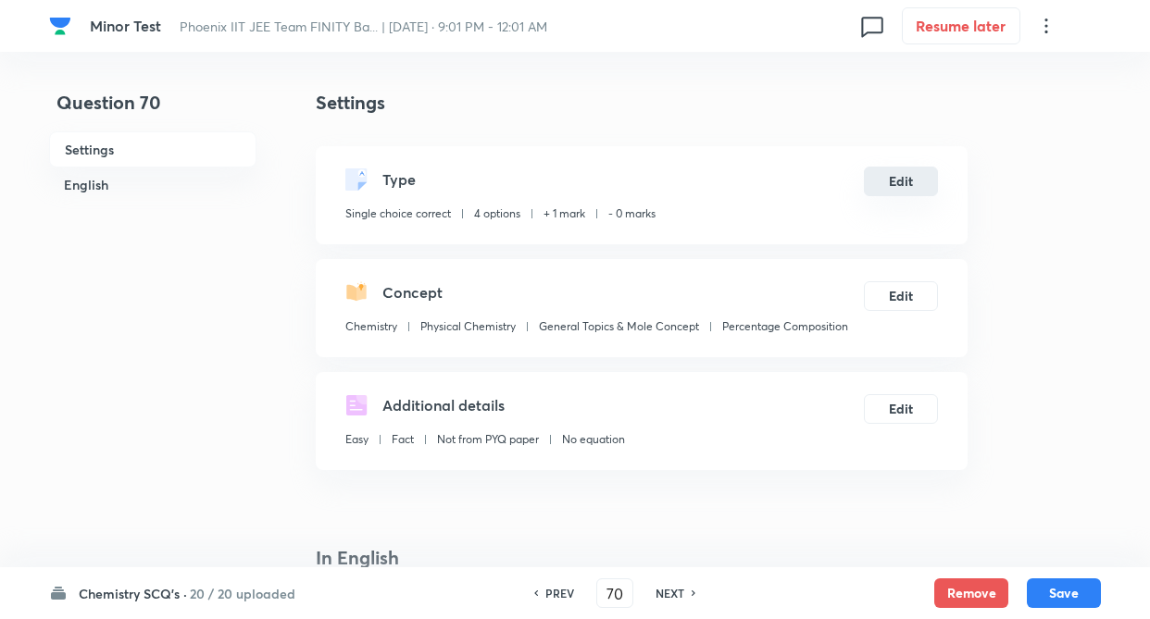
click at [891, 174] on button "Edit" at bounding box center [901, 182] width 74 height 30
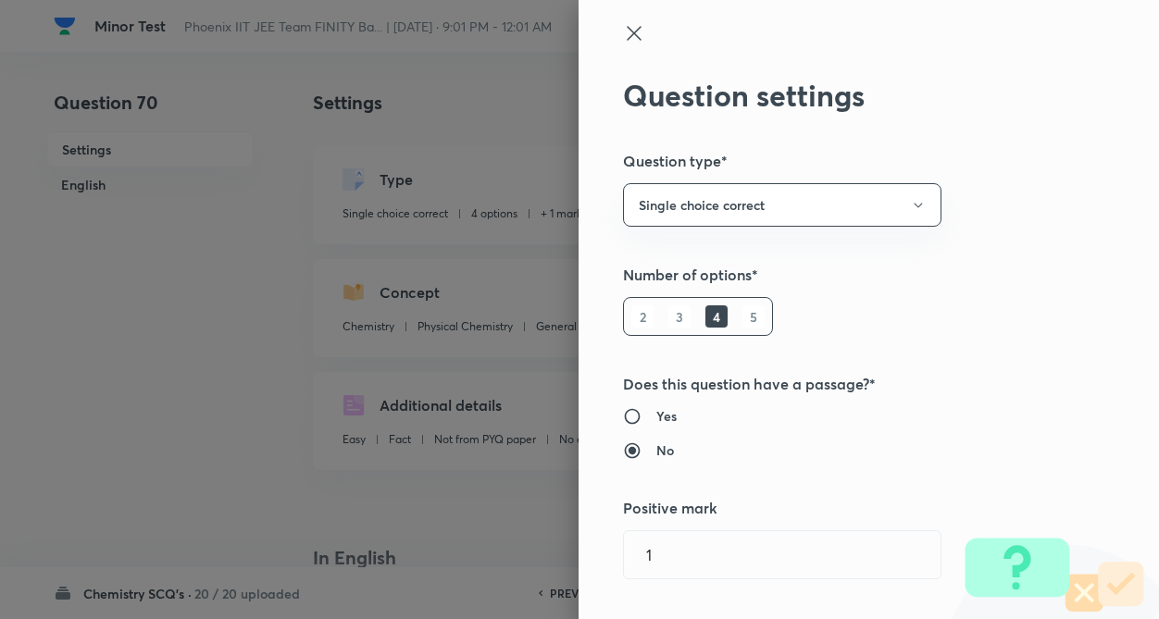
click at [984, 195] on div "Question settings Question type* Single choice correct Number of options* 2 3 4…" at bounding box center [868, 309] width 580 height 619
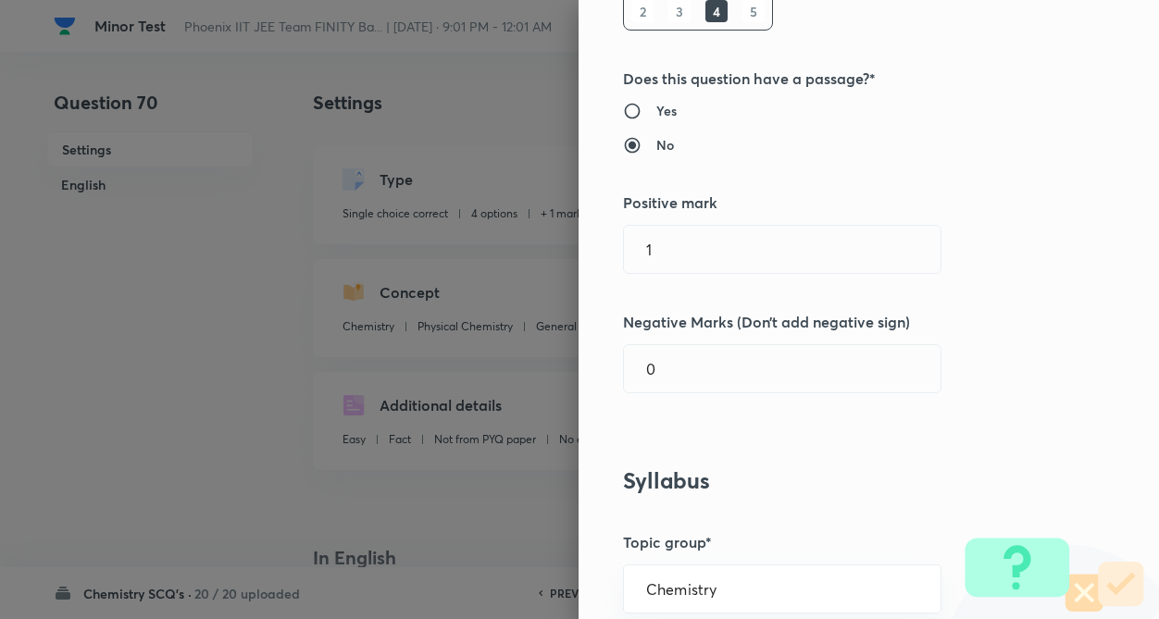
scroll to position [333, 0]
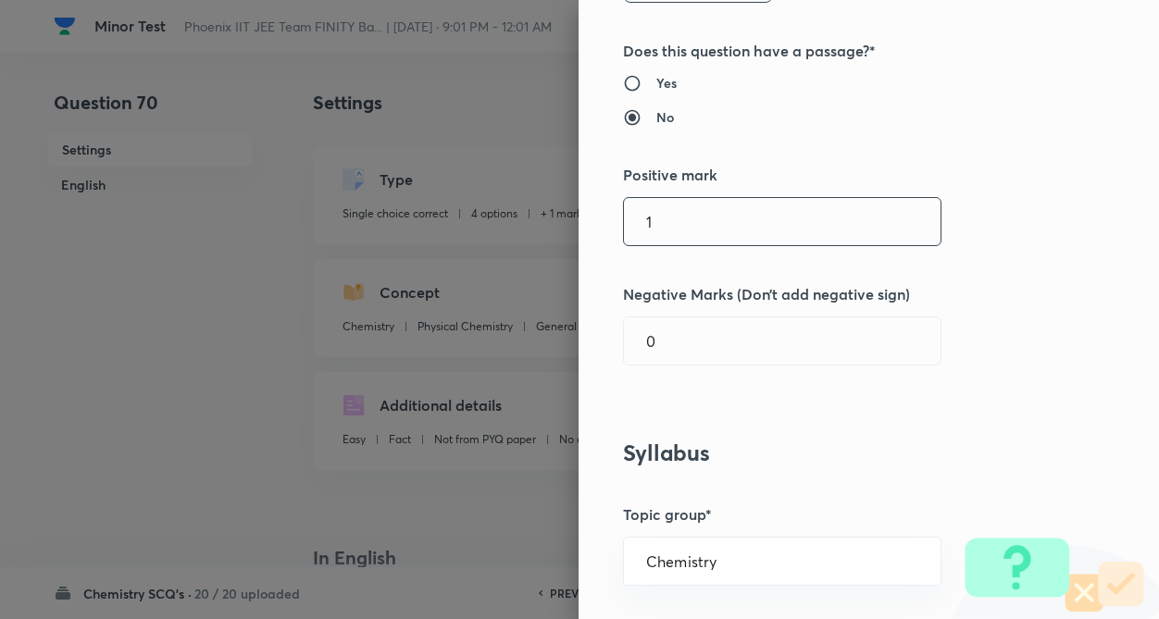
click at [760, 232] on input "1" at bounding box center [782, 221] width 317 height 47
click at [774, 362] on input "0" at bounding box center [782, 340] width 317 height 47
click at [957, 351] on div "Question settings Question type* Single choice correct Number of options* 2 3 4…" at bounding box center [868, 309] width 580 height 619
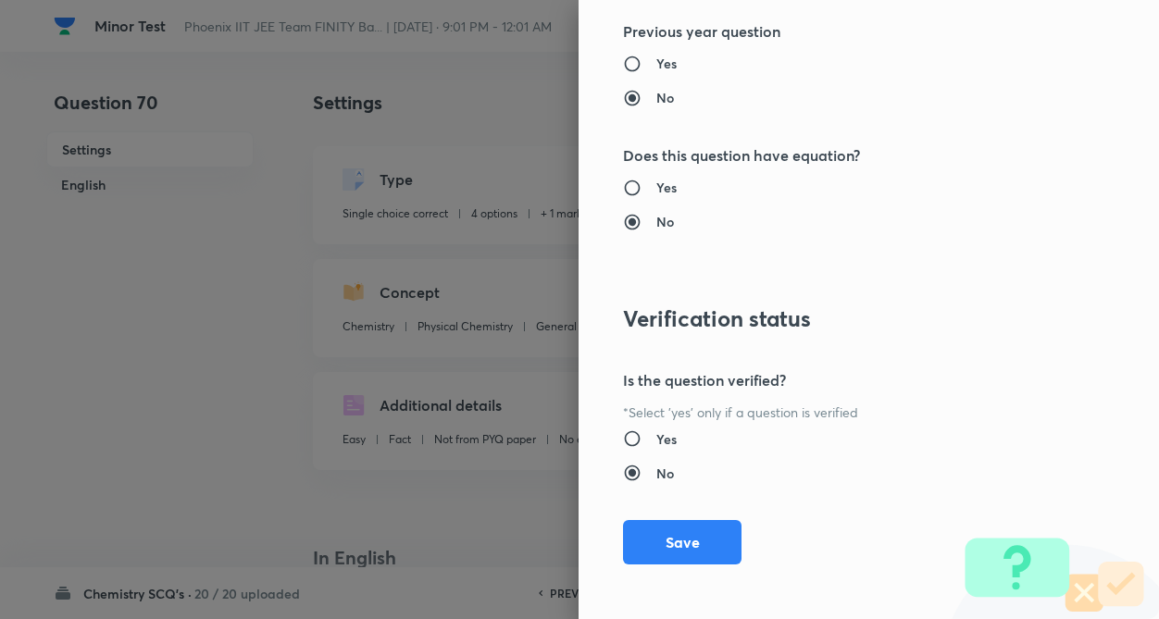
scroll to position [1904, 0]
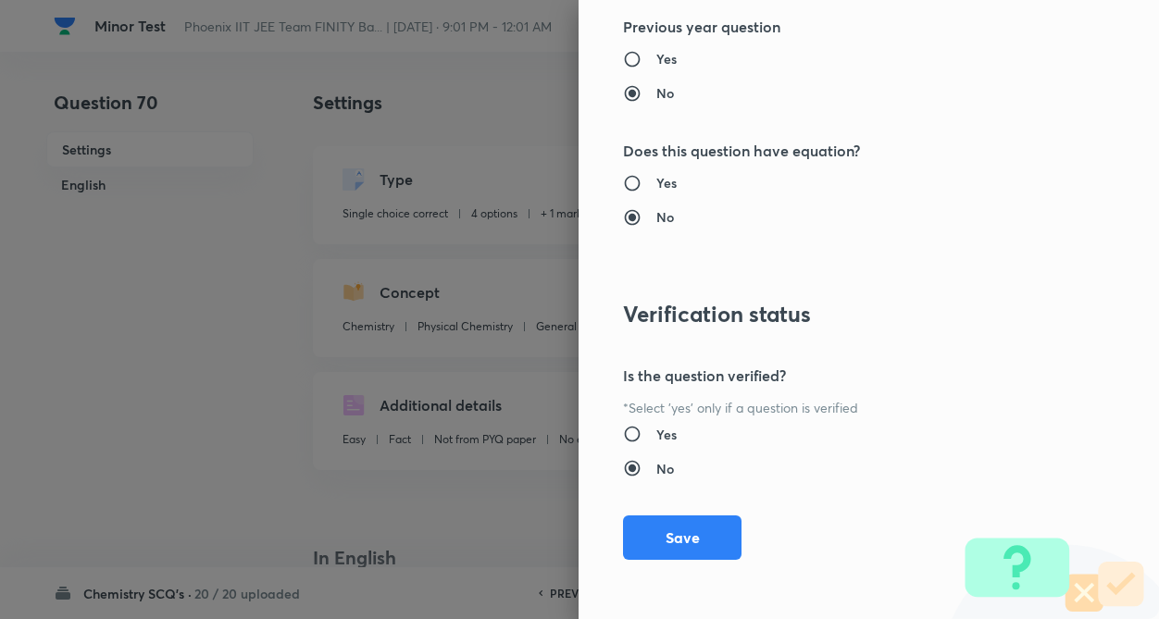
click at [249, 330] on div at bounding box center [579, 309] width 1159 height 619
click at [637, 529] on button "Save" at bounding box center [682, 536] width 118 height 44
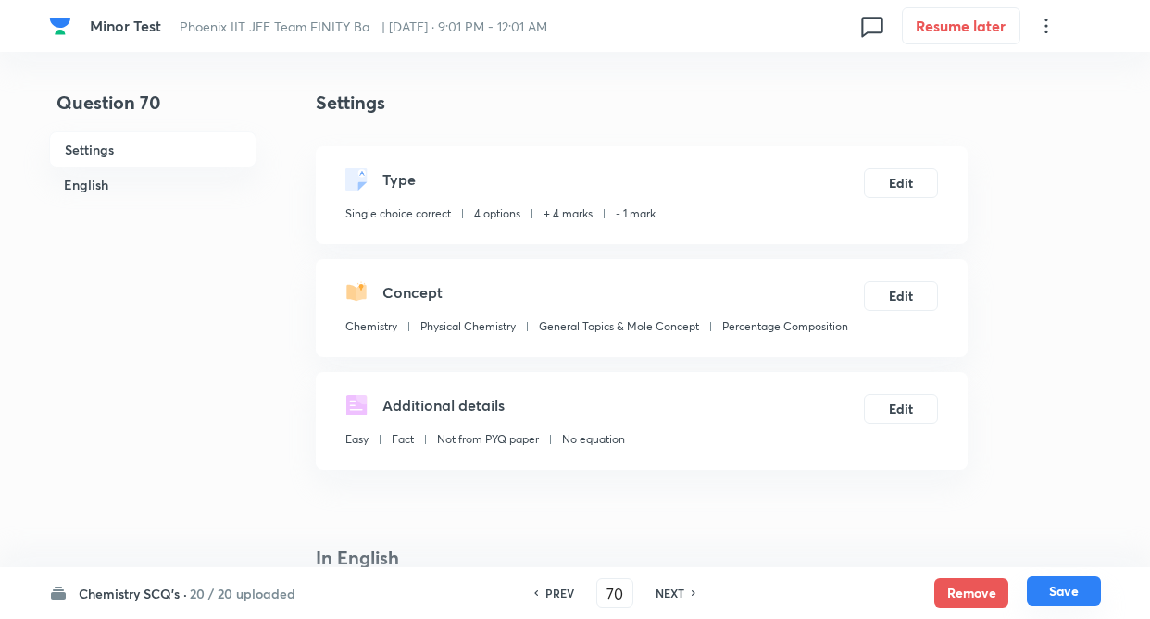
click at [1070, 585] on button "Save" at bounding box center [1063, 592] width 74 height 30
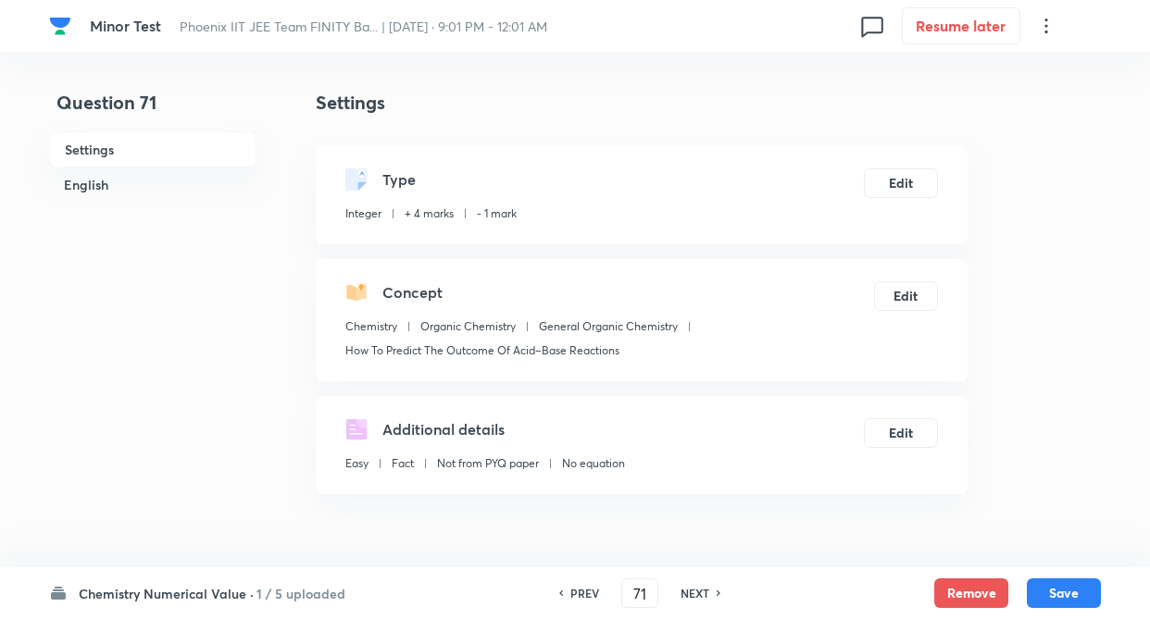
click at [707, 588] on h6 "NEXT" at bounding box center [694, 593] width 29 height 17
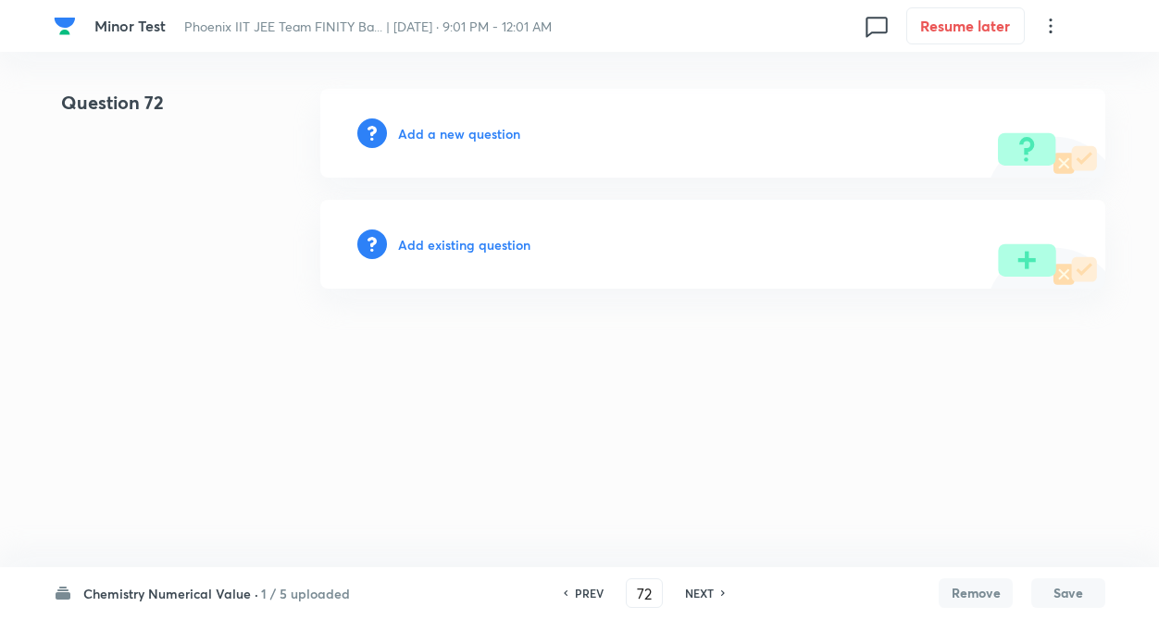
click at [486, 242] on h6 "Add existing question" at bounding box center [464, 244] width 132 height 19
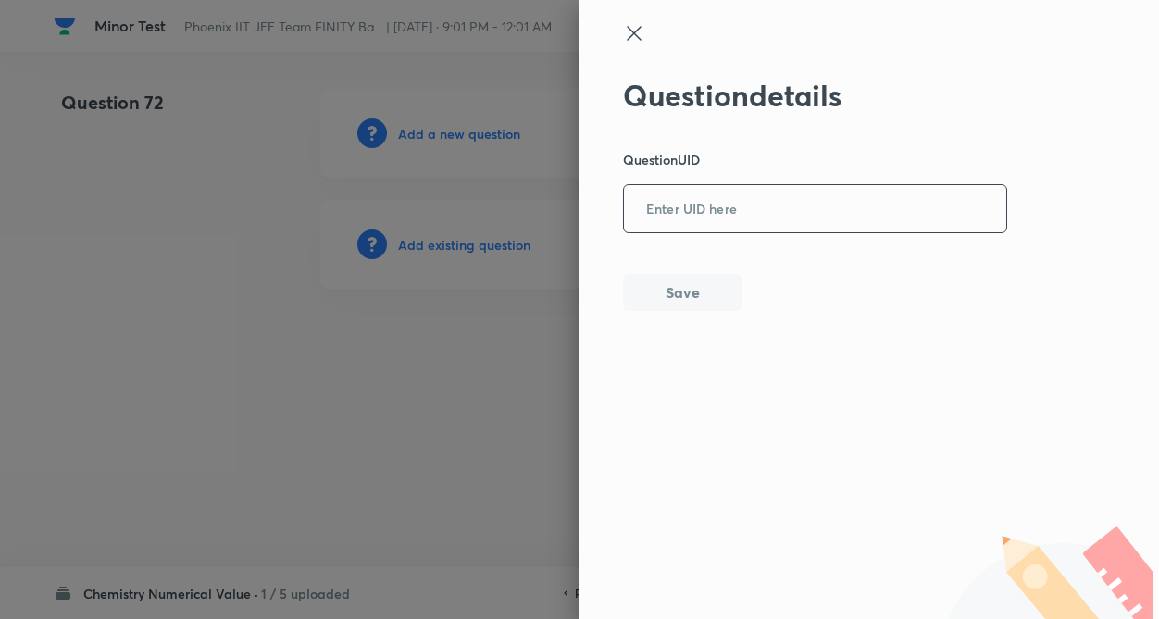
click at [665, 213] on input "text" at bounding box center [815, 209] width 382 height 45
paste input "5HESJ"
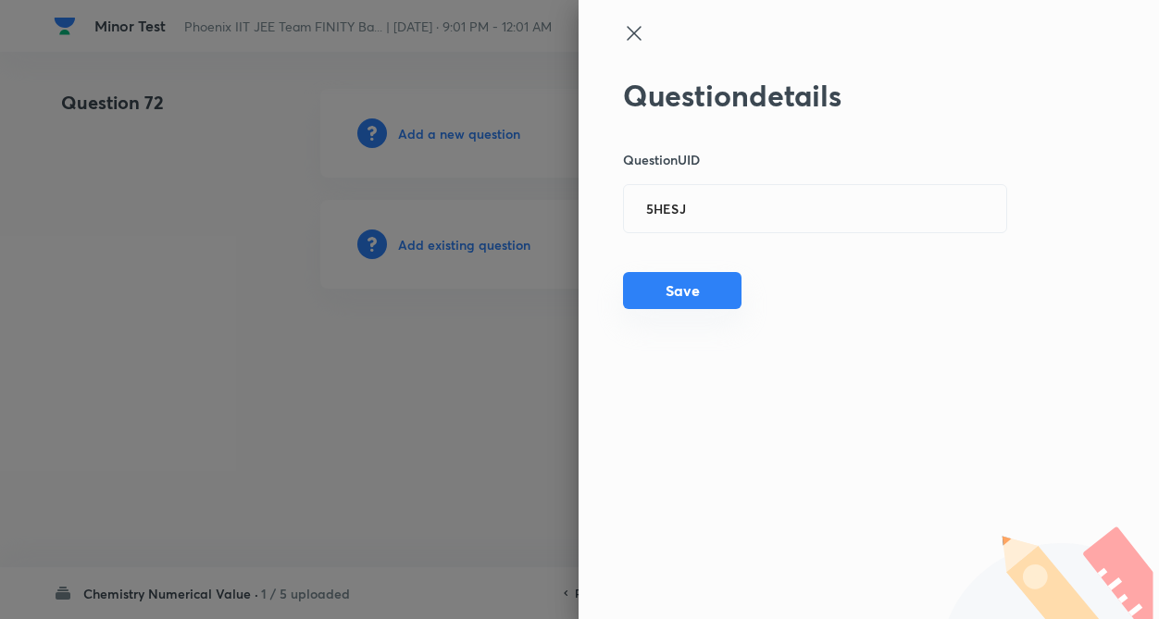
click at [668, 294] on button "Save" at bounding box center [682, 290] width 118 height 37
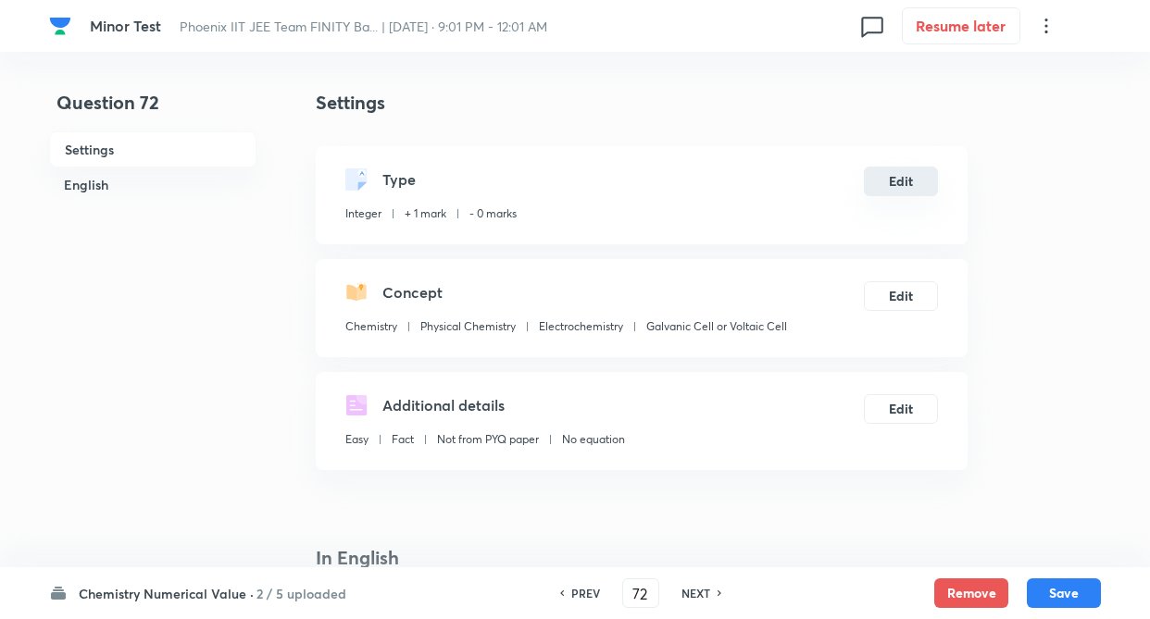
click at [892, 179] on button "Edit" at bounding box center [901, 182] width 74 height 30
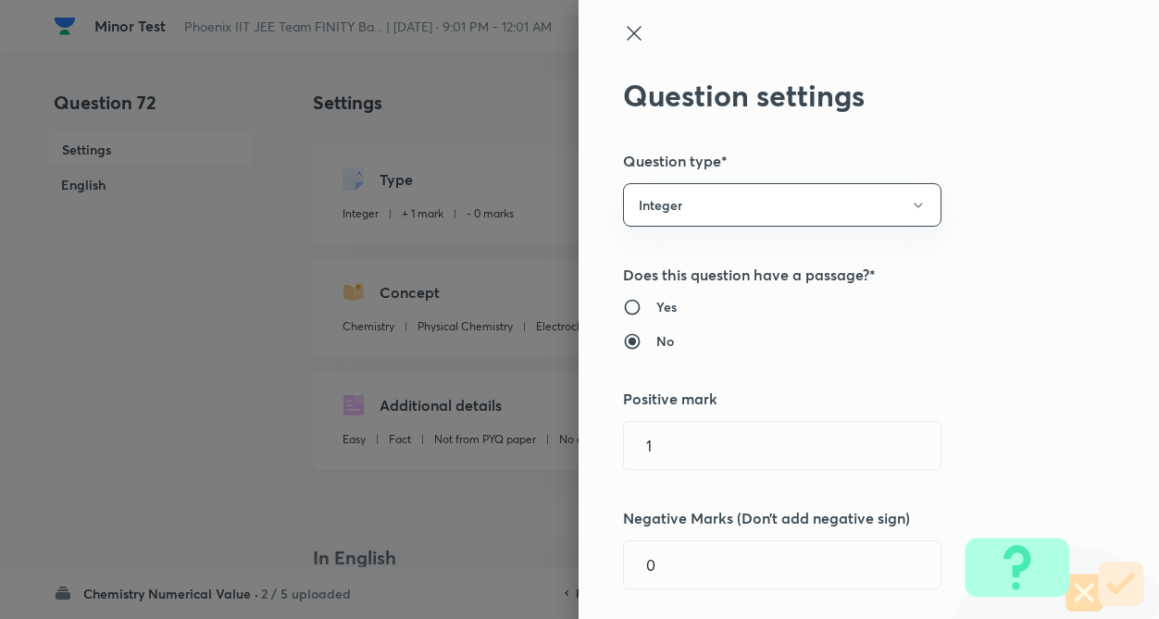
click at [988, 245] on div "Question settings Question type* Integer Does this question have a passage?* Ye…" at bounding box center [868, 309] width 580 height 619
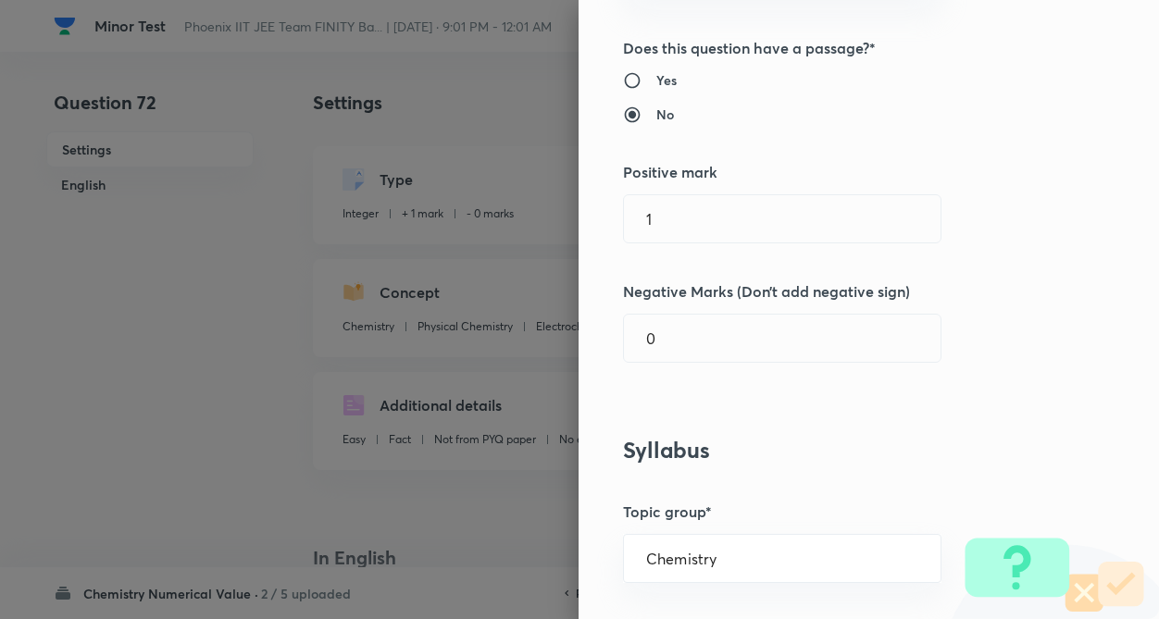
scroll to position [296, 0]
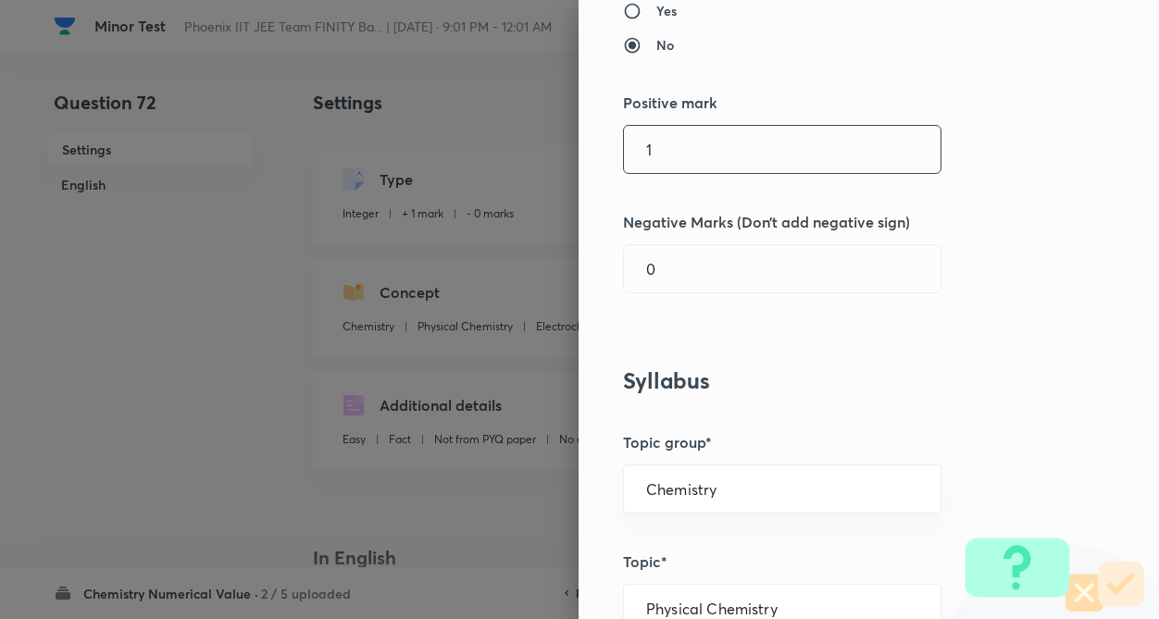
click at [788, 166] on input "1" at bounding box center [782, 149] width 317 height 47
click at [758, 263] on input "0" at bounding box center [782, 268] width 317 height 47
click at [811, 329] on div "Question settings Question type* Integer Does this question have a passage?* Ye…" at bounding box center [868, 309] width 580 height 619
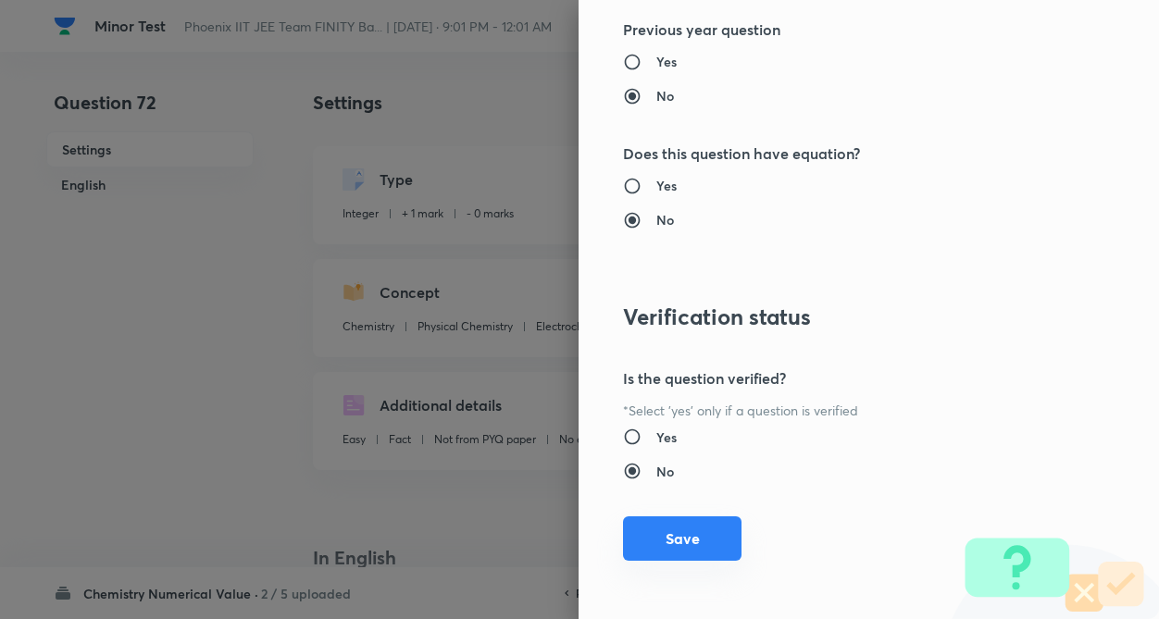
scroll to position [1795, 0]
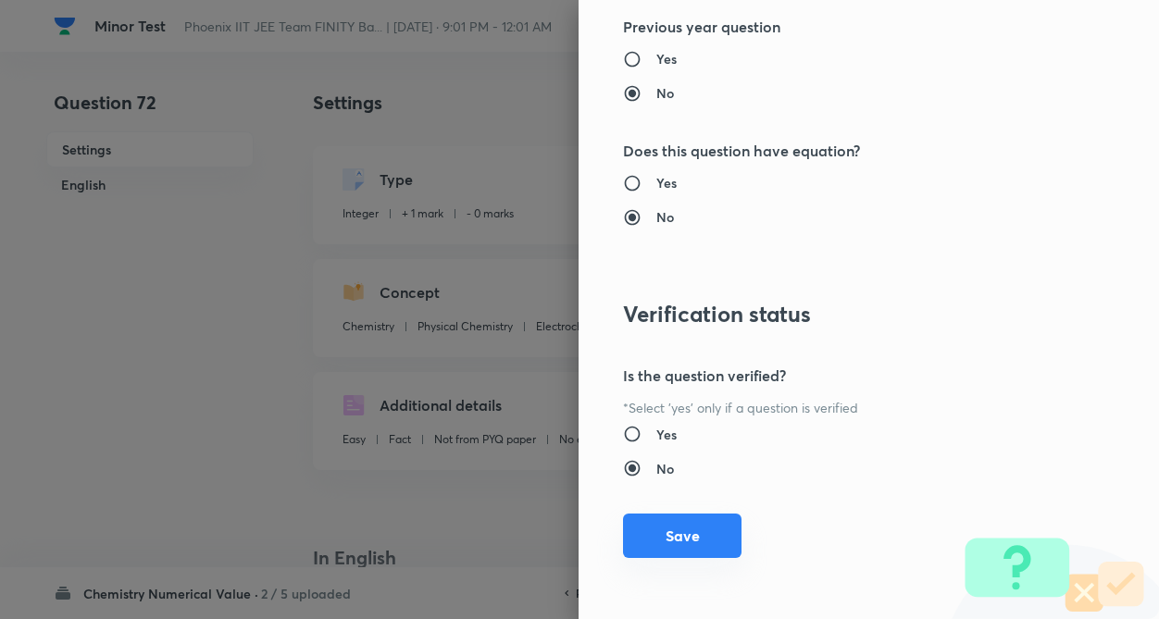
click at [657, 540] on button "Save" at bounding box center [682, 536] width 118 height 44
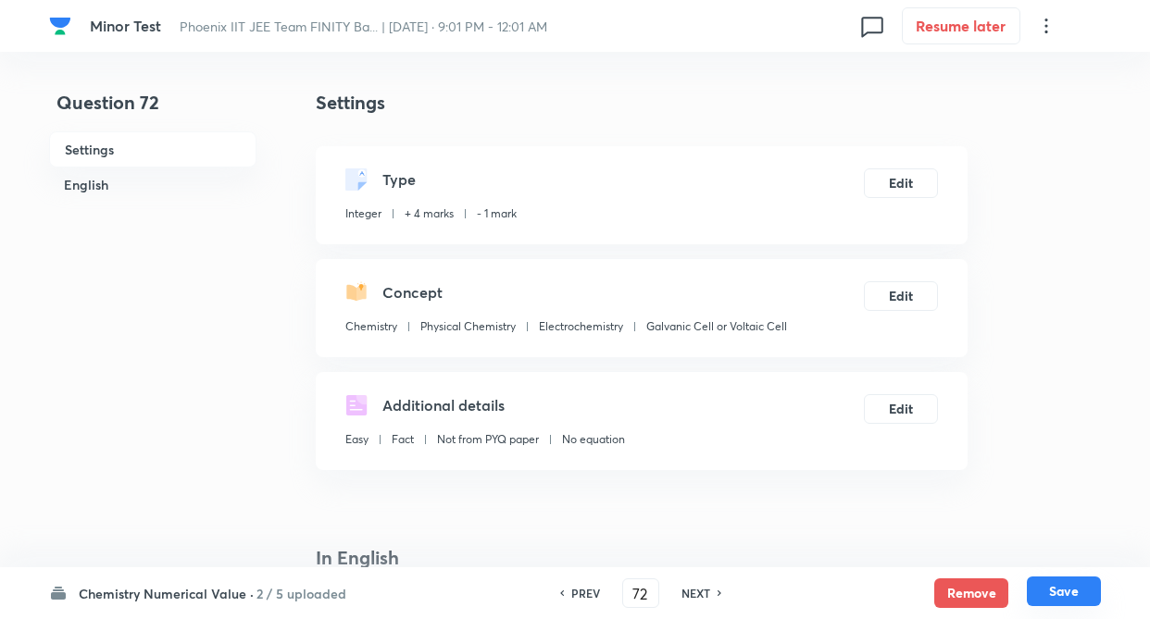
click at [1064, 594] on button "Save" at bounding box center [1063, 592] width 74 height 30
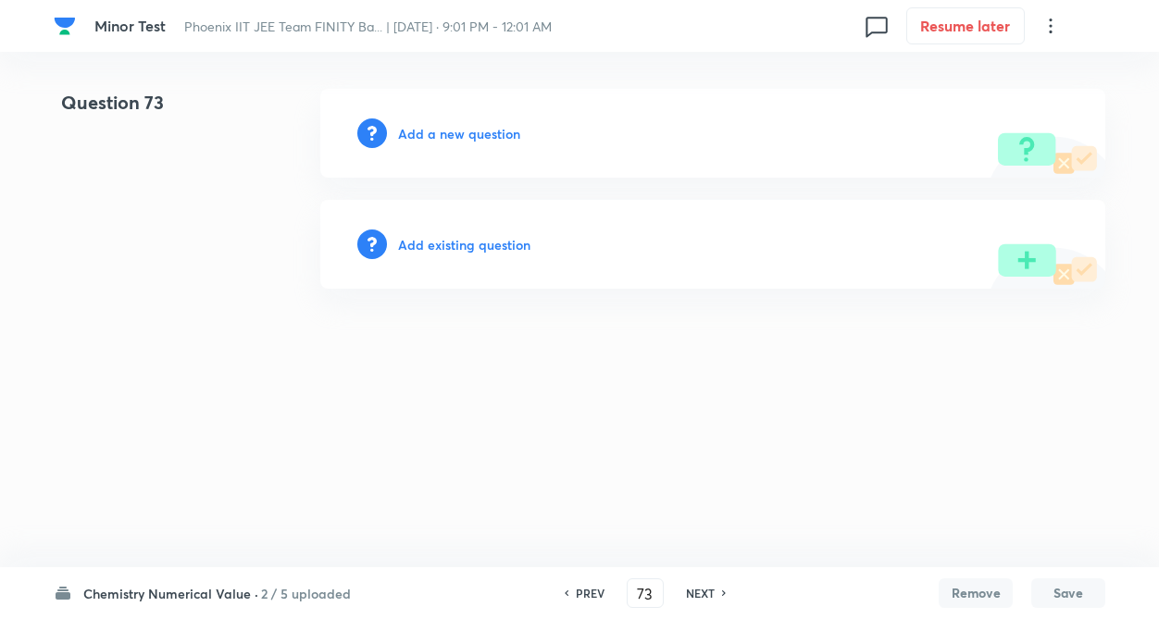
click at [500, 251] on h6 "Add existing question" at bounding box center [464, 244] width 132 height 19
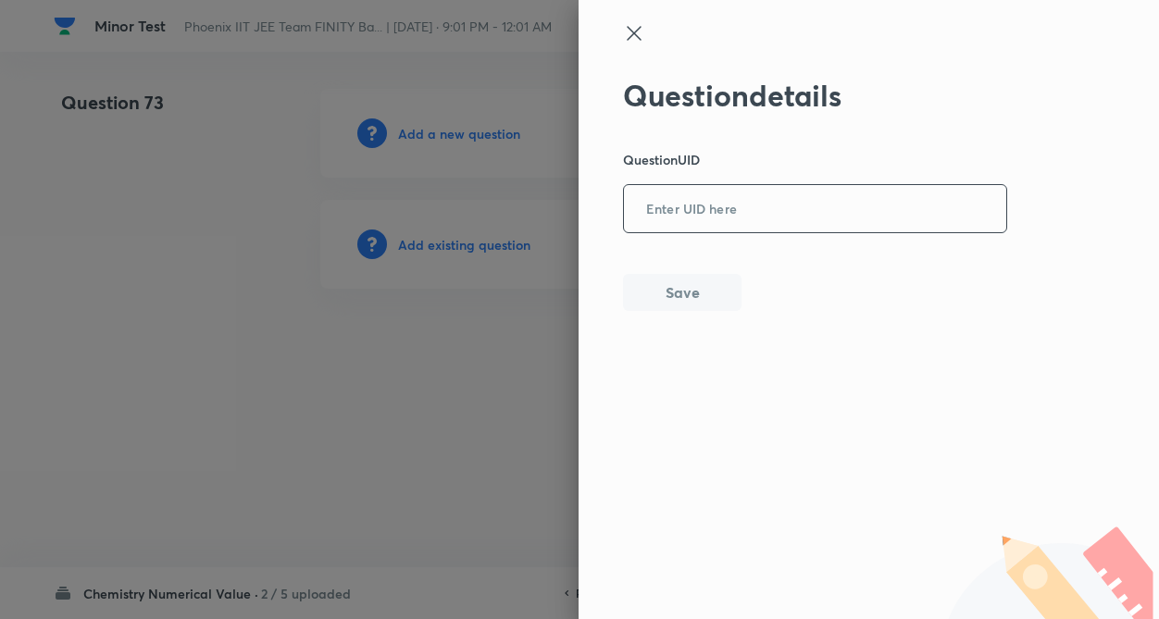
click at [731, 214] on input "text" at bounding box center [815, 209] width 382 height 45
paste input "SY08K"
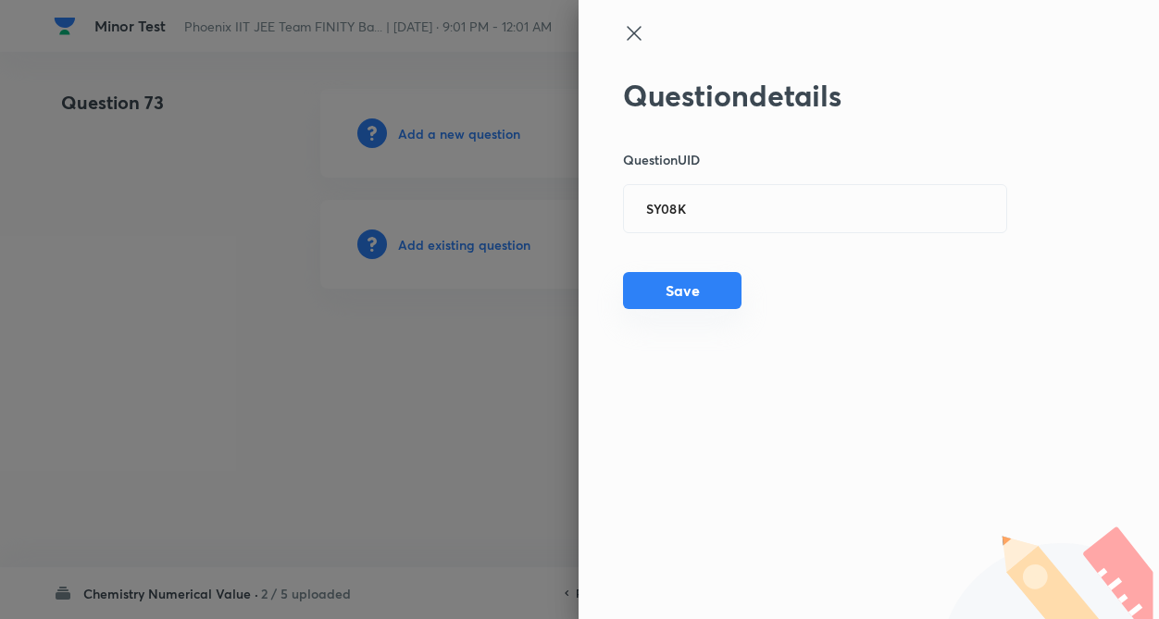
click at [677, 279] on button "Save" at bounding box center [682, 290] width 118 height 37
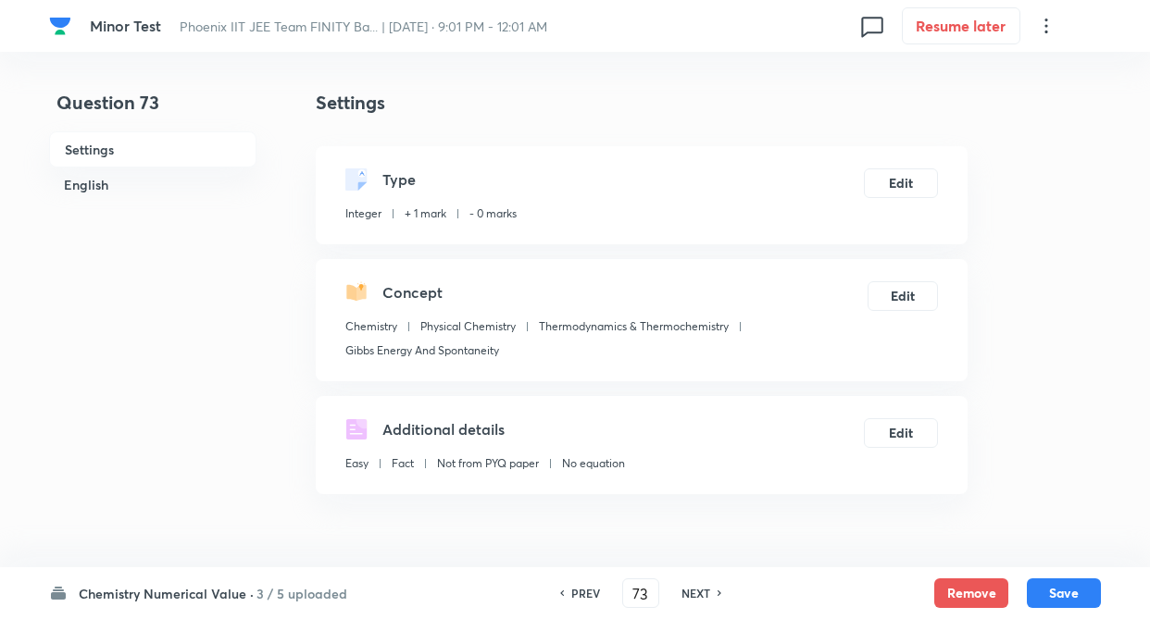
click at [935, 162] on div "Type Integer + 1 mark - 0 marks Edit" at bounding box center [642, 195] width 652 height 98
click at [903, 181] on button "Edit" at bounding box center [901, 182] width 74 height 30
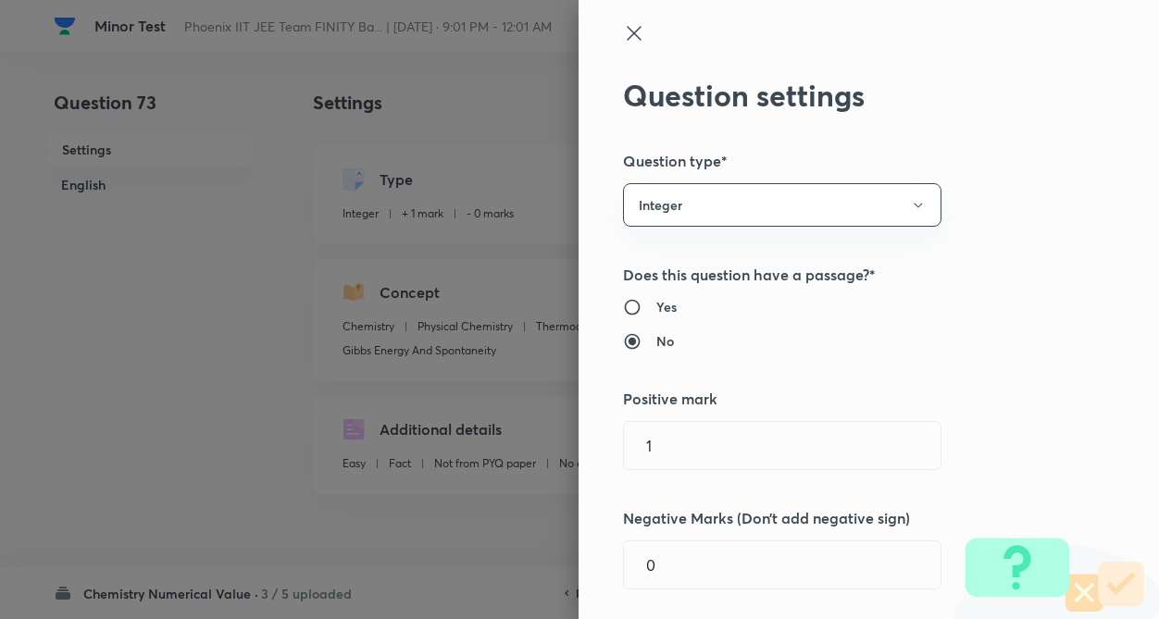
click at [978, 193] on div "Question settings Question type* Integer Does this question have a passage?* Ye…" at bounding box center [868, 309] width 580 height 619
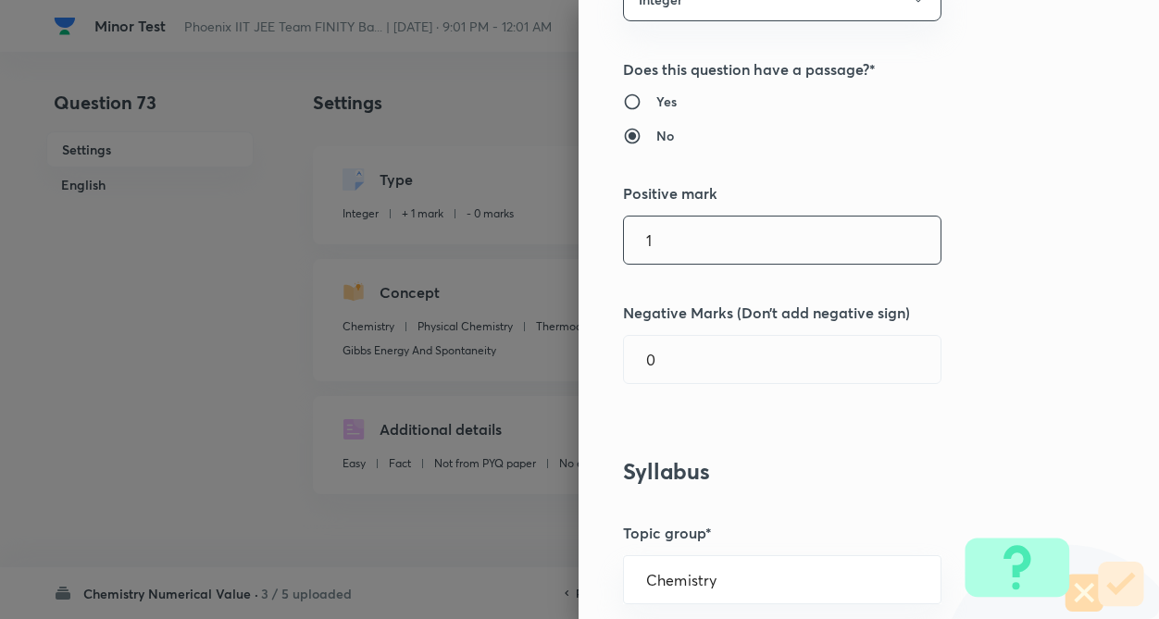
scroll to position [222, 0]
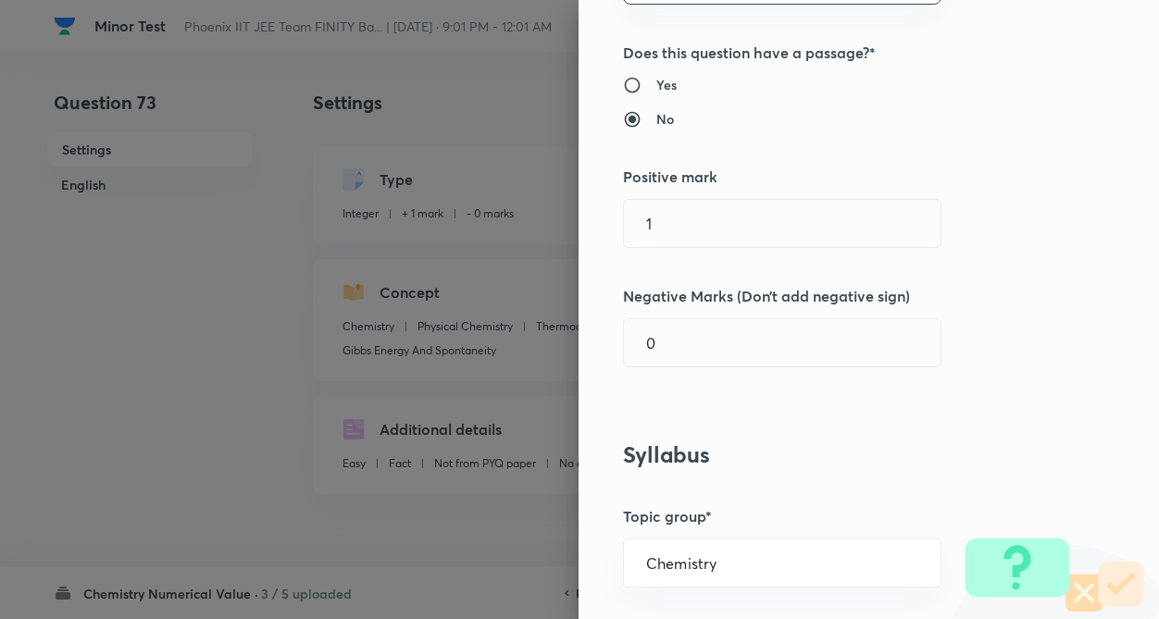
click at [731, 184] on h5 "Positive mark" at bounding box center [837, 177] width 429 height 22
click at [715, 227] on input "1" at bounding box center [782, 223] width 317 height 47
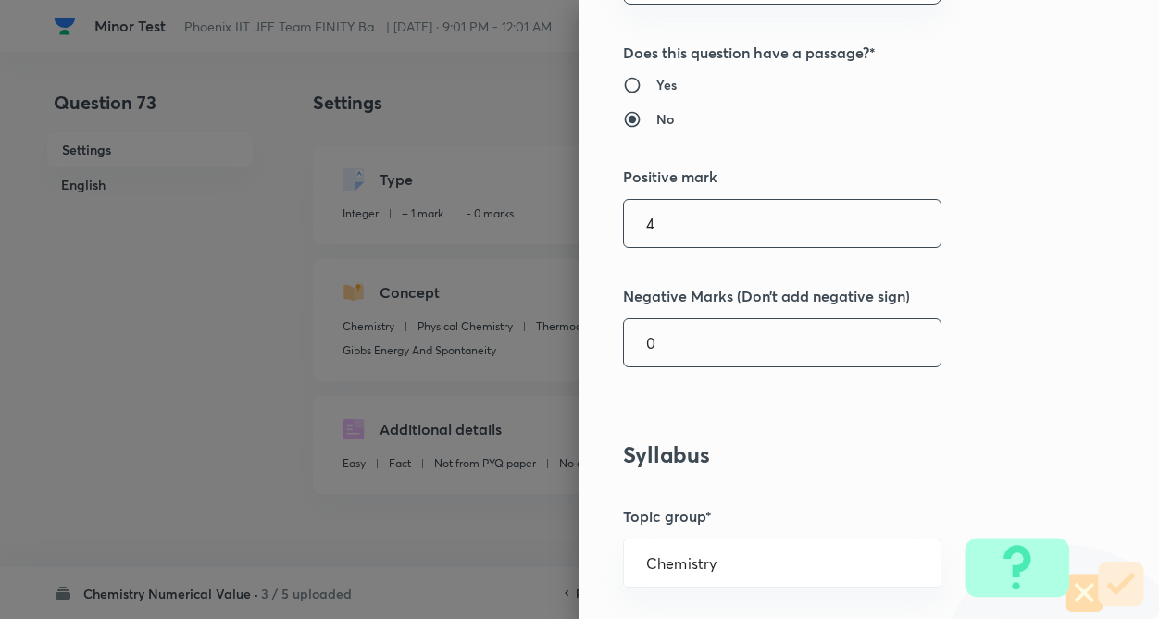
click at [710, 334] on input "0" at bounding box center [782, 342] width 317 height 47
click at [988, 296] on h5 "Negative Marks (Don’t add negative sign)" at bounding box center [837, 296] width 429 height 22
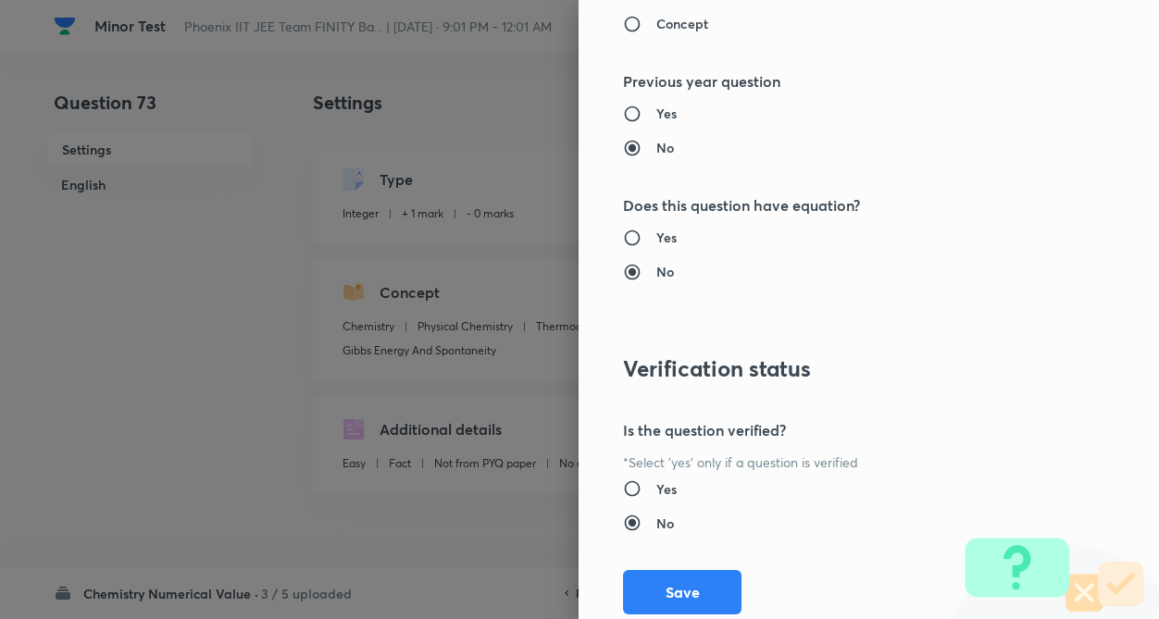
scroll to position [1795, 0]
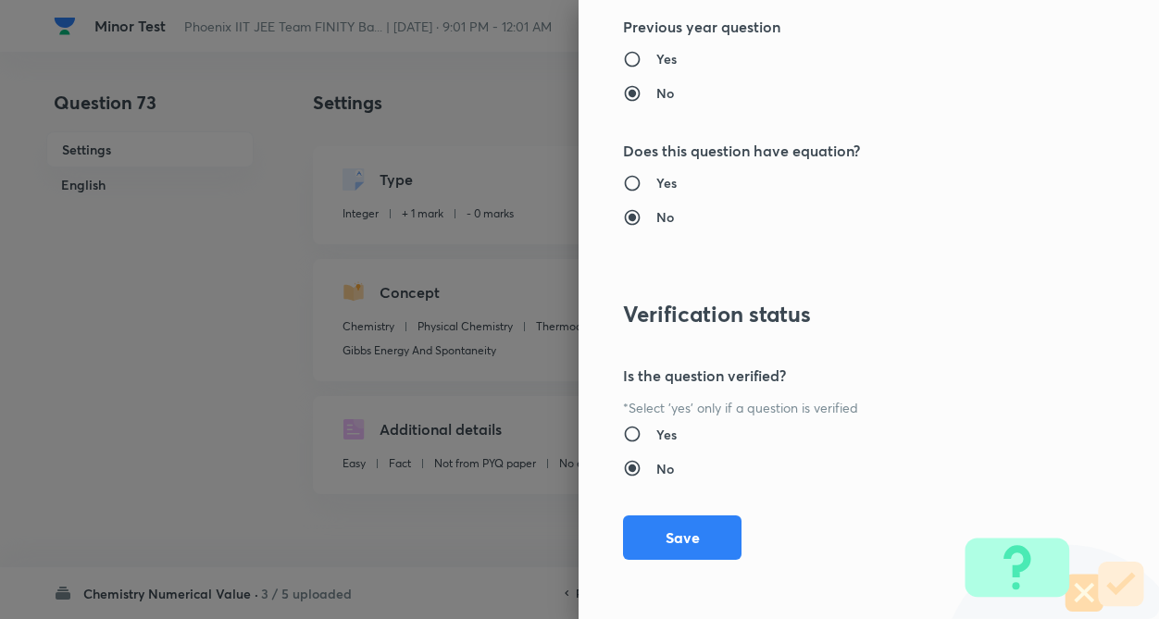
click at [635, 531] on button "Save" at bounding box center [682, 538] width 118 height 44
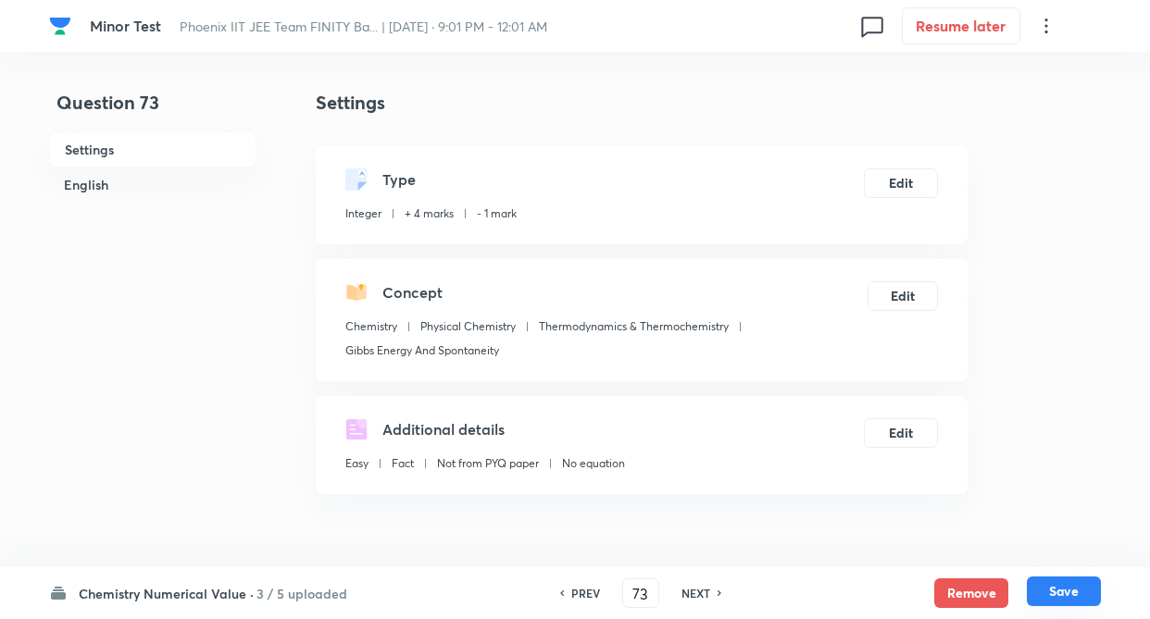
click at [1049, 588] on button "Save" at bounding box center [1063, 592] width 74 height 30
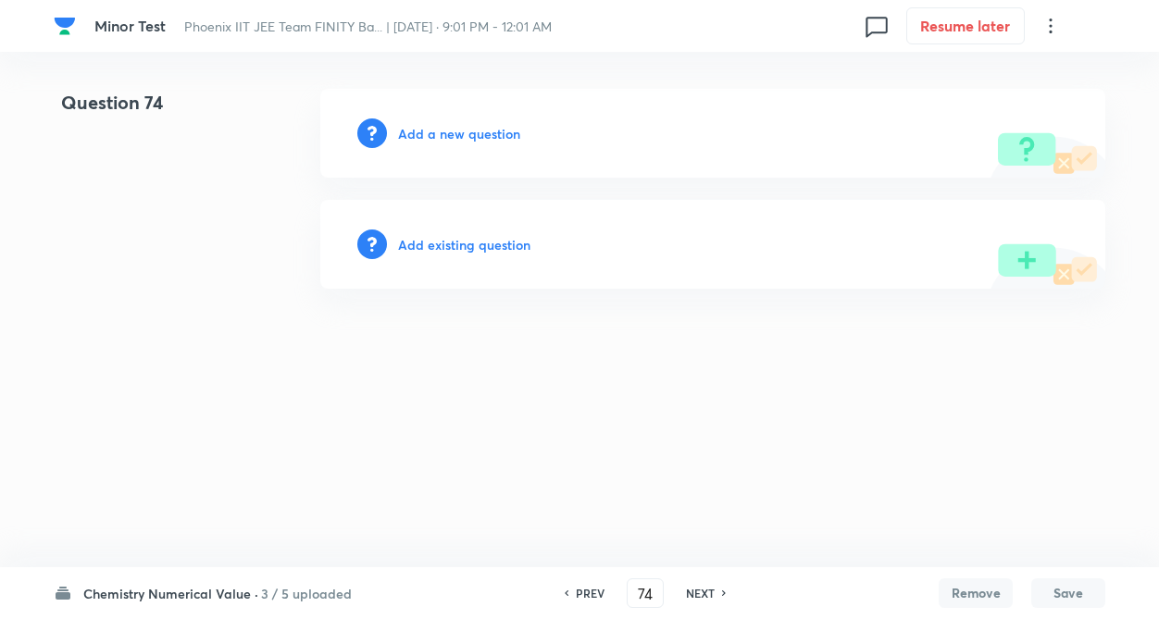
click at [501, 250] on h6 "Add existing question" at bounding box center [464, 244] width 132 height 19
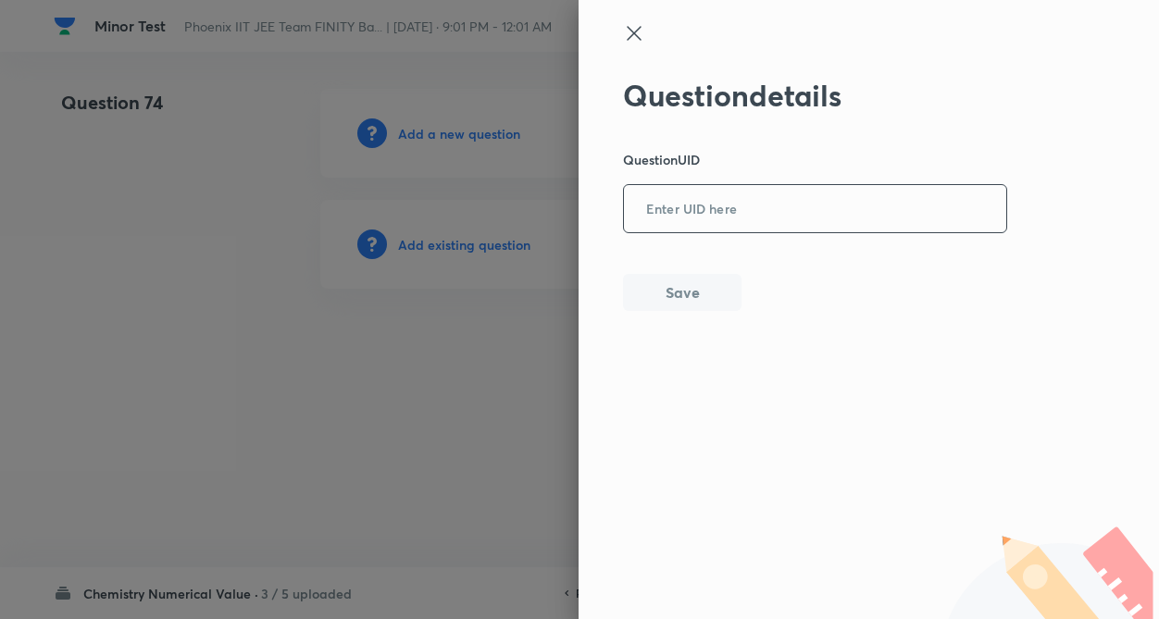
click at [690, 222] on input "text" at bounding box center [815, 209] width 382 height 45
paste input "V5I5X"
click at [680, 292] on button "Save" at bounding box center [682, 290] width 118 height 37
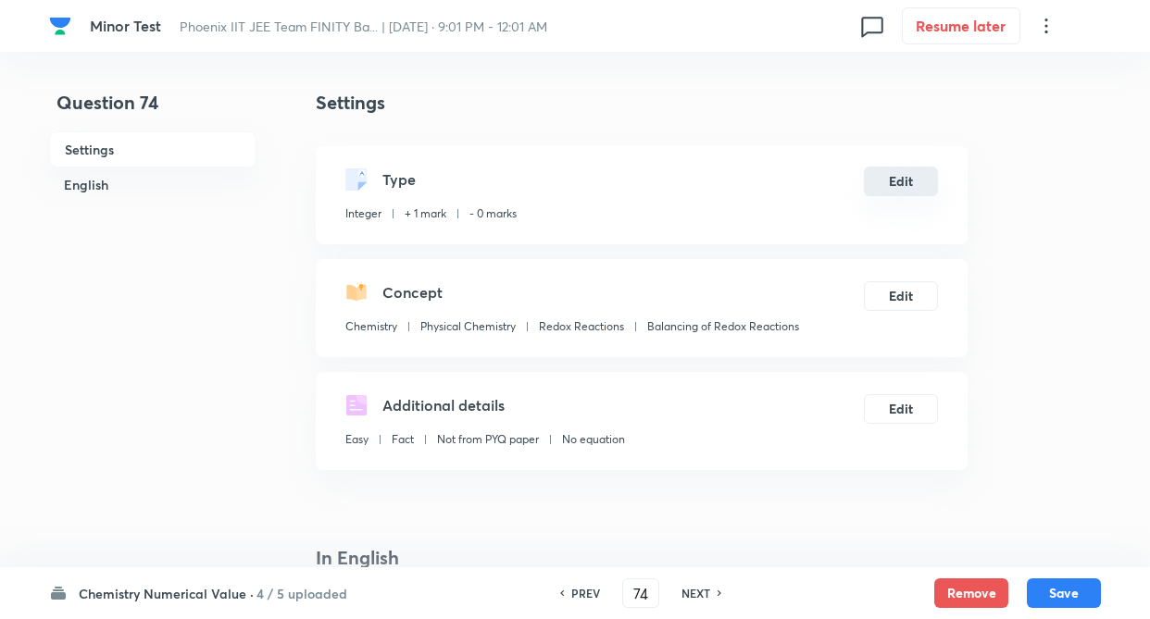
click at [885, 186] on button "Edit" at bounding box center [901, 182] width 74 height 30
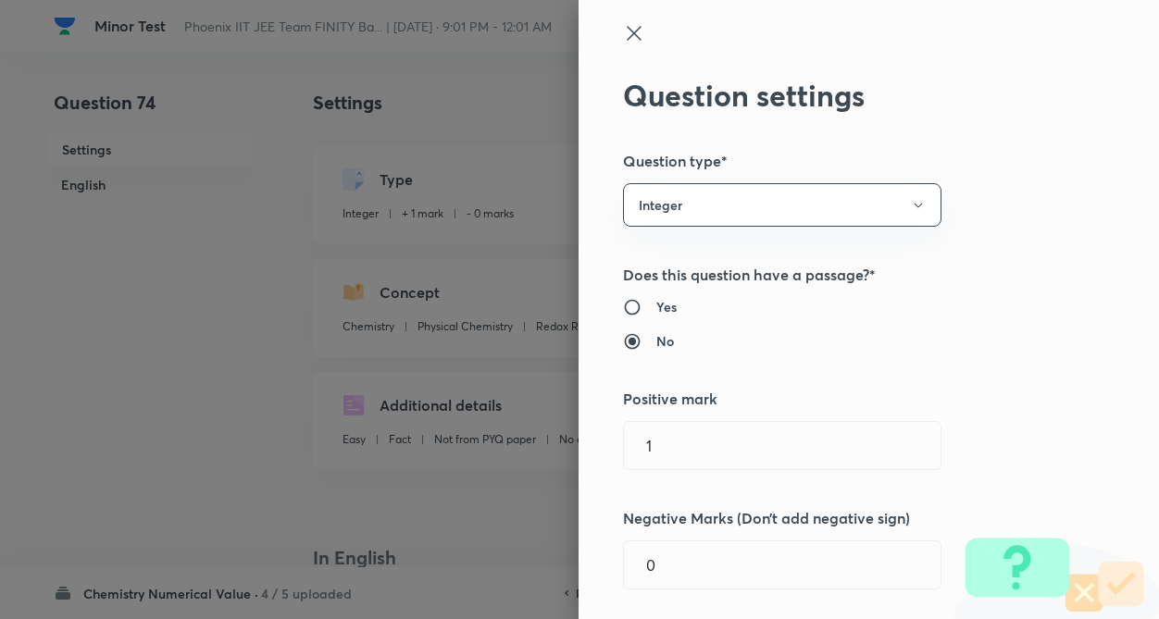
click at [1071, 260] on div "Question settings Question type* Integer Does this question have a passage?* Ye…" at bounding box center [868, 309] width 580 height 619
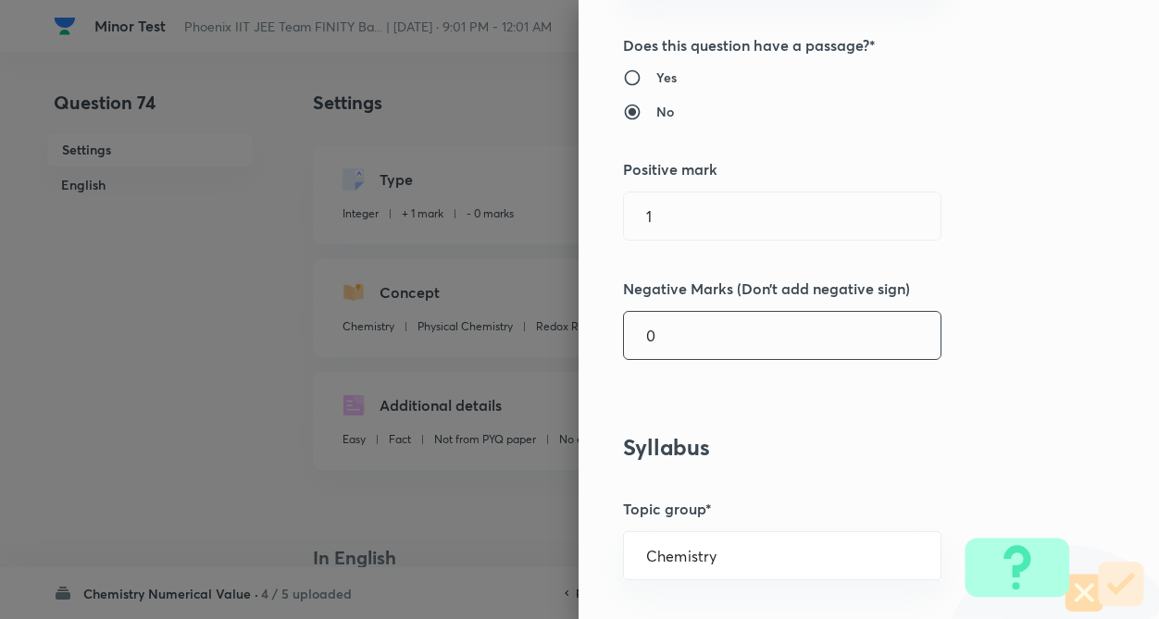
scroll to position [296, 0]
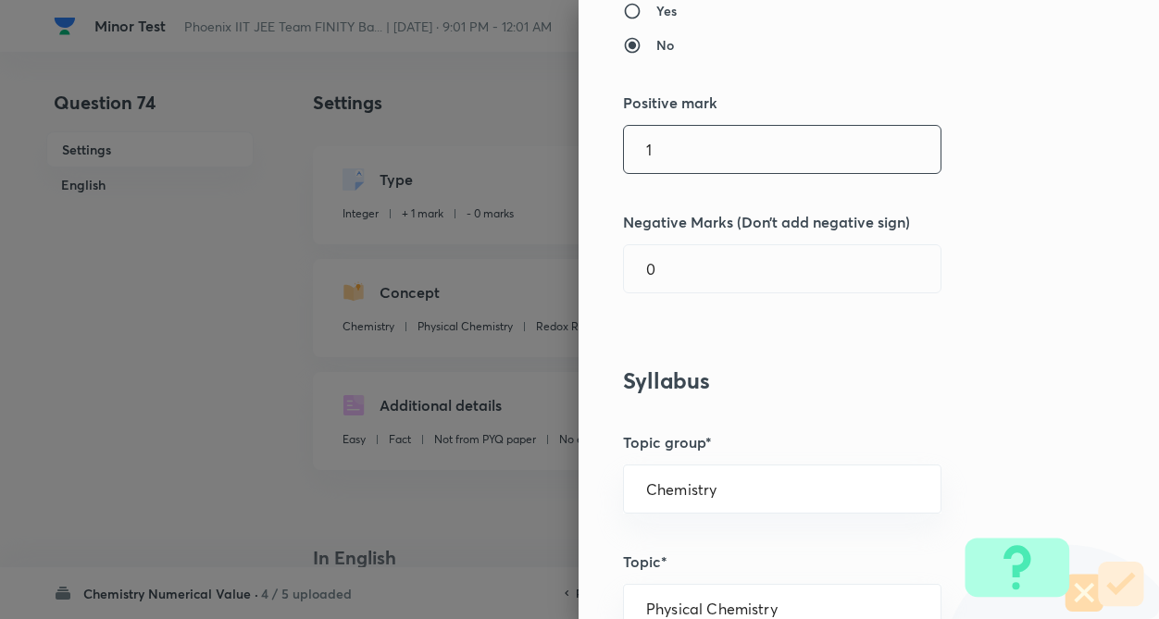
click at [758, 140] on input "1" at bounding box center [782, 149] width 317 height 47
click at [728, 255] on input "0" at bounding box center [782, 268] width 317 height 47
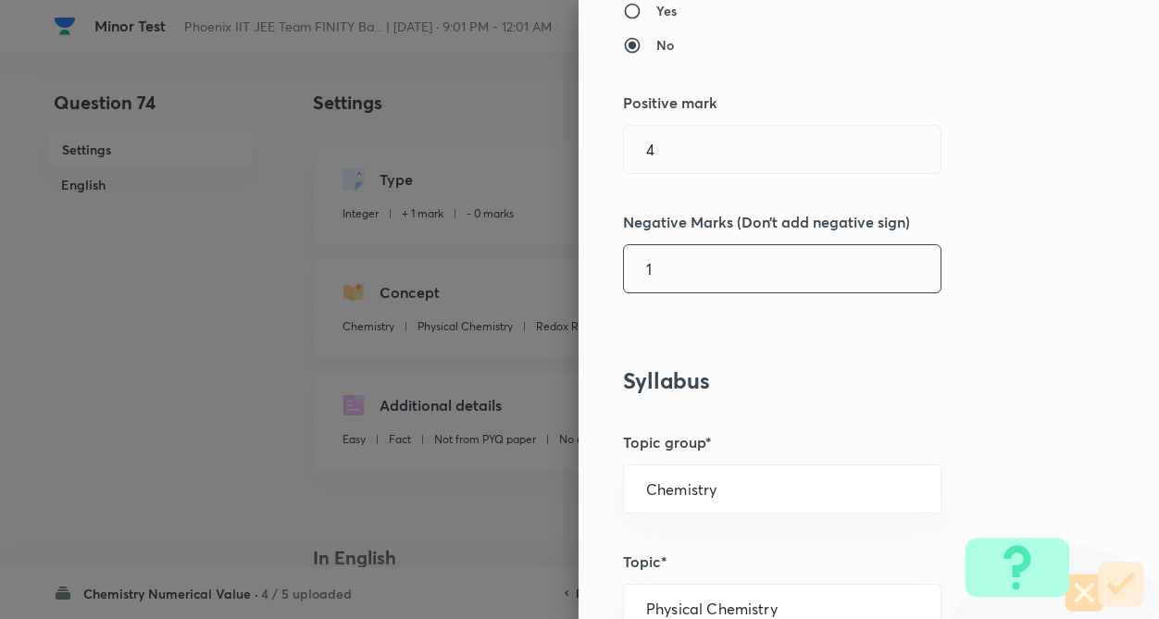
click at [1001, 271] on div "Question settings Question type* Integer Does this question have a passage?* Ye…" at bounding box center [868, 309] width 580 height 619
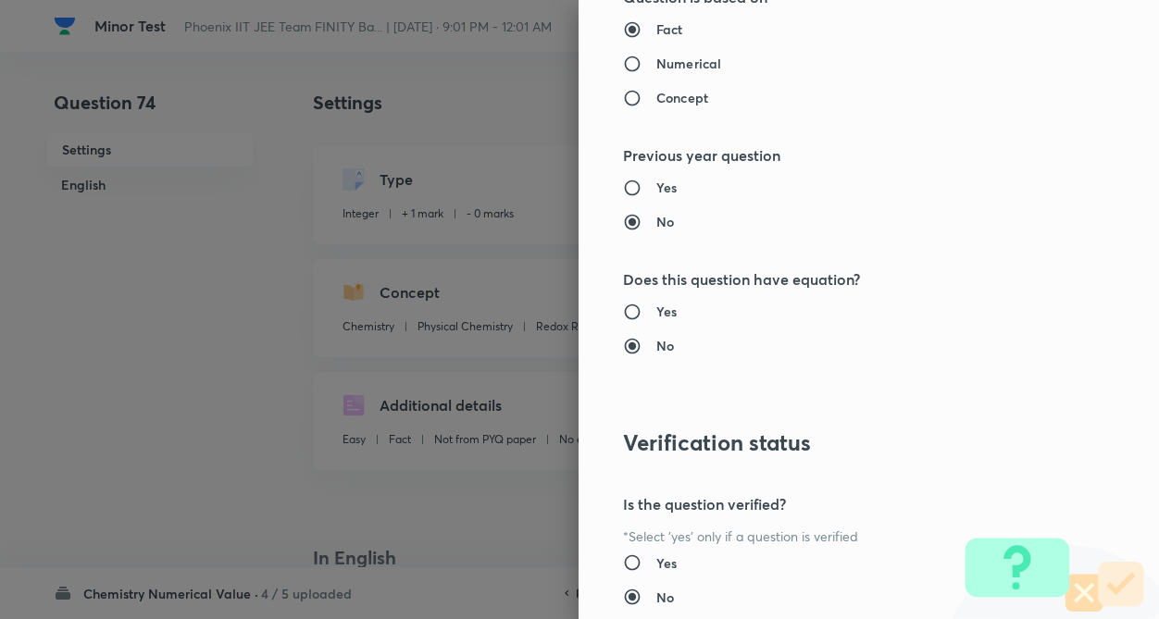
scroll to position [1795, 0]
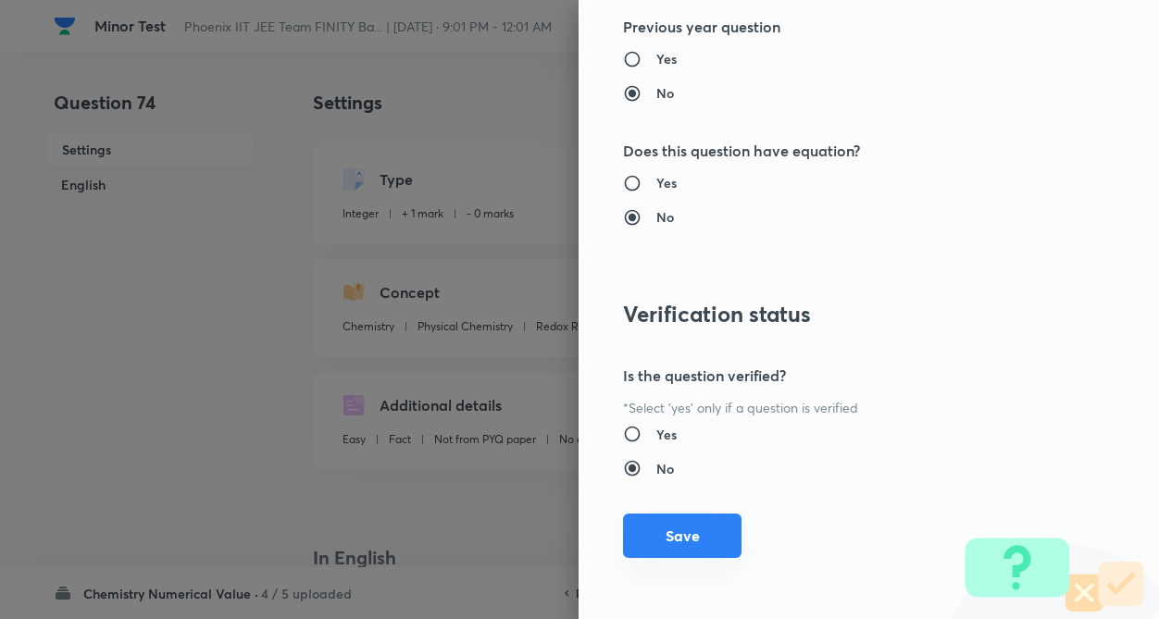
click at [665, 539] on button "Save" at bounding box center [682, 536] width 118 height 44
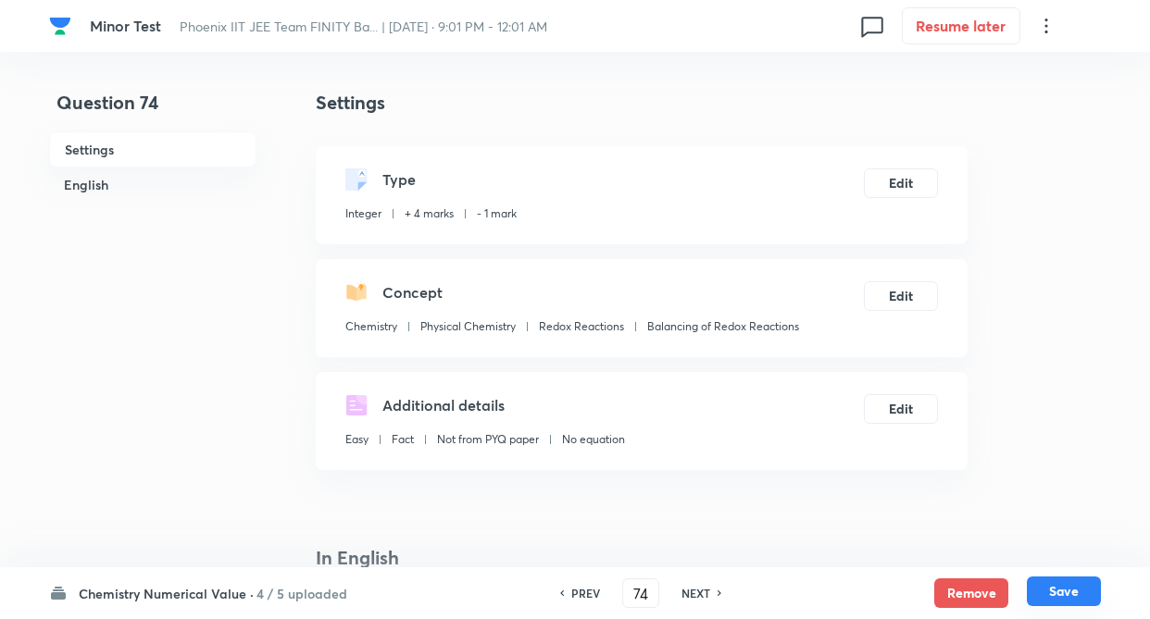
click at [1076, 593] on button "Save" at bounding box center [1063, 592] width 74 height 30
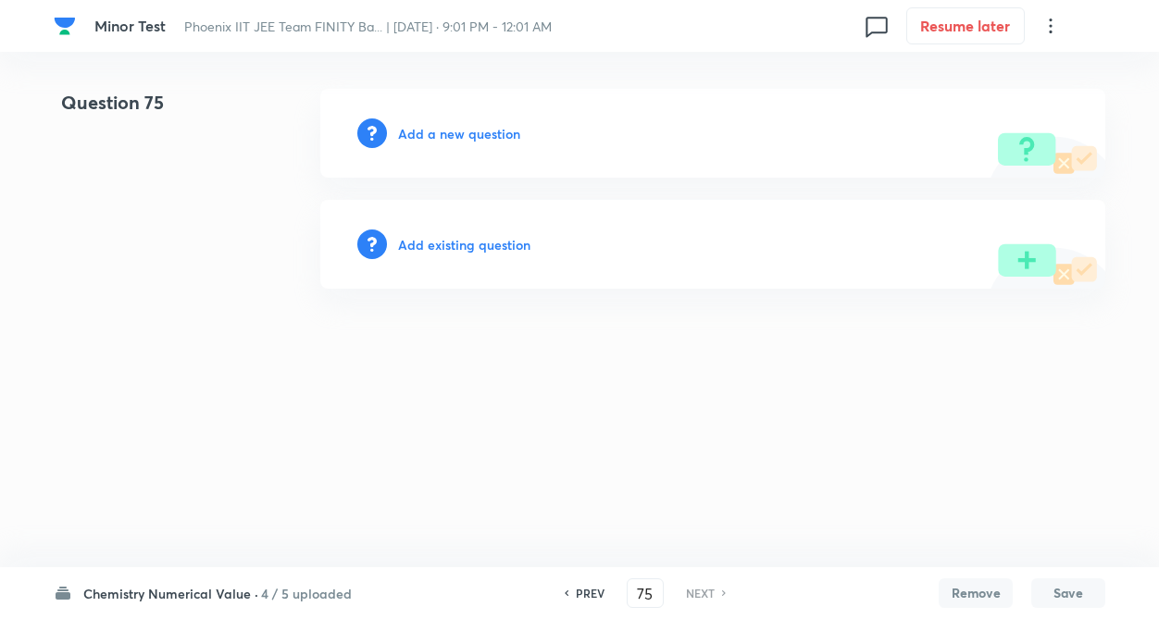
click at [524, 242] on h6 "Add existing question" at bounding box center [464, 244] width 132 height 19
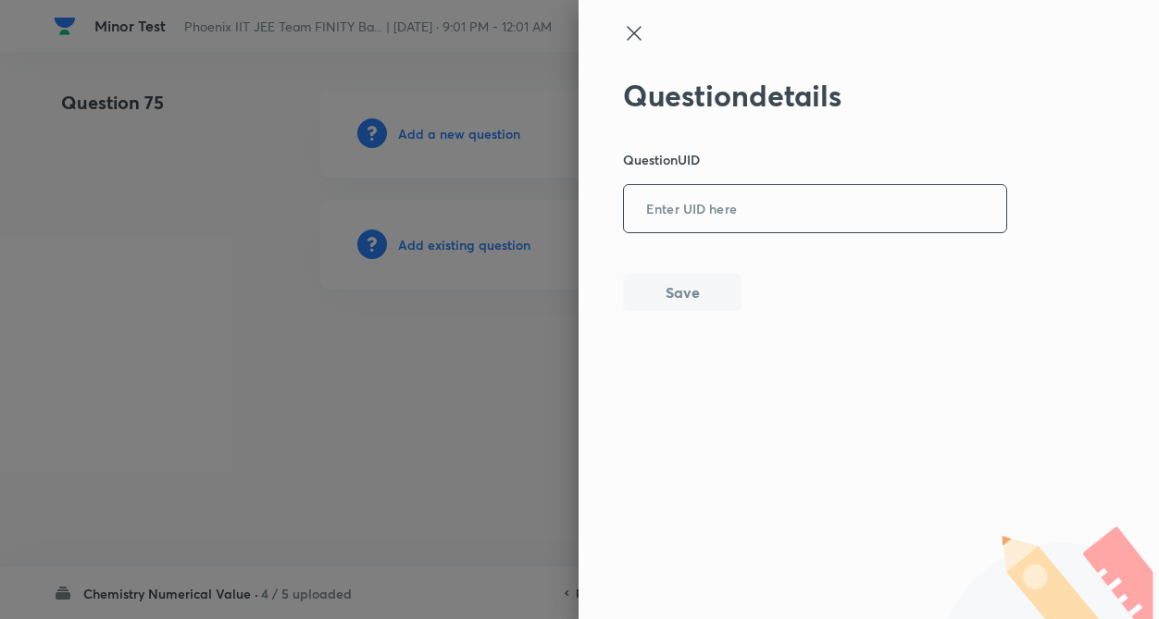
click at [695, 206] on input "text" at bounding box center [815, 209] width 382 height 45
paste input "8BYBB"
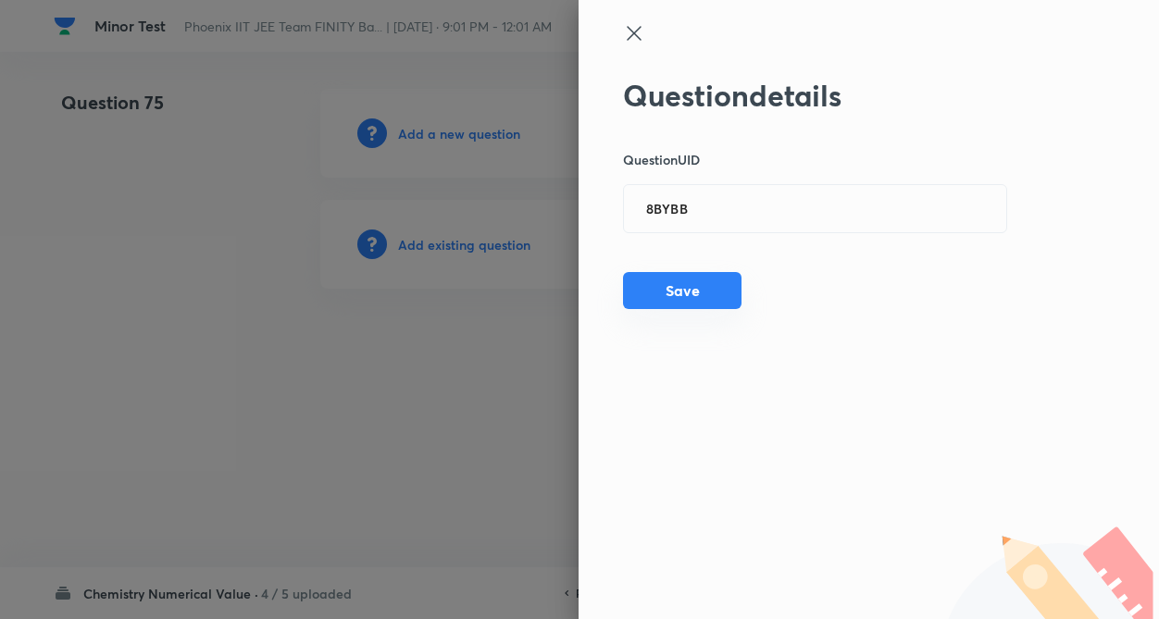
click at [694, 289] on button "Save" at bounding box center [682, 290] width 118 height 37
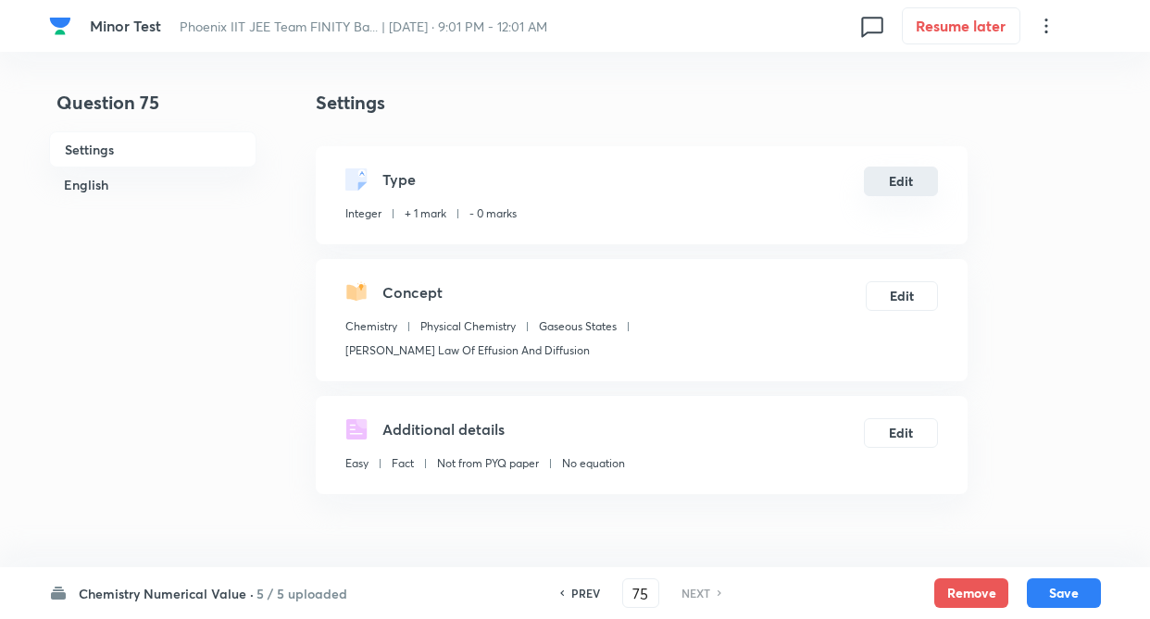
click at [883, 182] on button "Edit" at bounding box center [901, 182] width 74 height 30
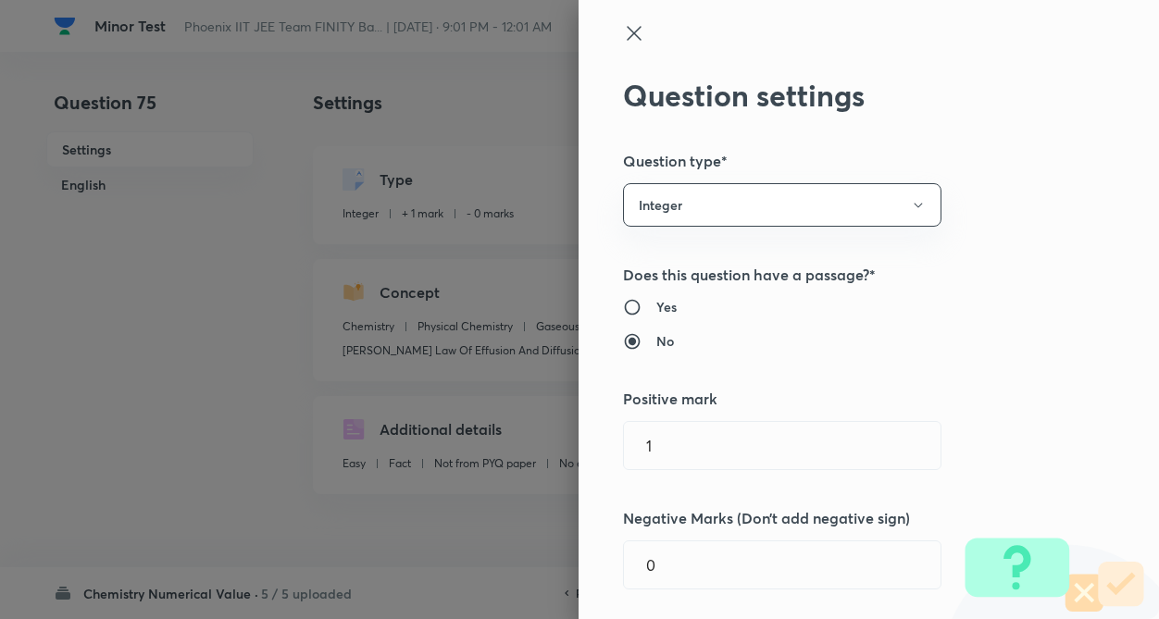
click at [1030, 339] on div "Yes No" at bounding box center [837, 324] width 429 height 54
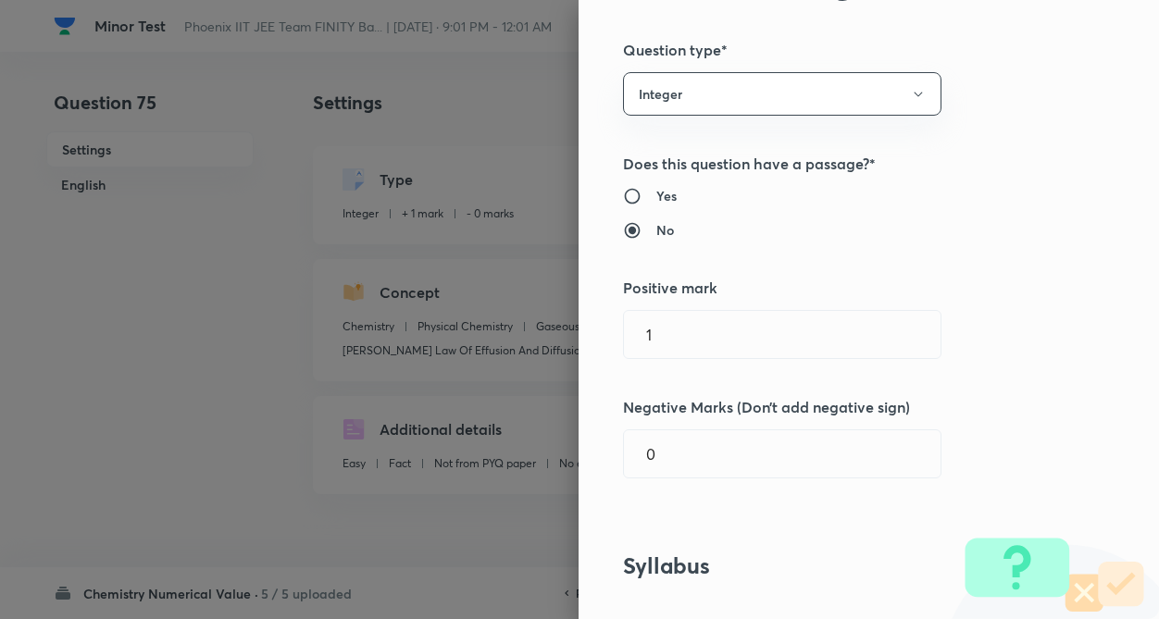
scroll to position [148, 0]
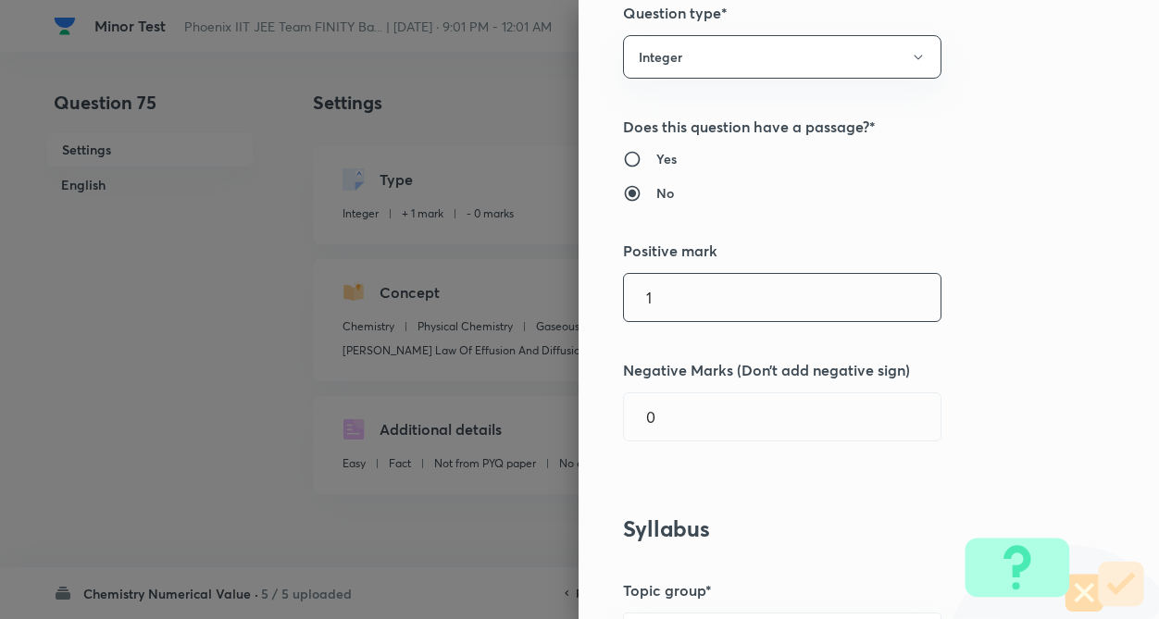
click at [806, 305] on input "1" at bounding box center [782, 297] width 317 height 47
click at [803, 396] on input "0" at bounding box center [782, 416] width 317 height 47
click at [997, 415] on div "Question settings Question type* Integer Does this question have a passage?* Ye…" at bounding box center [868, 309] width 580 height 619
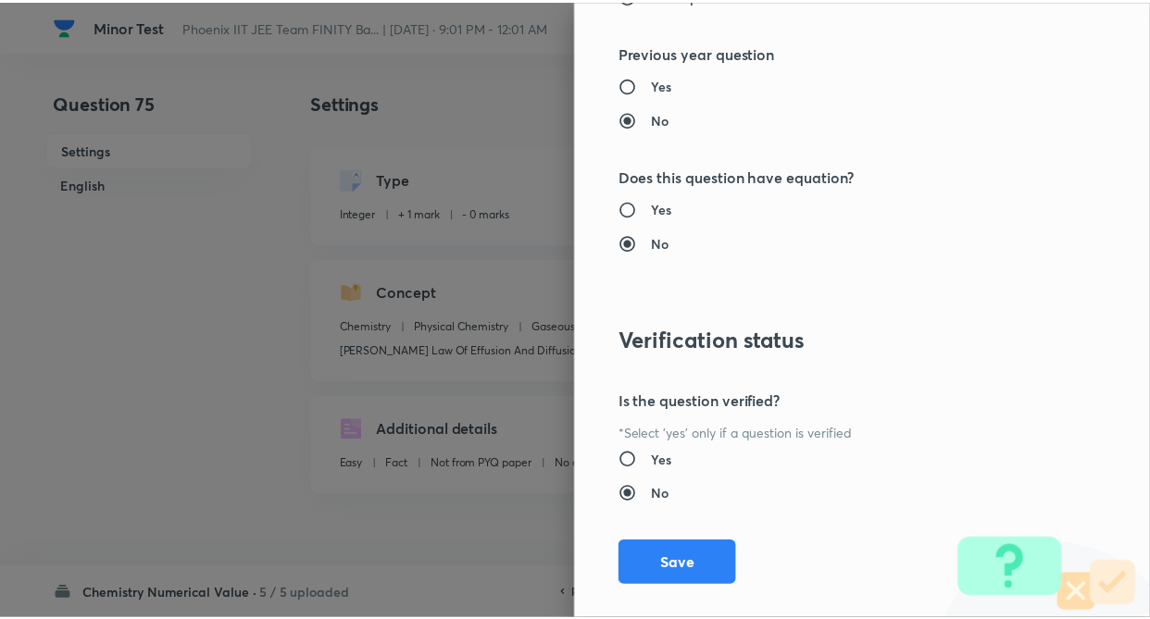
scroll to position [1795, 0]
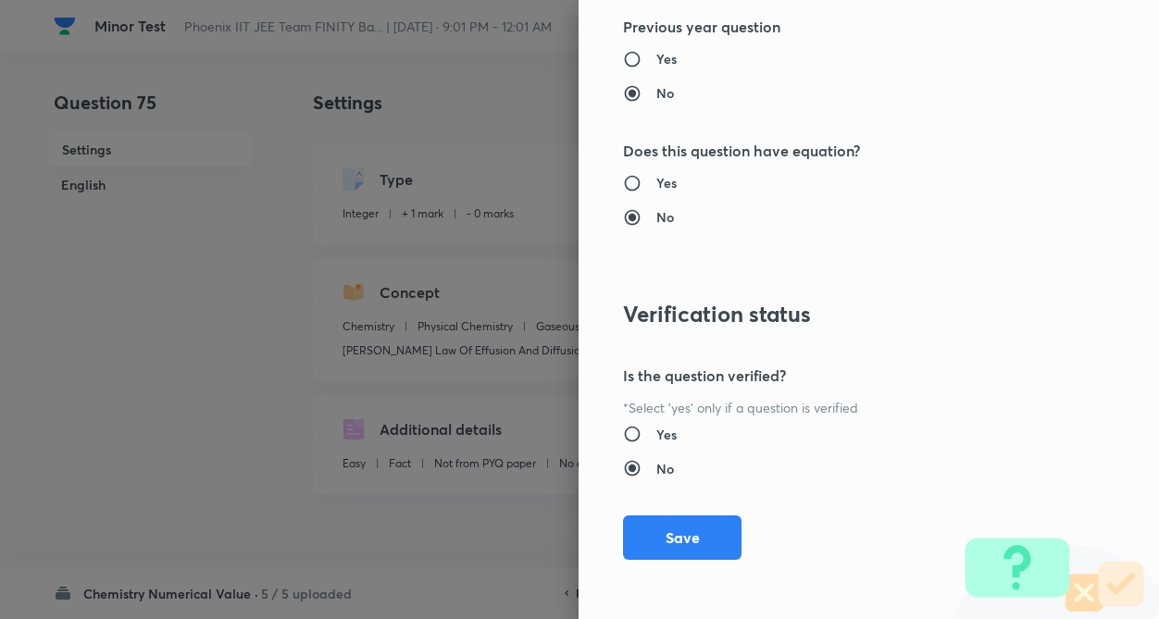
click at [670, 541] on button "Save" at bounding box center [682, 538] width 118 height 44
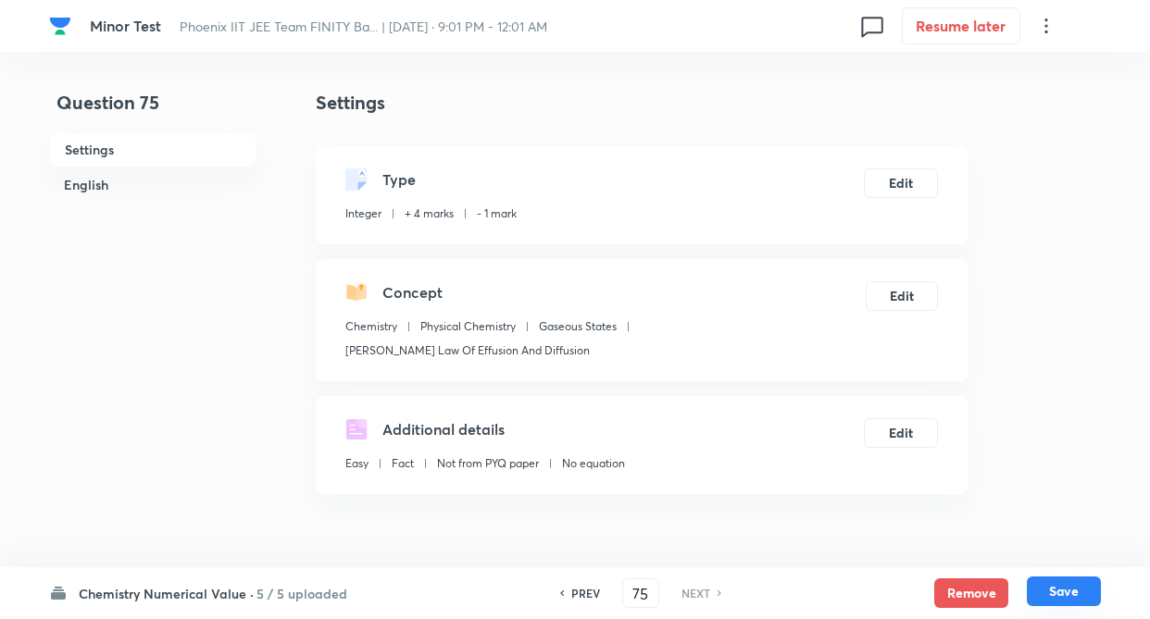
click at [1045, 590] on button "Save" at bounding box center [1063, 592] width 74 height 30
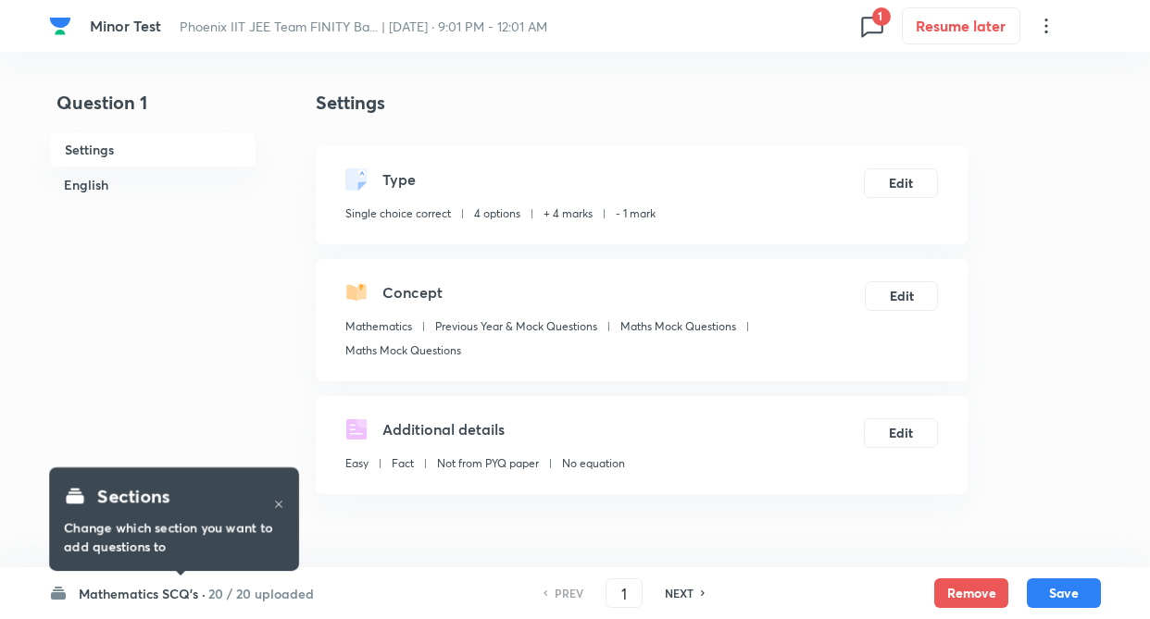
click at [876, 30] on icon at bounding box center [872, 26] width 30 height 30
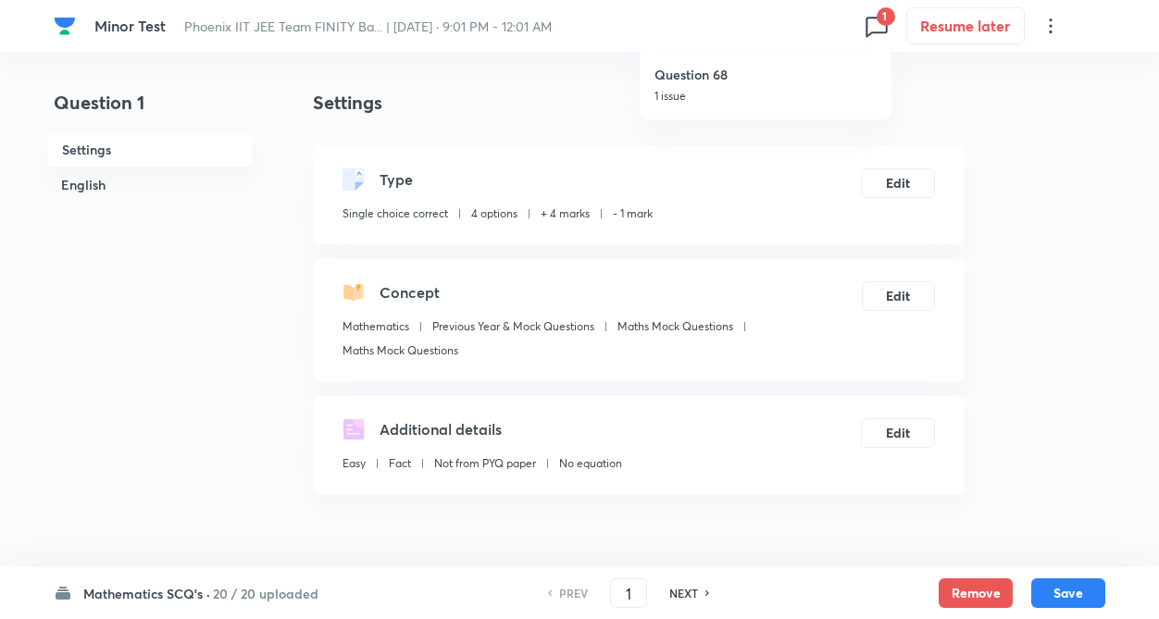
click at [798, 84] on div "Question 68 1 issue" at bounding box center [765, 84] width 222 height 69
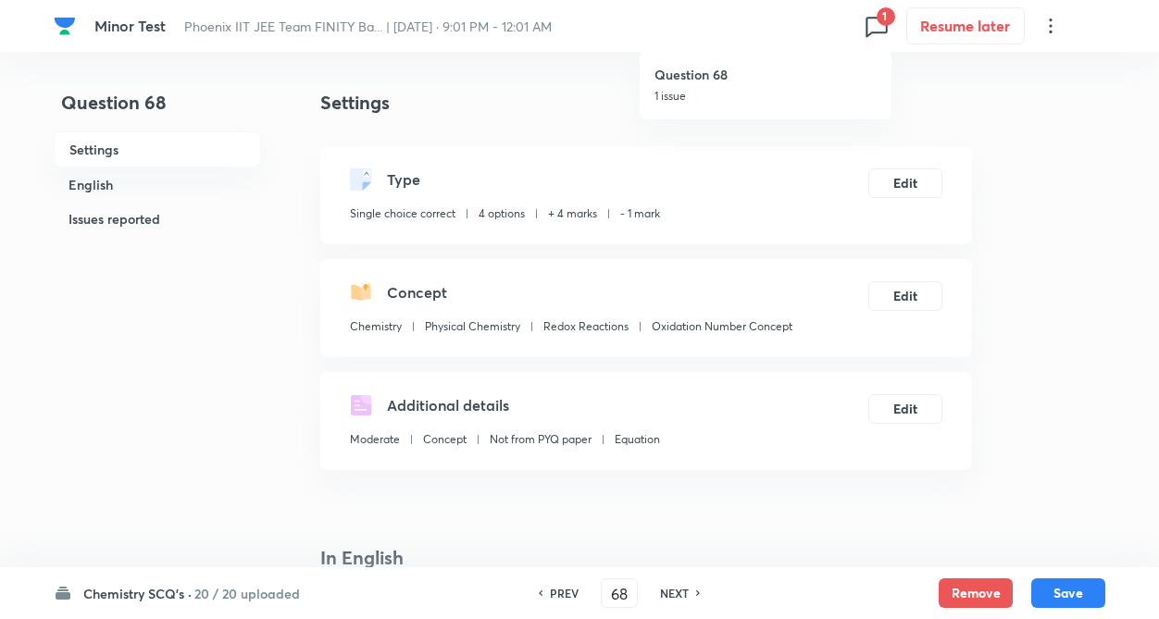
type input "68"
checkbox input "false"
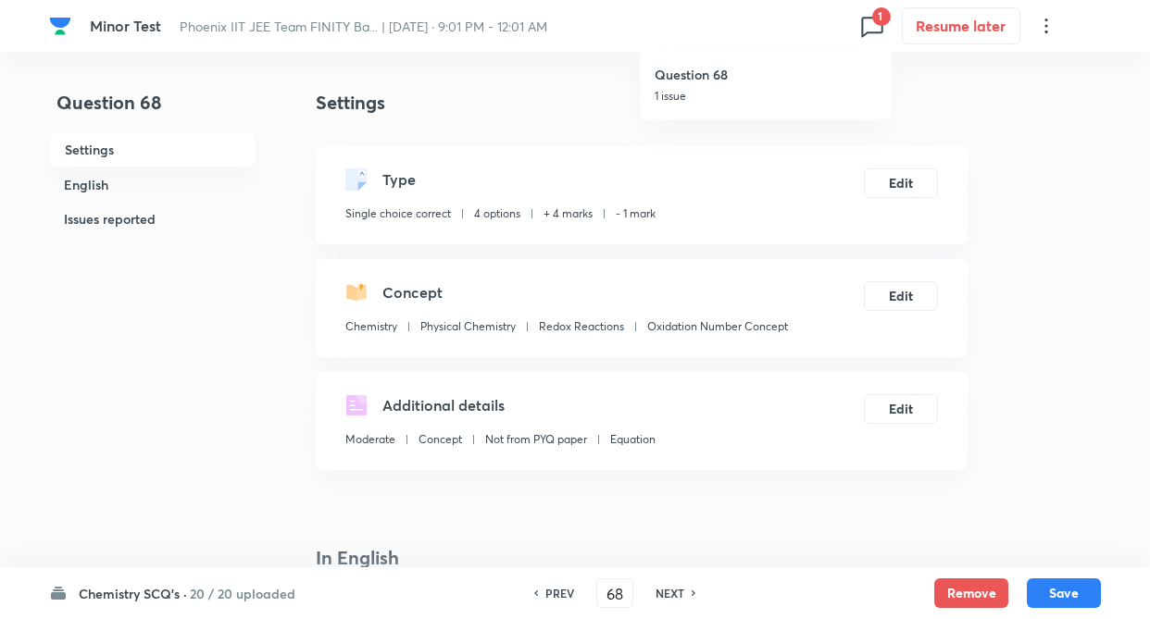
checkbox input "true"
click at [976, 582] on button "Remove" at bounding box center [971, 592] width 74 height 30
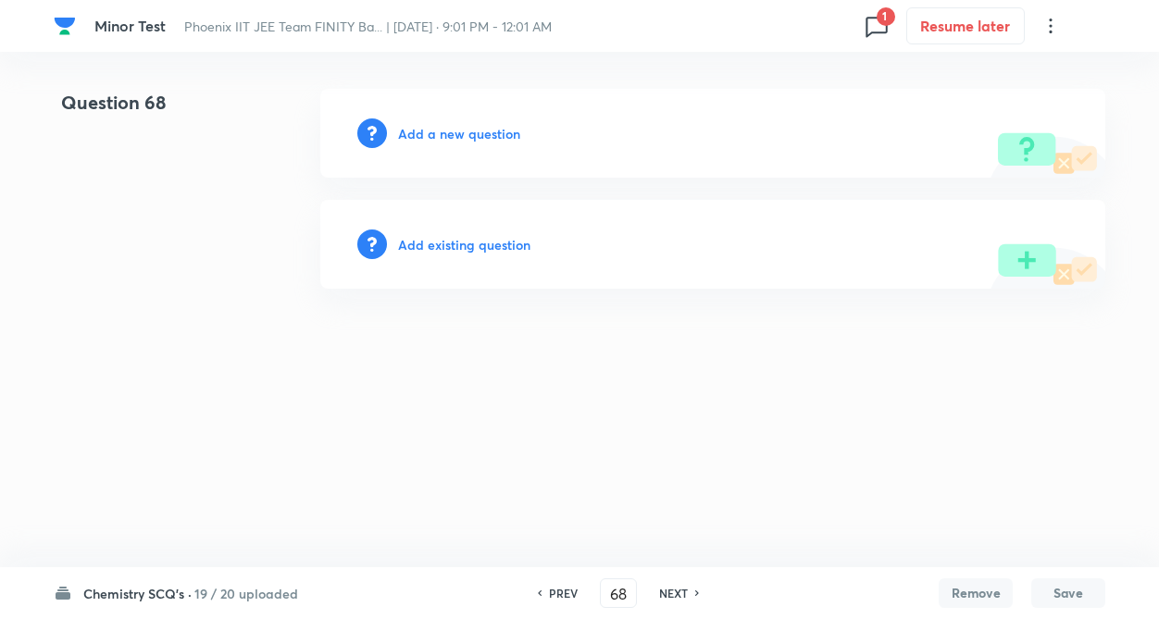
click at [506, 245] on h6 "Add existing question" at bounding box center [464, 244] width 132 height 19
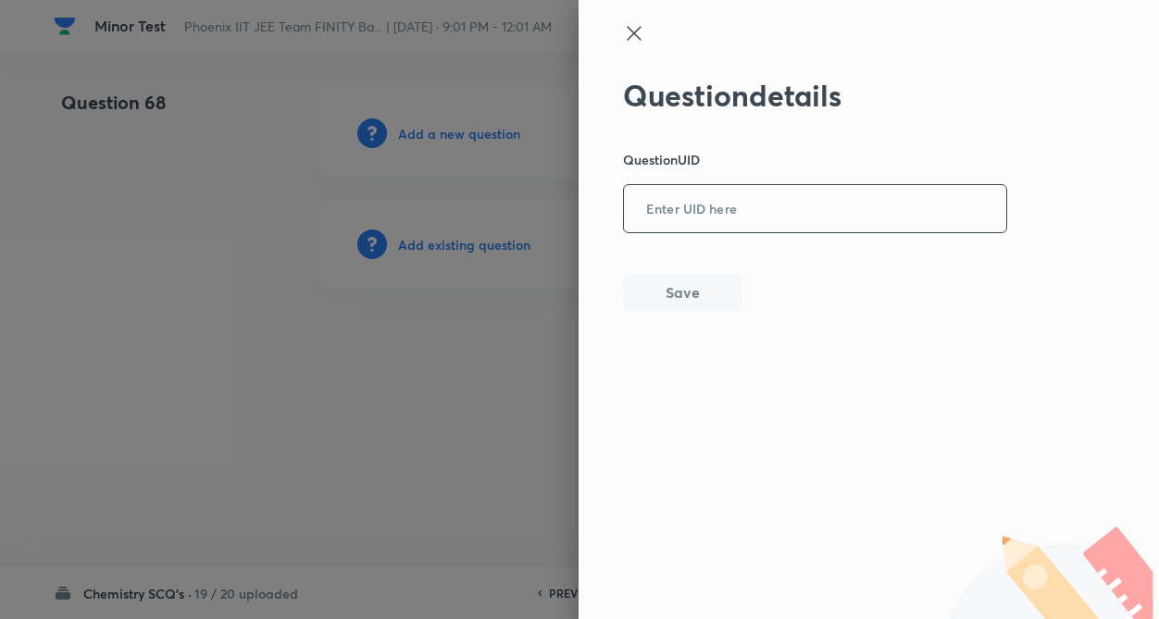
click at [699, 202] on input "text" at bounding box center [815, 209] width 382 height 45
paste input "F87CL"
type input "F87CL"
click at [679, 286] on button "Save" at bounding box center [682, 290] width 118 height 37
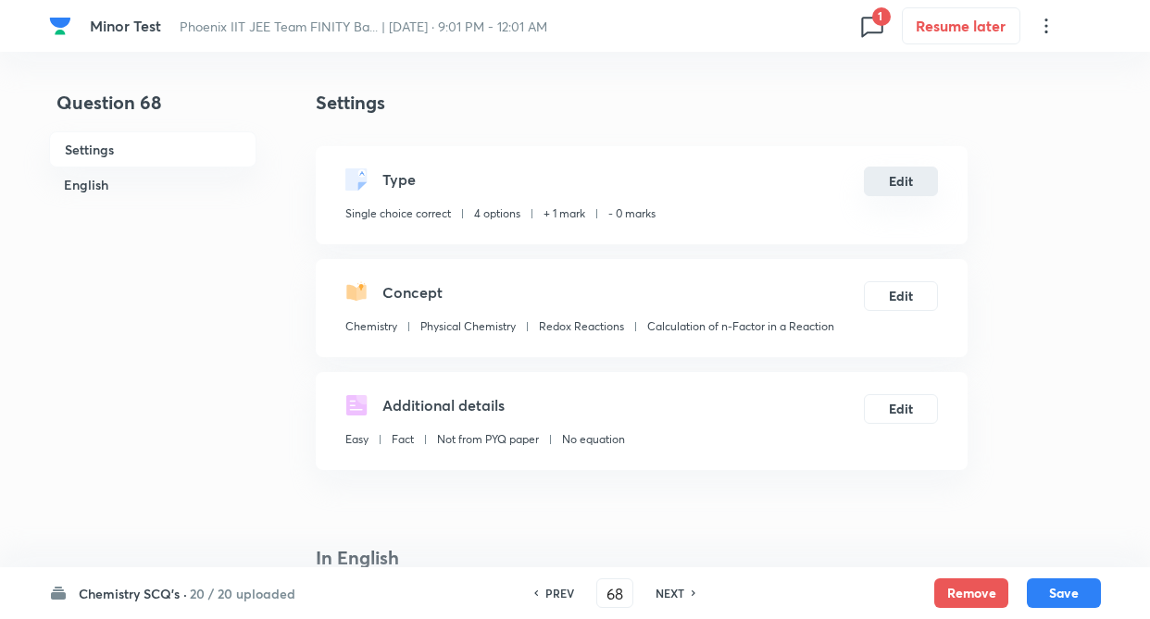
checkbox input "true"
click at [899, 187] on button "Edit" at bounding box center [901, 182] width 74 height 30
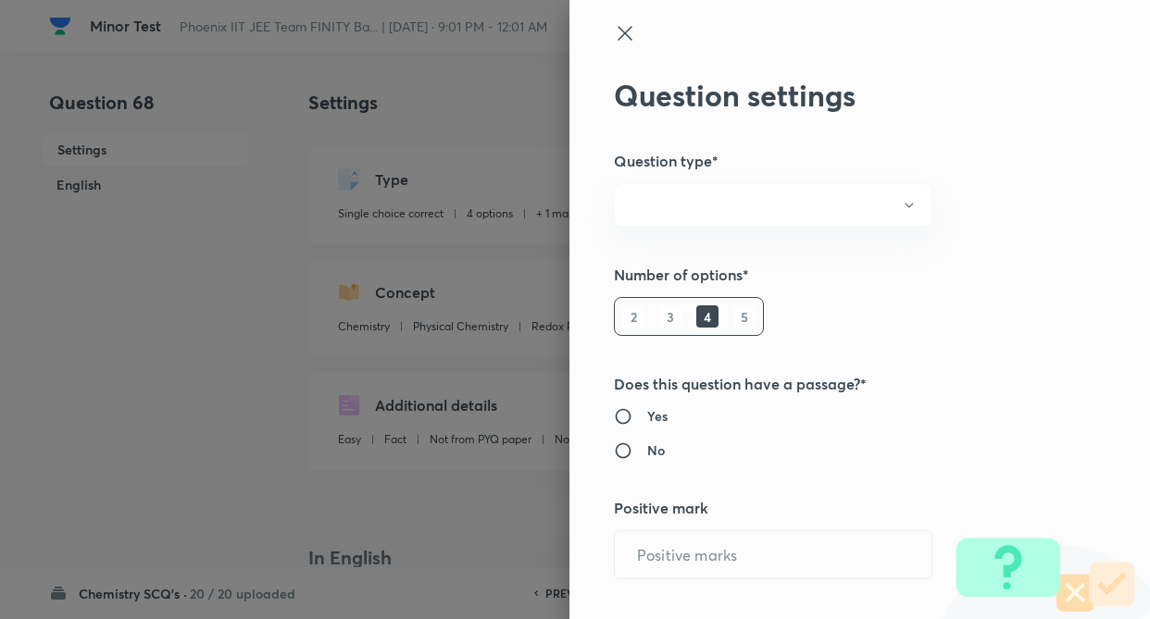
radio input "true"
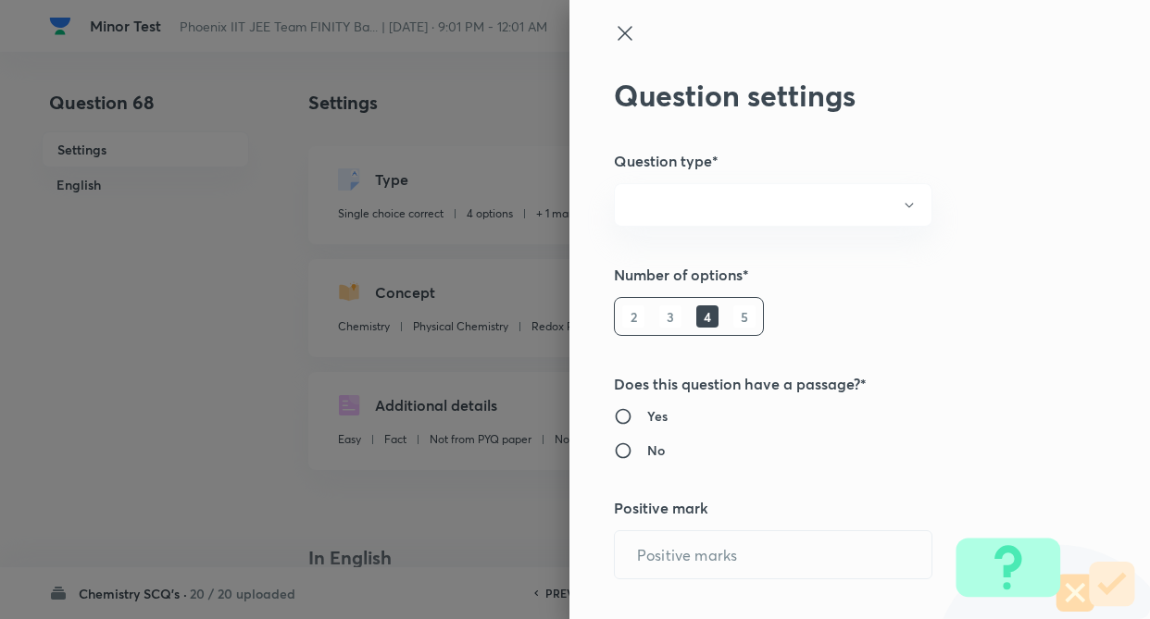
radio input "true"
click at [987, 226] on div "Question settings Question type* Number of options* 2 3 4 5 Does this question …" at bounding box center [859, 309] width 580 height 619
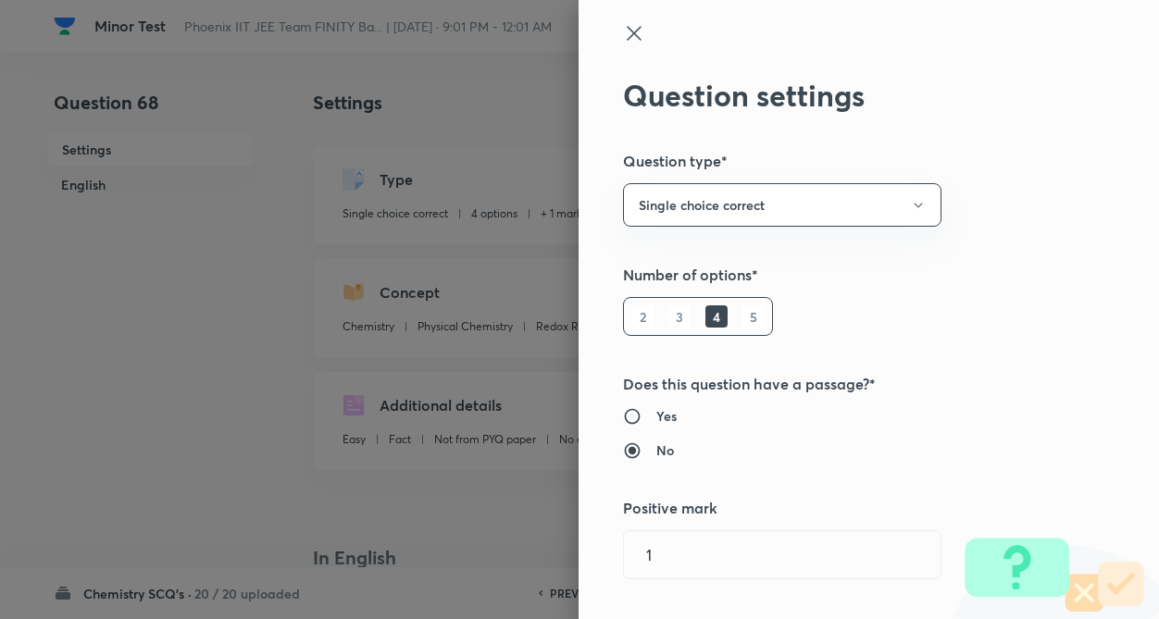
type input "1"
type input "0"
type input "Chemistry"
type input "Physical Chemistry"
type input "Redox Reactions"
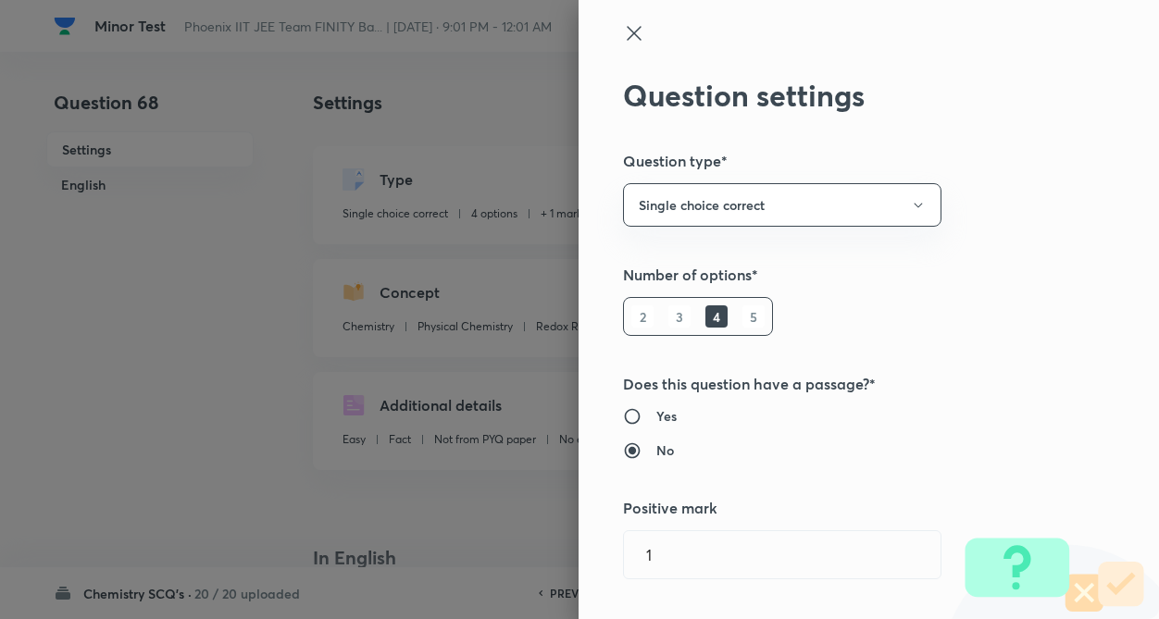
type input "Calculation of n-Factor in a Reaction"
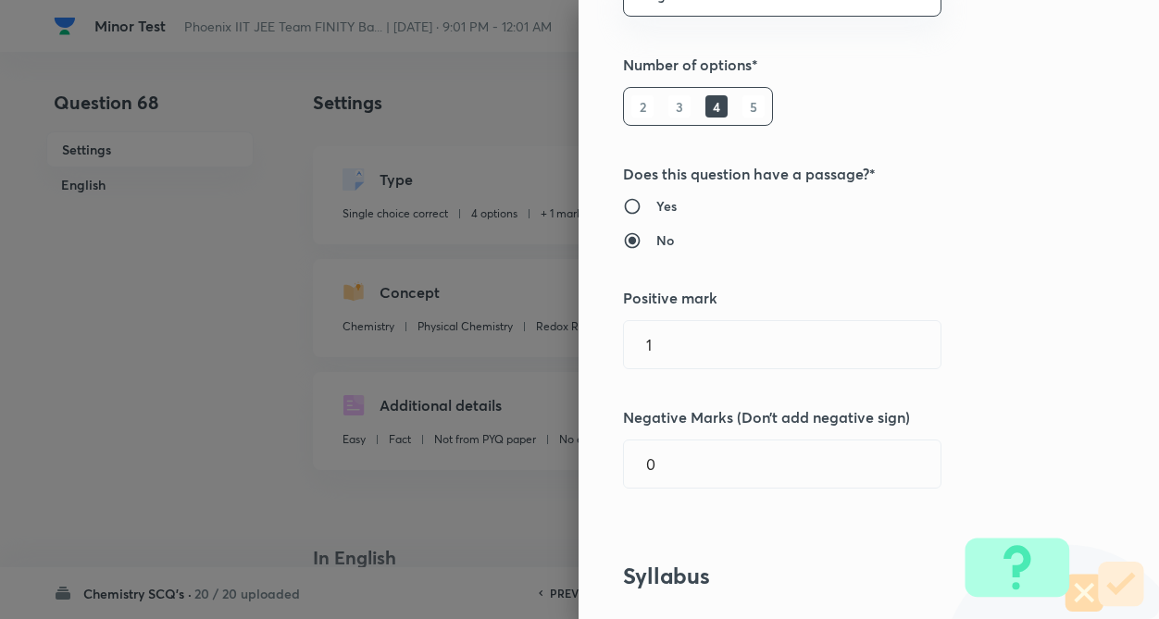
scroll to position [259, 0]
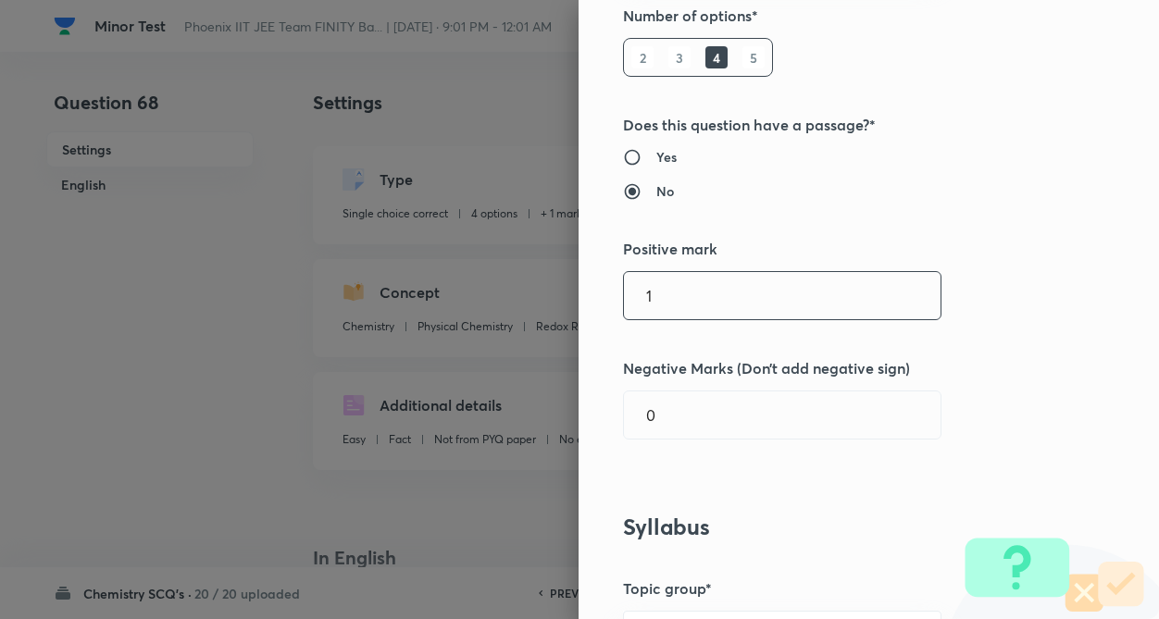
click at [703, 299] on input "1" at bounding box center [782, 295] width 317 height 47
type input "4"
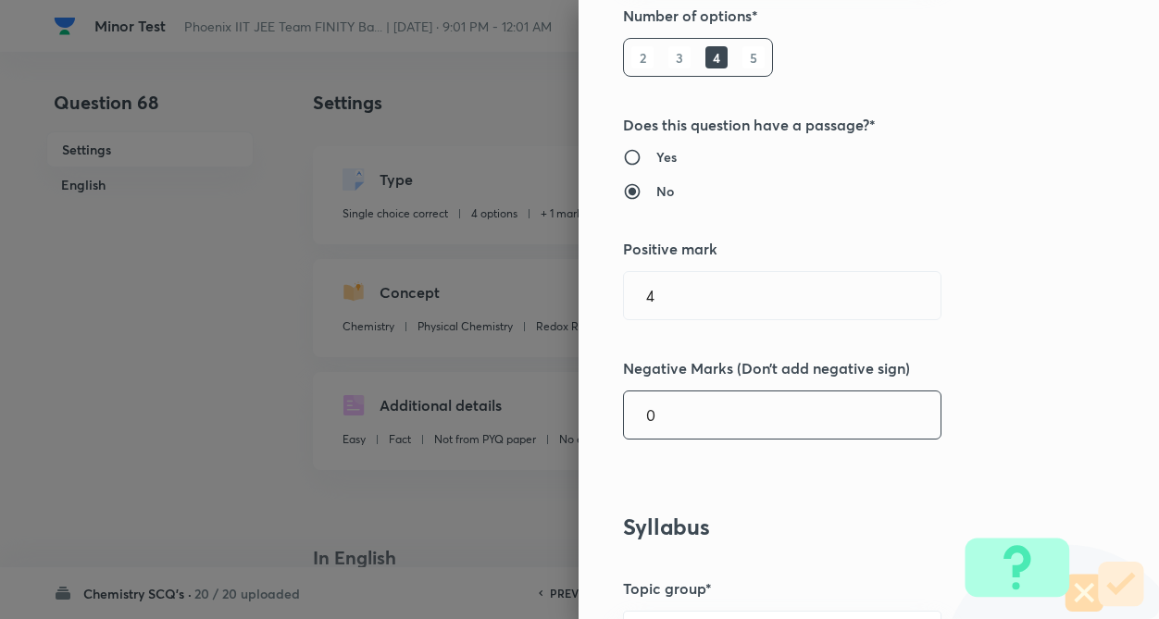
click at [687, 416] on input "0" at bounding box center [782, 415] width 317 height 47
type input "1"
click at [1023, 351] on div "Question settings Question type* Single choice correct Number of options* 2 3 4…" at bounding box center [868, 309] width 580 height 619
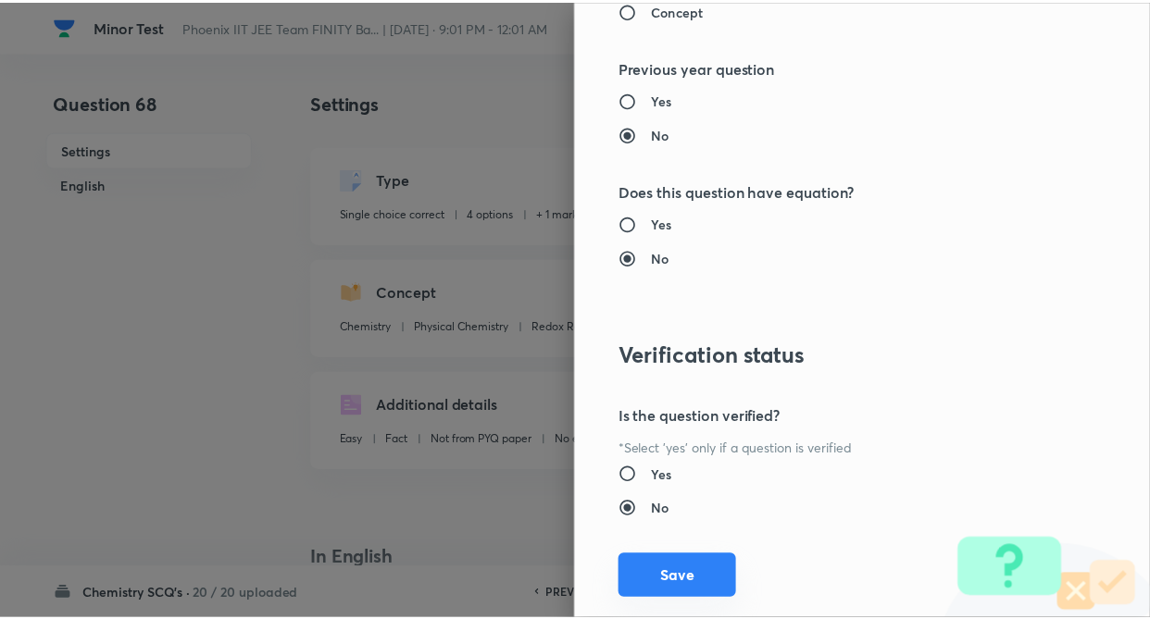
scroll to position [1904, 0]
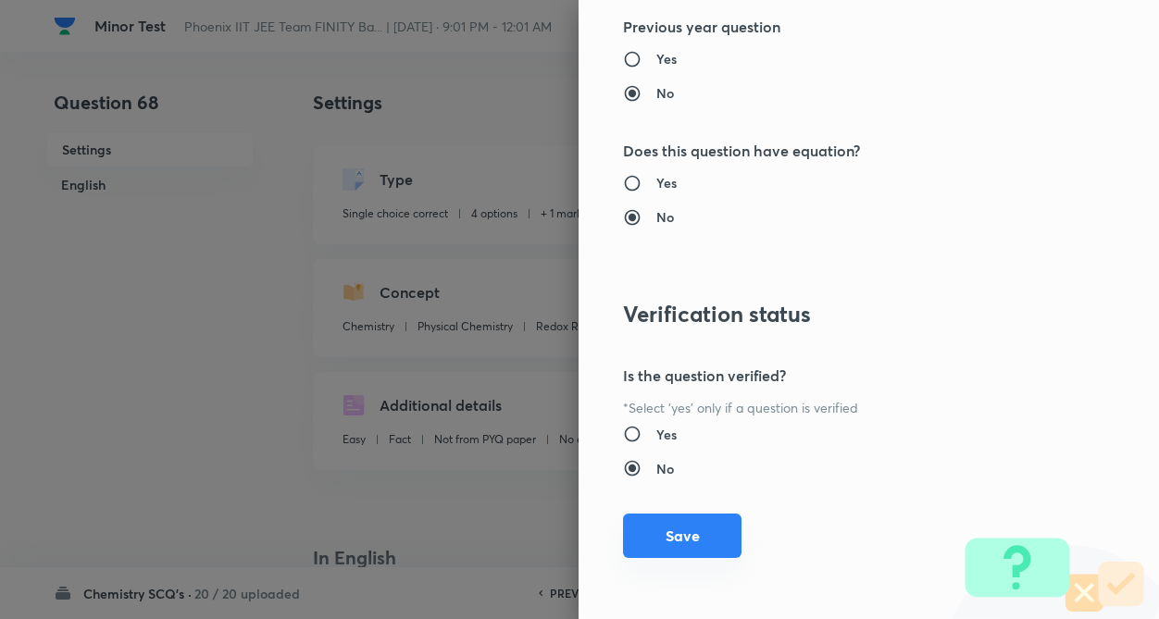
click at [667, 545] on button "Save" at bounding box center [682, 536] width 118 height 44
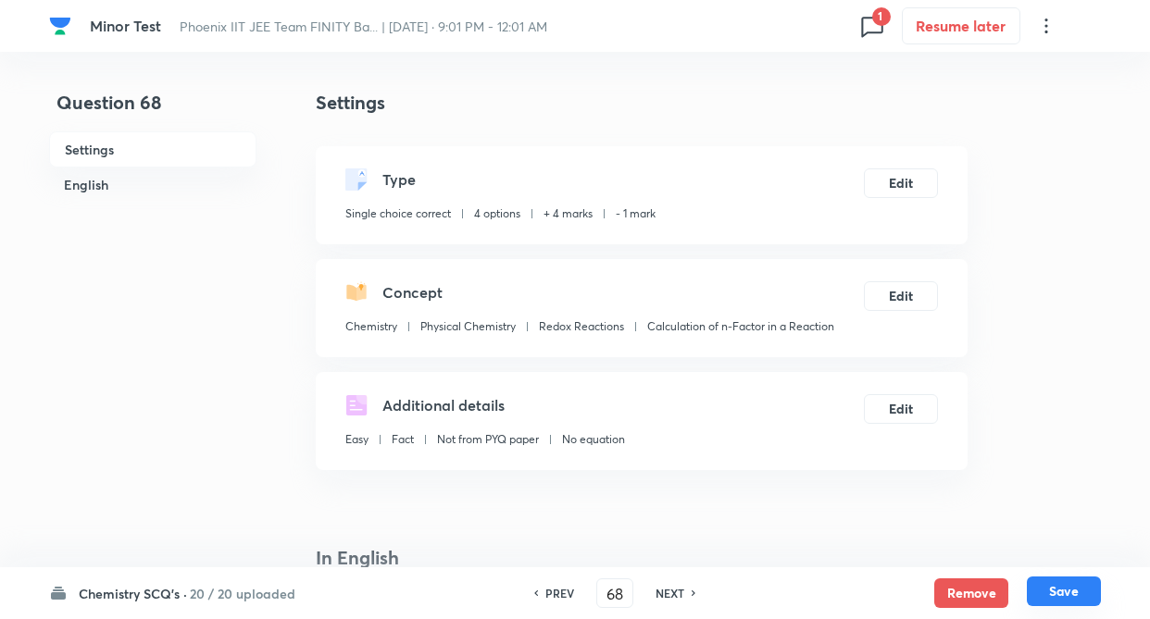
click at [1057, 601] on button "Save" at bounding box center [1063, 592] width 74 height 30
type input "69"
checkbox input "true"
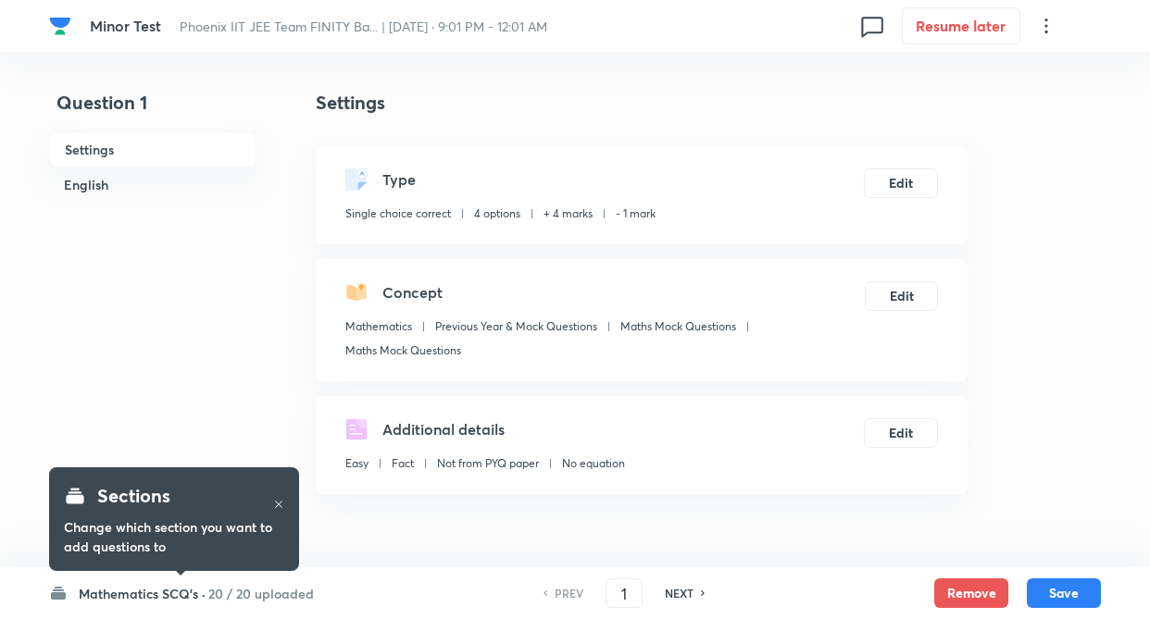
checkbox input "true"
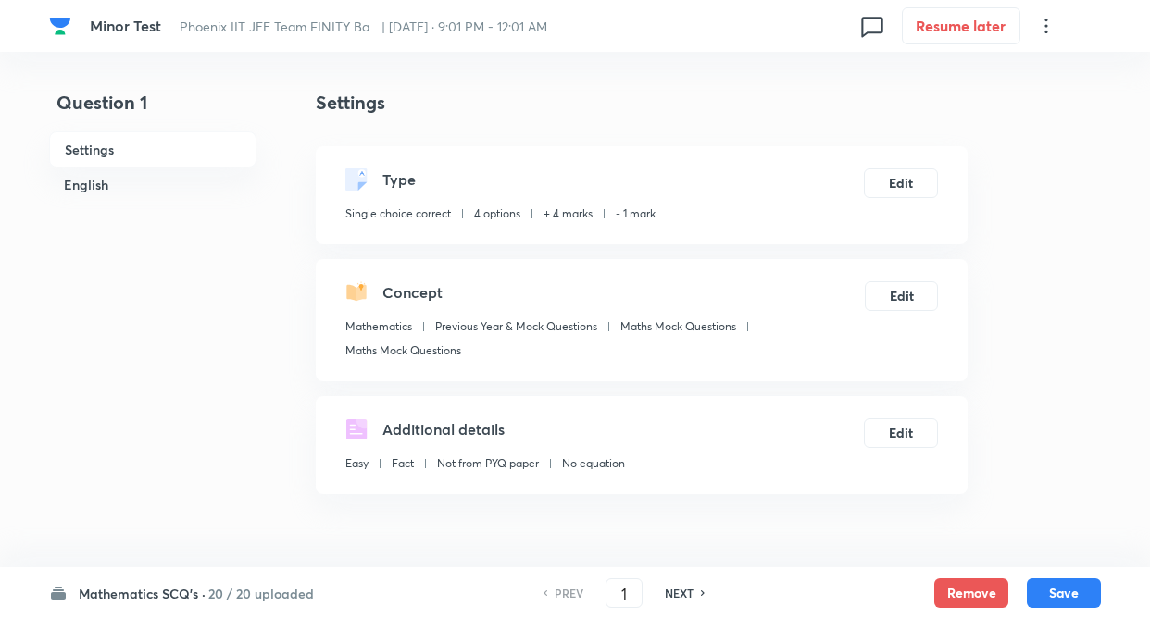
scroll to position [1543, 0]
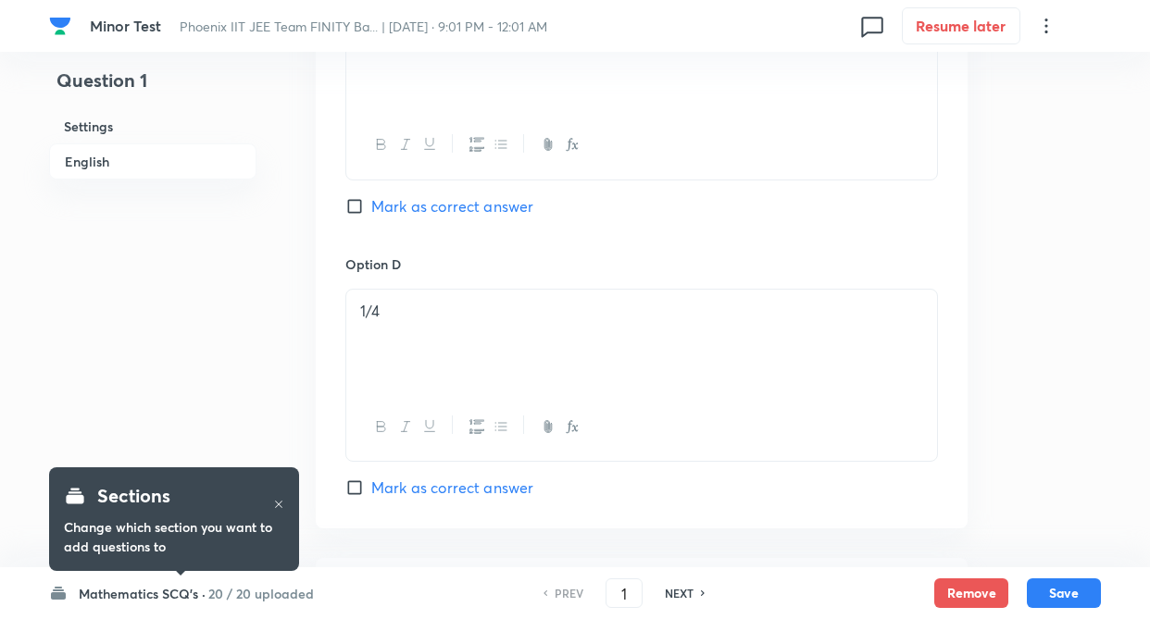
click at [218, 590] on h6 "20 / 20 uploaded" at bounding box center [261, 593] width 106 height 19
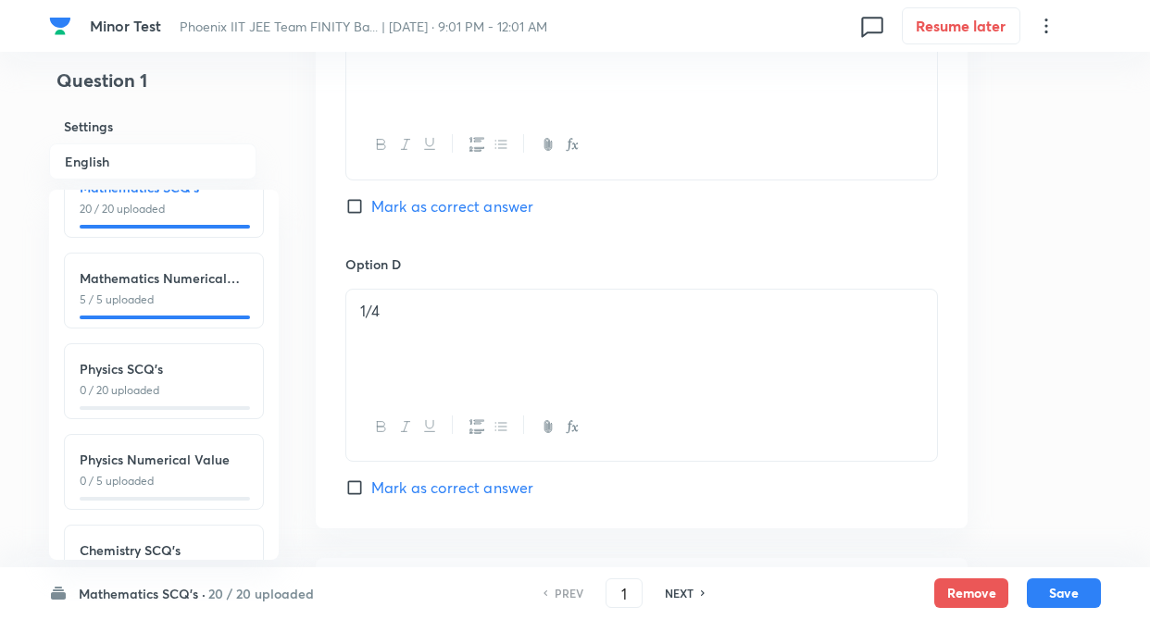
scroll to position [0, 0]
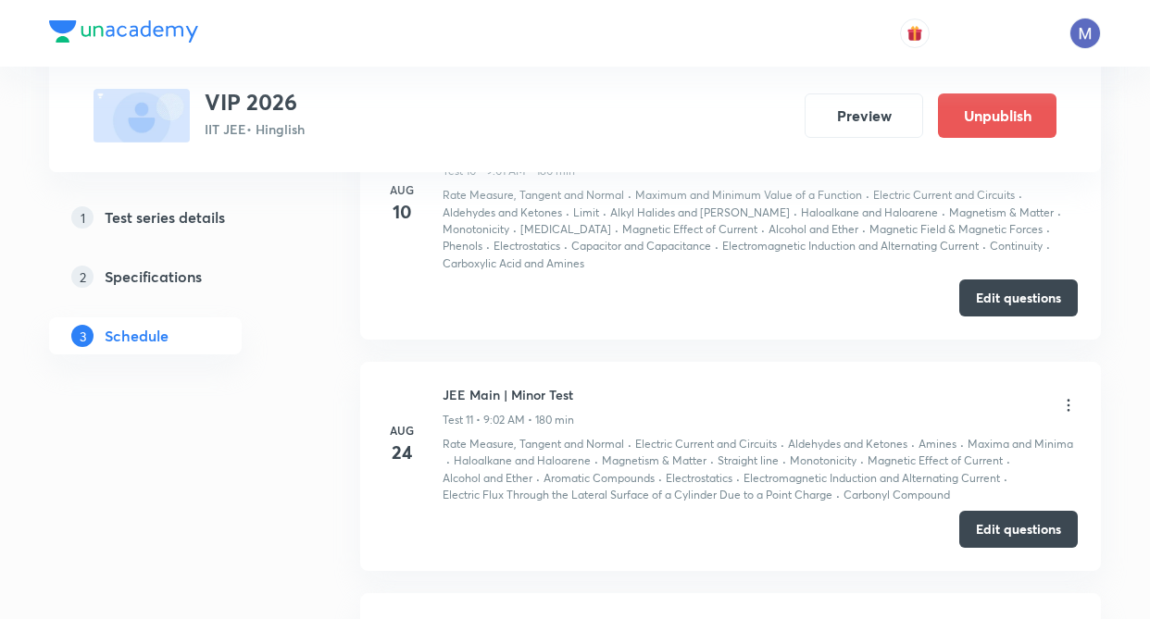
scroll to position [2961, 0]
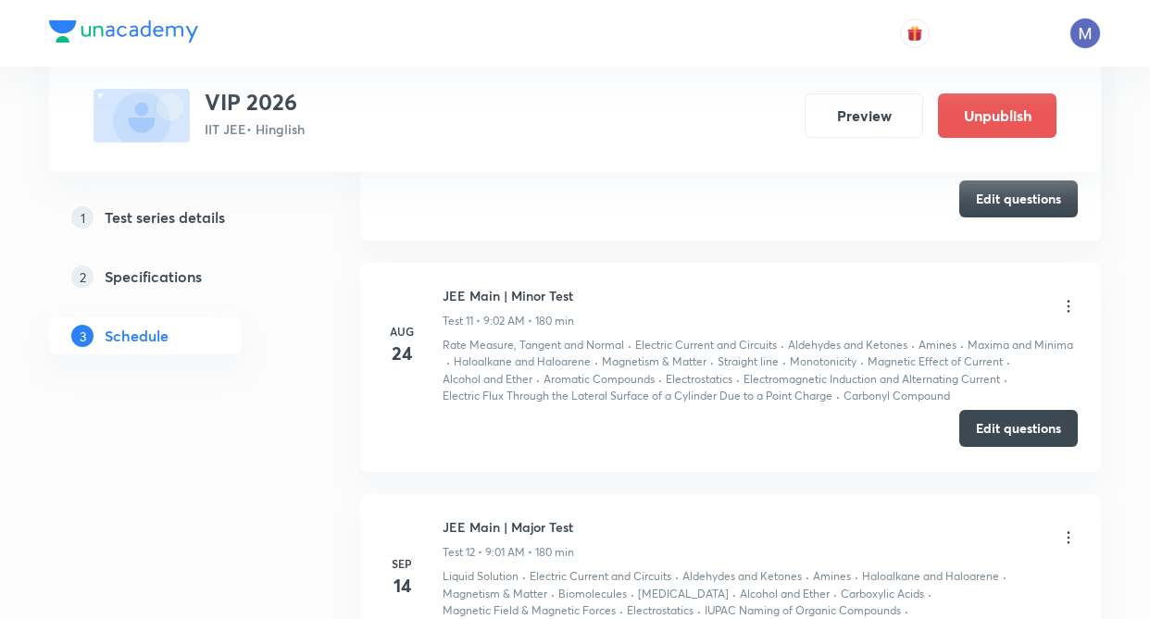
click at [1007, 439] on button "Edit questions" at bounding box center [1018, 428] width 118 height 37
click at [334, 476] on div "Test Series VIP 2026 IIT JEE • Hinglish Preview Unpublish 1 Test series details…" at bounding box center [574, 410] width 1051 height 6534
click at [315, 433] on div "Test Series VIP 2026 IIT JEE • Hinglish Preview Unpublish 1 Test series details…" at bounding box center [574, 410] width 1051 height 6534
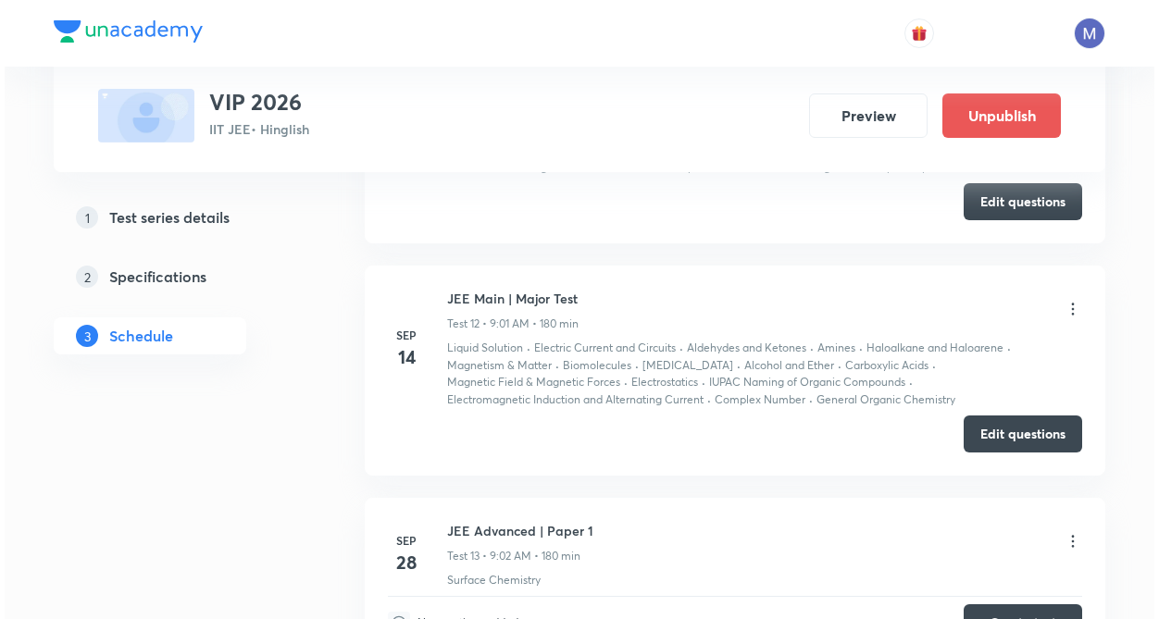
scroll to position [3220, 0]
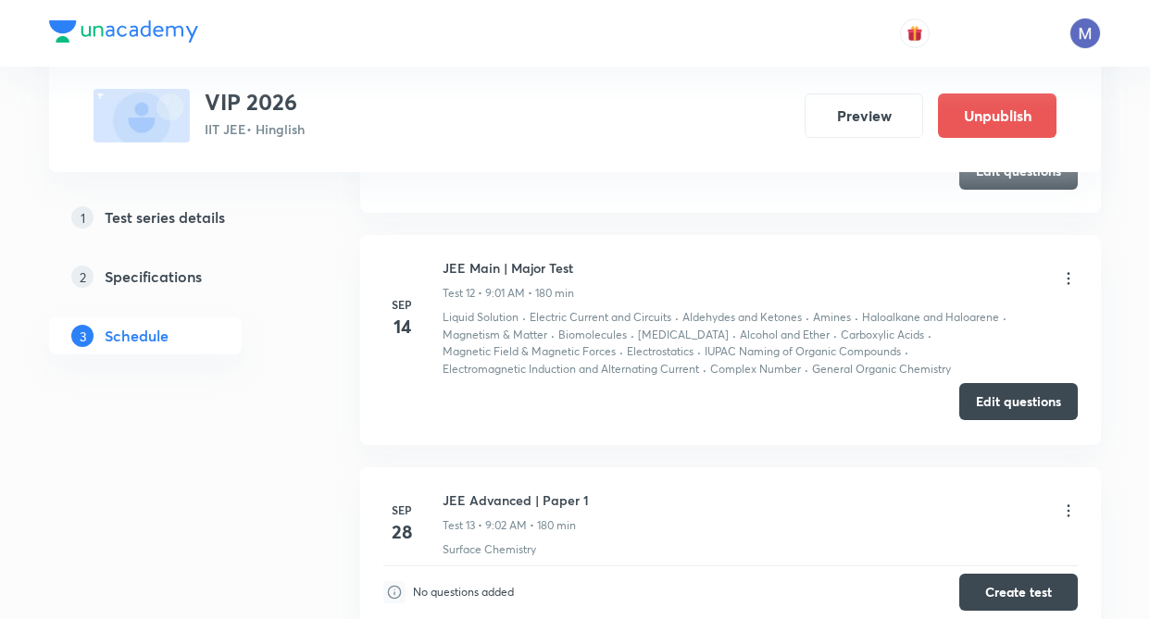
click at [988, 407] on button "Edit questions" at bounding box center [1018, 401] width 118 height 37
click at [1060, 280] on icon at bounding box center [1068, 278] width 19 height 19
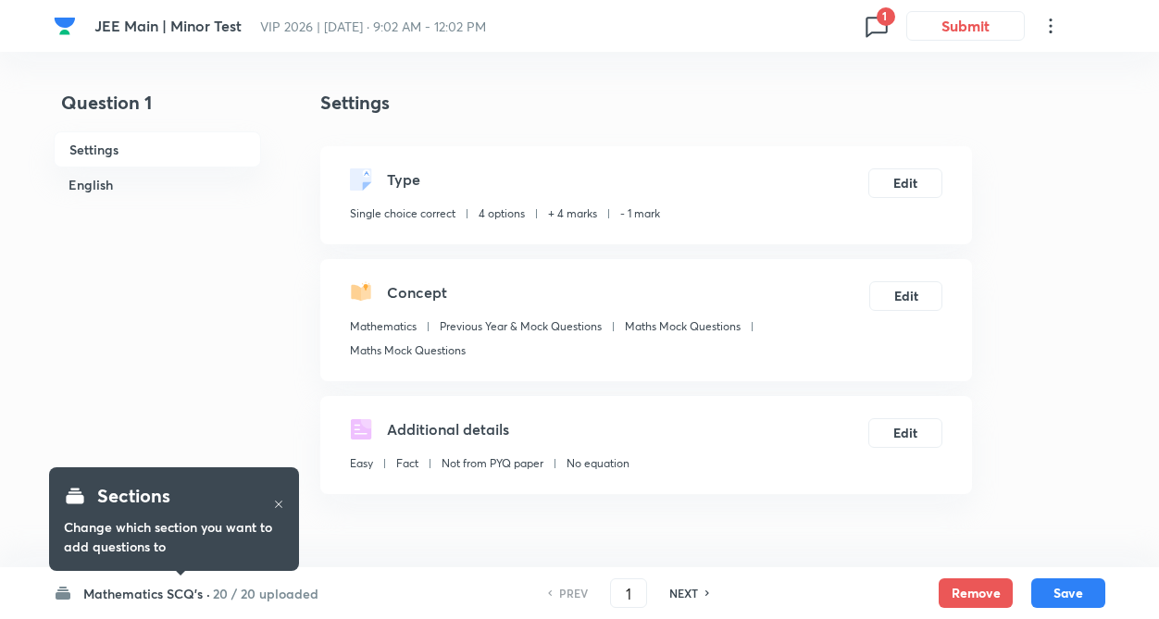
checkbox input "true"
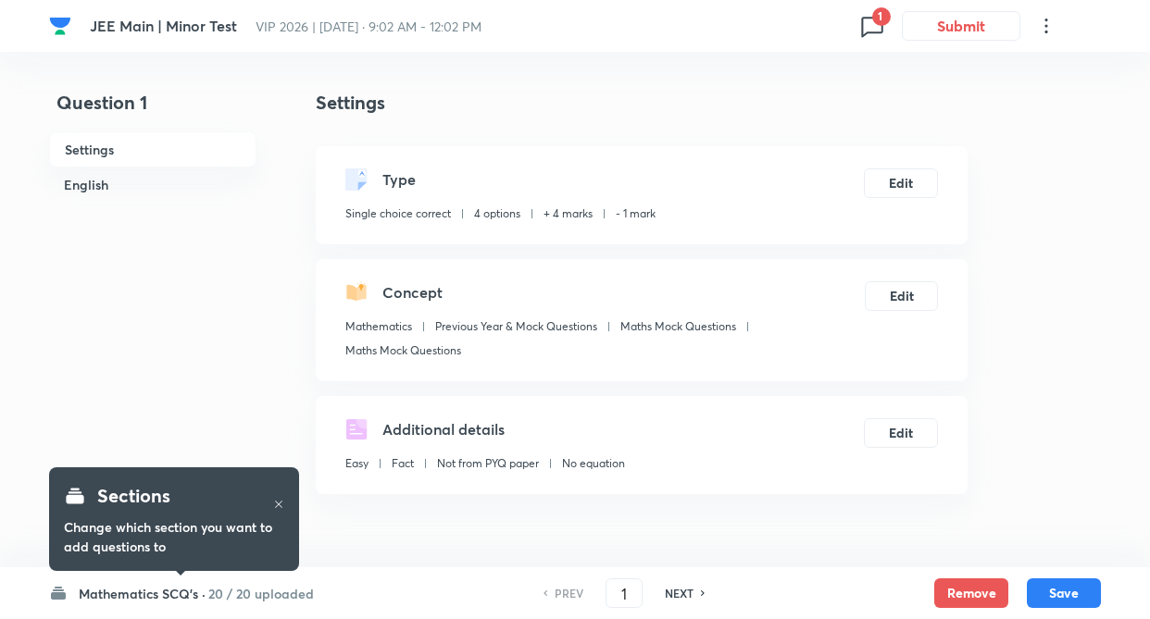
click at [866, 16] on icon at bounding box center [872, 26] width 30 height 30
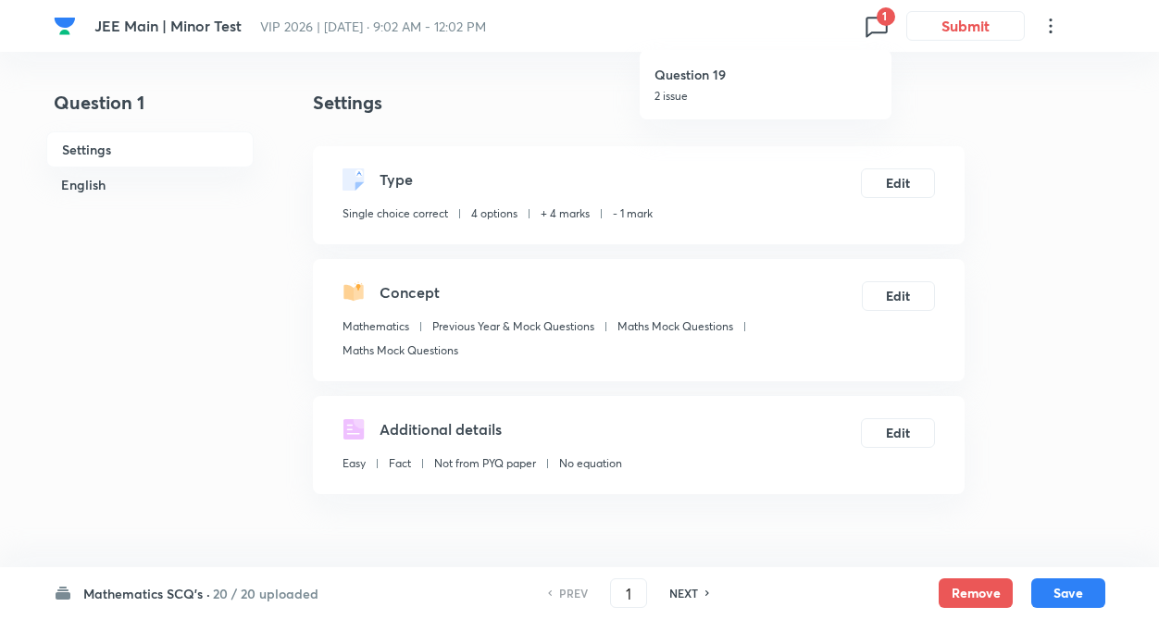
click at [283, 590] on div at bounding box center [579, 309] width 1159 height 619
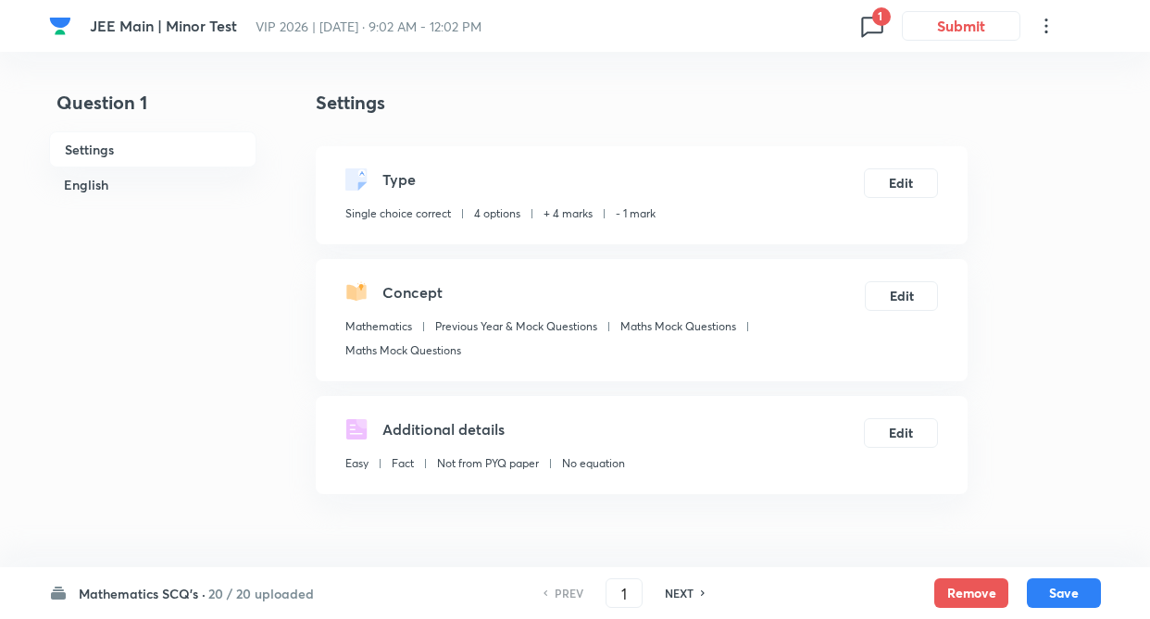
click at [236, 596] on h6 "20 / 20 uploaded" at bounding box center [261, 593] width 106 height 19
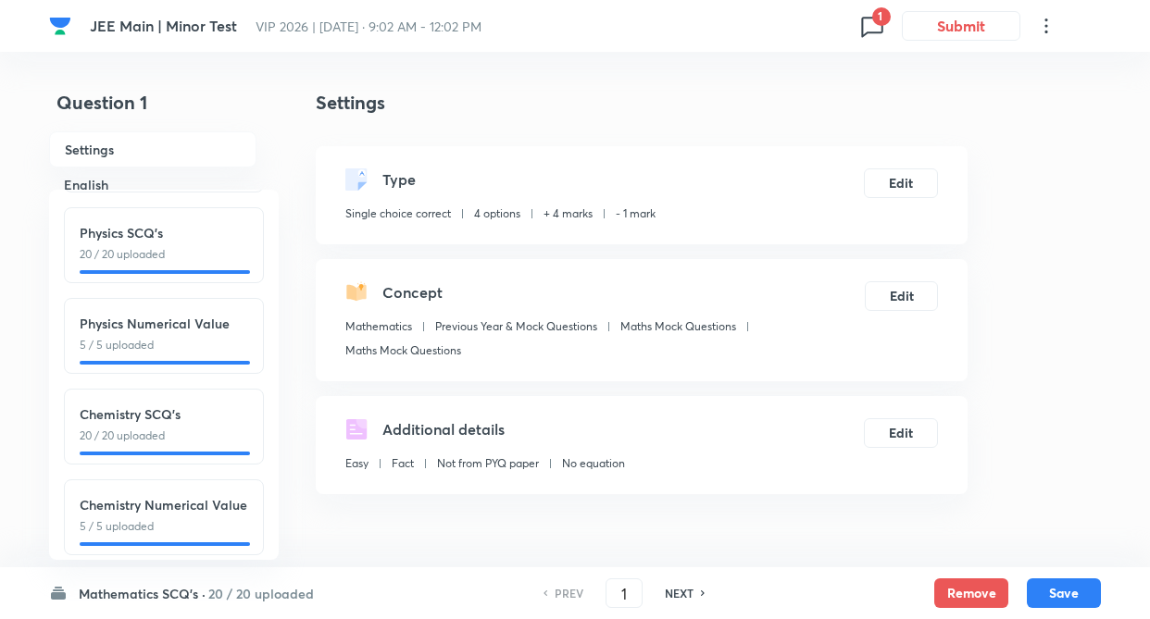
scroll to position [205, 0]
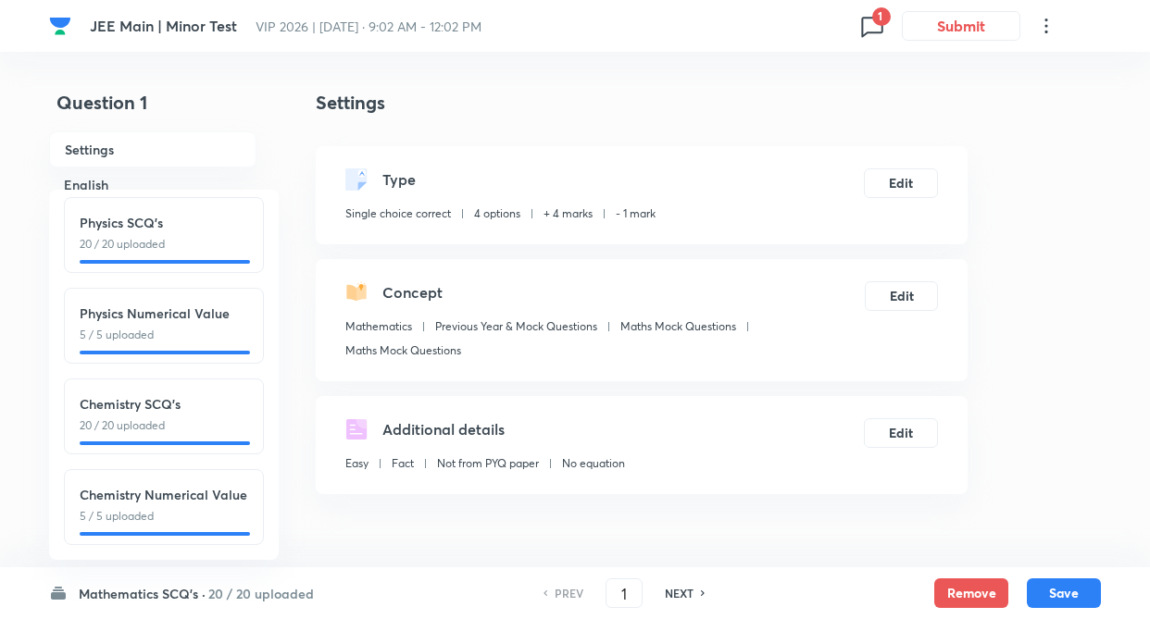
click at [225, 417] on p "20 / 20 uploaded" at bounding box center [164, 425] width 168 height 17
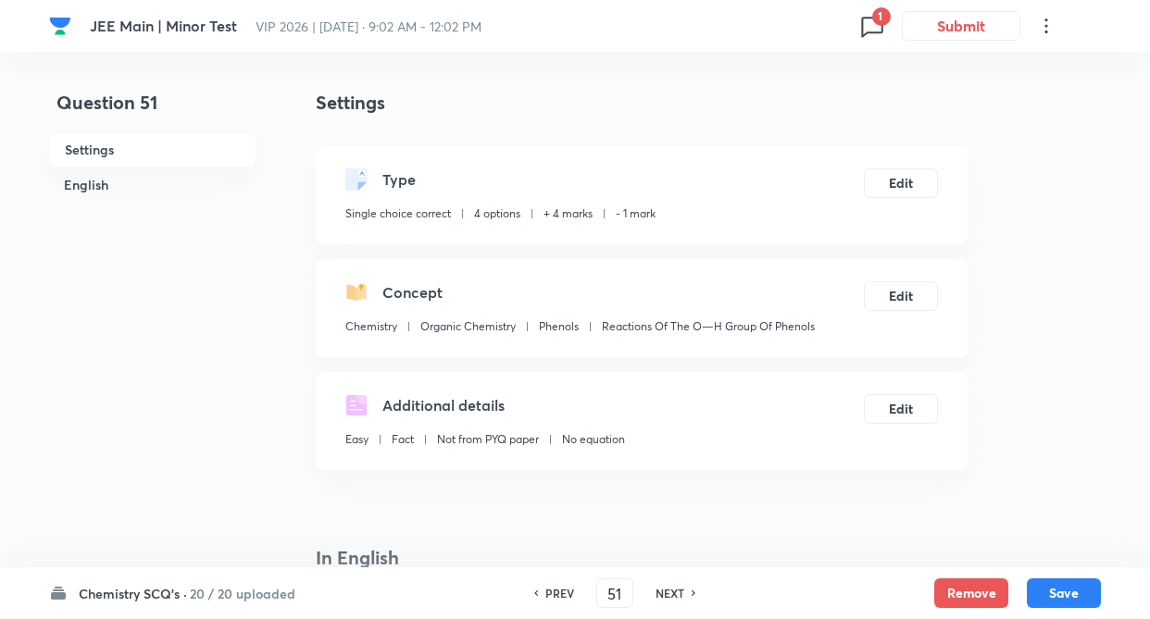
type input "51"
checkbox input "true"
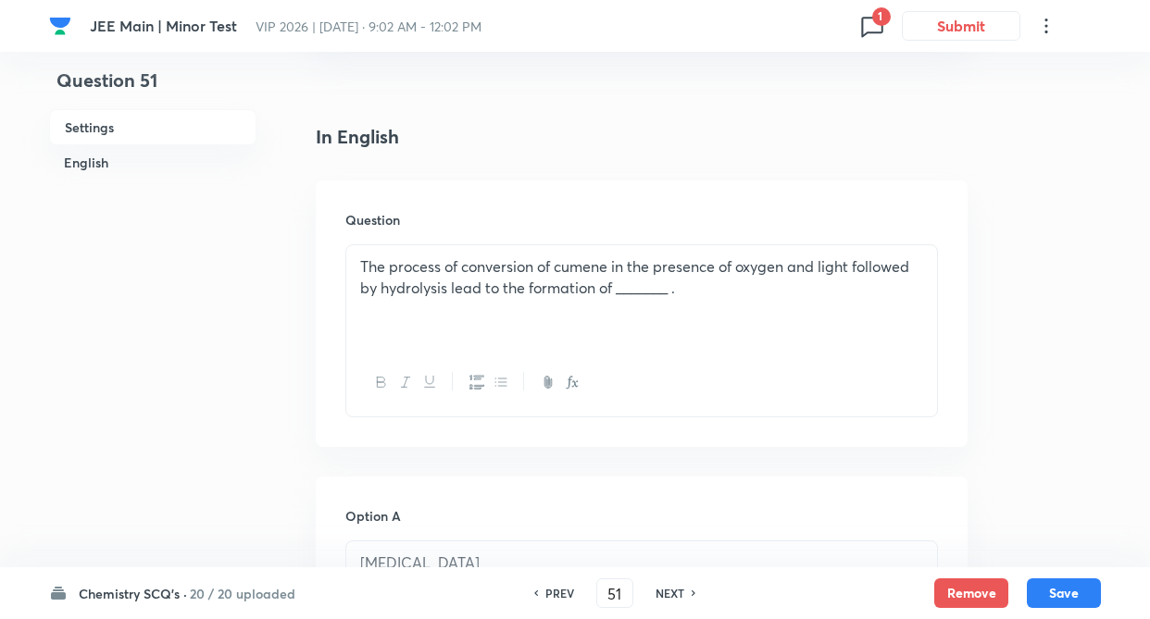
scroll to position [0, 0]
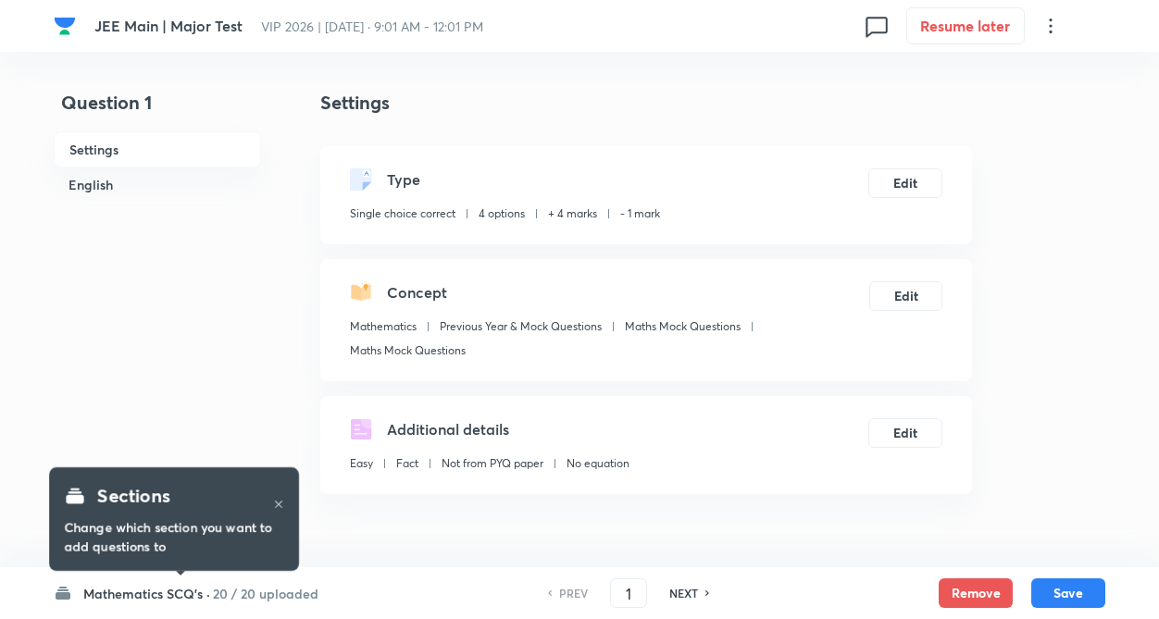
checkbox input "true"
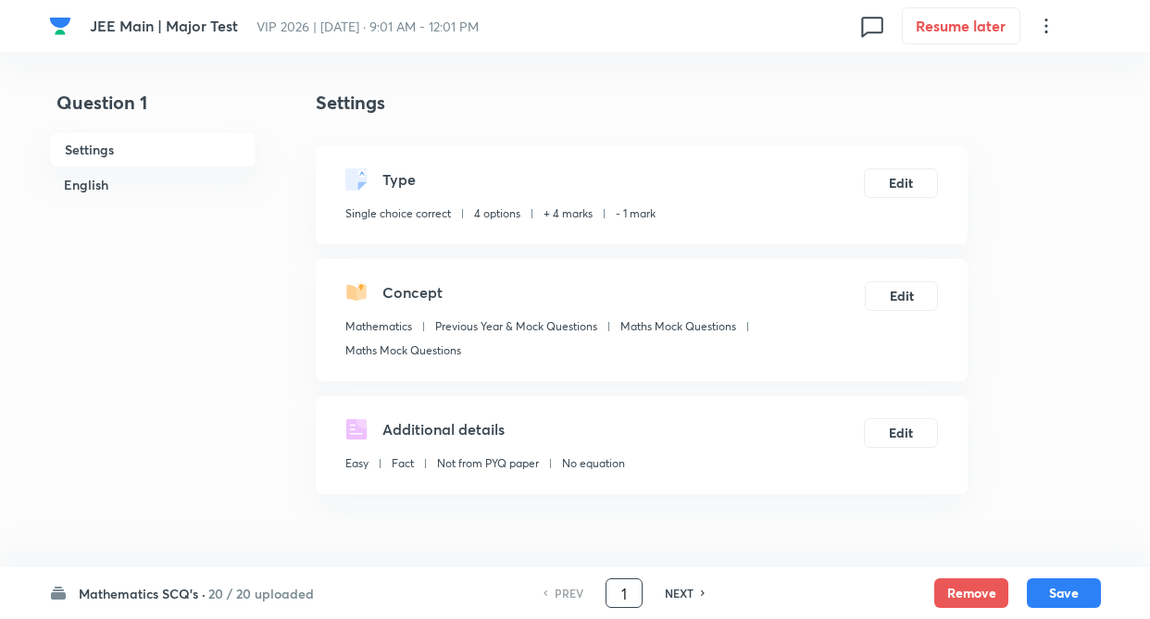
click at [629, 593] on input "1" at bounding box center [623, 594] width 35 height 32
type input "51"
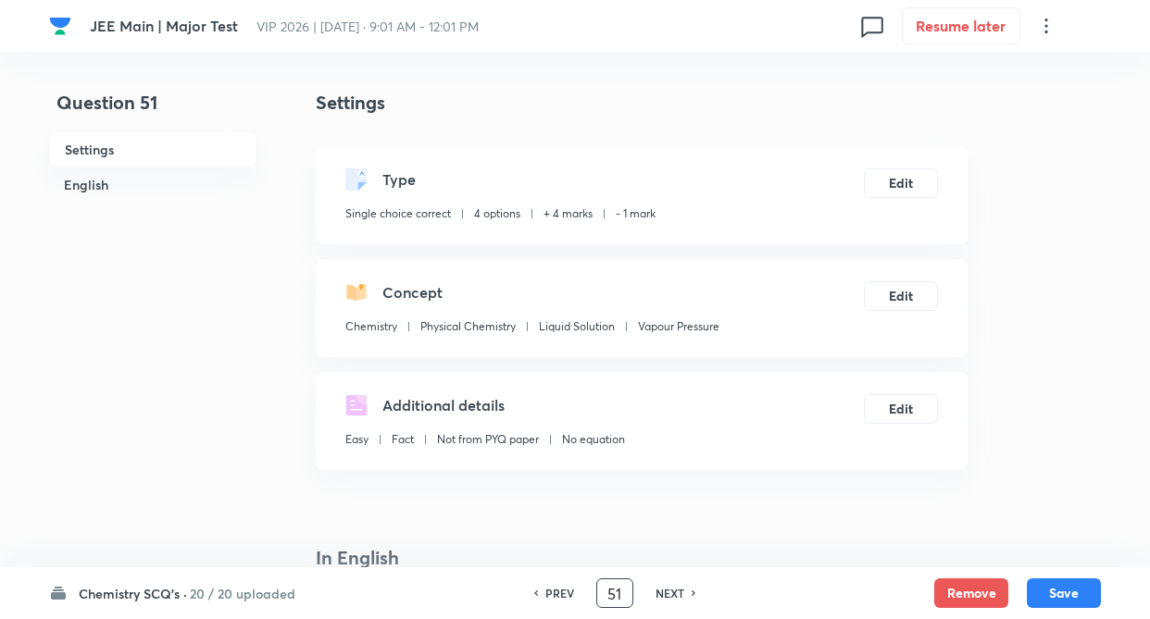
checkbox input "true"
click at [673, 595] on h6 "NEXT" at bounding box center [669, 593] width 29 height 17
type input "52"
checkbox input "false"
checkbox input "true"
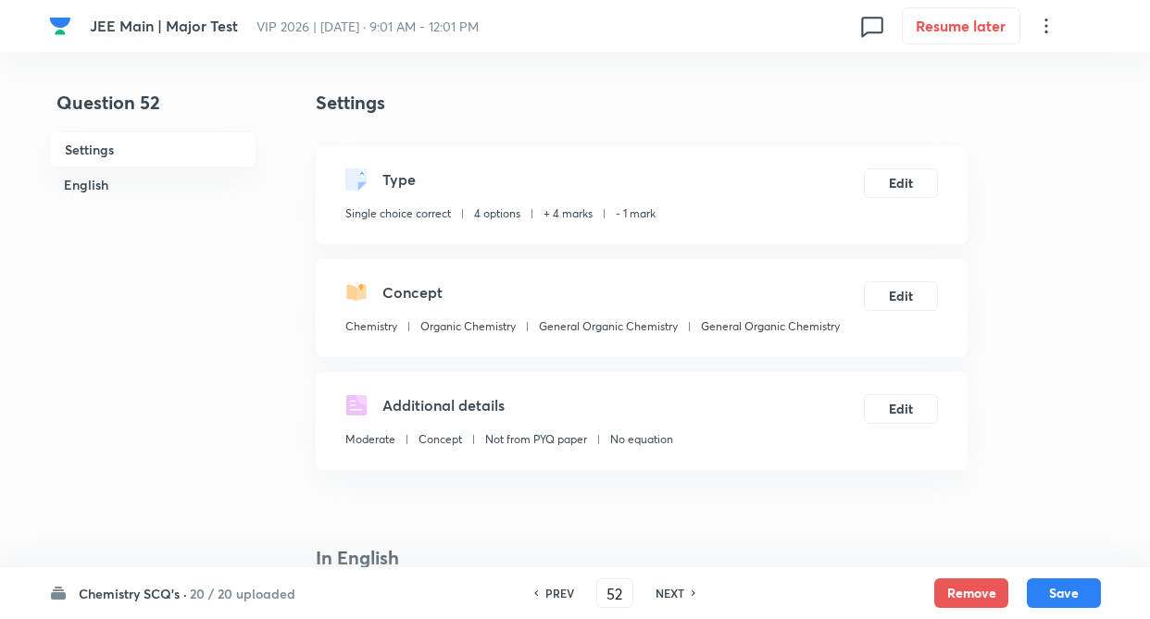
click at [673, 595] on h6 "NEXT" at bounding box center [669, 593] width 29 height 17
type input "53"
checkbox input "false"
click at [673, 595] on h6 "NEXT" at bounding box center [669, 593] width 29 height 17
checkbox input "true"
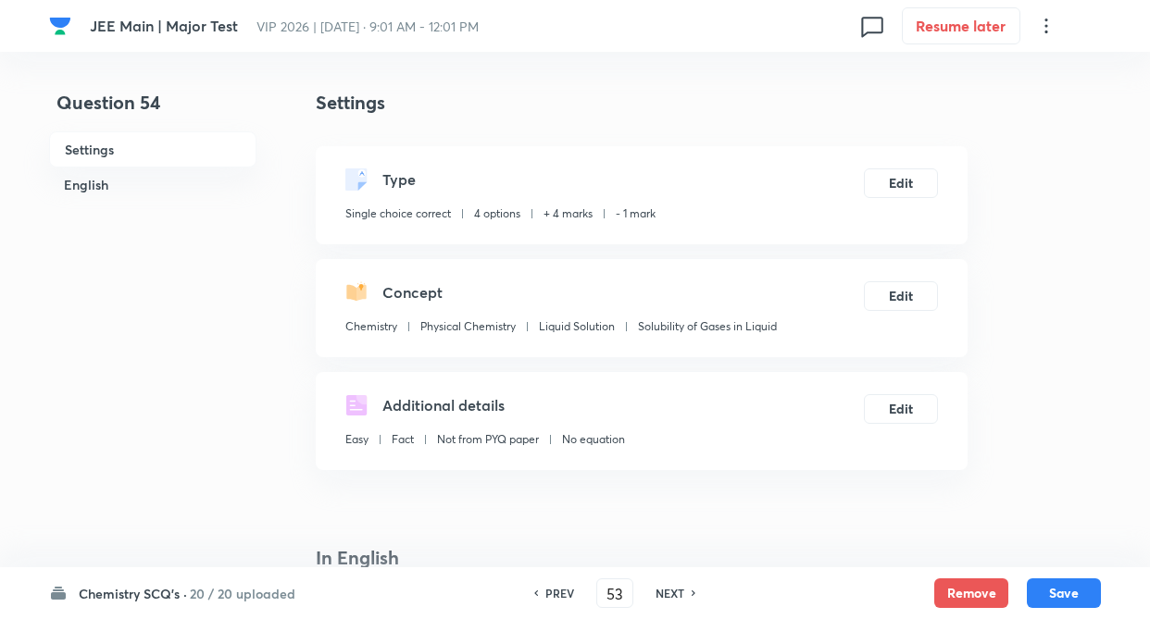
click at [673, 595] on h6 "NEXT" at bounding box center [669, 593] width 29 height 17
type input "54"
click at [673, 595] on h6 "NEXT" at bounding box center [669, 593] width 29 height 17
checkbox input "false"
type input "56"
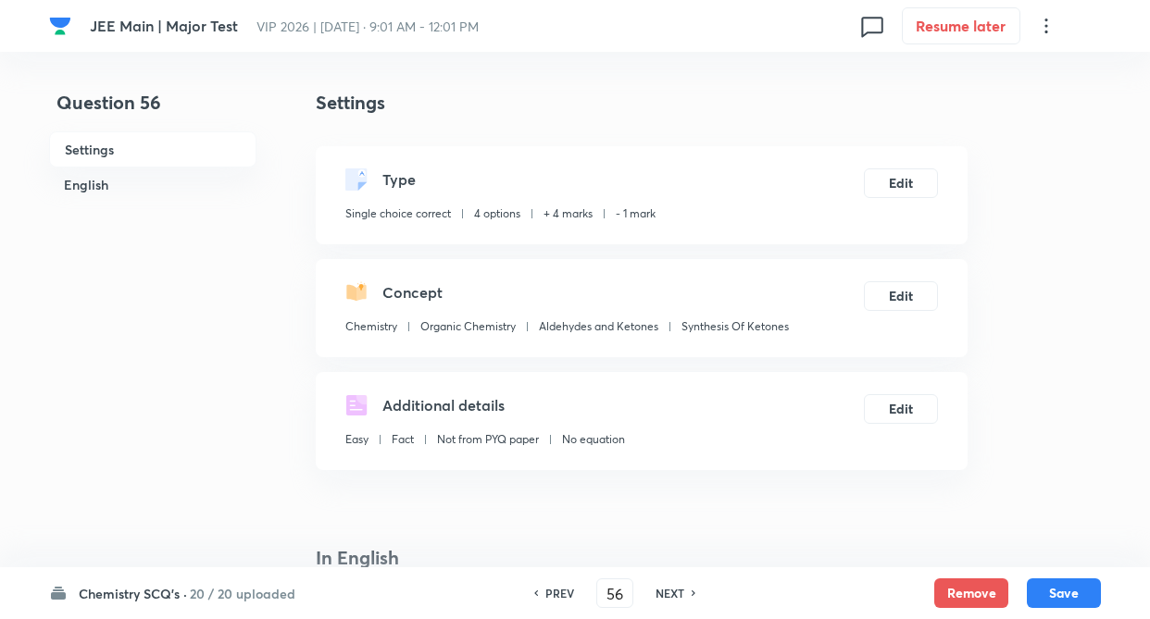
checkbox input "true"
click at [673, 595] on h6 "NEXT" at bounding box center [669, 593] width 29 height 17
type input "57"
click at [673, 595] on h6 "NEXT" at bounding box center [669, 593] width 29 height 17
checkbox input "false"
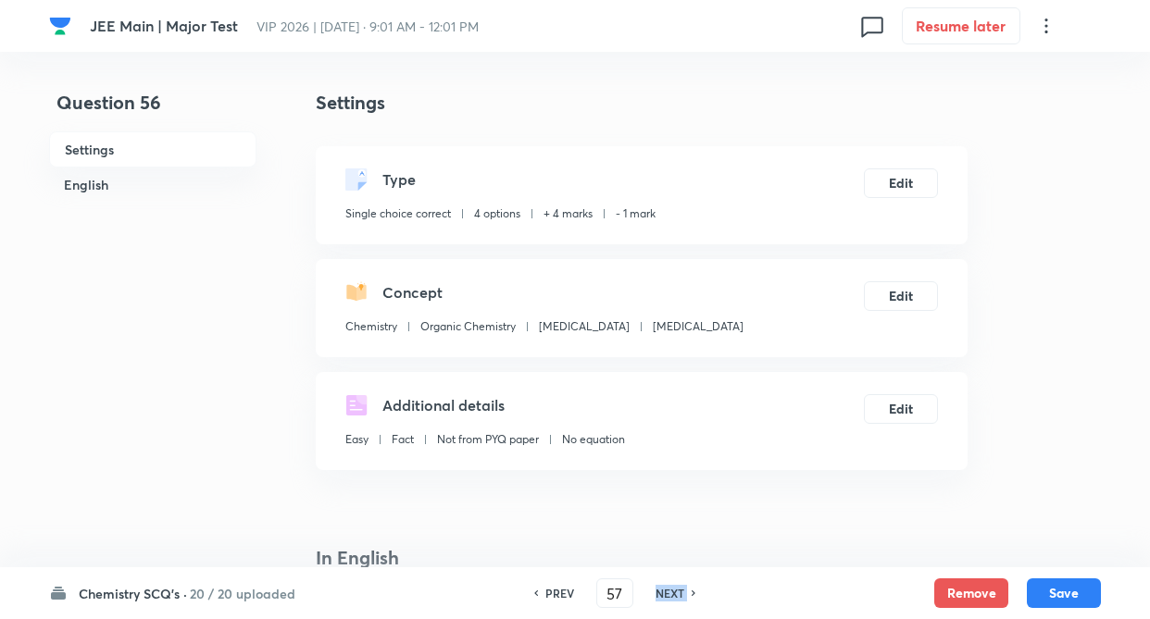
click at [673, 595] on h6 "NEXT" at bounding box center [669, 593] width 29 height 17
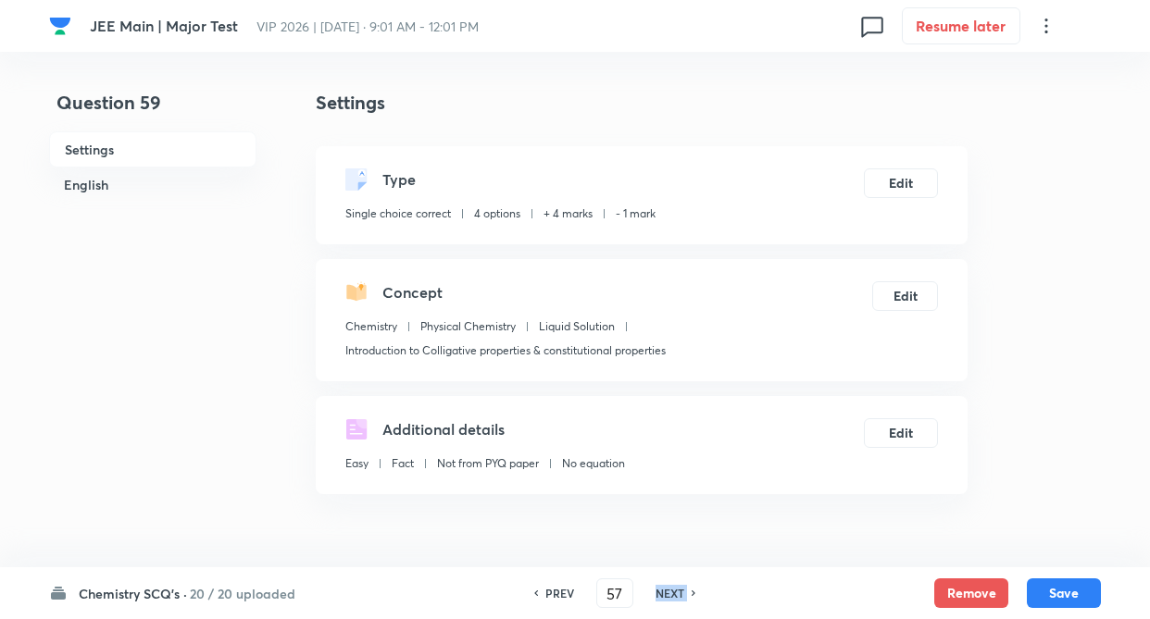
checkbox input "true"
type input "58"
click at [673, 595] on h6 "NEXT" at bounding box center [669, 593] width 29 height 17
checkbox input "false"
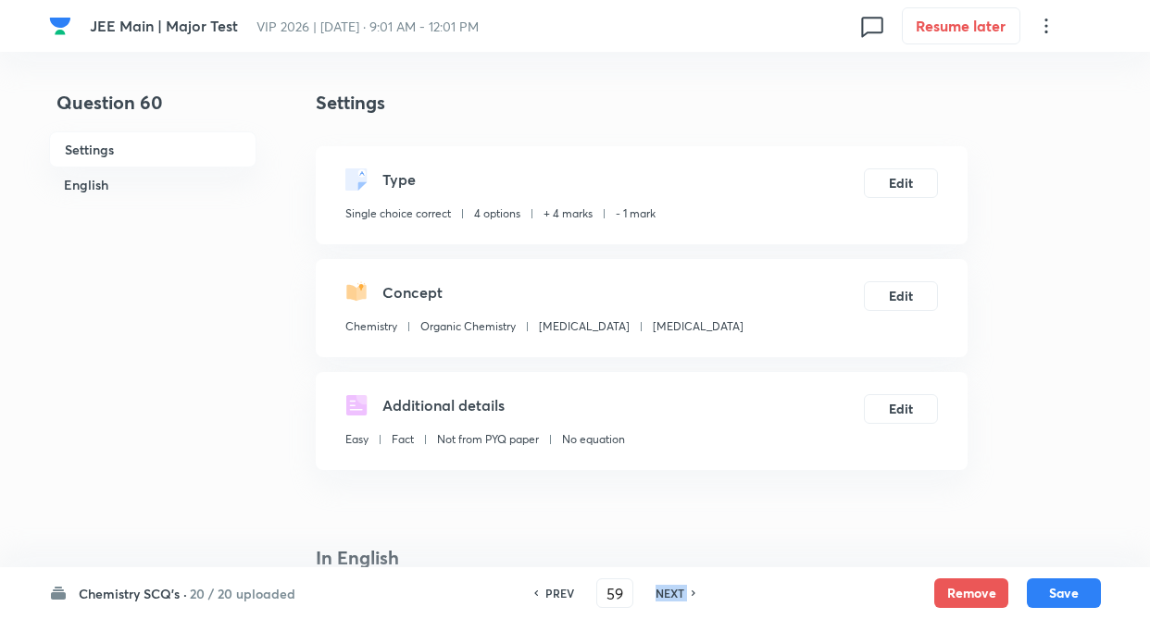
type input "60"
checkbox input "true"
click at [673, 595] on h6 "NEXT" at bounding box center [669, 593] width 29 height 17
type input "61"
click at [673, 595] on h6 "NEXT" at bounding box center [669, 593] width 29 height 17
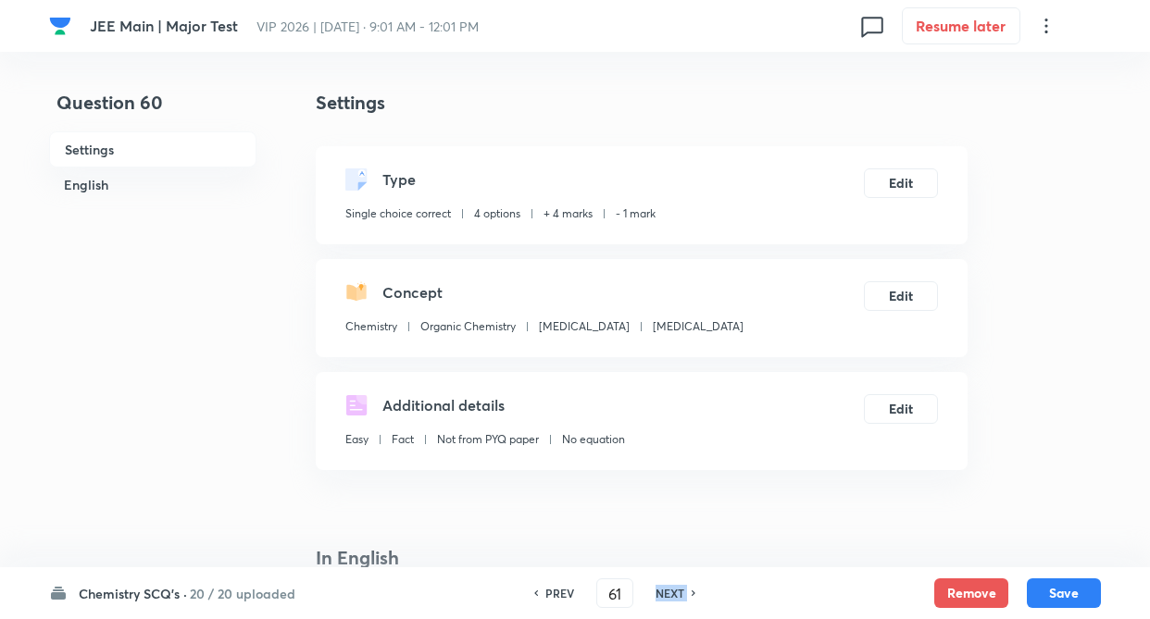
checkbox input "false"
checkbox input "true"
type input "62"
checkbox input "true"
click at [673, 595] on h6 "NEXT" at bounding box center [669, 593] width 29 height 17
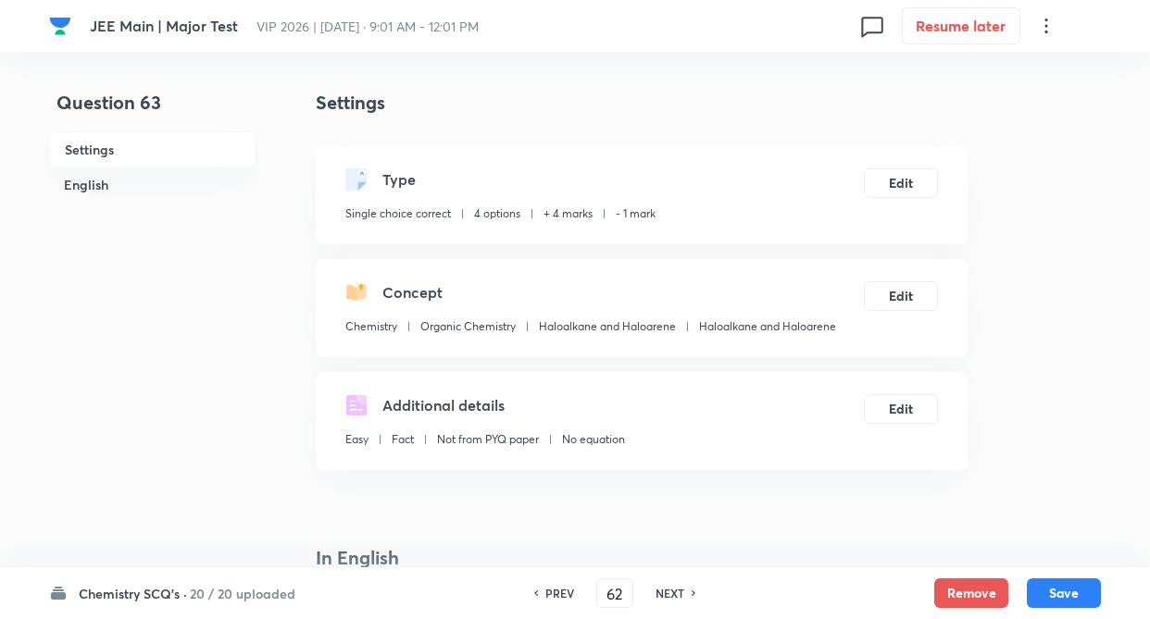
type input "63"
checkbox input "false"
click at [673, 595] on h6 "NEXT" at bounding box center [669, 593] width 29 height 17
checkbox input "true"
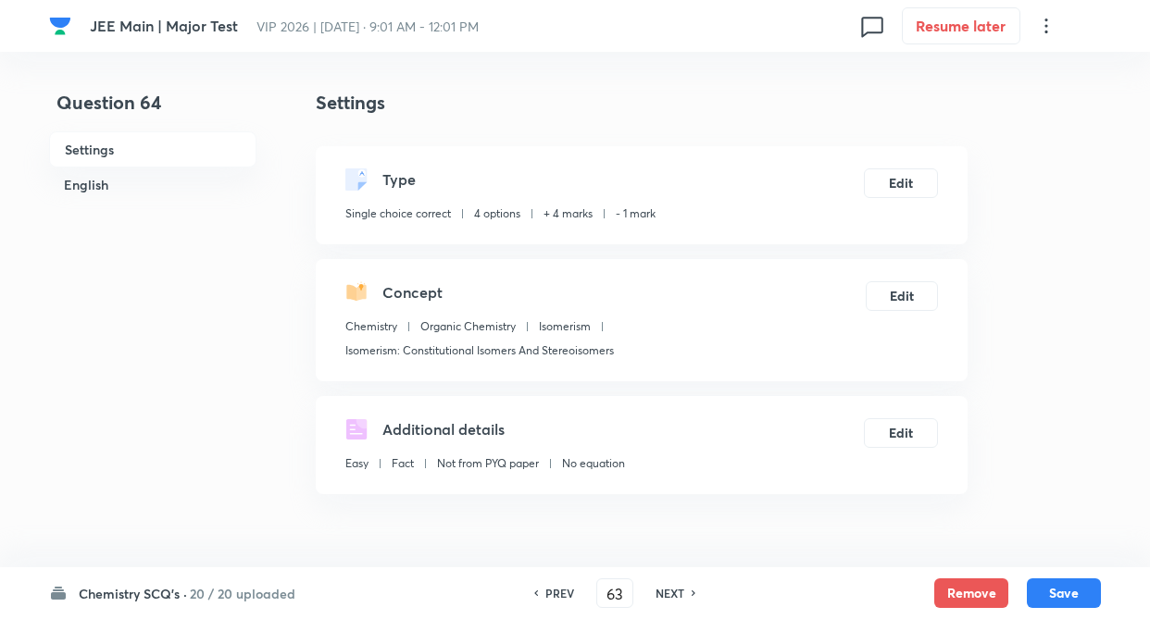
type input "64"
click at [673, 595] on h6 "NEXT" at bounding box center [669, 593] width 29 height 17
checkbox input "true"
type input "65"
click at [673, 595] on h6 "NEXT" at bounding box center [669, 593] width 29 height 17
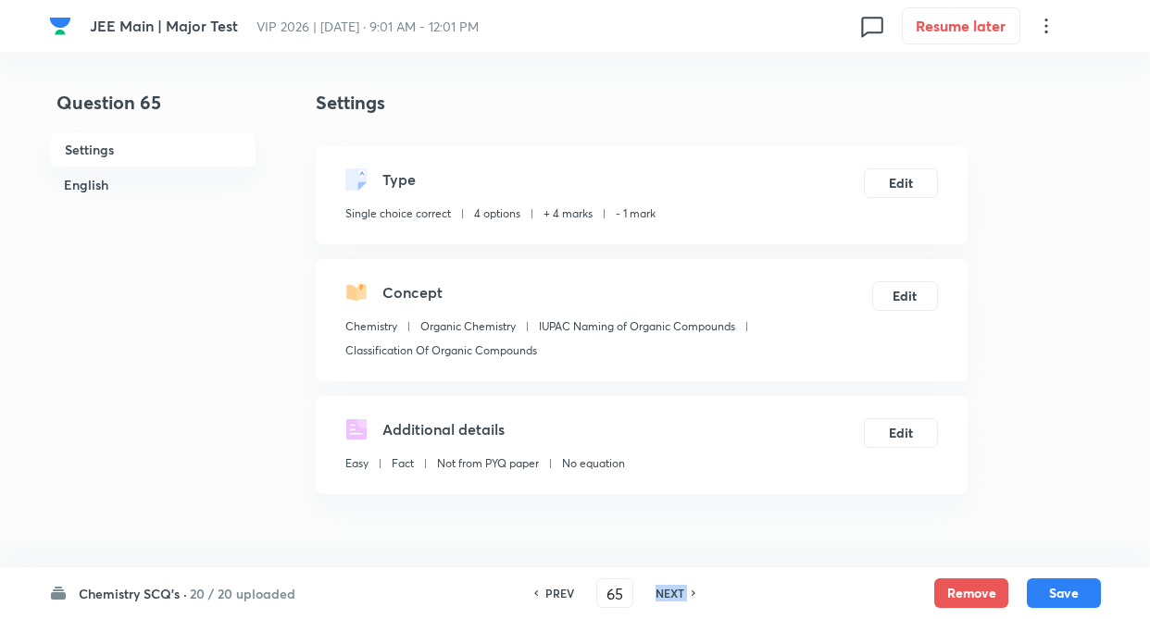
checkbox input "true"
type input "66"
checkbox input "false"
checkbox input "true"
click at [146, 594] on h6 "Chemistry SCQ's ·" at bounding box center [133, 593] width 108 height 19
